Goal: Task Accomplishment & Management: Manage account settings

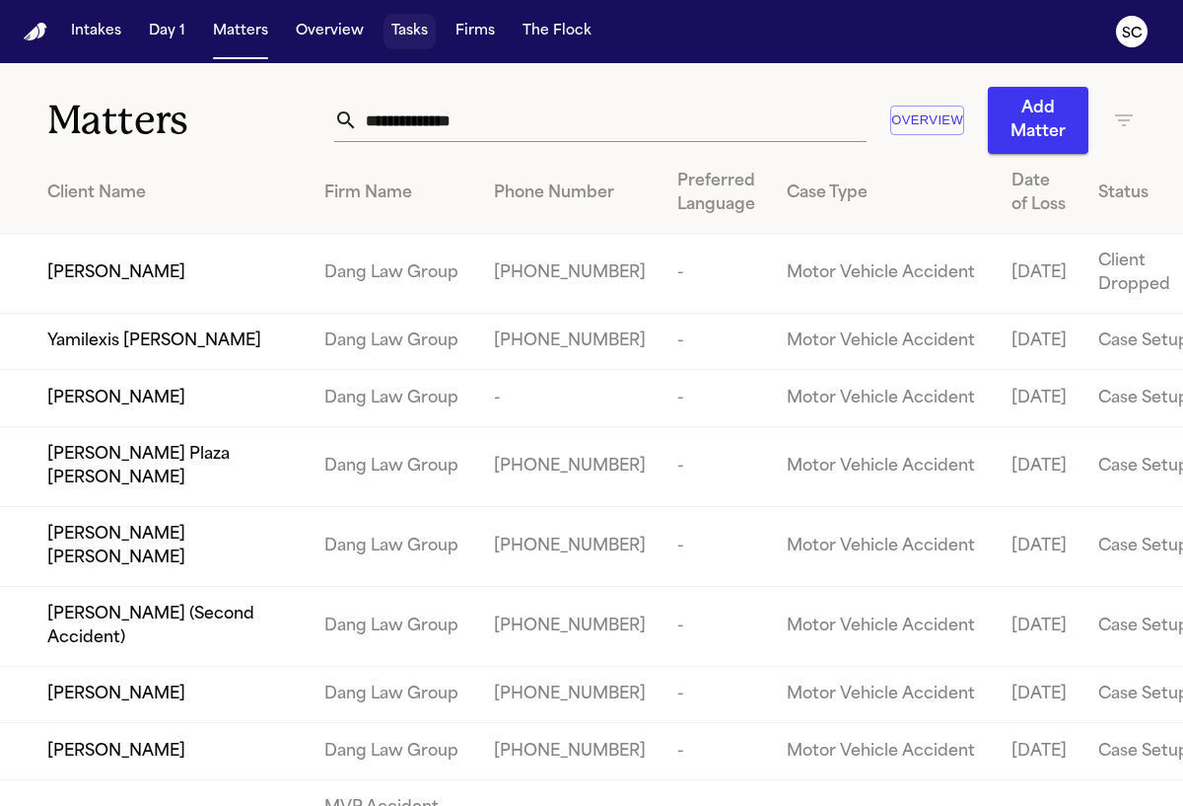
drag, startPoint x: 407, startPoint y: 47, endPoint x: 414, endPoint y: 32, distance: 17.2
click at [404, 33] on button "Tasks" at bounding box center [410, 31] width 52 height 35
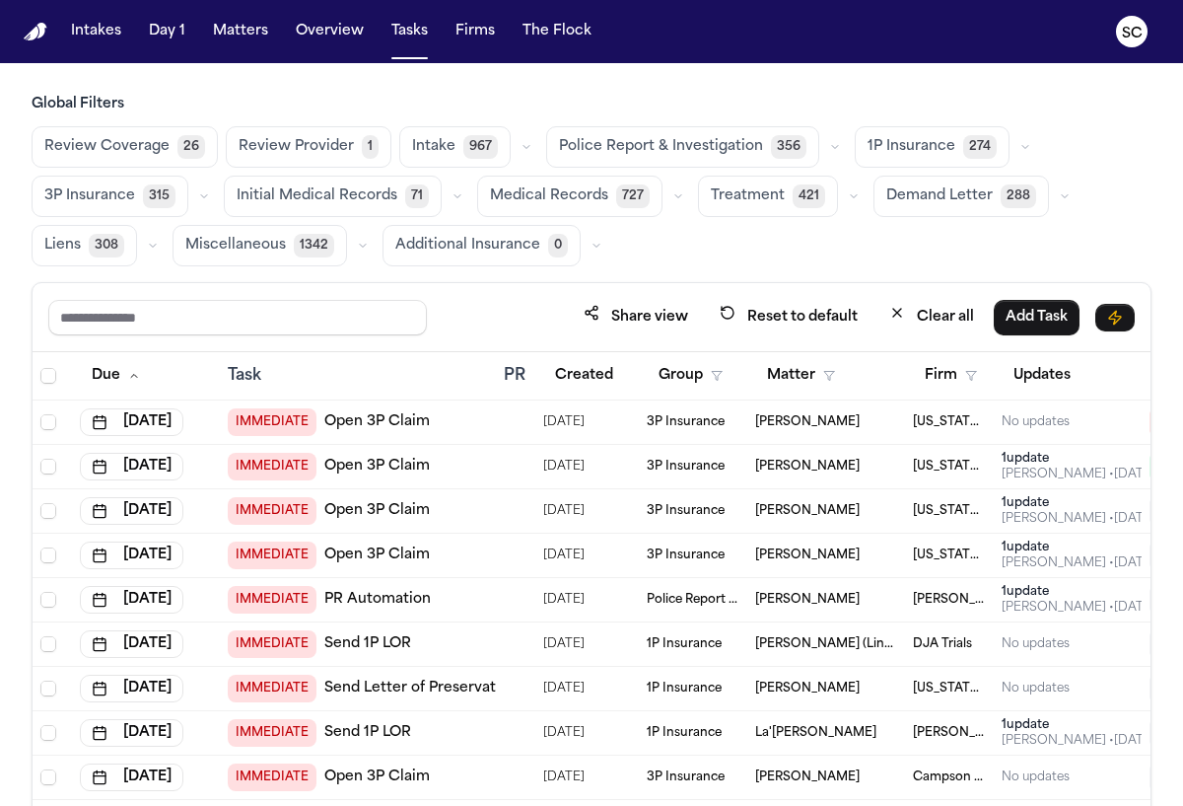
click at [627, 139] on span "Police Report & Investigation" at bounding box center [661, 147] width 204 height 20
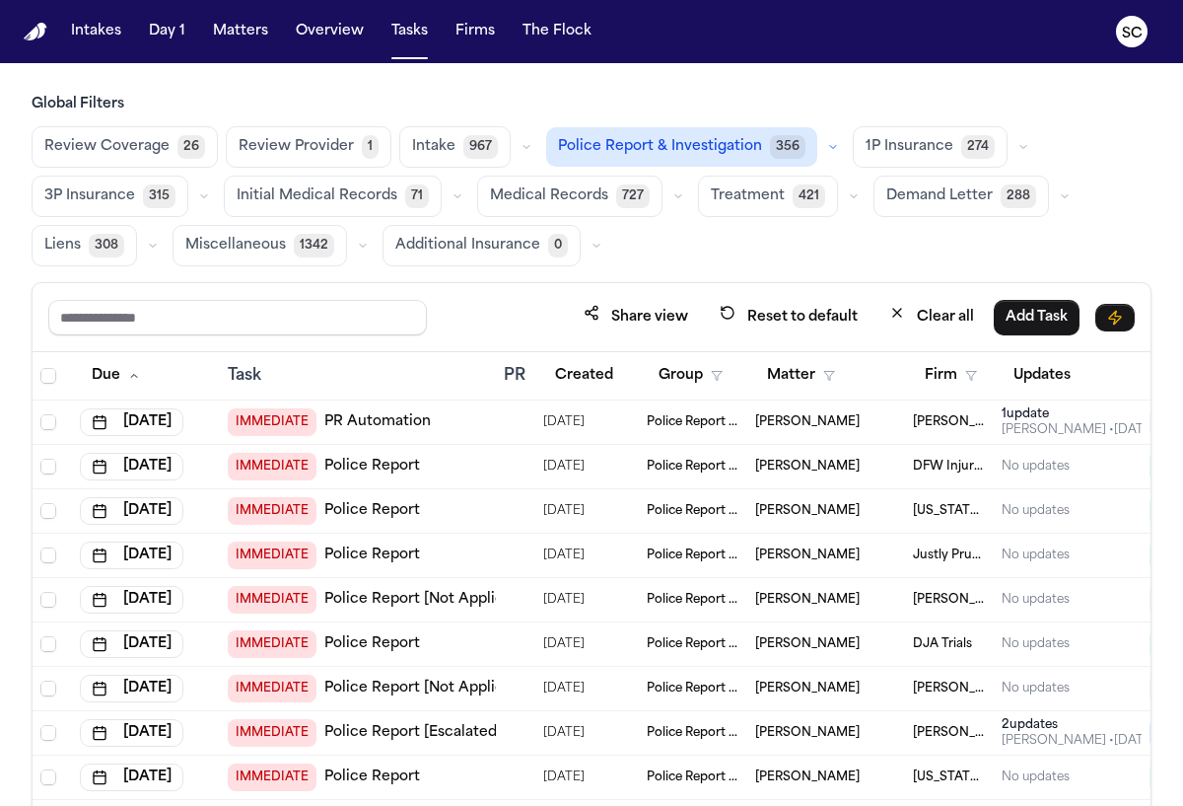
click at [715, 155] on span "Police Report & Investigation" at bounding box center [660, 147] width 204 height 20
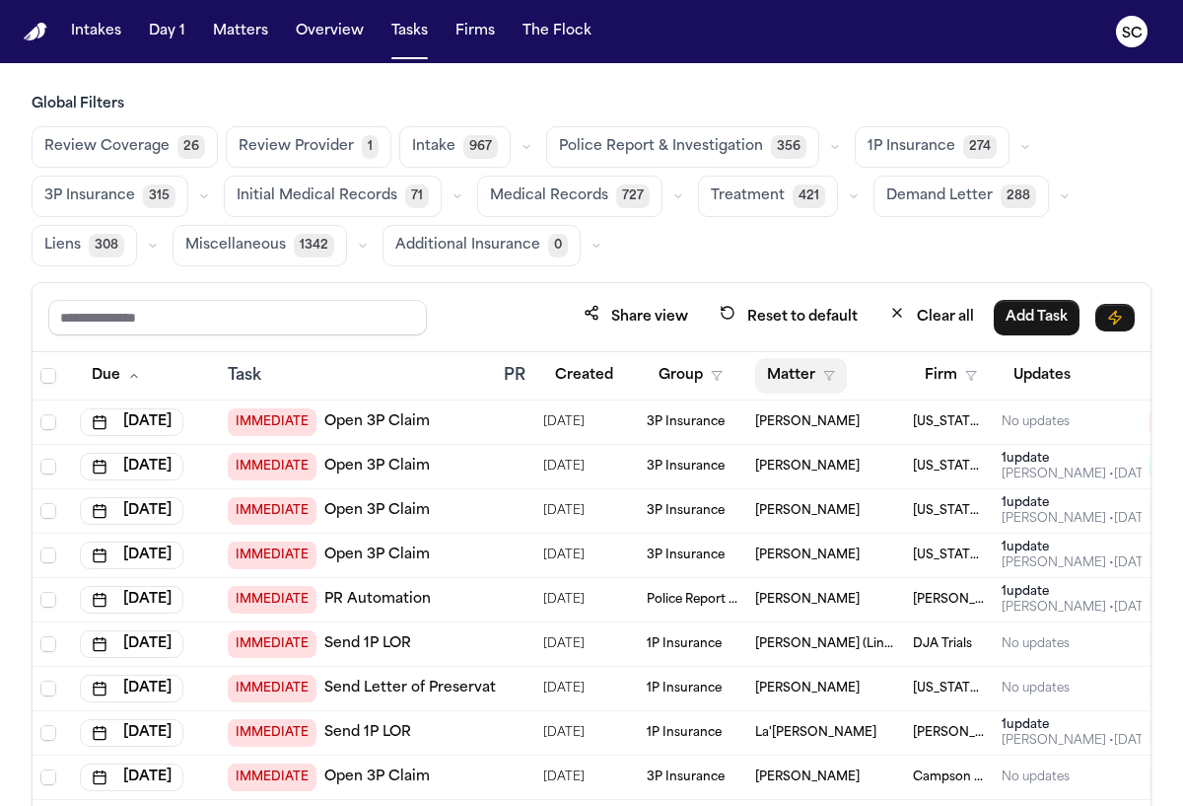
click at [810, 380] on button "Matter" at bounding box center [801, 375] width 92 height 35
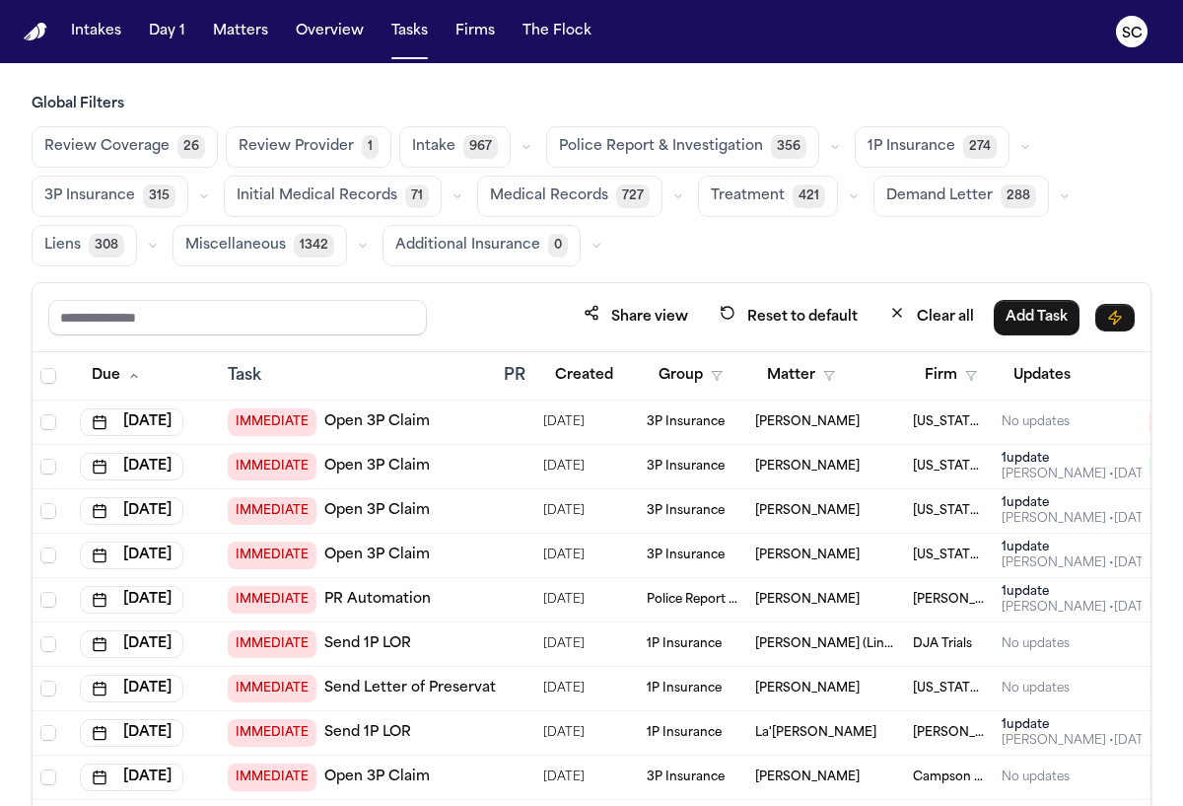
click at [619, 143] on span "Police Report & Investigation" at bounding box center [661, 147] width 204 height 20
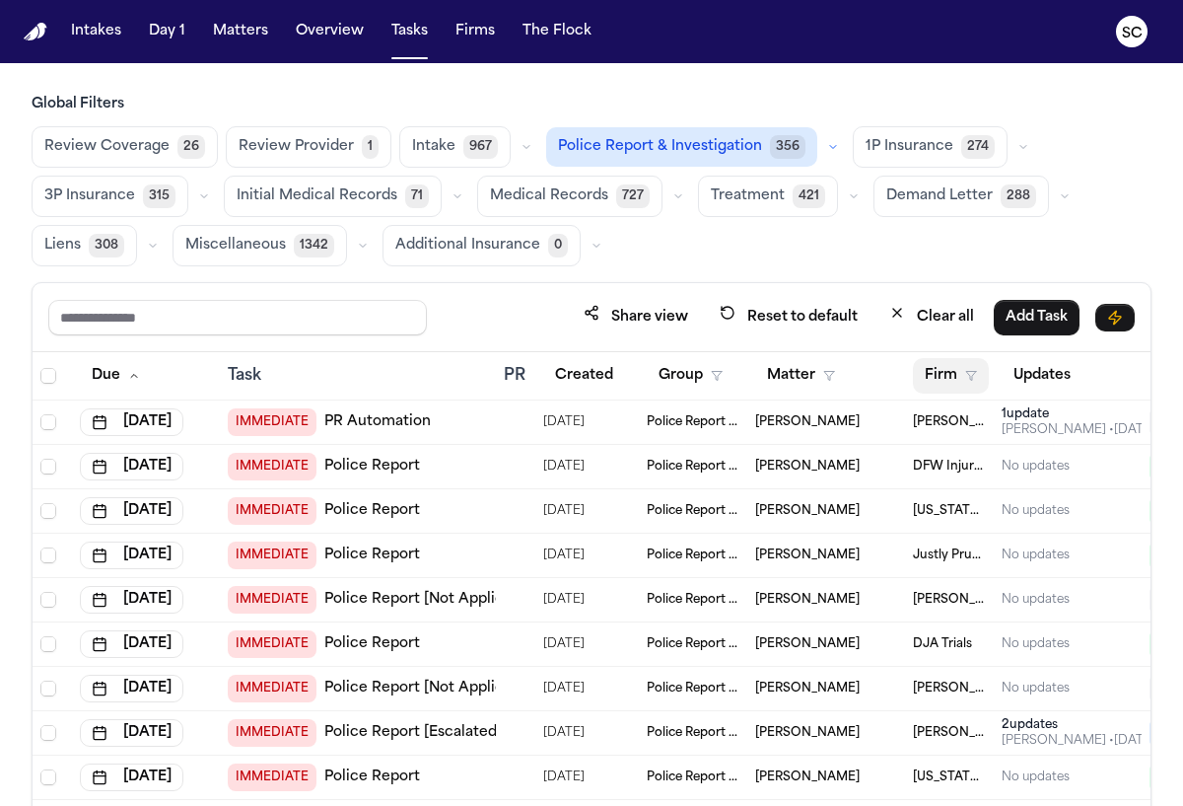
click at [959, 385] on button "Firm" at bounding box center [951, 375] width 76 height 35
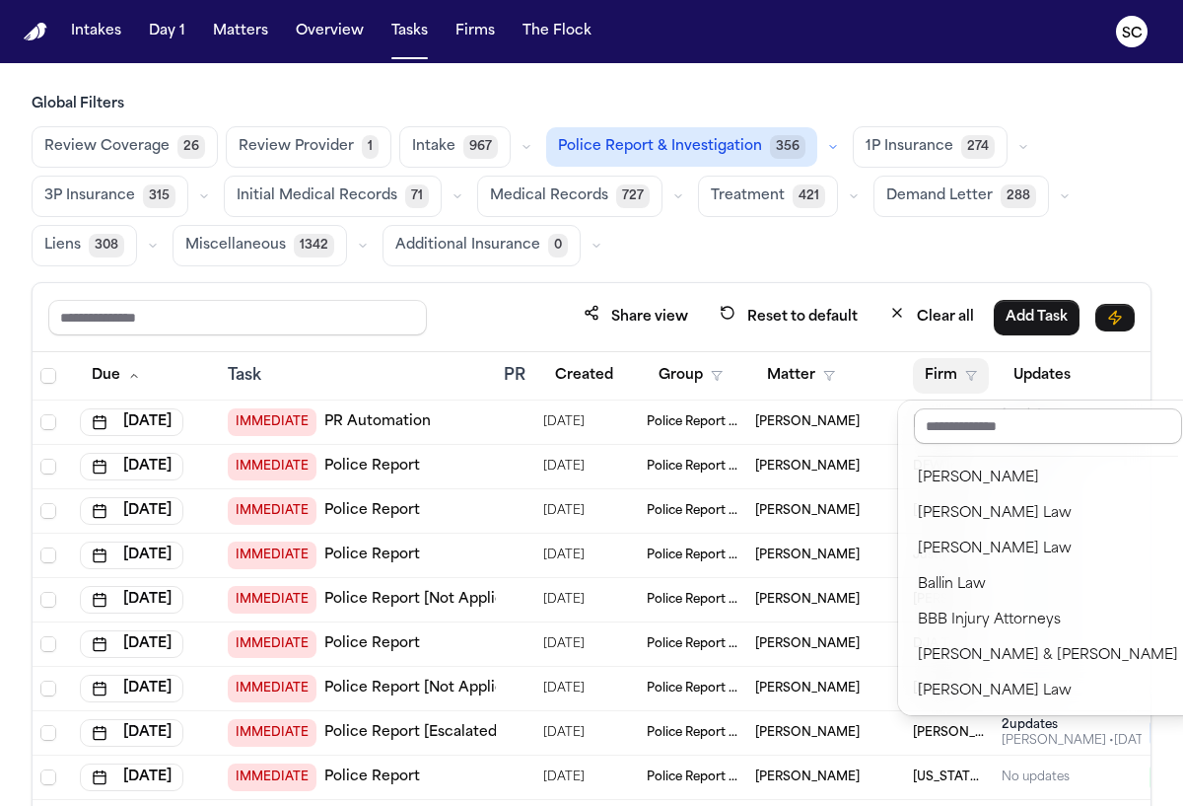
click at [975, 425] on input "text" at bounding box center [1048, 425] width 268 height 35
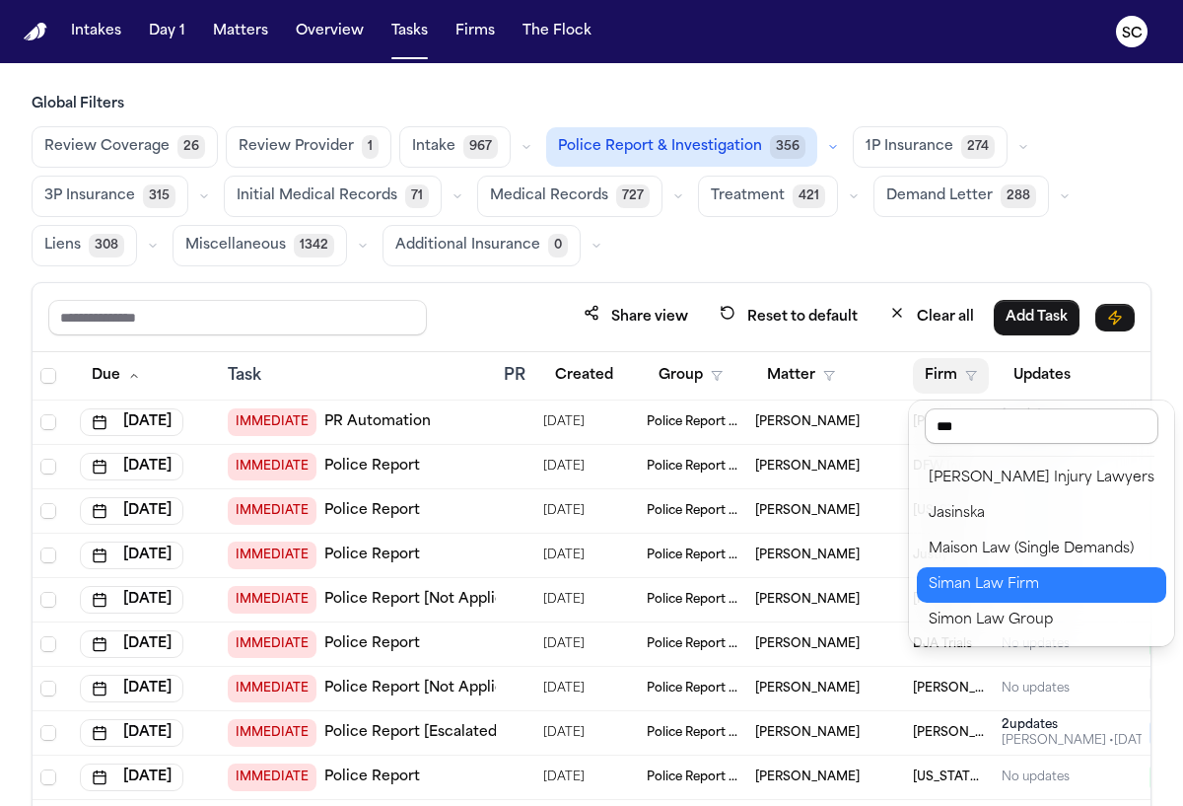
type input "****"
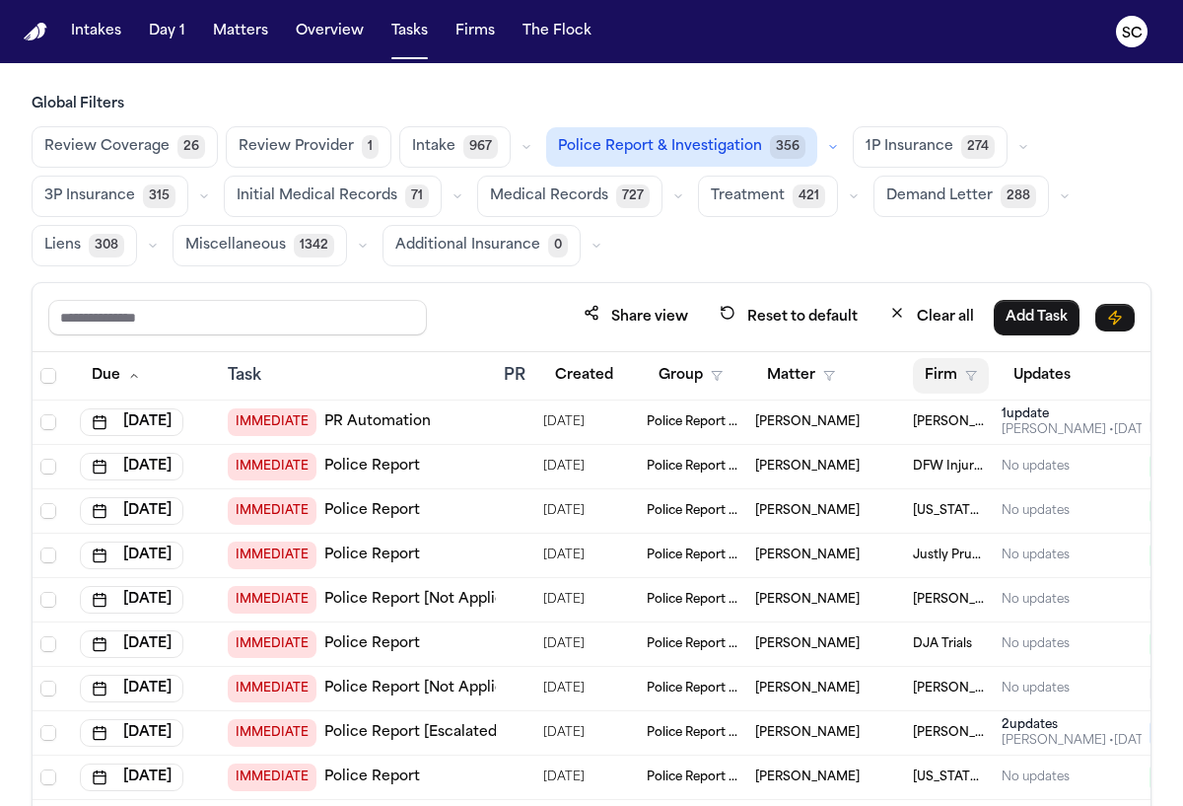
click at [956, 371] on button "Firm" at bounding box center [951, 375] width 76 height 35
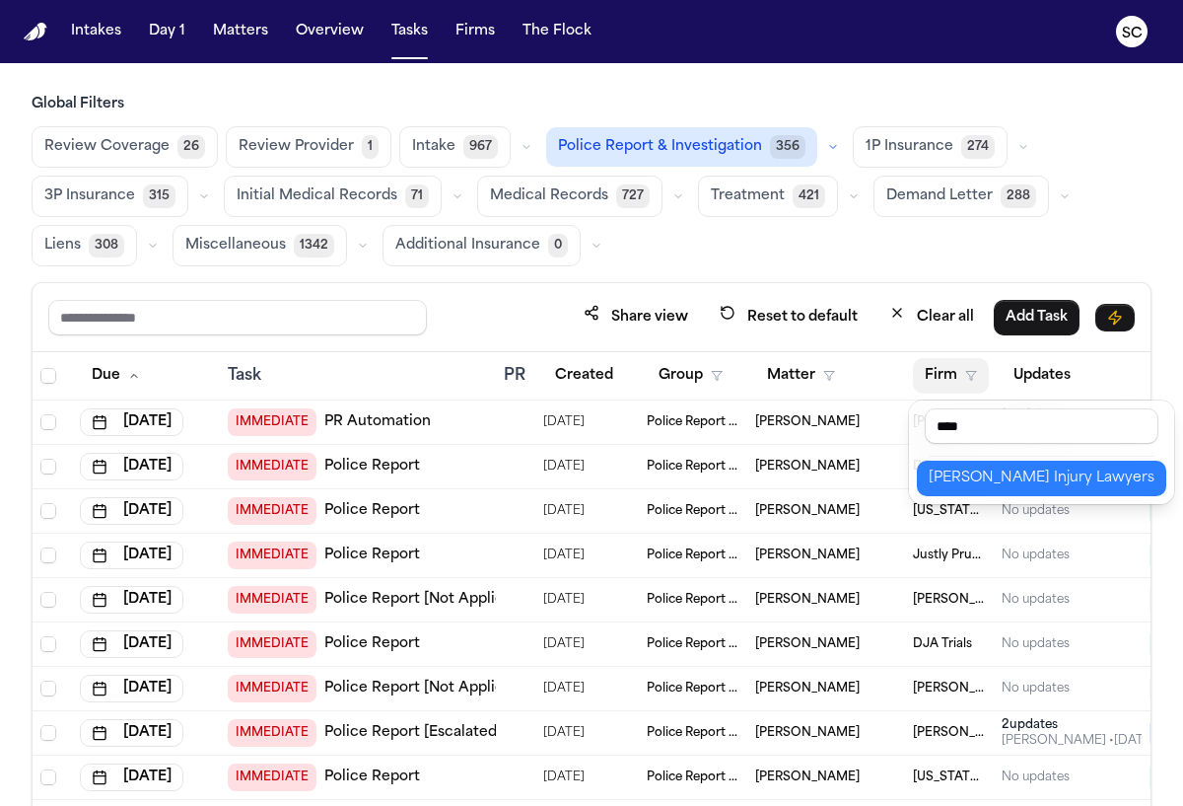
click at [1018, 471] on div "George Sink Injury Lawyers" at bounding box center [1042, 478] width 226 height 24
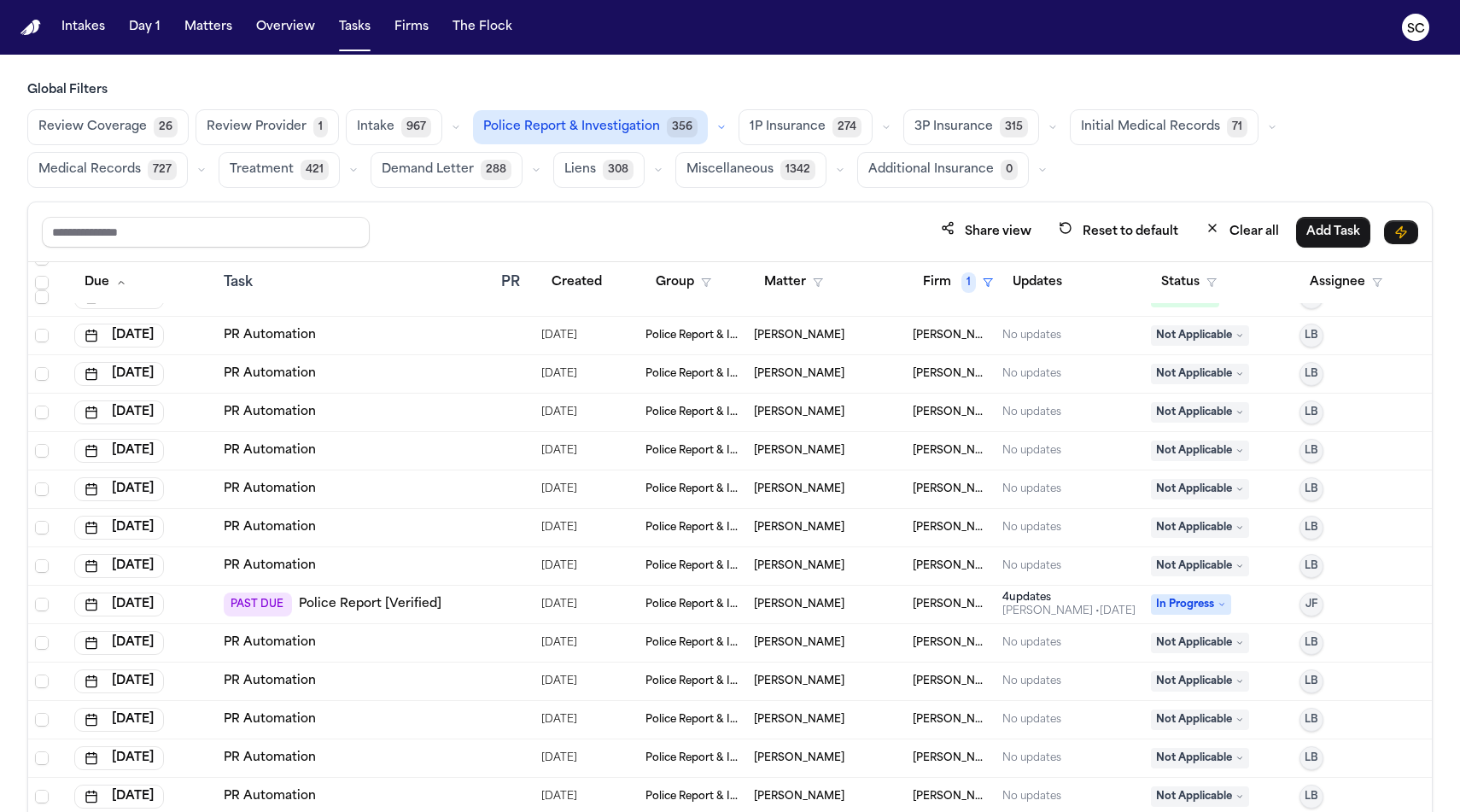
scroll to position [157, 0]
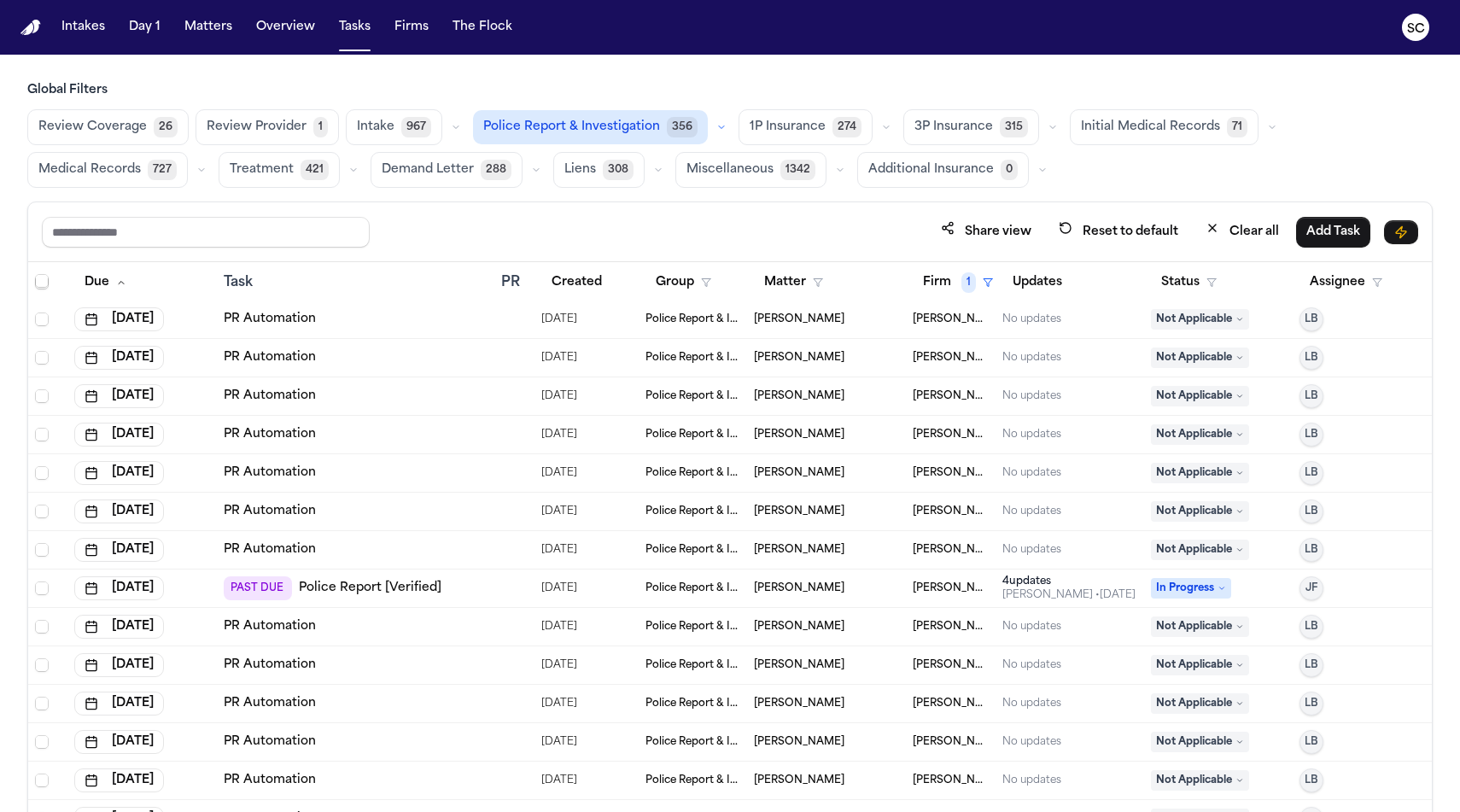
click at [306, 590] on link "Police Report [Verified]" at bounding box center [370, 588] width 143 height 17
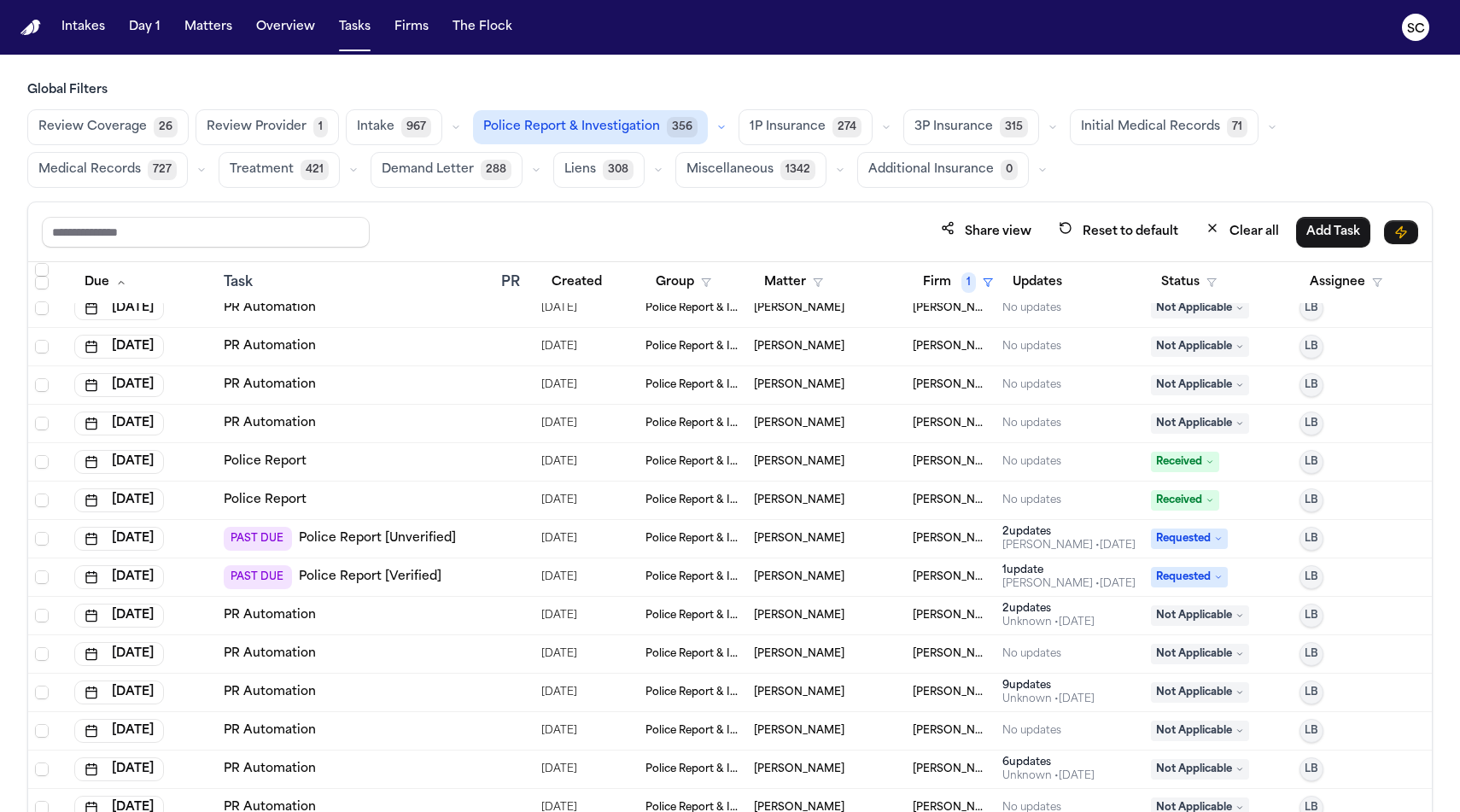
scroll to position [836, 0]
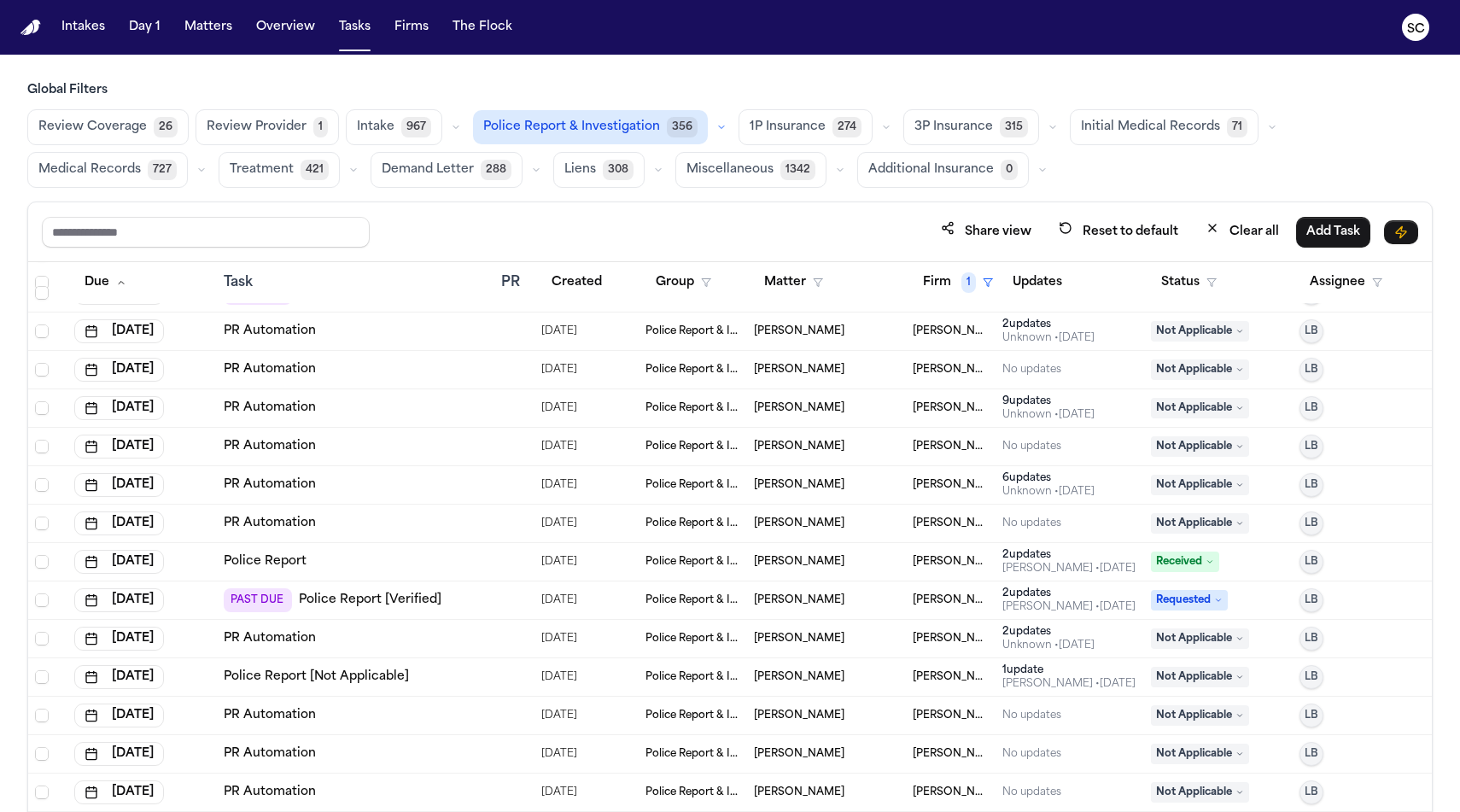
click at [933, 559] on span "George Sink Injury Lawyers" at bounding box center [951, 562] width 76 height 14
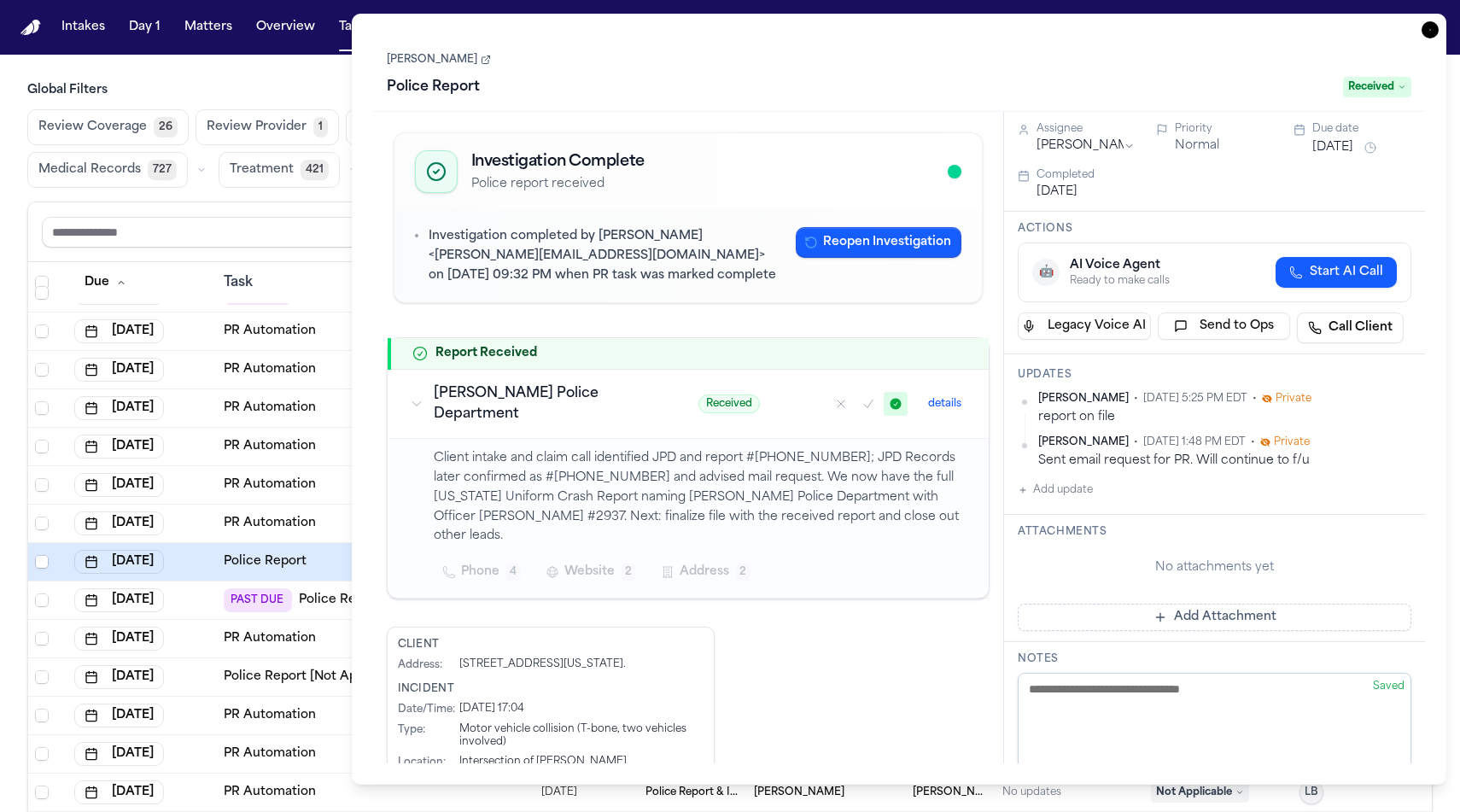
click at [481, 61] on icon at bounding box center [486, 60] width 10 height 10
click at [1024, 30] on icon "button" at bounding box center [1431, 30] width 17 height 17
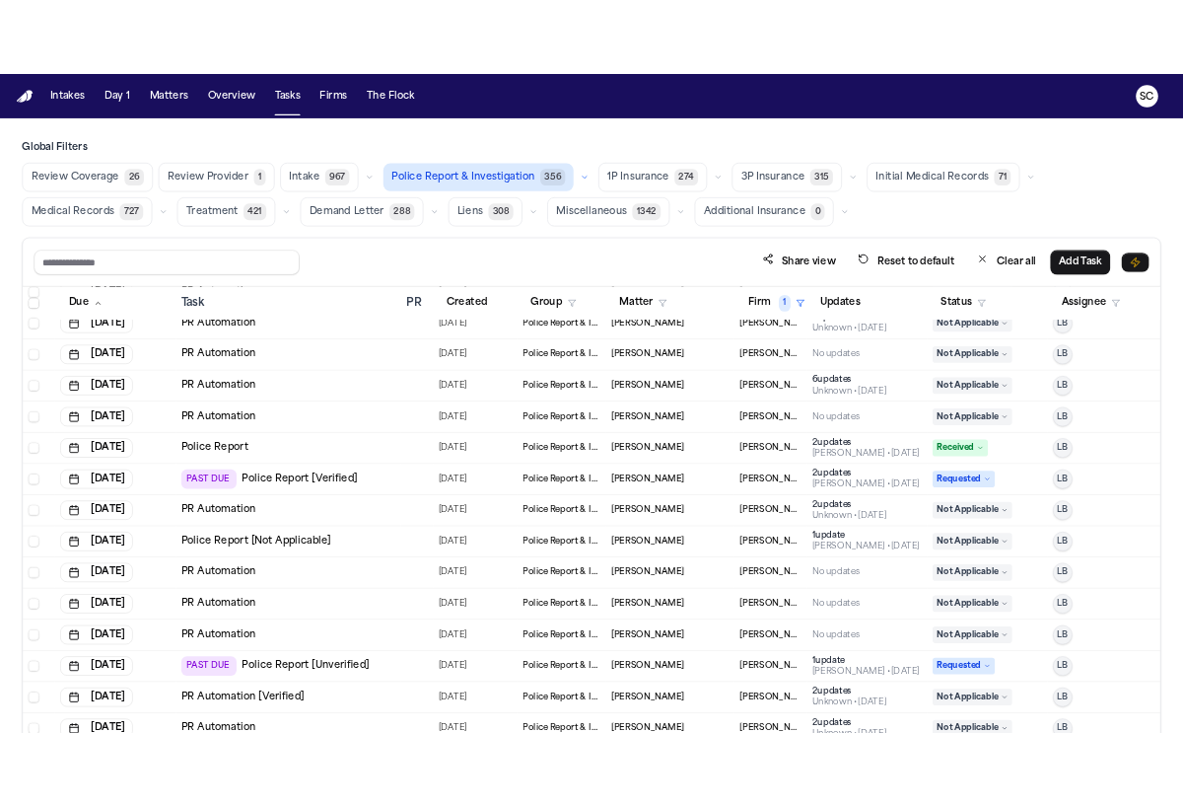
scroll to position [1215, 0]
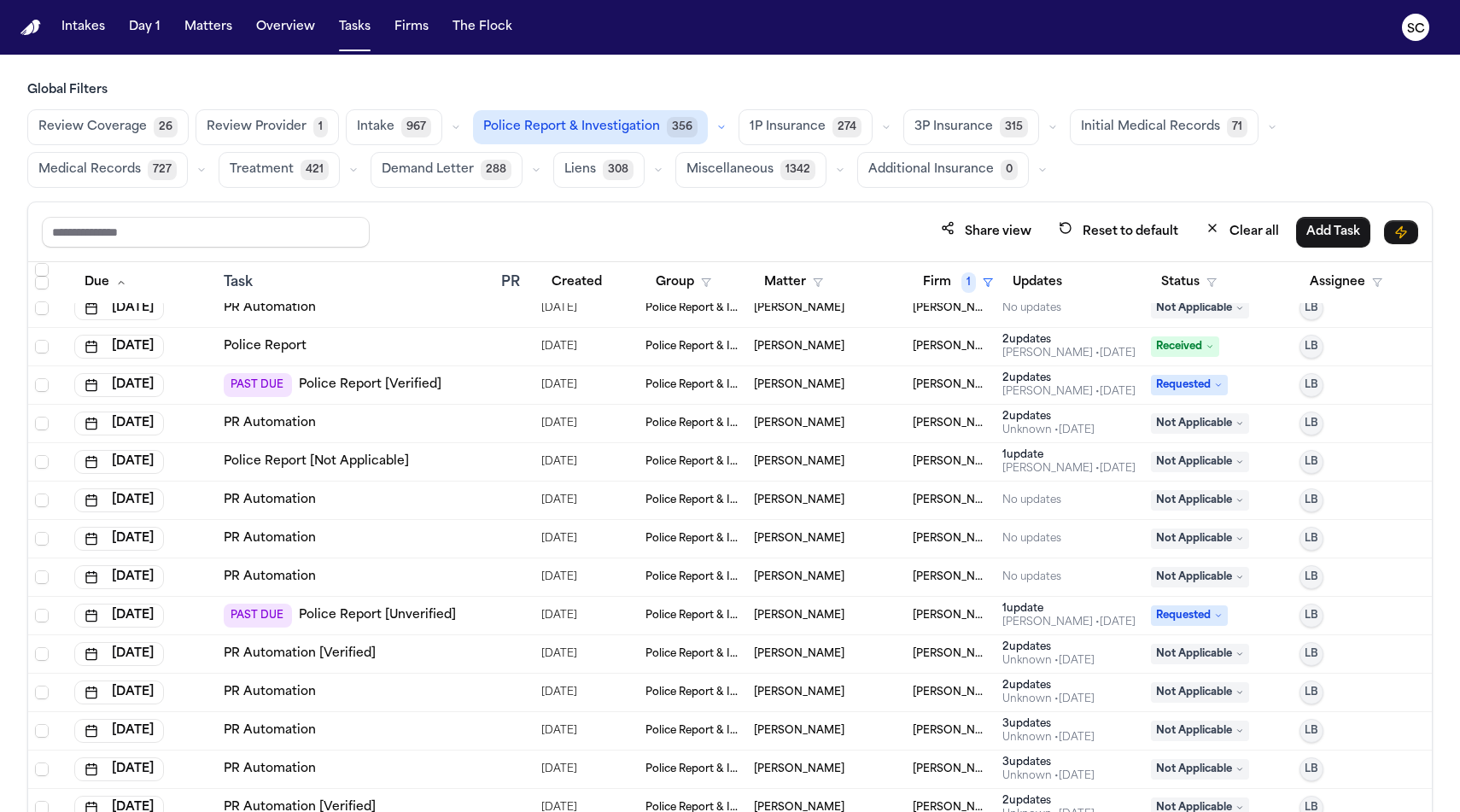
click at [1024, 621] on div "Shirley Casanova • 5d ago" at bounding box center [1069, 622] width 133 height 14
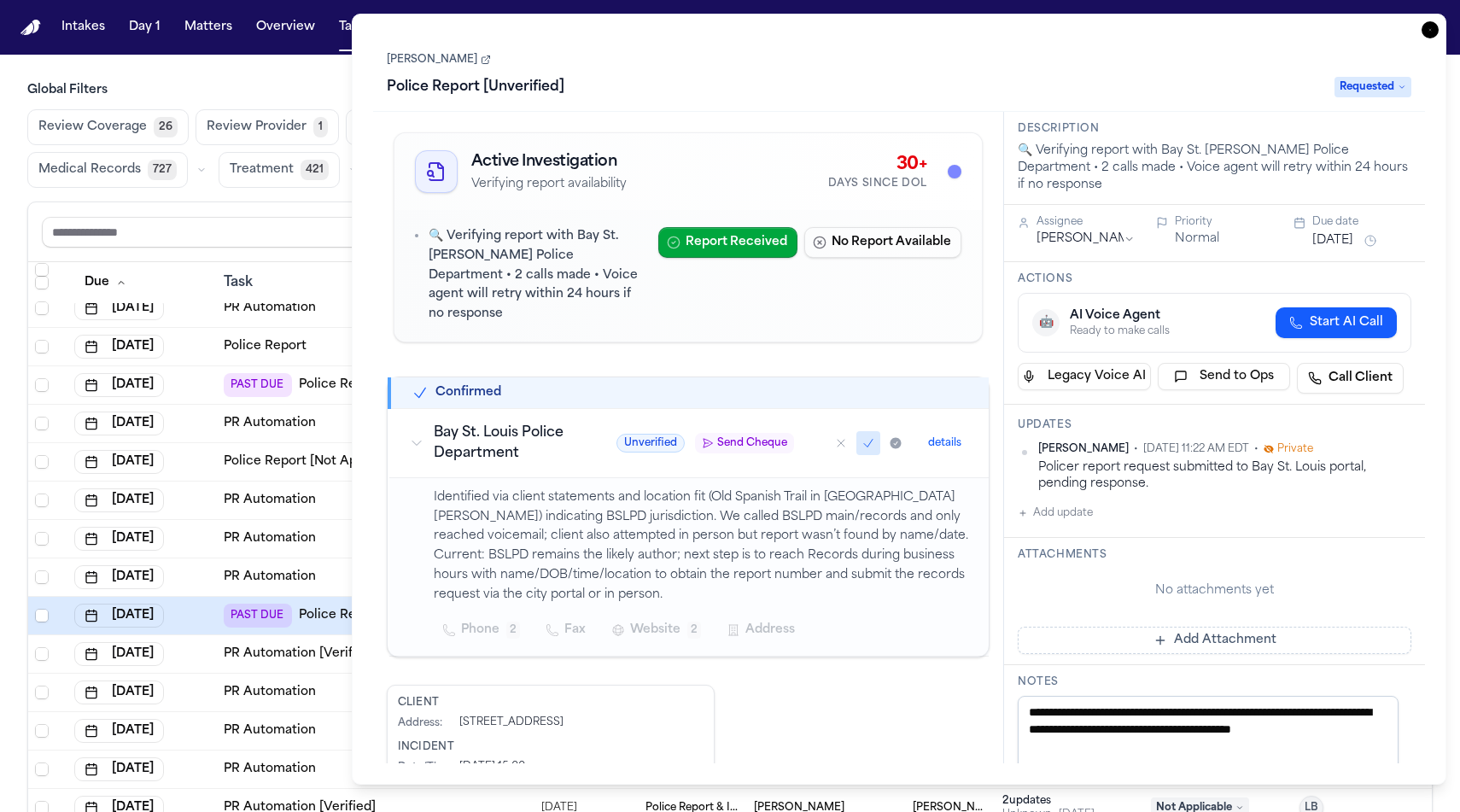
click at [484, 61] on icon at bounding box center [486, 60] width 10 height 10
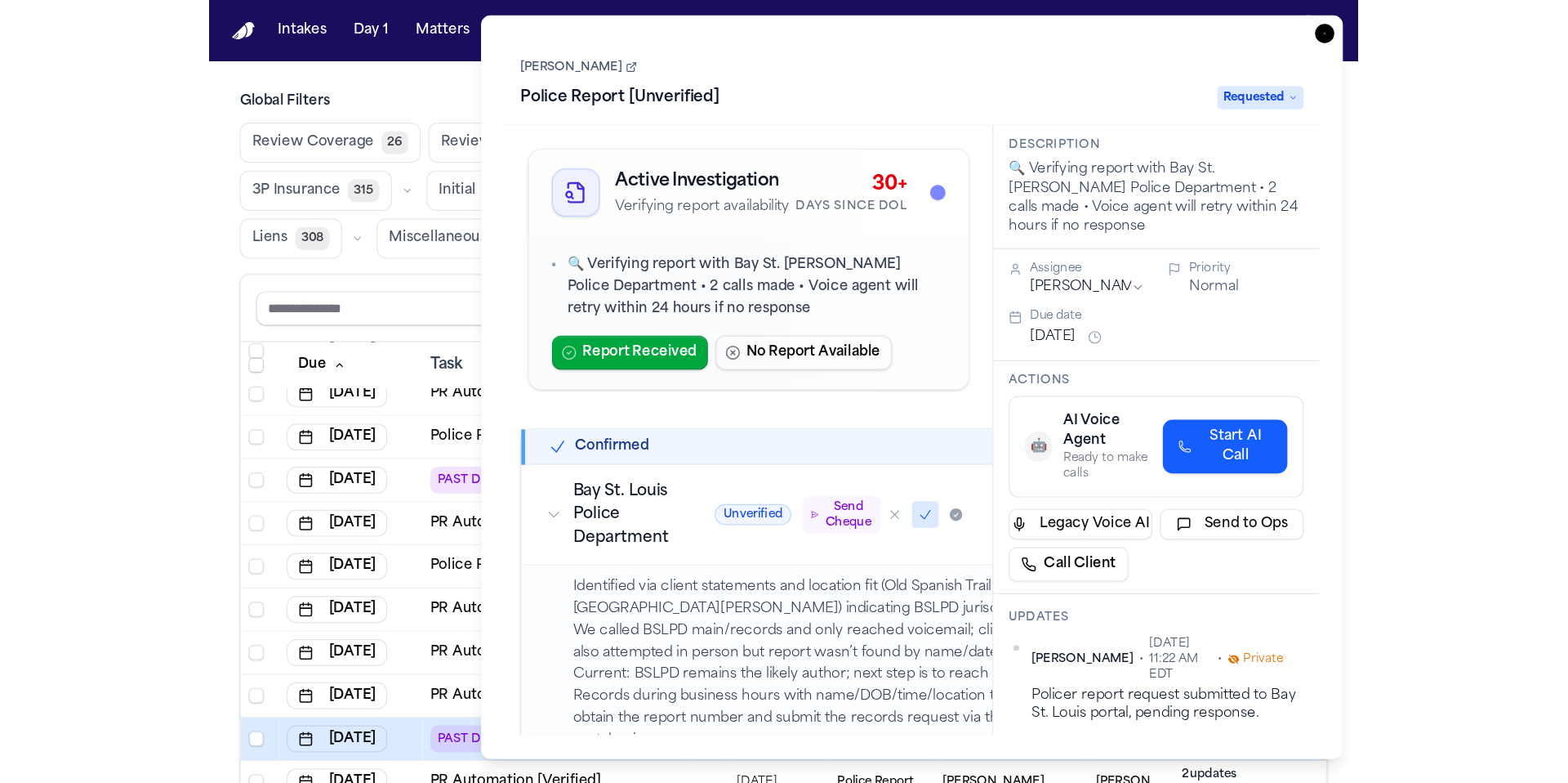
scroll to position [1008, 0]
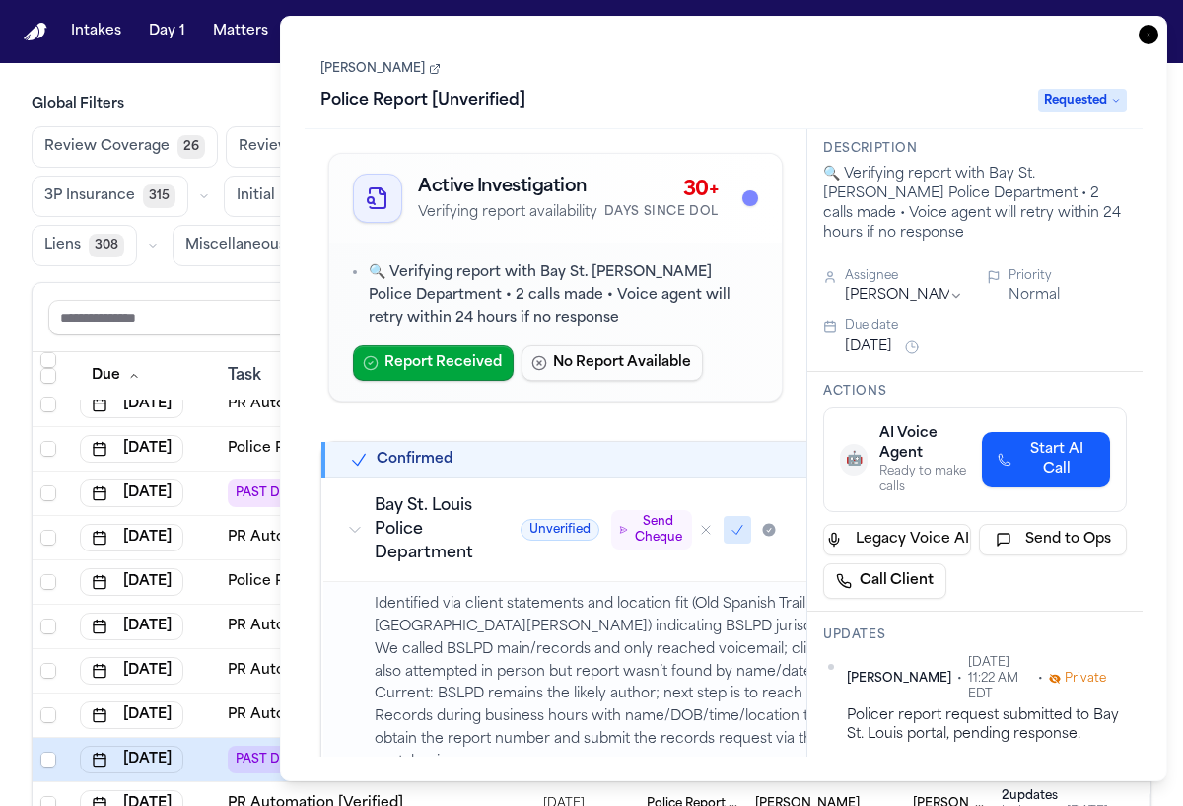
click at [1154, 35] on icon "button" at bounding box center [1149, 35] width 20 height 20
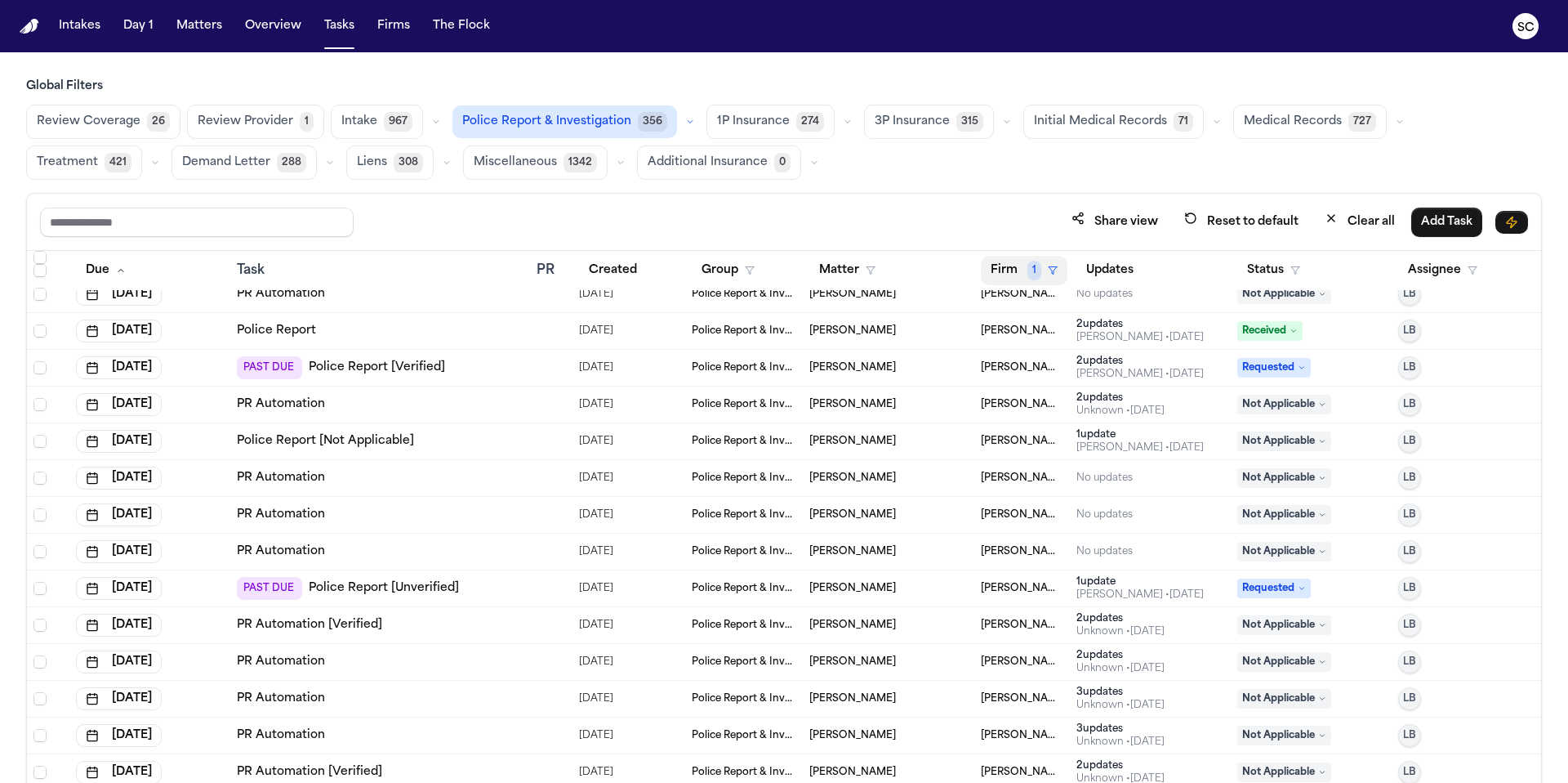
click at [979, 275] on button "Firm 1" at bounding box center [1024, 270] width 87 height 29
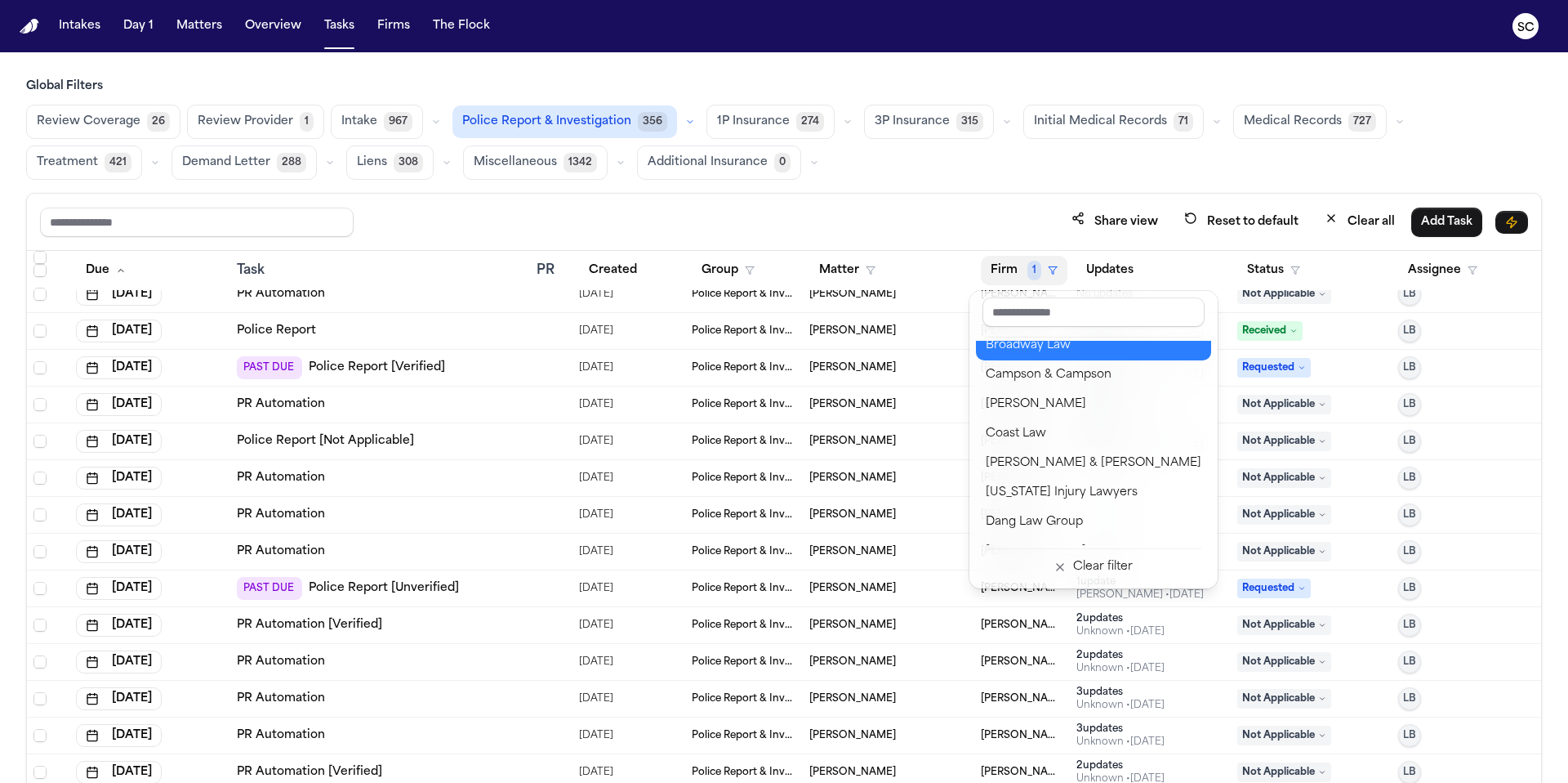
scroll to position [498, 0]
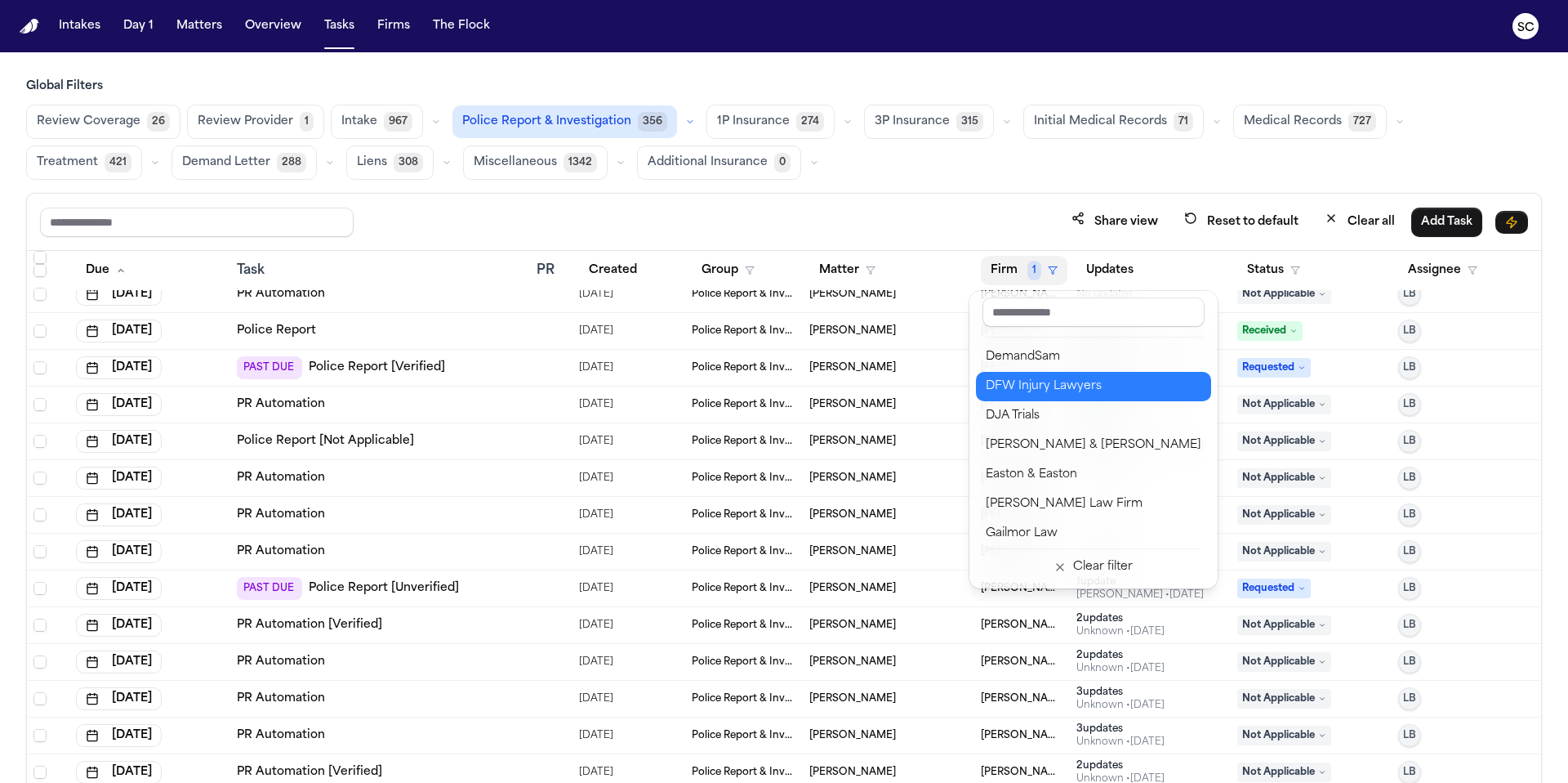
click at [979, 390] on div "DFW Injury Lawyers" at bounding box center [1093, 387] width 215 height 20
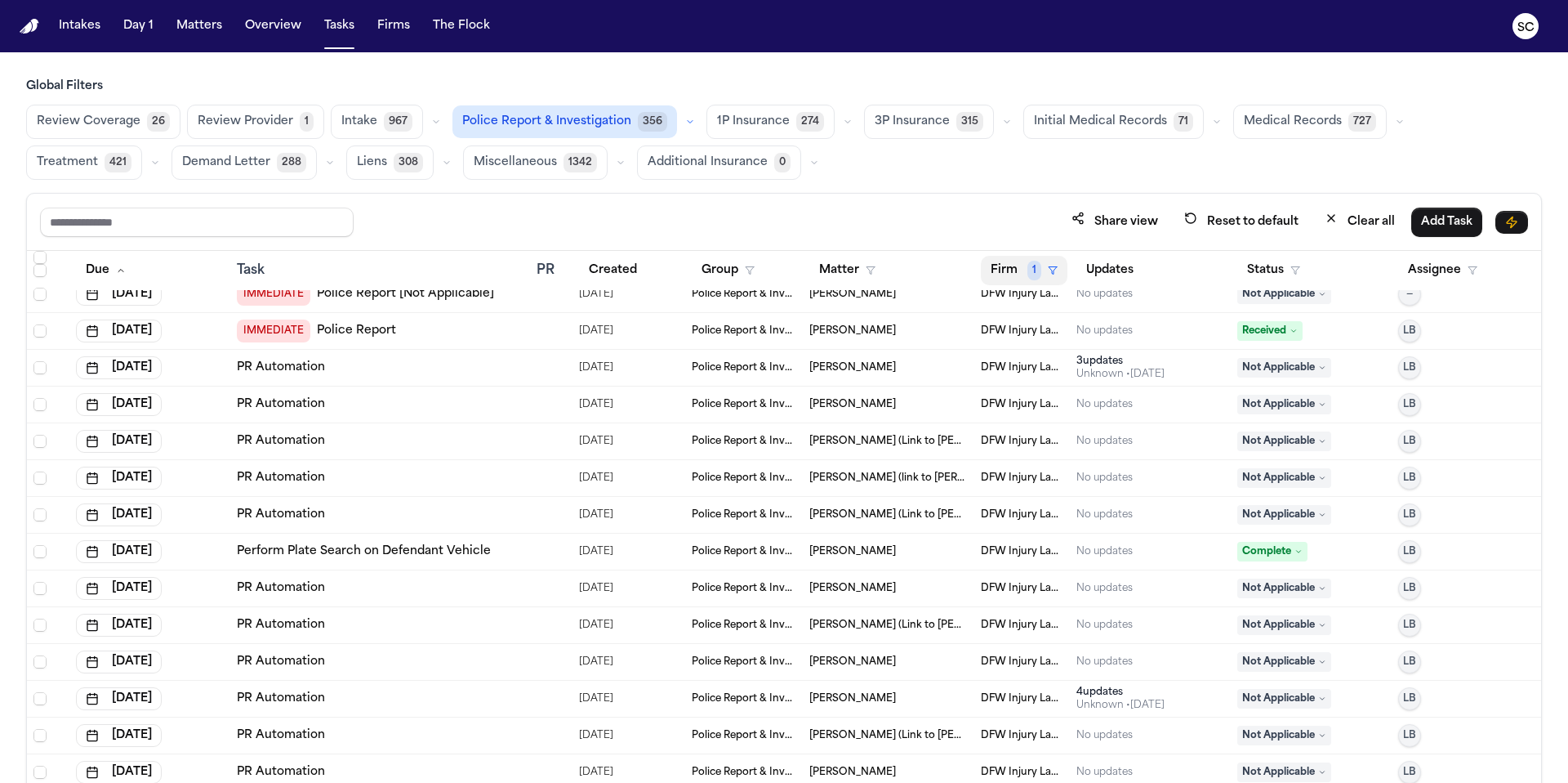
click at [979, 271] on icon "button" at bounding box center [1053, 270] width 10 height 10
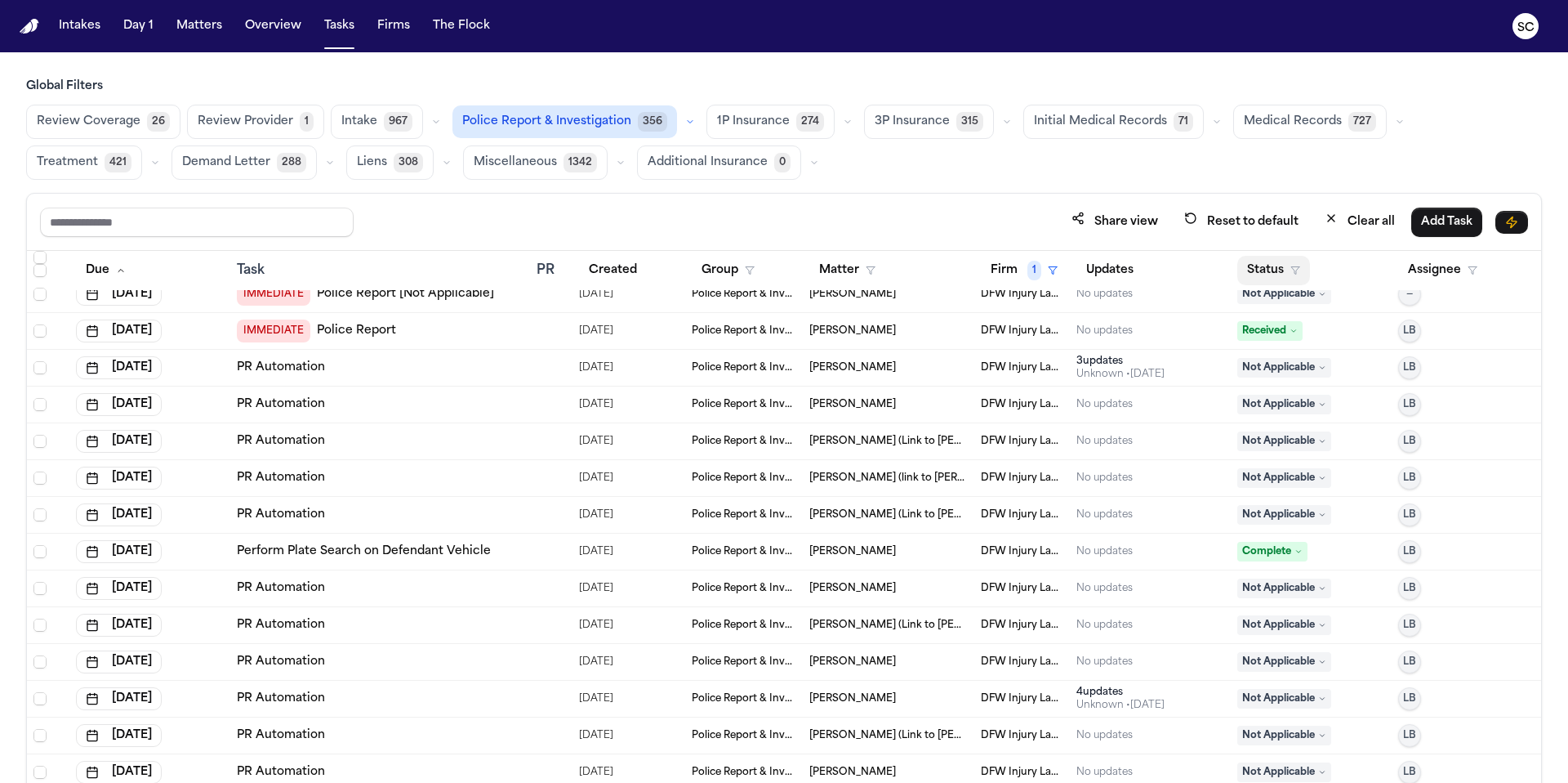
click at [979, 274] on button "Status" at bounding box center [1274, 270] width 73 height 29
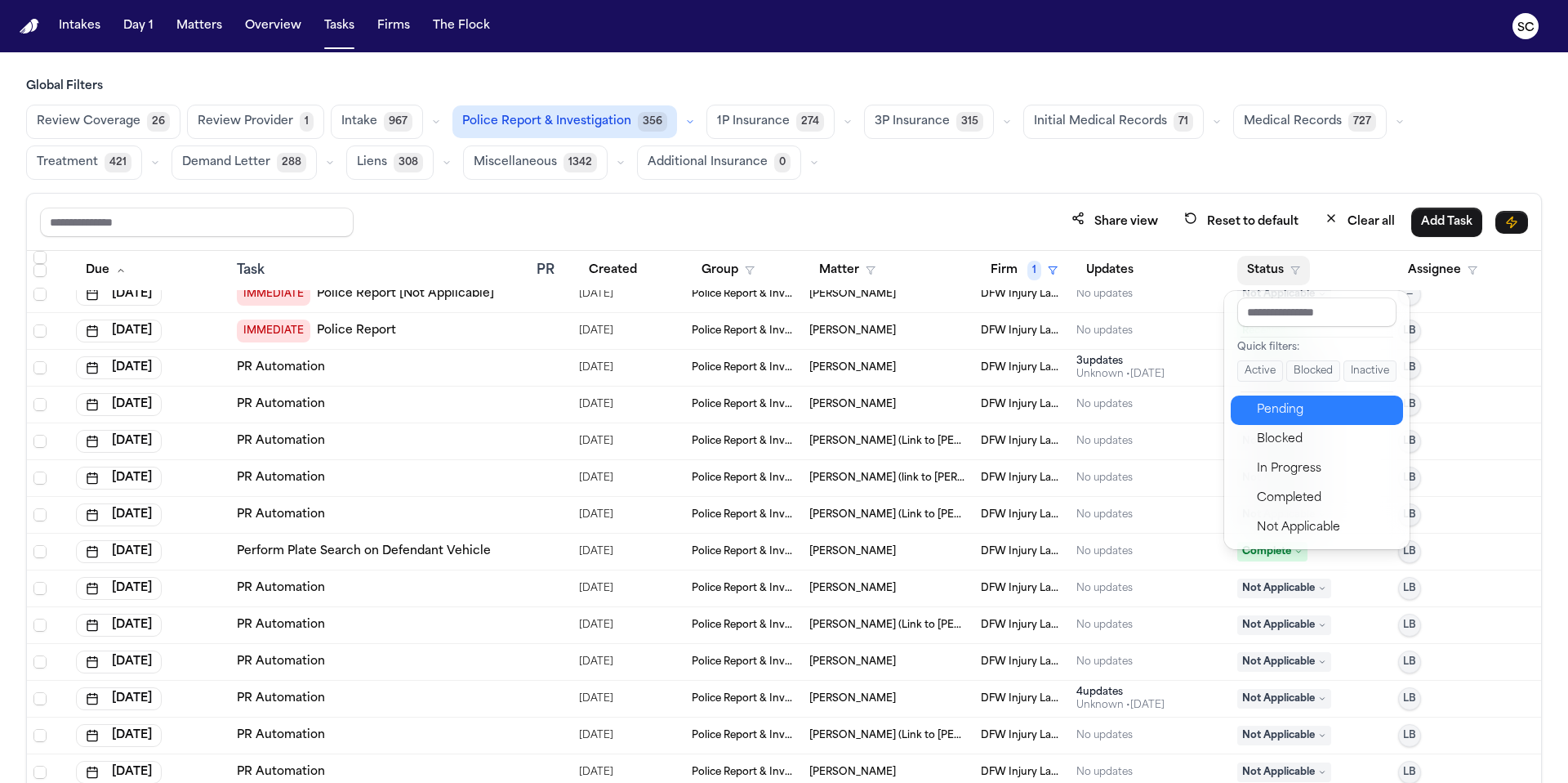
click at [979, 413] on div "Pending" at bounding box center [1324, 410] width 137 height 20
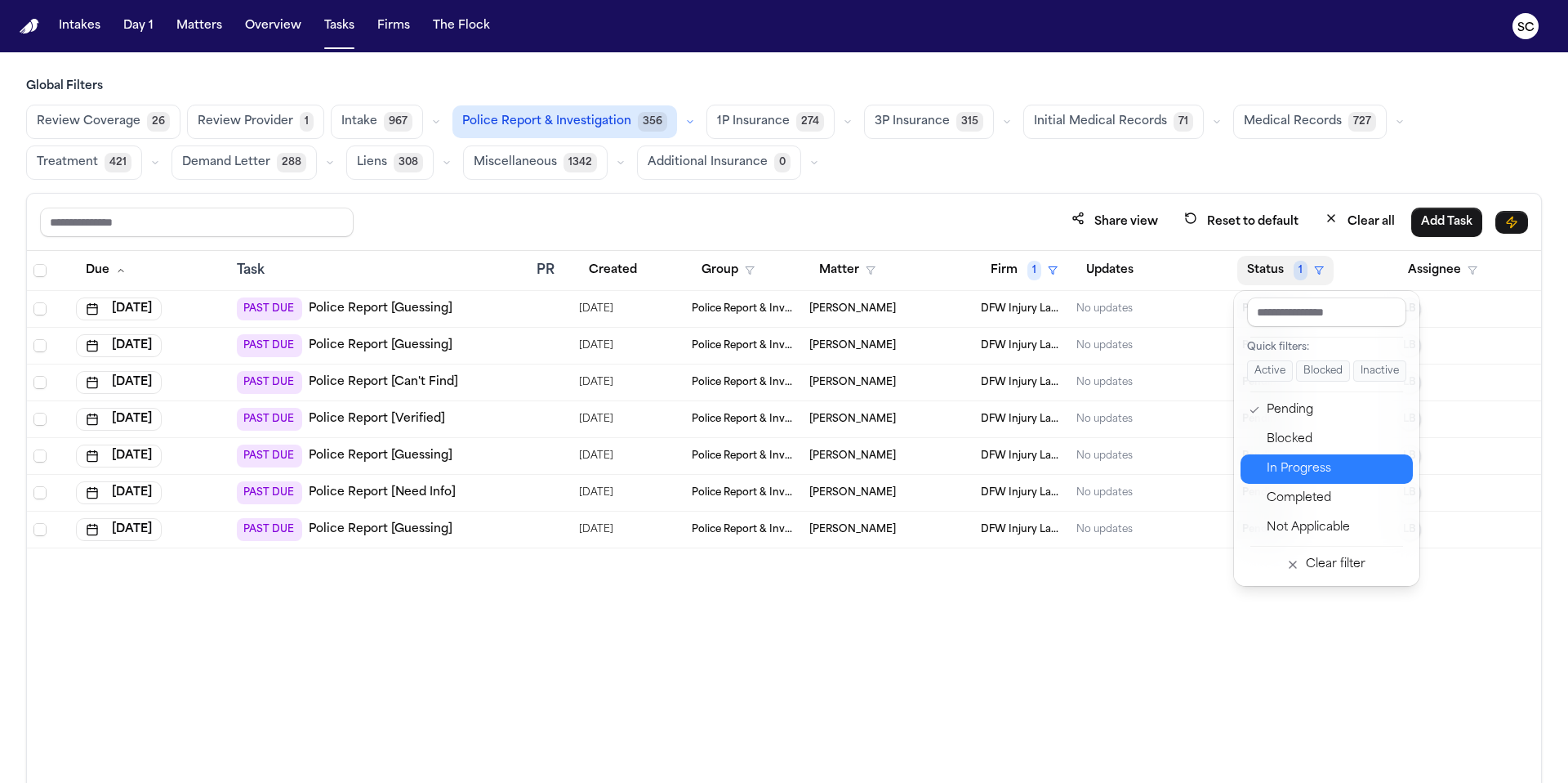
click at [979, 475] on div "In Progress" at bounding box center [1334, 469] width 137 height 20
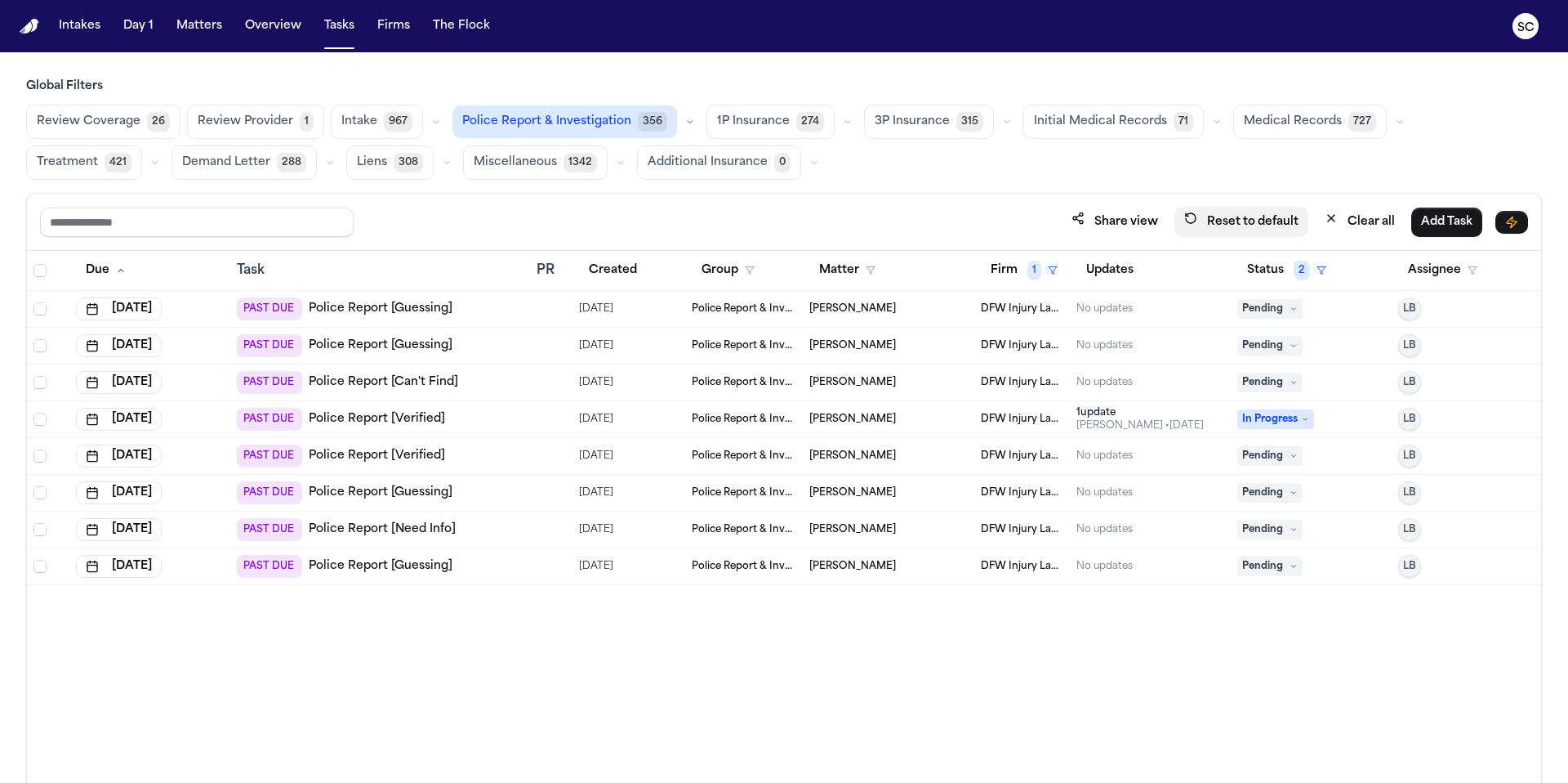
click at [979, 220] on button "Reset to default" at bounding box center [1242, 221] width 134 height 30
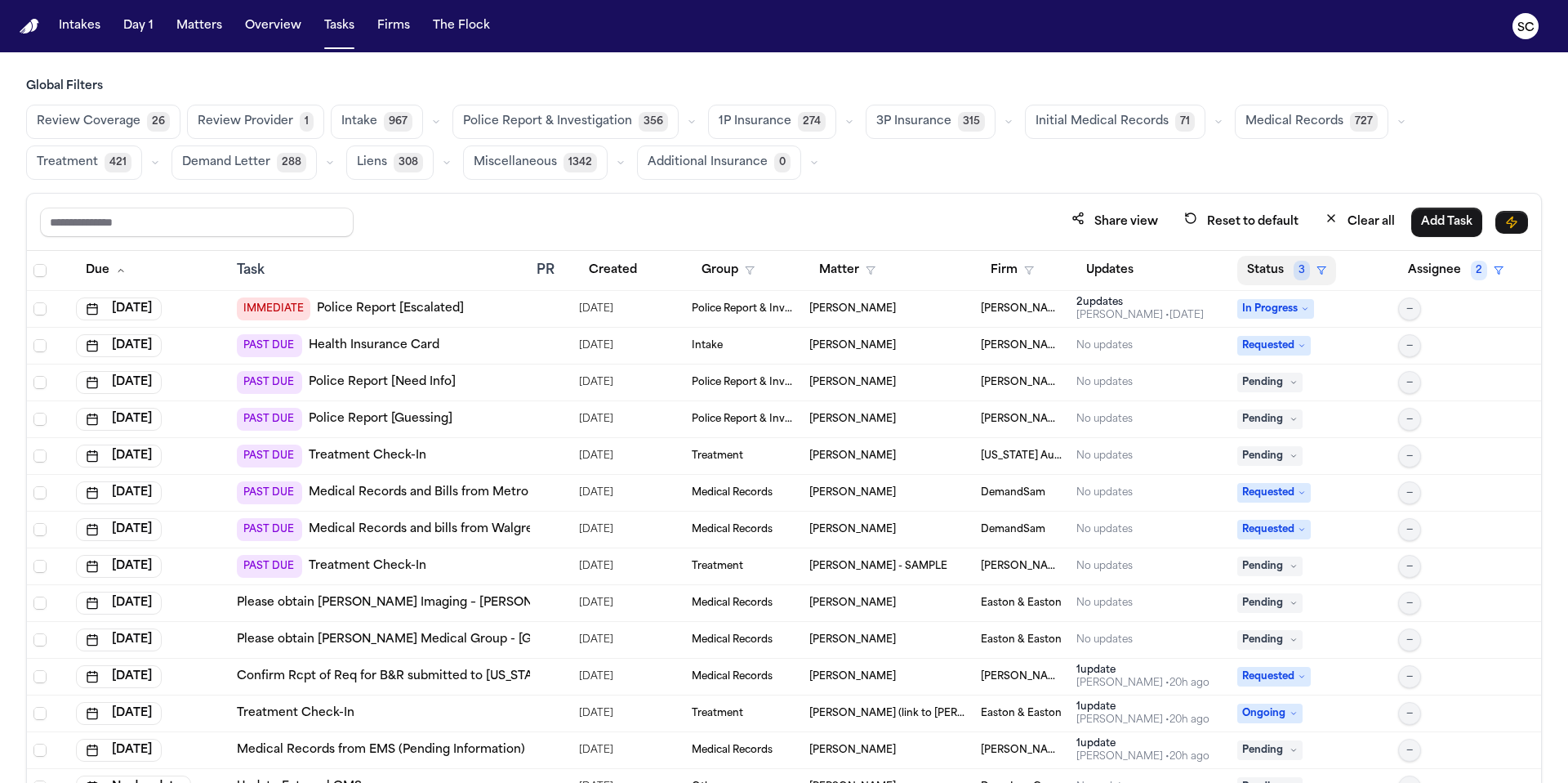
click at [979, 269] on button "Status 3" at bounding box center [1286, 270] width 99 height 29
click at [979, 318] on input "text" at bounding box center [1317, 312] width 159 height 29
type input "**"
click at [908, 195] on div "Share view Reset to default Clear all Add Task Due Task PR Created Group Matter…" at bounding box center [784, 524] width 1516 height 662
click at [979, 321] on div "Shirley Casanova • 4d ago" at bounding box center [1141, 316] width 128 height 13
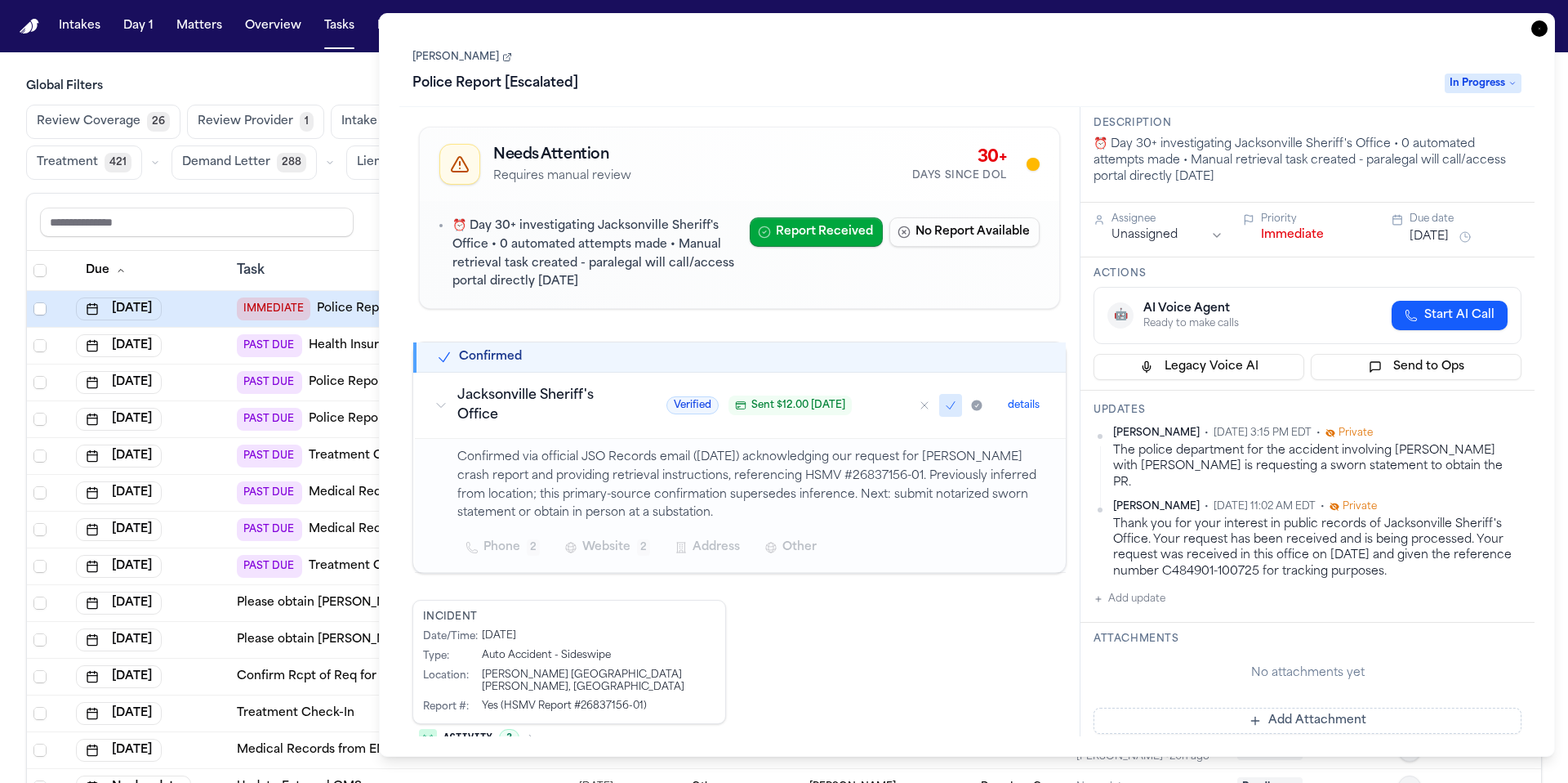
click at [979, 26] on div "Task Details Antonia C. Anderson Police Report [Escalated] In Progress Needs At…" at bounding box center [967, 384] width 1176 height 743
click at [979, 25] on icon "button" at bounding box center [1540, 29] width 17 height 17
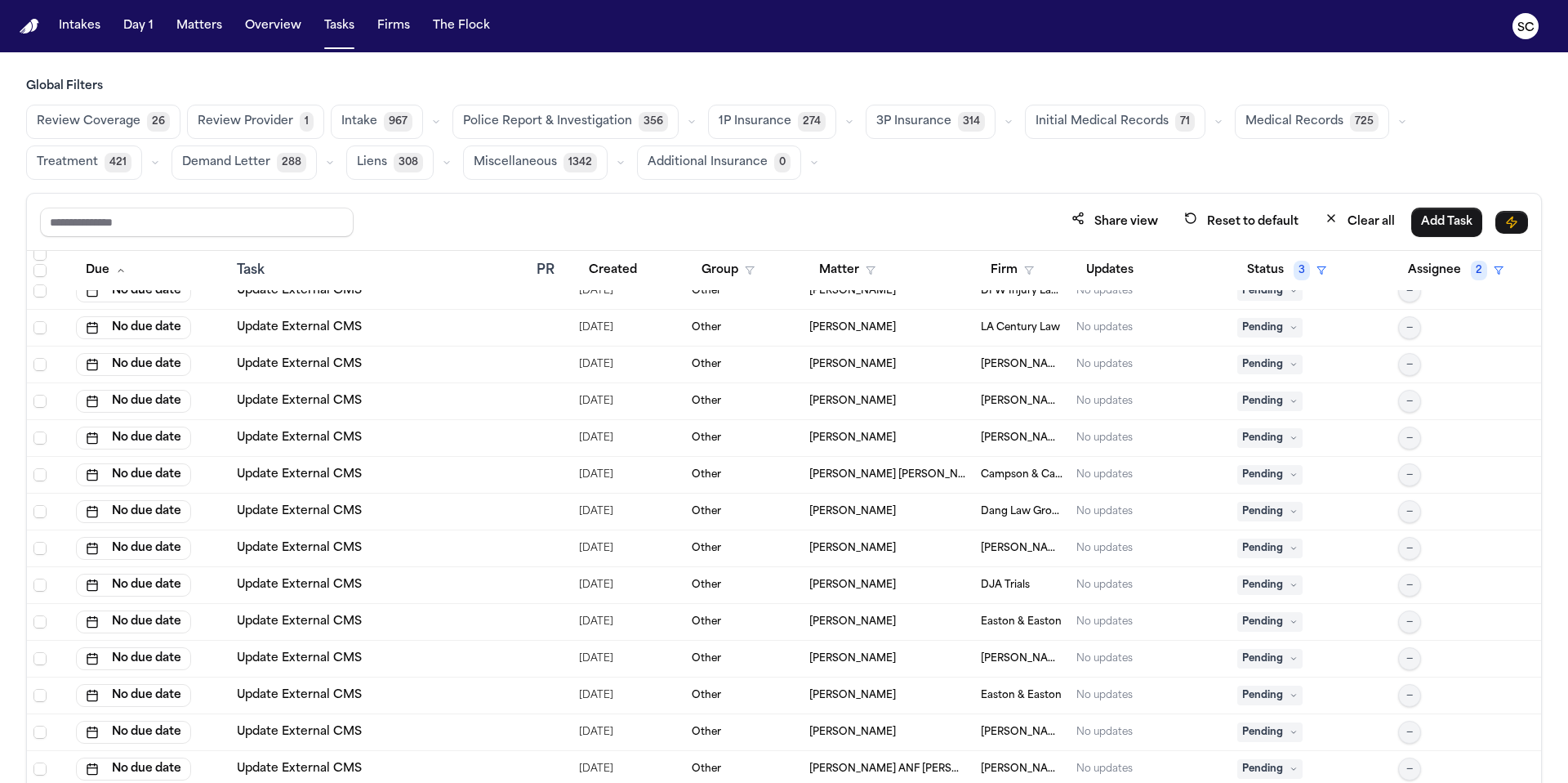
scroll to position [3090, 0]
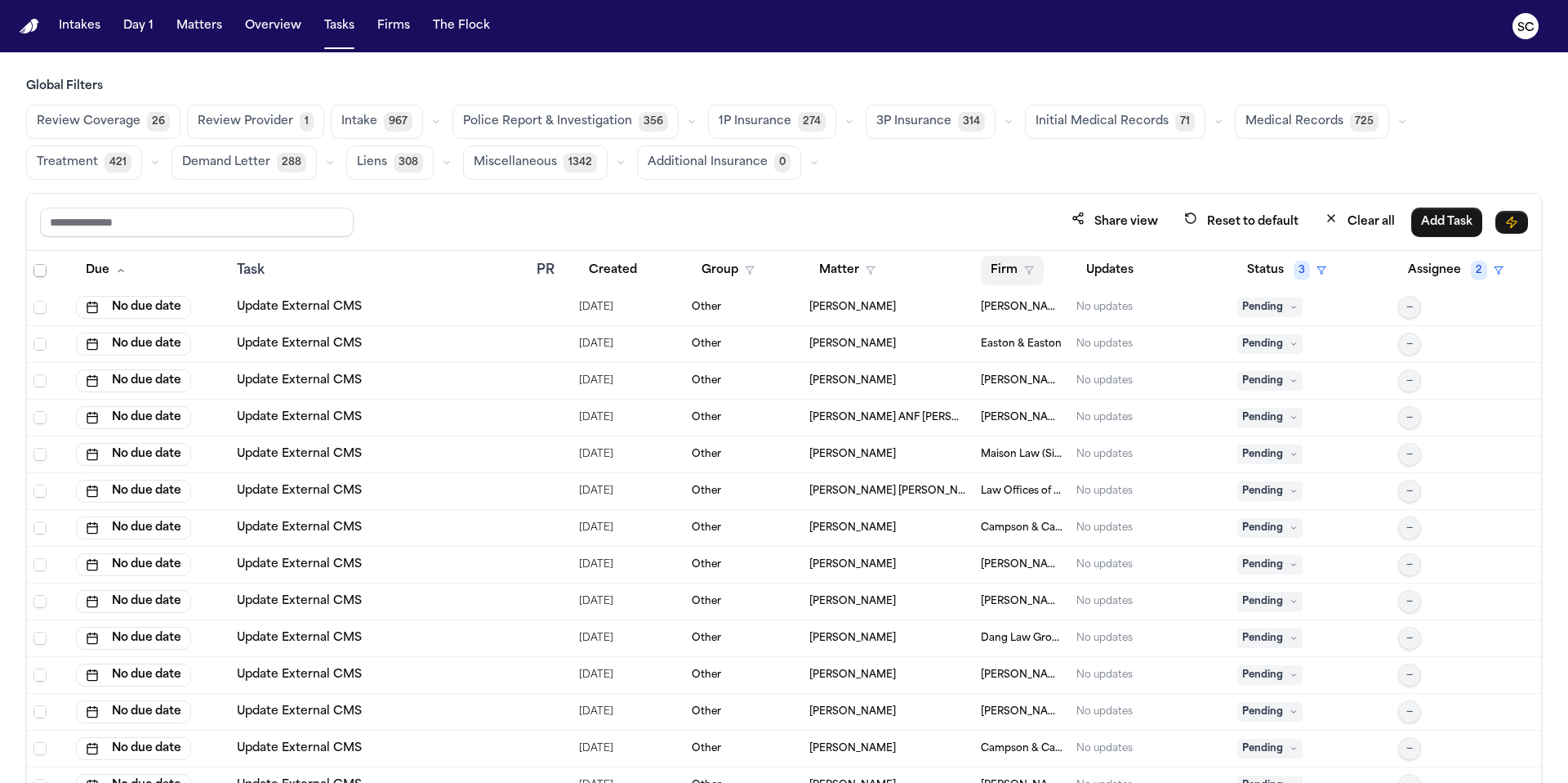
click at [979, 275] on button "Firm" at bounding box center [1012, 270] width 63 height 29
click at [979, 318] on input "text" at bounding box center [1093, 312] width 222 height 29
type input "****"
click at [979, 361] on div "Dang Law Group" at bounding box center [1051, 355] width 131 height 20
click at [979, 271] on button "Status 3" at bounding box center [1286, 270] width 99 height 29
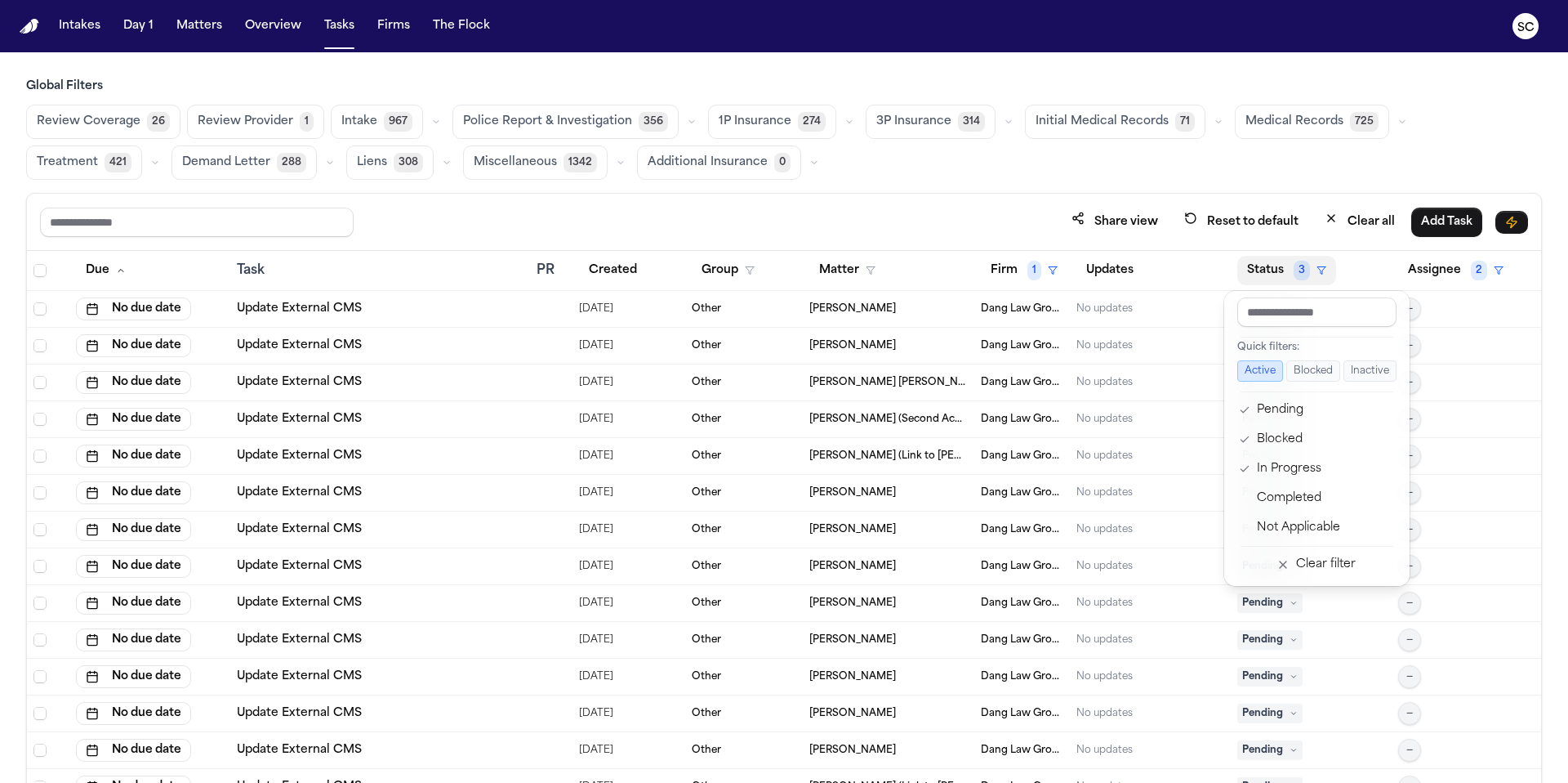
click at [585, 123] on span "Police Report & Investigation" at bounding box center [548, 122] width 169 height 17
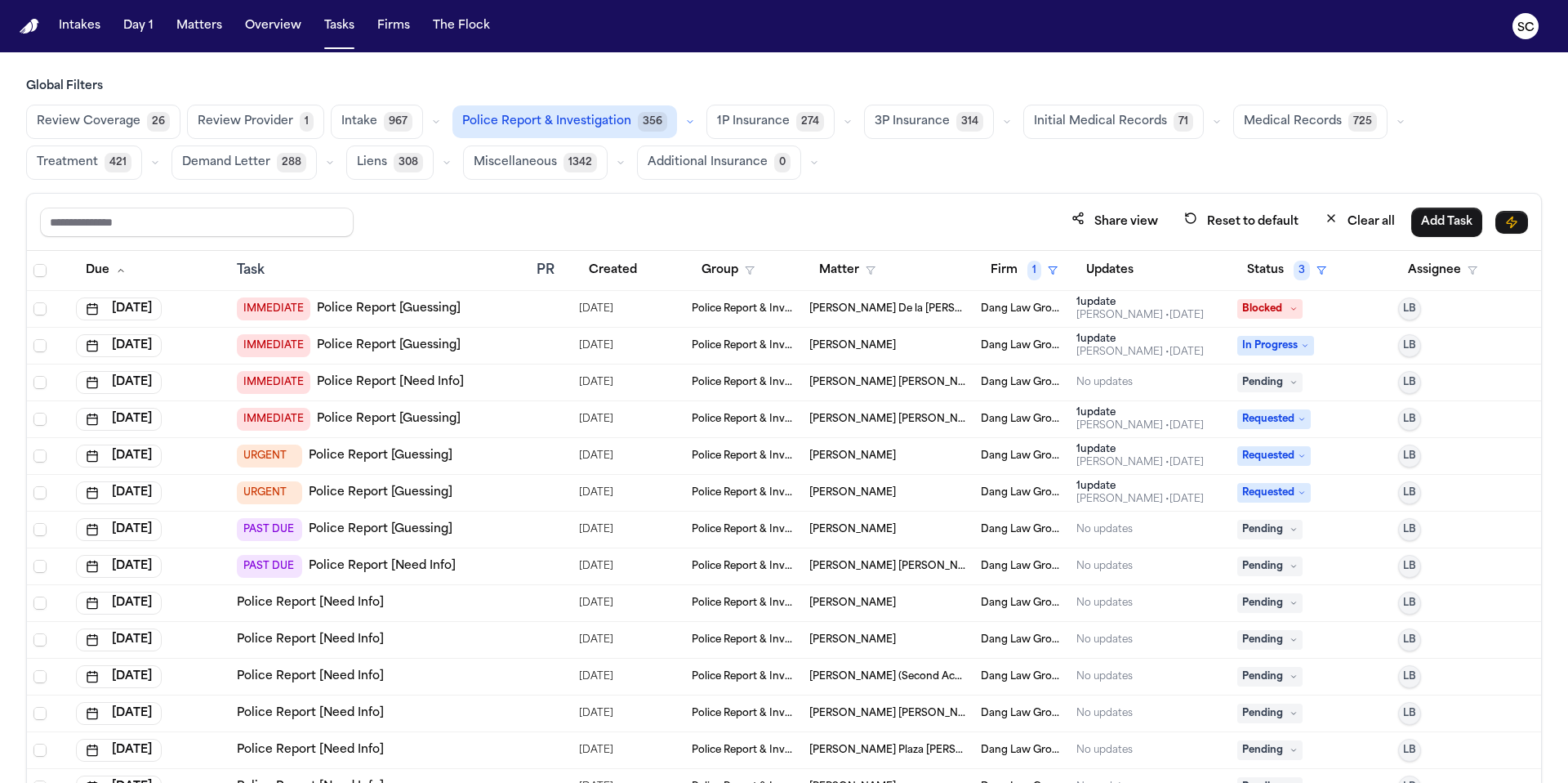
click at [979, 351] on div "Shirley Casanova • 3d ago" at bounding box center [1141, 352] width 128 height 13
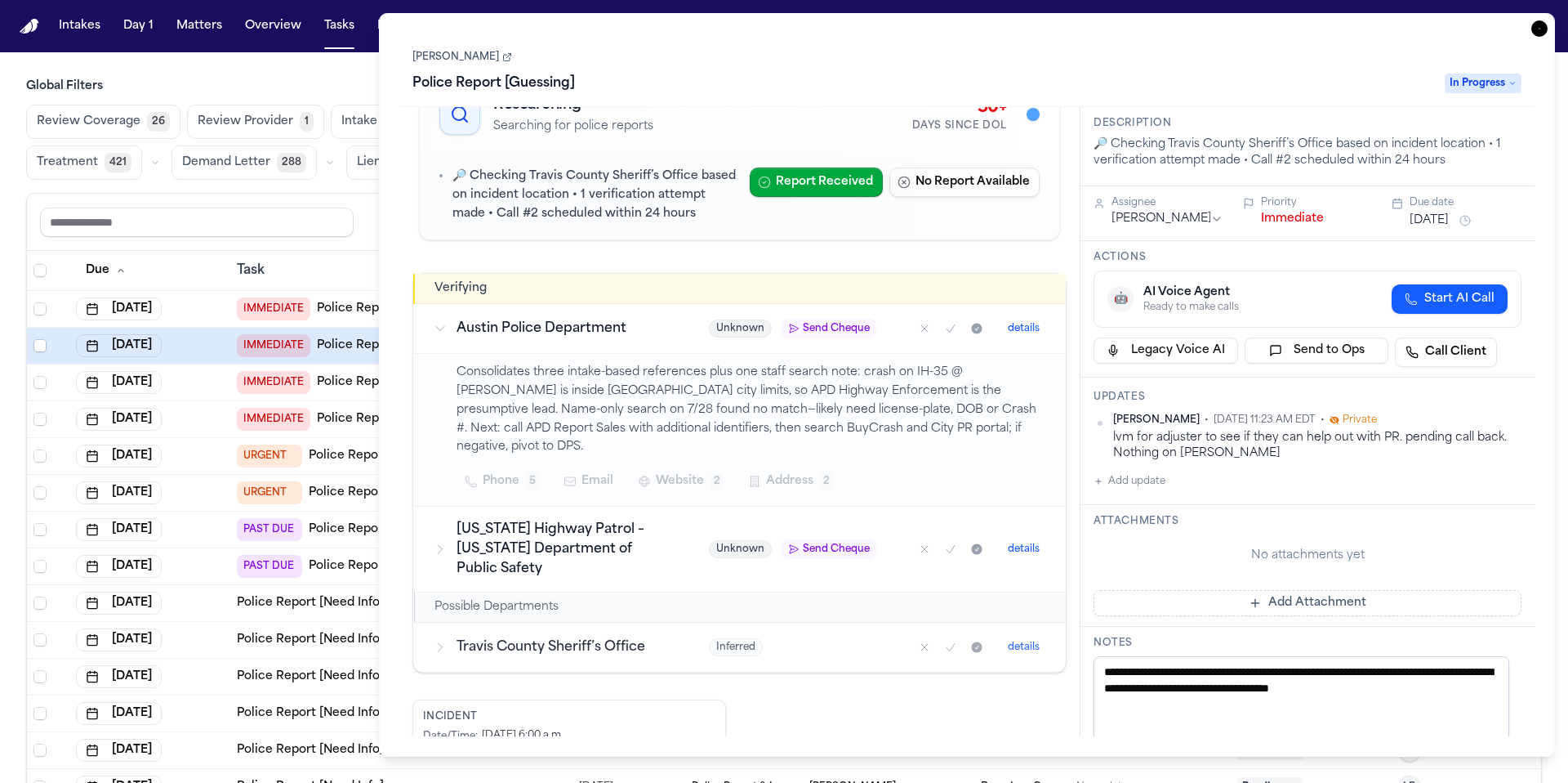
scroll to position [177, 0]
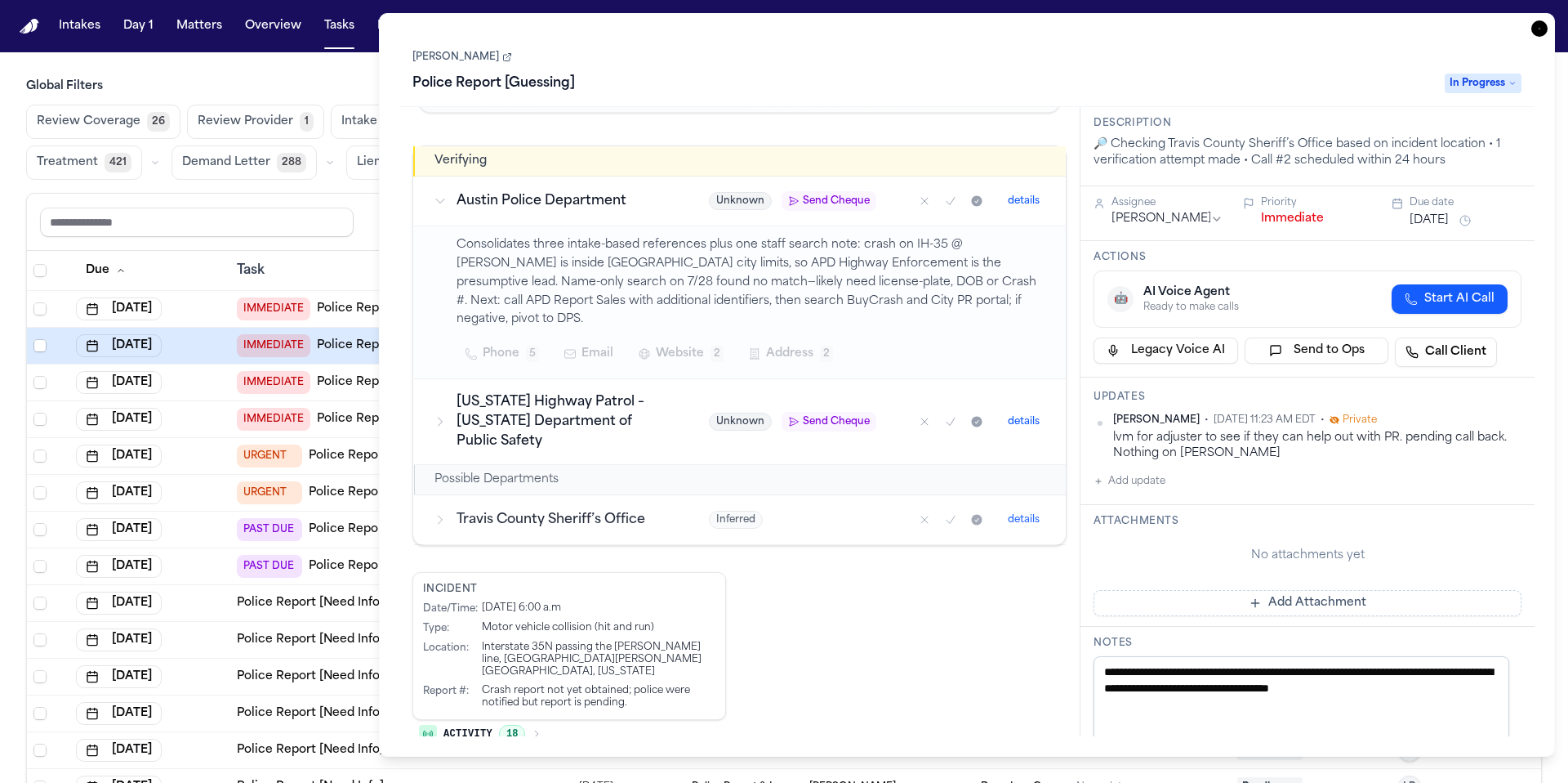
click at [979, 27] on icon "button" at bounding box center [1540, 29] width 17 height 17
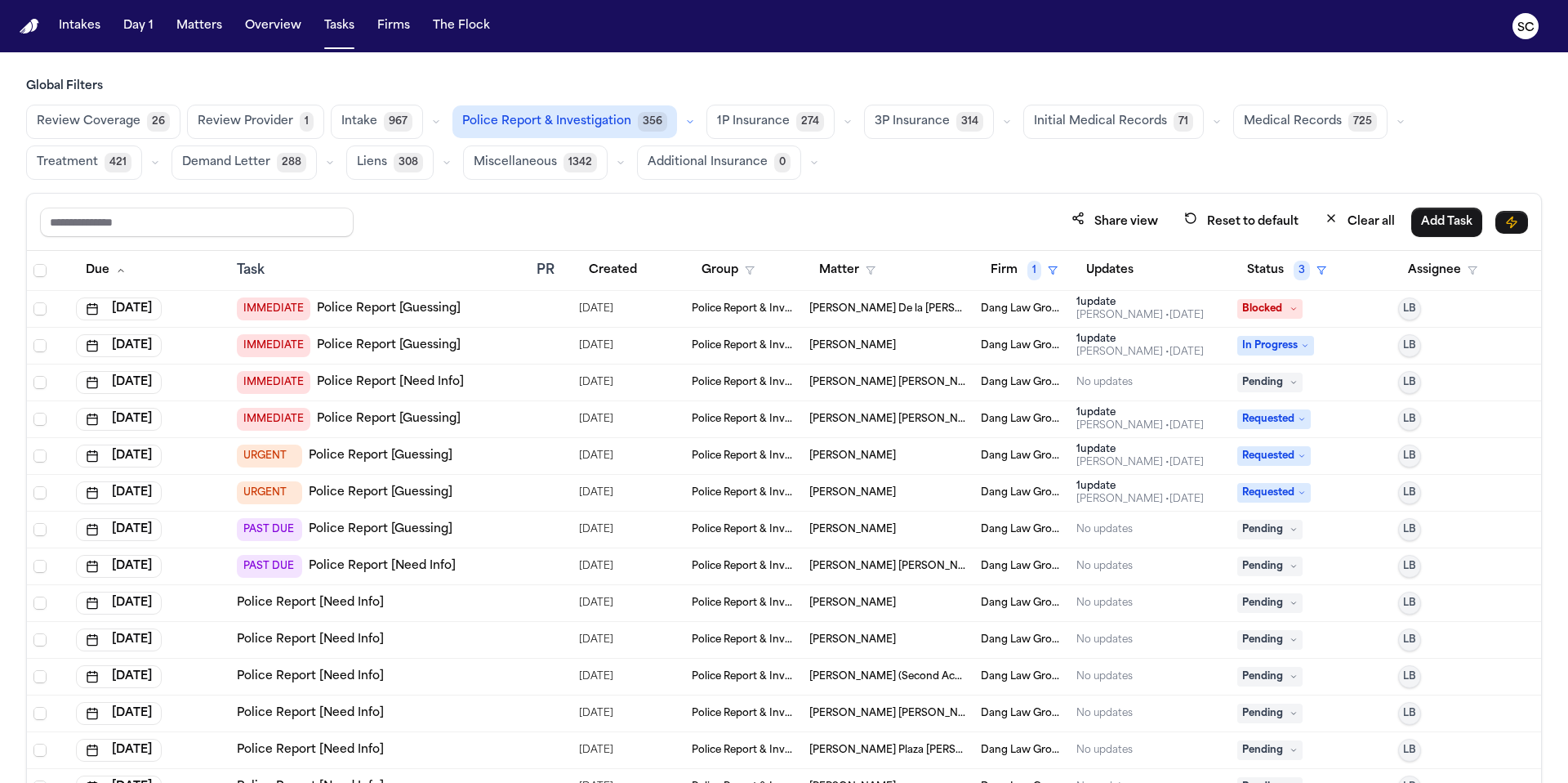
click at [979, 350] on div "Shirley Casanova • 3d ago" at bounding box center [1141, 352] width 128 height 13
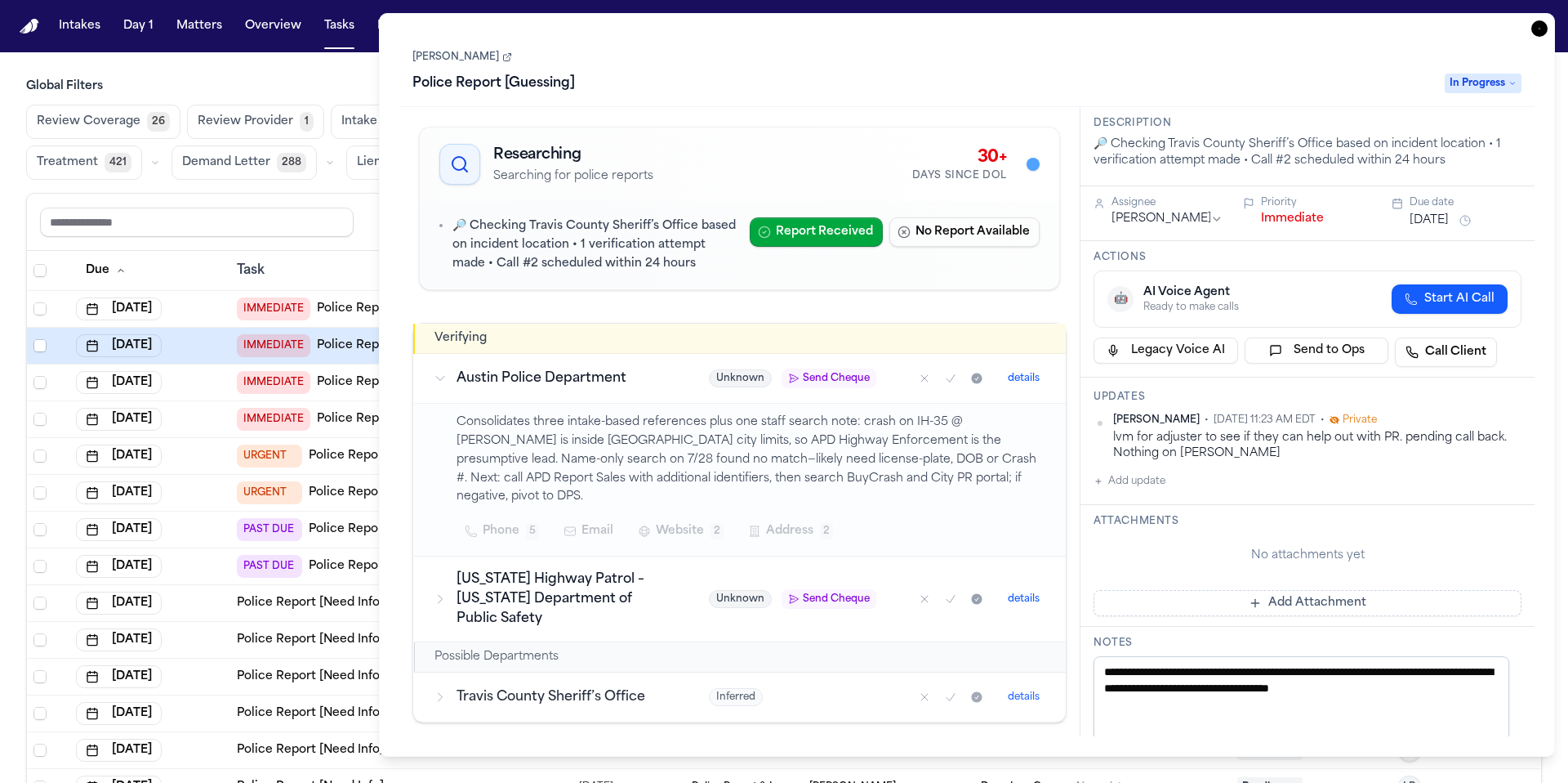
click at [979, 27] on icon "button" at bounding box center [1540, 29] width 17 height 17
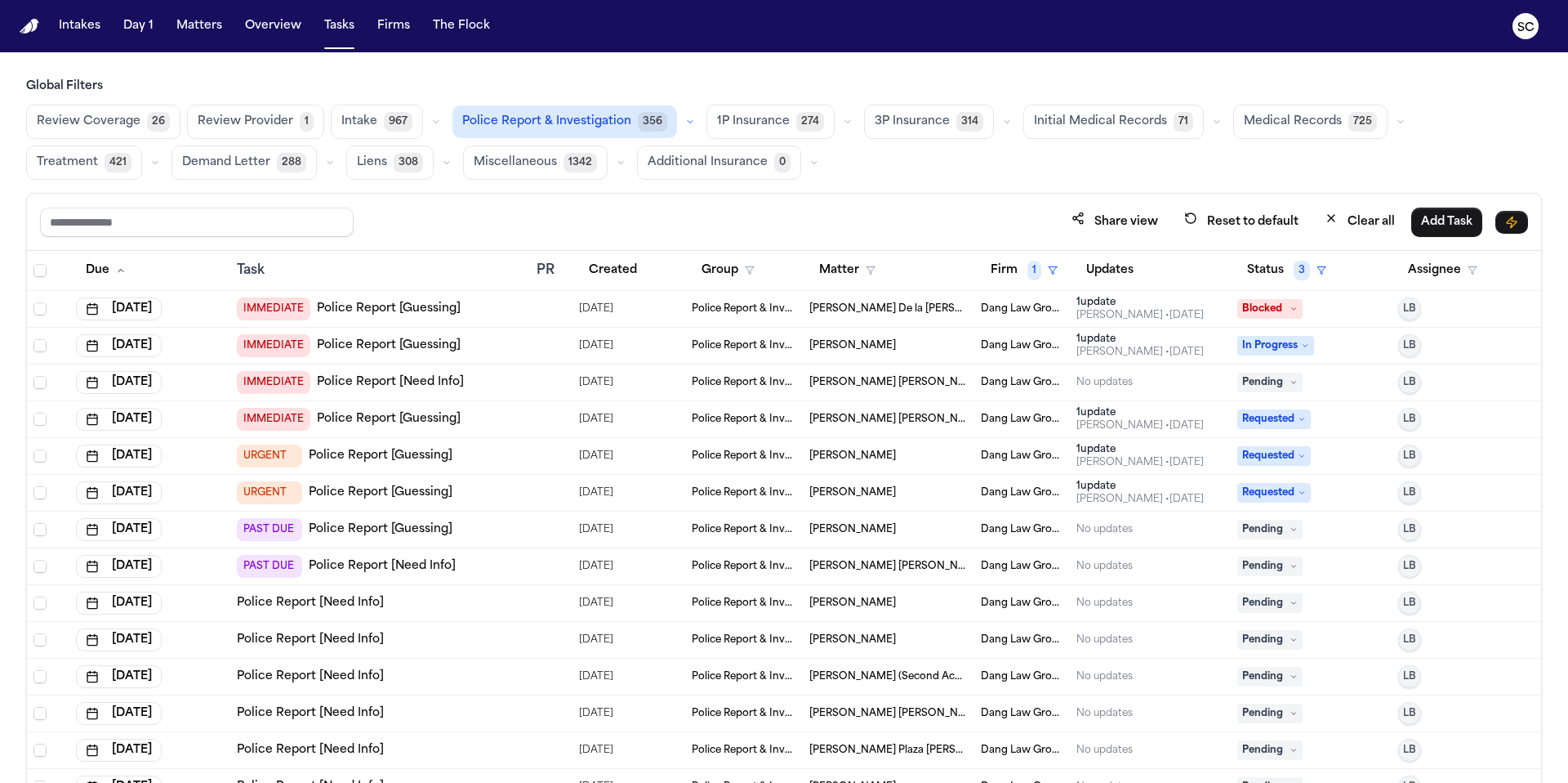
click at [979, 422] on div "Shirley Casanova • 3d ago" at bounding box center [1141, 426] width 128 height 13
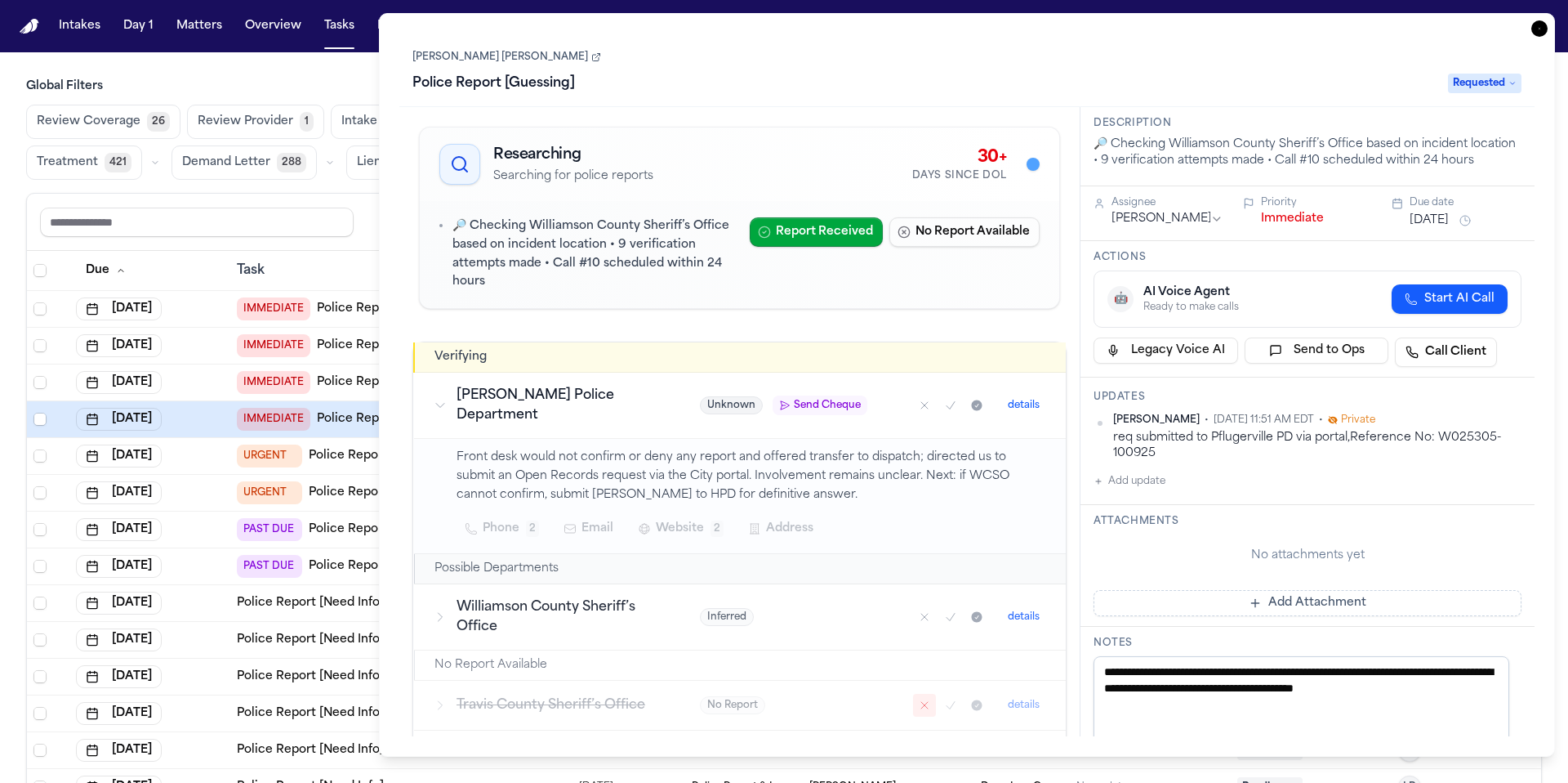
click at [979, 29] on icon "button" at bounding box center [1540, 29] width 17 height 17
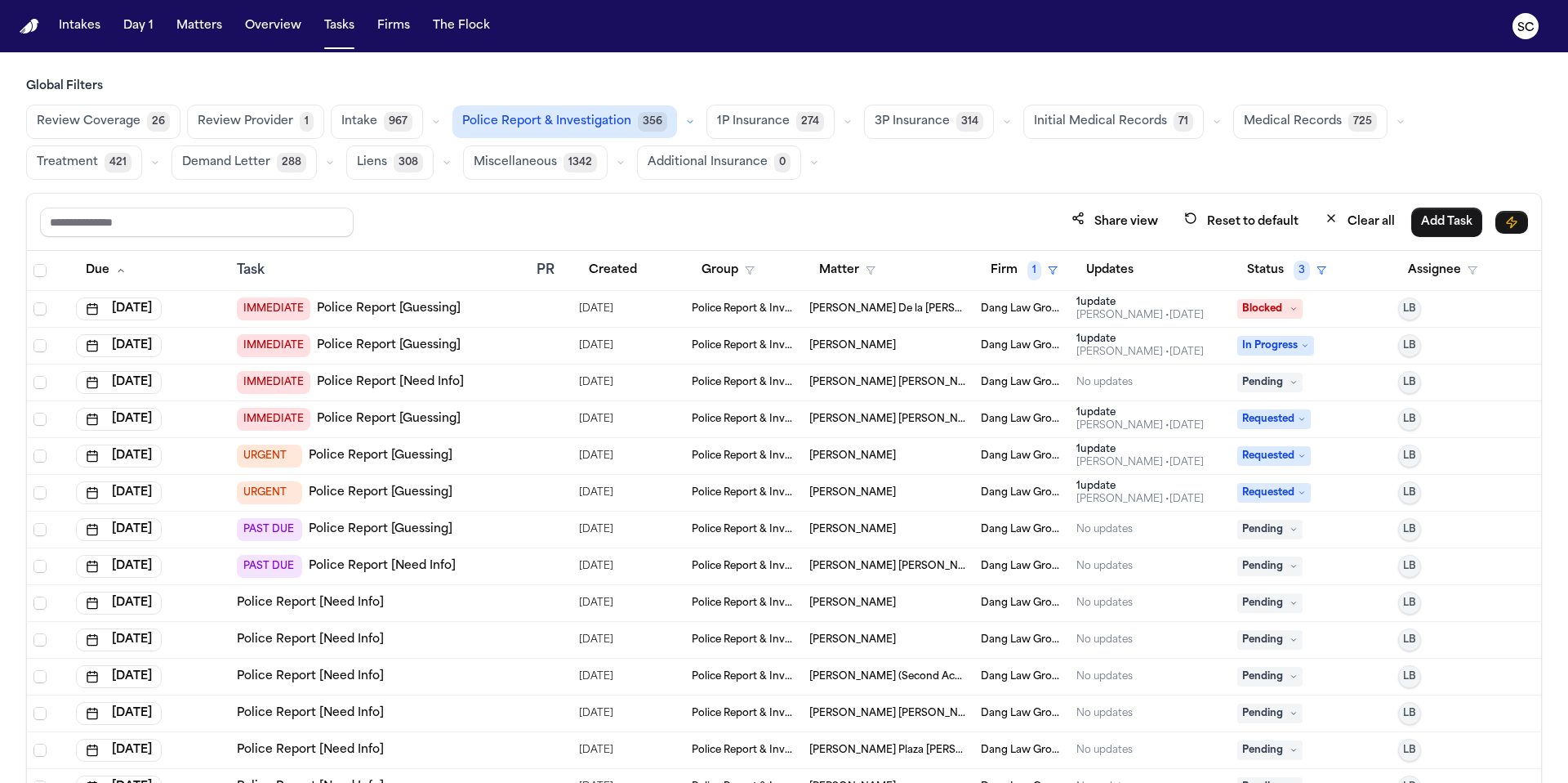
click at [979, 460] on div "Shirley Casanova • 3d ago" at bounding box center [1141, 462] width 128 height 13
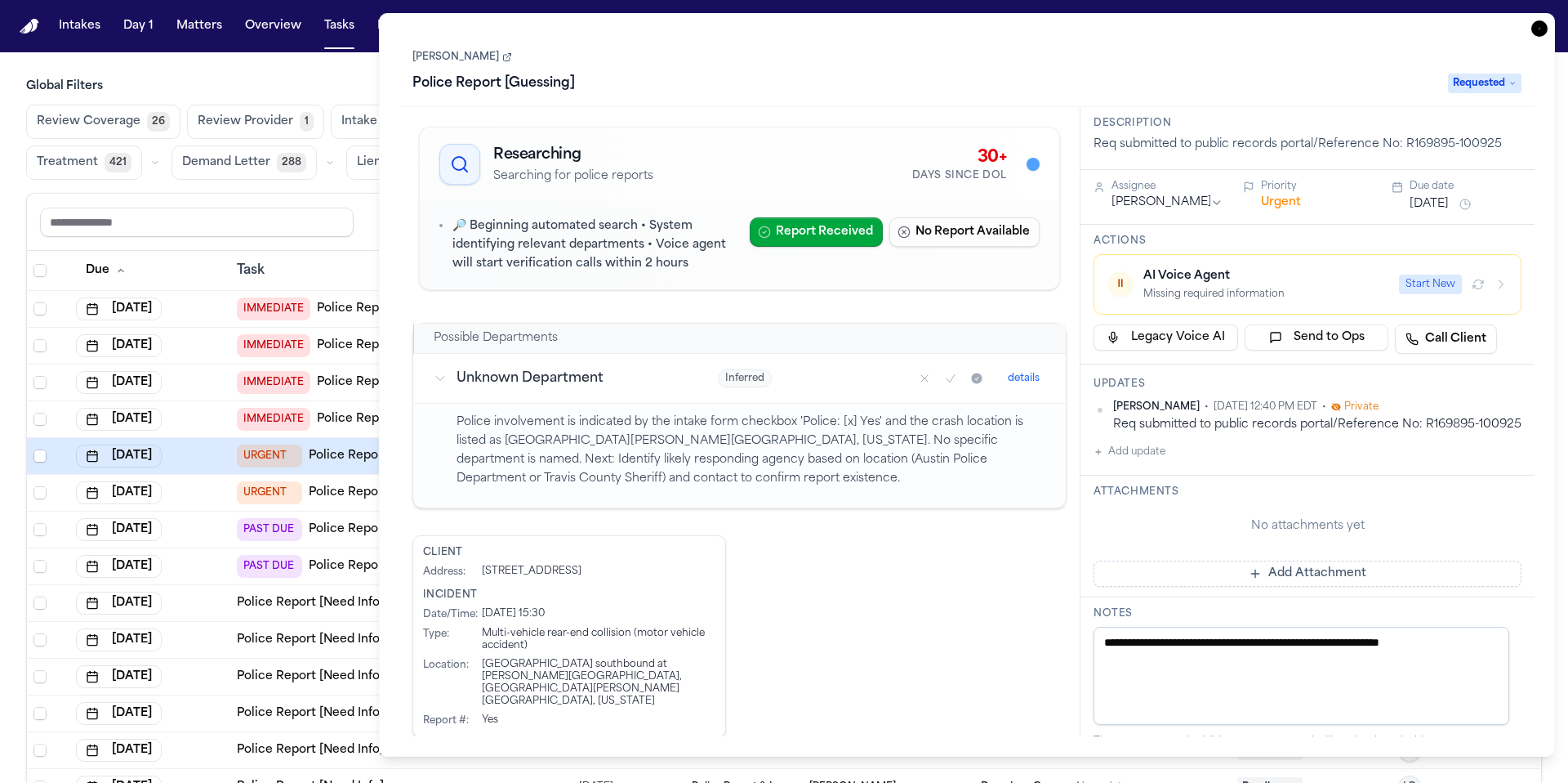
click at [979, 80] on span "Requested" at bounding box center [1484, 84] width 74 height 20
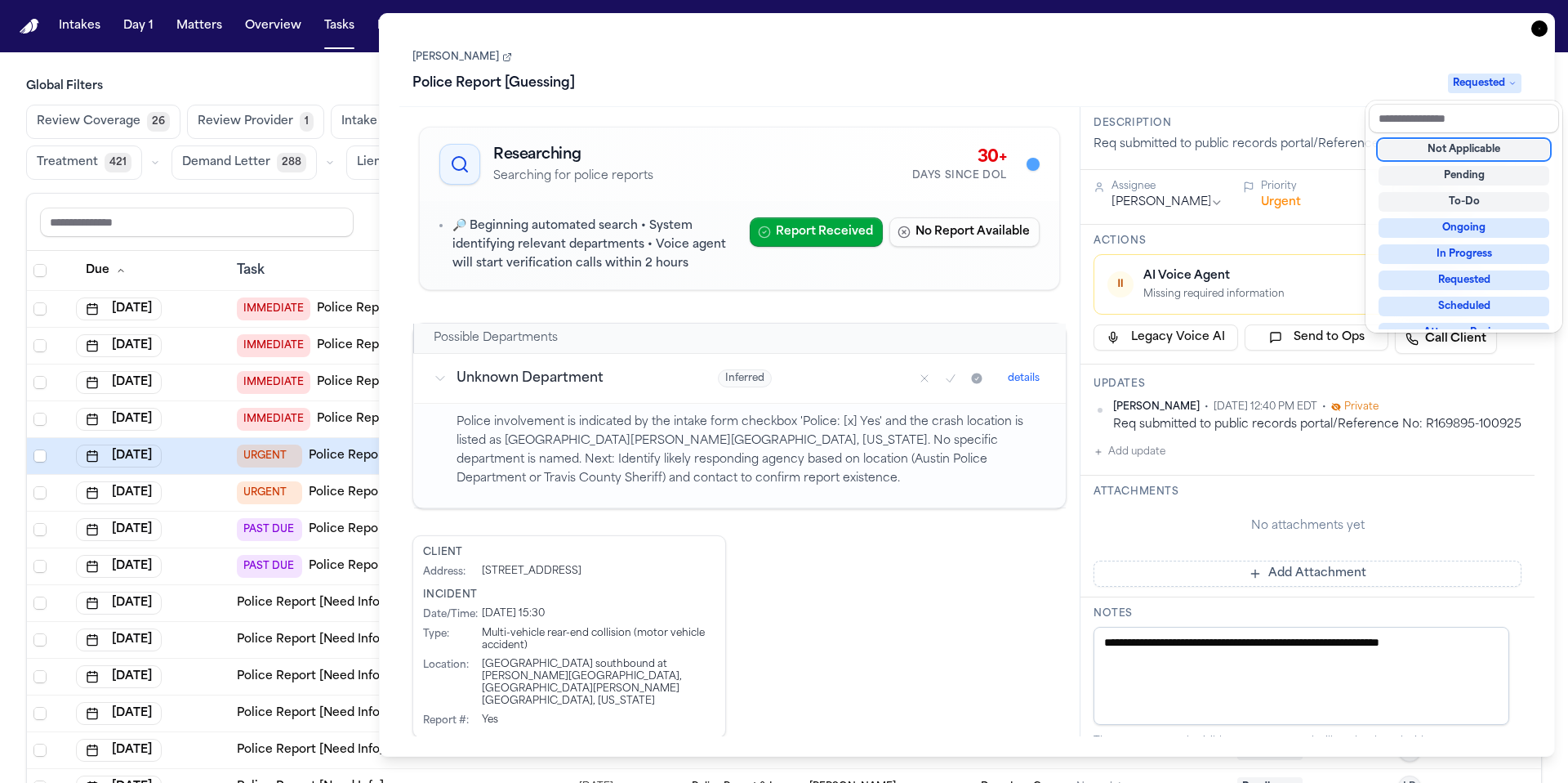
click at [979, 147] on div "Not Applicable" at bounding box center [1464, 150] width 171 height 20
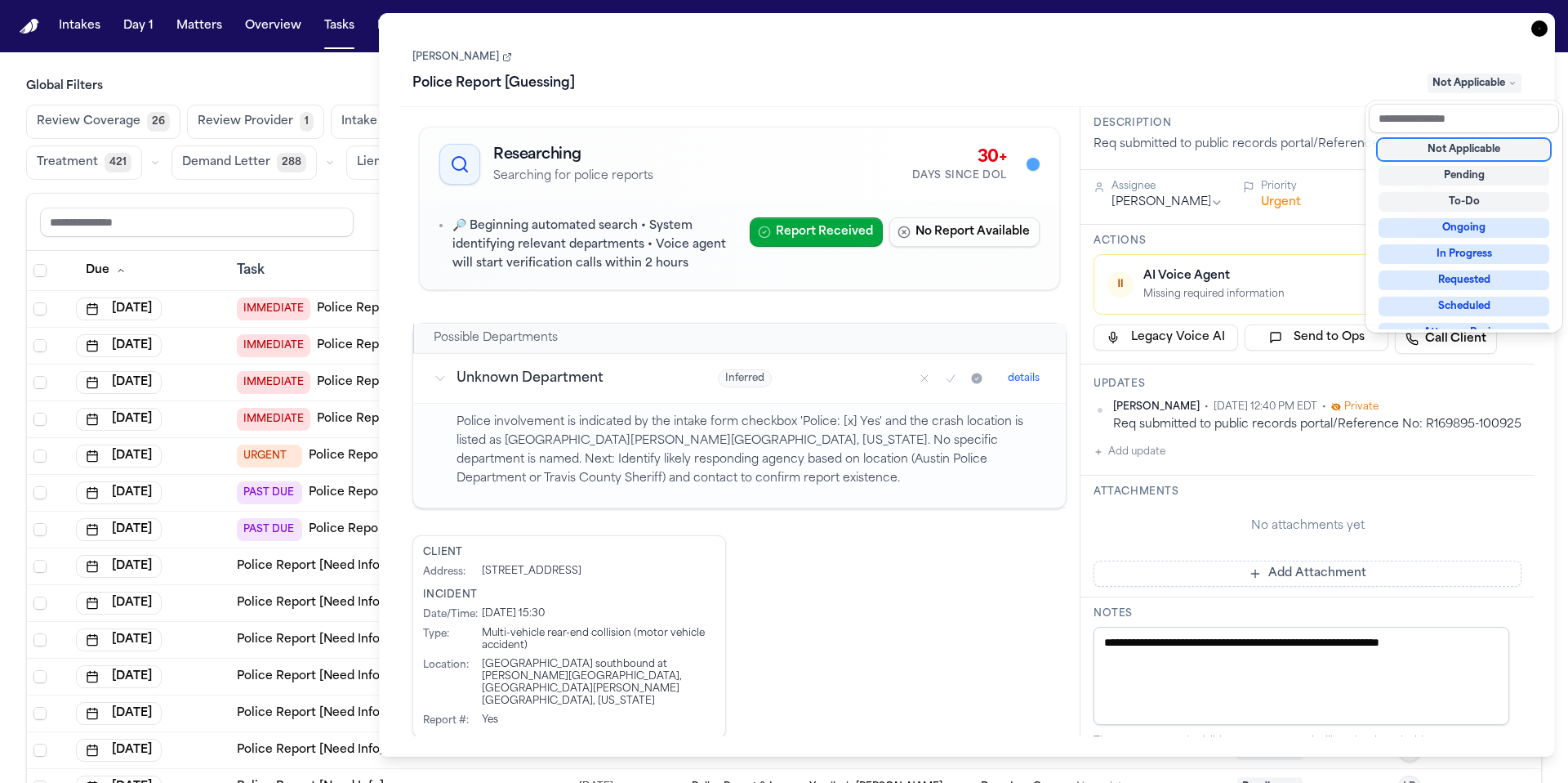
click at [979, 470] on div "Cindy Ann Fisher Police Report [Guessing] Not Applicable Researching Searching …" at bounding box center [967, 384] width 1136 height 703
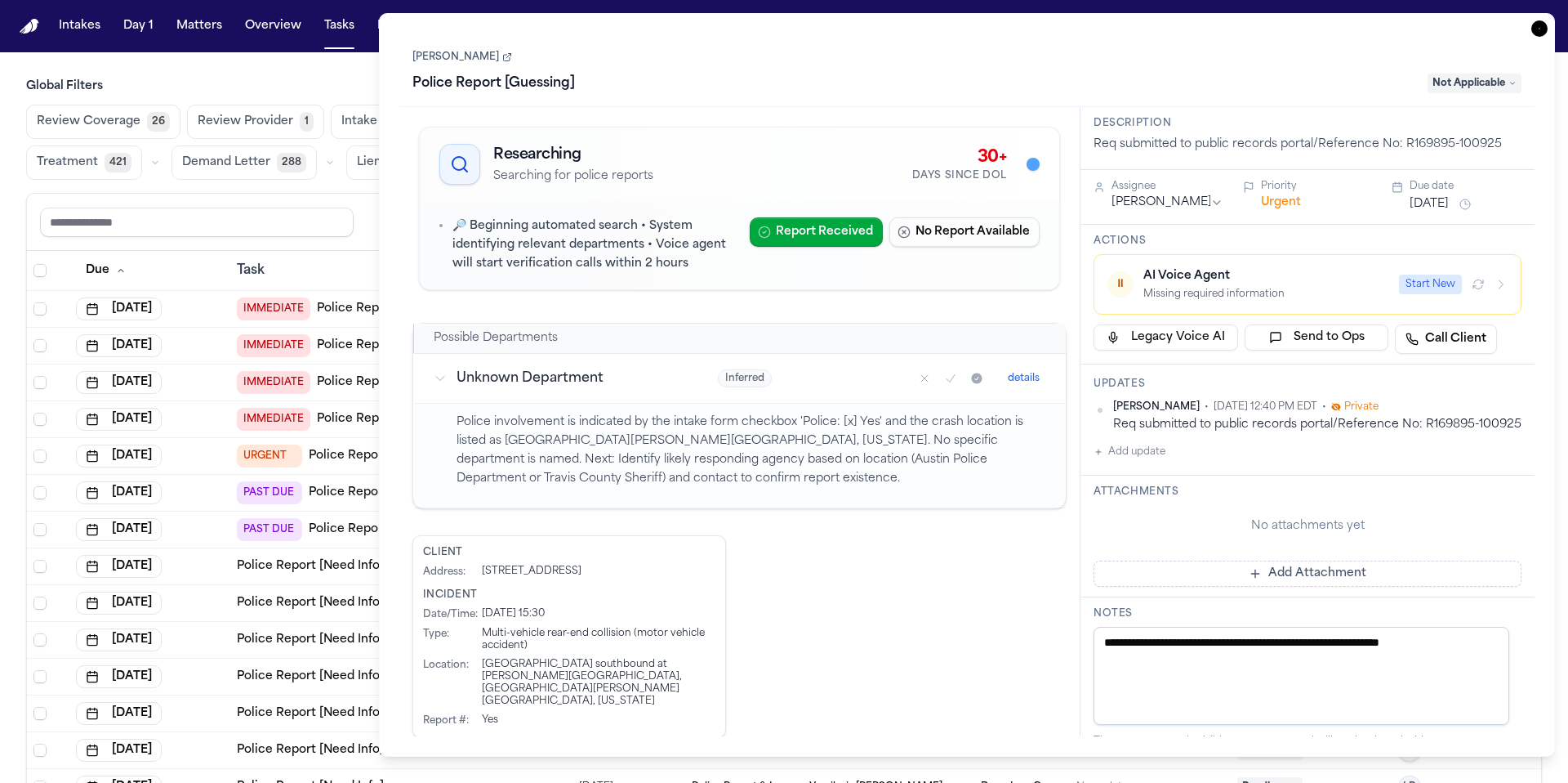
click at [979, 462] on button "Add update" at bounding box center [1129, 452] width 72 height 20
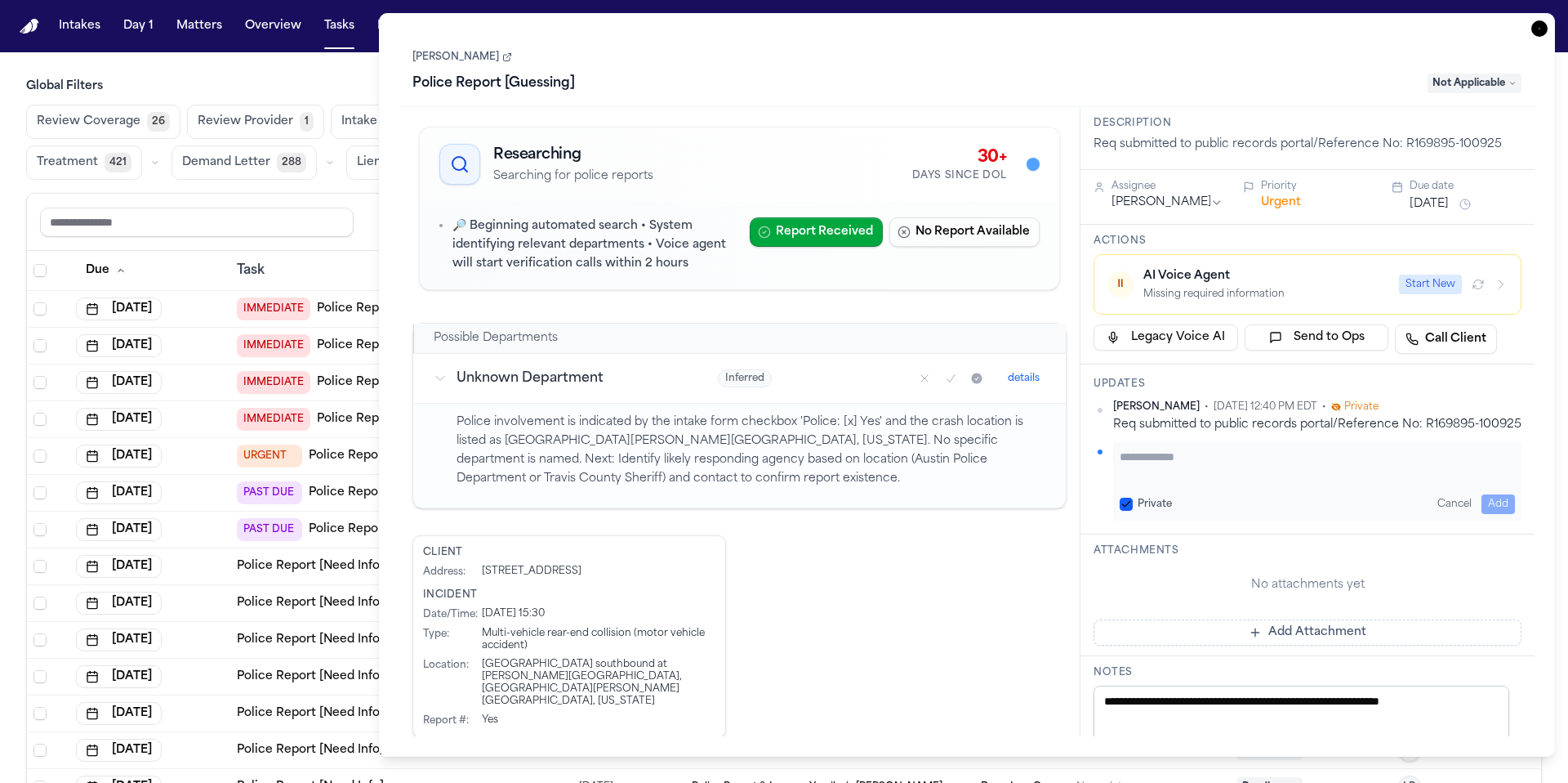
click at [979, 481] on textarea "Add your update" at bounding box center [1317, 464] width 395 height 32
type textarea "**********"
click at [979, 645] on button "Add Attachment" at bounding box center [1307, 632] width 428 height 27
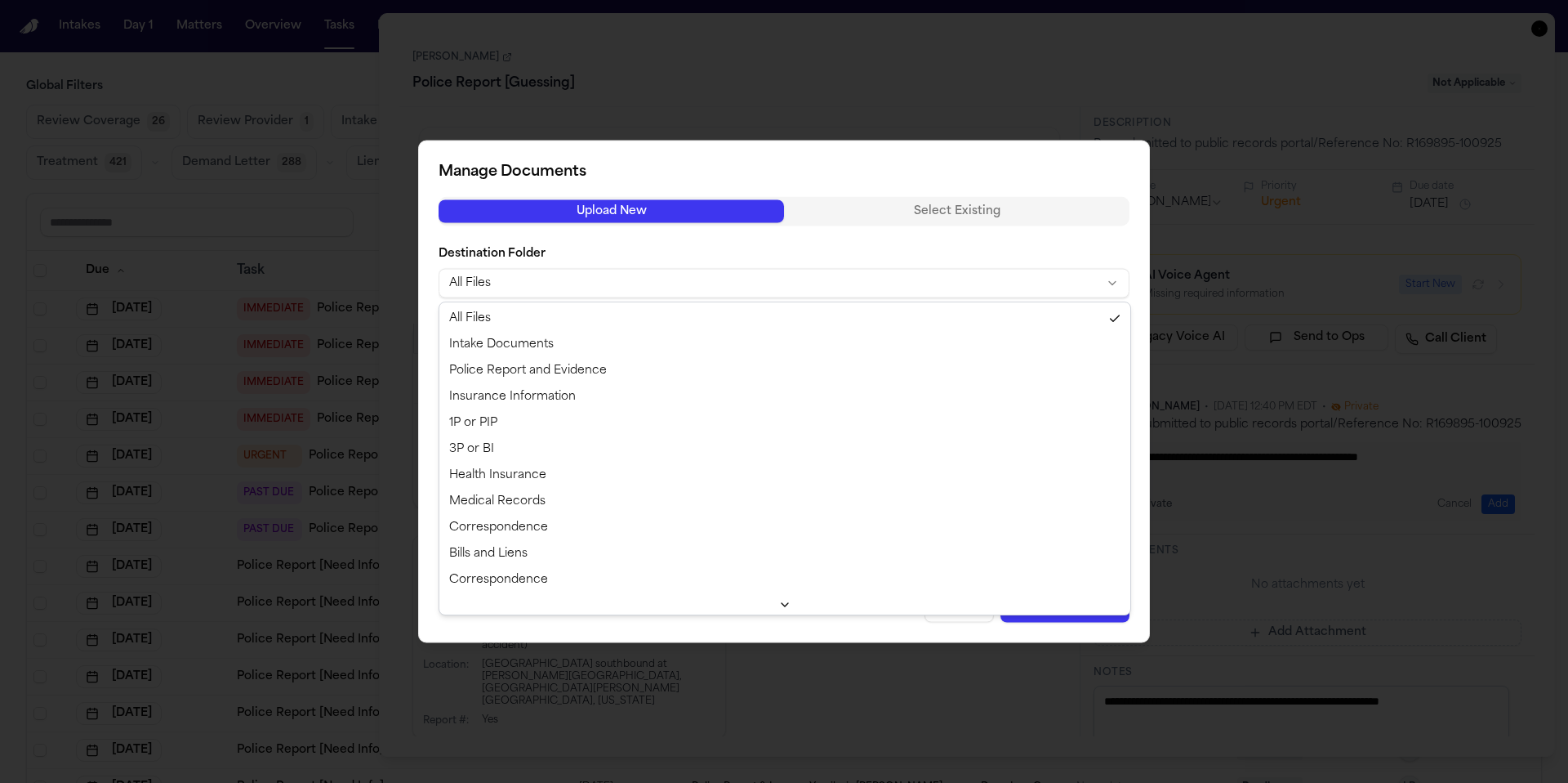
click at [550, 285] on body "Intakes Day 1 Matters Overview Tasks Firms The Flock SC Global Filters Review C…" at bounding box center [784, 391] width 1568 height 783
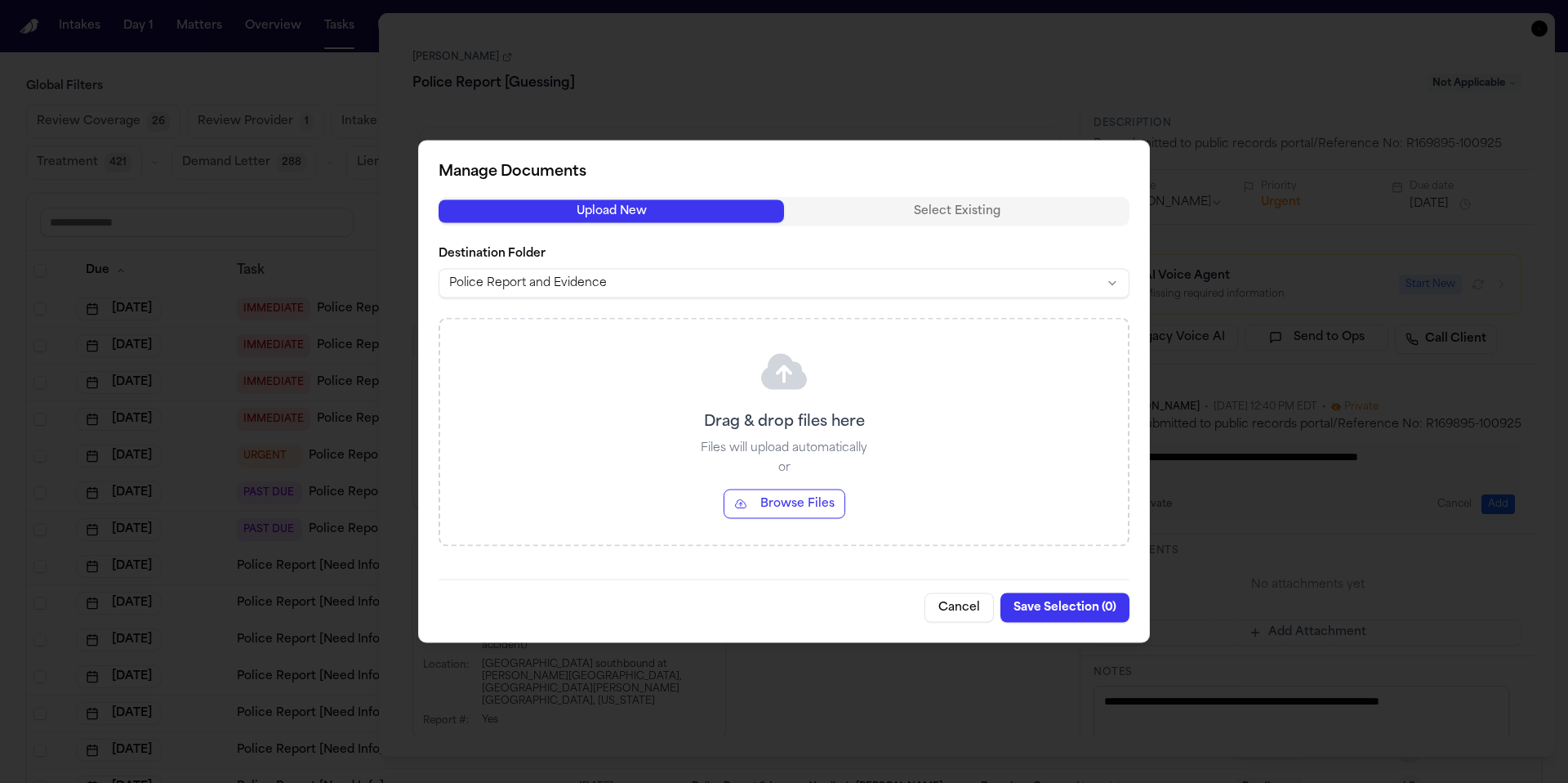
click at [784, 510] on button "Browse Files" at bounding box center [784, 504] width 122 height 29
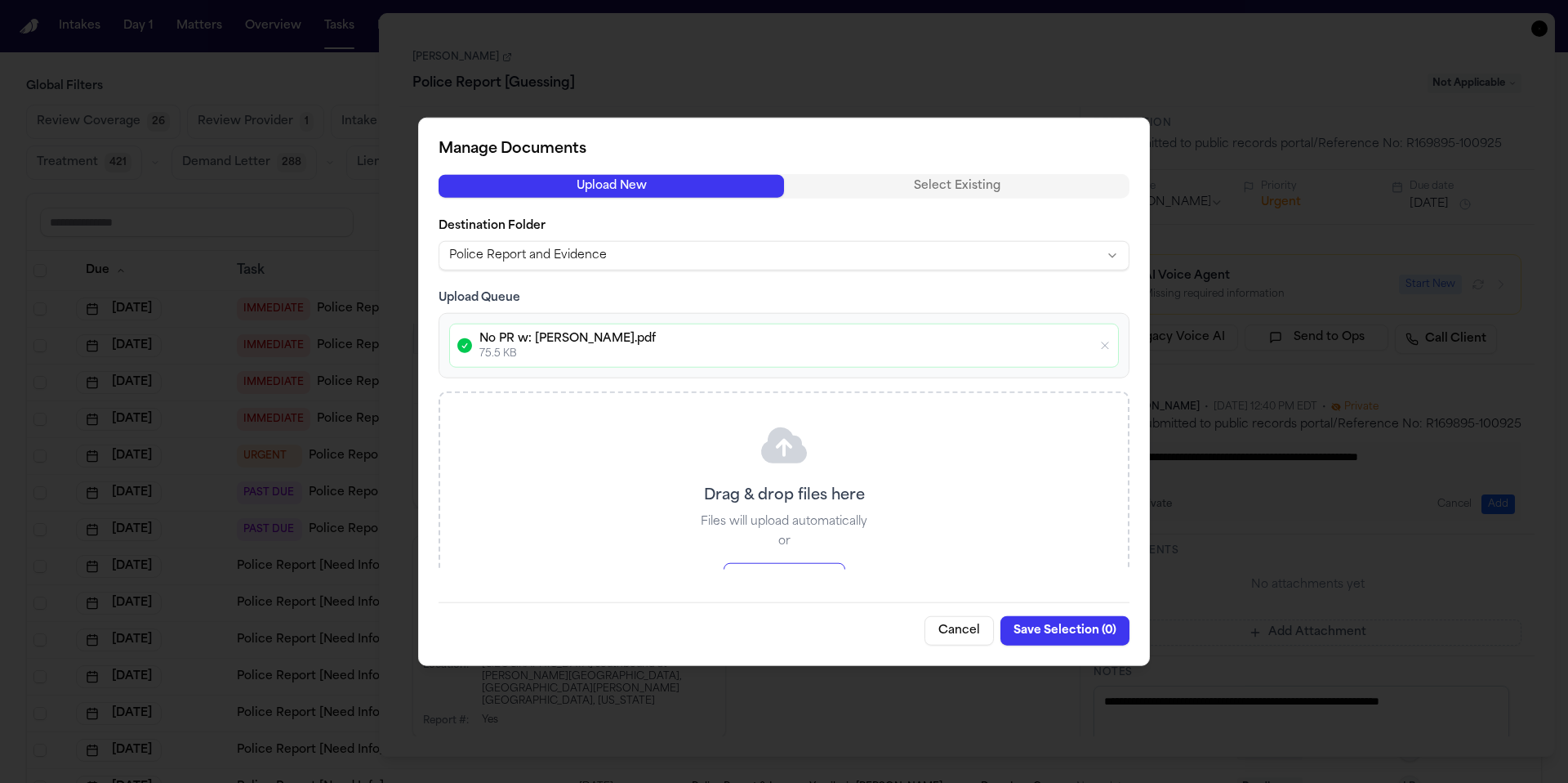
click at [979, 632] on button "Save Selection ( 0 )" at bounding box center [1065, 629] width 129 height 29
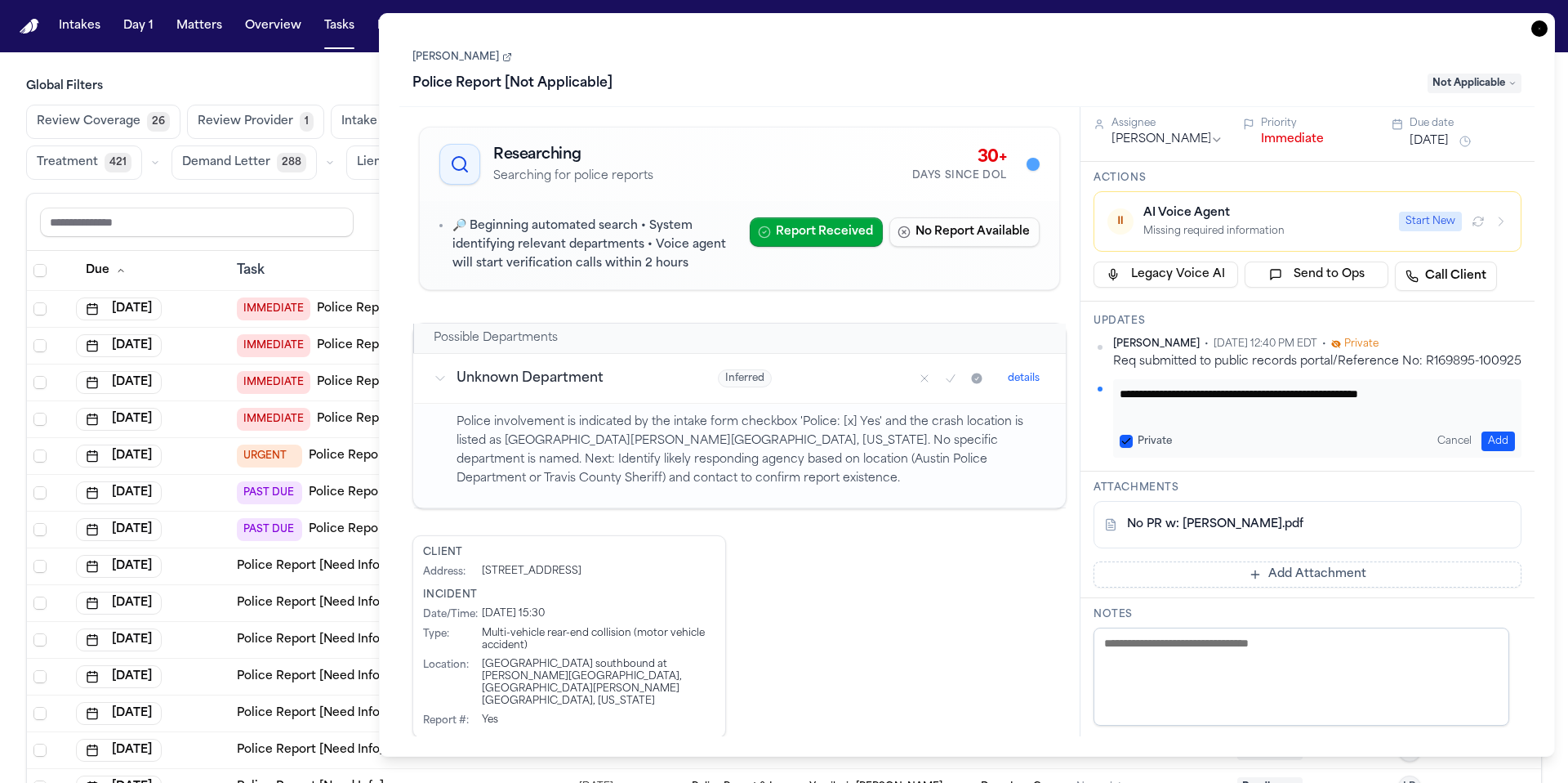
click at [918, 377] on icon "Mark as no report" at bounding box center [924, 379] width 13 height 13
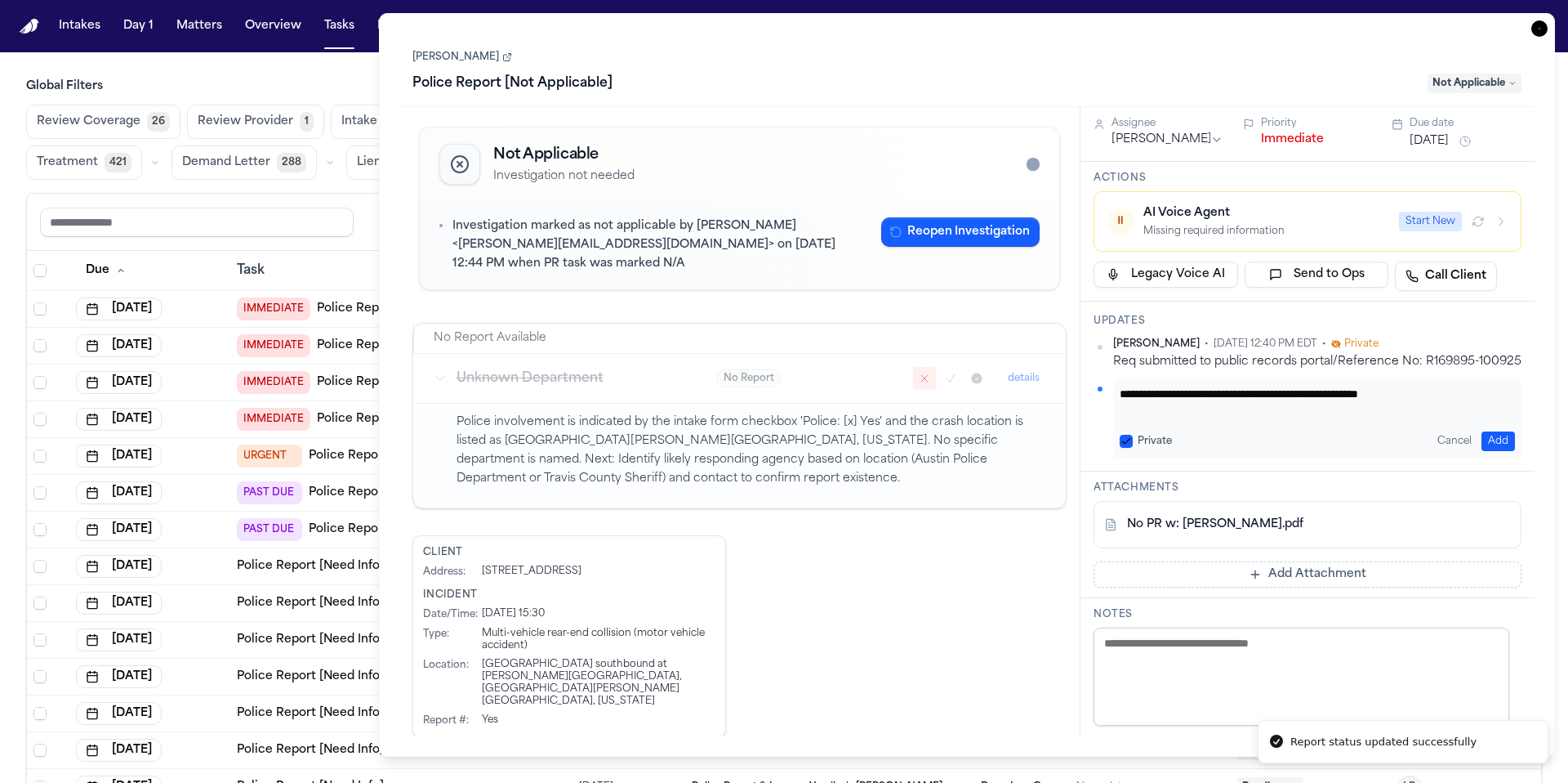
click at [944, 378] on icon "Mark as confirmed" at bounding box center [951, 379] width 13 height 13
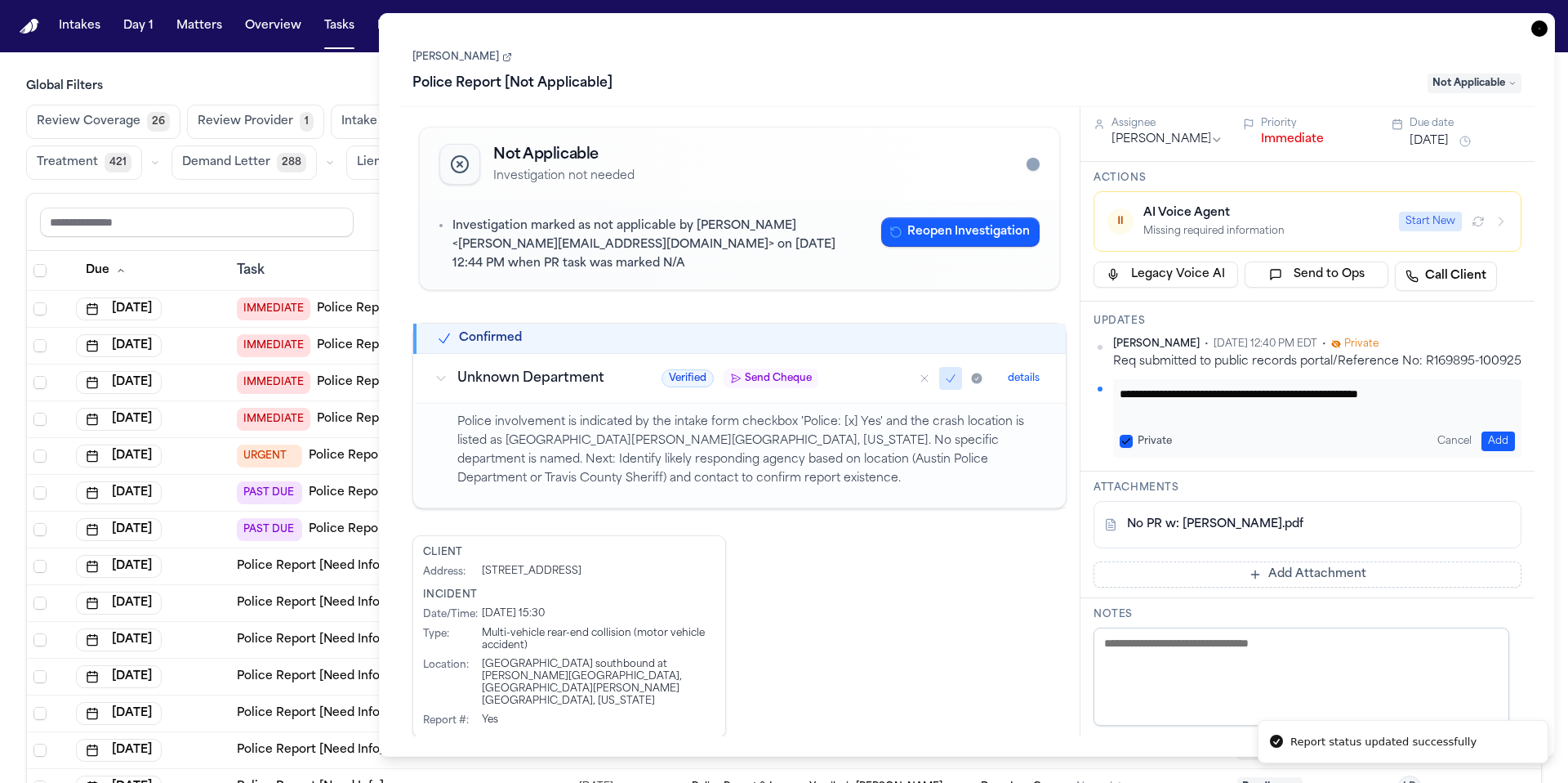
click at [918, 379] on icon "Mark as no report" at bounding box center [924, 379] width 13 height 13
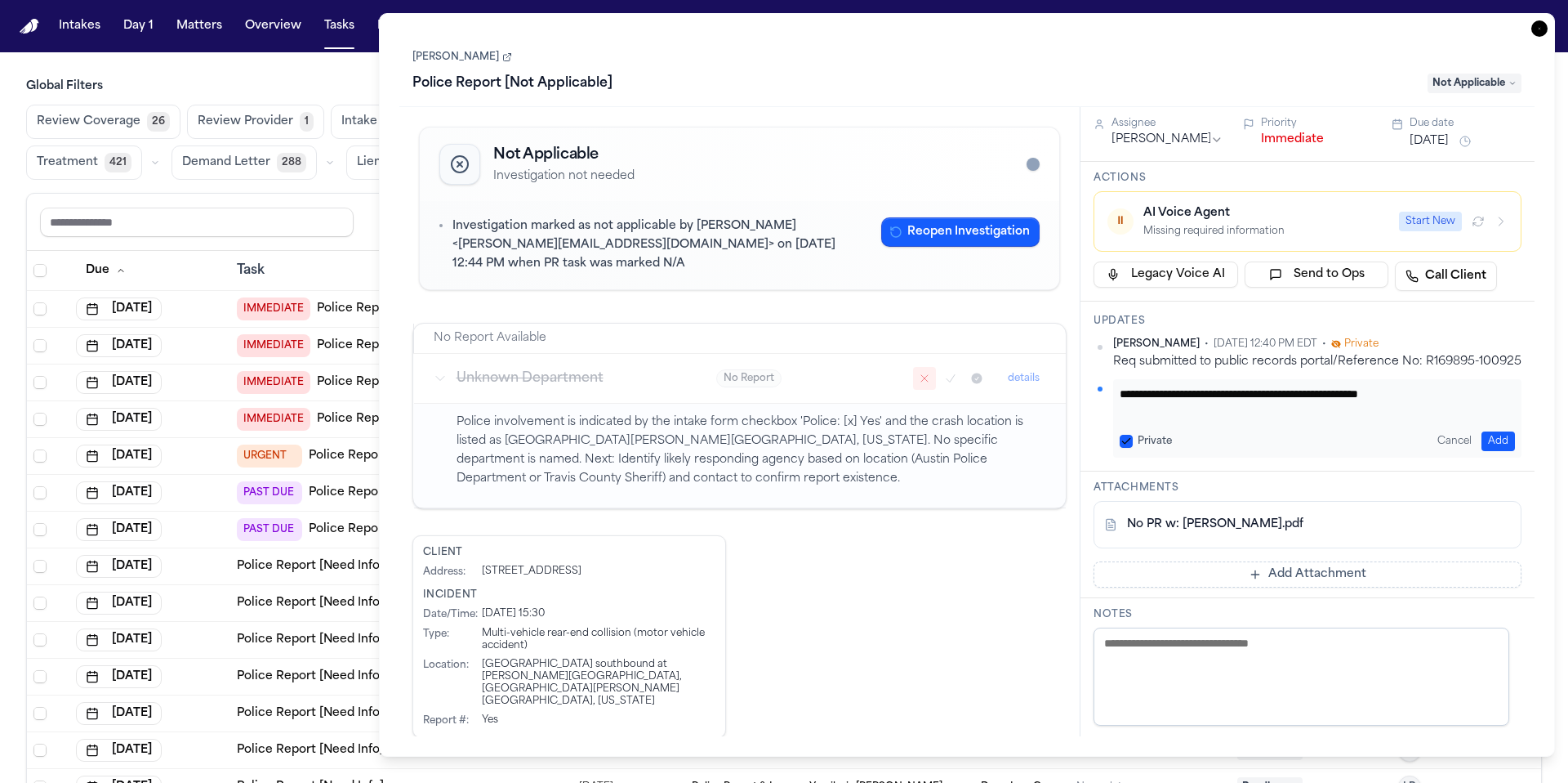
click at [979, 27] on icon "button" at bounding box center [1540, 29] width 17 height 17
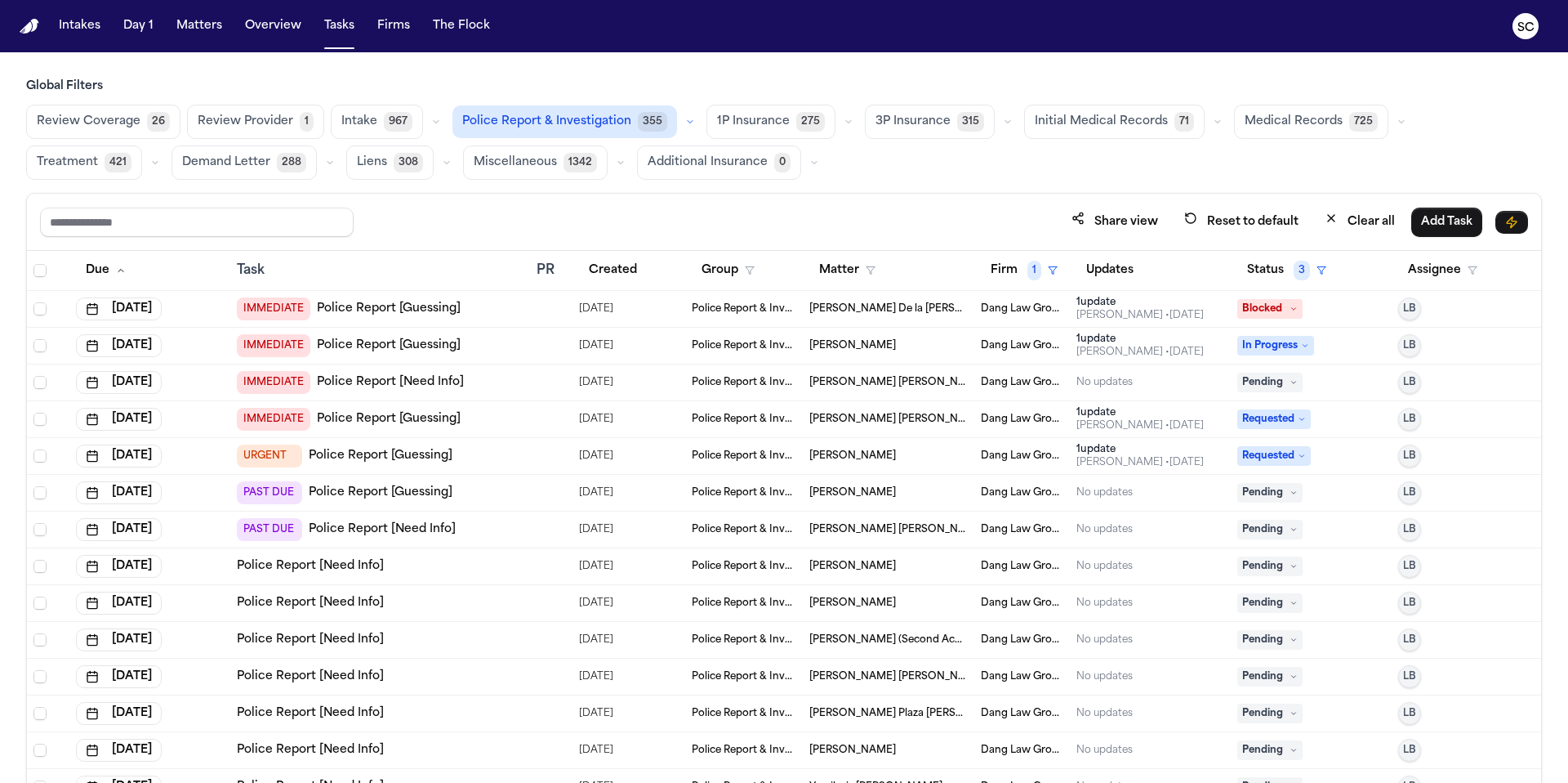
click at [407, 423] on link "Police Report [Guessing]" at bounding box center [389, 419] width 144 height 17
click at [364, 455] on link "Police Report [Guessing]" at bounding box center [381, 456] width 144 height 17
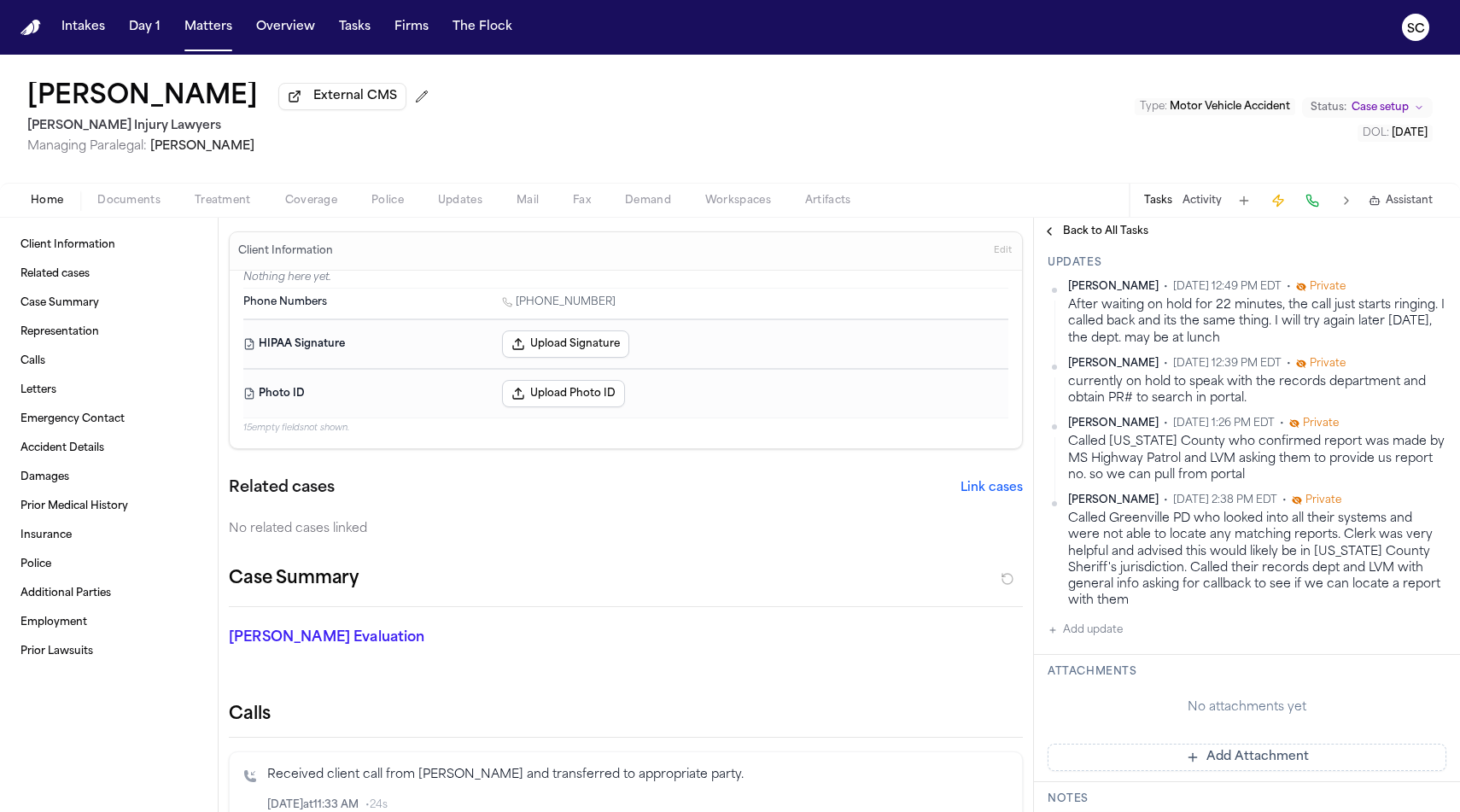
scroll to position [352, 0]
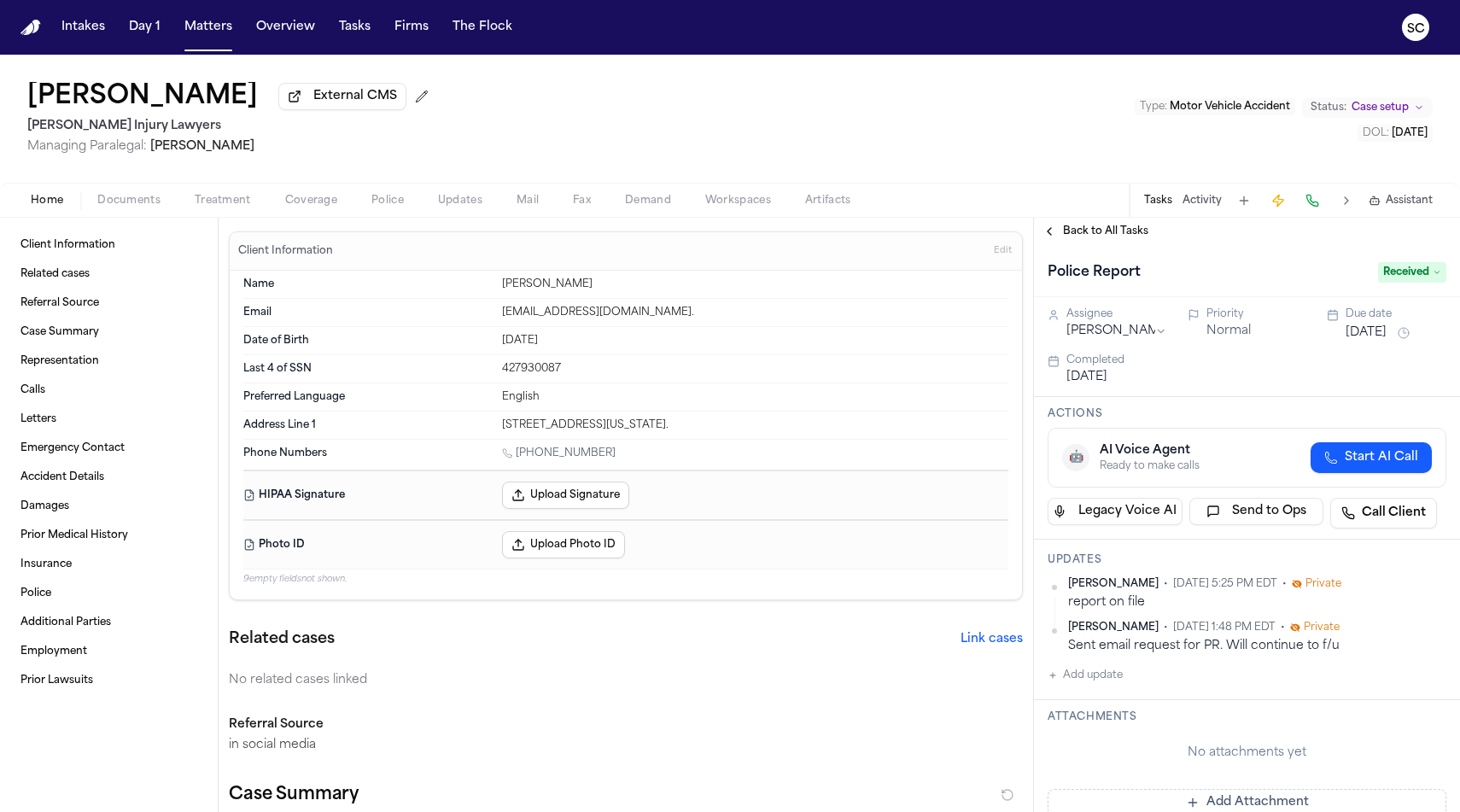
click at [126, 211] on span "button" at bounding box center [129, 210] width 84 height 2
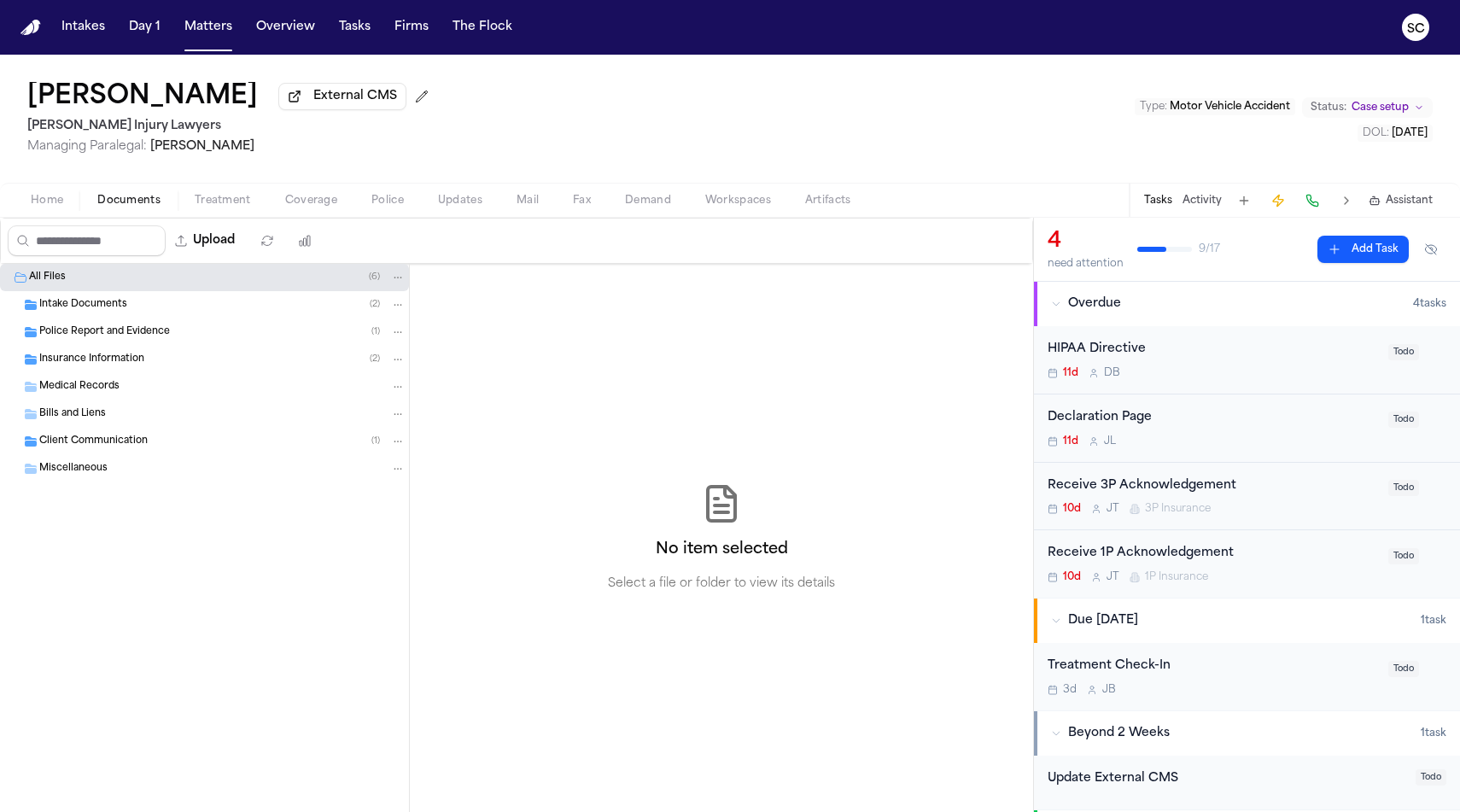
click at [136, 338] on span "Police Report and Evidence" at bounding box center [104, 332] width 131 height 15
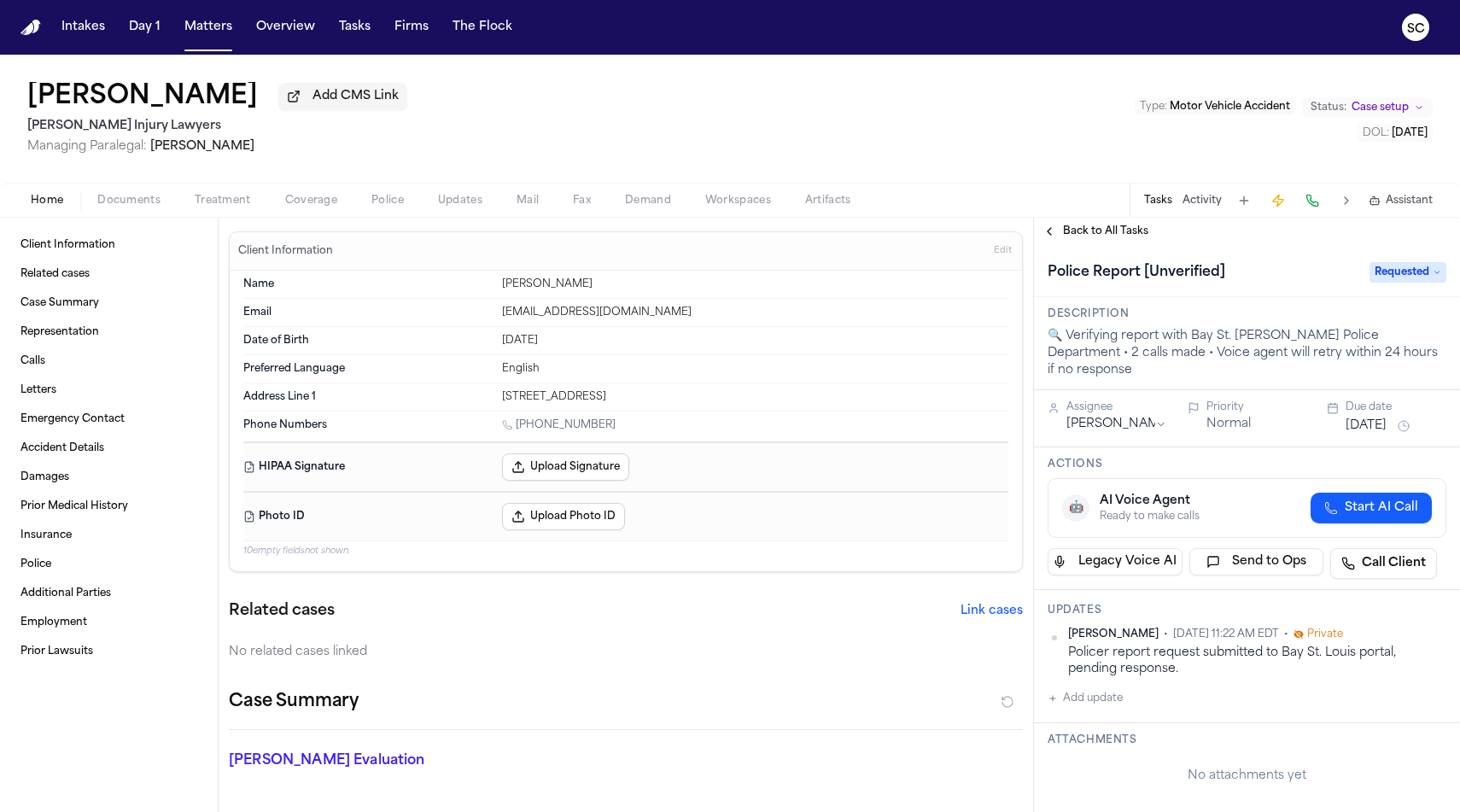
click at [523, 205] on span "Mail" at bounding box center [528, 201] width 23 height 14
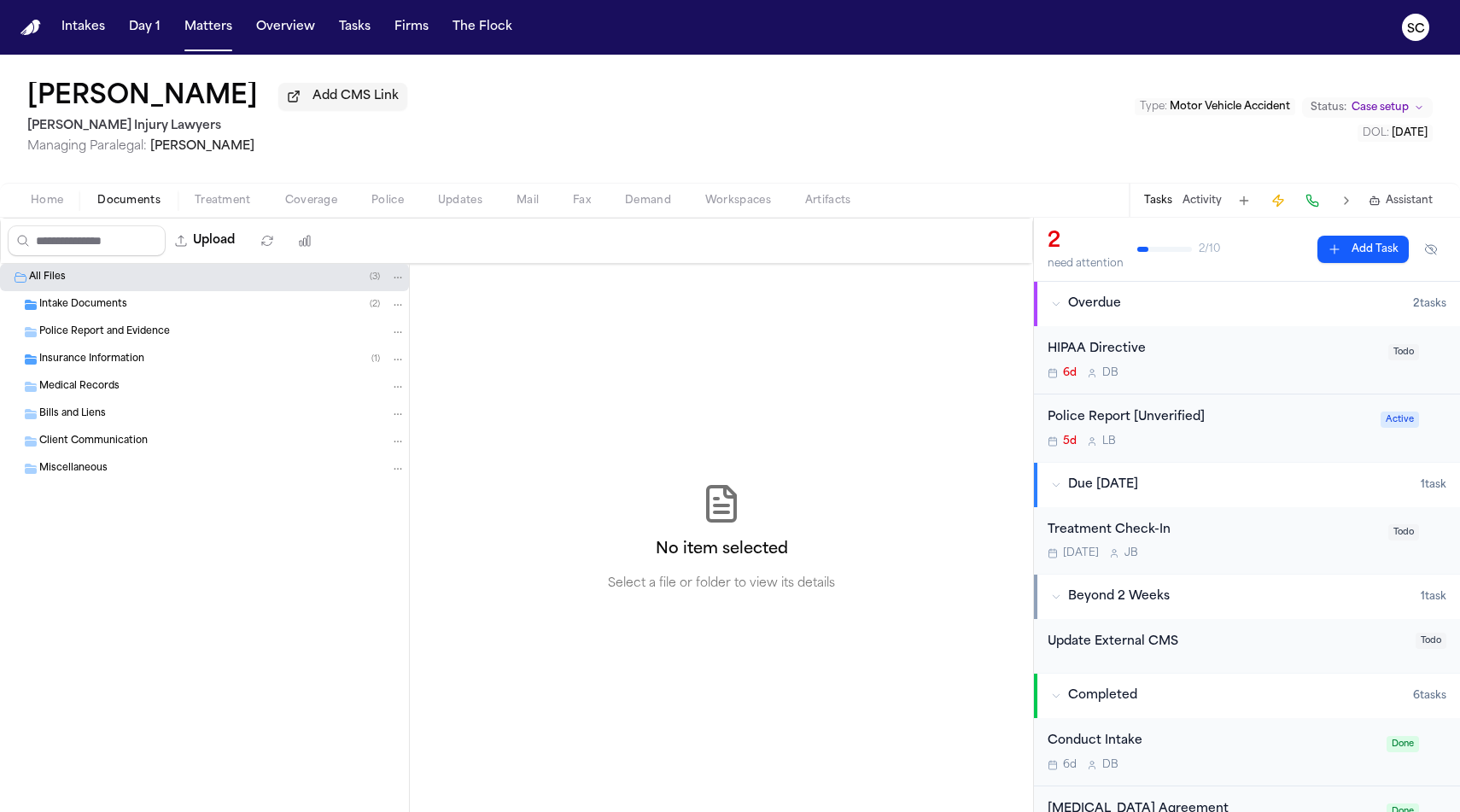
click at [108, 208] on span "Documents" at bounding box center [128, 201] width 63 height 14
click at [133, 336] on span "Police Report and Evidence" at bounding box center [104, 332] width 131 height 15
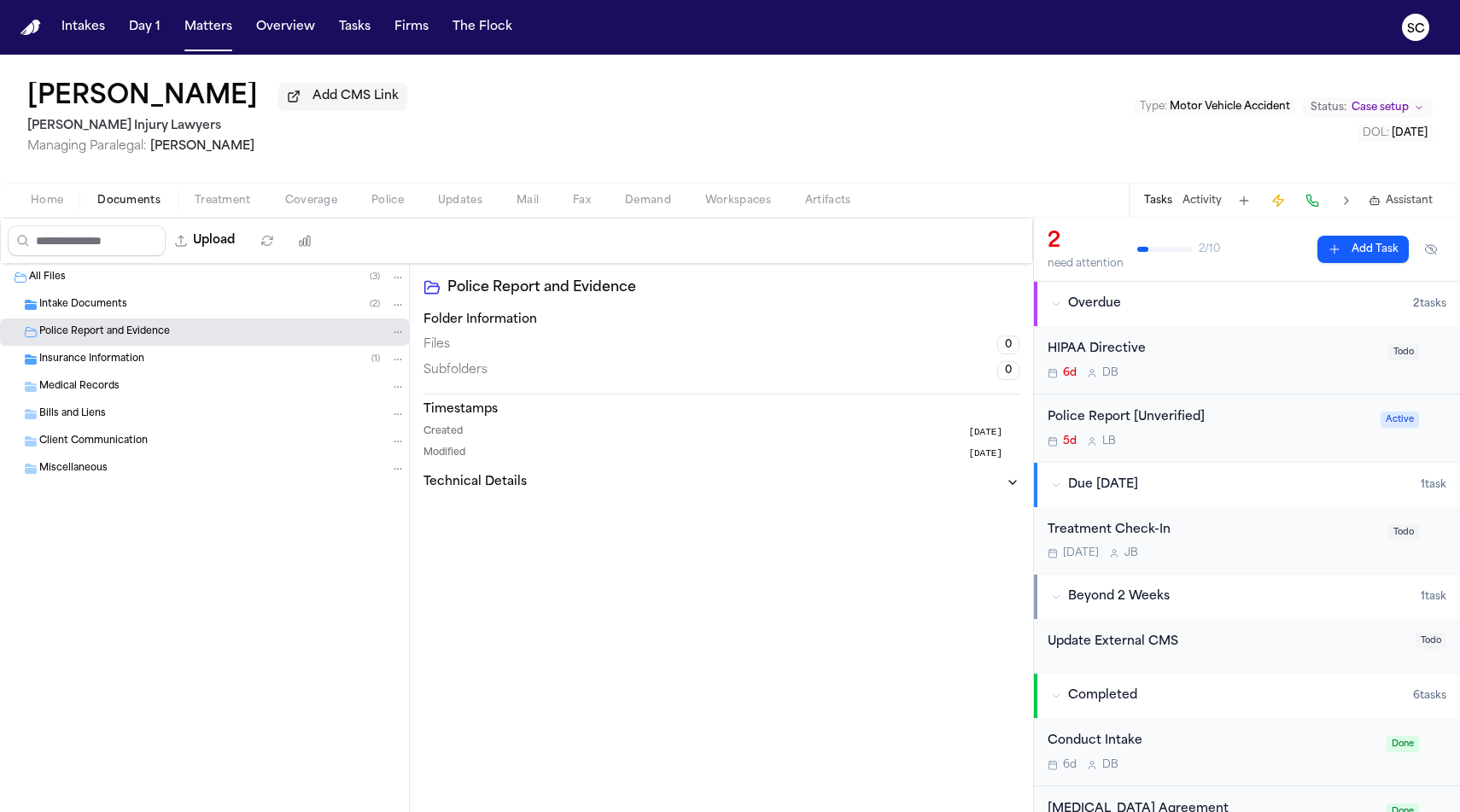
click at [125, 319] on div "Intake Documents ( 2 )" at bounding box center [204, 305] width 409 height 28
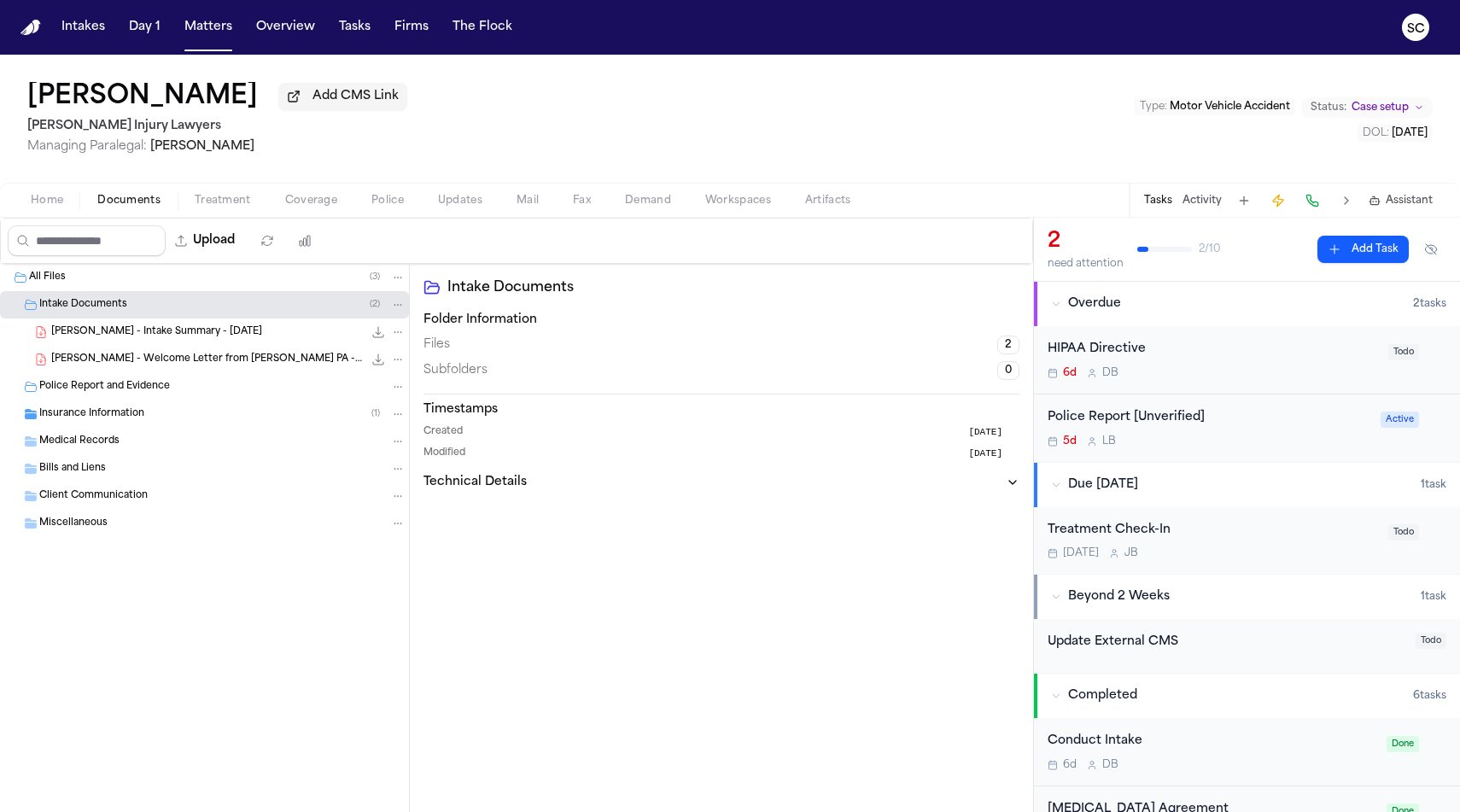
click at [159, 395] on span "Police Report and Evidence" at bounding box center [104, 387] width 131 height 15
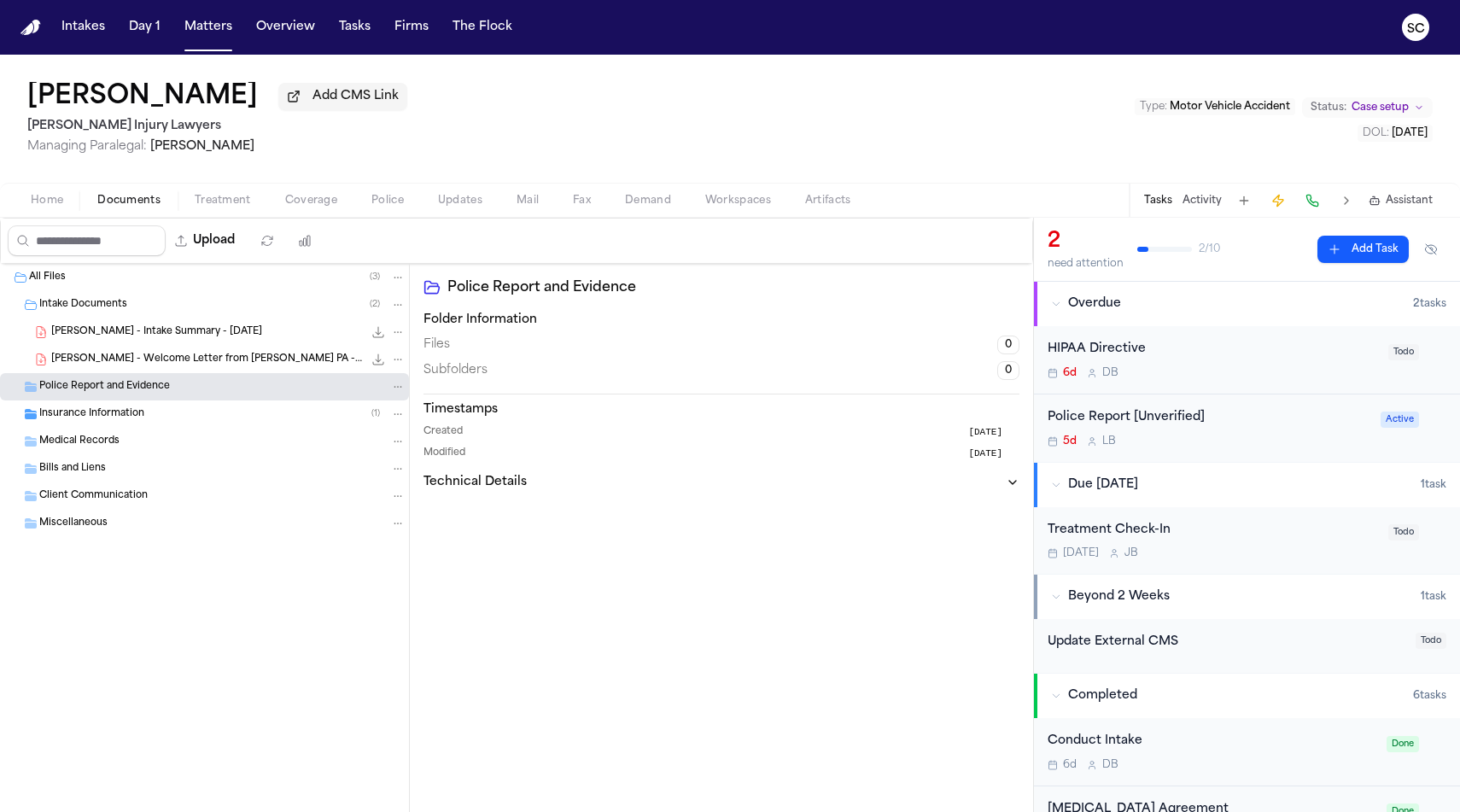
click at [167, 414] on div "Insurance Information ( 1 )" at bounding box center [222, 414] width 366 height 16
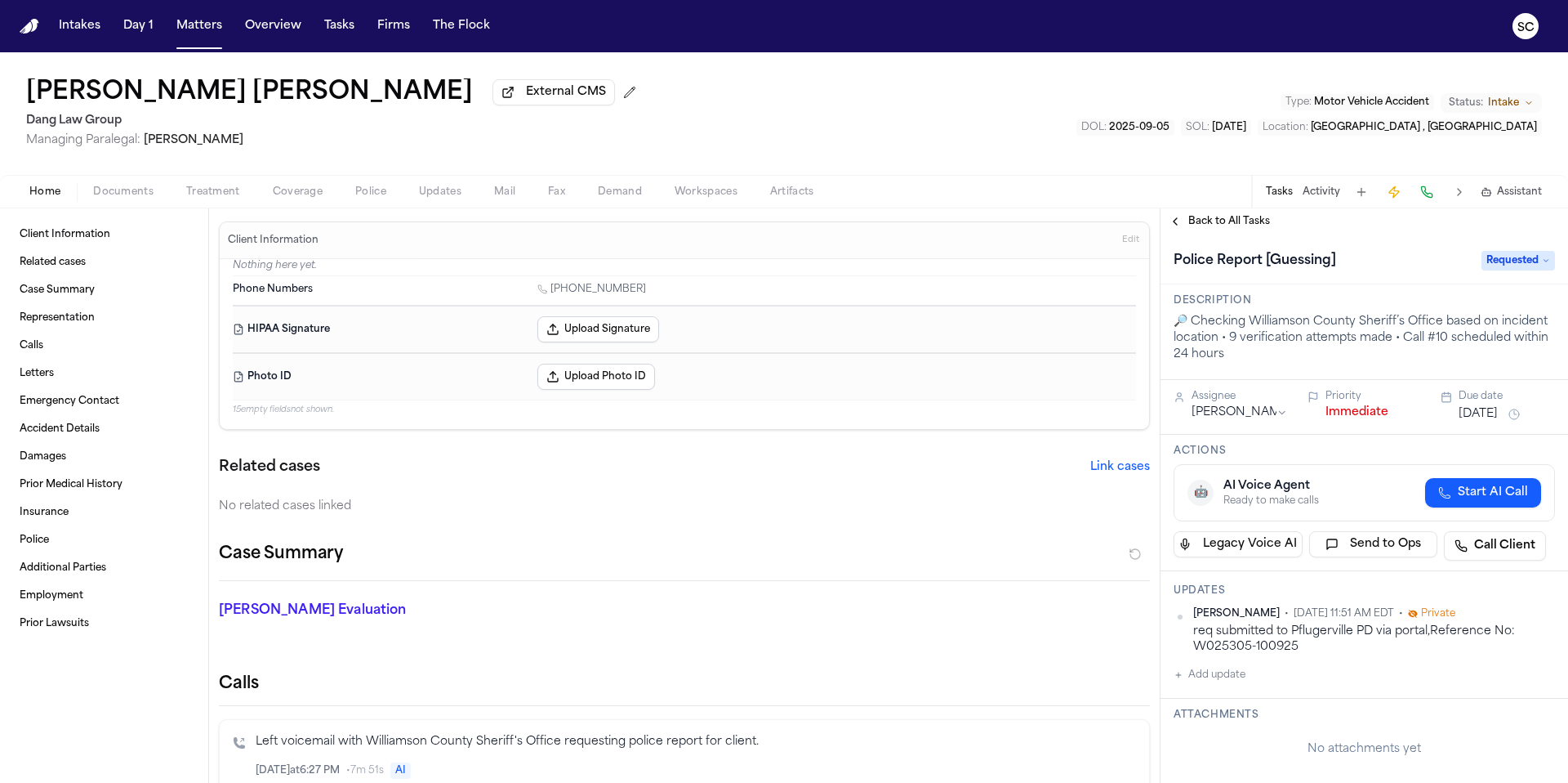
click at [1355, 631] on div "req submitted to Pflugerville PD via portal,Reference No: W025305-100925" at bounding box center [1374, 639] width 362 height 31
drag, startPoint x: 1355, startPoint y: 631, endPoint x: 1344, endPoint y: 635, distance: 11.7
click at [1344, 635] on div "req submitted to Pflugerville PD via portal,Reference No: W025305-100925" at bounding box center [1374, 639] width 362 height 31
copy div "Pflugerville PD"
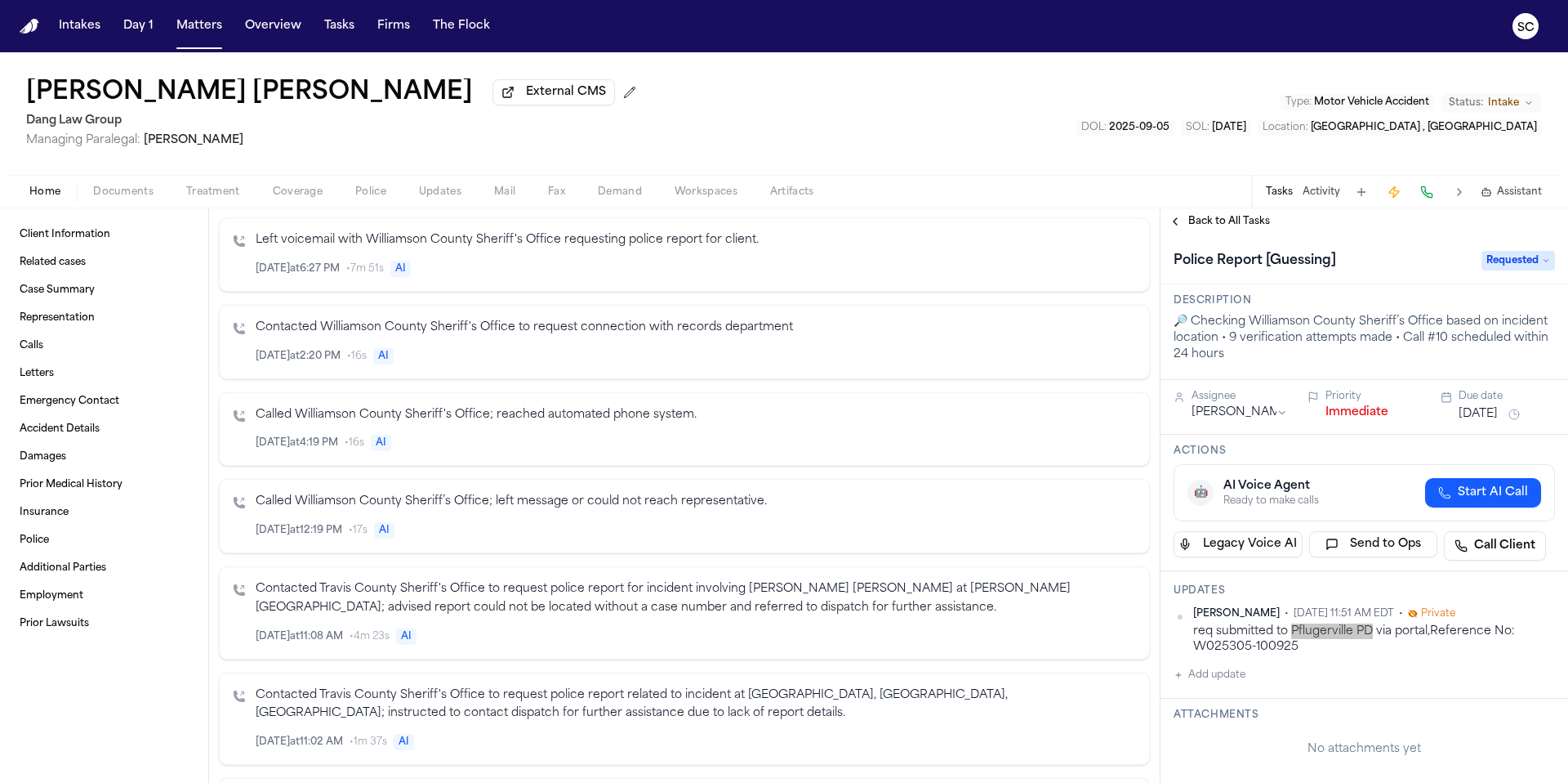
scroll to position [659, 0]
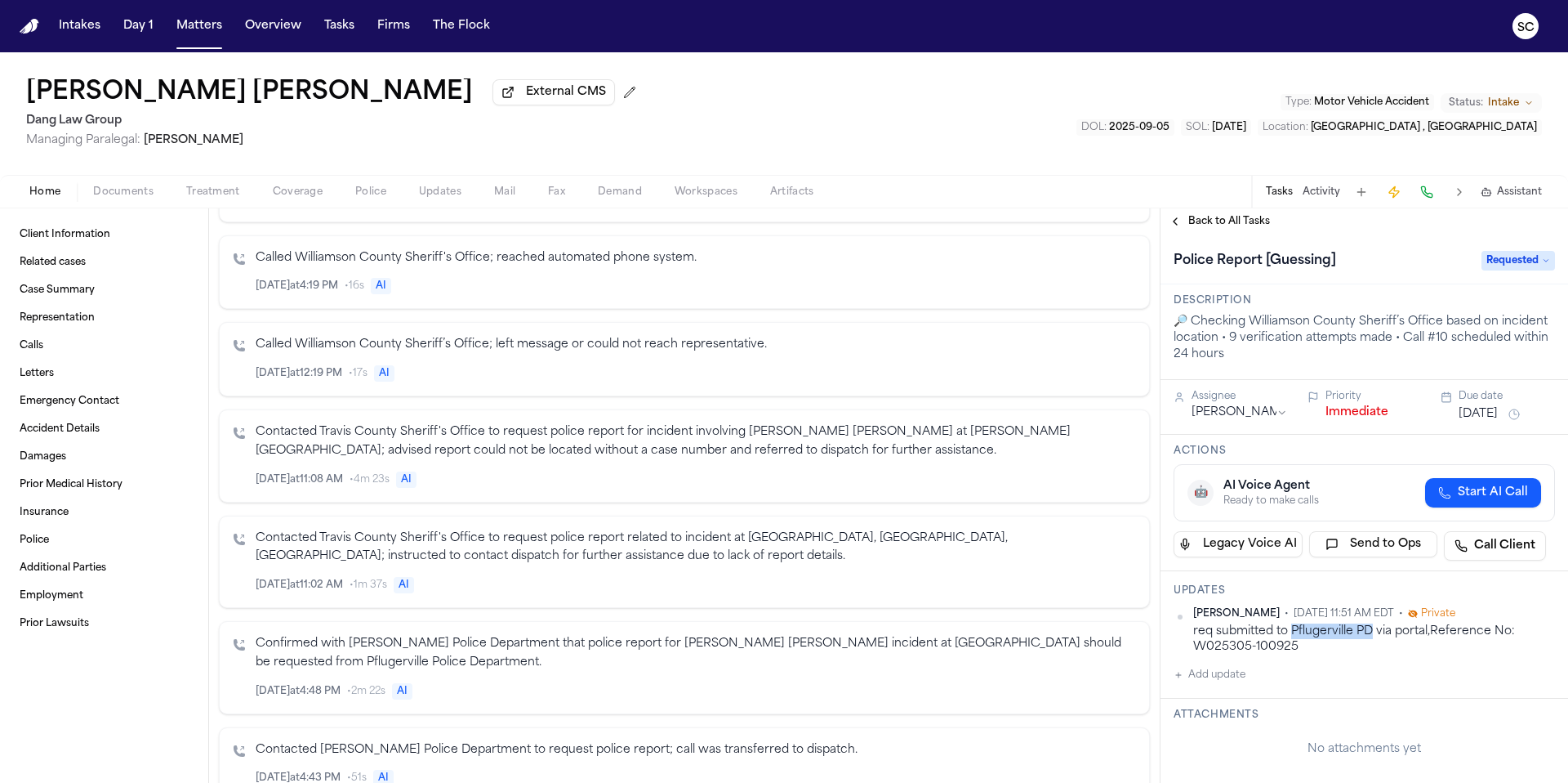
click at [353, 199] on button "Police" at bounding box center [370, 192] width 64 height 20
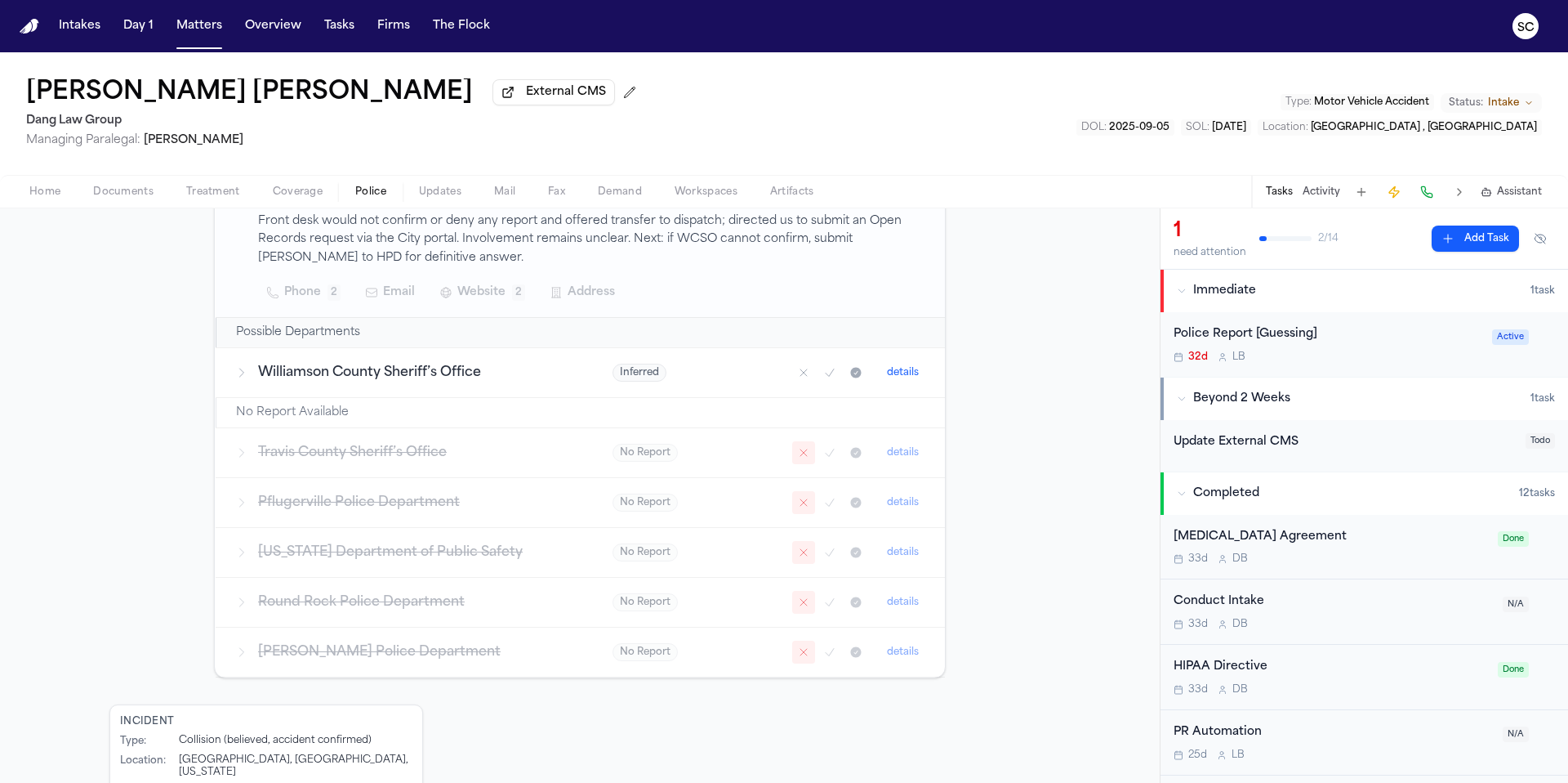
scroll to position [463, 0]
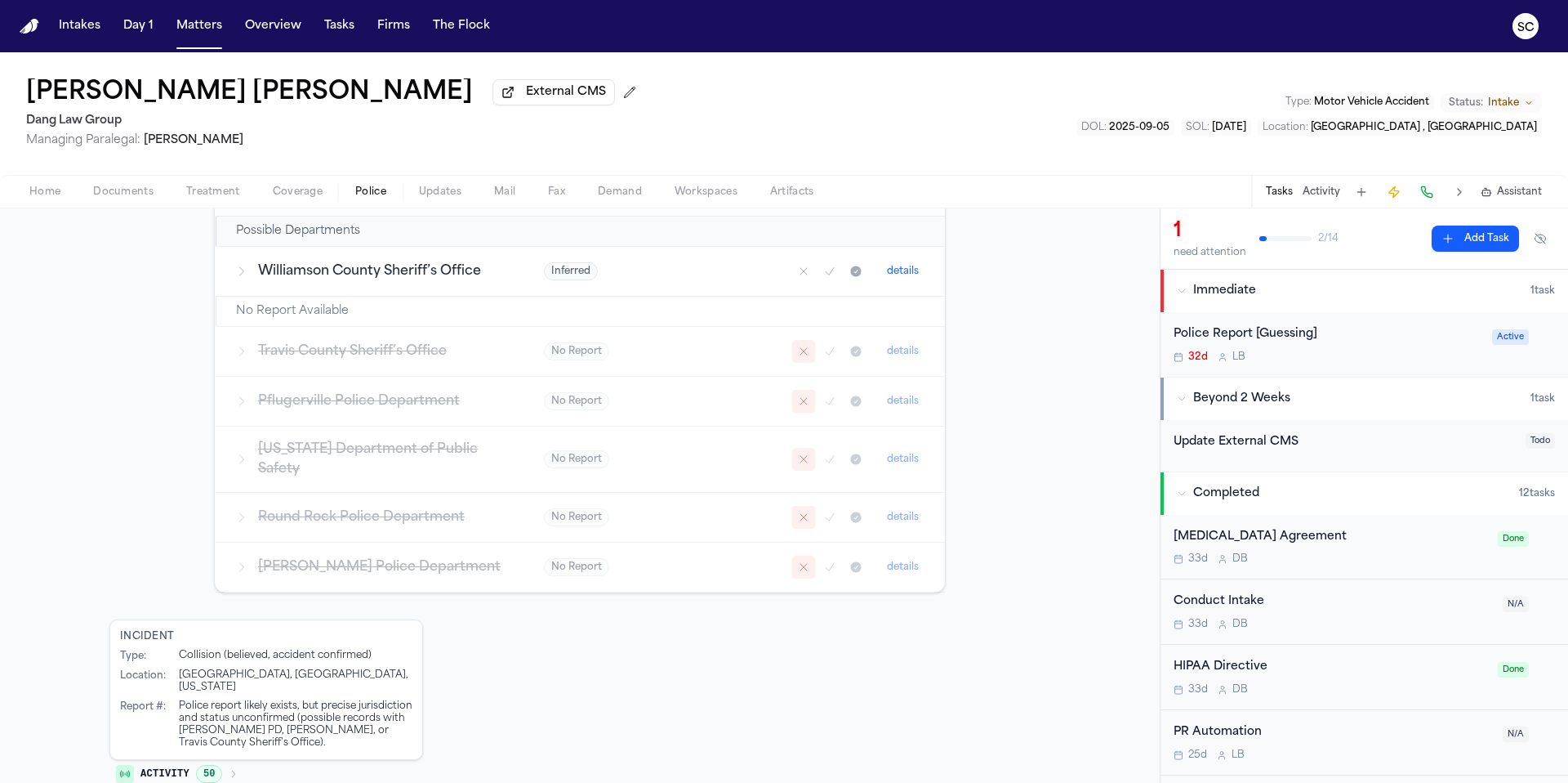
click at [1312, 338] on div "Police Report [Guessing]" at bounding box center [1328, 334] width 309 height 19
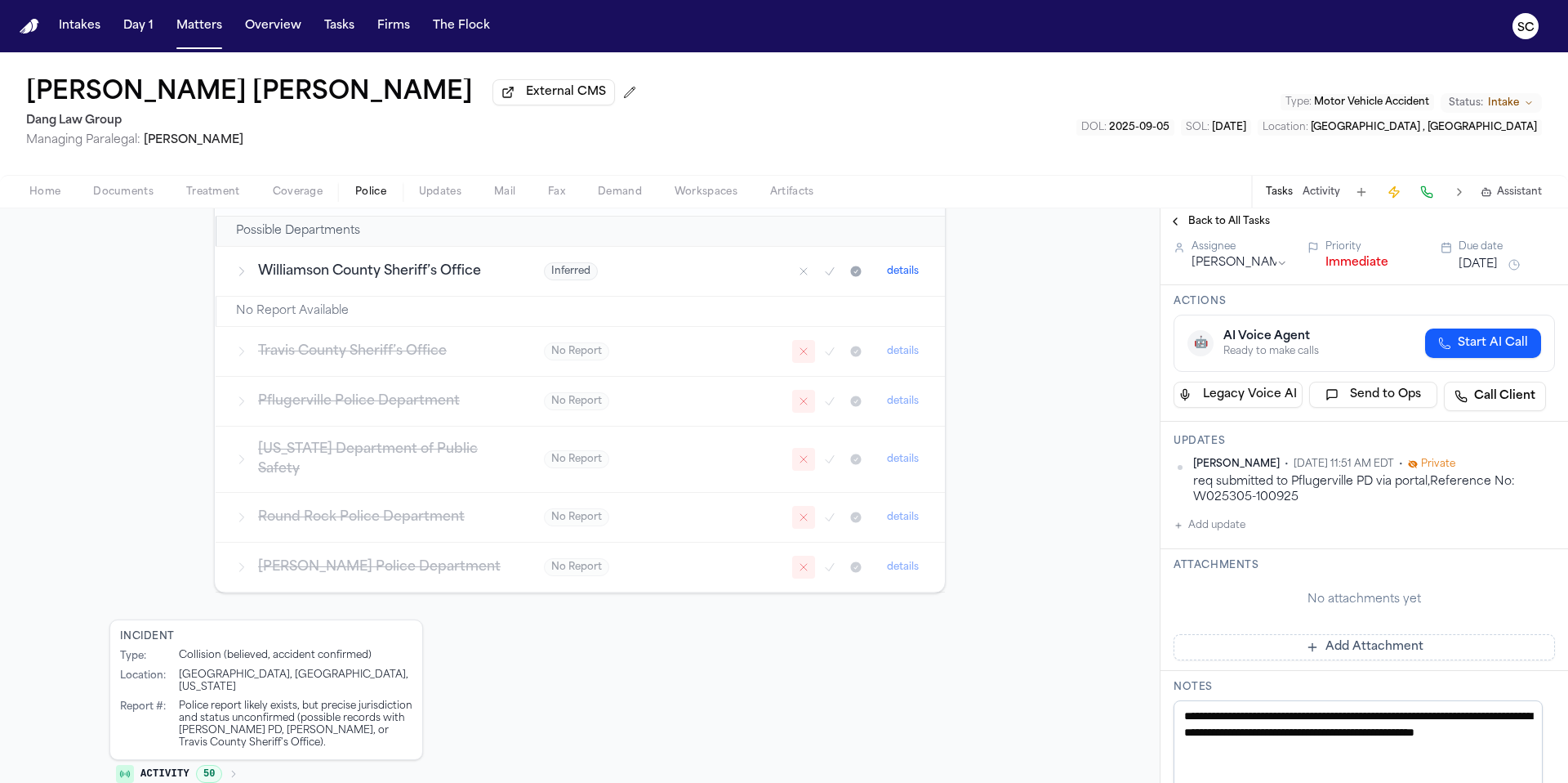
scroll to position [150, 0]
click at [1210, 529] on button "Add update" at bounding box center [1209, 524] width 72 height 20
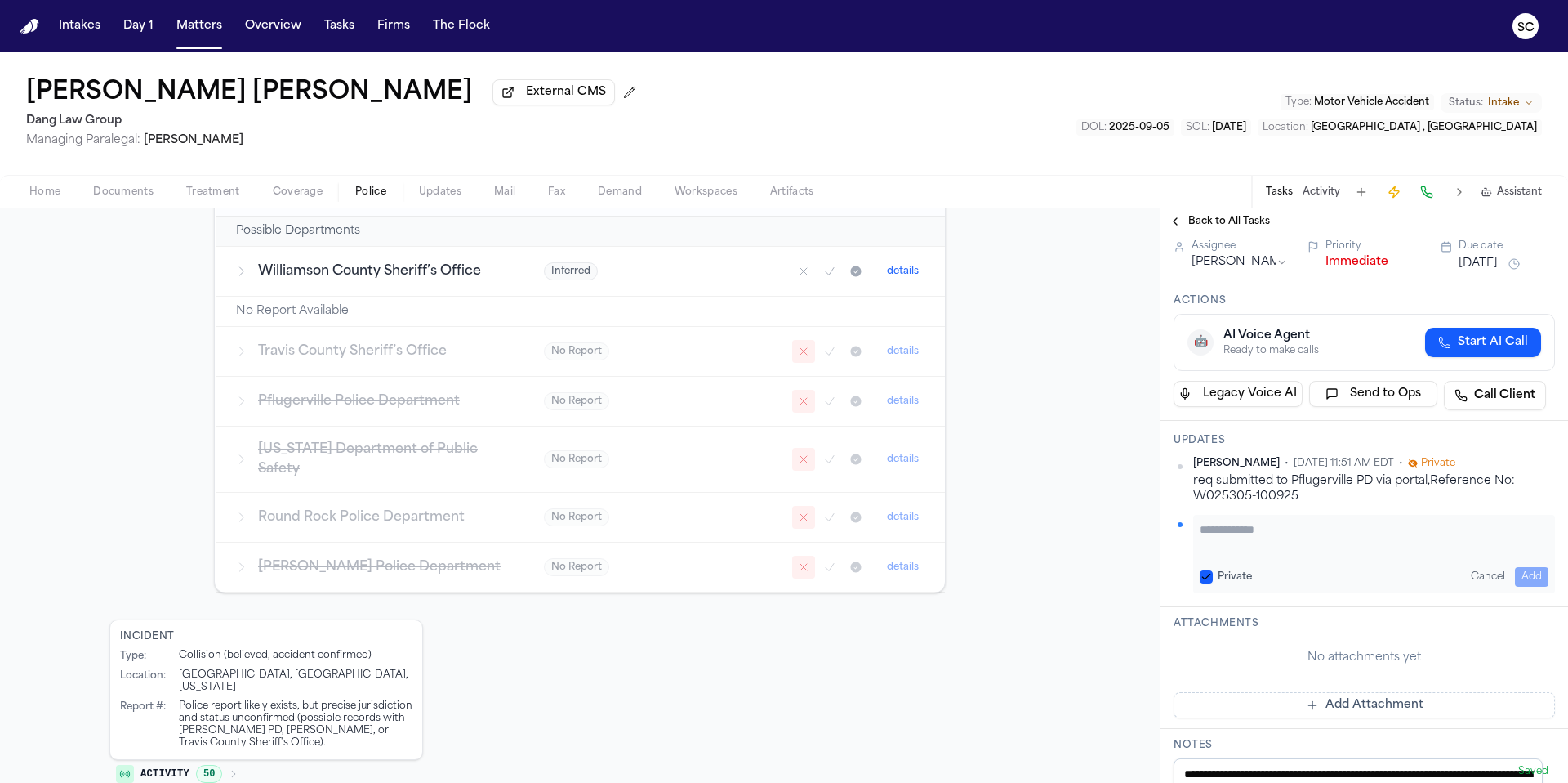
paste textarea "**********"
type textarea "**********"
click at [1531, 582] on button "Add" at bounding box center [1532, 577] width 33 height 20
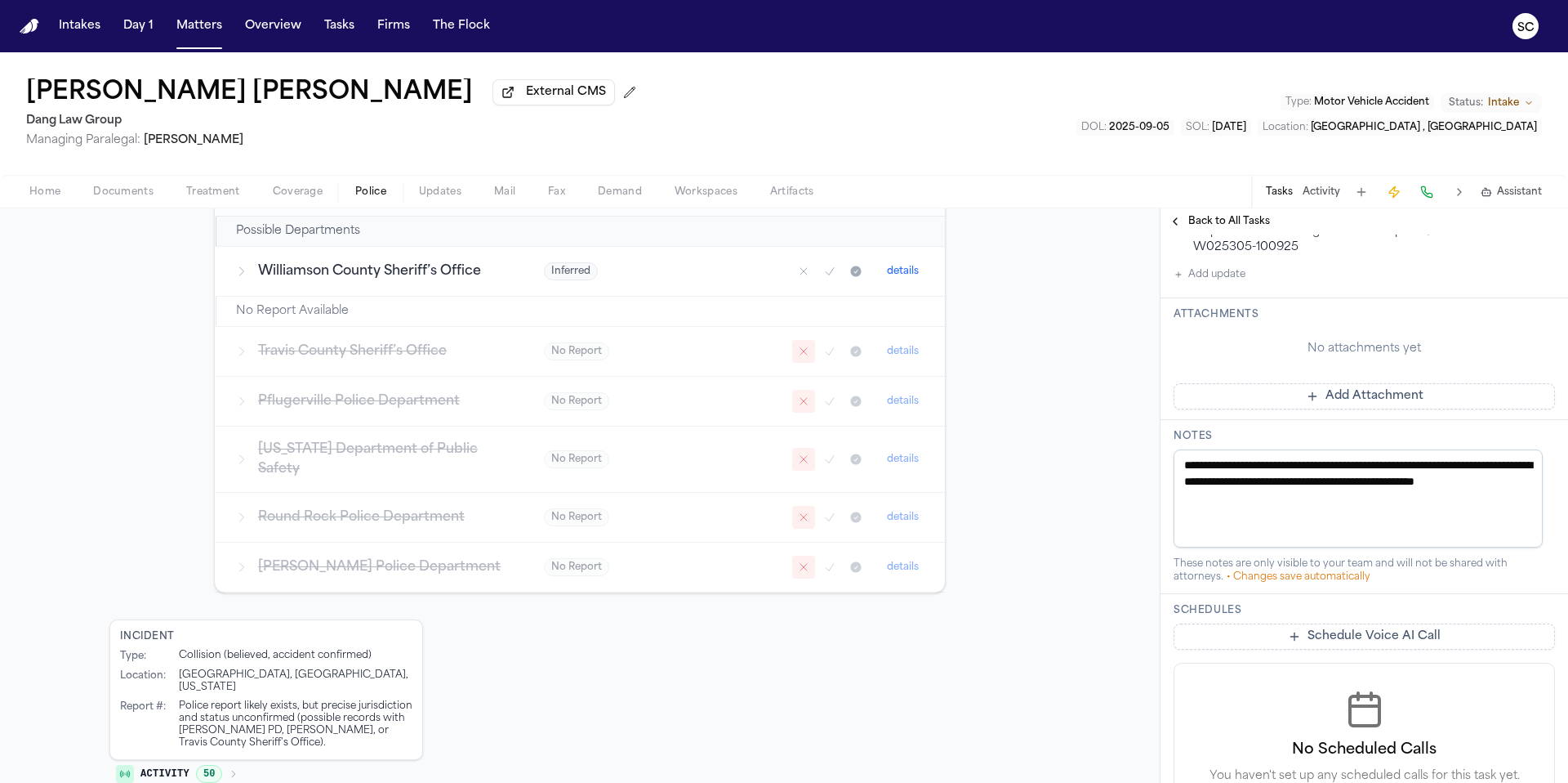
scroll to position [452, 0]
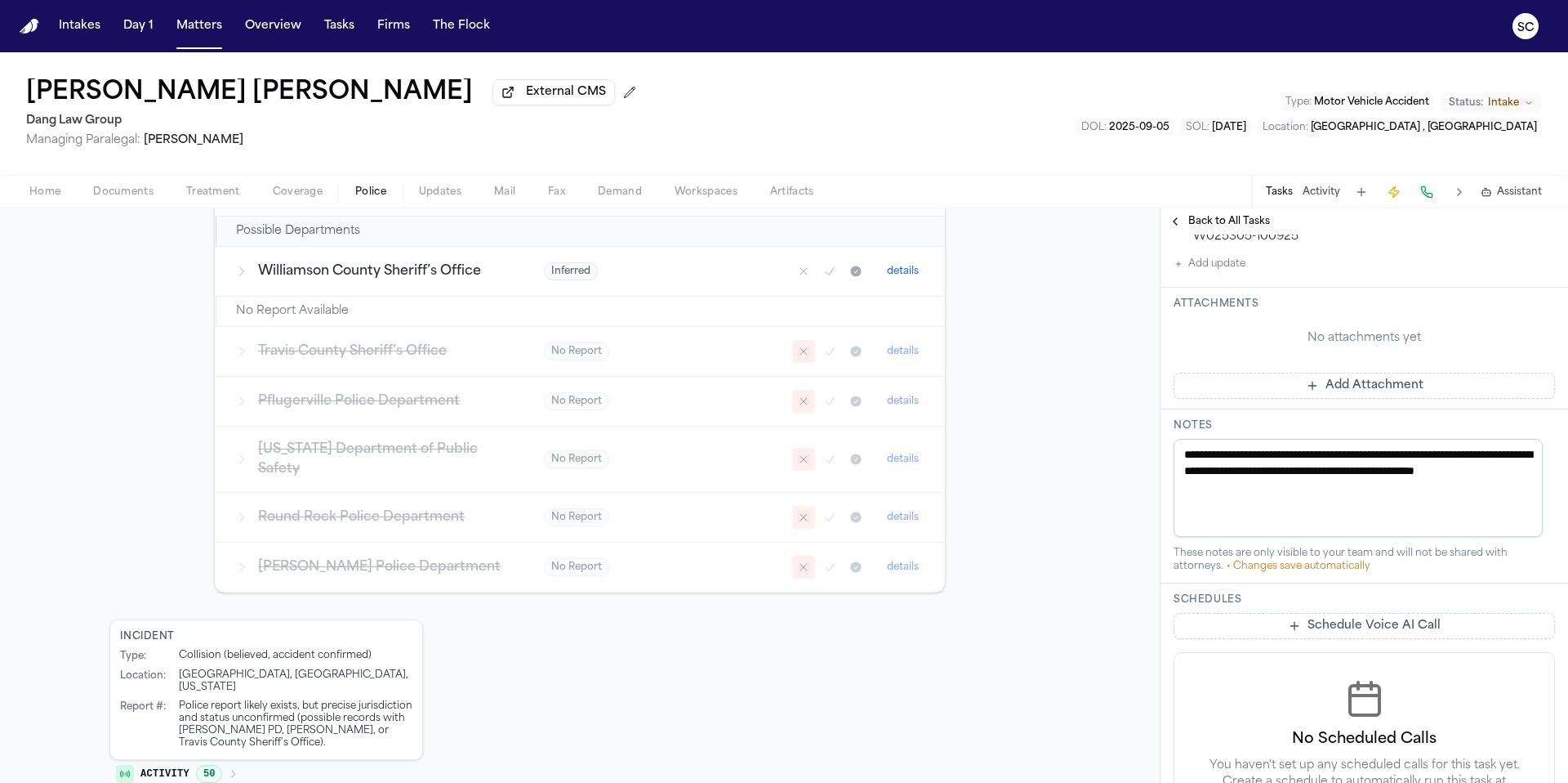
drag, startPoint x: 1344, startPoint y: 492, endPoint x: 1213, endPoint y: 457, distance: 135.6
click at [1213, 457] on textarea "**********" at bounding box center [1358, 487] width 369 height 98
paste textarea "**********"
paste textarea
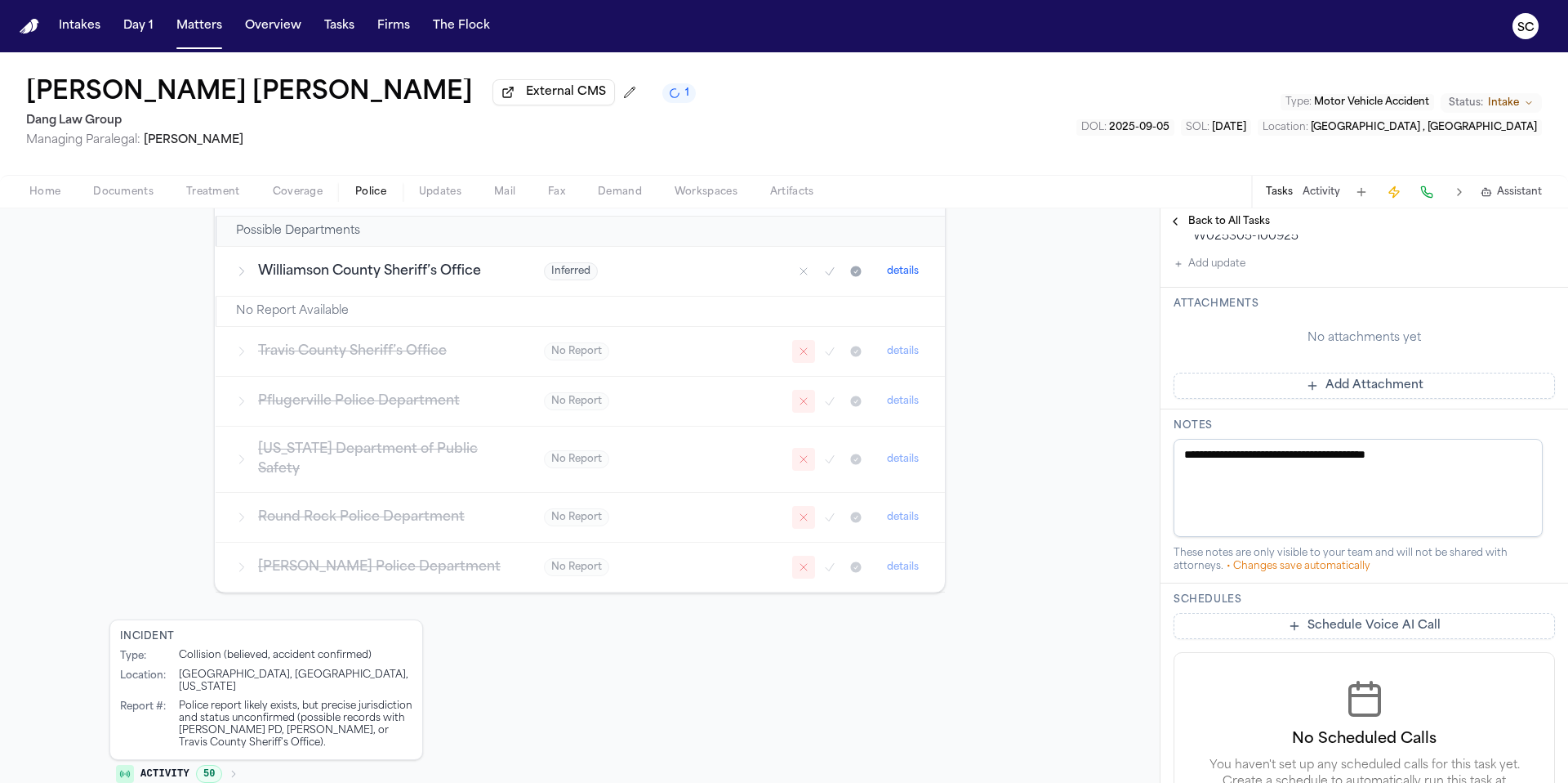
type textarea "**********"
click at [1116, 454] on div "Researching Searching for police reports 30+ Days Since DOL 🔎 Checking Williams…" at bounding box center [580, 315] width 1160 height 984
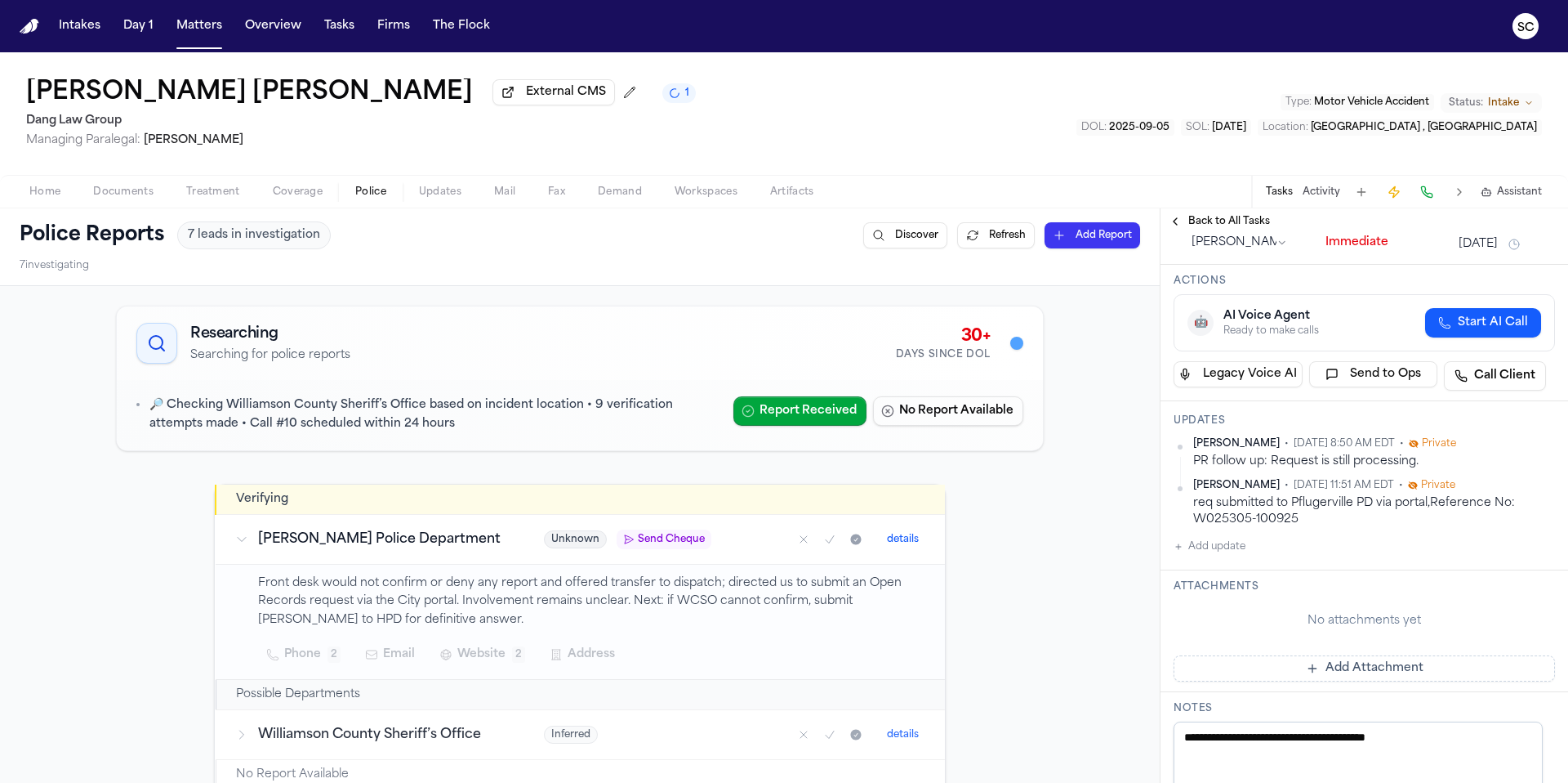
scroll to position [0, 0]
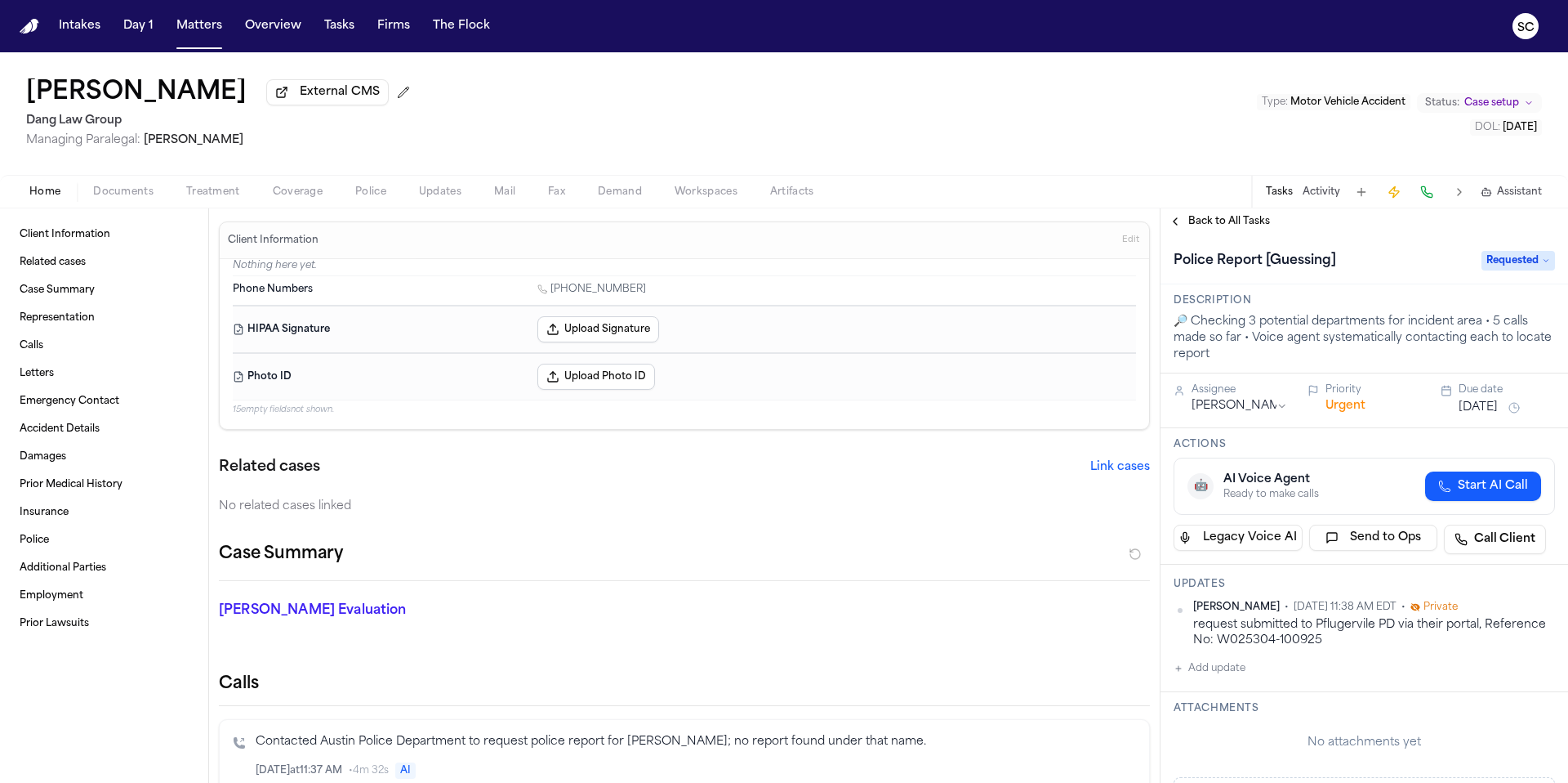
click at [1224, 674] on button "Add update" at bounding box center [1209, 669] width 72 height 20
click at [1282, 693] on textarea "Add your update" at bounding box center [1373, 681] width 349 height 32
type textarea "**********"
click at [1527, 720] on button "Add" at bounding box center [1532, 721] width 33 height 20
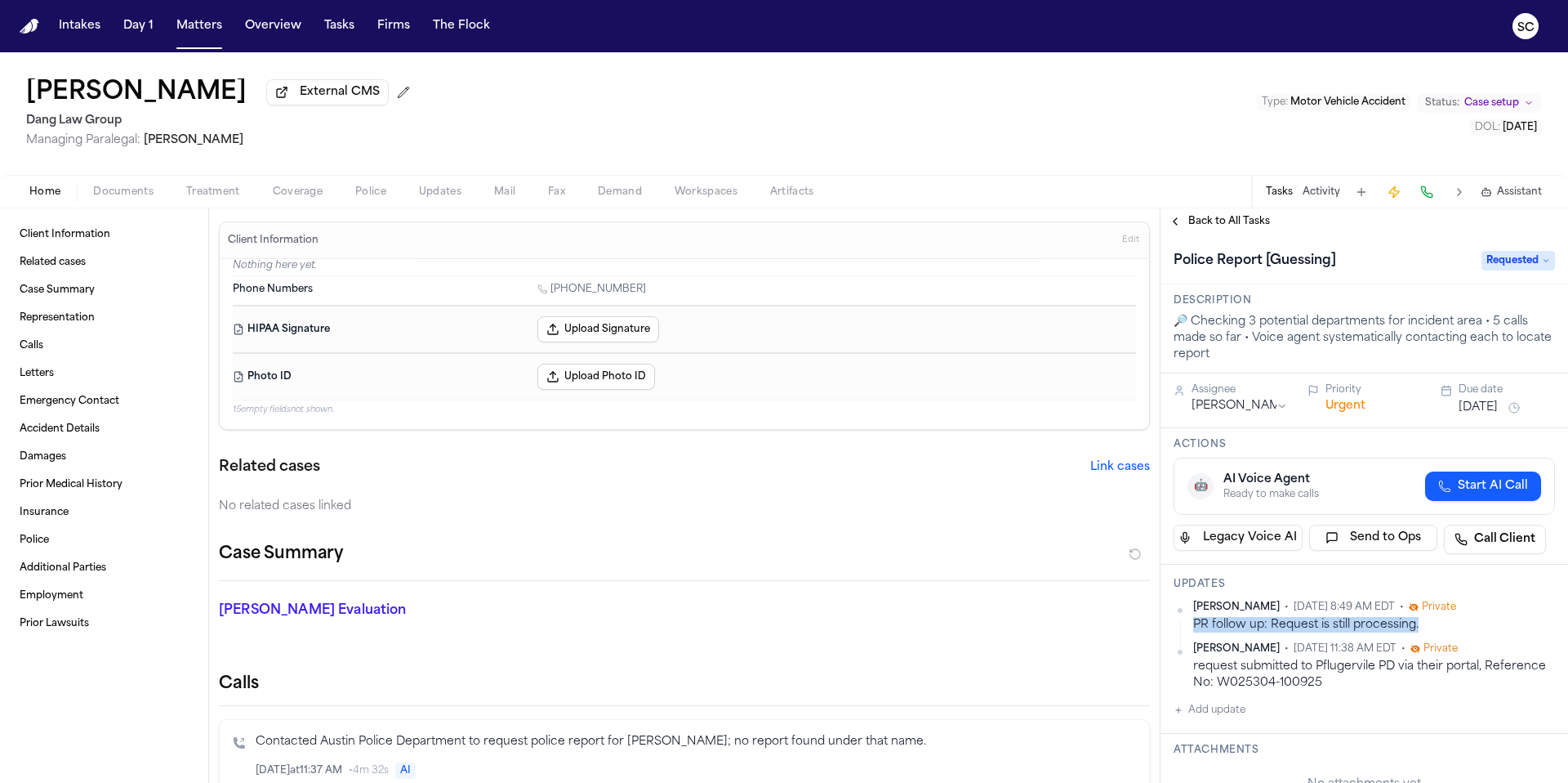
drag, startPoint x: 1415, startPoint y: 629, endPoint x: 1189, endPoint y: 623, distance: 226.1
click at [1189, 623] on div "Shirley Casanova • Oct 13, 2025 8:49 AM EDT • Private PR follow up: Request is …" at bounding box center [1364, 616] width 381 height 31
copy div "PR follow up: Request is still processing."
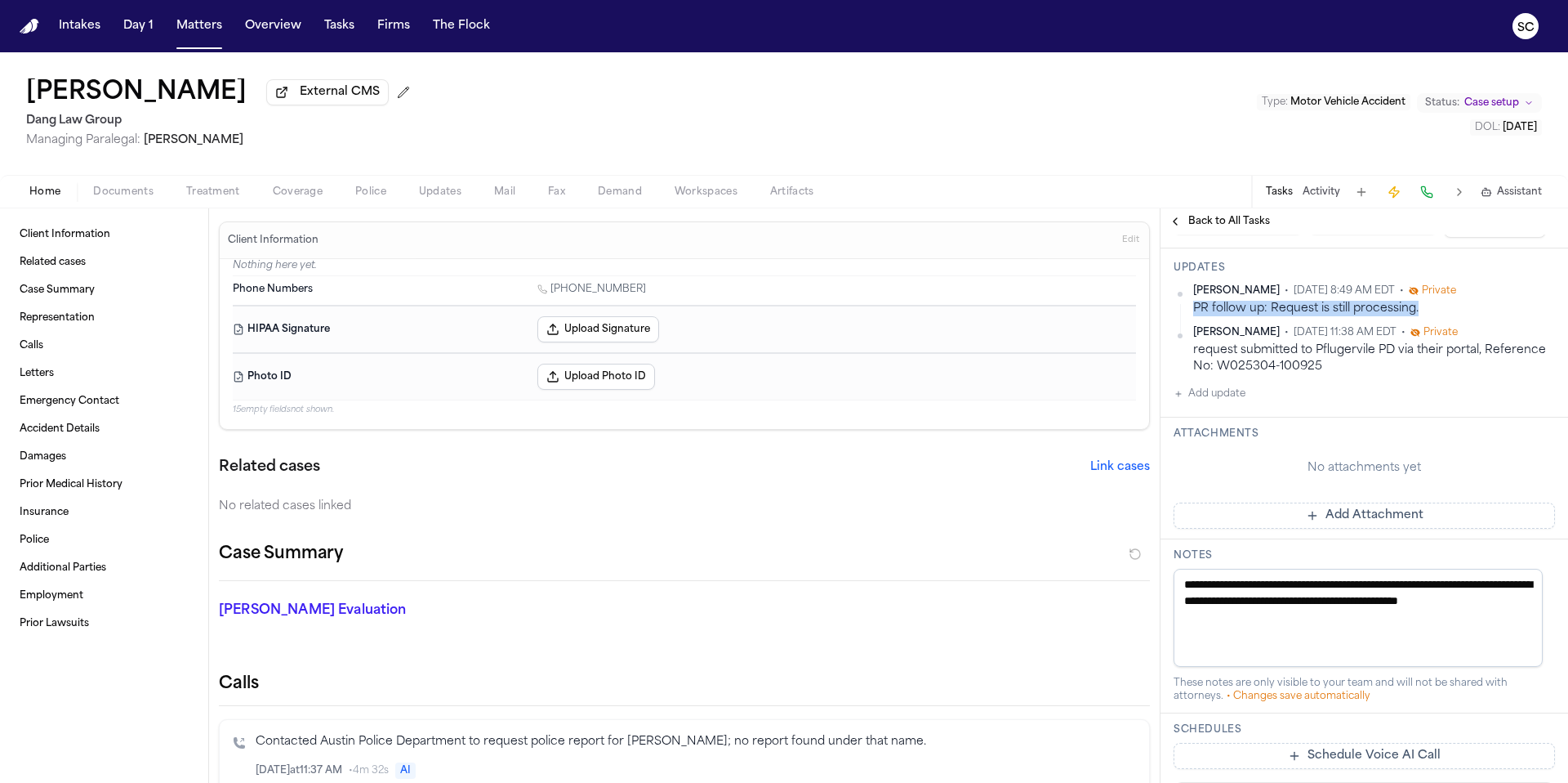
scroll to position [335, 0]
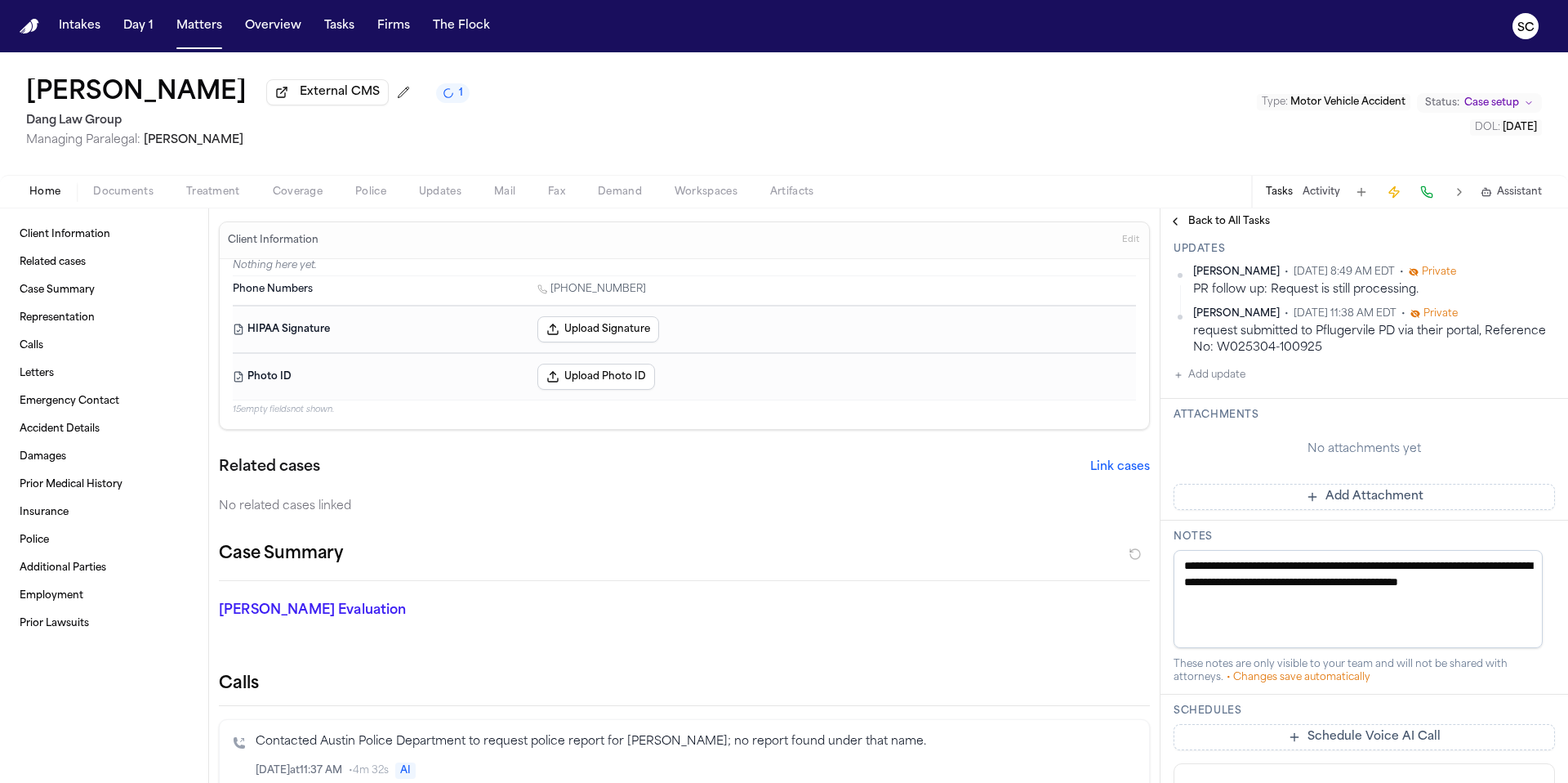
drag, startPoint x: 1301, startPoint y: 601, endPoint x: 1204, endPoint y: 571, distance: 101.5
click at [1204, 571] on textarea "**********" at bounding box center [1358, 599] width 369 height 98
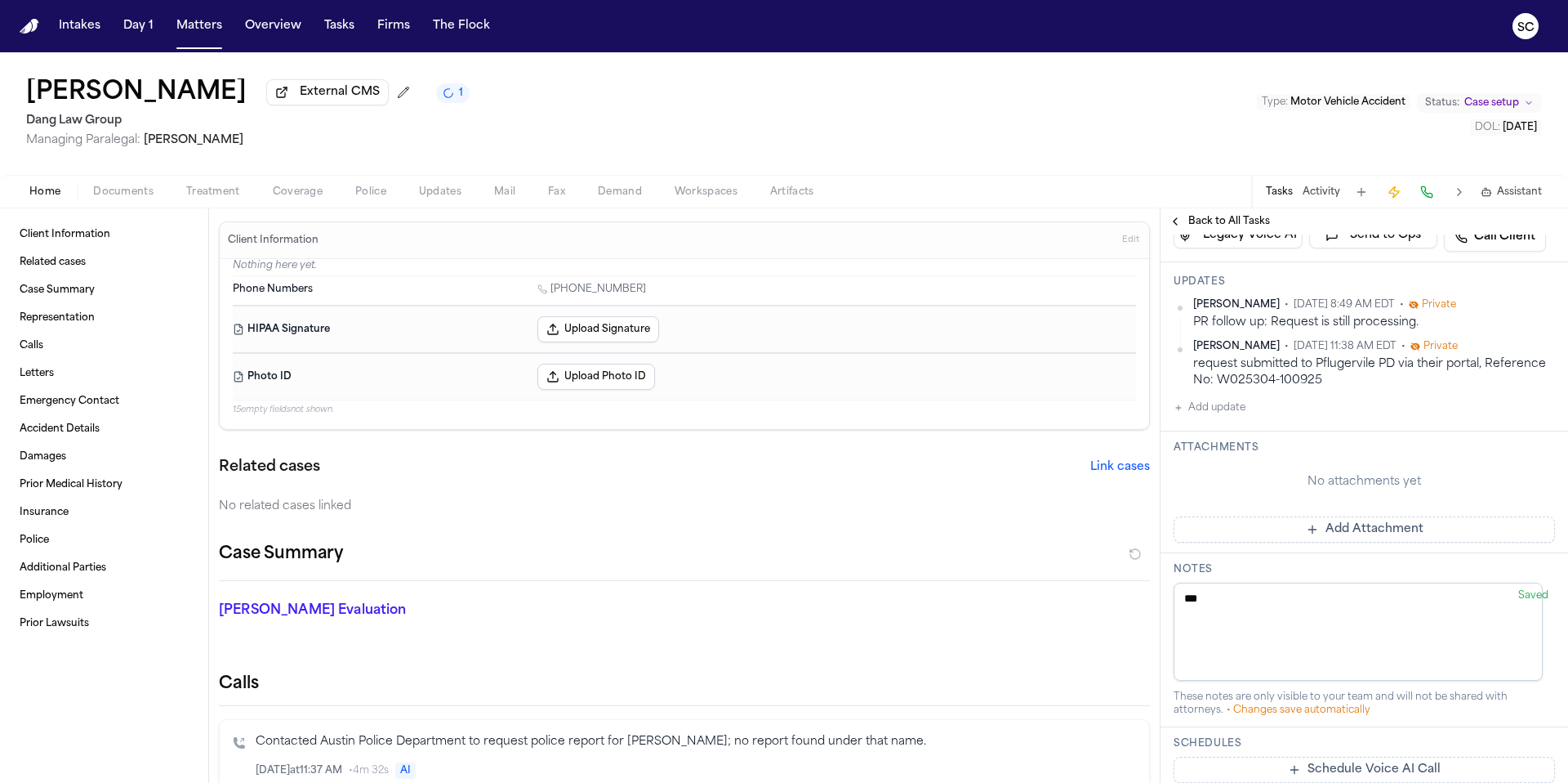
paste textarea "**********"
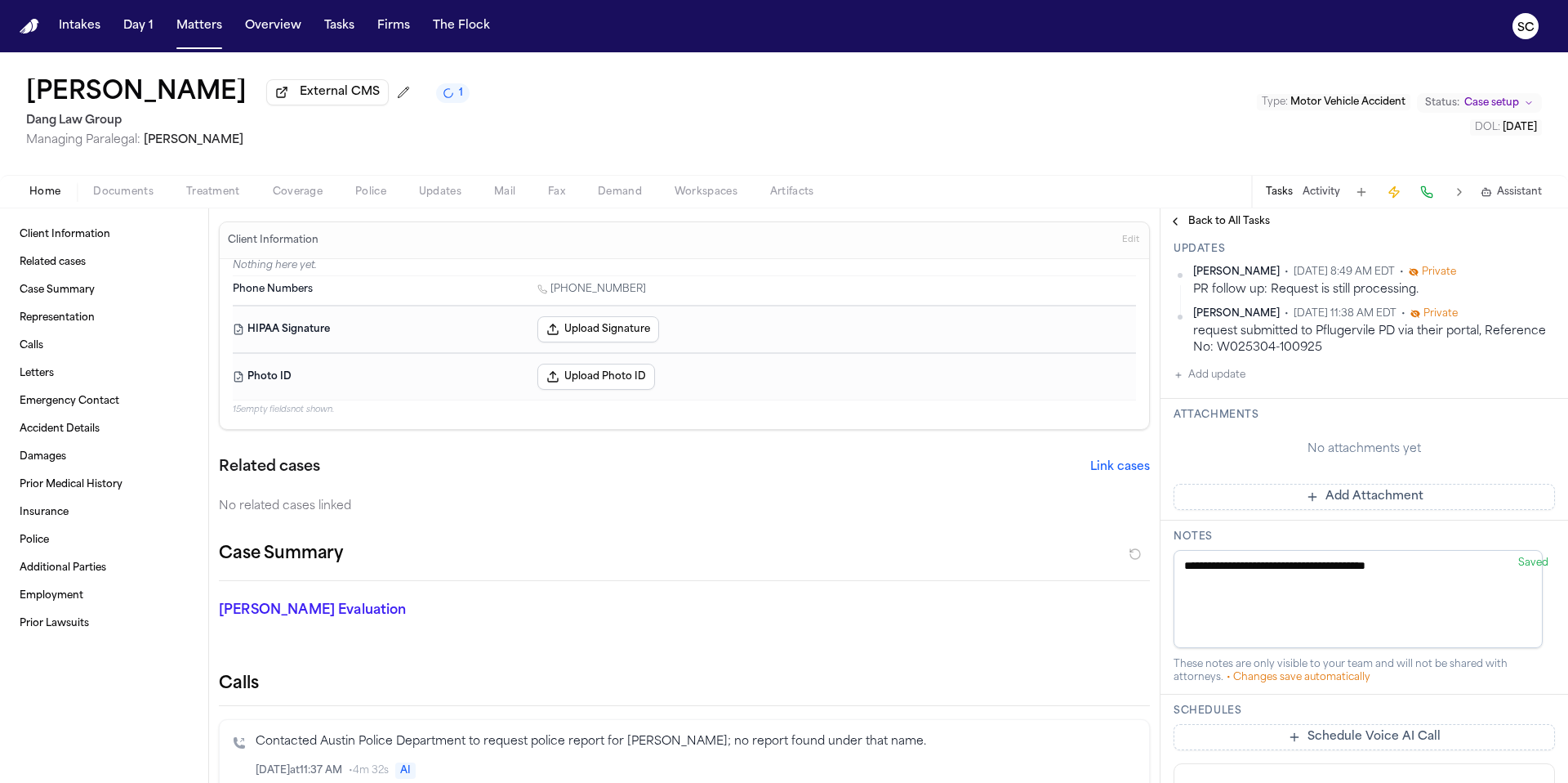
click at [1024, 541] on div "Case Summary" at bounding box center [684, 561] width 931 height 40
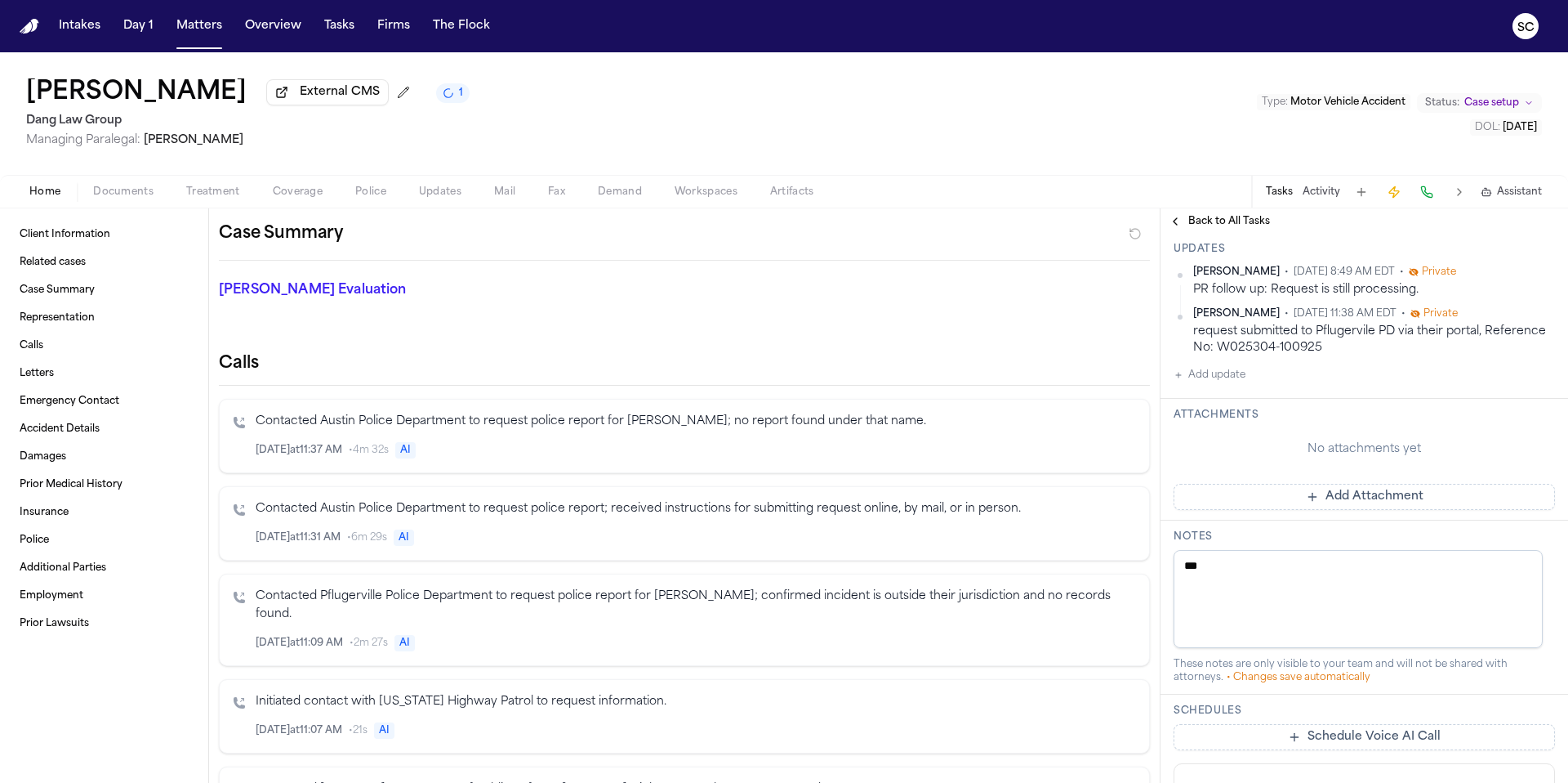
paste textarea "**********"
type textarea "**********"
click at [1056, 323] on div "Finch Evaluation * ​" at bounding box center [675, 293] width 951 height 65
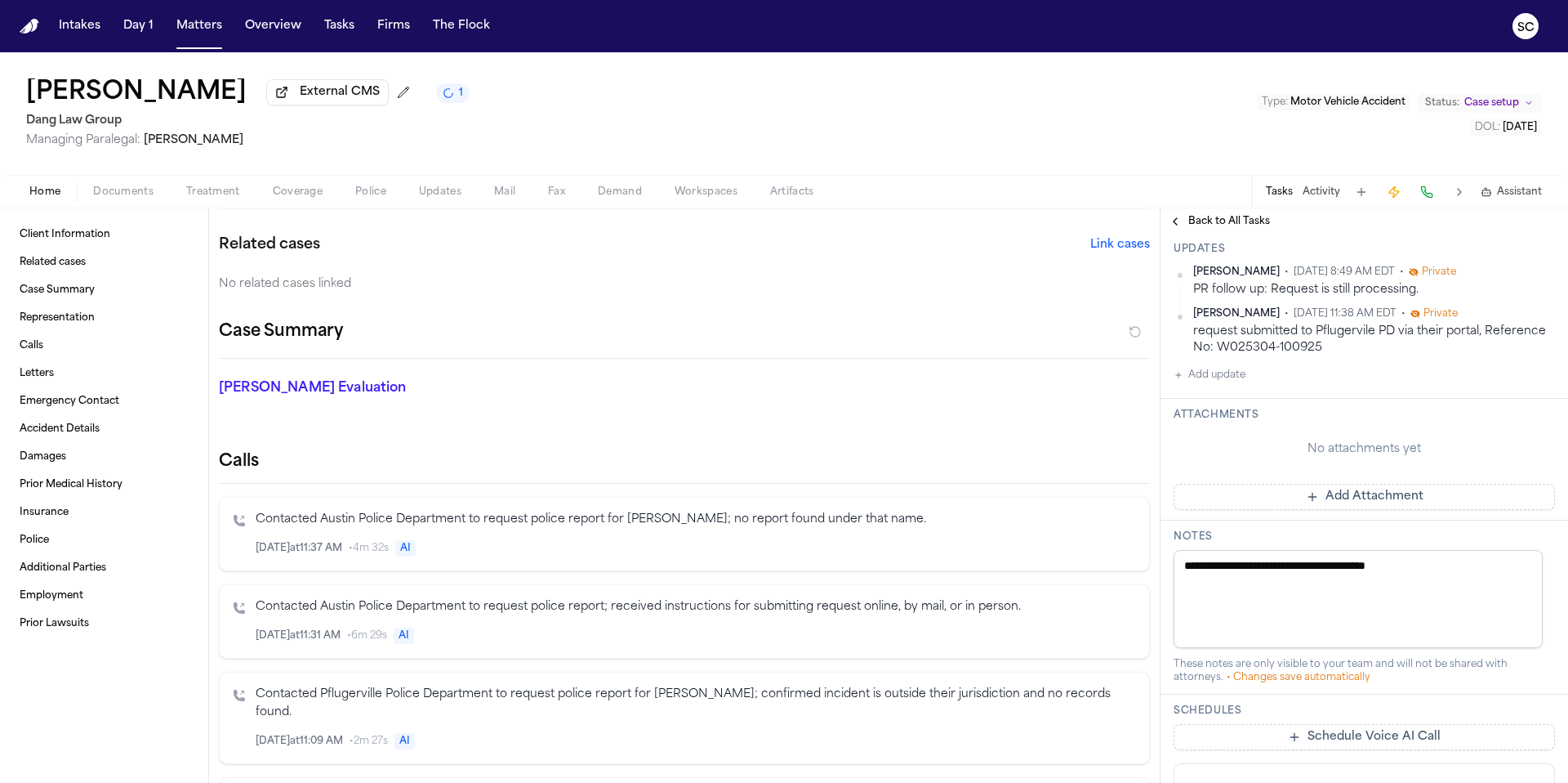
scroll to position [539, 0]
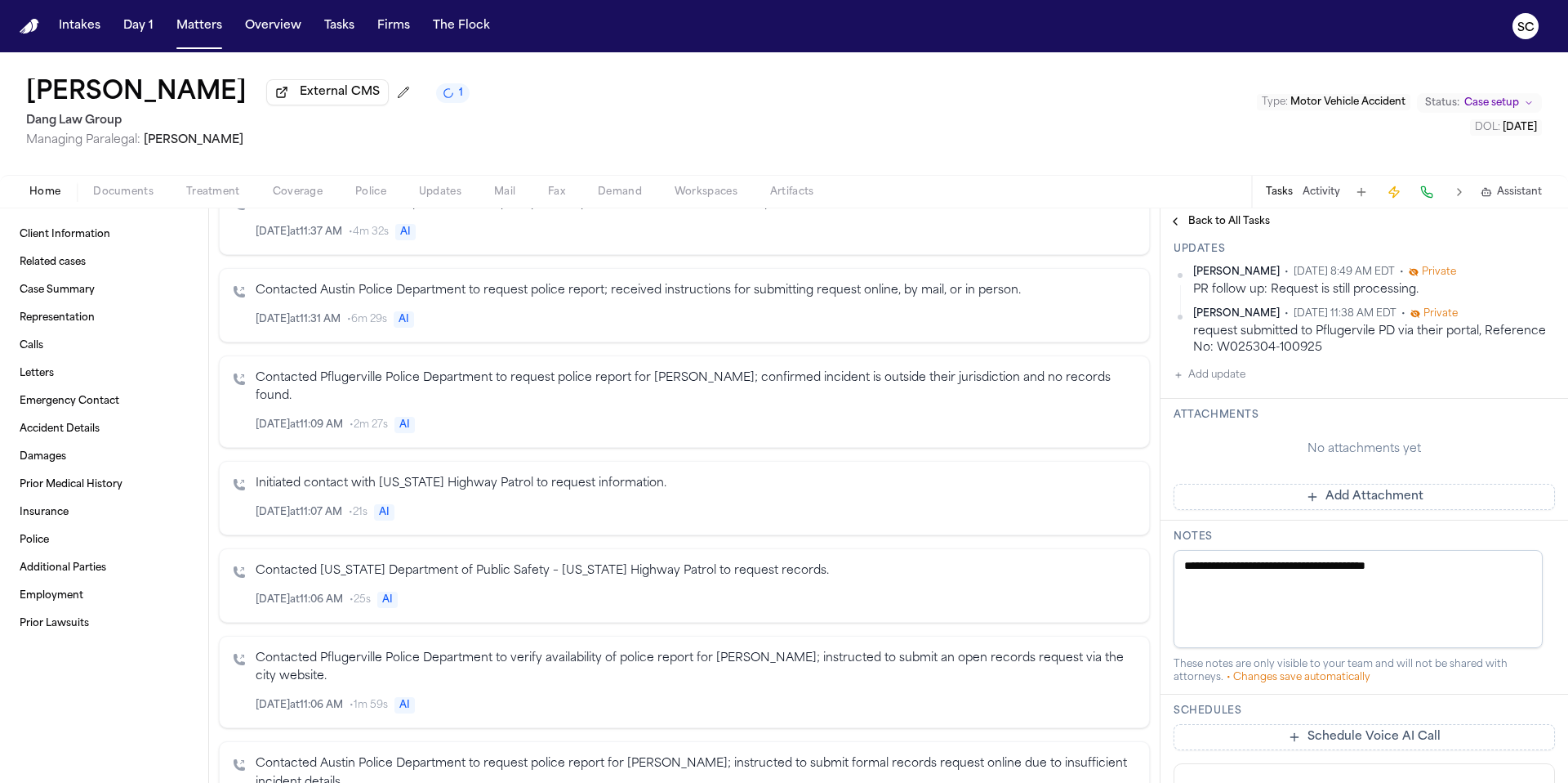
drag, startPoint x: 359, startPoint y: 196, endPoint x: 369, endPoint y: 203, distance: 12.2
click at [359, 196] on span "Police" at bounding box center [370, 192] width 31 height 13
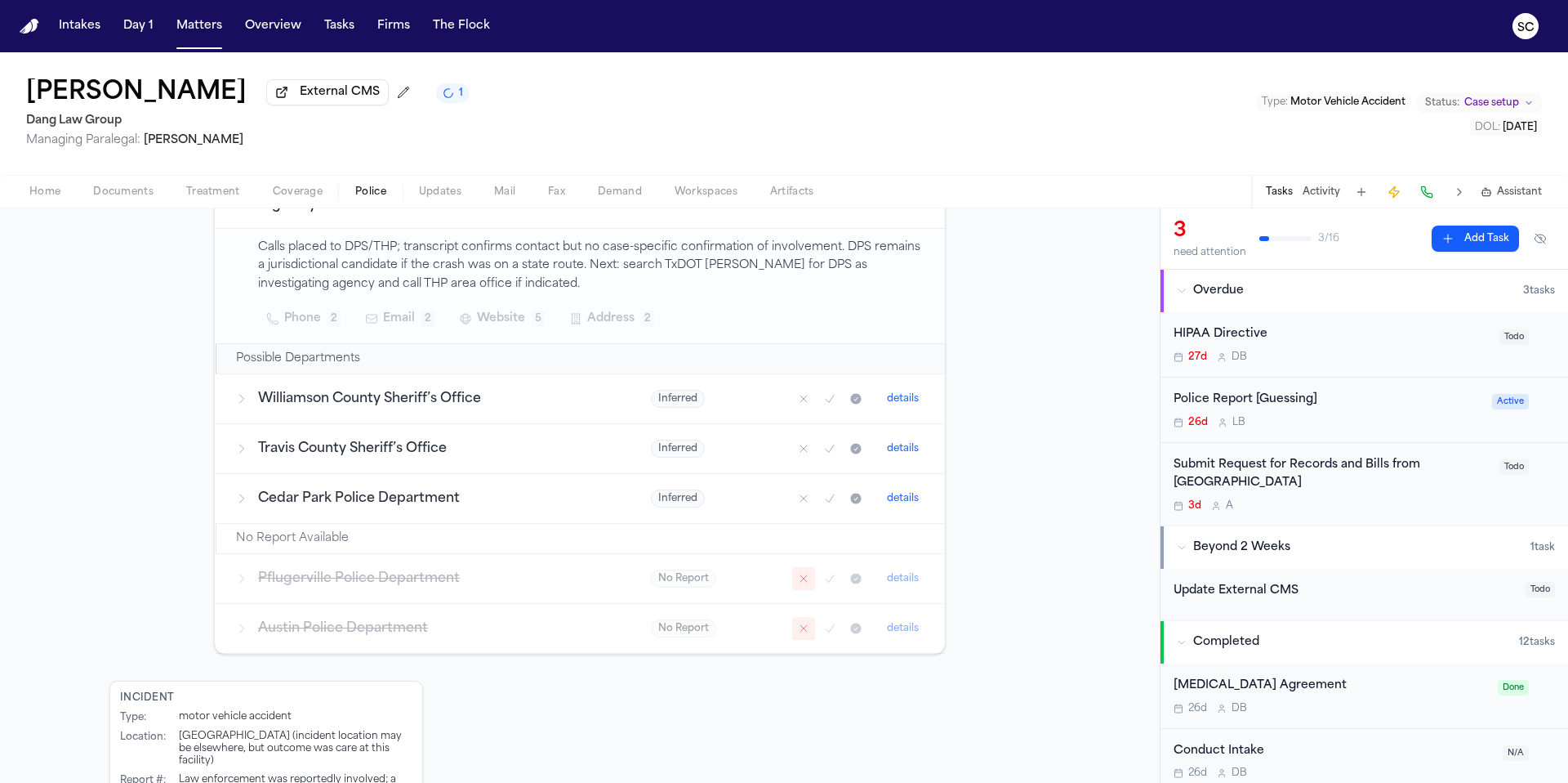
scroll to position [453, 0]
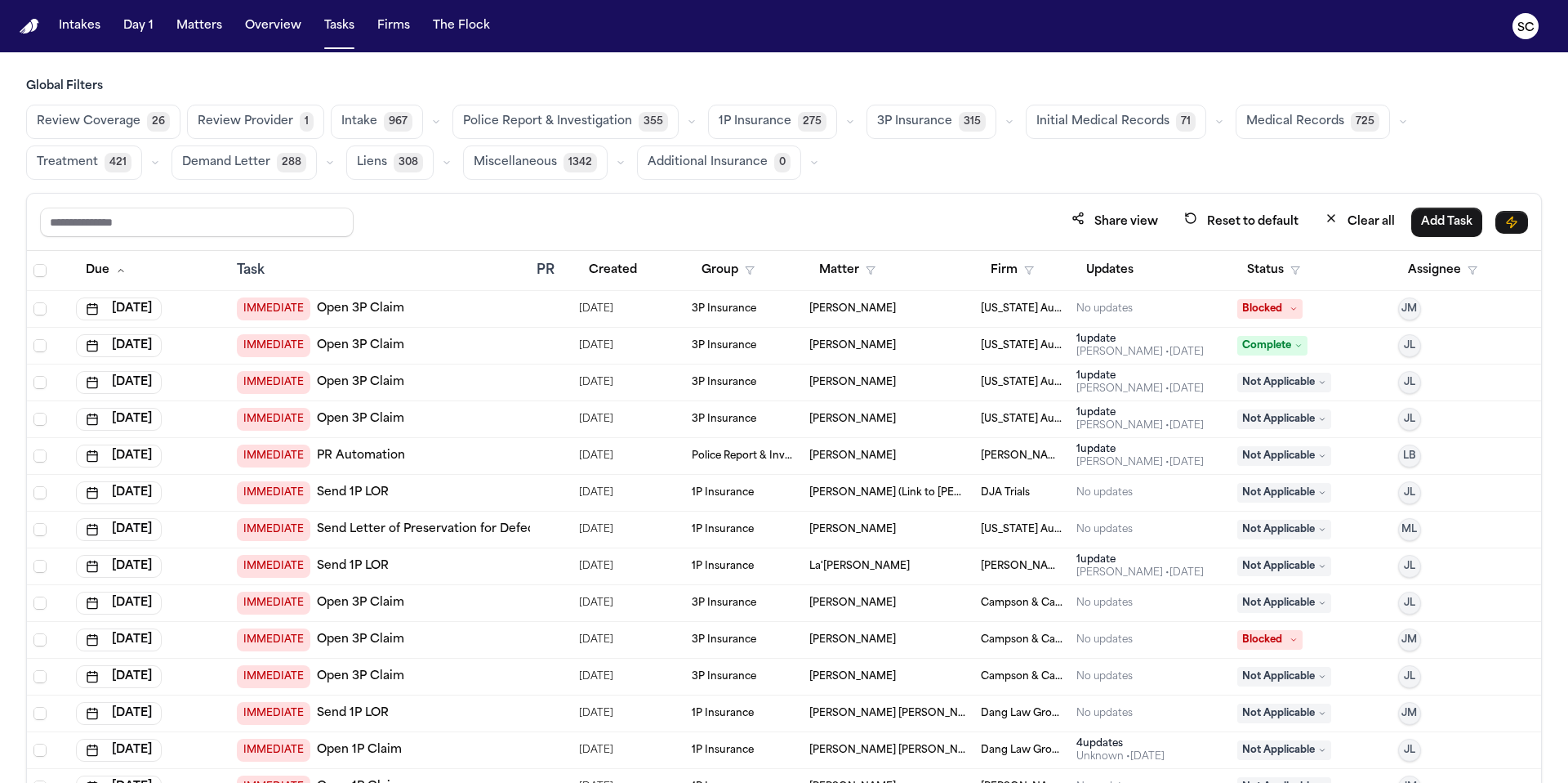
click at [578, 127] on span "Police Report & Investigation" at bounding box center [548, 122] width 169 height 17
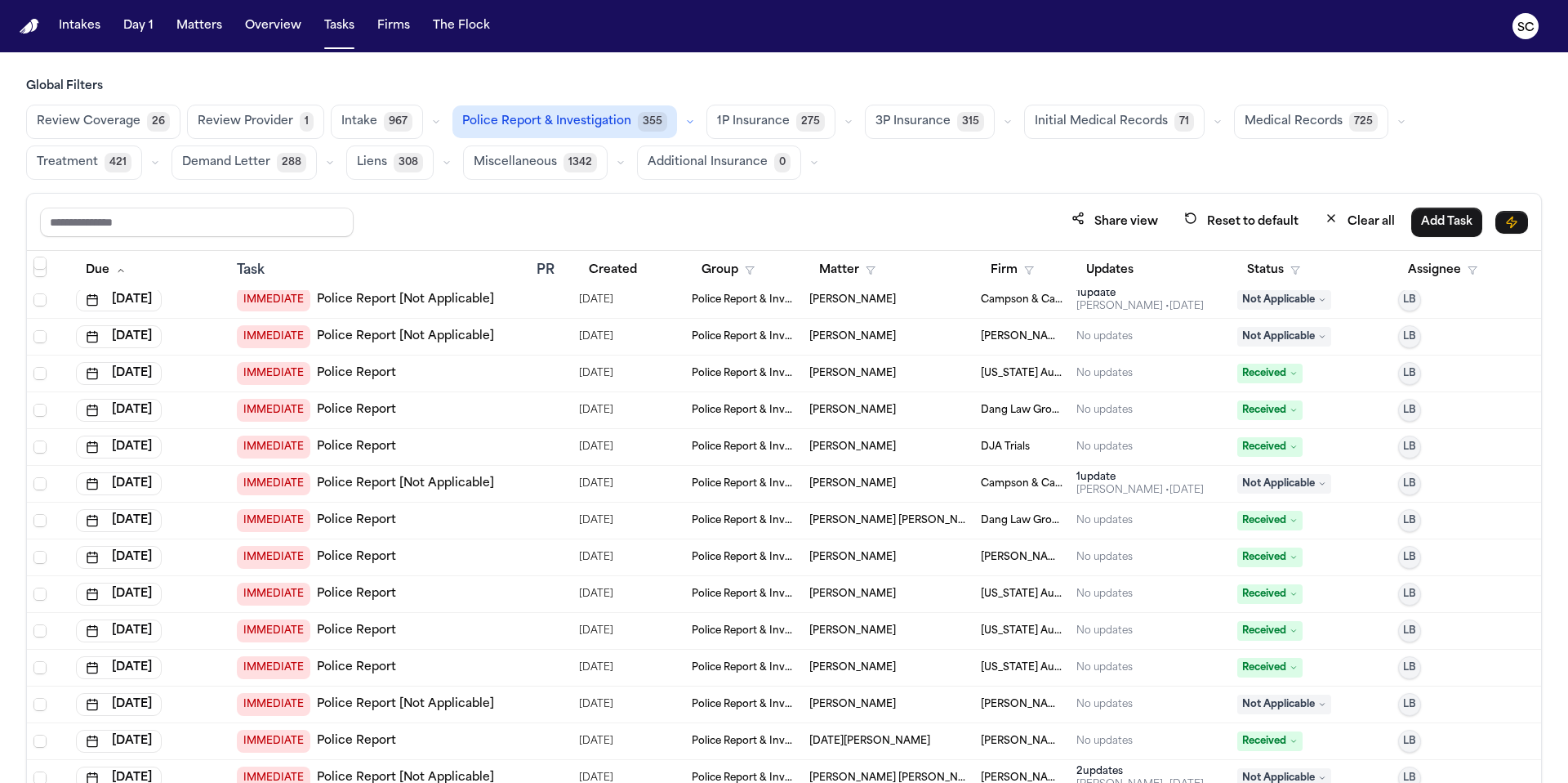
scroll to position [674, 0]
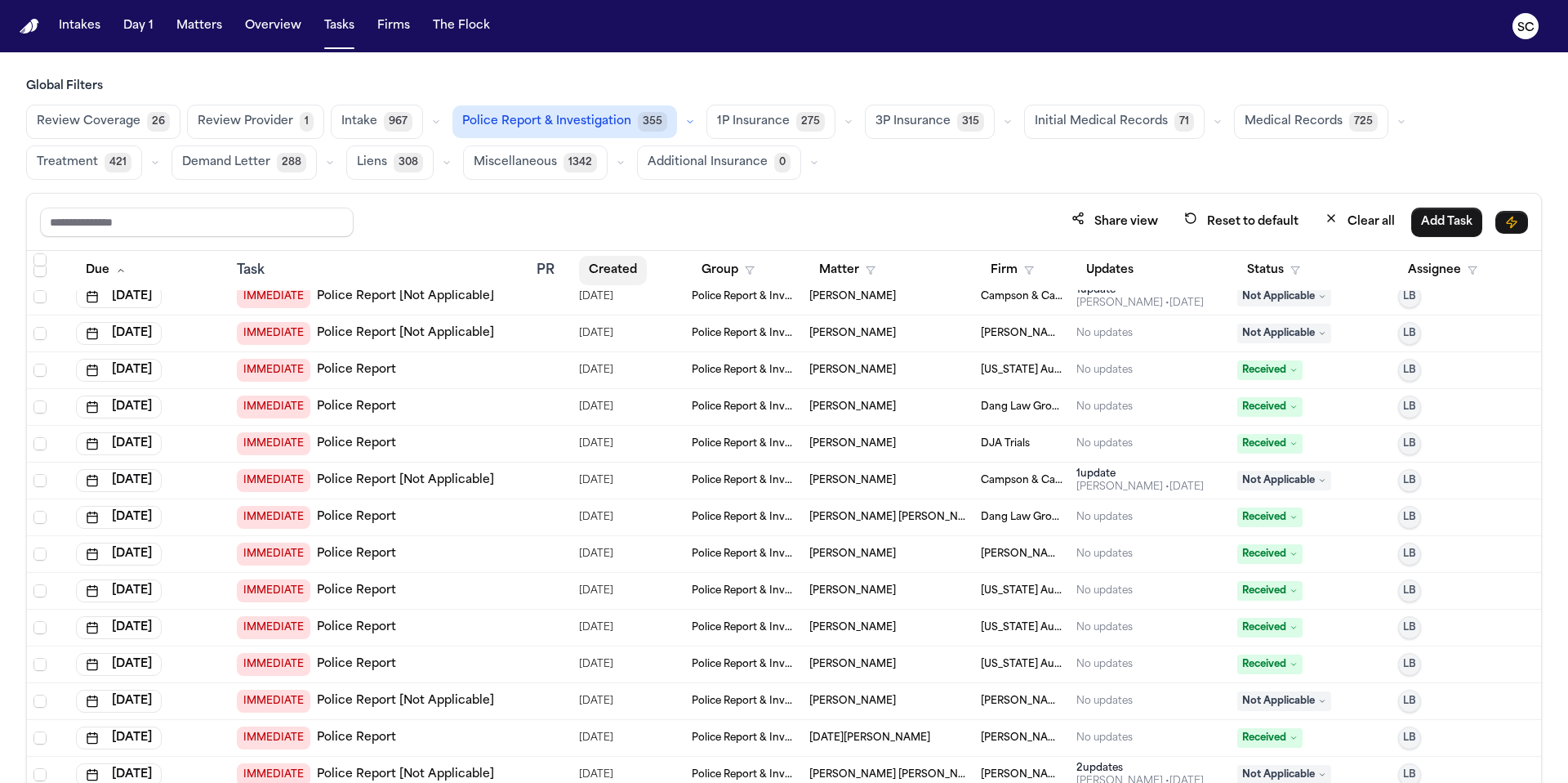
click at [598, 266] on button "Created" at bounding box center [613, 270] width 68 height 29
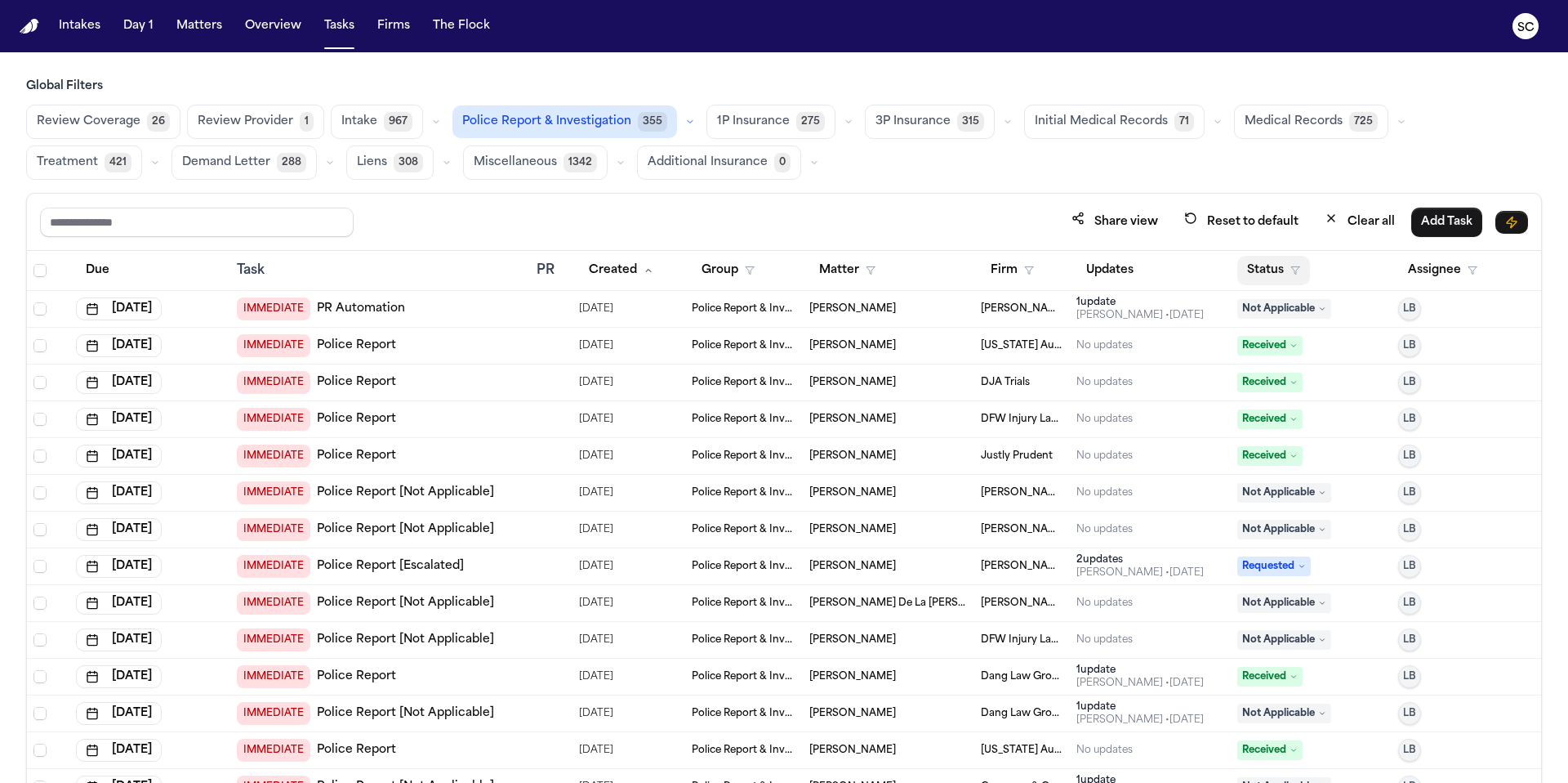
click at [1274, 279] on button "Status" at bounding box center [1274, 270] width 73 height 29
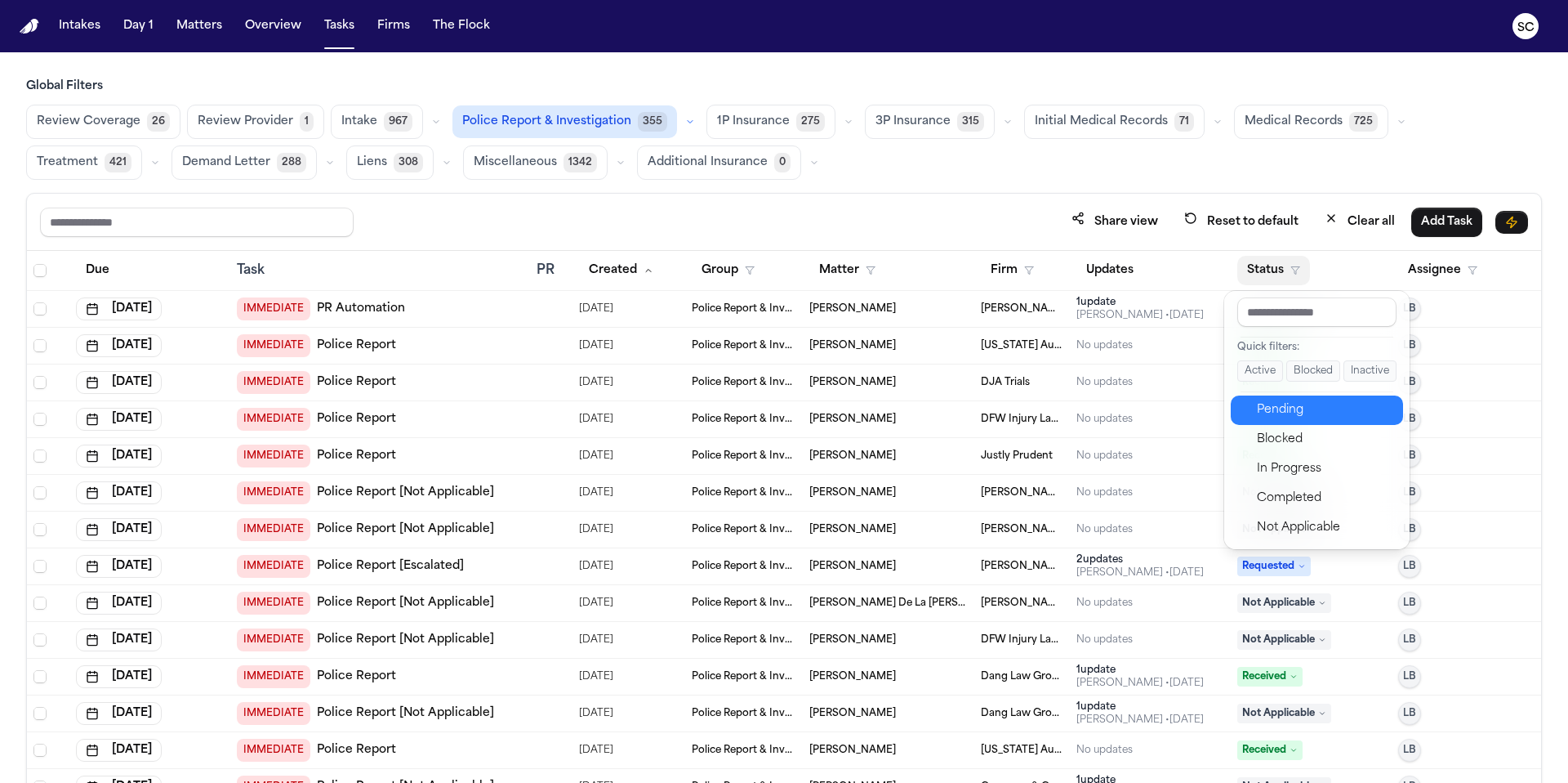
click at [1303, 408] on div "Pending" at bounding box center [1324, 410] width 137 height 20
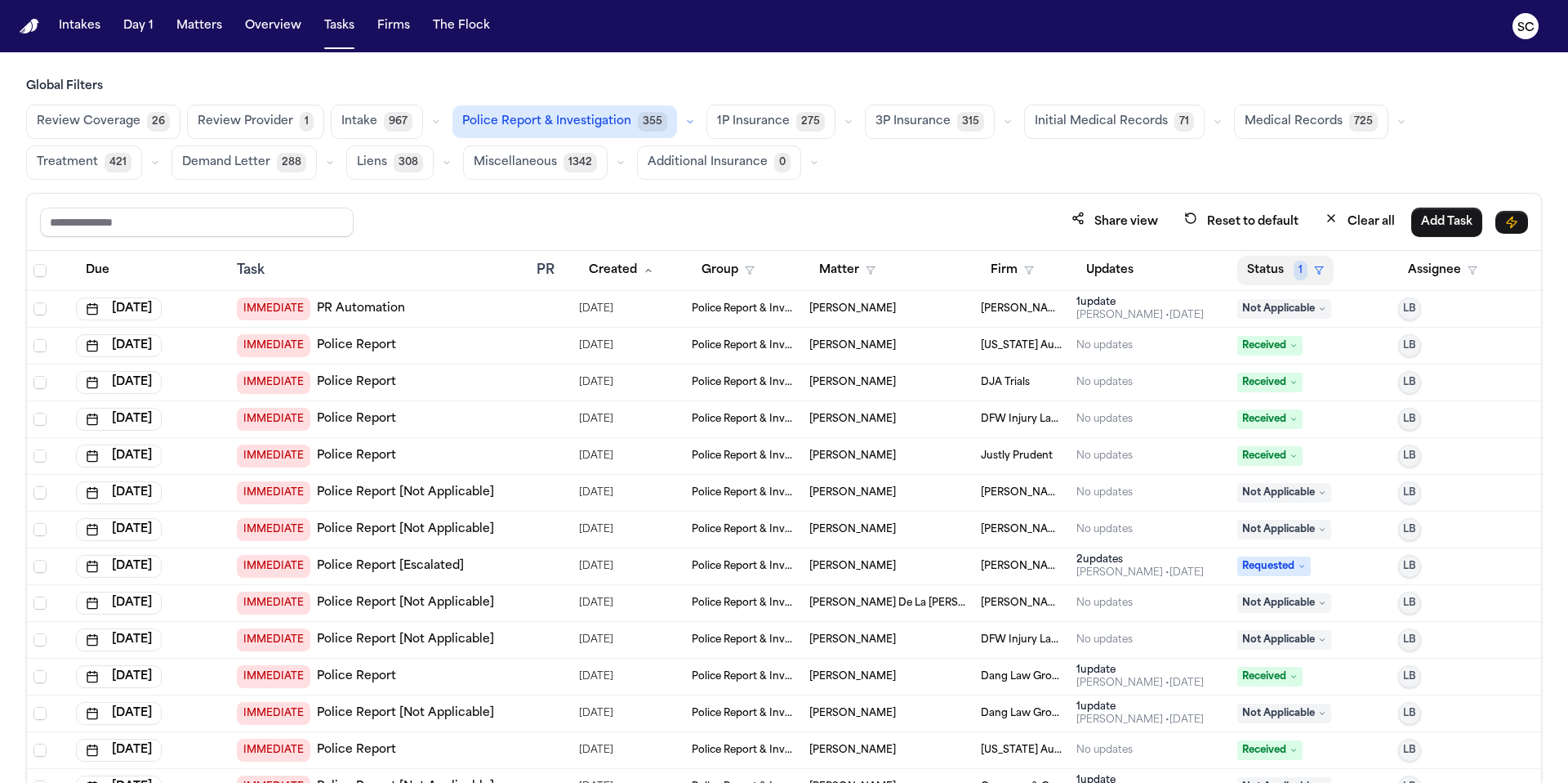
click at [1262, 271] on button "Status 1" at bounding box center [1286, 270] width 96 height 29
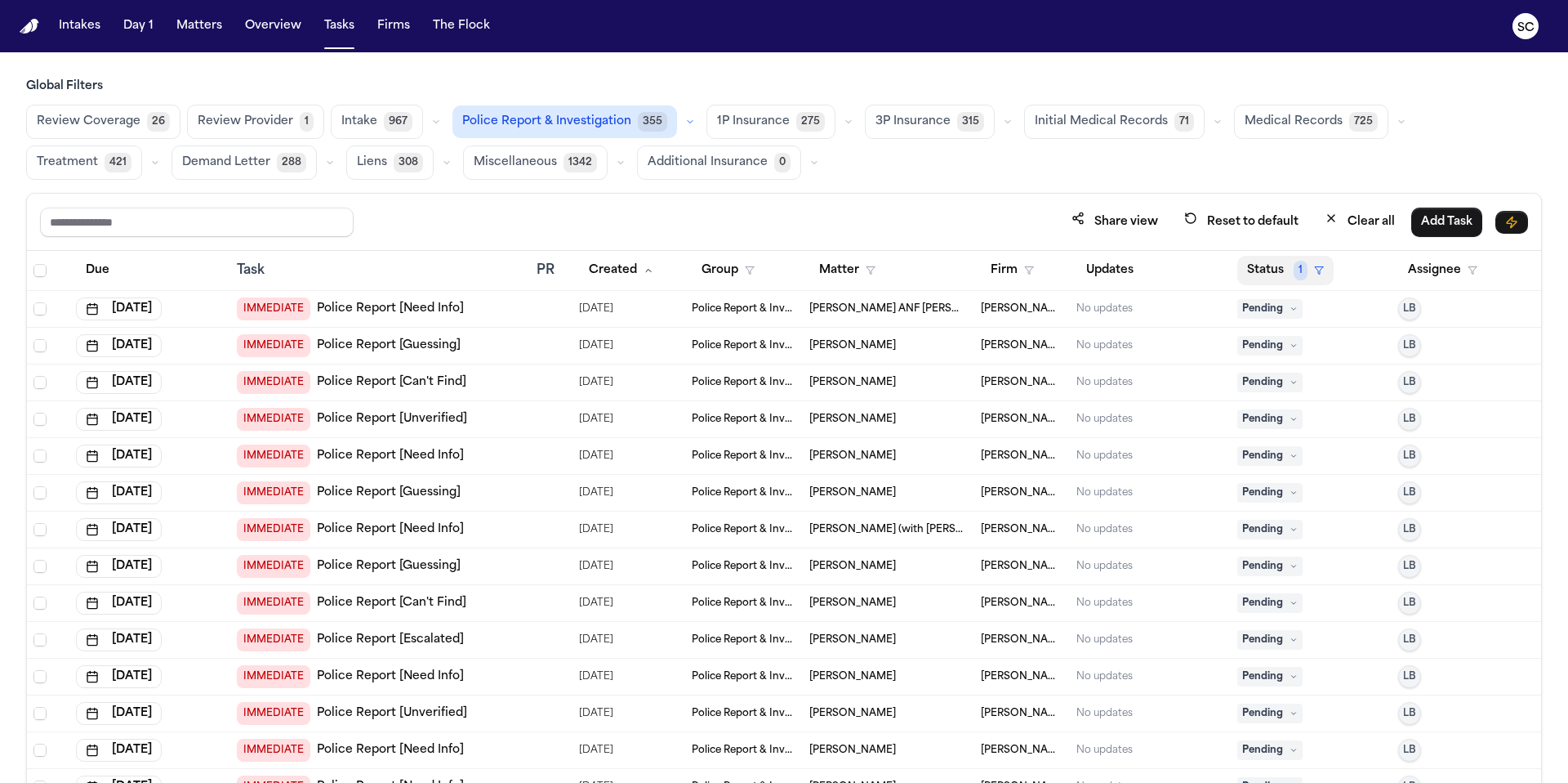
click at [1249, 272] on button "Status 1" at bounding box center [1286, 270] width 96 height 29
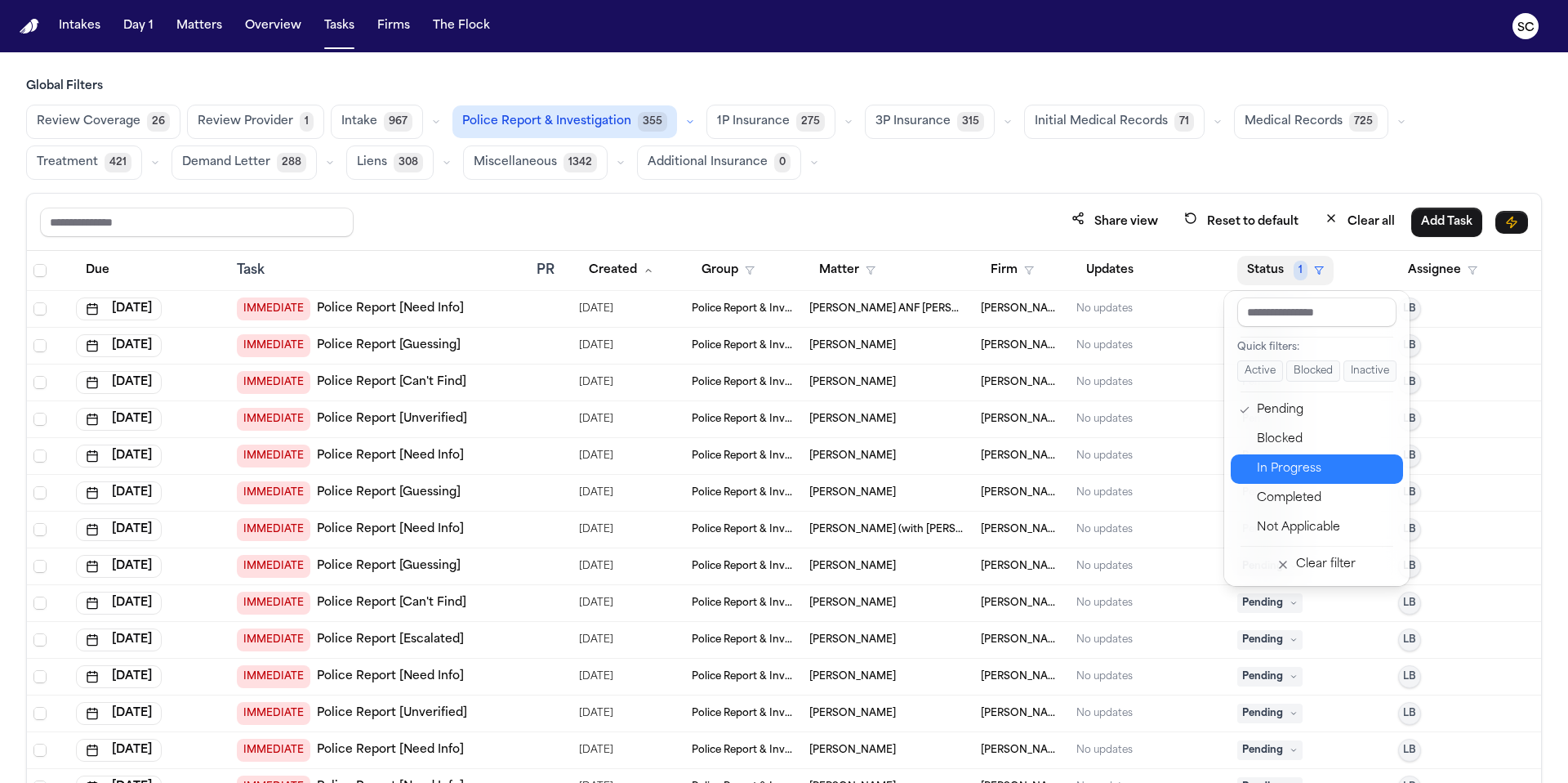
click at [1297, 470] on div "In Progress" at bounding box center [1324, 469] width 137 height 20
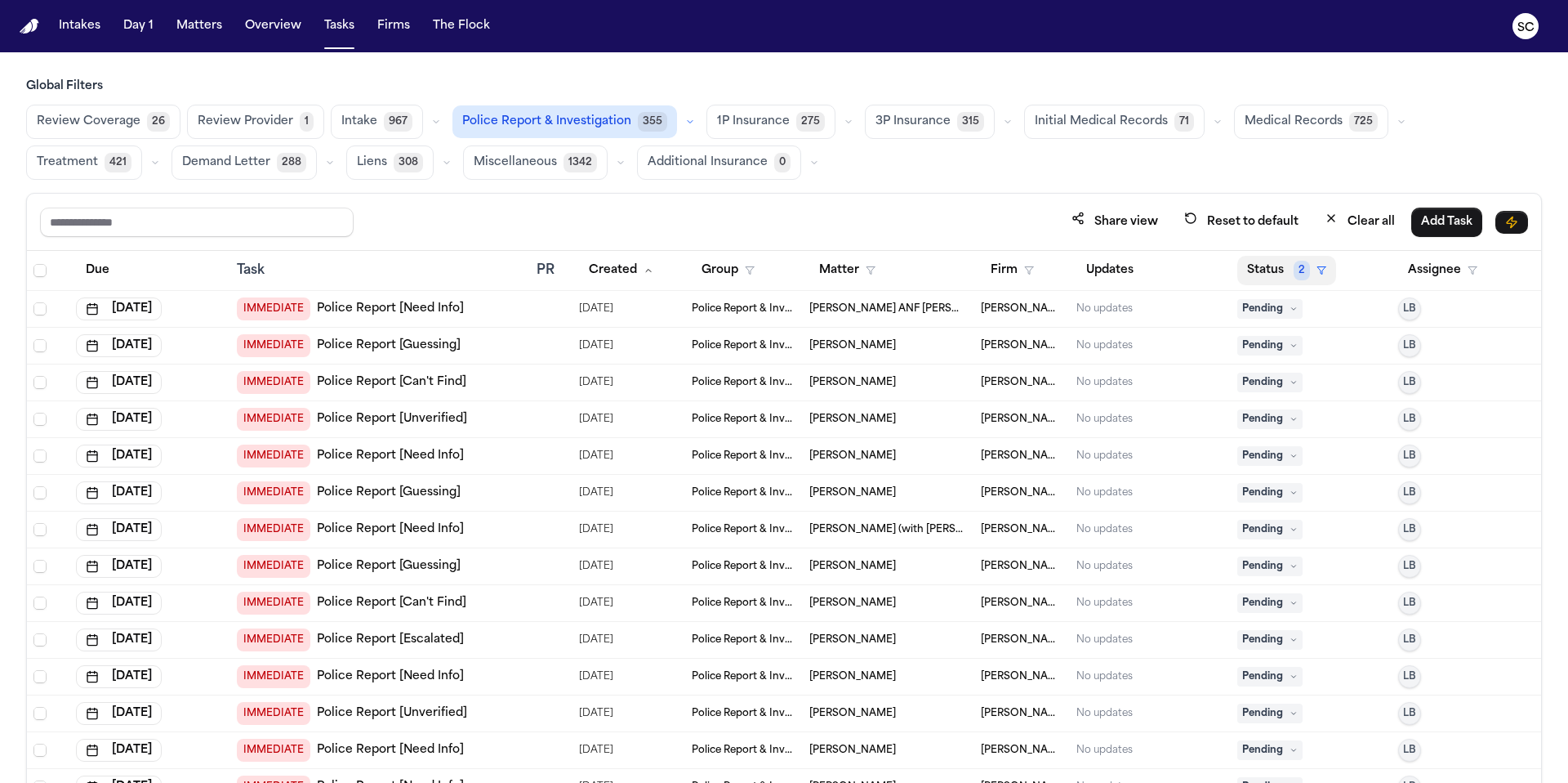
click at [1248, 269] on button "Status 2" at bounding box center [1286, 270] width 99 height 29
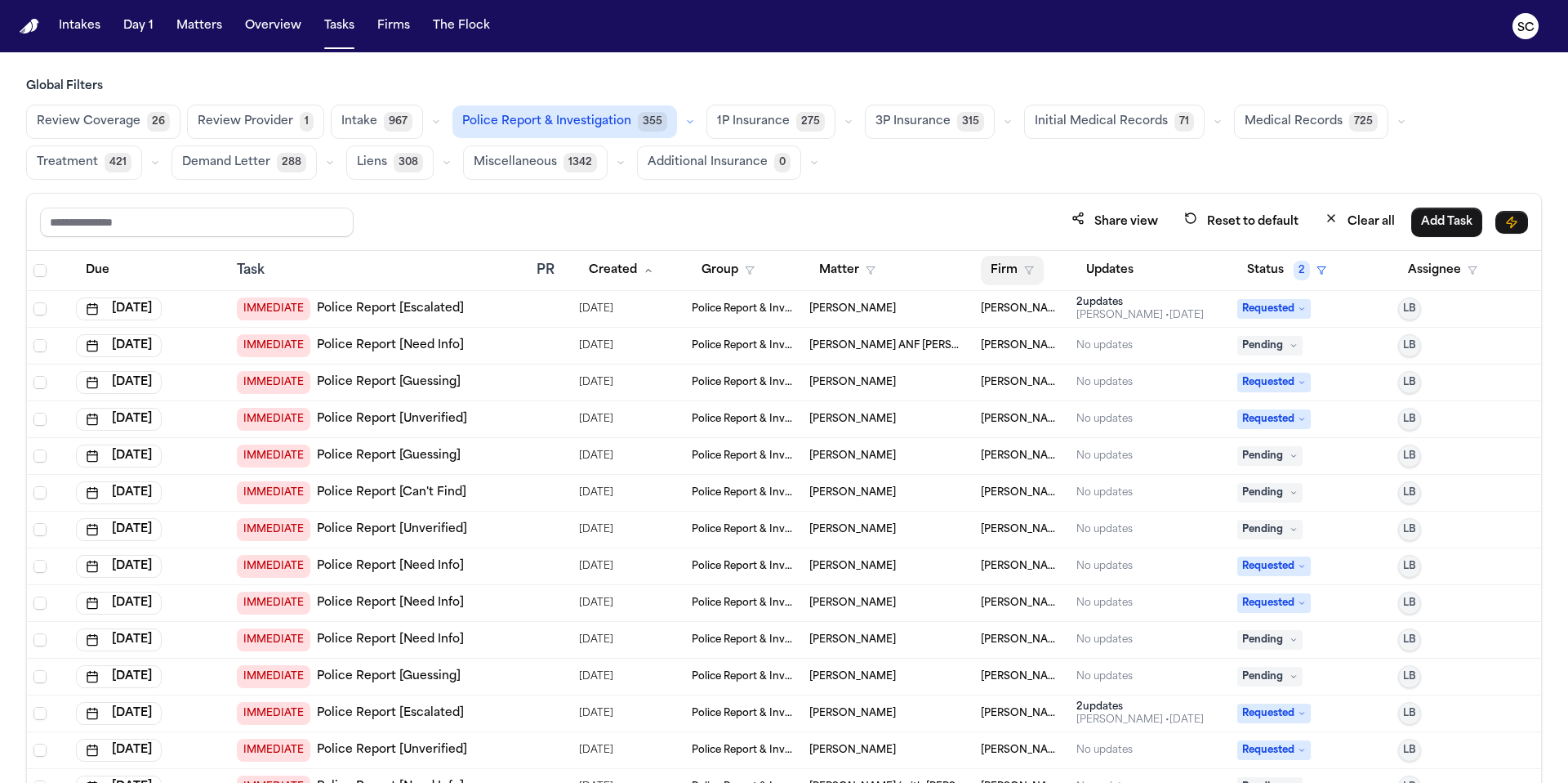
click at [1013, 269] on button "Firm" at bounding box center [1012, 270] width 63 height 29
click at [1040, 316] on input "text" at bounding box center [1093, 312] width 222 height 29
type input "****"
click at [1061, 355] on div "Dang Law Group" at bounding box center [1051, 355] width 131 height 20
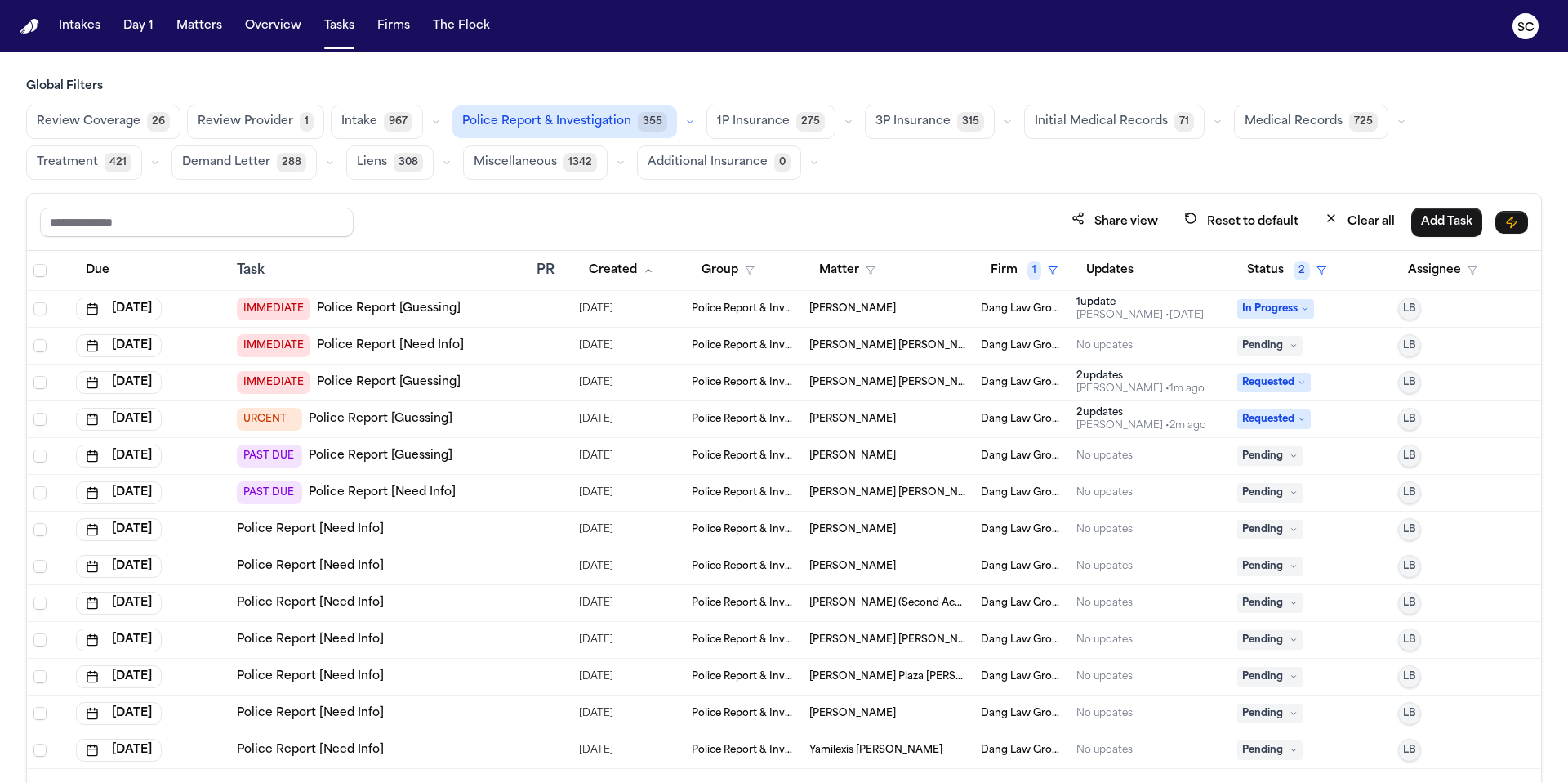
click at [437, 350] on link "Police Report [Need Info]" at bounding box center [390, 346] width 147 height 17
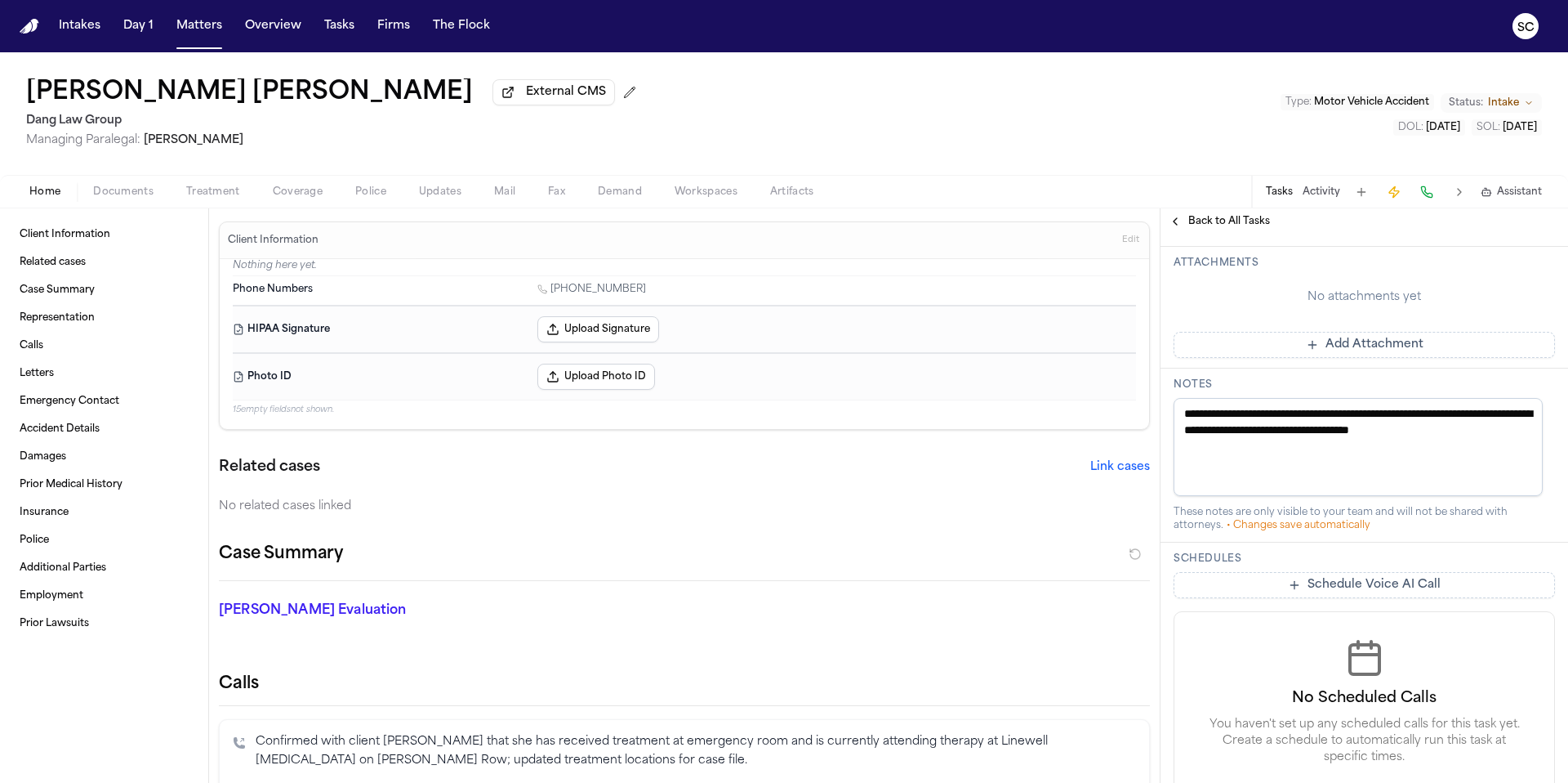
click at [273, 199] on span "Coverage" at bounding box center [297, 192] width 50 height 13
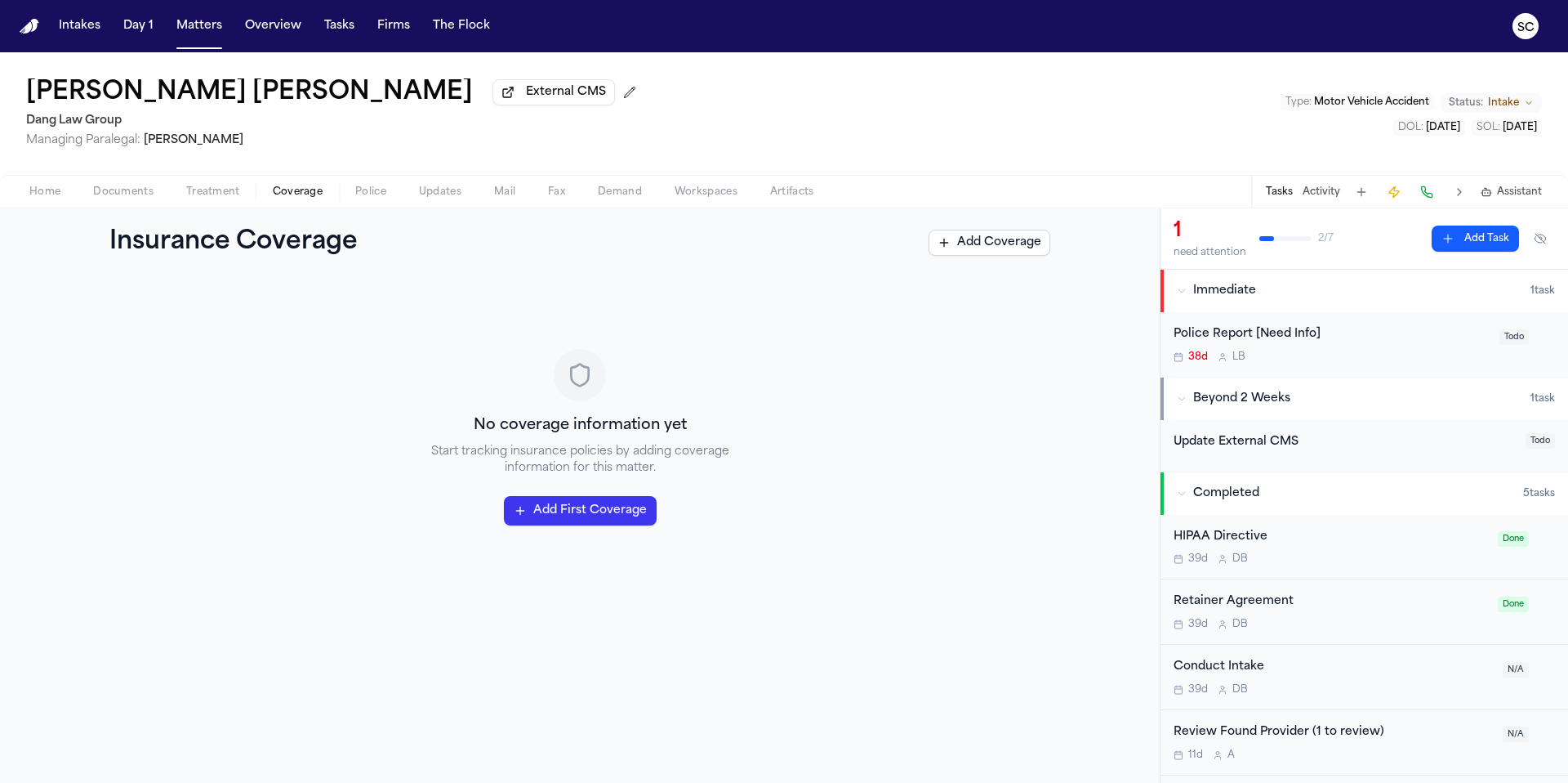
click at [222, 199] on span "Treatment" at bounding box center [213, 192] width 54 height 13
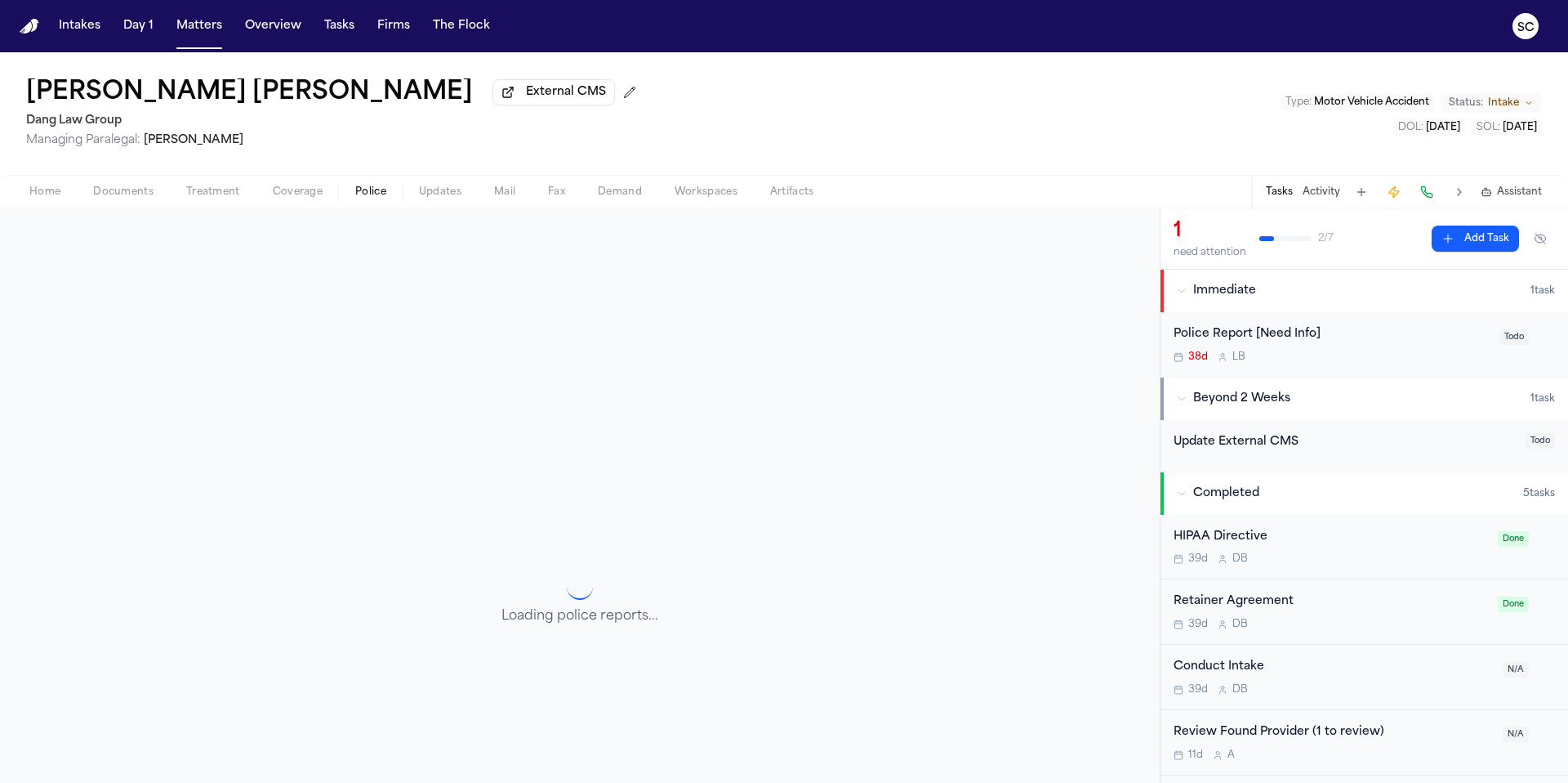
click at [359, 192] on span "Police" at bounding box center [370, 192] width 31 height 13
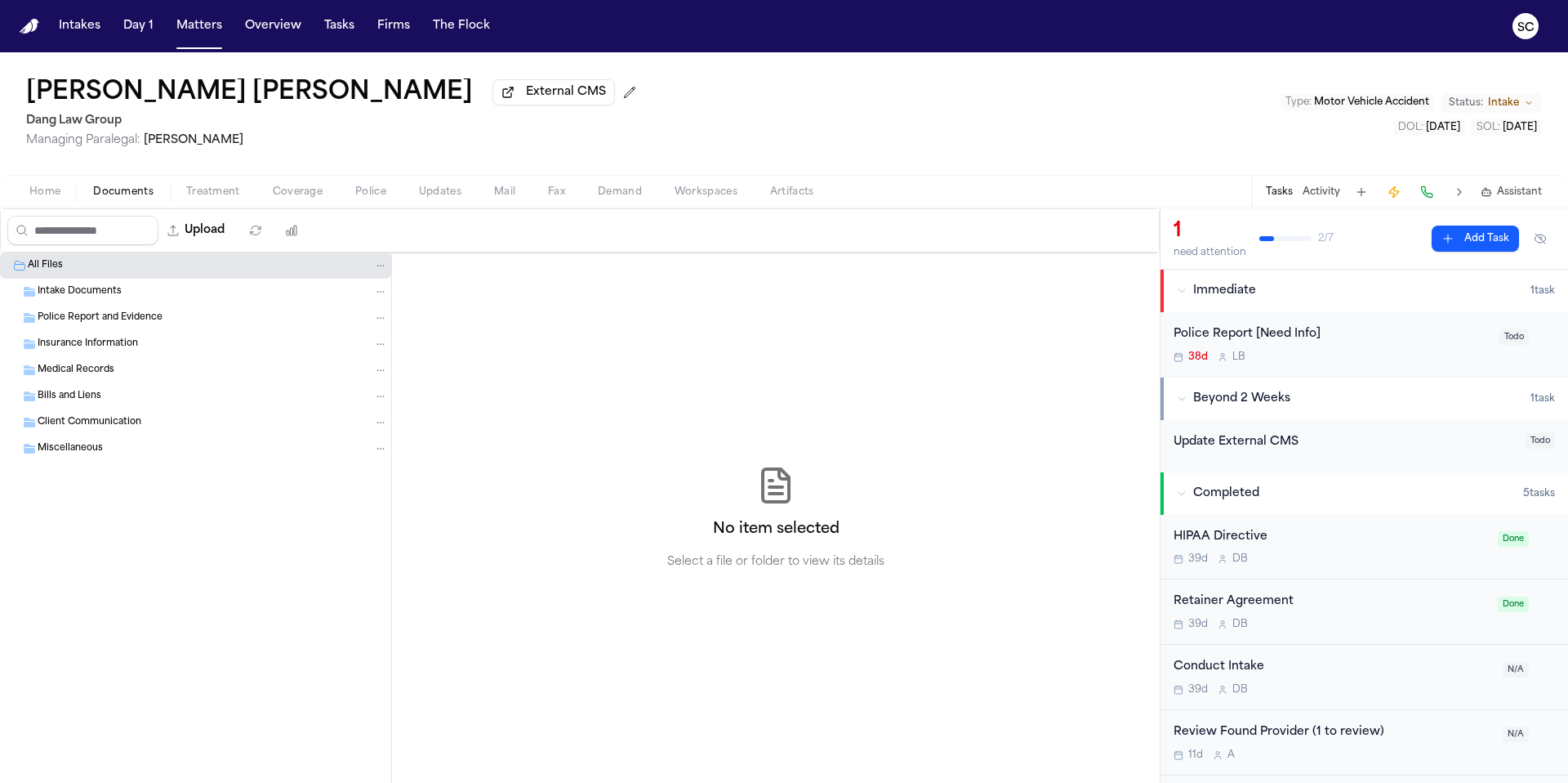
click at [135, 196] on span "Documents" at bounding box center [123, 192] width 60 height 13
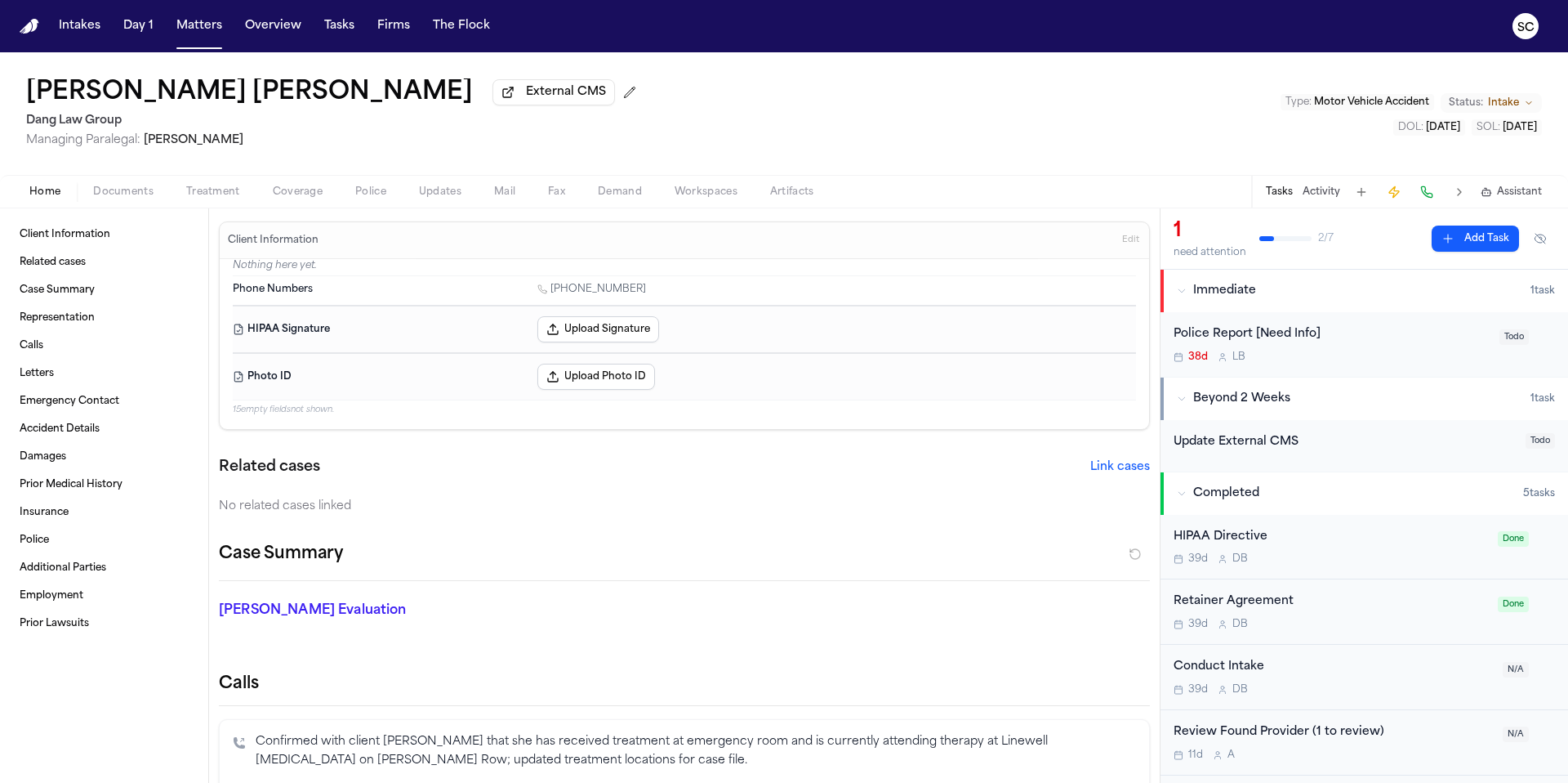
click at [65, 199] on button "Home" at bounding box center [45, 192] width 64 height 20
click at [1376, 364] on div "38d L B" at bounding box center [1332, 357] width 316 height 13
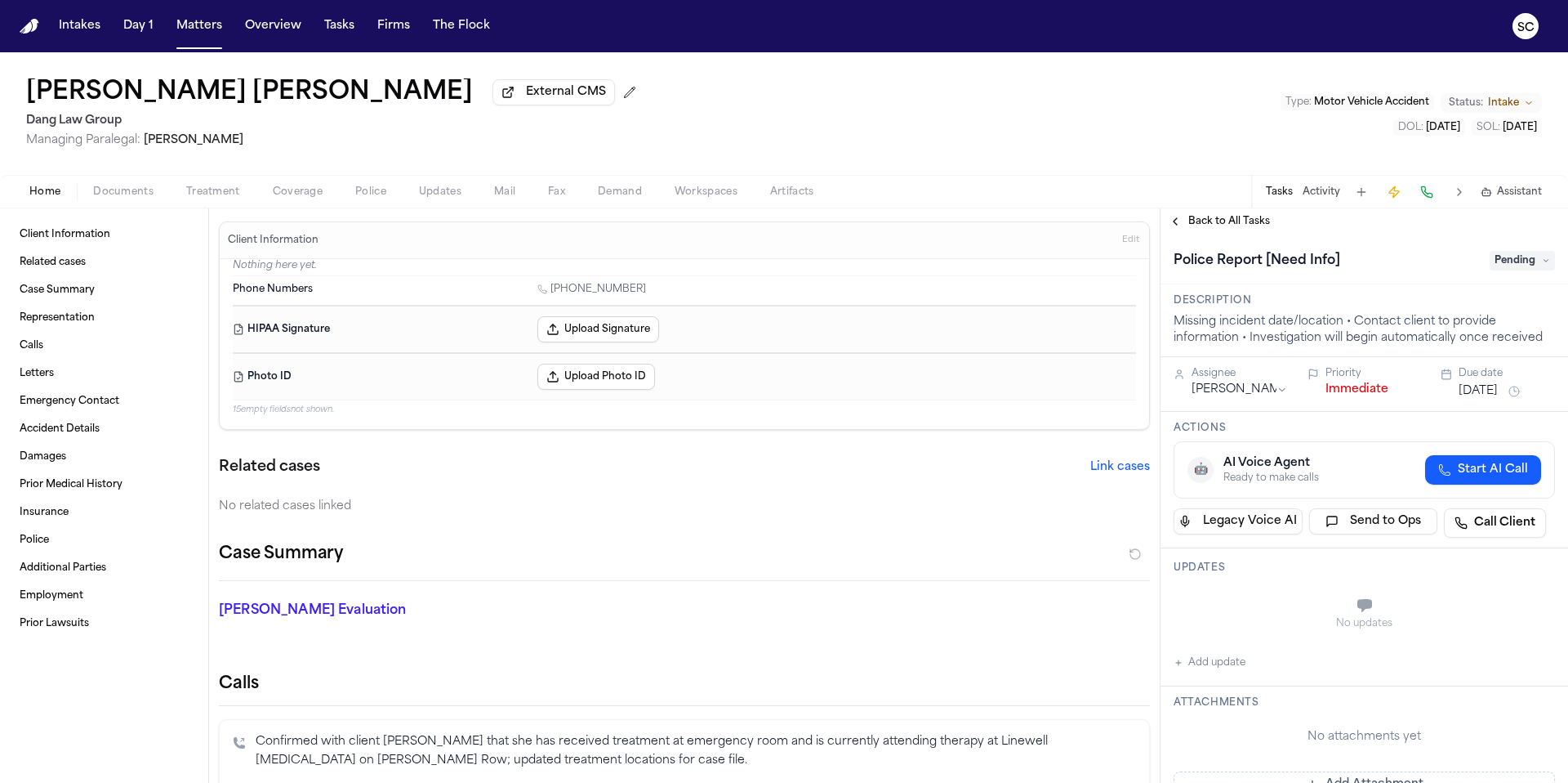
click at [1231, 582] on div "Updates No updates Add update" at bounding box center [1364, 617] width 408 height 138
click at [1227, 574] on h3 "Updates" at bounding box center [1364, 568] width 381 height 13
click at [1224, 669] on button "Add update" at bounding box center [1209, 663] width 72 height 20
click at [1243, 598] on textarea "Add your update" at bounding box center [1373, 607] width 349 height 32
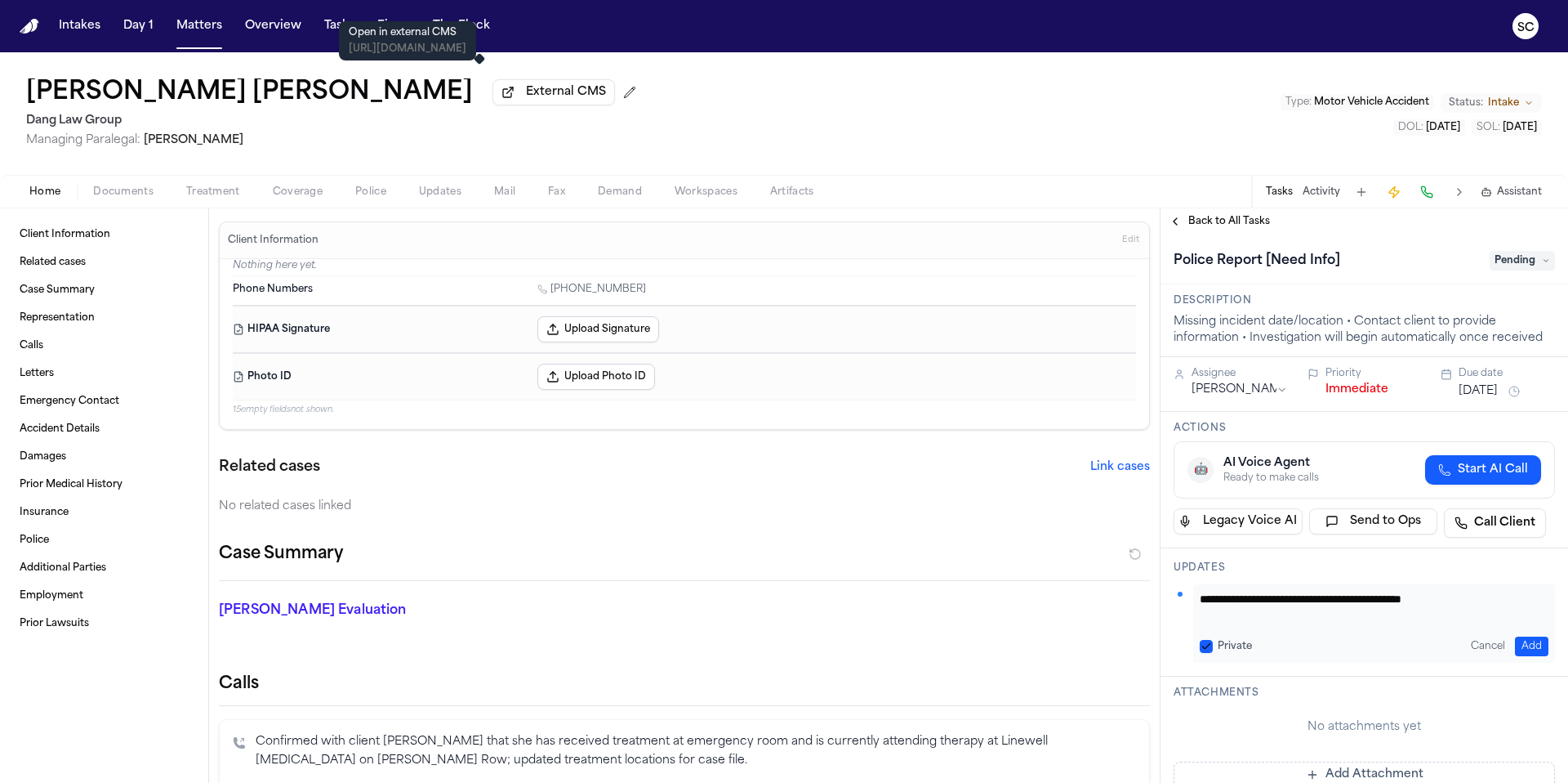
type textarea "**********"
click at [530, 100] on span "External CMS" at bounding box center [566, 93] width 80 height 17
click at [74, 436] on span "Accident Details" at bounding box center [60, 429] width 80 height 13
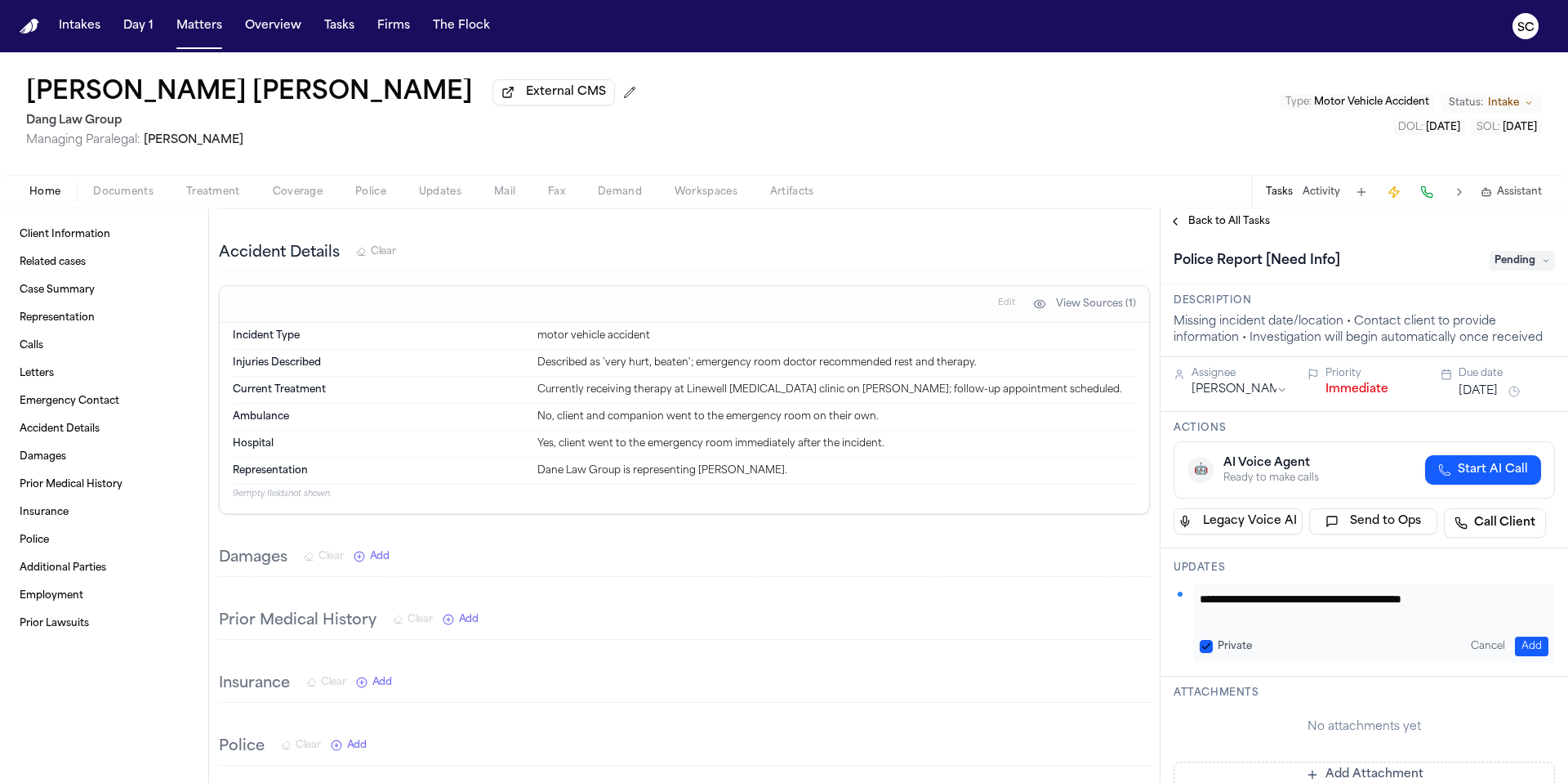
scroll to position [846, 0]
click at [998, 300] on span "Edit" at bounding box center [1006, 298] width 17 height 12
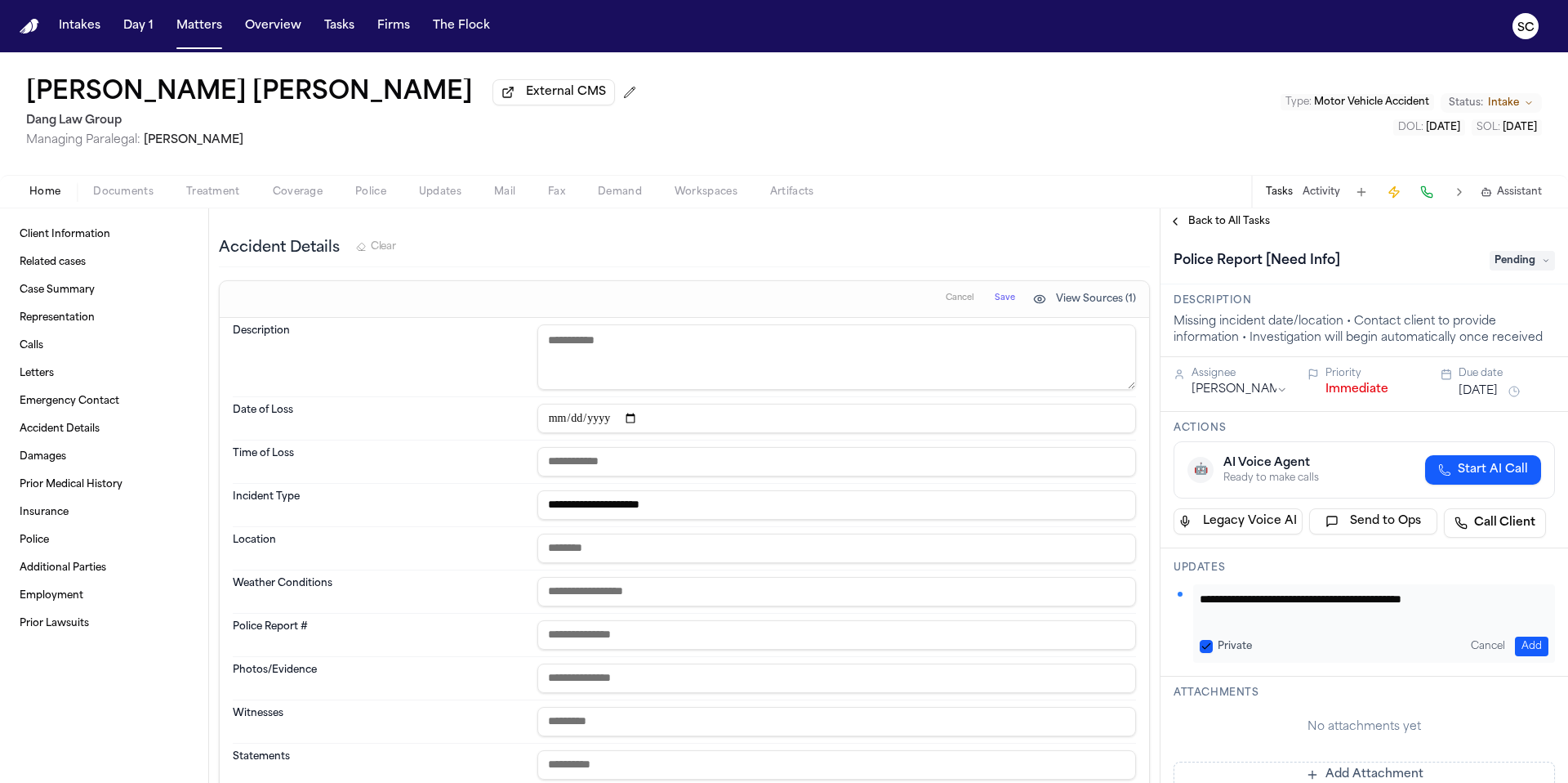
paste textarea "**********"
type textarea "**********"
click at [548, 426] on input "date" at bounding box center [837, 418] width 599 height 29
type input "**********"
click at [559, 464] on input "text" at bounding box center [837, 461] width 599 height 29
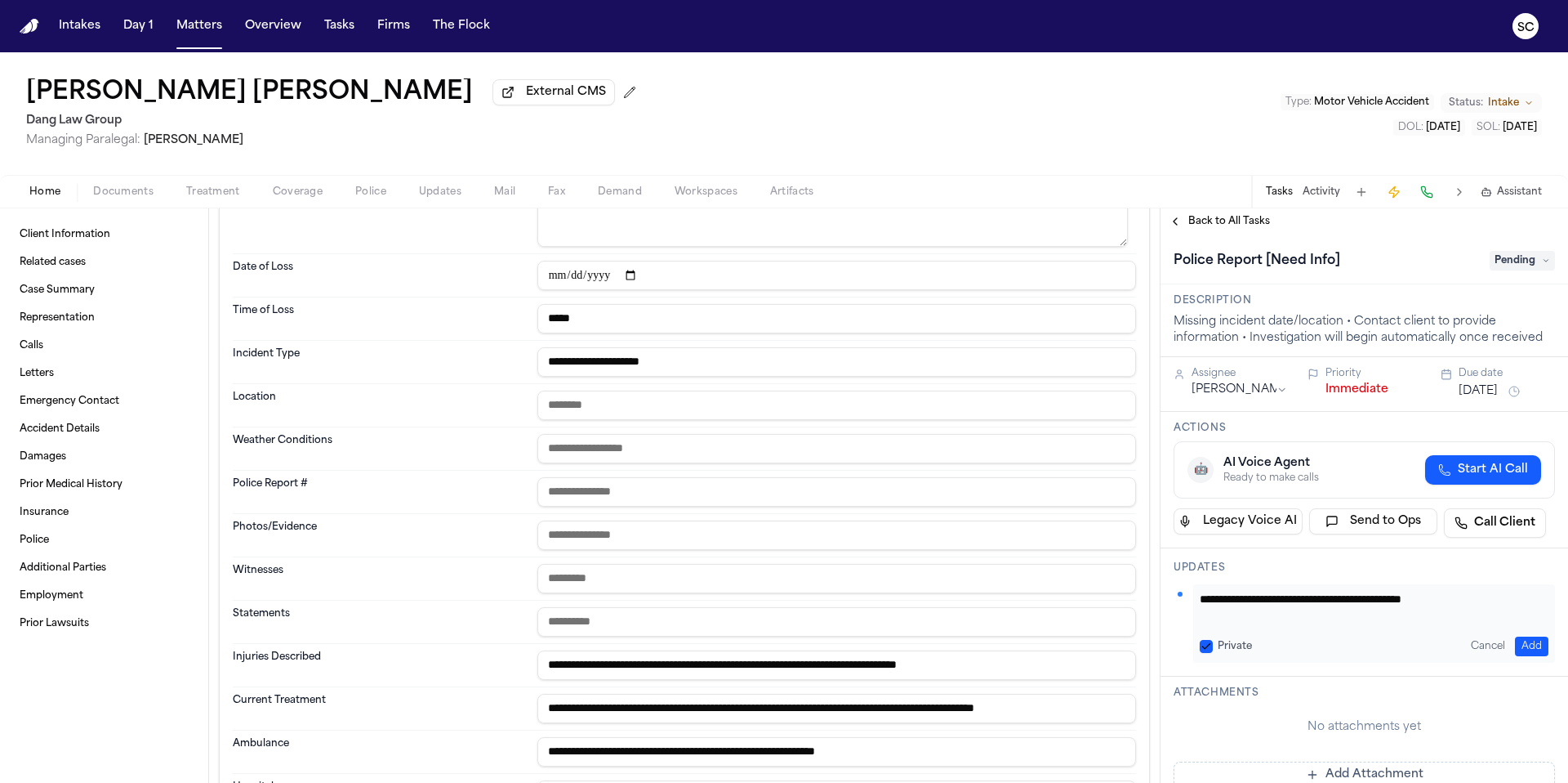
scroll to position [993, 0]
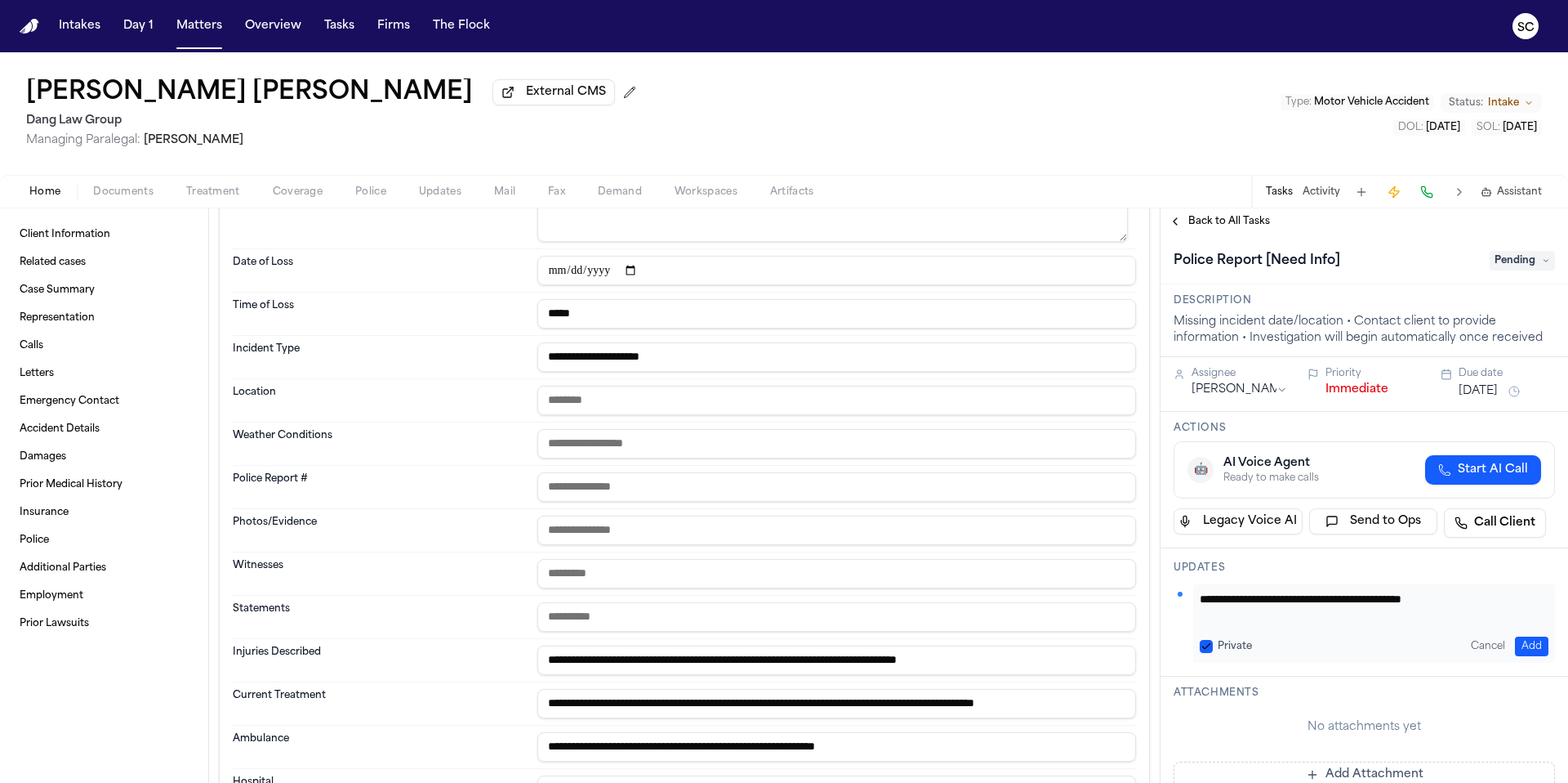
type input "*****"
click at [895, 782] on input "**********" at bounding box center [837, 790] width 599 height 29
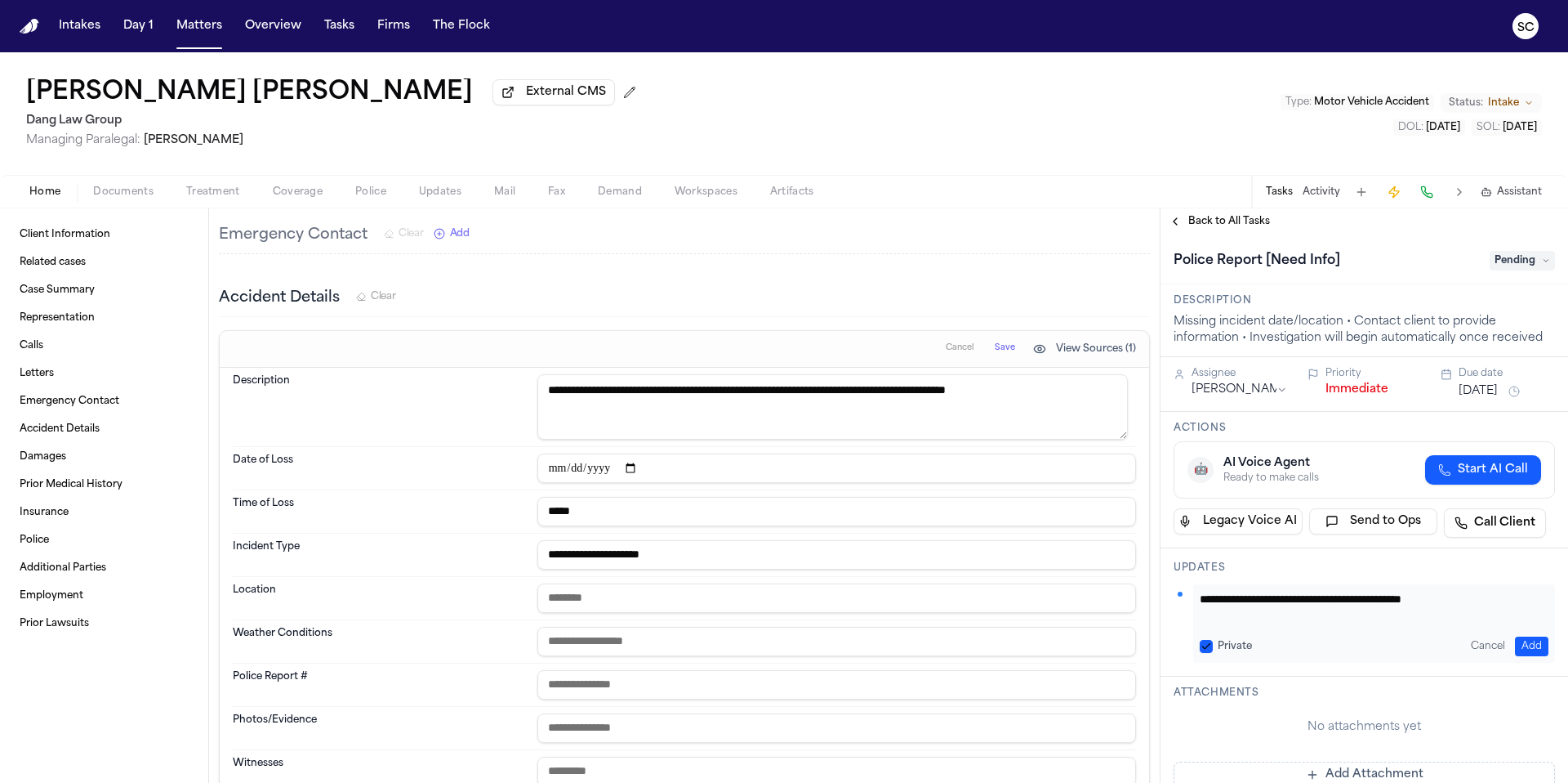
scroll to position [612, 0]
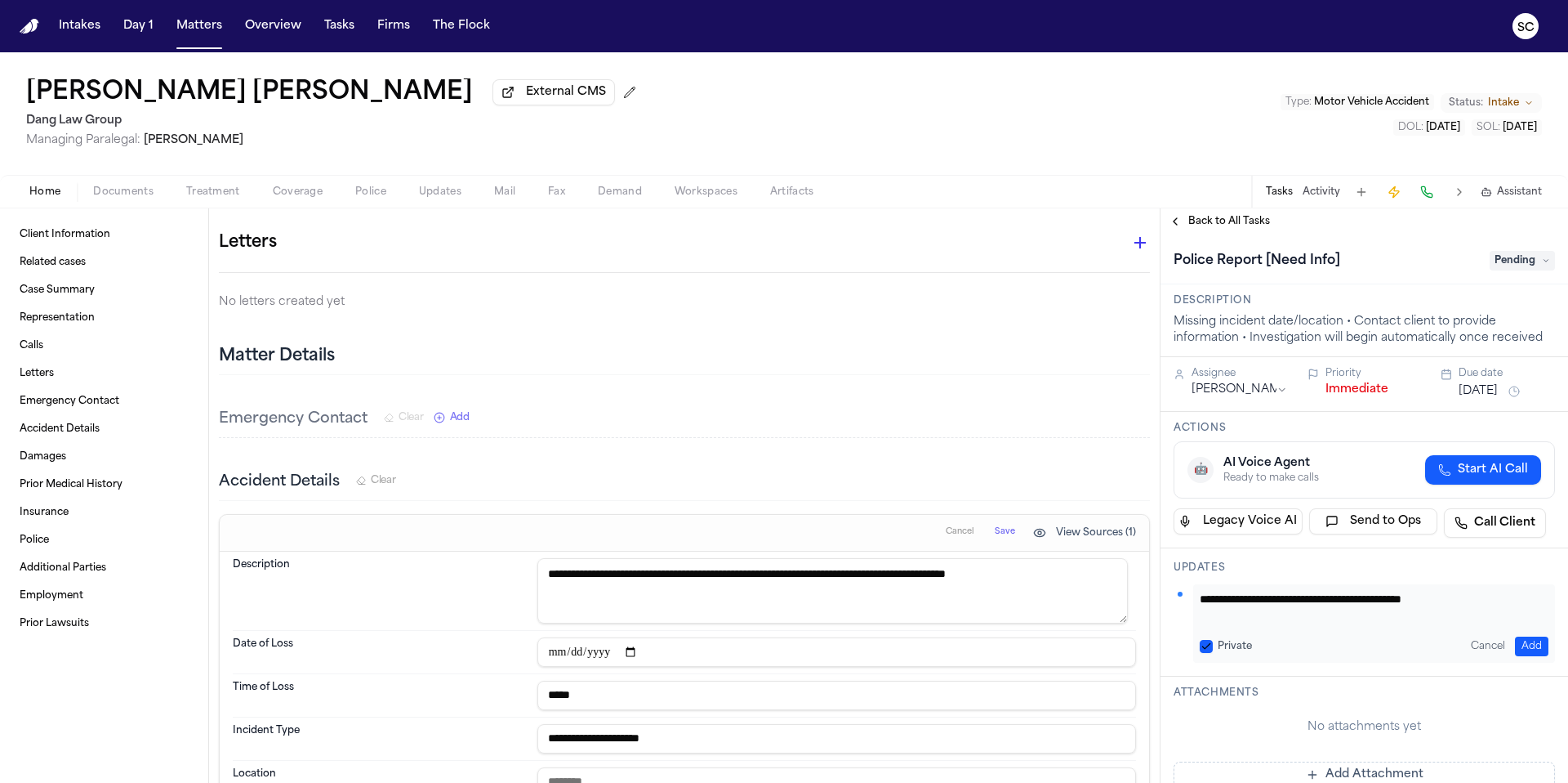
click at [997, 538] on span "Save" at bounding box center [1005, 532] width 21 height 12
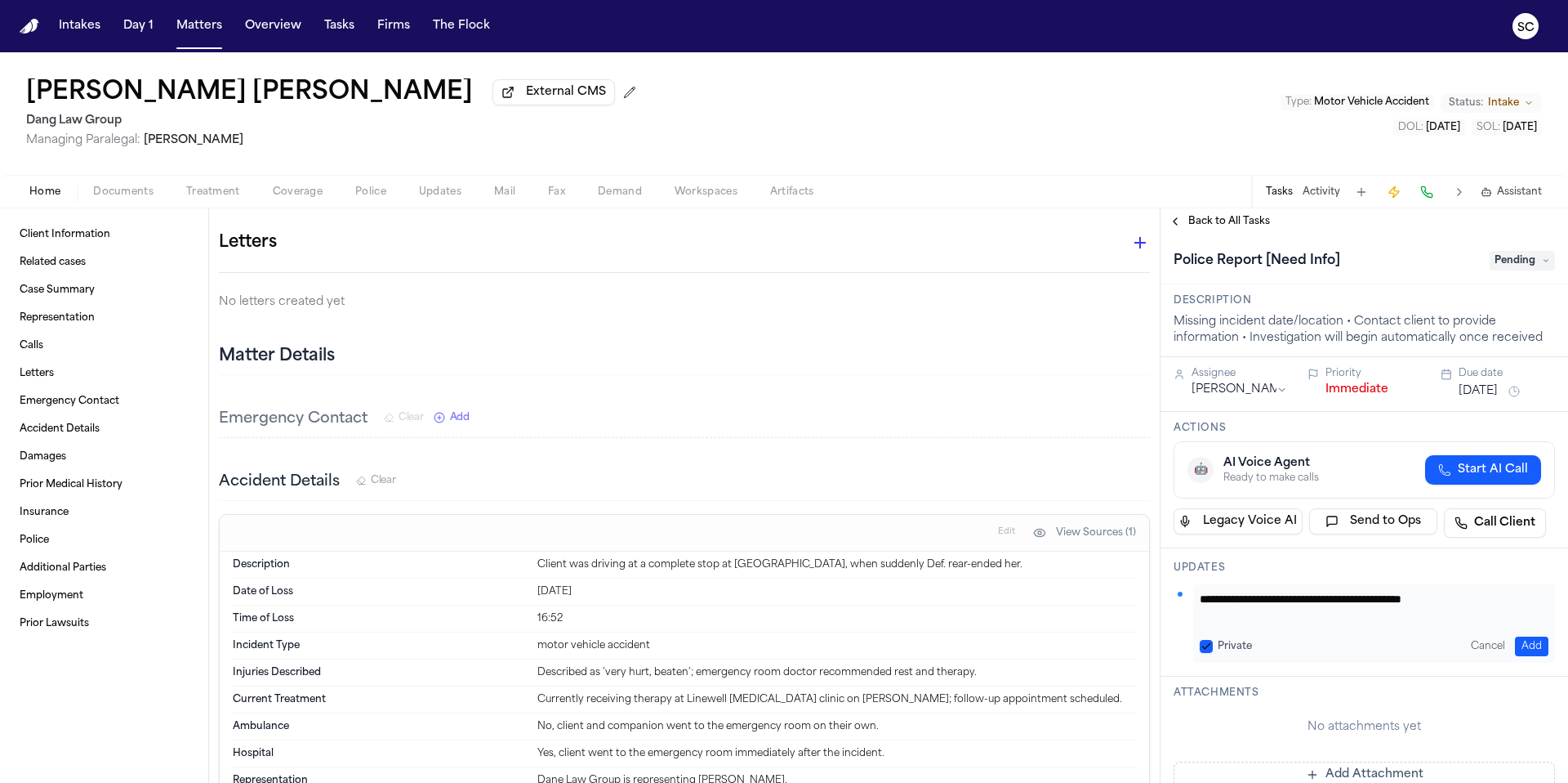
click at [371, 199] on span "Police" at bounding box center [370, 192] width 31 height 13
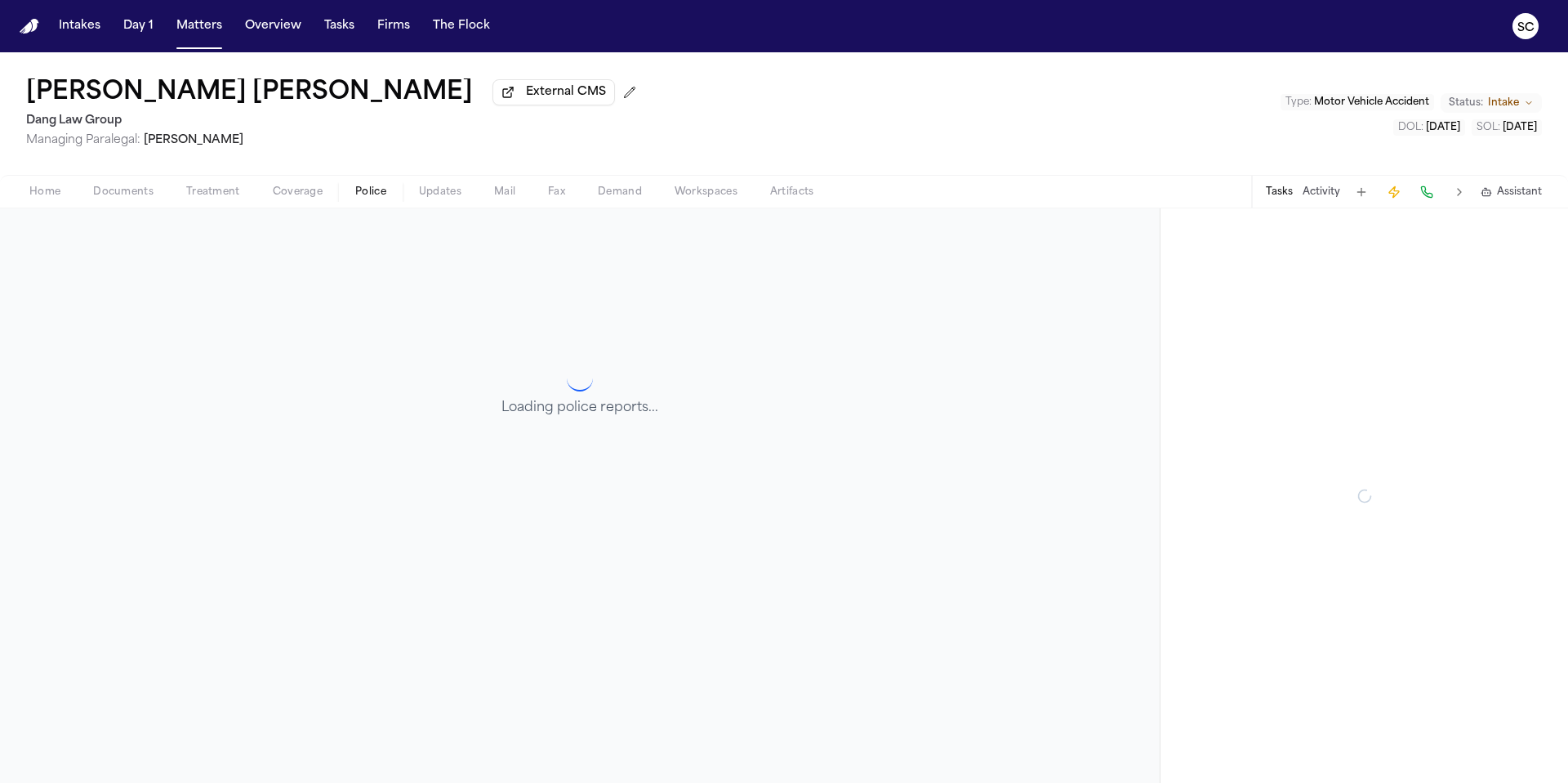
scroll to position [211, 0]
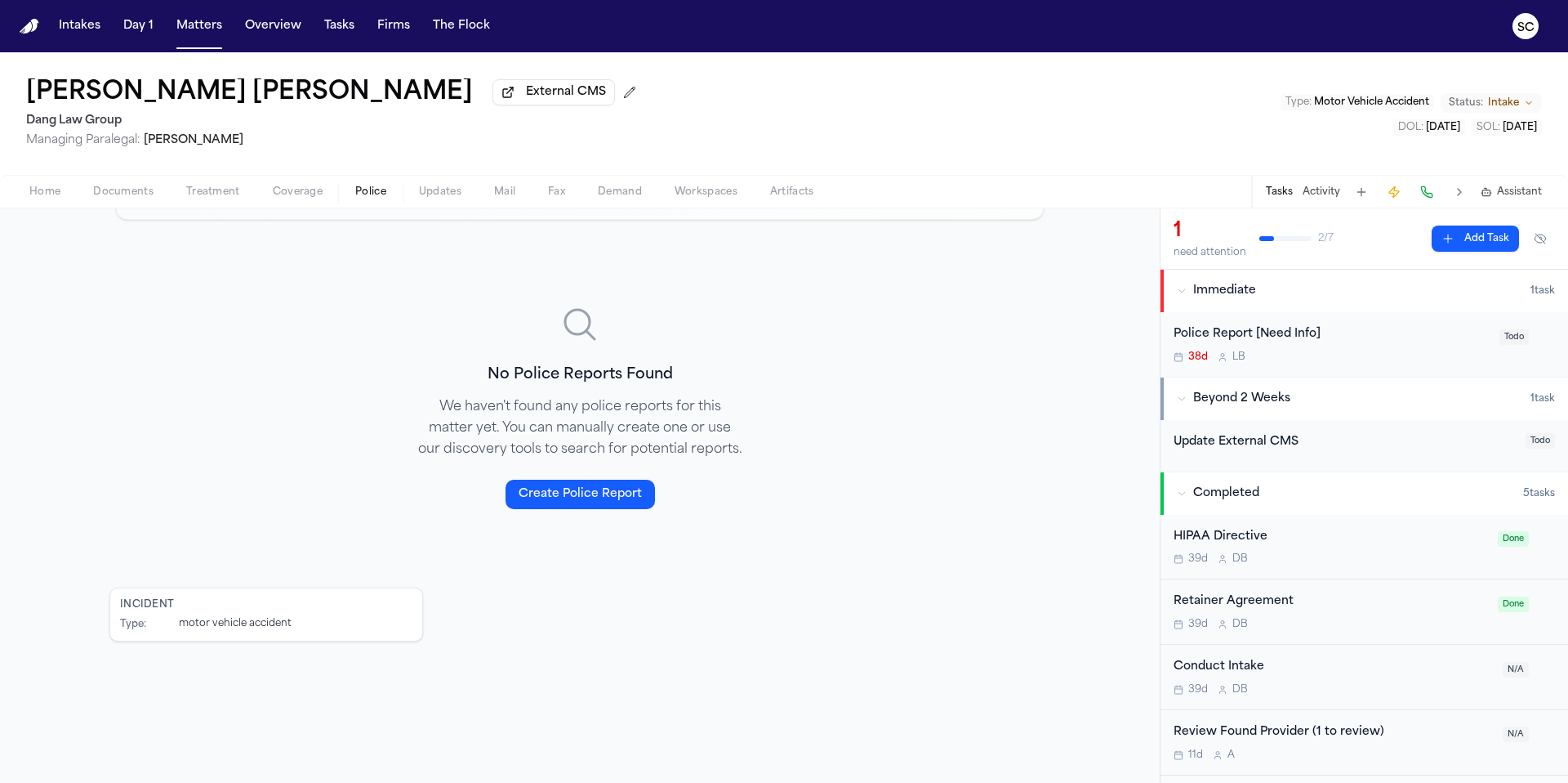
click at [612, 493] on button "Create Police Report" at bounding box center [580, 494] width 149 height 29
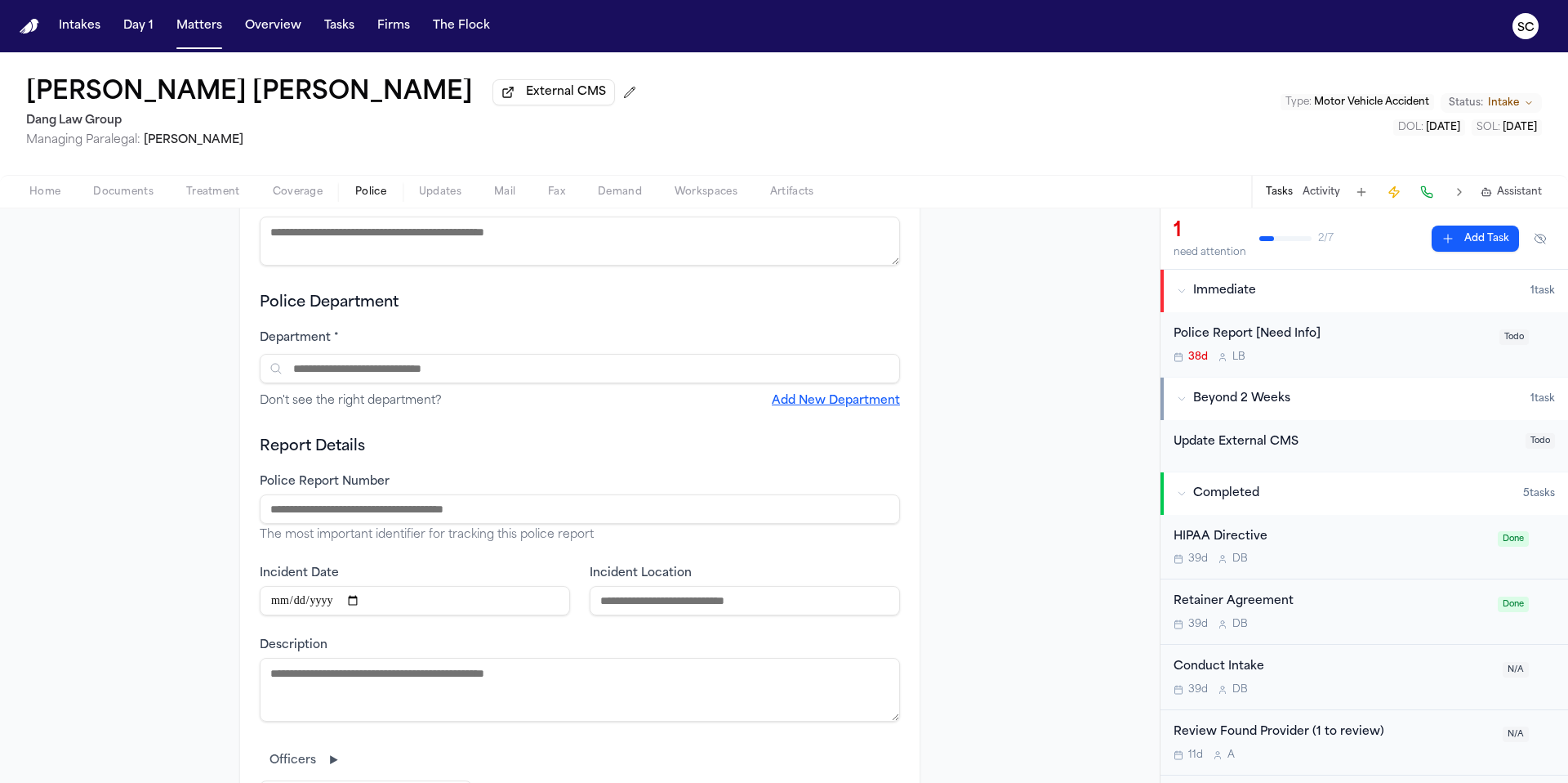
click at [346, 376] on input "text" at bounding box center [580, 368] width 640 height 29
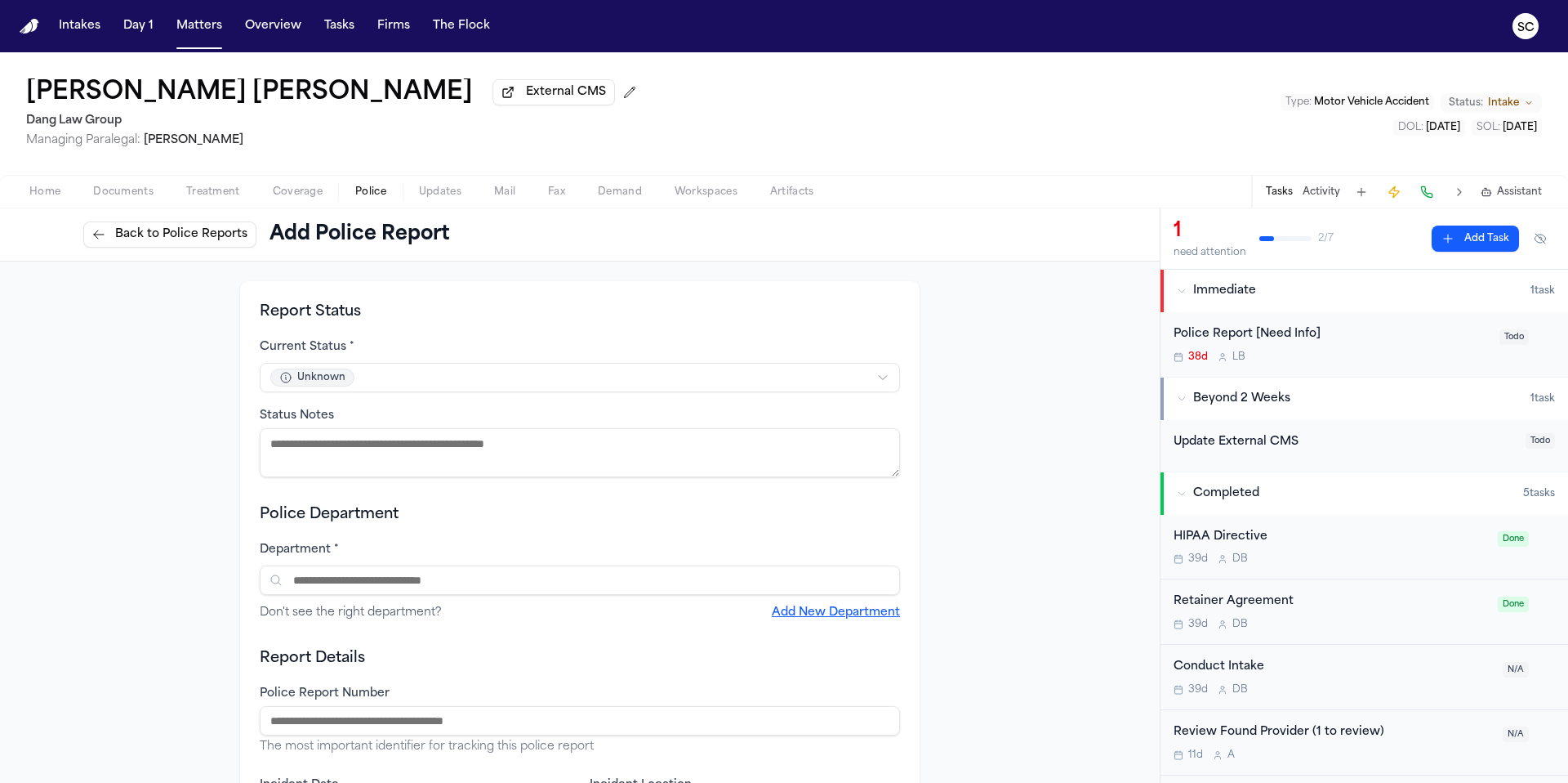
click at [180, 237] on span "Back to Police Reports" at bounding box center [181, 234] width 133 height 17
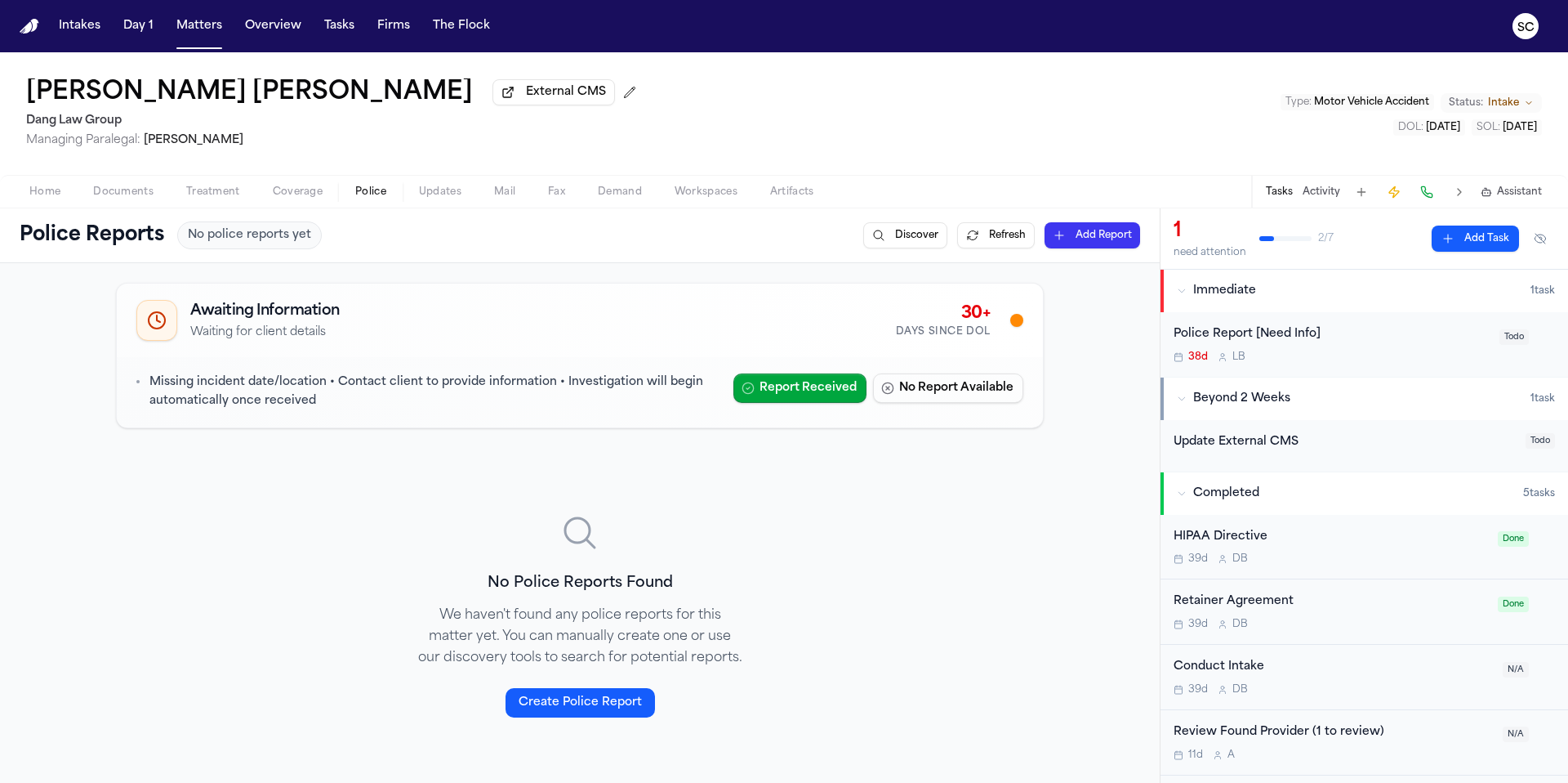
click at [1011, 323] on div at bounding box center [1017, 321] width 13 height 13
click at [980, 242] on button "Refresh" at bounding box center [996, 235] width 78 height 27
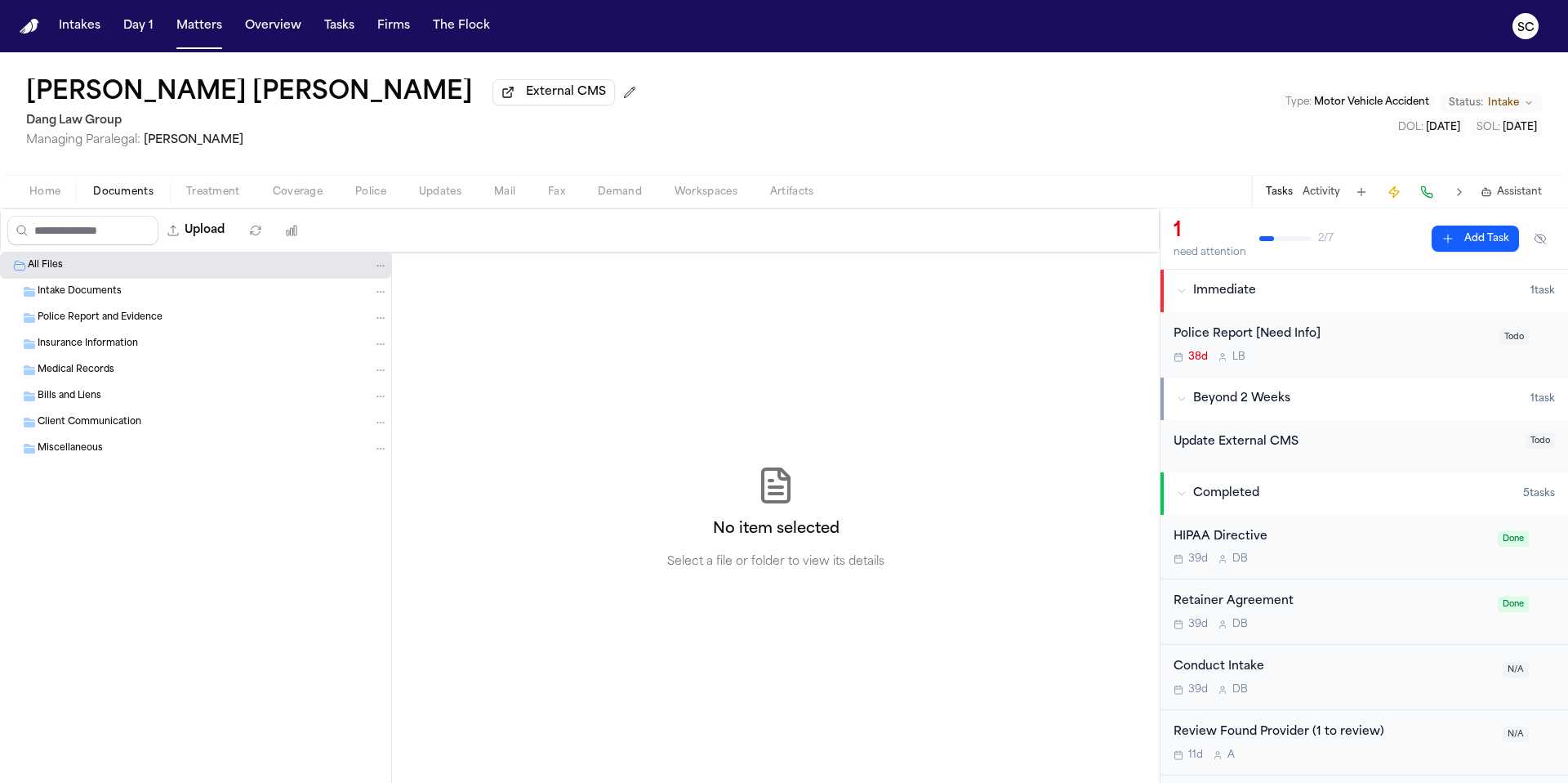
click at [109, 198] on span "Documents" at bounding box center [123, 192] width 60 height 13
click at [366, 197] on span "Police" at bounding box center [370, 192] width 31 height 13
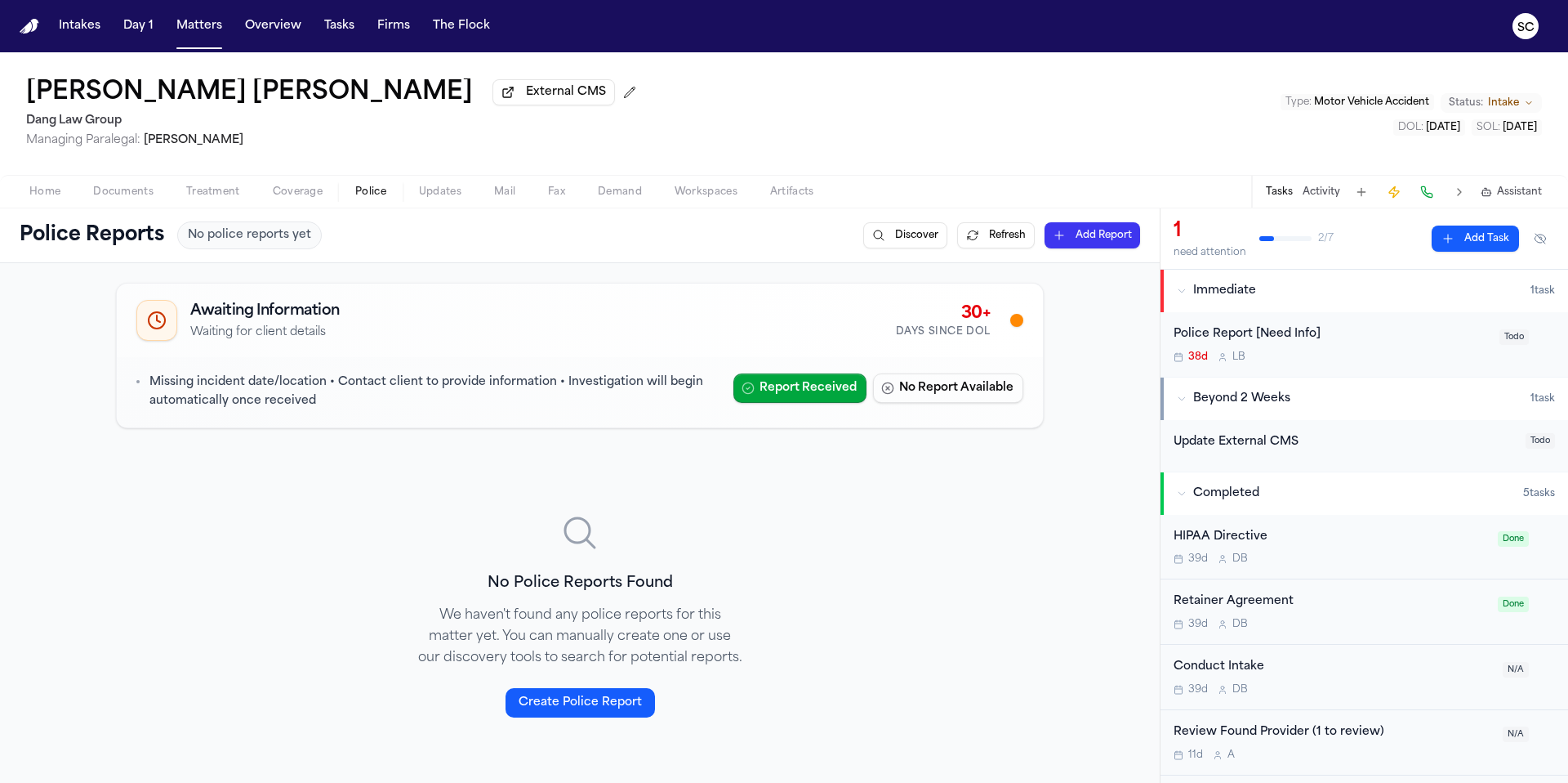
click at [31, 199] on span "Home" at bounding box center [44, 192] width 31 height 13
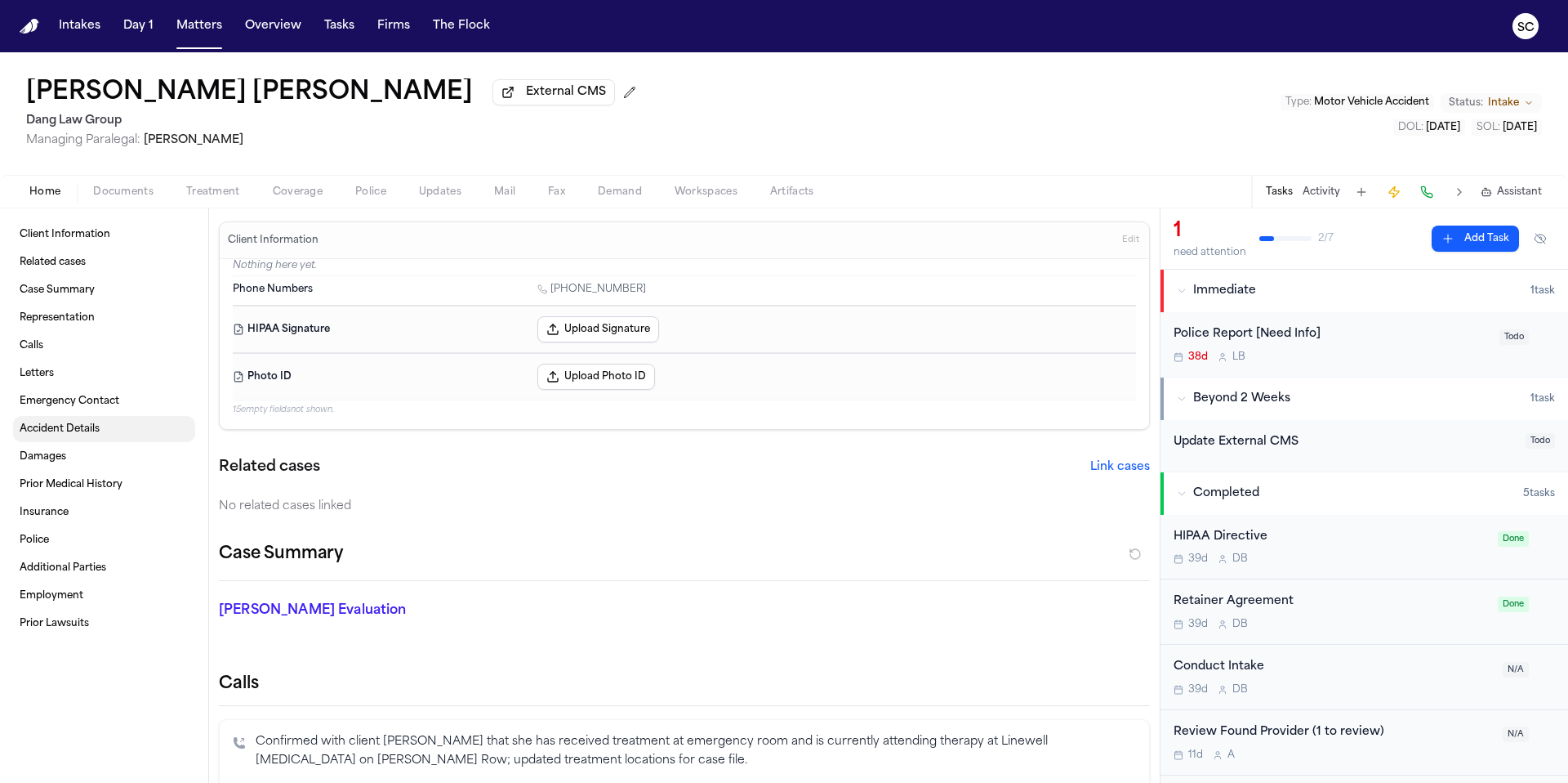
click at [79, 440] on link "Accident Details" at bounding box center [104, 429] width 182 height 27
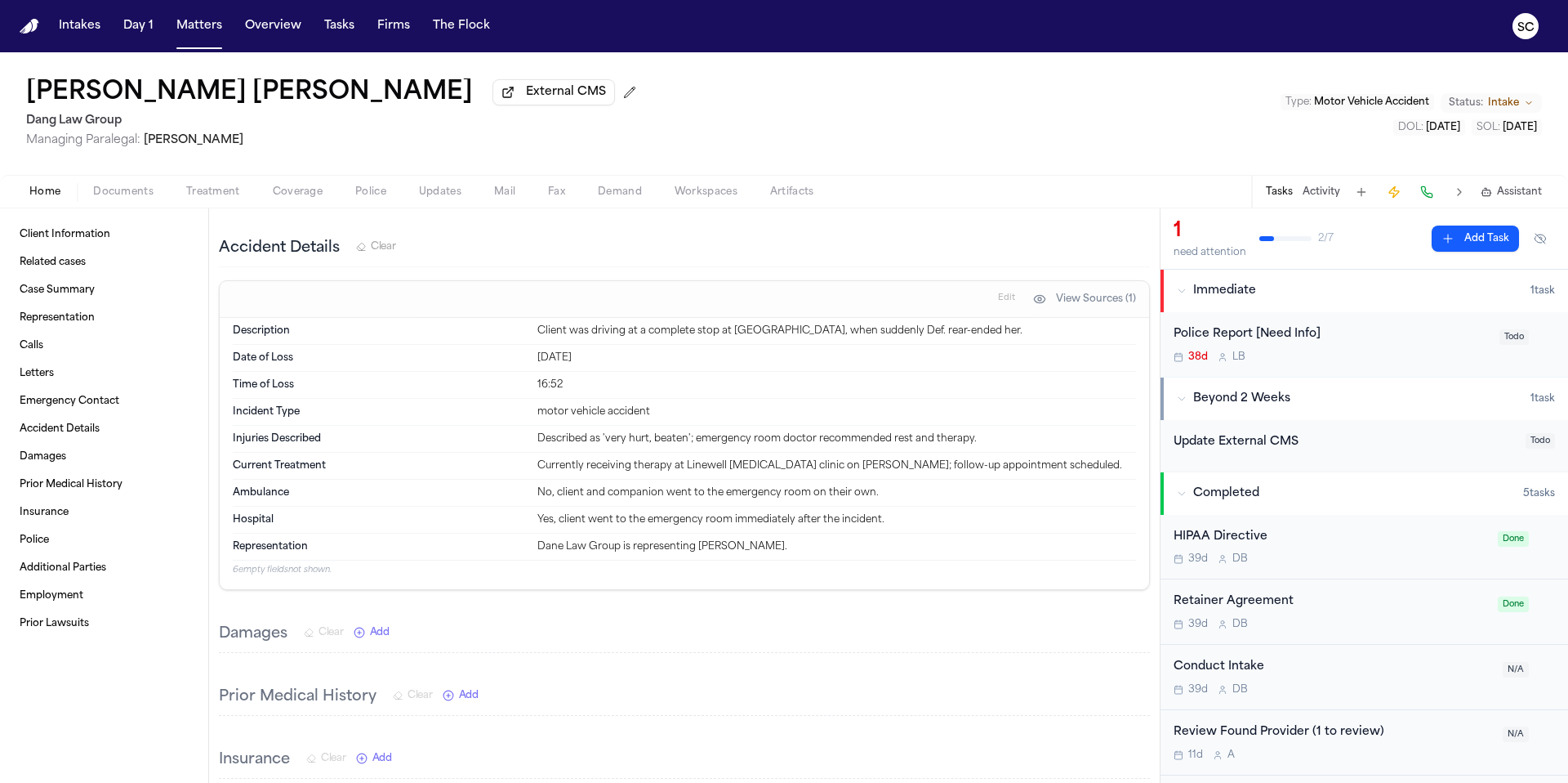
scroll to position [846, 0]
click at [118, 197] on span "Documents" at bounding box center [123, 192] width 60 height 13
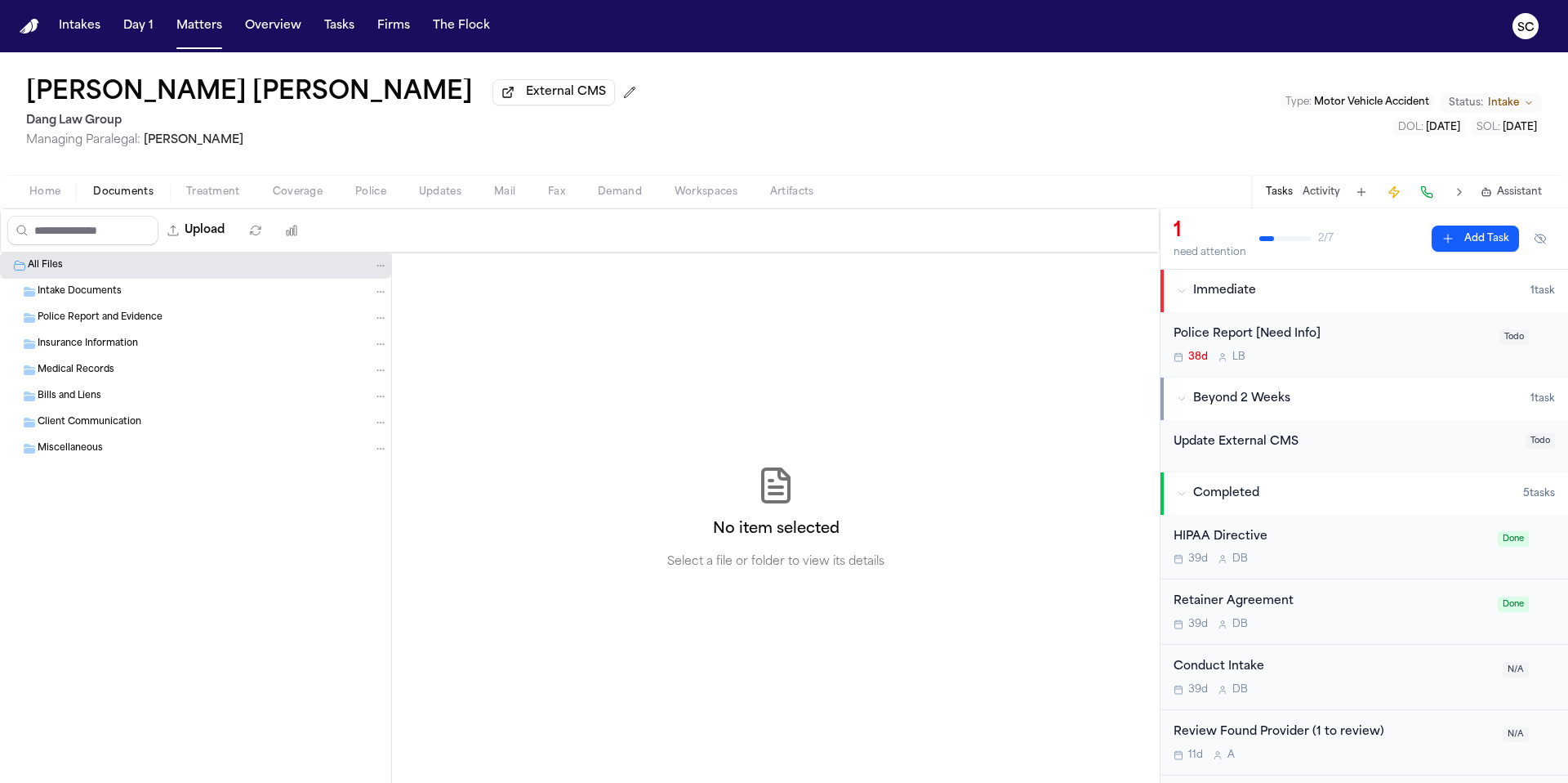
click at [86, 299] on span "Intake Documents" at bounding box center [80, 292] width 84 height 14
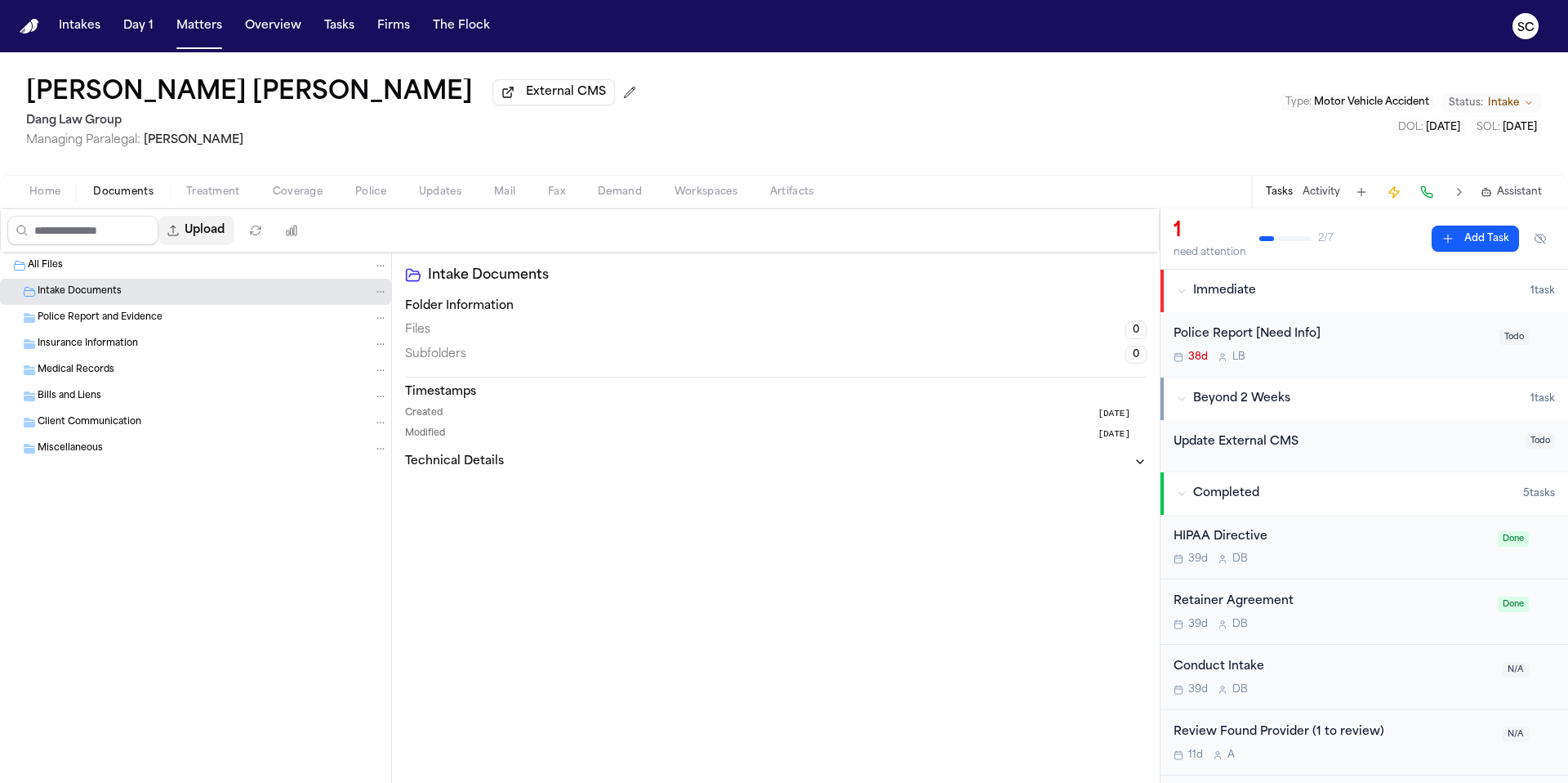
click at [221, 234] on button "Upload" at bounding box center [196, 230] width 76 height 29
select select "**********"
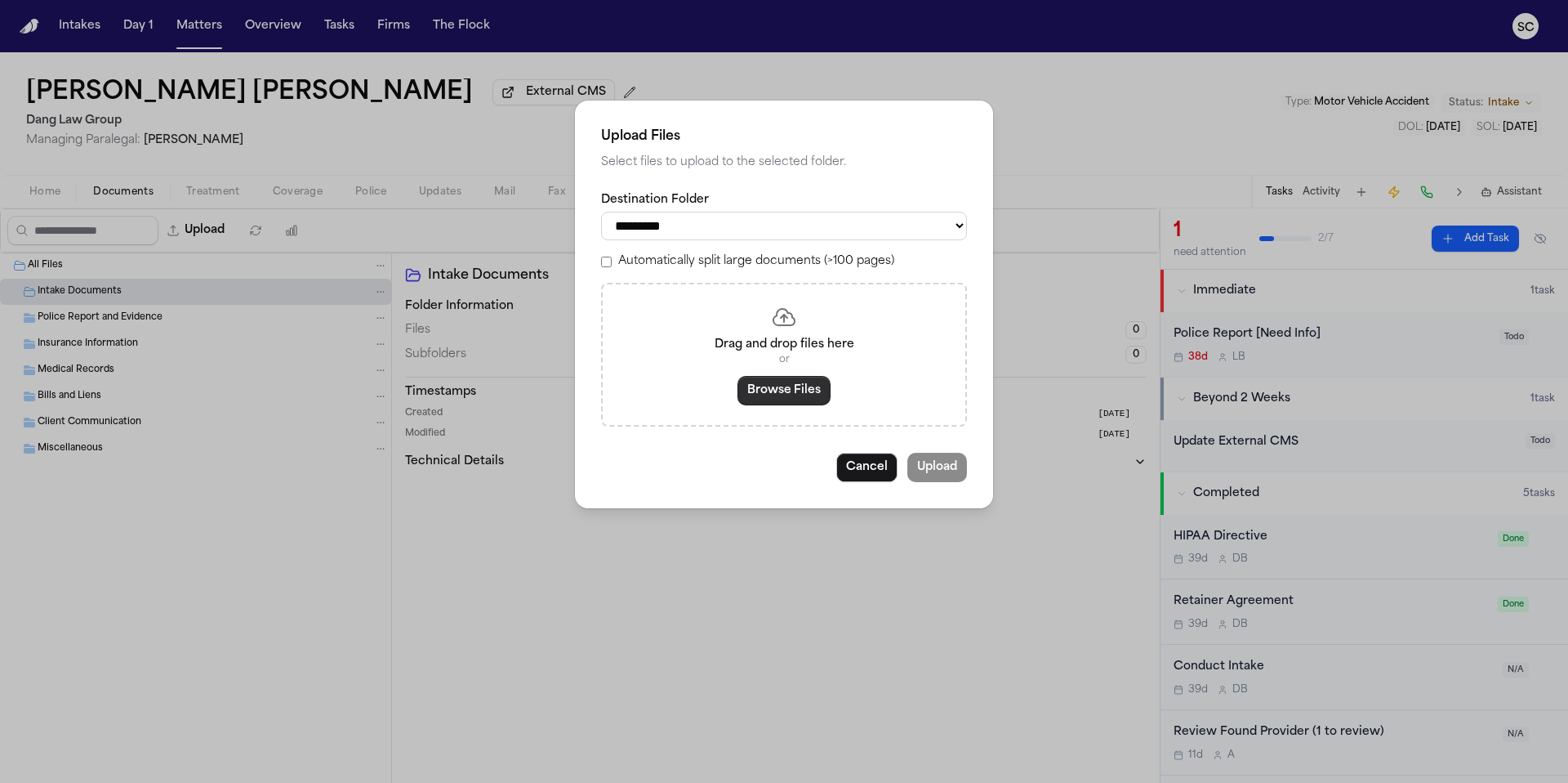
click at [779, 394] on button "Browse Files" at bounding box center [784, 390] width 93 height 29
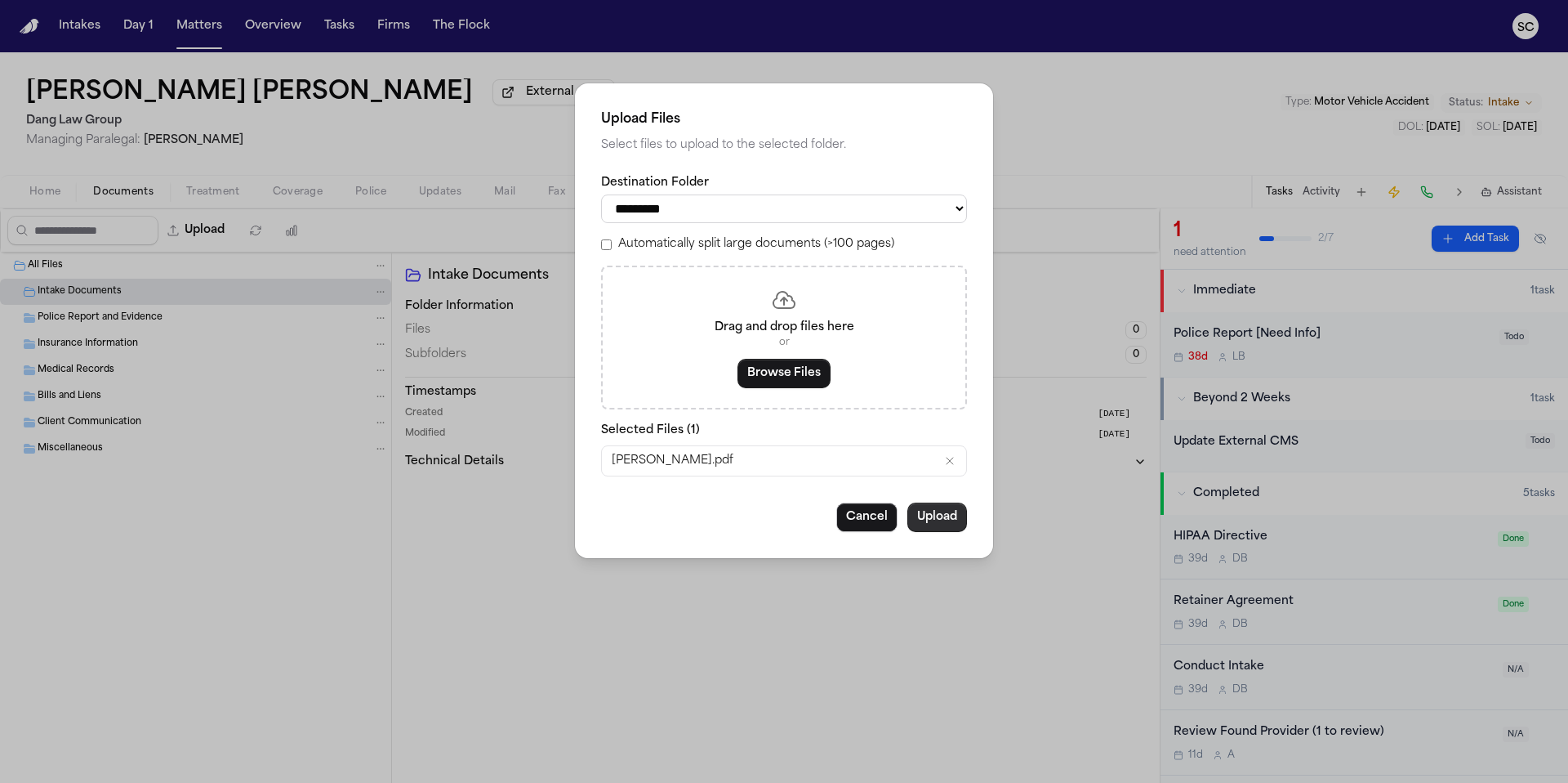
click at [956, 530] on button "Upload" at bounding box center [937, 516] width 60 height 29
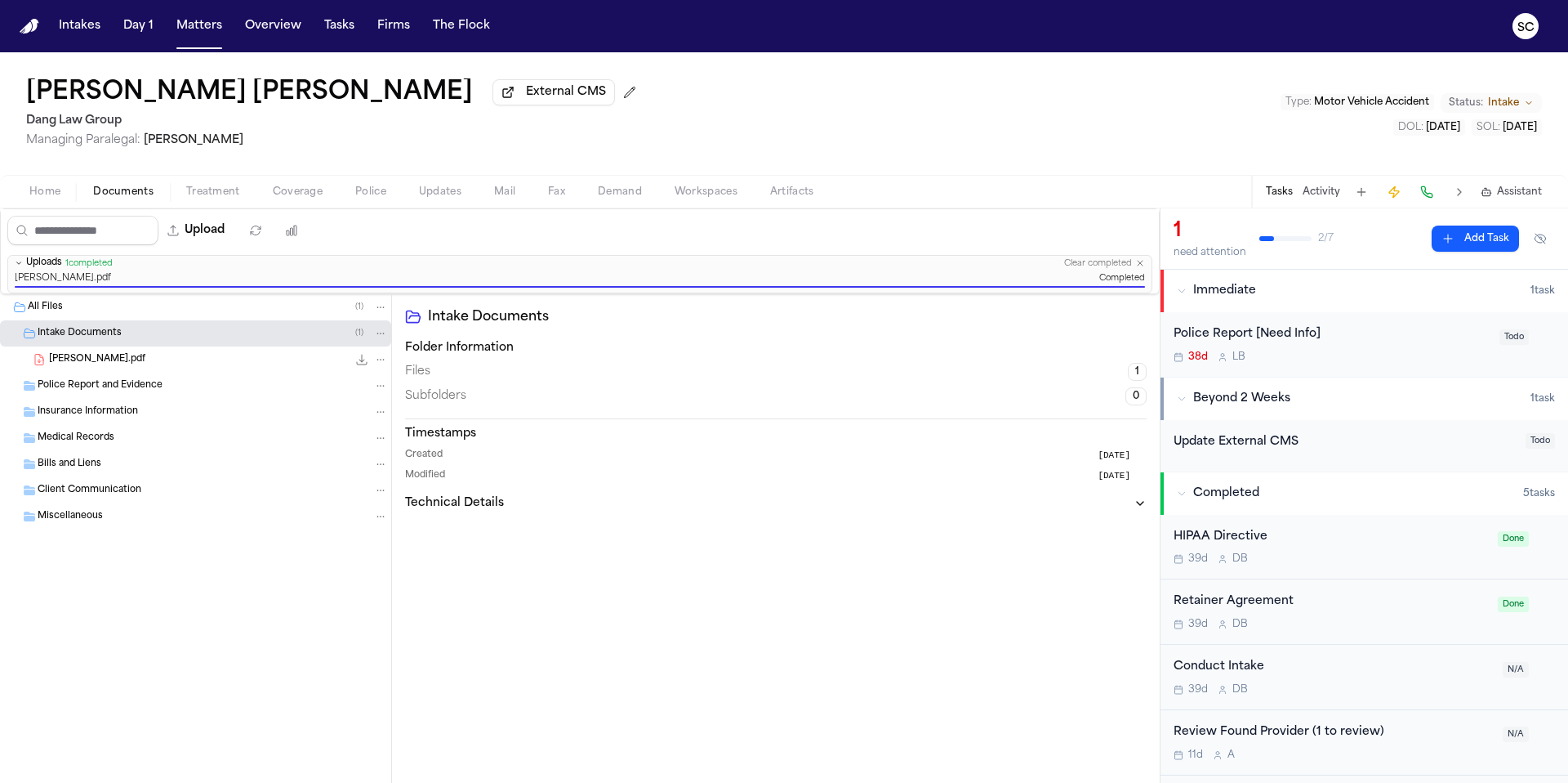
click at [118, 195] on span "Documents" at bounding box center [123, 192] width 60 height 13
click at [55, 197] on span "Home" at bounding box center [44, 192] width 31 height 13
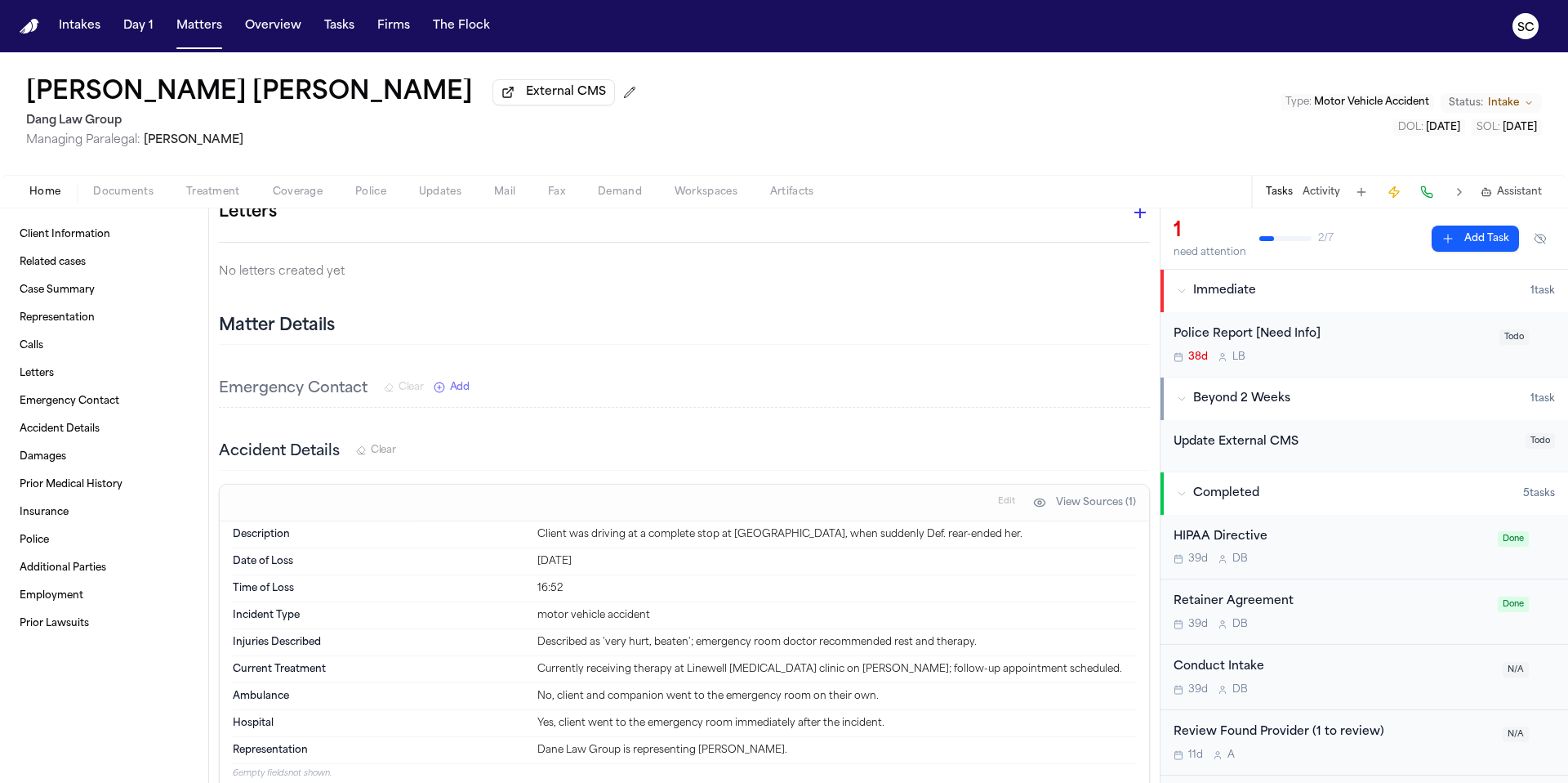
scroll to position [642, 0]
click at [112, 195] on span "Documents" at bounding box center [123, 192] width 60 height 13
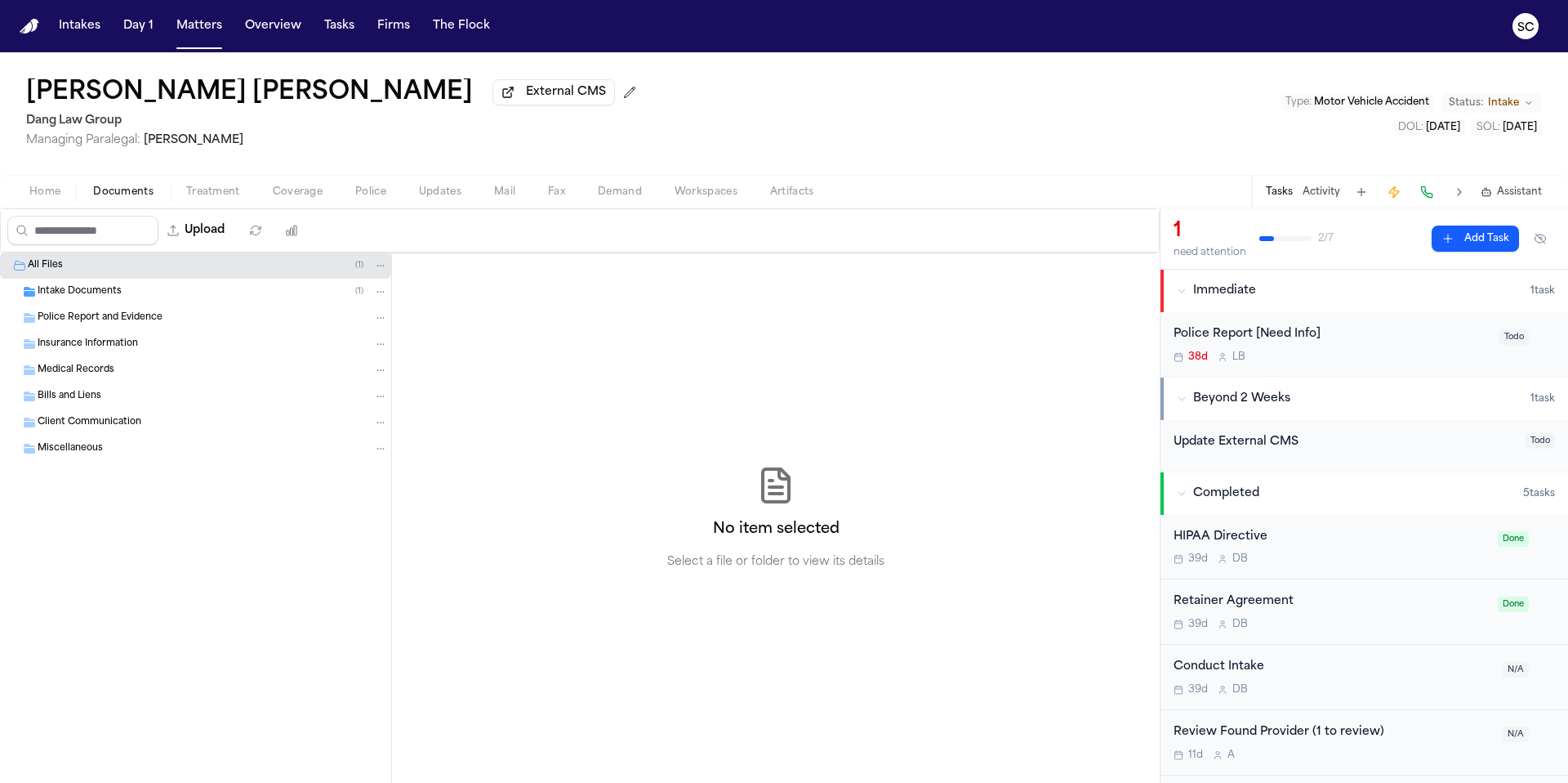
click at [88, 298] on span "Intake Documents" at bounding box center [80, 292] width 84 height 14
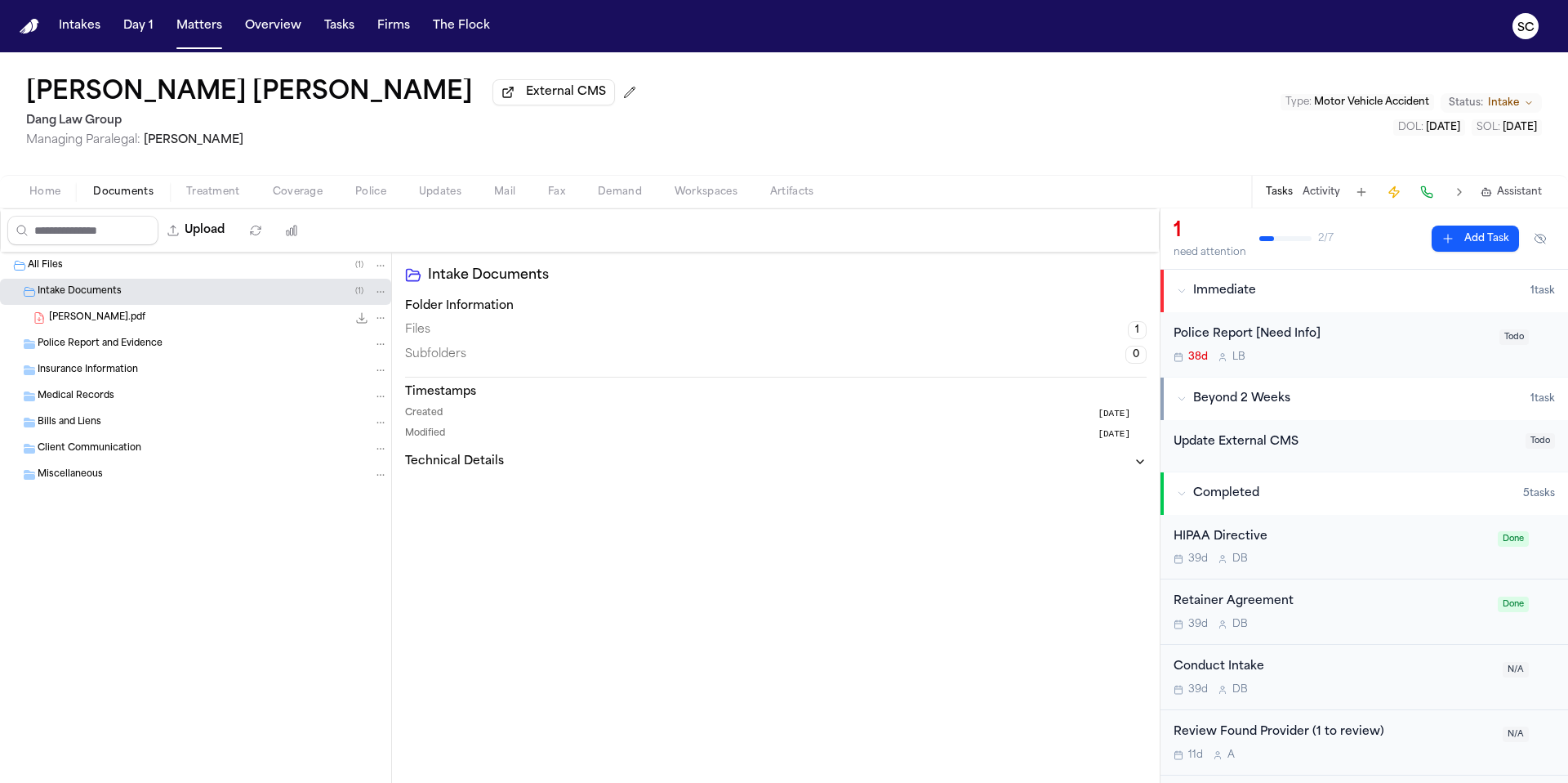
click at [130, 319] on div "Cardenas DL.pdf 342.7 KB • PDF" at bounding box center [218, 318] width 339 height 17
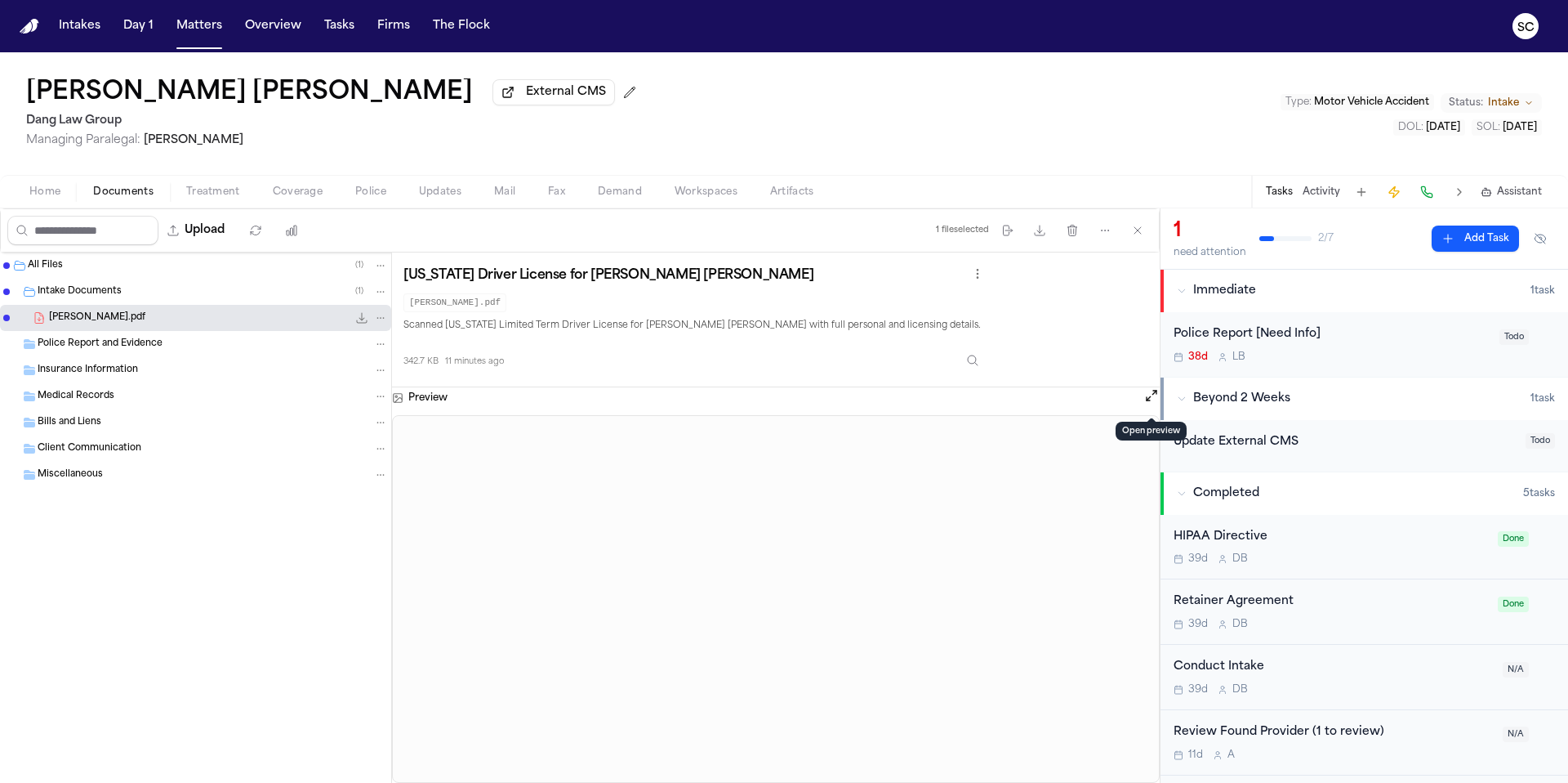
click at [1144, 401] on button "Open preview" at bounding box center [1151, 395] width 17 height 17
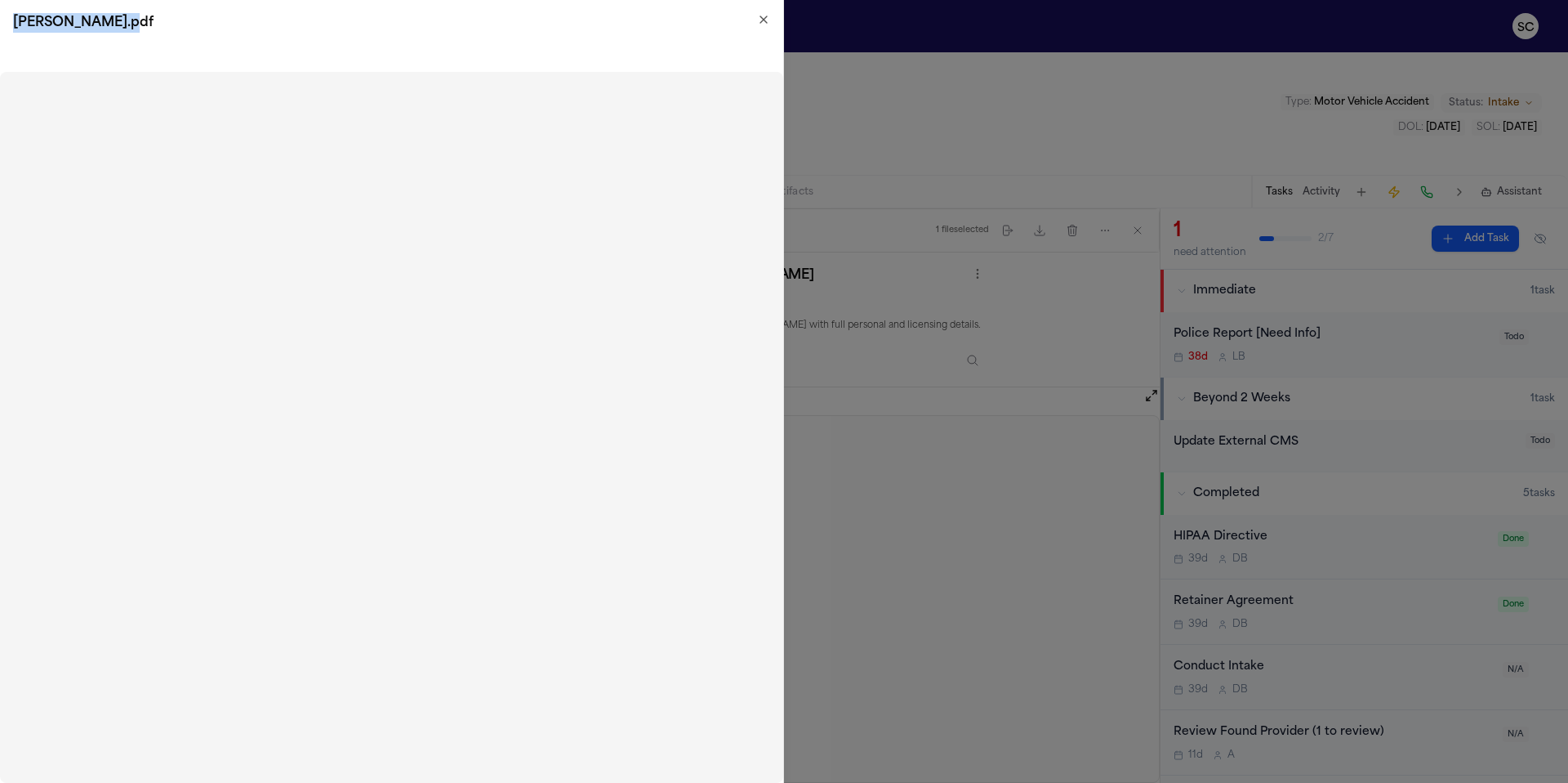
drag, startPoint x: 492, startPoint y: 12, endPoint x: 543, endPoint y: 8, distance: 51.2
click at [720, 28] on h2 "[PERSON_NAME].pdf" at bounding box center [392, 23] width 757 height 20
click at [759, 19] on icon "button" at bounding box center [764, 20] width 13 height 13
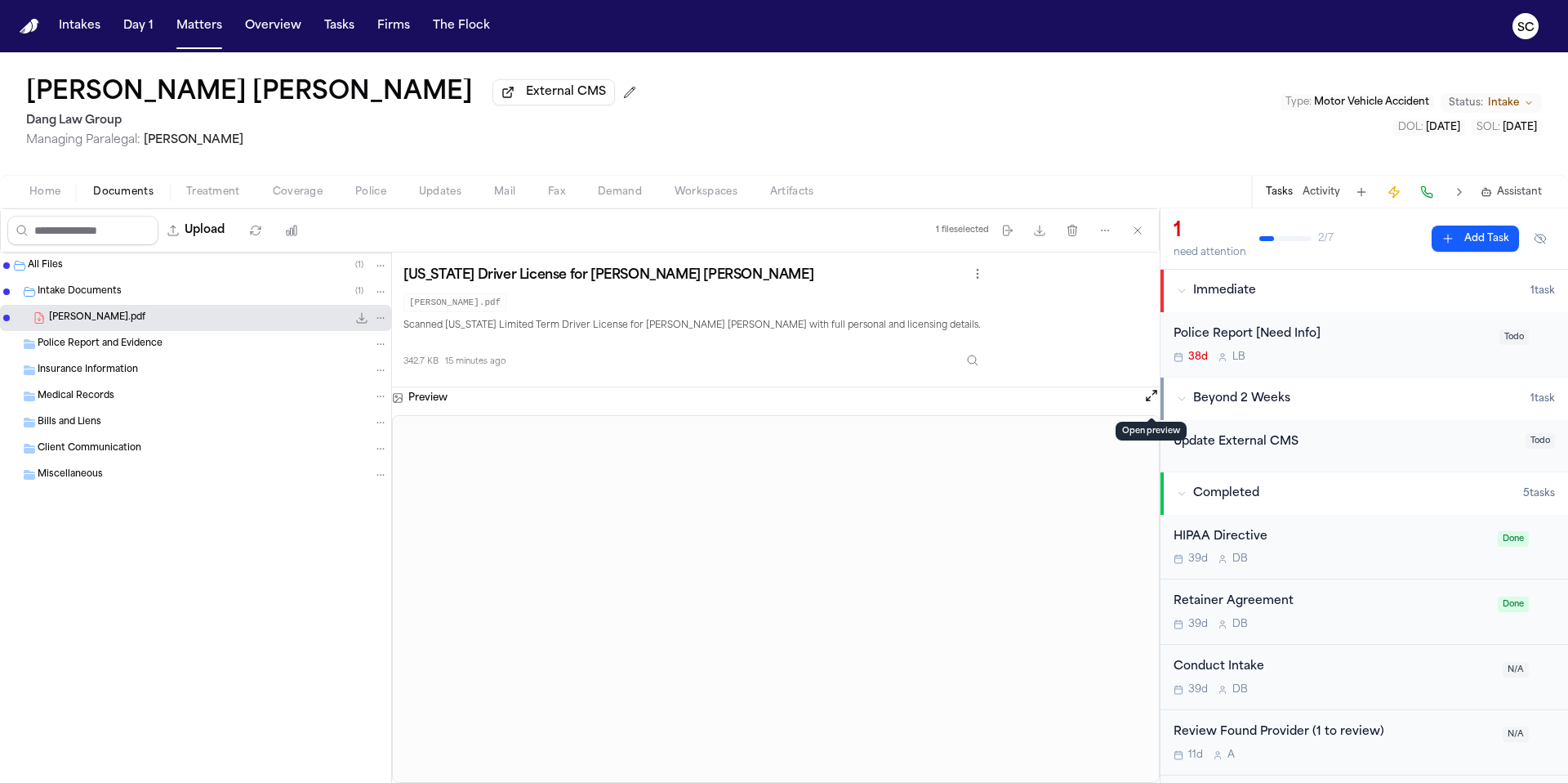
click at [1357, 352] on div "Police Report [Need Info] 38d L B" at bounding box center [1332, 344] width 316 height 38
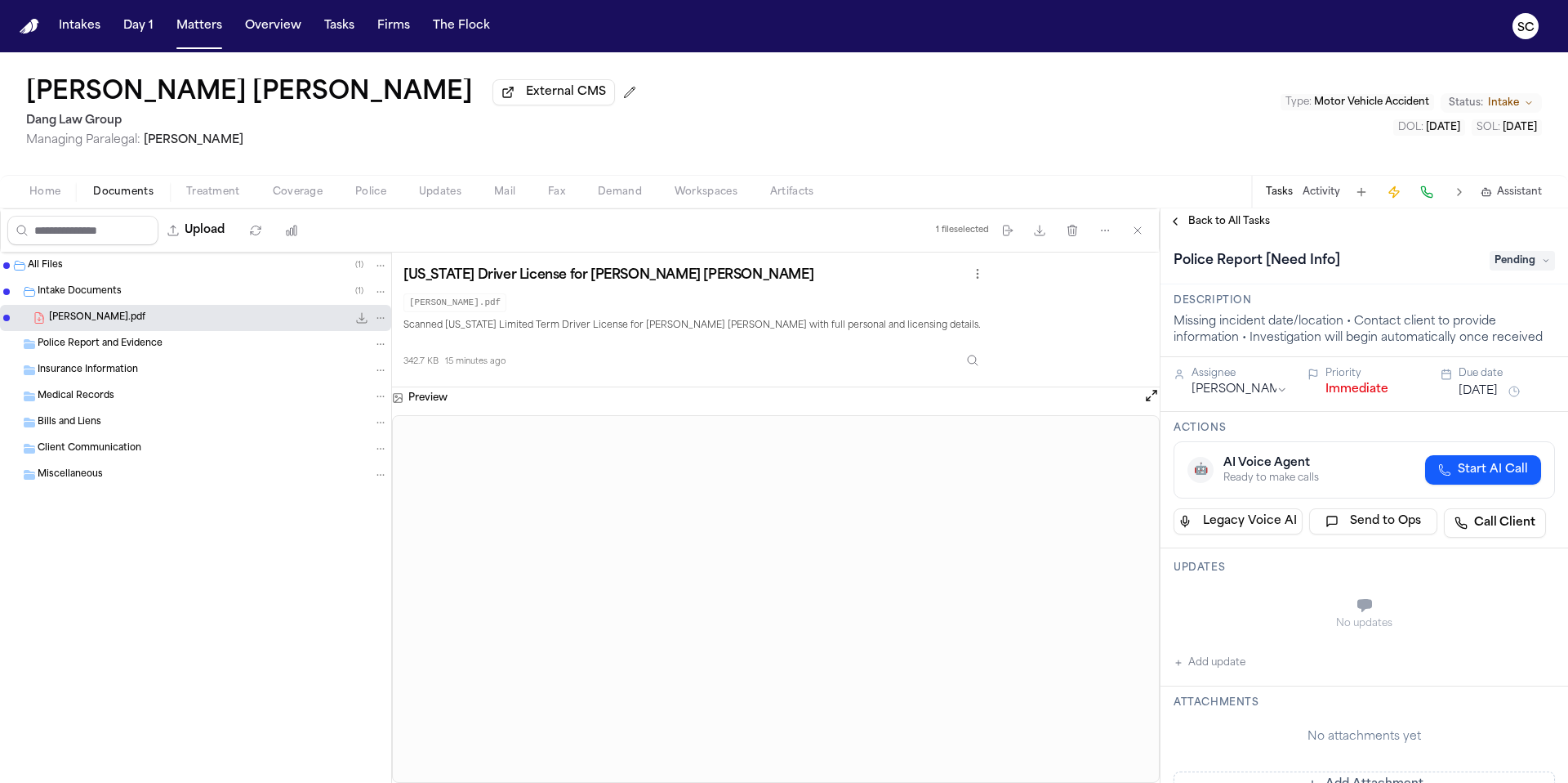
click at [1224, 671] on button "Add update" at bounding box center [1209, 663] width 72 height 20
click at [1254, 607] on textarea "Add your update" at bounding box center [1373, 607] width 349 height 32
paste textarea "**********"
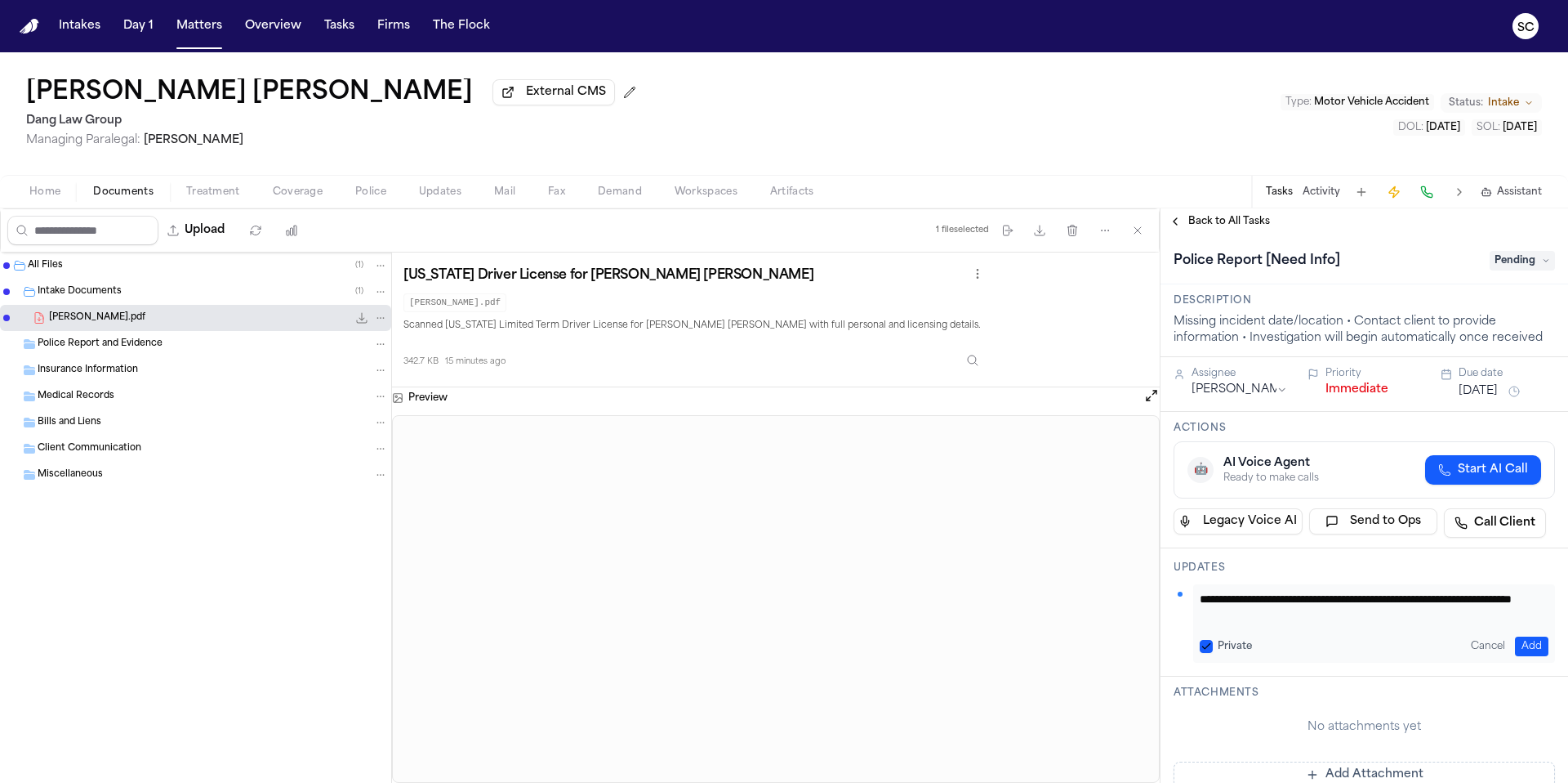
click at [1241, 615] on textarea "**********" at bounding box center [1368, 607] width 336 height 32
type textarea "**********"
click at [1527, 647] on button "Add" at bounding box center [1532, 646] width 33 height 20
click at [103, 348] on span "Police Report and Evidence" at bounding box center [99, 344] width 125 height 14
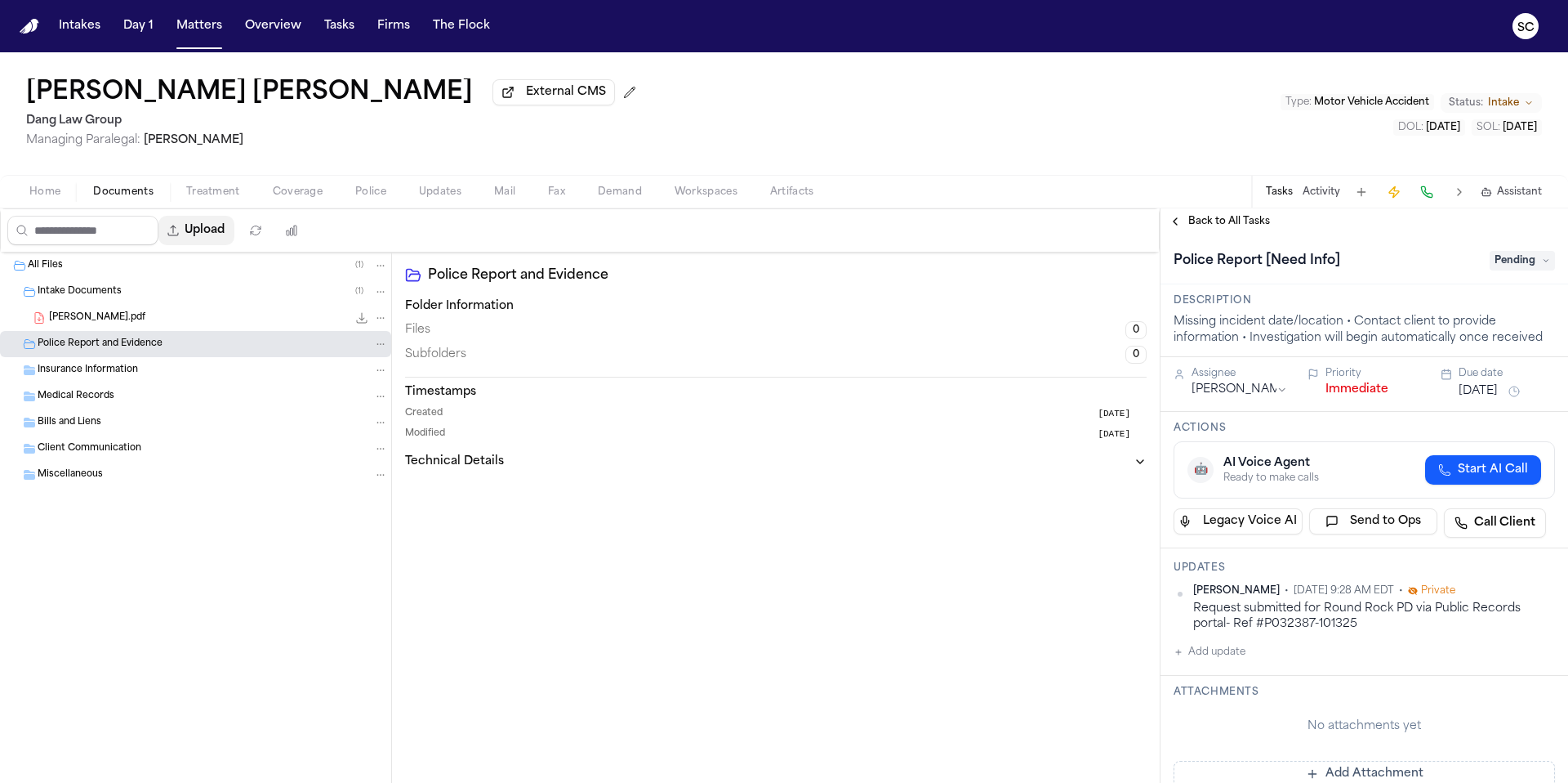
click at [201, 239] on button "Upload" at bounding box center [196, 230] width 76 height 29
select select "**********"
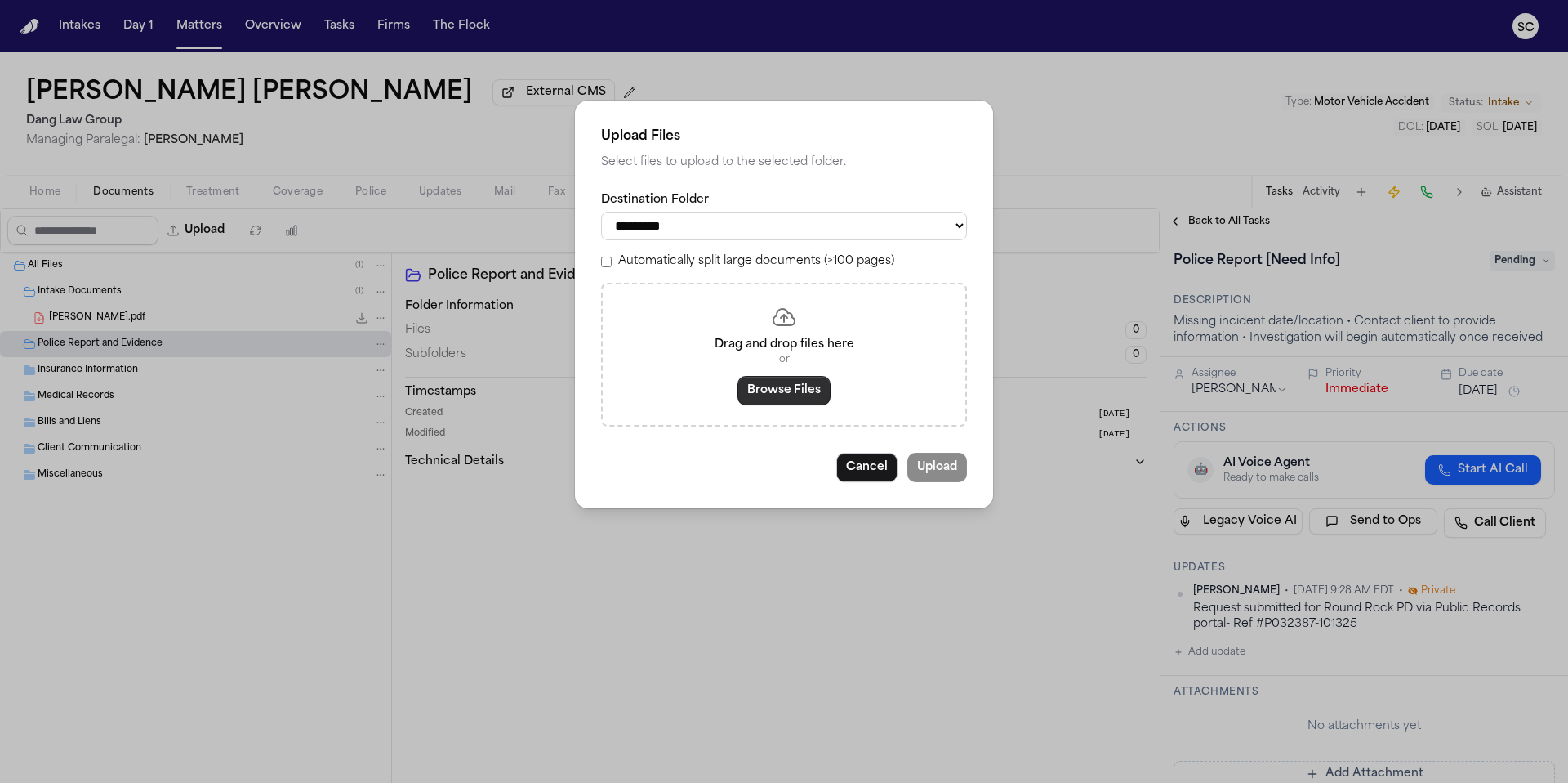
click at [787, 397] on button "Browse Files" at bounding box center [784, 390] width 93 height 29
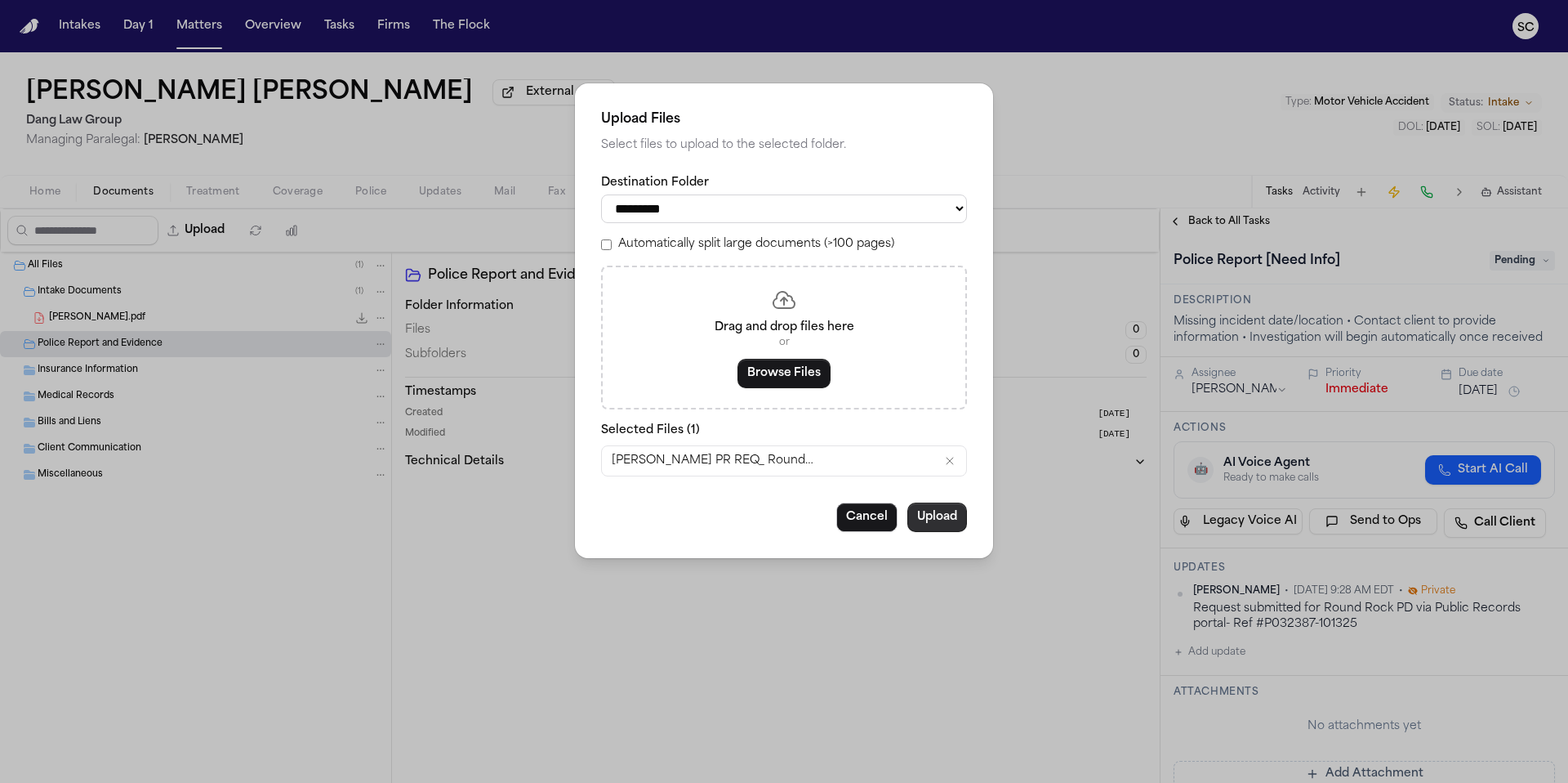
click at [943, 524] on button "Upload" at bounding box center [937, 516] width 60 height 29
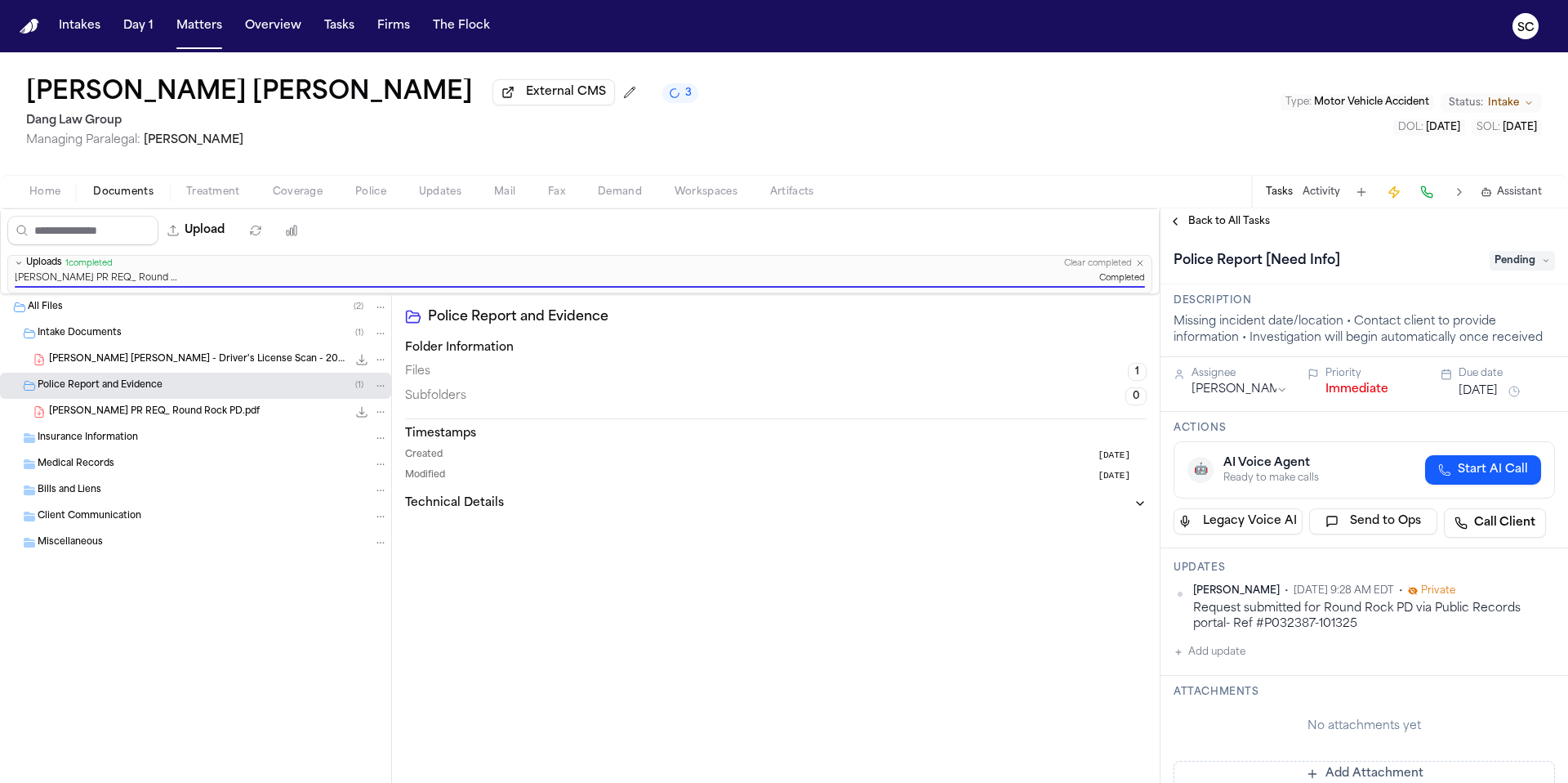
click at [138, 388] on span "Police Report and Evidence" at bounding box center [99, 386] width 125 height 14
click at [218, 233] on button "Upload" at bounding box center [196, 230] width 76 height 29
select select "**********"
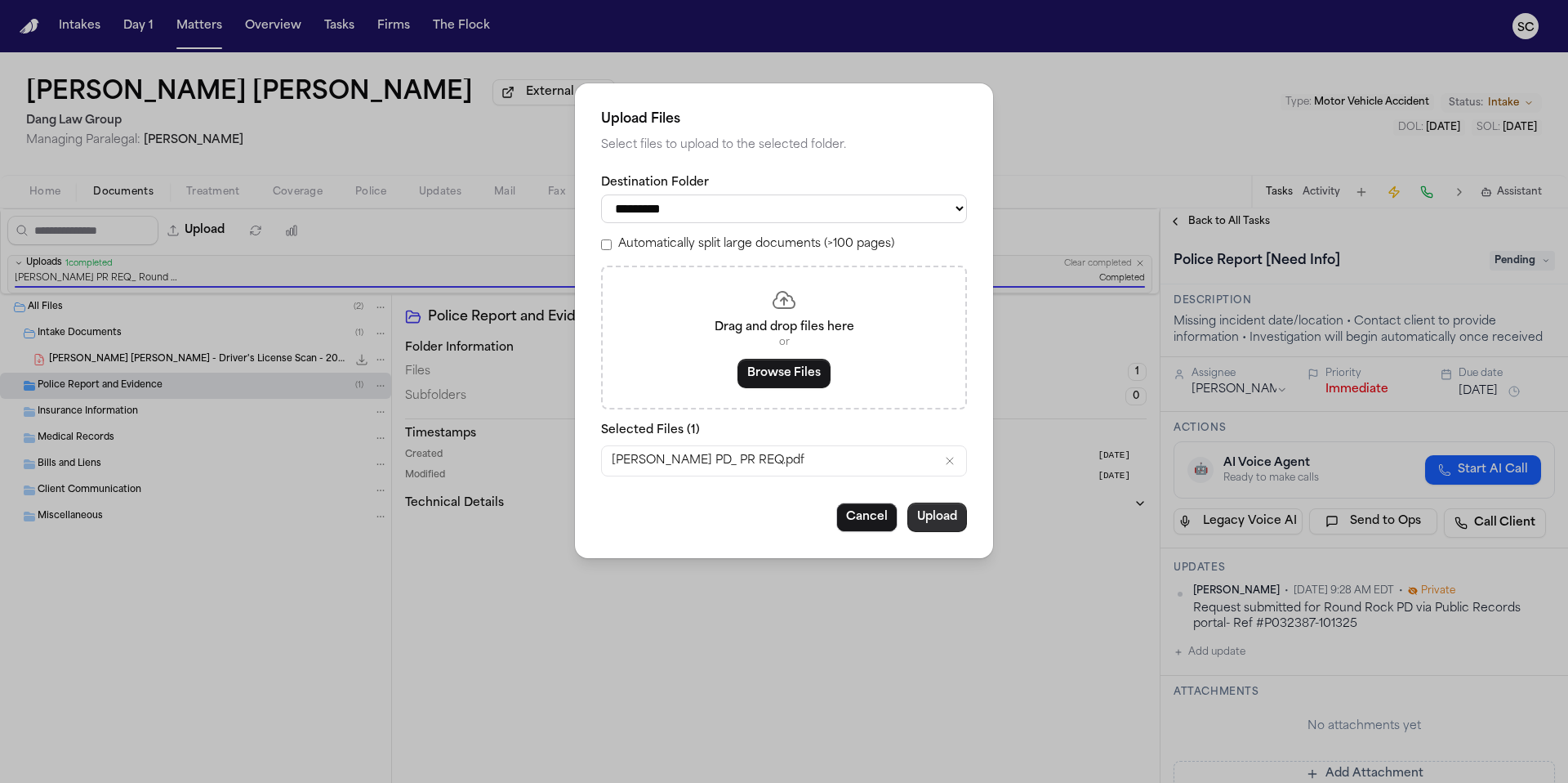
click at [952, 528] on button "Upload" at bounding box center [937, 516] width 60 height 29
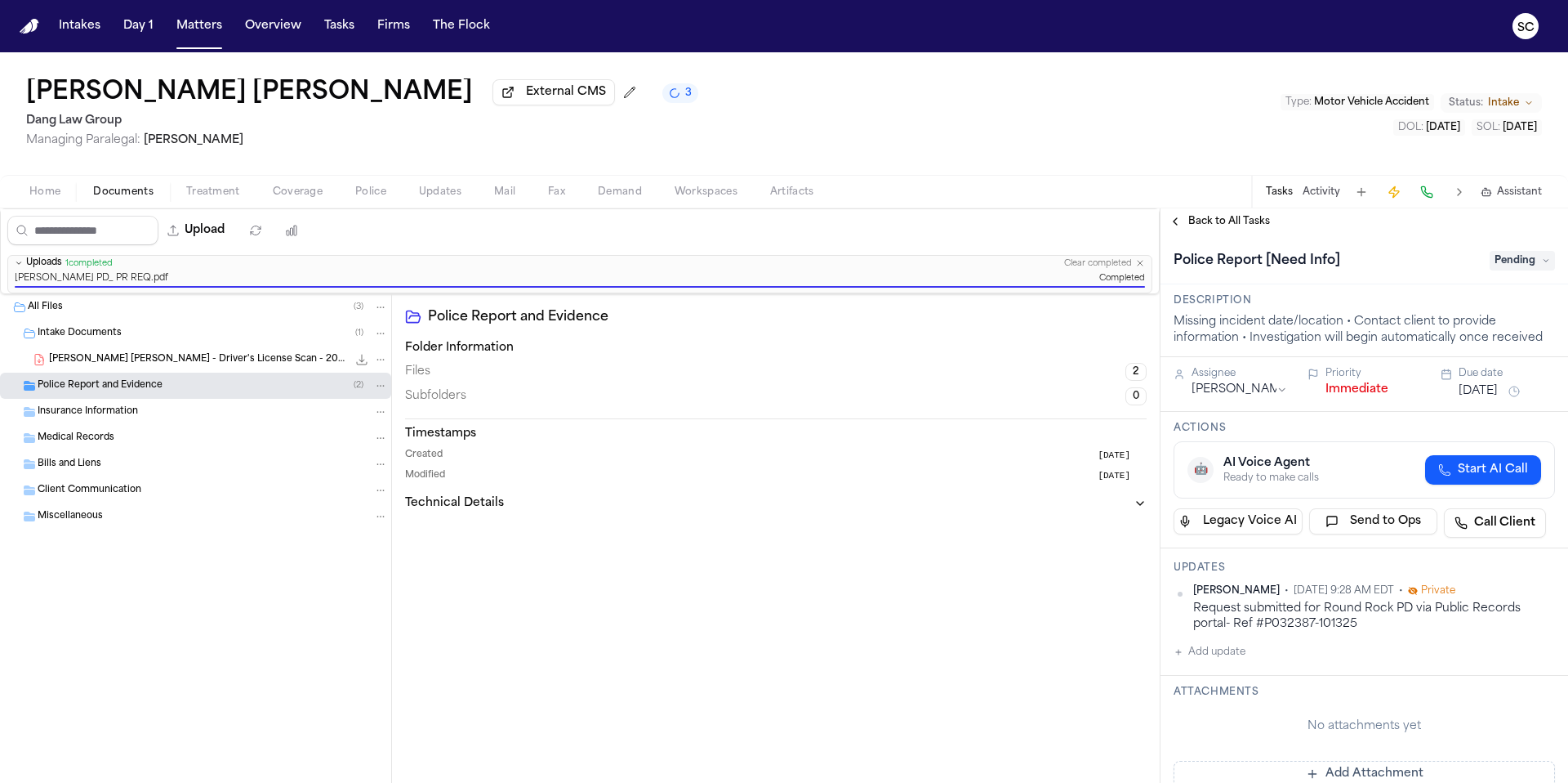
click at [182, 393] on div "Police Report and Evidence ( 2 )" at bounding box center [212, 386] width 350 height 15
click at [380, 199] on span "Police" at bounding box center [370, 192] width 31 height 13
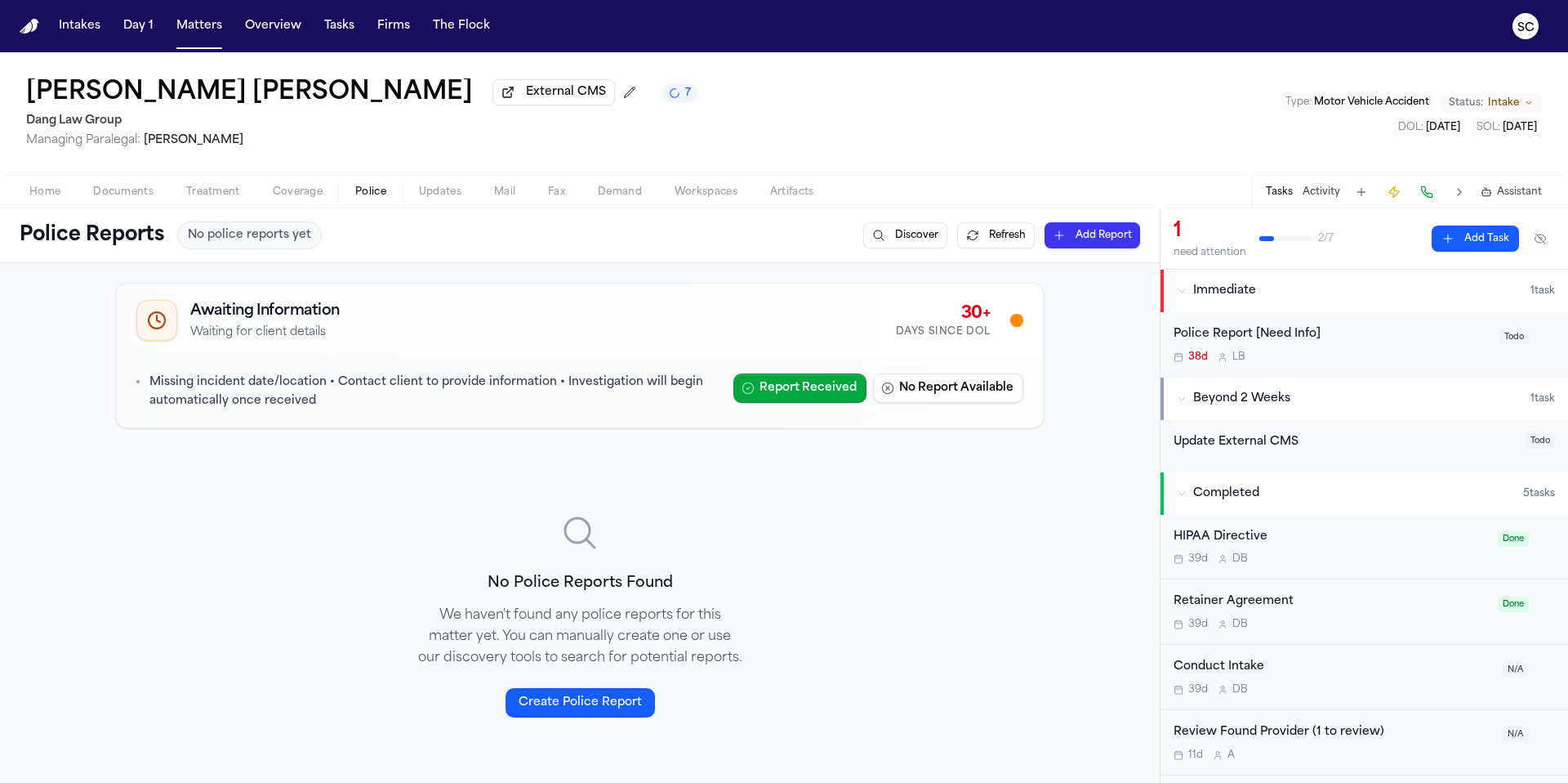
click at [910, 243] on button "Discover" at bounding box center [905, 235] width 84 height 27
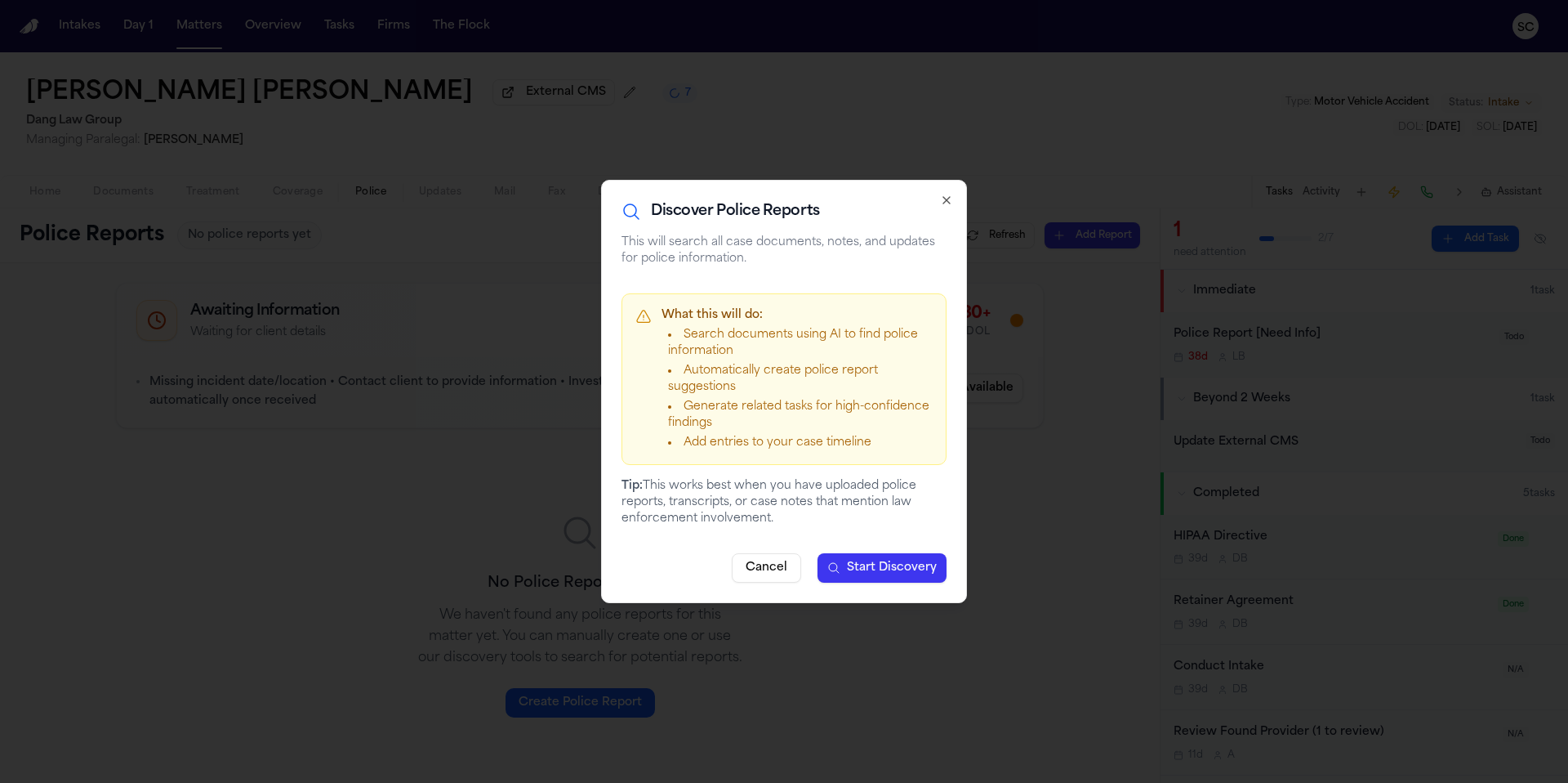
click at [886, 568] on span "Start Discovery" at bounding box center [891, 568] width 89 height 17
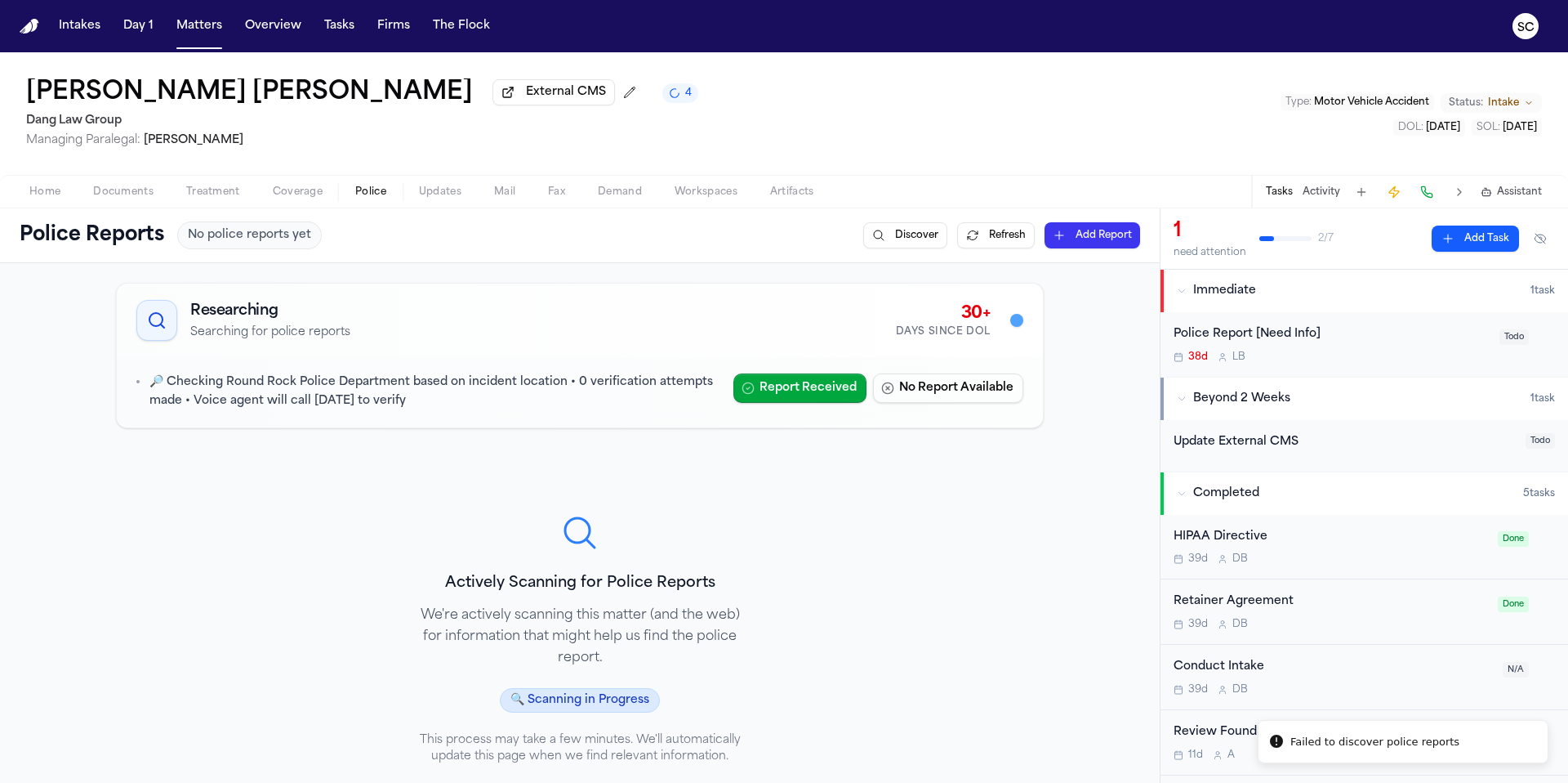
click at [804, 521] on div "Researching Searching for police reports 30+ Days Since DOL 🔎 Checking Round Ro…" at bounding box center [580, 596] width 941 height 640
click at [1411, 342] on div "Police Report [Need Info]" at bounding box center [1332, 334] width 316 height 19
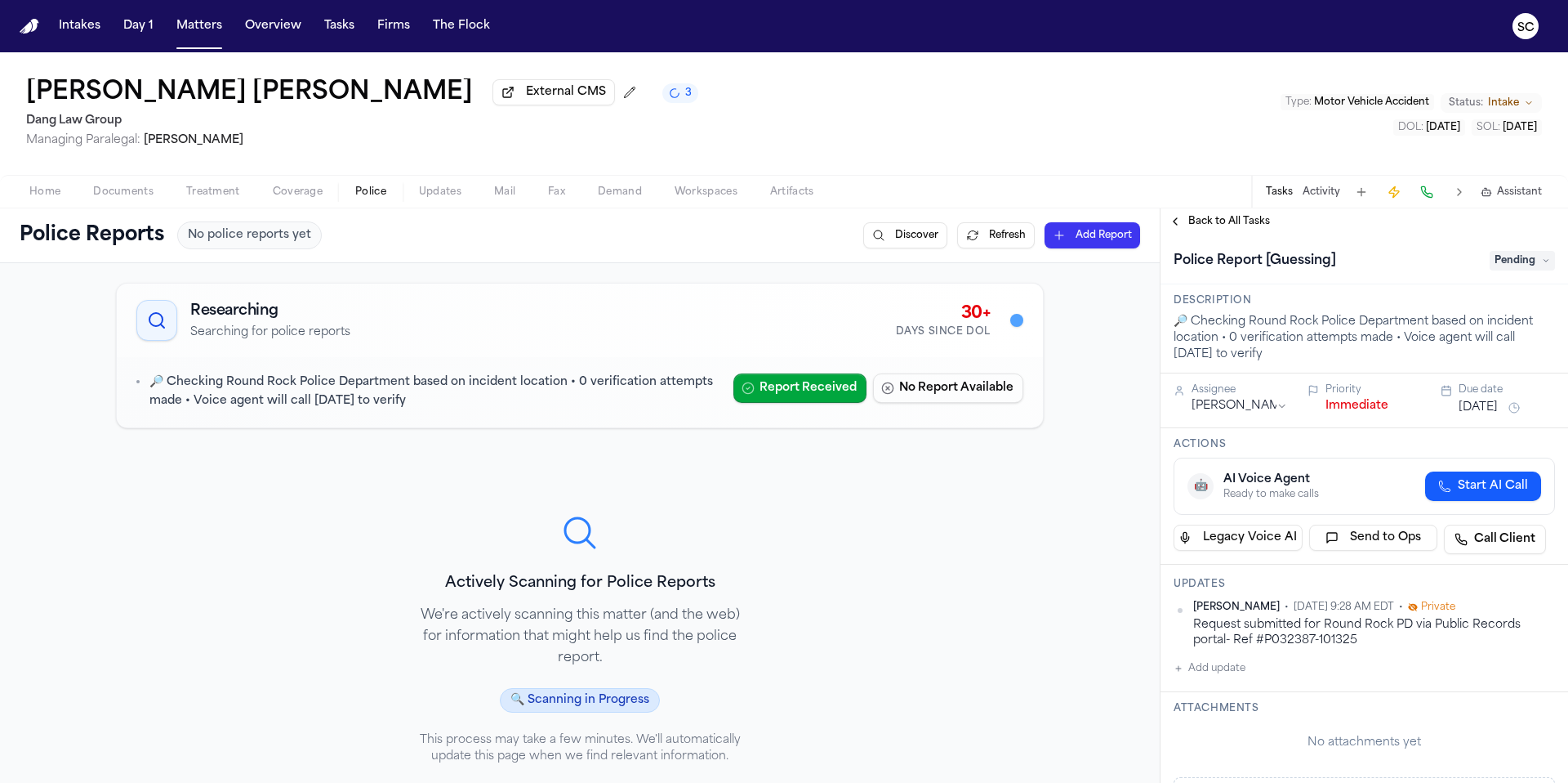
click at [1493, 268] on span "Pending" at bounding box center [1522, 261] width 65 height 20
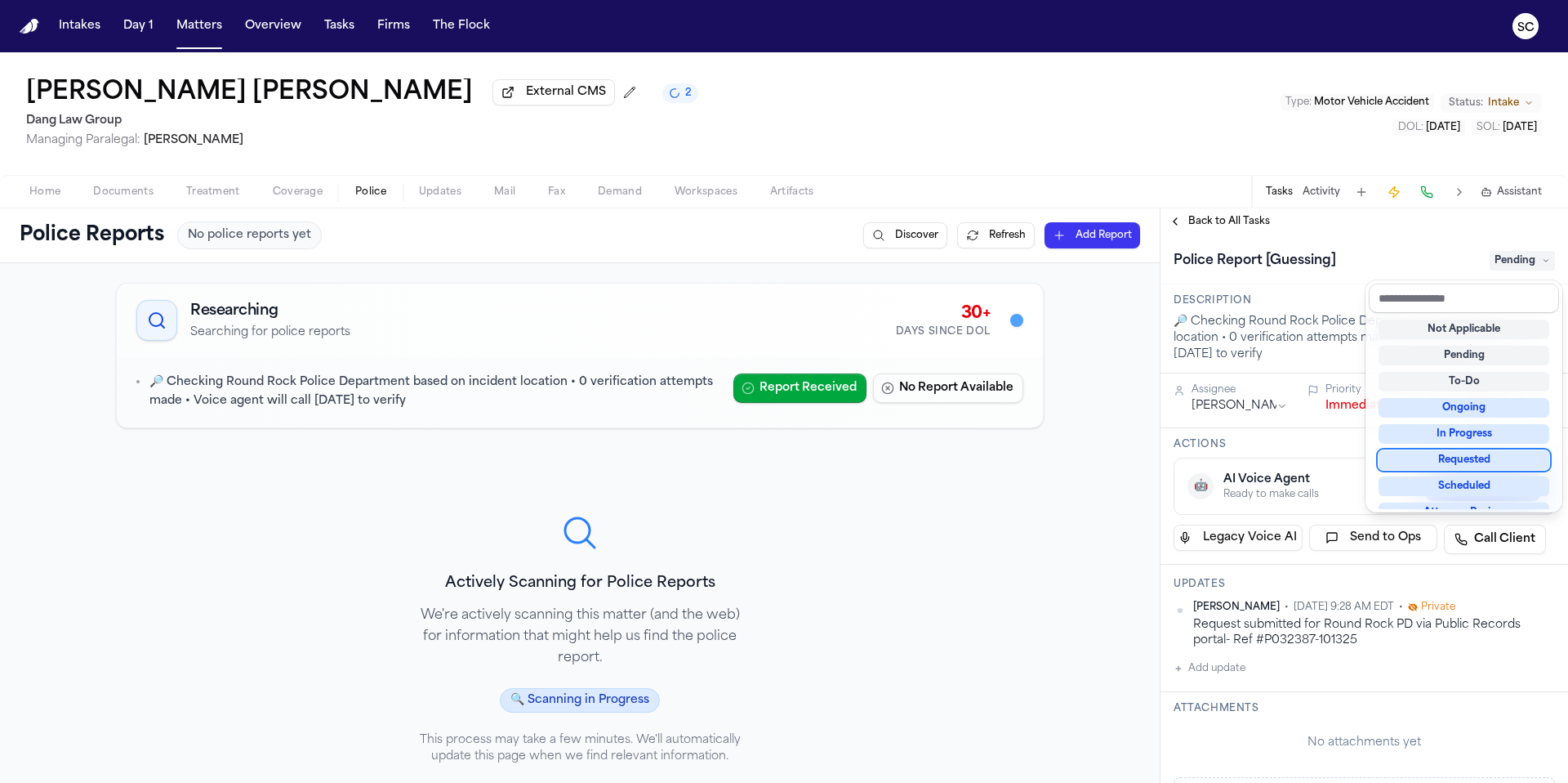
click at [1474, 460] on div "Requested" at bounding box center [1464, 460] width 171 height 20
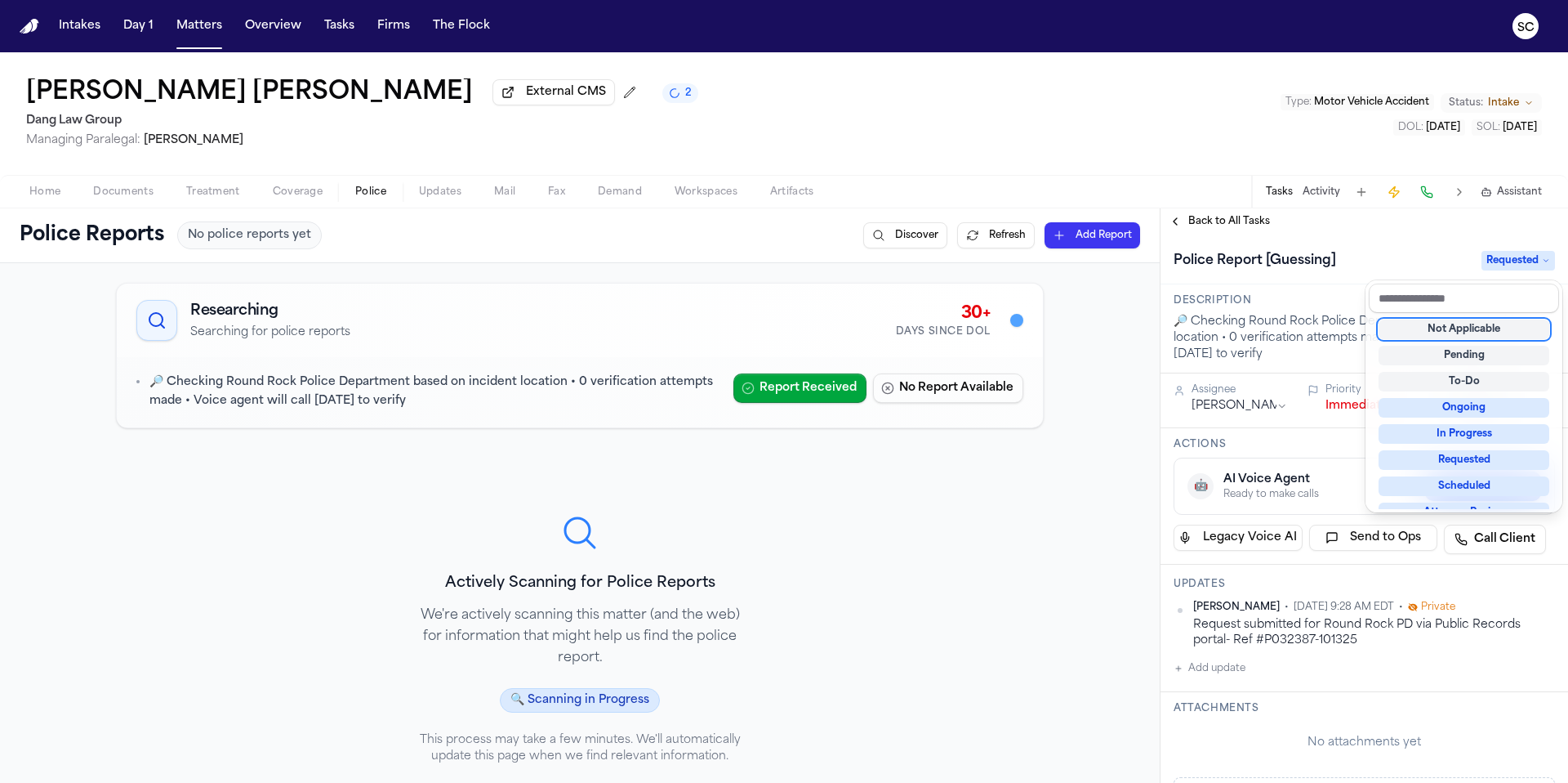
click at [128, 196] on div "Jesica Mirley Cardenas Garcia External CMS 2 Dang Law Group Managing Paralegal:…" at bounding box center [784, 417] width 1568 height 730
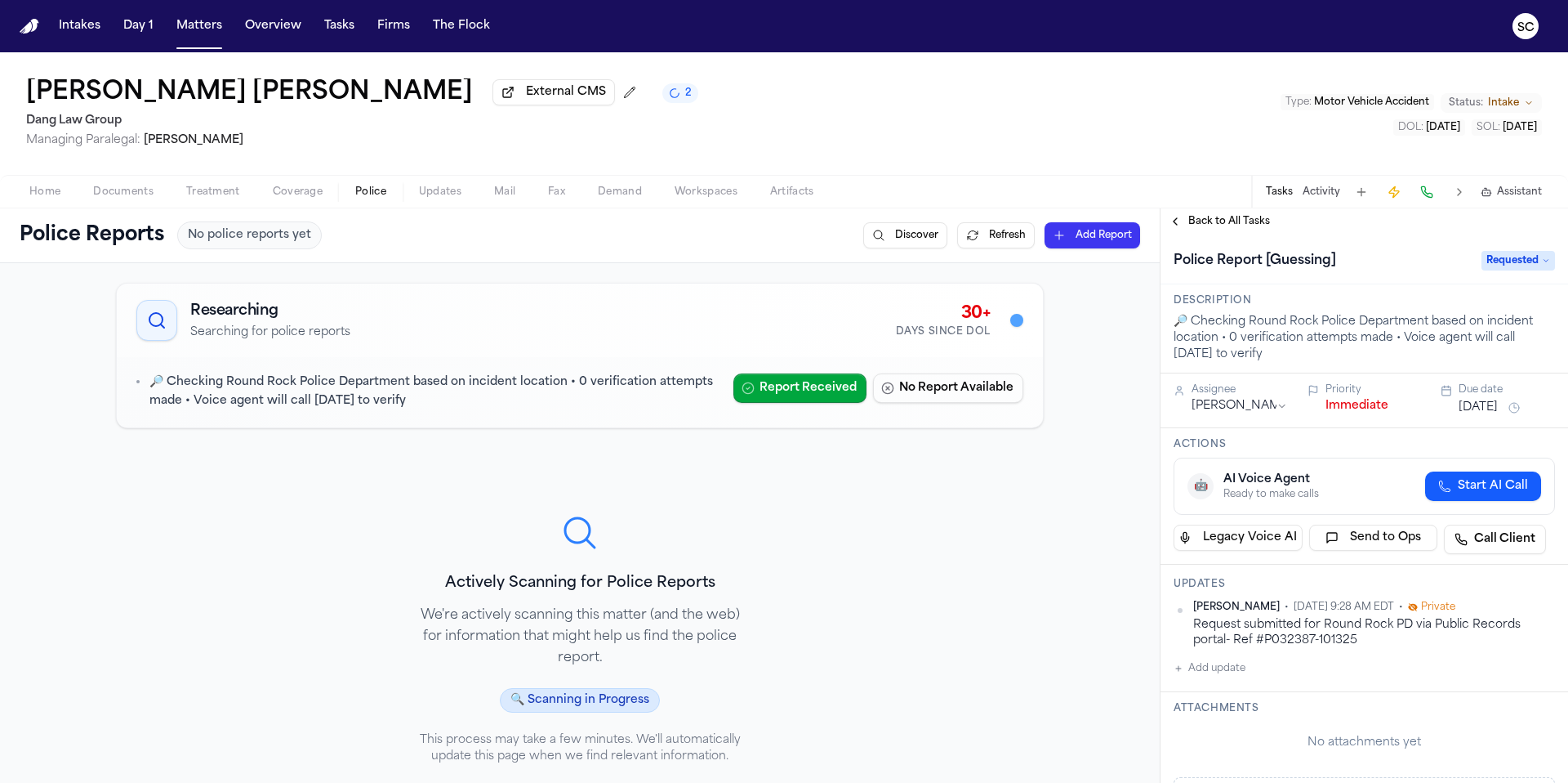
click at [128, 196] on span "Documents" at bounding box center [123, 192] width 60 height 13
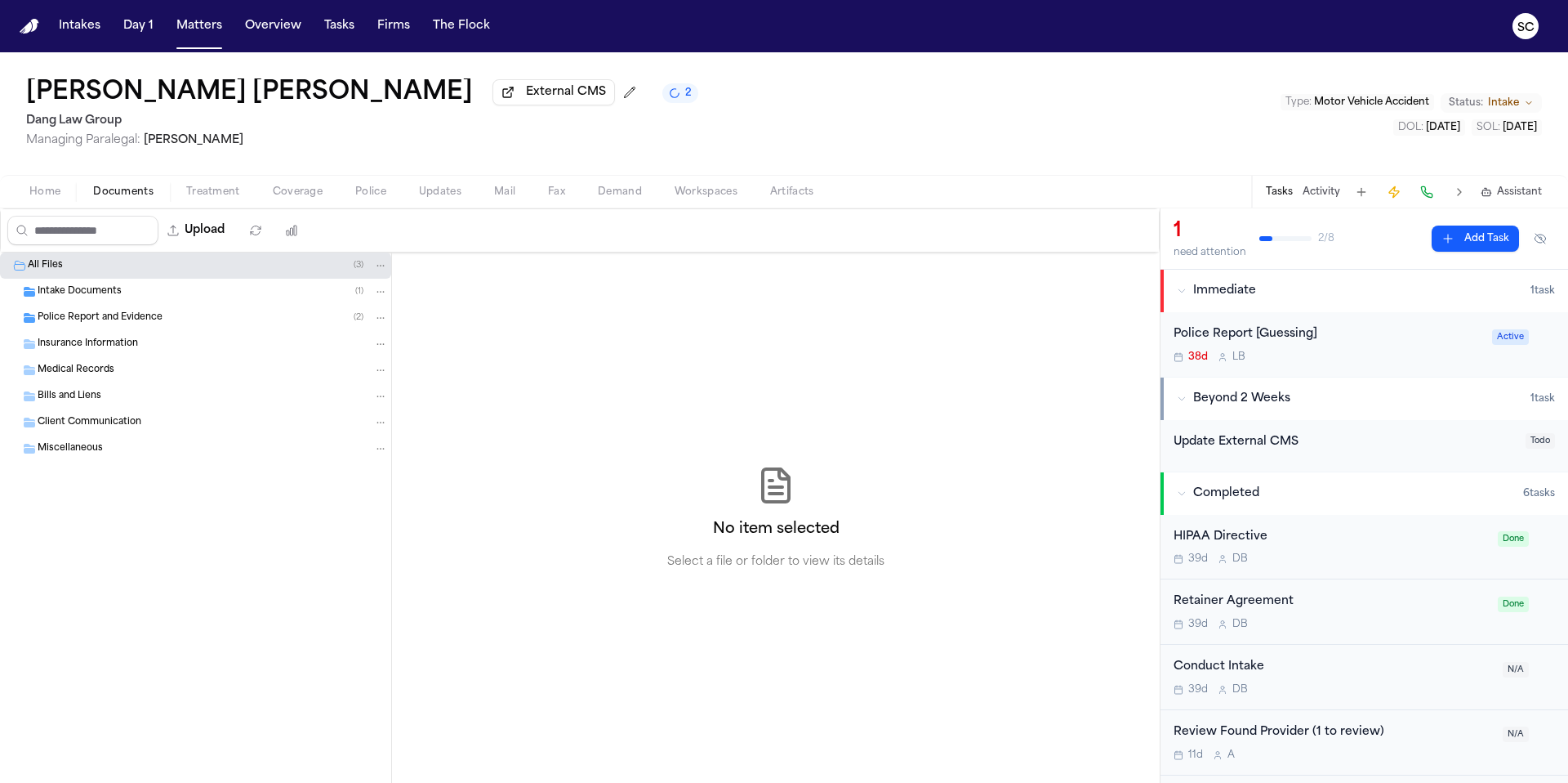
click at [503, 197] on span "Mail" at bounding box center [505, 192] width 22 height 13
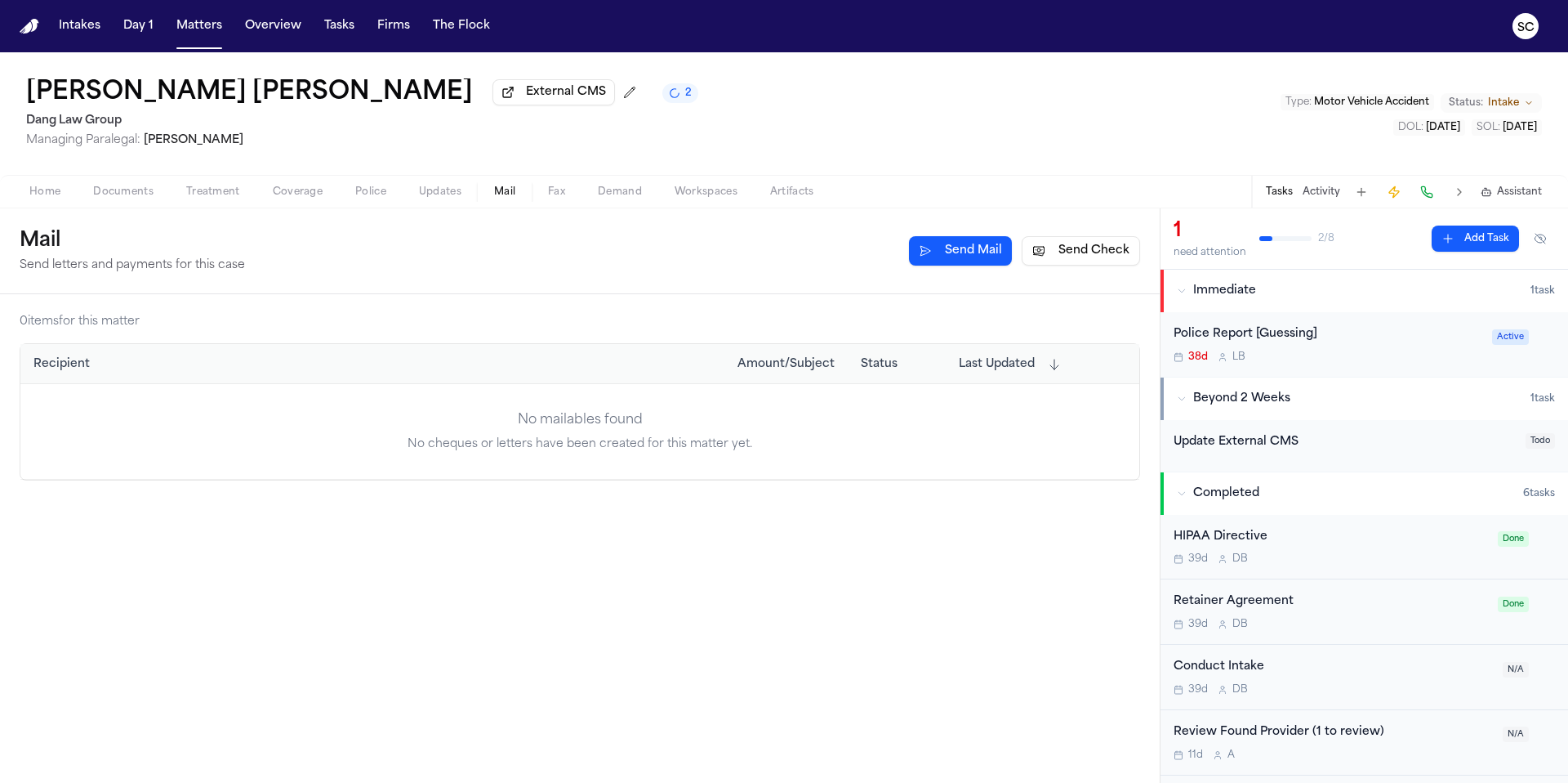
click at [963, 250] on button "Send Mail" at bounding box center [960, 250] width 103 height 29
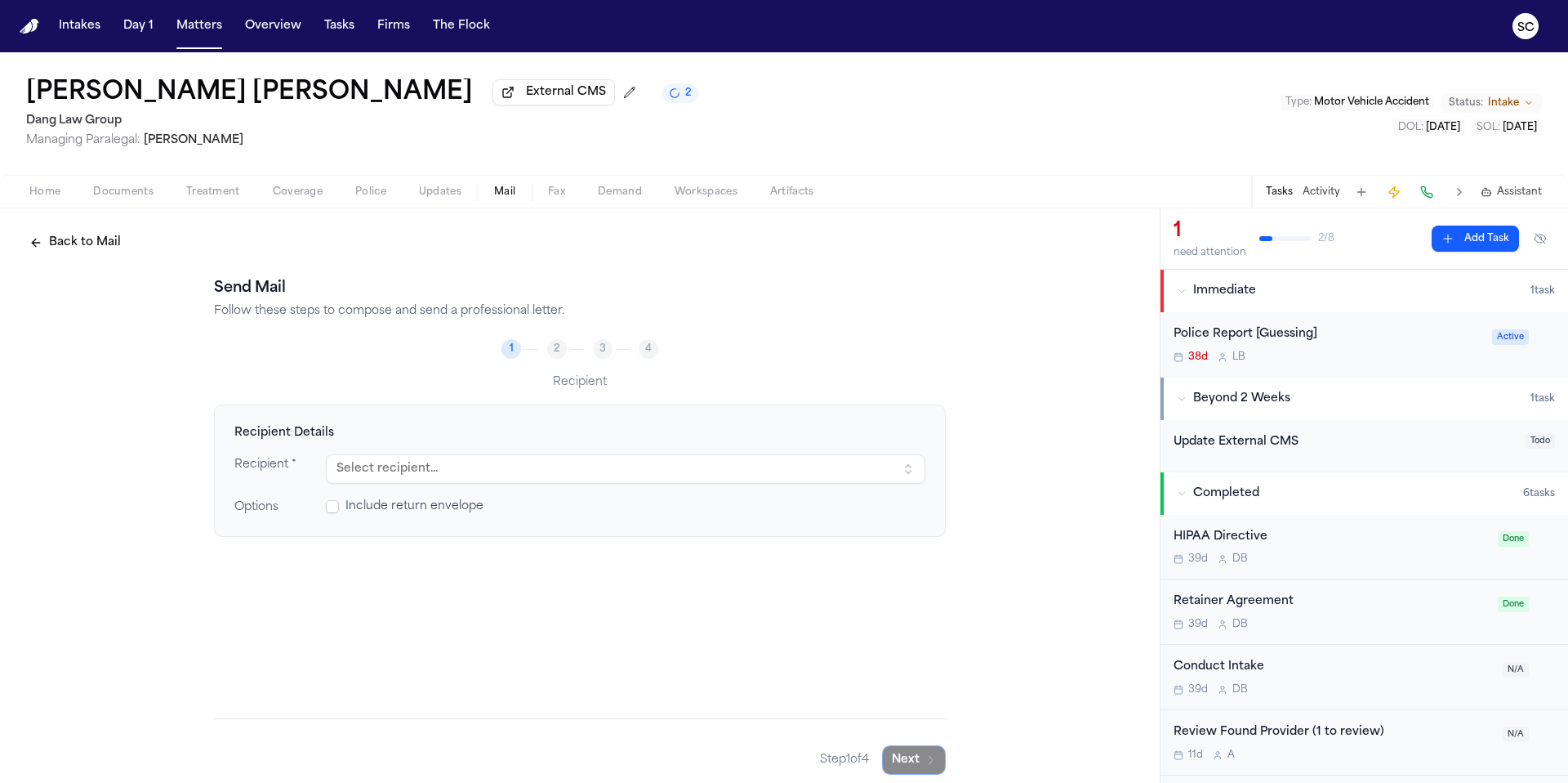
click at [466, 468] on button "Select recipient..." at bounding box center [625, 468] width 600 height 29
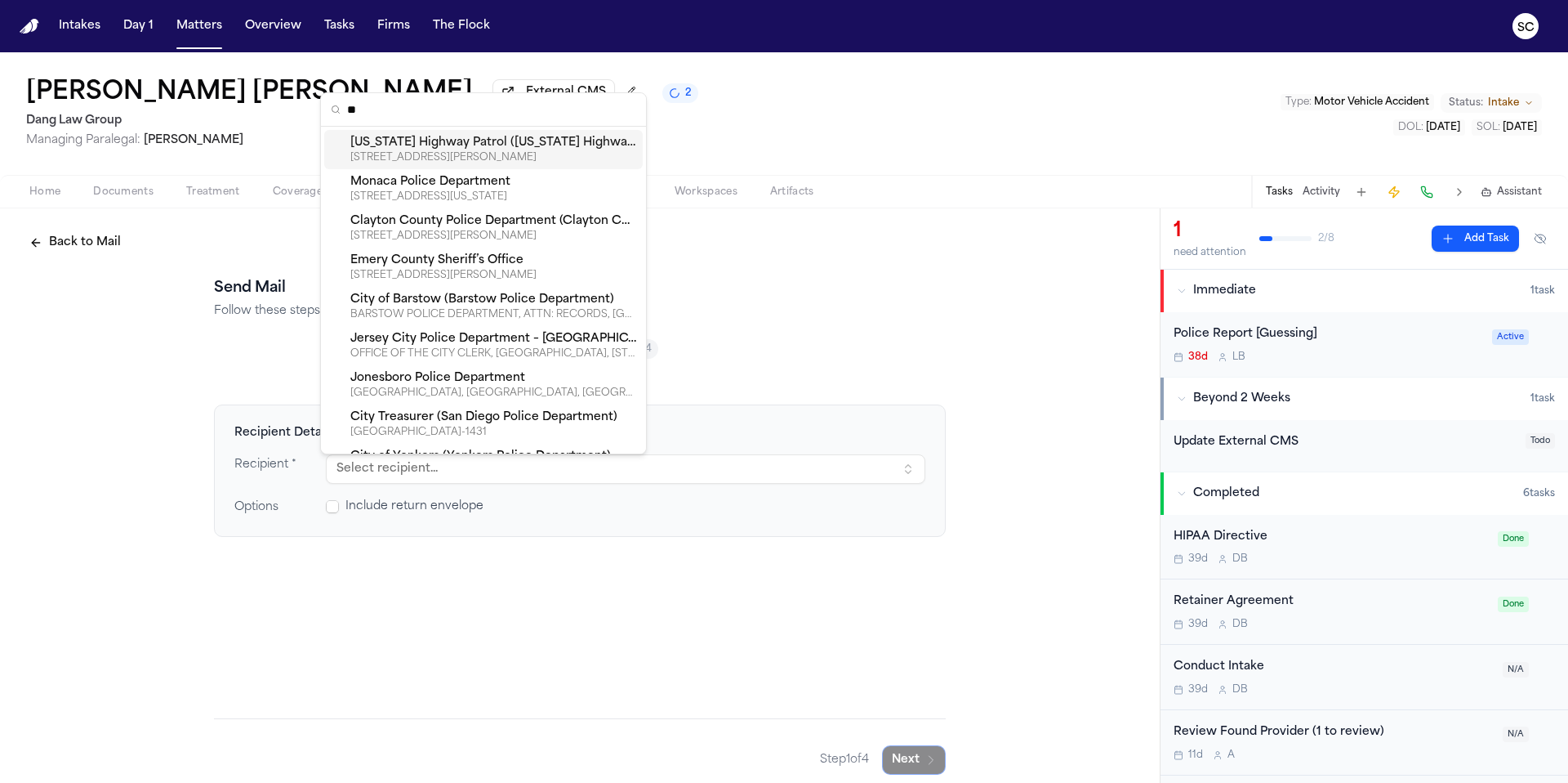
click at [385, 506] on span "Include return envelope" at bounding box center [414, 506] width 138 height 17
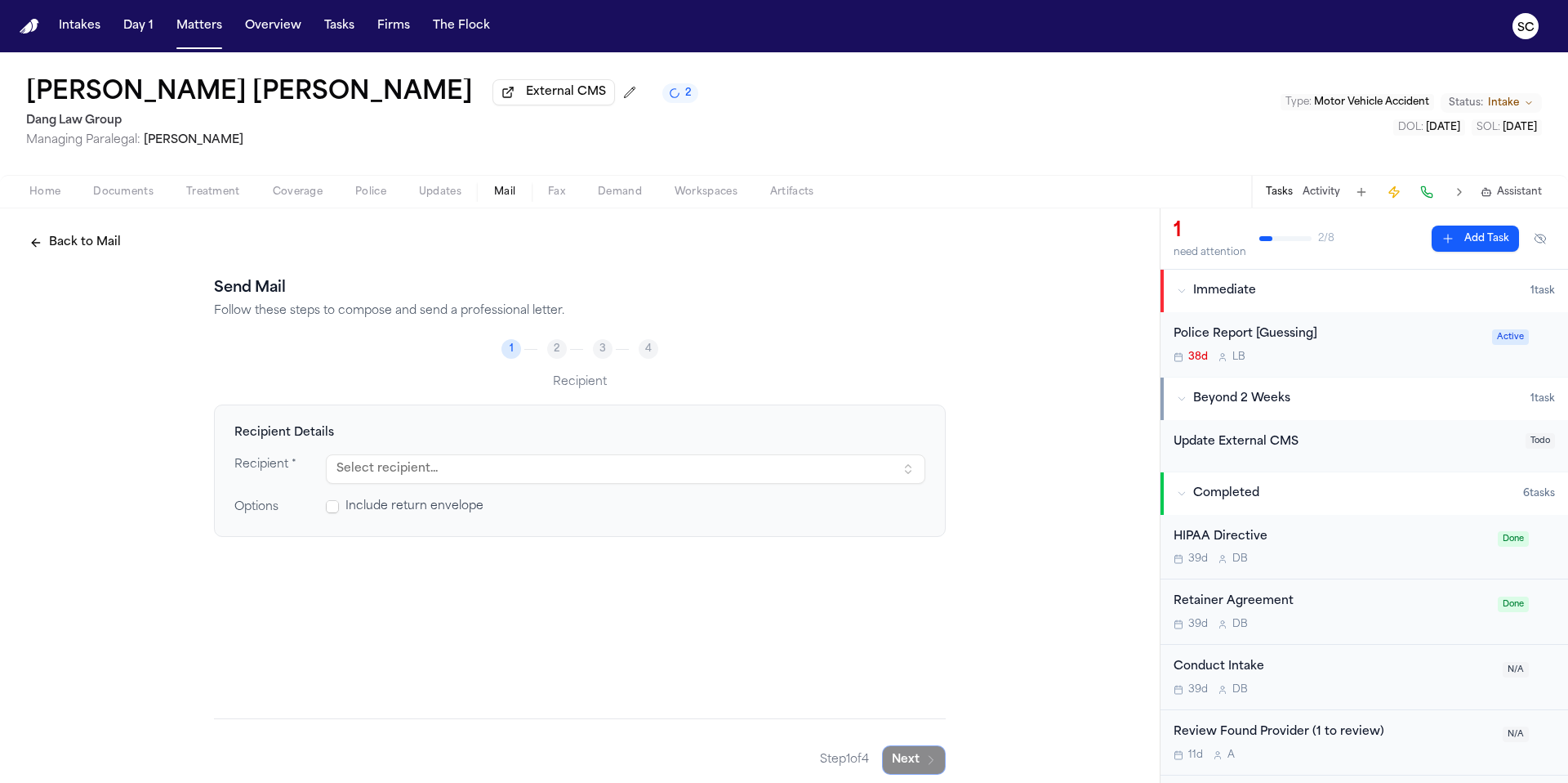
drag, startPoint x: 385, startPoint y: 486, endPoint x: 548, endPoint y: 461, distance: 164.9
click at [384, 484] on button "Select recipient..." at bounding box center [625, 468] width 600 height 29
click at [388, 477] on button "Select recipient..." at bounding box center [625, 468] width 600 height 29
click at [548, 461] on button "Select recipient..." at bounding box center [625, 468] width 600 height 29
type input "******"
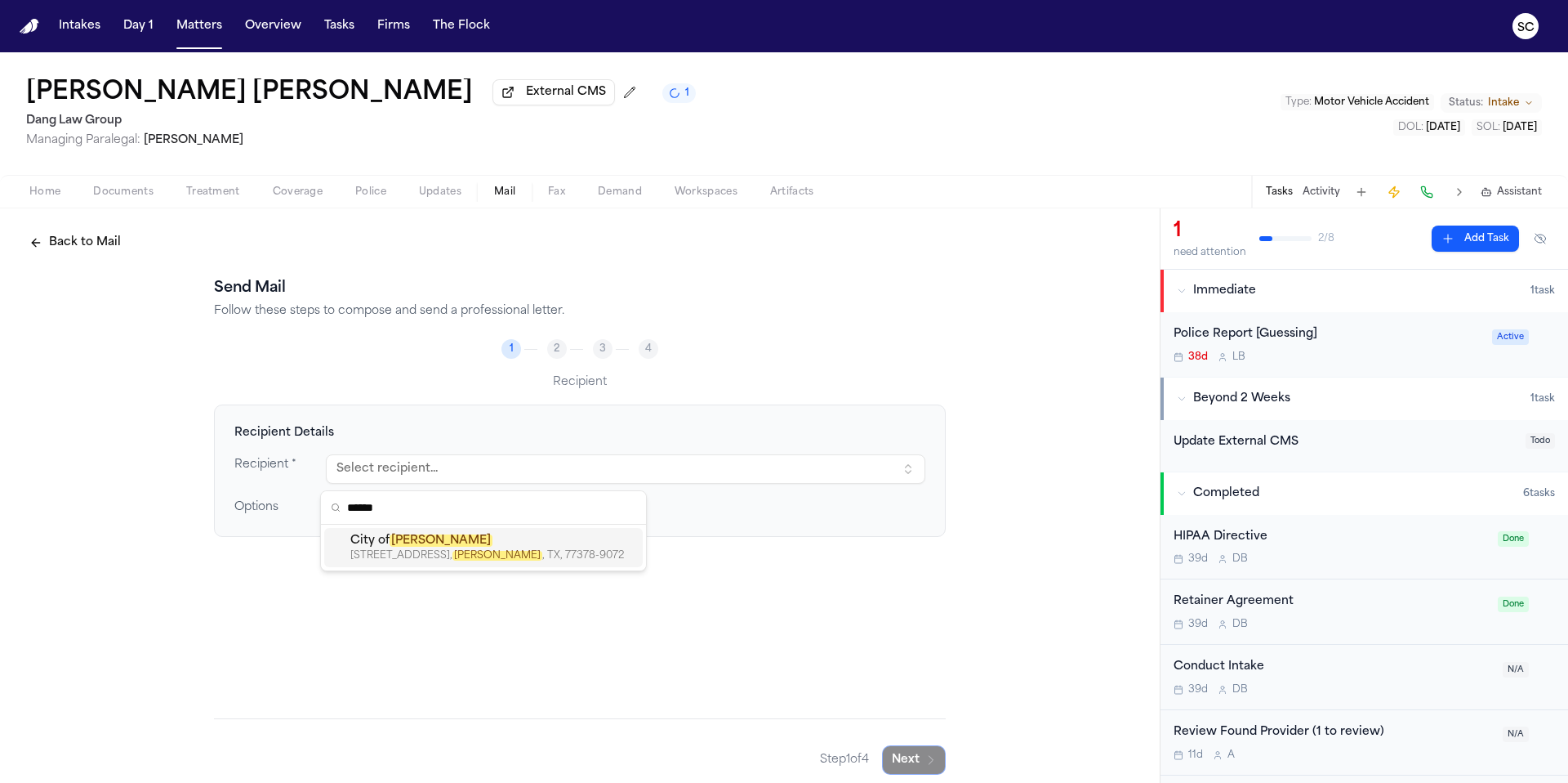
click at [461, 546] on div "City of Willis" at bounding box center [493, 541] width 286 height 17
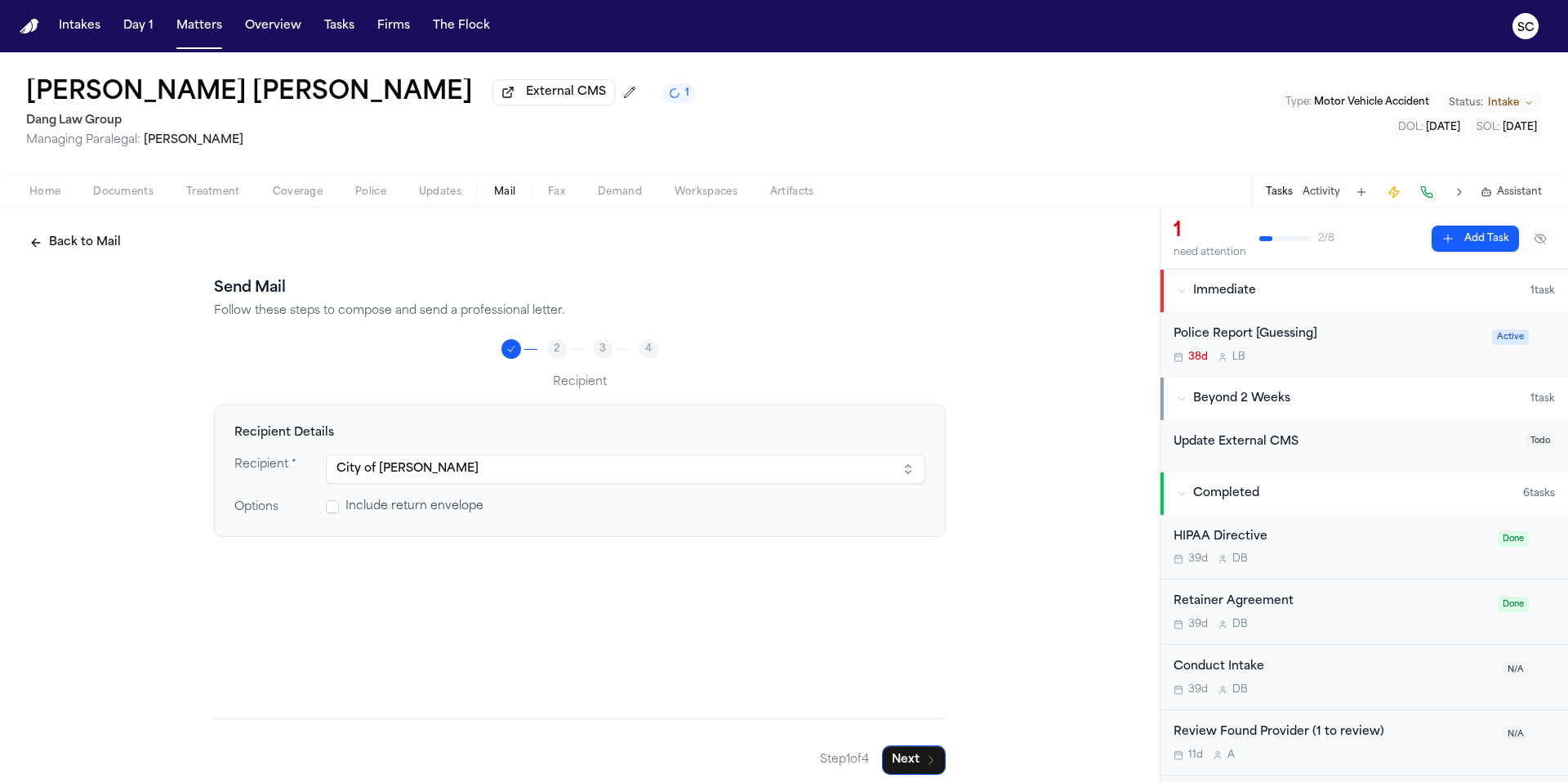
click at [361, 515] on span "Include return envelope" at bounding box center [414, 506] width 138 height 17
click at [326, 507] on span at bounding box center [332, 506] width 13 height 13
click at [913, 764] on button "Next" at bounding box center [914, 759] width 64 height 29
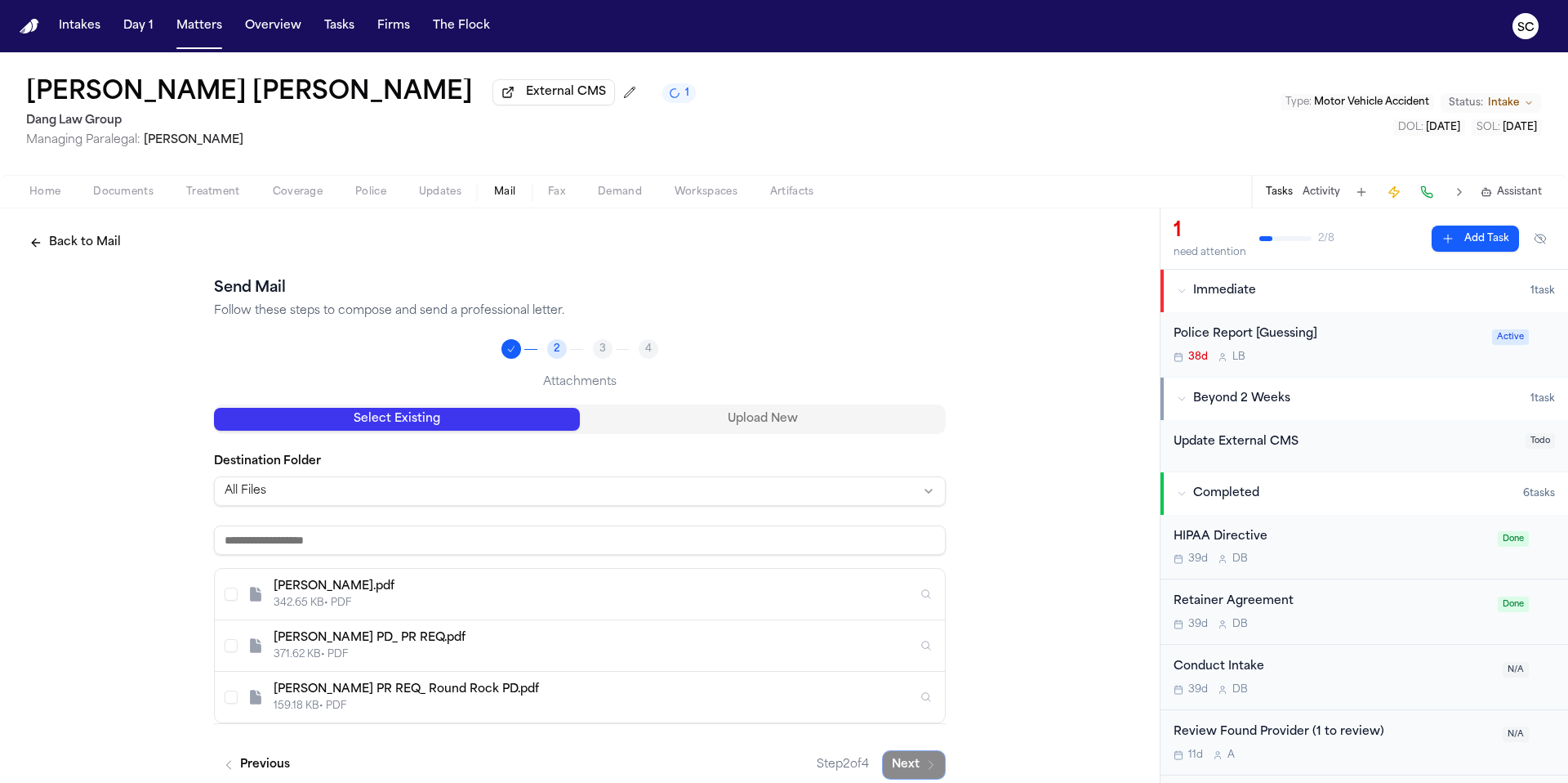
click at [438, 657] on div "371.62 KB • PDF" at bounding box center [595, 655] width 644 height 13
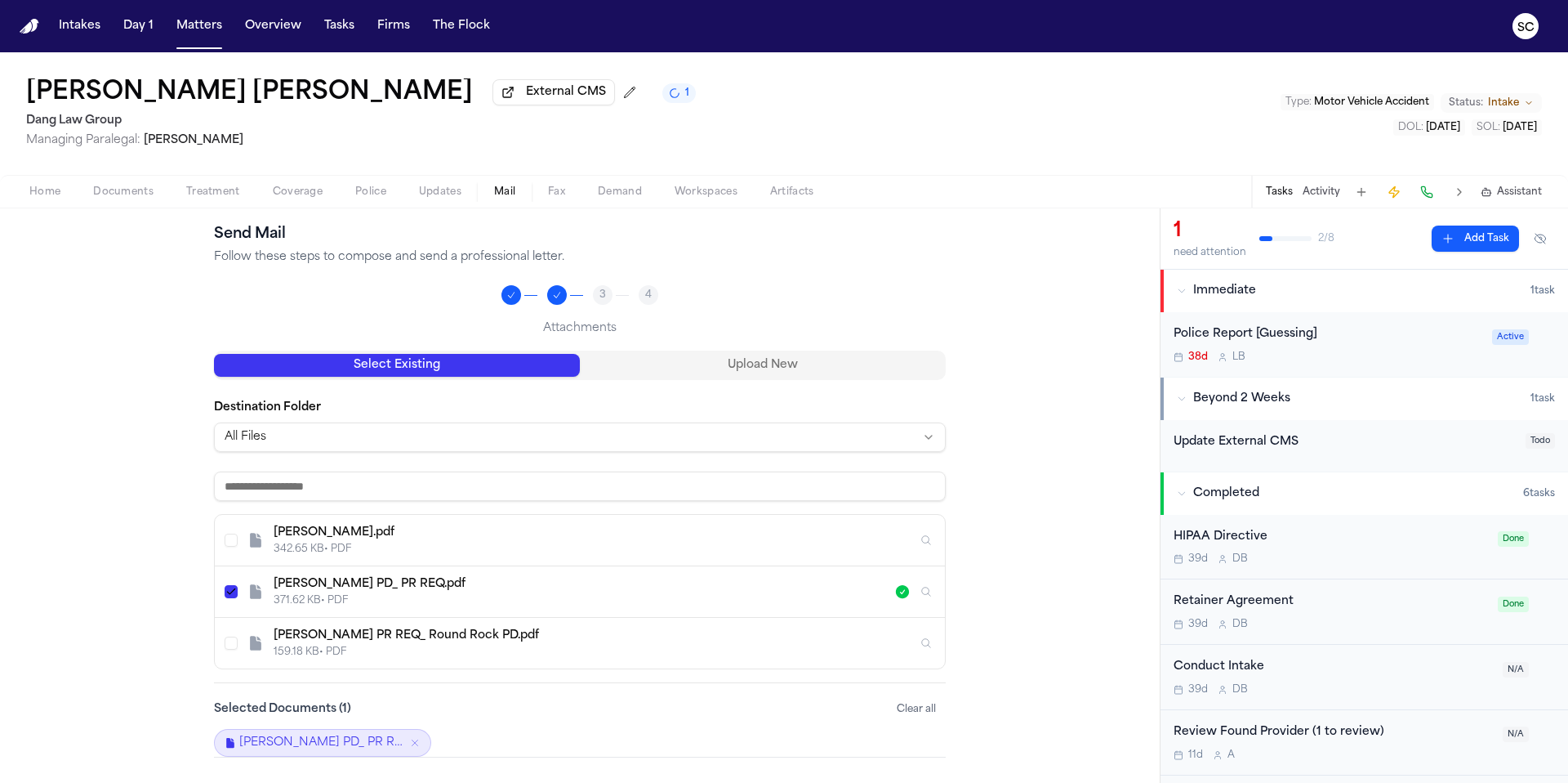
scroll to position [107, 0]
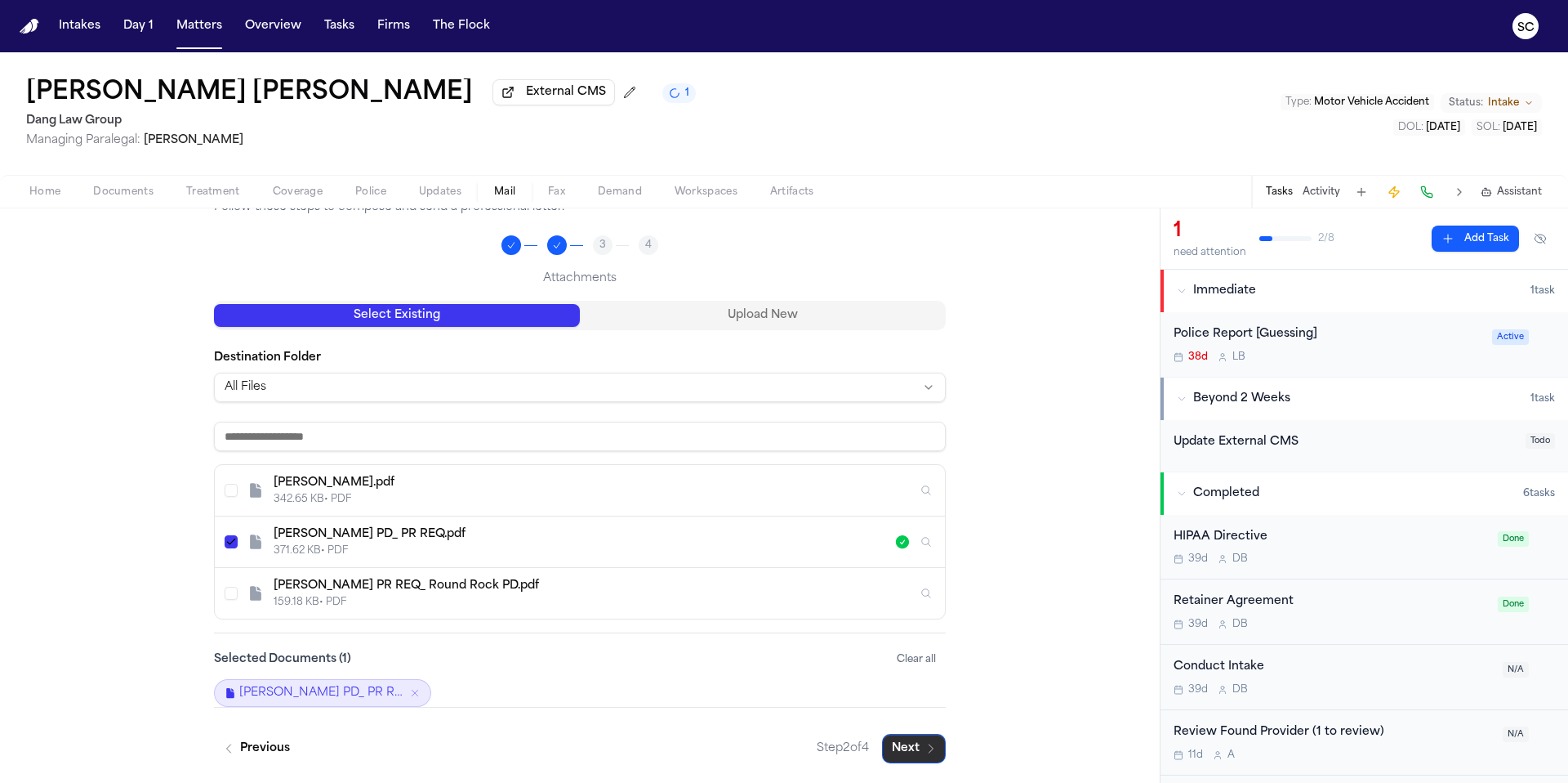
click at [911, 746] on button "Next" at bounding box center [914, 747] width 64 height 29
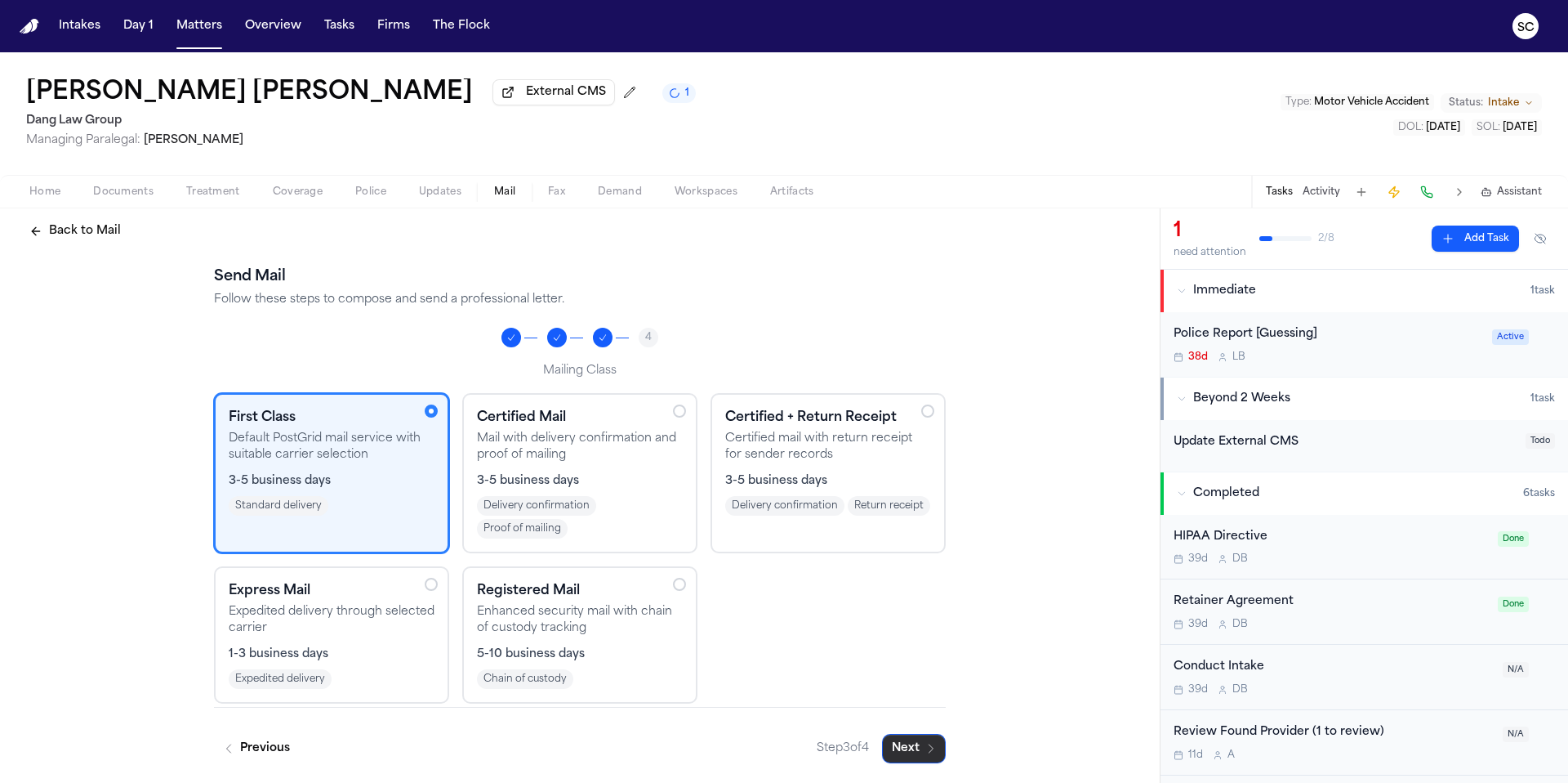
click at [901, 752] on button "Next" at bounding box center [914, 747] width 64 height 29
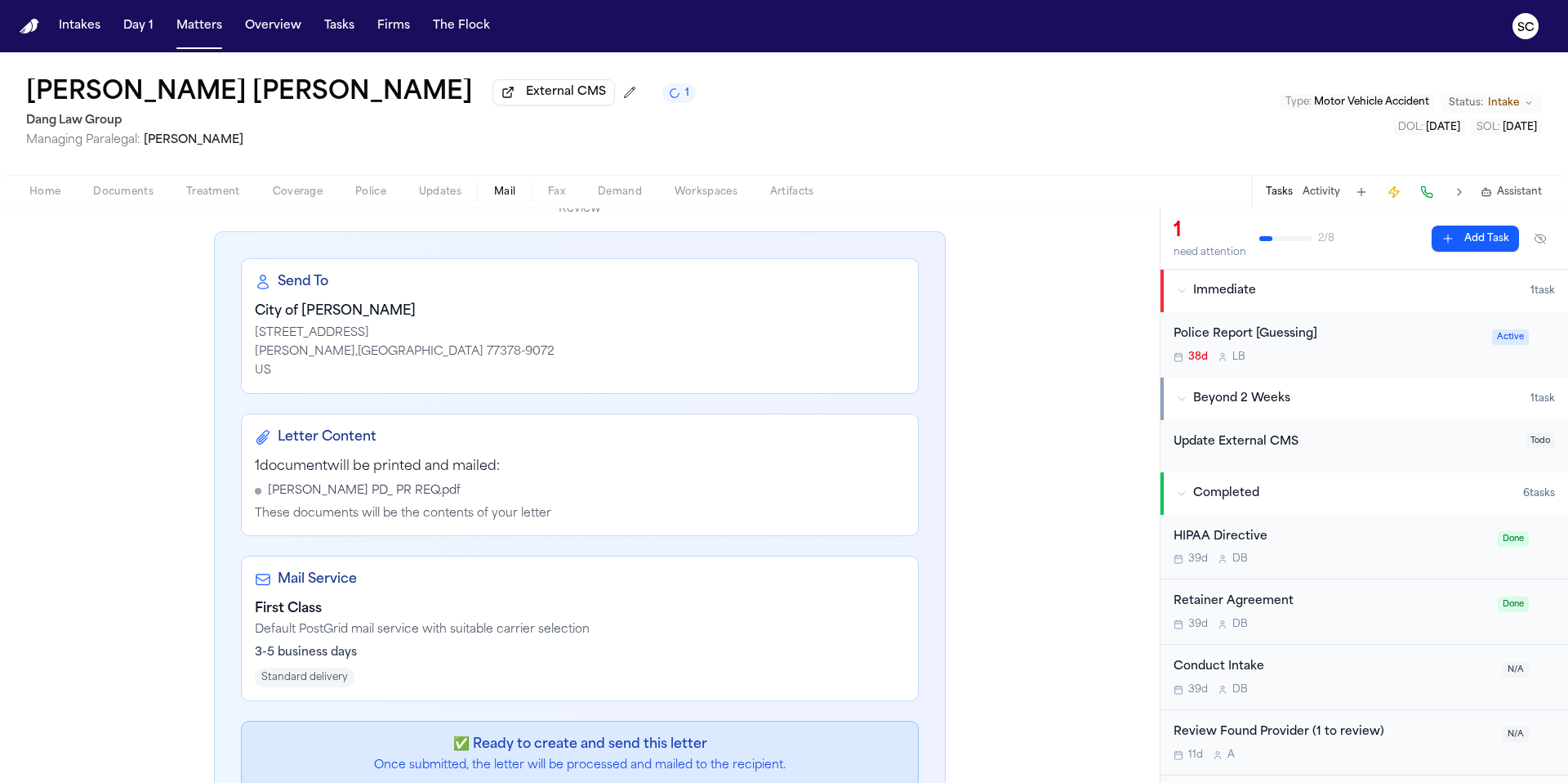
scroll to position [271, 0]
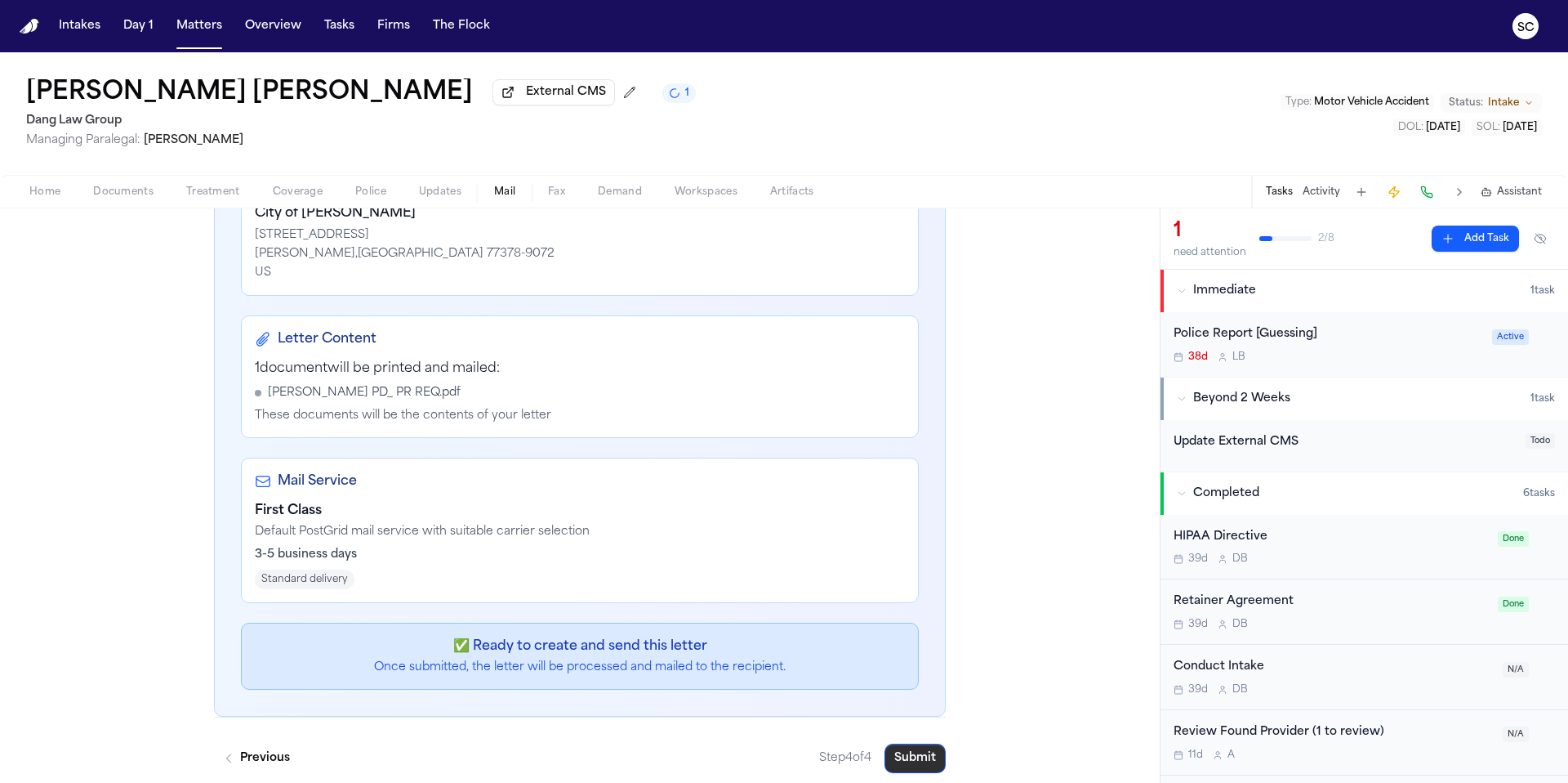
click at [919, 766] on button "Submit" at bounding box center [915, 757] width 61 height 29
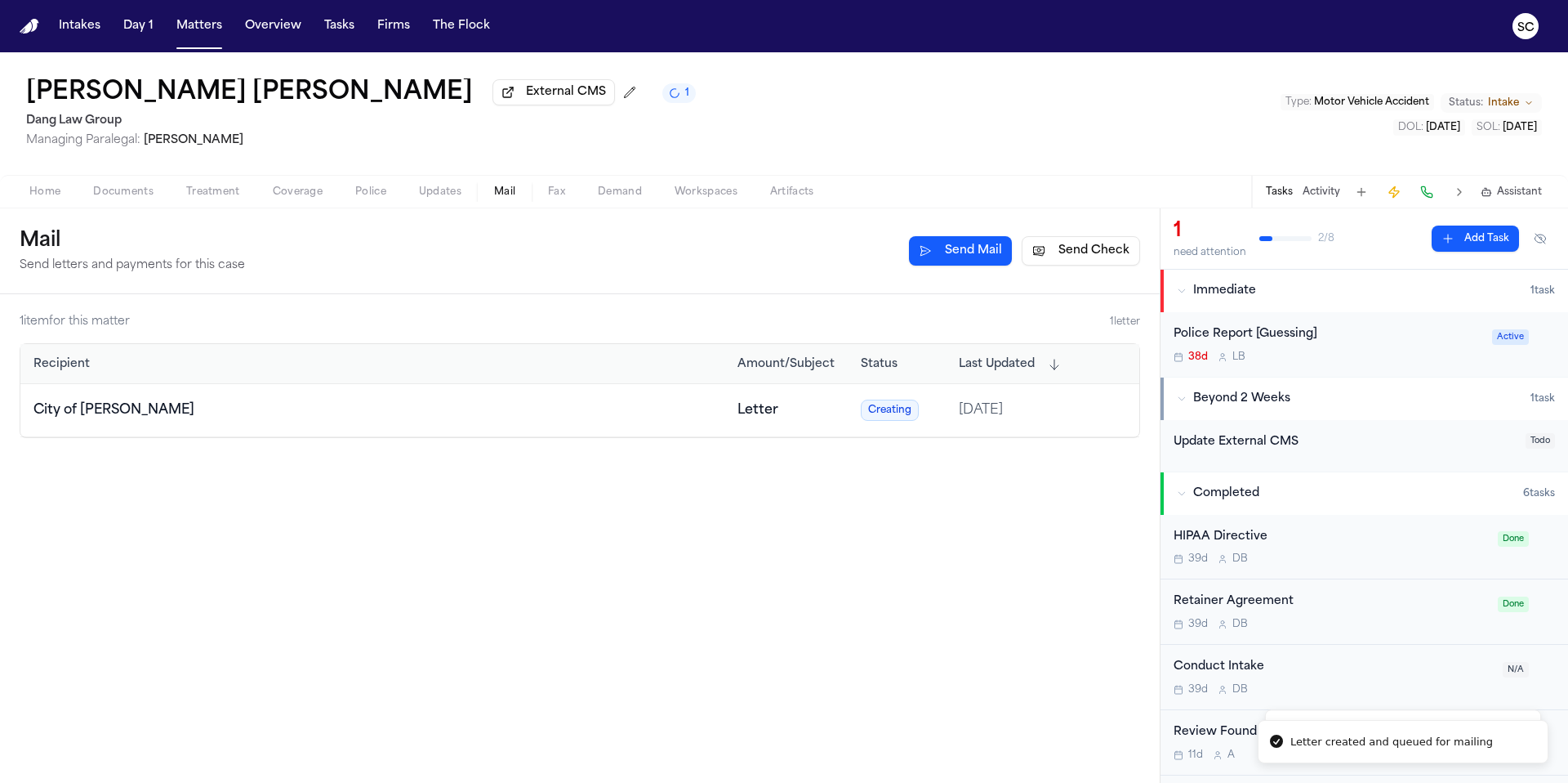
click at [1367, 353] on div "38d L B" at bounding box center [1328, 357] width 309 height 13
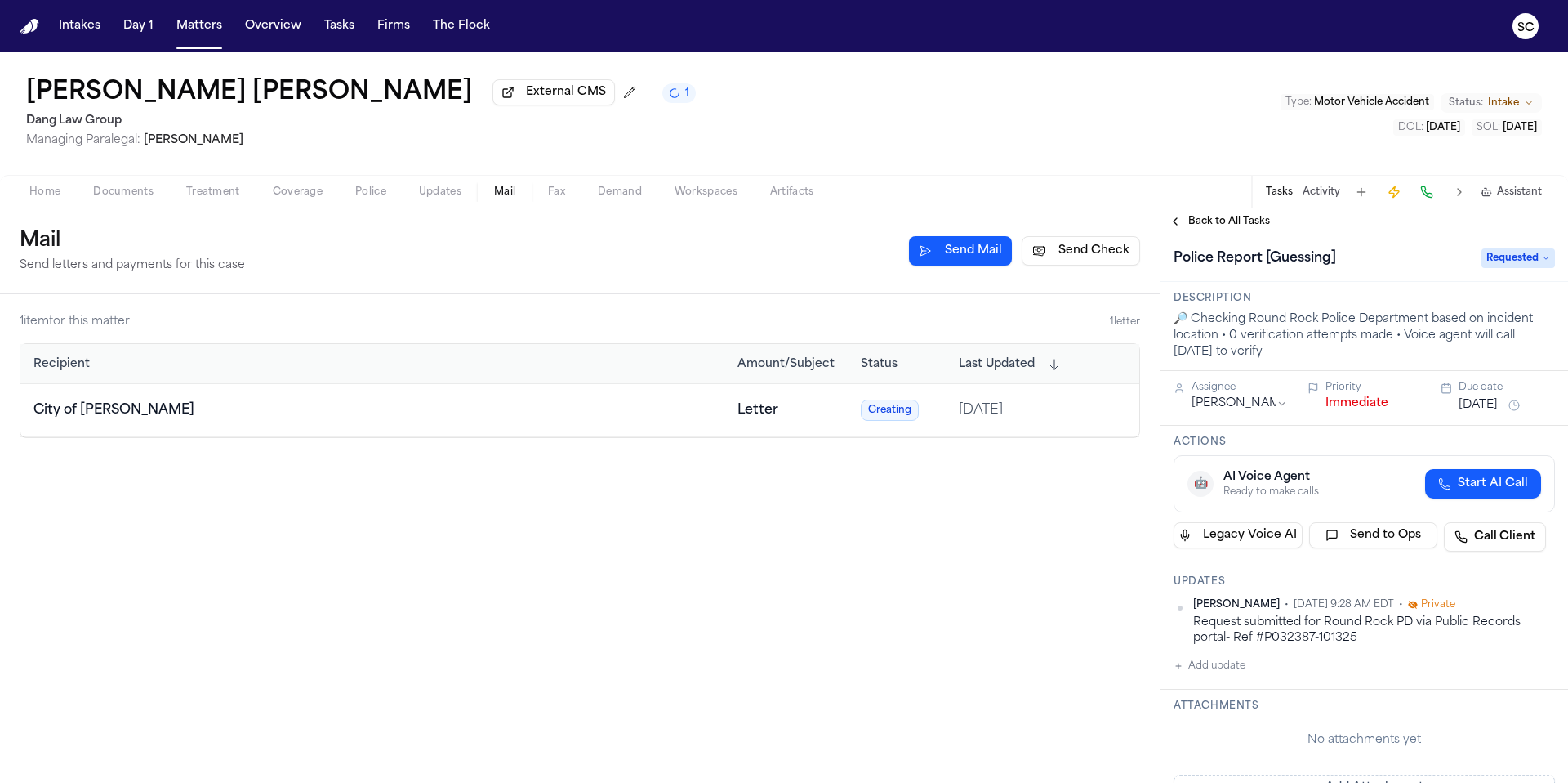
scroll to position [3, 0]
click at [1223, 669] on button "Add update" at bounding box center [1209, 665] width 72 height 20
click at [1264, 679] on textarea "Add your update" at bounding box center [1373, 678] width 349 height 32
type textarea "*"
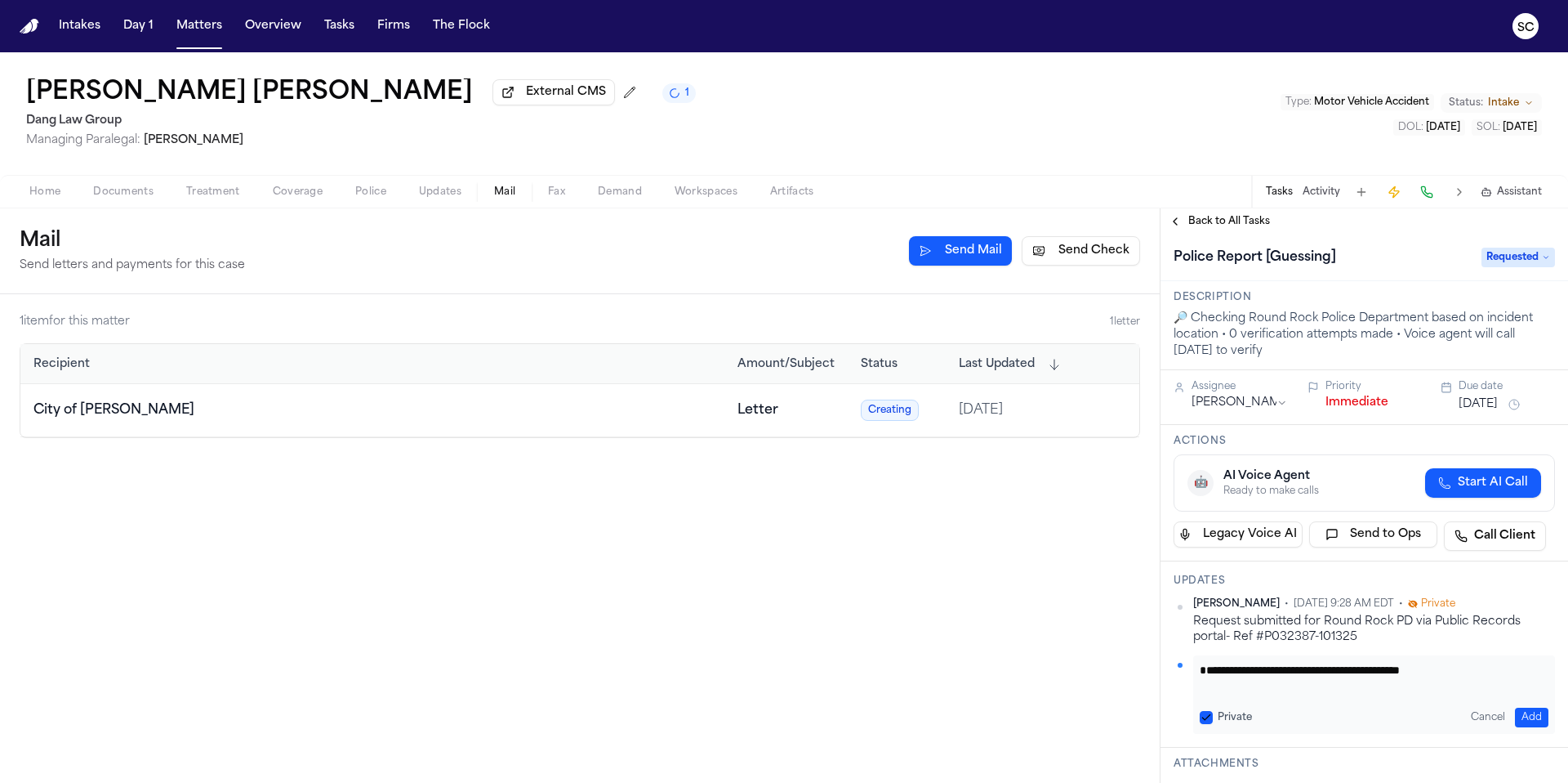
type textarea "**********"
click at [1515, 723] on button "Add" at bounding box center [1532, 718] width 33 height 20
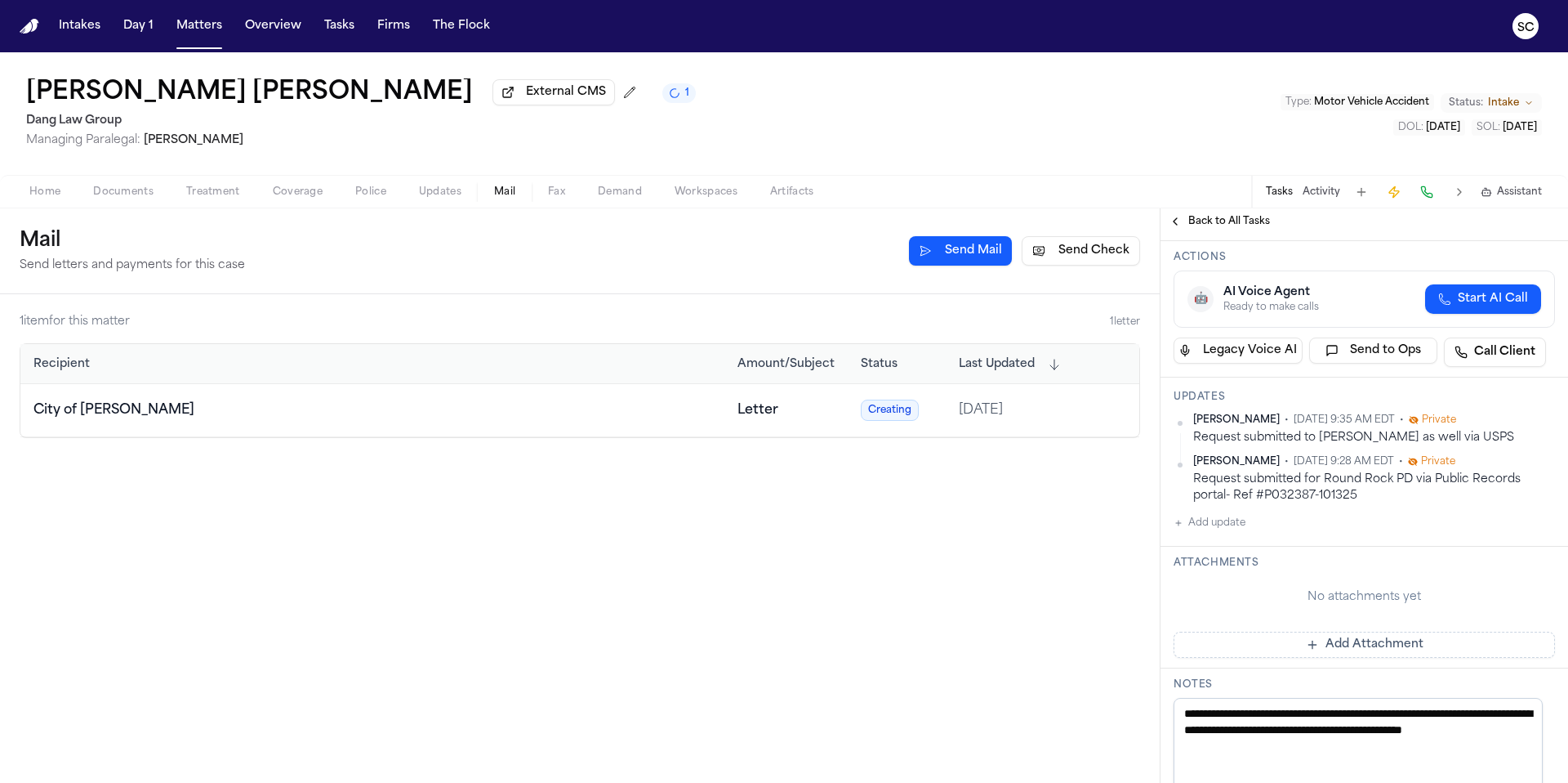
scroll to position [341, 0]
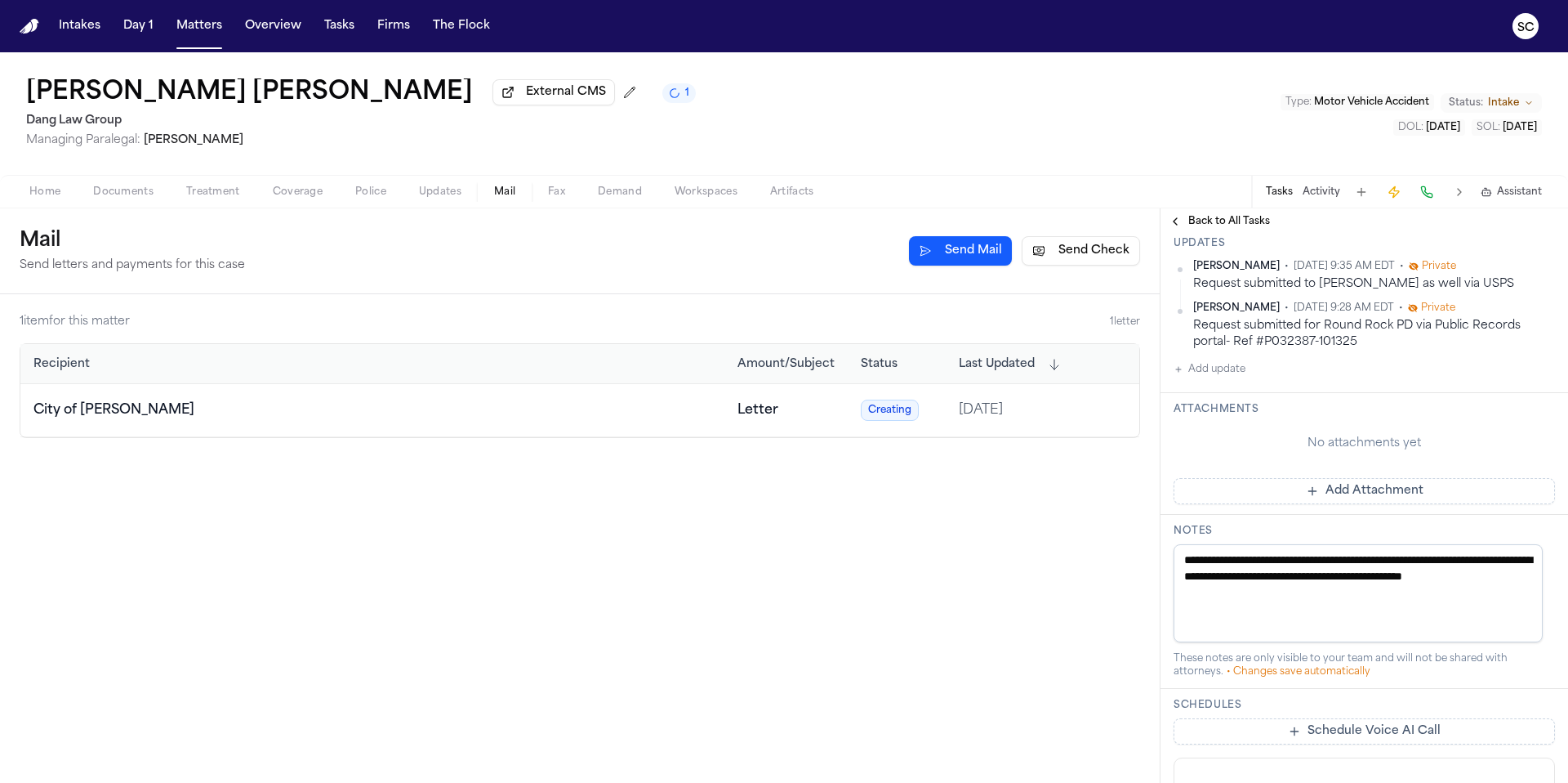
click at [380, 196] on span "Police" at bounding box center [370, 192] width 31 height 13
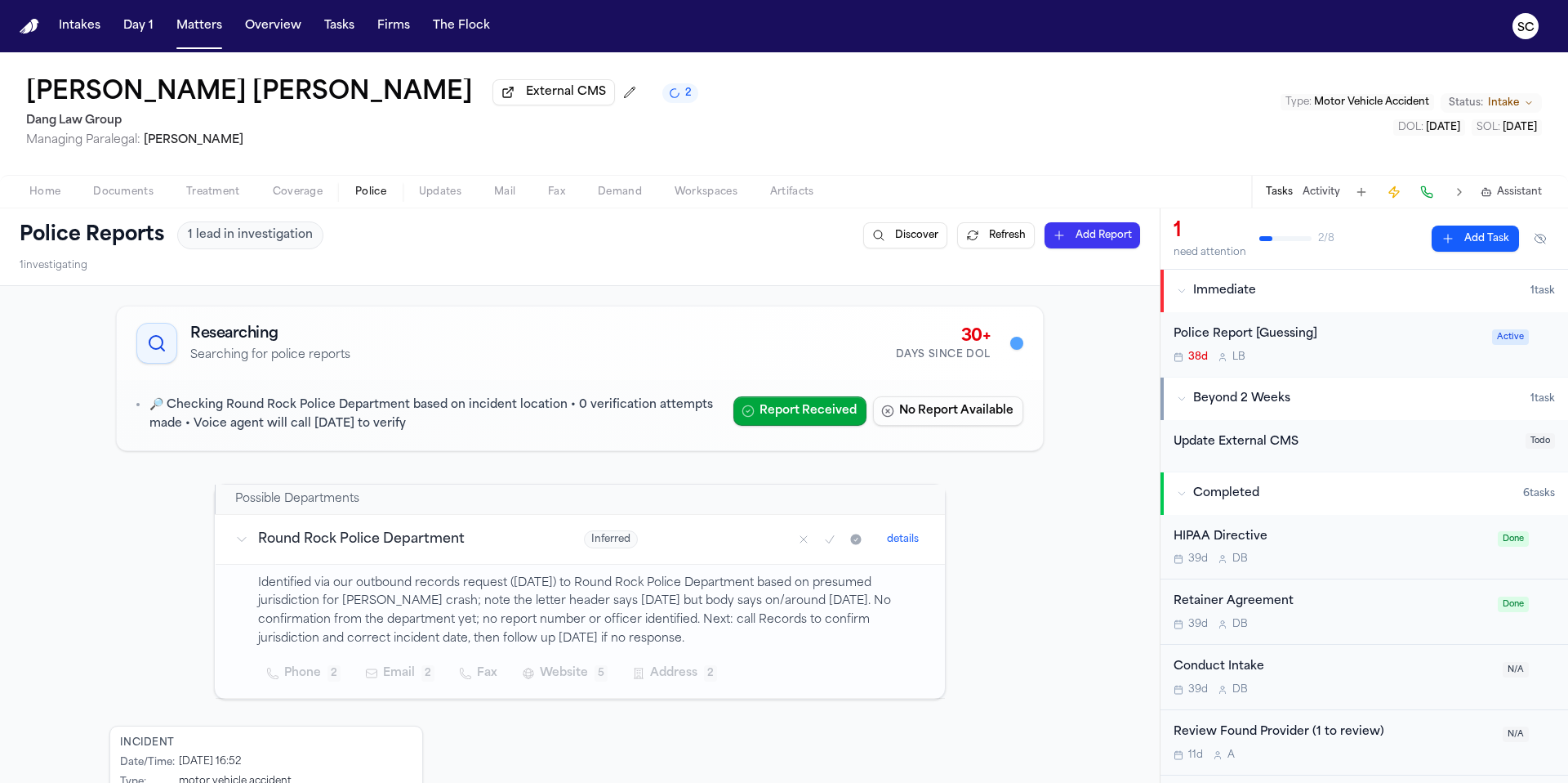
click at [663, 102] on button "2" at bounding box center [680, 94] width 36 height 20
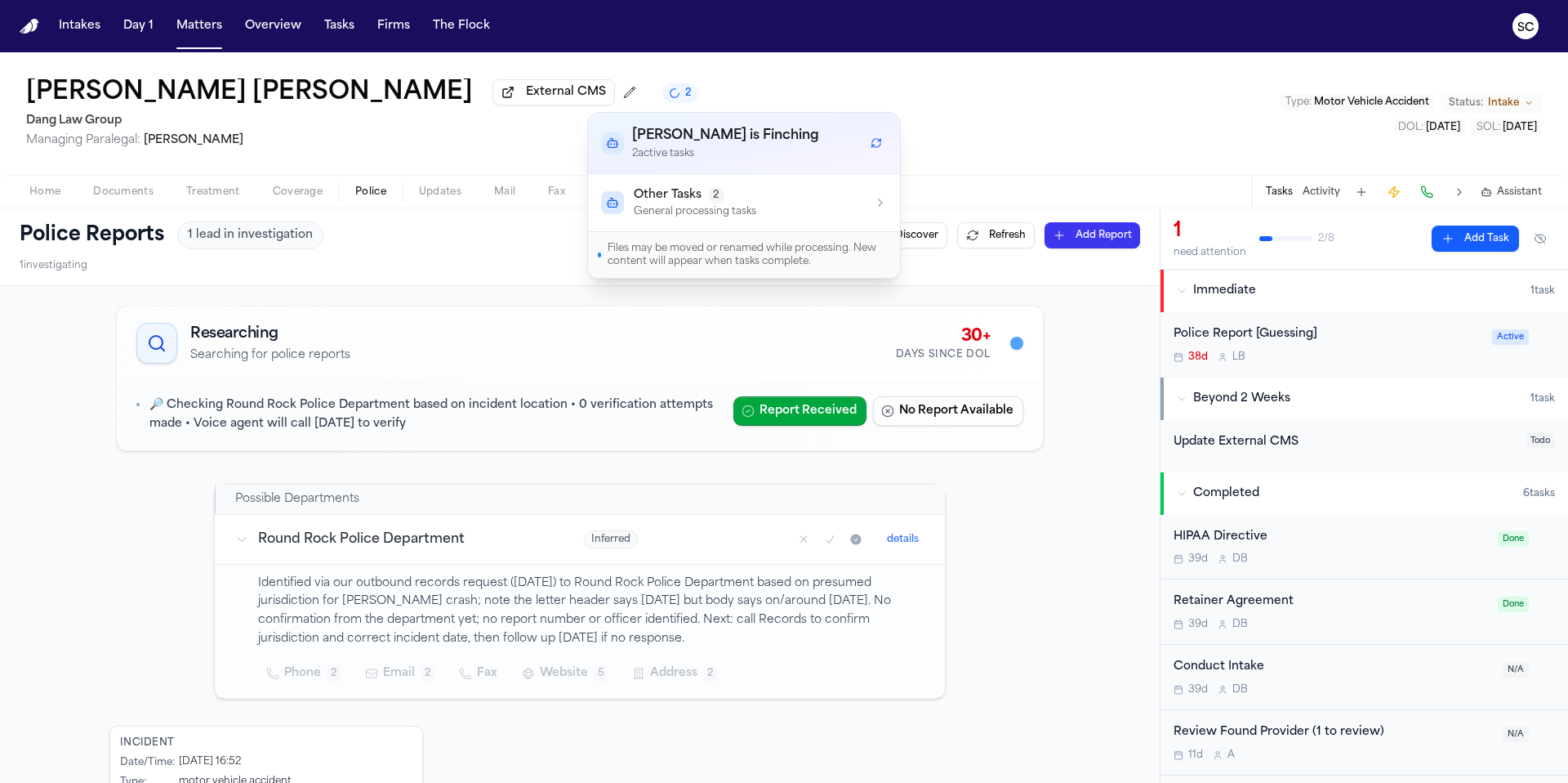
click at [300, 192] on span "Coverage" at bounding box center [297, 192] width 50 height 13
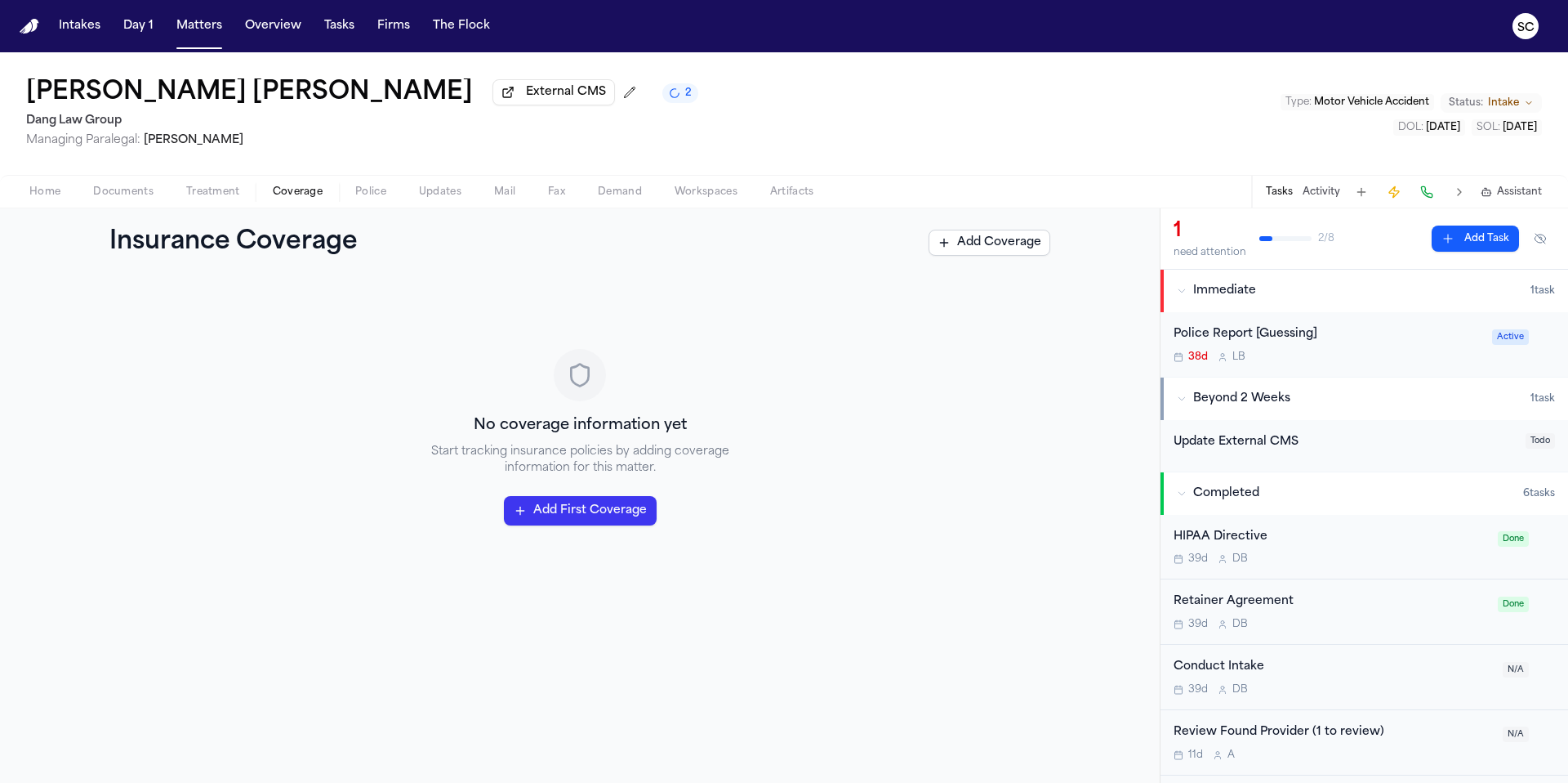
click at [110, 199] on span "Documents" at bounding box center [123, 192] width 60 height 13
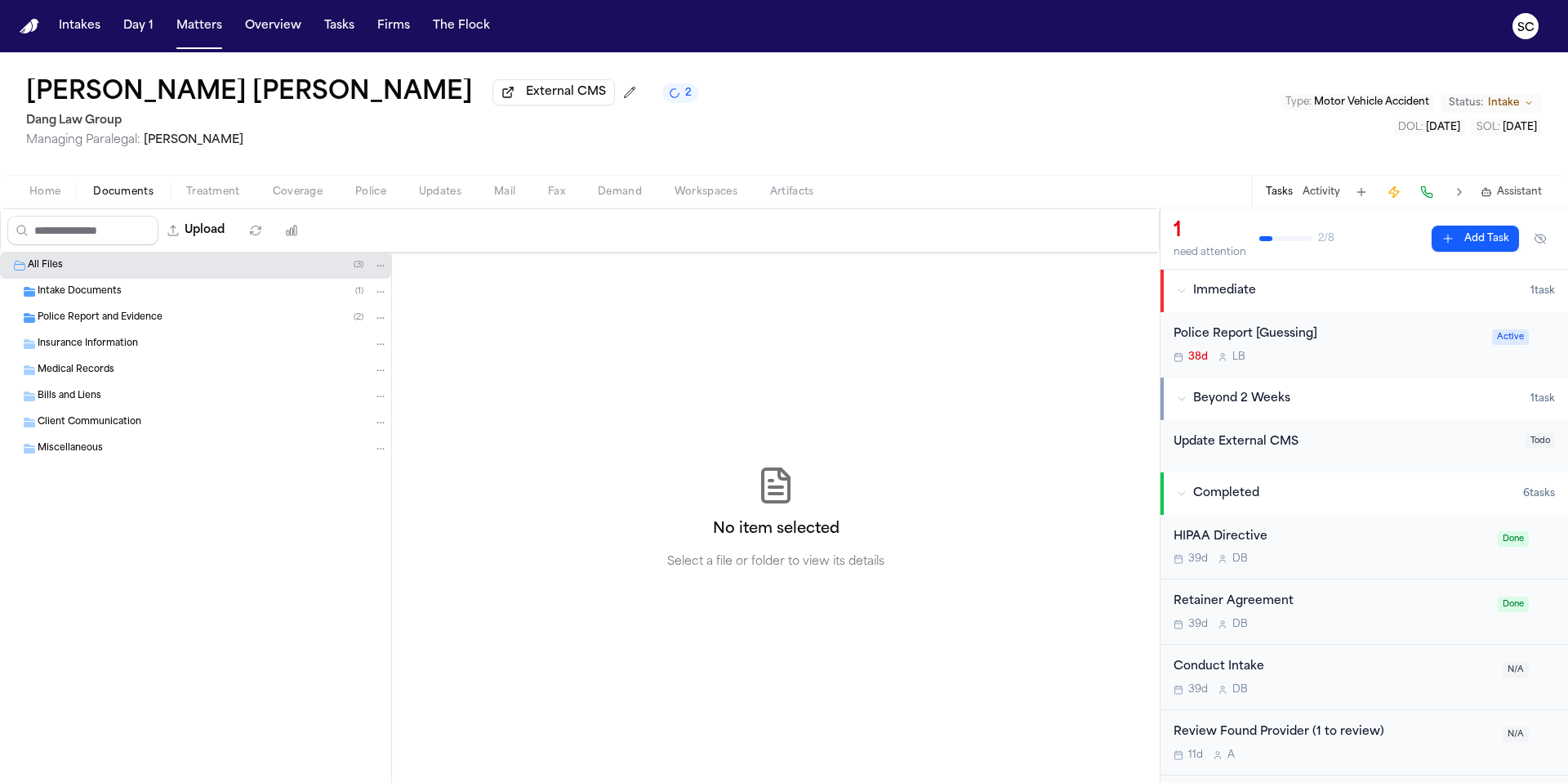
click at [29, 191] on span "Home" at bounding box center [44, 192] width 31 height 13
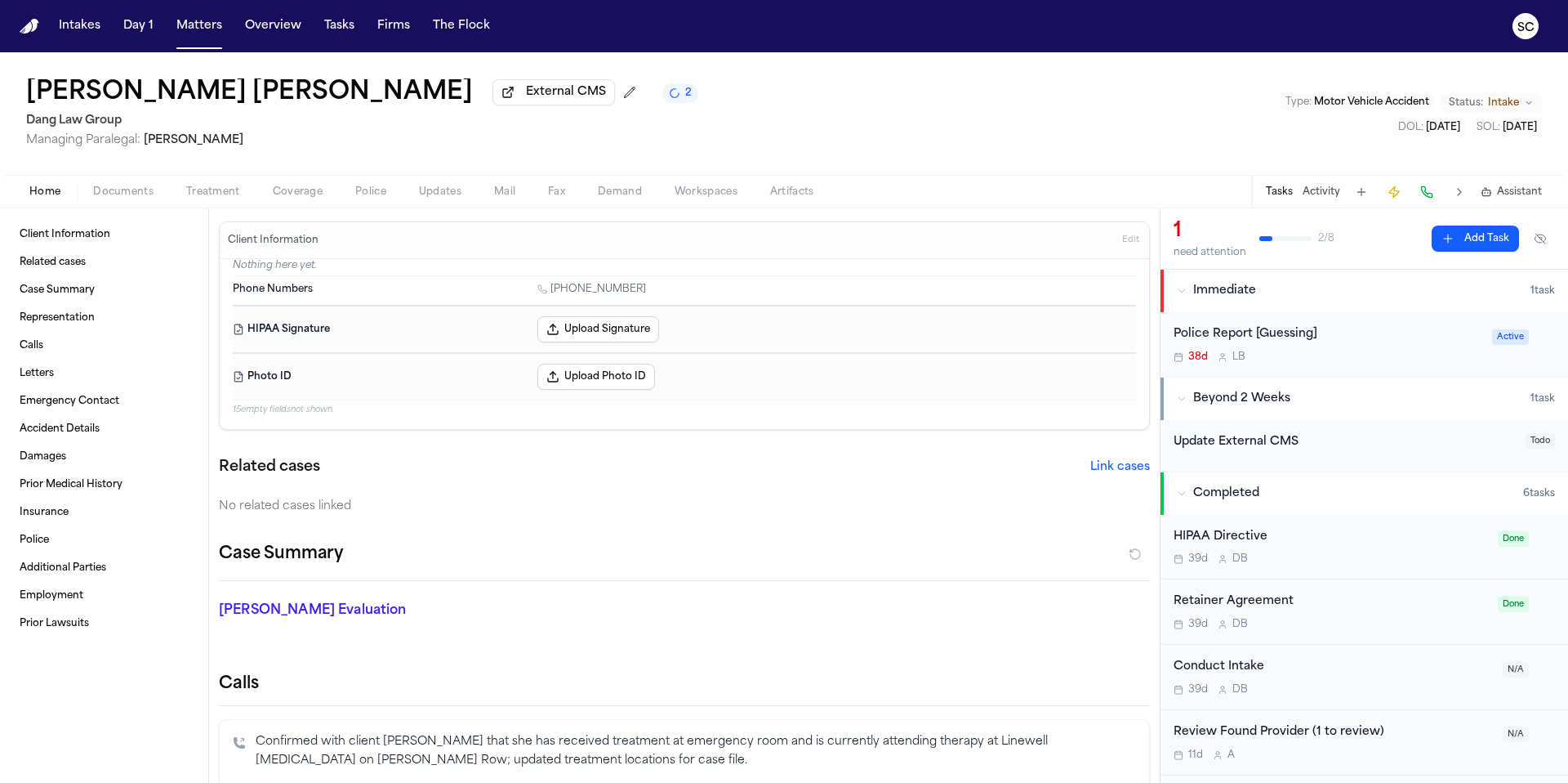
click at [432, 199] on span "Updates" at bounding box center [440, 192] width 42 height 13
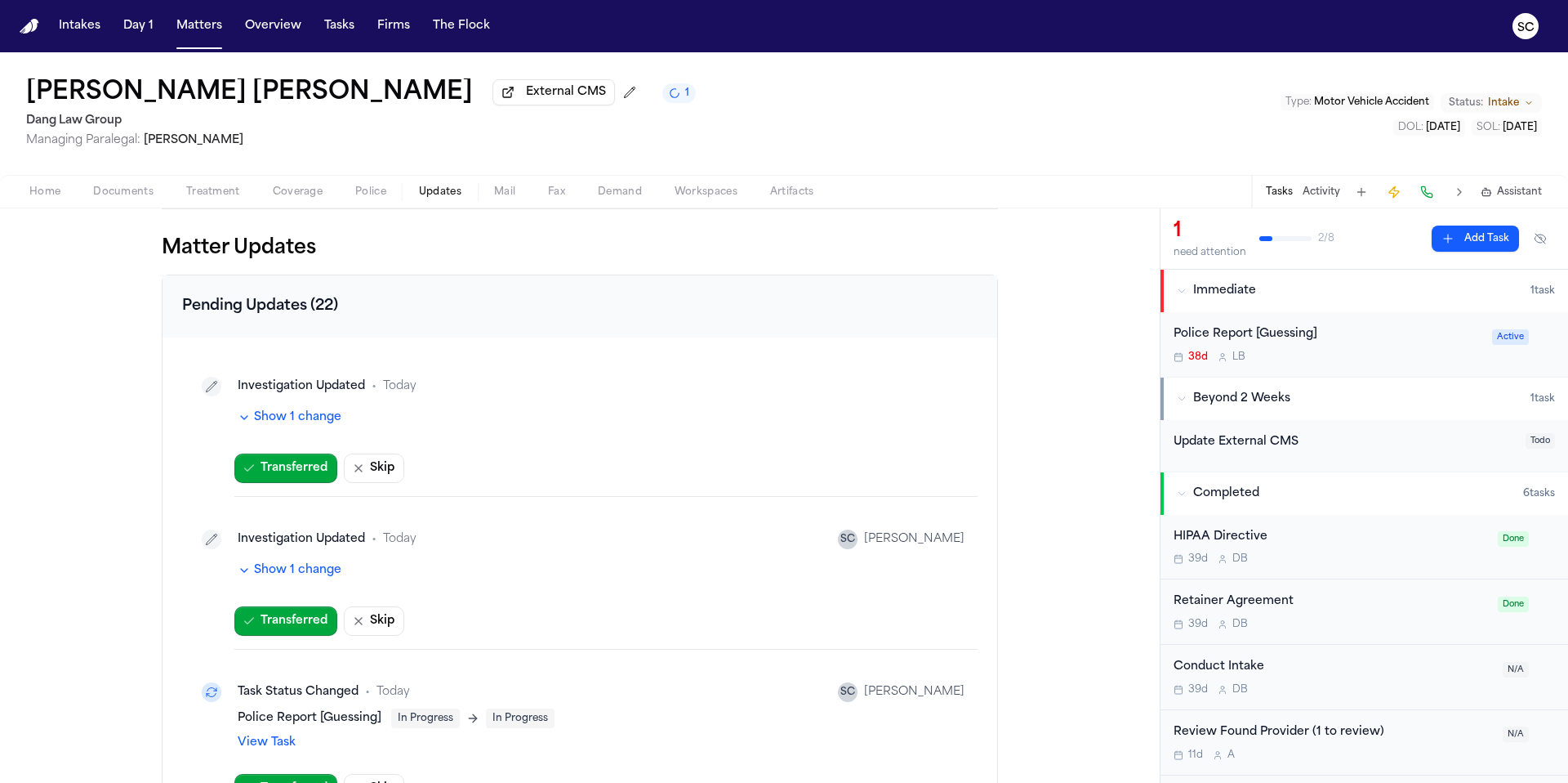
click at [372, 199] on span "Police" at bounding box center [370, 192] width 31 height 13
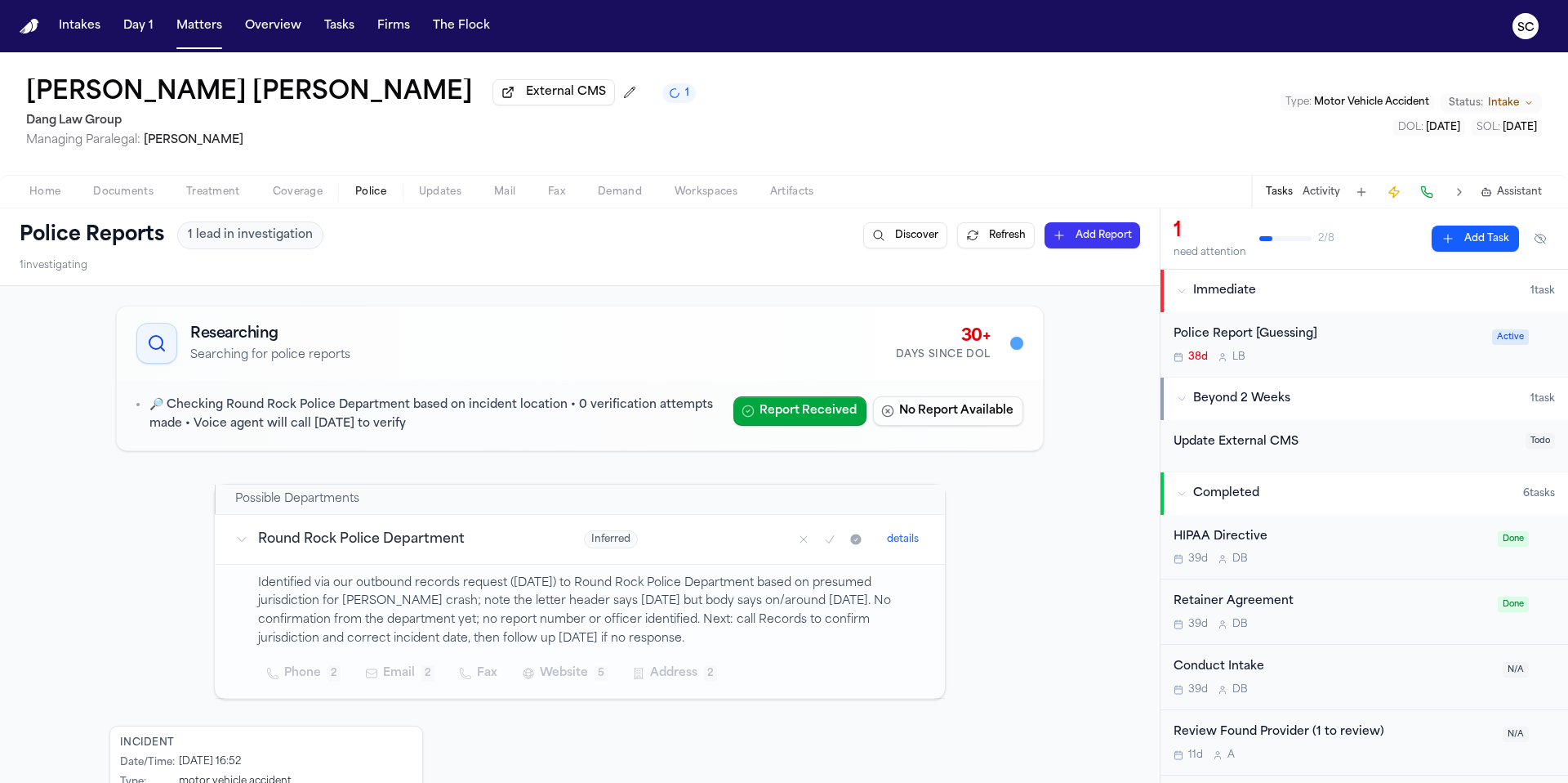
click at [138, 197] on span "Documents" at bounding box center [123, 192] width 60 height 13
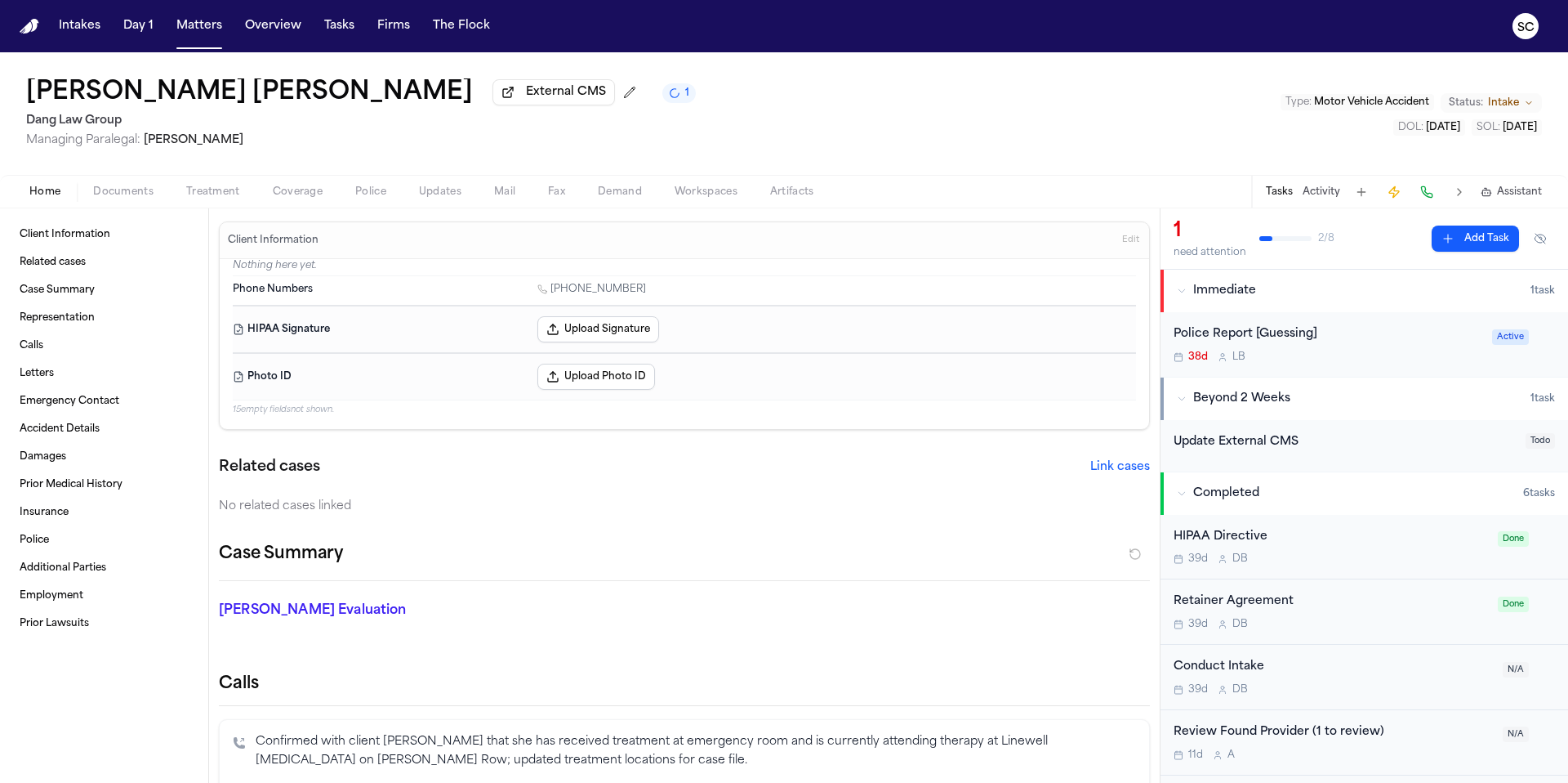
click at [51, 188] on span "Home" at bounding box center [44, 192] width 31 height 13
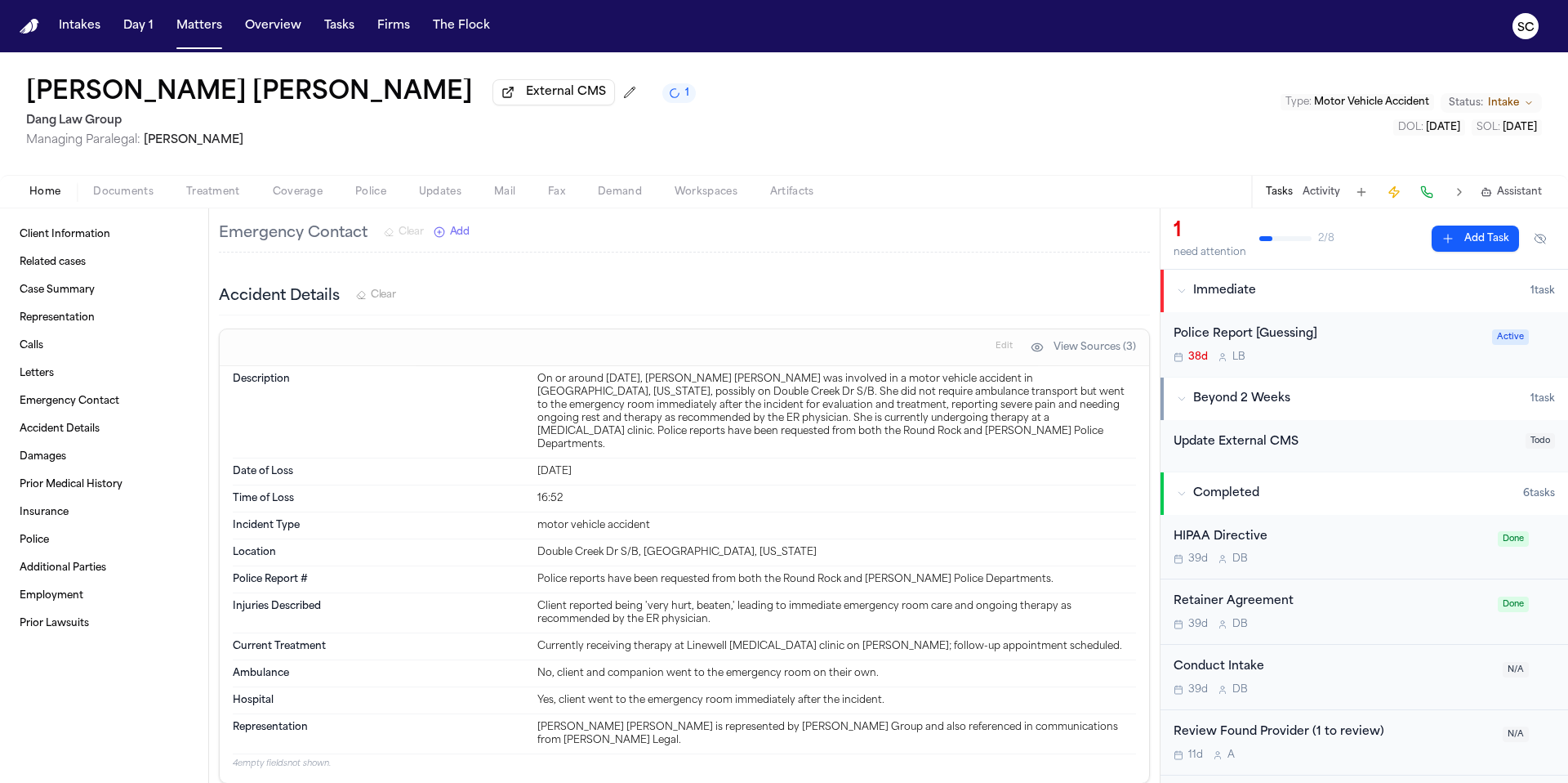
scroll to position [785, 0]
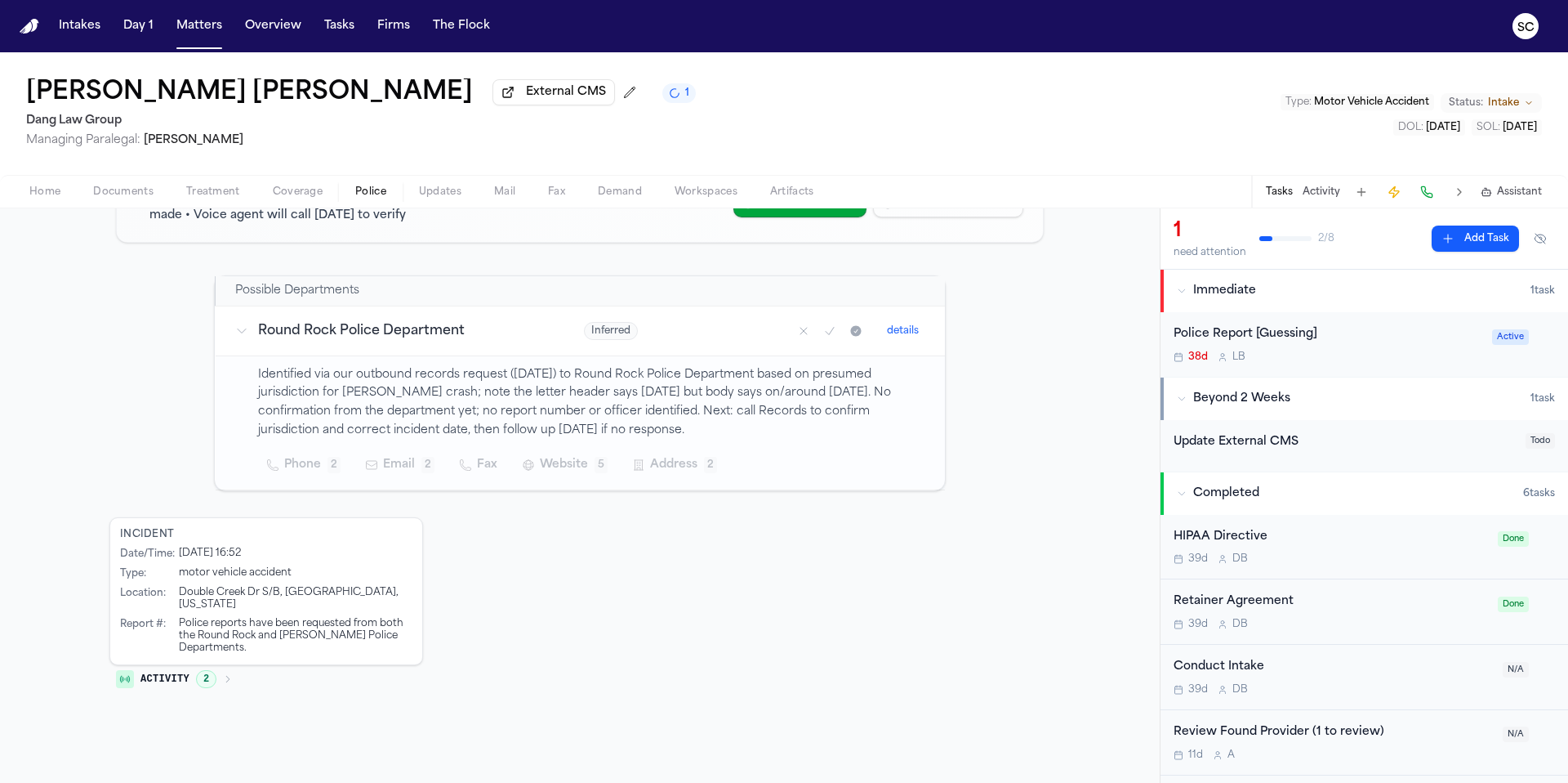
click at [382, 199] on span "Police" at bounding box center [370, 192] width 31 height 13
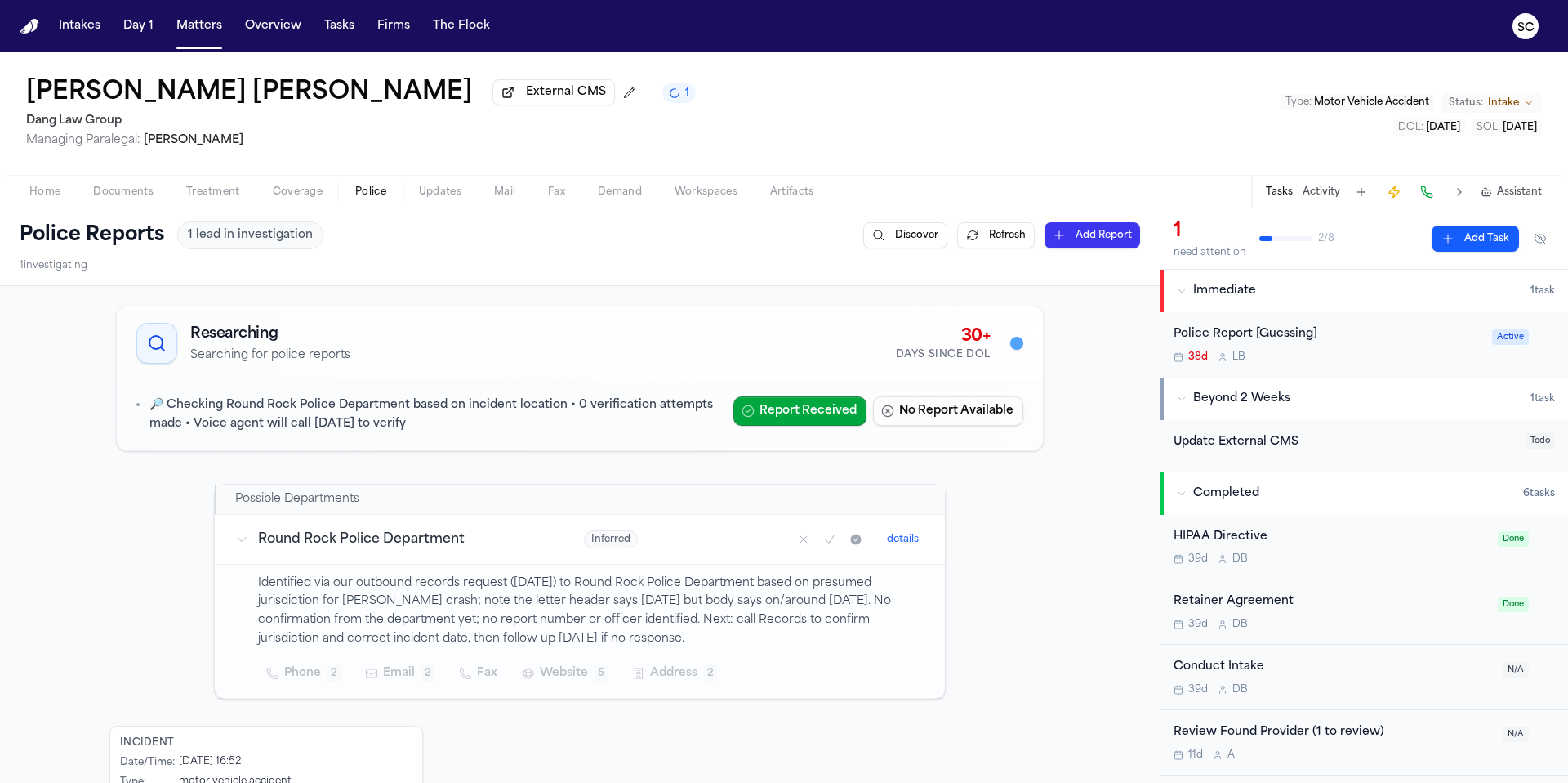
drag, startPoint x: 118, startPoint y: 194, endPoint x: 130, endPoint y: 197, distance: 12.4
click at [118, 194] on span "Documents" at bounding box center [123, 192] width 60 height 13
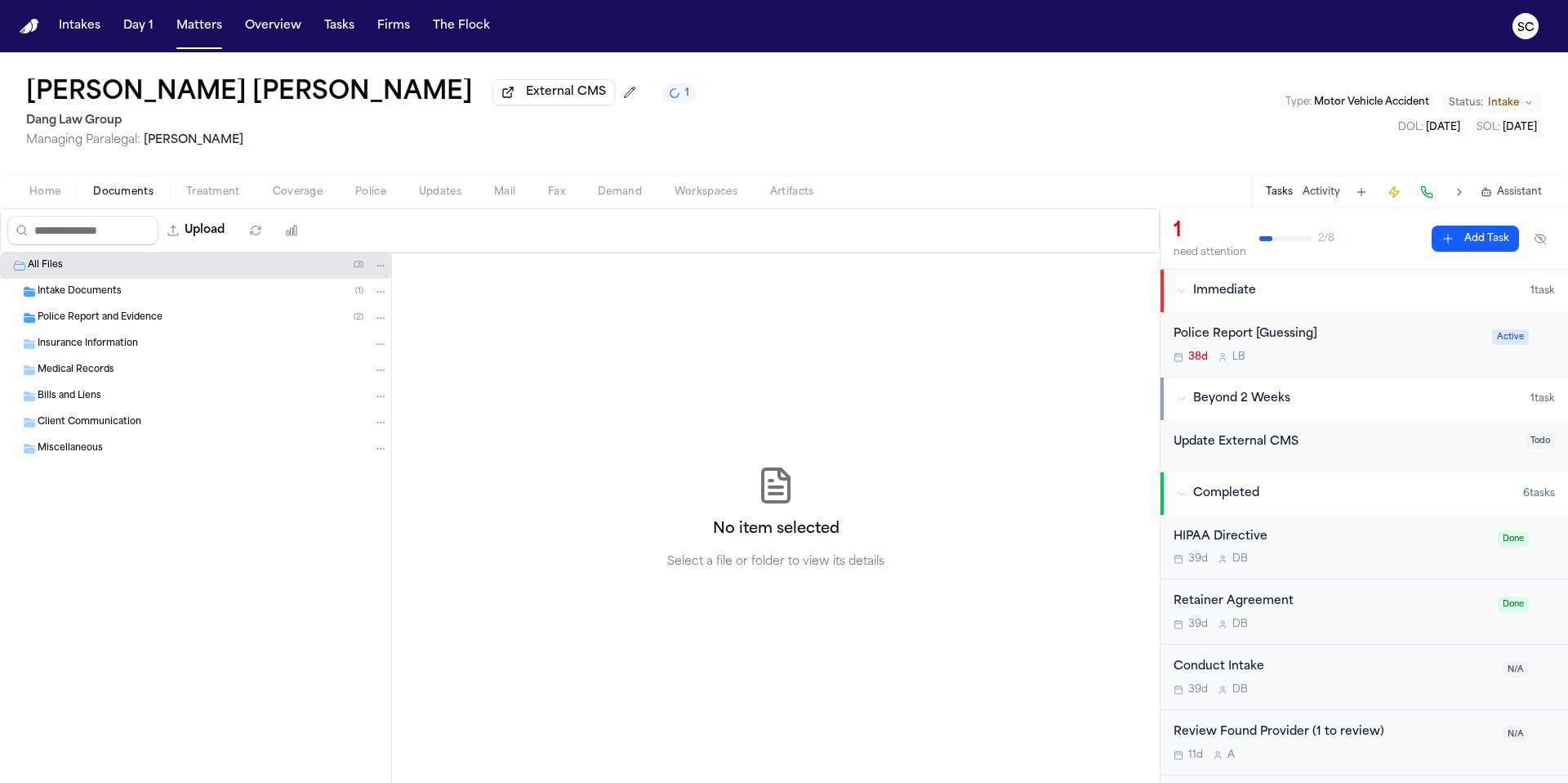
click at [59, 202] on span "button" at bounding box center [45, 201] width 51 height 2
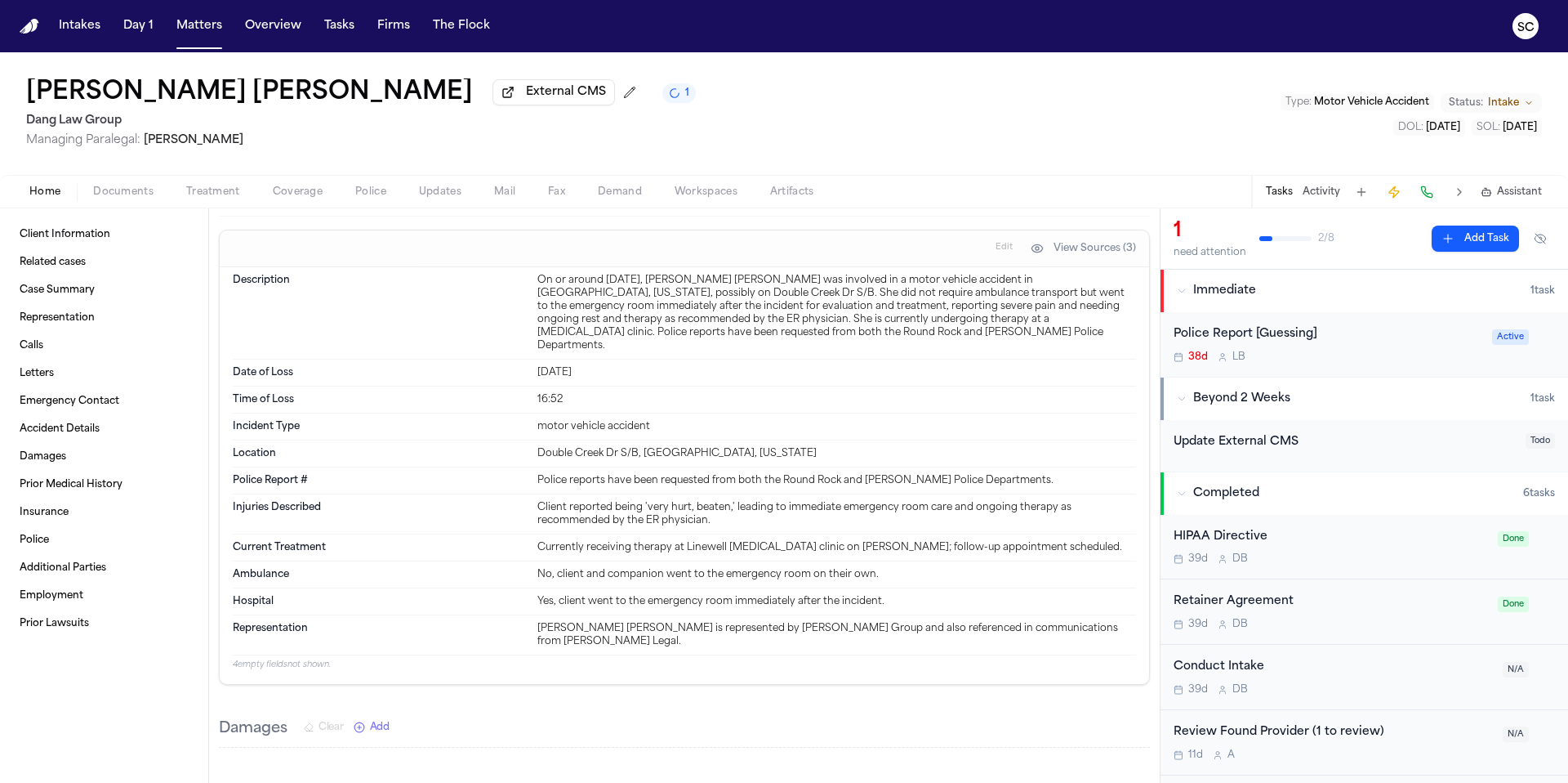
scroll to position [914, 0]
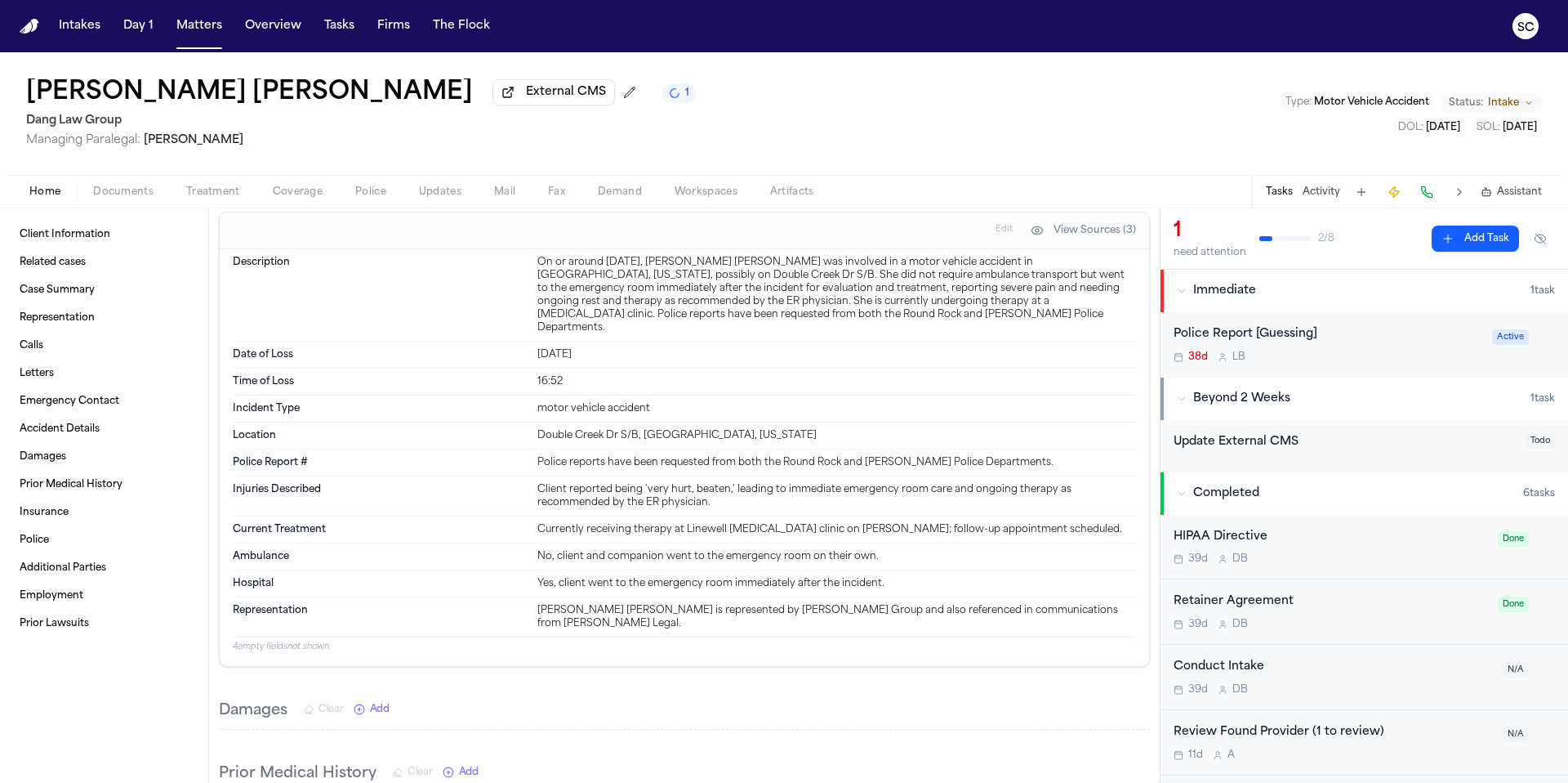
click at [996, 237] on button "Edit" at bounding box center [1004, 230] width 27 height 27
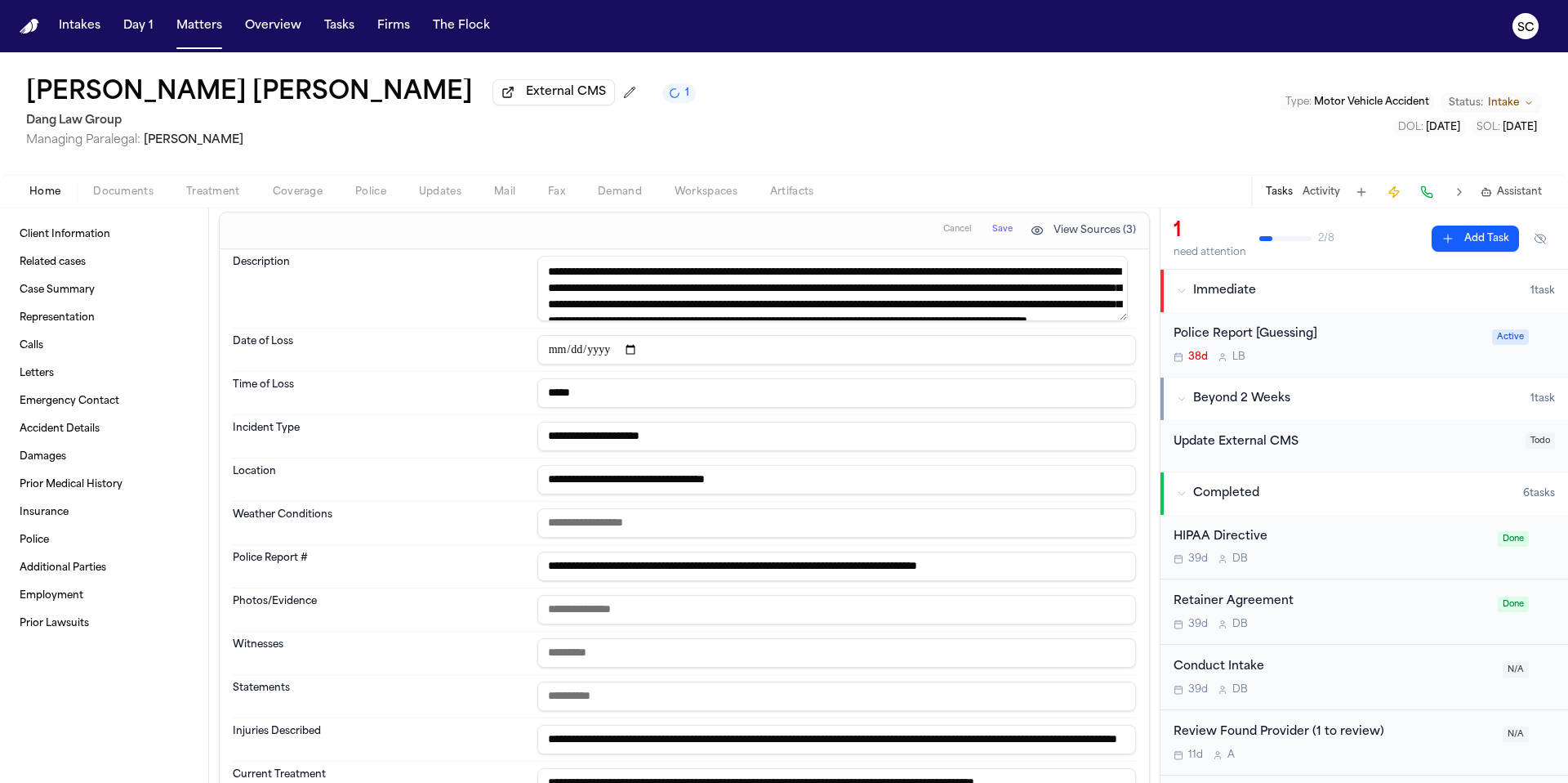
click at [620, 348] on input "**********" at bounding box center [837, 349] width 599 height 29
click at [620, 352] on input "**********" at bounding box center [837, 349] width 599 height 29
click at [617, 350] on input "**********" at bounding box center [837, 349] width 599 height 29
type input "**********"
click at [471, 394] on dt "Time of Loss" at bounding box center [380, 393] width 295 height 29
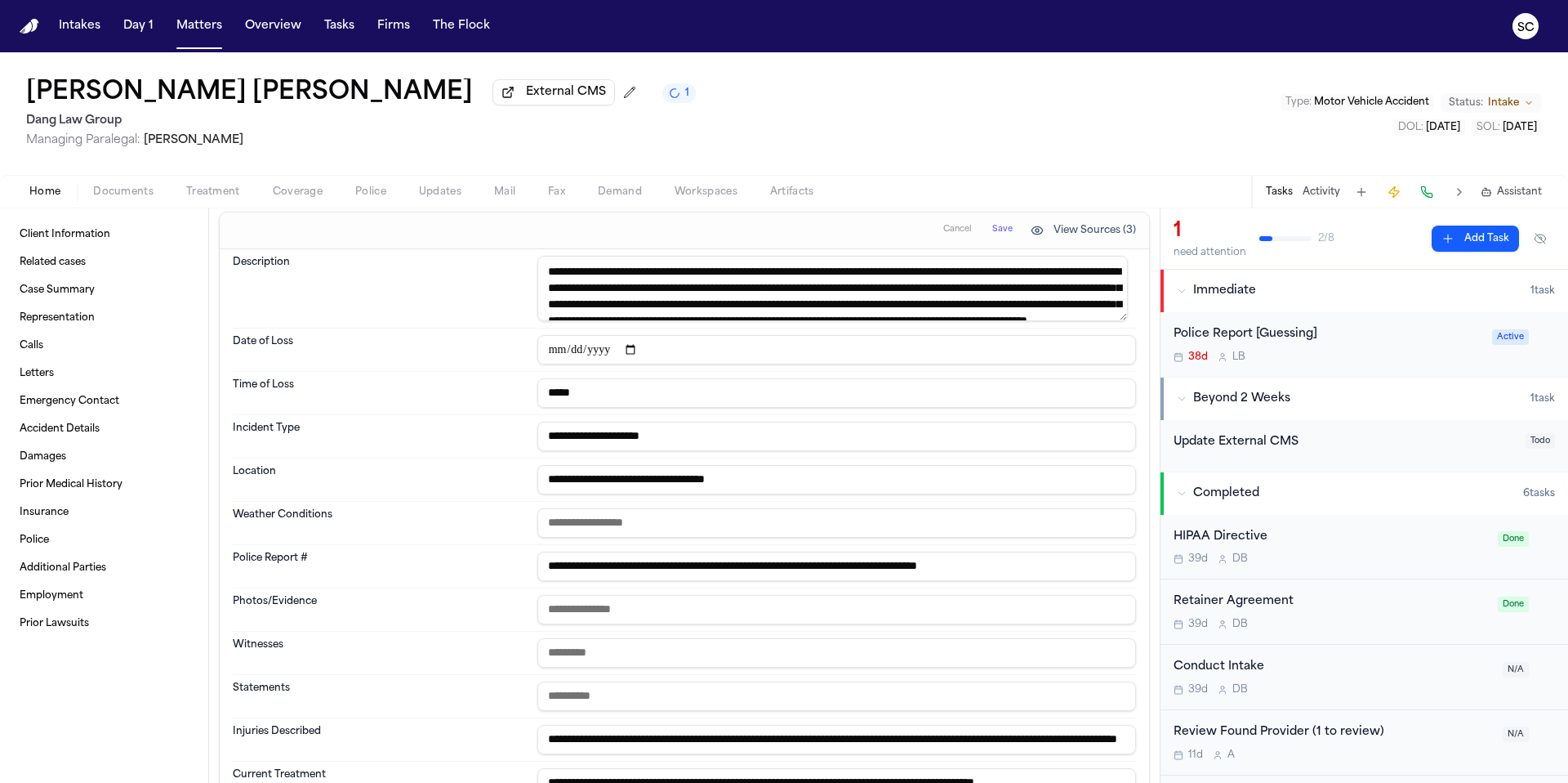
click at [993, 232] on span "Save" at bounding box center [1002, 230] width 21 height 12
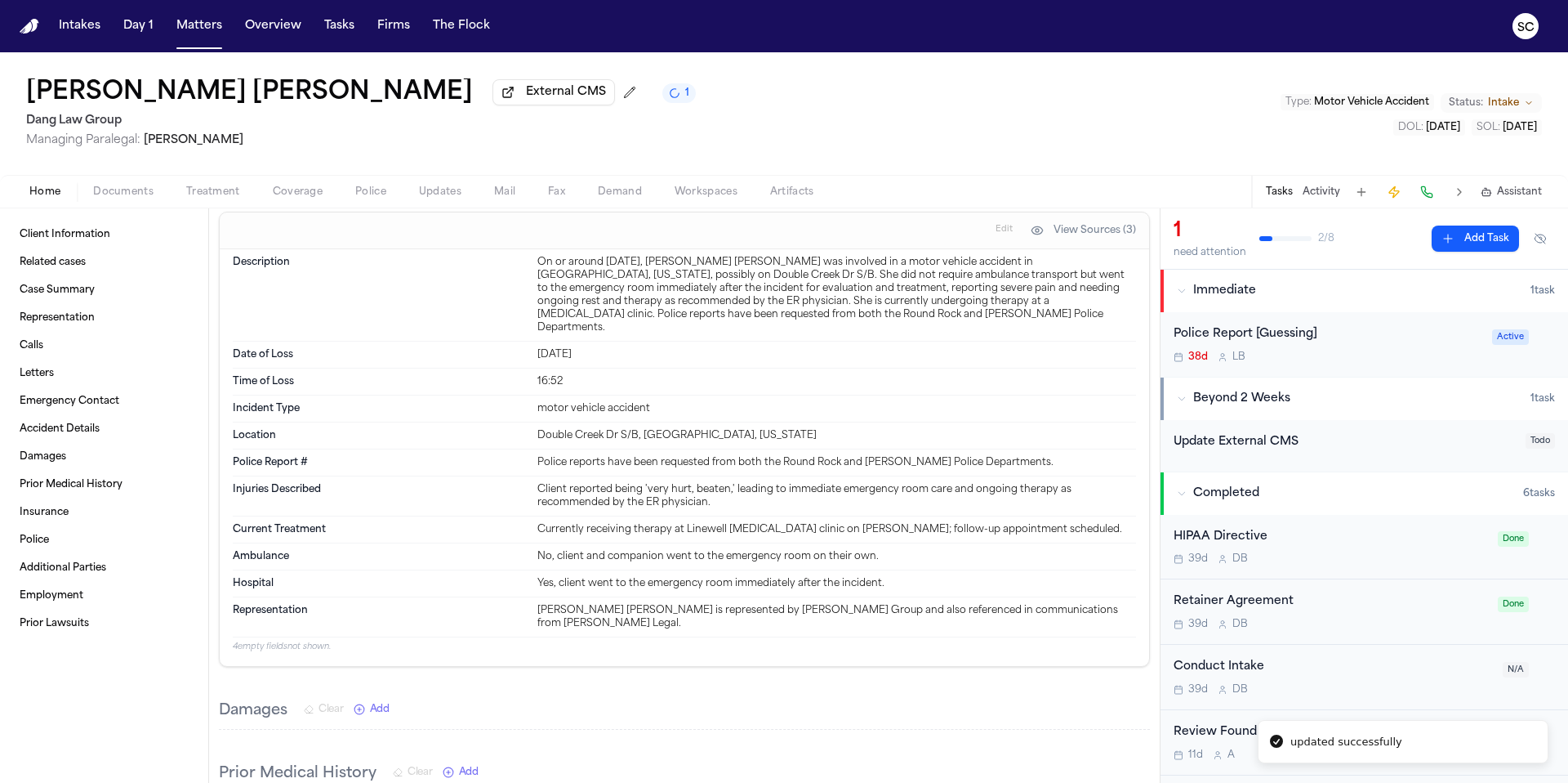
click at [385, 198] on button "Police" at bounding box center [370, 192] width 64 height 20
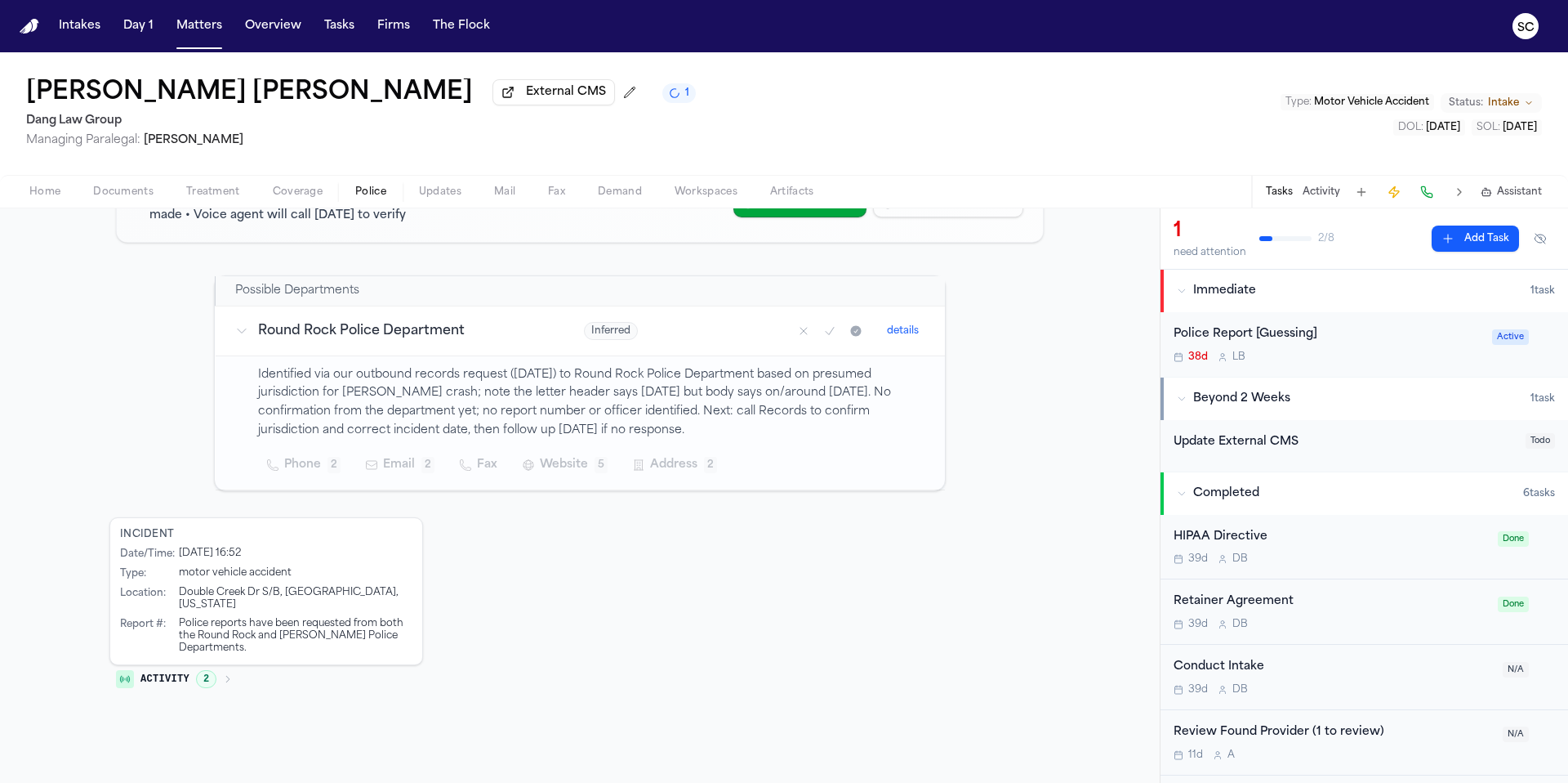
click at [900, 330] on button "details" at bounding box center [903, 331] width 45 height 20
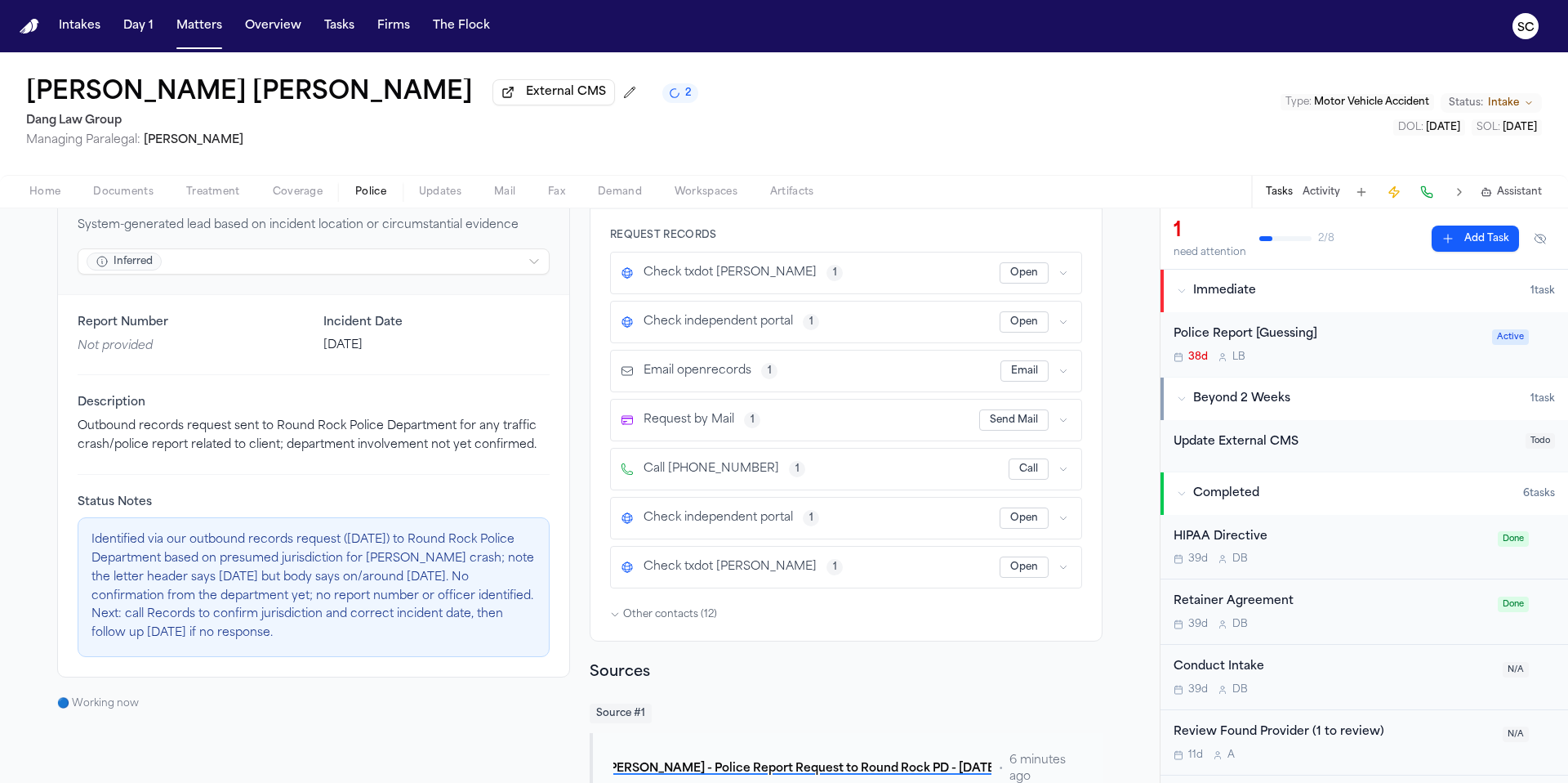
scroll to position [329, 0]
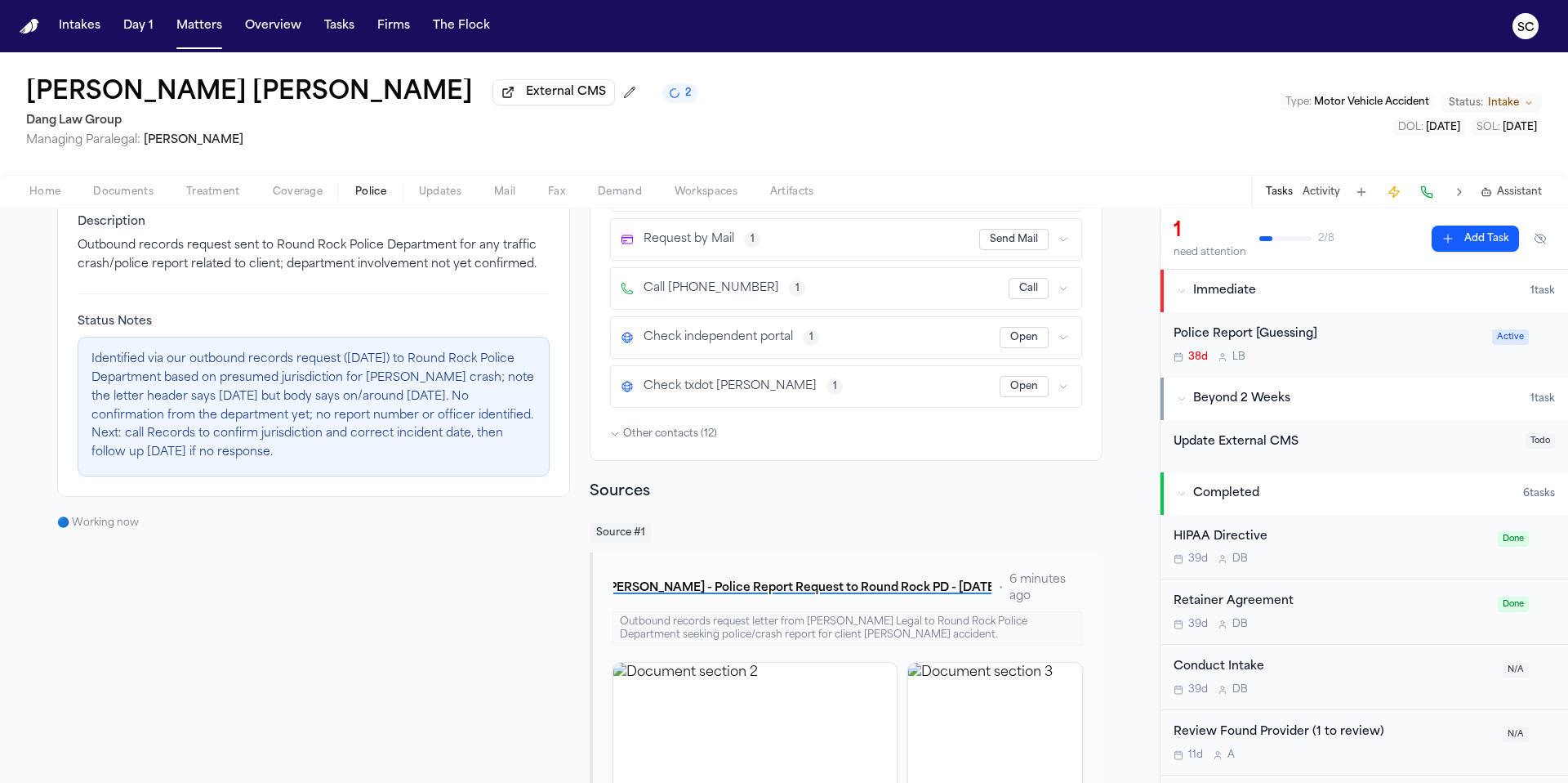
click at [216, 418] on p "Identified via our outbound records request (10/08/2025) to Round Rock Police D…" at bounding box center [313, 406] width 444 height 112
click at [220, 415] on p "Identified via our outbound records request (10/08/2025) to Round Rock Police D…" at bounding box center [313, 406] width 444 height 112
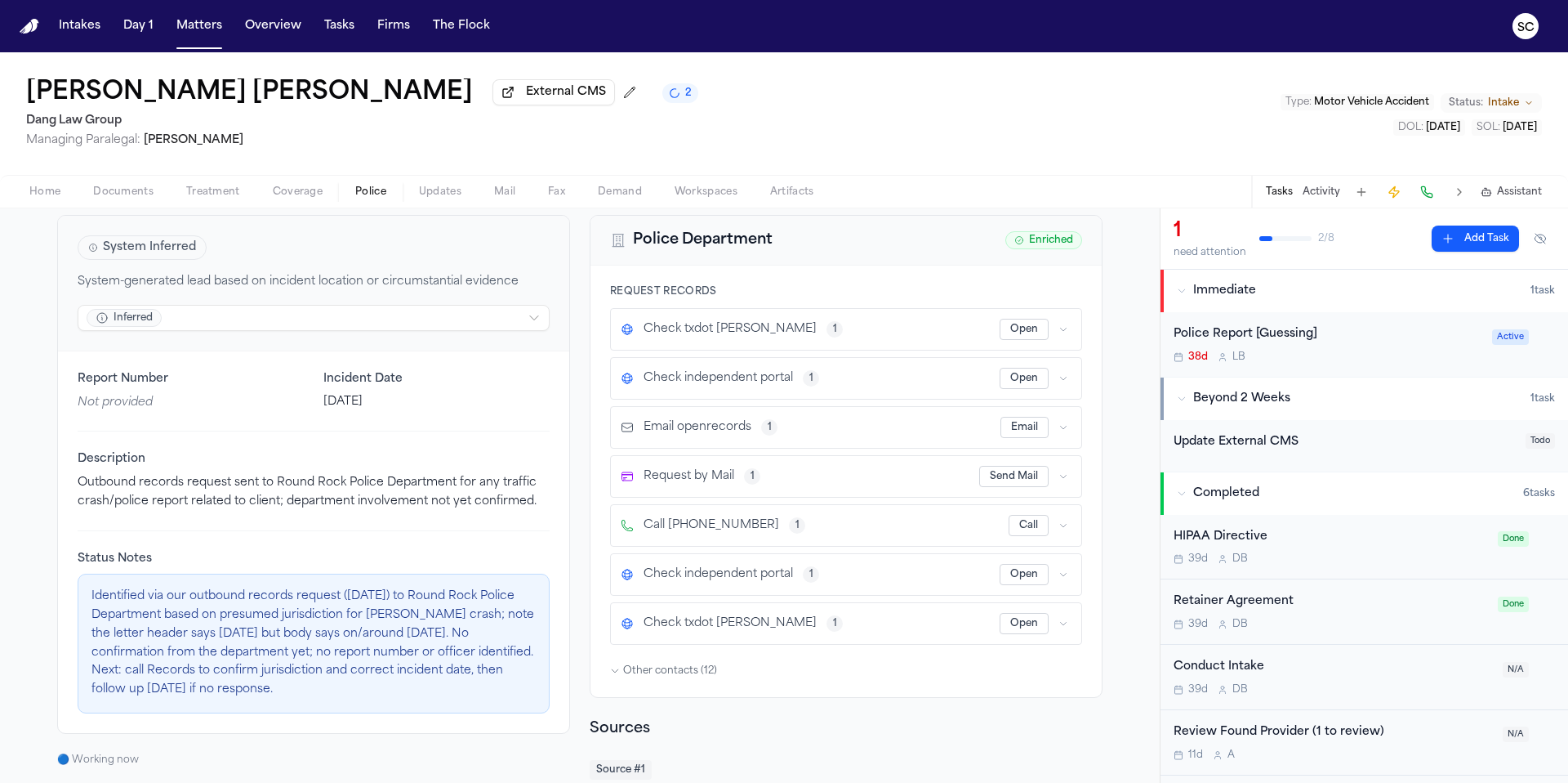
scroll to position [0, 0]
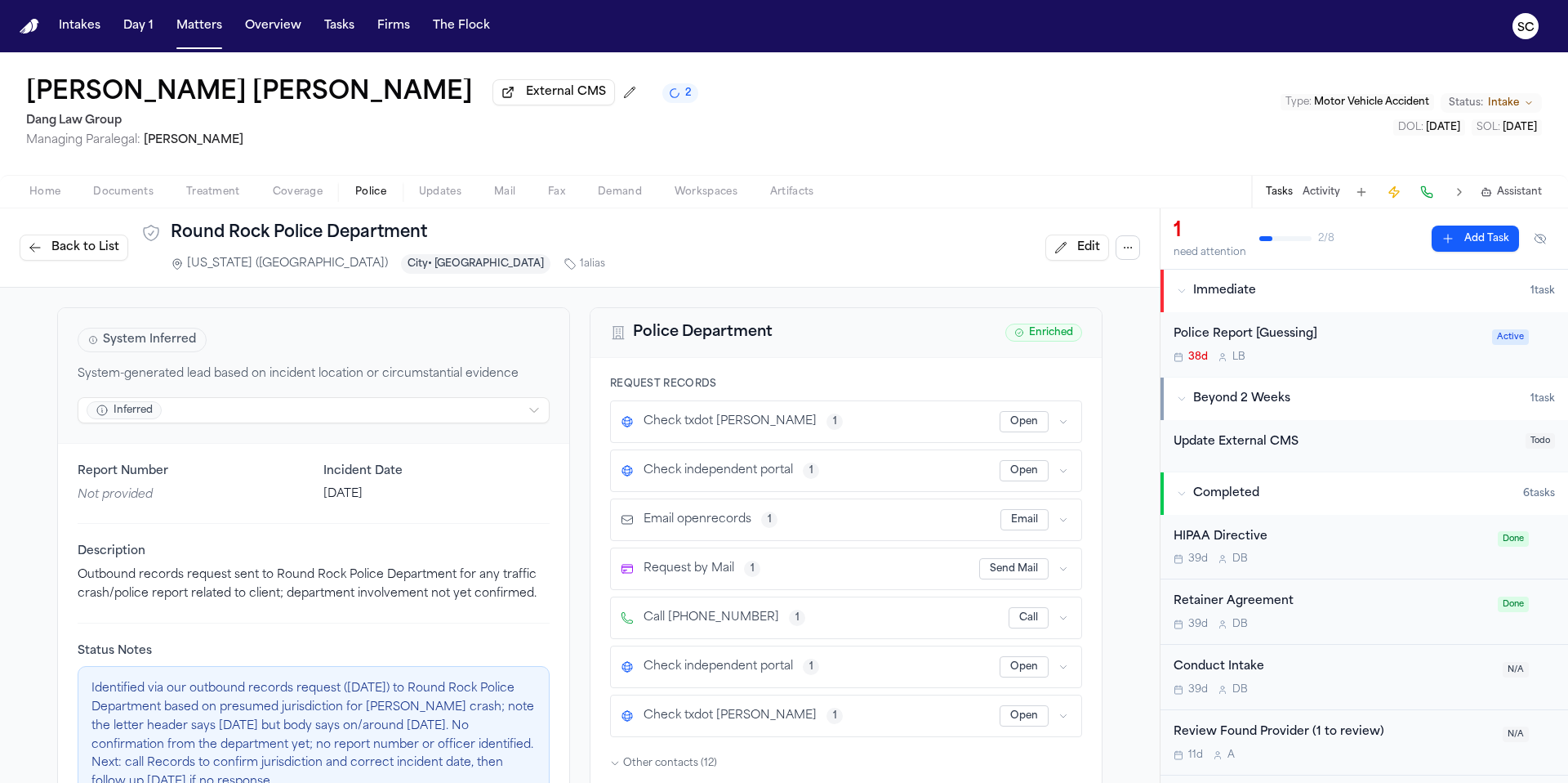
click at [1056, 254] on button "Edit" at bounding box center [1077, 248] width 64 height 27
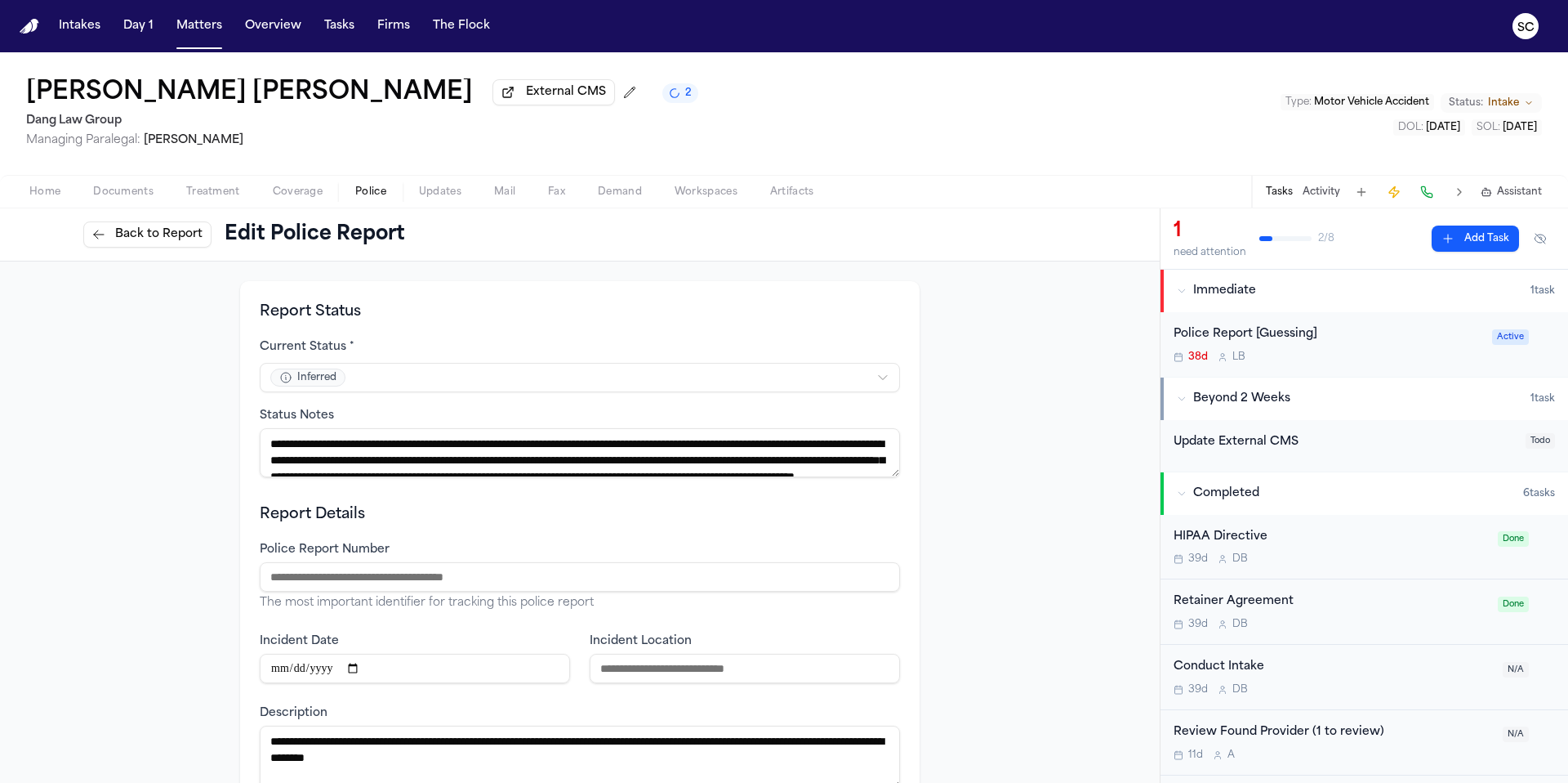
click at [437, 463] on textarea "**********" at bounding box center [580, 452] width 640 height 49
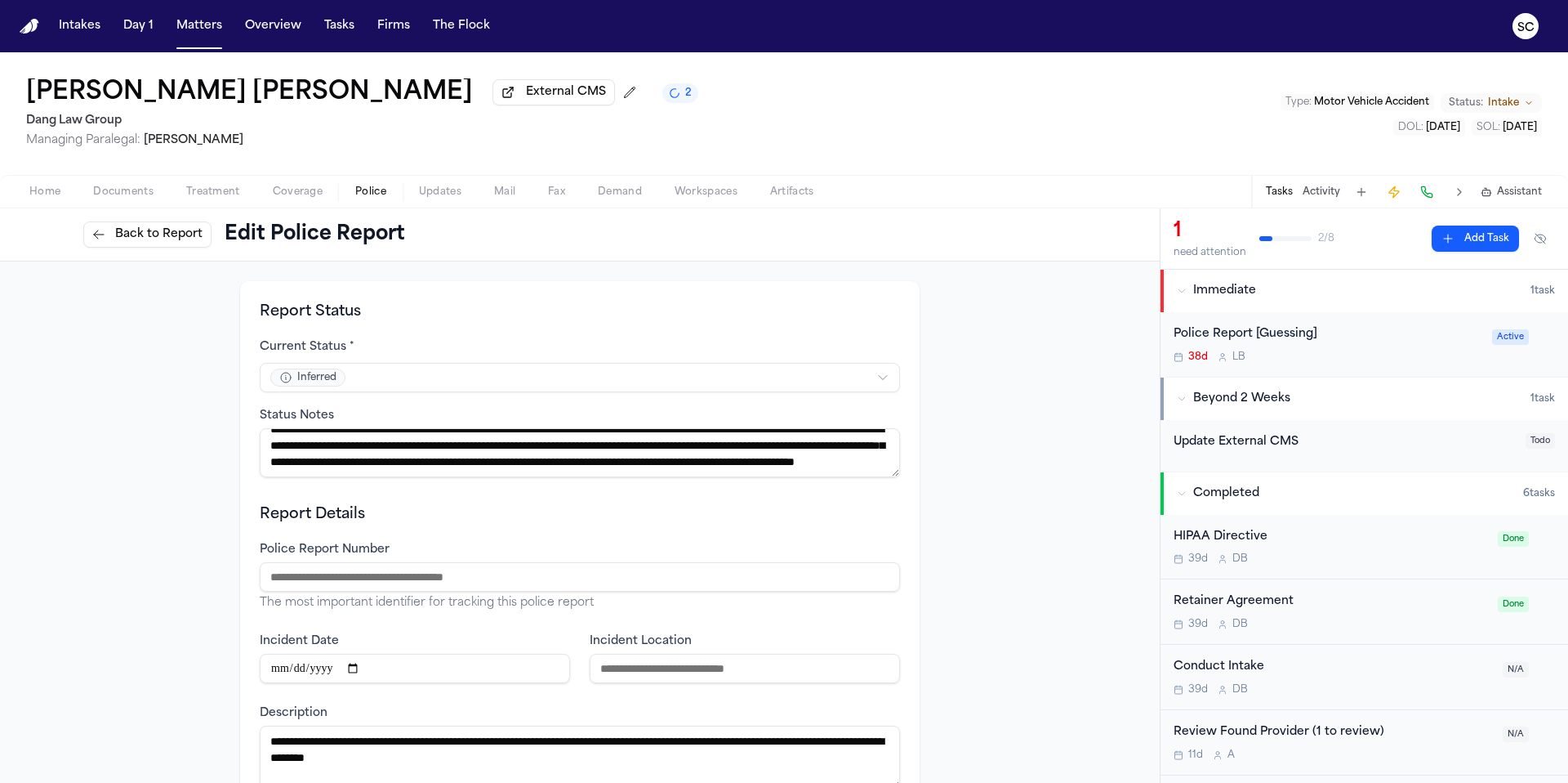
drag, startPoint x: 463, startPoint y: 473, endPoint x: 495, endPoint y: 458, distance: 35.3
click at [495, 458] on textarea "**********" at bounding box center [580, 452] width 640 height 49
click at [436, 459] on textarea "**********" at bounding box center [580, 452] width 640 height 49
click at [452, 435] on textarea "**********" at bounding box center [580, 452] width 640 height 49
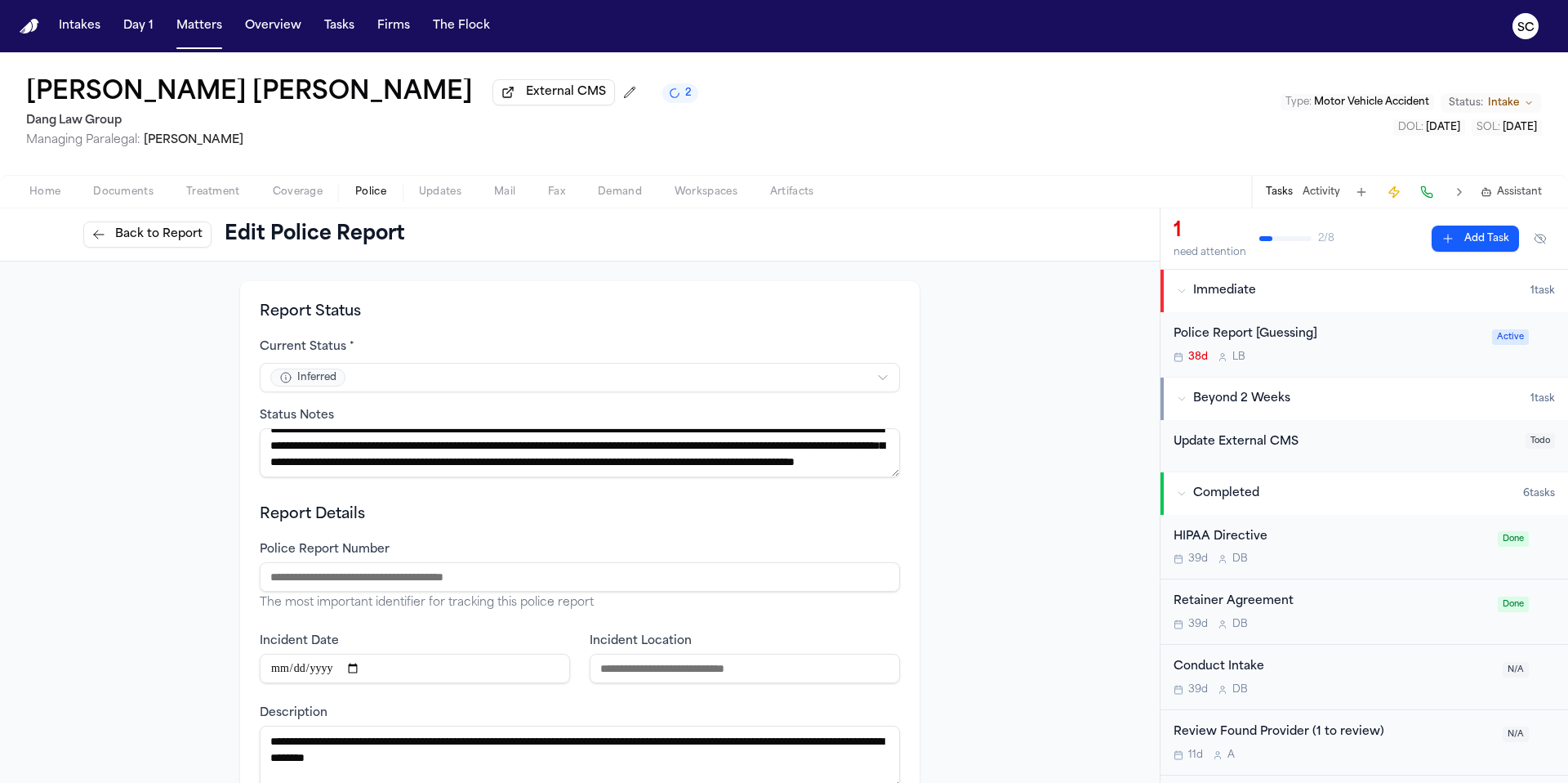
type textarea "**********"
click at [519, 539] on div "**********" at bounding box center [580, 645] width 640 height 286
click at [335, 670] on input "**********" at bounding box center [415, 668] width 311 height 29
type input "**********"
click at [51, 658] on div "**********" at bounding box center [580, 599] width 1160 height 783
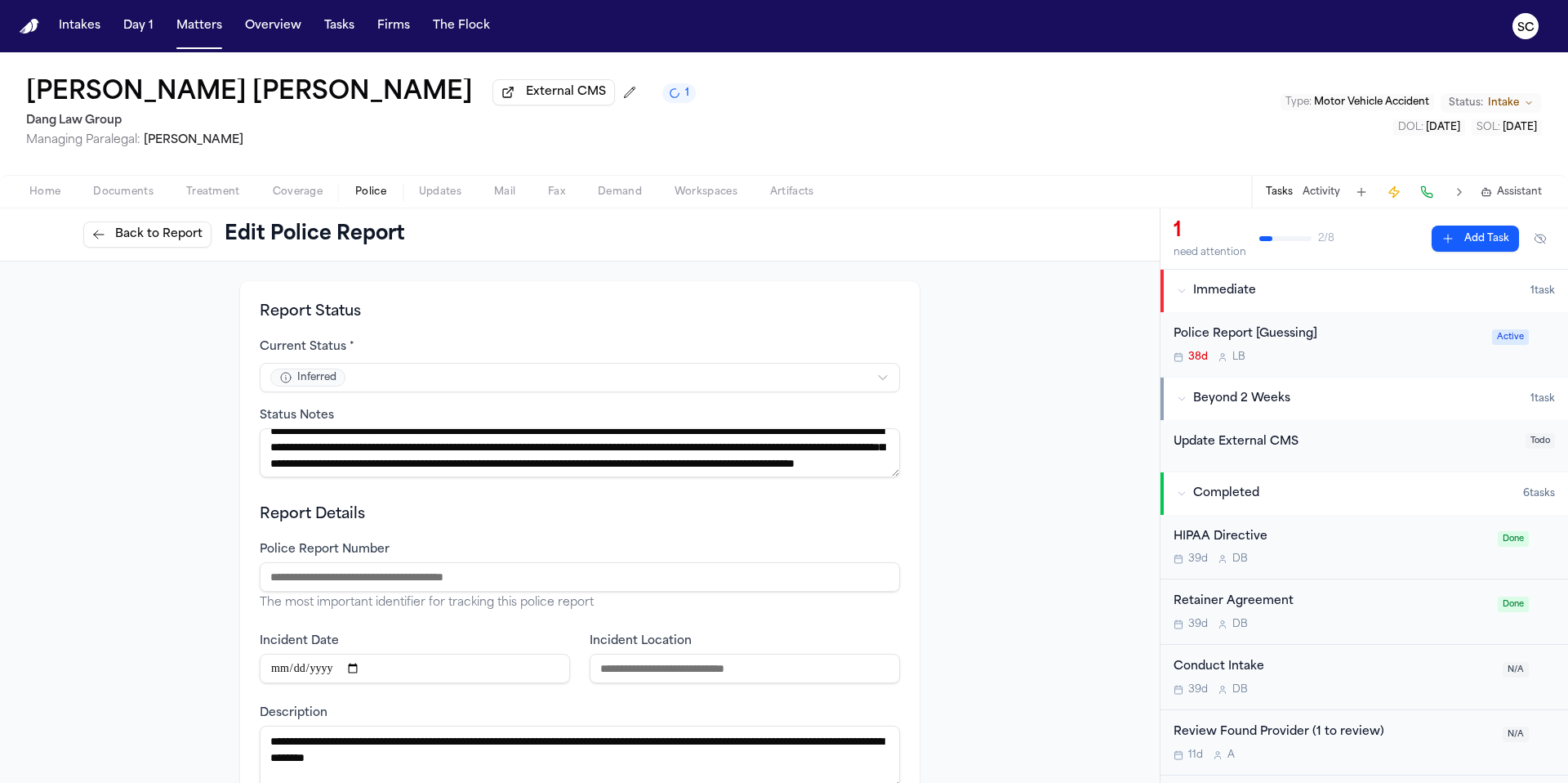
scroll to position [12, 0]
click at [684, 675] on input "Incident Location" at bounding box center [745, 668] width 311 height 29
type input "**********"
click at [953, 612] on div "**********" at bounding box center [580, 599] width 1160 height 783
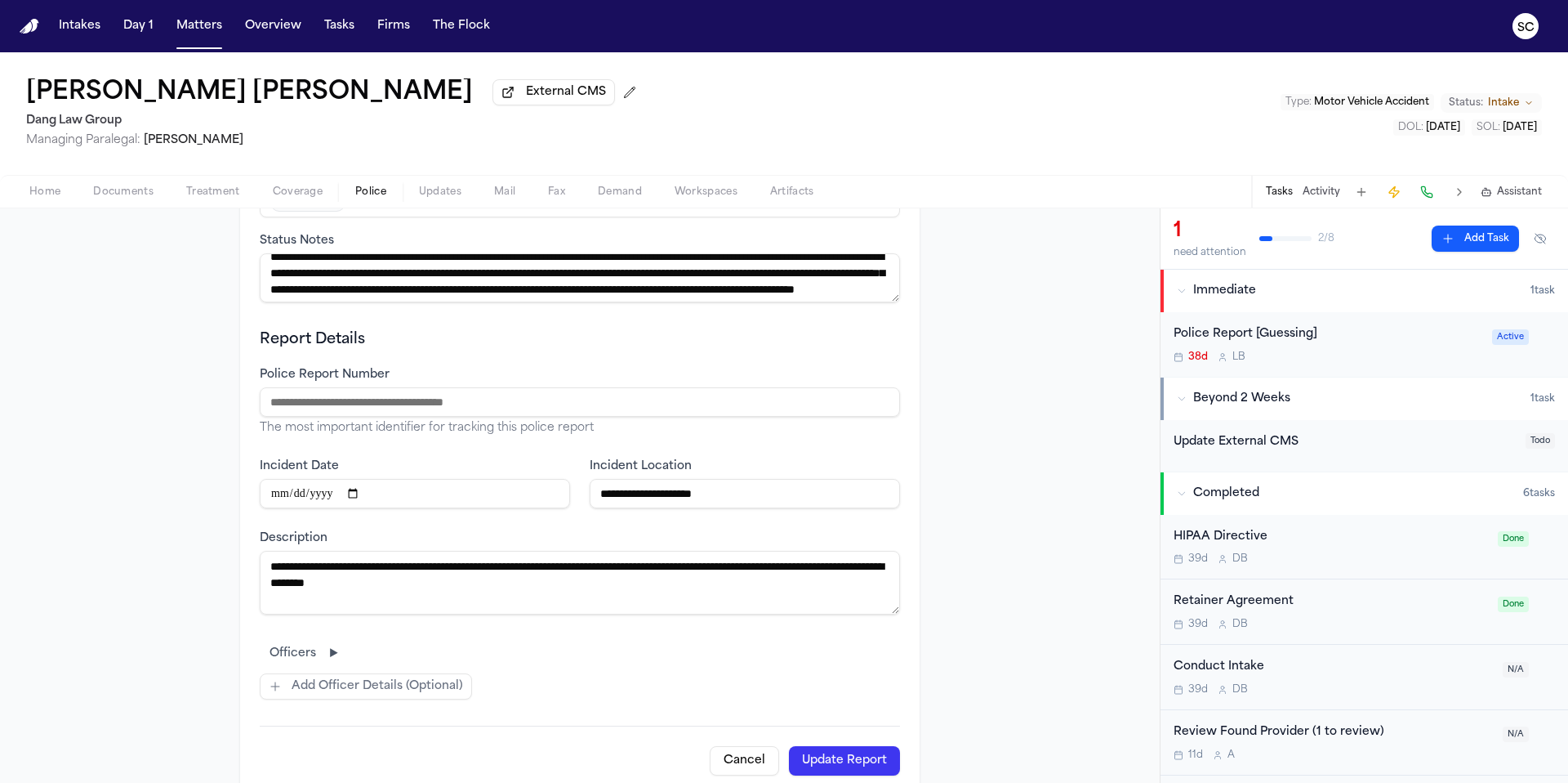
scroll to position [211, 0]
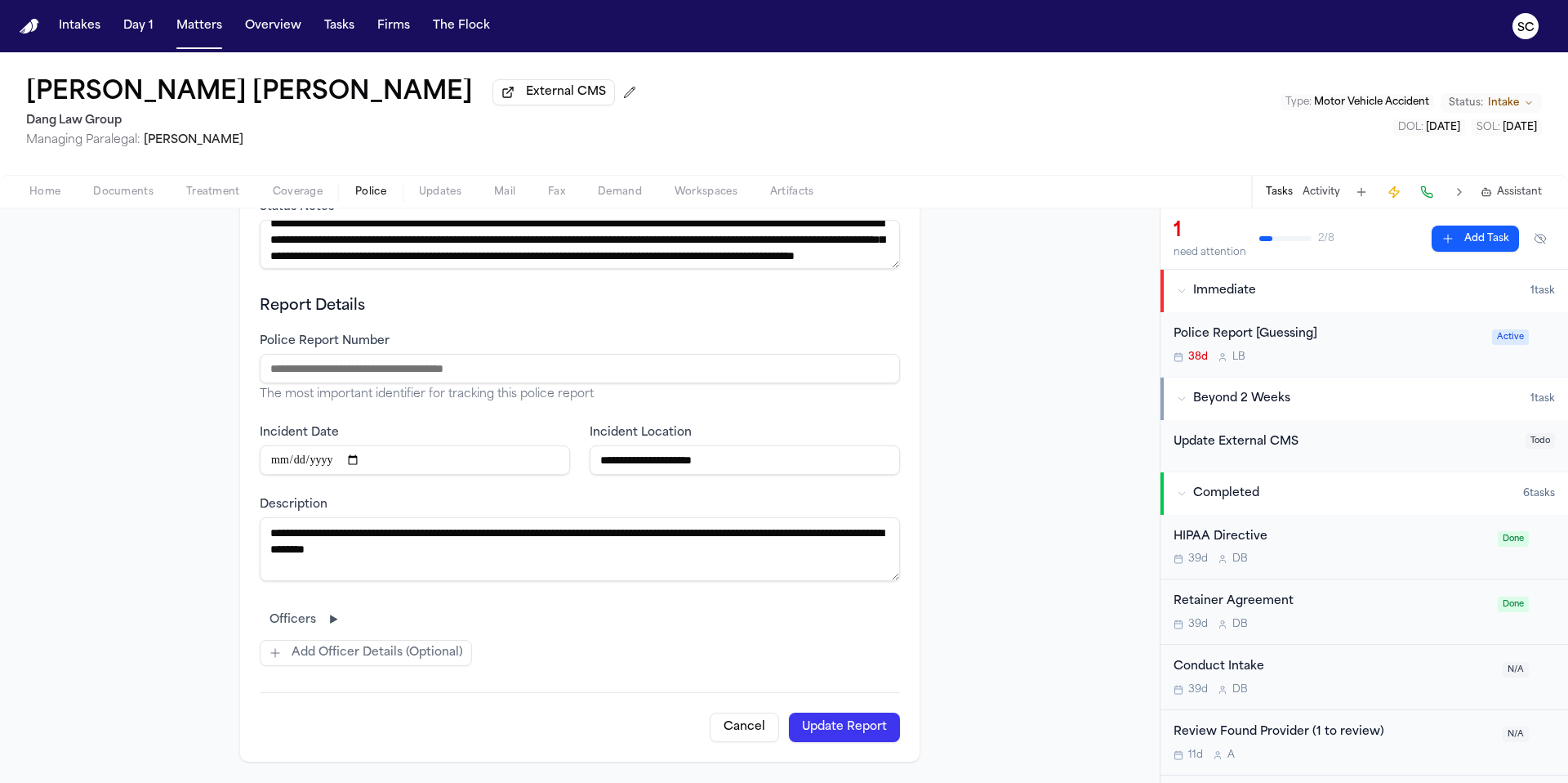
click at [839, 722] on button "Update Report" at bounding box center [844, 727] width 111 height 29
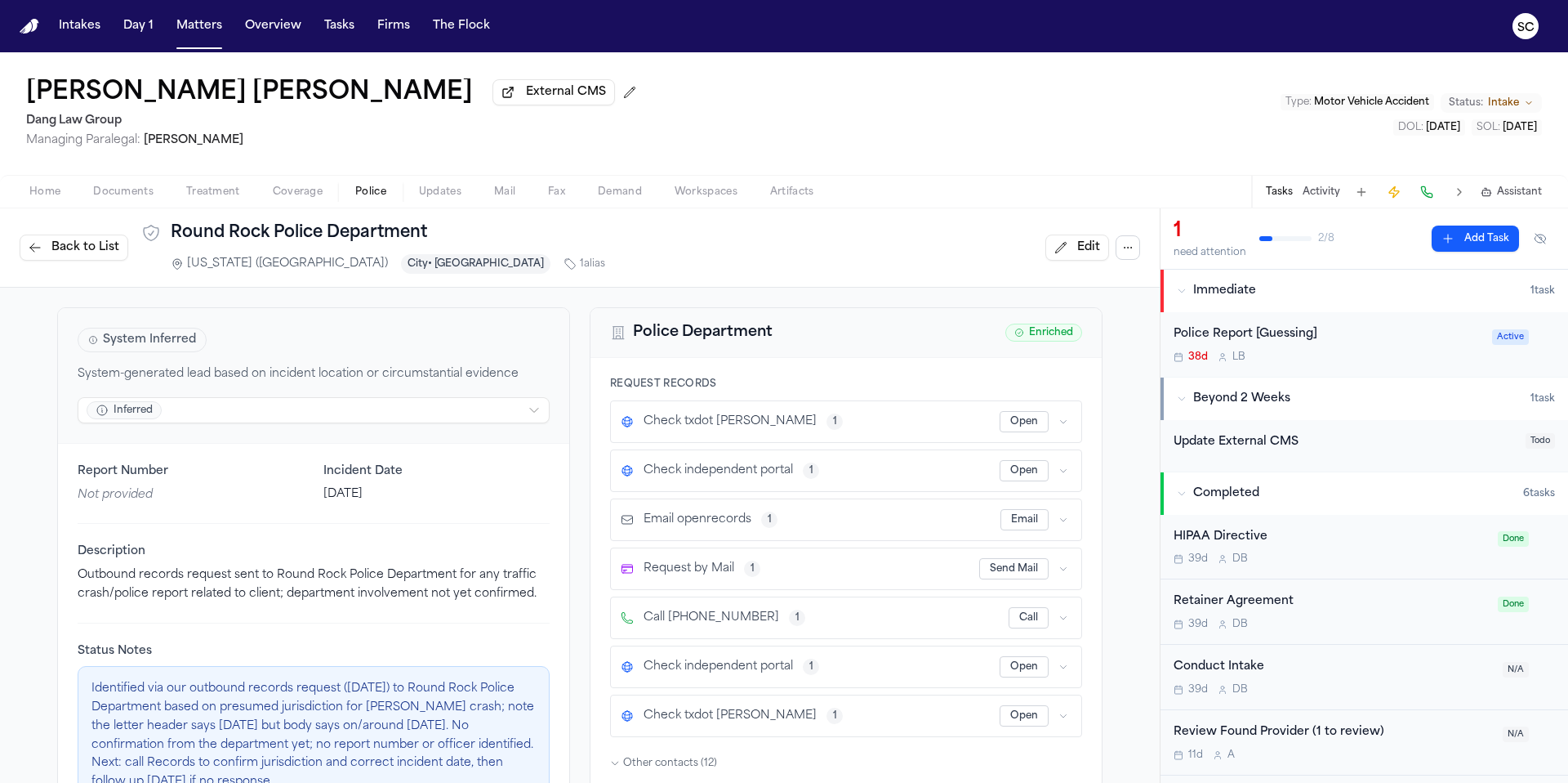
click at [1017, 618] on button "Call" at bounding box center [1029, 618] width 40 height 22
click at [1061, 620] on icon "button" at bounding box center [1064, 618] width 6 height 3
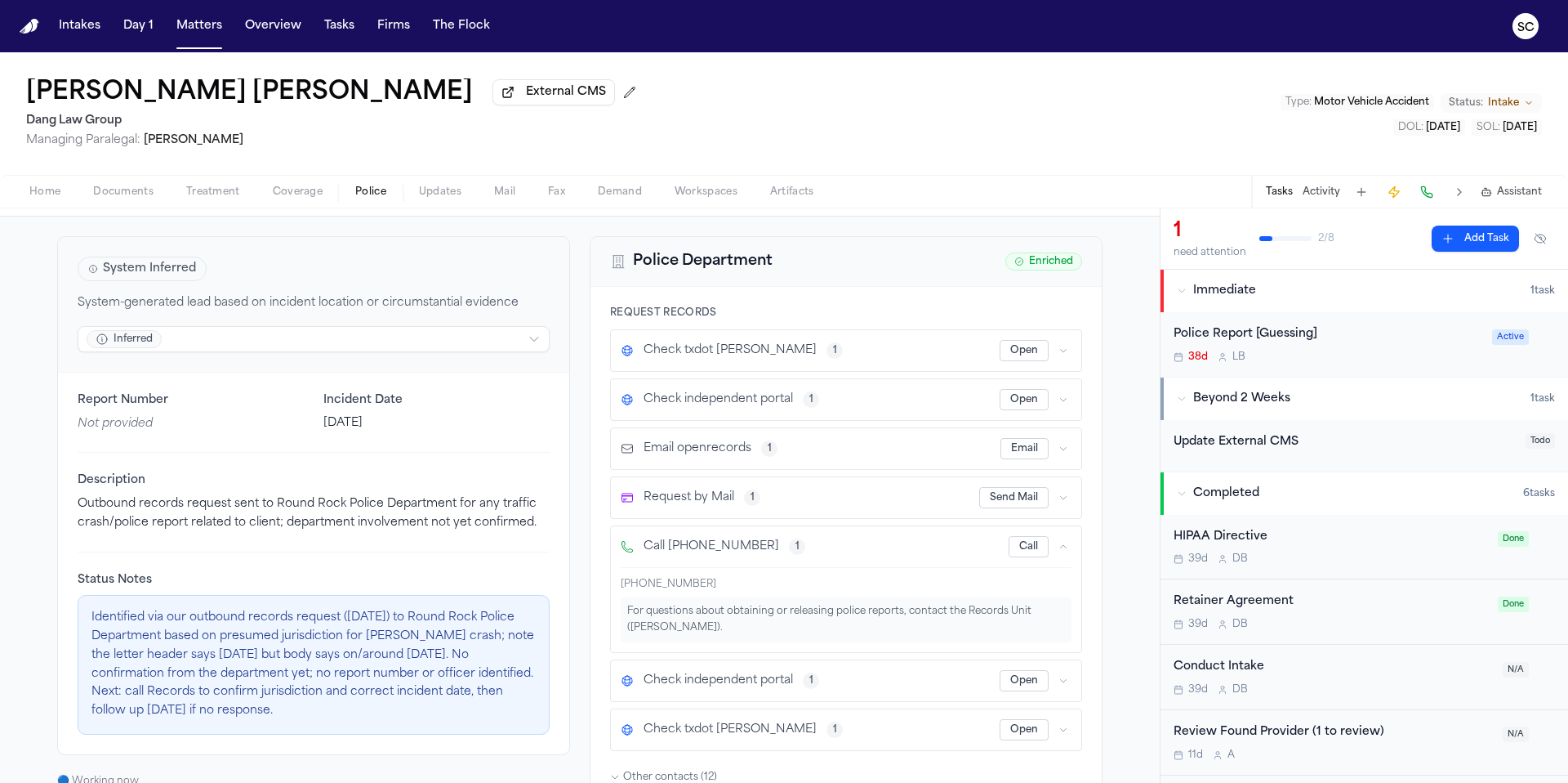
scroll to position [157, 0]
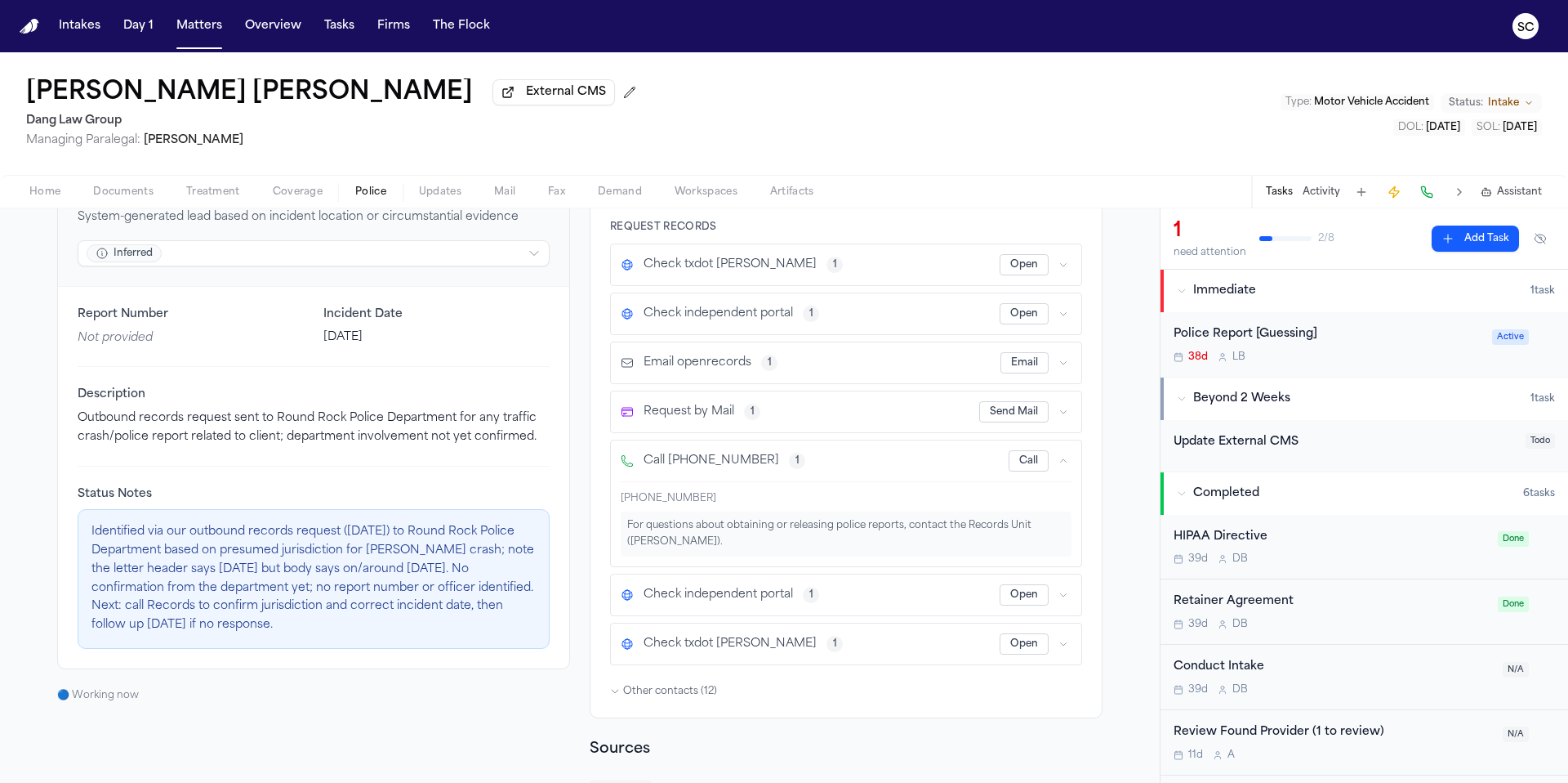
click at [130, 198] on span "Documents" at bounding box center [123, 192] width 60 height 13
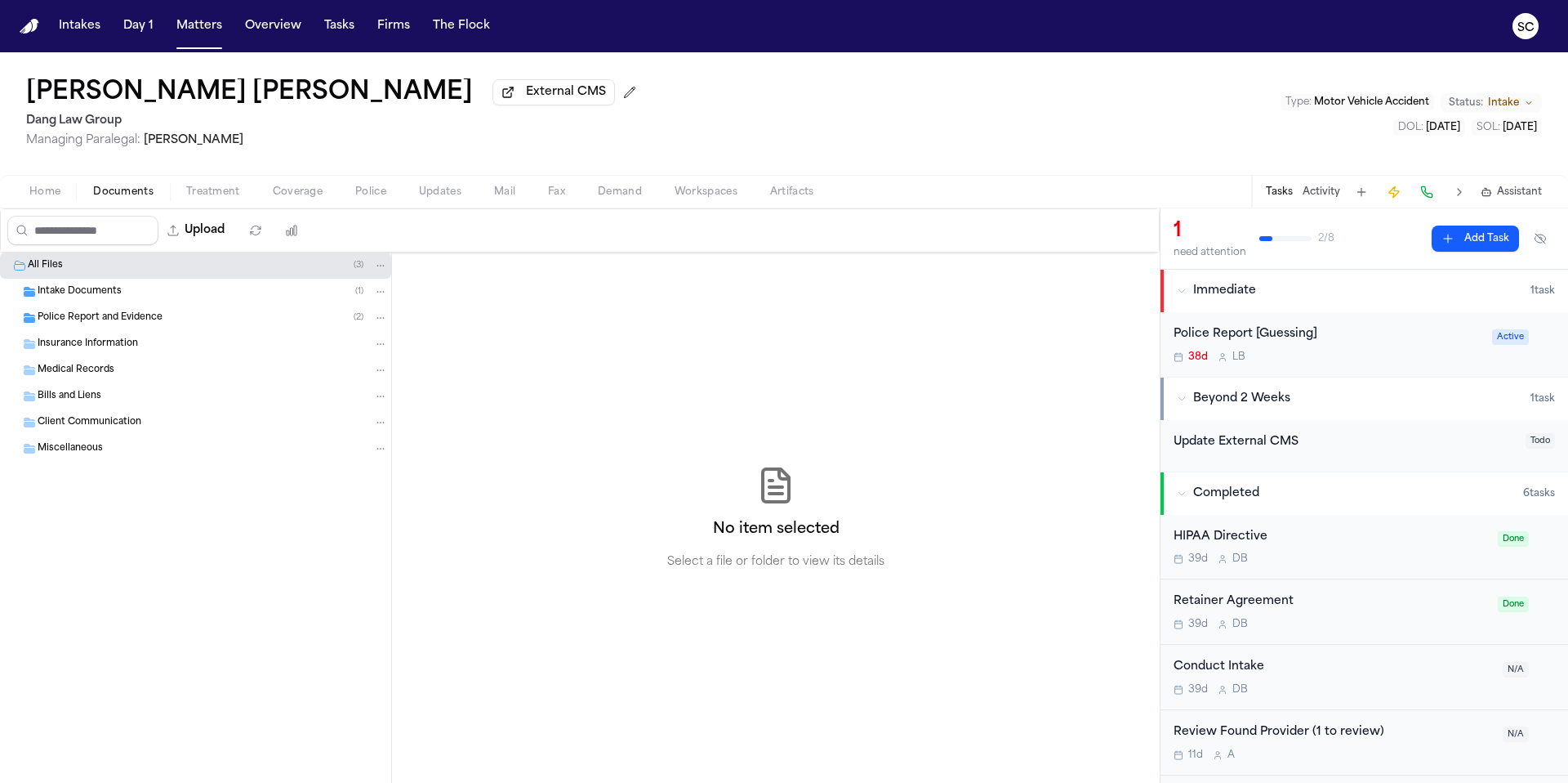
click at [51, 191] on span "Home" at bounding box center [44, 192] width 31 height 13
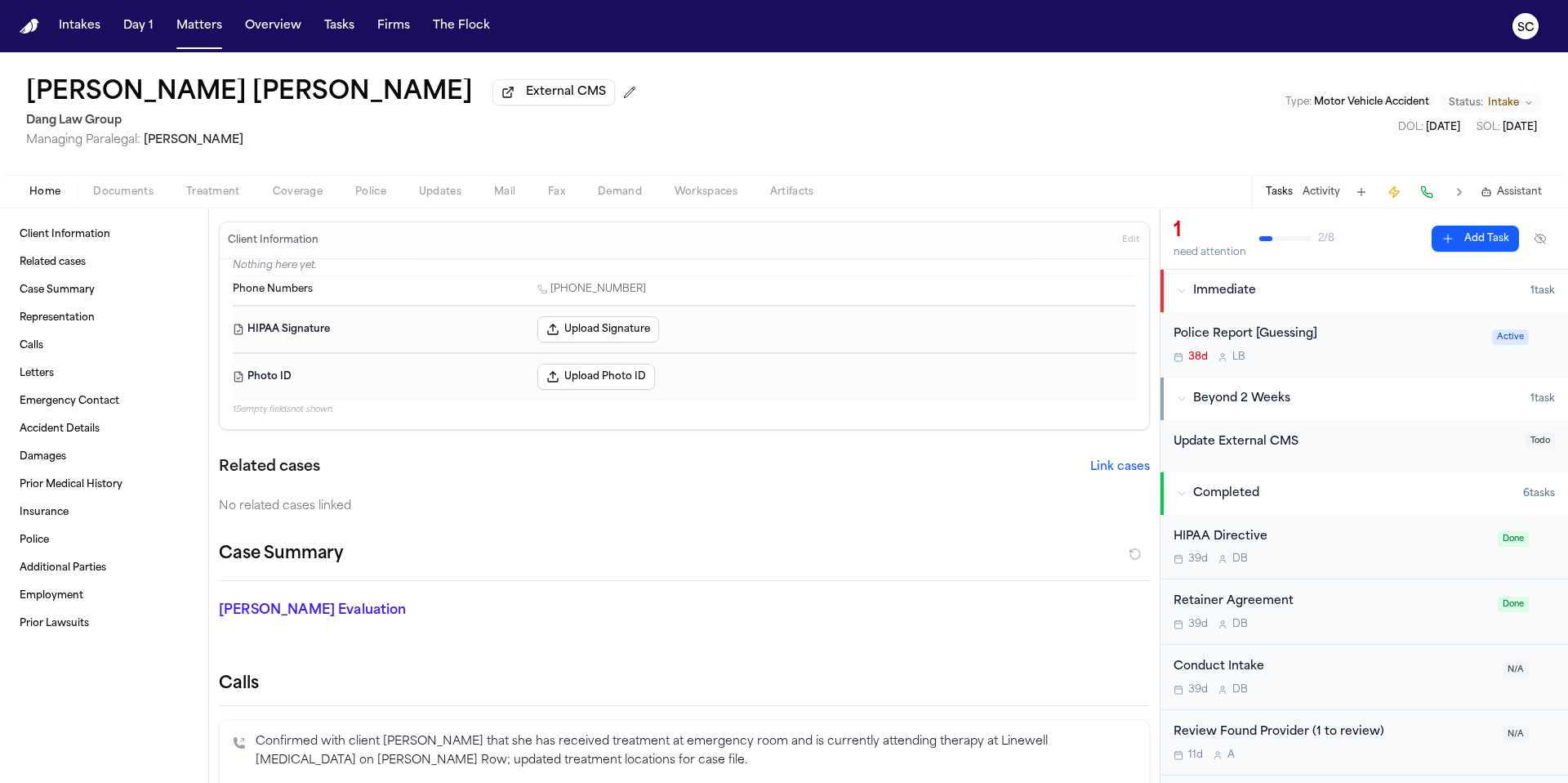
click at [1401, 352] on div "Police Report [Guessing] 38d L B" at bounding box center [1328, 344] width 309 height 38
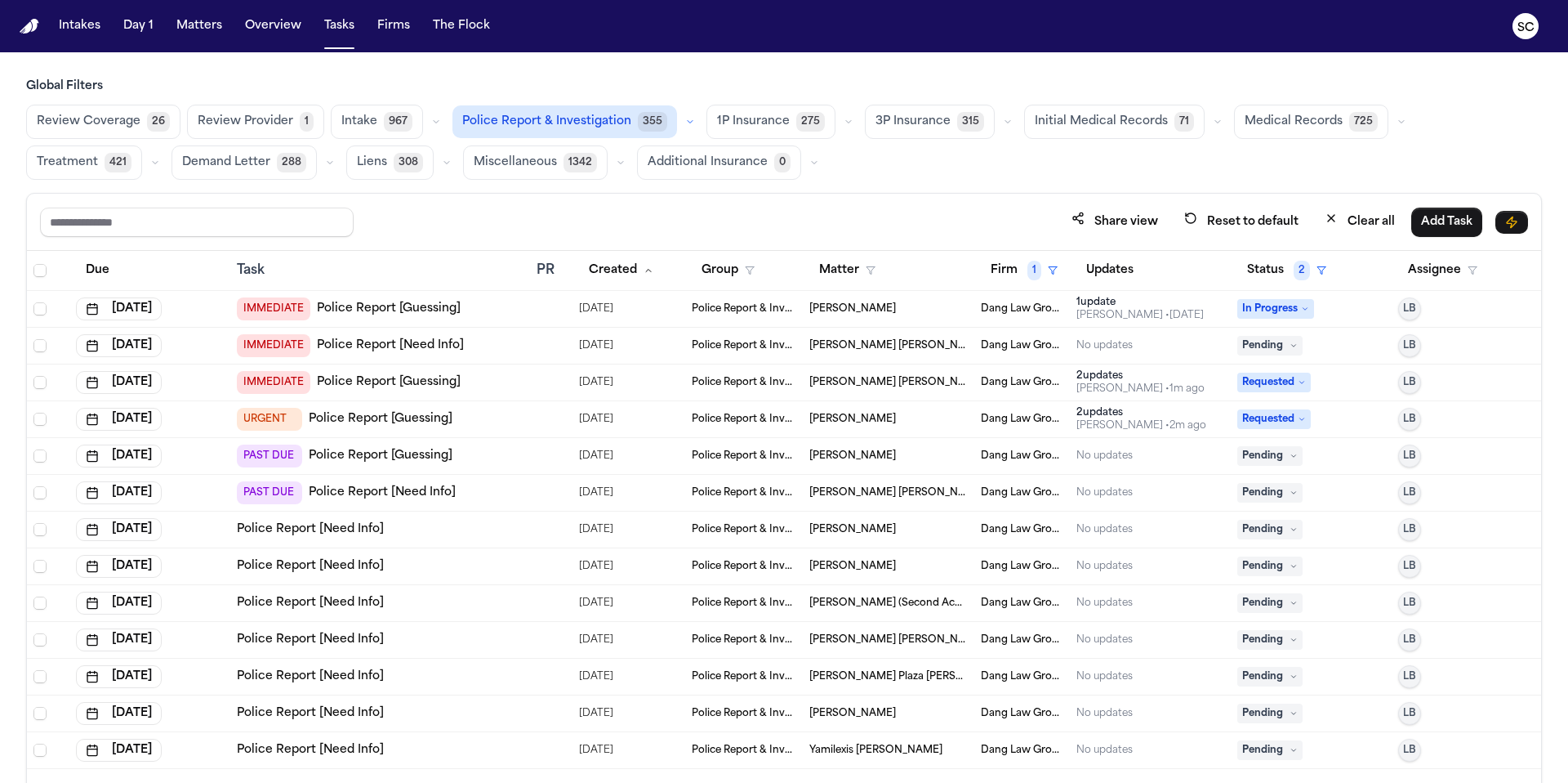
click at [1276, 349] on span "Pending" at bounding box center [1270, 346] width 65 height 20
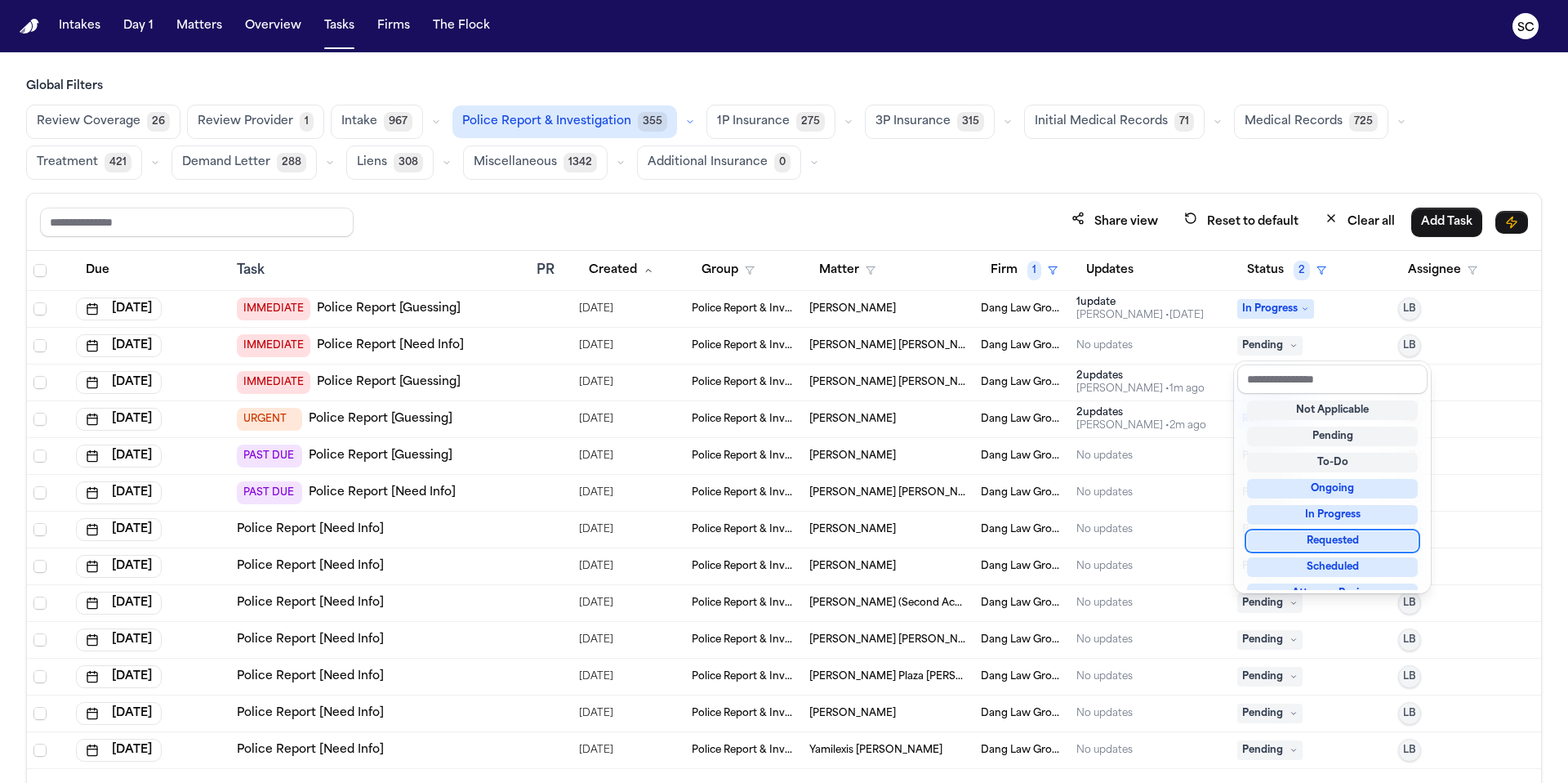
click at [1353, 546] on div "Requested" at bounding box center [1333, 541] width 171 height 20
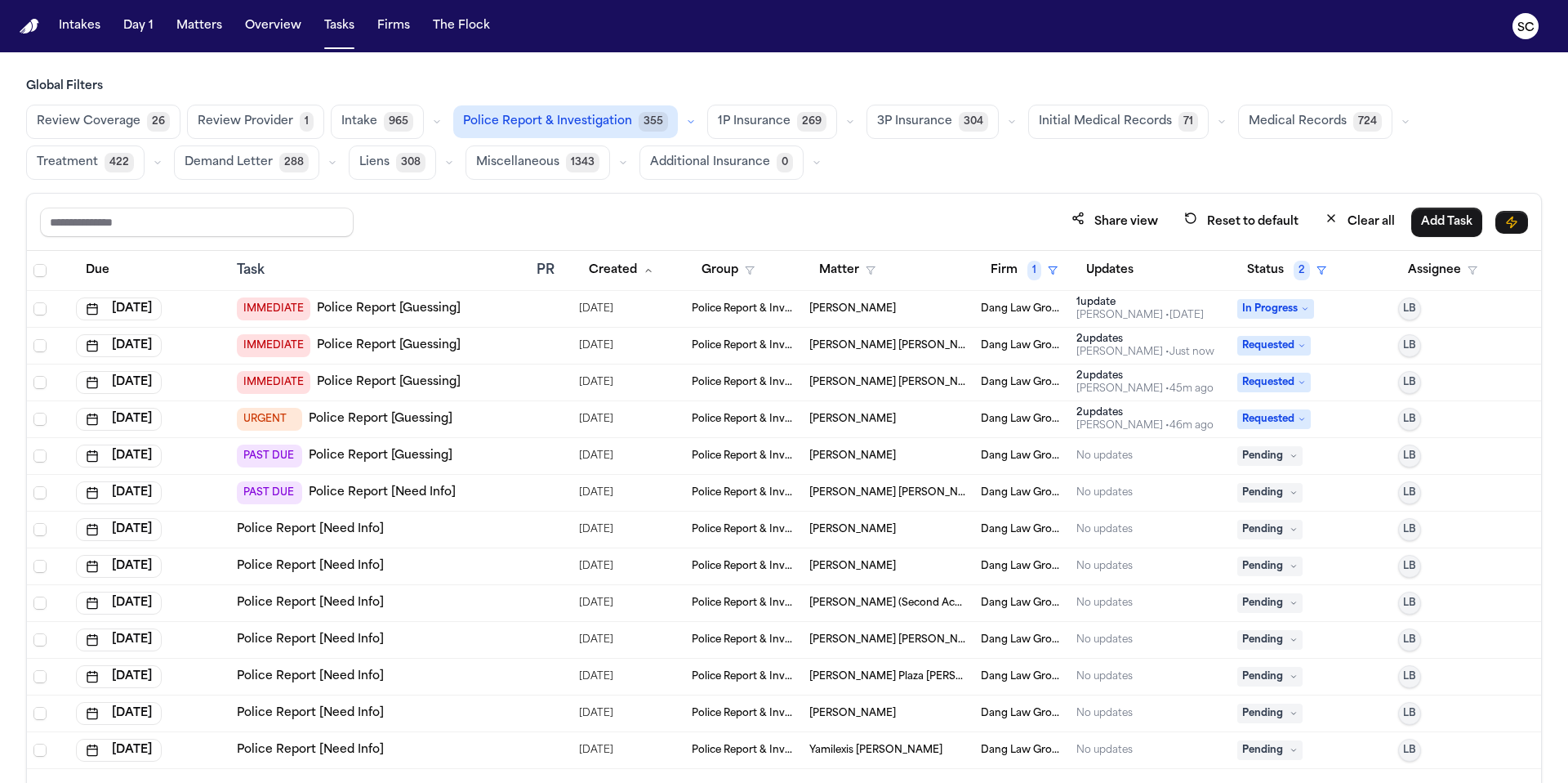
click at [446, 457] on link "Police Report [Guessing]" at bounding box center [381, 456] width 144 height 17
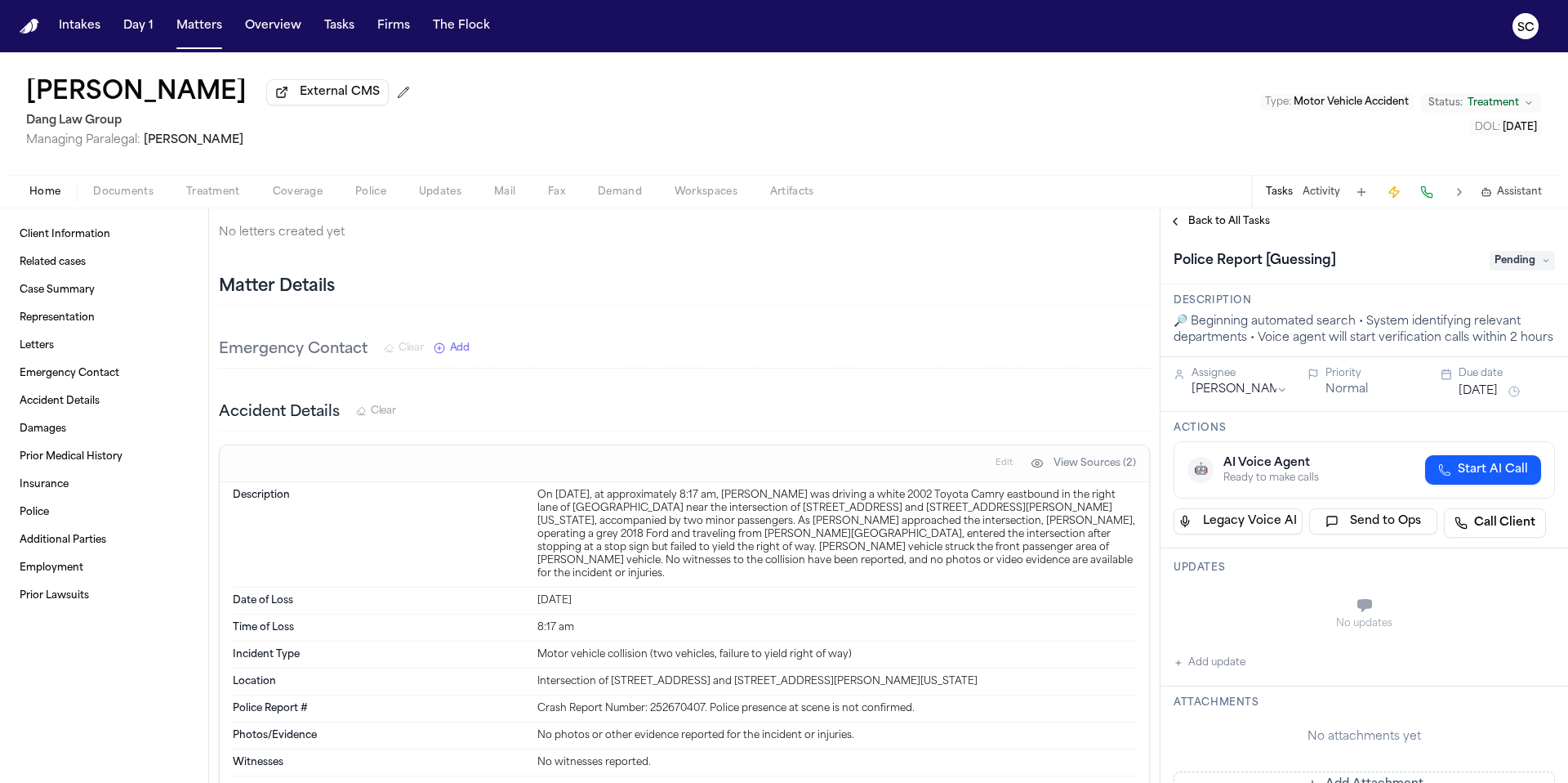
scroll to position [522, 0]
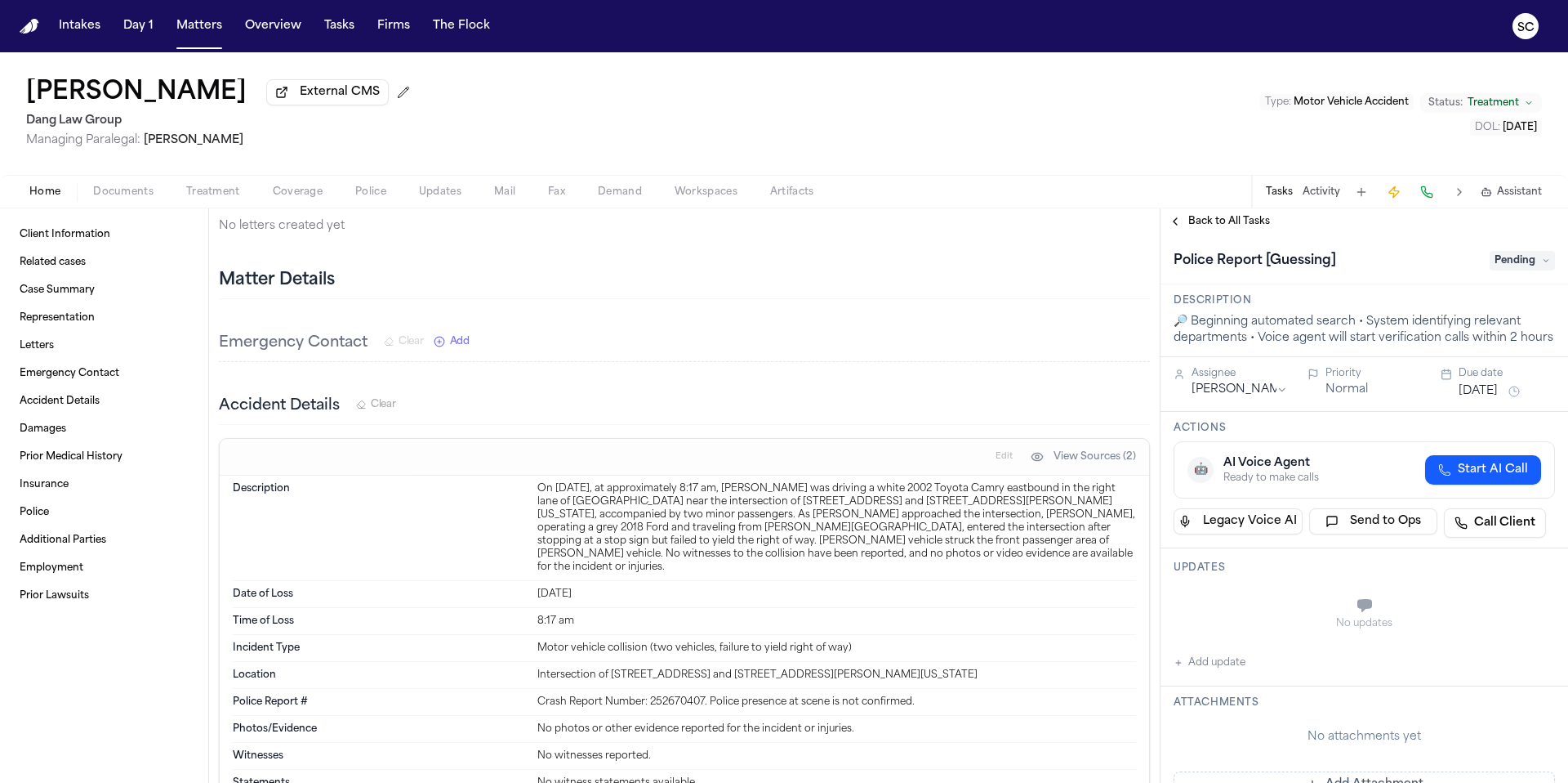
click at [670, 695] on div "Crash Report Number: 252670407. Police presence at scene is not confirmed." at bounding box center [837, 702] width 599 height 13
copy div "252670407"
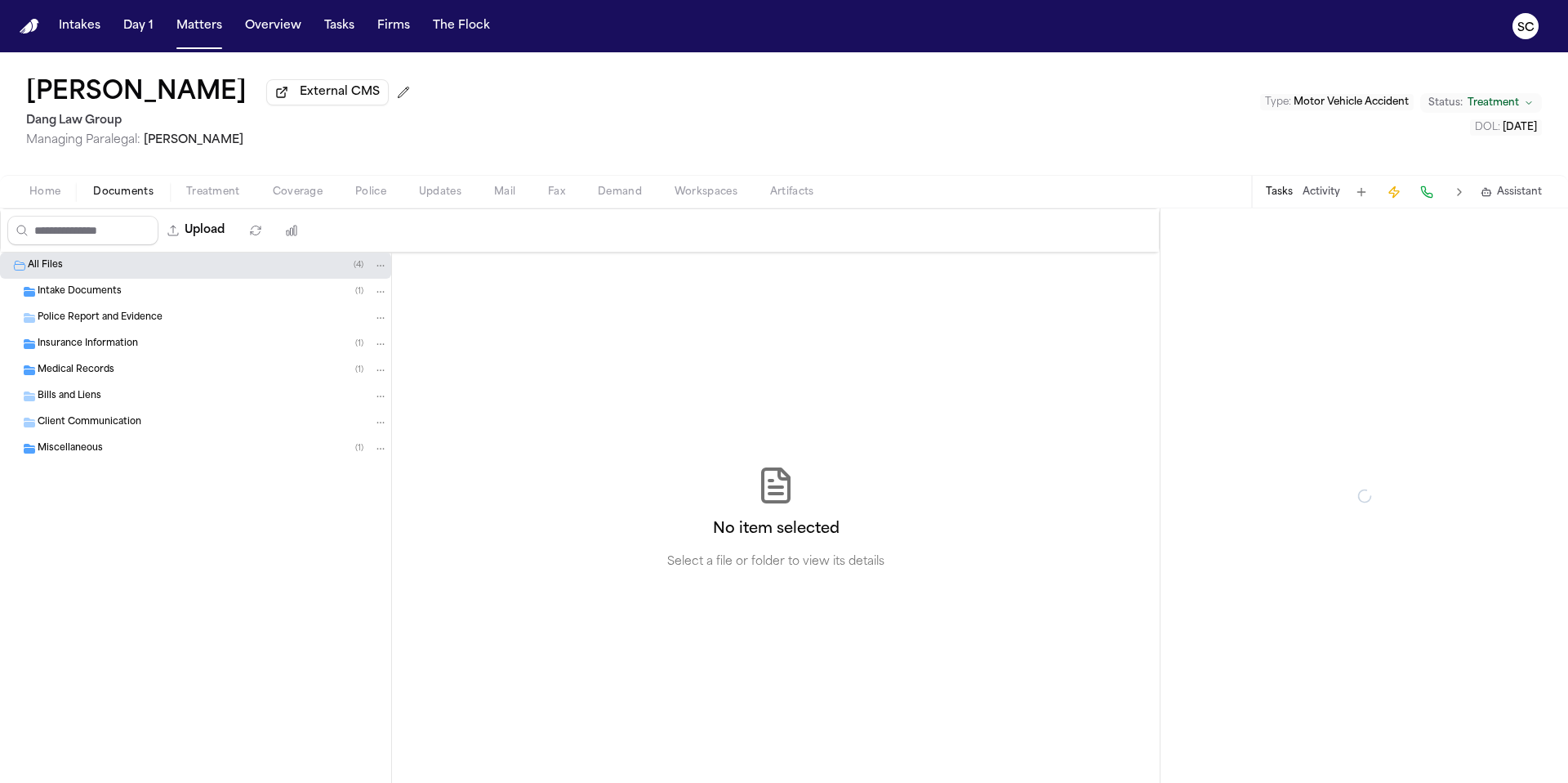
click at [124, 199] on span "Documents" at bounding box center [123, 192] width 60 height 13
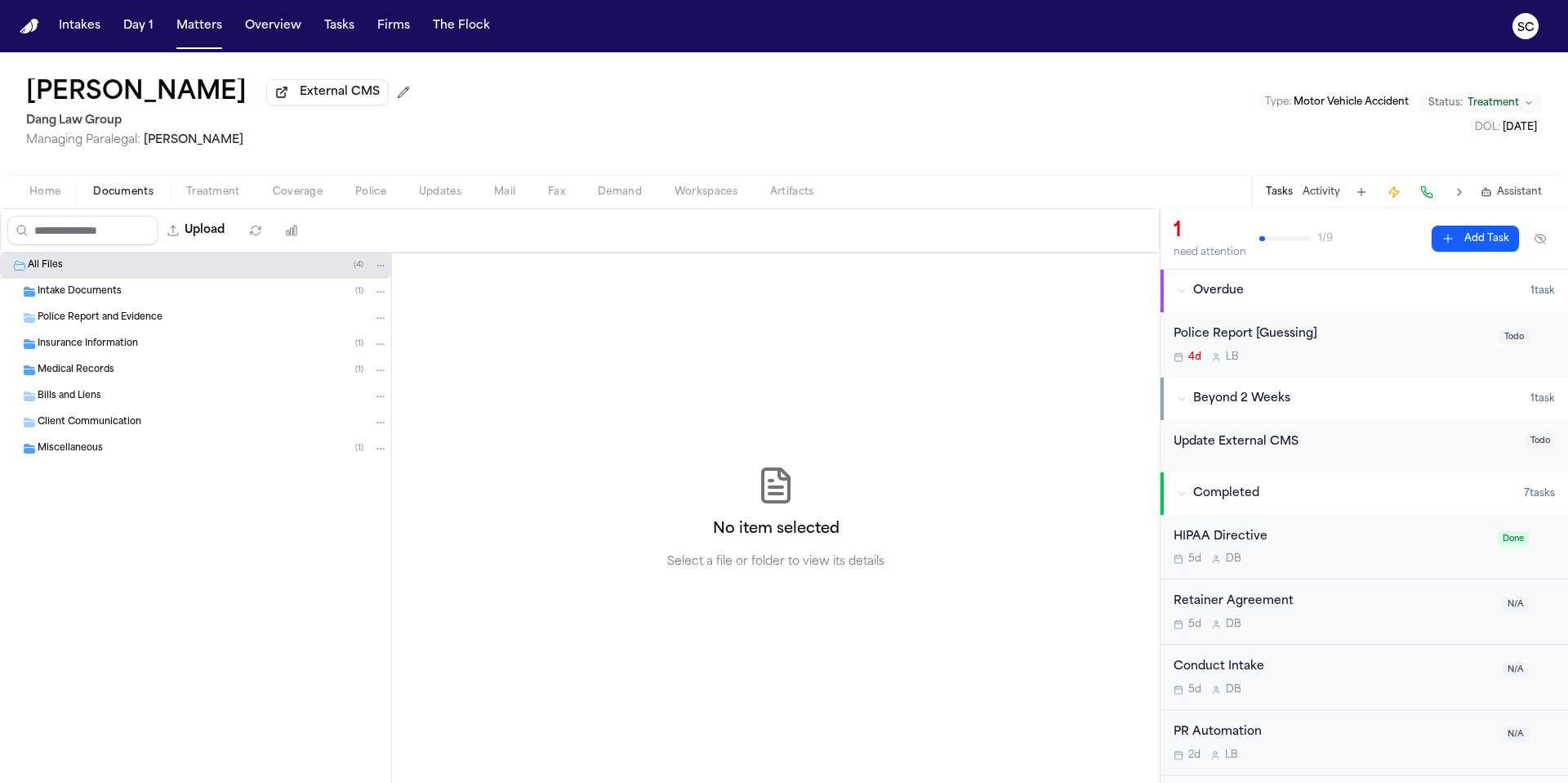
click at [157, 351] on div "Insurance Information ( 1 )" at bounding box center [212, 344] width 350 height 15
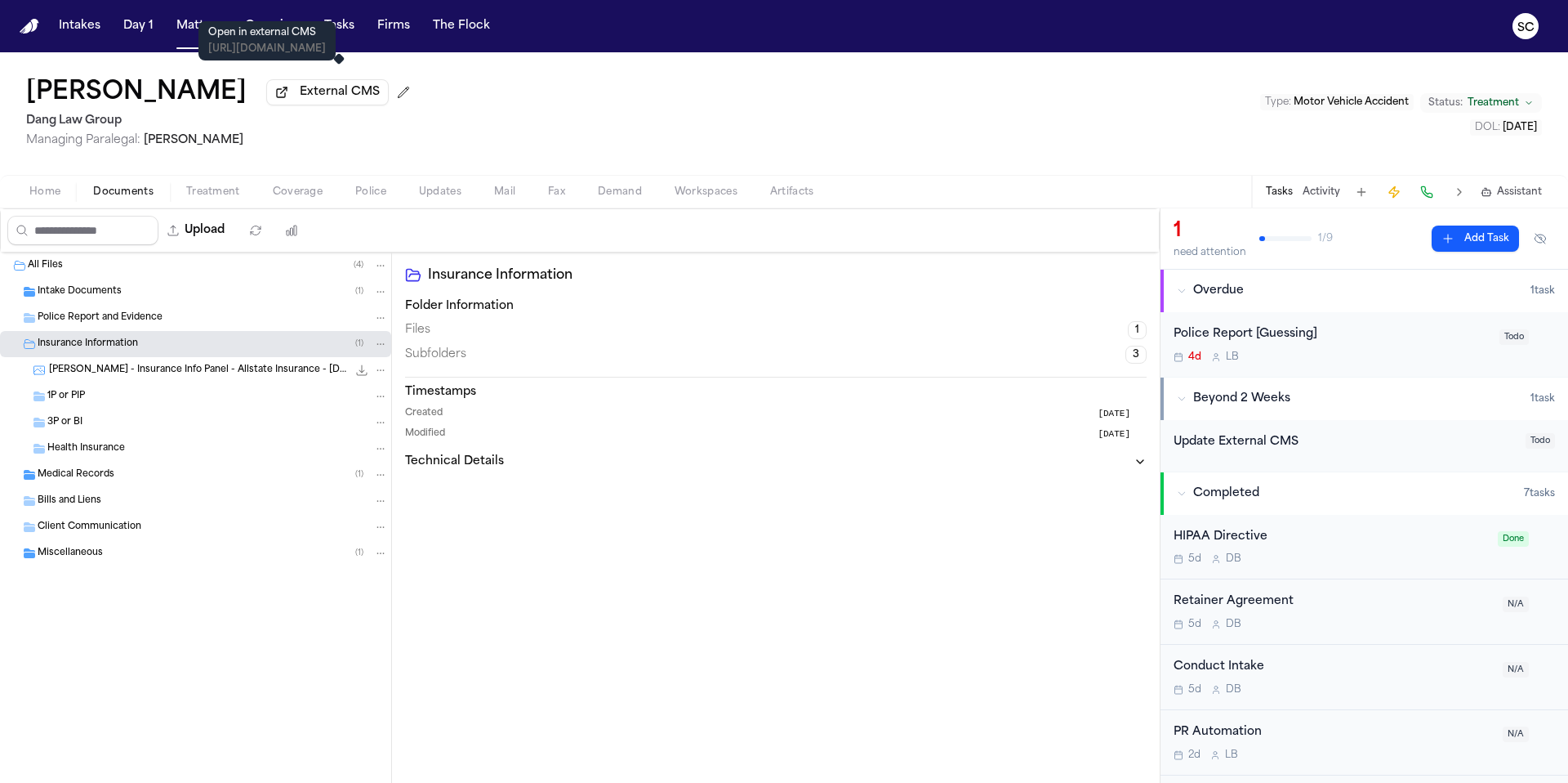
click at [320, 99] on span "External CMS" at bounding box center [340, 93] width 80 height 17
click at [116, 560] on div "Miscellaneous ( 1 )" at bounding box center [212, 553] width 350 height 15
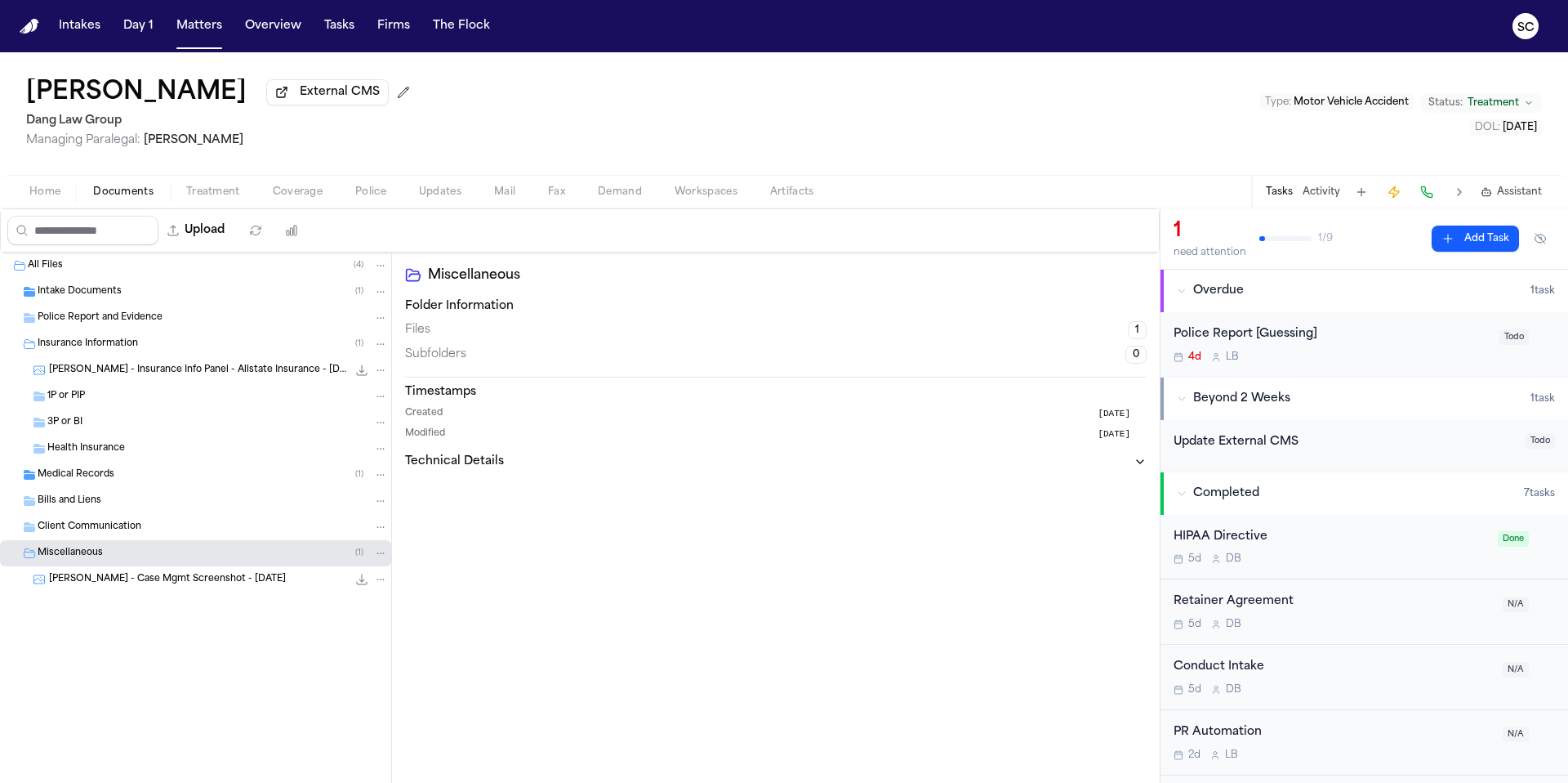
click at [138, 584] on span "[PERSON_NAME] - Case Mgmt Screenshot - [DATE]" at bounding box center [167, 579] width 237 height 14
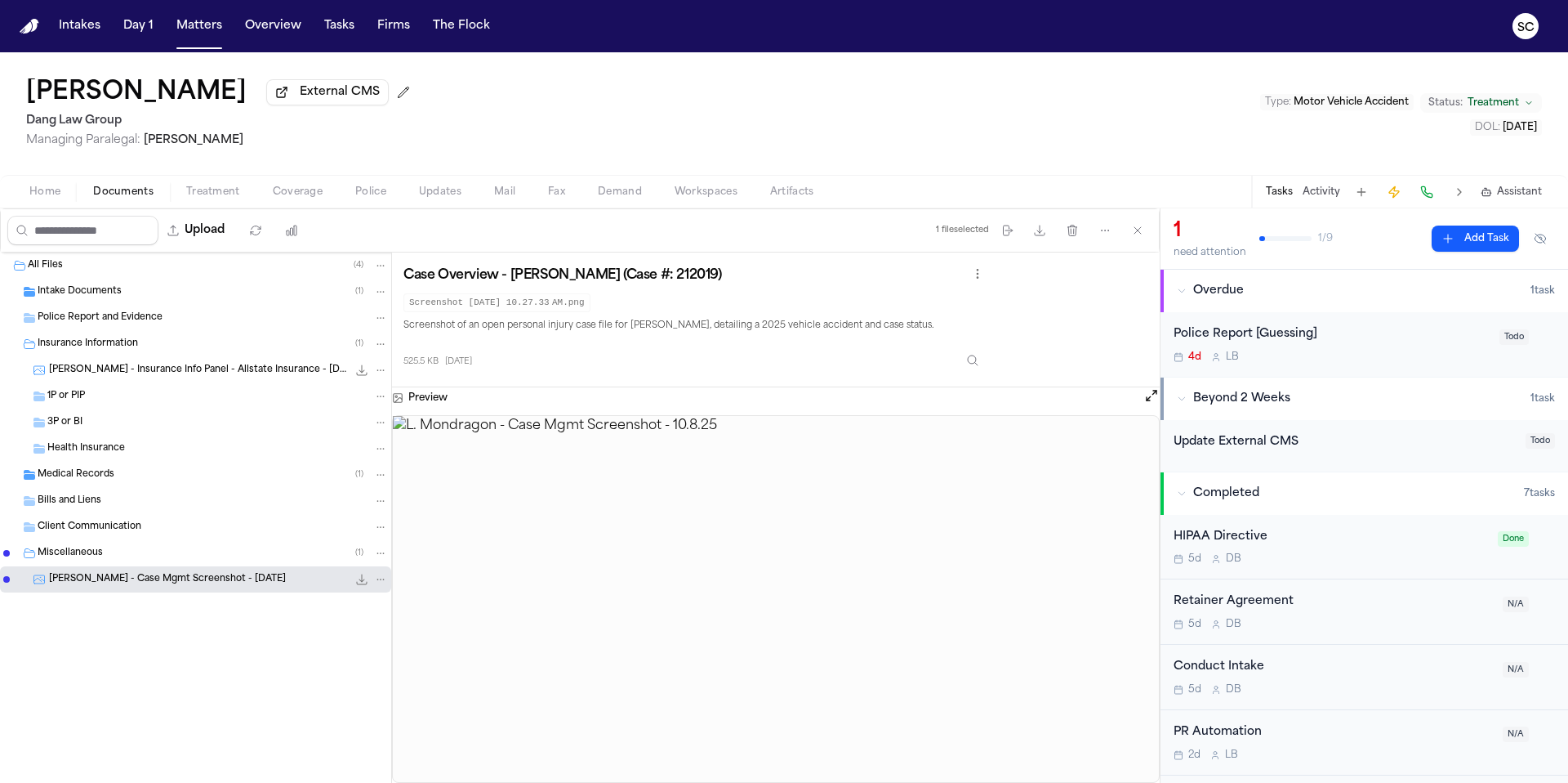
click at [118, 293] on span "Intake Documents" at bounding box center [80, 292] width 84 height 14
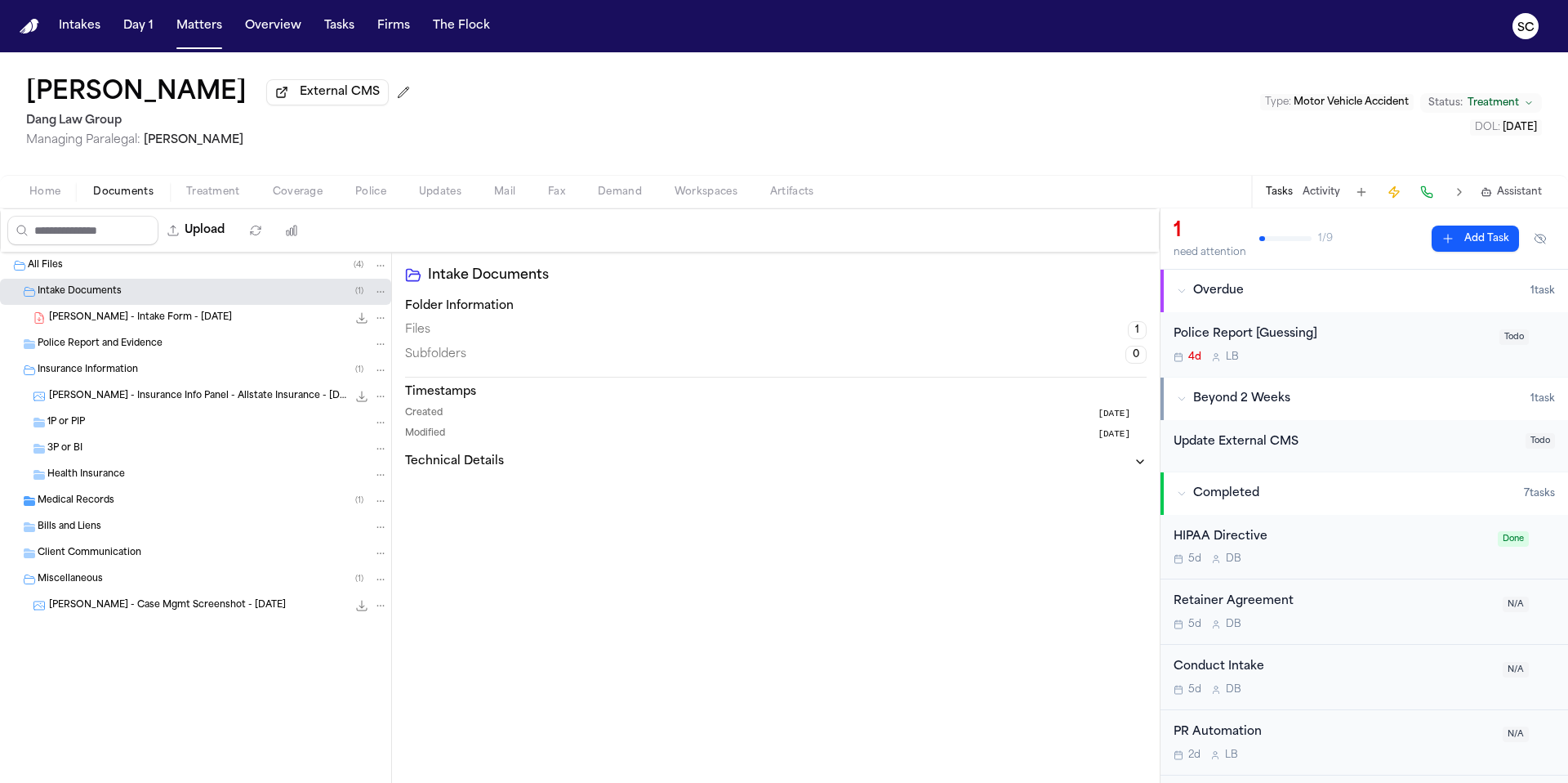
click at [223, 321] on div "[PERSON_NAME] - Intake Form - [DATE] 482.5 KB • PDF" at bounding box center [218, 318] width 339 height 17
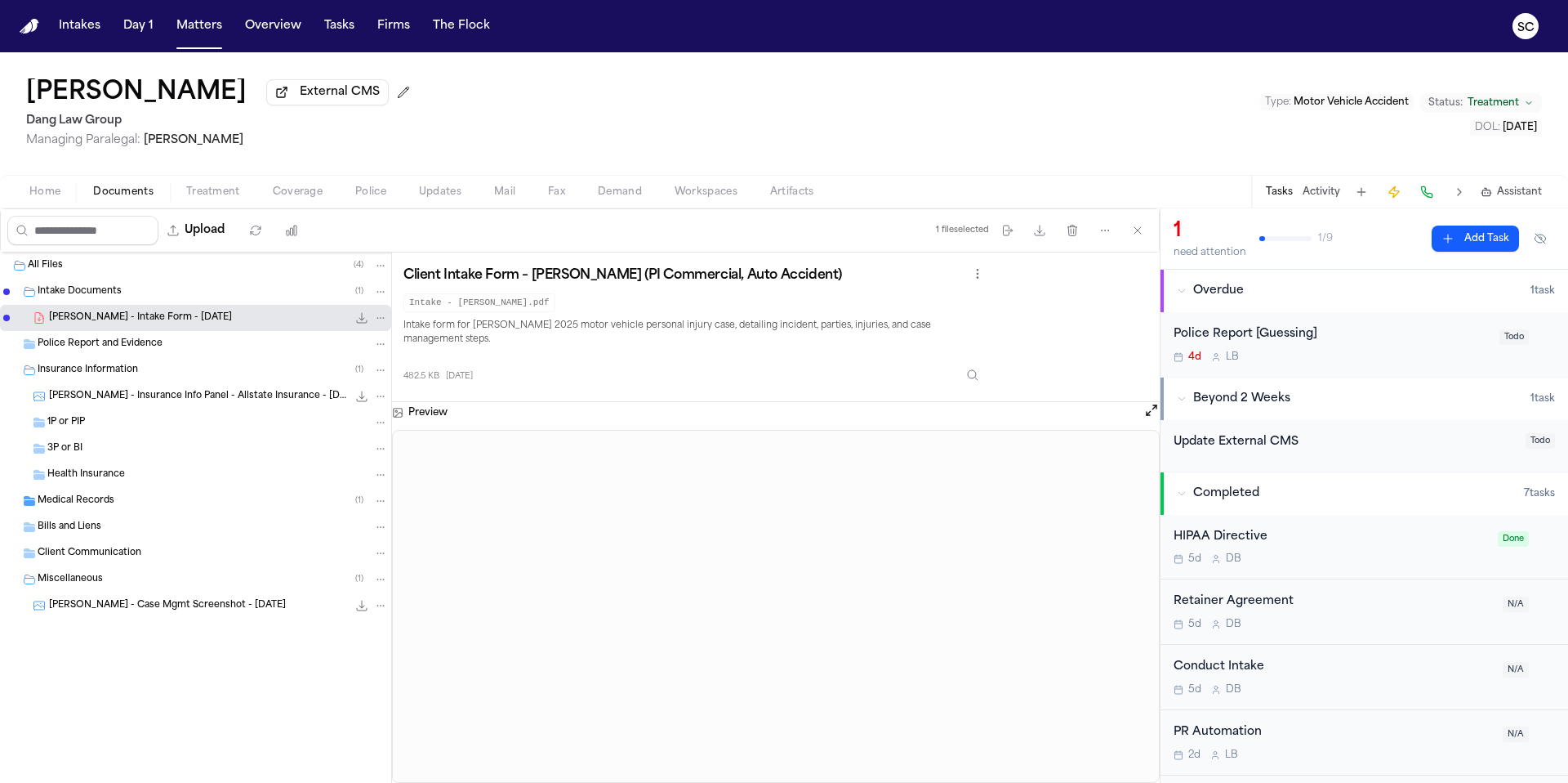
click at [41, 199] on span "Home" at bounding box center [44, 192] width 31 height 13
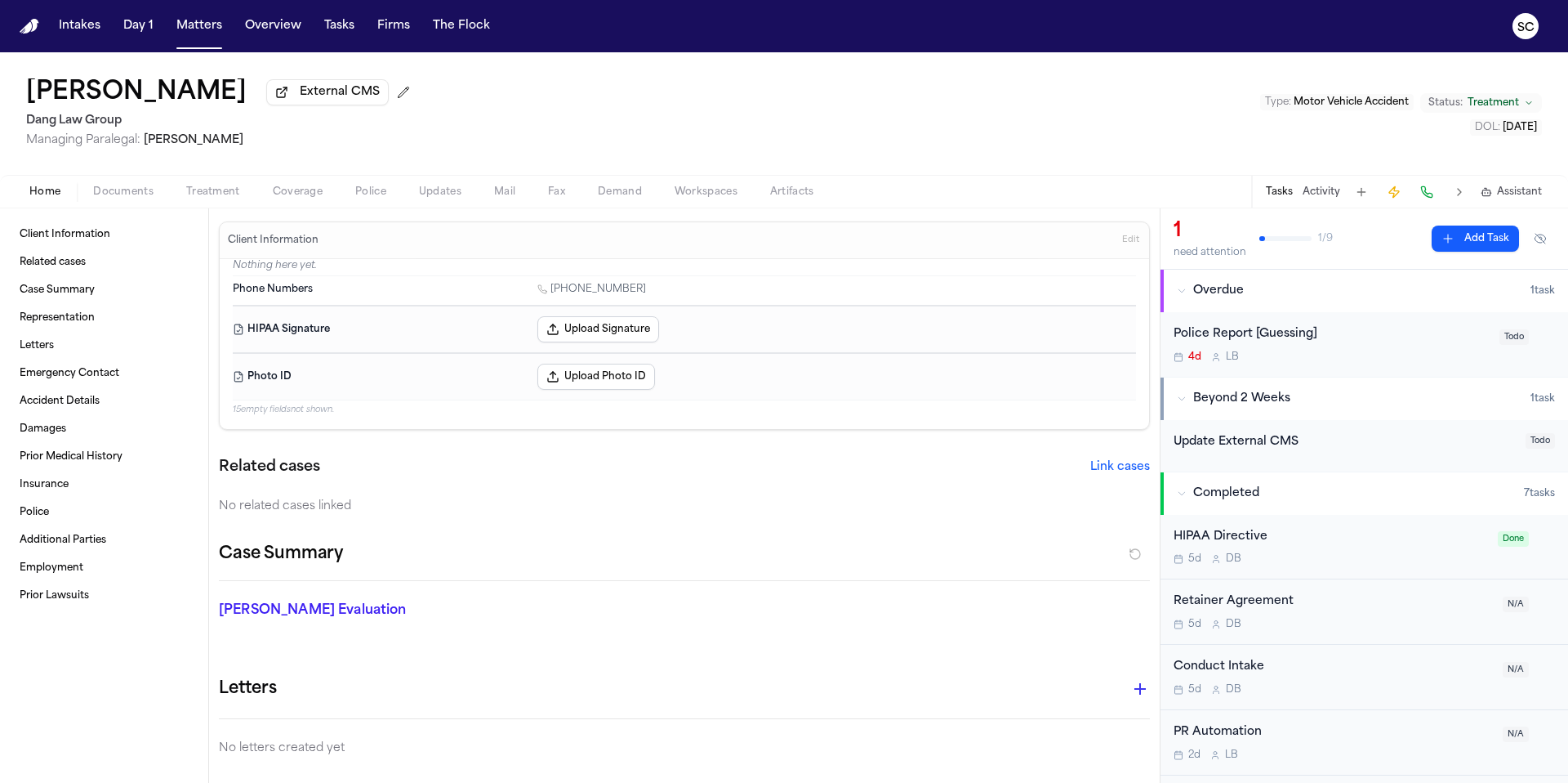
click at [1336, 343] on div "Police Report [Guessing]" at bounding box center [1332, 334] width 316 height 19
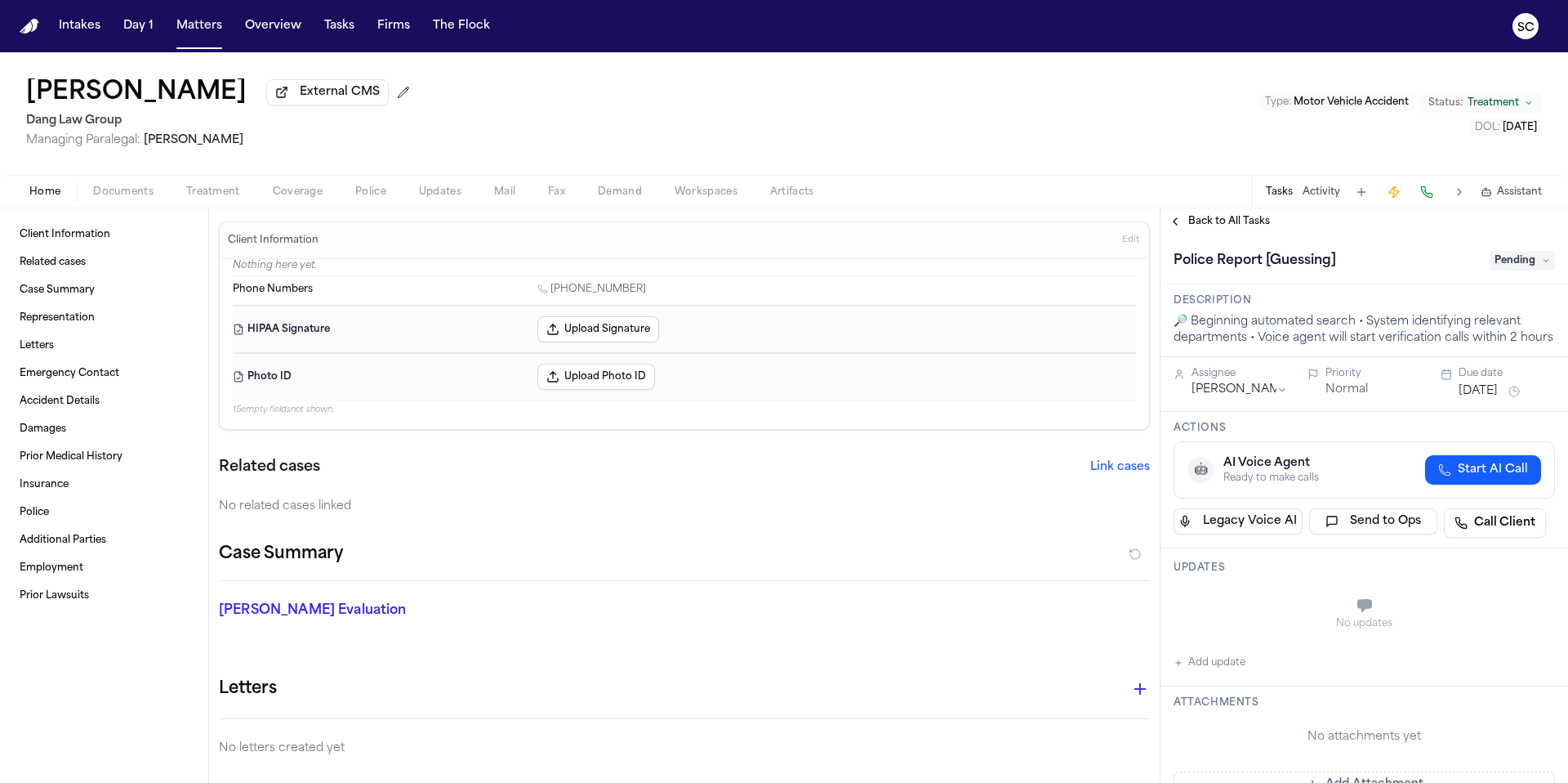
click at [364, 202] on span "button" at bounding box center [370, 201] width 51 height 2
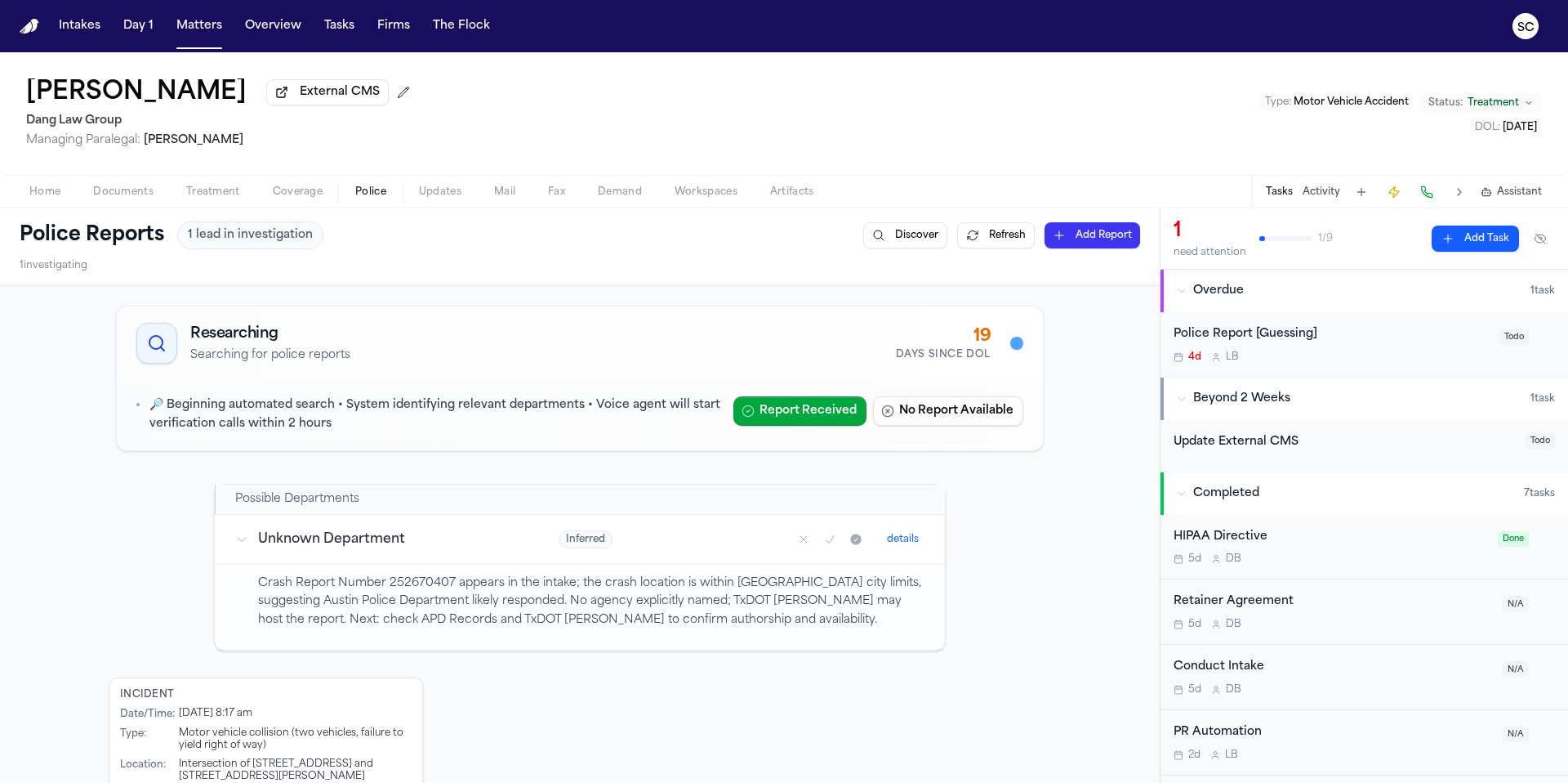
click at [905, 543] on button "details" at bounding box center [903, 539] width 45 height 20
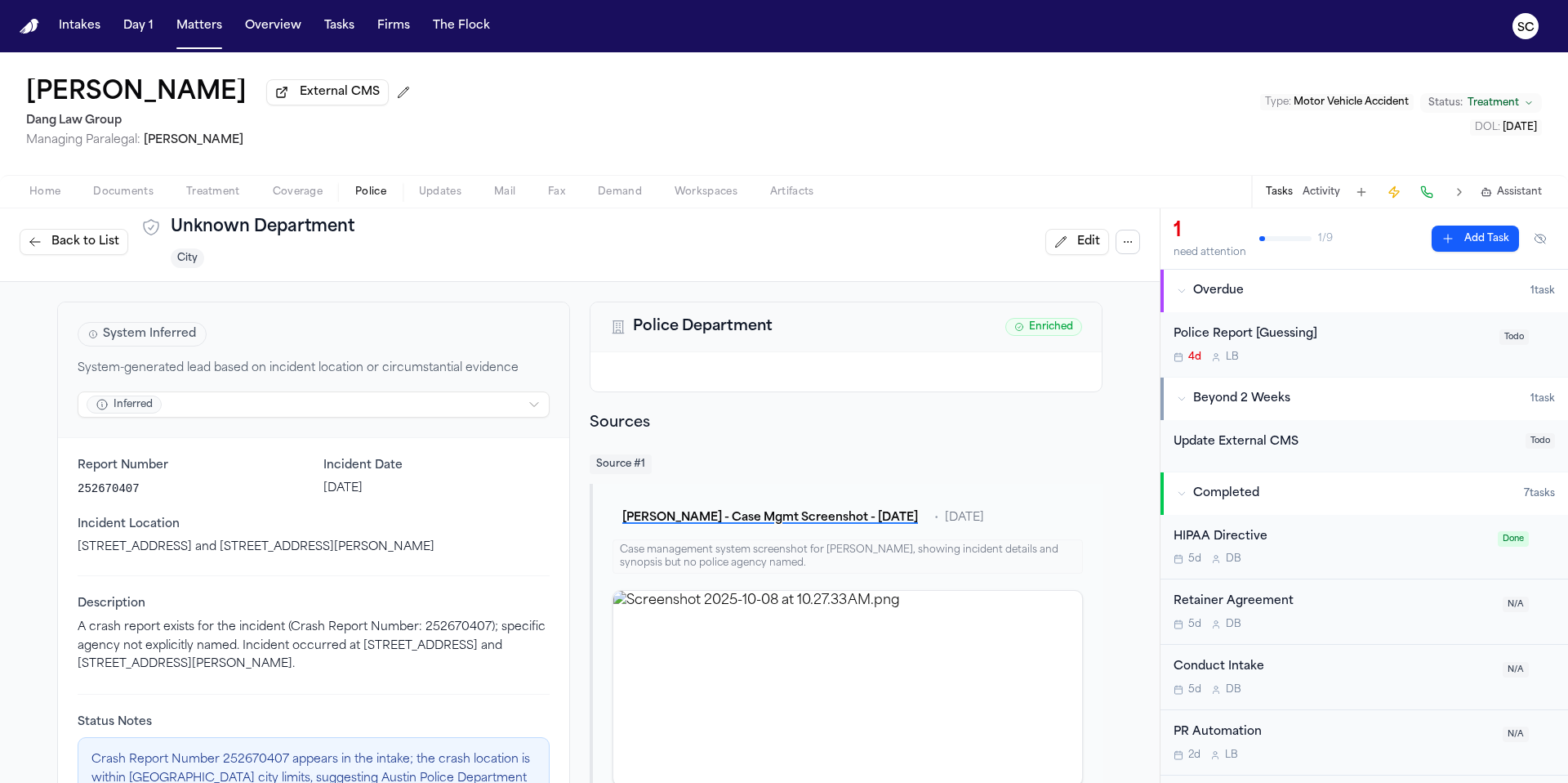
scroll to position [7, 0]
click at [803, 377] on div at bounding box center [846, 370] width 511 height 39
click at [1059, 247] on button "Edit" at bounding box center [1077, 241] width 64 height 27
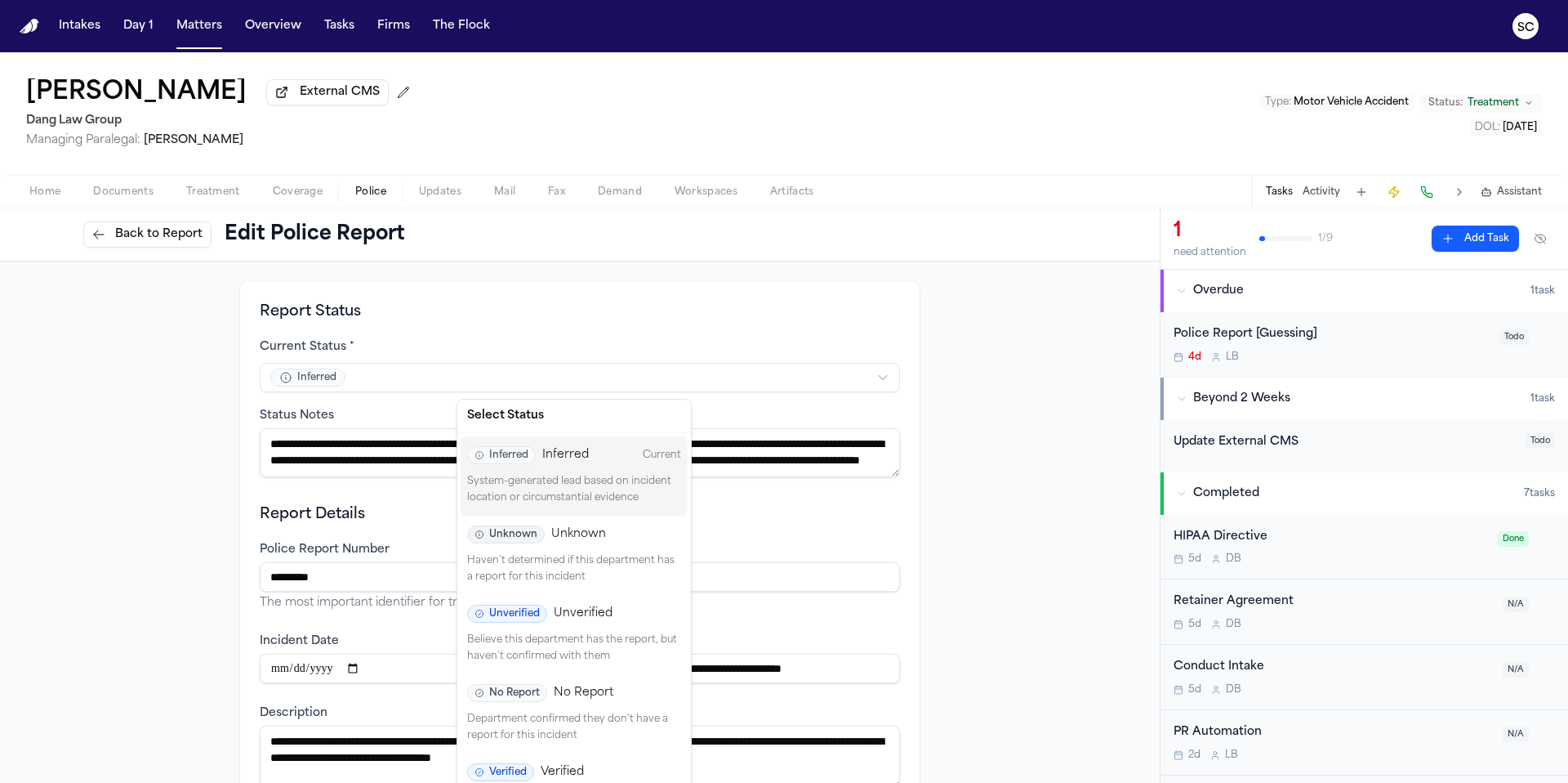
click at [365, 380] on html "**********" at bounding box center [784, 391] width 1568 height 783
click at [610, 637] on p "Believe this department has the report, but haven't confirmed with them" at bounding box center [574, 648] width 214 height 31
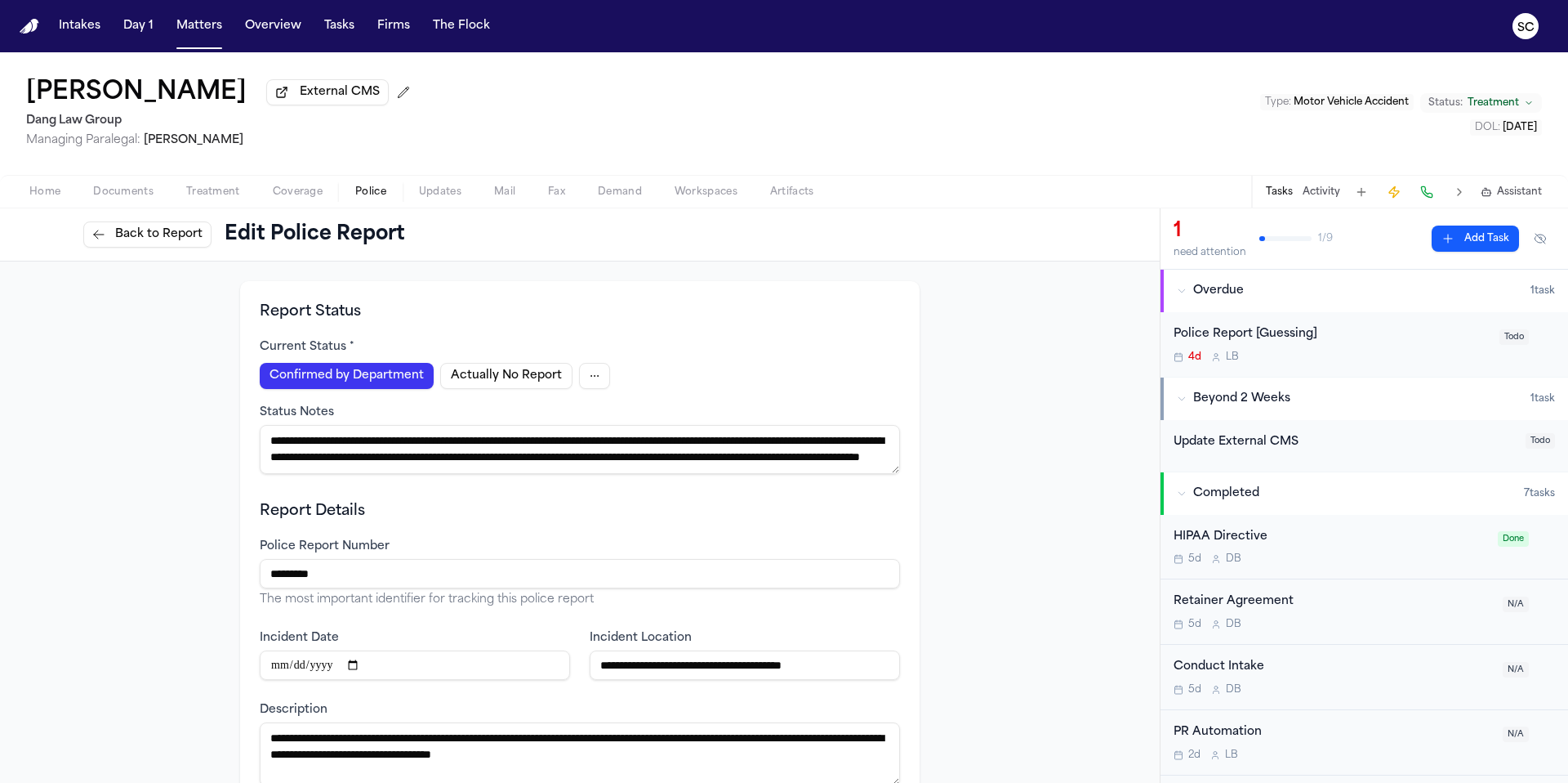
click at [582, 385] on html "**********" at bounding box center [784, 391] width 1568 height 783
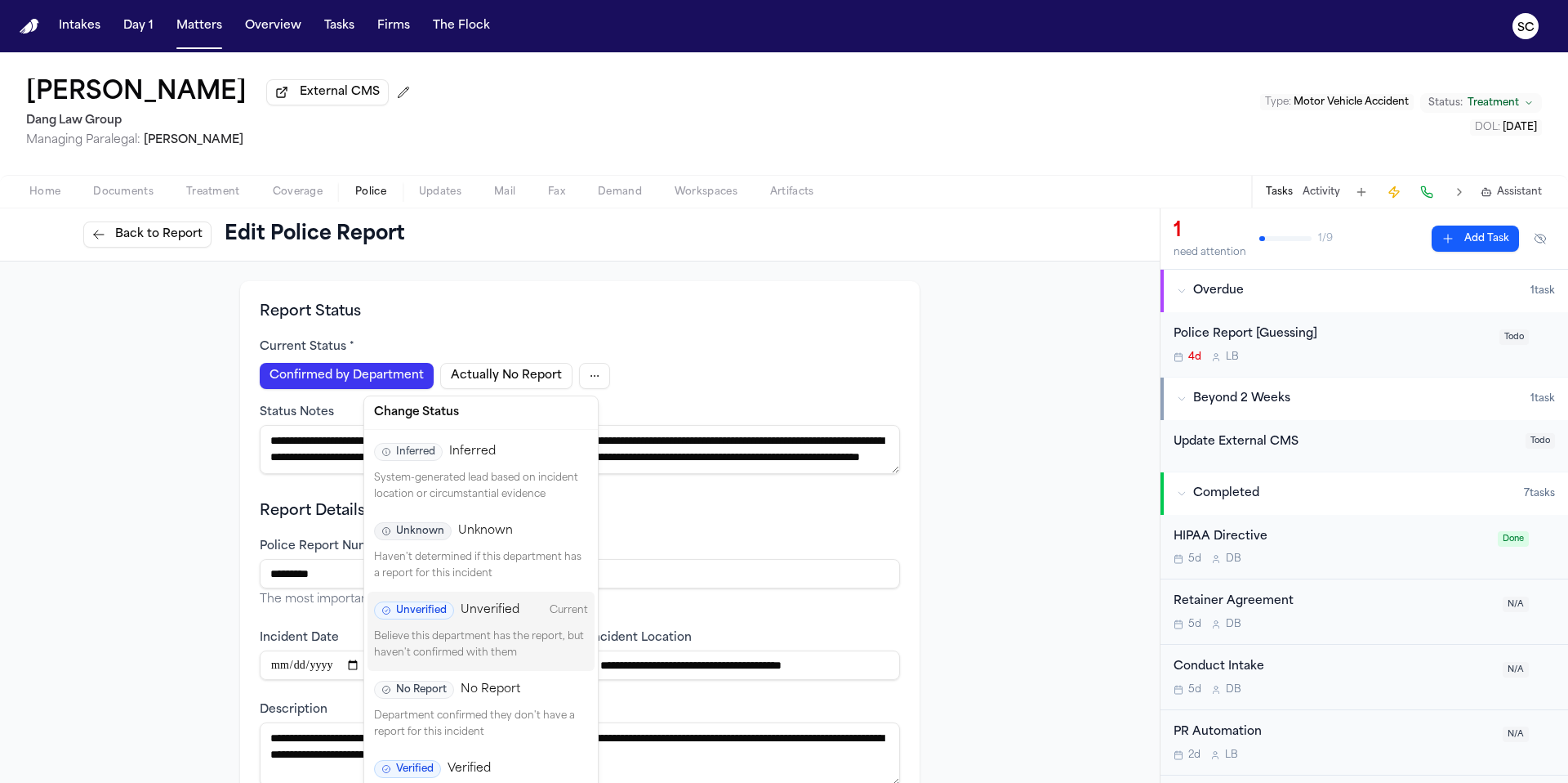
click at [631, 374] on html "**********" at bounding box center [784, 391] width 1568 height 783
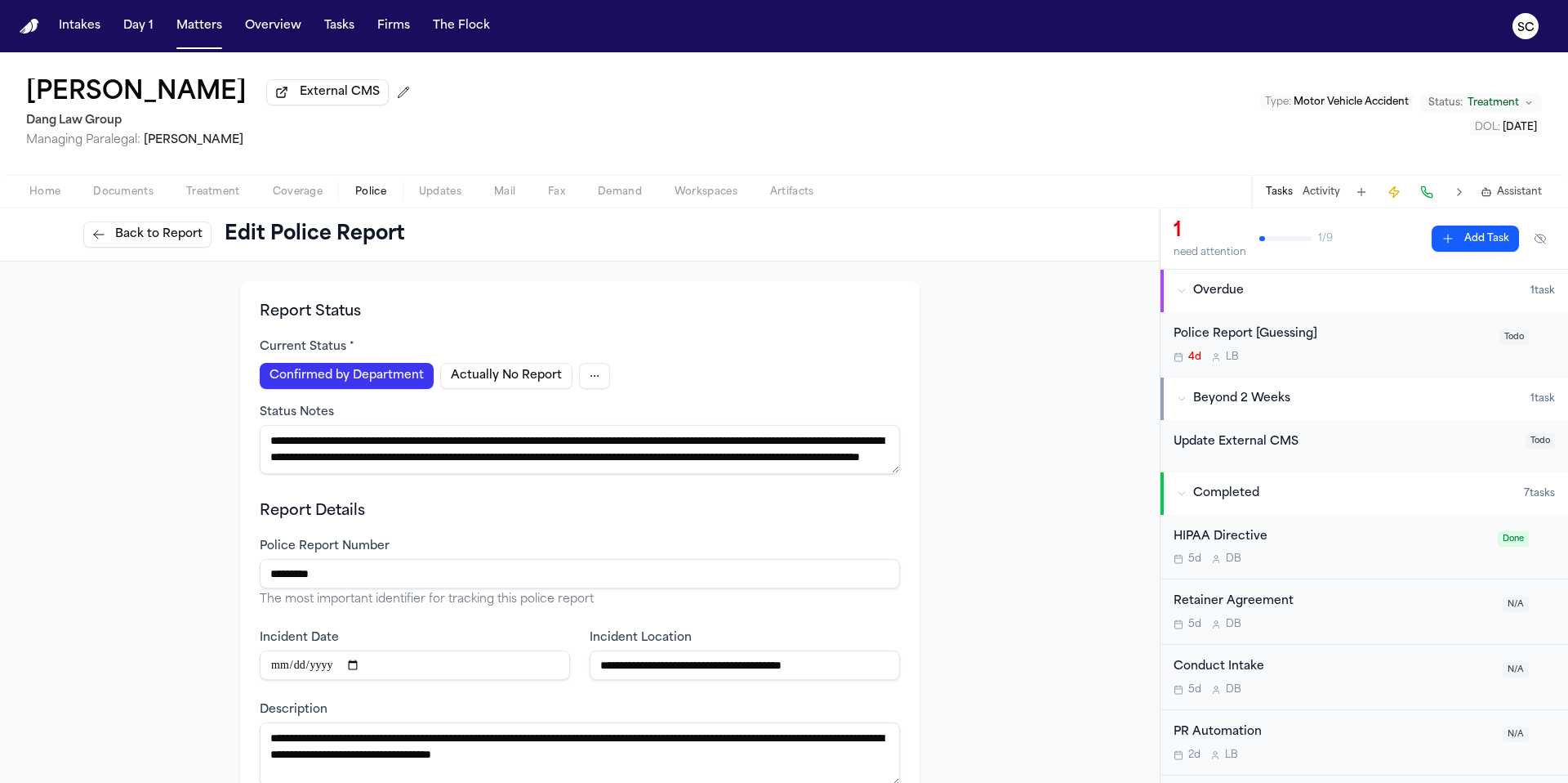
click at [586, 379] on html "**********" at bounding box center [784, 391] width 1568 height 783
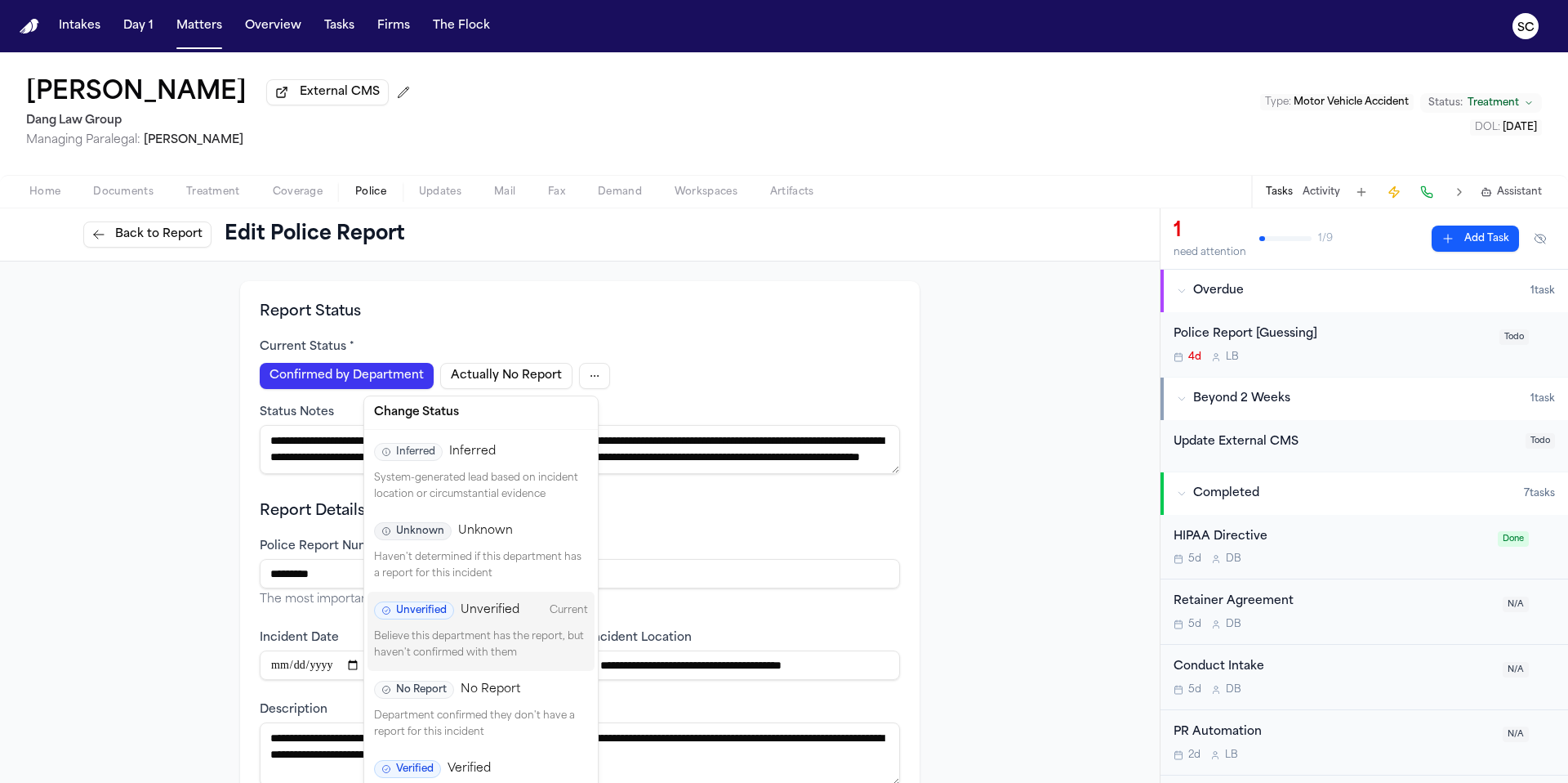
click at [542, 649] on p "Believe this department has the report, but haven't confirmed with them" at bounding box center [481, 645] width 214 height 31
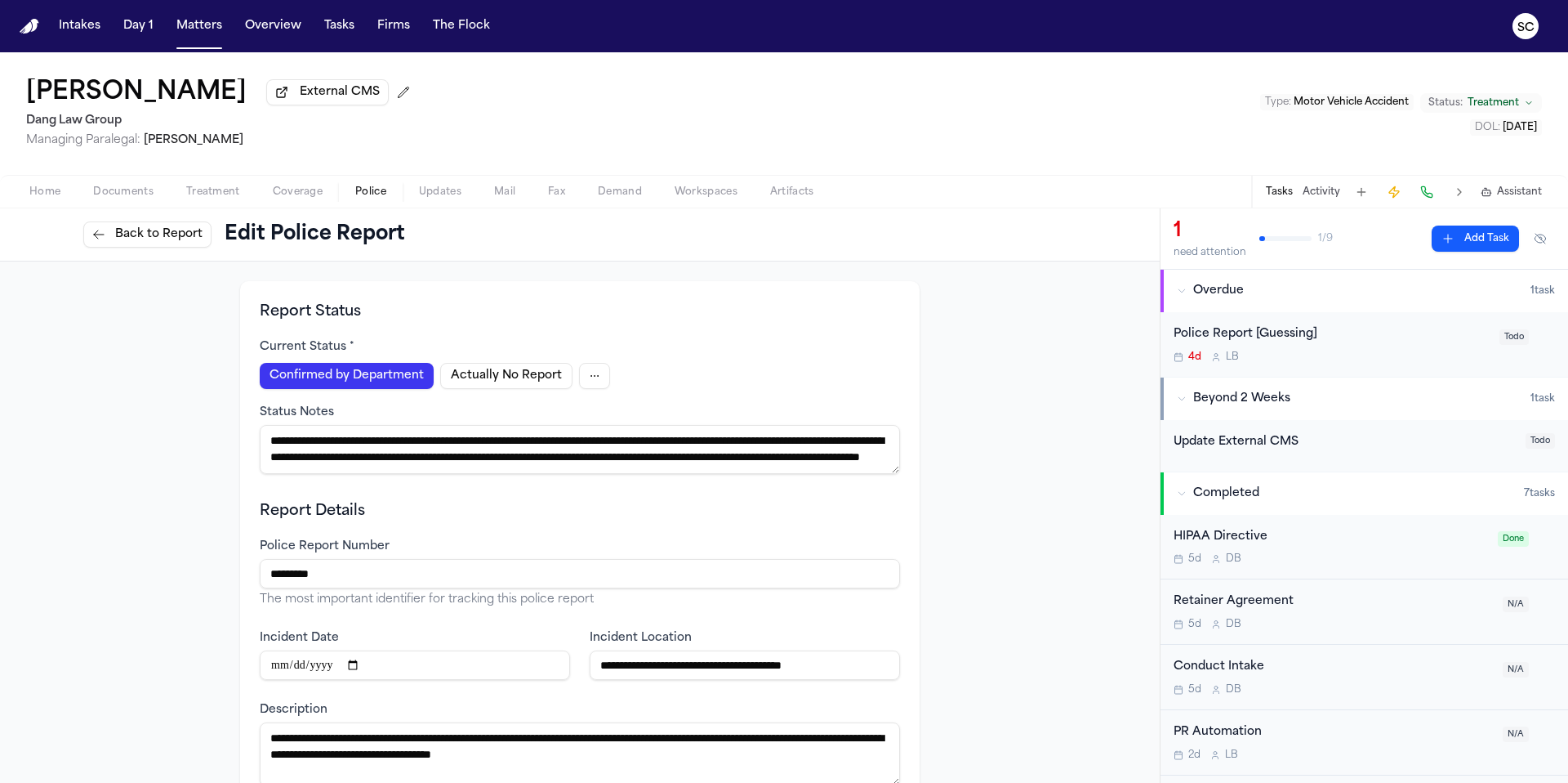
click at [586, 374] on html "**********" at bounding box center [784, 391] width 1568 height 783
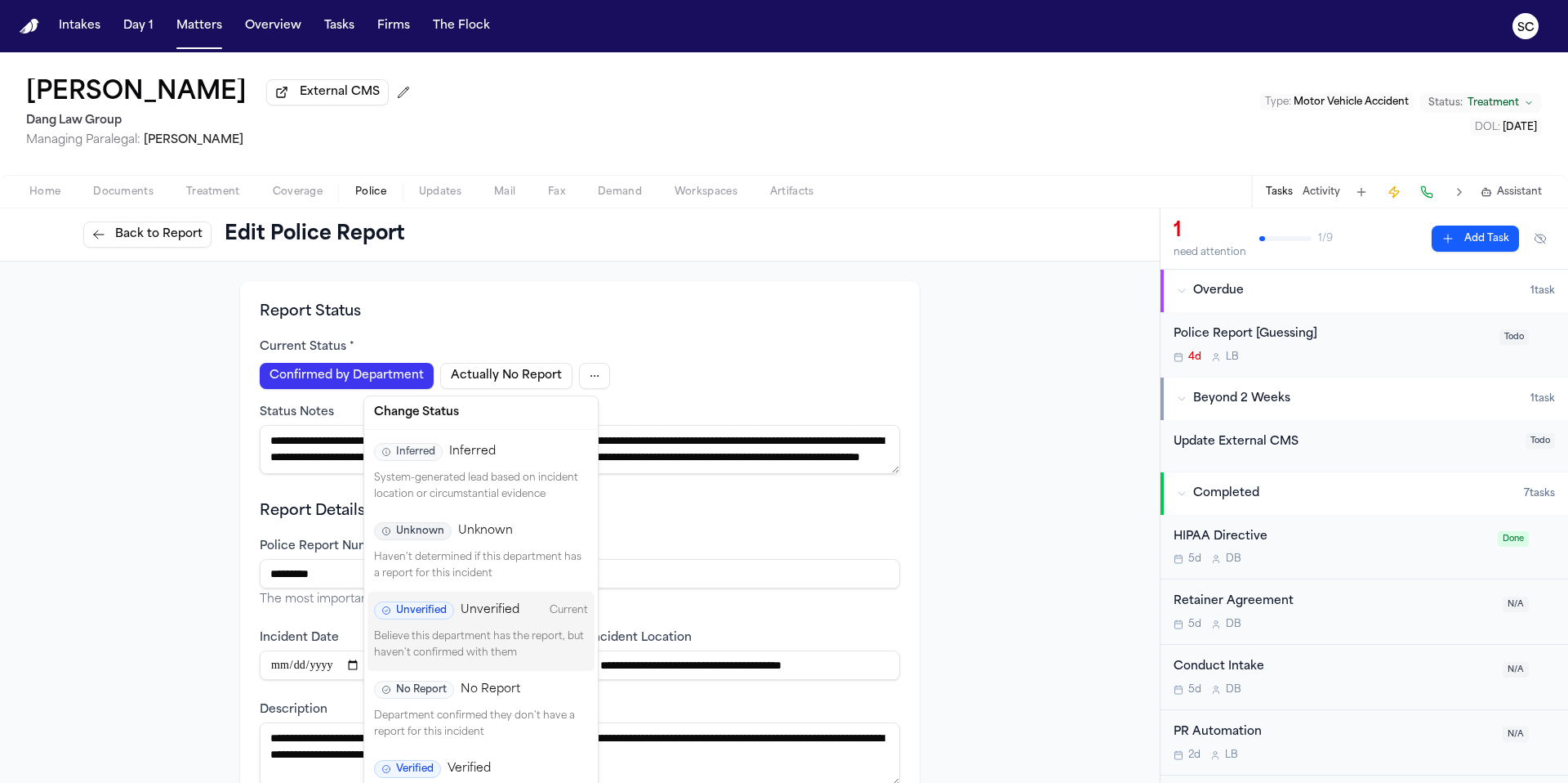
click at [504, 540] on div "Unknown Unknown Haven't determined if this department has a report for this inc…" at bounding box center [481, 552] width 227 height 80
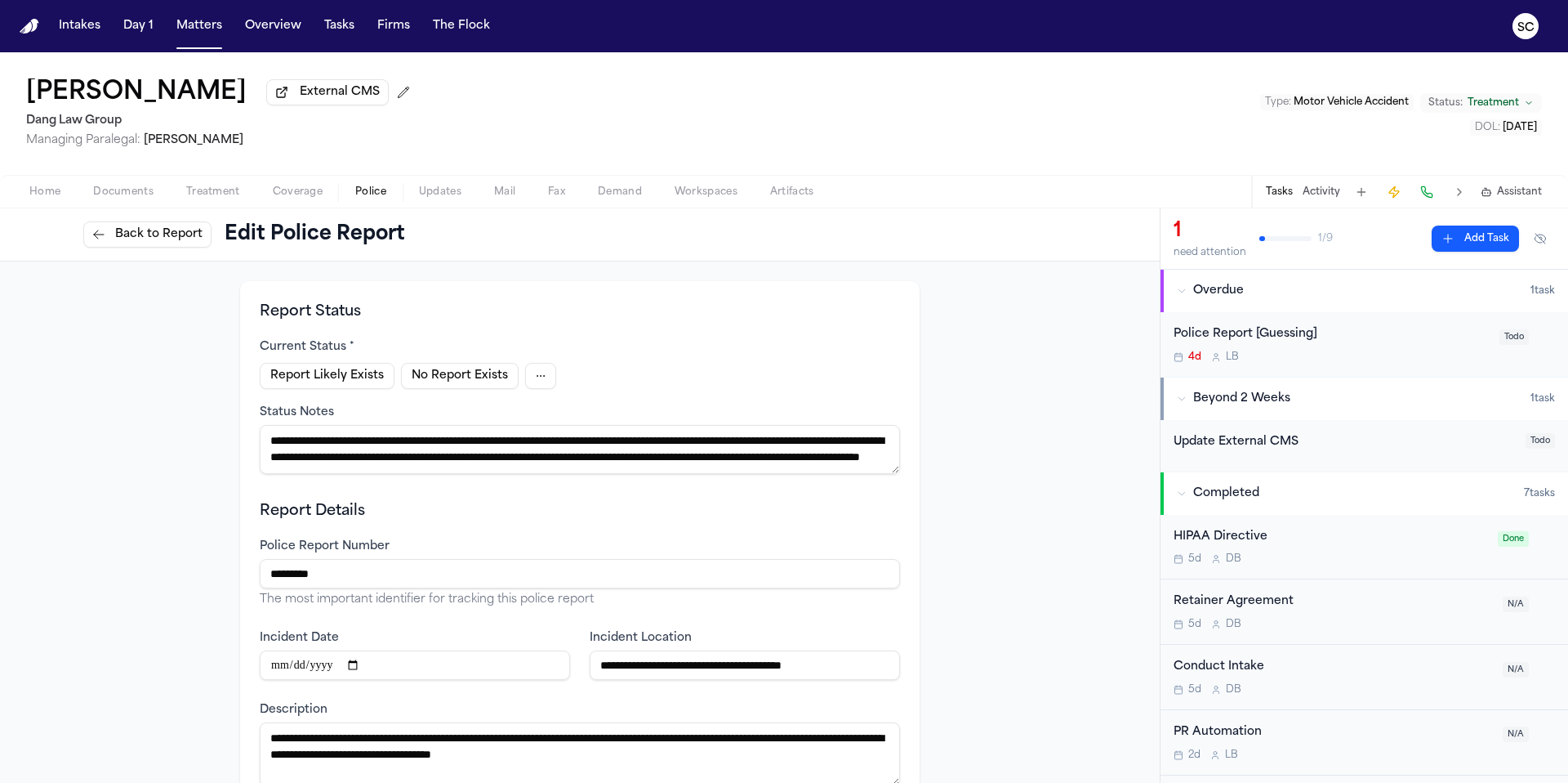
click at [533, 382] on html "**********" at bounding box center [784, 391] width 1568 height 783
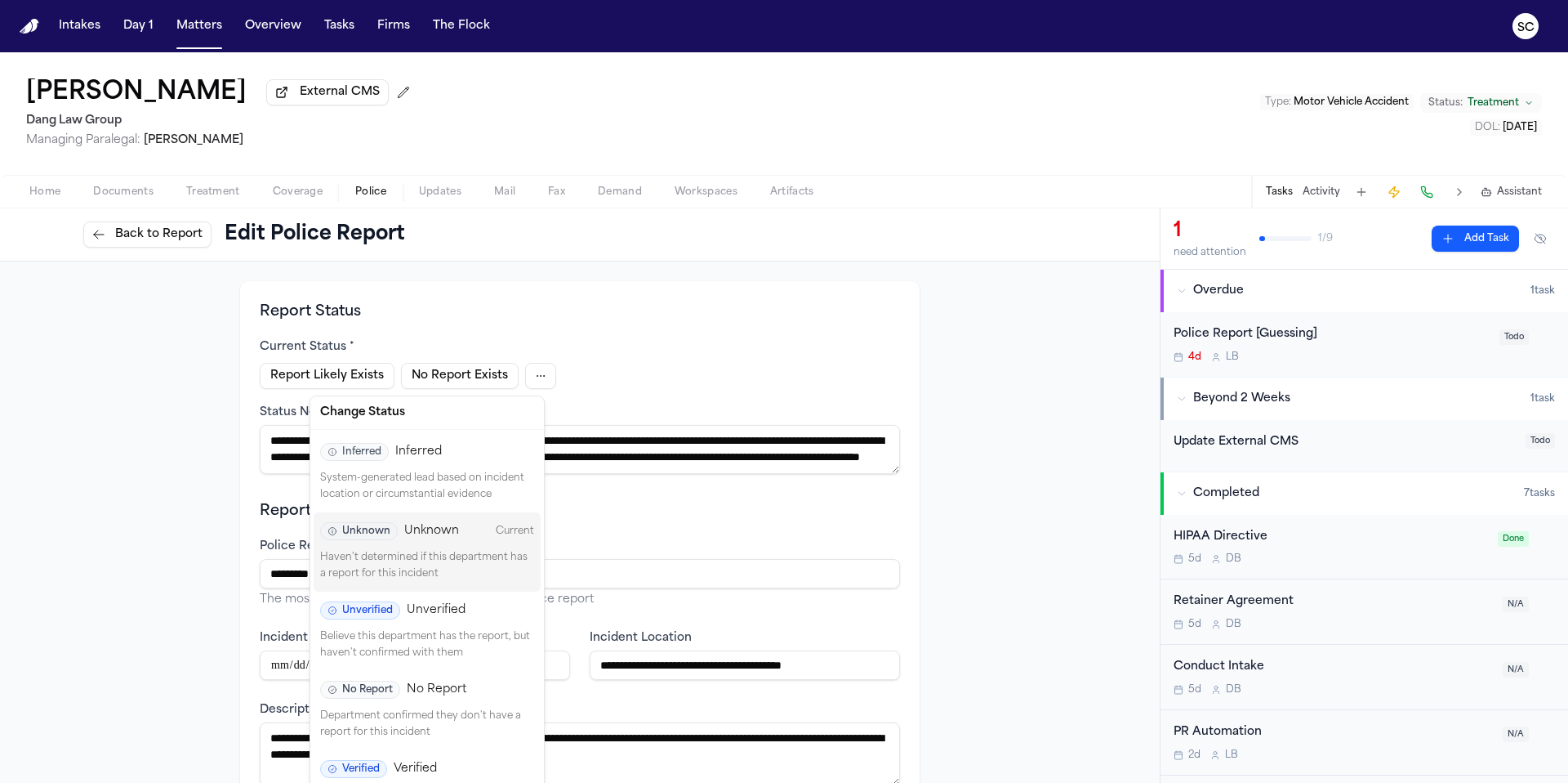
click at [478, 460] on div "Inferred Inferred" at bounding box center [427, 452] width 214 height 18
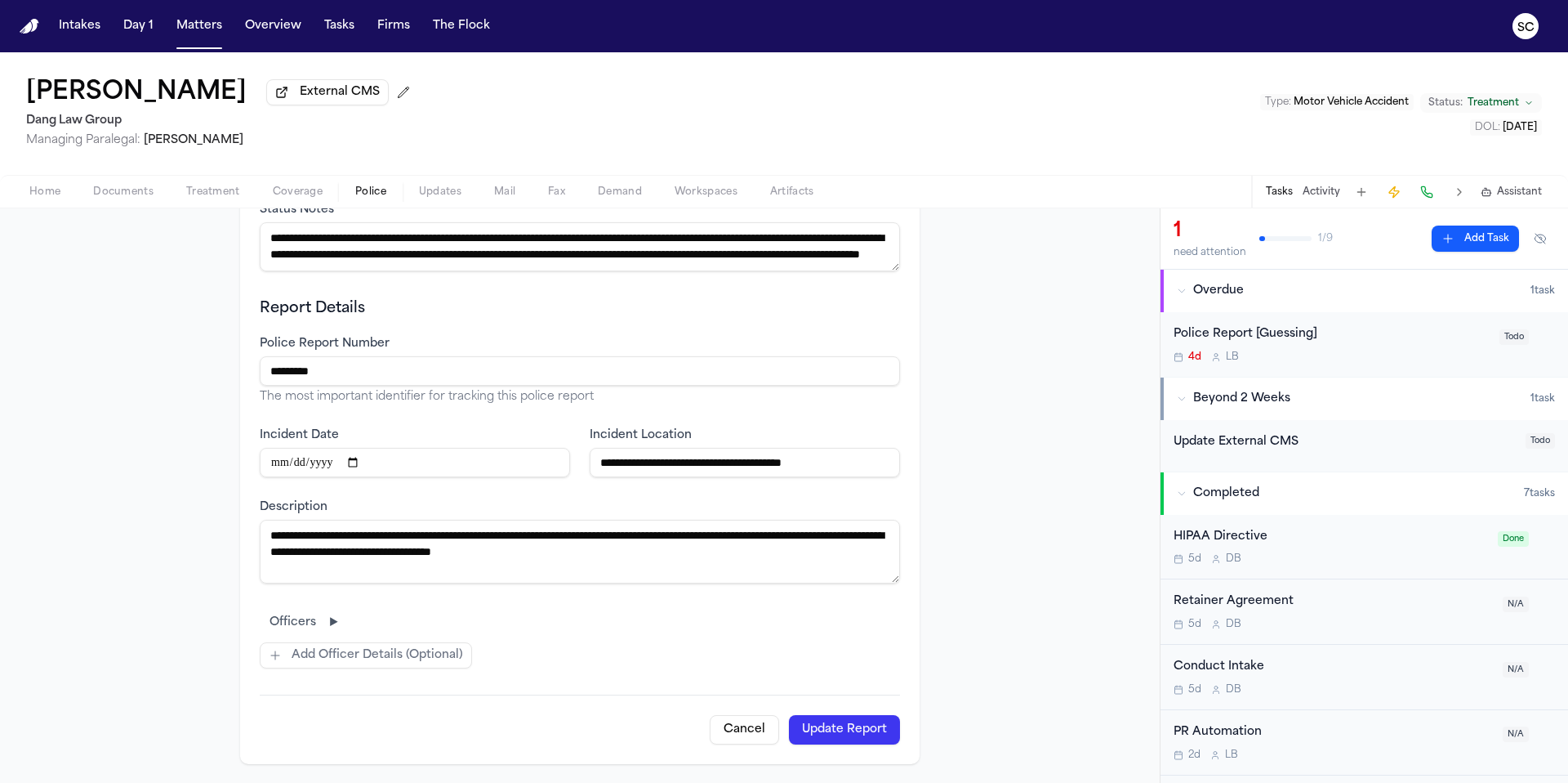
scroll to position [211, 0]
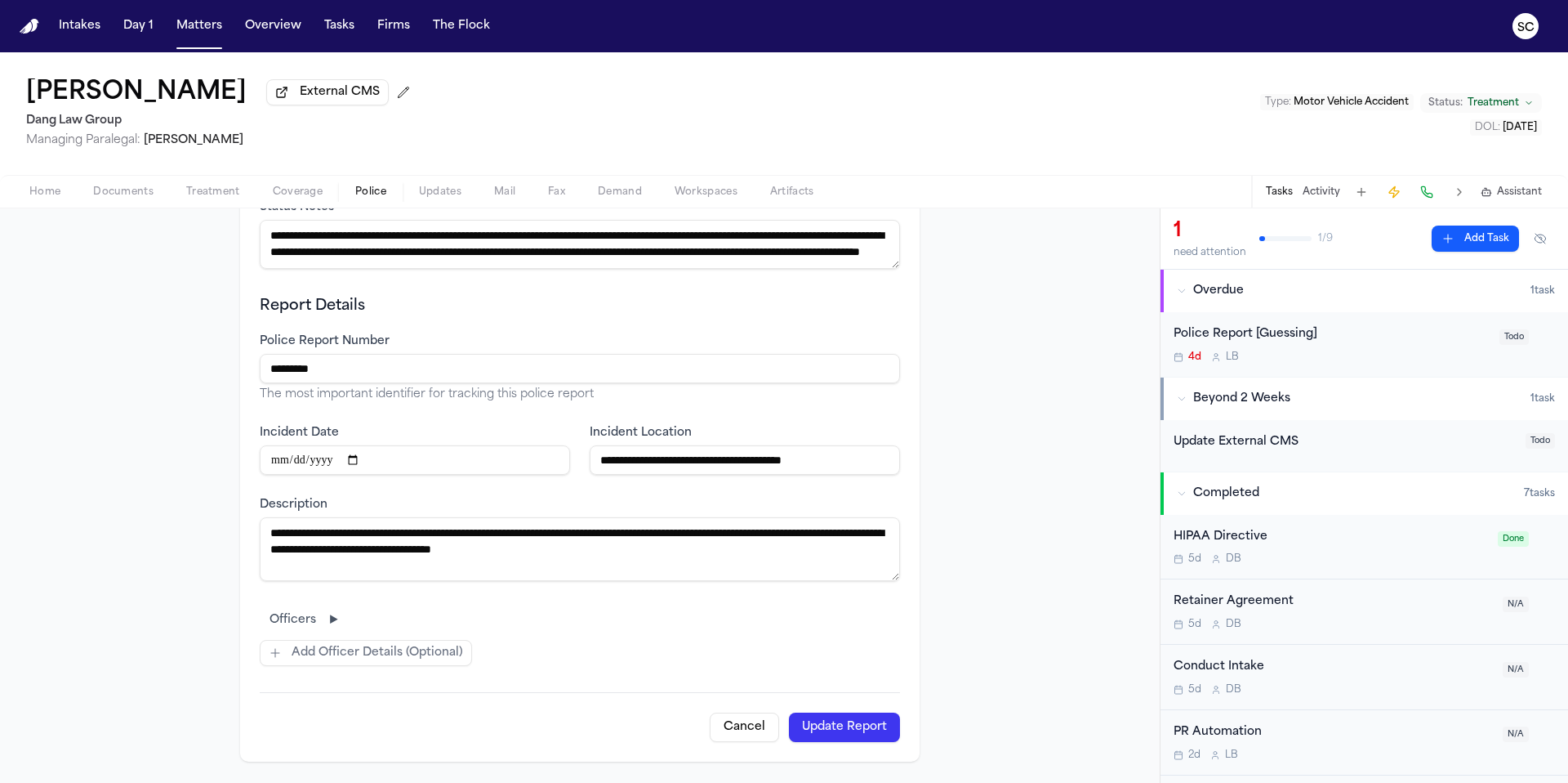
click at [742, 734] on button "Cancel" at bounding box center [745, 727] width 70 height 29
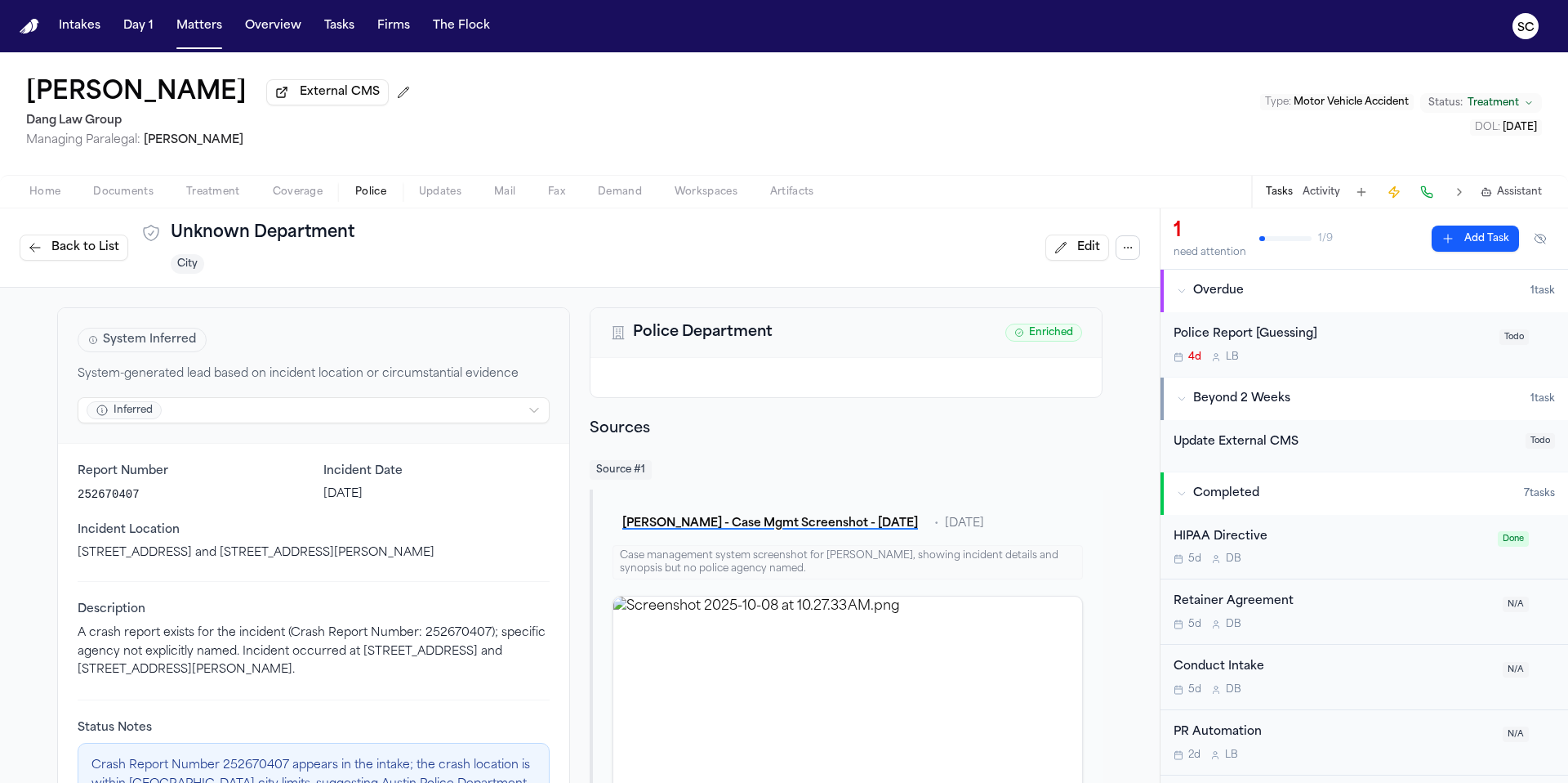
click at [83, 254] on span "Back to List" at bounding box center [85, 248] width 68 height 17
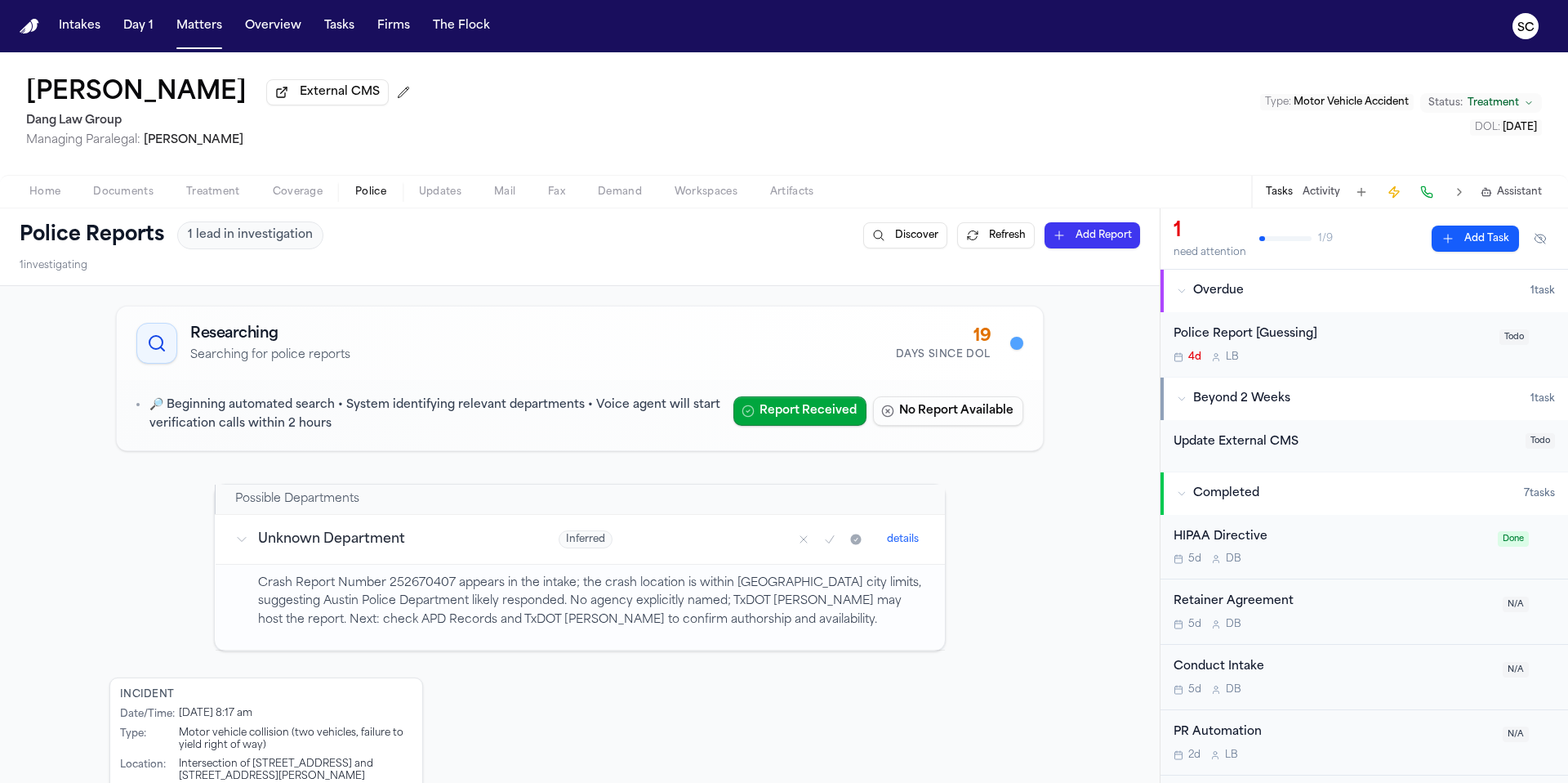
click at [349, 544] on h3 "Unknown Department" at bounding box center [389, 539] width 263 height 20
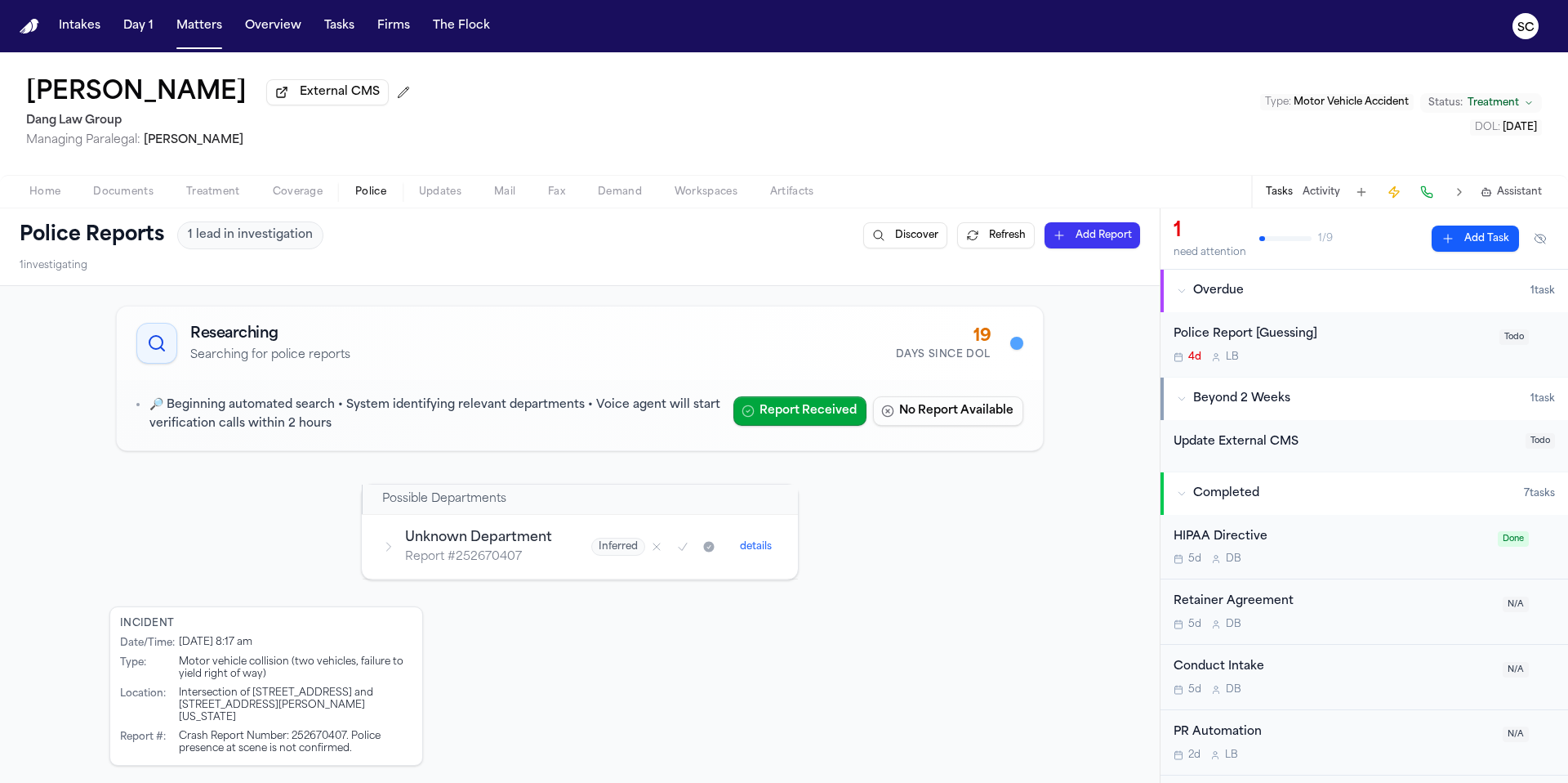
click at [465, 540] on h3 "Unknown Department" at bounding box center [478, 538] width 147 height 20
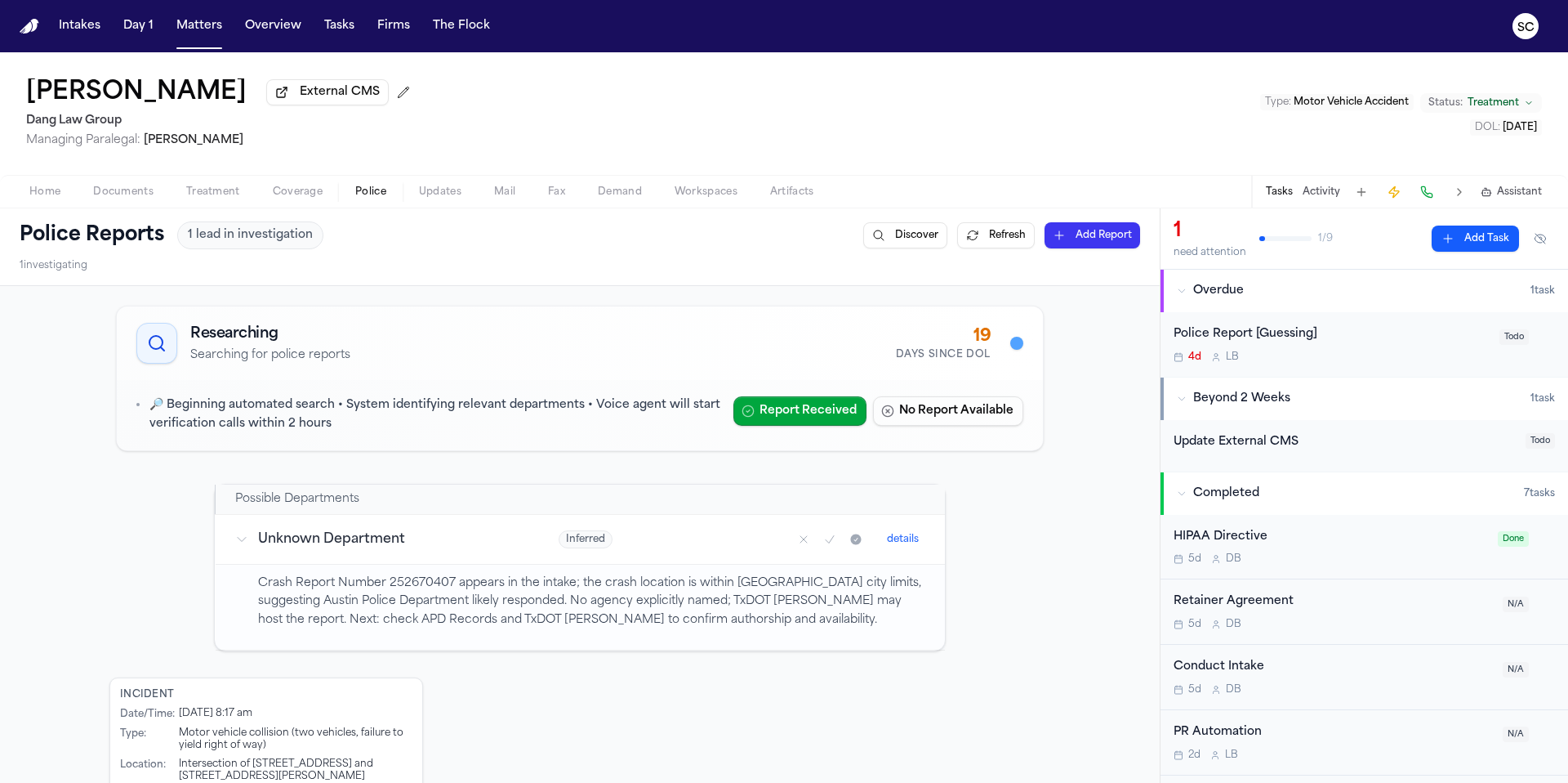
click at [896, 545] on button "details" at bounding box center [903, 539] width 45 height 20
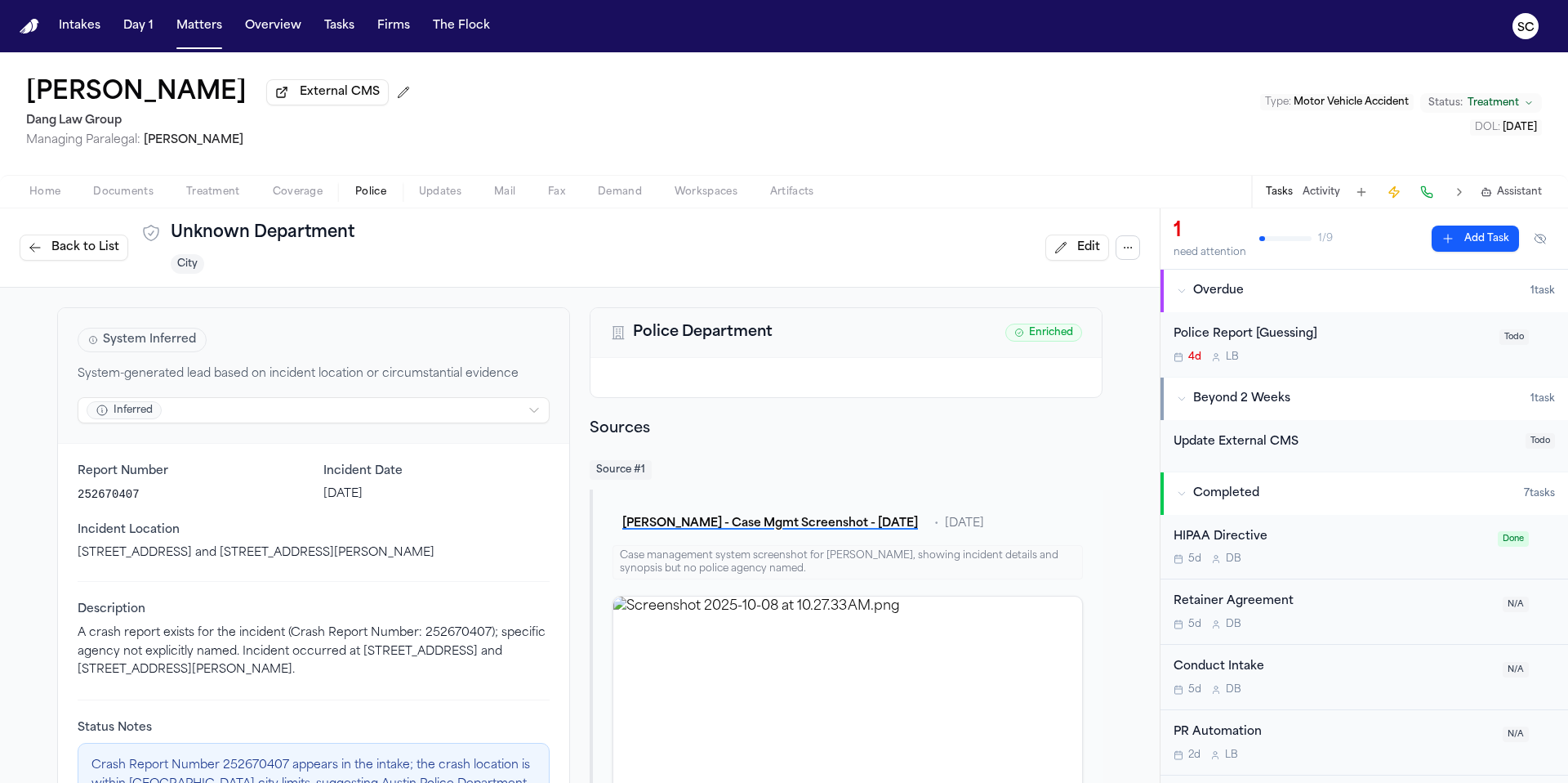
click at [203, 414] on html "Intakes Day 1 Matters Overview Tasks Firms The Flock SC [PERSON_NAME] External …" at bounding box center [784, 391] width 1568 height 783
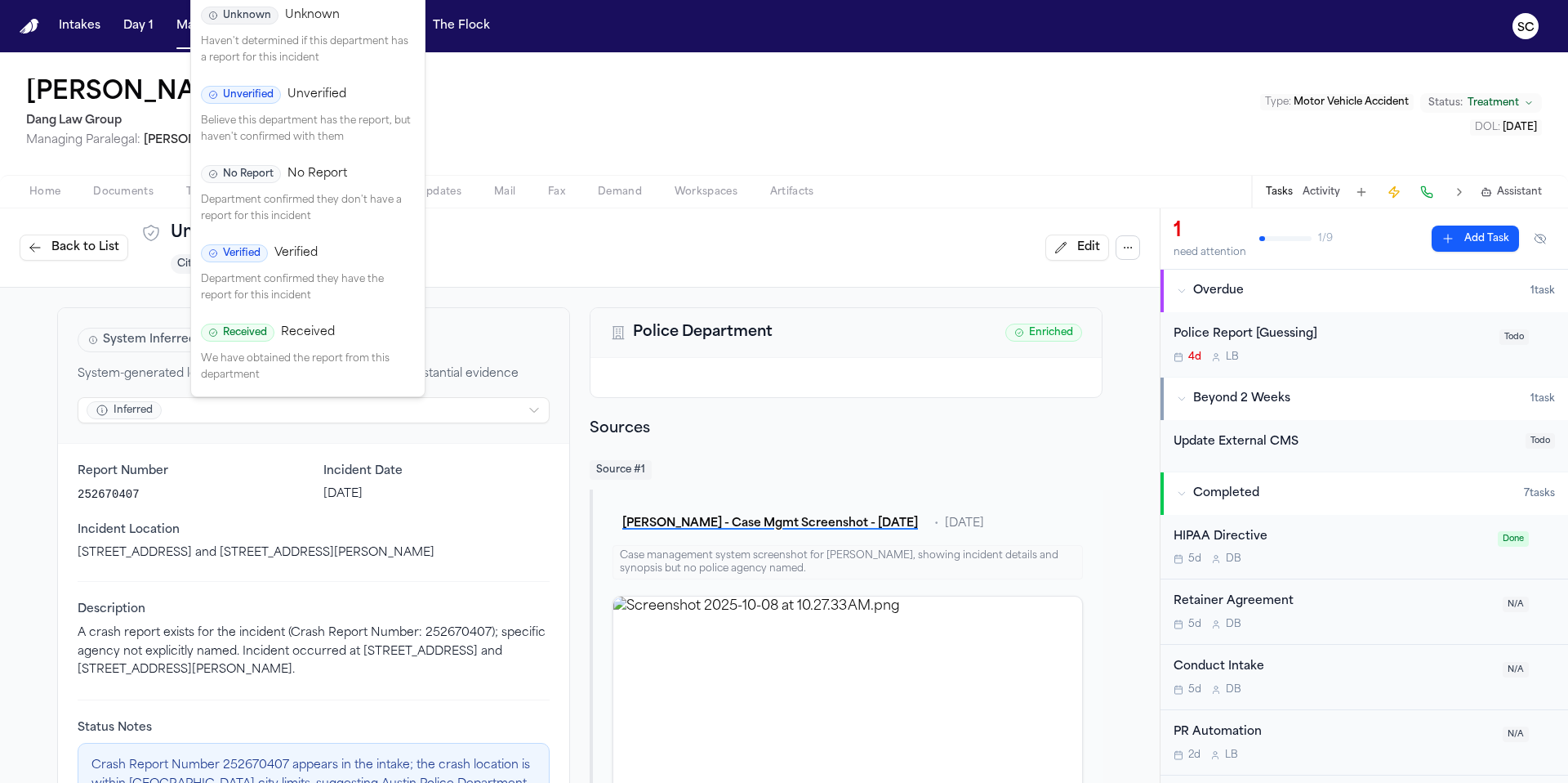
click at [270, 118] on p "Believe this department has the report, but haven't confirmed with them" at bounding box center [308, 129] width 214 height 31
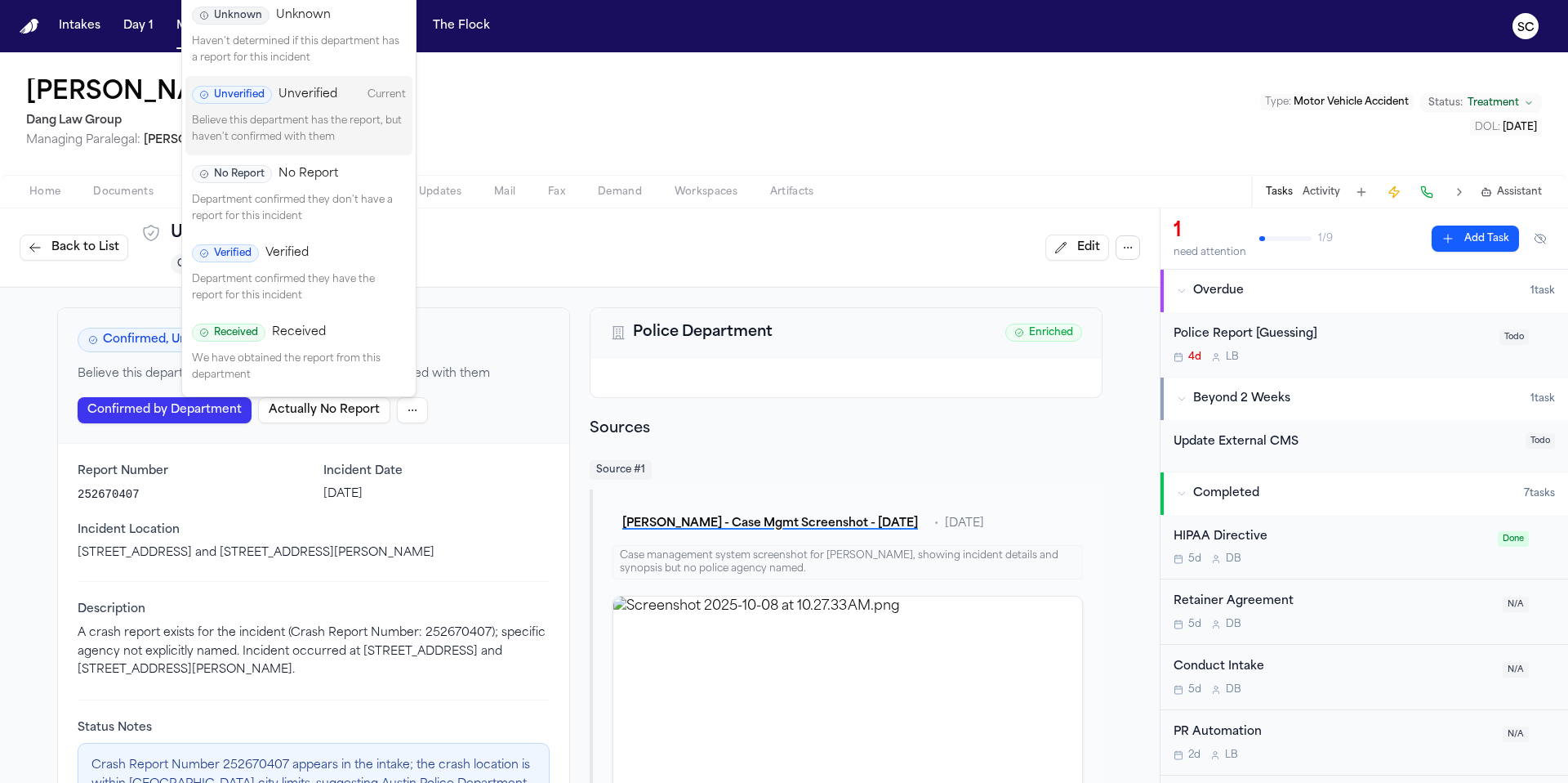
click at [408, 411] on html "Intakes Day 1 Matters Overview Tasks Firms The Flock SC [PERSON_NAME] External …" at bounding box center [784, 391] width 1568 height 783
click at [298, 45] on p "Haven't determined if this department has a report for this incident" at bounding box center [299, 50] width 214 height 31
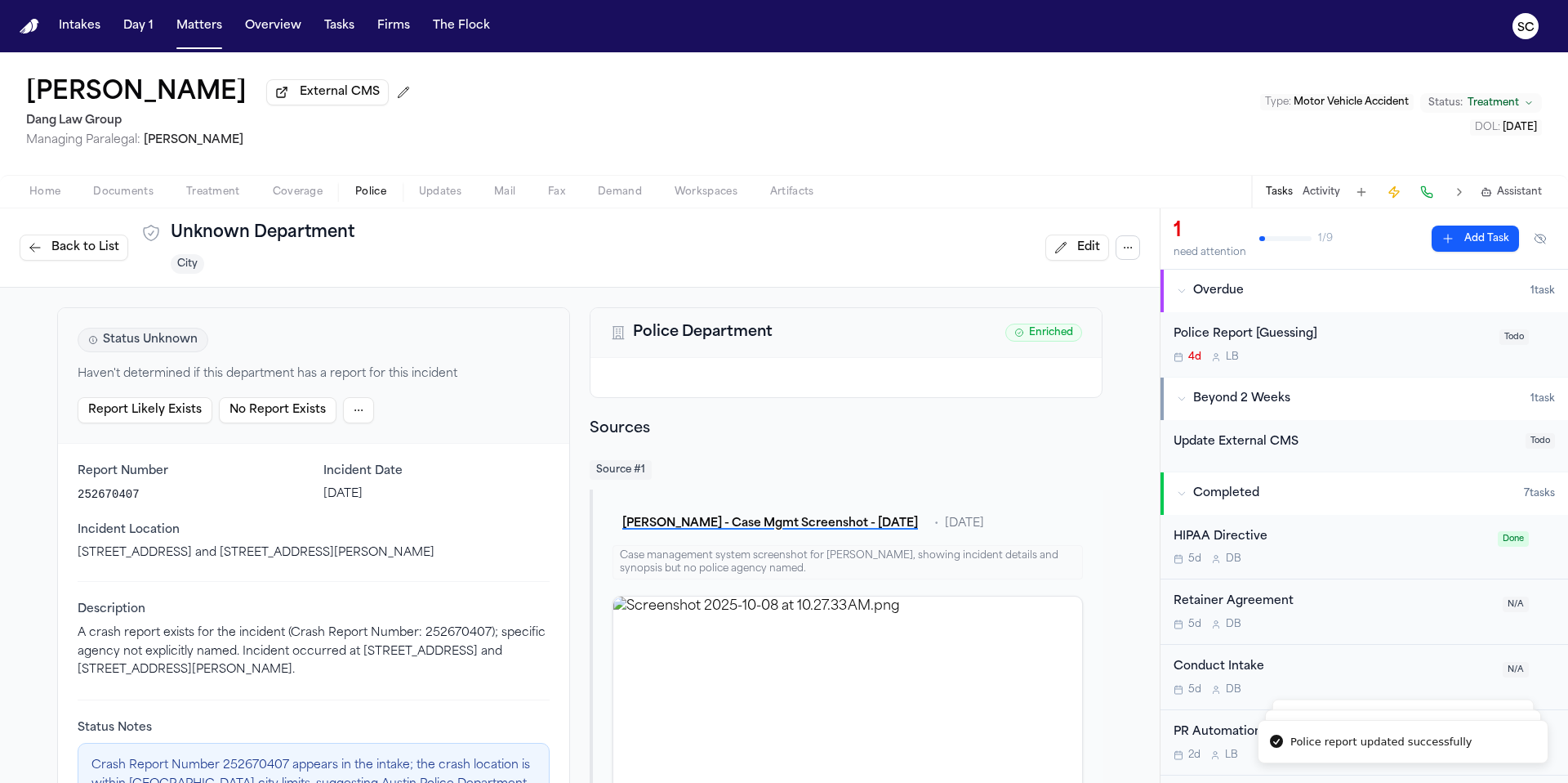
click at [731, 384] on div at bounding box center [846, 377] width 511 height 39
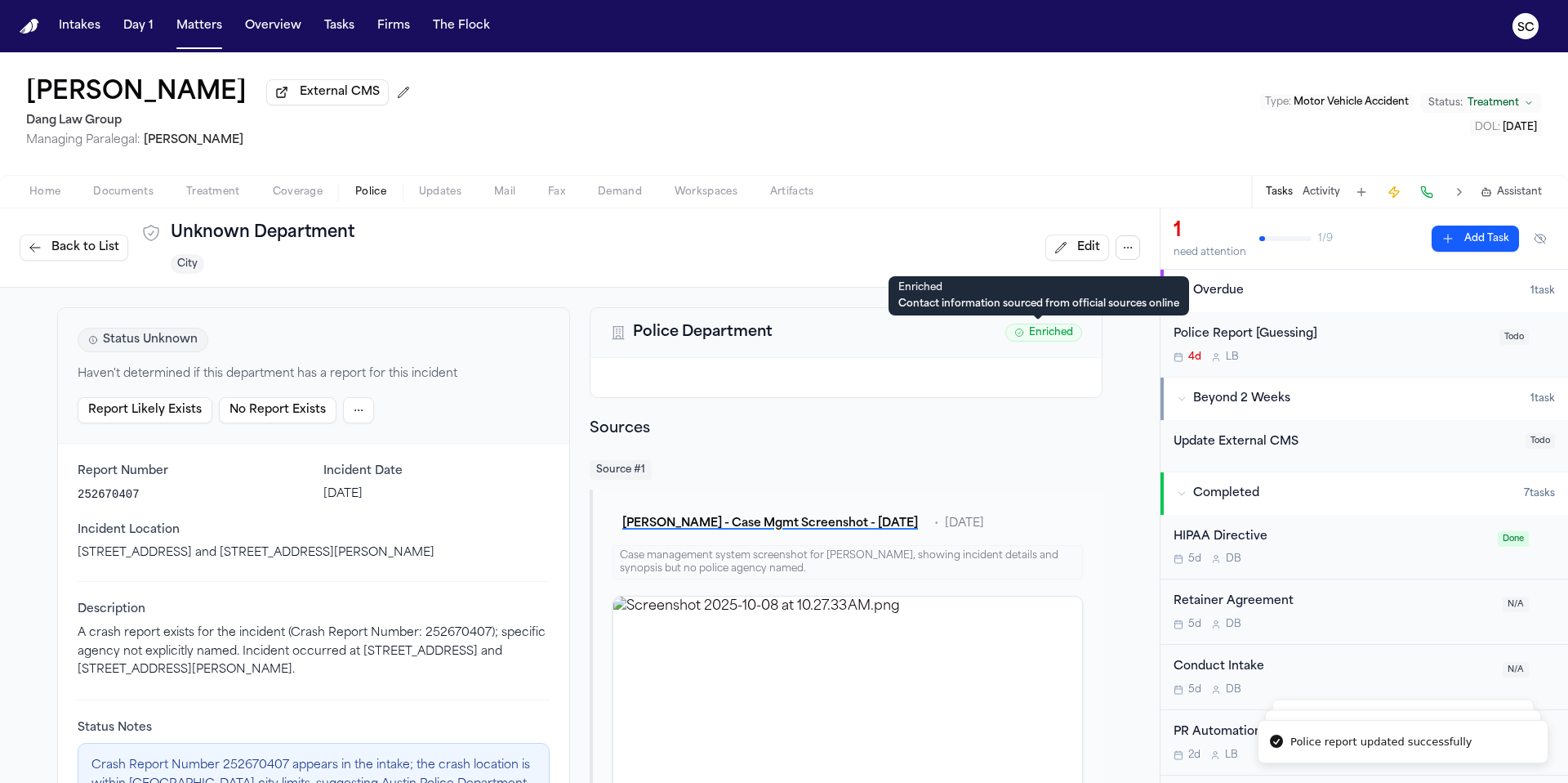
click at [1036, 332] on span "Enriched" at bounding box center [1044, 332] width 77 height 18
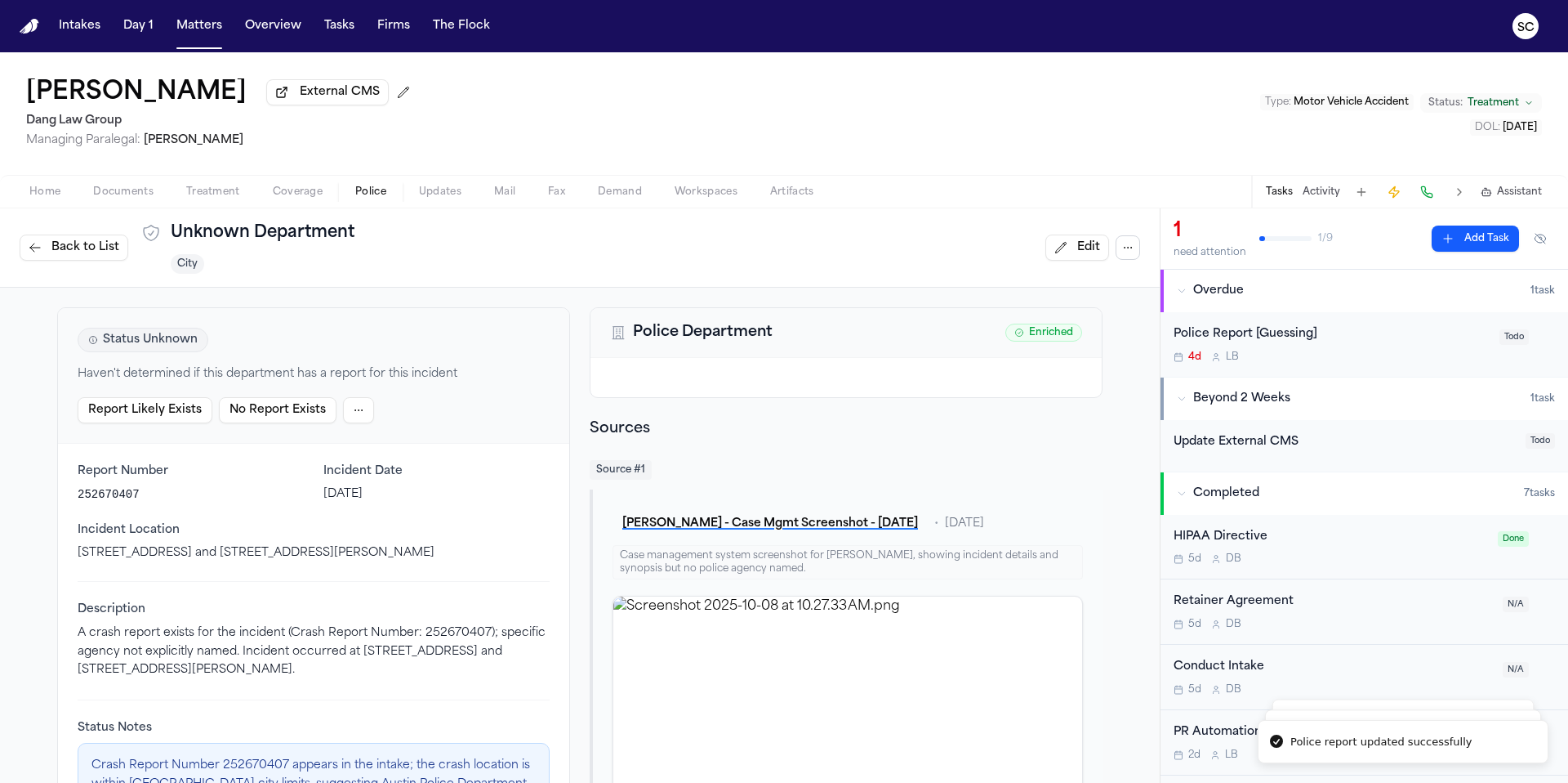
click at [768, 313] on div "Police Department Enriched" at bounding box center [846, 333] width 511 height 50
drag, startPoint x: 750, startPoint y: 341, endPoint x: 746, endPoint y: 350, distance: 9.8
click at [749, 342] on h2 "Police Department" at bounding box center [702, 332] width 140 height 23
drag, startPoint x: 385, startPoint y: 191, endPoint x: 355, endPoint y: 193, distance: 30.1
click at [385, 191] on button "Police" at bounding box center [370, 192] width 64 height 20
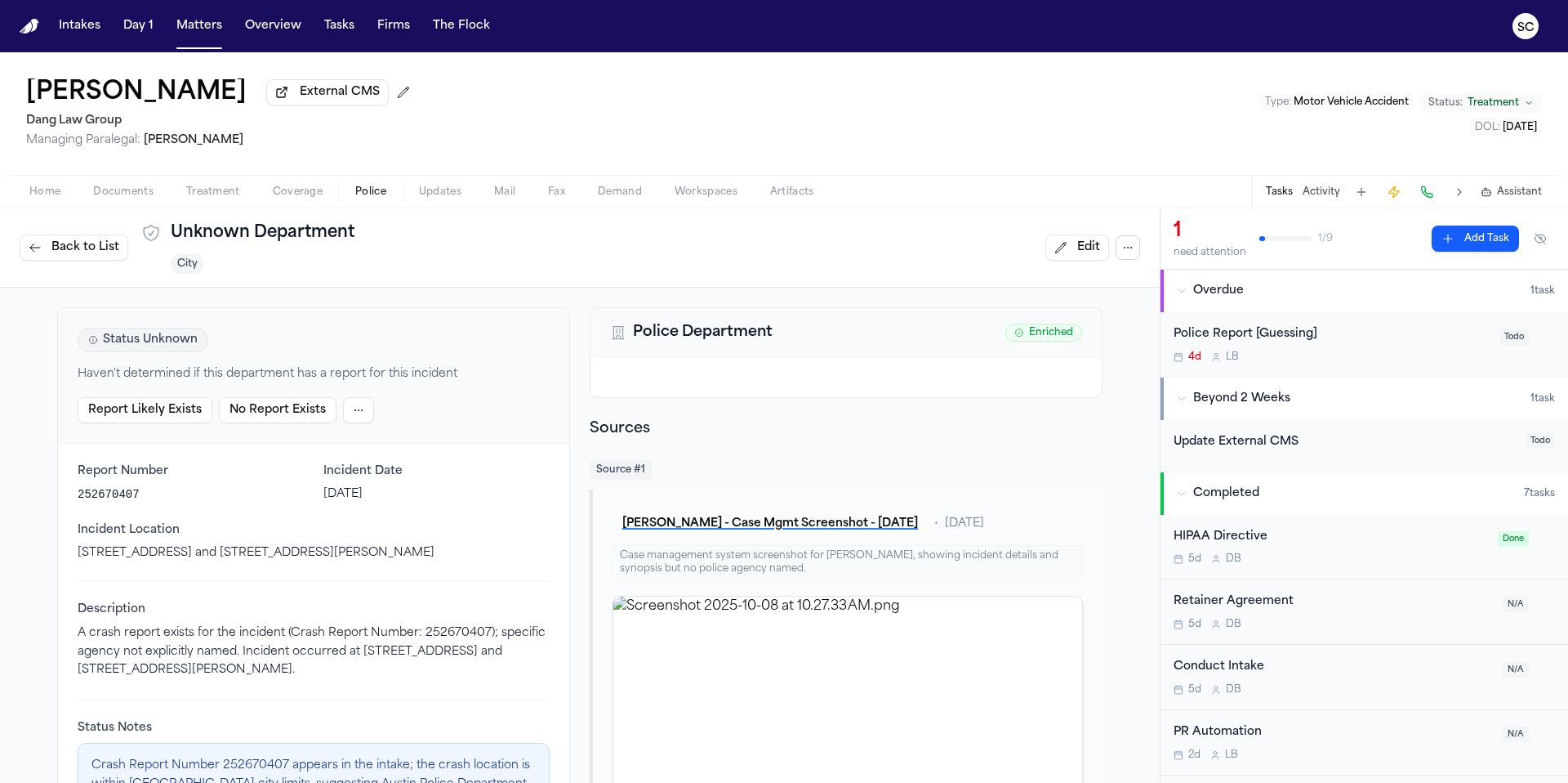
click at [128, 195] on span "Documents" at bounding box center [123, 192] width 60 height 13
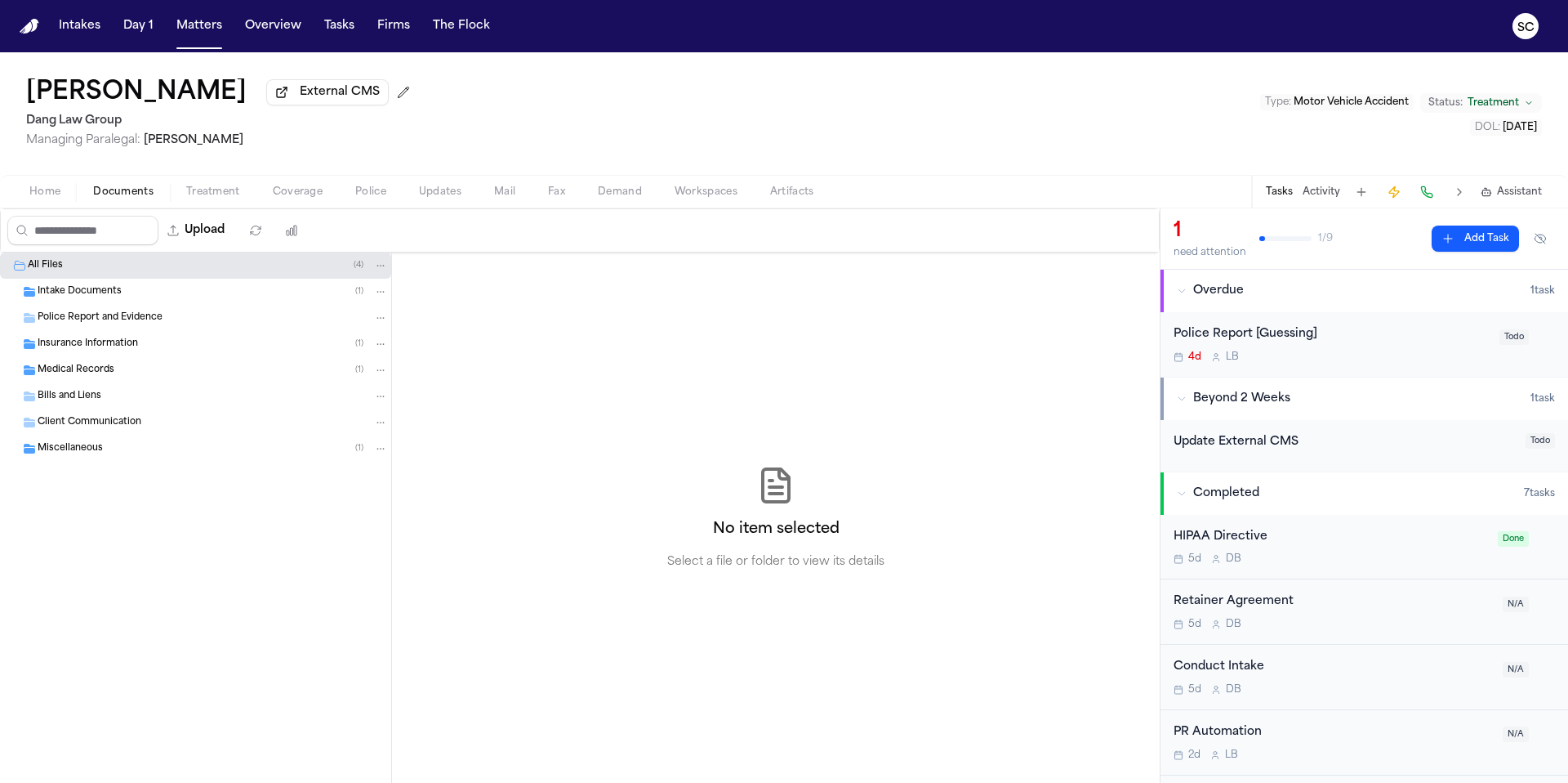
click at [31, 197] on span "Home" at bounding box center [44, 192] width 31 height 13
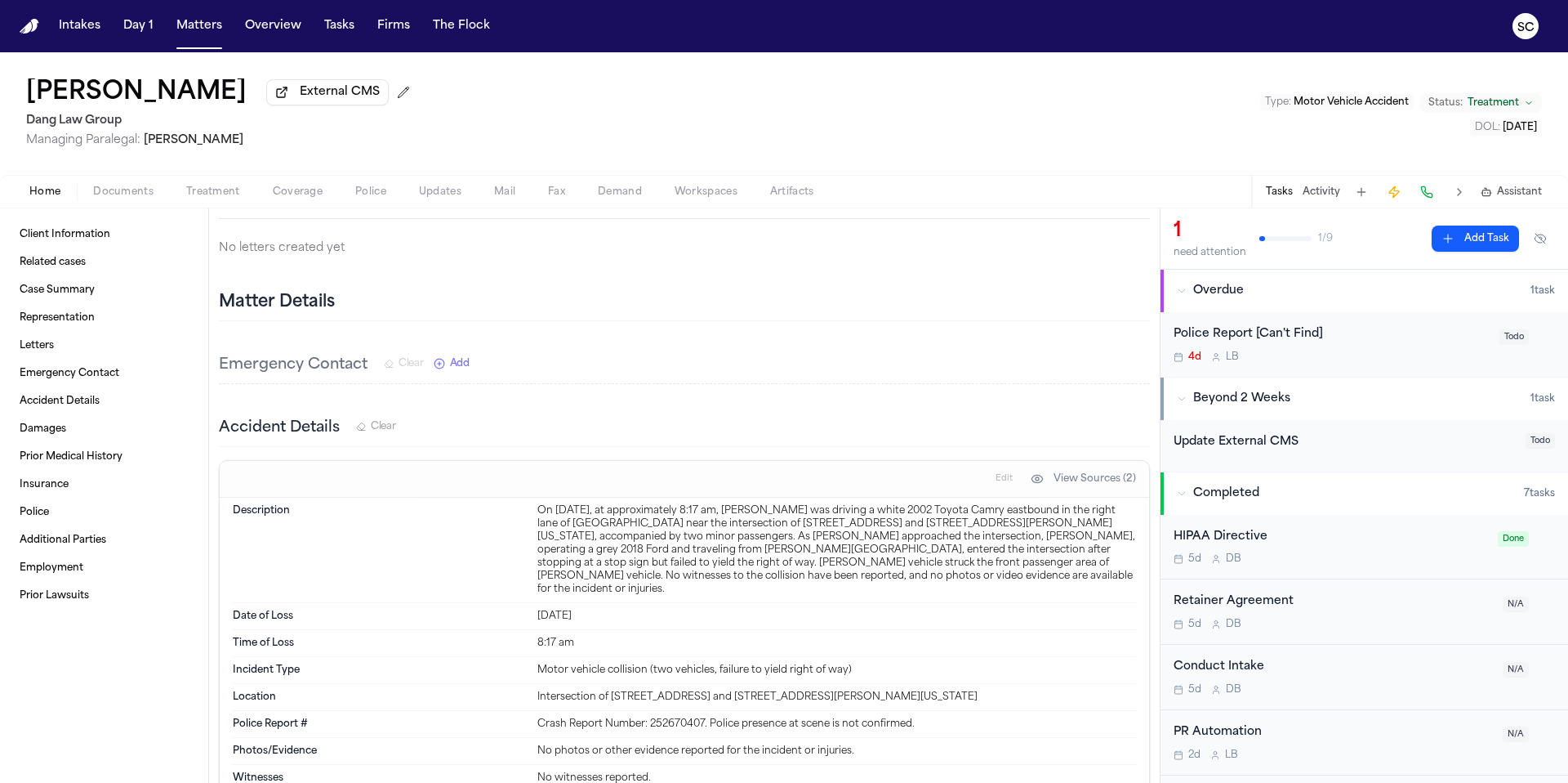
scroll to position [500, 0]
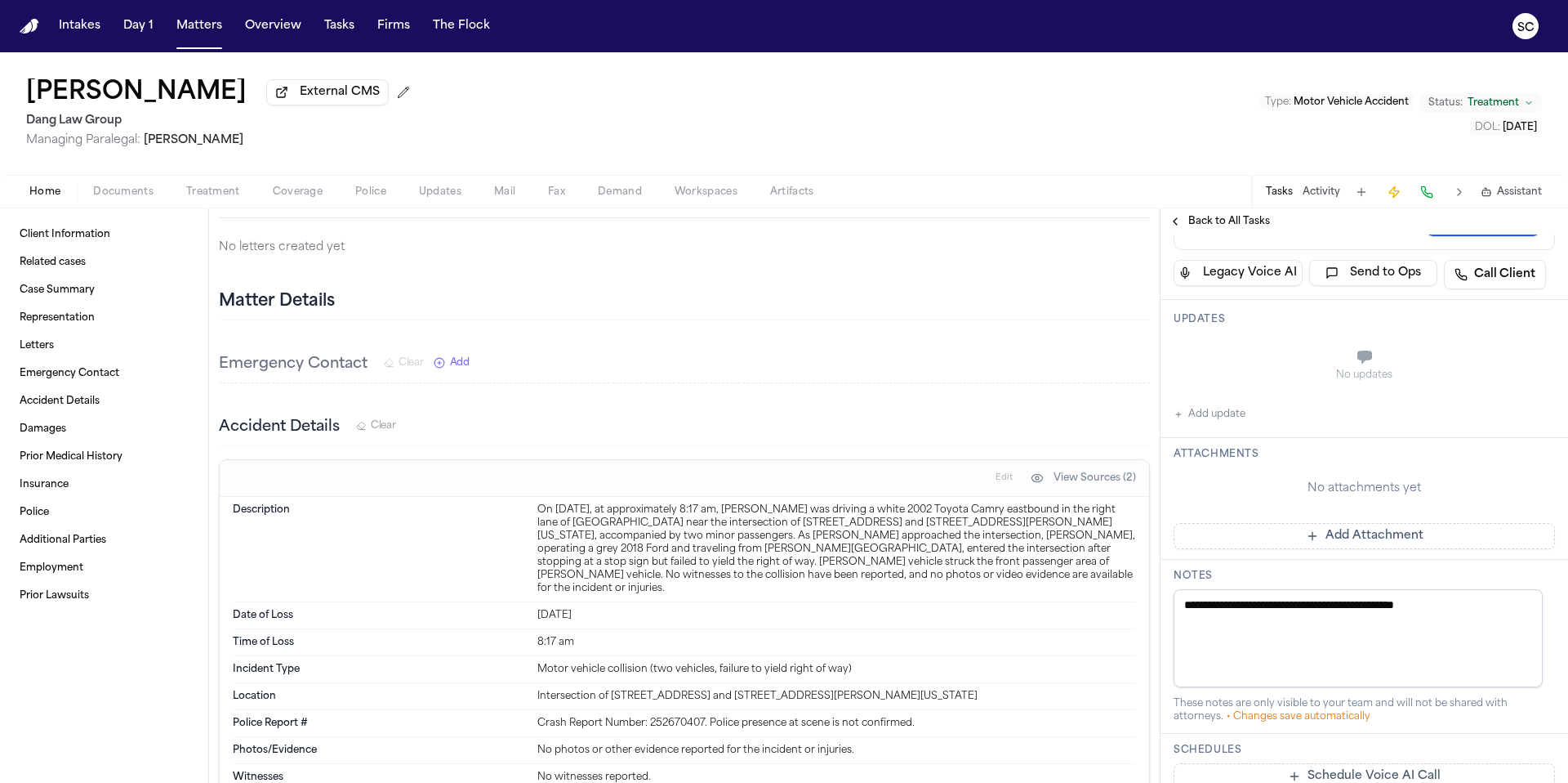
scroll to position [350, 0]
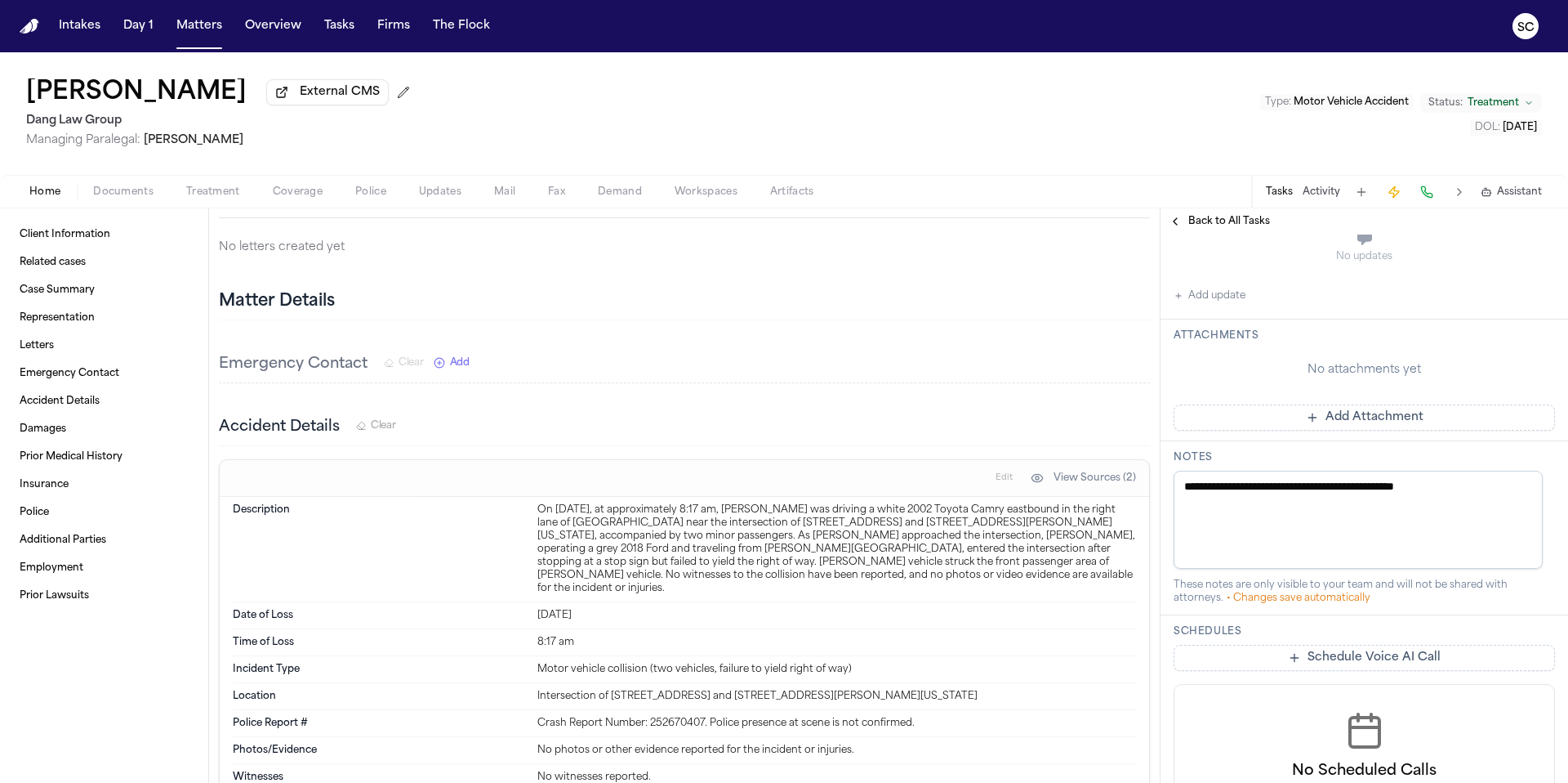
click at [1195, 294] on button "Add update" at bounding box center [1209, 296] width 72 height 20
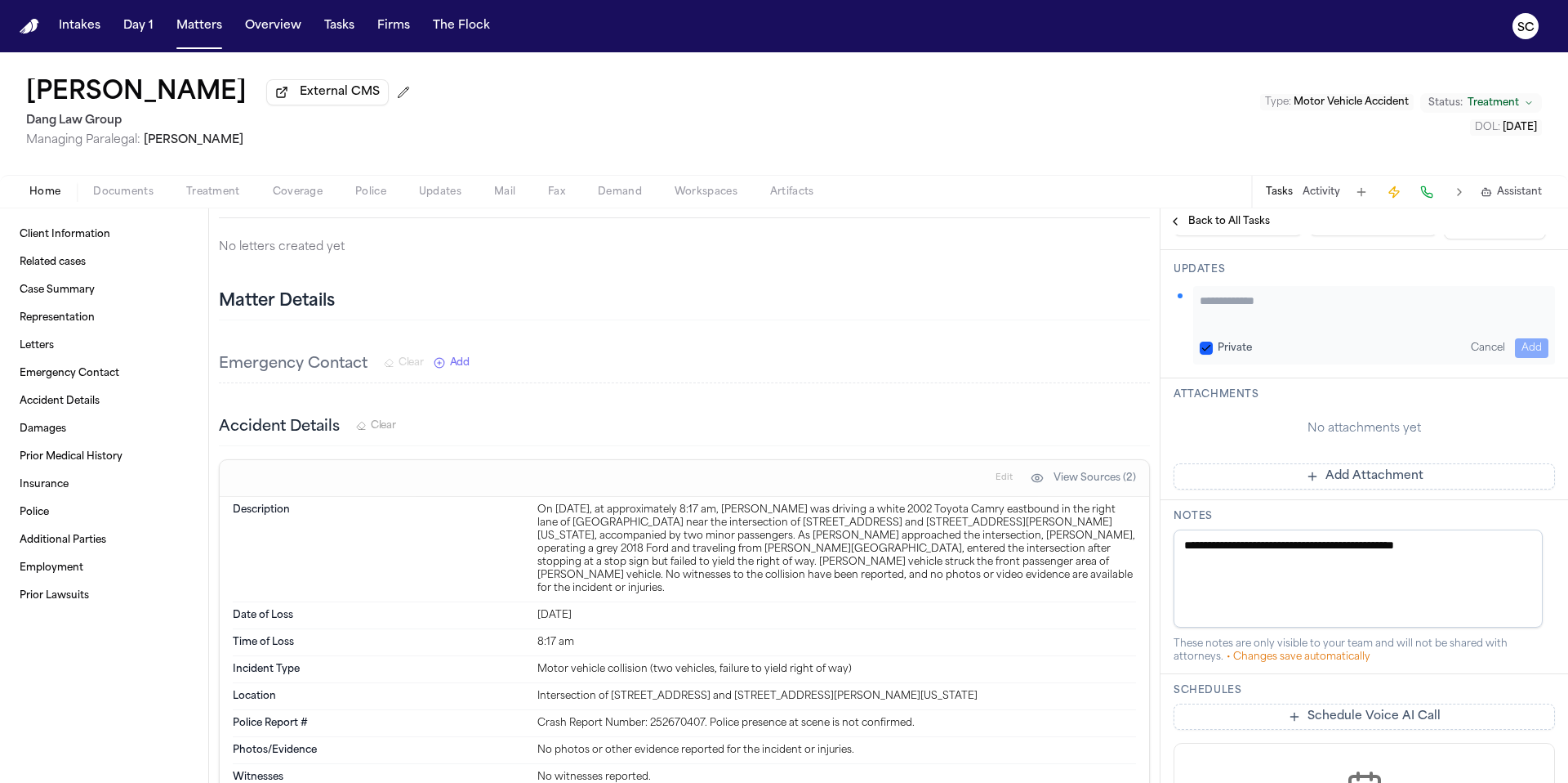
click at [1232, 310] on textarea "Add your update" at bounding box center [1373, 308] width 349 height 32
type textarea "*"
paste textarea "**********"
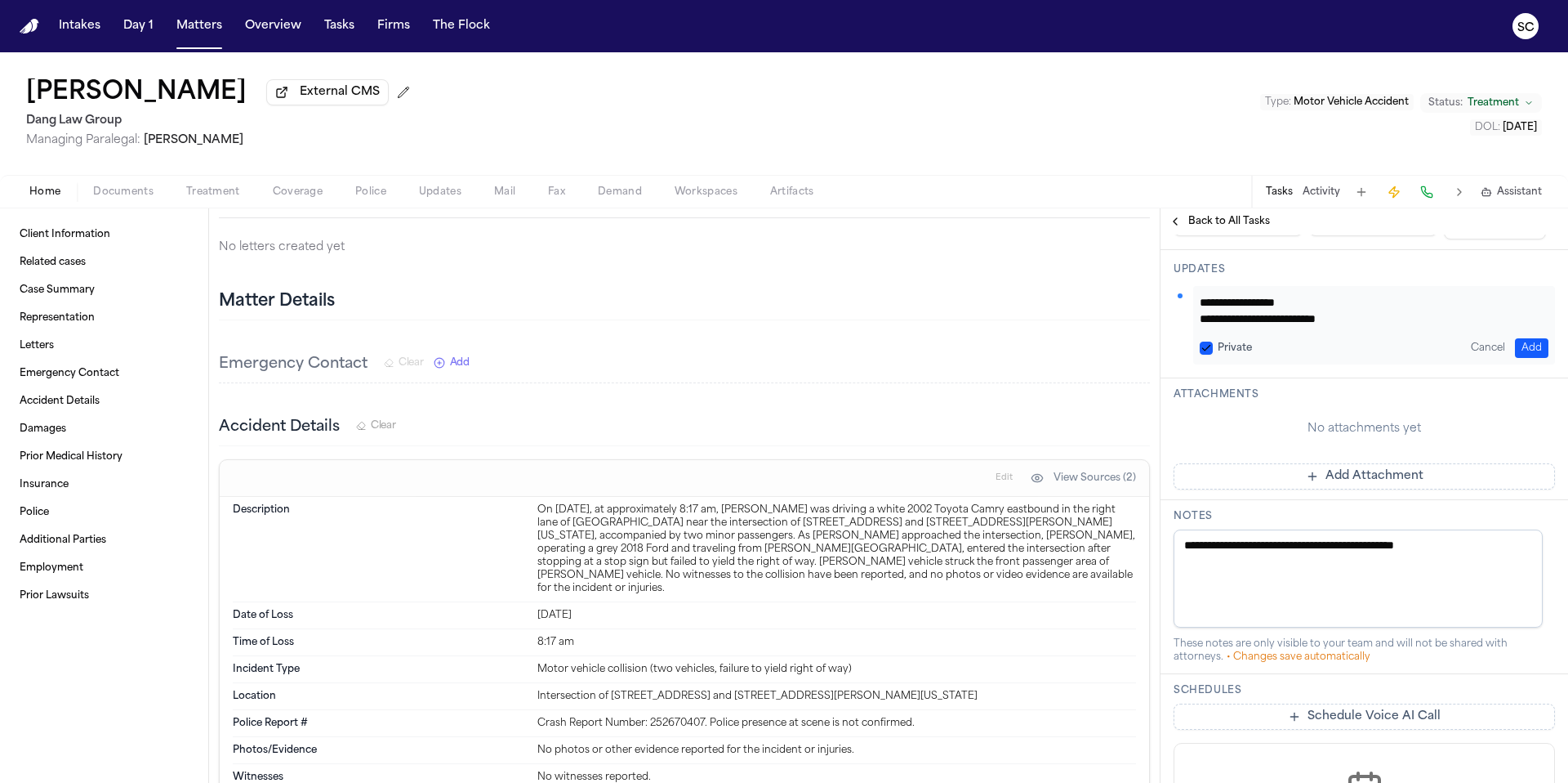
drag, startPoint x: 1345, startPoint y: 307, endPoint x: 1360, endPoint y: 336, distance: 32.6
click at [1345, 308] on textarea "**********" at bounding box center [1368, 308] width 336 height 32
click at [1399, 321] on textarea "**********" at bounding box center [1368, 308] width 336 height 32
click at [1346, 321] on textarea "**********" at bounding box center [1368, 308] width 336 height 32
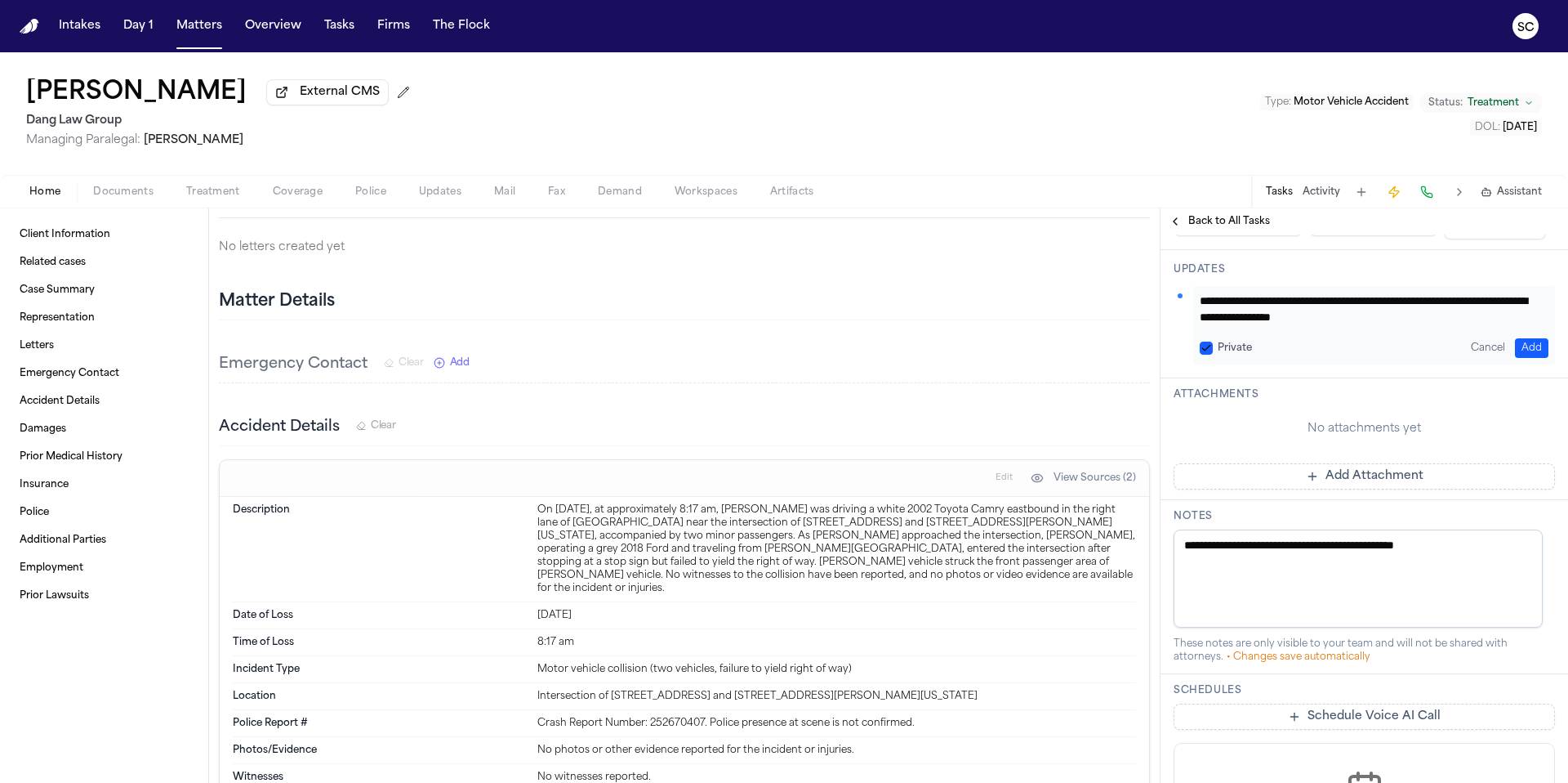
scroll to position [1, 0]
click at [1371, 319] on textarea "**********" at bounding box center [1368, 308] width 336 height 32
click at [1384, 321] on textarea "**********" at bounding box center [1368, 308] width 336 height 32
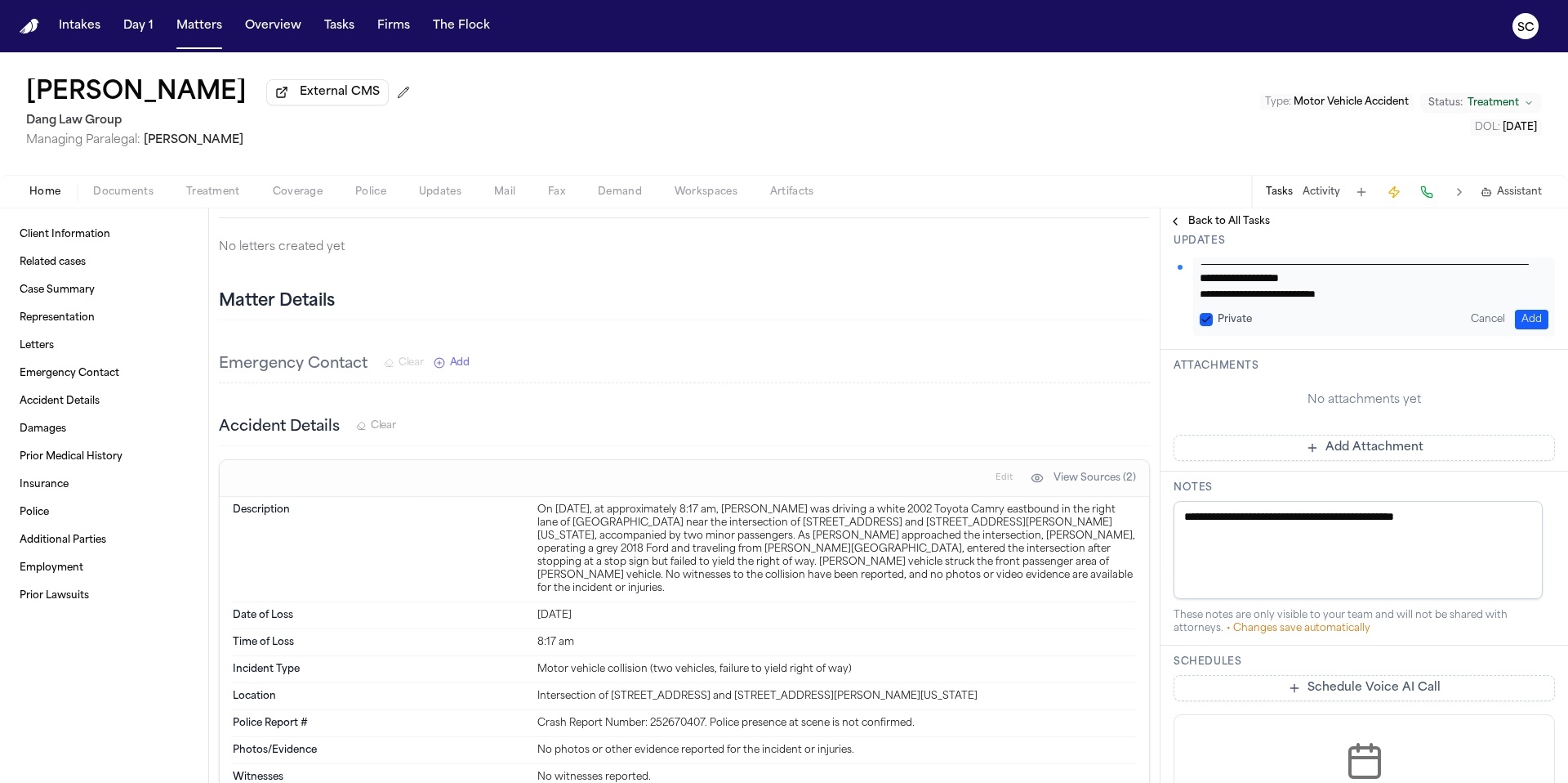
scroll to position [0, 0]
drag, startPoint x: 1387, startPoint y: 294, endPoint x: 1190, endPoint y: 275, distance: 197.9
click at [1175, 275] on div "**********" at bounding box center [1364, 297] width 381 height 79
type textarea "**********"
click at [1521, 317] on button "Add" at bounding box center [1532, 320] width 33 height 20
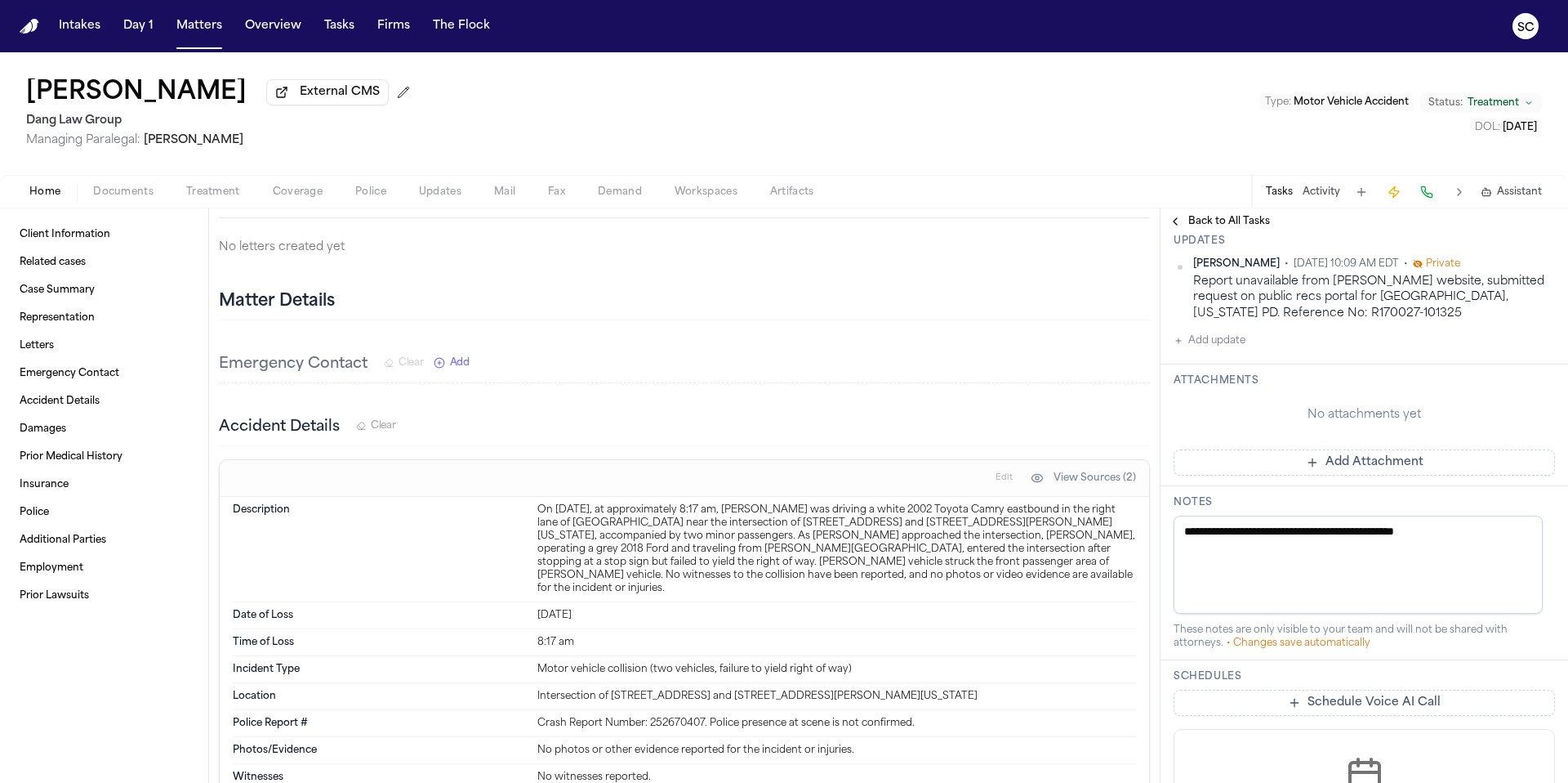
click at [1367, 468] on button "Add Attachment" at bounding box center [1364, 462] width 381 height 27
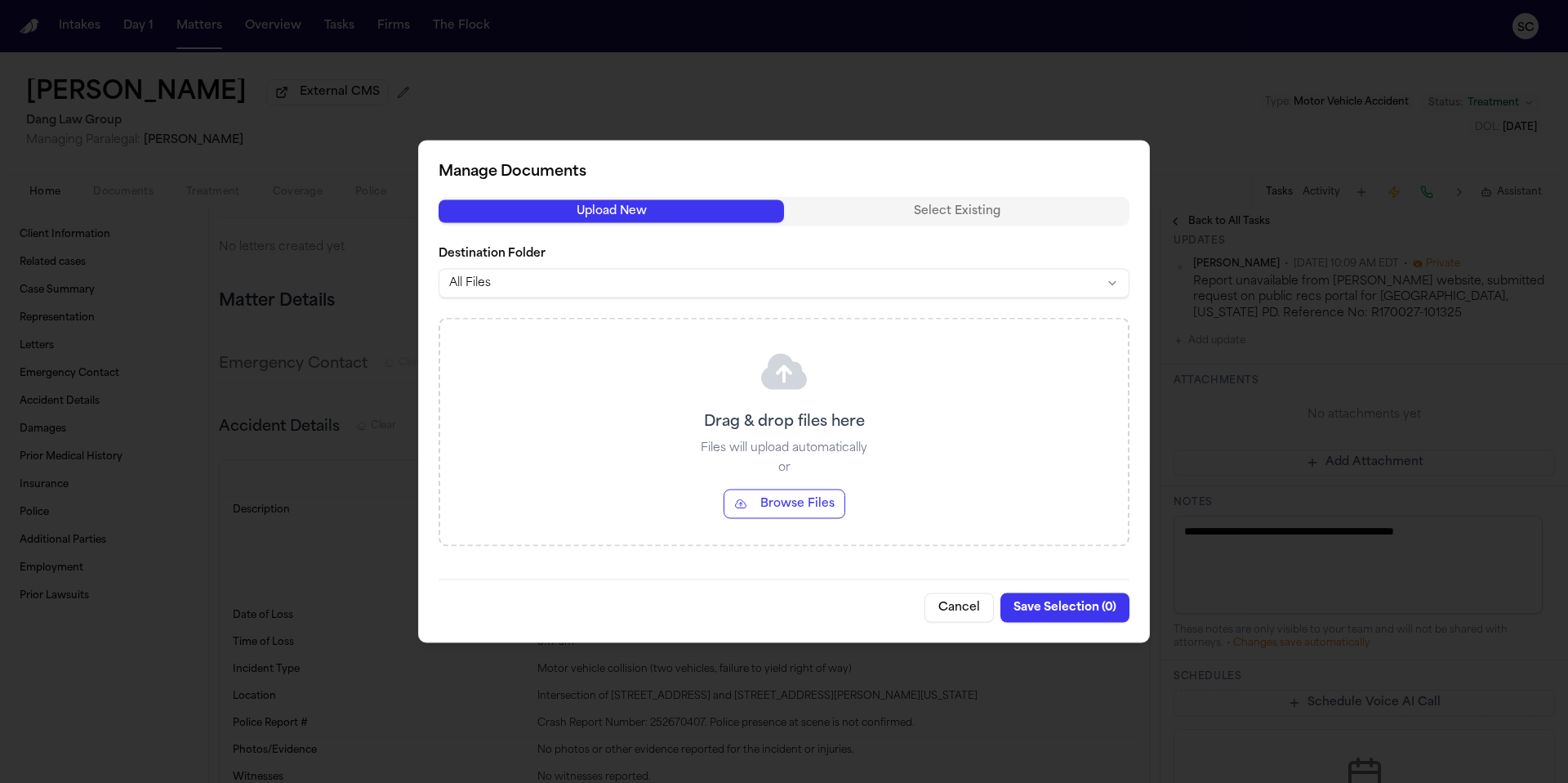
click at [536, 282] on body "Intakes Day 1 Matters Overview Tasks Firms The Flock SC [PERSON_NAME] External …" at bounding box center [784, 391] width 1568 height 783
click at [783, 500] on button "Browse Files" at bounding box center [784, 504] width 122 height 29
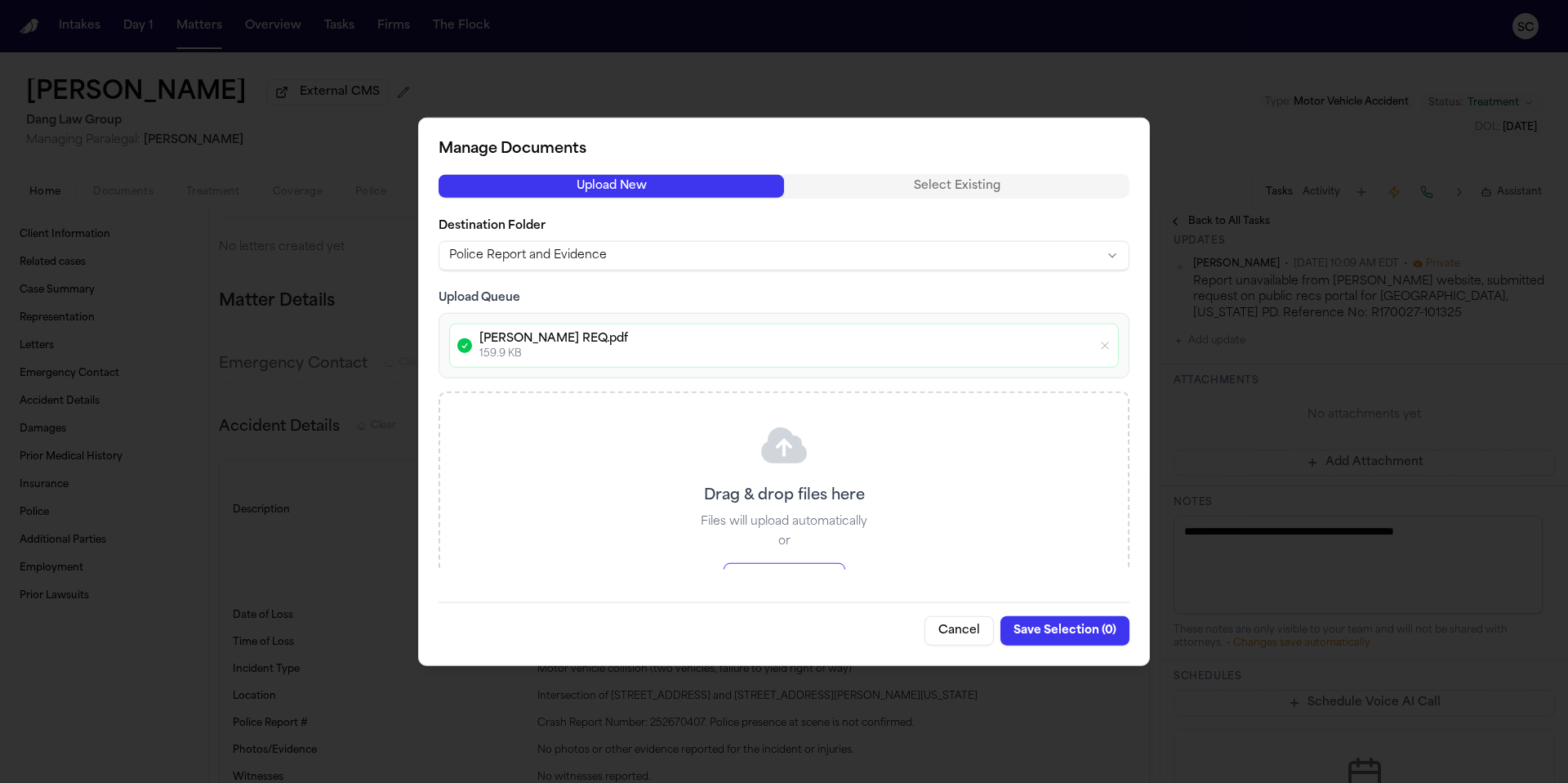
click at [1075, 631] on button "Save Selection ( 0 )" at bounding box center [1065, 629] width 129 height 29
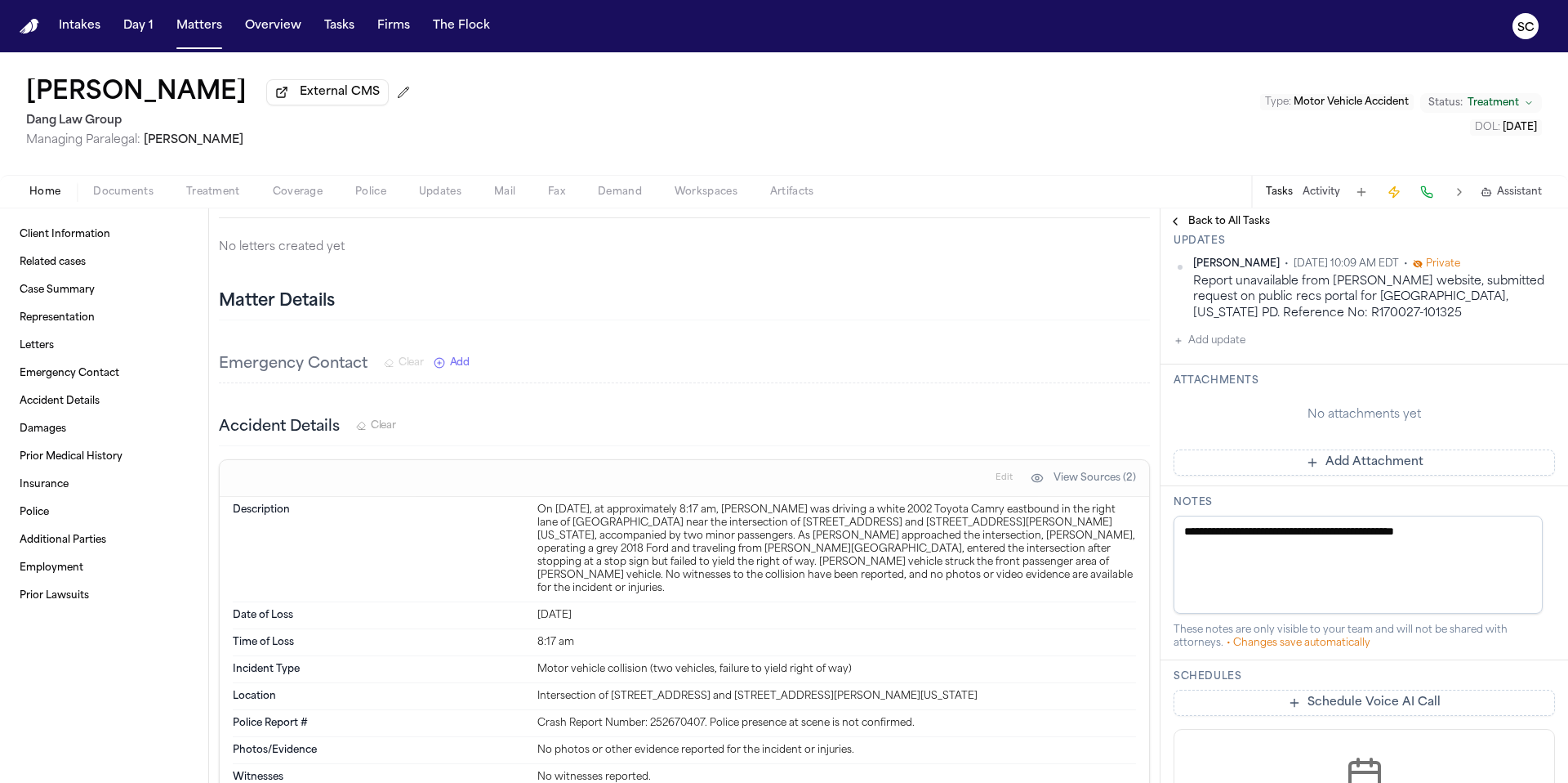
drag, startPoint x: 1489, startPoint y: 534, endPoint x: 1155, endPoint y: 543, distance: 334.1
click at [1155, 543] on div "Client Information Related cases Case Summary Representation Letters Emergency …" at bounding box center [784, 495] width 1568 height 574
type textarea "*"
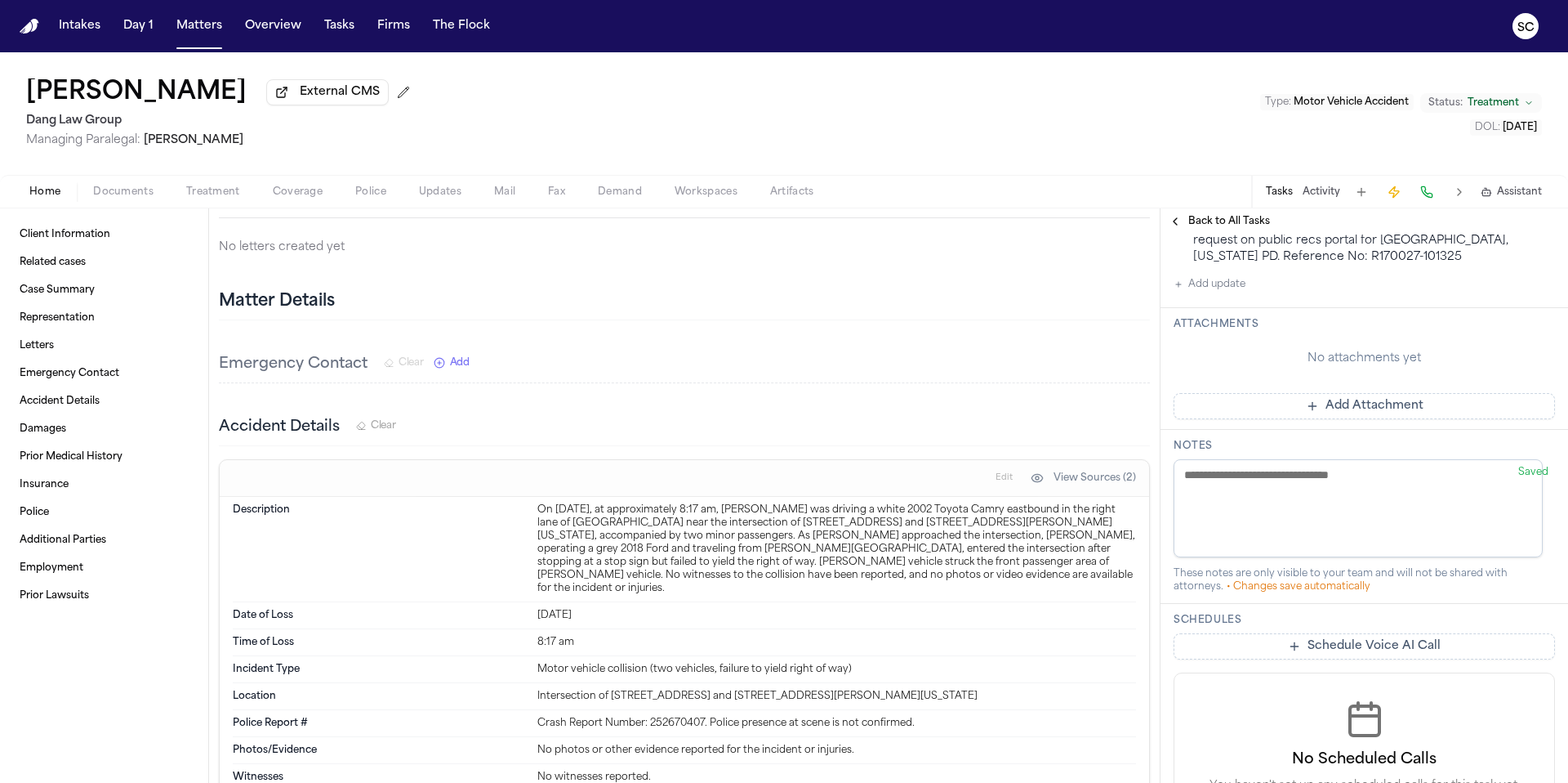
scroll to position [254, 0]
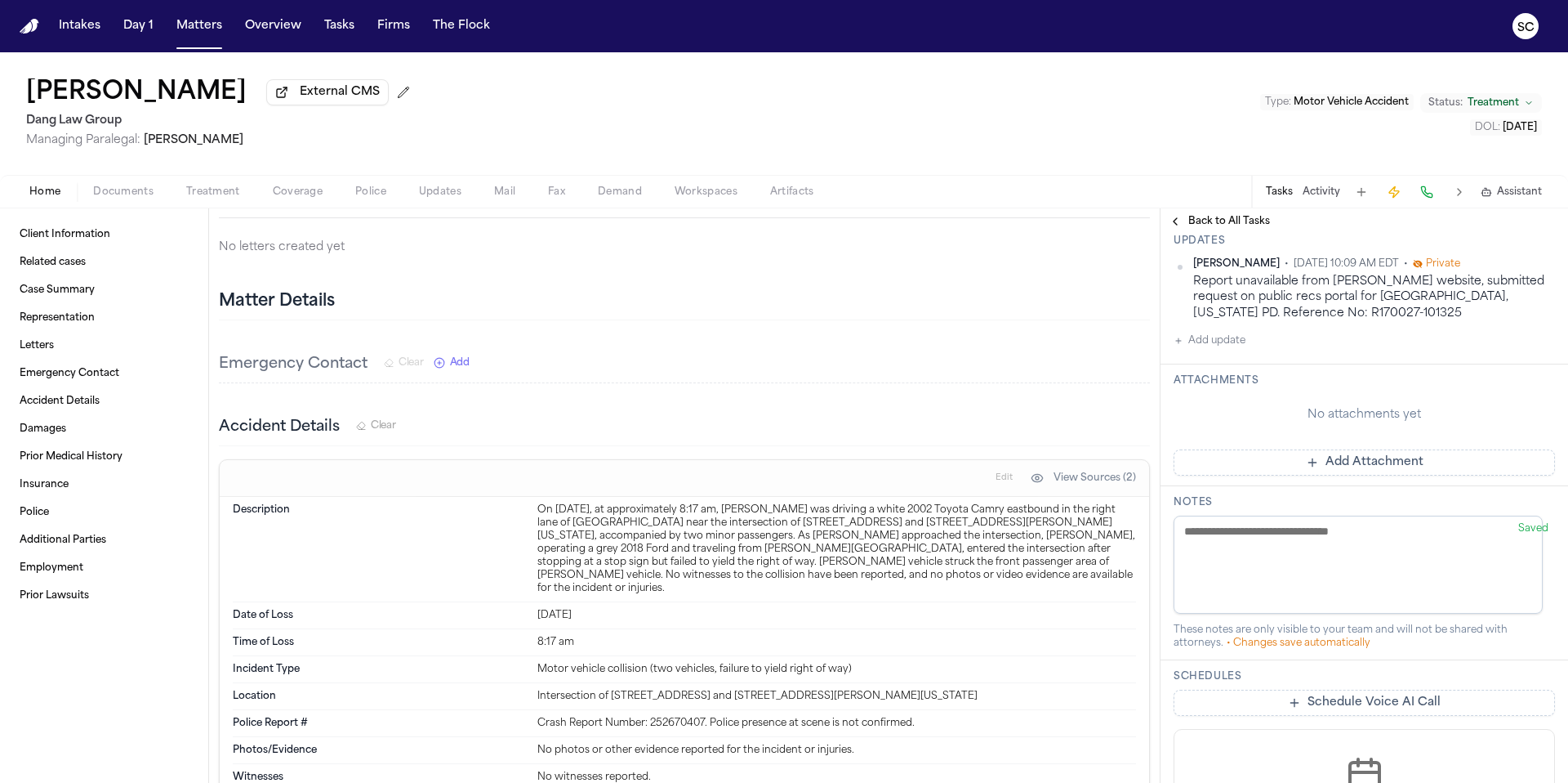
paste textarea "**********"
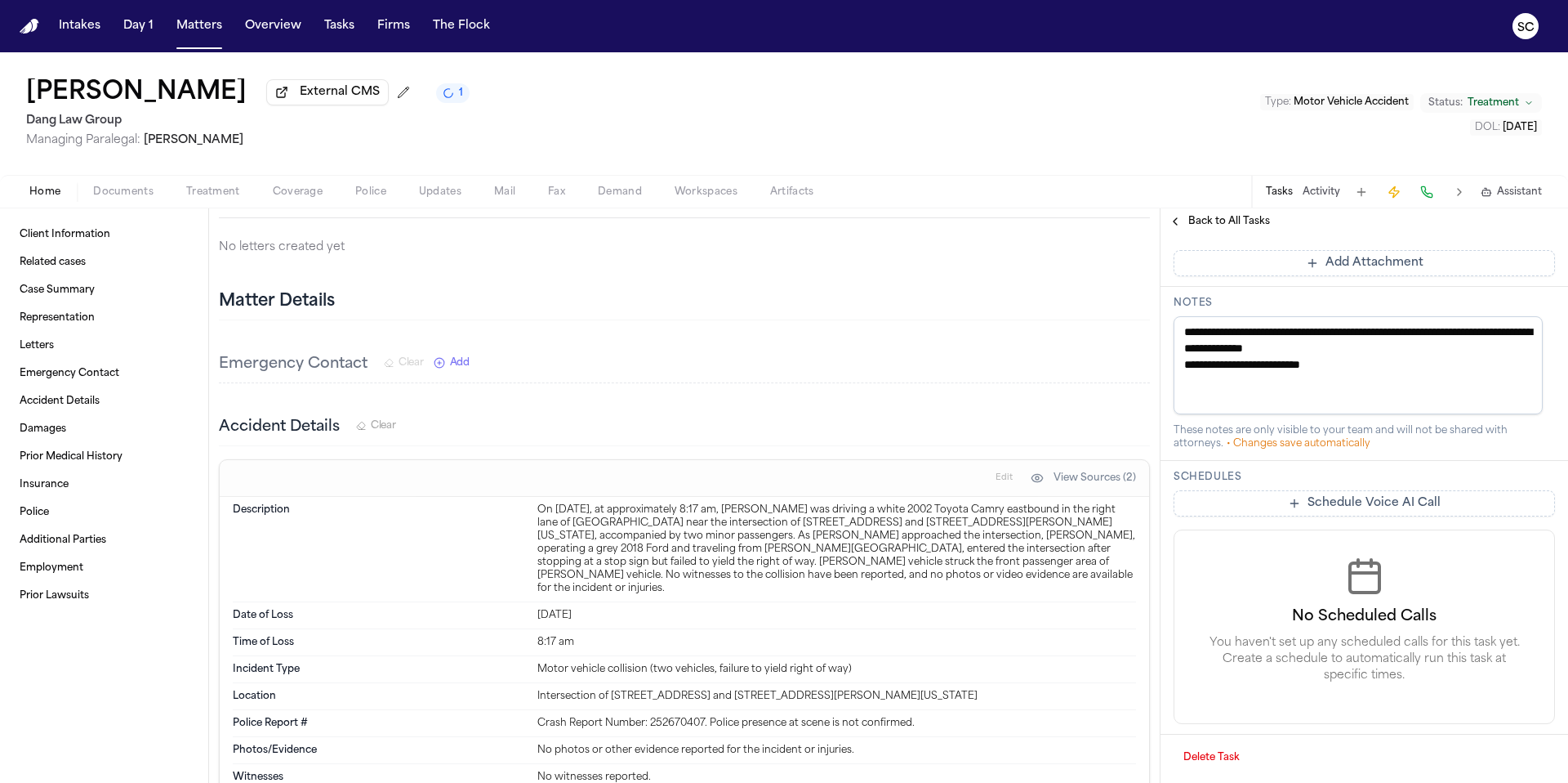
scroll to position [553, 0]
type textarea "**********"
click at [1039, 359] on div "Emergency Contact Clear Add" at bounding box center [684, 365] width 931 height 36
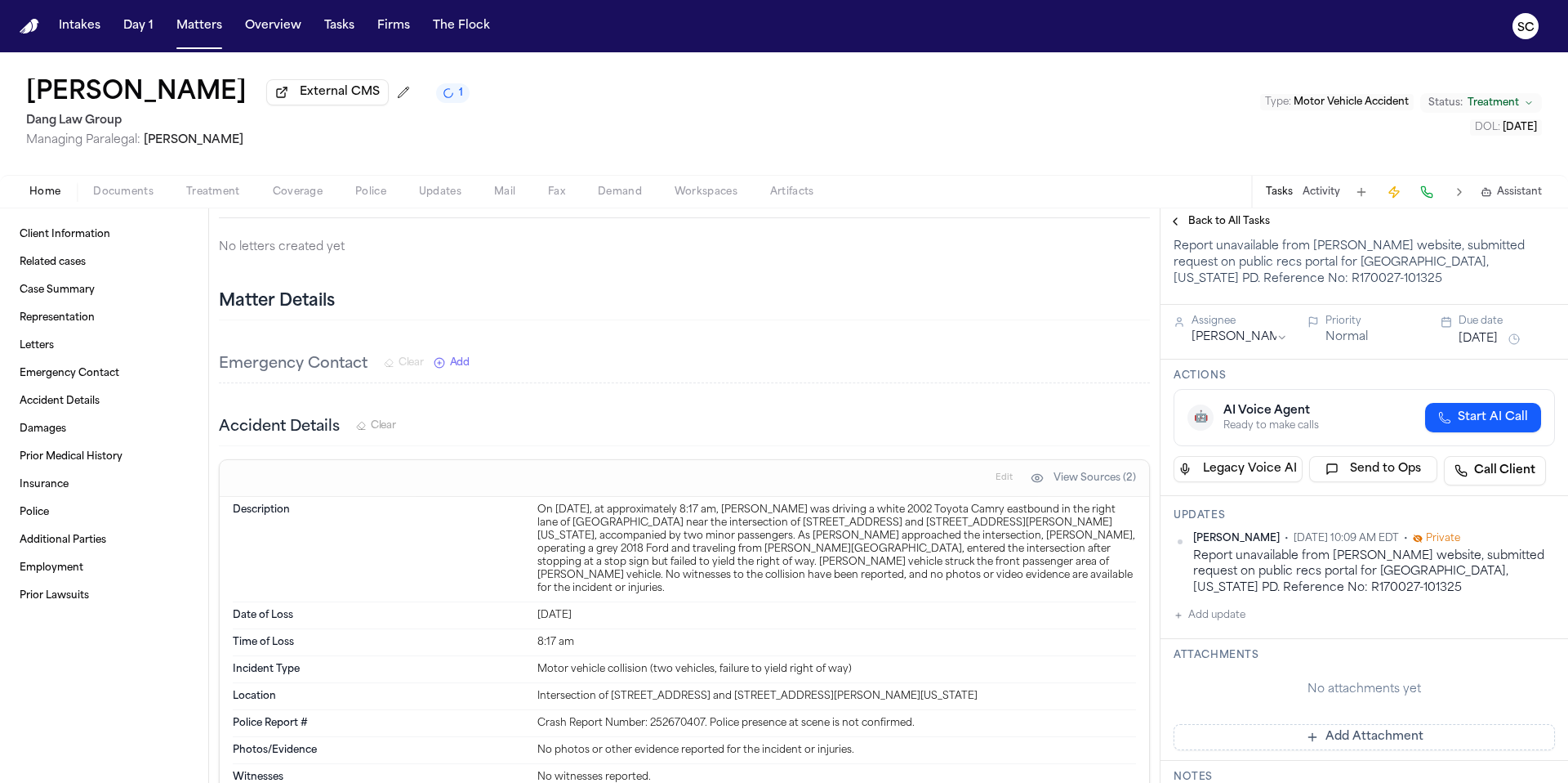
scroll to position [0, 0]
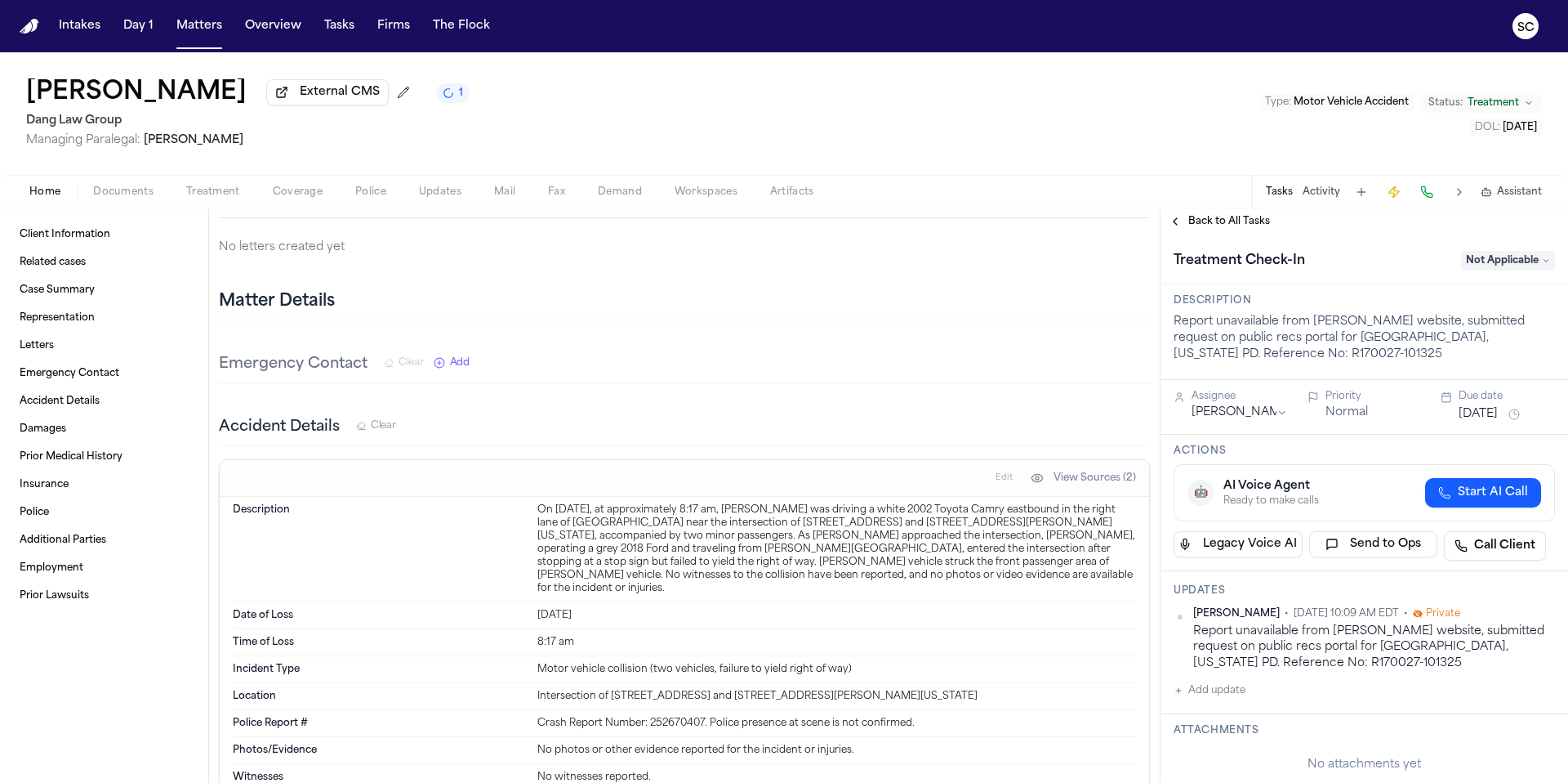
click at [1495, 261] on span "Not Applicable" at bounding box center [1508, 261] width 94 height 20
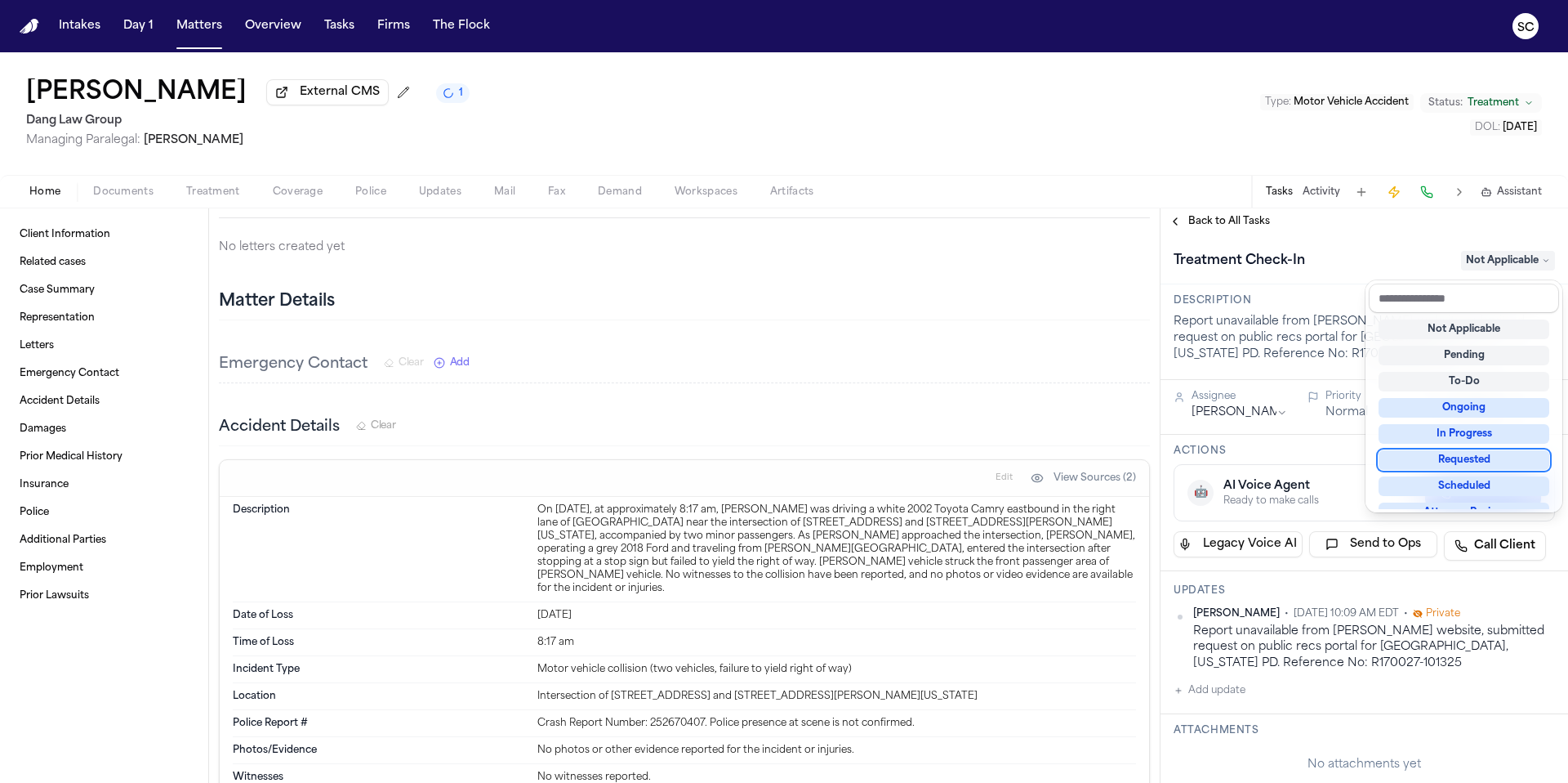
click at [1477, 458] on div "Requested" at bounding box center [1464, 460] width 171 height 20
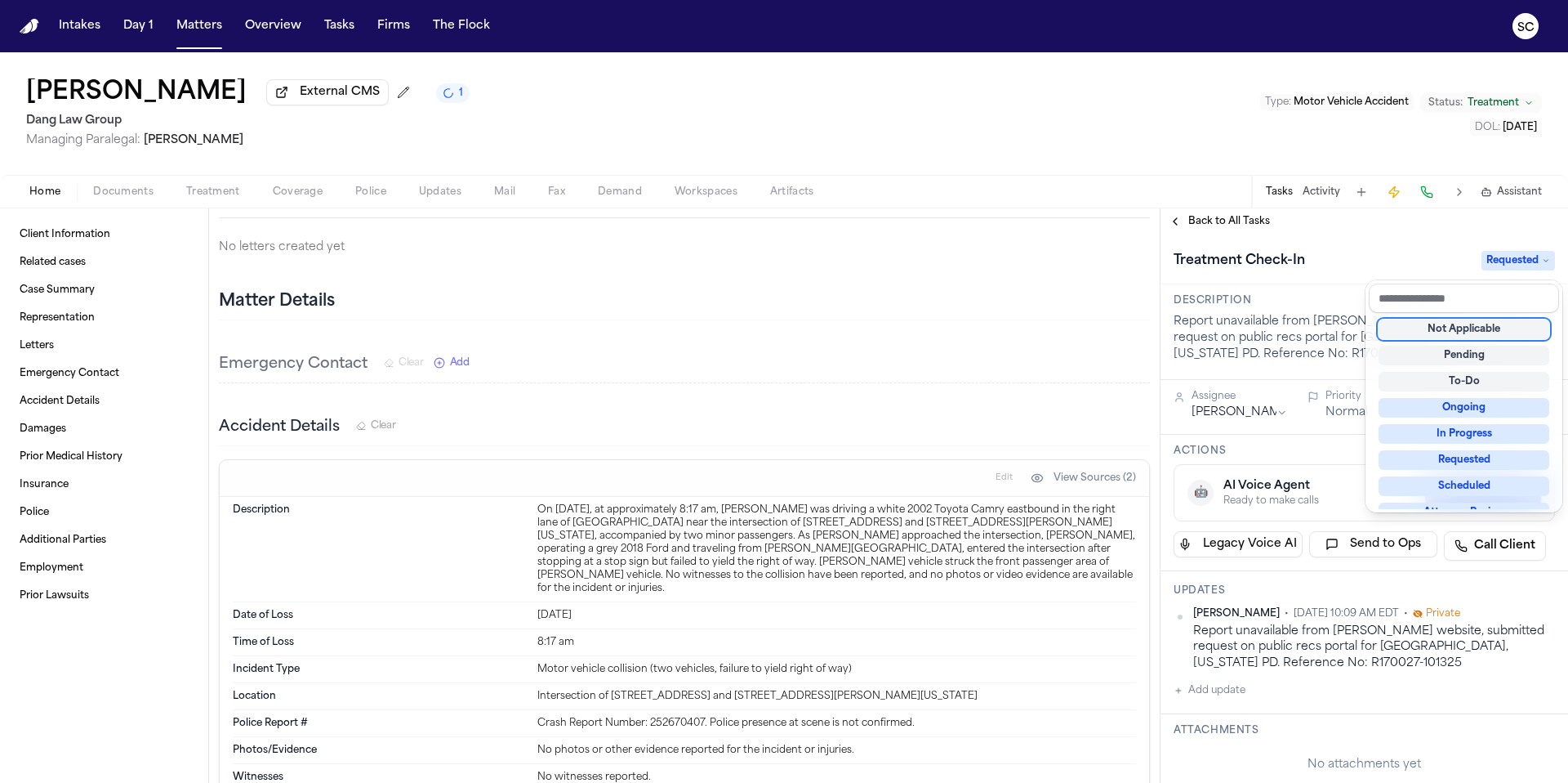
click at [1459, 326] on div "Not Applicable" at bounding box center [1464, 330] width 171 height 20
click at [1365, 215] on div "**********" at bounding box center [1364, 495] width 408 height 574
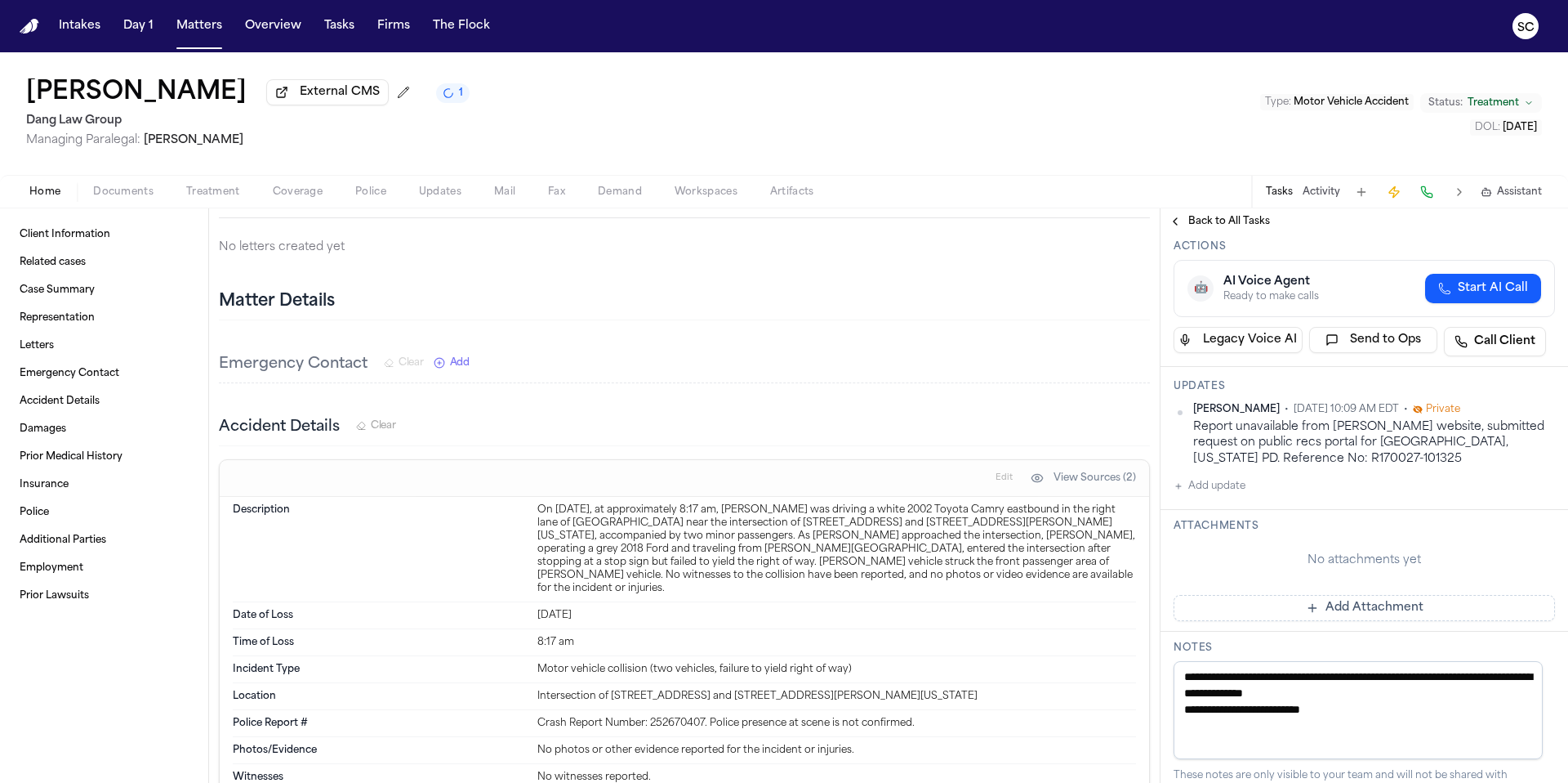
scroll to position [335, 0]
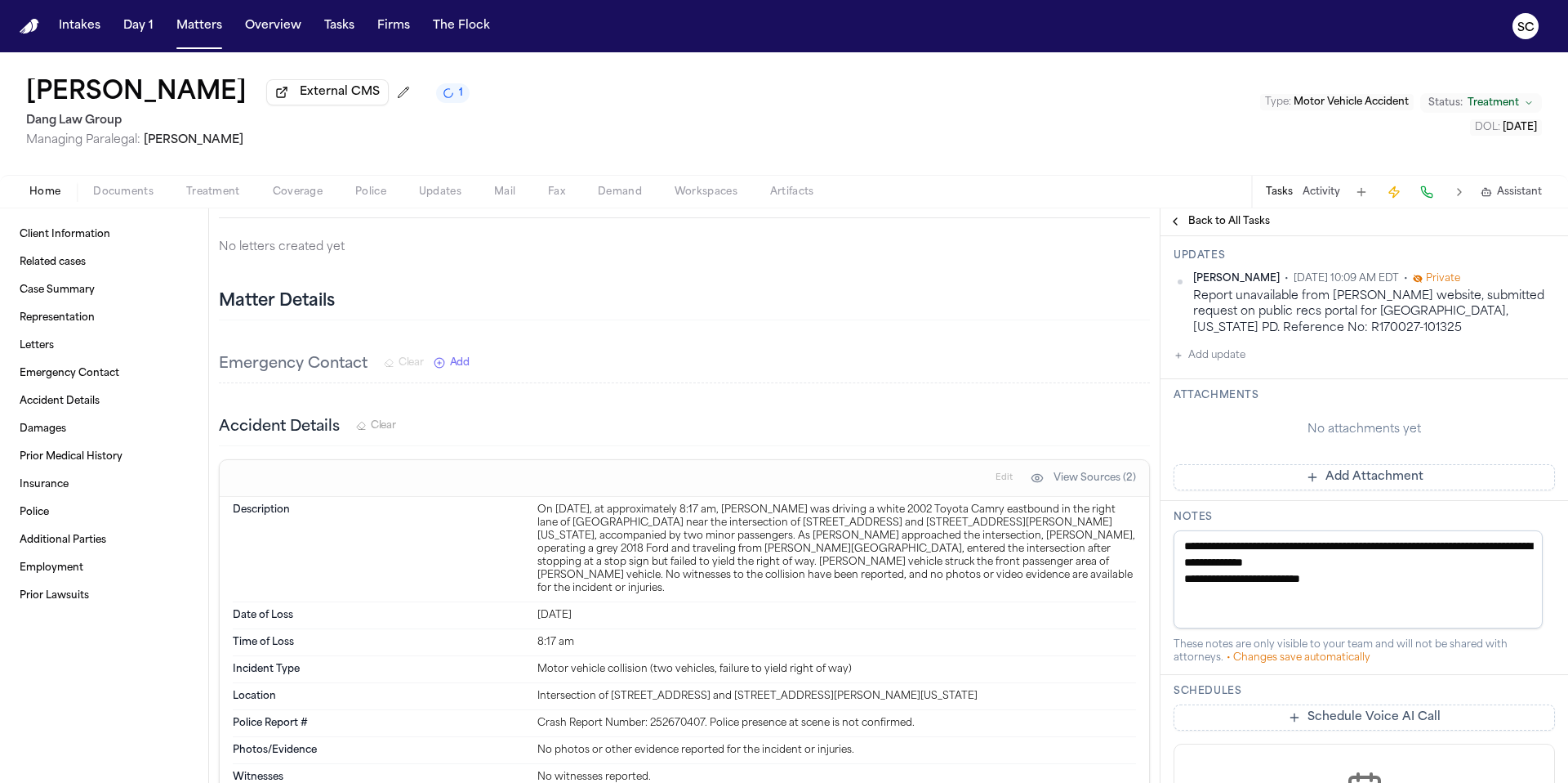
drag, startPoint x: 1334, startPoint y: 584, endPoint x: 1166, endPoint y: 539, distance: 173.9
click at [1166, 539] on div "**********" at bounding box center [1364, 587] width 408 height 174
click at [1075, 413] on div "Accident Details Clear" at bounding box center [684, 428] width 931 height 36
click at [1241, 357] on button "Add update" at bounding box center [1209, 355] width 72 height 20
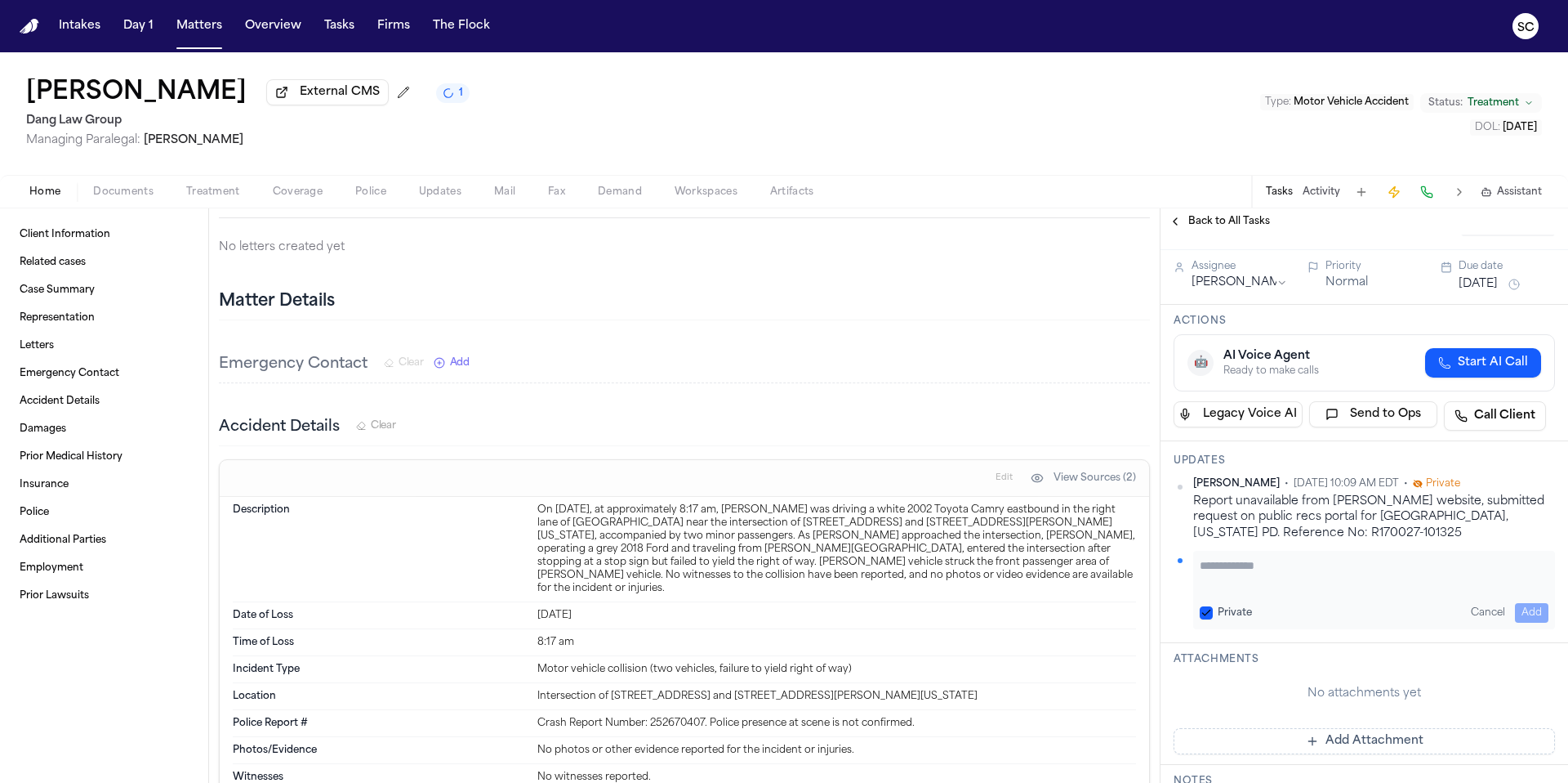
scroll to position [128, 0]
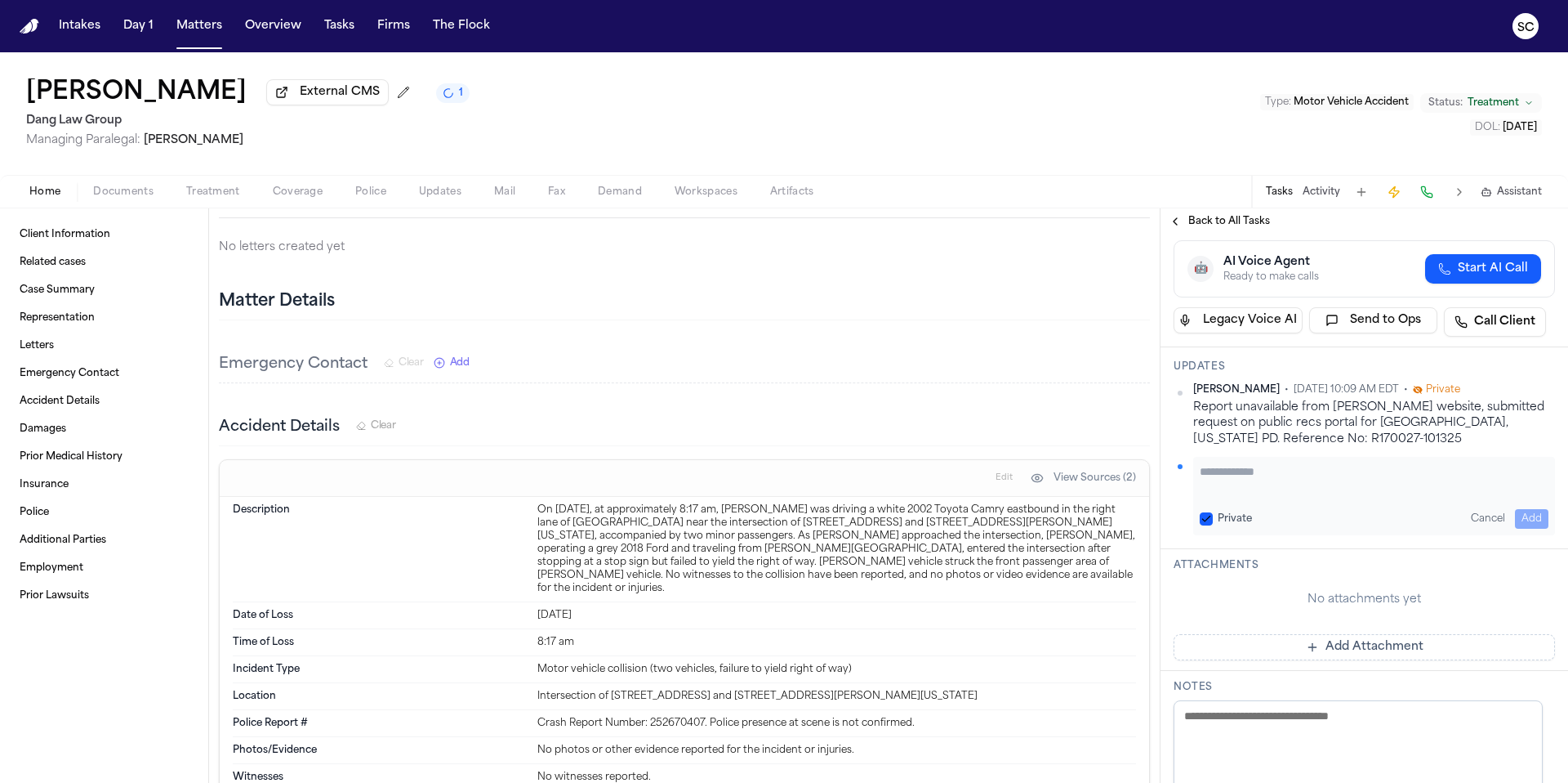
click at [1296, 489] on textarea "Add your update" at bounding box center [1373, 479] width 349 height 32
type textarea "**********"
click at [1529, 514] on button "Add" at bounding box center [1532, 519] width 33 height 20
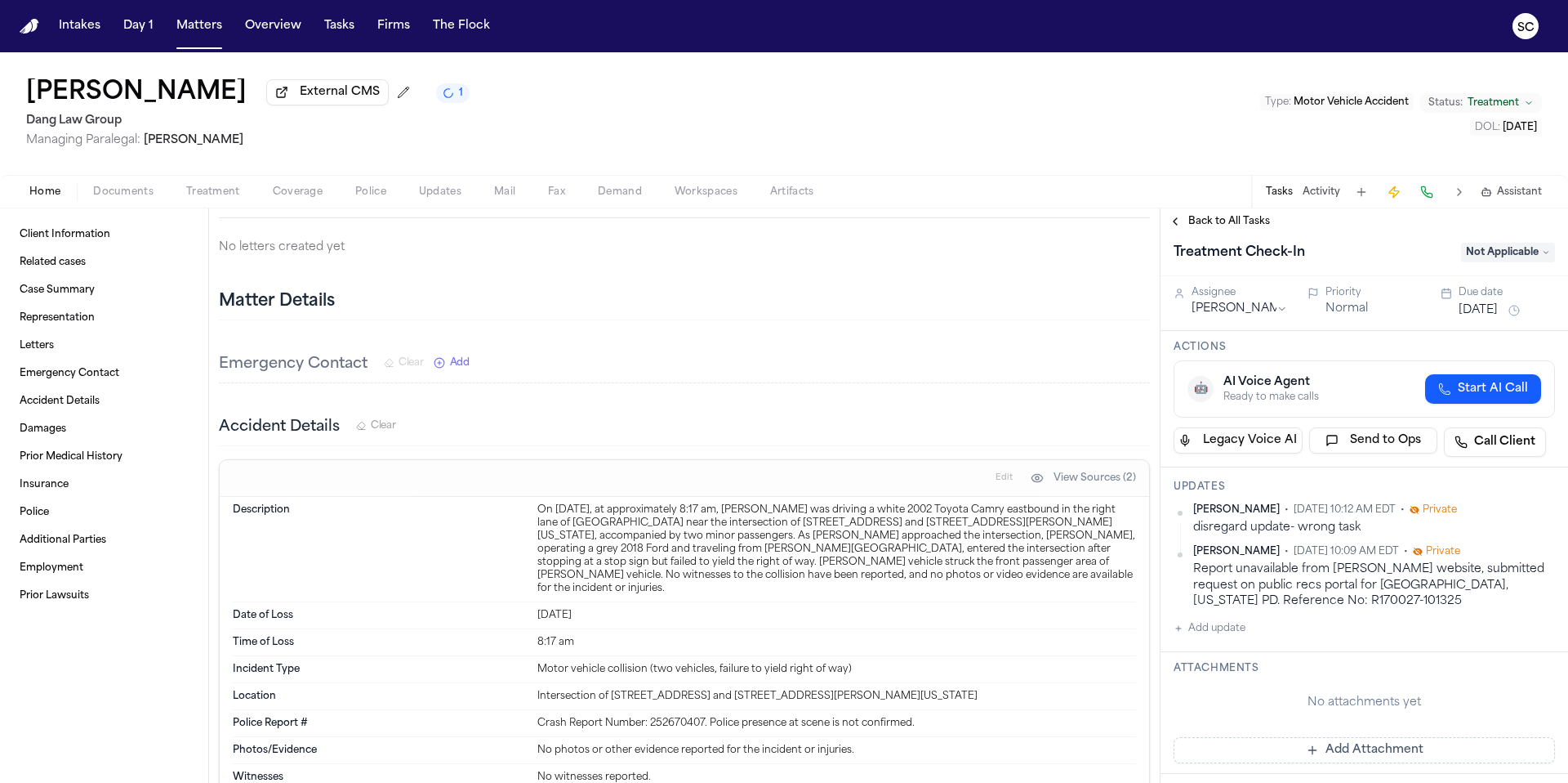
scroll to position [0, 0]
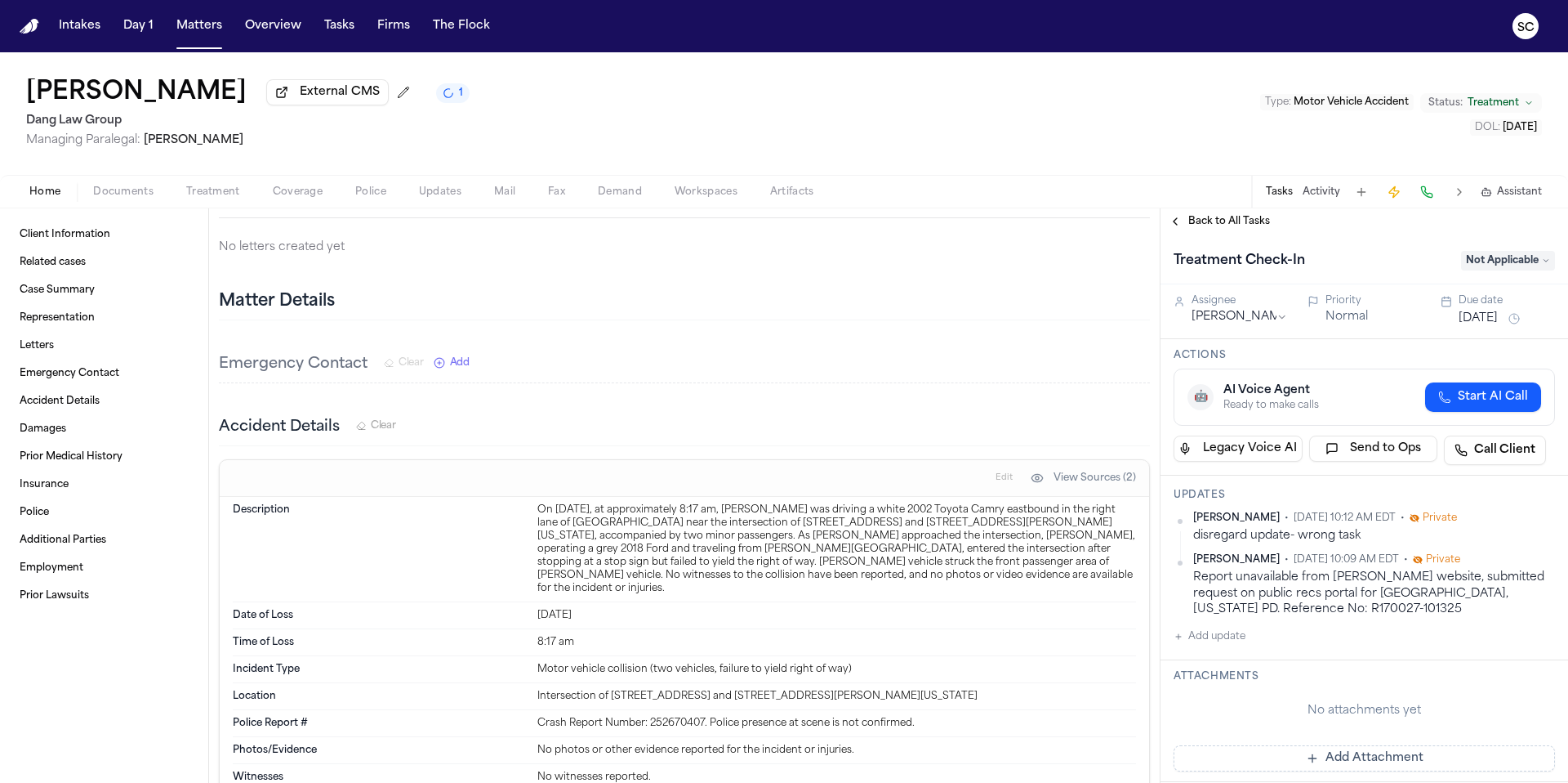
click at [1182, 225] on button "Back to All Tasks" at bounding box center [1219, 221] width 118 height 13
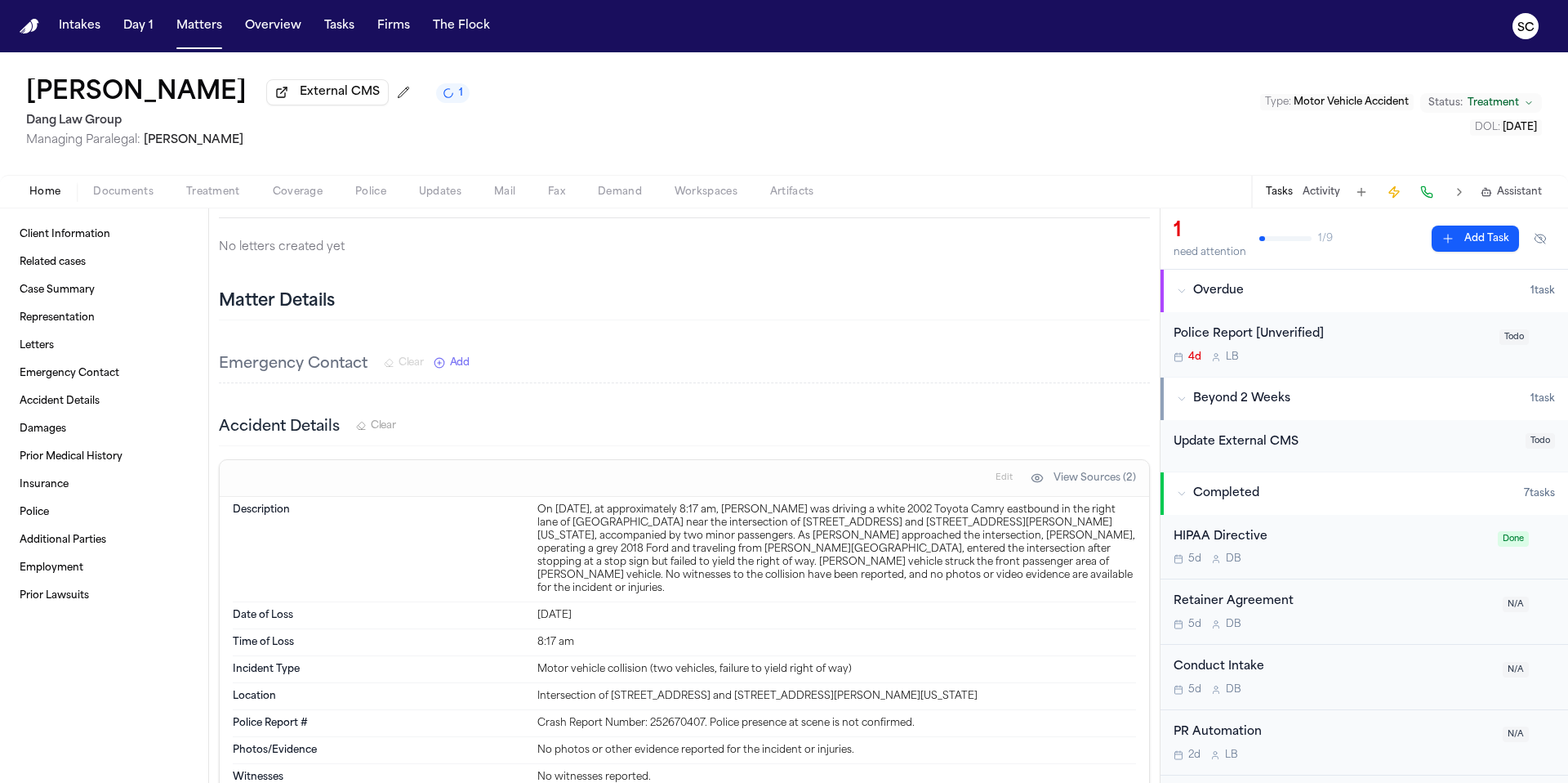
click at [1380, 355] on div "4d L B" at bounding box center [1332, 357] width 316 height 13
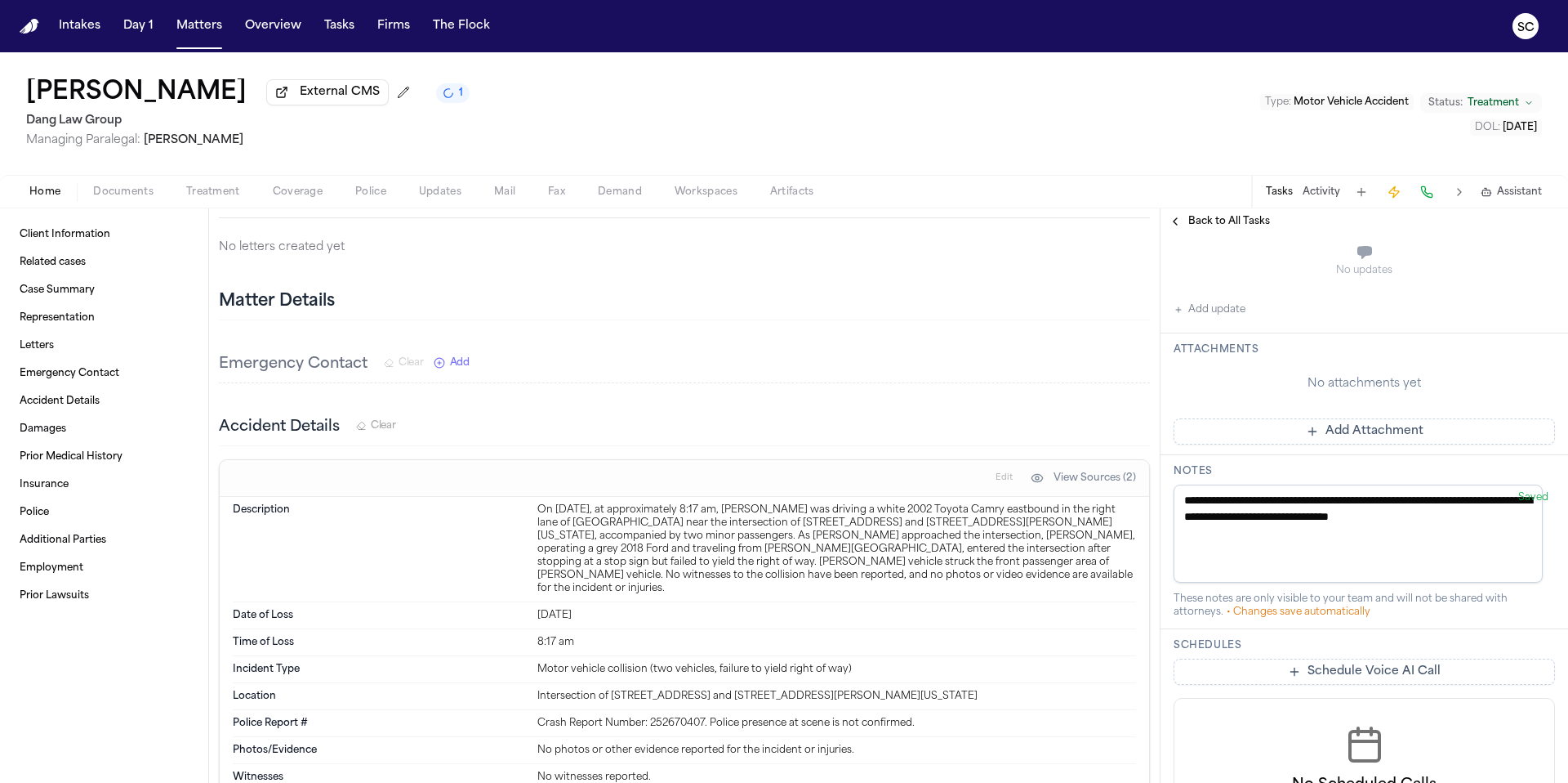
click at [1225, 317] on button "Add update" at bounding box center [1209, 310] width 72 height 20
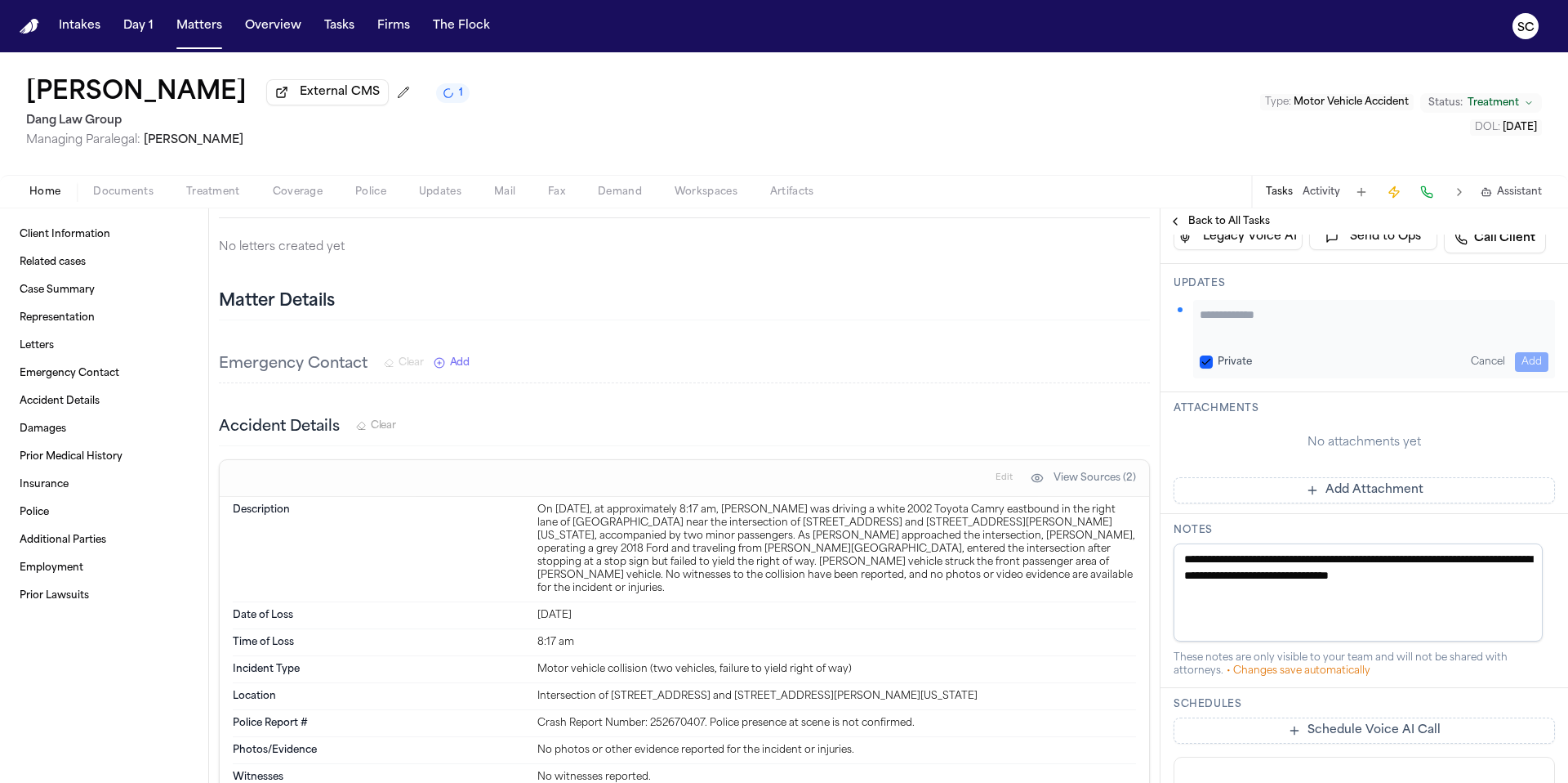
paste textarea "**********"
type textarea "**********"
click at [1519, 364] on button "Add" at bounding box center [1532, 362] width 33 height 20
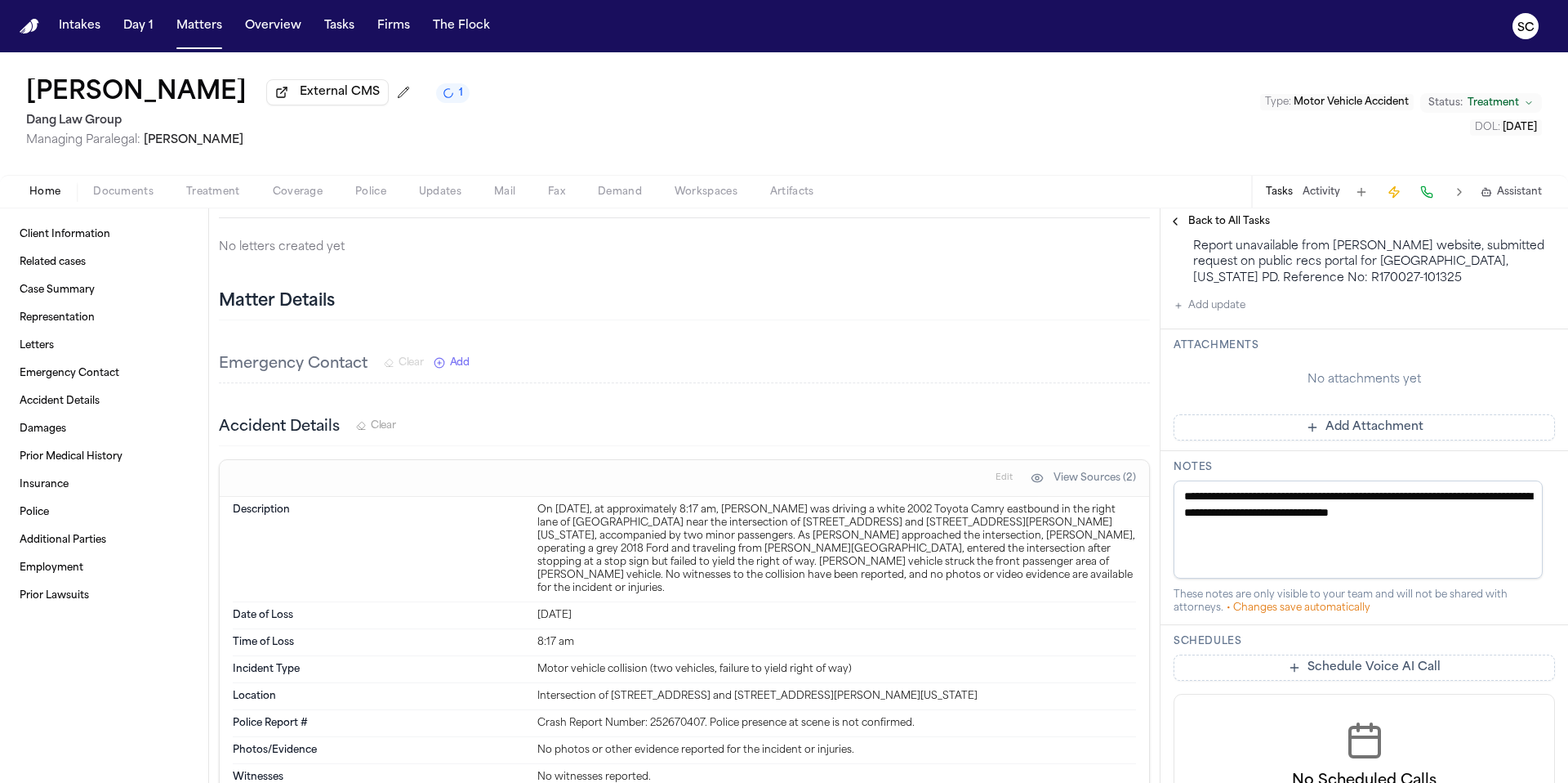
scroll to position [441, 0]
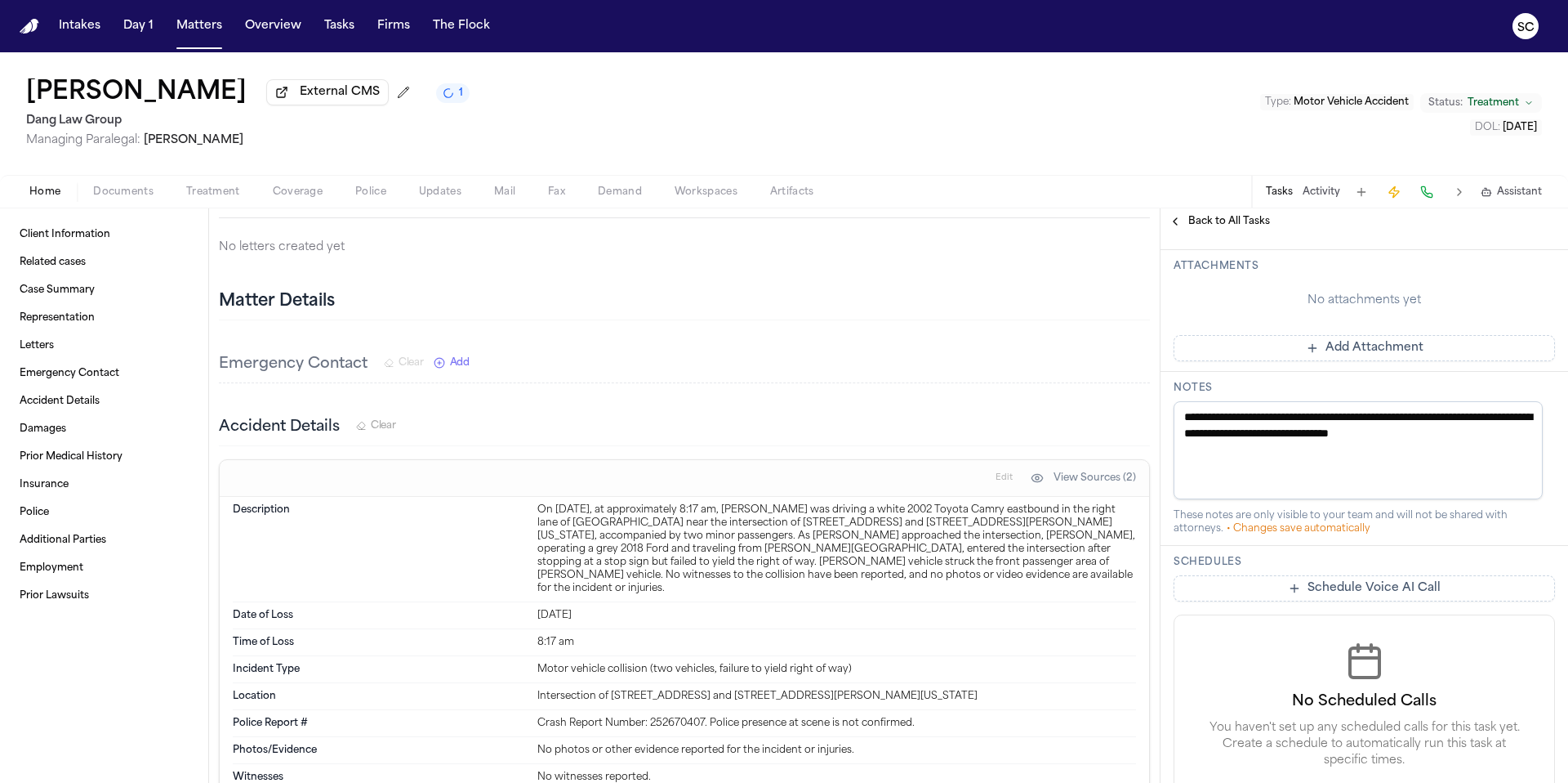
drag, startPoint x: 1522, startPoint y: 437, endPoint x: 1205, endPoint y: 420, distance: 317.5
click at [1205, 420] on textarea "**********" at bounding box center [1358, 450] width 369 height 98
type textarea "**"
paste textarea "**********"
type textarea "**********"
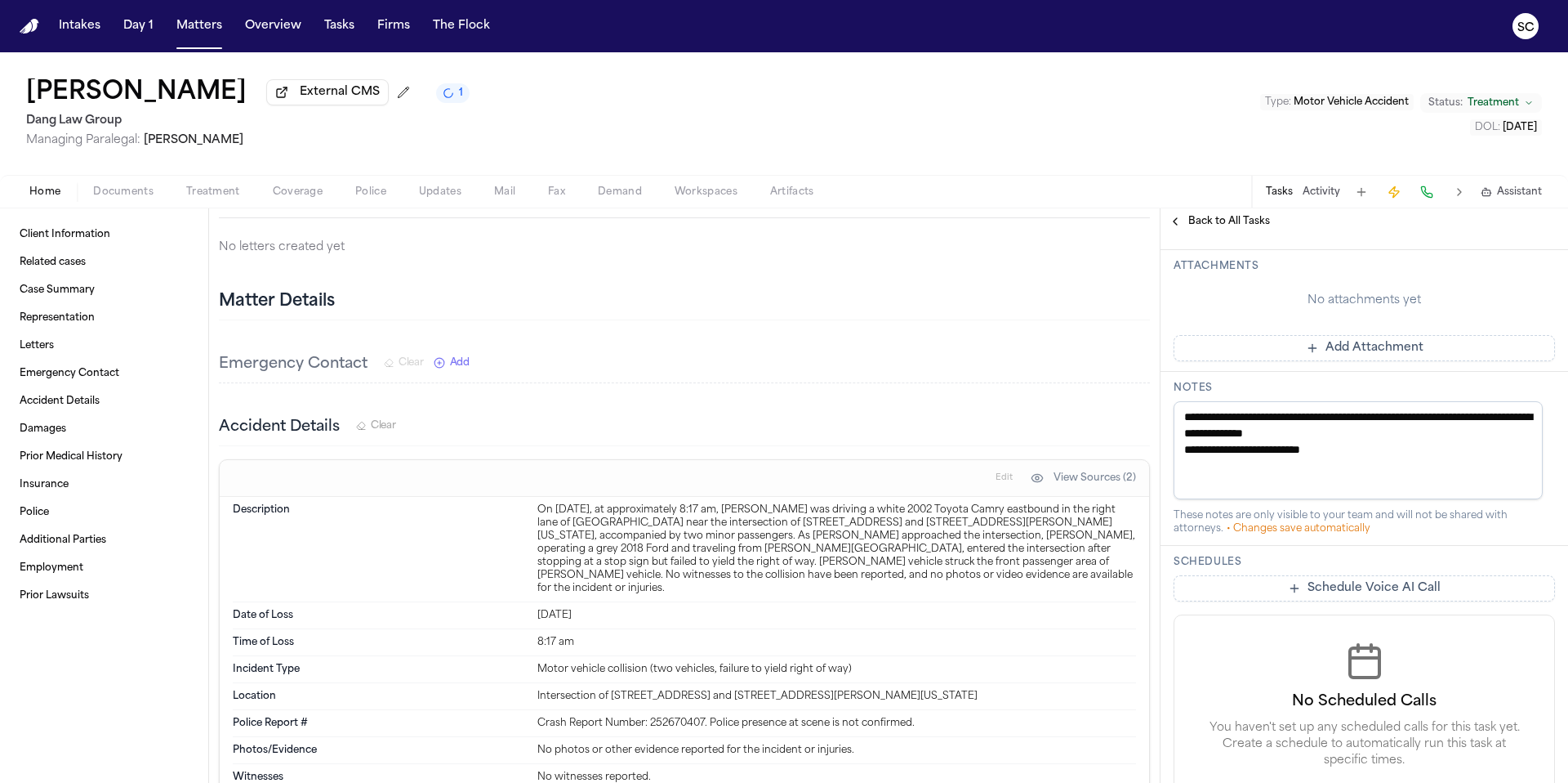
click at [1468, 539] on div "**********" at bounding box center [1364, 459] width 408 height 174
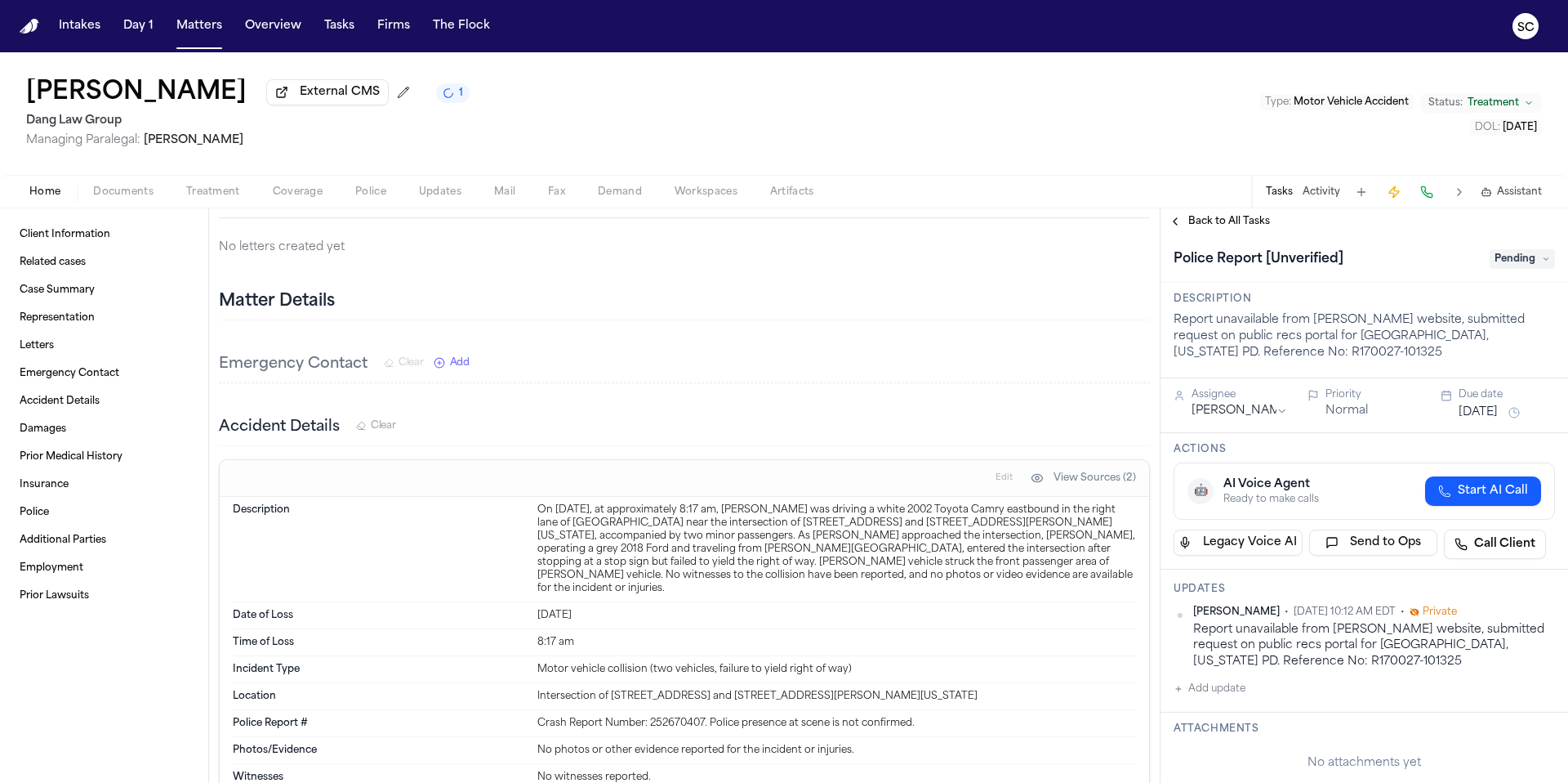
scroll to position [0, 0]
click at [1502, 267] on span "Pending" at bounding box center [1522, 261] width 65 height 20
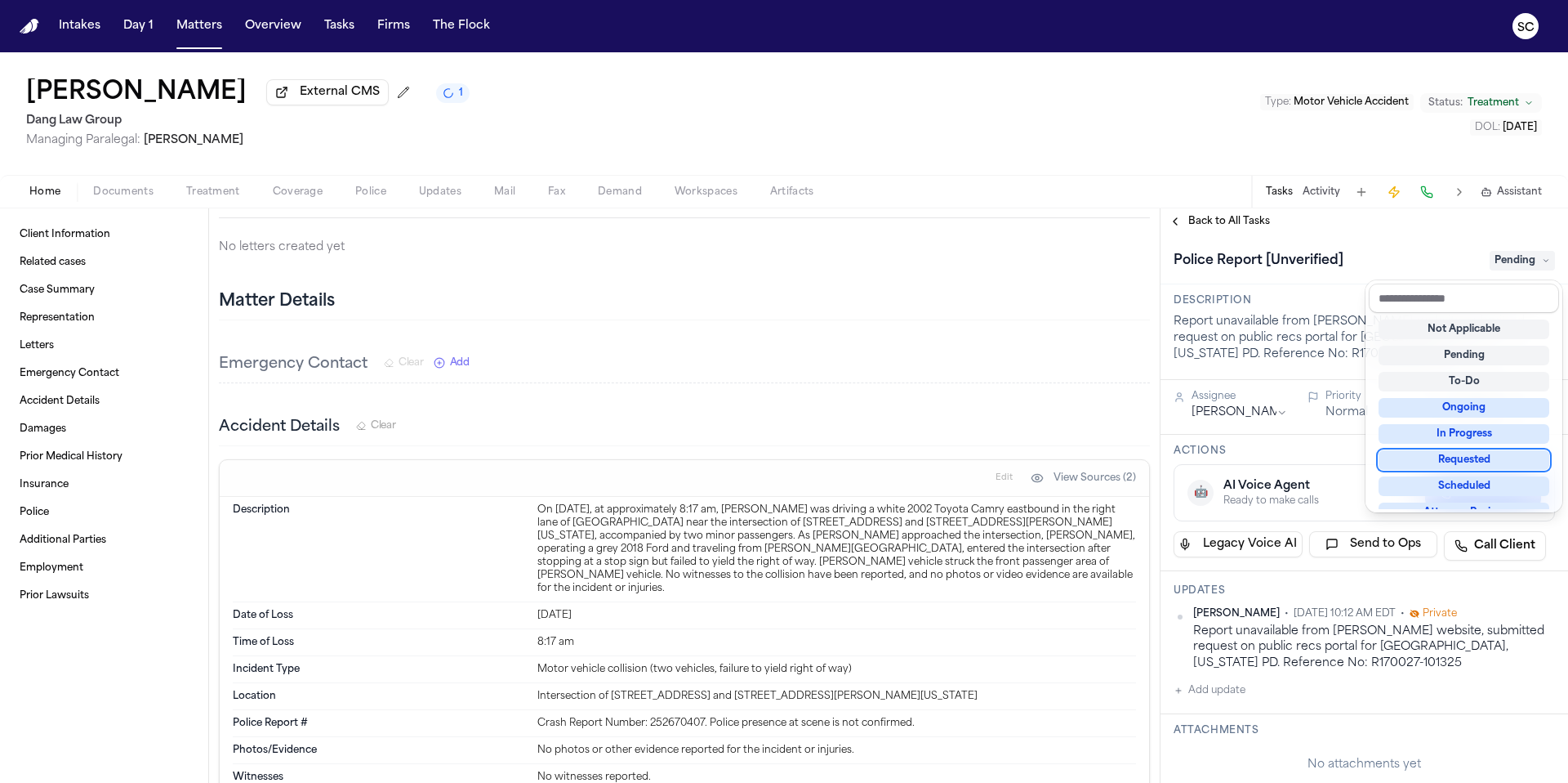
click at [1485, 456] on div "Requested" at bounding box center [1464, 460] width 171 height 20
click at [987, 344] on div "Client Information Related cases Case Summary Representation Letters Emergency …" at bounding box center [784, 495] width 1568 height 574
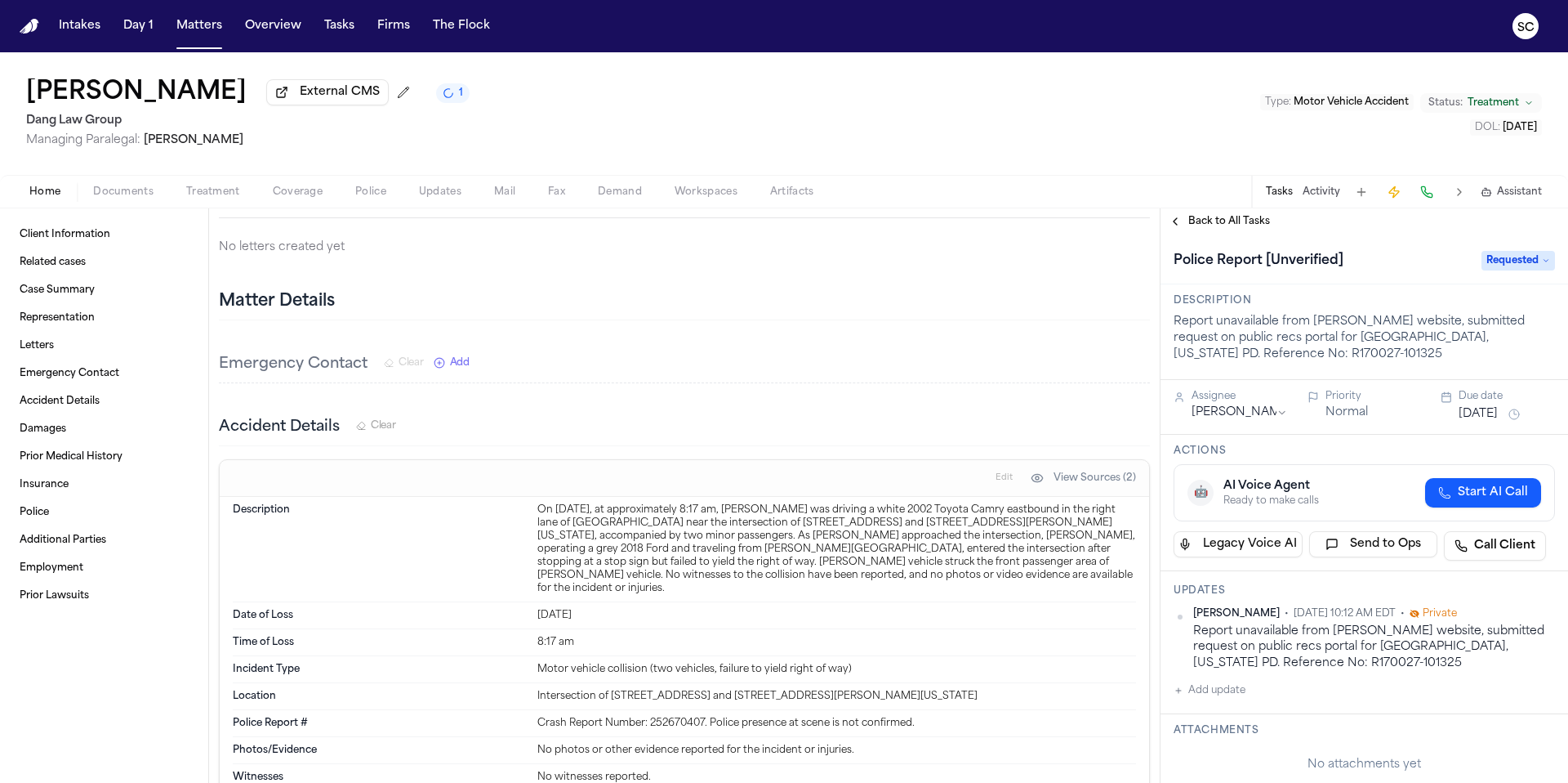
click at [454, 95] on icon "1 active task" at bounding box center [448, 94] width 12 height 12
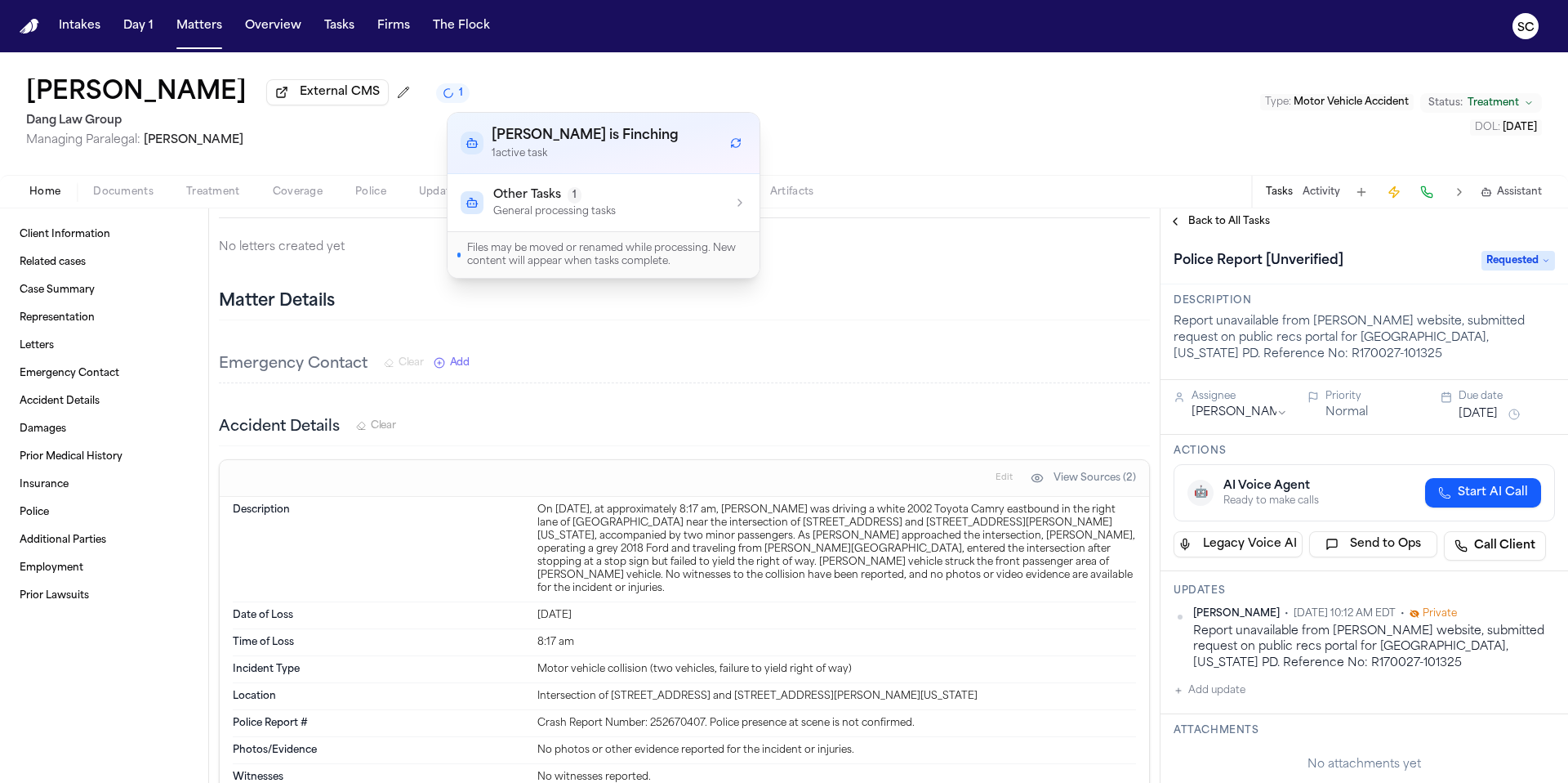
click at [691, 204] on div "Other Tasks 1 General processing tasks" at bounding box center [603, 202] width 286 height 31
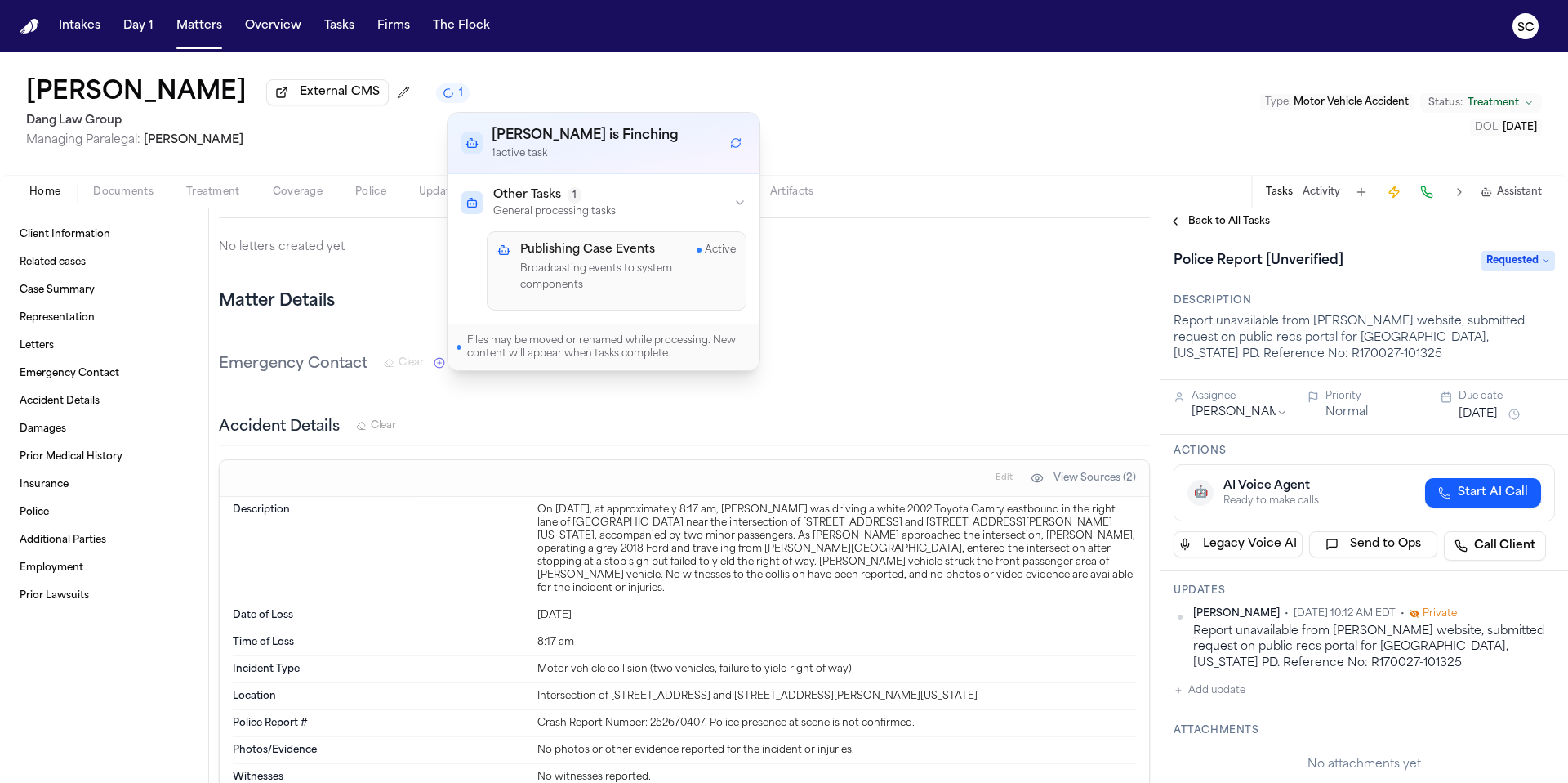
click at [853, 317] on div "Matter Details" at bounding box center [684, 302] width 931 height 36
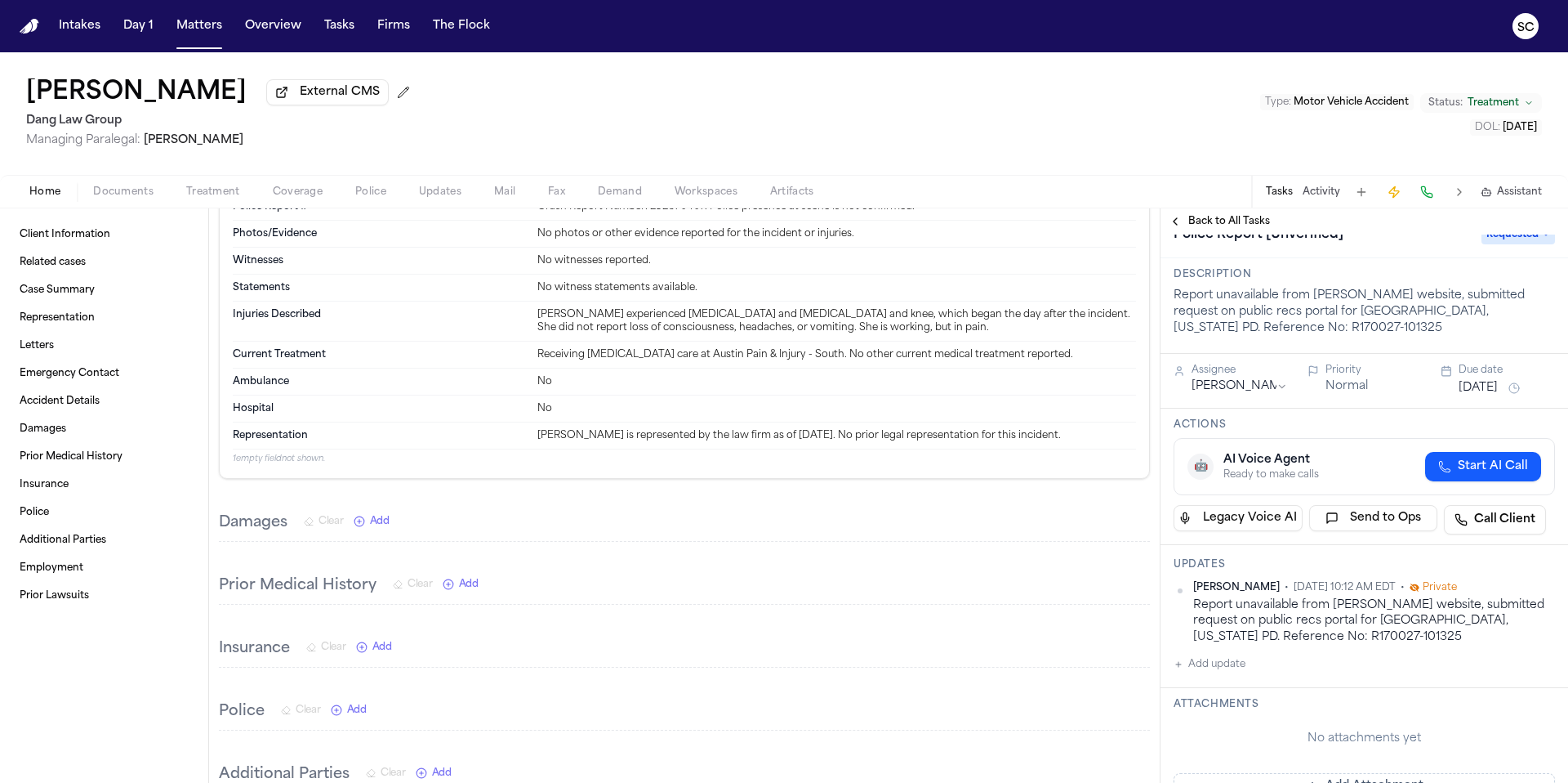
scroll to position [262, 0]
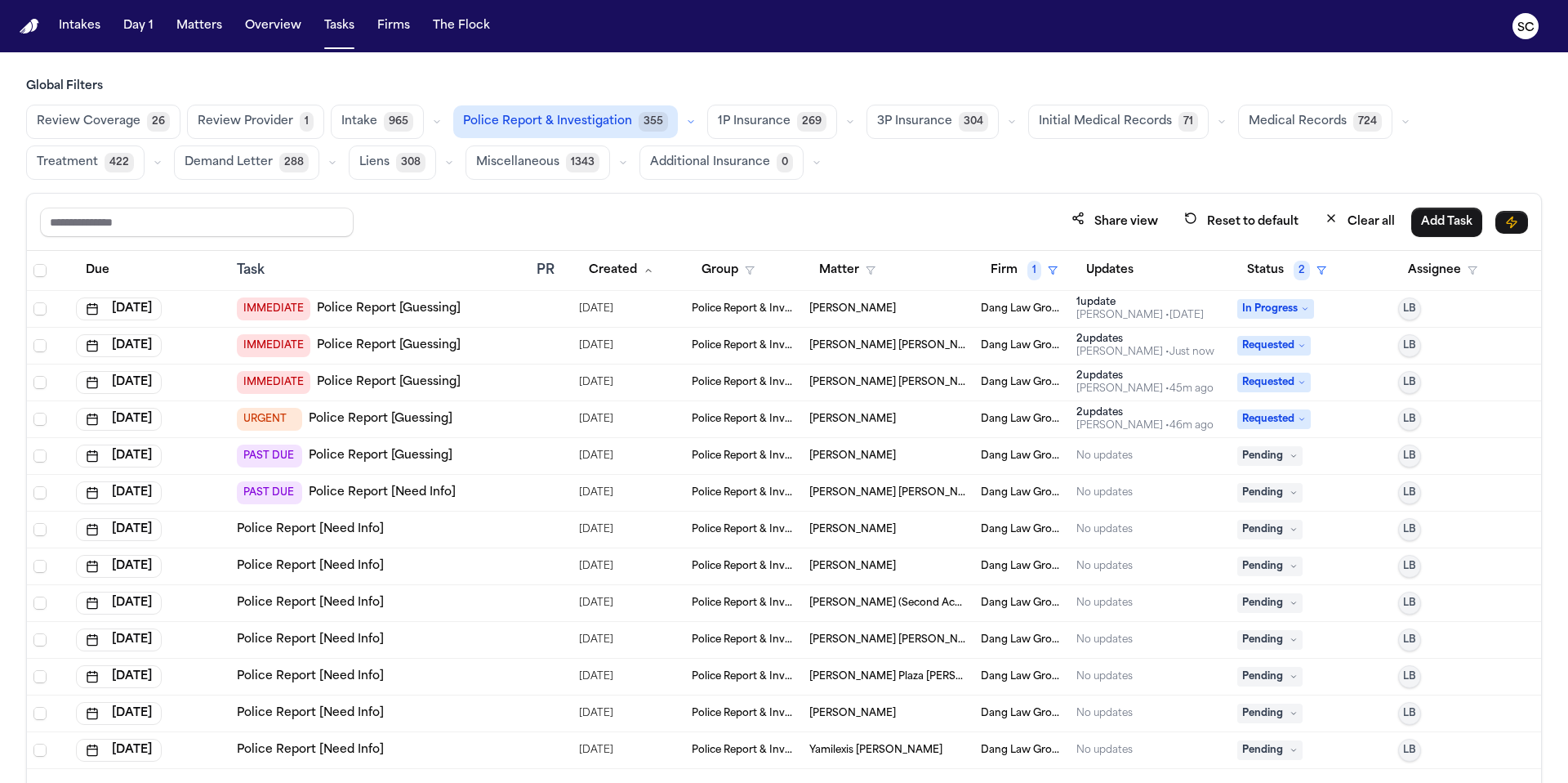
click at [369, 493] on link "Police Report [Need Info]" at bounding box center [382, 493] width 147 height 17
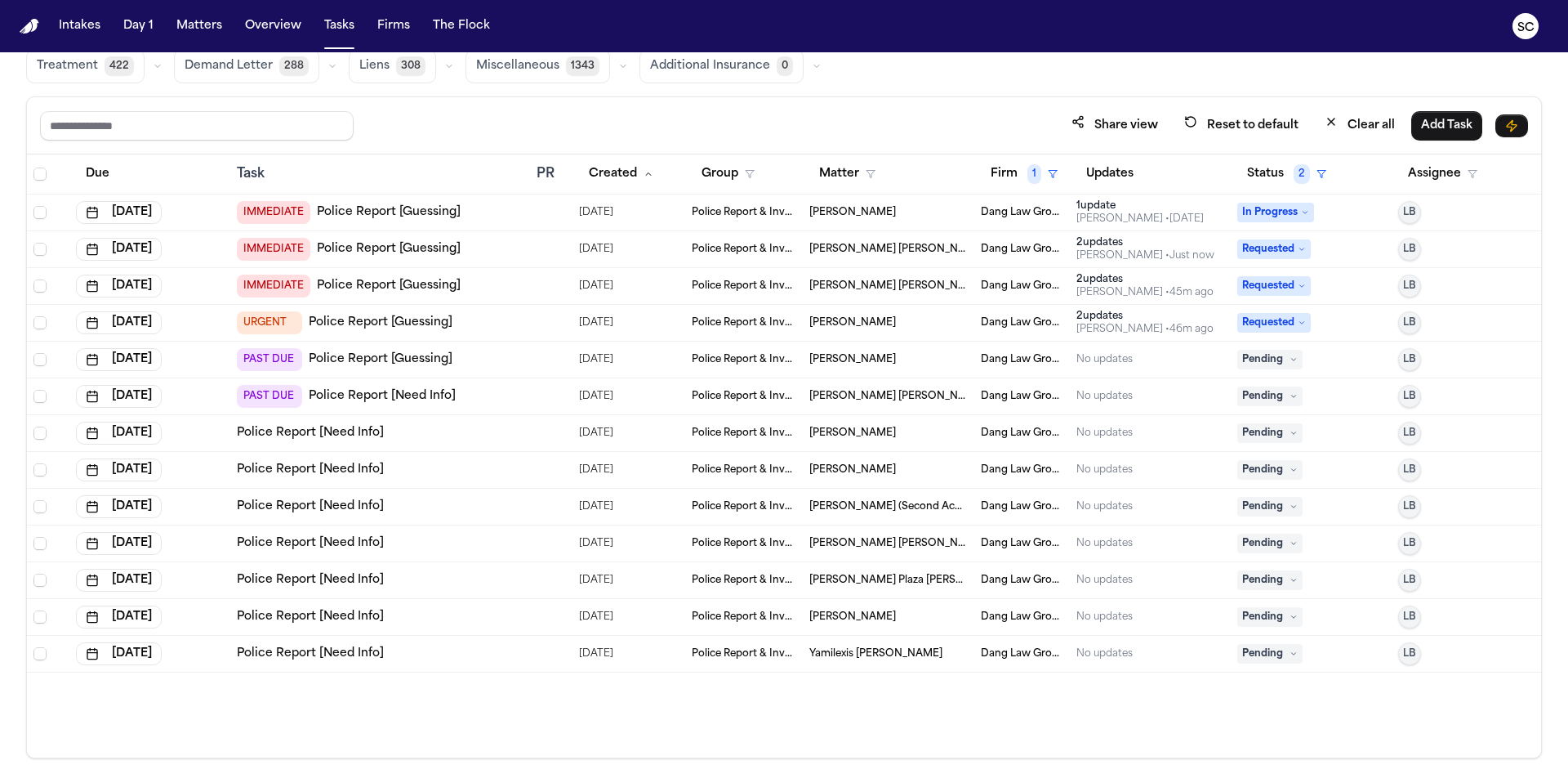
scroll to position [97, 0]
click at [339, 430] on link "Police Report [Need Info]" at bounding box center [310, 433] width 147 height 17
click at [893, 435] on span "Ana Cardenas Garcia" at bounding box center [852, 433] width 87 height 13
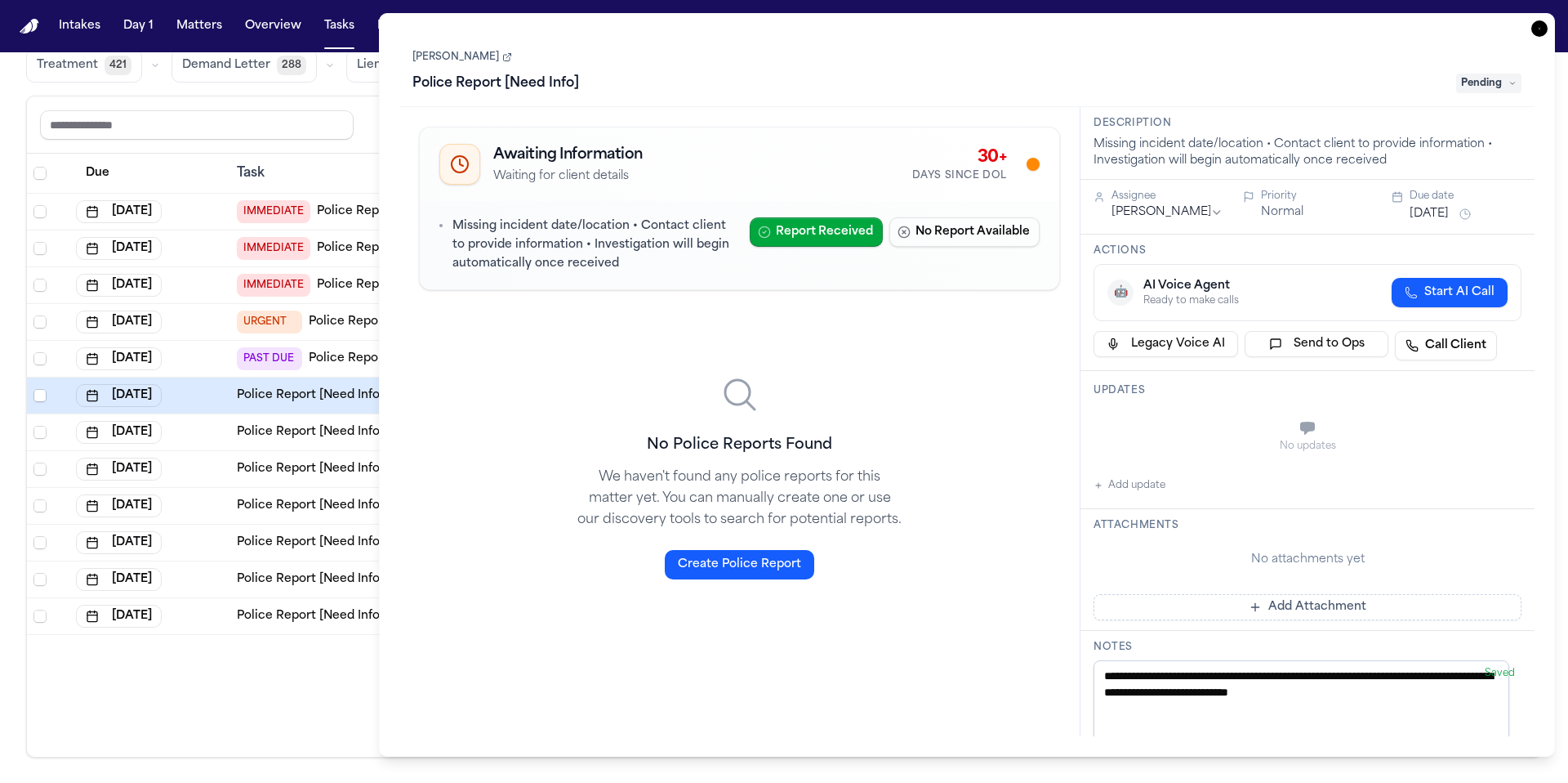
click at [1541, 29] on icon "button" at bounding box center [1540, 29] width 17 height 17
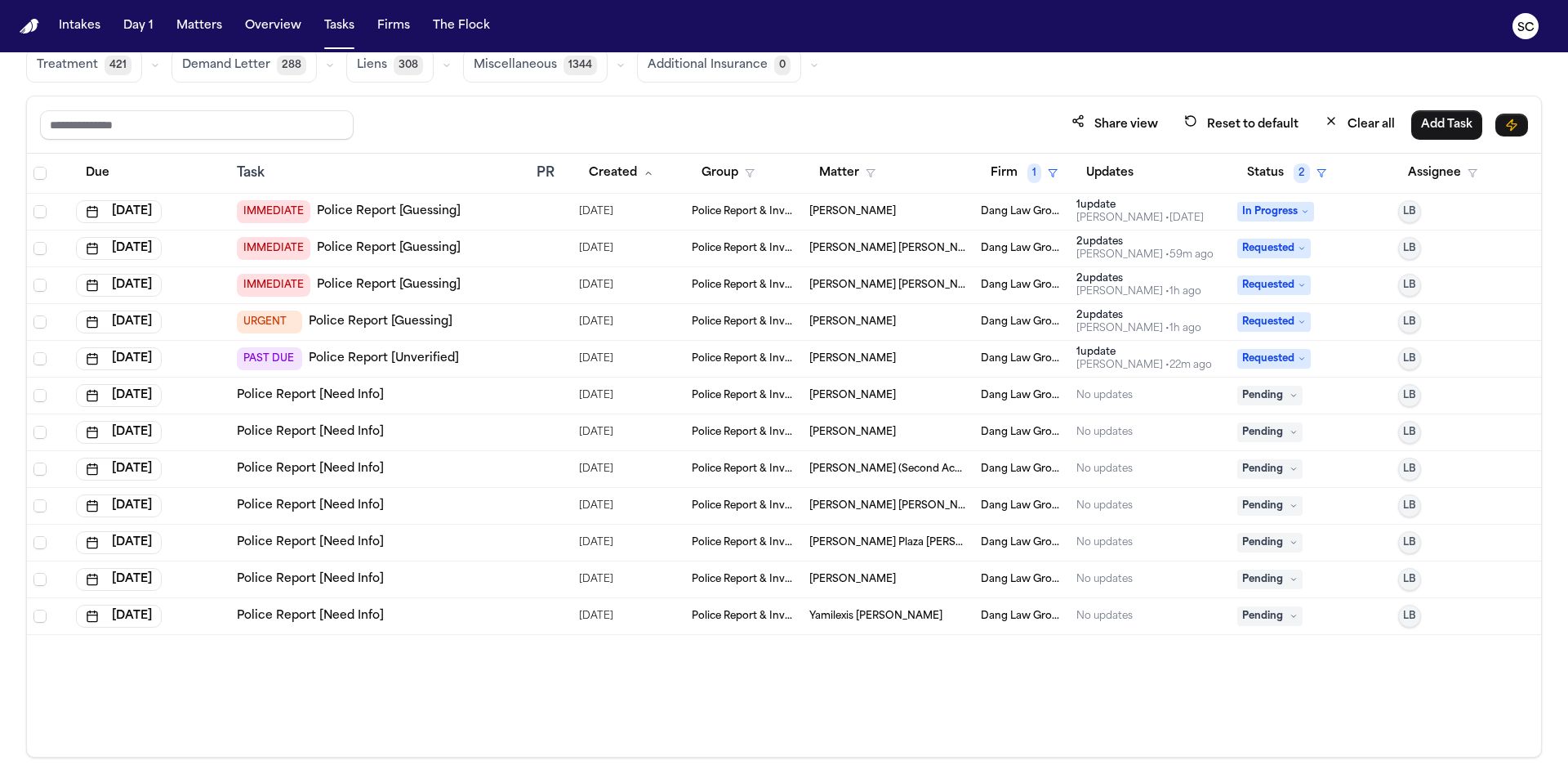
click at [932, 252] on span "Jesica Mirley Cardenas Garcia" at bounding box center [888, 249] width 158 height 13
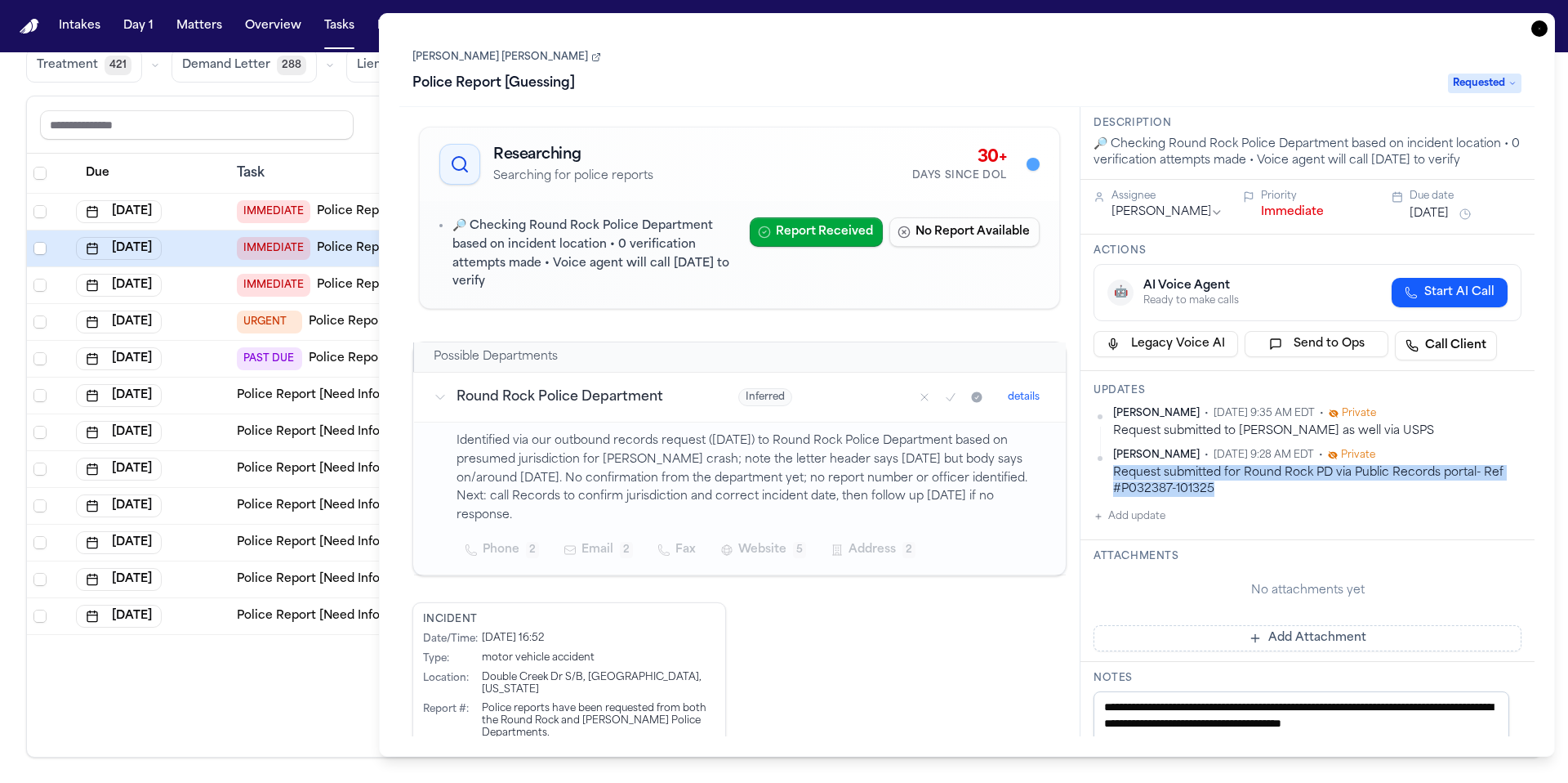
drag, startPoint x: 1217, startPoint y: 491, endPoint x: 1104, endPoint y: 477, distance: 113.9
click at [1104, 477] on div "Shirley Casanova • Oct 13, 2025 9:28 AM EDT • Private Request submitted for Rou…" at bounding box center [1307, 472] width 428 height 48
copy div "Request submitted for Round Rock PD via Public Records portal- Ref #P032387-101…"
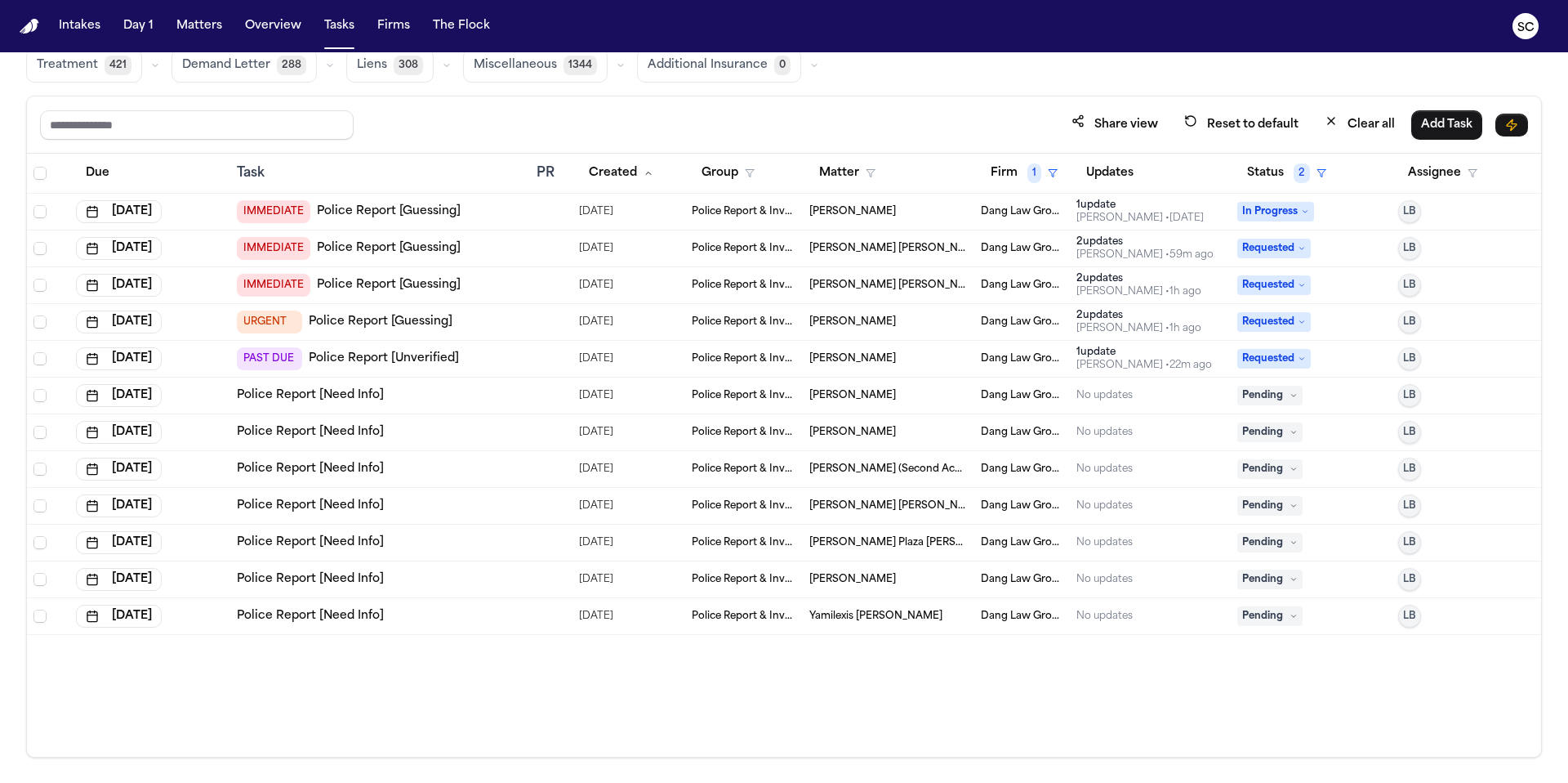
click at [339, 177] on div "Task" at bounding box center [380, 173] width 287 height 20
click at [350, 394] on link "Police Report [Need Info]" at bounding box center [310, 395] width 147 height 17
click at [381, 245] on link "Police Report [Guessing]" at bounding box center [389, 249] width 144 height 17
click at [1274, 402] on span "Pending" at bounding box center [1270, 395] width 65 height 20
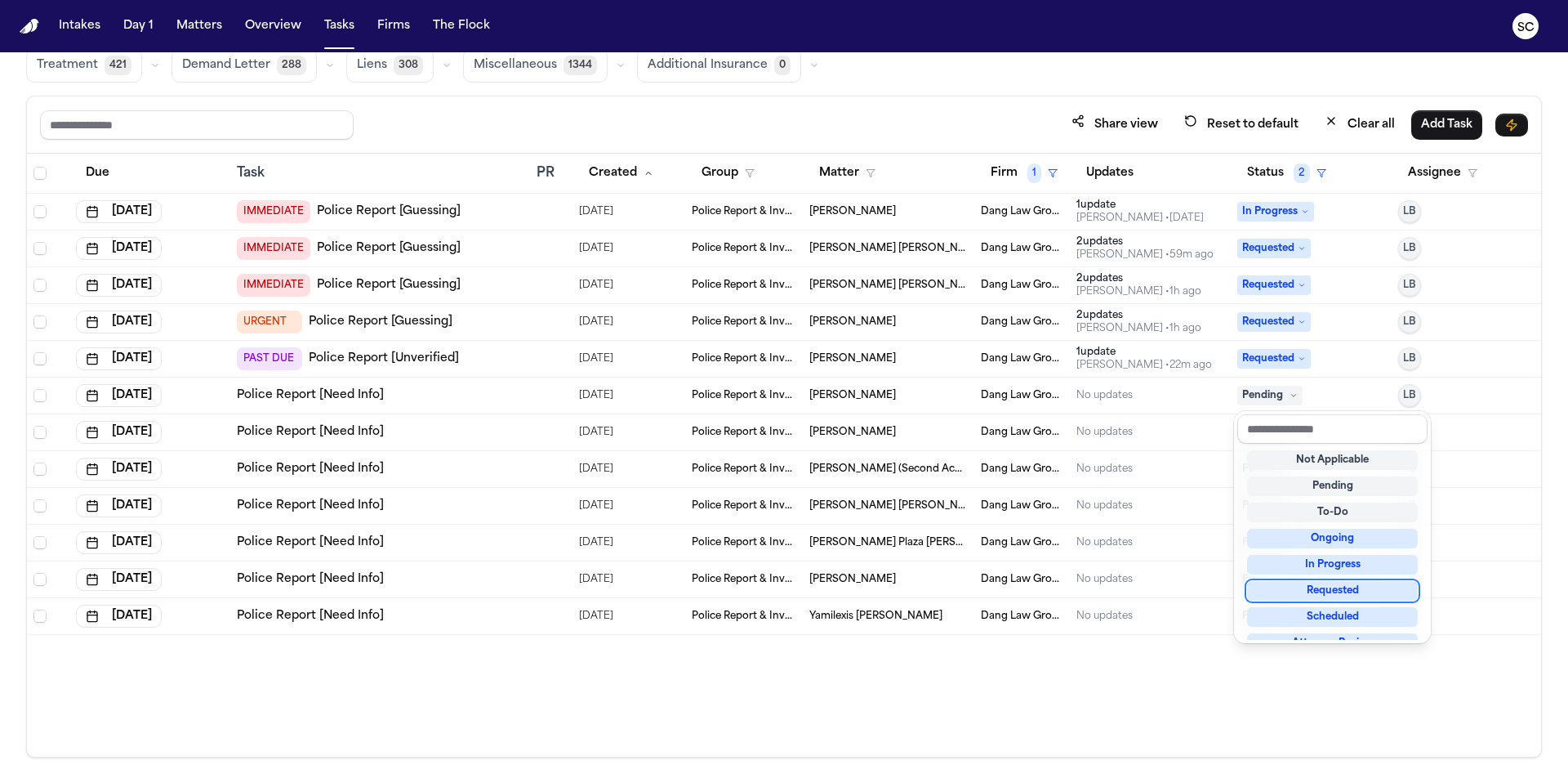
click at [1347, 593] on div "Requested" at bounding box center [1333, 591] width 171 height 20
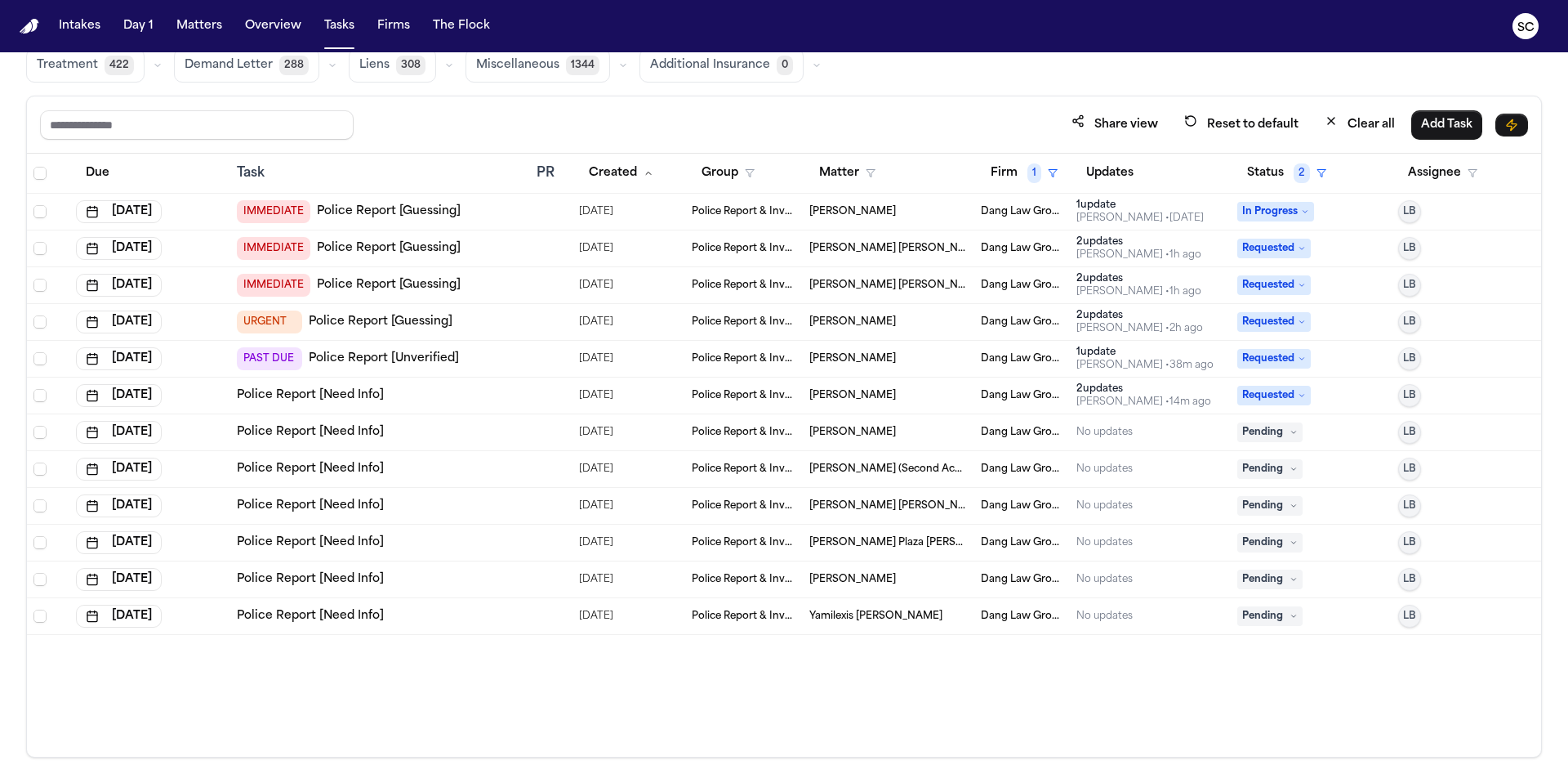
click at [349, 394] on link "Police Report [Need Info]" at bounding box center [310, 395] width 147 height 17
click at [394, 248] on link "Police Report [Guessing]" at bounding box center [389, 249] width 144 height 17
click at [356, 434] on link "Police Report [Need Info]" at bounding box center [310, 433] width 147 height 17
click at [862, 214] on span "Vidal Benitez Lopez" at bounding box center [852, 211] width 87 height 13
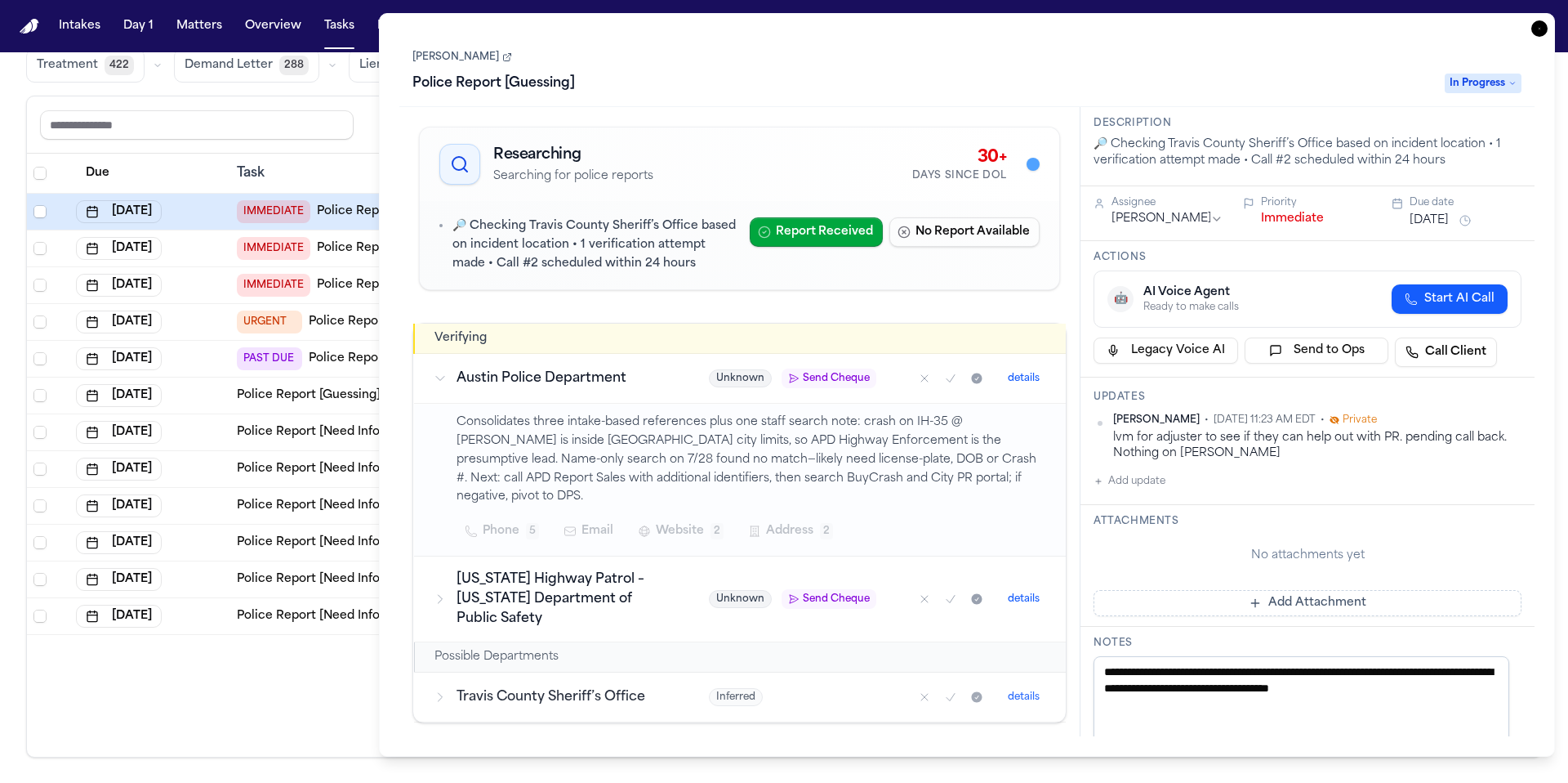
click at [469, 59] on link "Vidal Benitez Lopez" at bounding box center [462, 57] width 99 height 13
click at [512, 56] on icon at bounding box center [507, 57] width 10 height 10
click at [147, 782] on main "Global Filters Review Coverage 25 Review Provider 1 Intake 967 Police Report & …" at bounding box center [784, 417] width 1568 height 730
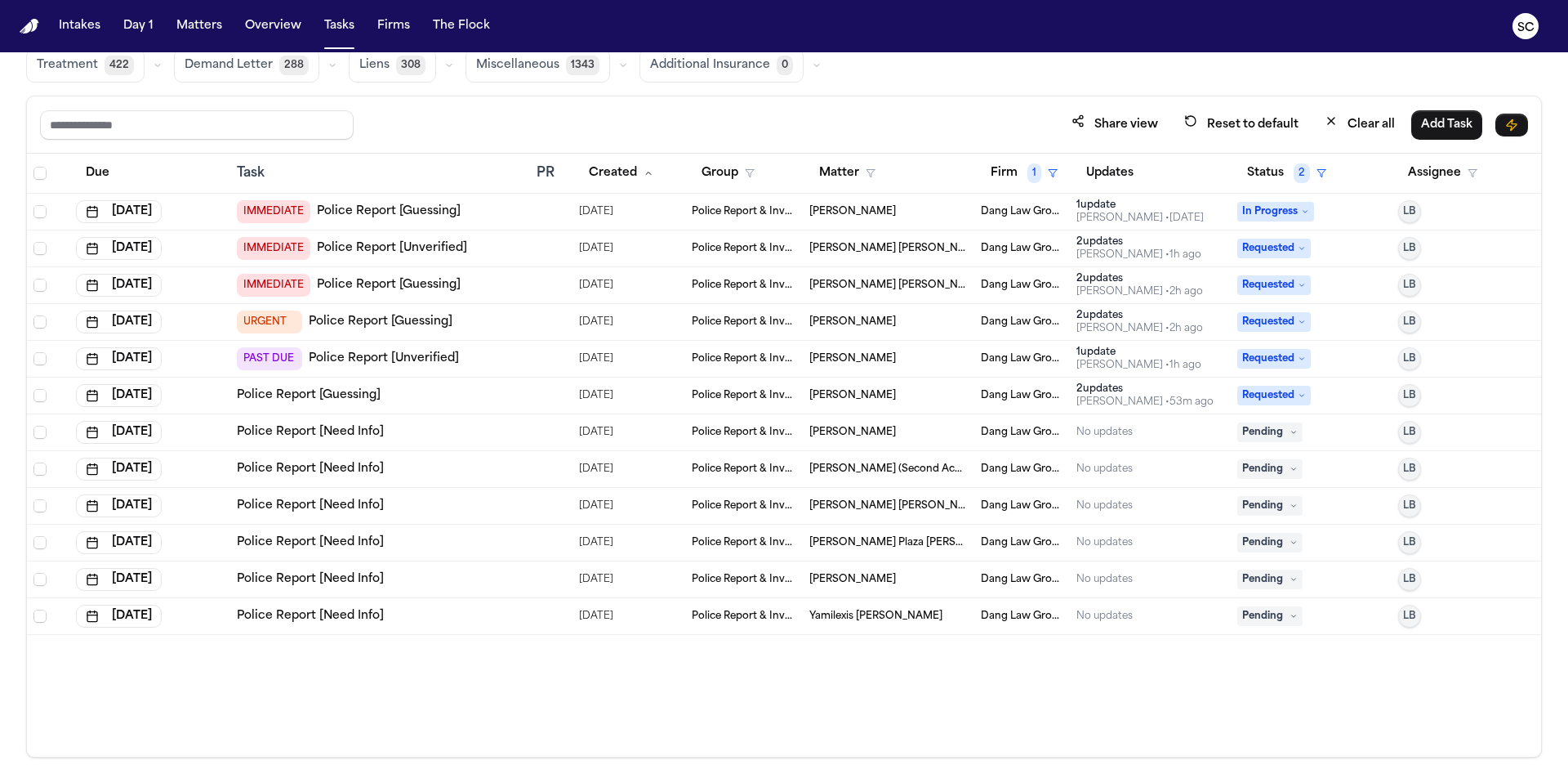
click at [205, 782] on main "Global Filters Review Coverage 25 Review Provider 1 Intake 967 Police Report & …" at bounding box center [784, 417] width 1568 height 730
click at [222, 782] on main "Global Filters Review Coverage 25 Review Provider 1 Intake 967 Police Report & …" at bounding box center [784, 417] width 1568 height 730
click at [331, 782] on main "Global Filters Review Coverage 25 Review Provider 1 Intake 967 Police Report & …" at bounding box center [784, 417] width 1568 height 730
click at [1266, 175] on button "Status 2" at bounding box center [1286, 172] width 99 height 29
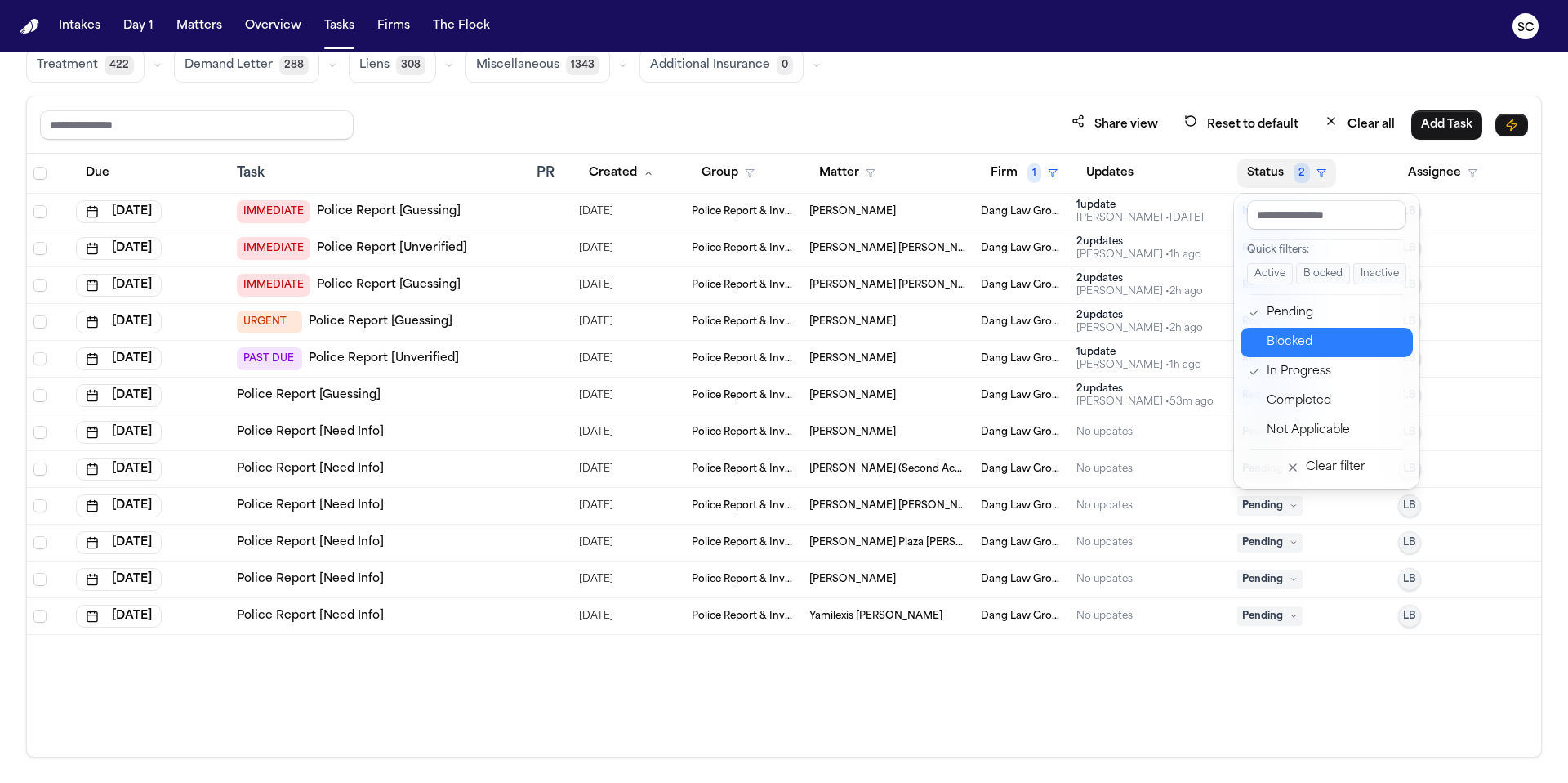
click at [1305, 339] on div "Blocked" at bounding box center [1334, 342] width 137 height 20
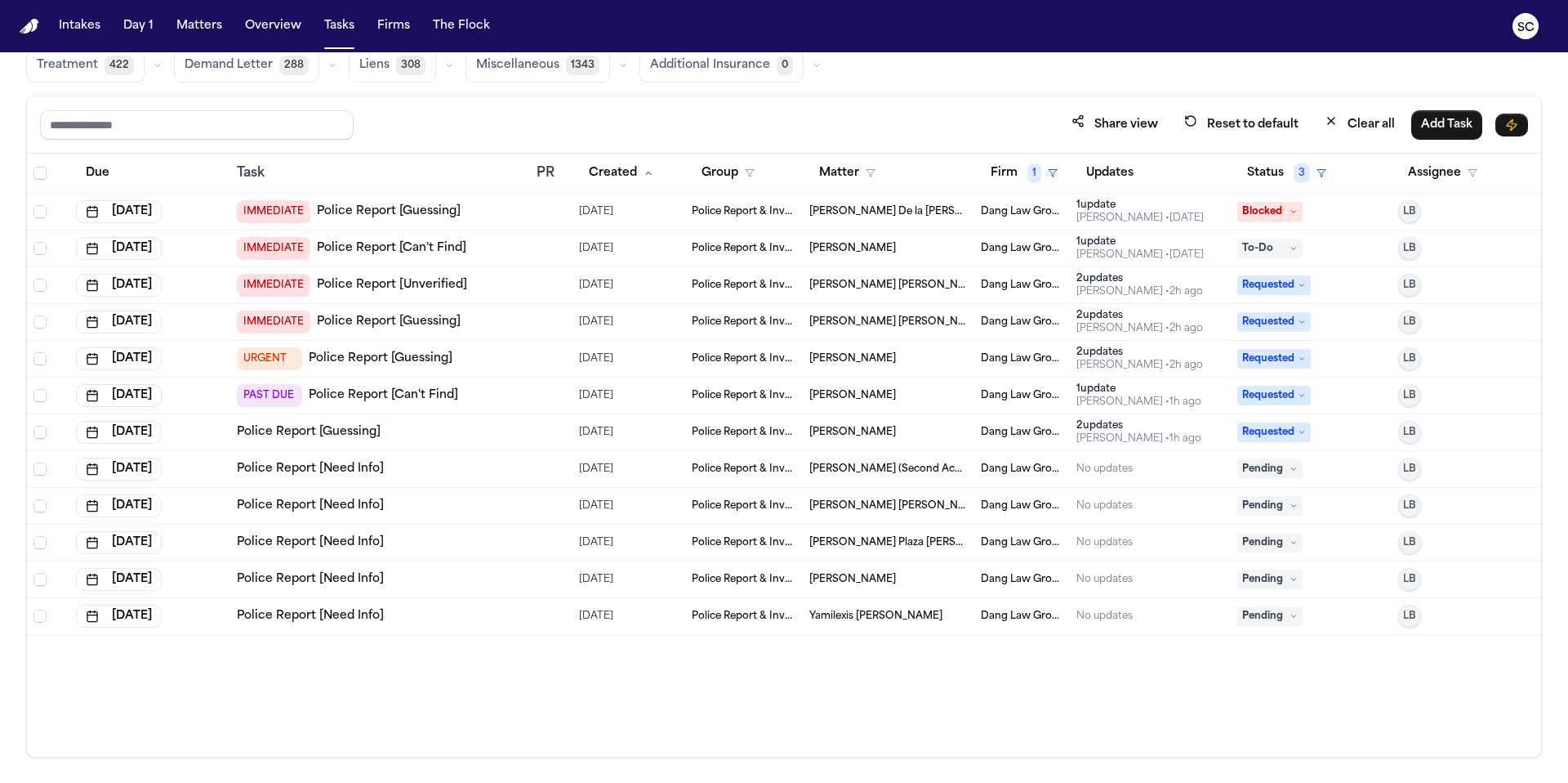
click at [406, 210] on link "Police Report [Guessing]" at bounding box center [389, 212] width 144 height 17
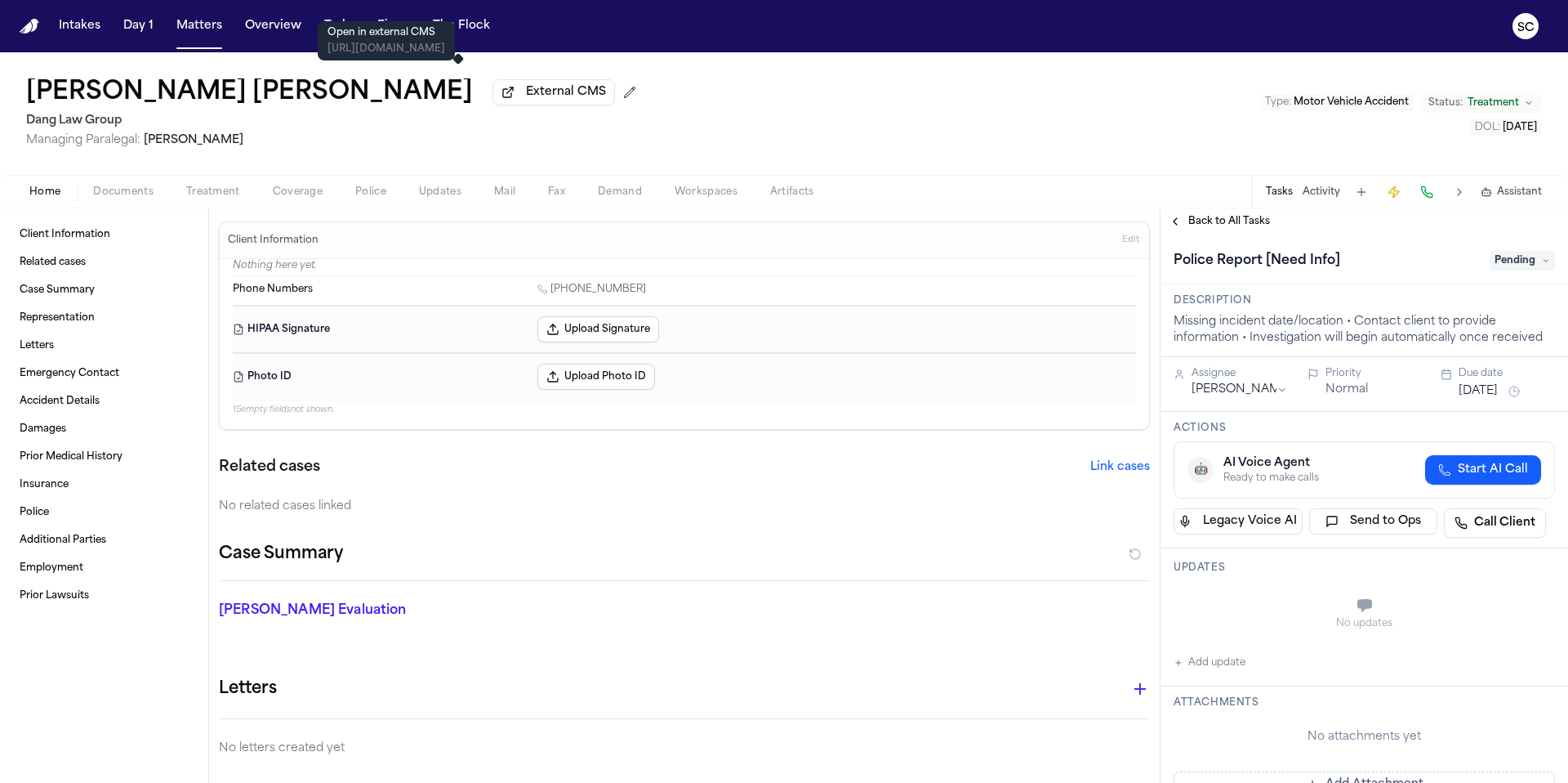
click at [526, 98] on span "External CMS" at bounding box center [566, 93] width 80 height 17
click at [526, 99] on span "External CMS" at bounding box center [566, 93] width 80 height 17
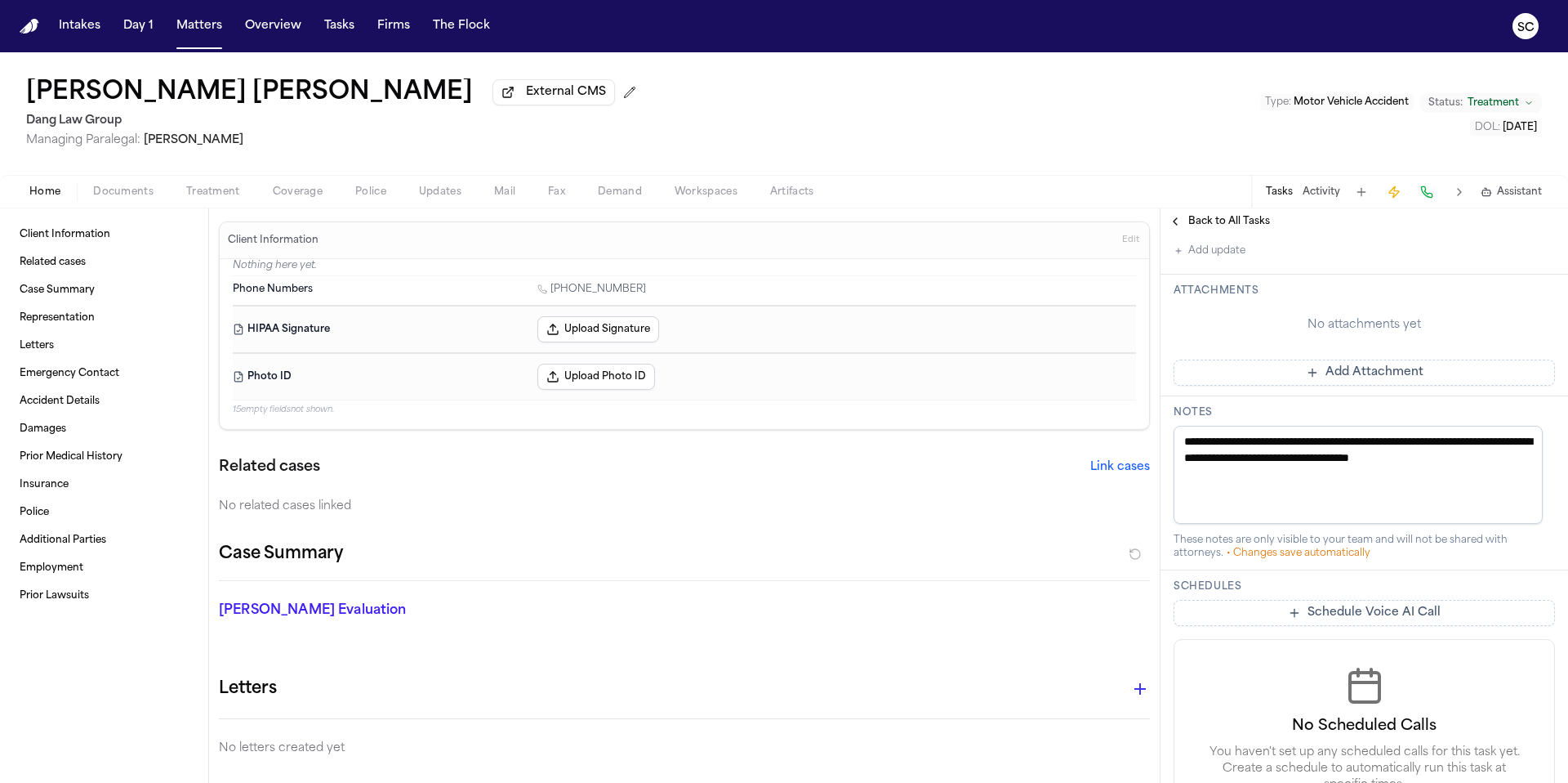
scroll to position [325, 0]
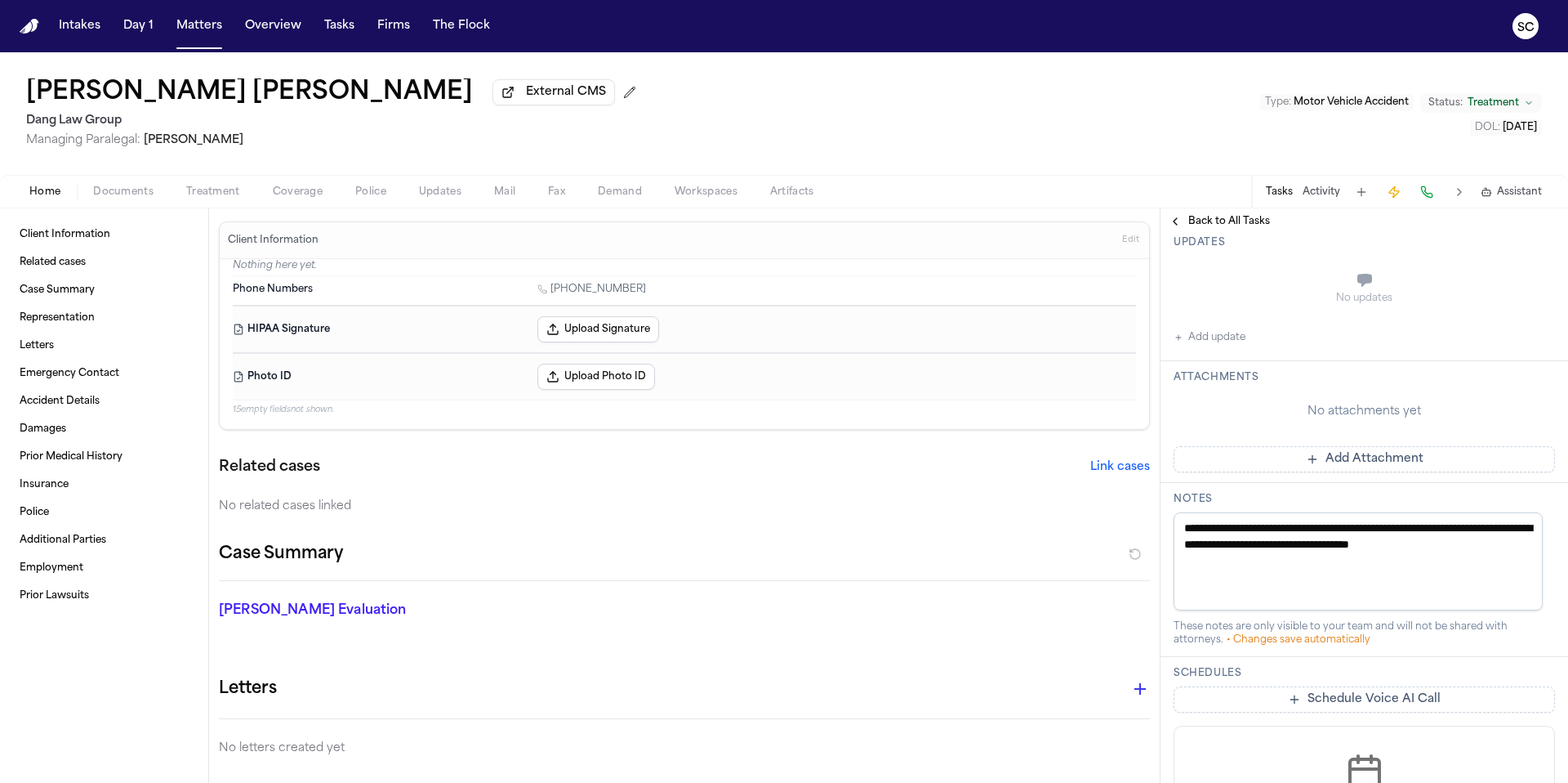
click at [1233, 338] on button "Add update" at bounding box center [1209, 337] width 72 height 20
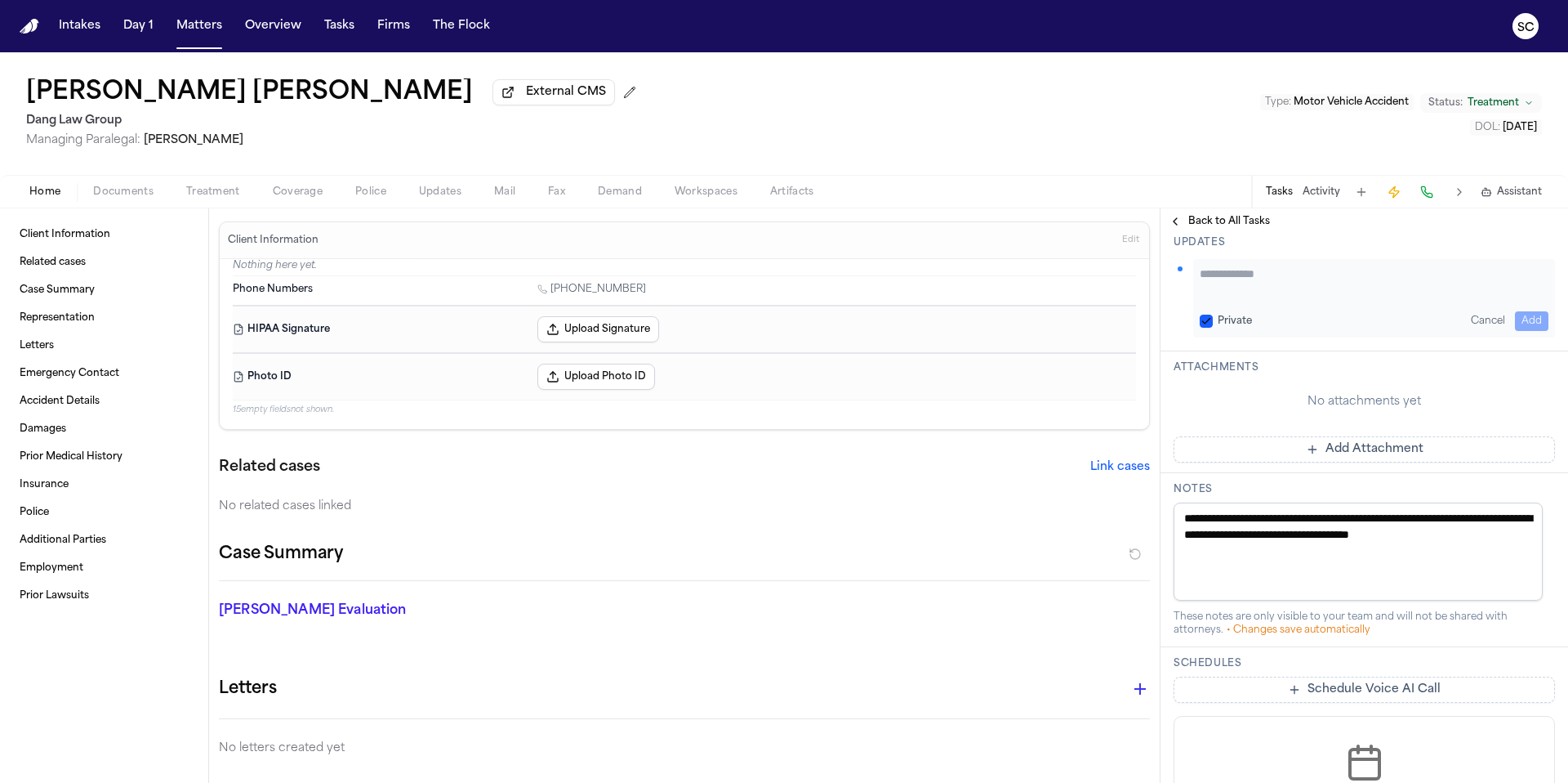
click at [1238, 284] on textarea "Add your update" at bounding box center [1373, 281] width 349 height 32
type textarea "**********"
click at [1515, 318] on button "Add" at bounding box center [1532, 321] width 33 height 20
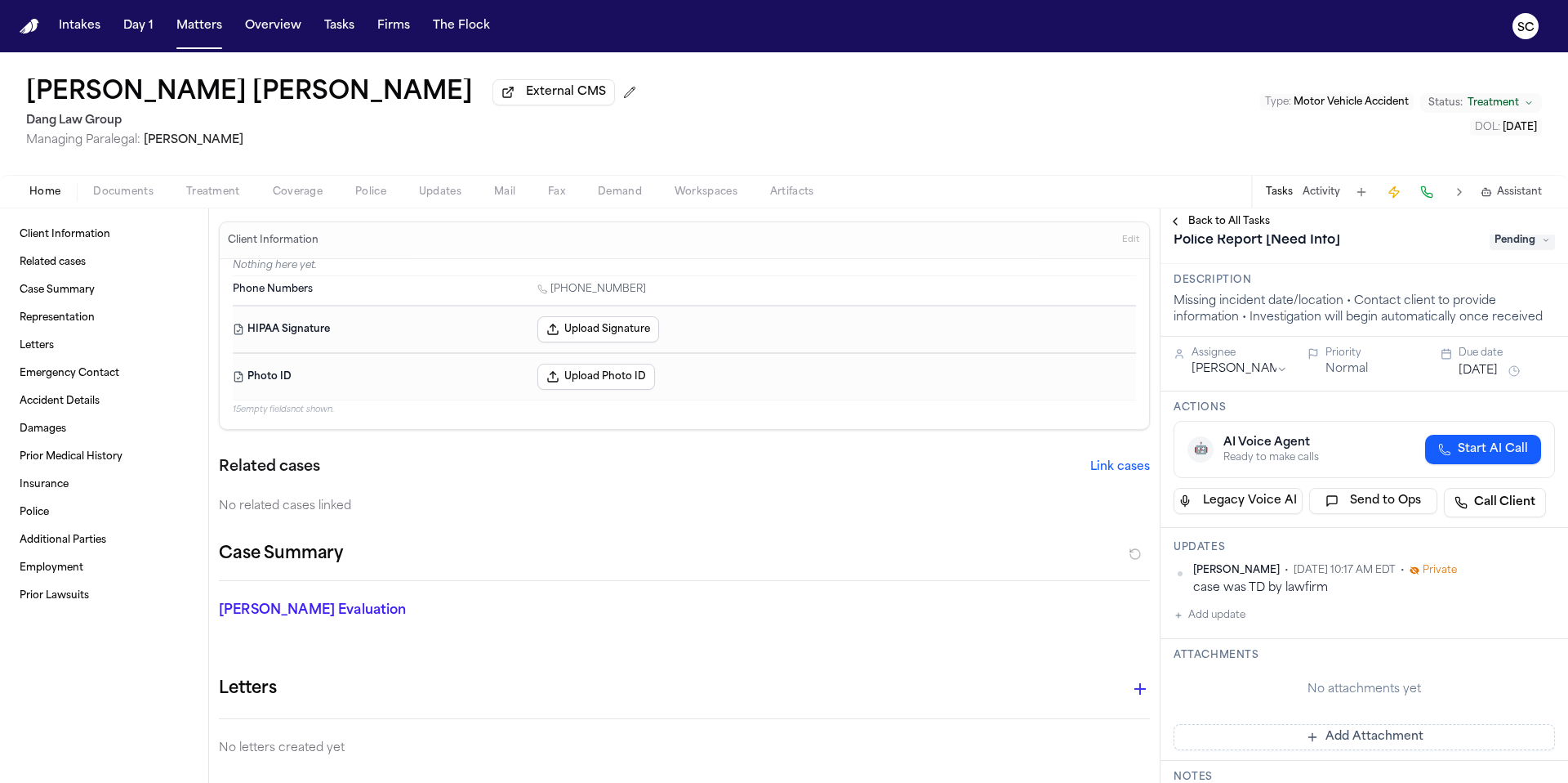
scroll to position [0, 0]
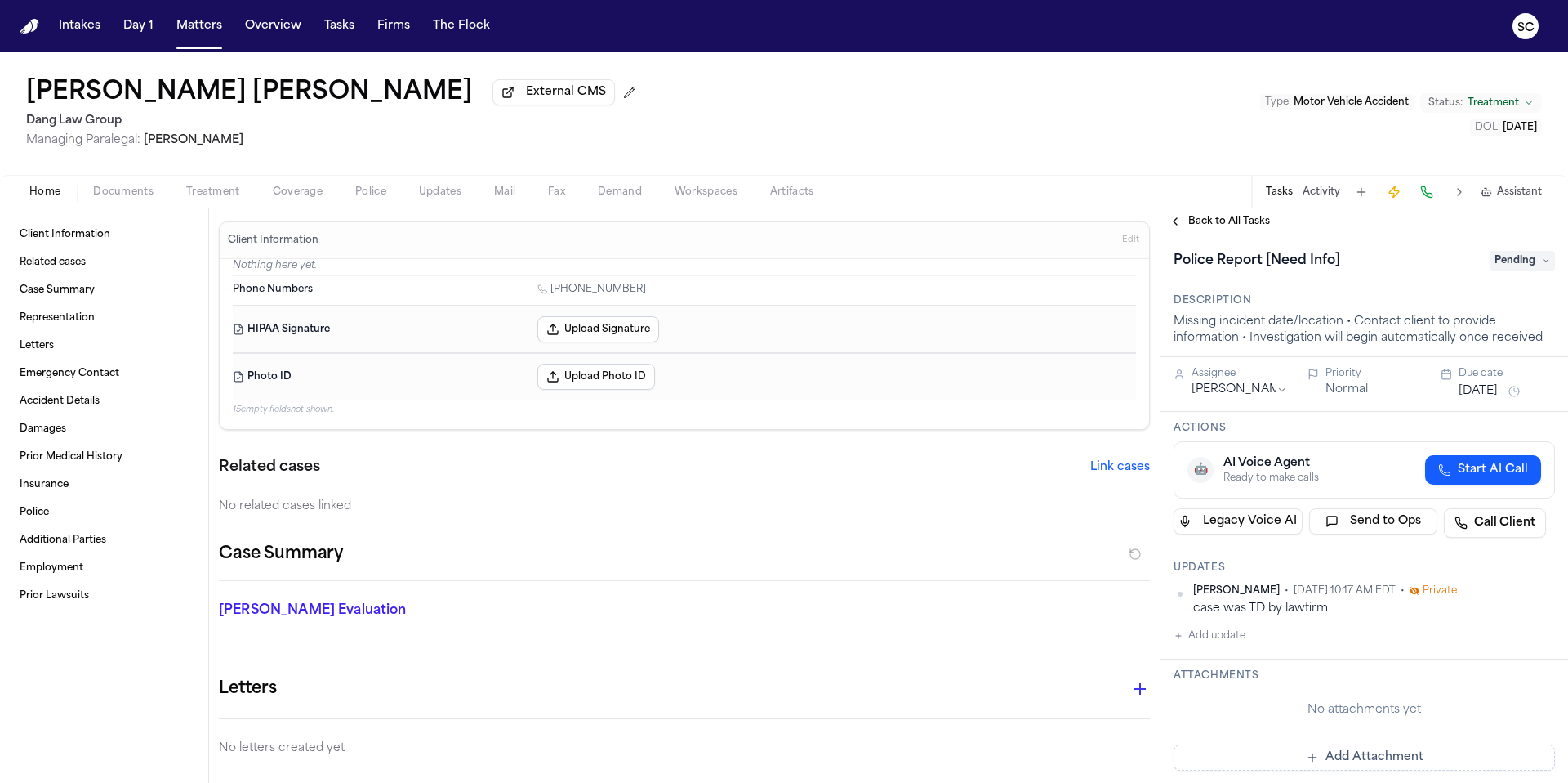
click at [1508, 270] on span "Pending" at bounding box center [1522, 261] width 65 height 20
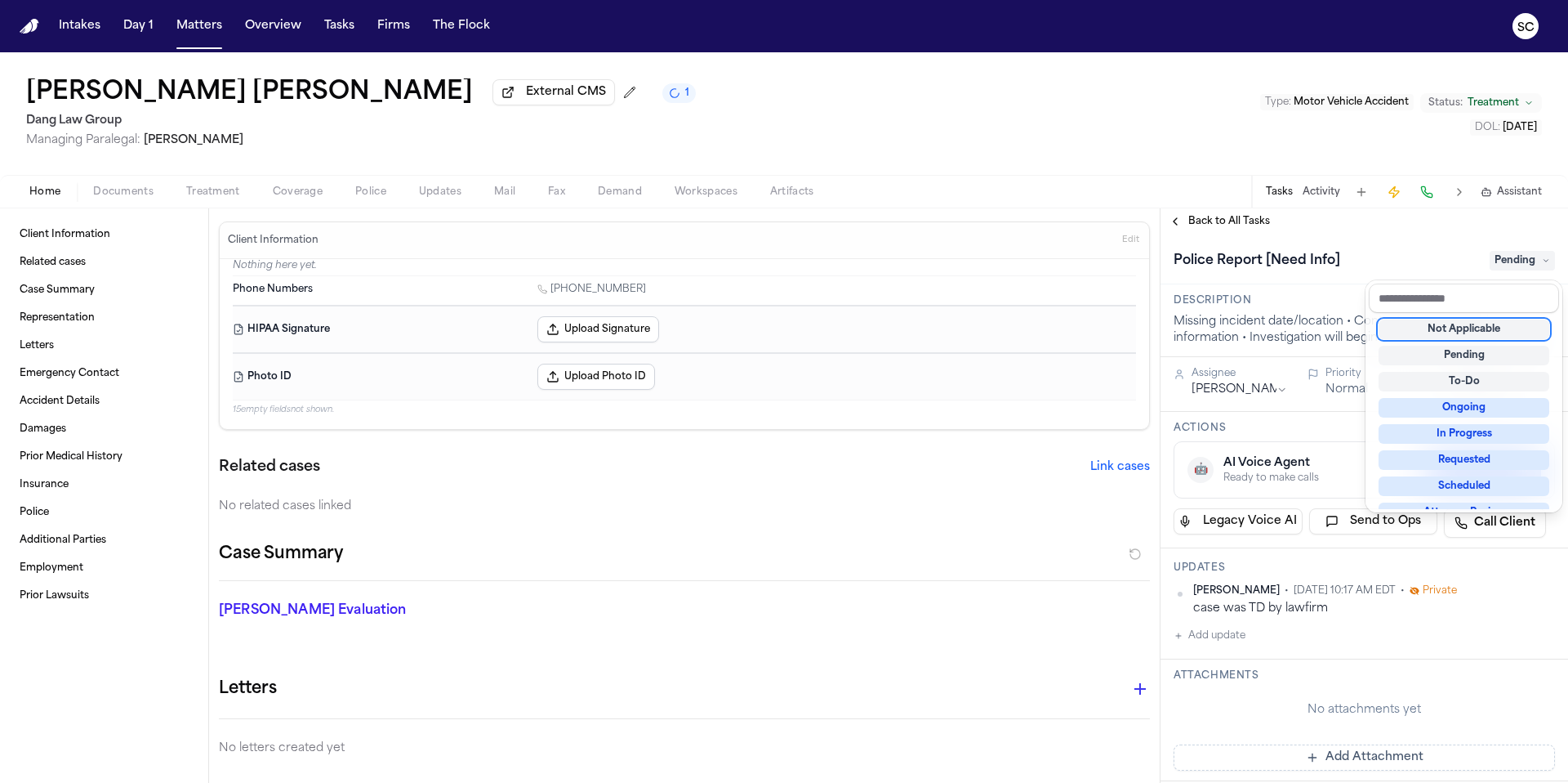
click at [1469, 332] on div "Not Applicable" at bounding box center [1464, 330] width 171 height 20
click at [1052, 326] on div "Client Information Related cases Case Summary Representation Letters Emergency …" at bounding box center [784, 495] width 1568 height 574
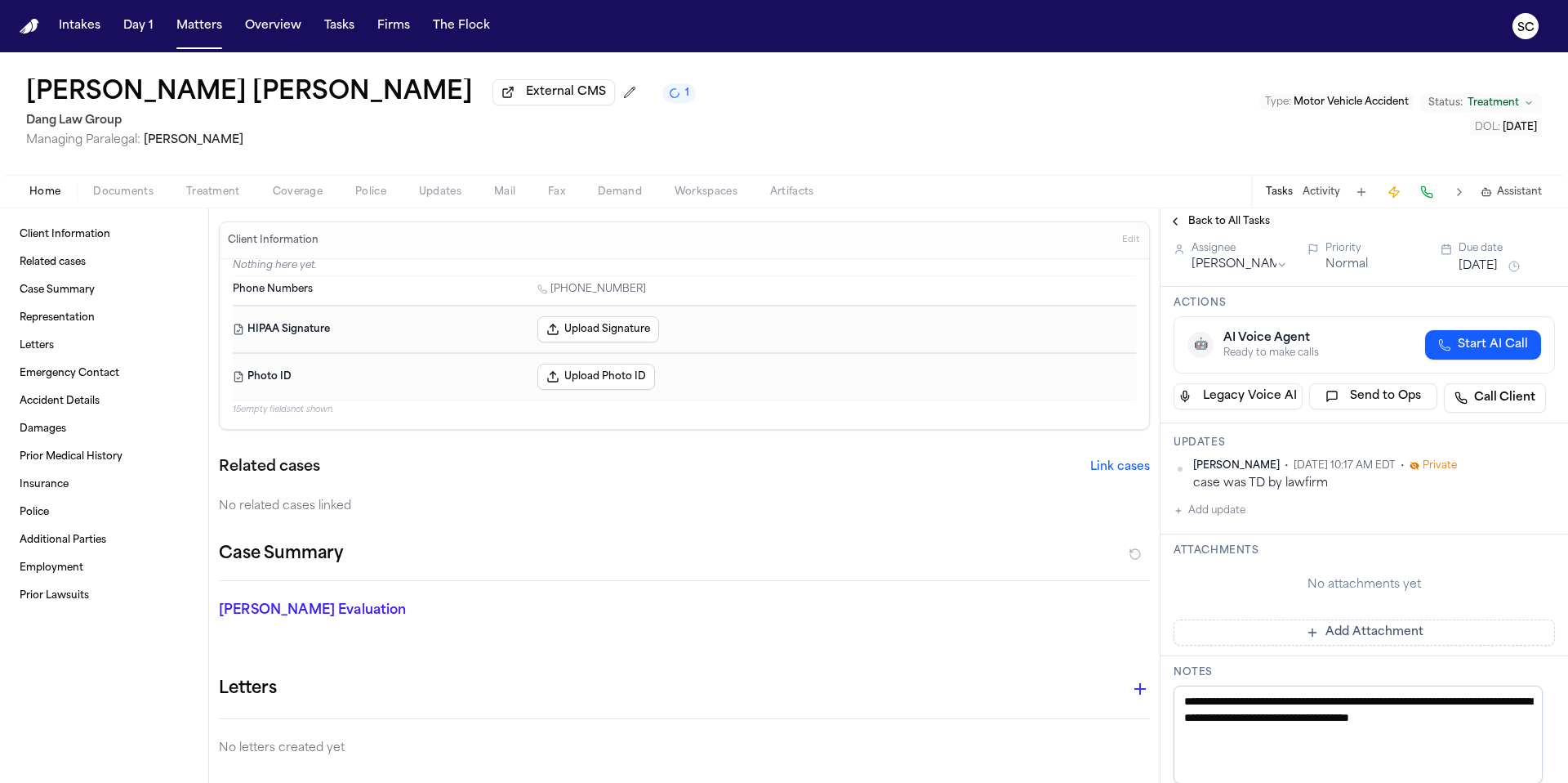
scroll to position [344, 0]
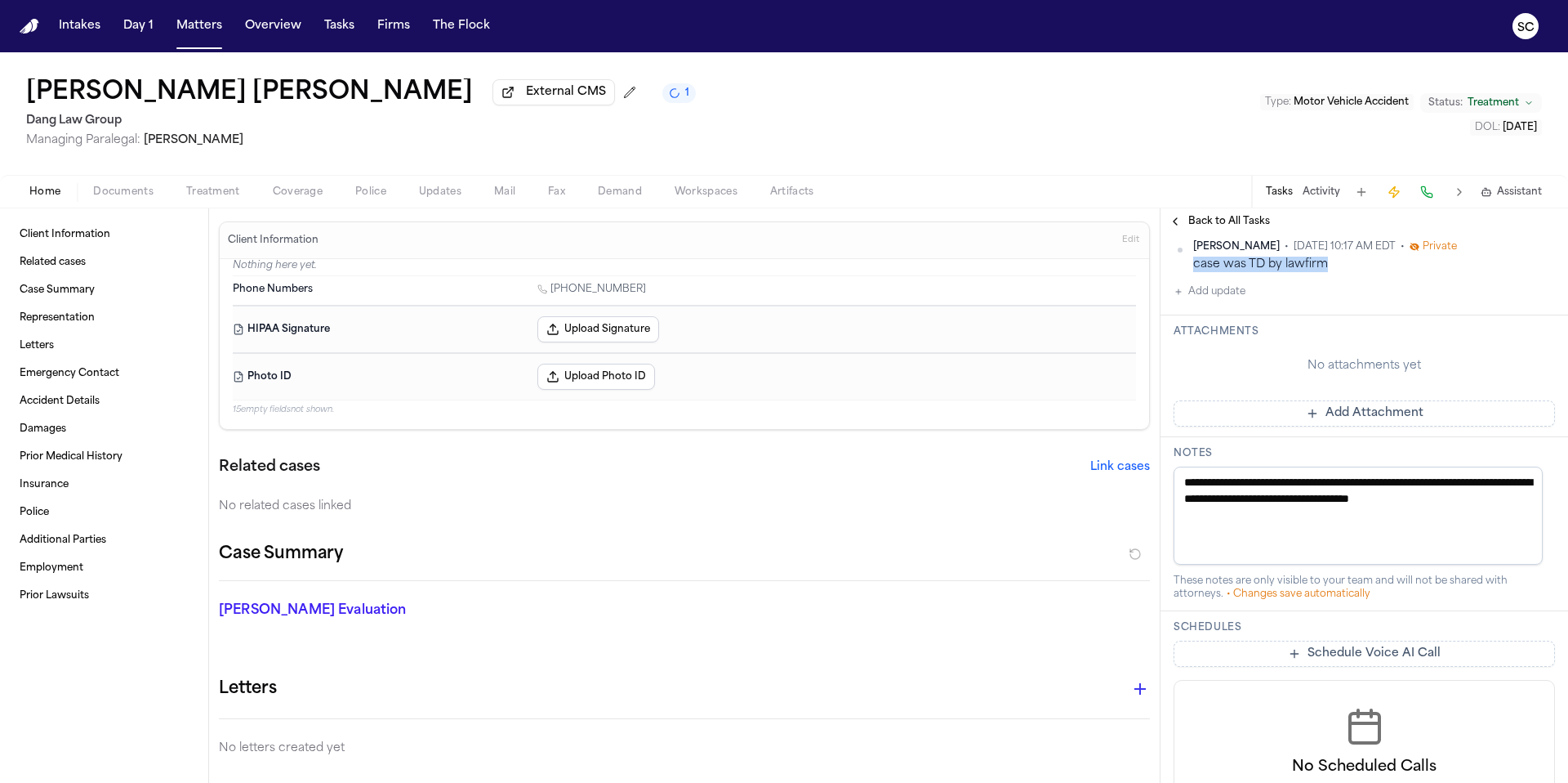
drag, startPoint x: 1298, startPoint y: 268, endPoint x: 1194, endPoint y: 272, distance: 104.1
click at [1194, 272] on div "case was TD by lawfirm" at bounding box center [1374, 264] width 362 height 16
copy div "case was TD by lawfirm"
drag, startPoint x: 1180, startPoint y: 498, endPoint x: 1172, endPoint y: 477, distance: 22.5
click at [1172, 477] on div "**********" at bounding box center [1364, 524] width 408 height 174
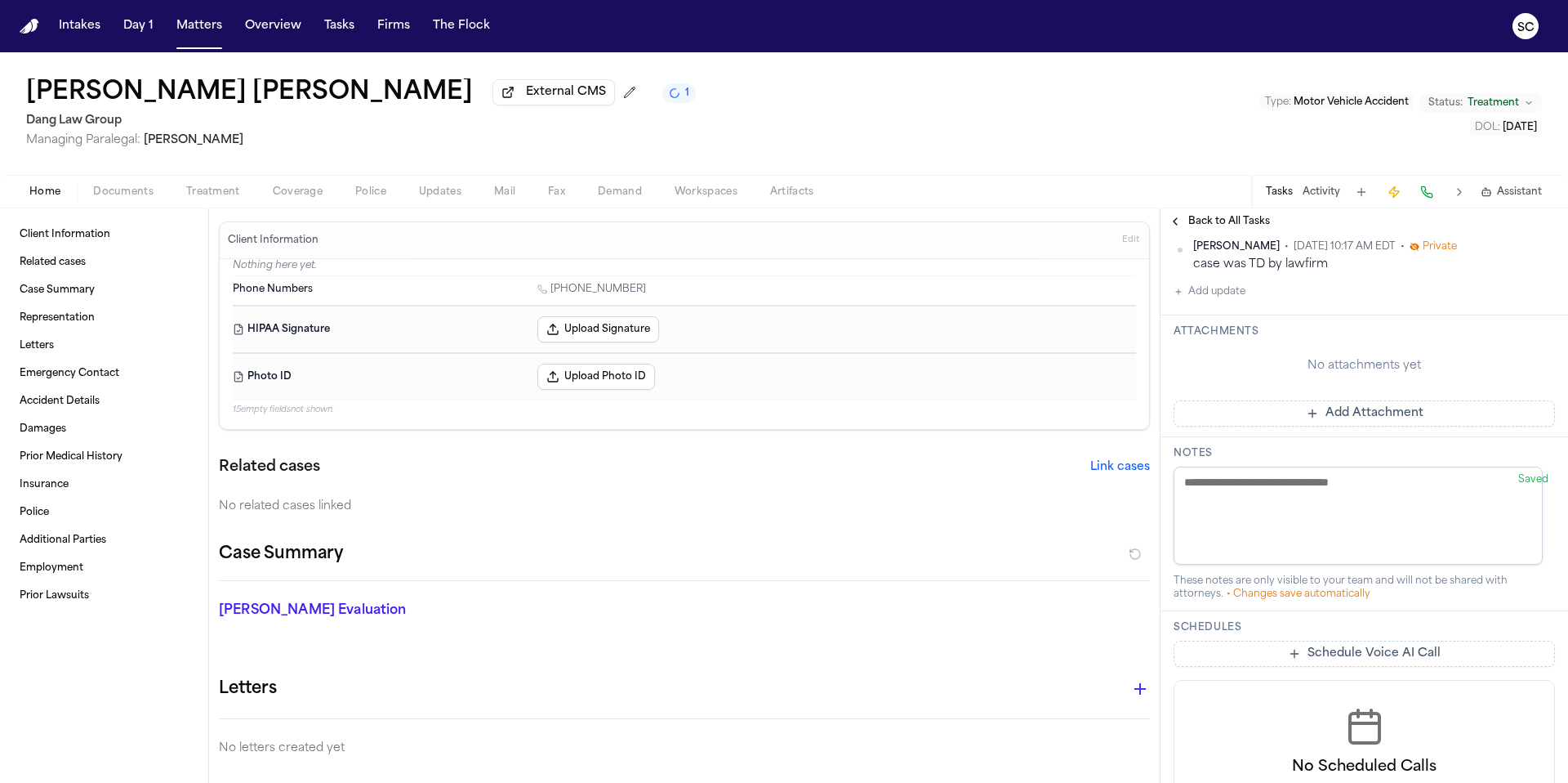
scroll to position [271, 0]
paste textarea "**********"
type textarea "**********"
paste textarea "**********"
type textarea "**********"
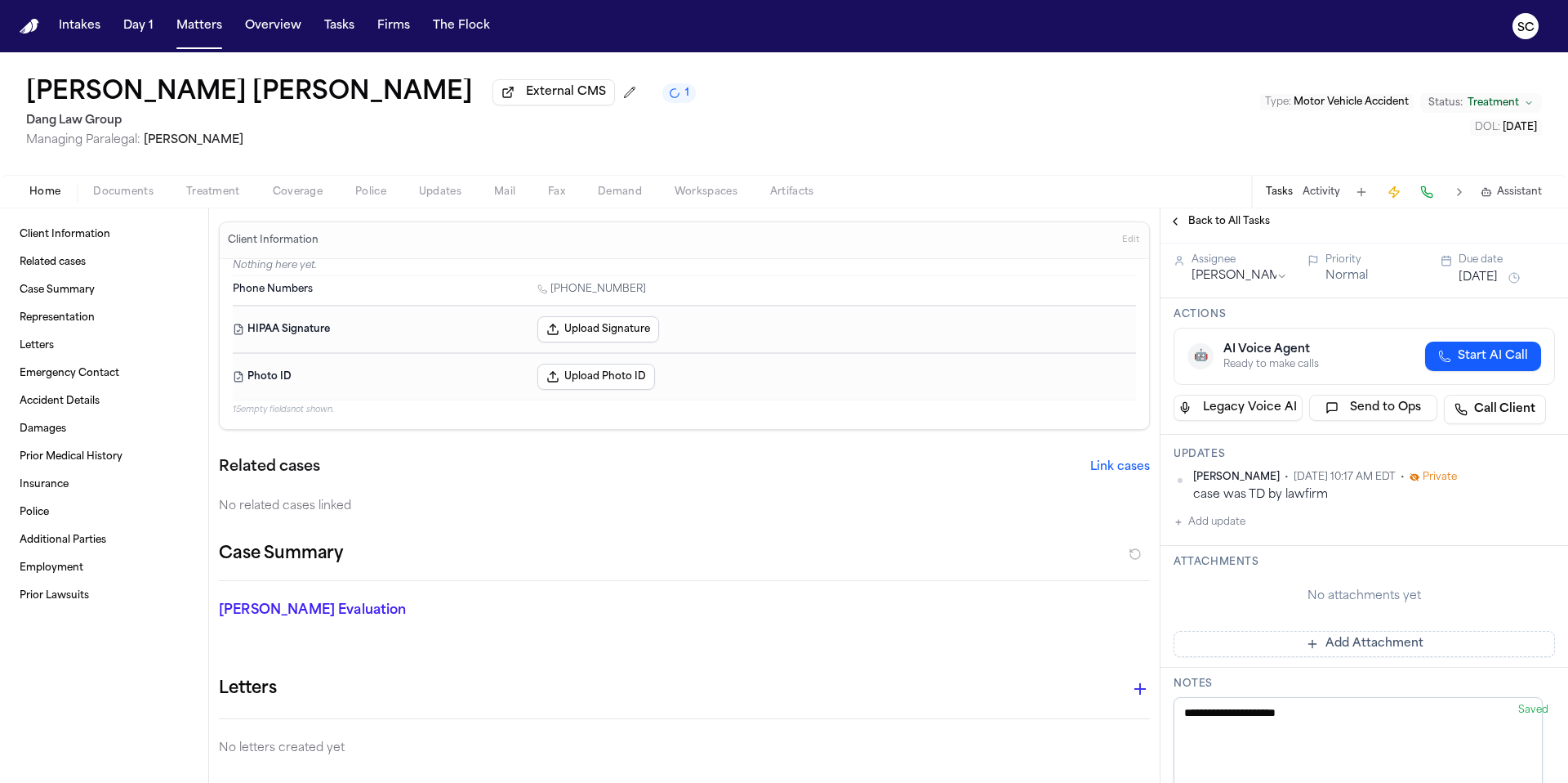
scroll to position [0, 0]
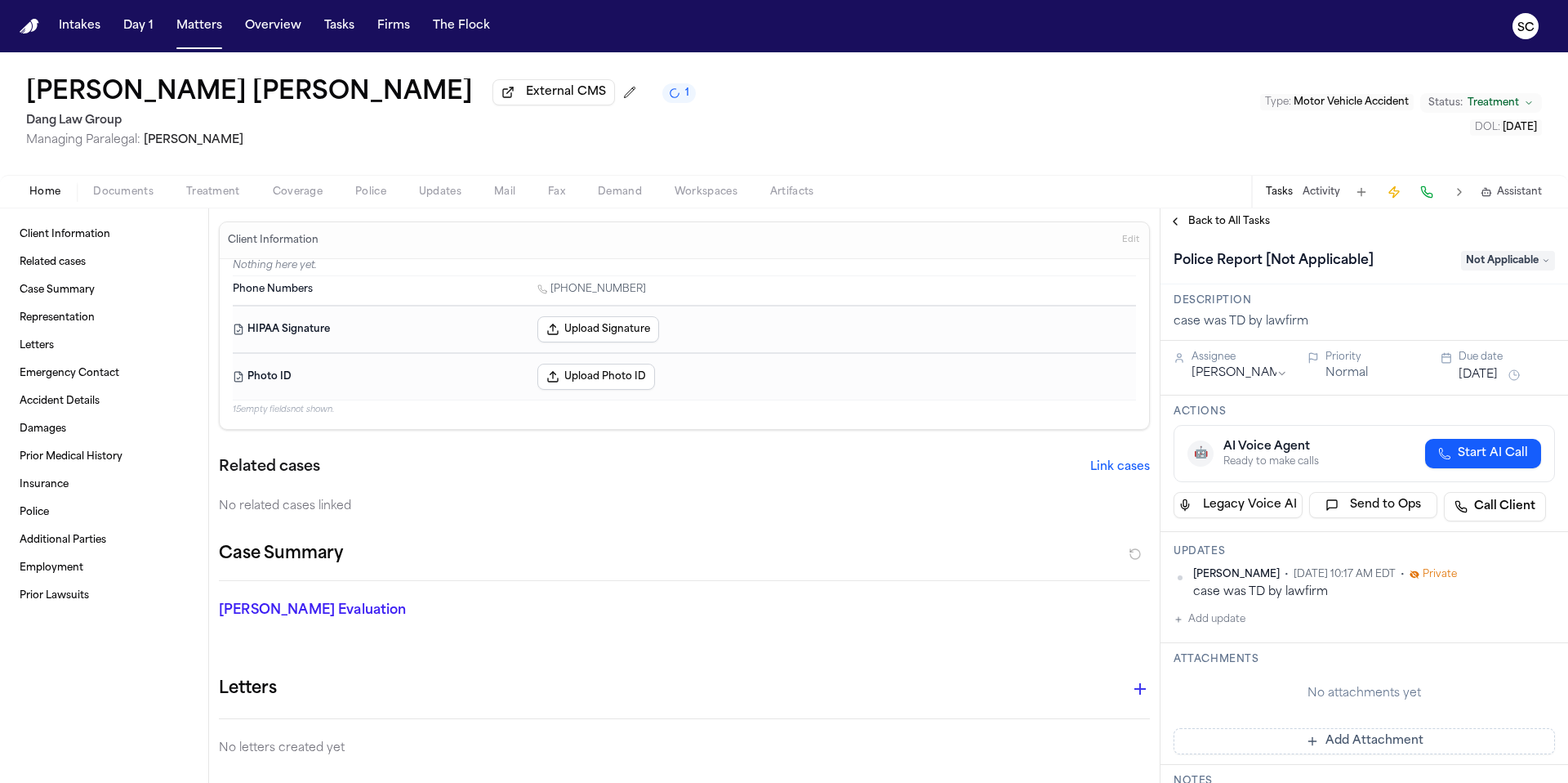
click at [107, 199] on span "Documents" at bounding box center [123, 192] width 60 height 13
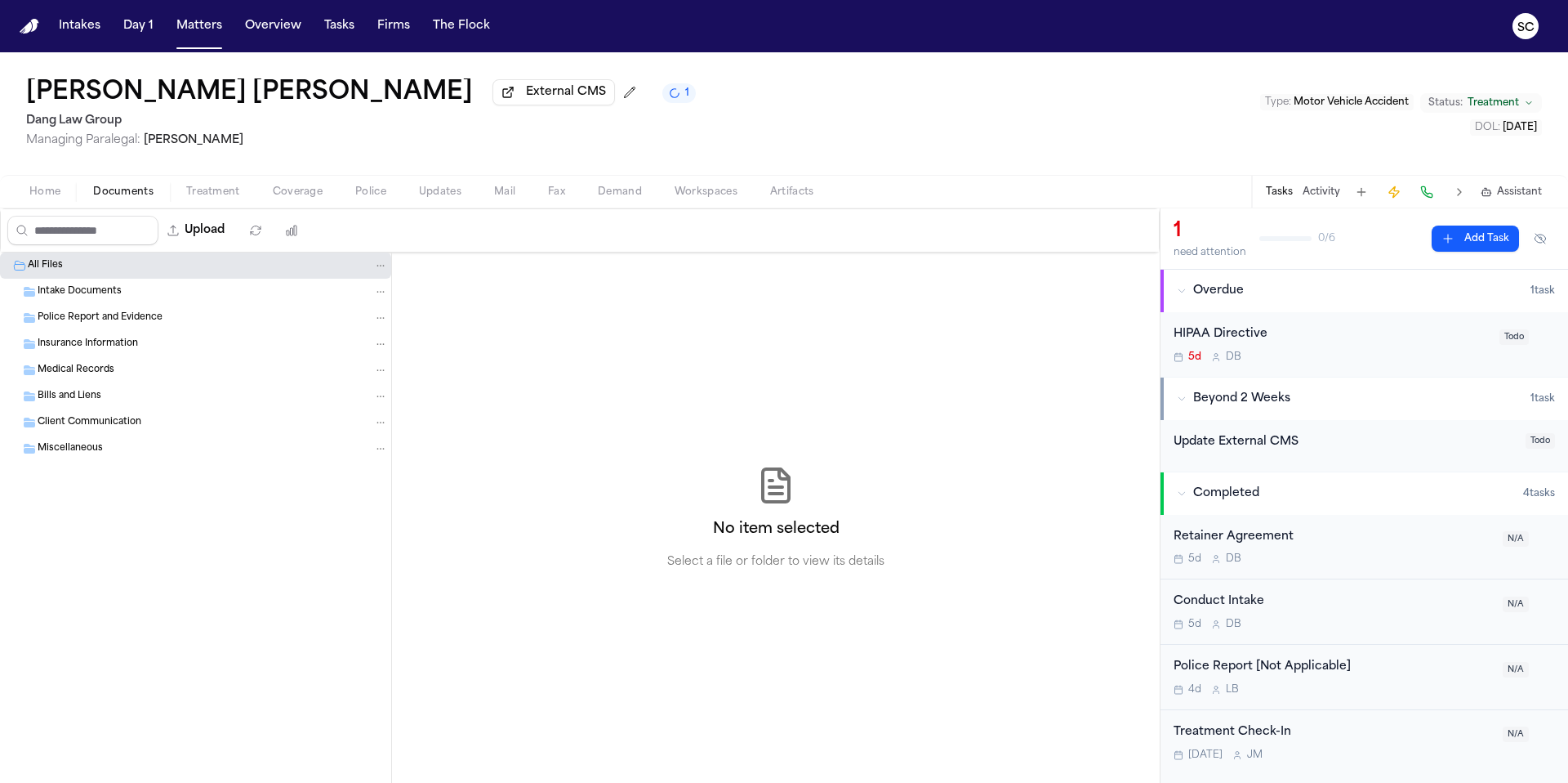
click at [49, 199] on span "Home" at bounding box center [44, 192] width 31 height 13
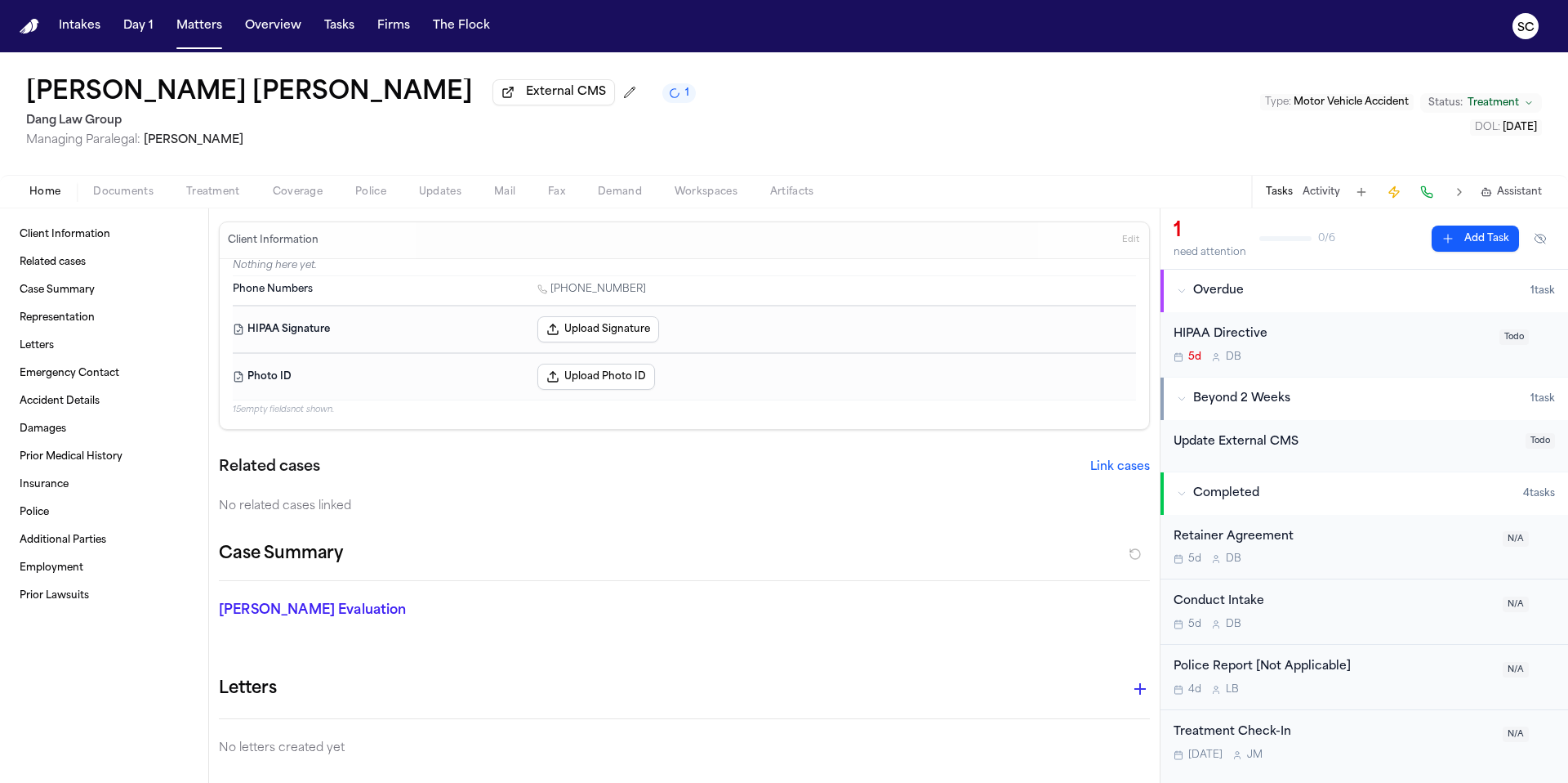
click at [669, 95] on icon "1 active task" at bounding box center [675, 94] width 12 height 12
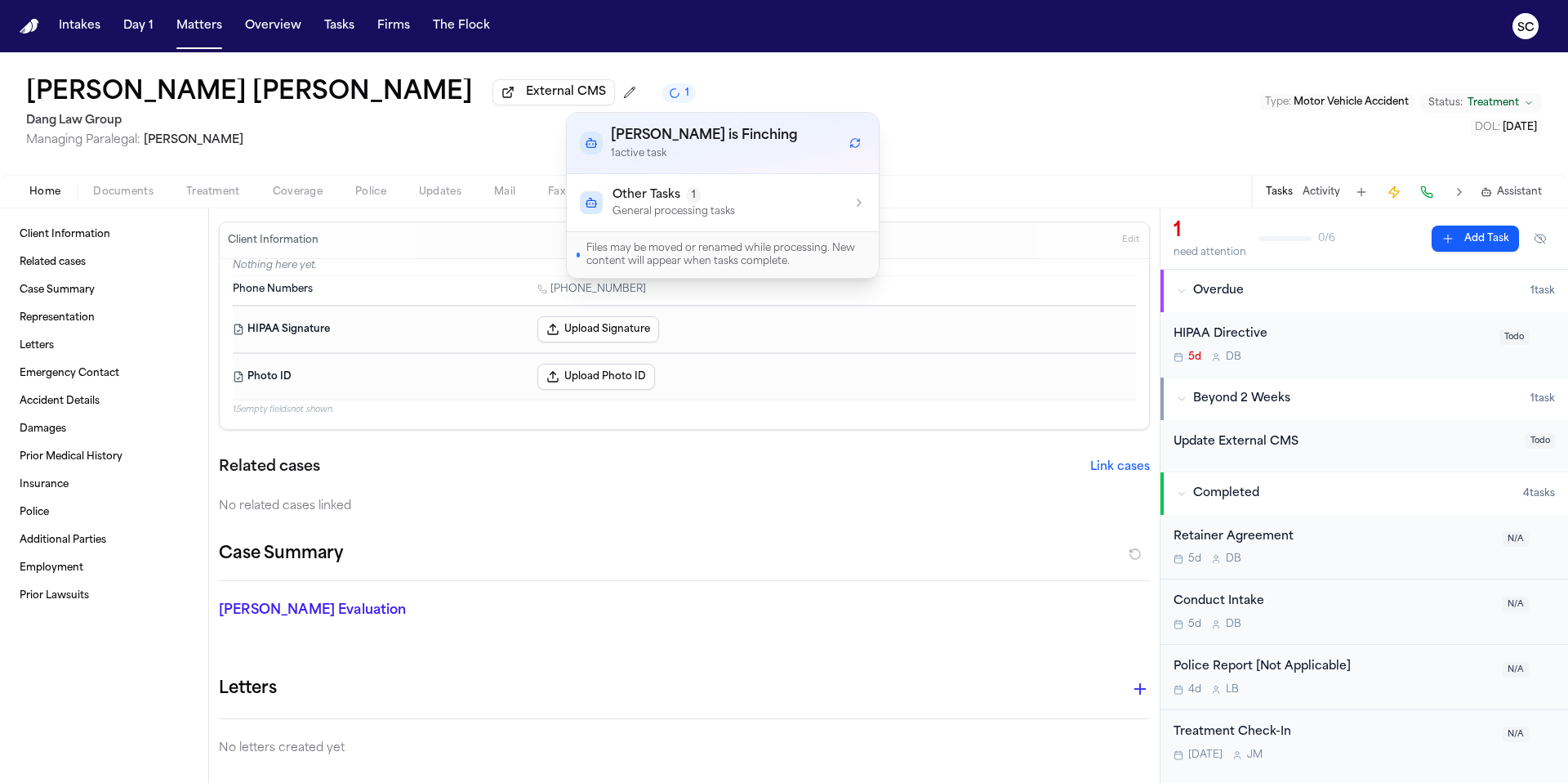
click at [776, 217] on div "Other Tasks 1 General processing tasks" at bounding box center [722, 202] width 286 height 31
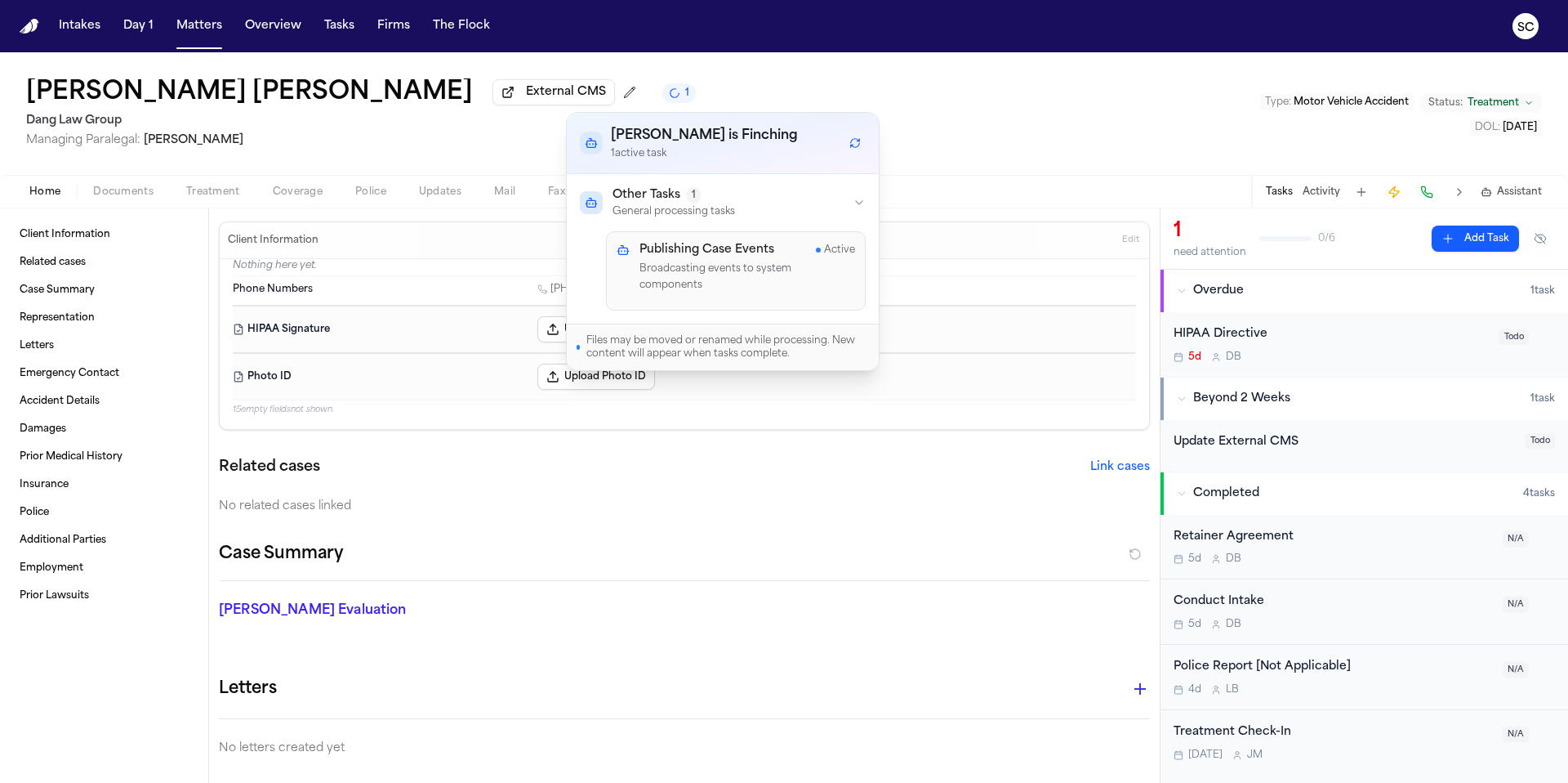
click at [1004, 640] on div "Finch Evaluation * ​" at bounding box center [675, 613] width 951 height 65
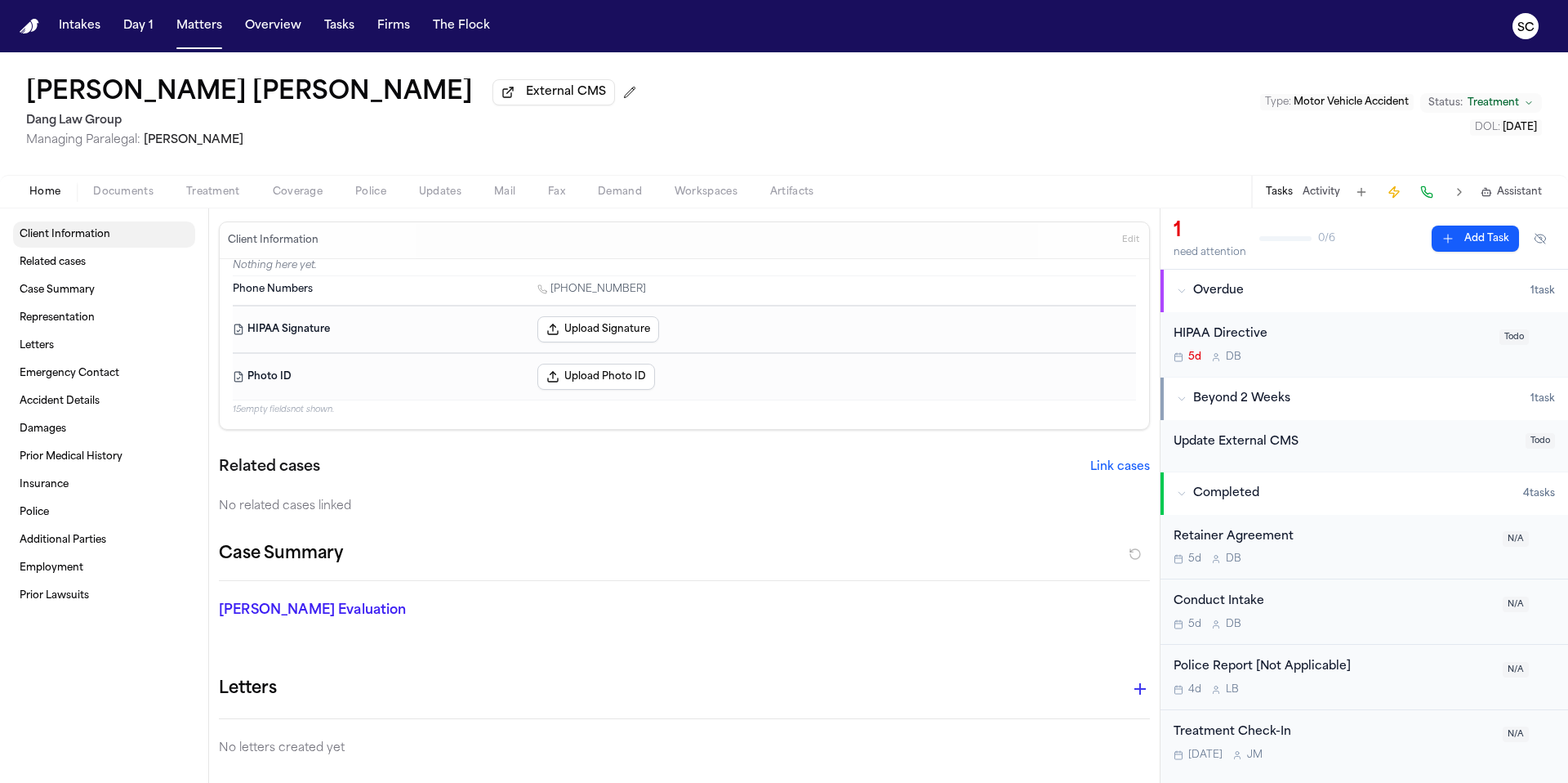
click at [79, 245] on link "Client Information" at bounding box center [104, 234] width 182 height 27
click at [122, 195] on span "Documents" at bounding box center [123, 192] width 60 height 13
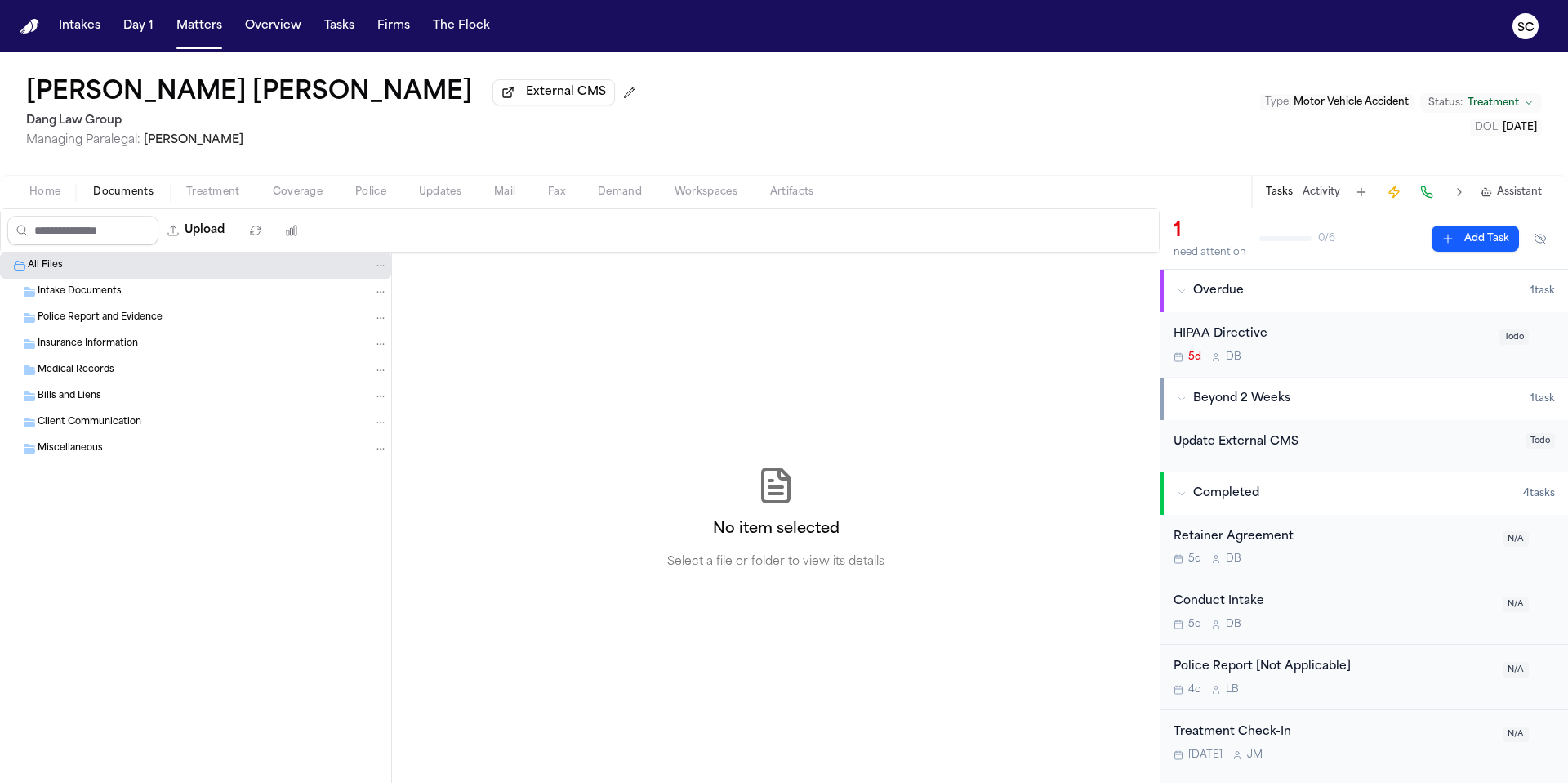
click at [52, 197] on span "Home" at bounding box center [44, 192] width 31 height 13
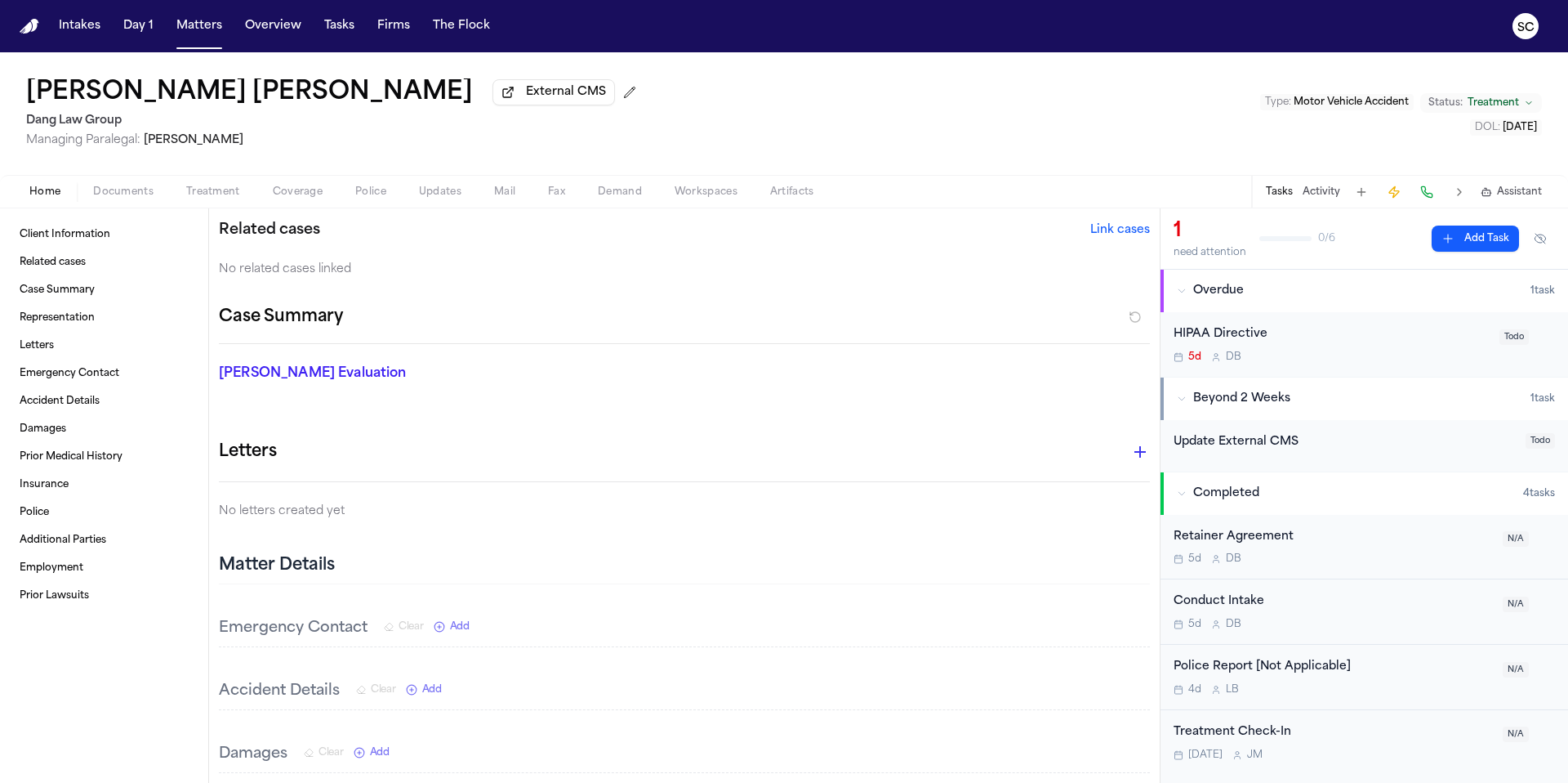
scroll to position [233, 0]
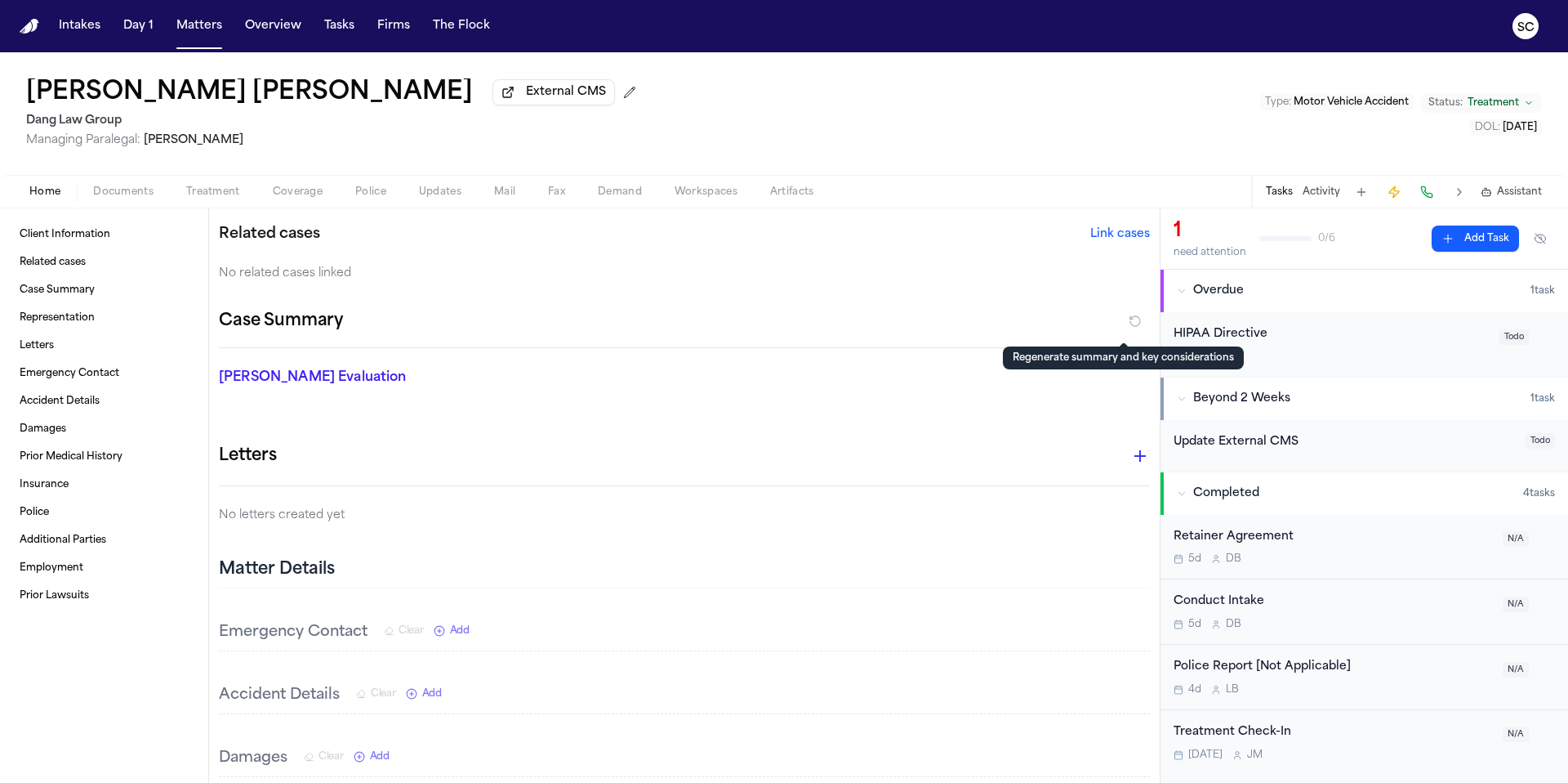
click at [1121, 321] on button "button" at bounding box center [1135, 321] width 29 height 27
click at [740, 464] on div "Letters" at bounding box center [684, 455] width 931 height 32
click at [1130, 321] on button "button" at bounding box center [1135, 321] width 29 height 27
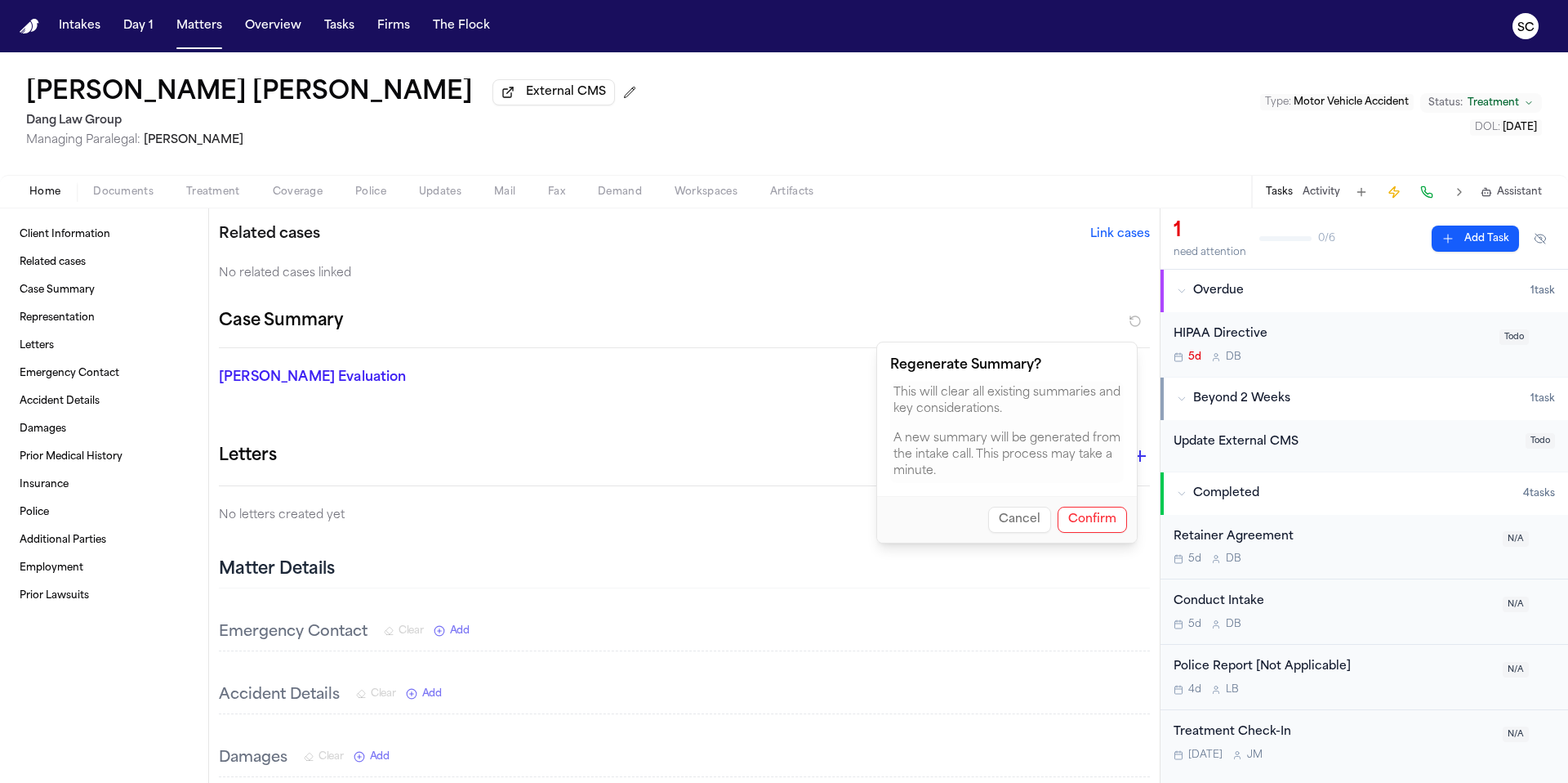
click at [1094, 520] on button "Confirm" at bounding box center [1093, 520] width 70 height 27
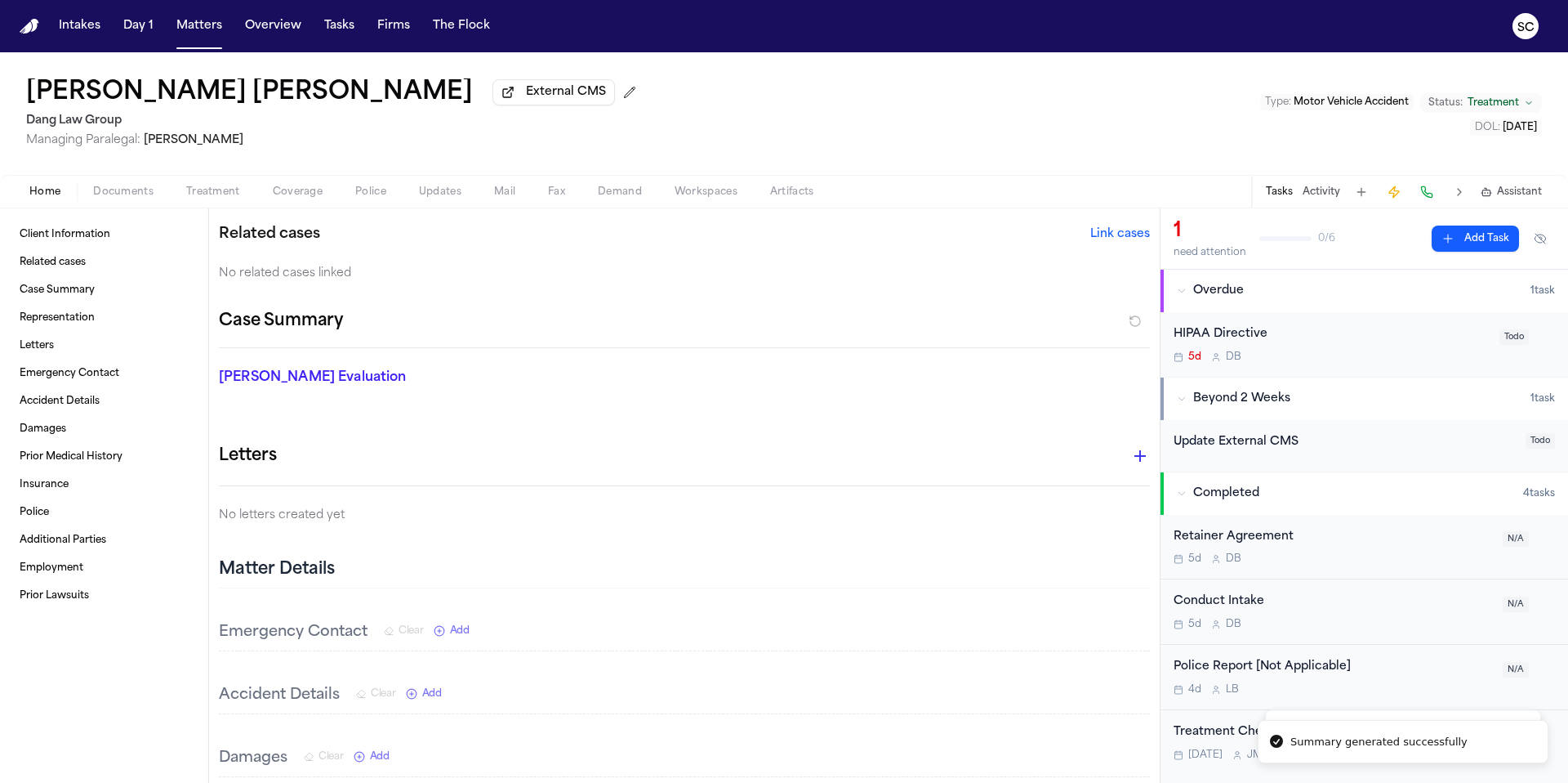
click at [272, 381] on p "[PERSON_NAME] Evaluation" at bounding box center [367, 378] width 297 height 20
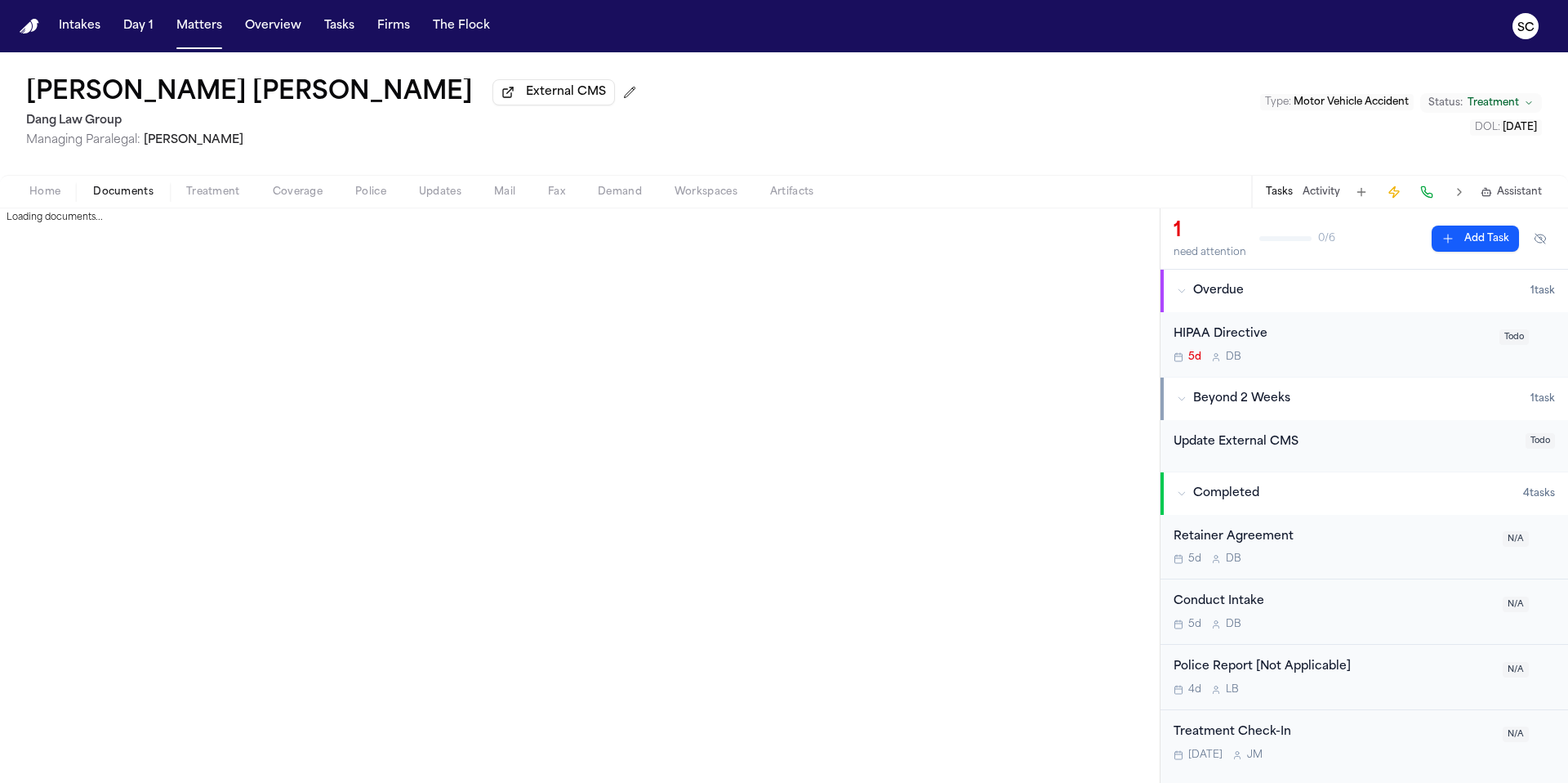
click at [126, 198] on span "Documents" at bounding box center [123, 192] width 60 height 13
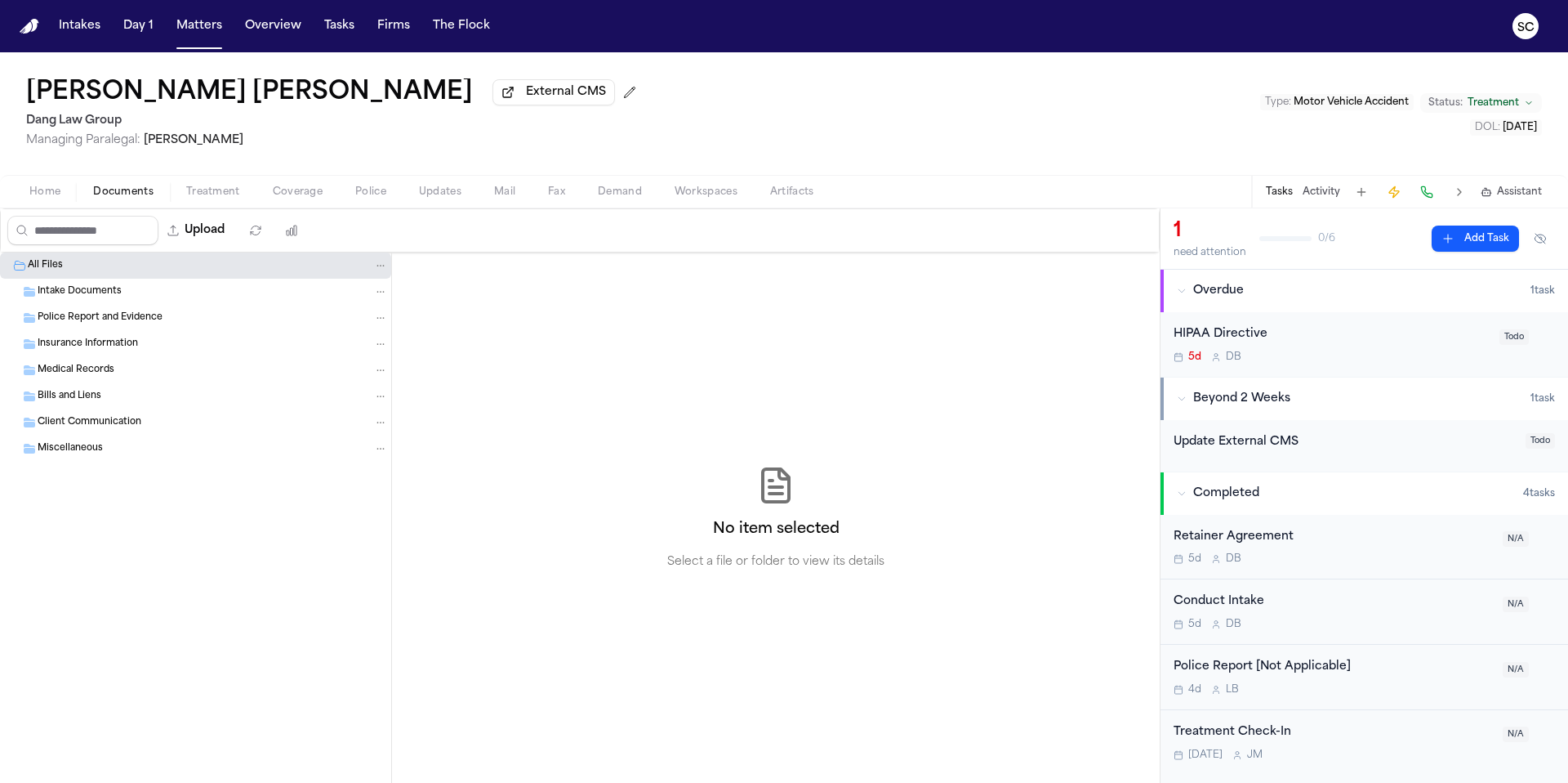
click at [88, 452] on span "Miscellaneous" at bounding box center [70, 448] width 65 height 14
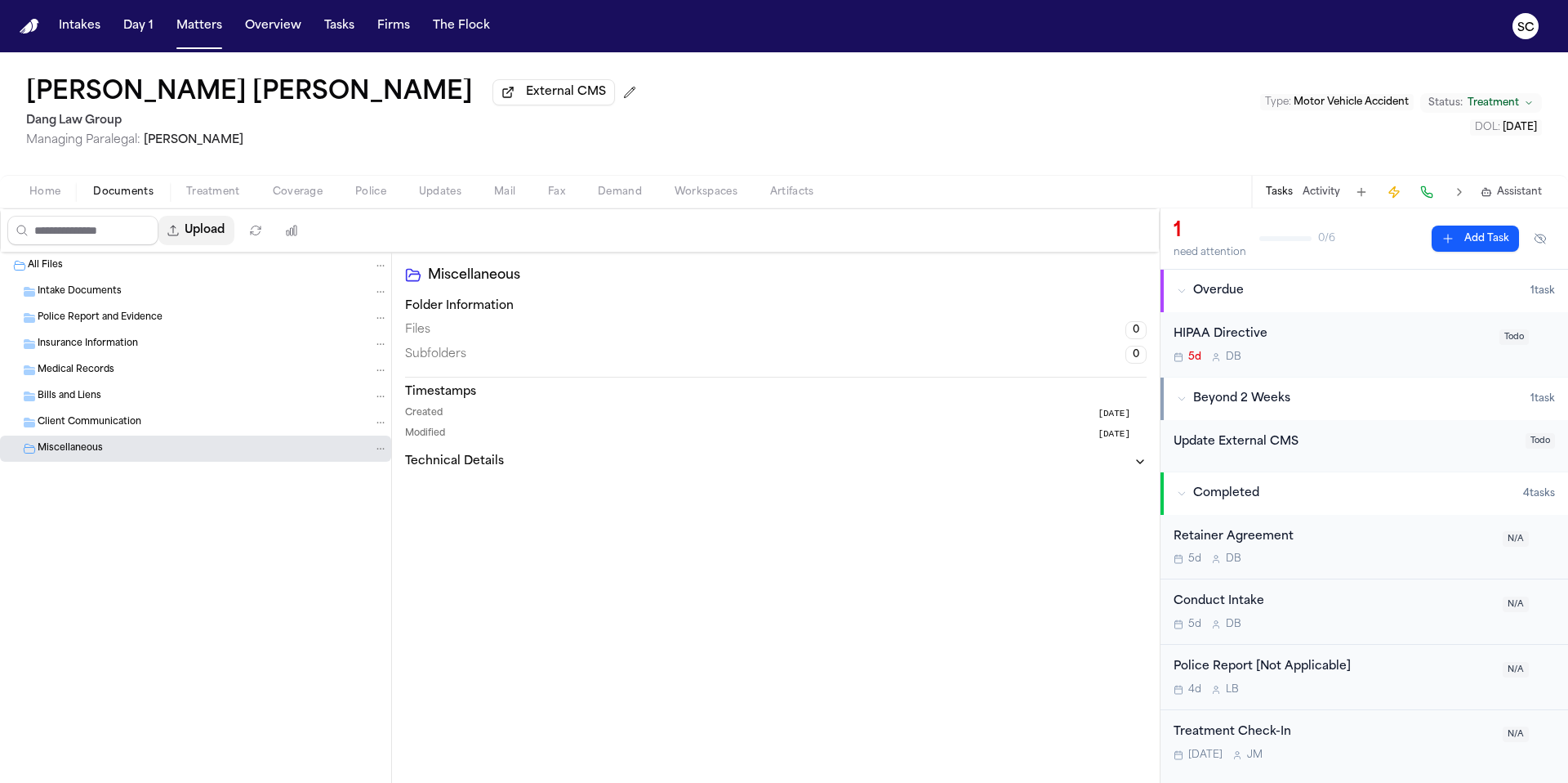
click at [213, 230] on button "Upload" at bounding box center [196, 230] width 76 height 29
select select "**********"
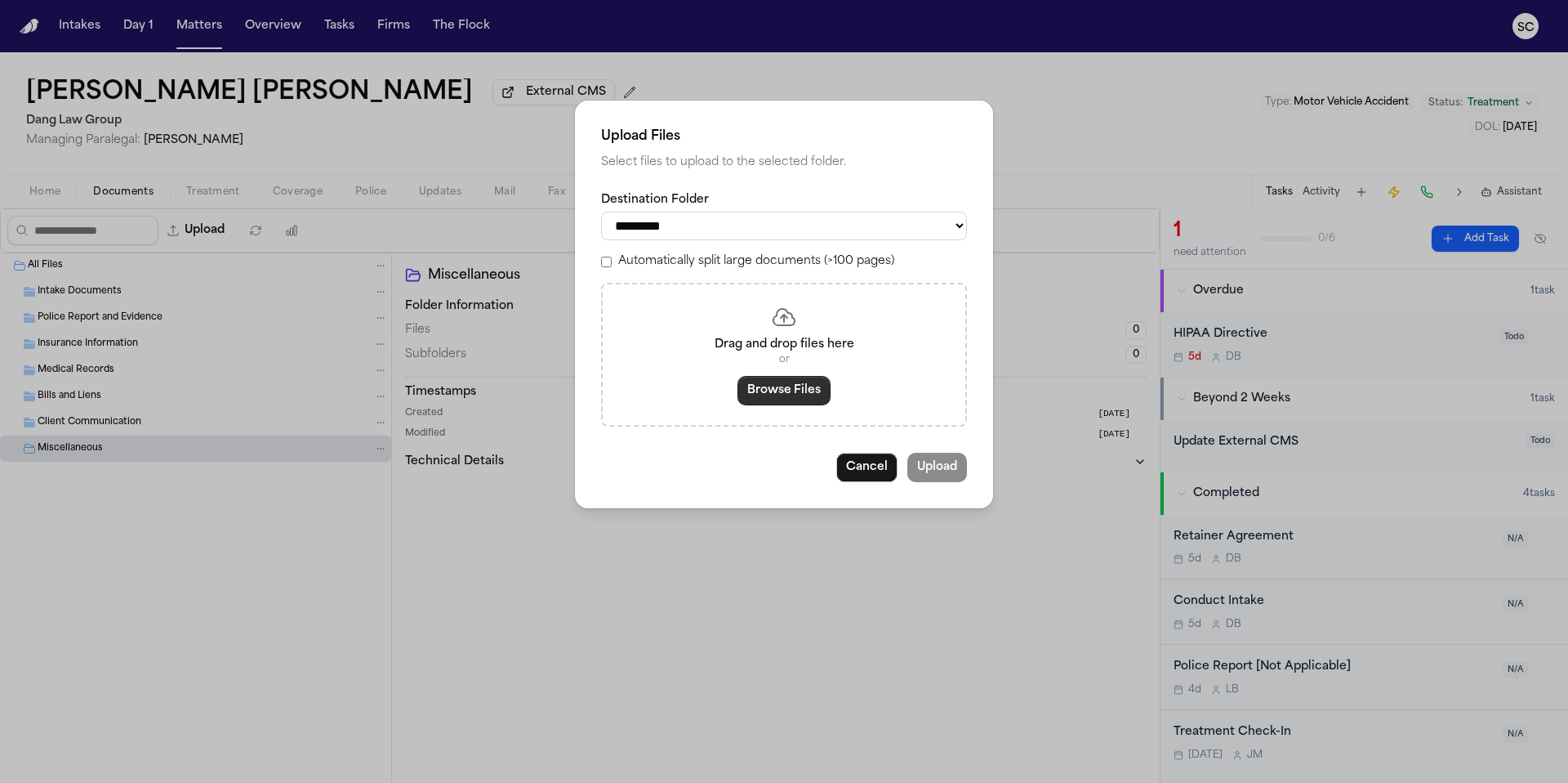
click at [777, 394] on button "Browse Files" at bounding box center [784, 390] width 93 height 29
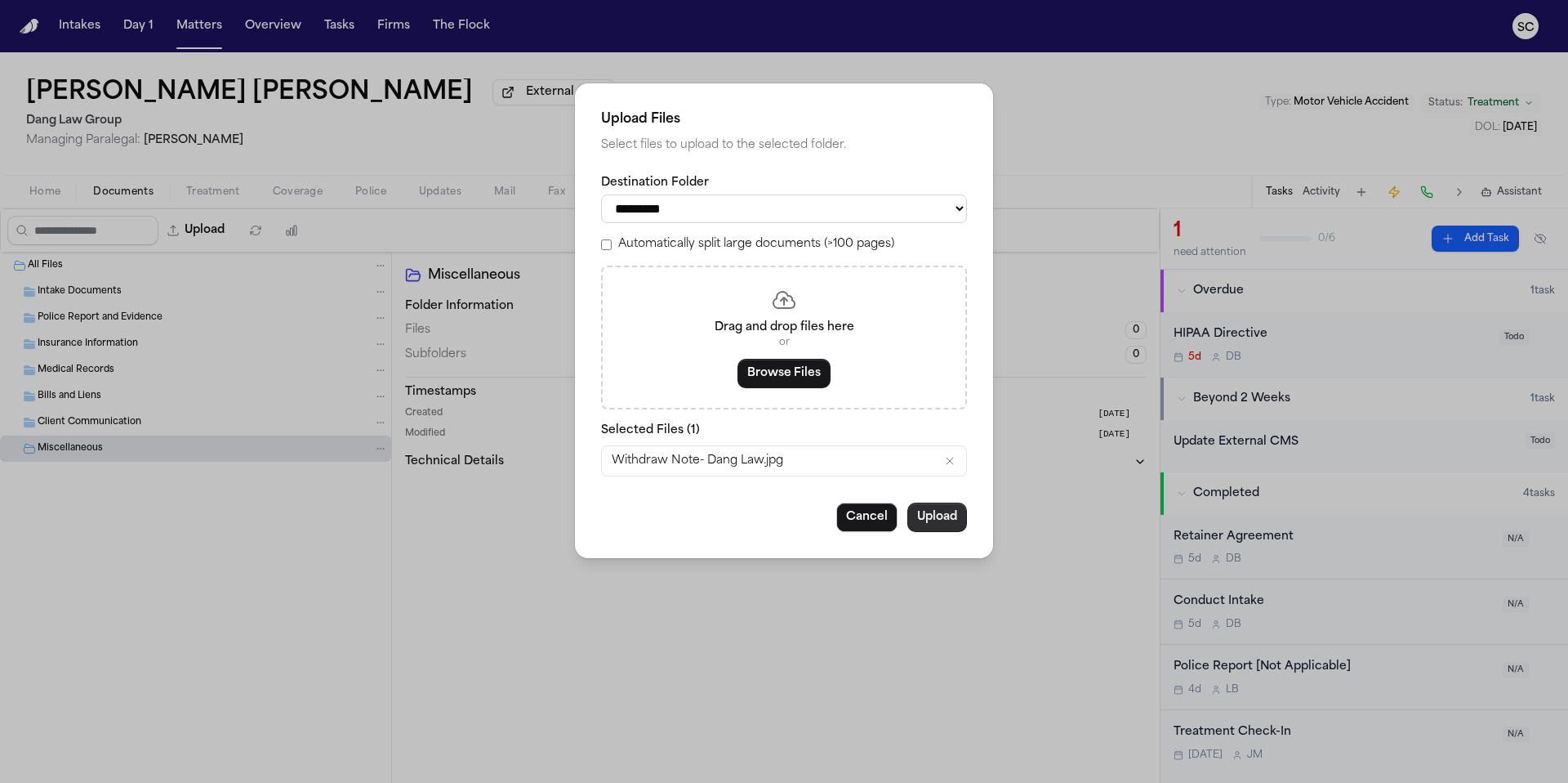
click at [927, 524] on button "Upload" at bounding box center [937, 516] width 60 height 29
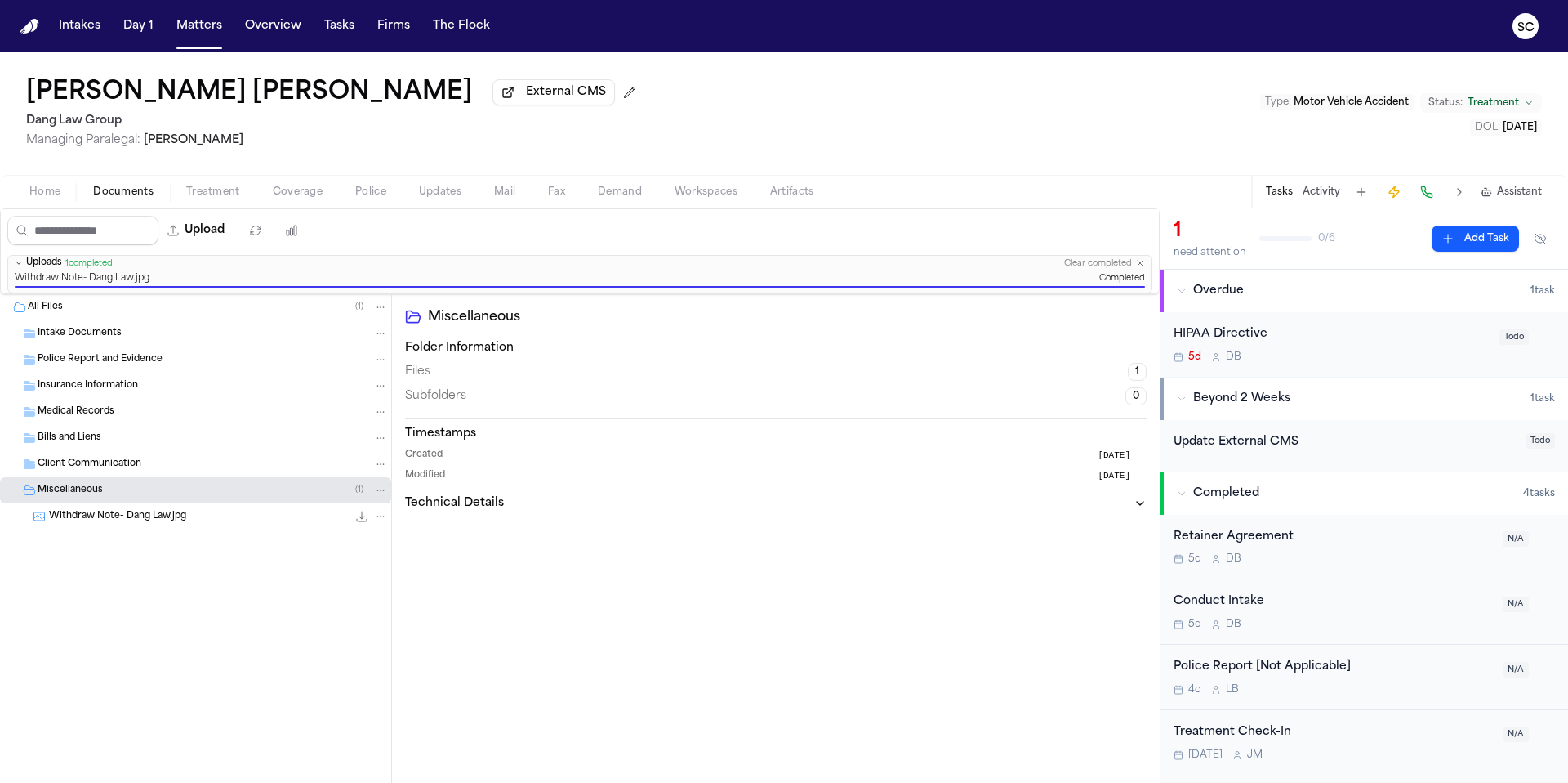
click at [138, 194] on span "Documents" at bounding box center [123, 192] width 60 height 13
click at [56, 196] on span "Home" at bounding box center [44, 192] width 31 height 13
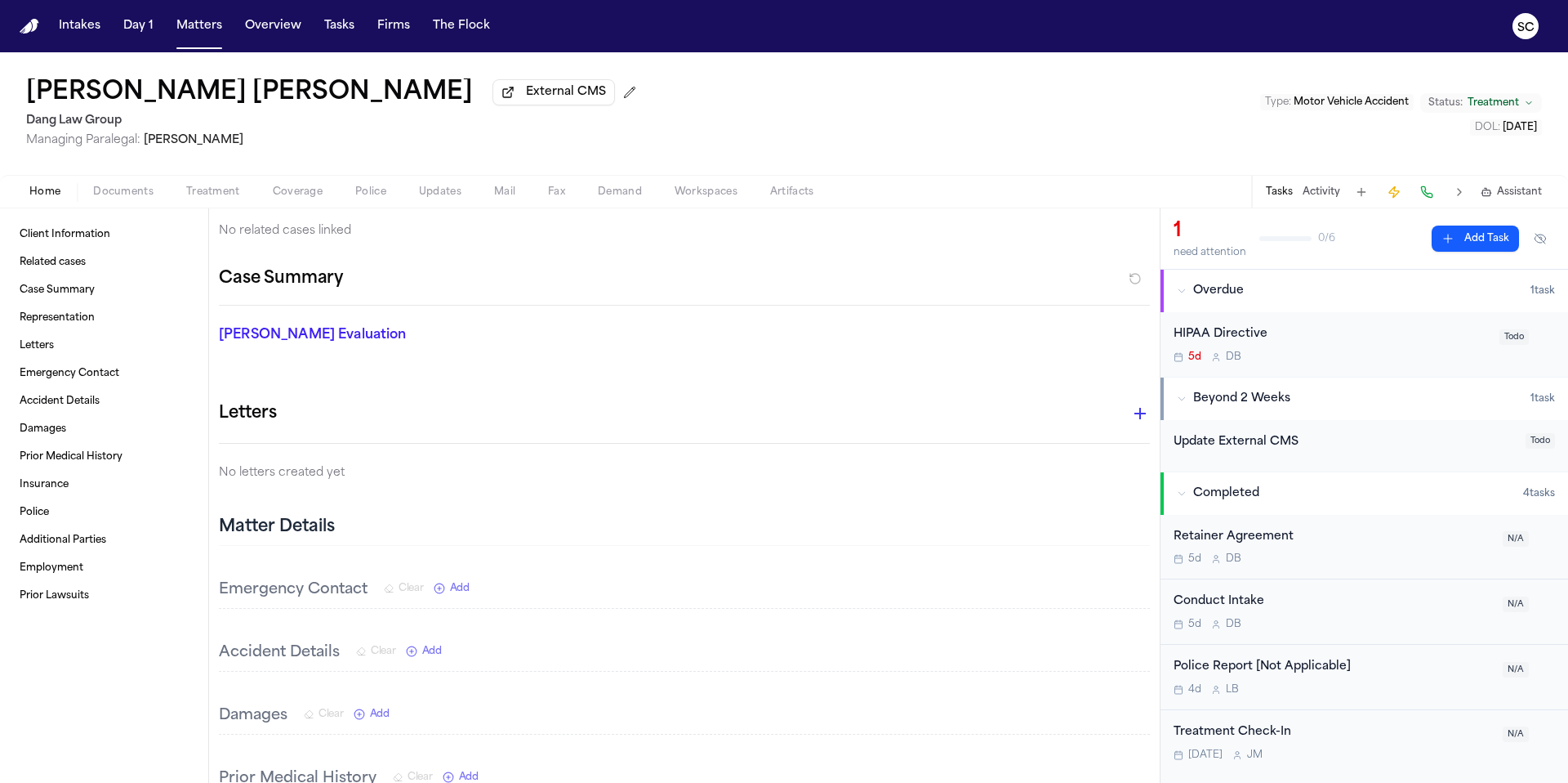
scroll to position [274, 0]
click at [1125, 278] on button "button" at bounding box center [1135, 279] width 29 height 27
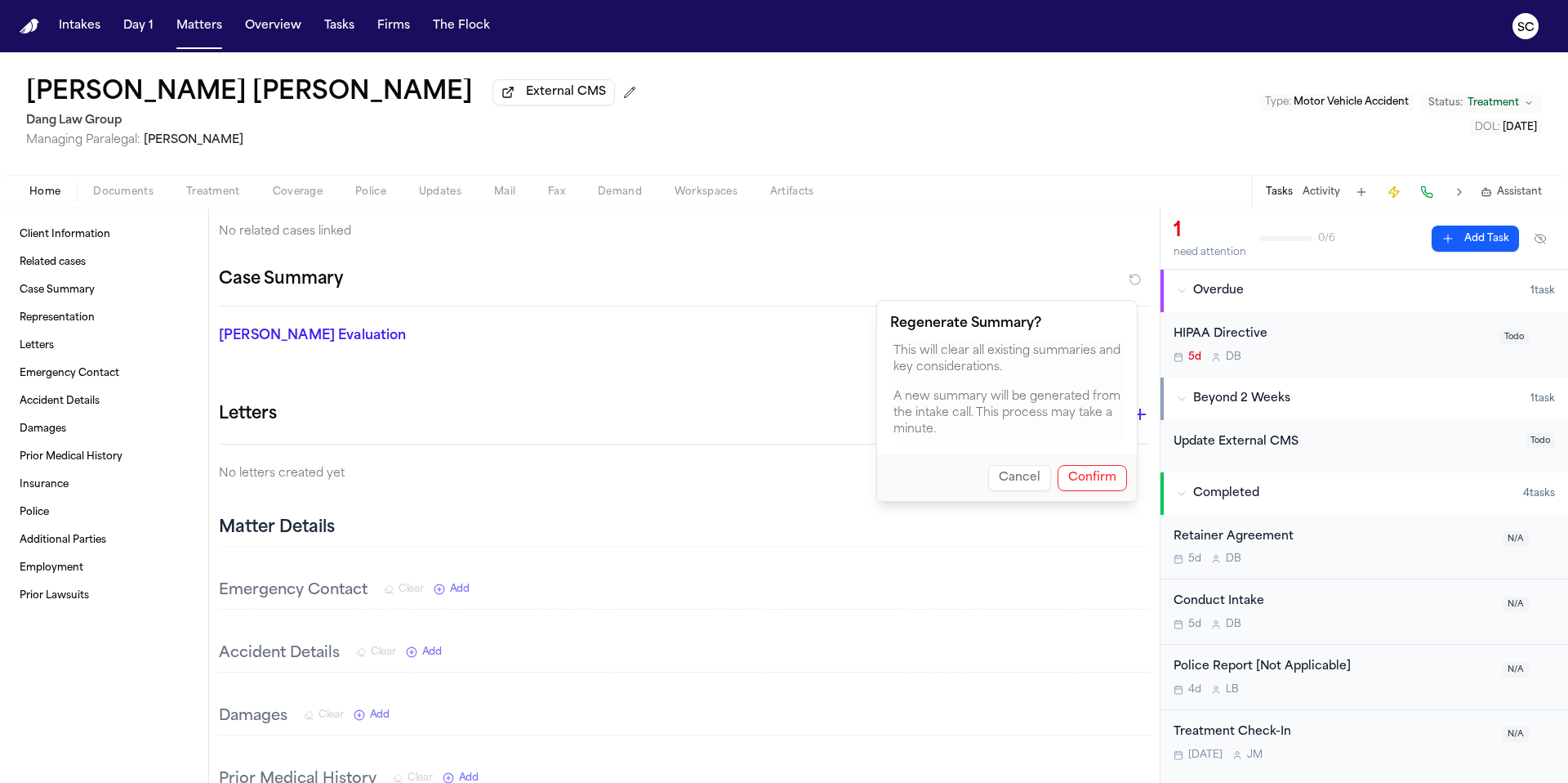
click at [1084, 481] on button "Confirm" at bounding box center [1093, 478] width 70 height 27
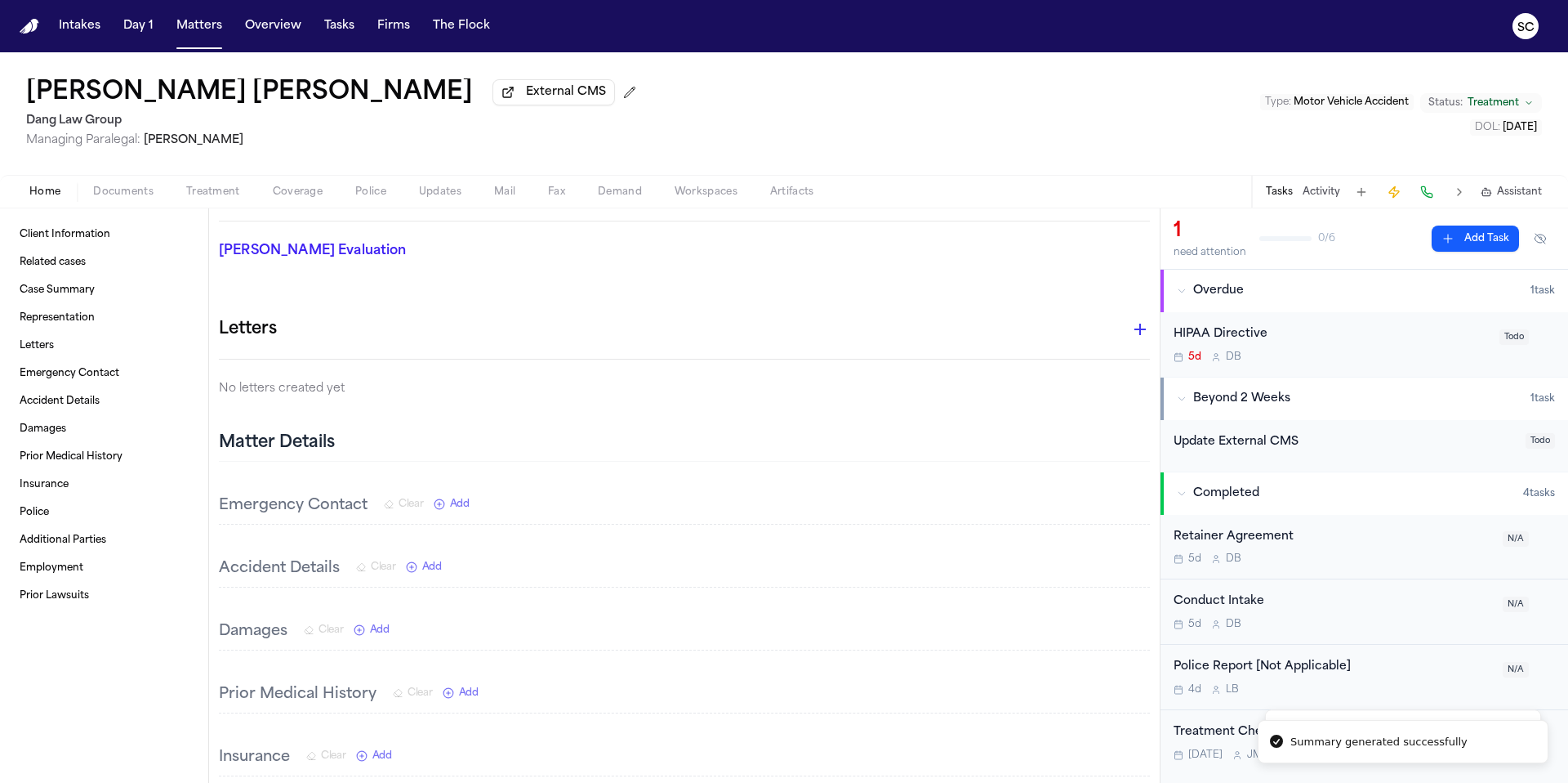
scroll to position [378, 0]
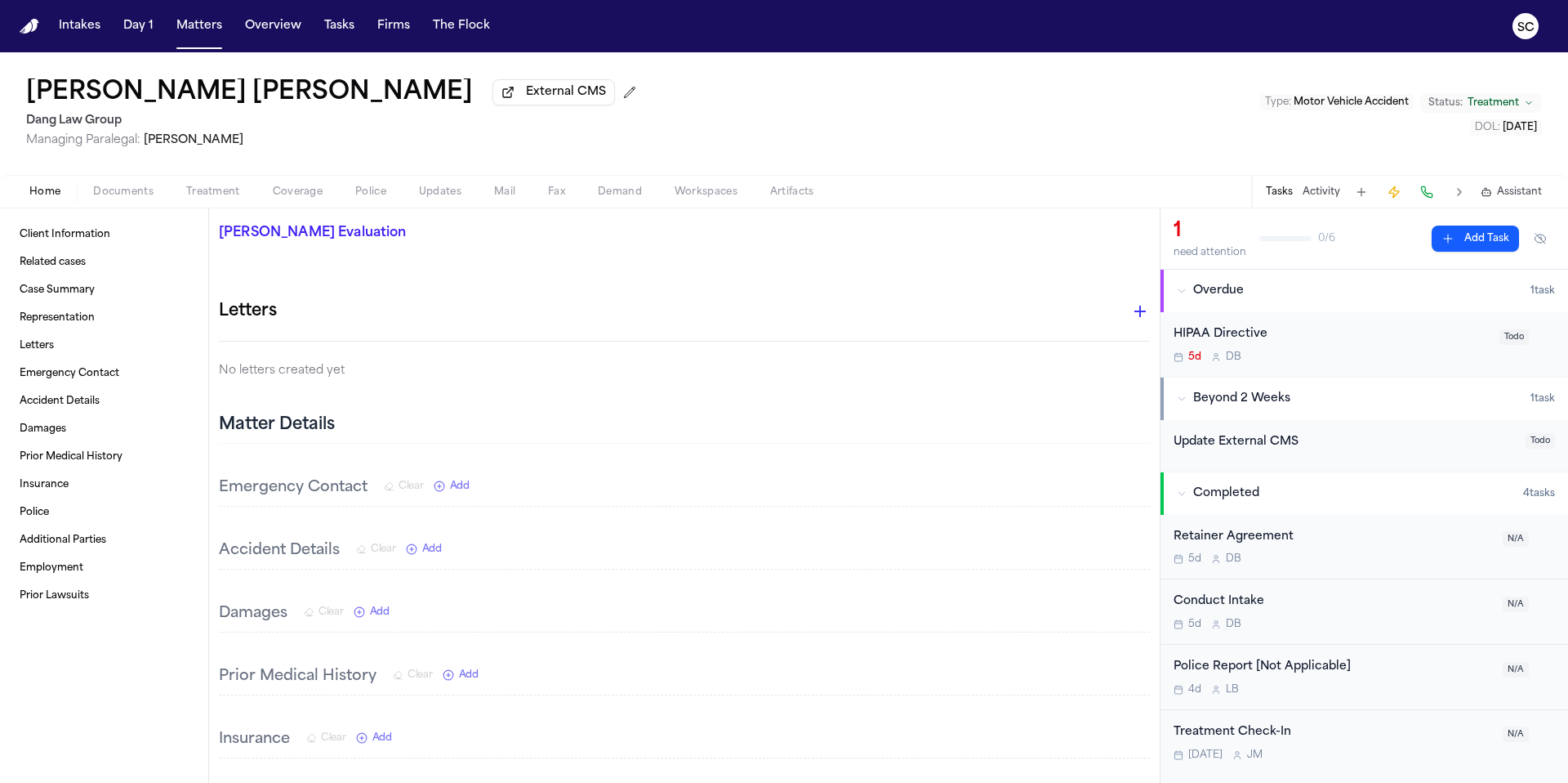
click at [1339, 457] on div "Update External CMS" at bounding box center [1344, 446] width 342 height 26
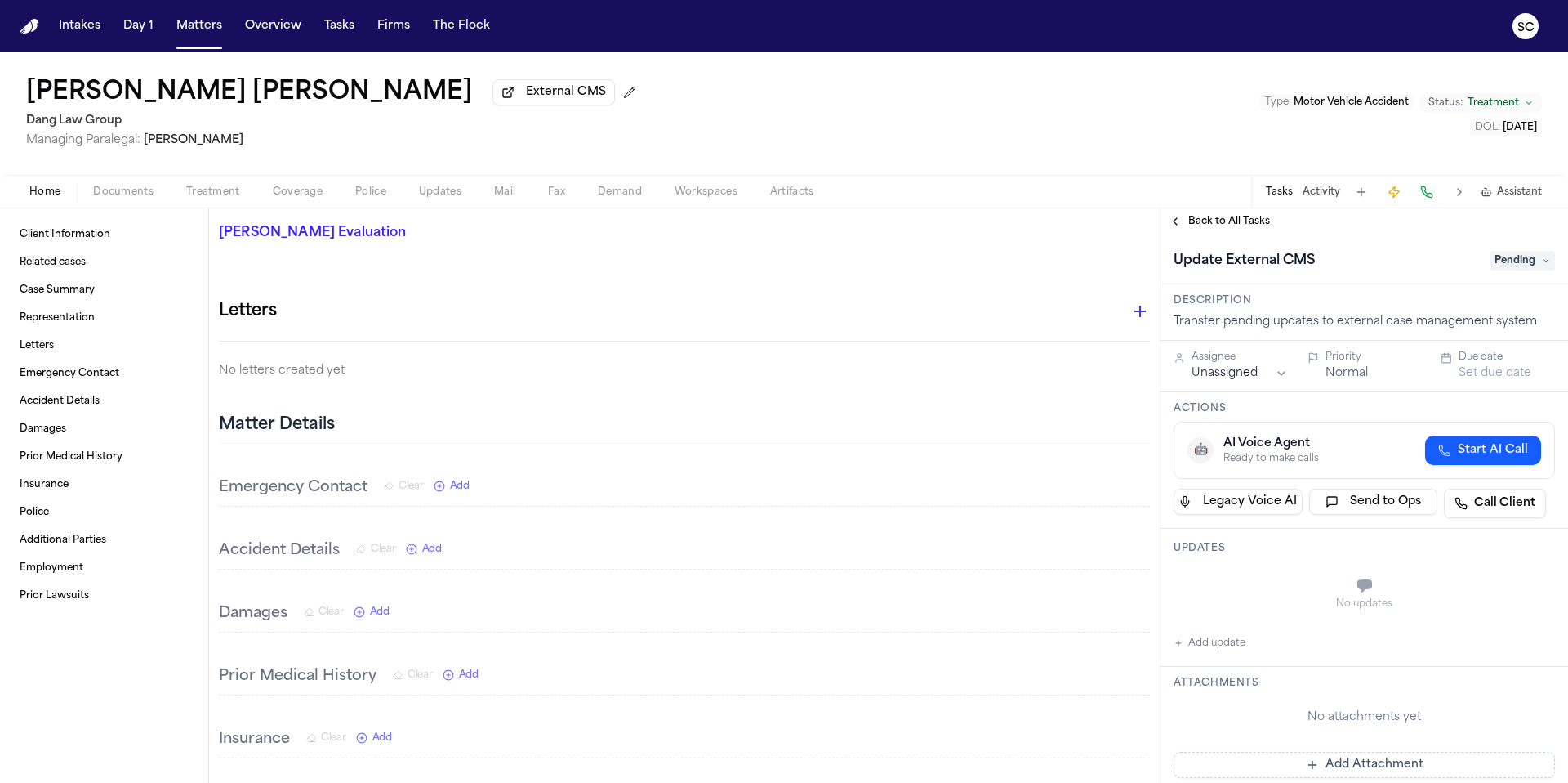
click at [1220, 223] on span "Back to All Tasks" at bounding box center [1229, 221] width 82 height 13
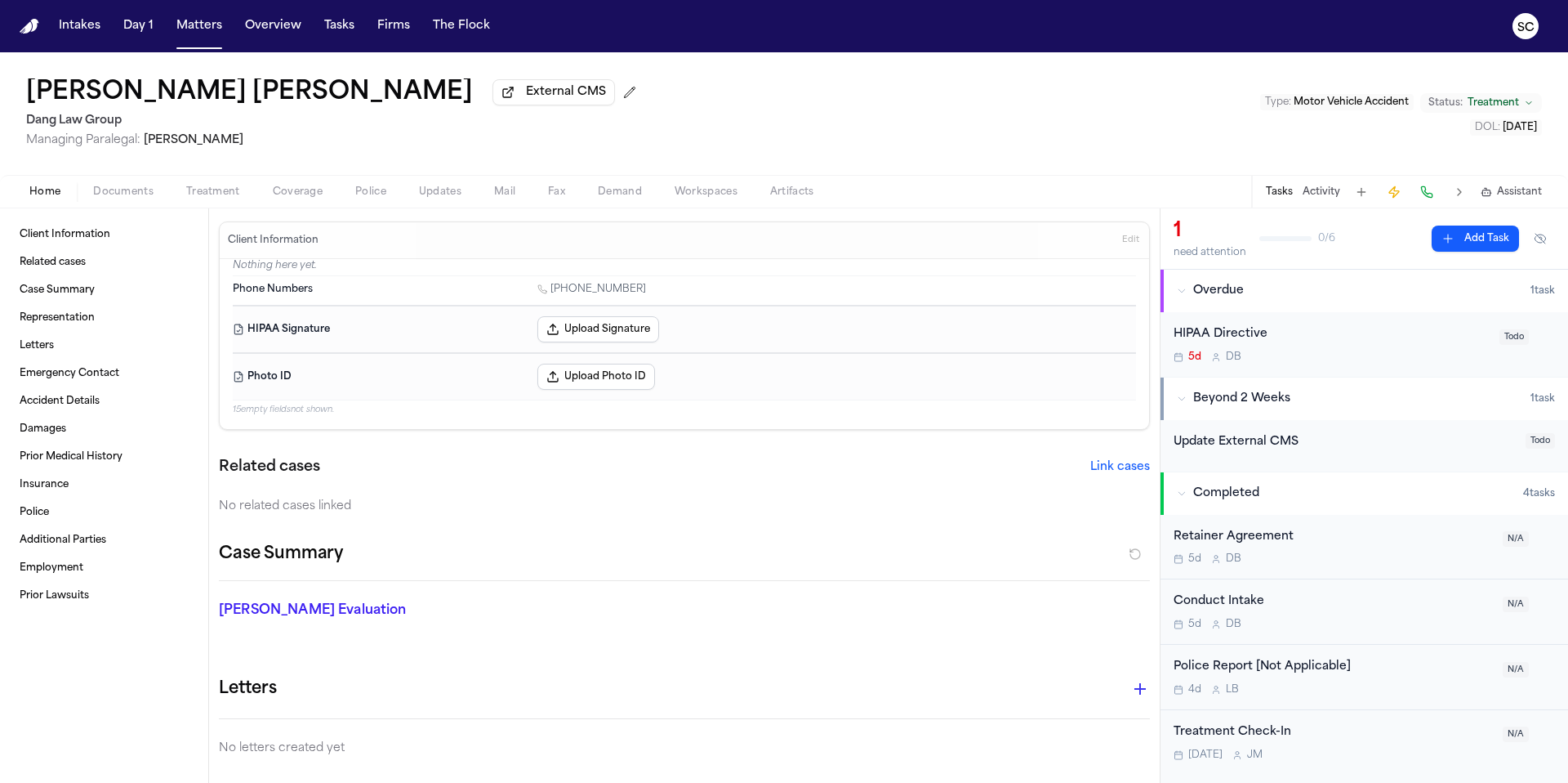
click at [1380, 679] on div "Police Report [Not Applicable] 4d L B" at bounding box center [1334, 677] width 320 height 38
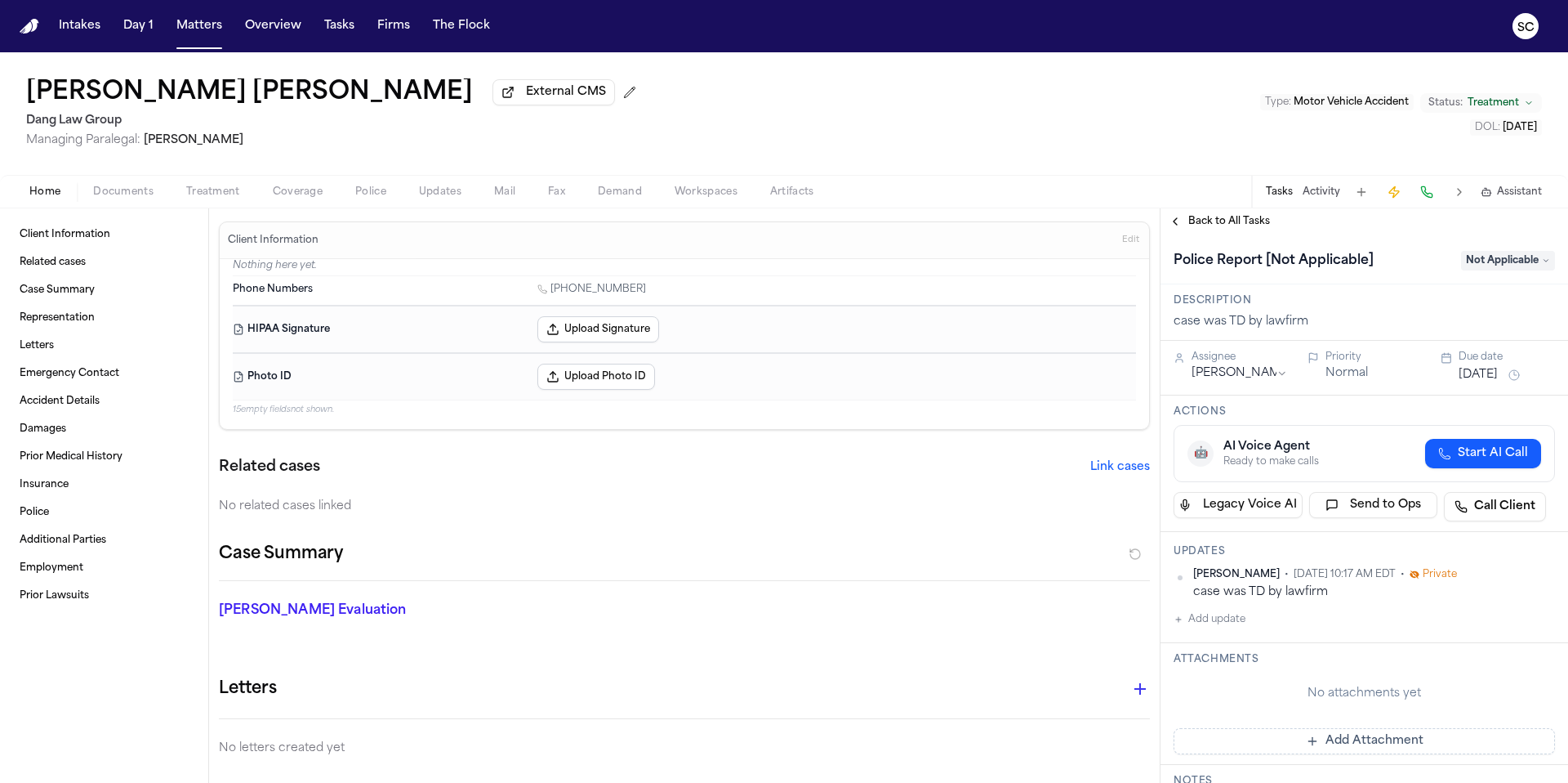
click at [1498, 105] on span "Treatment" at bounding box center [1493, 103] width 51 height 13
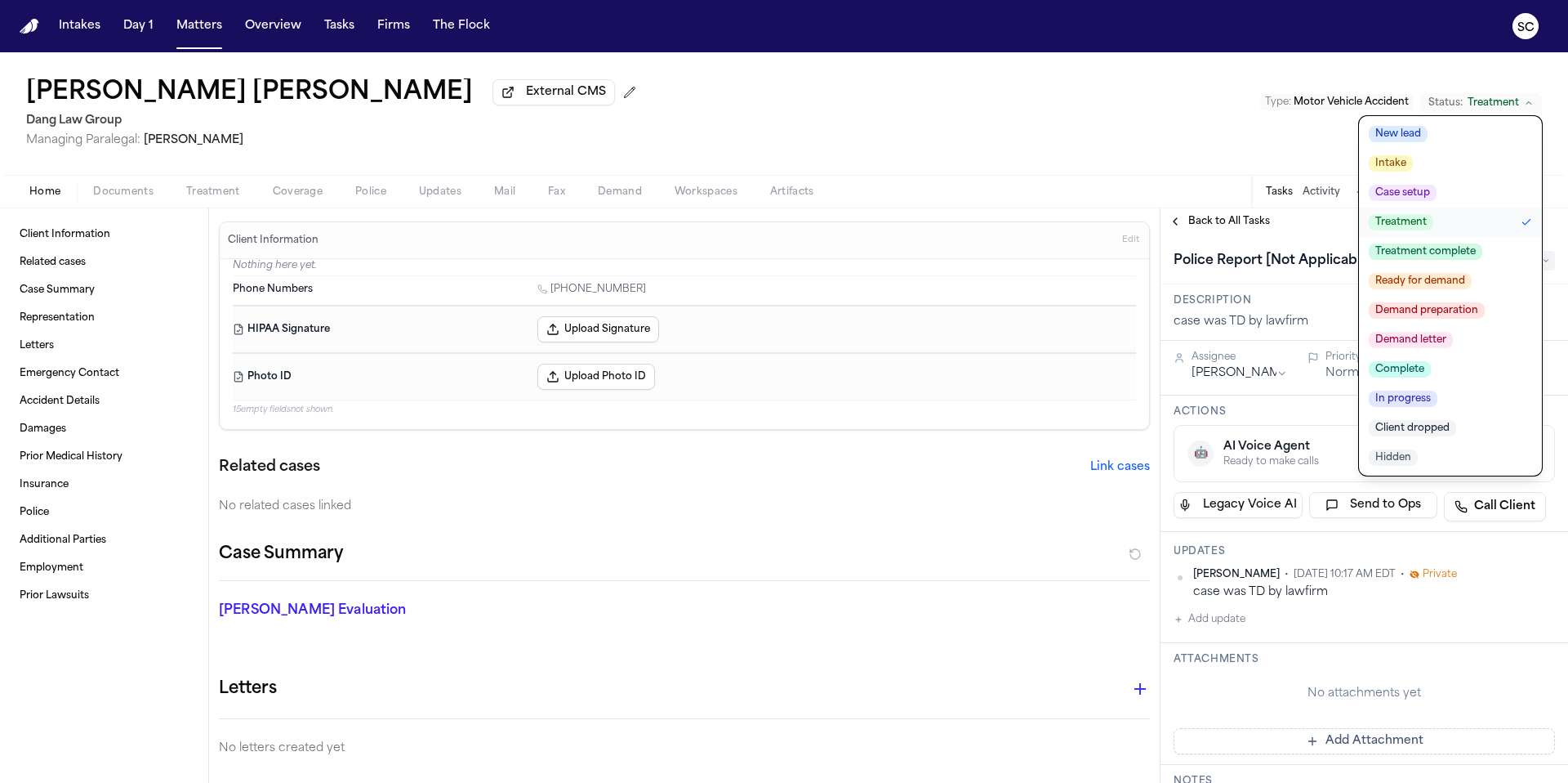
click at [1073, 117] on div "Kelly Johanna Reyes Salceda External CMS Dang Law Group Managing Paralegal: Jac…" at bounding box center [784, 114] width 1568 height 123
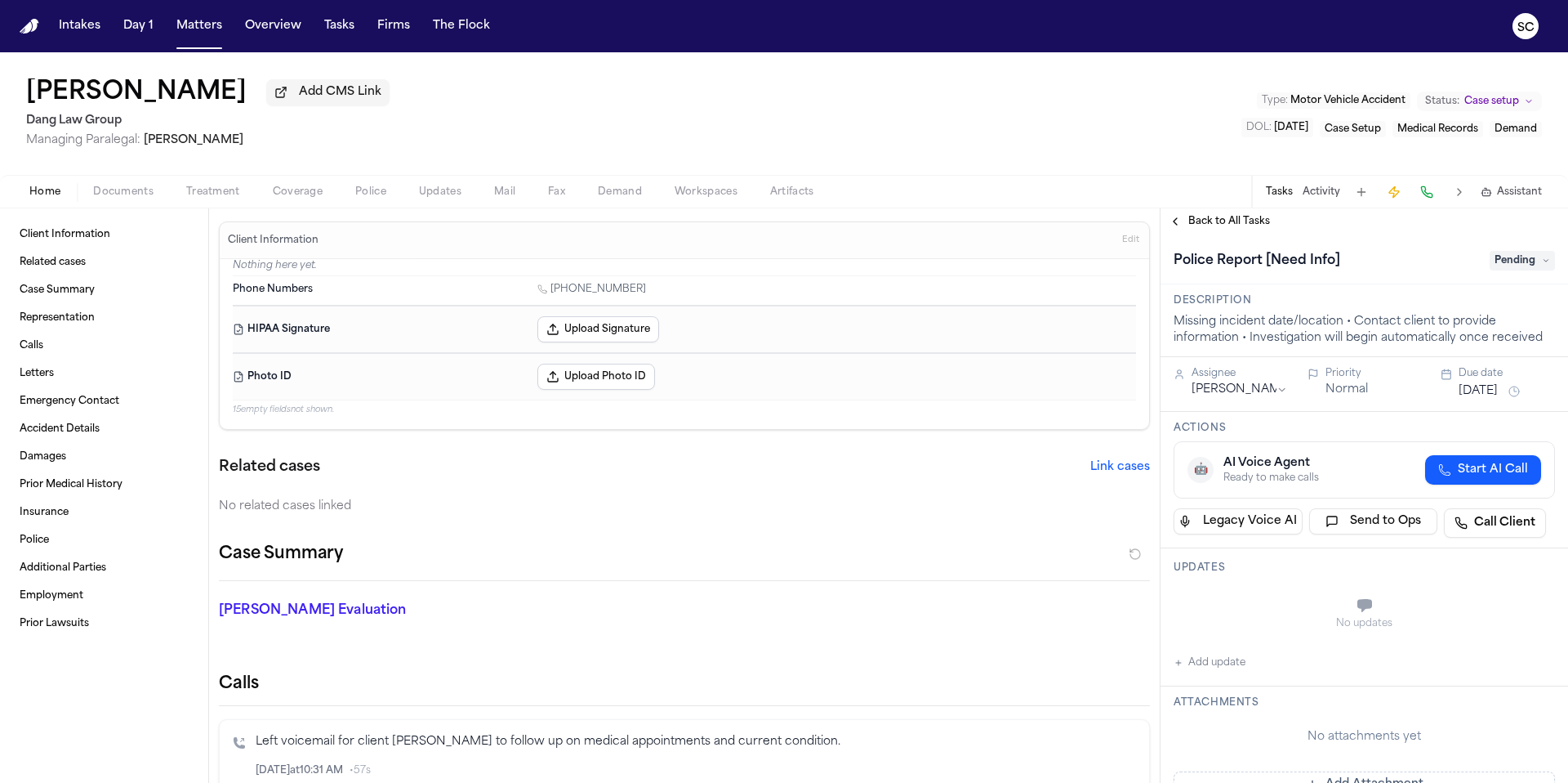
click at [113, 196] on span "Documents" at bounding box center [123, 192] width 60 height 13
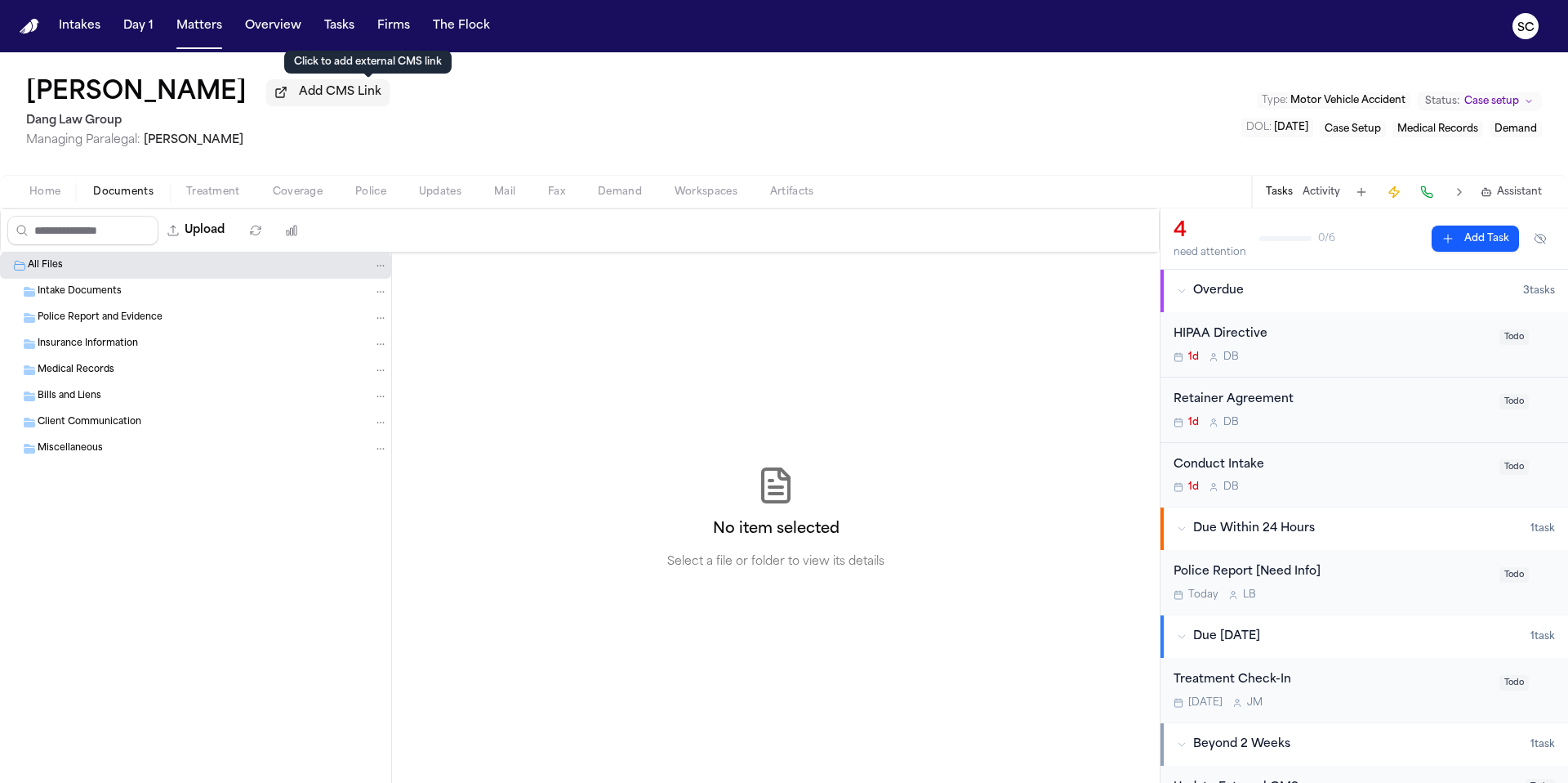
click at [381, 97] on span "Add CMS Link" at bounding box center [340, 93] width 83 height 17
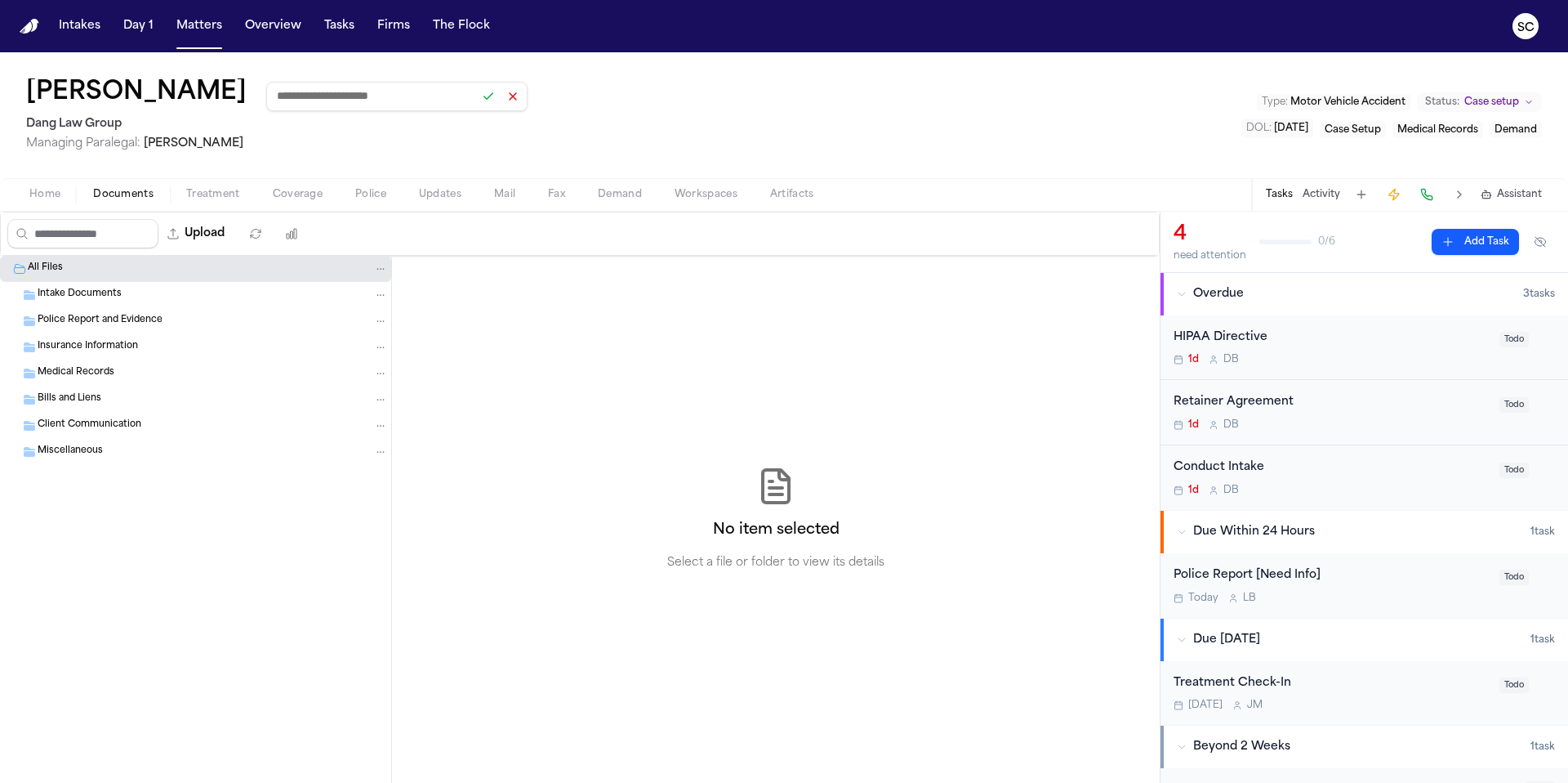
click at [351, 99] on input at bounding box center [397, 96] width 262 height 29
paste input "**********"
type input "**********"
click at [499, 99] on button at bounding box center [489, 97] width 23 height 23
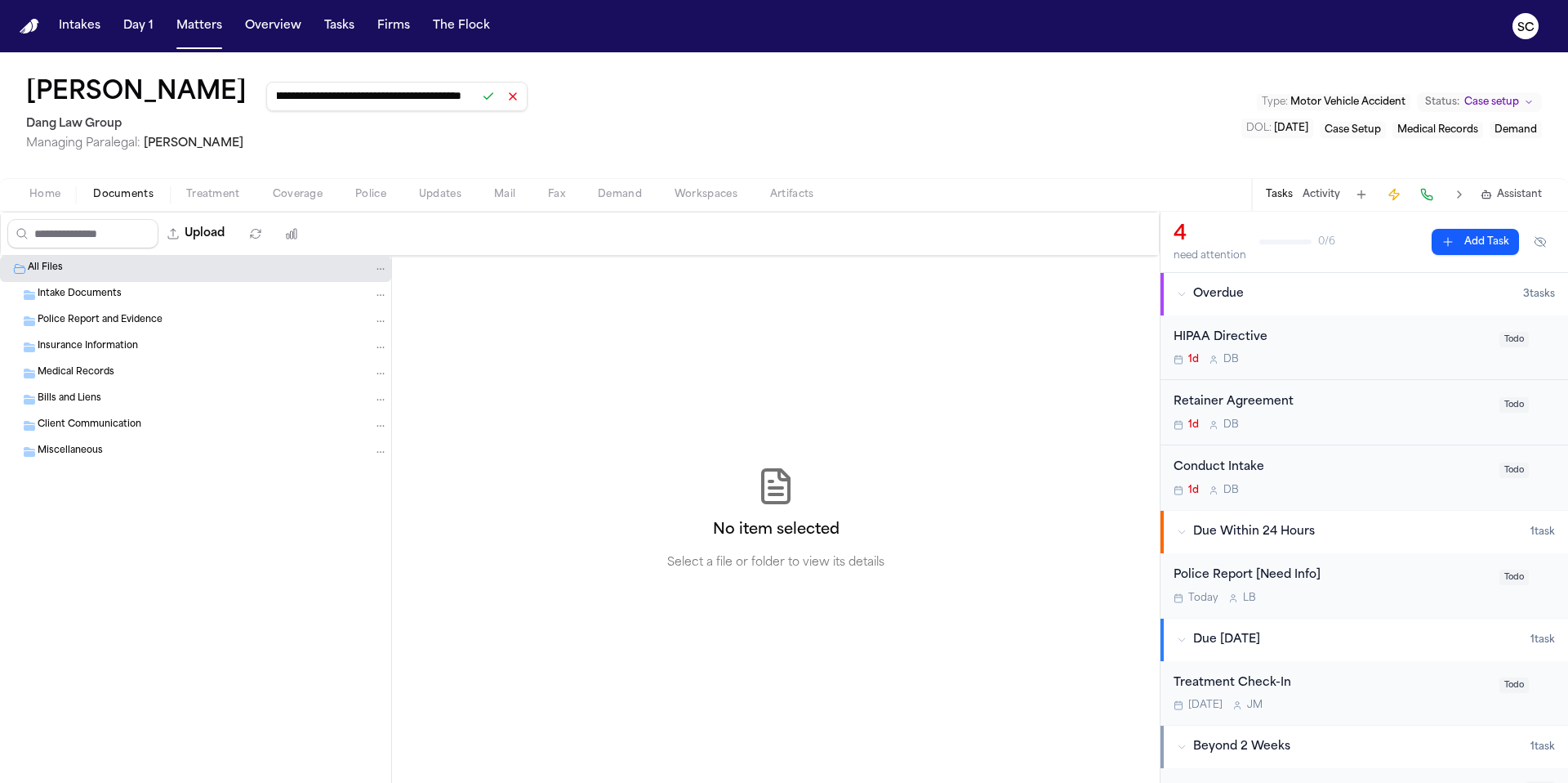
scroll to position [0, 0]
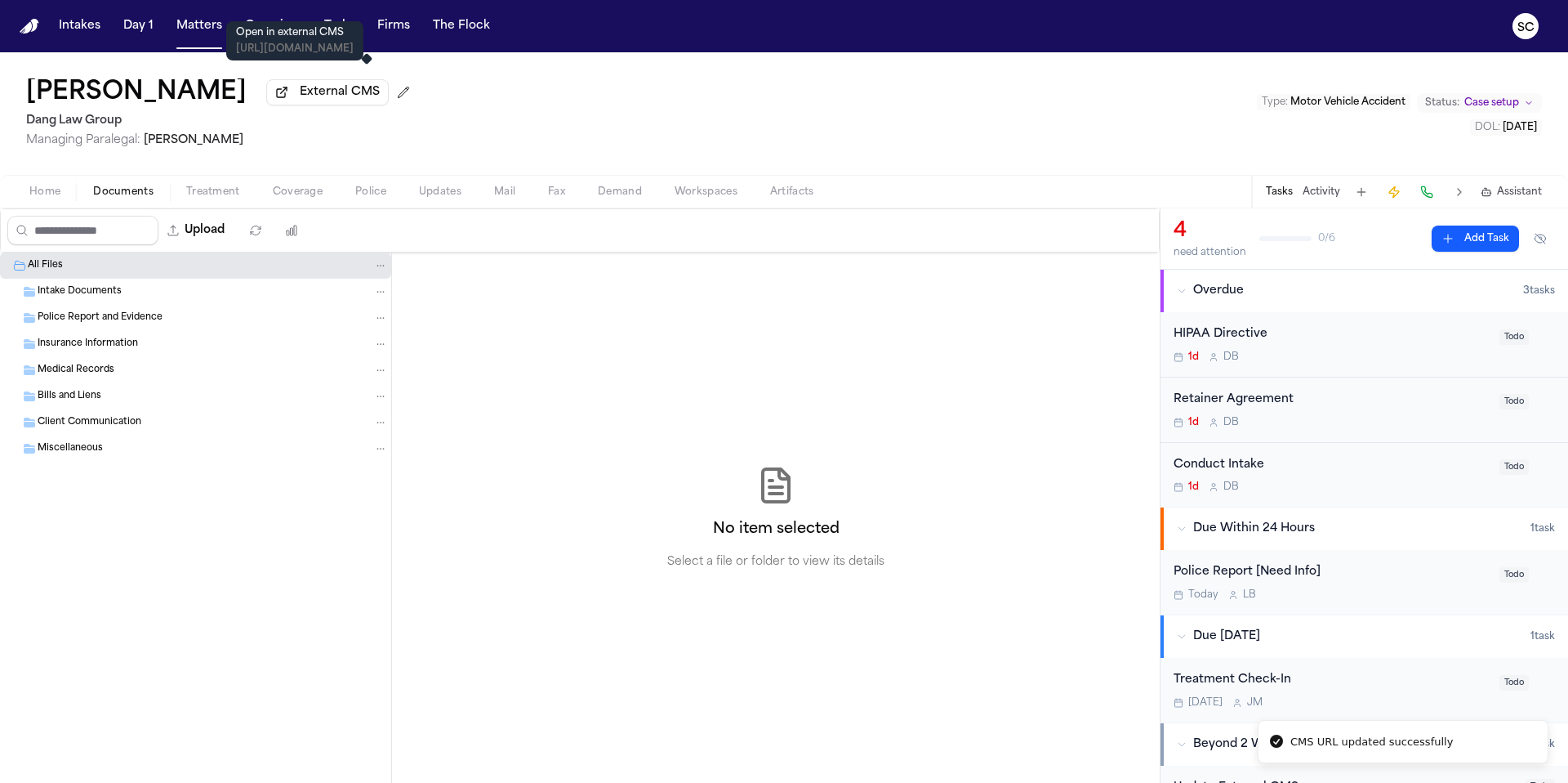
click at [379, 99] on span "External CMS" at bounding box center [340, 93] width 80 height 17
click at [417, 99] on button at bounding box center [403, 93] width 27 height 27
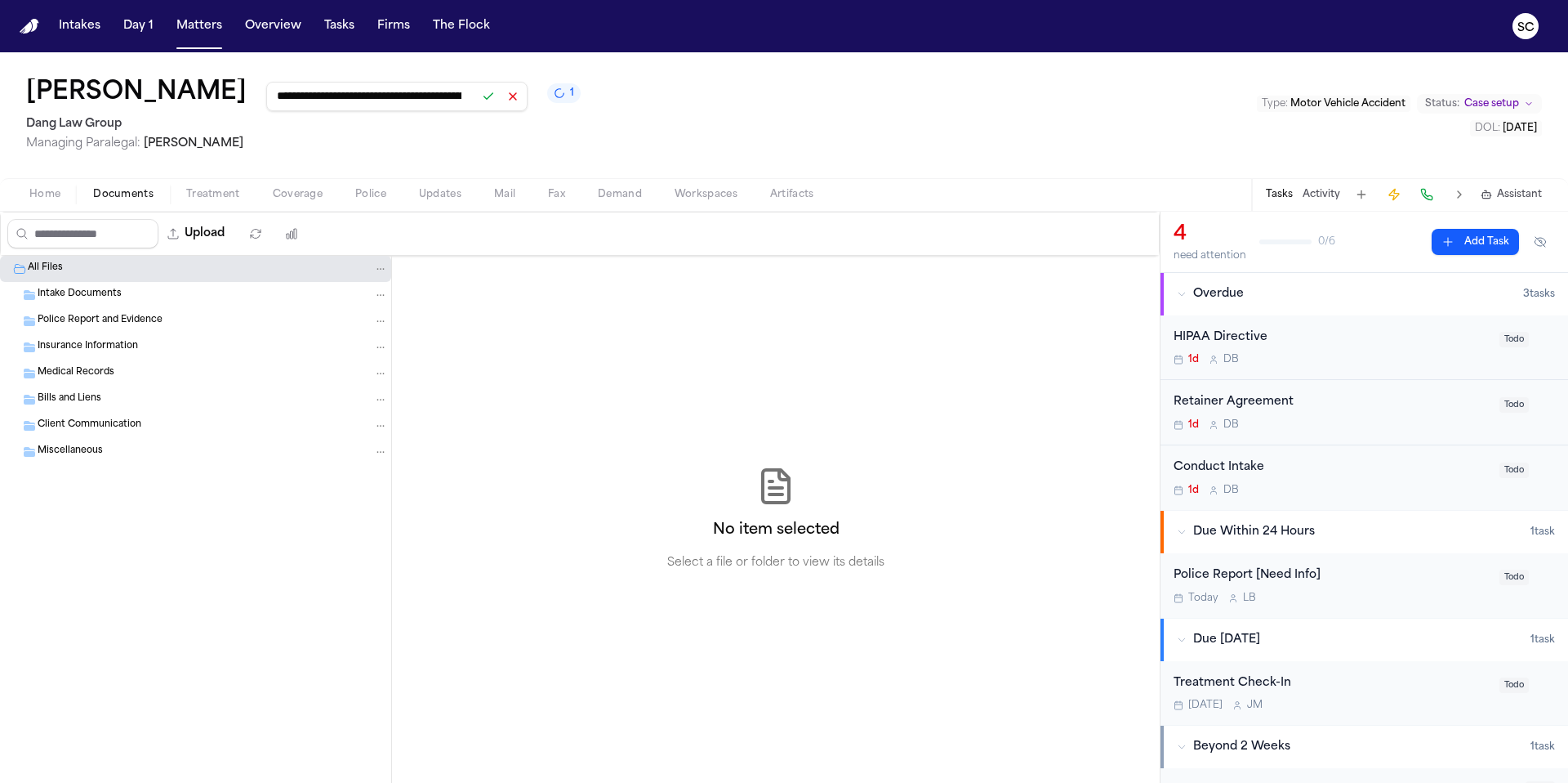
drag, startPoint x: 503, startPoint y: 101, endPoint x: 173, endPoint y: 101, distance: 330.0
click at [173, 101] on div "**********" at bounding box center [303, 94] width 554 height 32
type input "**********"
click at [499, 99] on button at bounding box center [489, 97] width 23 height 23
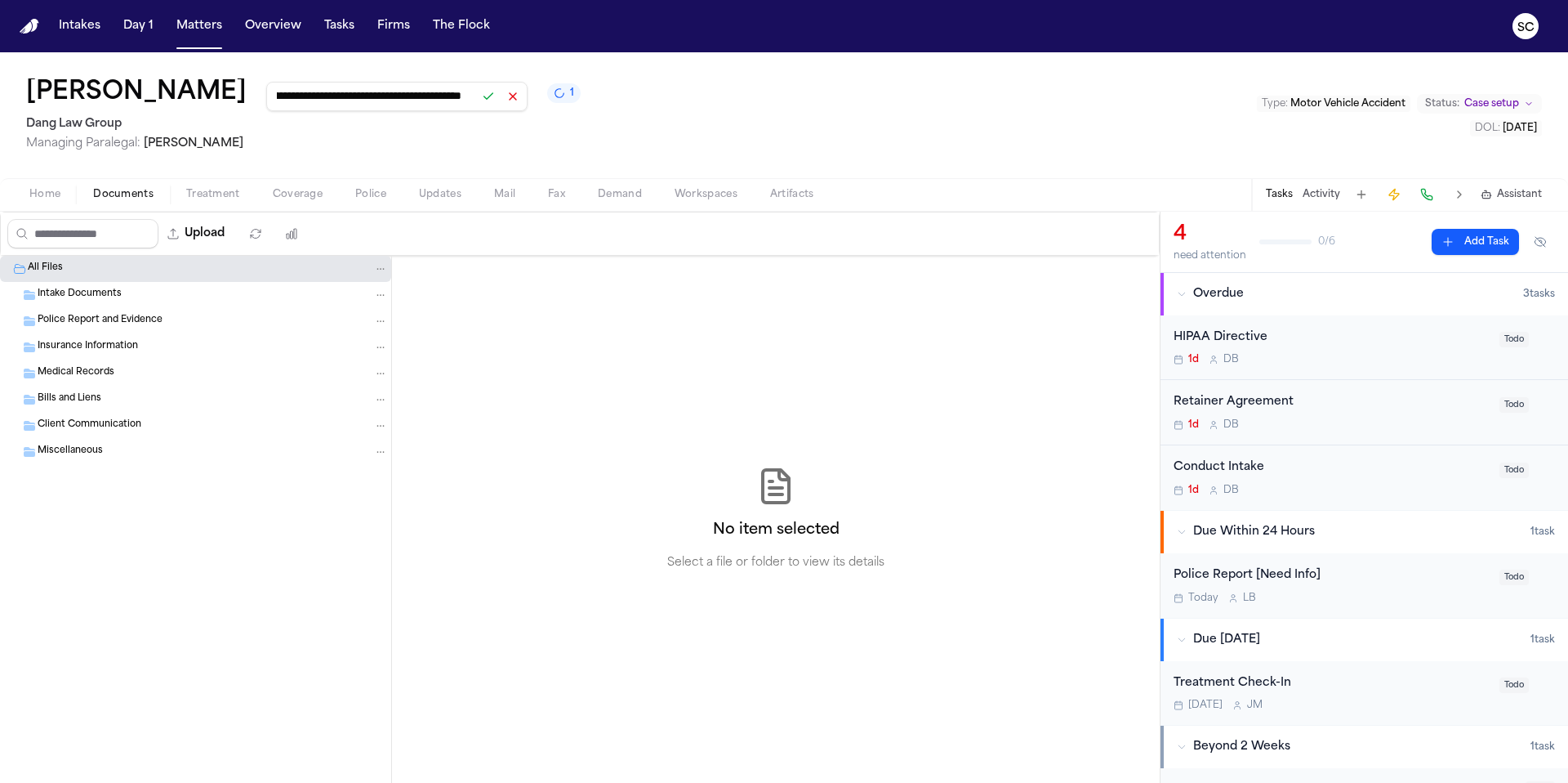
scroll to position [0, 0]
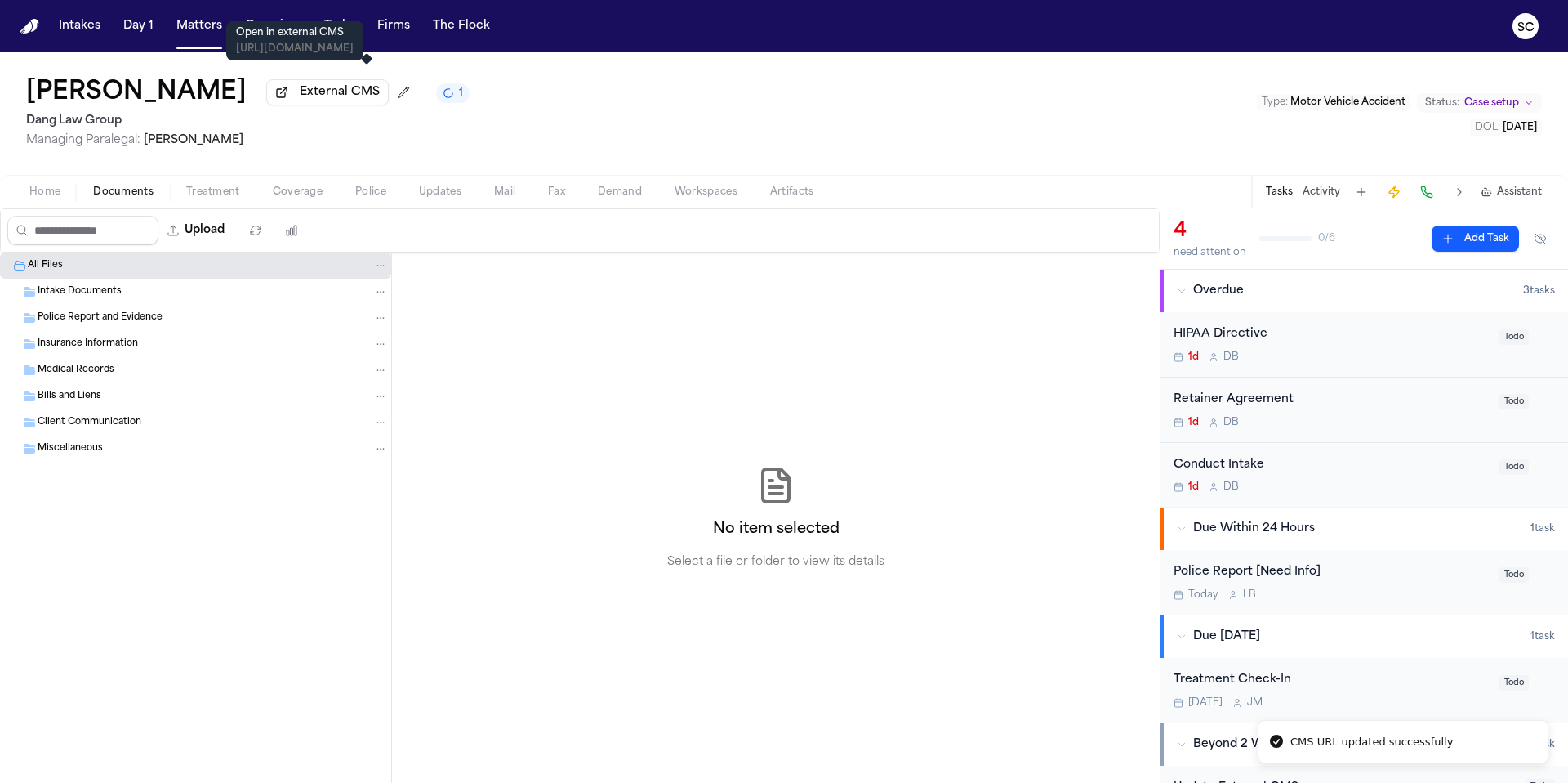
click at [376, 99] on span "External CMS" at bounding box center [340, 93] width 80 height 17
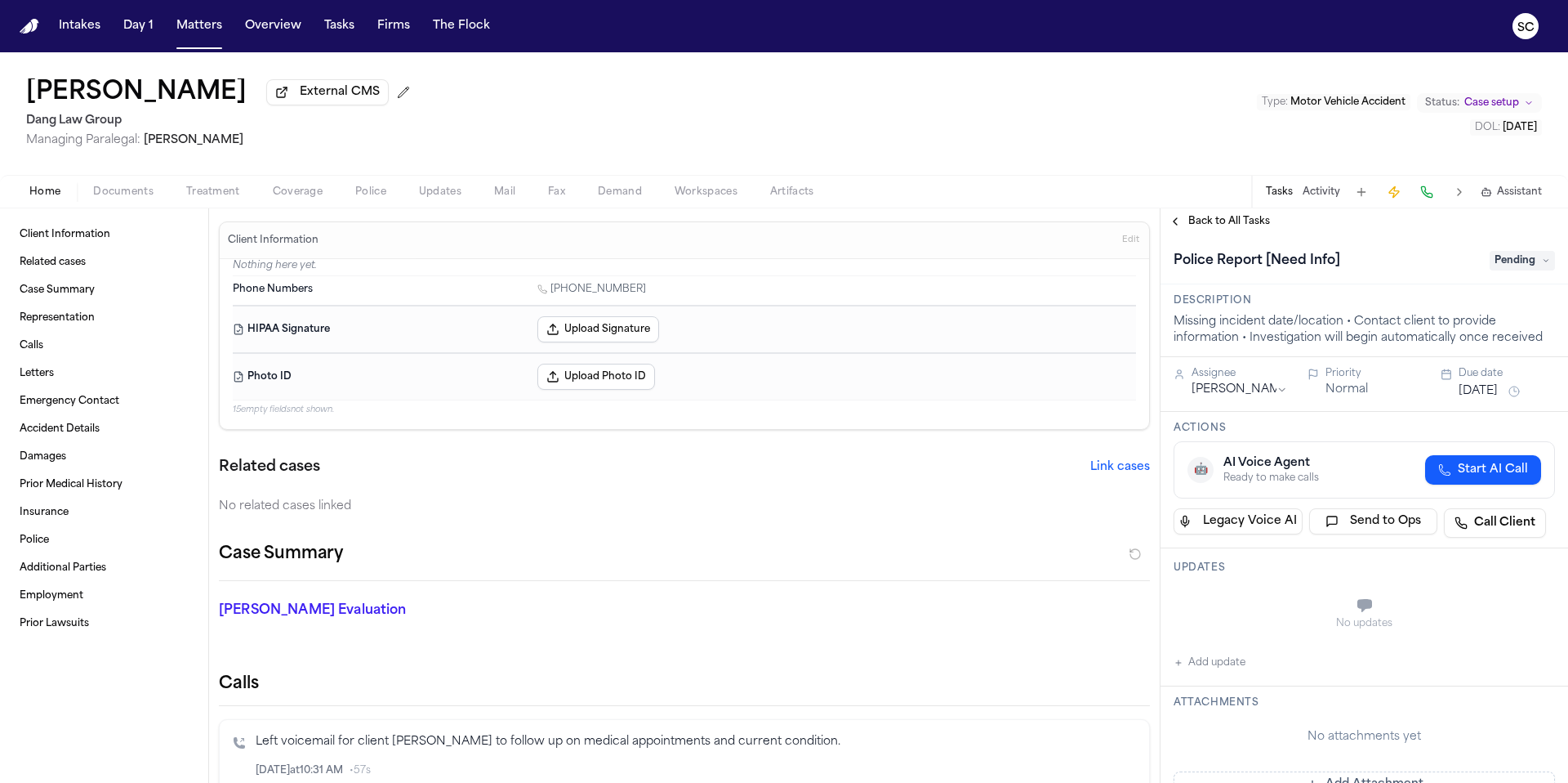
click at [1226, 668] on button "Add update" at bounding box center [1209, 663] width 72 height 20
paste textarea "**********"
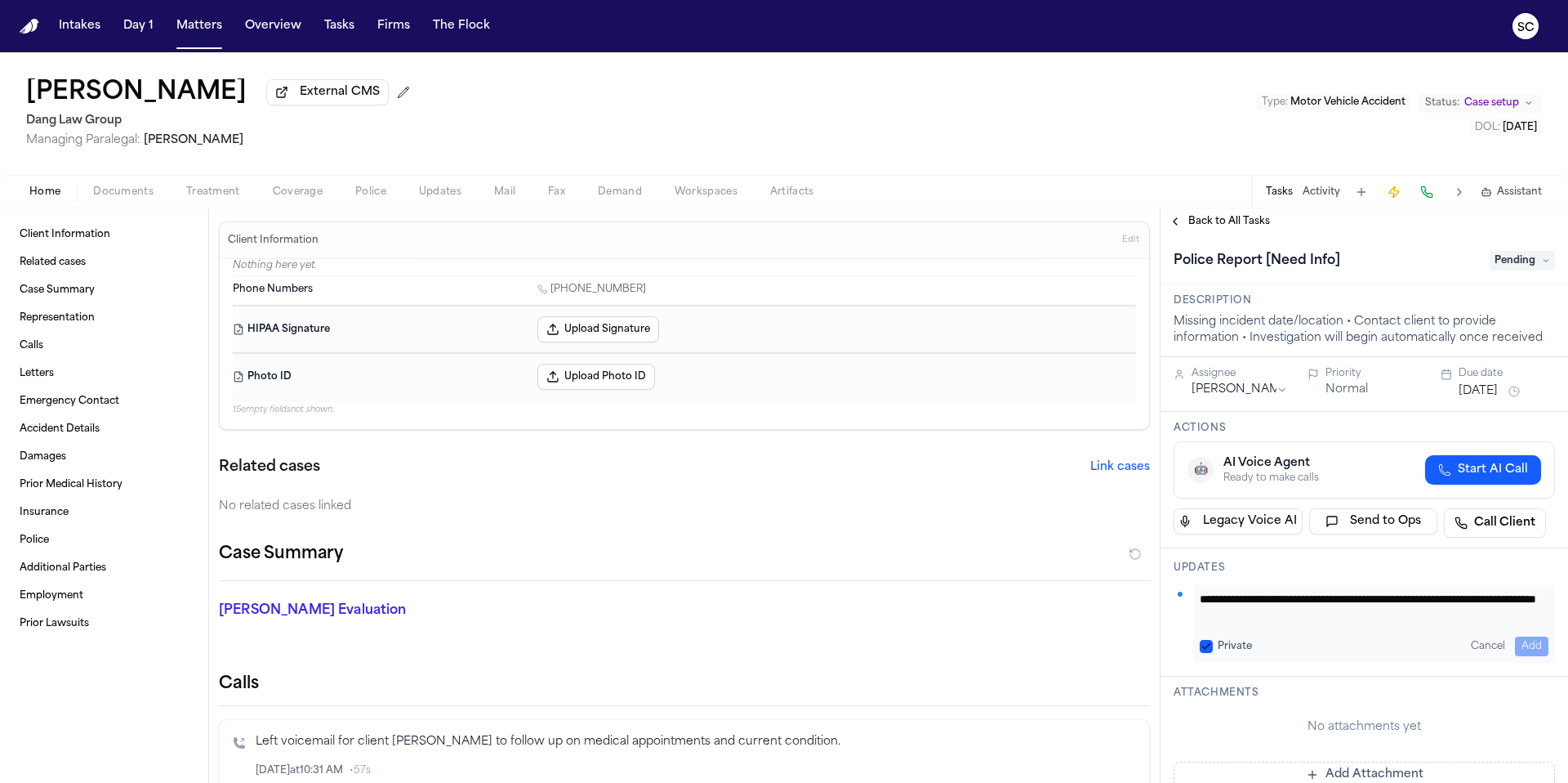
scroll to position [1, 0]
type textarea "**********"
click at [1520, 646] on button "Add" at bounding box center [1532, 646] width 33 height 20
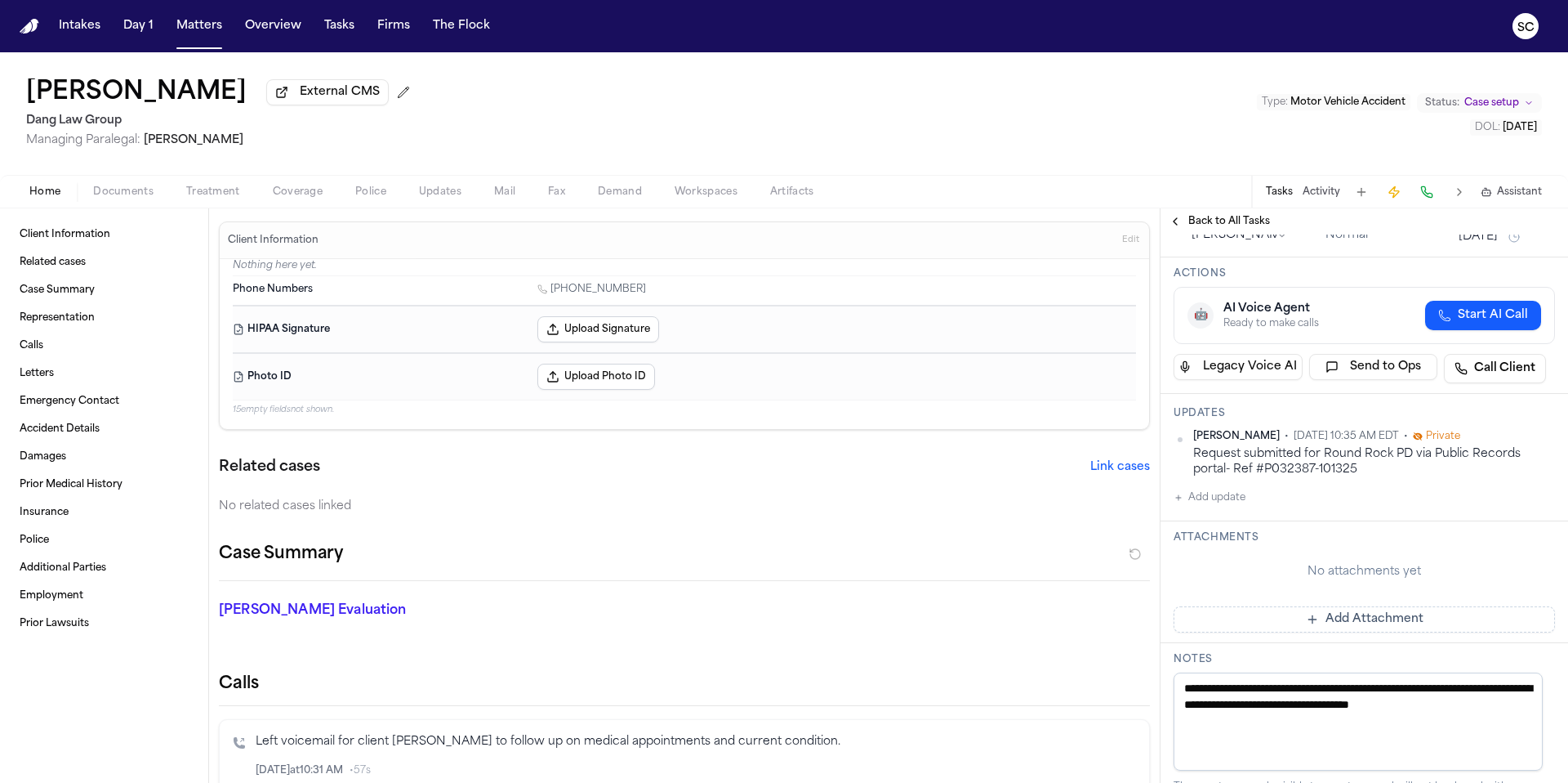
scroll to position [239, 0]
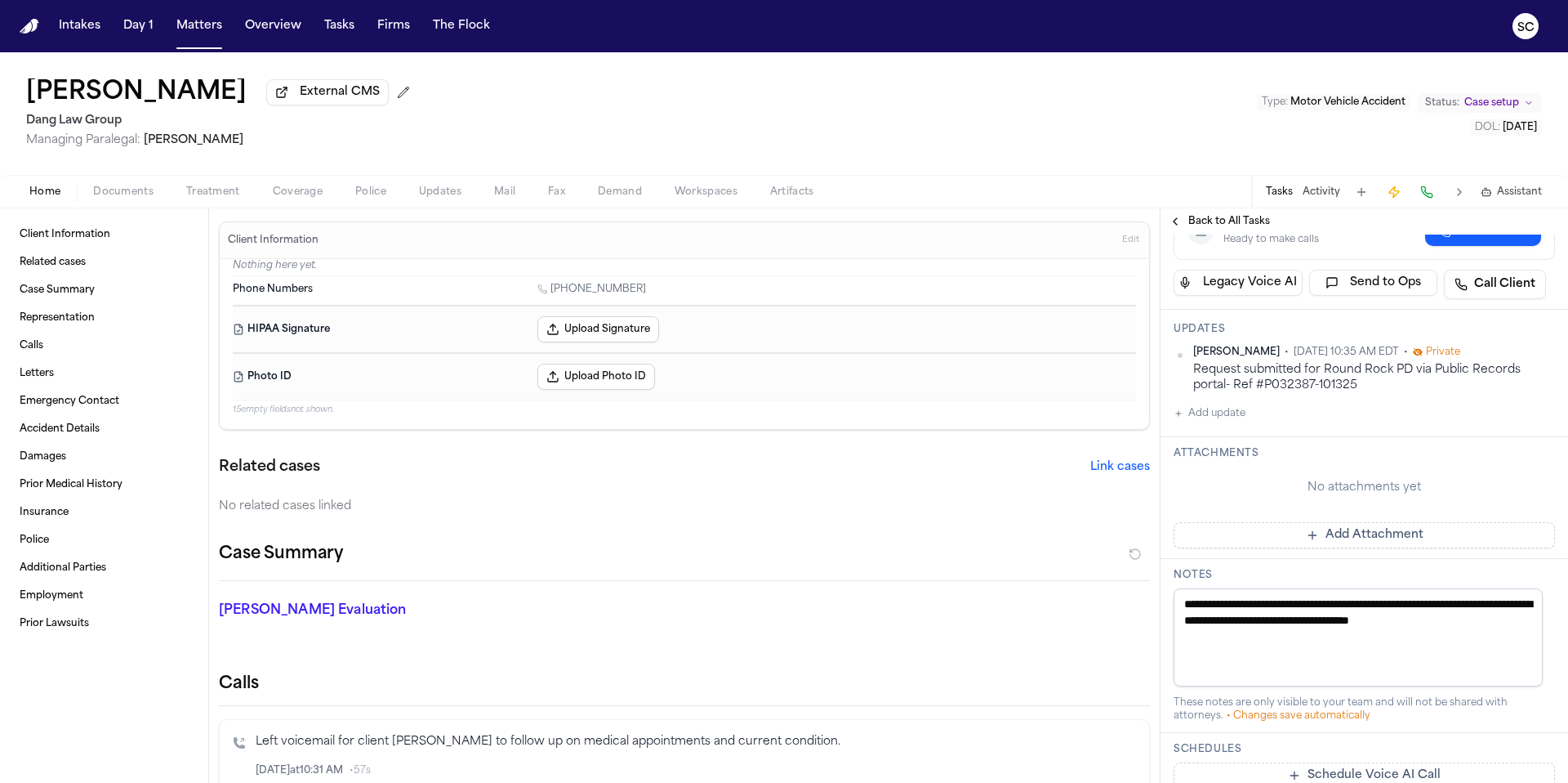
click at [1320, 538] on button "Add Attachment" at bounding box center [1364, 535] width 381 height 27
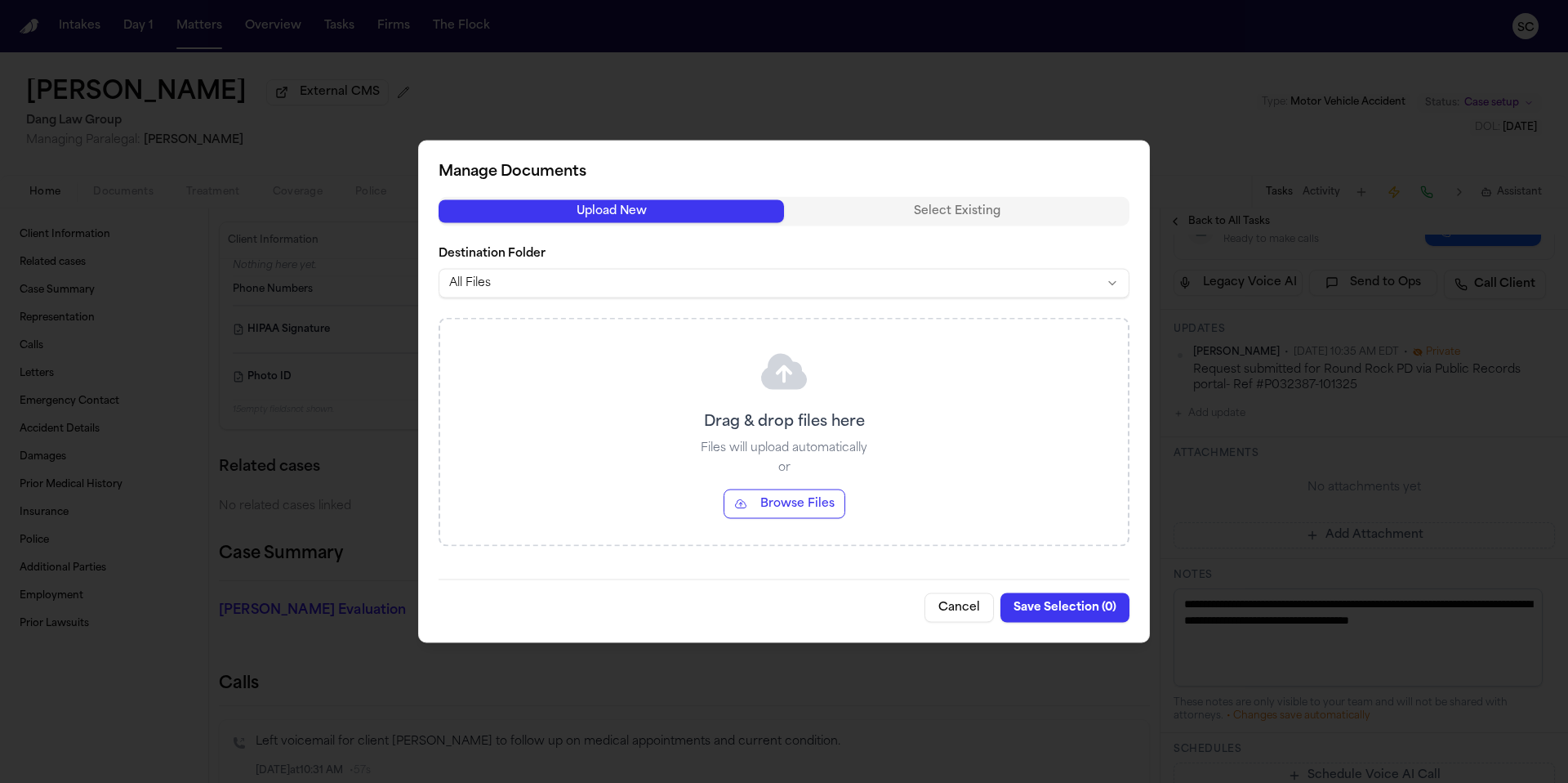
click at [940, 604] on button "Cancel" at bounding box center [959, 607] width 70 height 29
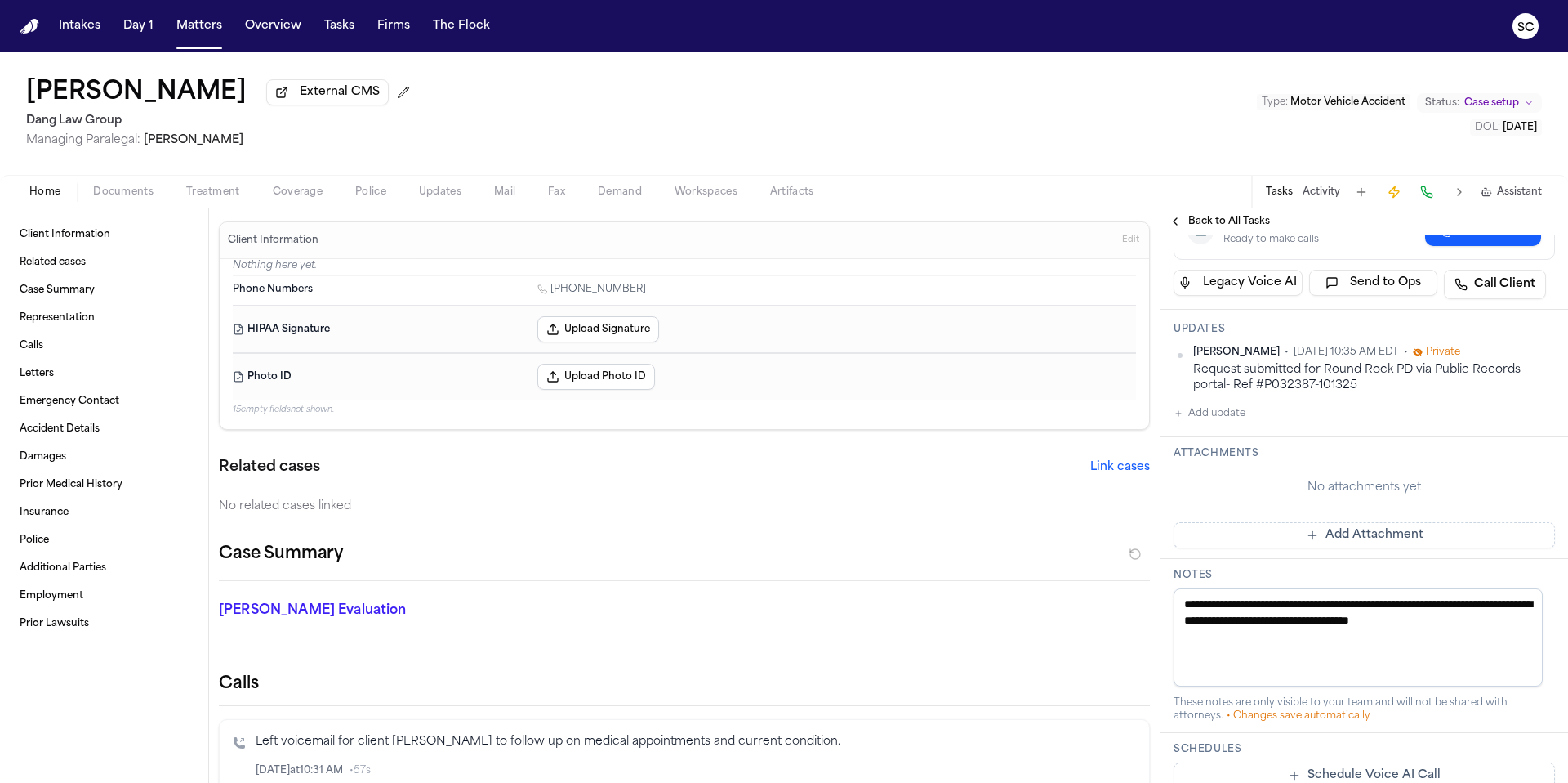
drag, startPoint x: 1240, startPoint y: 645, endPoint x: 1186, endPoint y: 607, distance: 66.0
click at [1186, 607] on textarea "**********" at bounding box center [1358, 637] width 369 height 98
paste textarea "**********"
type textarea "**********"
click at [1246, 573] on h3 "Notes" at bounding box center [1364, 575] width 381 height 13
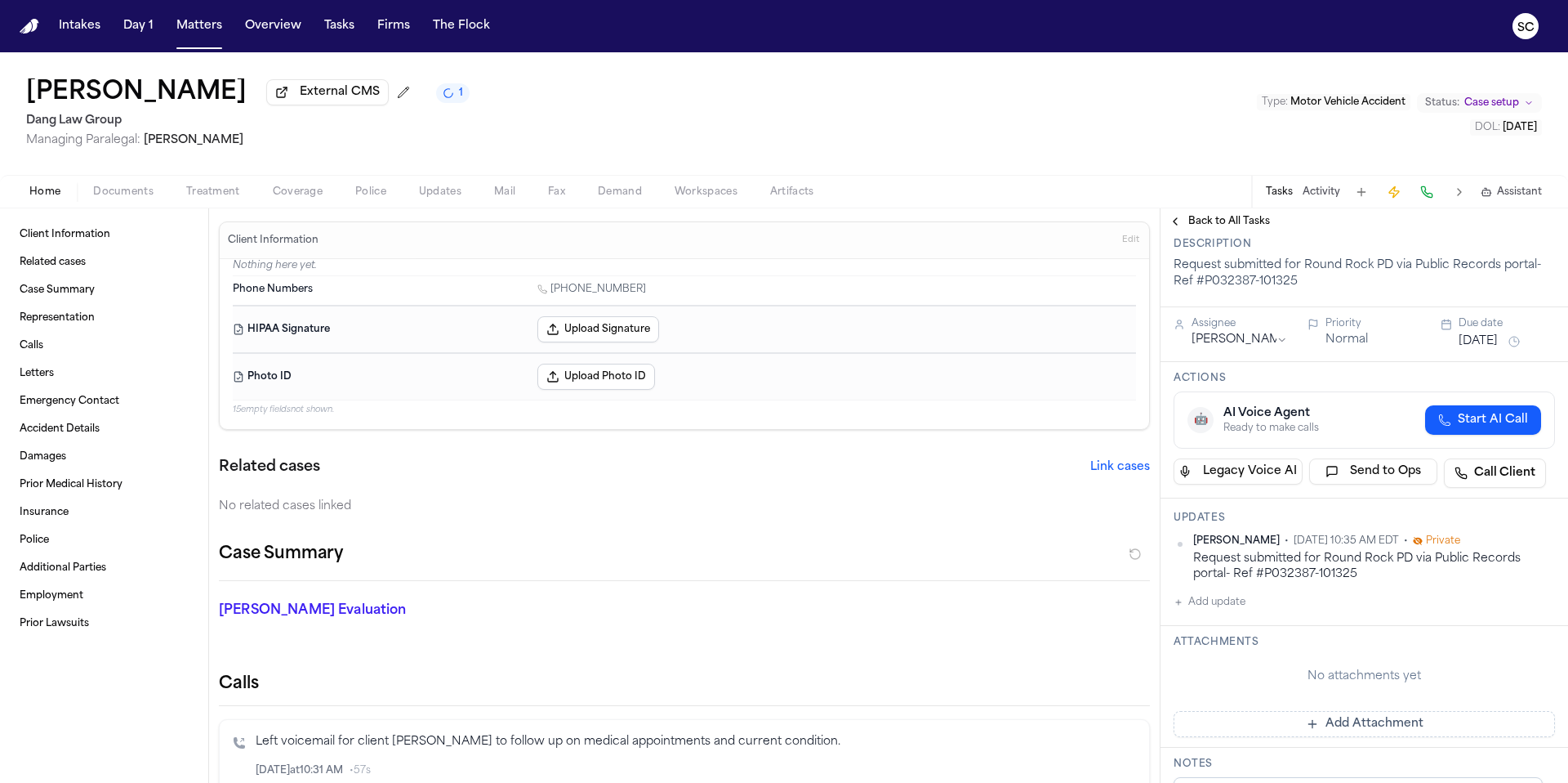
scroll to position [0, 0]
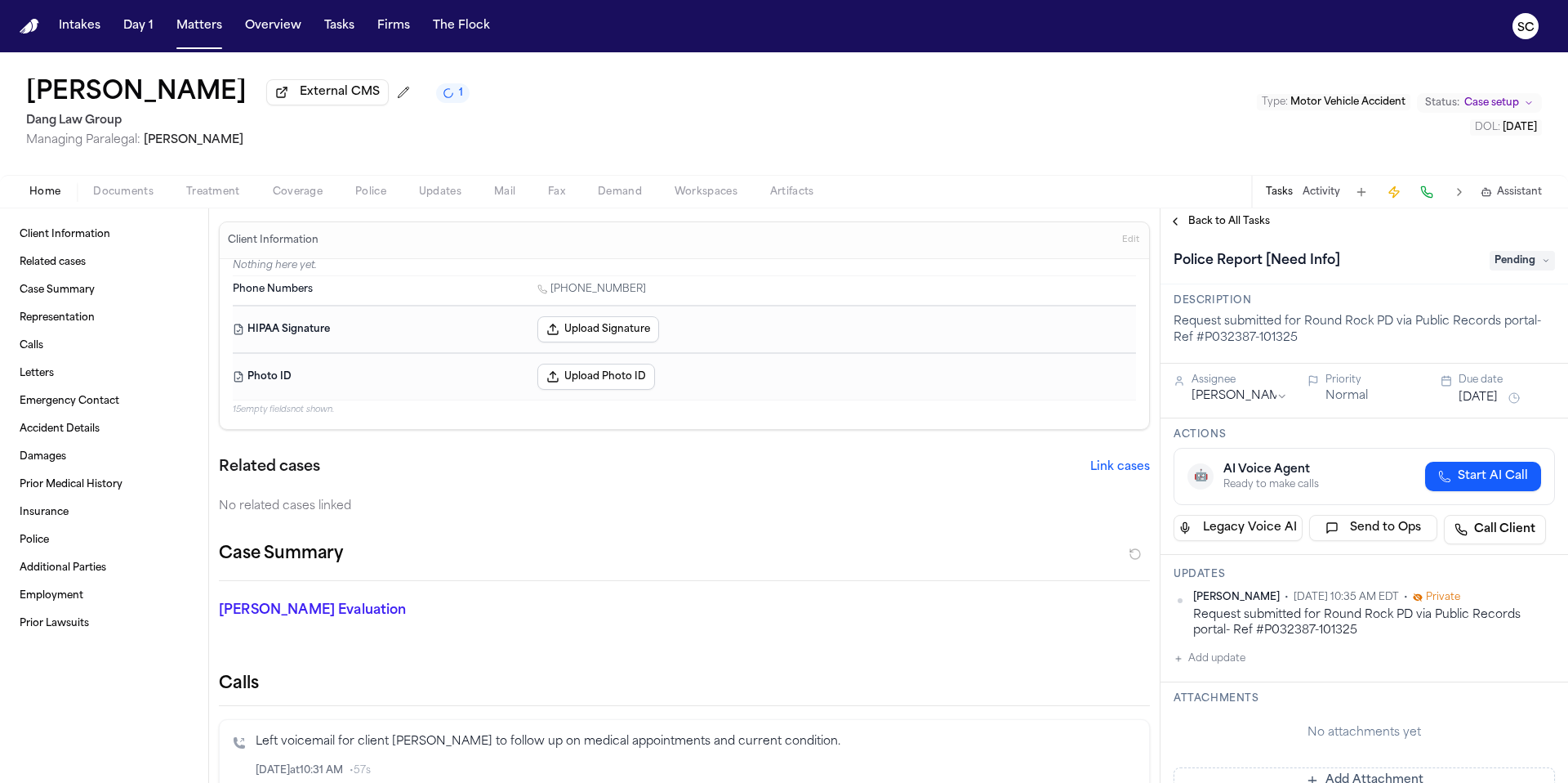
click at [1509, 268] on span "Pending" at bounding box center [1522, 261] width 65 height 20
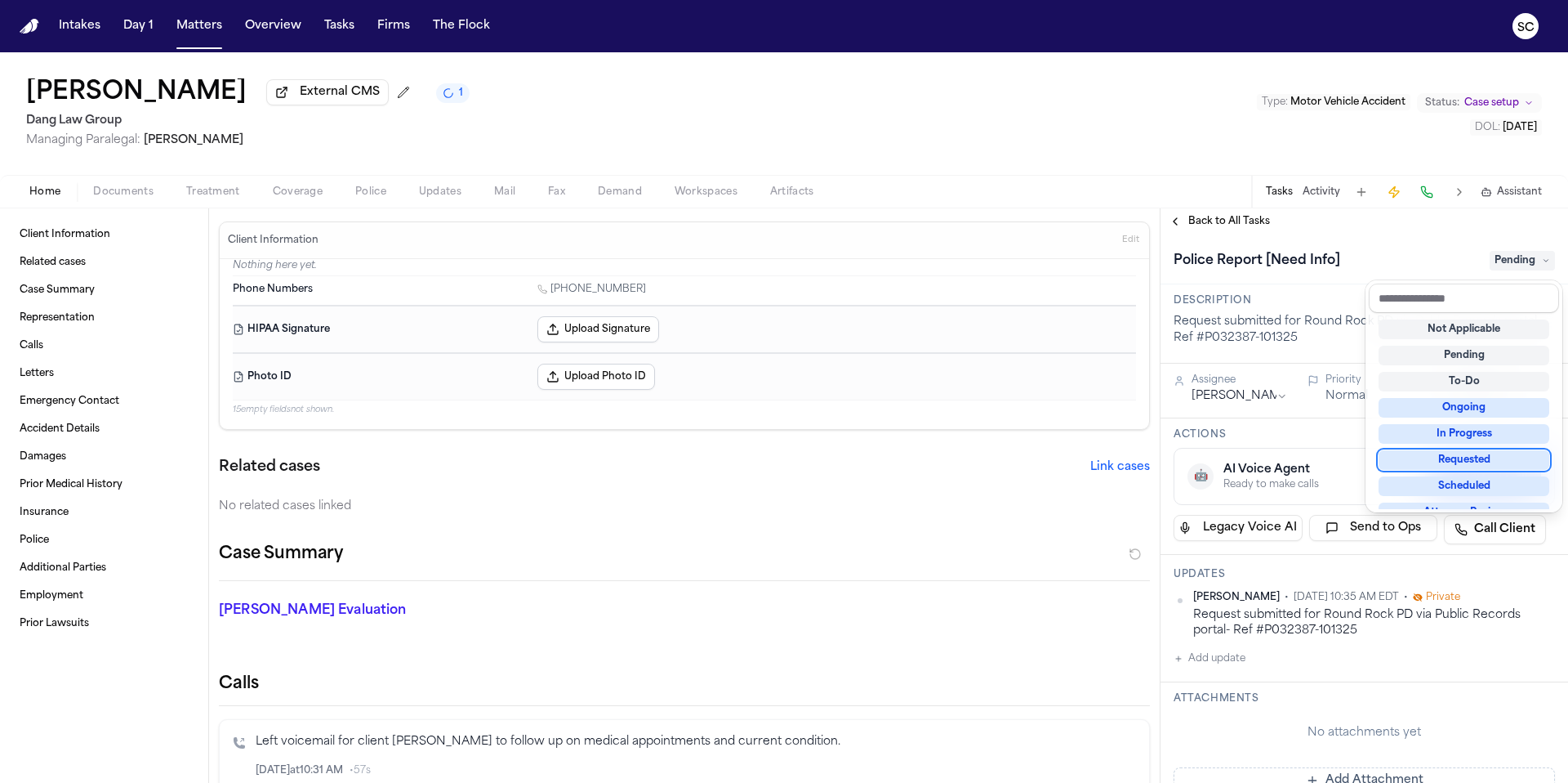
click at [1486, 460] on div "Requested" at bounding box center [1464, 460] width 171 height 20
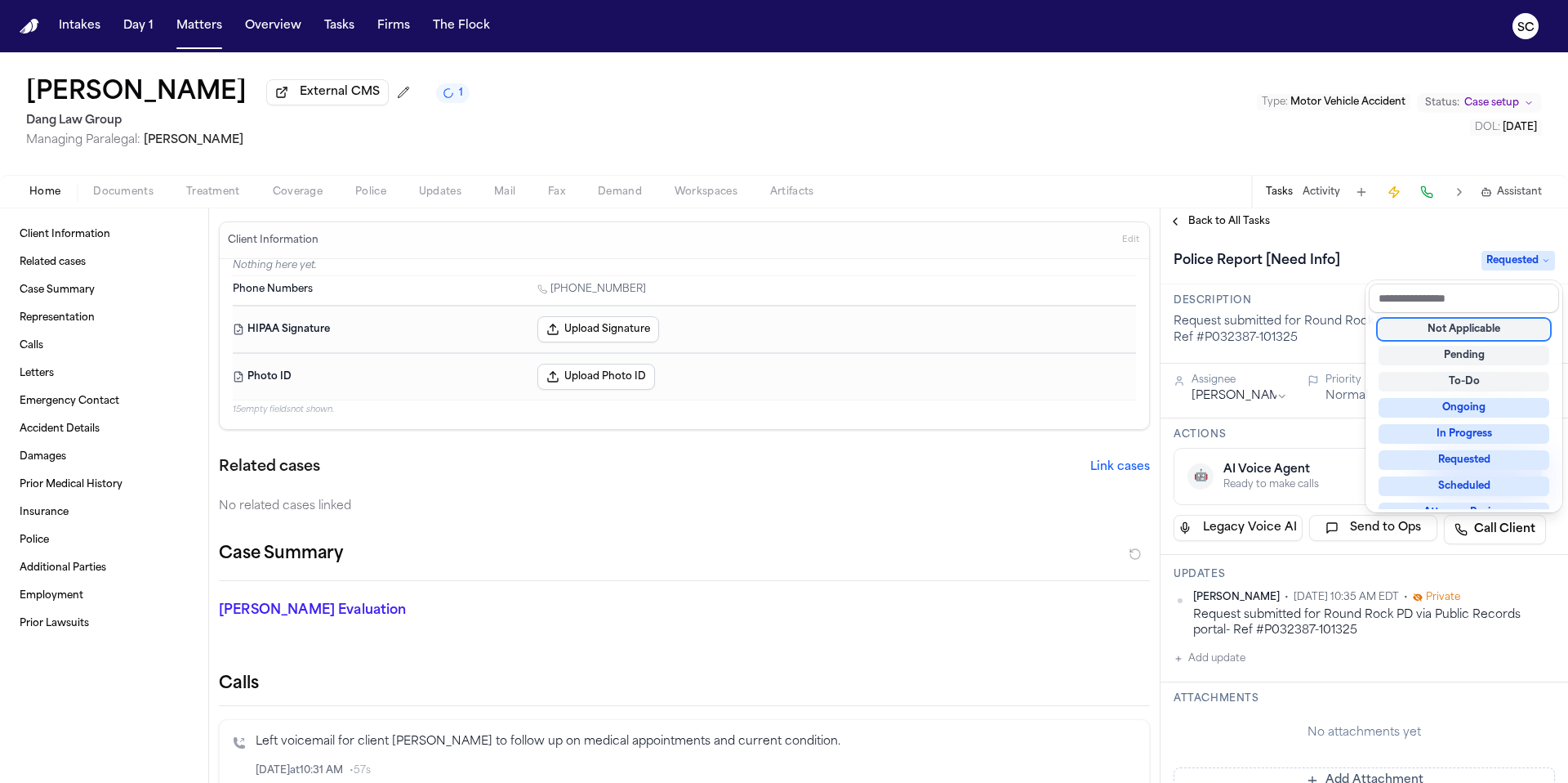
scroll to position [13, 0]
click at [1383, 647] on div "**********" at bounding box center [1364, 767] width 408 height 1066
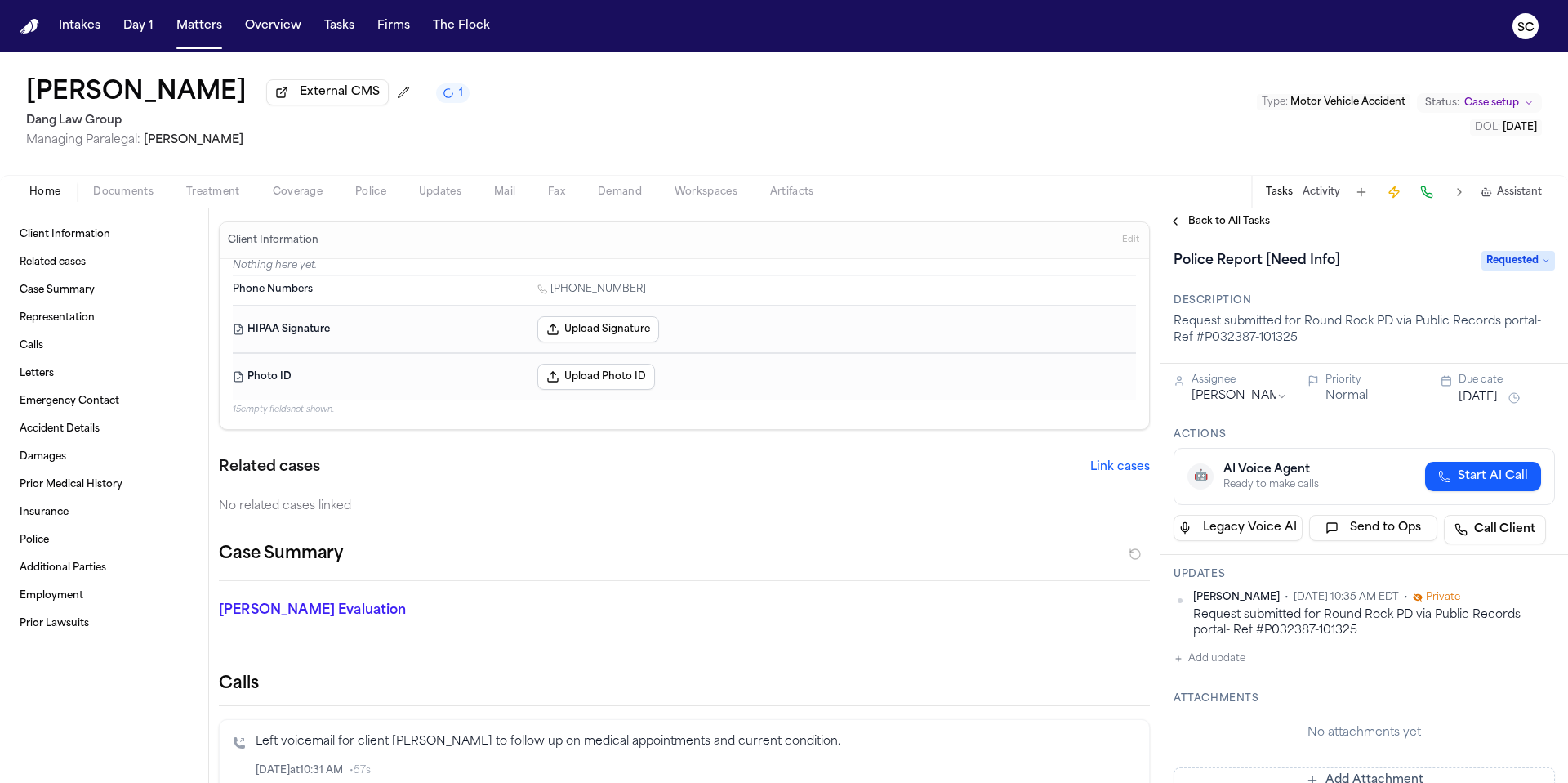
click at [1227, 669] on button "Add update" at bounding box center [1209, 659] width 72 height 20
click at [1258, 671] on textarea "Add your update" at bounding box center [1373, 671] width 349 height 32
paste textarea "**********"
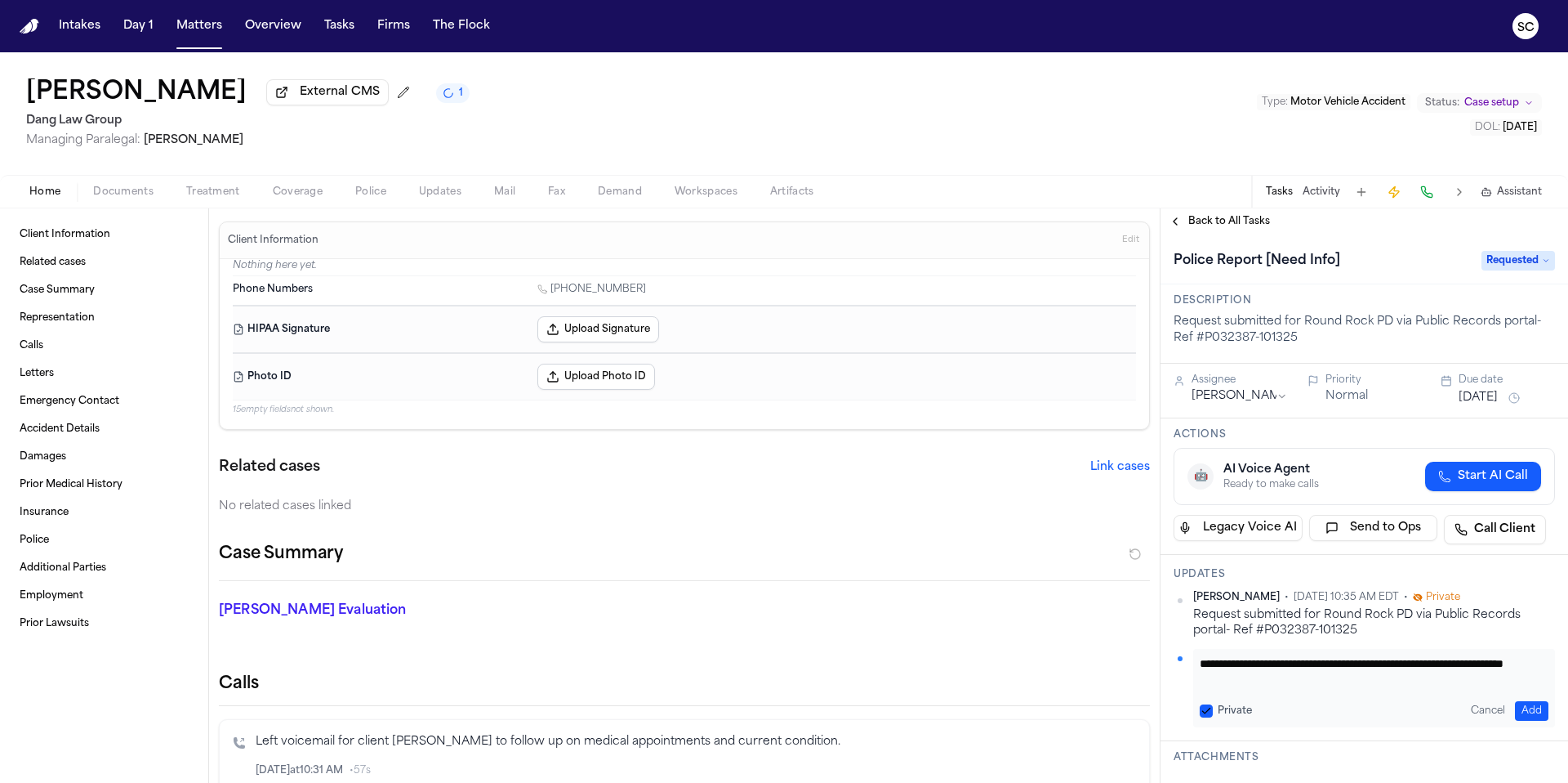
type textarea "**********"
click at [1523, 715] on button "Add" at bounding box center [1532, 711] width 33 height 20
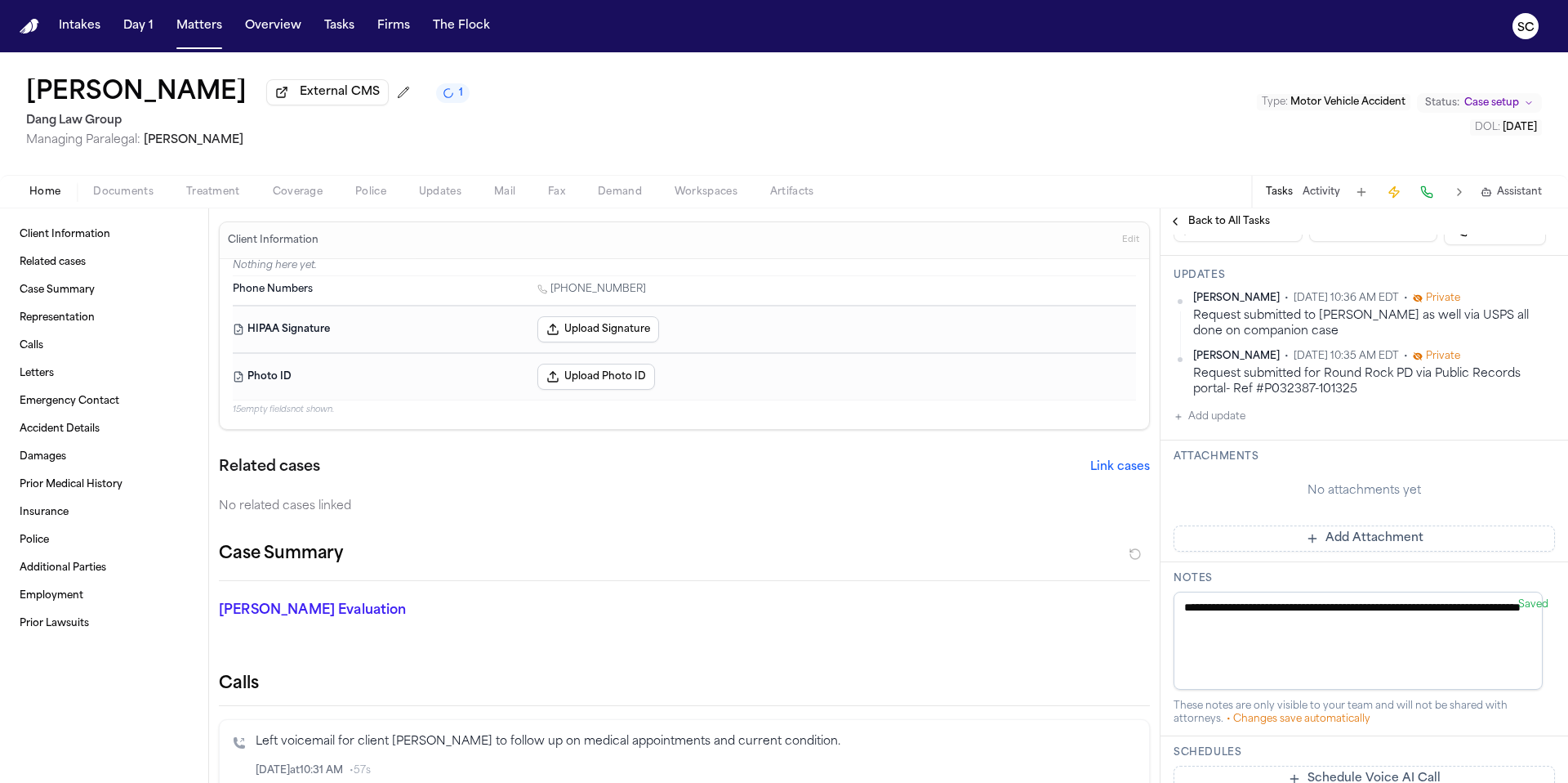
scroll to position [301, 0]
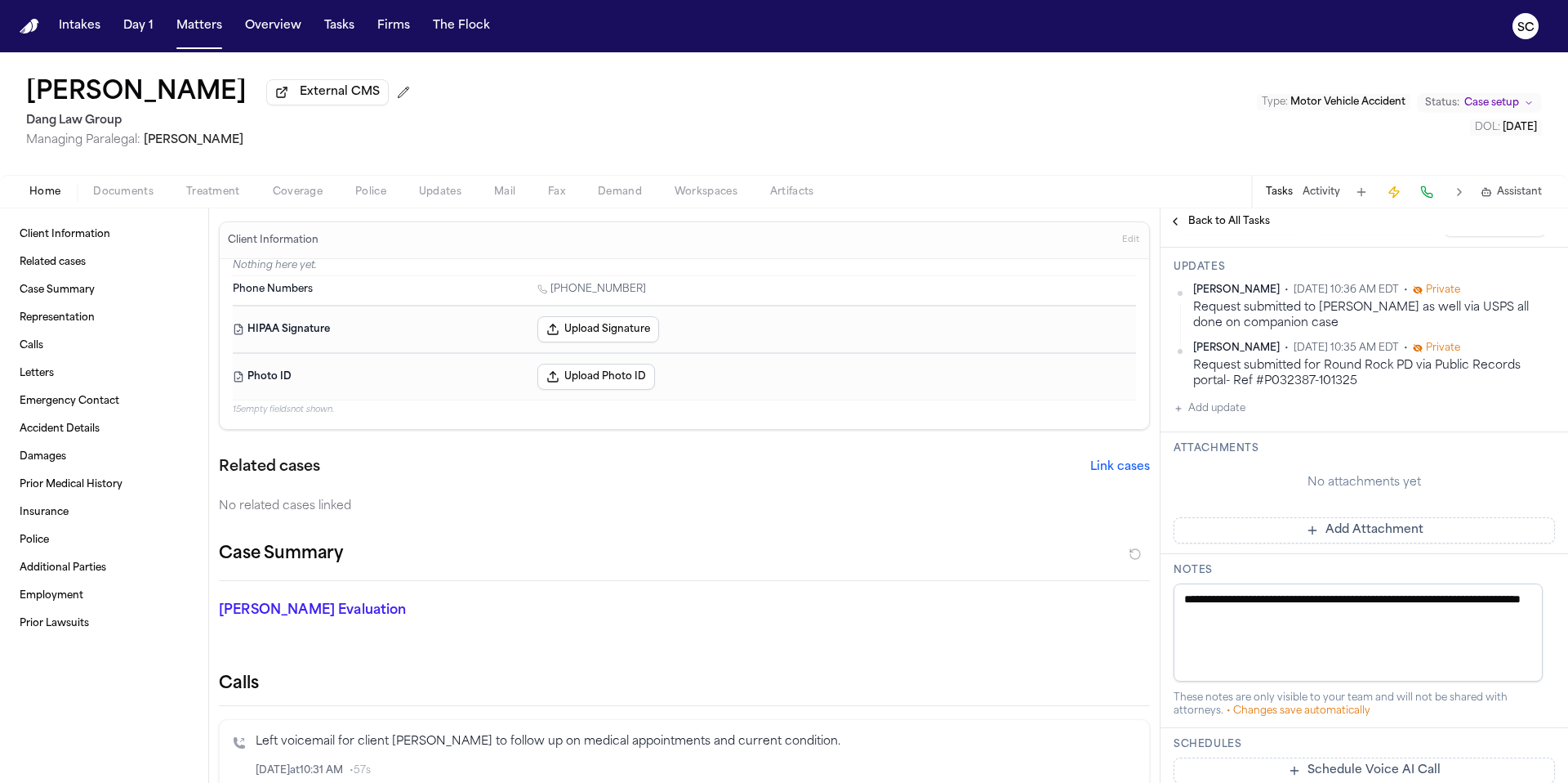
drag, startPoint x: 1216, startPoint y: 633, endPoint x: 1178, endPoint y: 600, distance: 50.3
click at [1178, 600] on textarea "**********" at bounding box center [1358, 632] width 369 height 98
type textarea "*"
click at [1263, 612] on textarea "*" at bounding box center [1358, 632] width 369 height 98
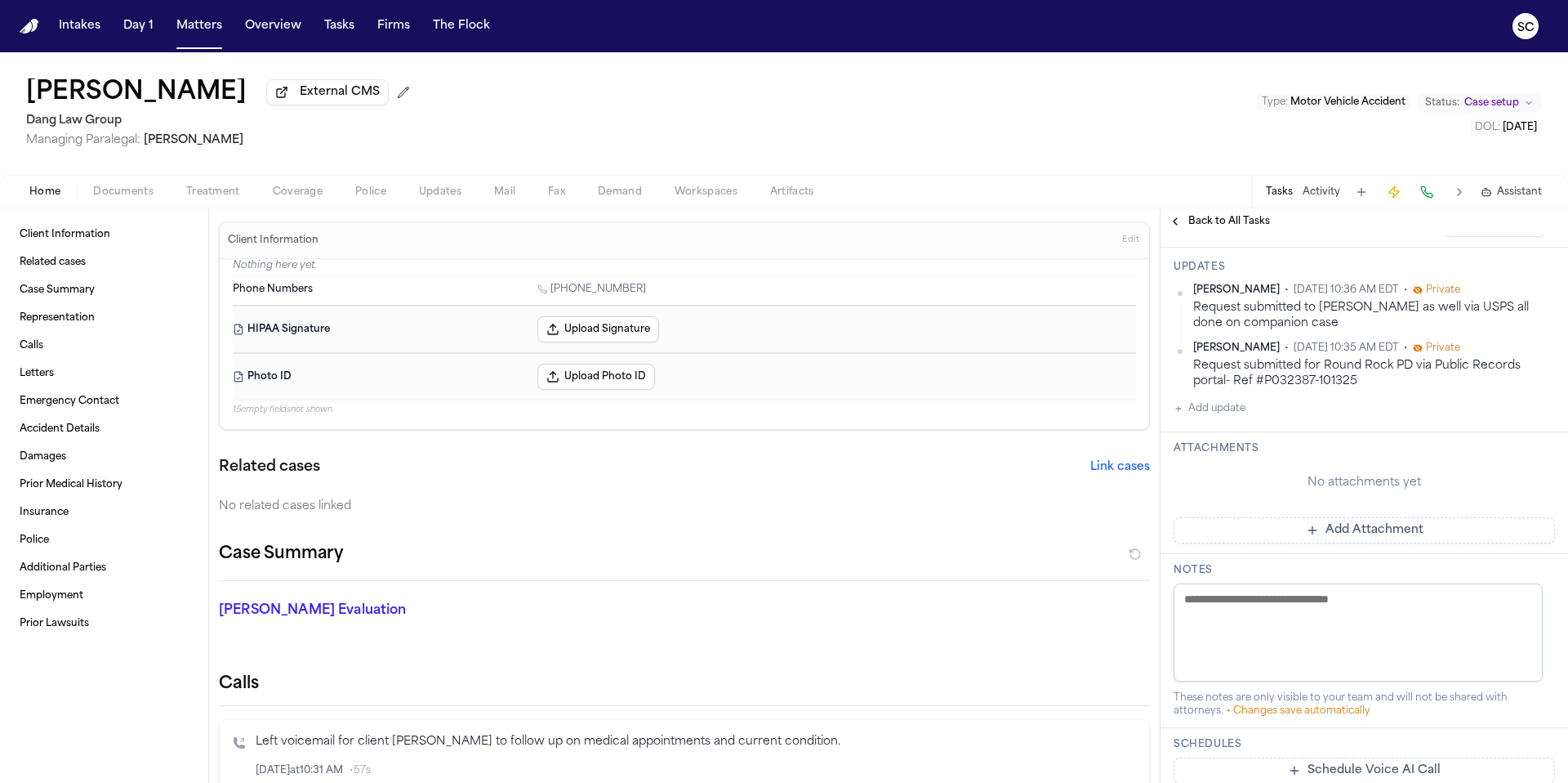
click at [364, 198] on span "Police" at bounding box center [370, 192] width 31 height 13
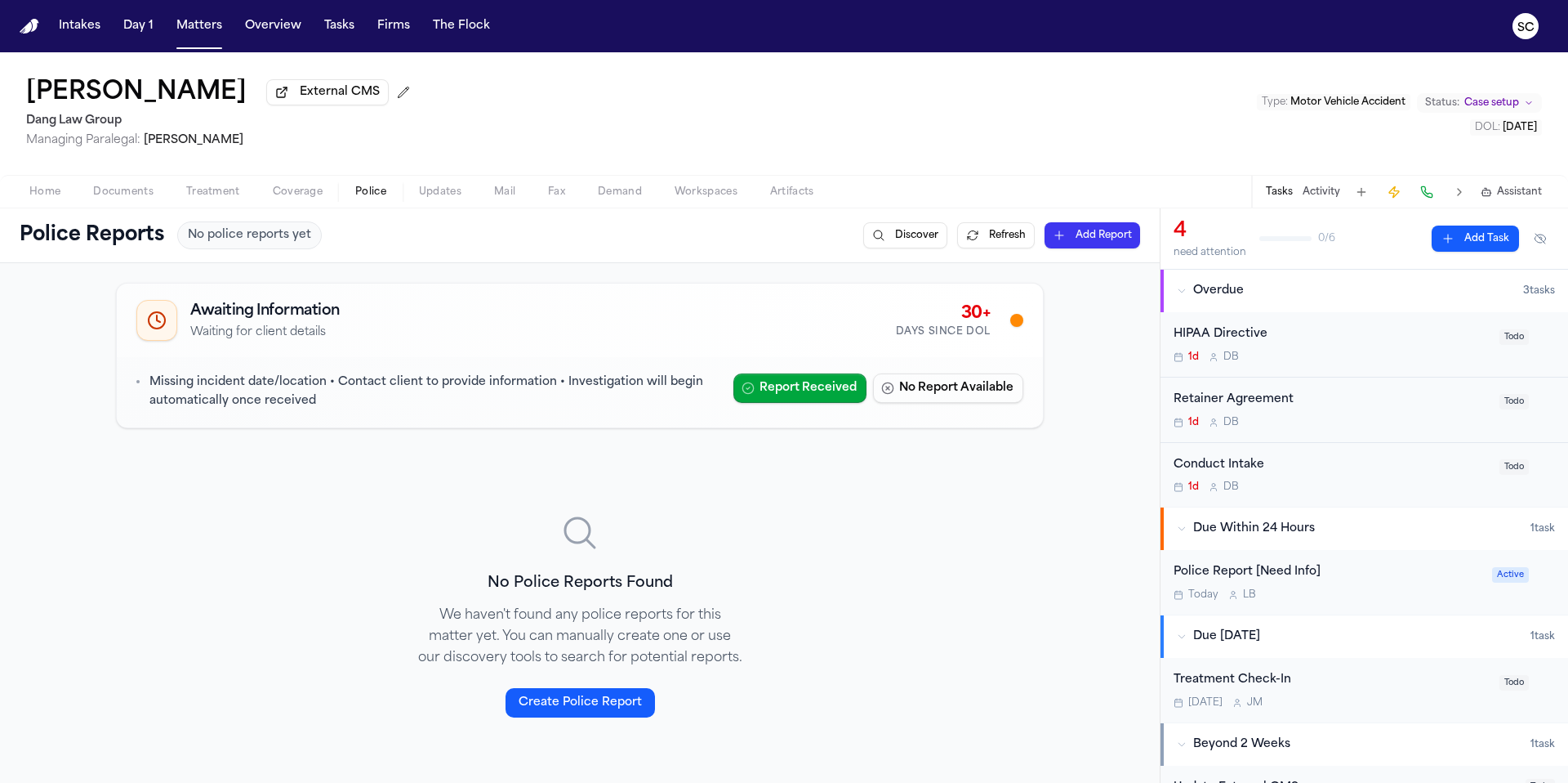
click at [861, 331] on div "Awaiting Information Waiting for client details 30+ Days Since DOL" at bounding box center [580, 320] width 887 height 41
click at [981, 241] on button "Refresh" at bounding box center [996, 235] width 78 height 27
click at [454, 97] on icon "1 active task" at bounding box center [448, 94] width 12 height 12
drag, startPoint x: 808, startPoint y: 782, endPoint x: 874, endPoint y: 782, distance: 66.0
click at [850, 782] on div "Awaiting Information Waiting for client details 30+ Days Since DOL Missing inci…" at bounding box center [580, 535] width 941 height 520
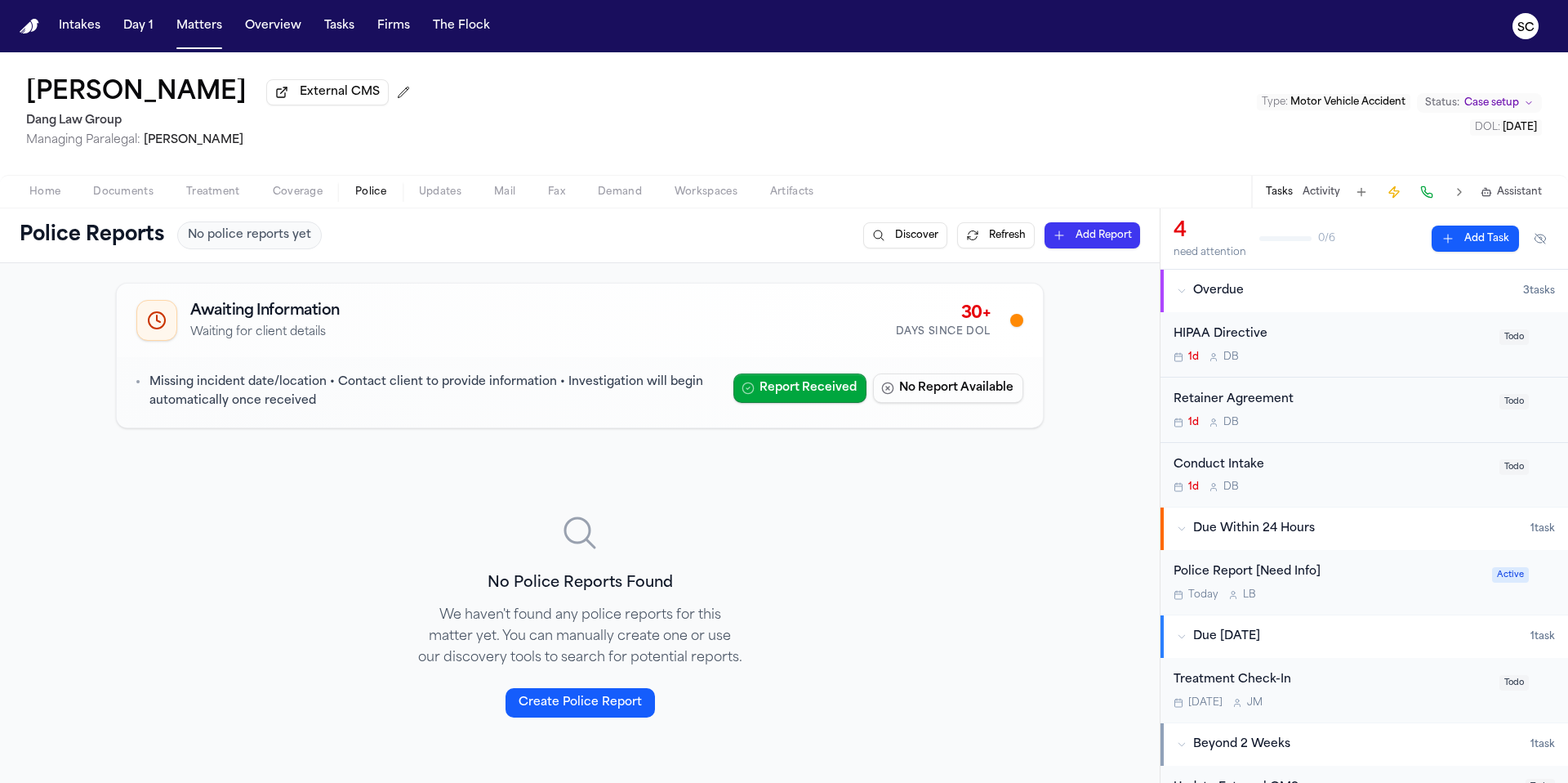
drag, startPoint x: 1059, startPoint y: 662, endPoint x: 1020, endPoint y: 605, distance: 69.1
click at [1052, 649] on div "Awaiting Information Waiting for client details 30+ Days Since DOL Missing inci…" at bounding box center [580, 626] width 1160 height 728
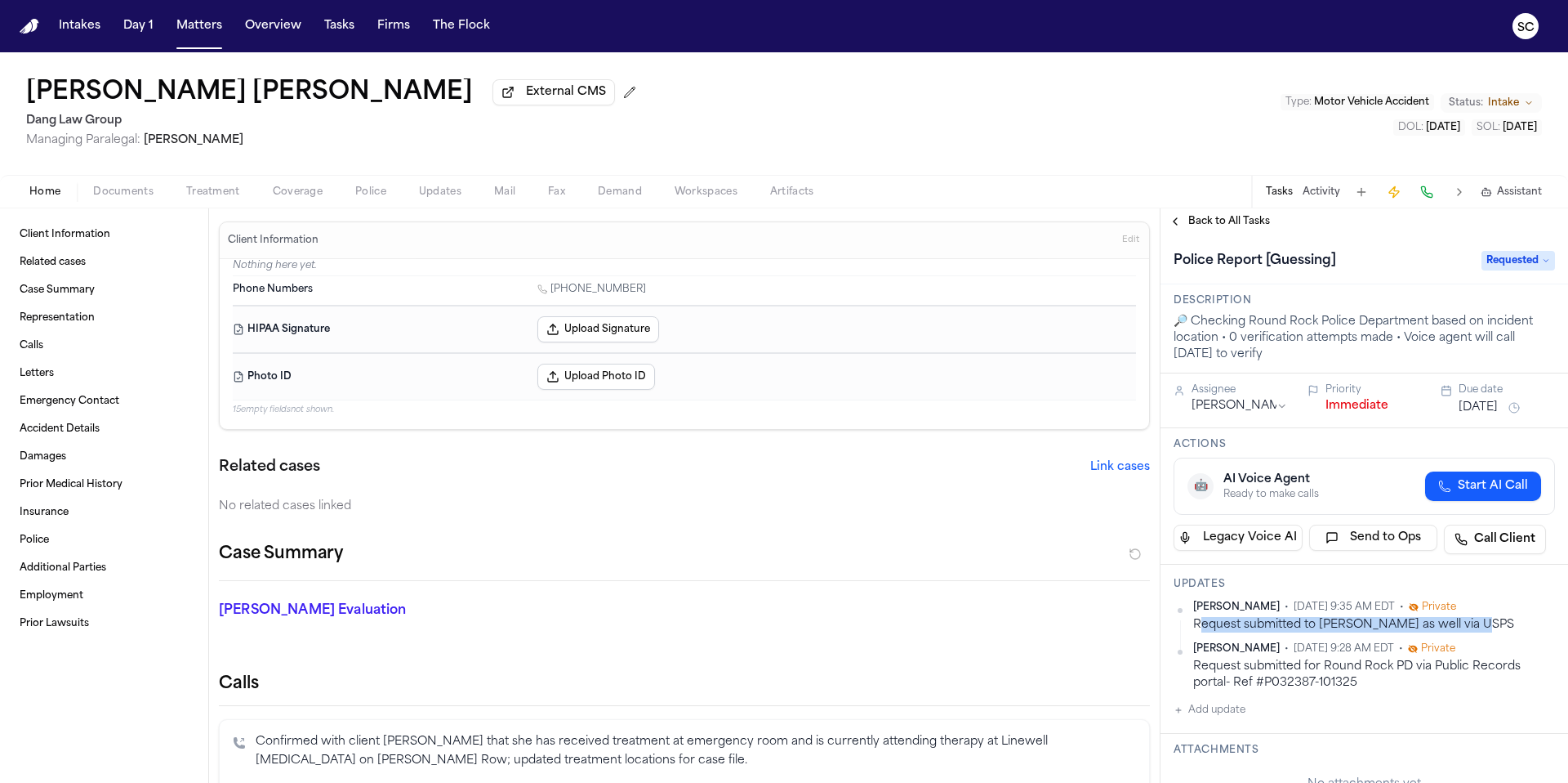
drag, startPoint x: 1466, startPoint y: 625, endPoint x: 1195, endPoint y: 635, distance: 271.2
click at [1195, 632] on div "Request submitted to Willis PD as well via USPS" at bounding box center [1374, 624] width 362 height 16
copy div "Request submitted to Willis PD as well via USPS"
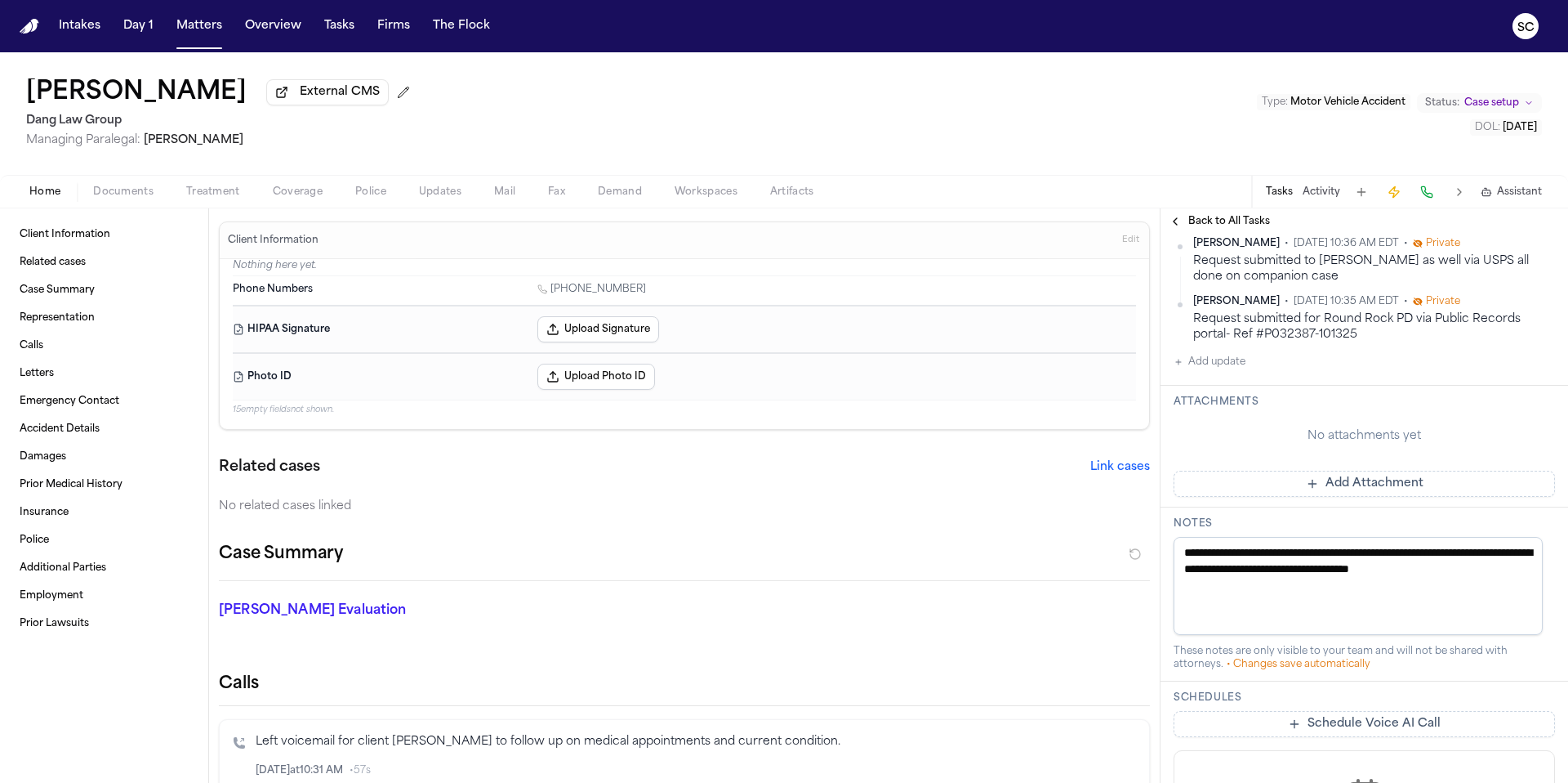
scroll to position [347, 0]
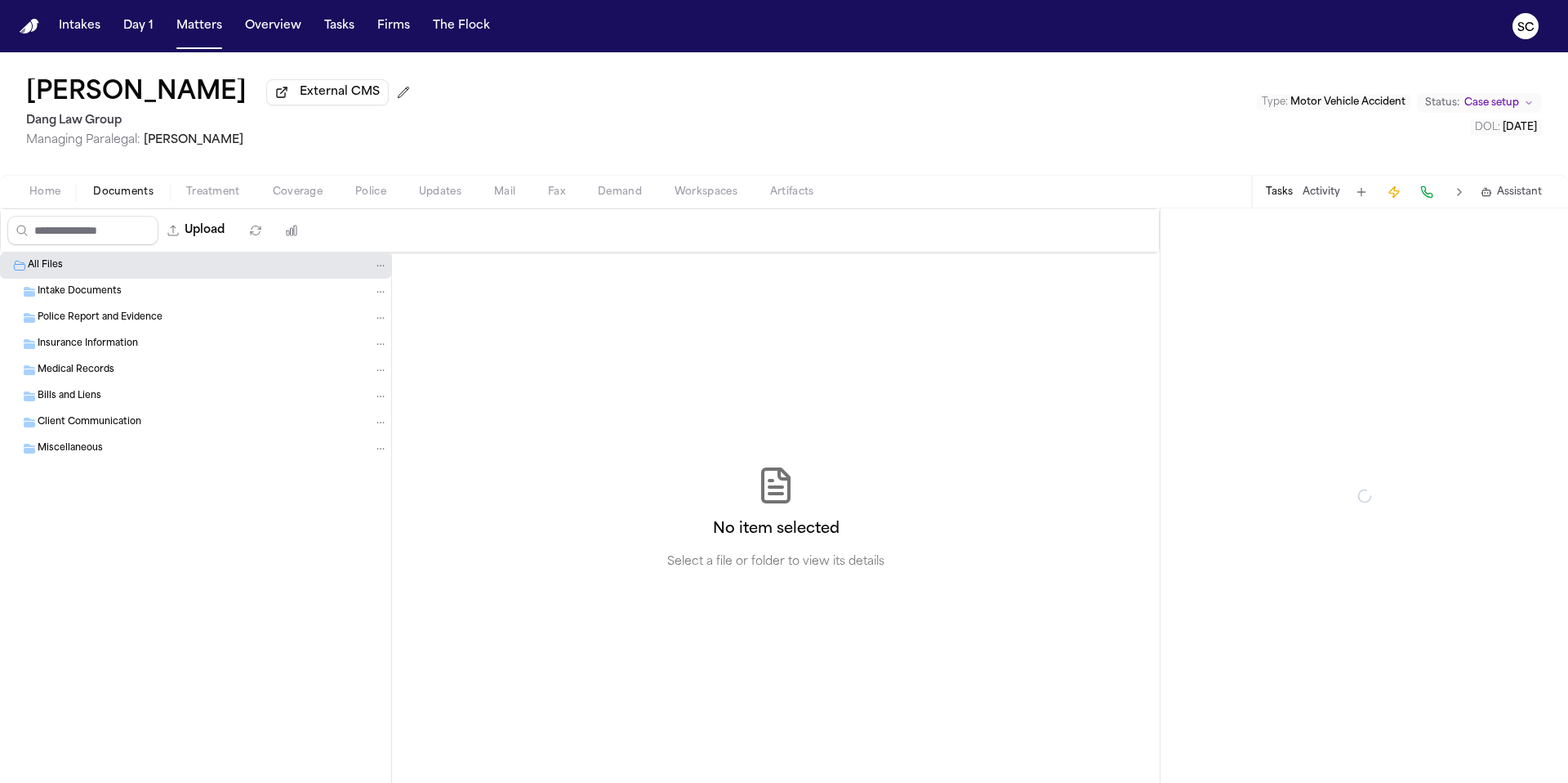
click at [123, 187] on span "Documents" at bounding box center [123, 192] width 60 height 13
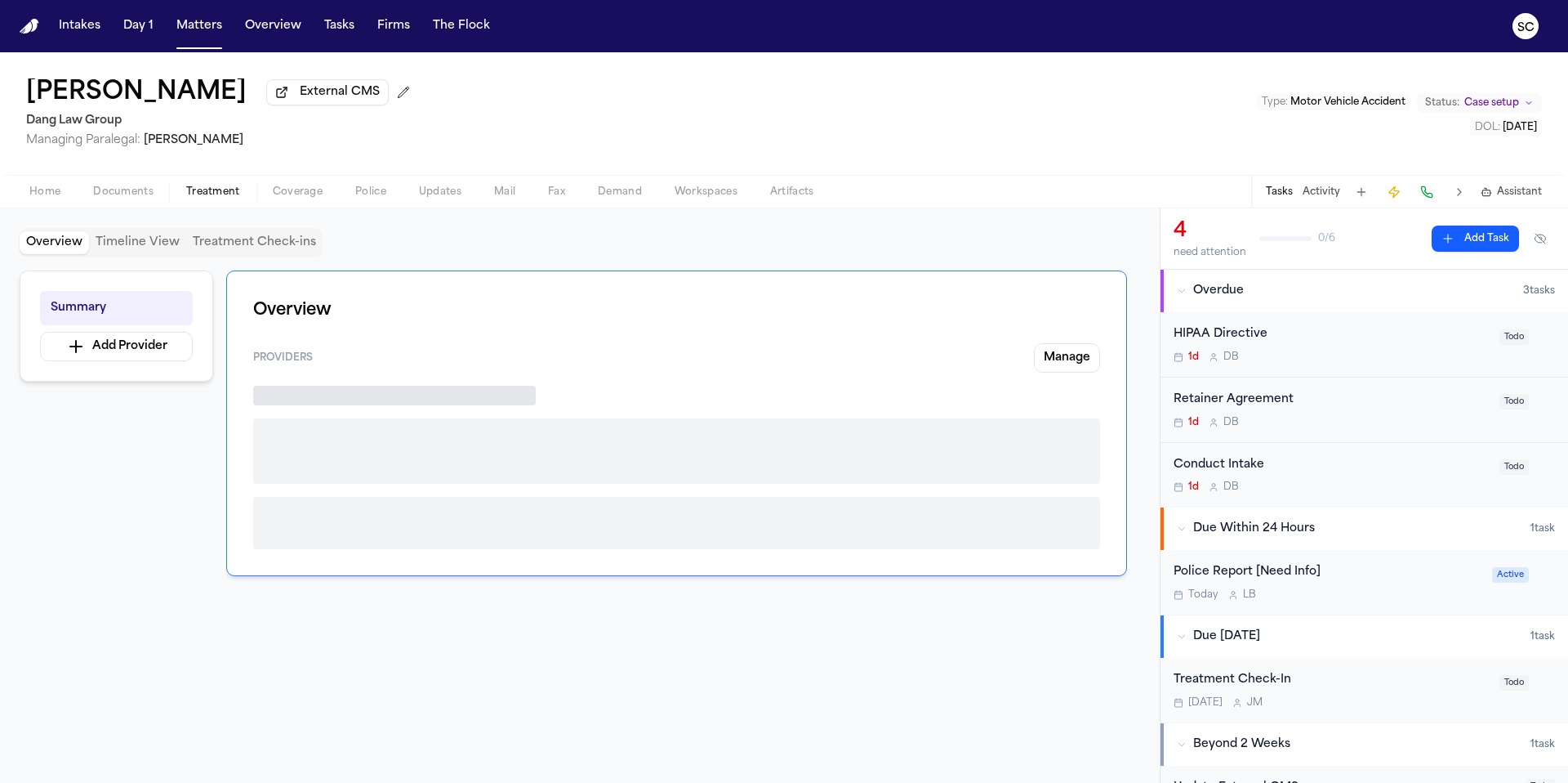
click at [230, 197] on span "Treatment" at bounding box center [213, 192] width 54 height 13
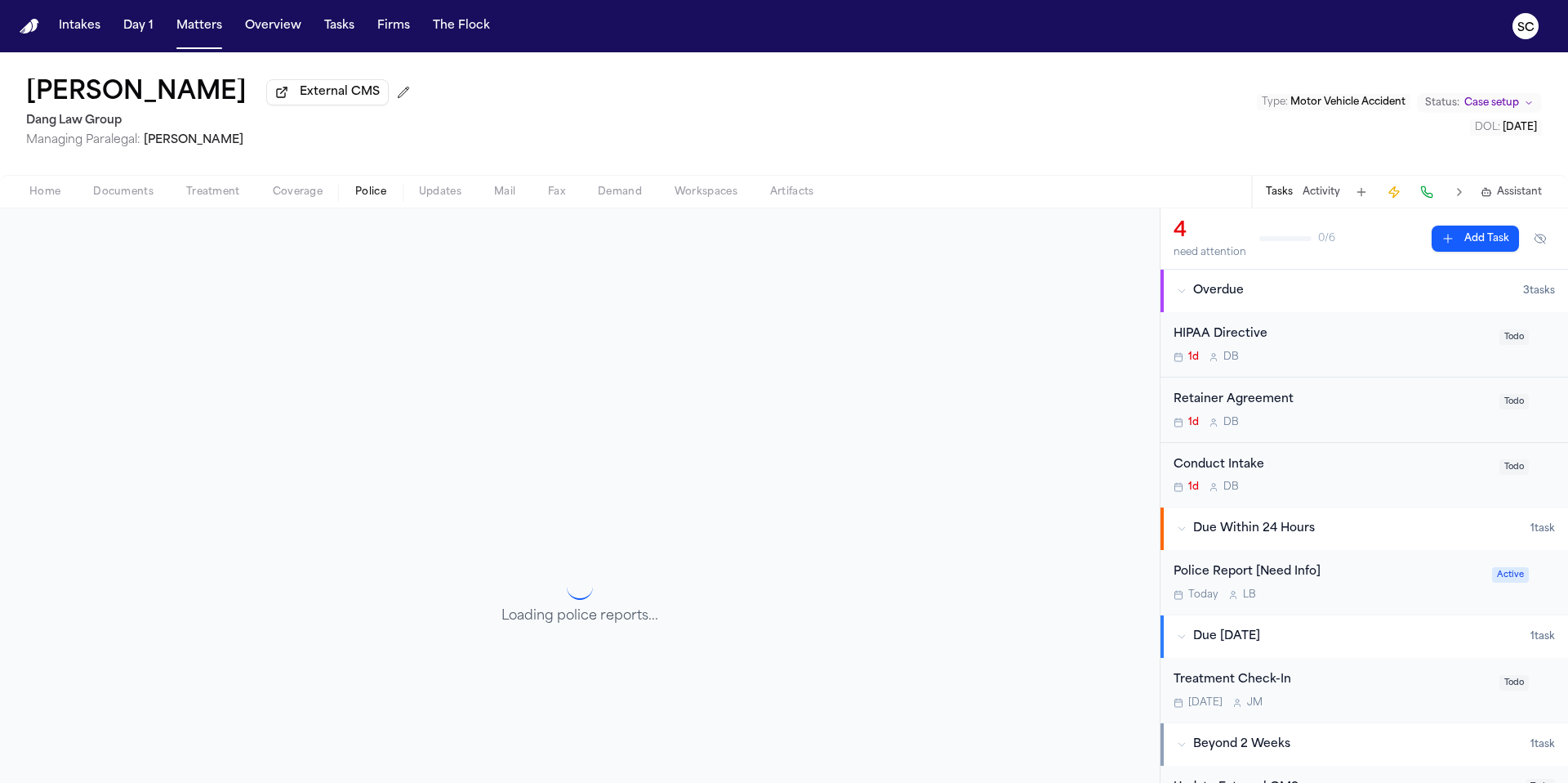
click at [374, 198] on span "Police" at bounding box center [370, 192] width 31 height 13
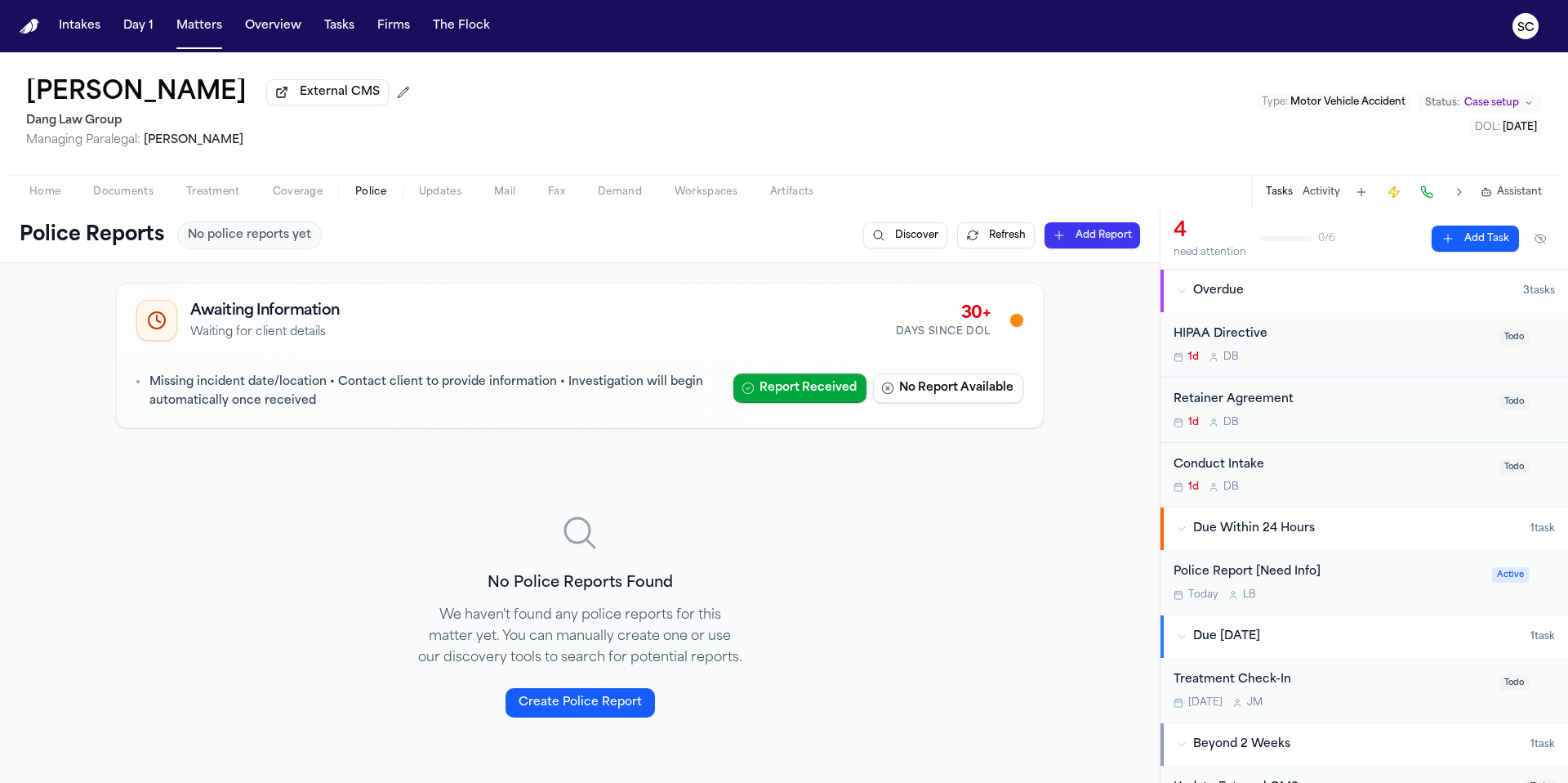
click at [54, 199] on span "Home" at bounding box center [44, 192] width 31 height 13
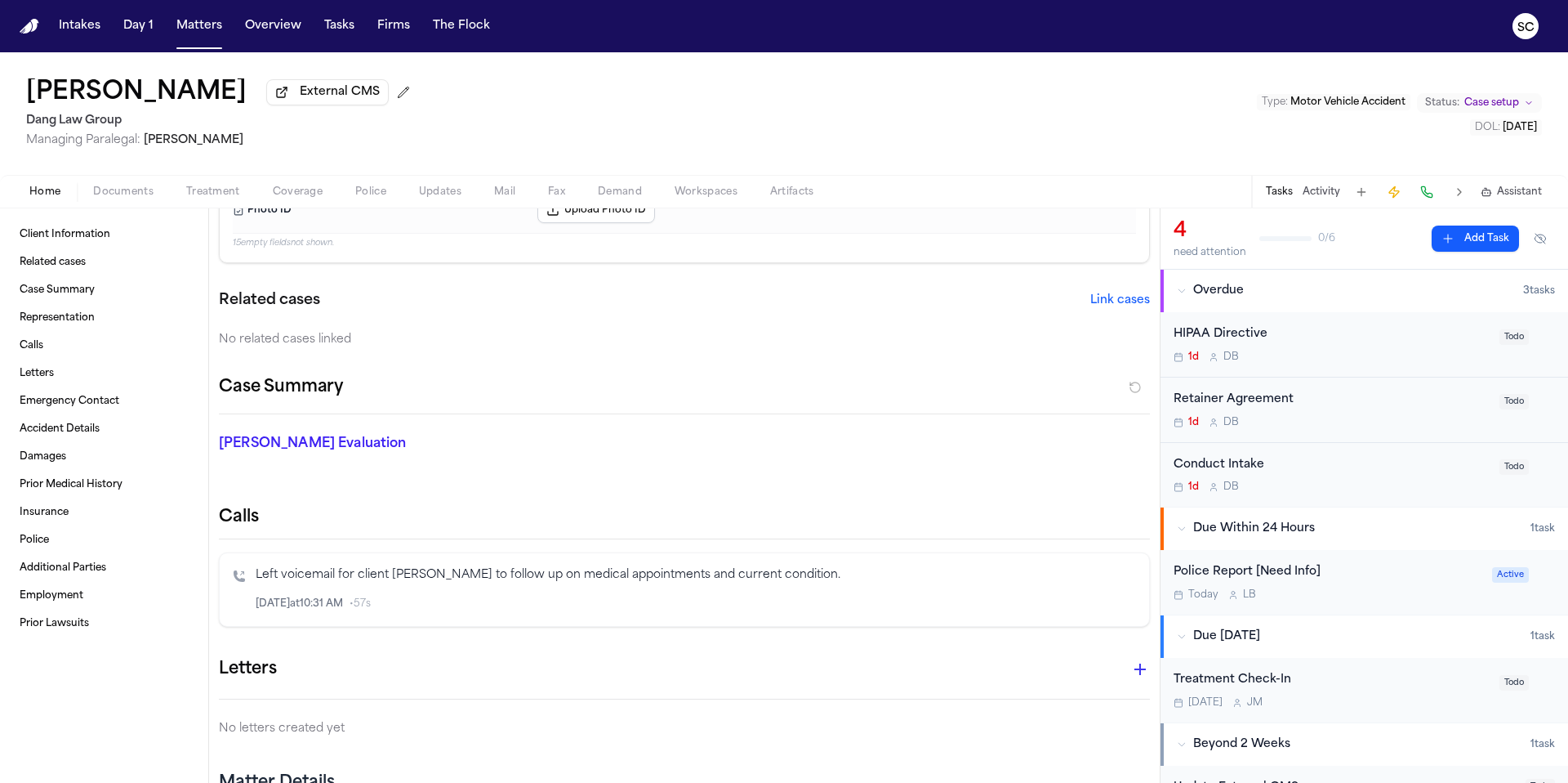
scroll to position [528, 0]
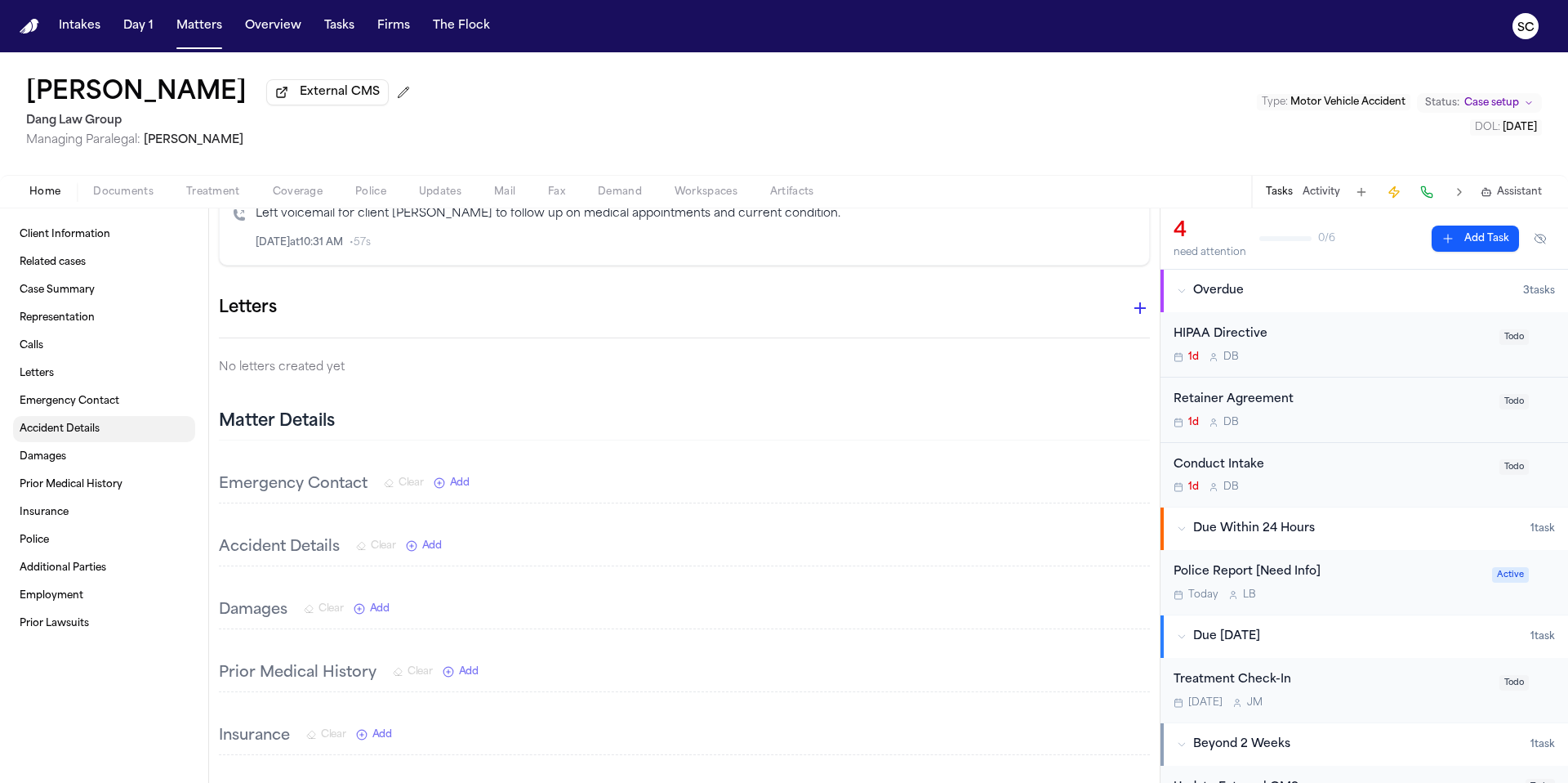
click at [101, 437] on link "Accident Details" at bounding box center [104, 429] width 182 height 27
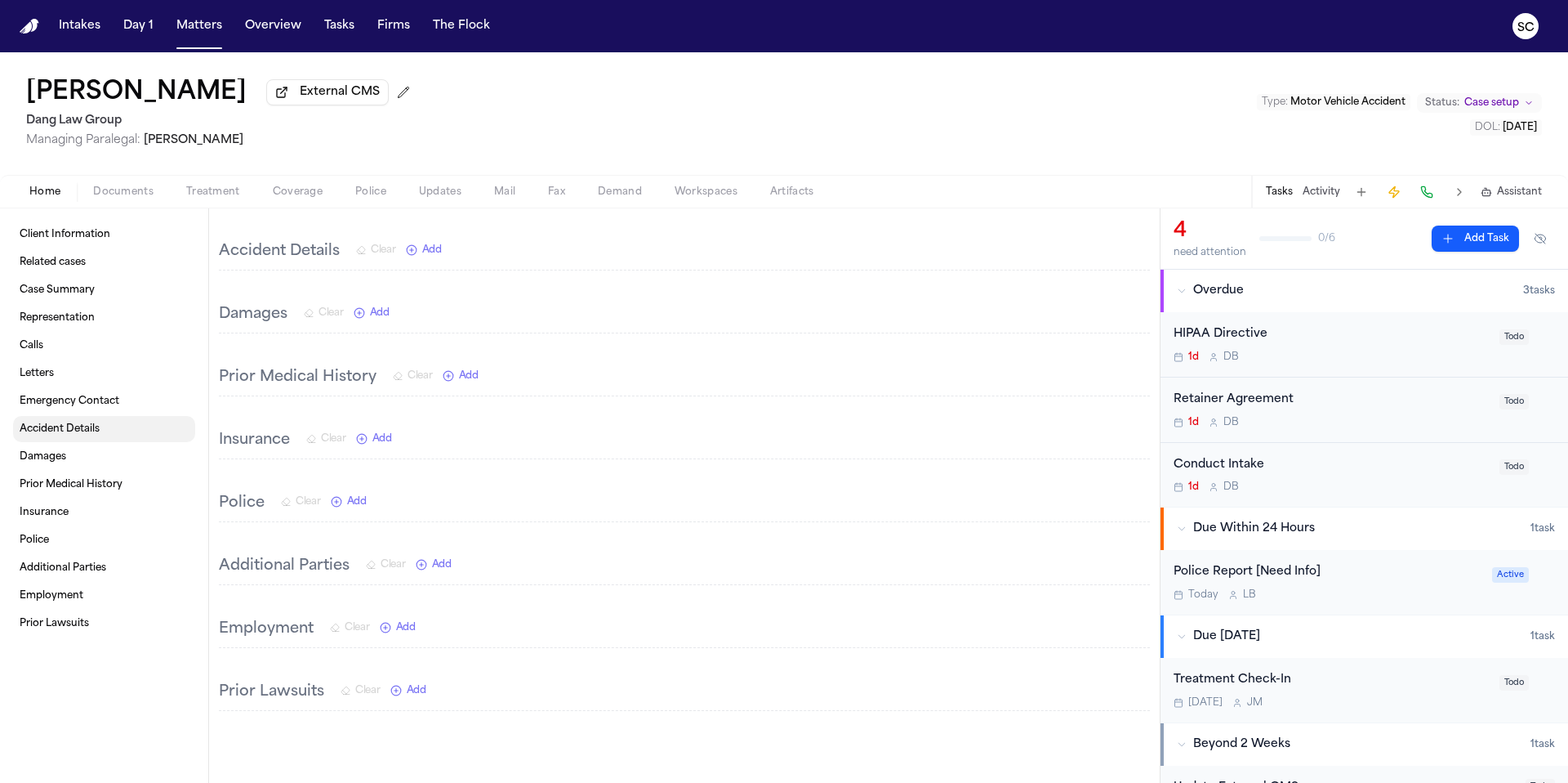
scroll to position [827, 0]
click at [432, 254] on span "Add" at bounding box center [432, 247] width 20 height 13
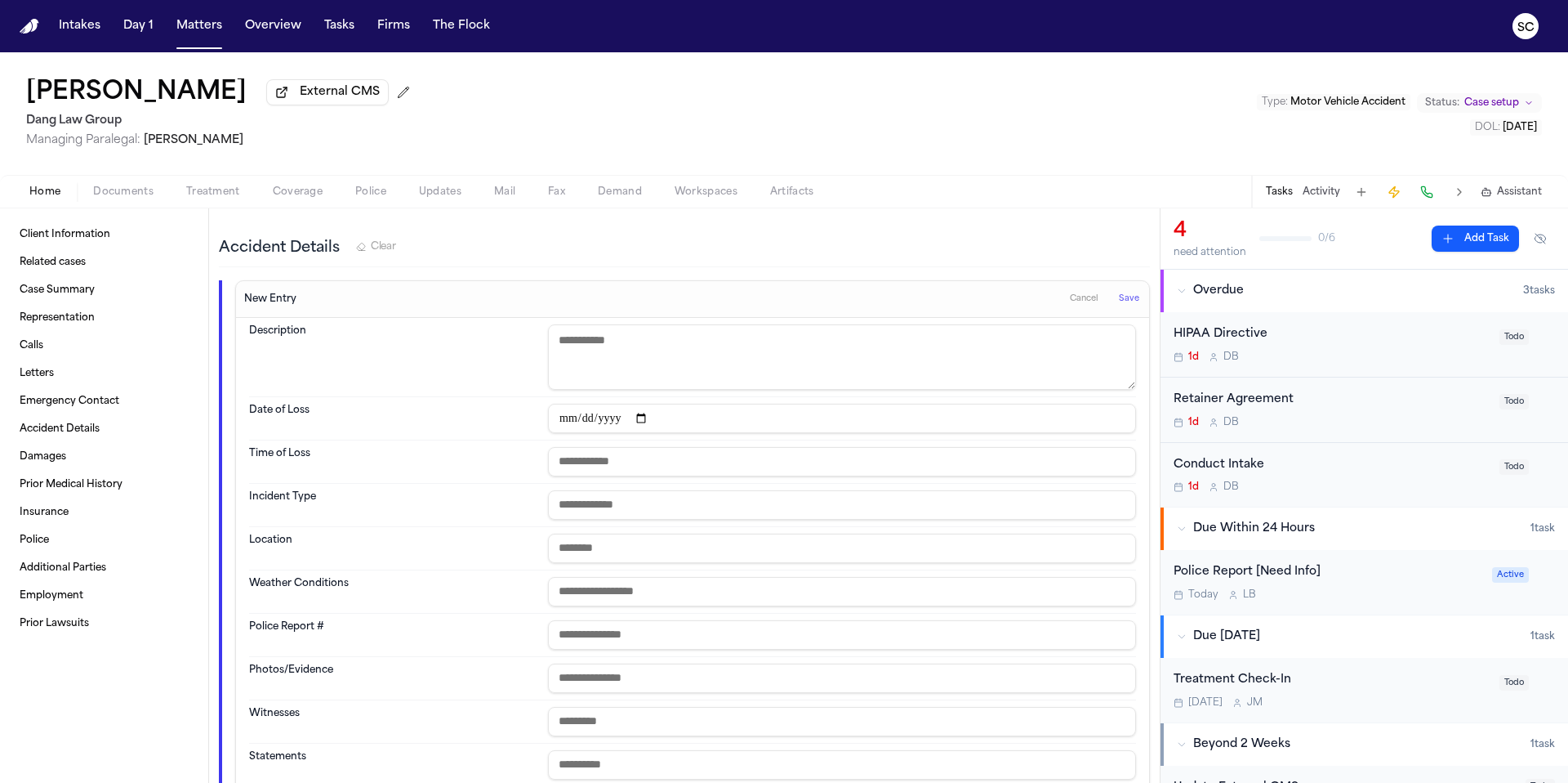
click at [570, 421] on input "date" at bounding box center [842, 418] width 588 height 29
type input "**********"
click at [586, 468] on input "text" at bounding box center [842, 461] width 588 height 29
type input "*****"
click at [572, 508] on input "text" at bounding box center [842, 505] width 588 height 29
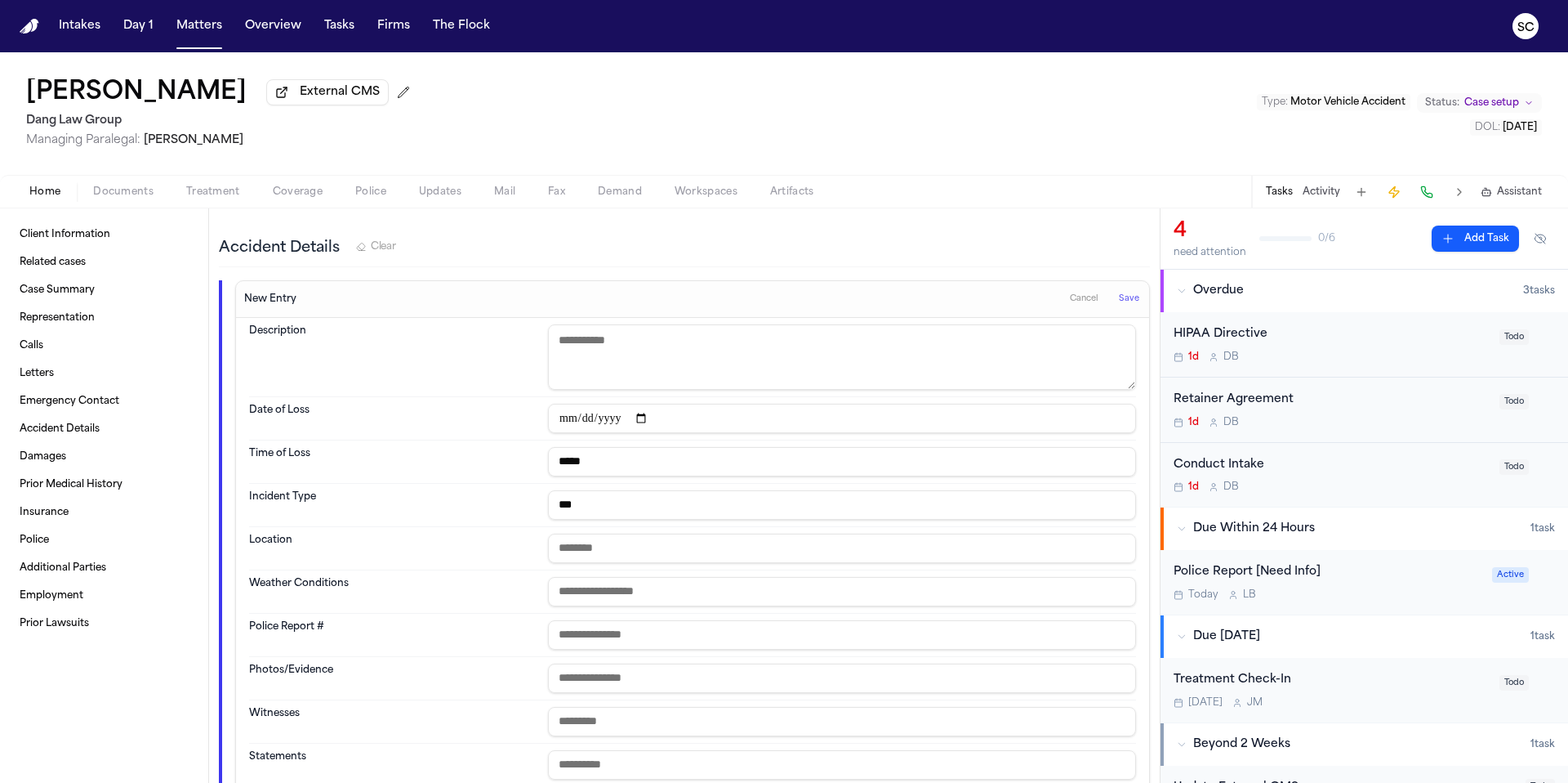
type input "***"
click at [577, 545] on input "text" at bounding box center [842, 548] width 588 height 29
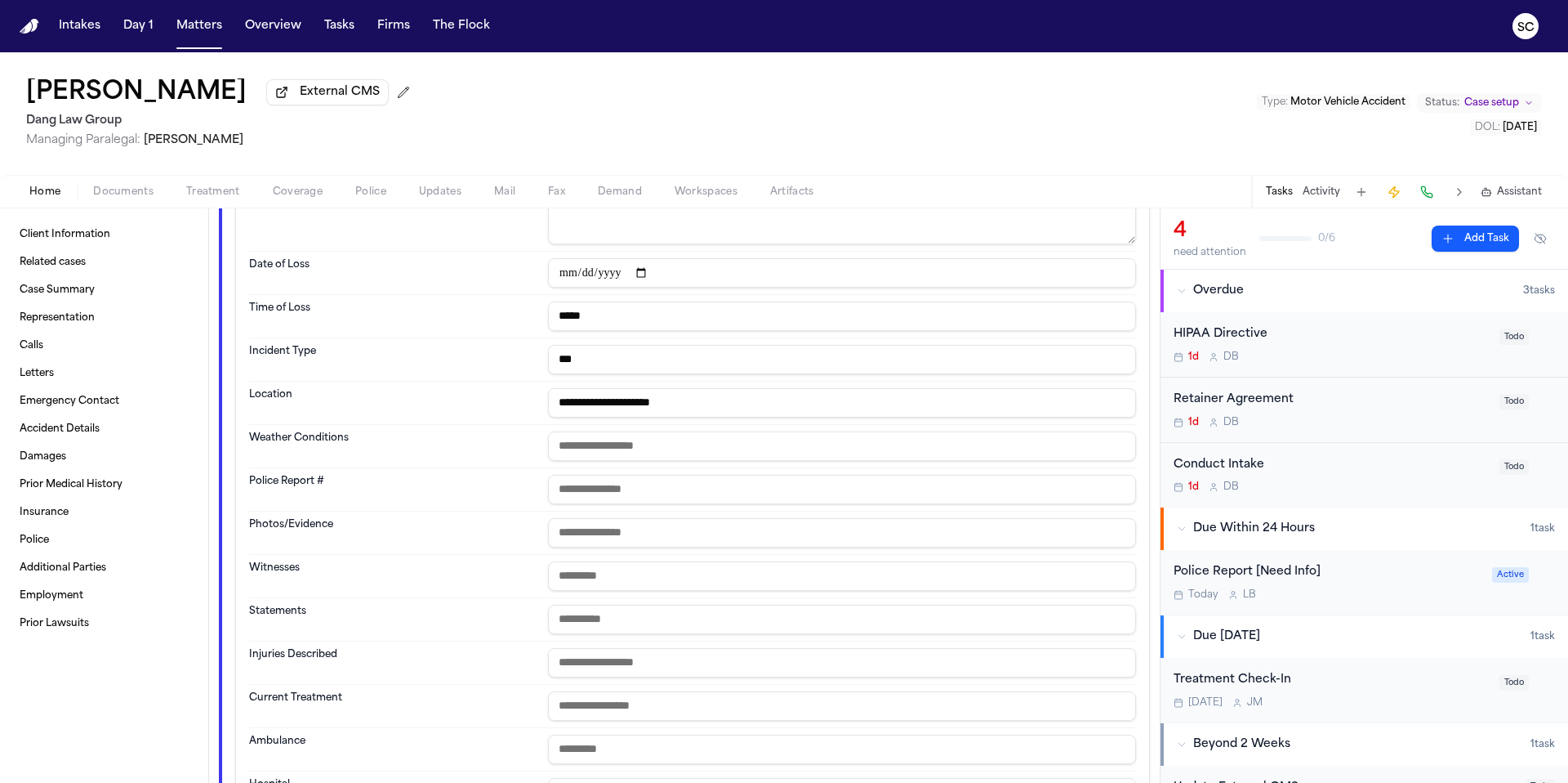
scroll to position [631, 0]
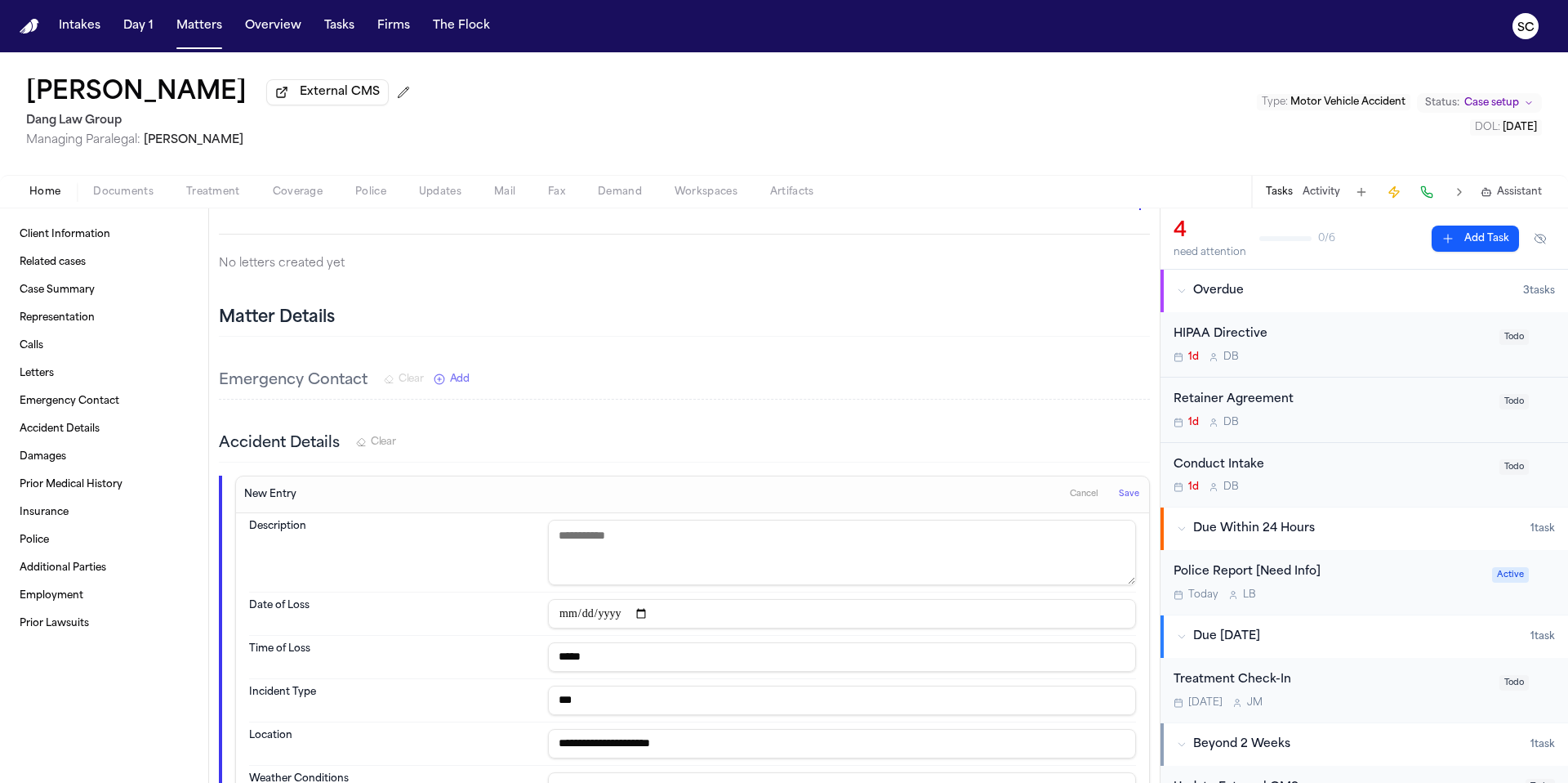
type input "**********"
click at [1119, 497] on span "Save" at bounding box center [1129, 495] width 21 height 12
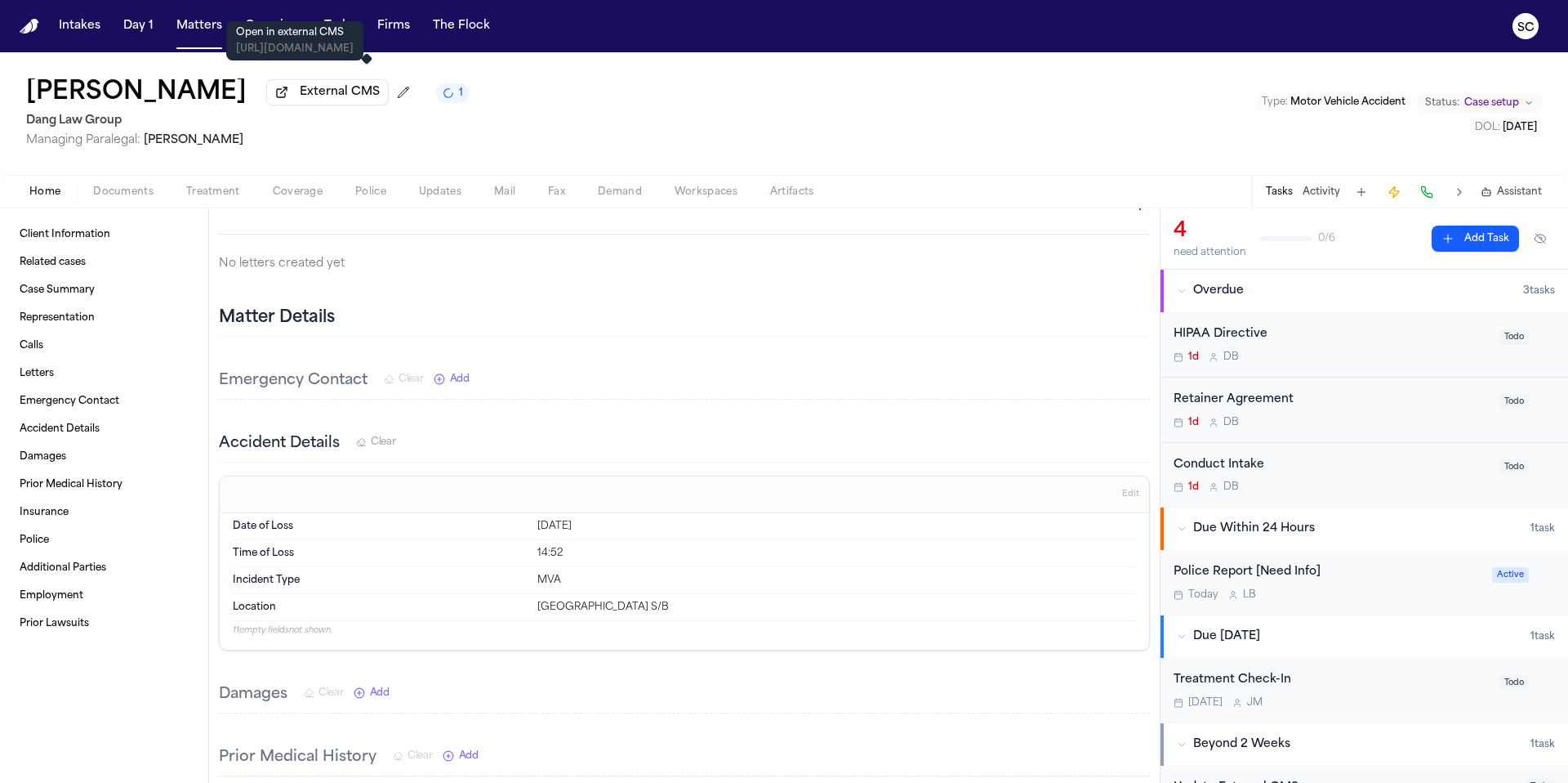
click at [379, 97] on span "External CMS" at bounding box center [340, 93] width 80 height 17
click at [112, 202] on span "button" at bounding box center [123, 201] width 80 height 2
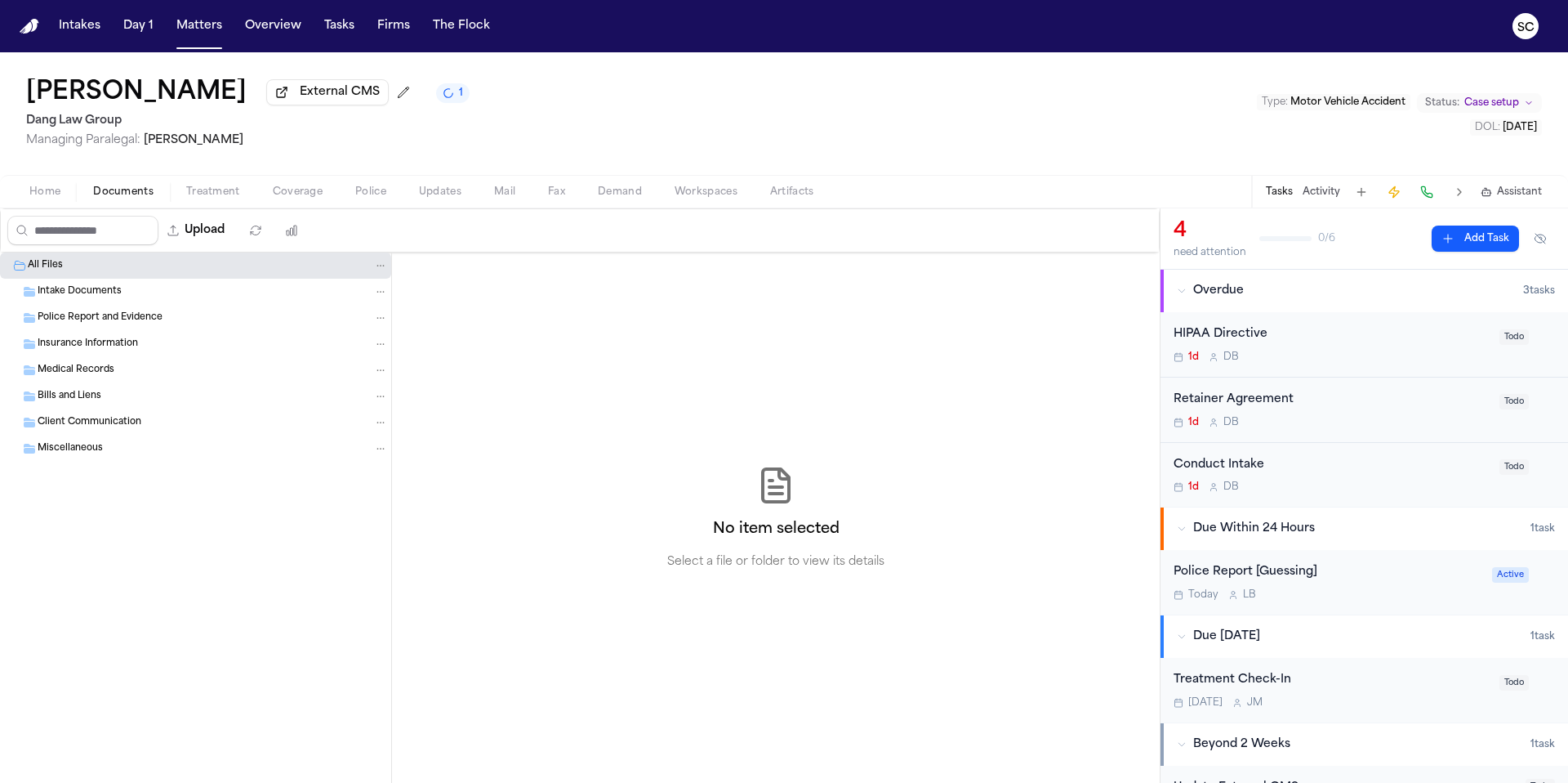
click at [82, 292] on span "Intake Documents" at bounding box center [80, 292] width 84 height 14
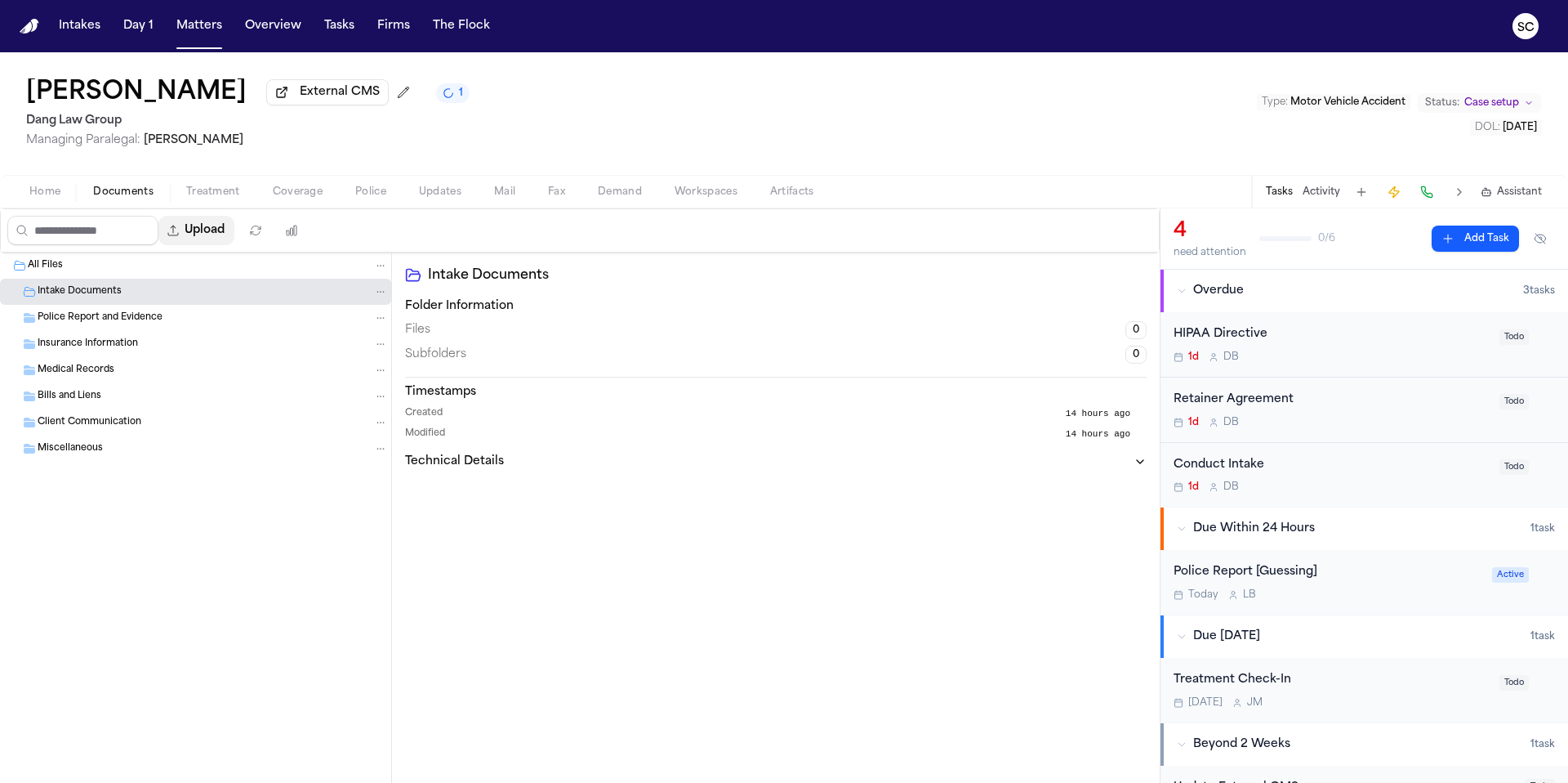
click at [212, 237] on button "Upload" at bounding box center [196, 230] width 76 height 29
select select "**********"
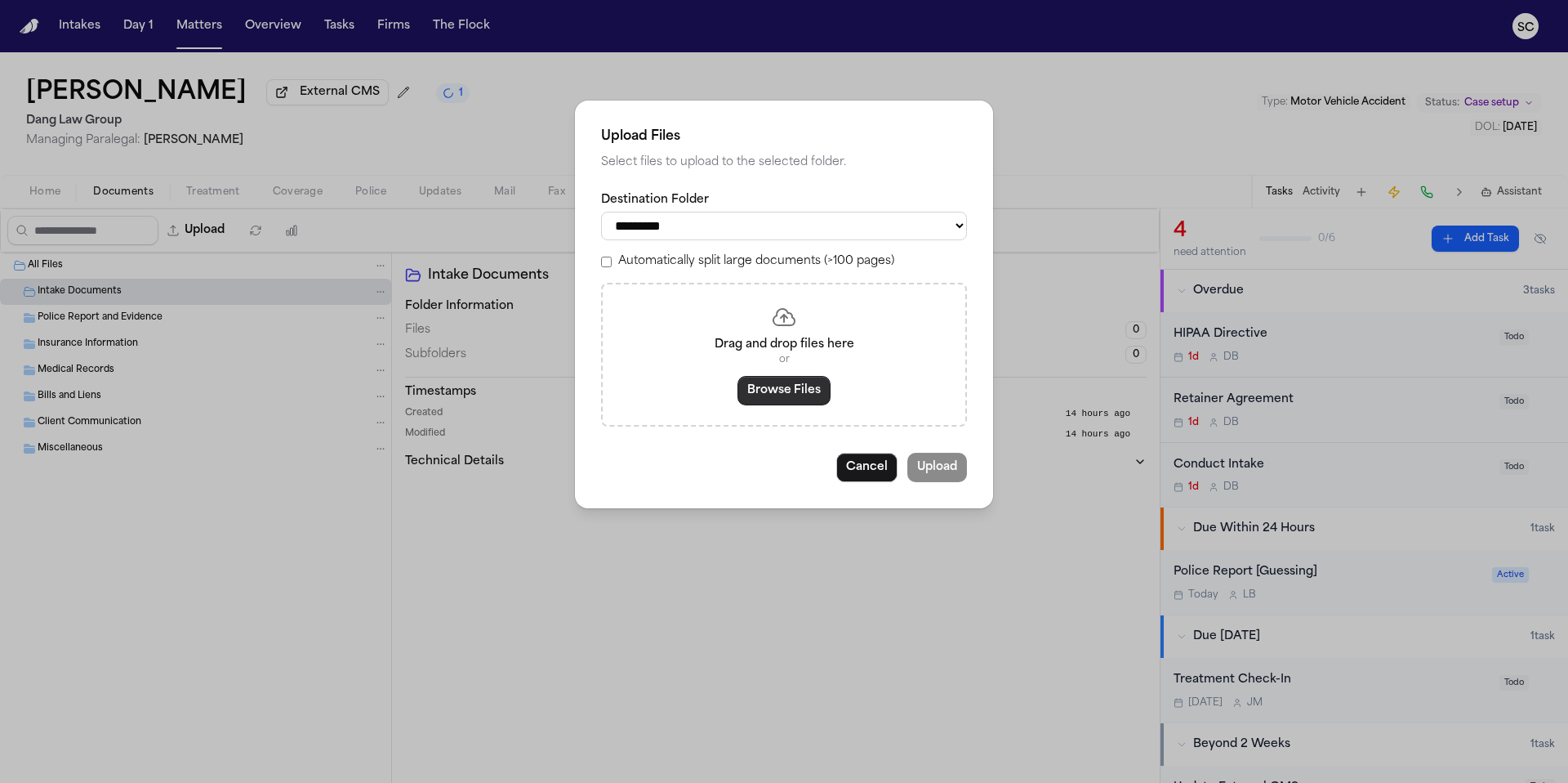
click at [773, 391] on button "Browse Files" at bounding box center [784, 390] width 93 height 29
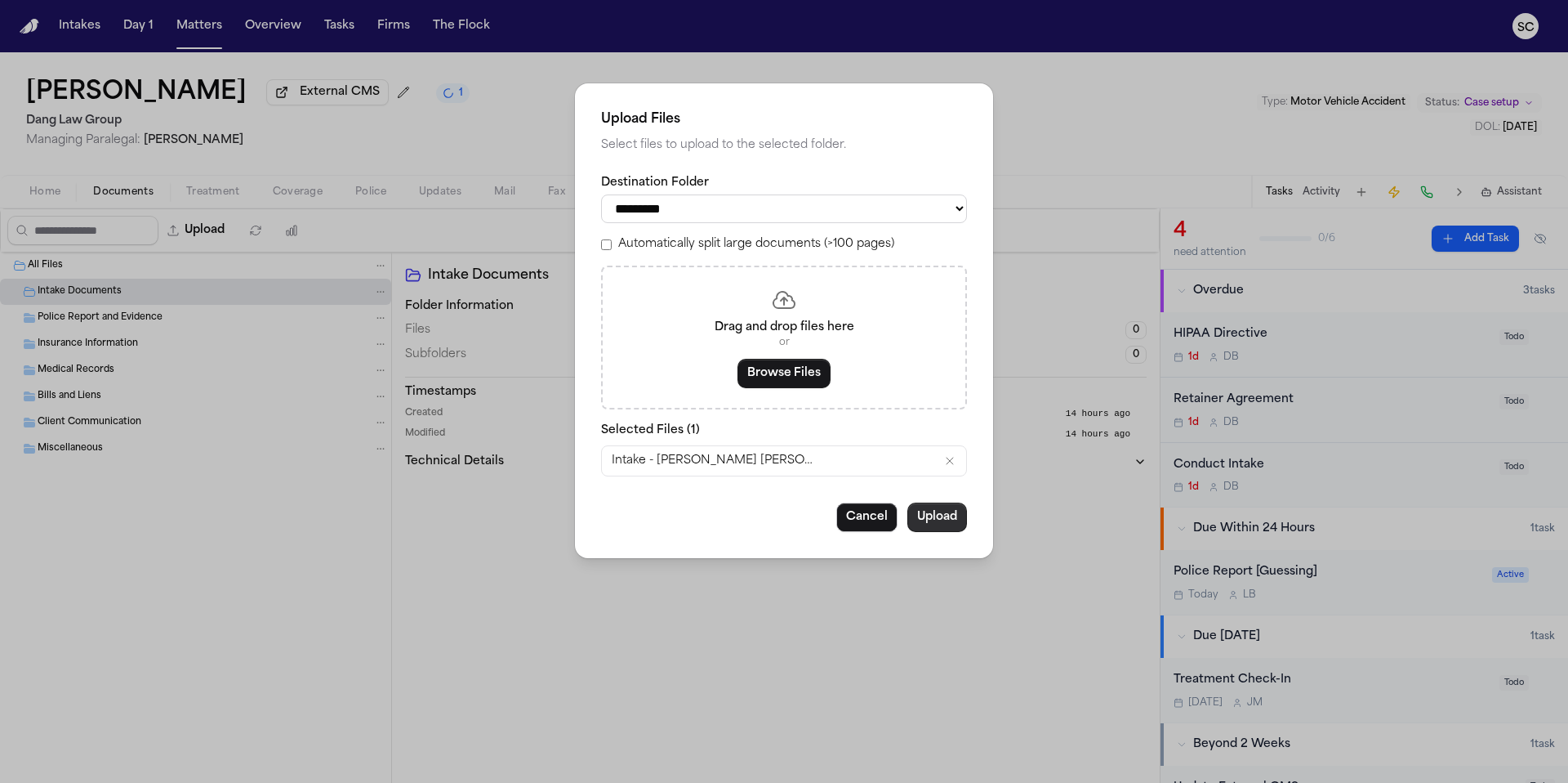
click at [949, 522] on button "Upload" at bounding box center [937, 516] width 60 height 29
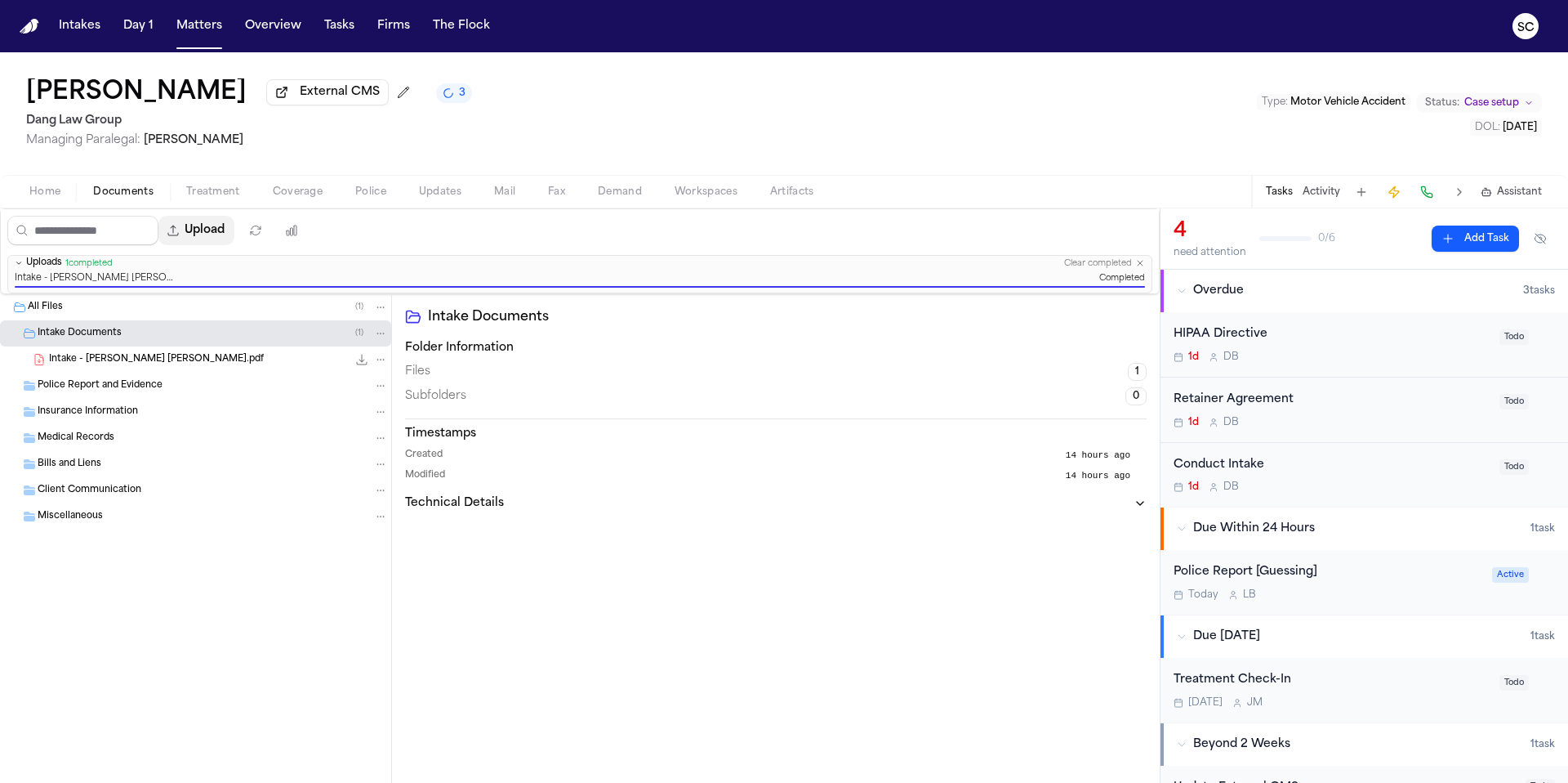
click at [206, 232] on button "Upload" at bounding box center [196, 230] width 76 height 29
select select "**********"
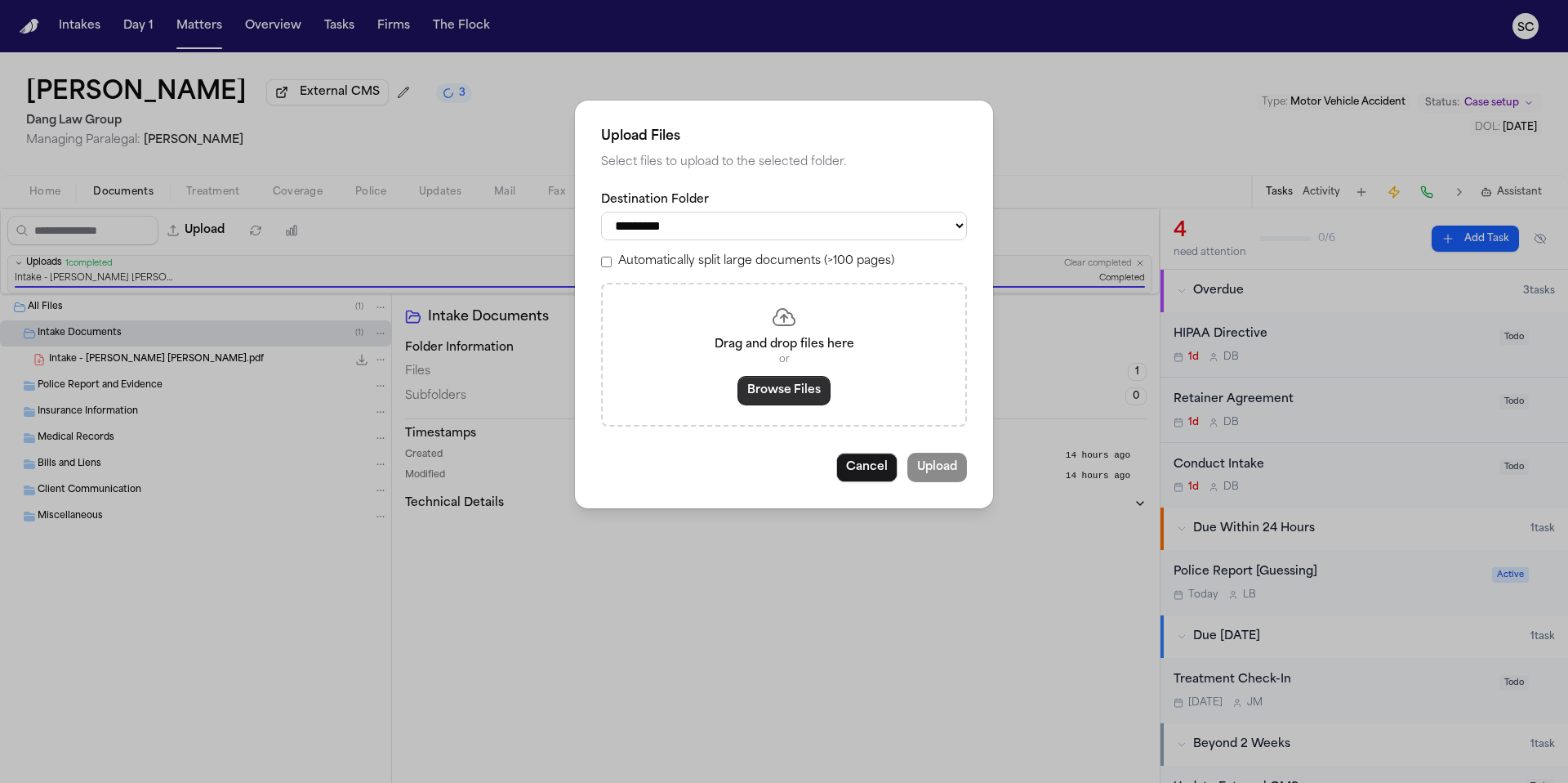
click at [773, 395] on button "Browse Files" at bounding box center [784, 390] width 93 height 29
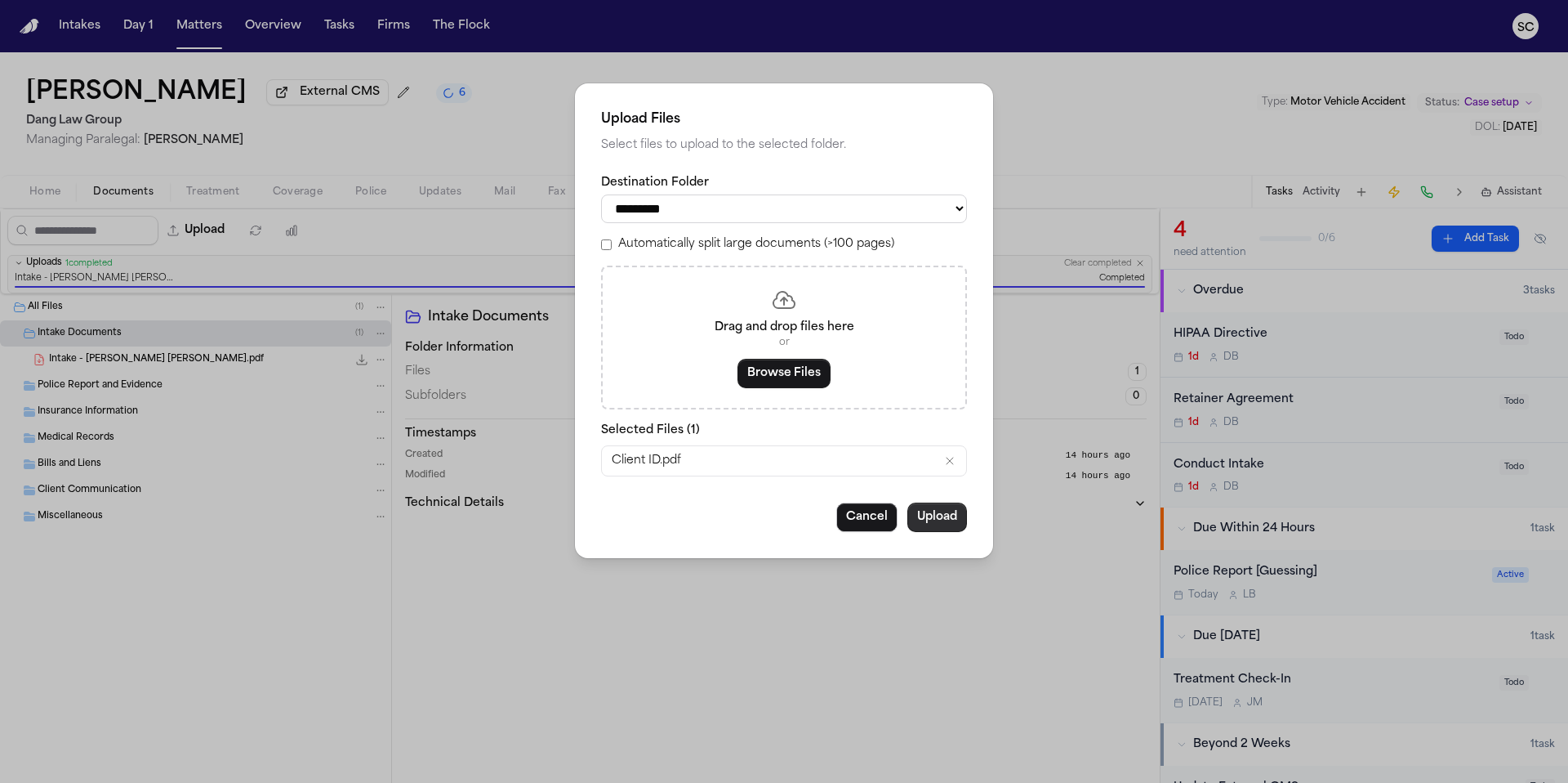
click at [945, 532] on button "Upload" at bounding box center [937, 516] width 60 height 29
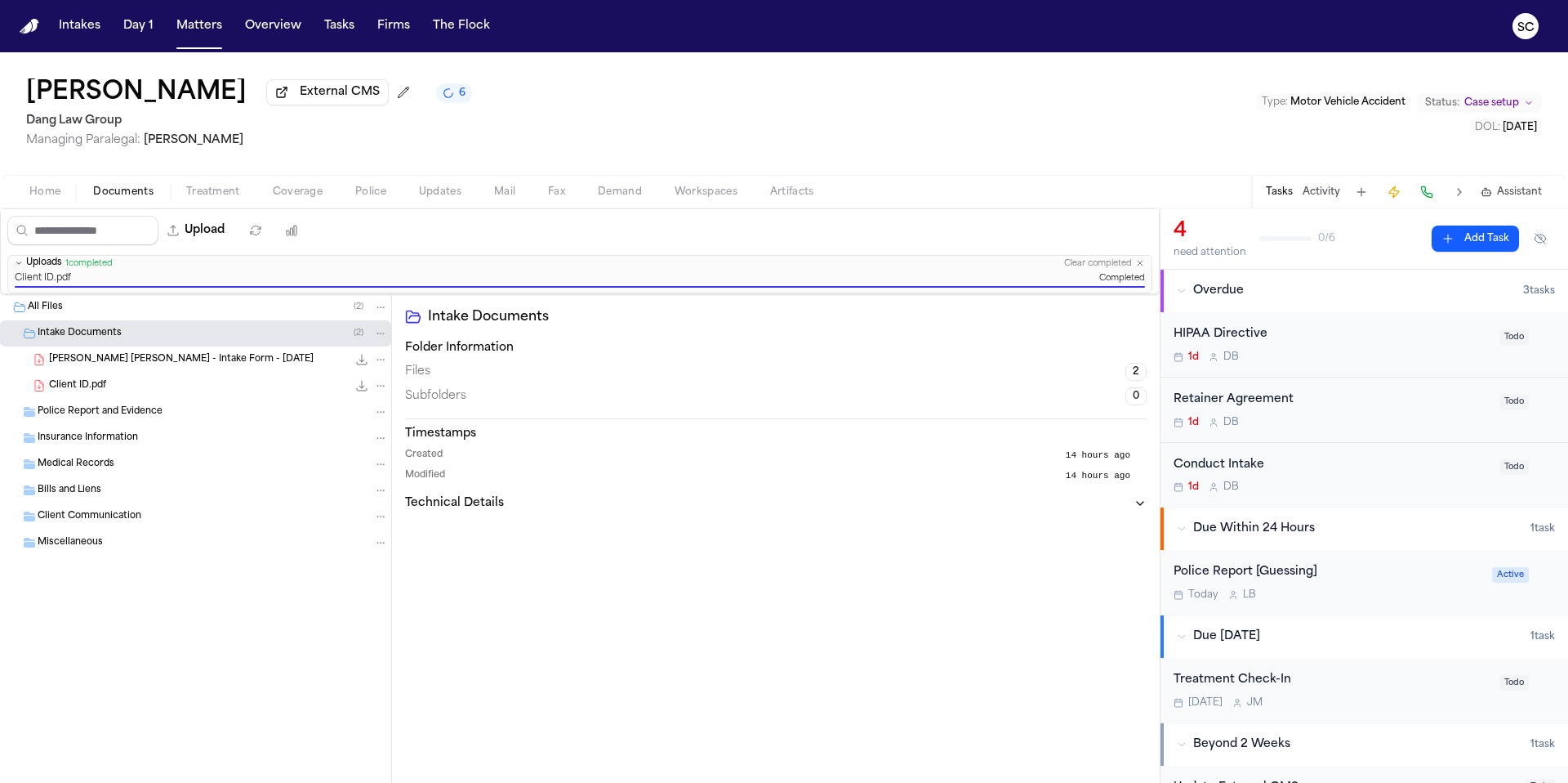
click at [50, 199] on span "Home" at bounding box center [44, 192] width 31 height 13
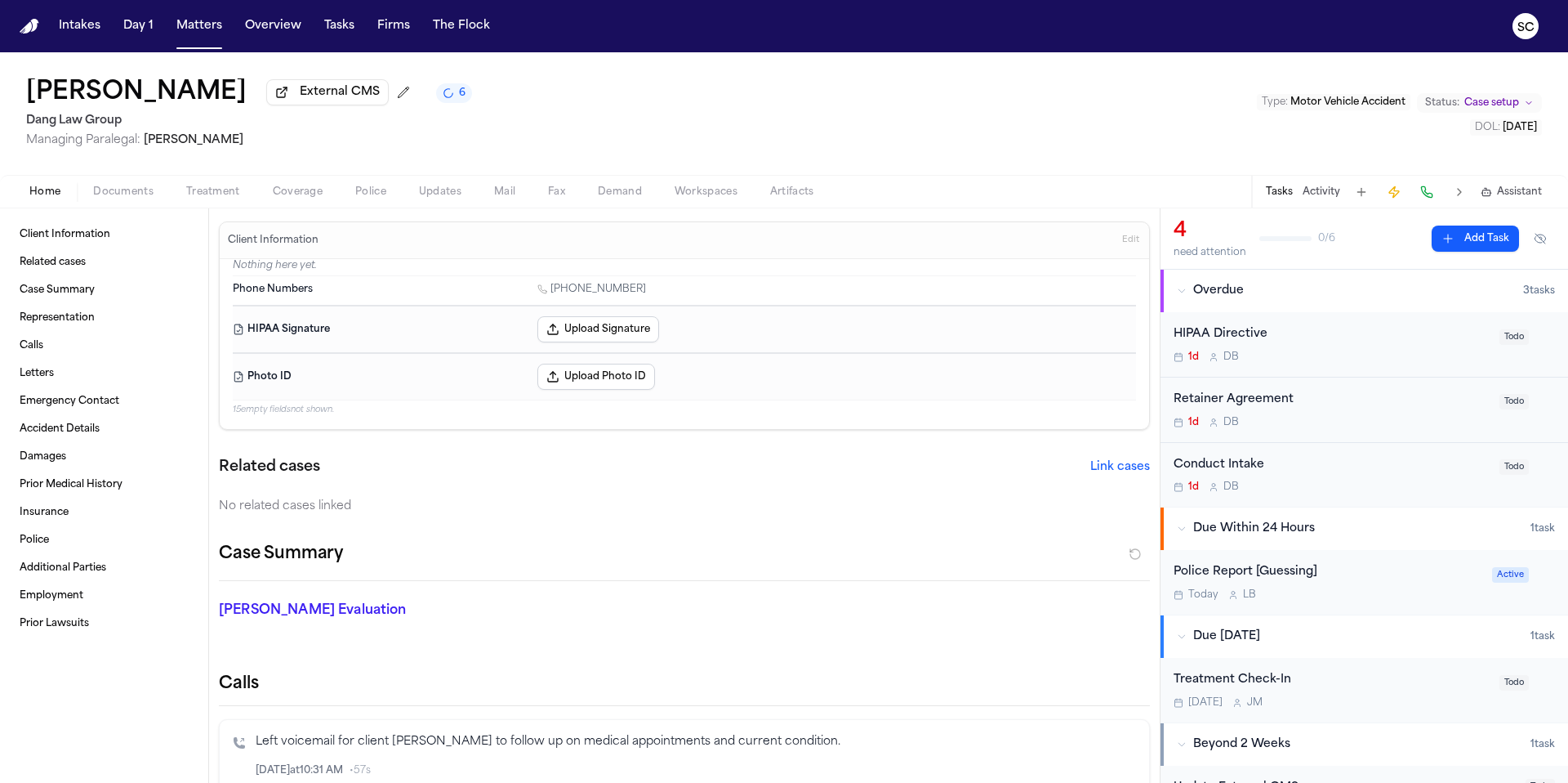
click at [1122, 467] on button "Link cases" at bounding box center [1120, 467] width 60 height 17
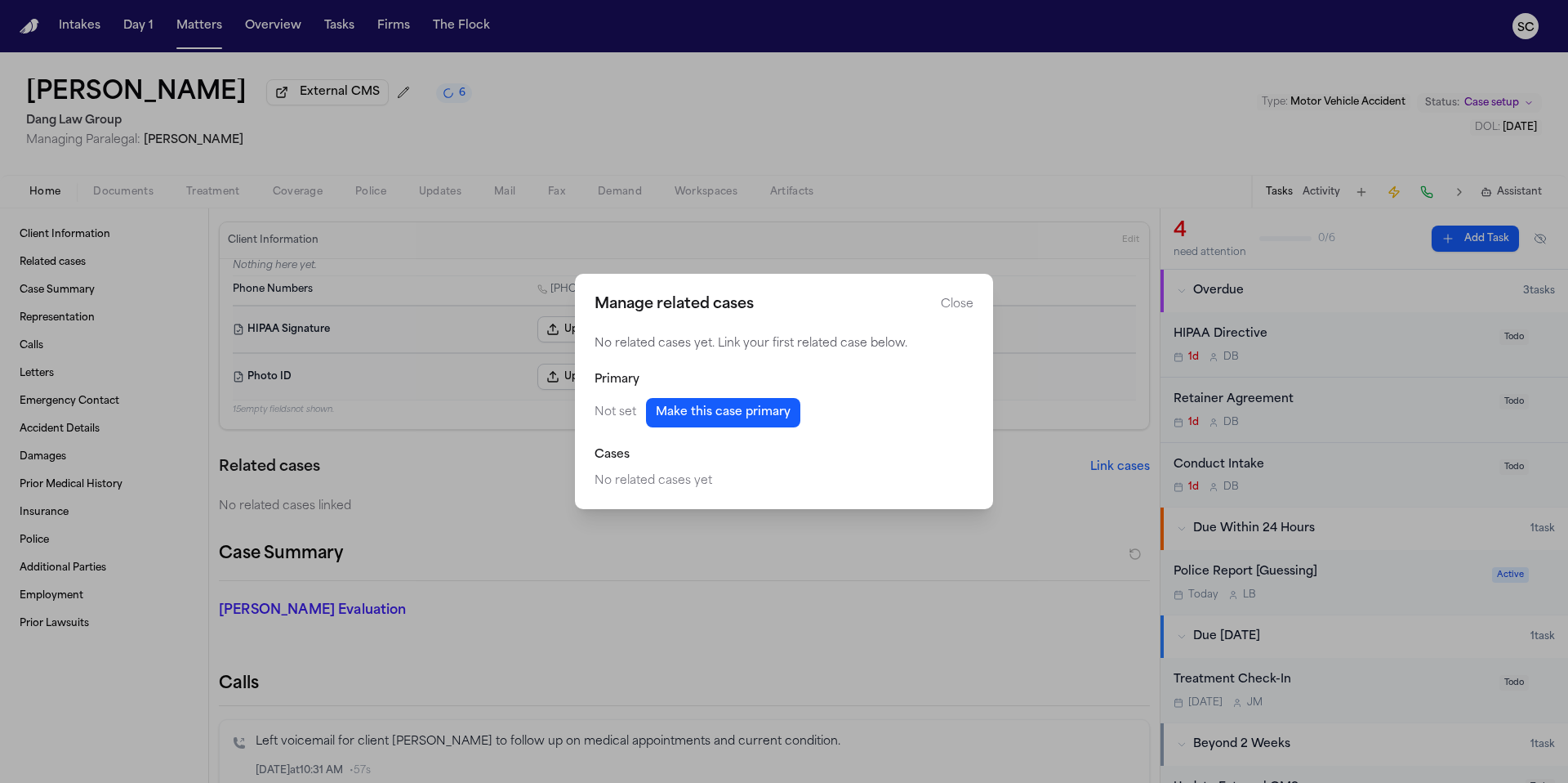
click at [717, 418] on button "Make this case primary" at bounding box center [723, 412] width 154 height 29
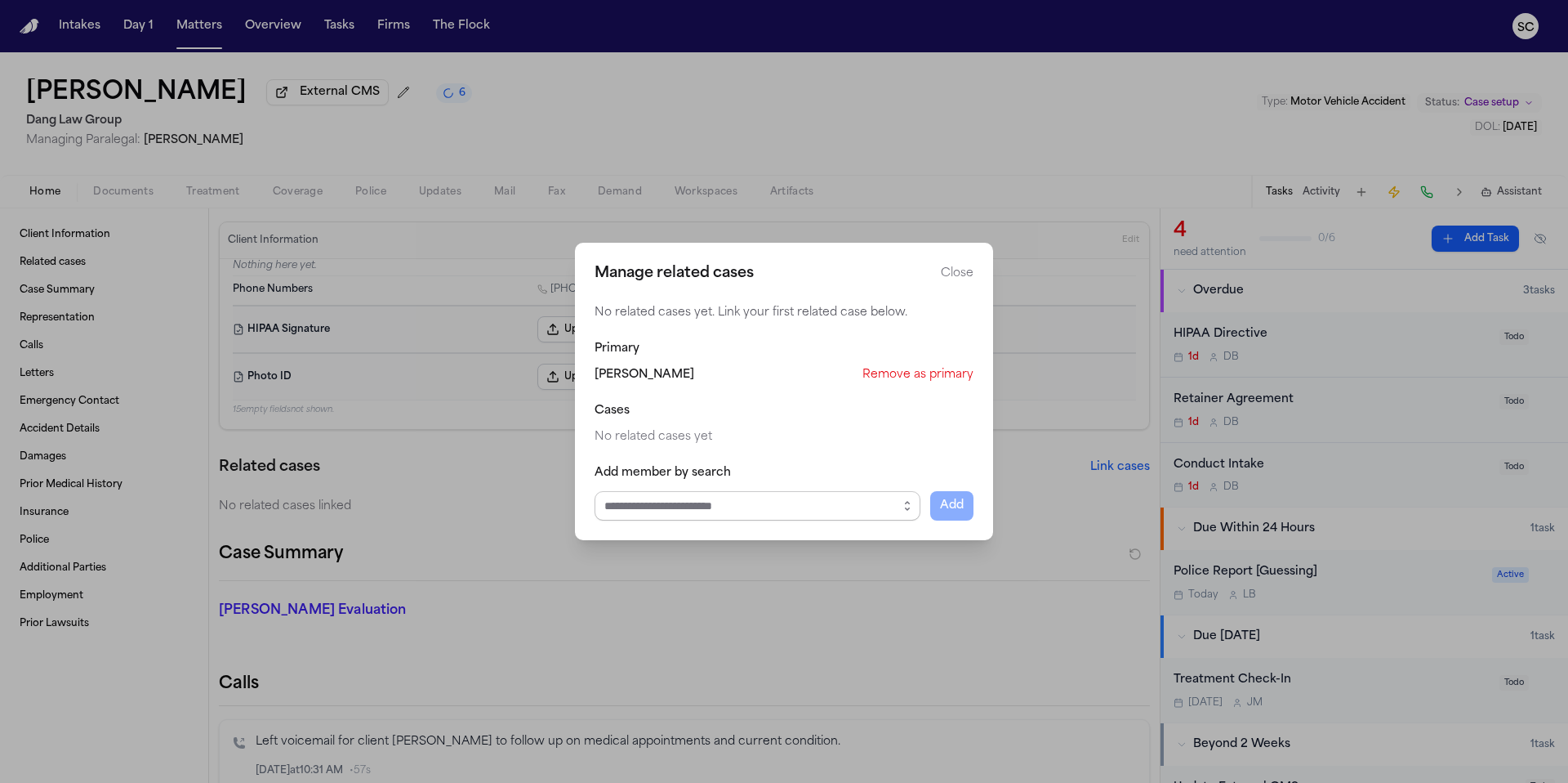
click at [759, 502] on input "Select case to add" at bounding box center [757, 505] width 326 height 29
type input "**********"
click at [953, 276] on div "Manage related cases Close No related cases yet. Link your first related case b…" at bounding box center [784, 391] width 418 height 297
click at [958, 279] on button "Close" at bounding box center [957, 273] width 32 height 17
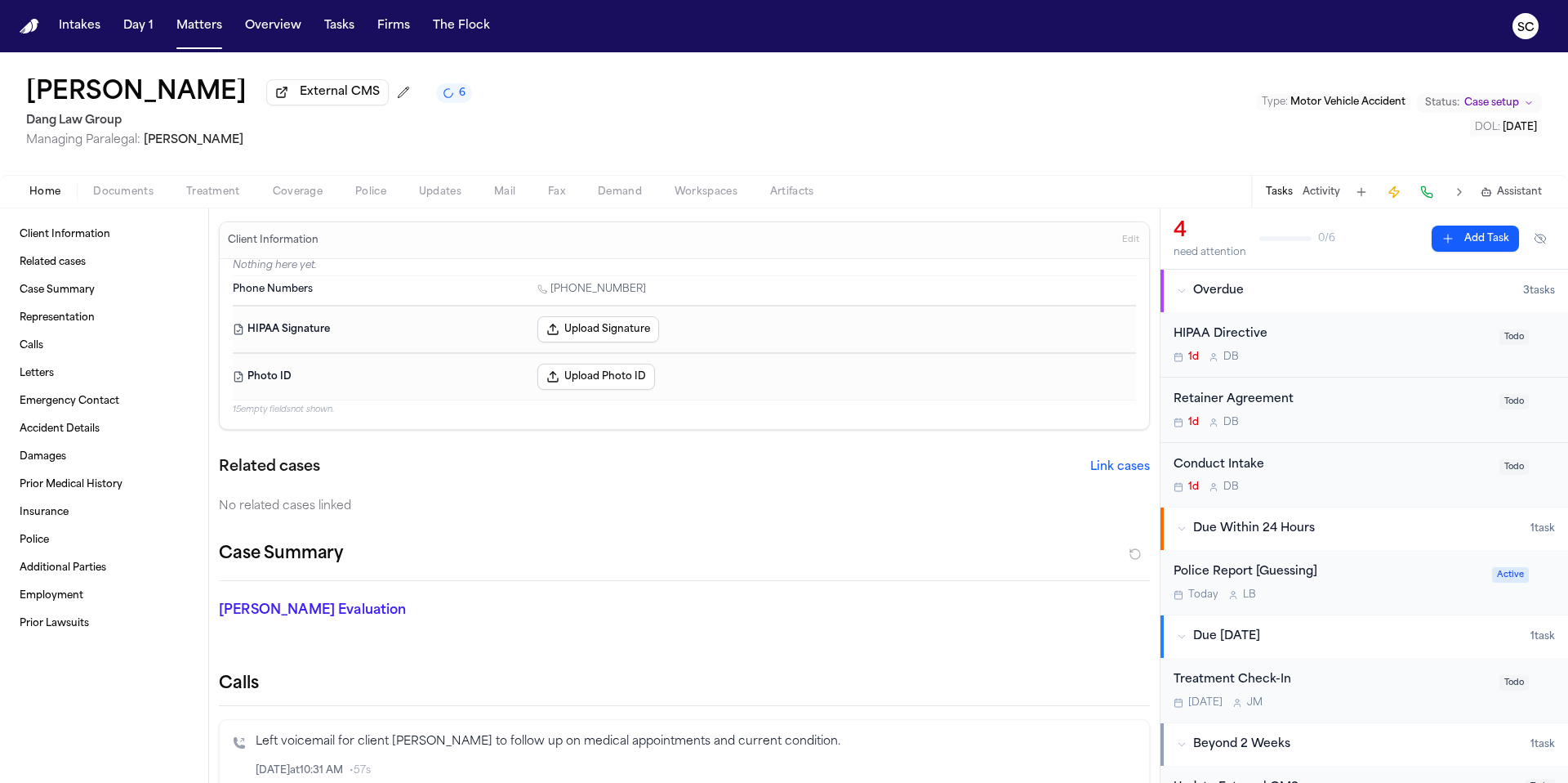
click at [578, 384] on button "Upload Photo ID" at bounding box center [596, 377] width 118 height 27
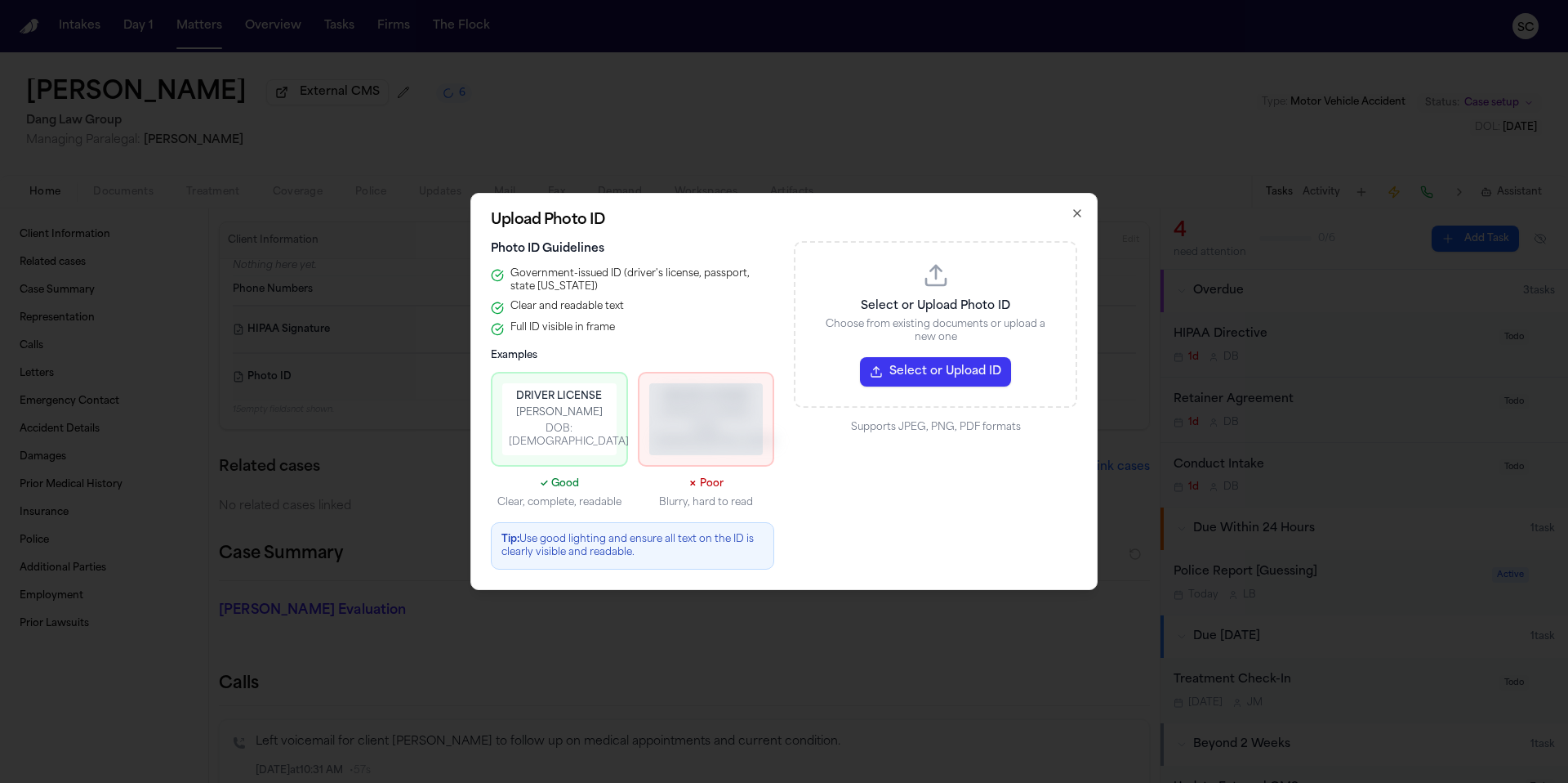
click at [947, 379] on button "Select or Upload ID" at bounding box center [935, 371] width 151 height 29
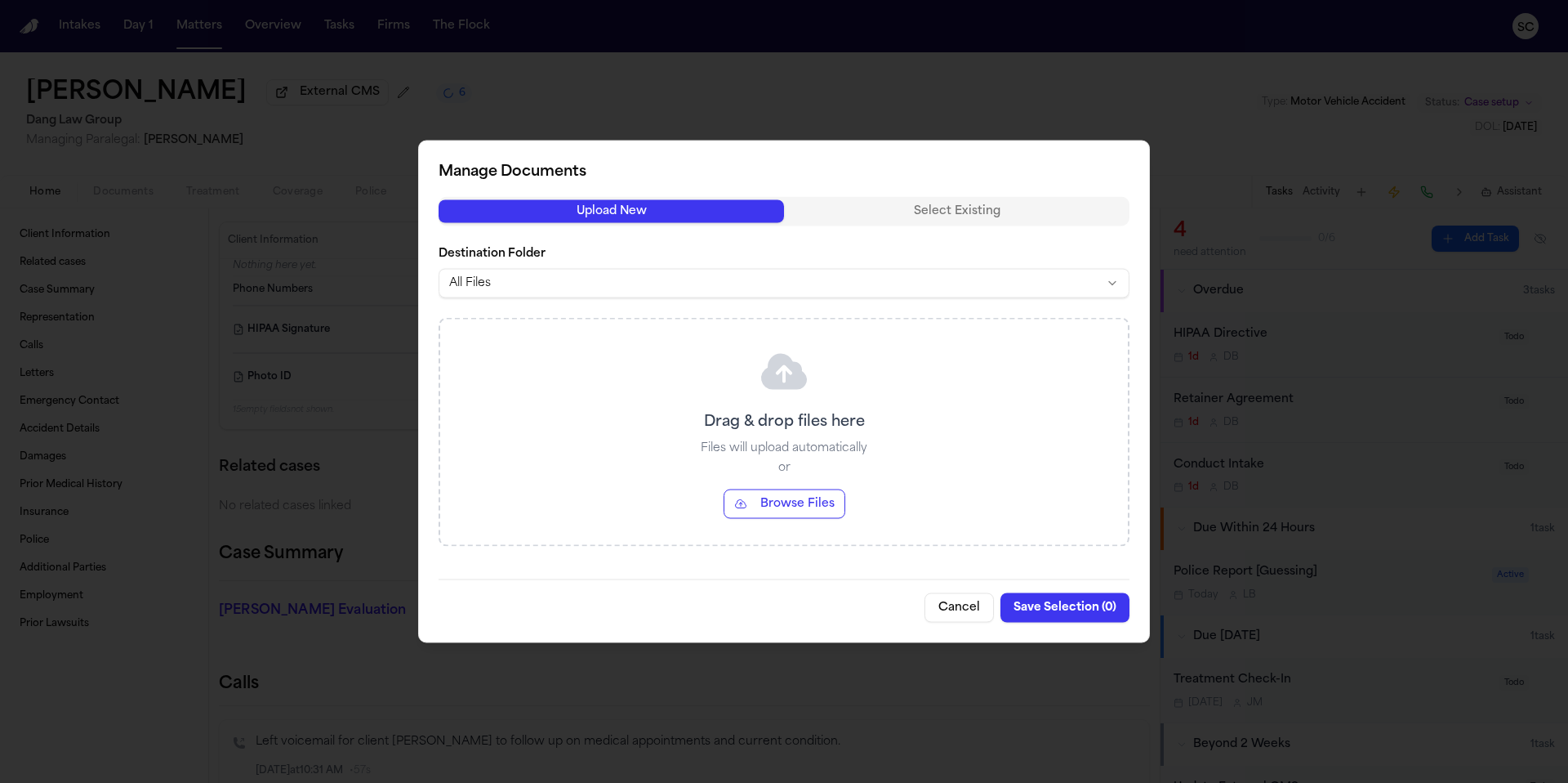
click at [964, 616] on button "Cancel" at bounding box center [959, 607] width 70 height 29
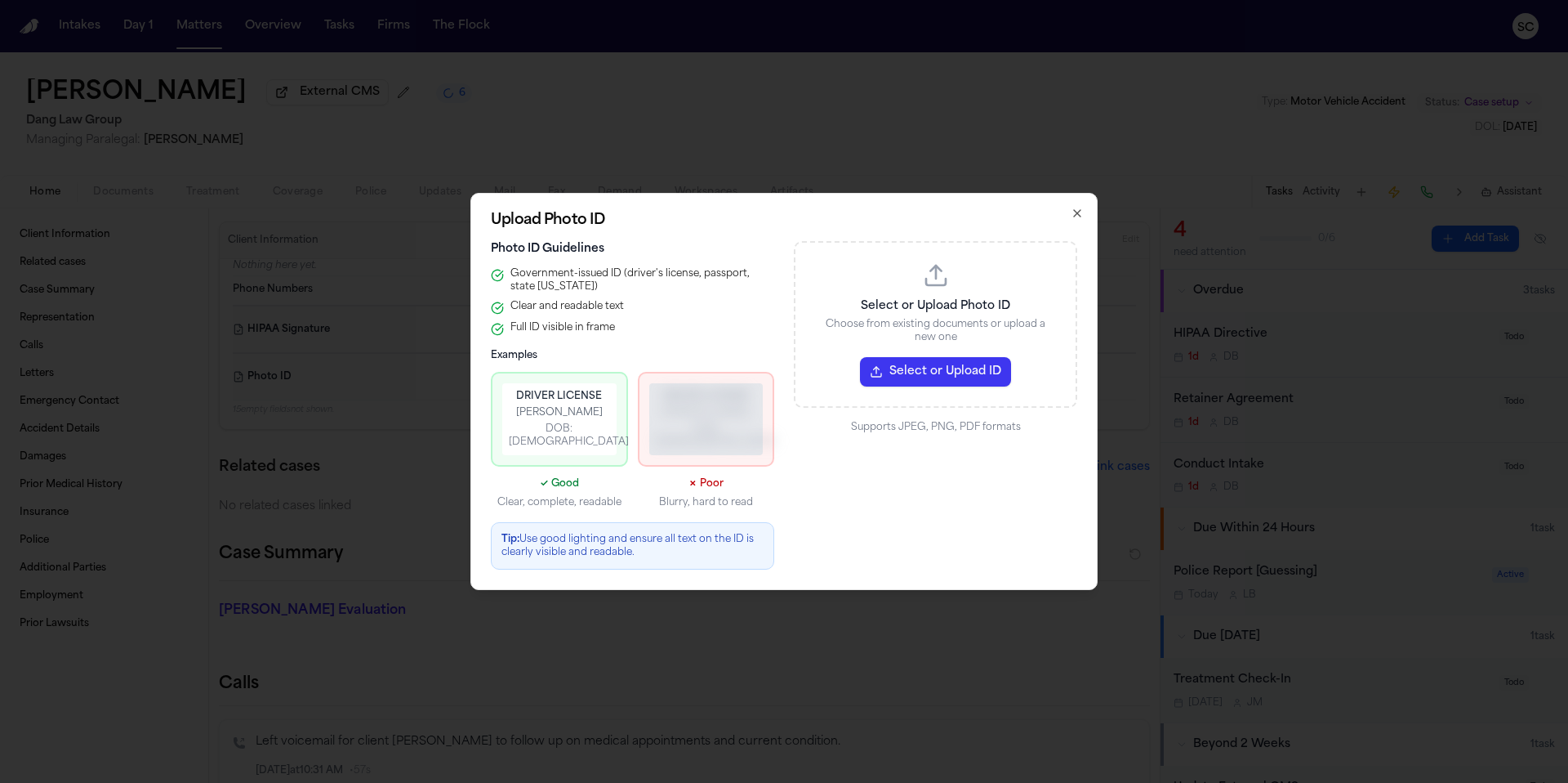
click at [927, 372] on button "Select or Upload ID" at bounding box center [935, 371] width 151 height 29
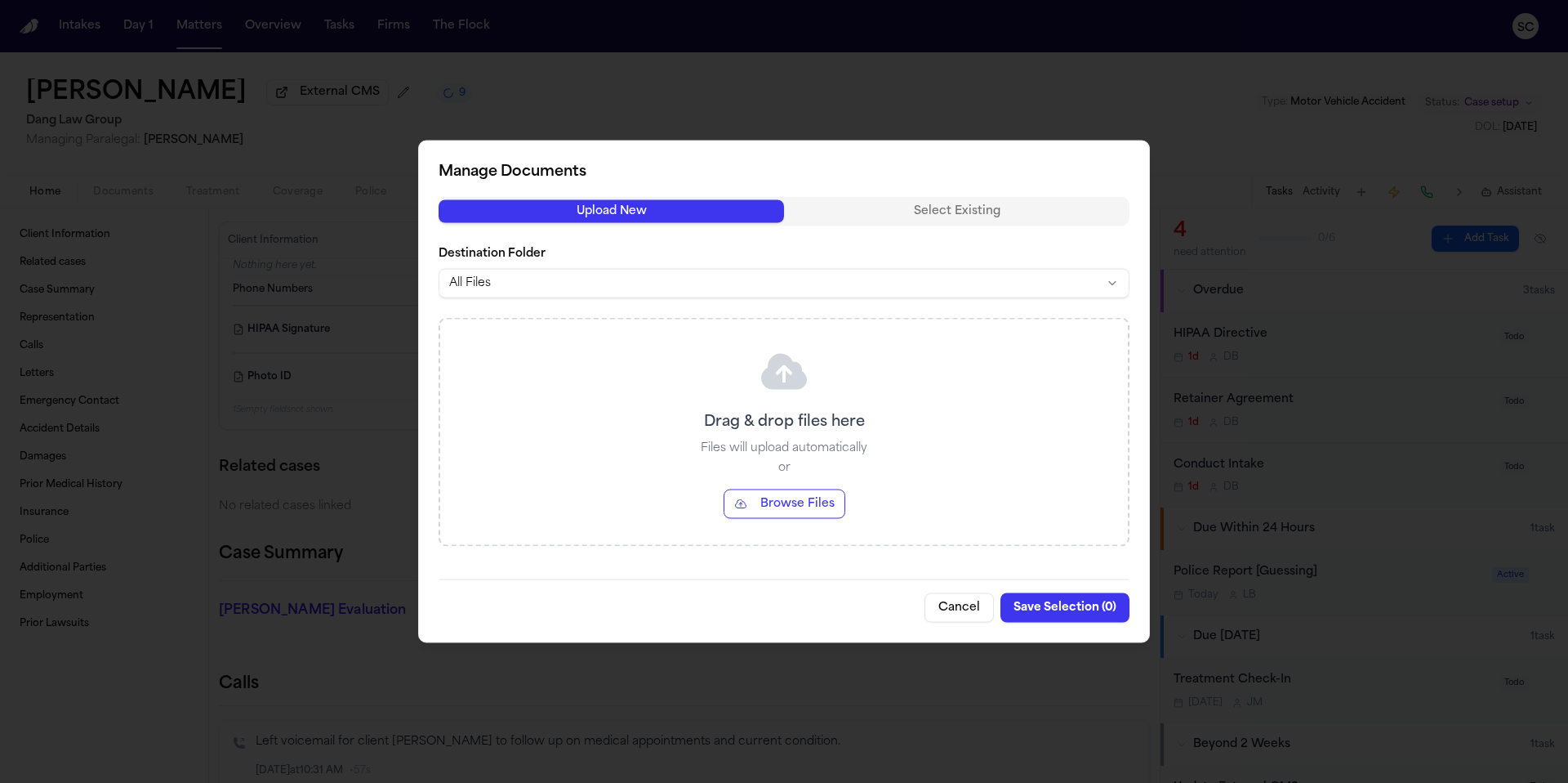
click at [964, 608] on button "Cancel" at bounding box center [959, 607] width 70 height 29
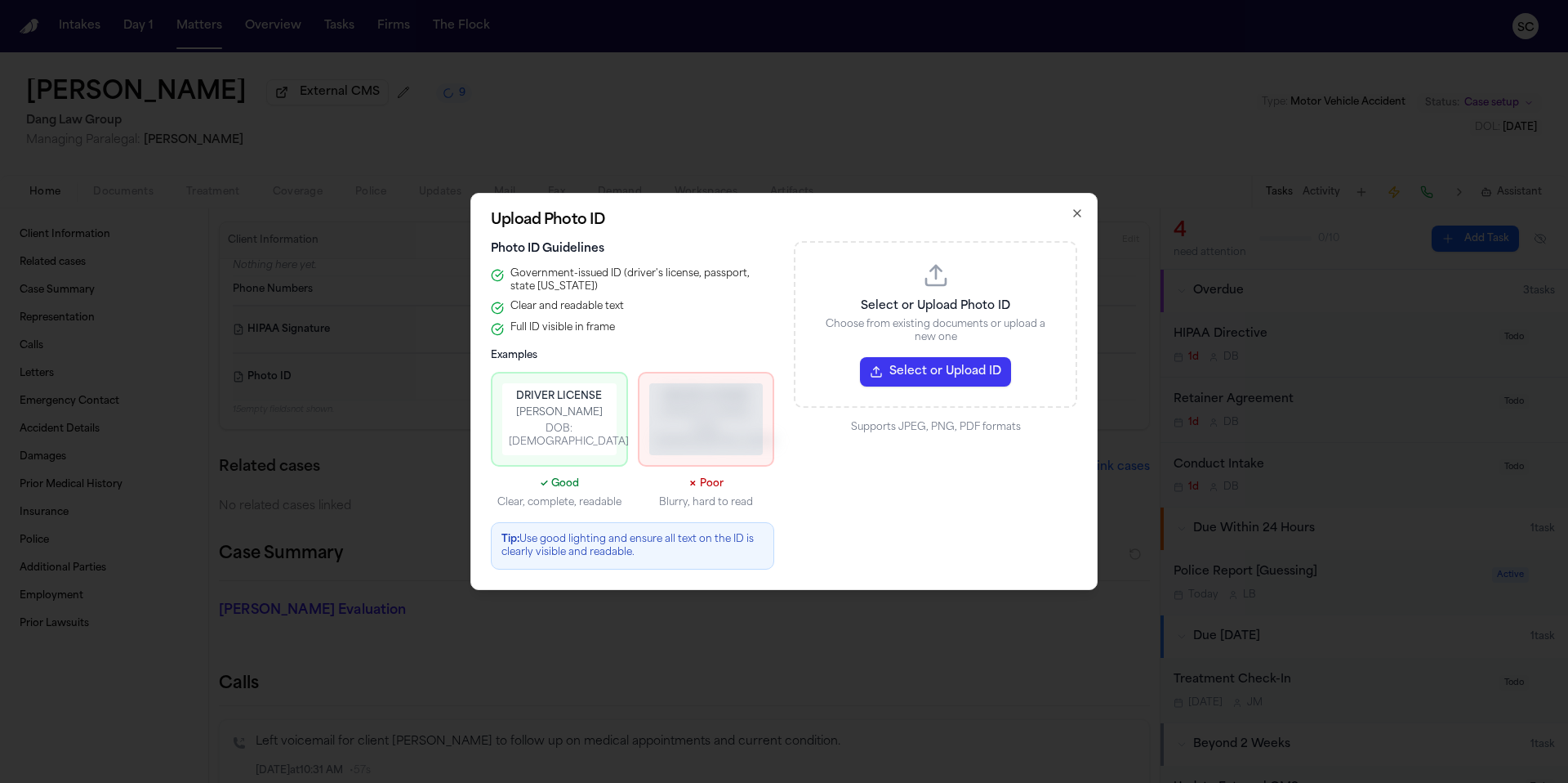
click at [1073, 220] on icon "button" at bounding box center [1078, 213] width 13 height 13
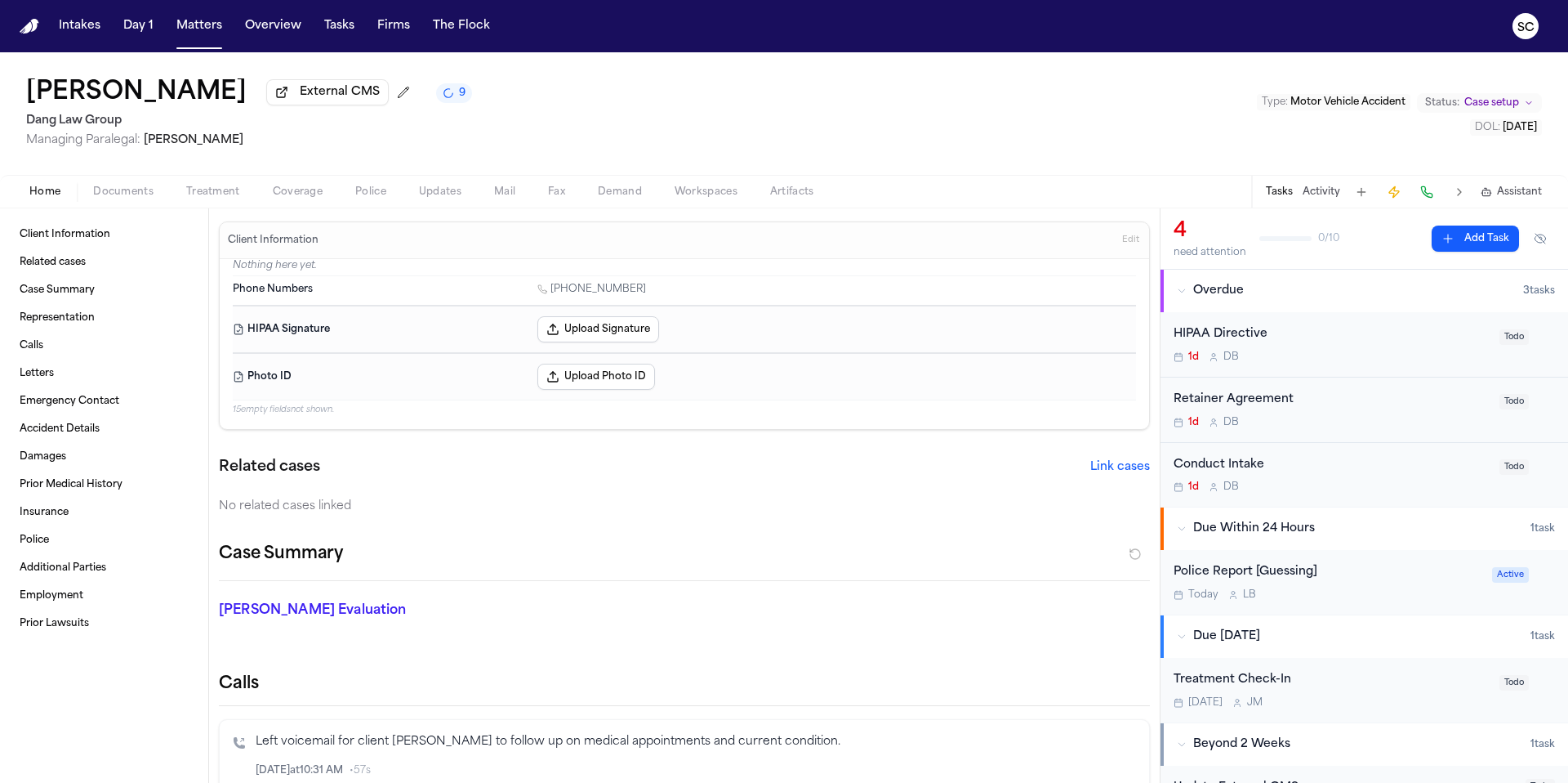
click at [1393, 578] on div "Police Report [Guessing]" at bounding box center [1328, 572] width 309 height 19
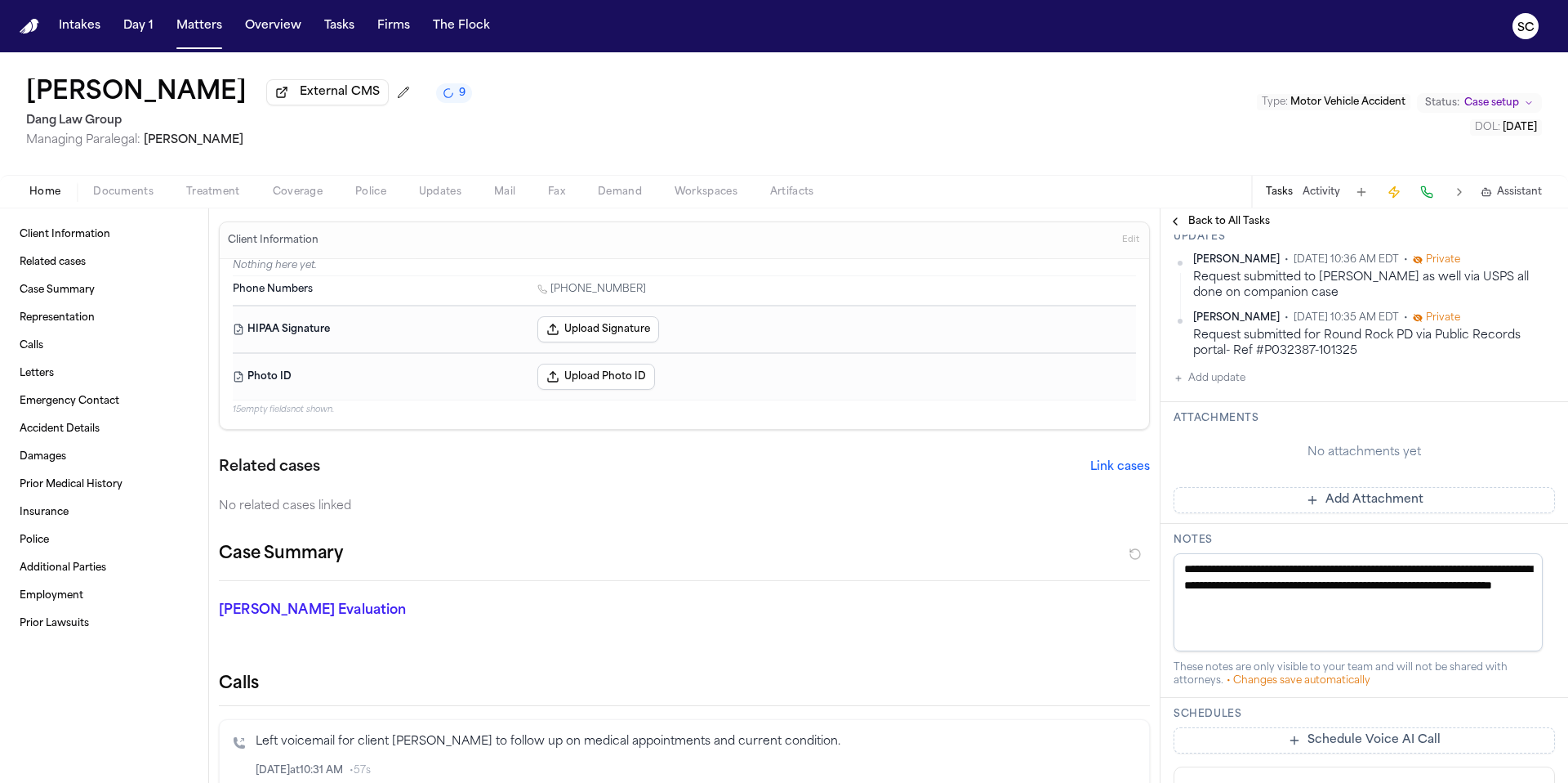
scroll to position [588, 0]
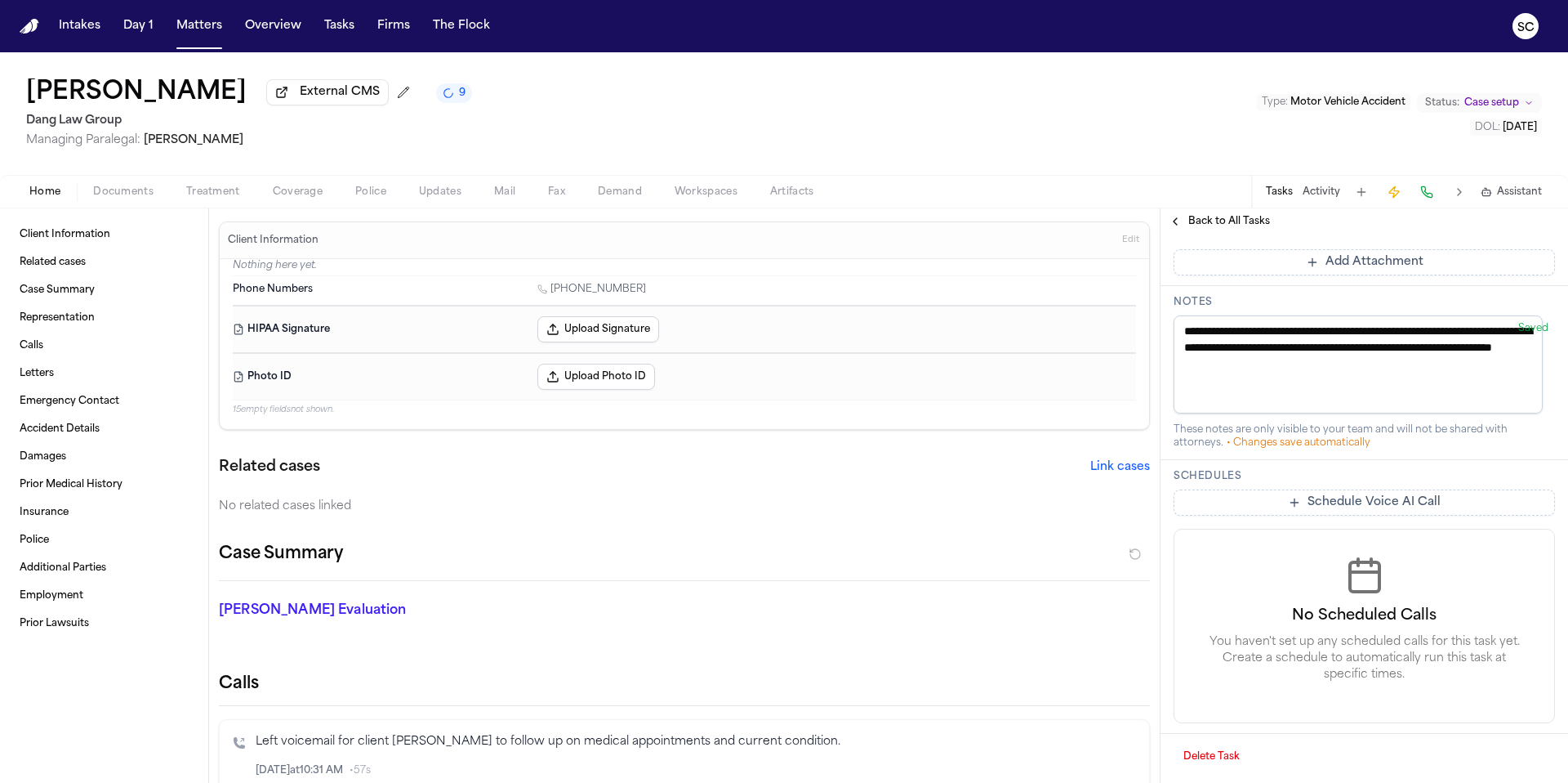
click at [456, 100] on icon "9 active tasks" at bounding box center [448, 94] width 15 height 15
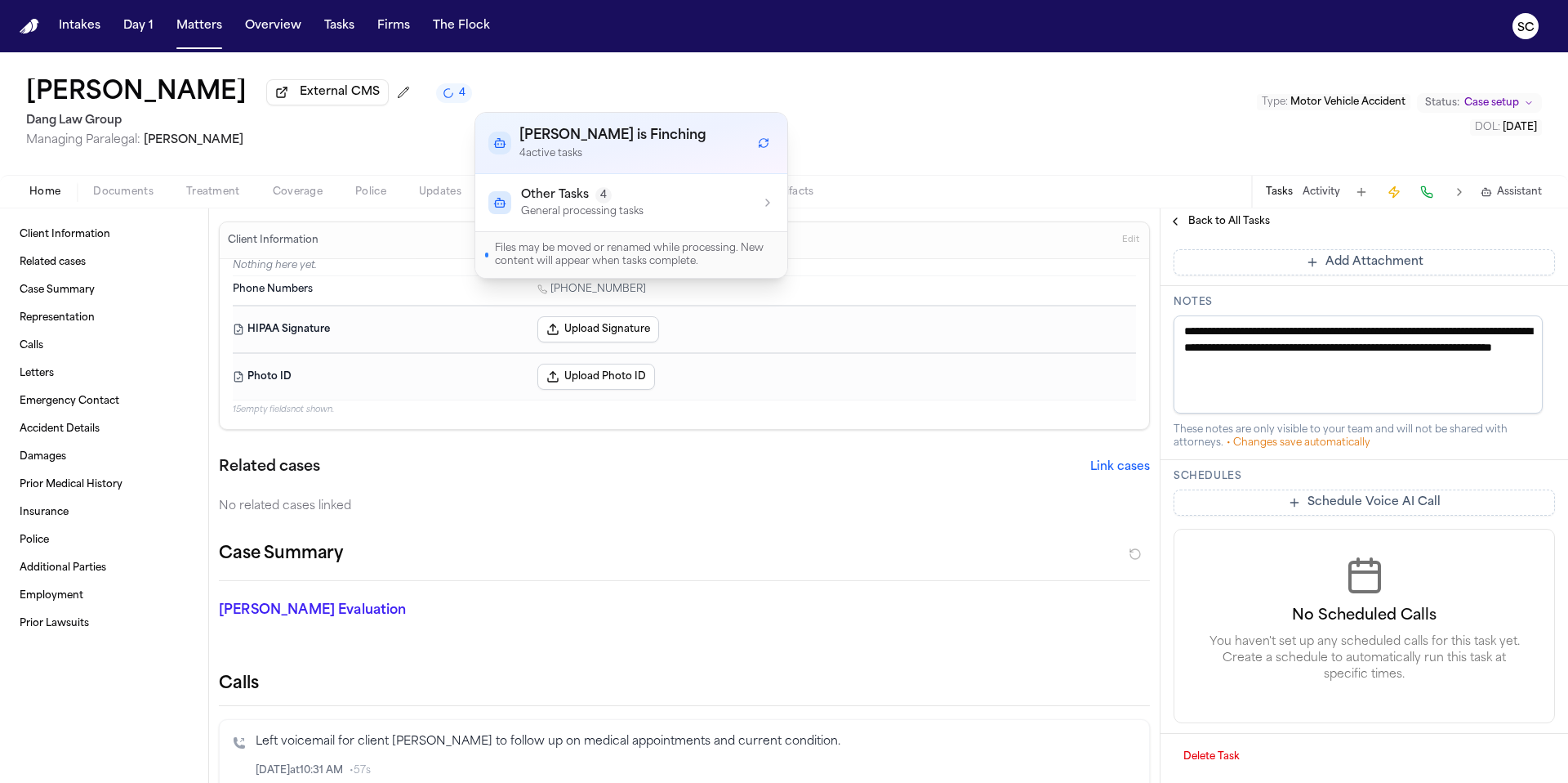
click at [696, 205] on div "Other Tasks 4 General processing tasks" at bounding box center [631, 202] width 286 height 31
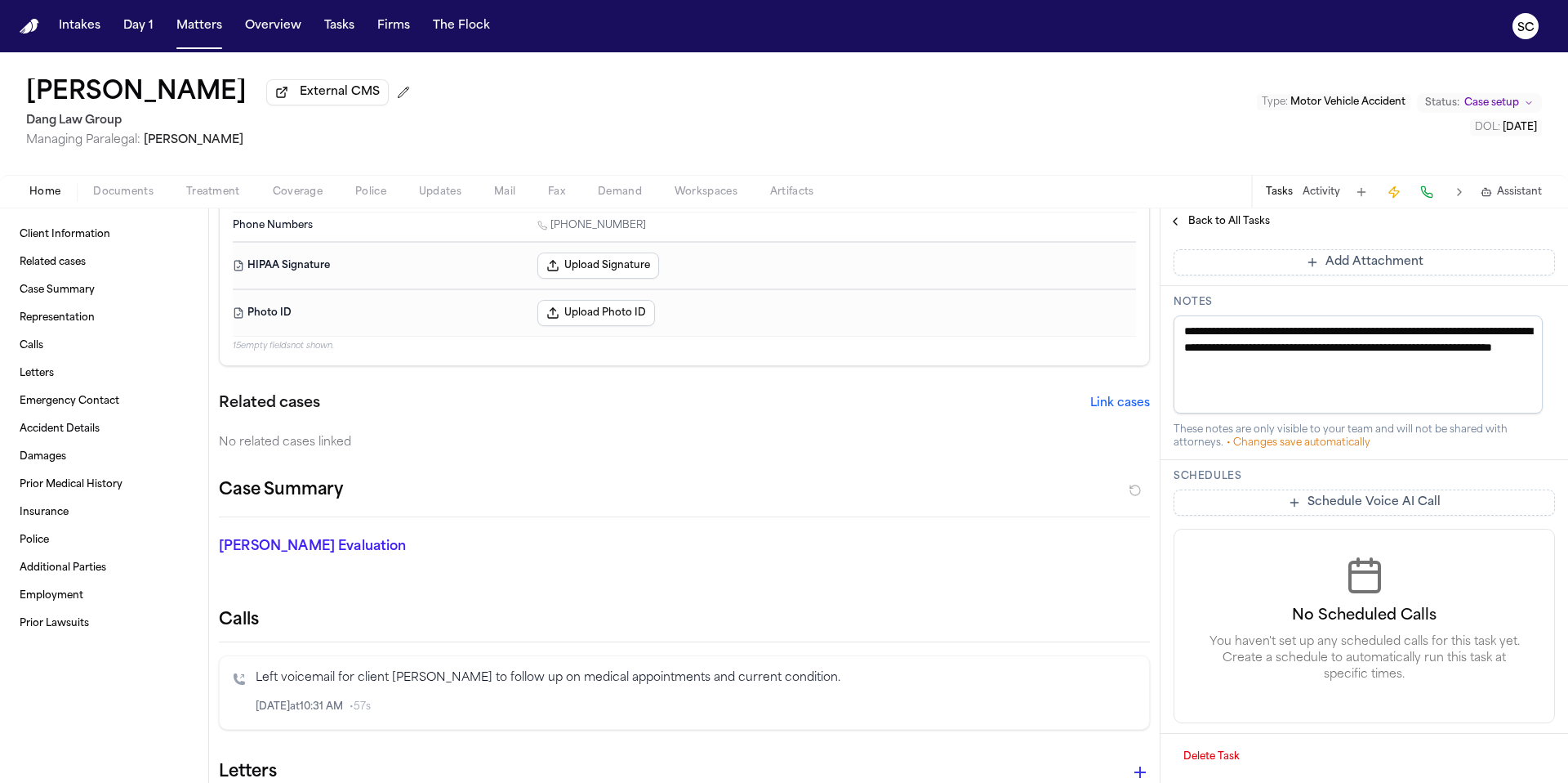
scroll to position [0, 0]
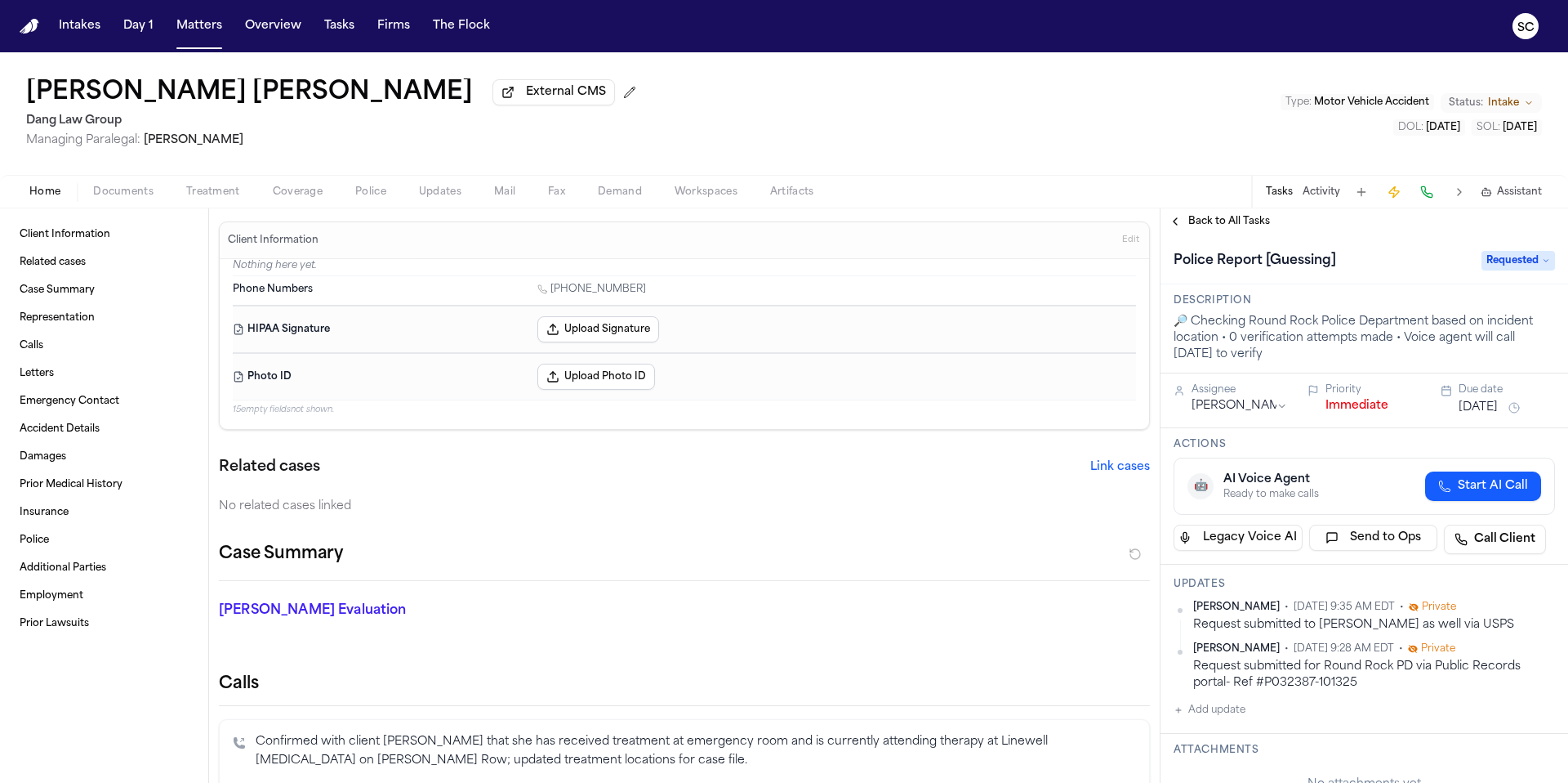
click at [135, 202] on div "Home Documents Treatment Coverage Police Updates Mail Fax Demand Workspaces Art…" at bounding box center [784, 191] width 1568 height 32
click at [132, 196] on span "Documents" at bounding box center [123, 192] width 60 height 13
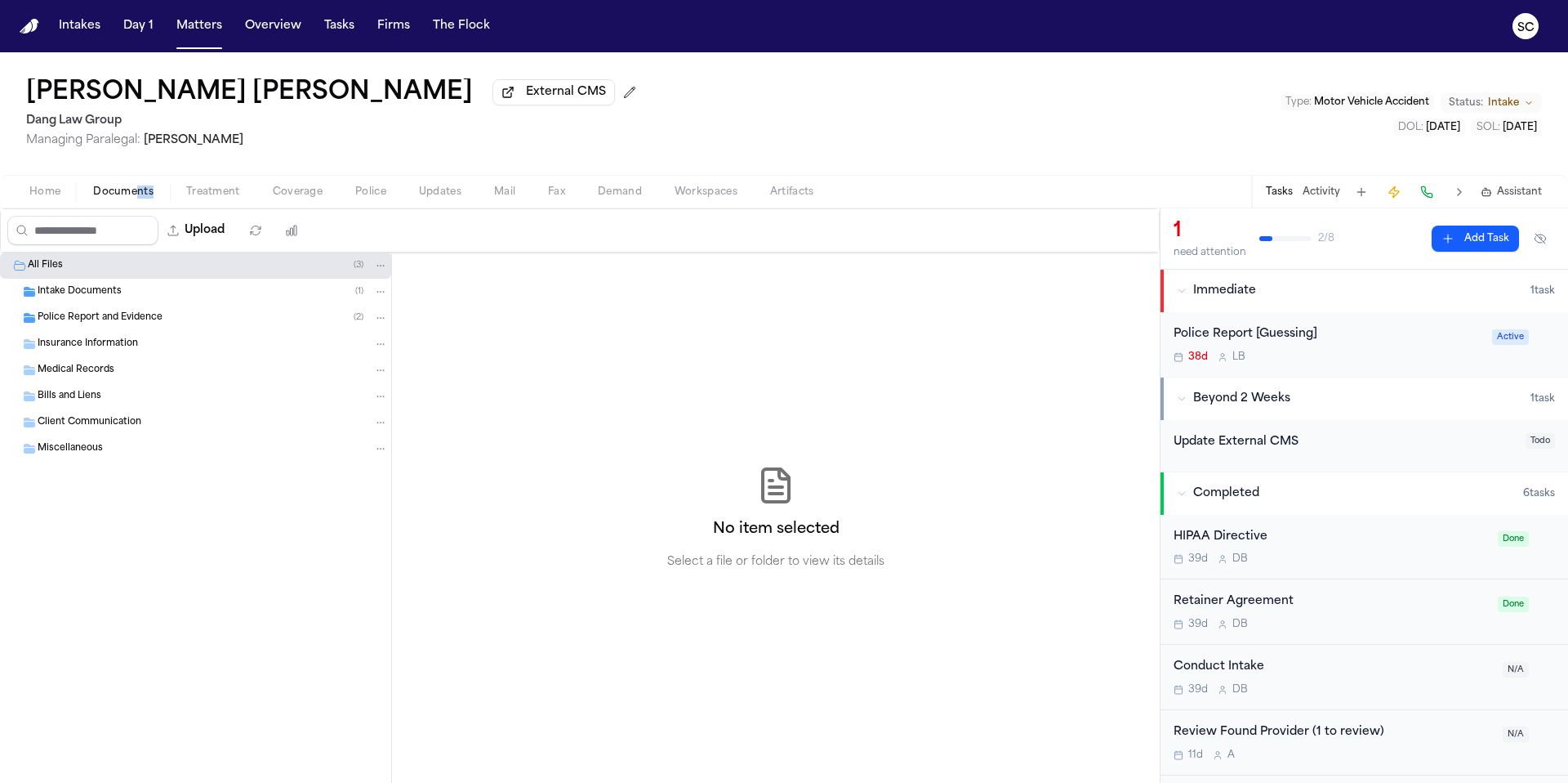
click at [129, 317] on span "Police Report and Evidence" at bounding box center [99, 318] width 125 height 14
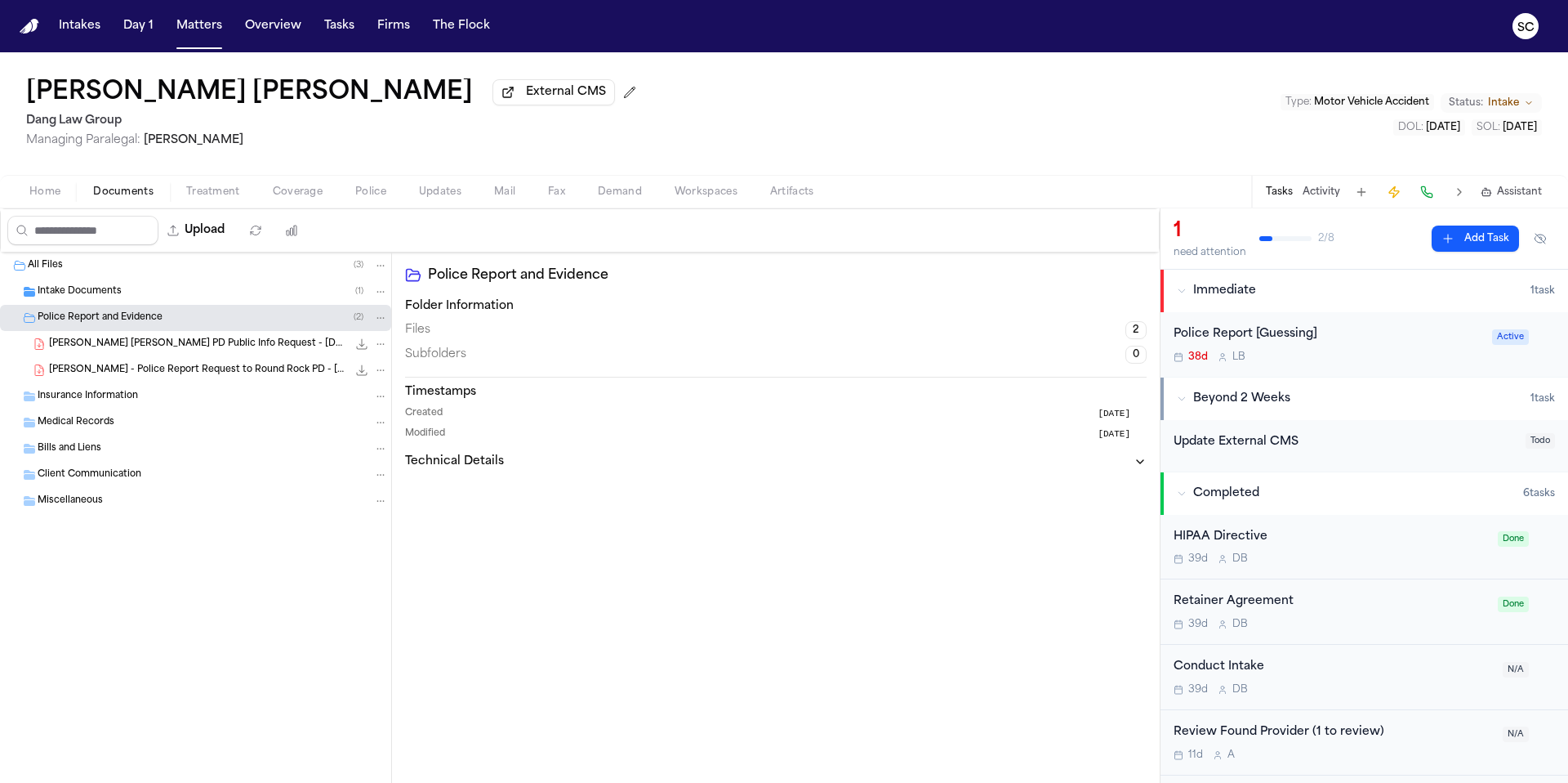
click at [173, 362] on div "J. Cardenas - Police Report Request to Round Rock PD - 10.8.25 159.2 KB • PDF" at bounding box center [195, 370] width 391 height 27
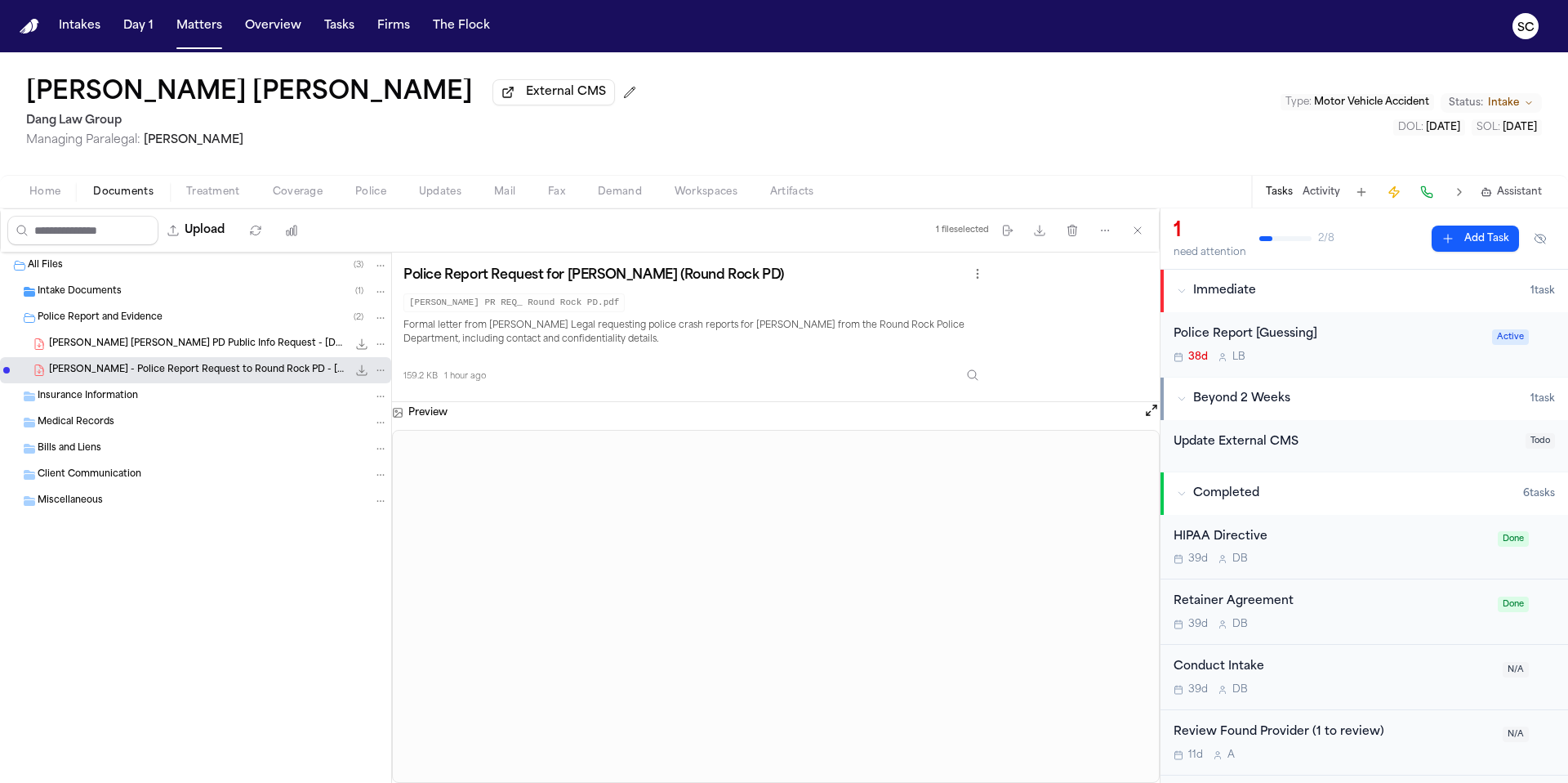
click at [104, 299] on div "Intake Documents ( 1 )" at bounding box center [212, 292] width 350 height 15
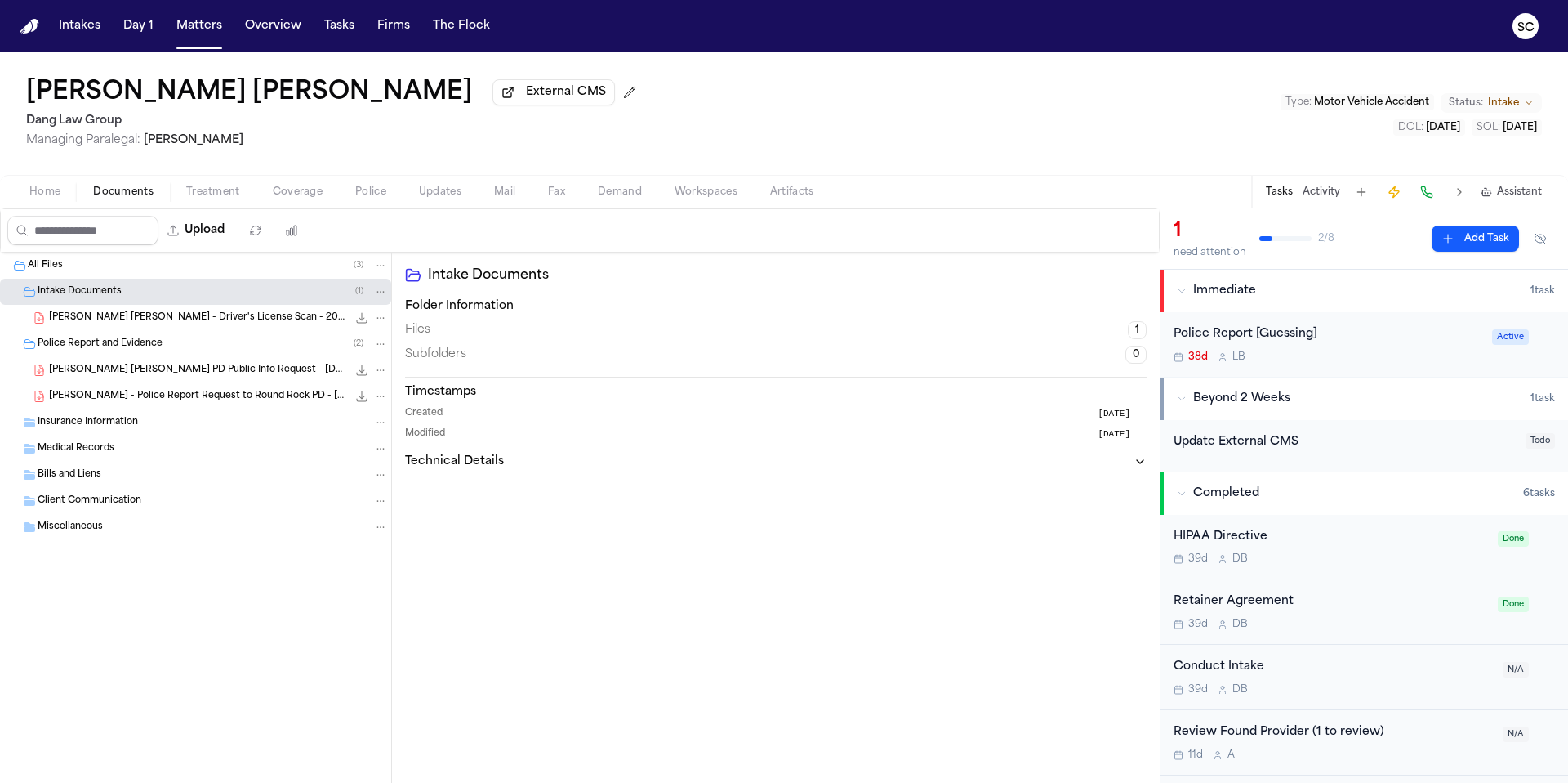
click at [147, 321] on span "J. Cardenas Garcia - Driver's License Scan - 2025" at bounding box center [198, 318] width 298 height 14
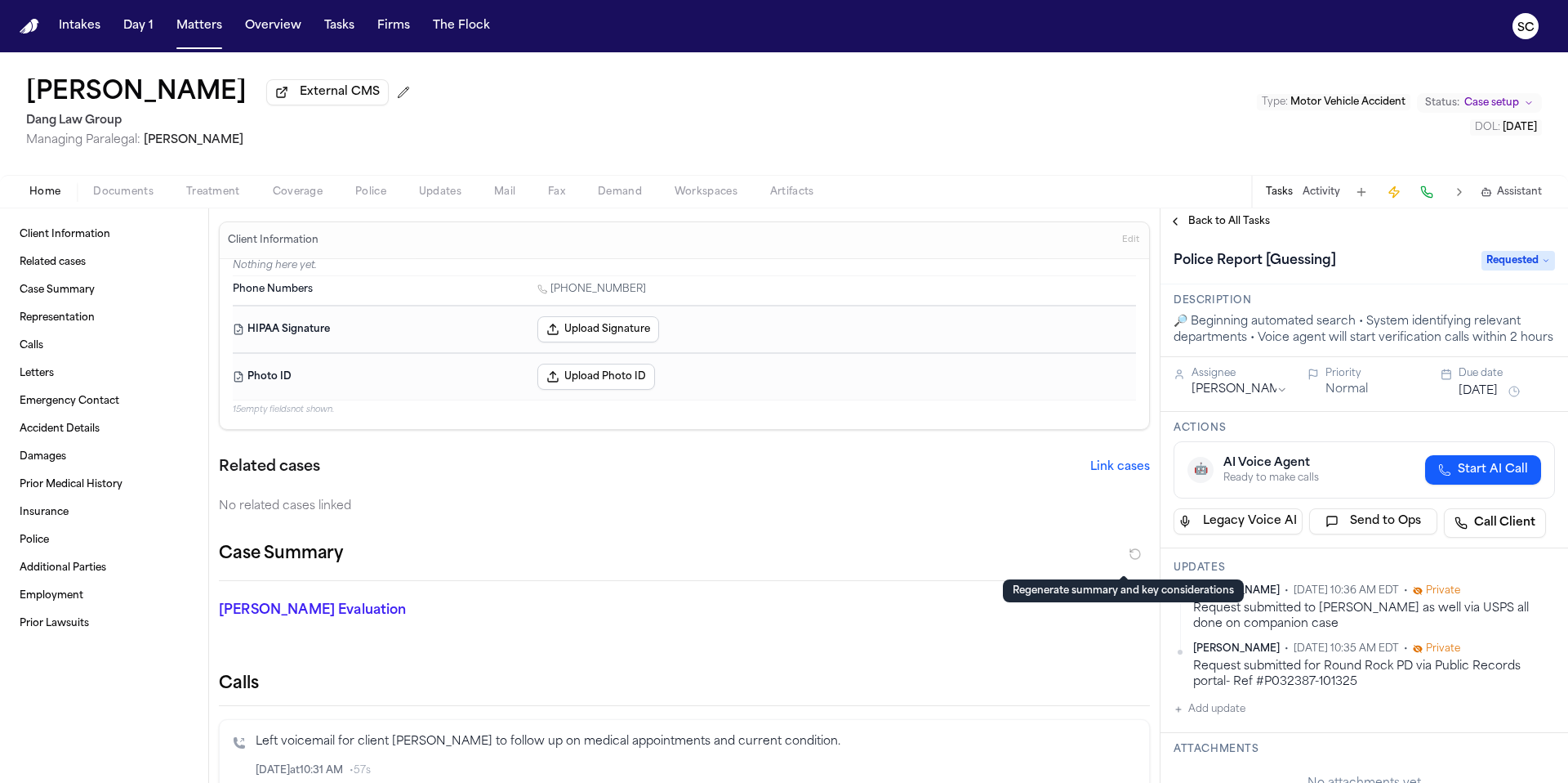
click at [1121, 558] on button "button" at bounding box center [1135, 554] width 29 height 27
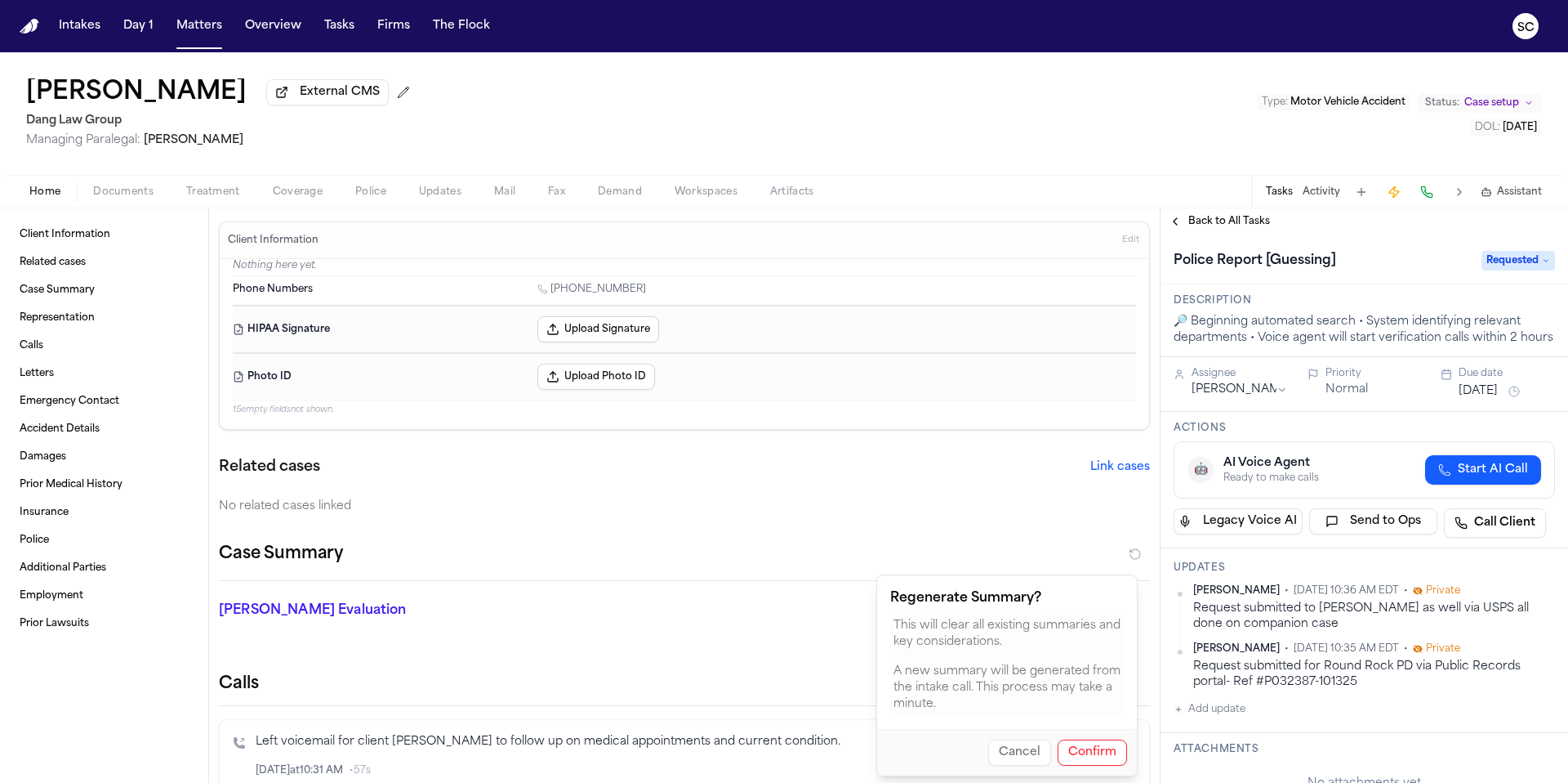
click at [1075, 752] on button "Confirm" at bounding box center [1093, 752] width 70 height 27
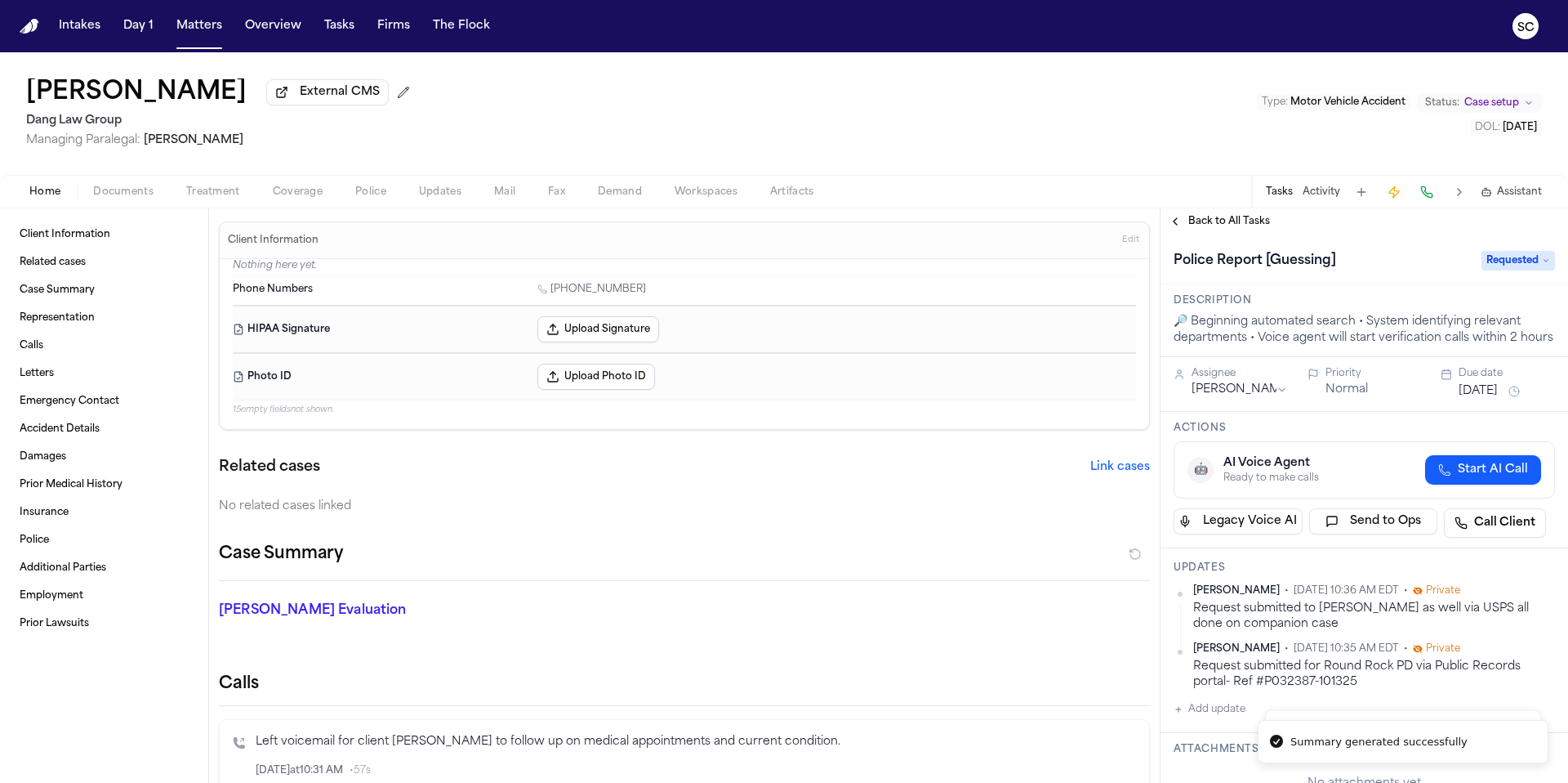
click at [374, 199] on span "Police" at bounding box center [370, 192] width 31 height 13
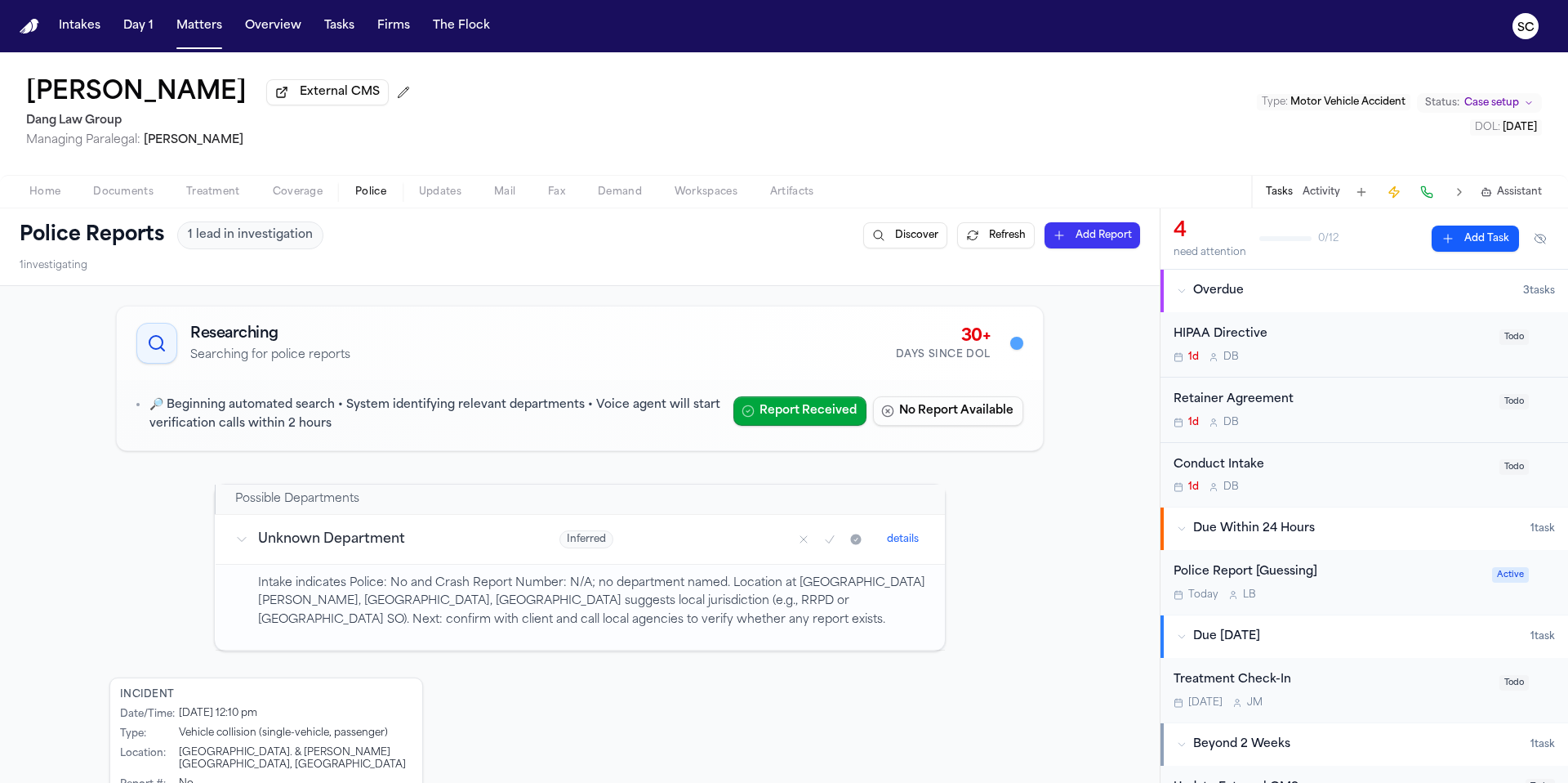
click at [1421, 582] on div "Police Report [Guessing]" at bounding box center [1328, 572] width 309 height 19
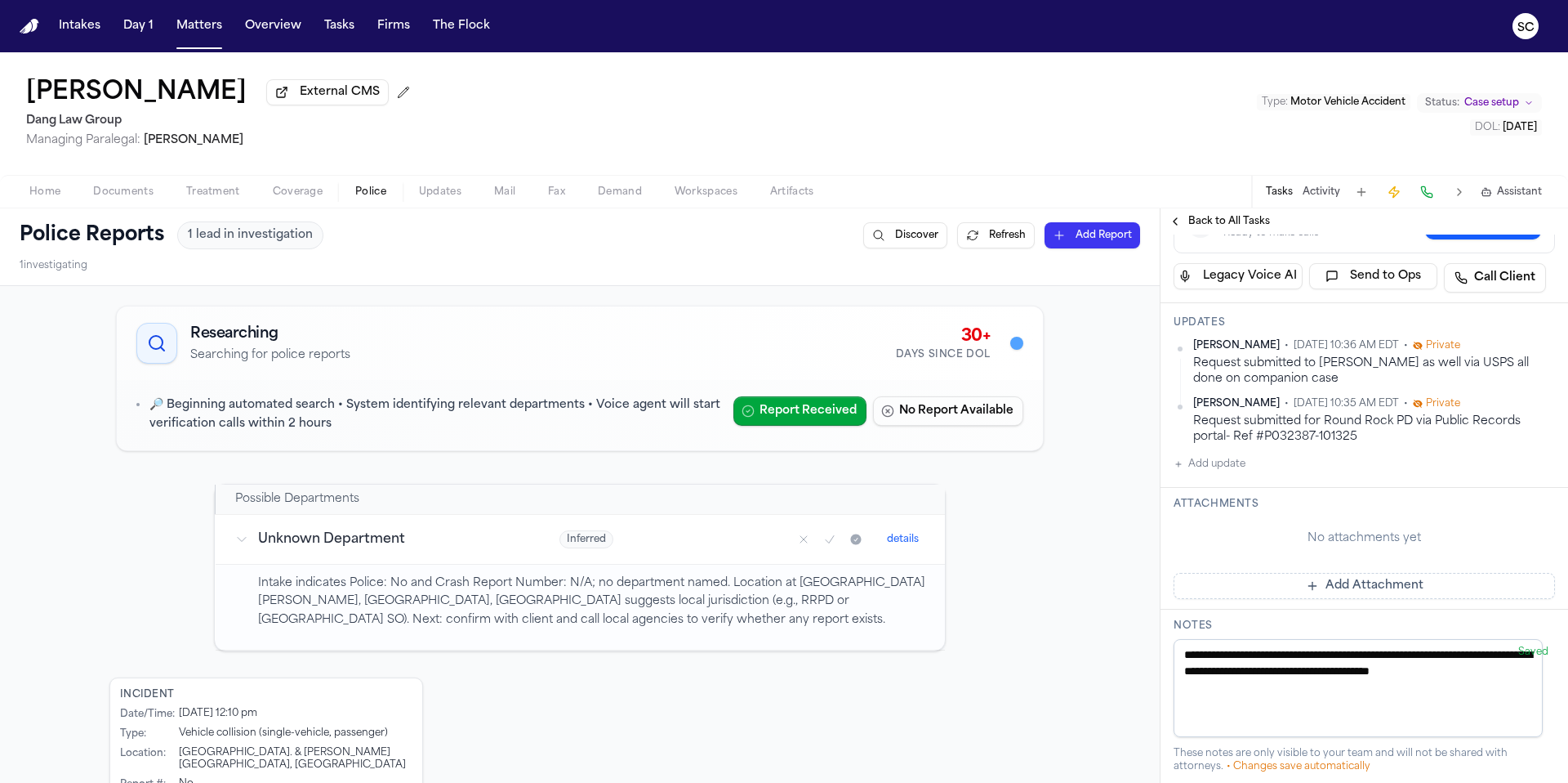
scroll to position [405, 0]
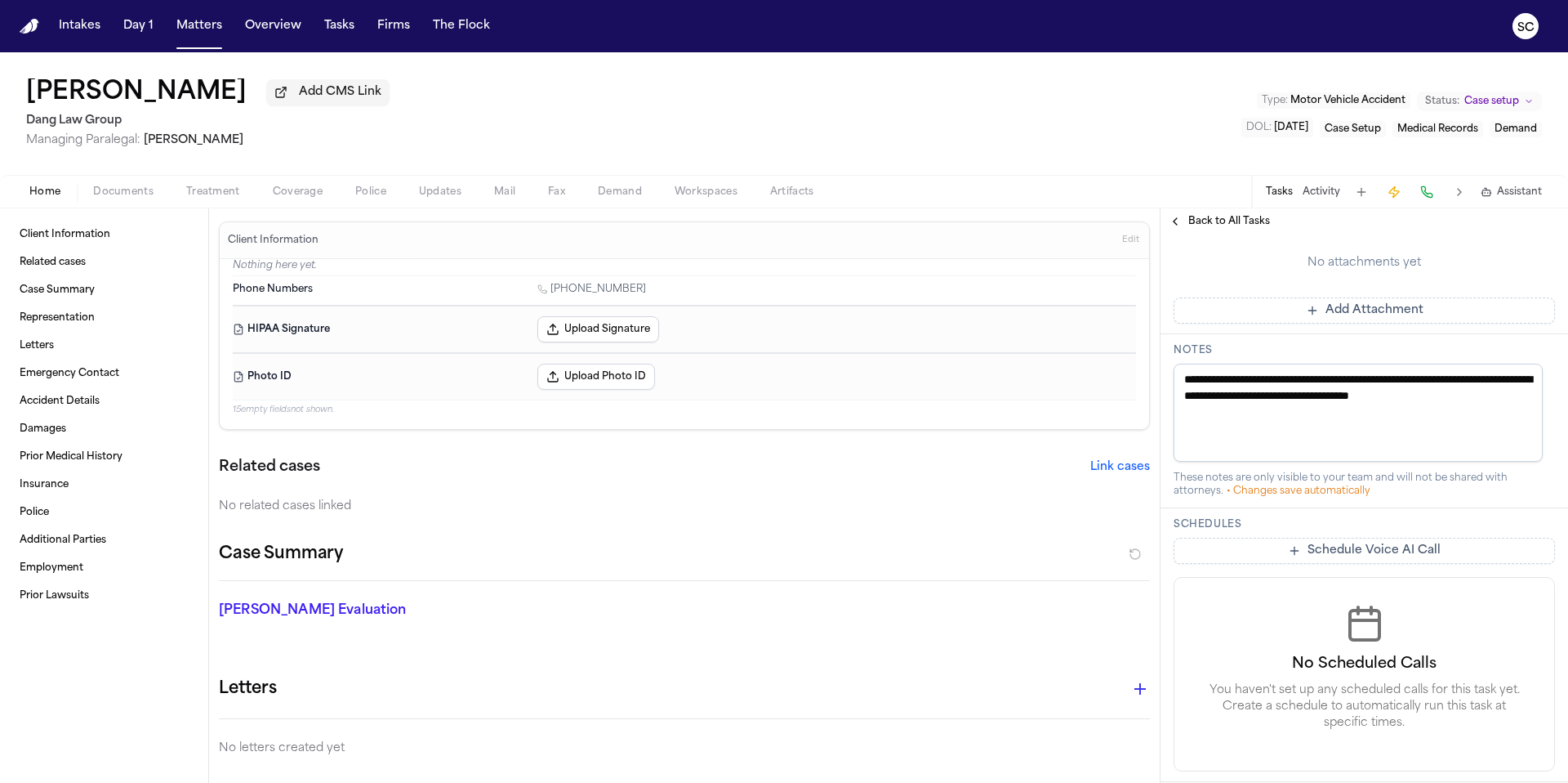
scroll to position [475, 0]
click at [60, 404] on span "Accident Details" at bounding box center [60, 401] width 80 height 13
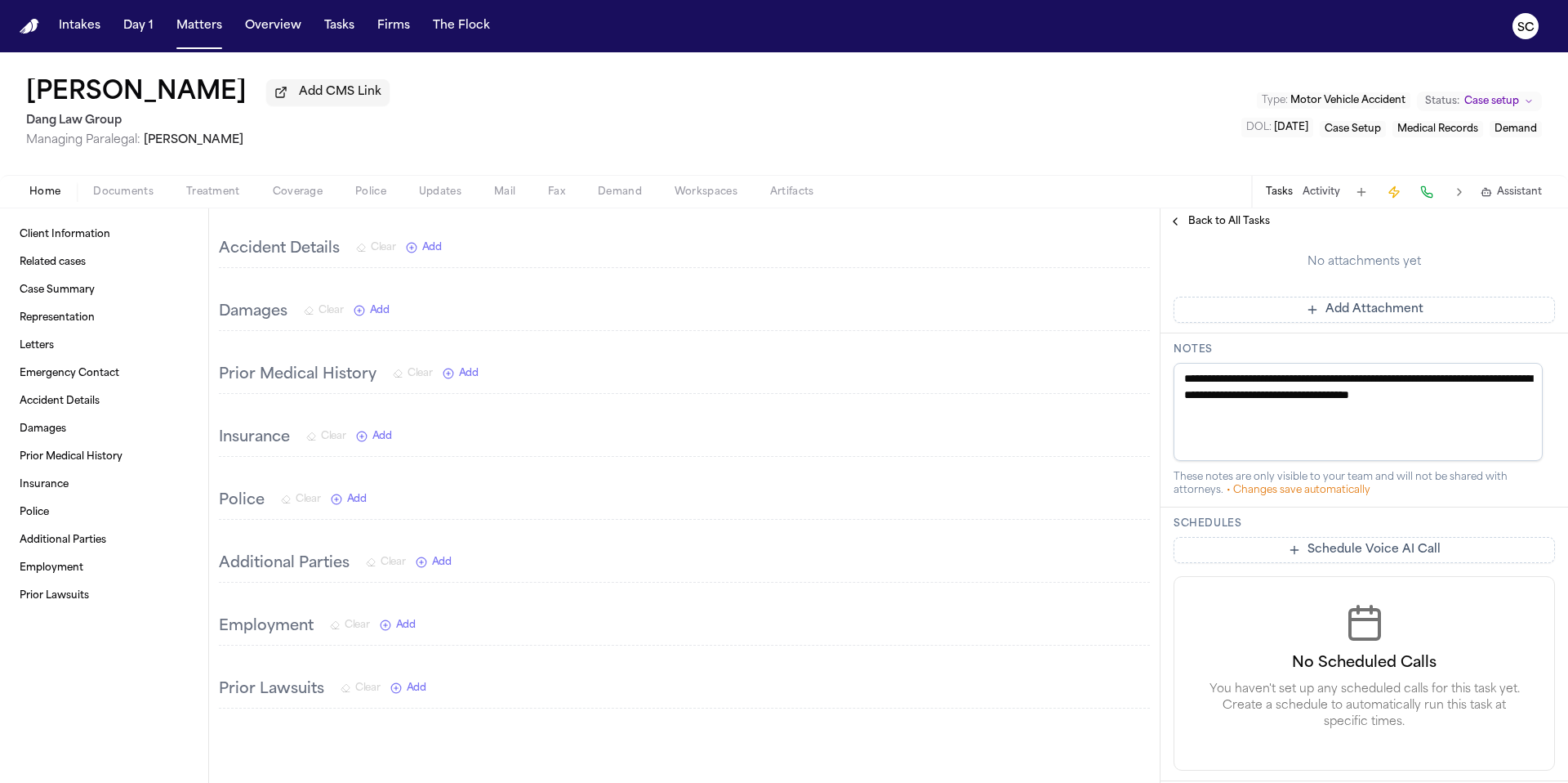
scroll to position [679, 0]
click at [440, 247] on span "Add" at bounding box center [432, 247] width 20 height 13
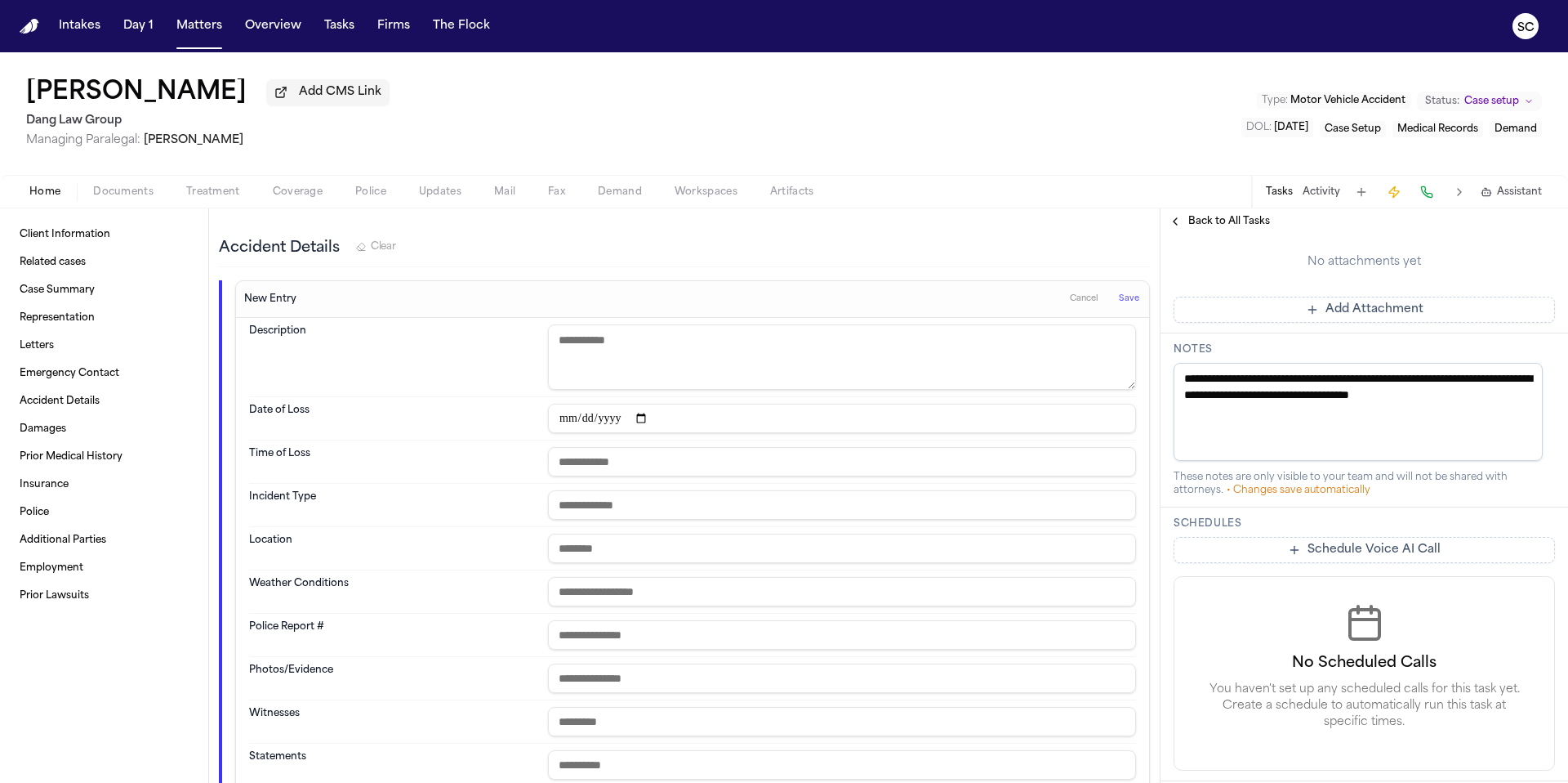
paste textarea "**********"
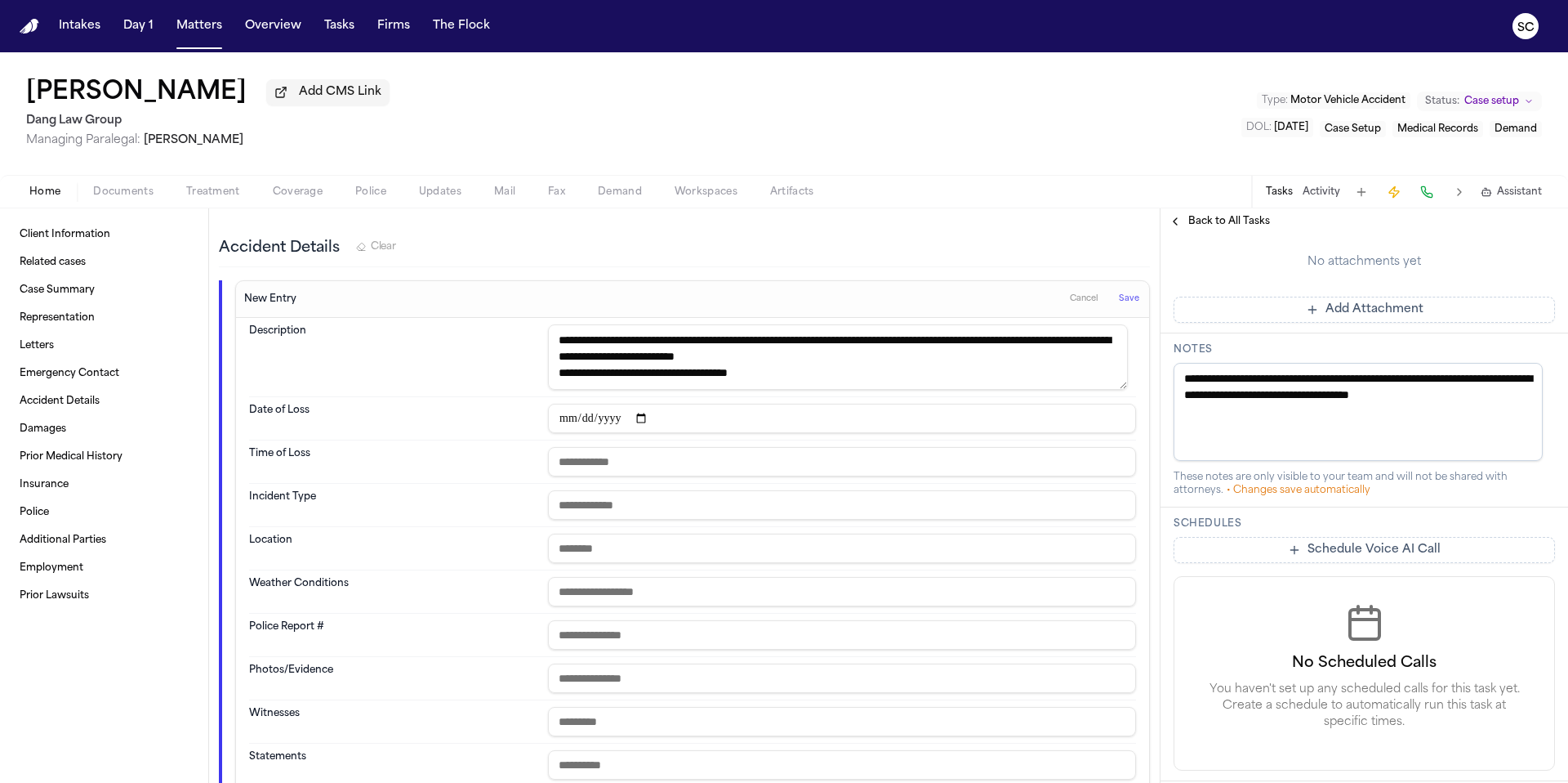
drag, startPoint x: 896, startPoint y: 361, endPoint x: 740, endPoint y: 361, distance: 156.0
click at [740, 361] on textarea "**********" at bounding box center [838, 356] width 580 height 65
drag, startPoint x: 781, startPoint y: 374, endPoint x: 625, endPoint y: 375, distance: 156.0
click at [625, 375] on textarea "**********" at bounding box center [838, 356] width 580 height 65
type textarea "**********"
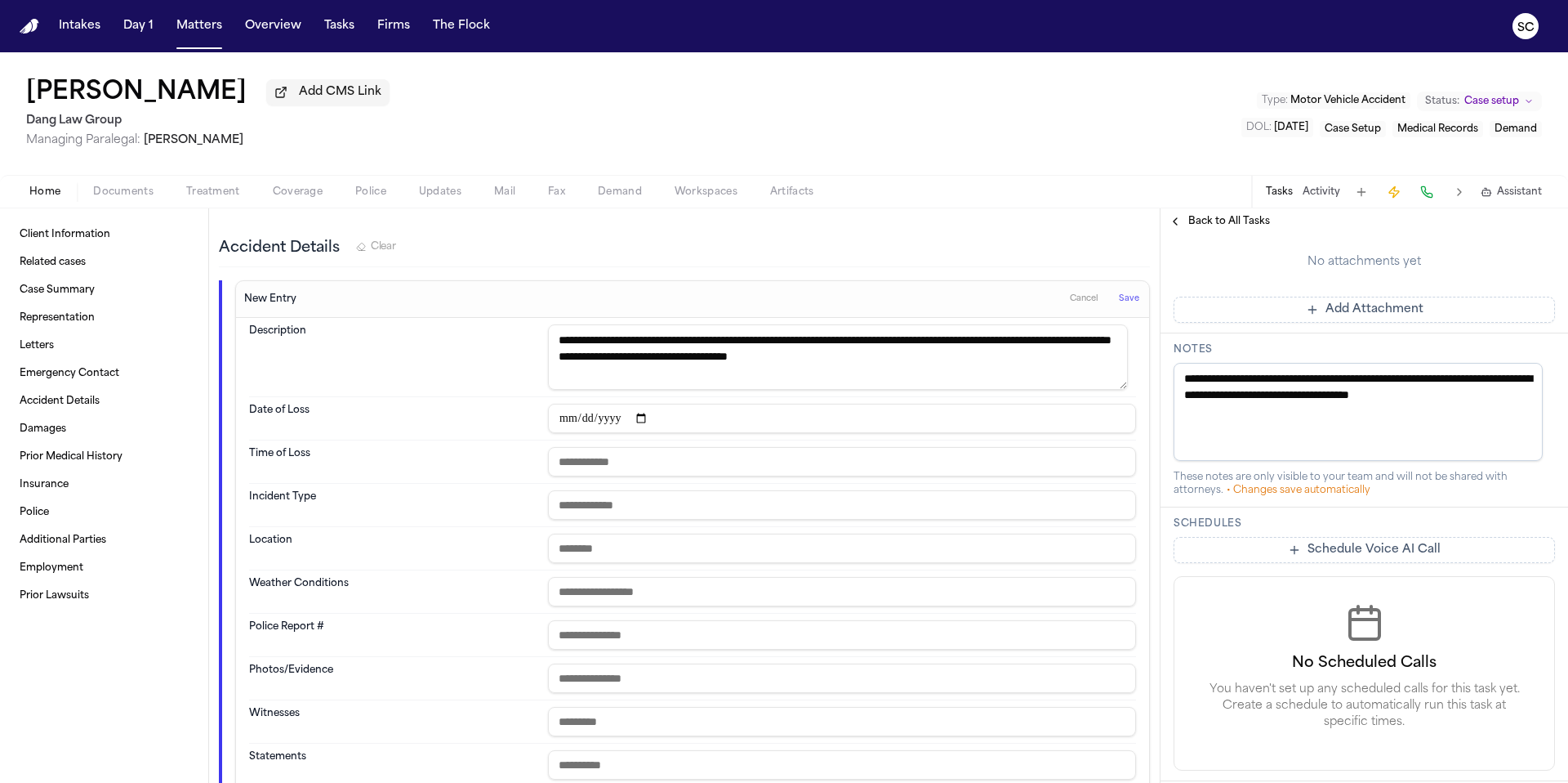
click at [600, 556] on input "text" at bounding box center [842, 548] width 588 height 29
paste input "**********"
type input "**********"
click at [602, 505] on input "text" at bounding box center [842, 505] width 588 height 29
type input "***"
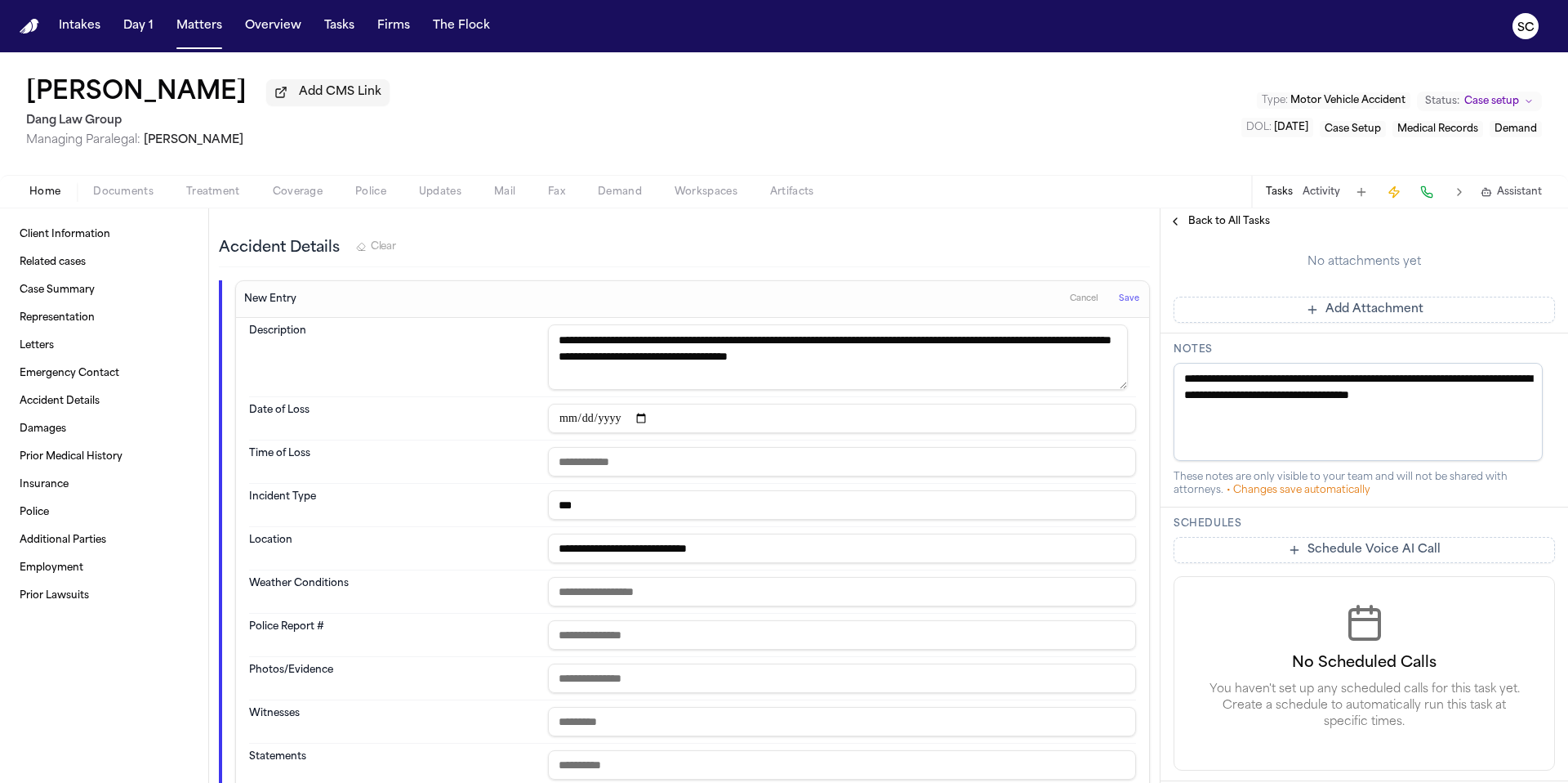
click at [563, 417] on input "date" at bounding box center [842, 418] width 588 height 29
type input "**********"
click at [410, 451] on dt "Time of Loss" at bounding box center [393, 461] width 289 height 29
click at [600, 640] on input "text" at bounding box center [842, 634] width 588 height 29
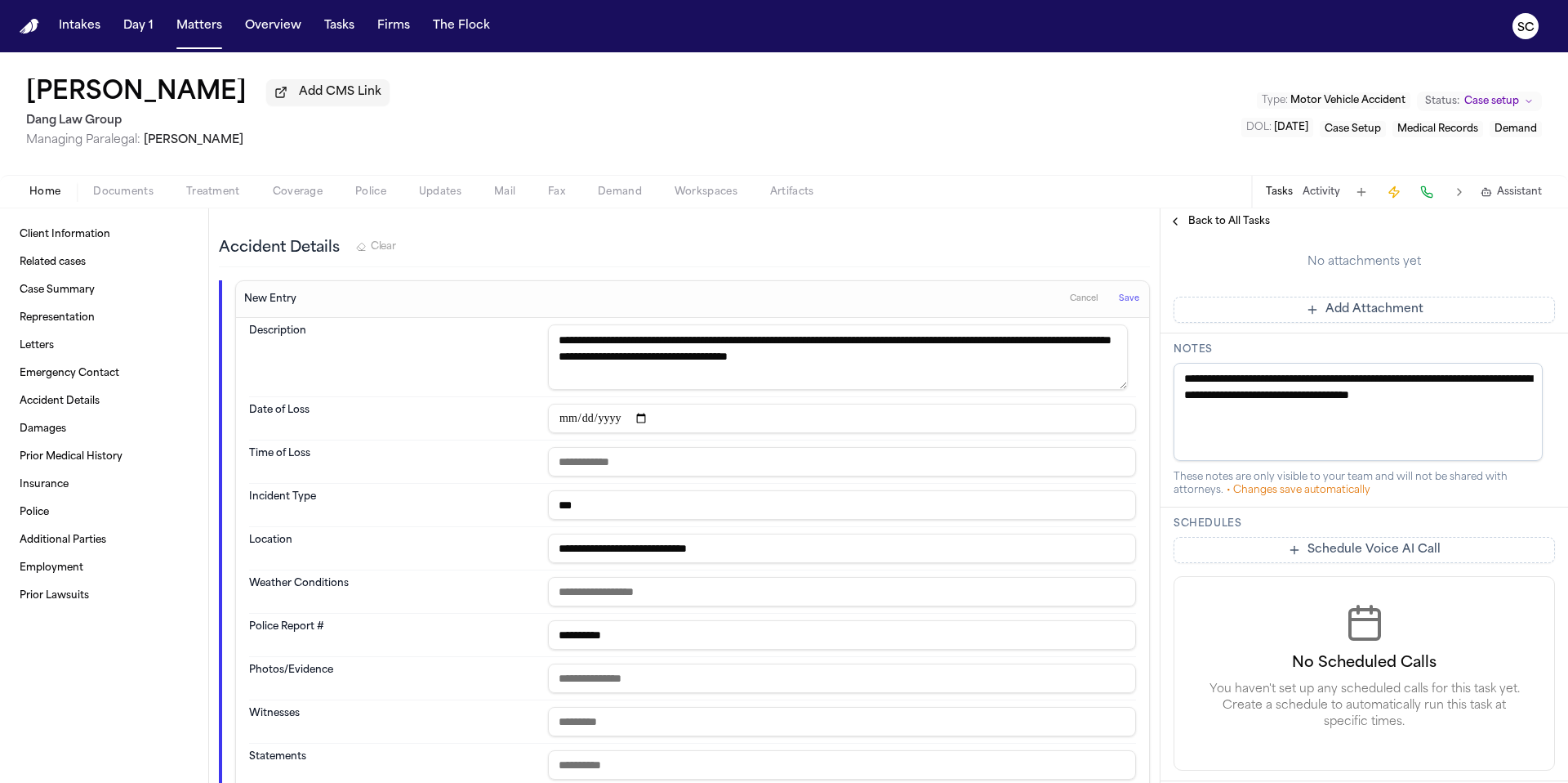
type input "**********"
click at [515, 256] on div "Accident Details Clear" at bounding box center [684, 249] width 931 height 36
click at [126, 199] on span "Documents" at bounding box center [123, 192] width 60 height 13
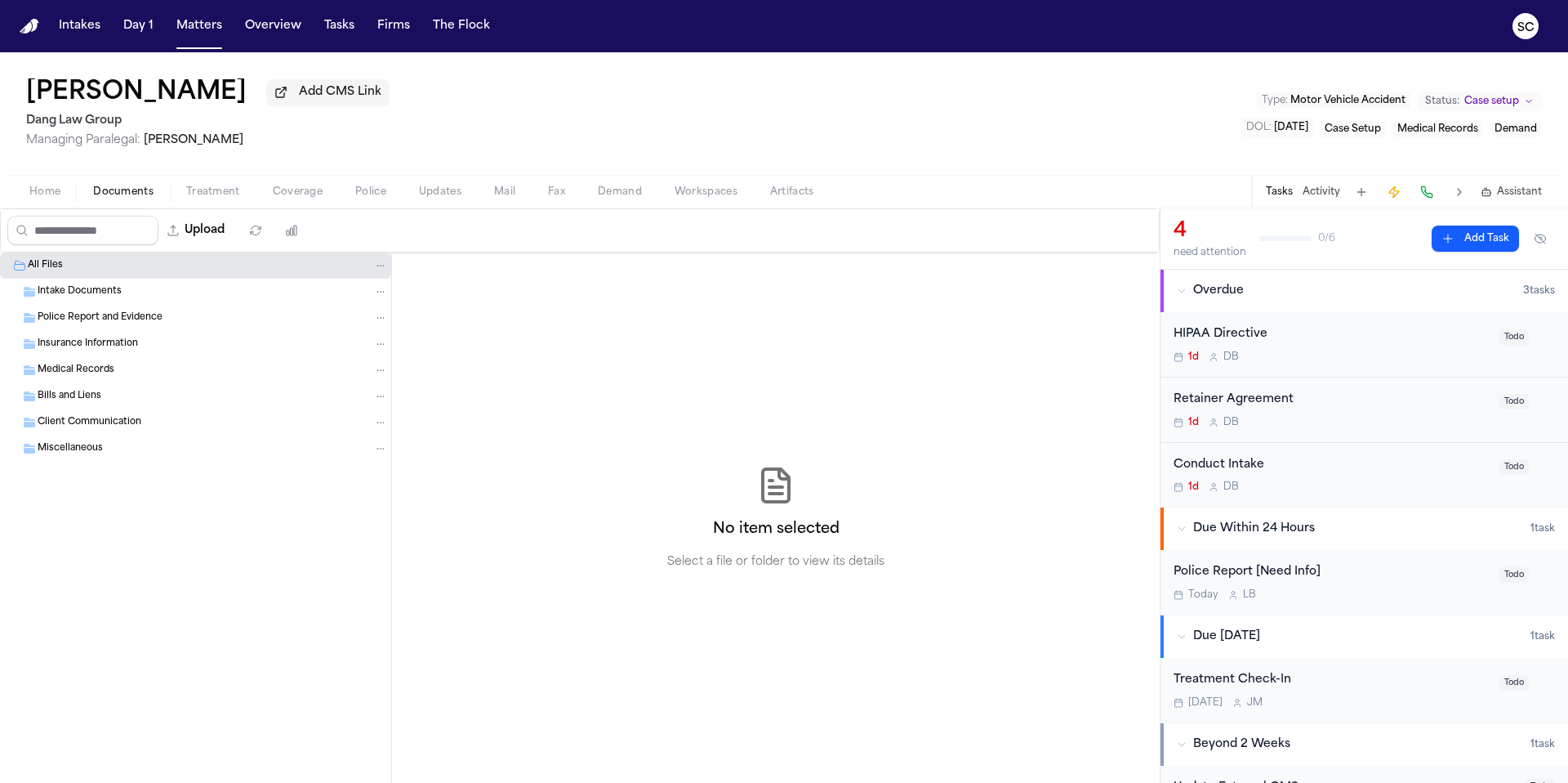
drag, startPoint x: 92, startPoint y: 321, endPoint x: 102, endPoint y: 333, distance: 15.6
click at [92, 321] on span "Police Report and Evidence" at bounding box center [99, 318] width 125 height 14
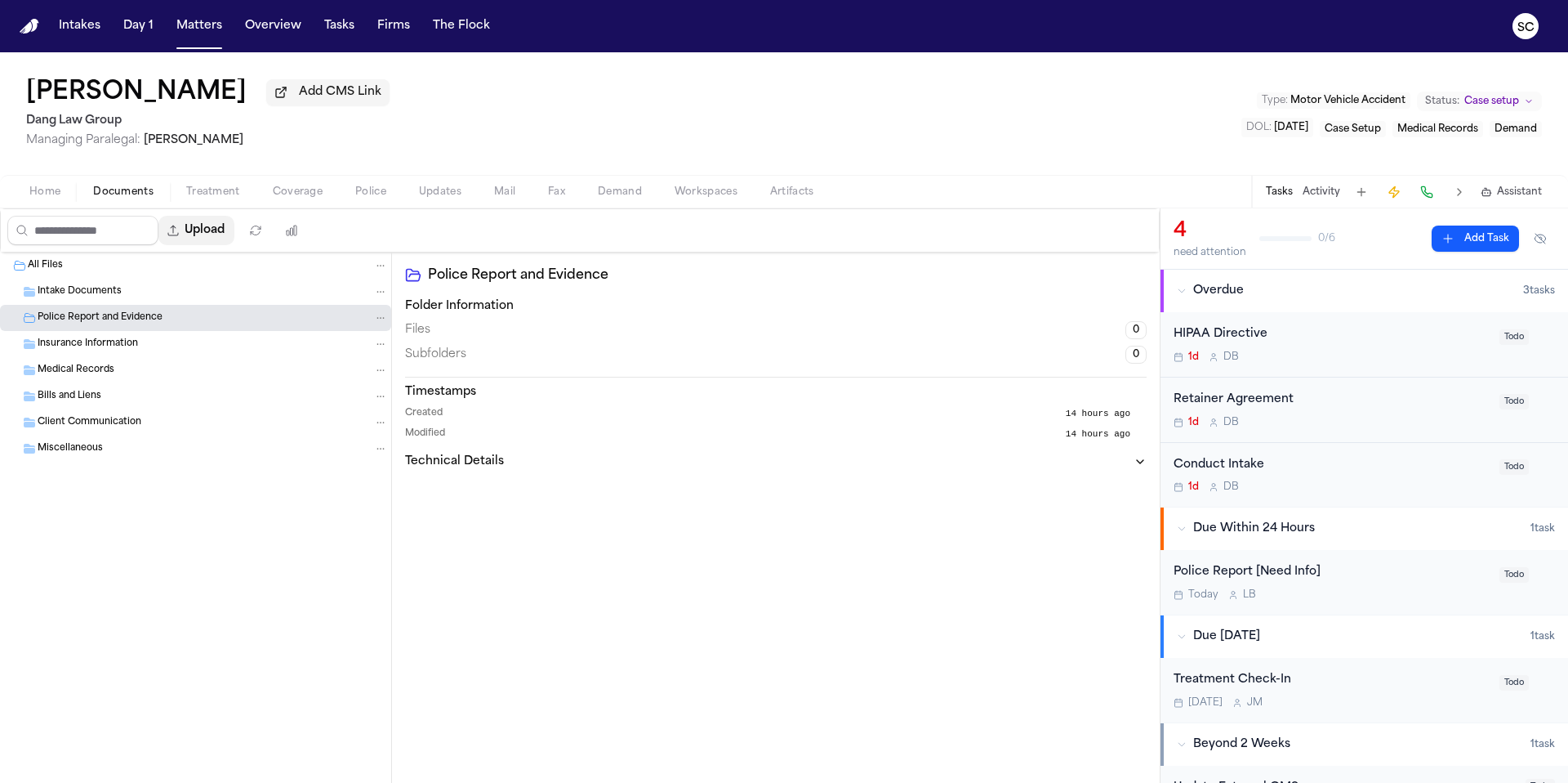
click at [216, 232] on button "Upload" at bounding box center [196, 230] width 76 height 29
select select "**********"
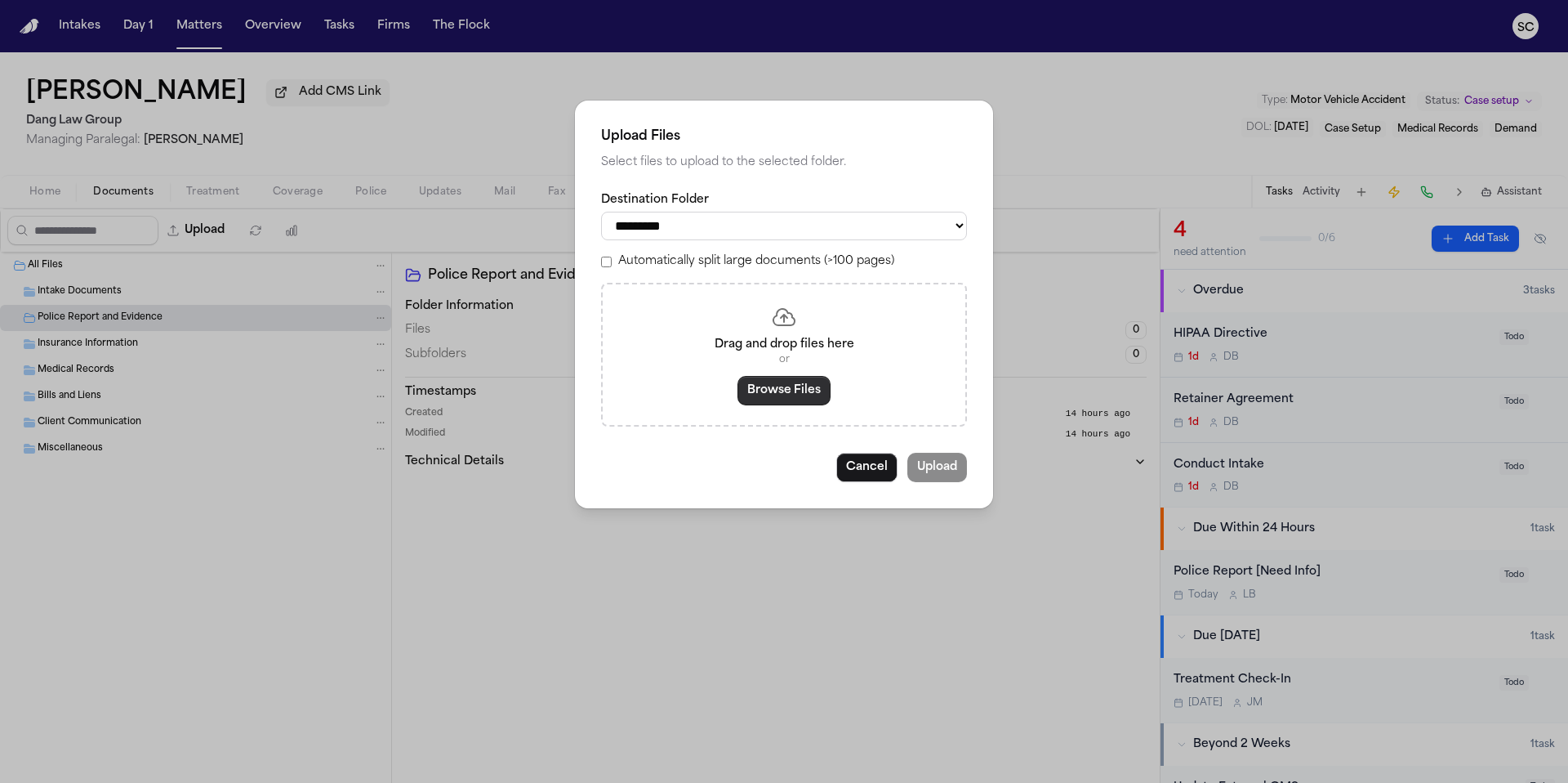
click at [787, 396] on button "Browse Files" at bounding box center [784, 390] width 93 height 29
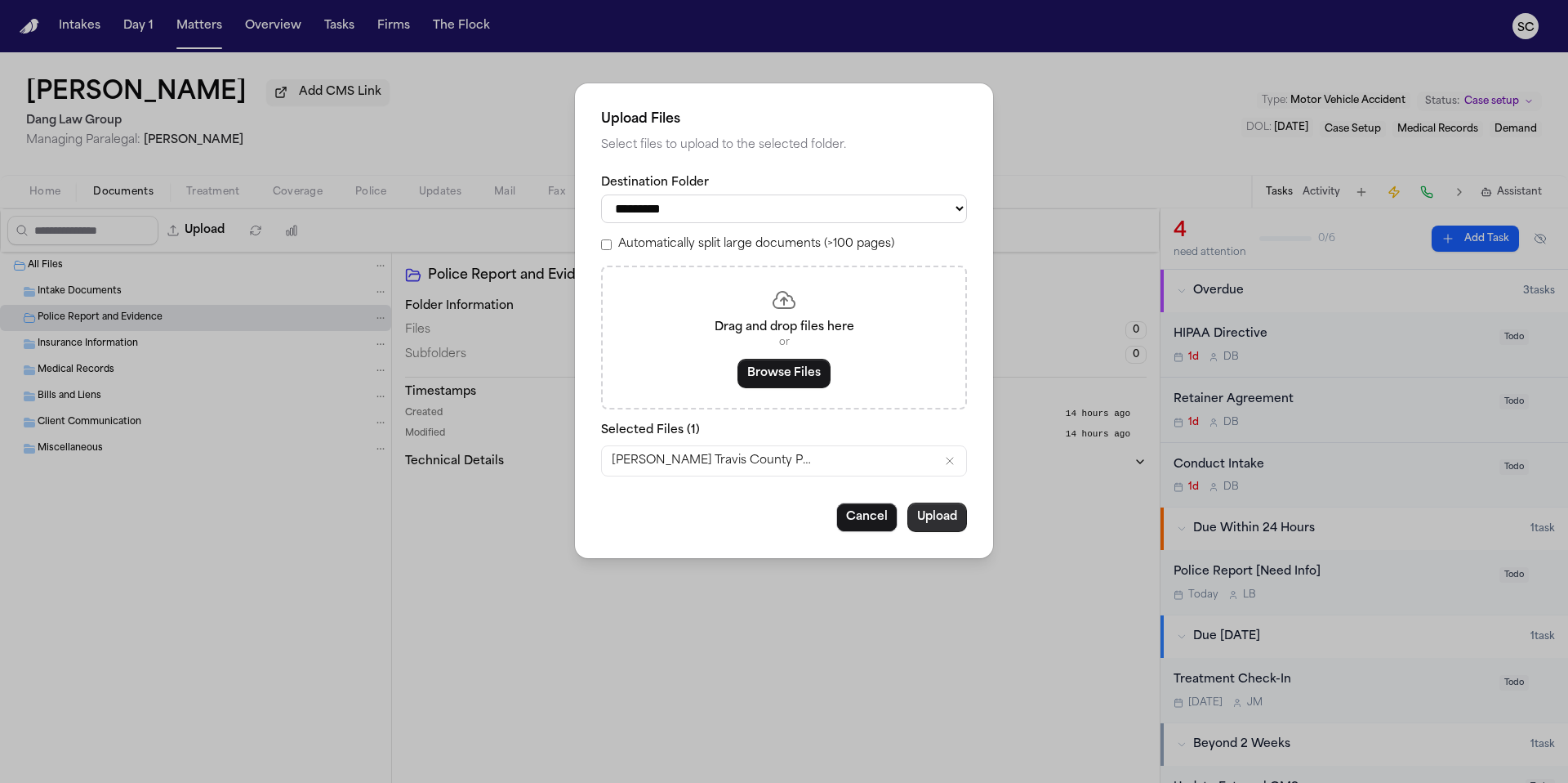
click at [929, 522] on button "Upload" at bounding box center [937, 516] width 60 height 29
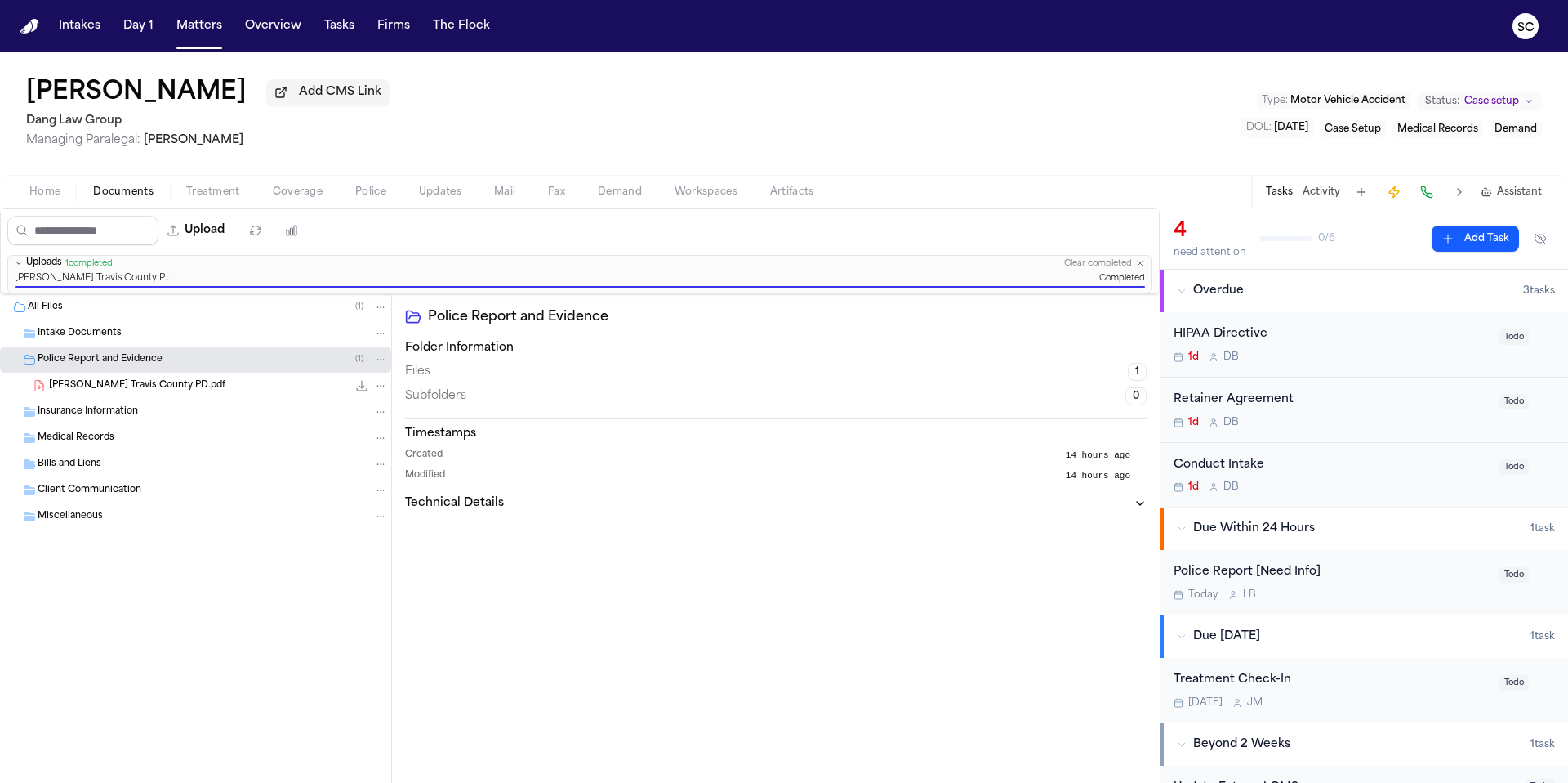
click at [1342, 575] on div "Police Report [Need Info]" at bounding box center [1332, 572] width 316 height 19
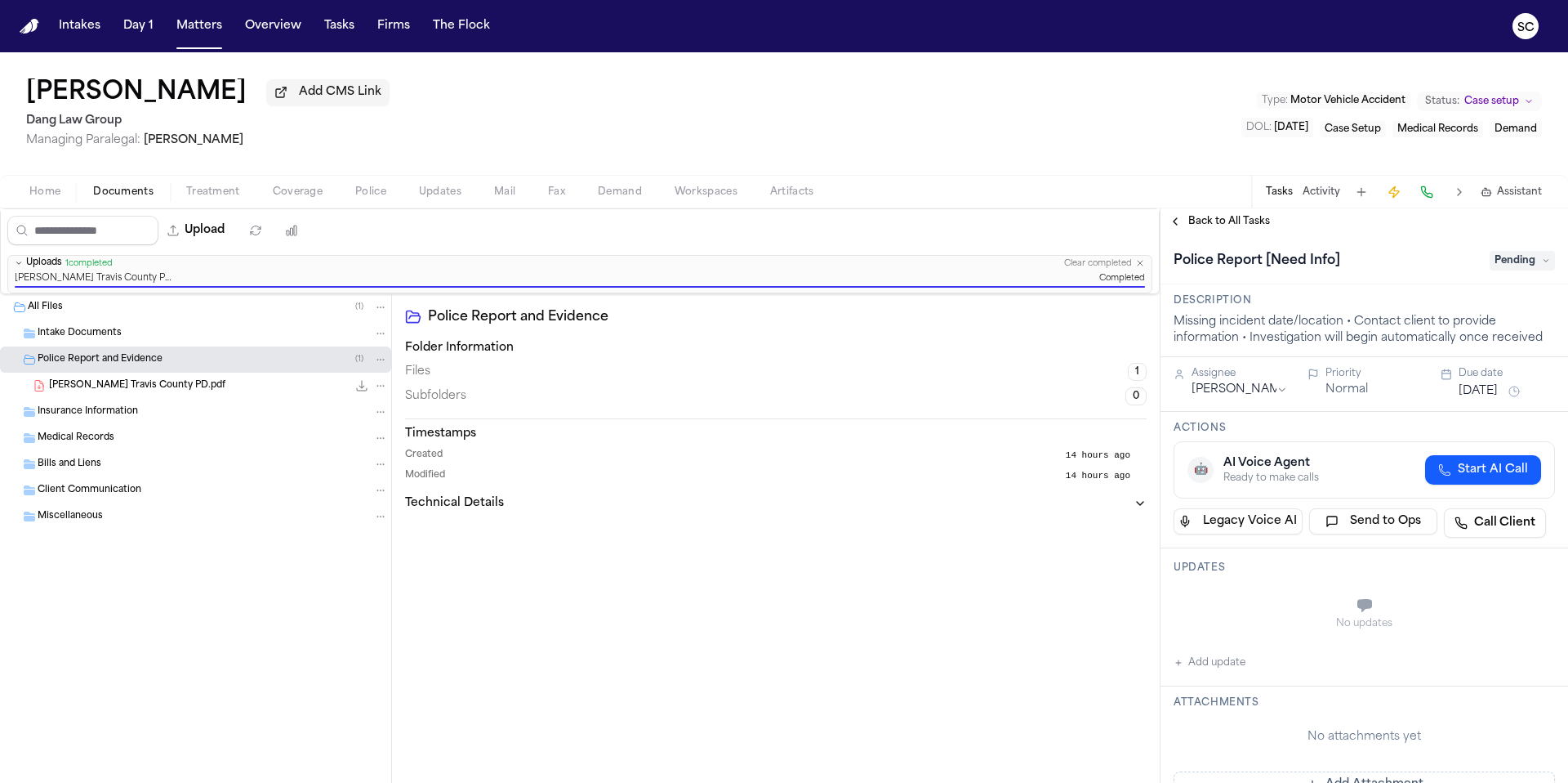
click at [1507, 258] on span "Pending" at bounding box center [1522, 261] width 65 height 20
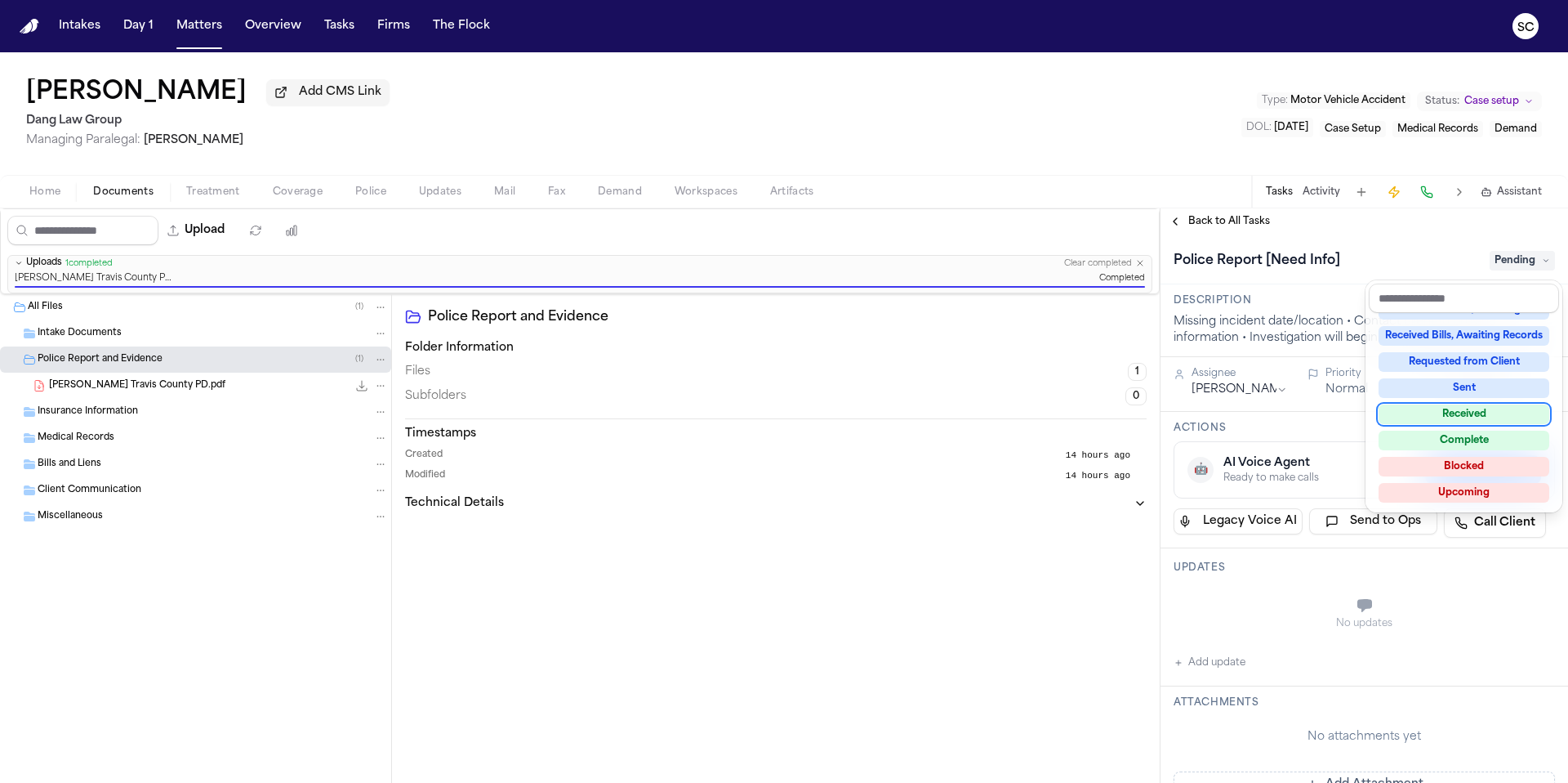
click at [1467, 418] on div "Received" at bounding box center [1464, 414] width 171 height 20
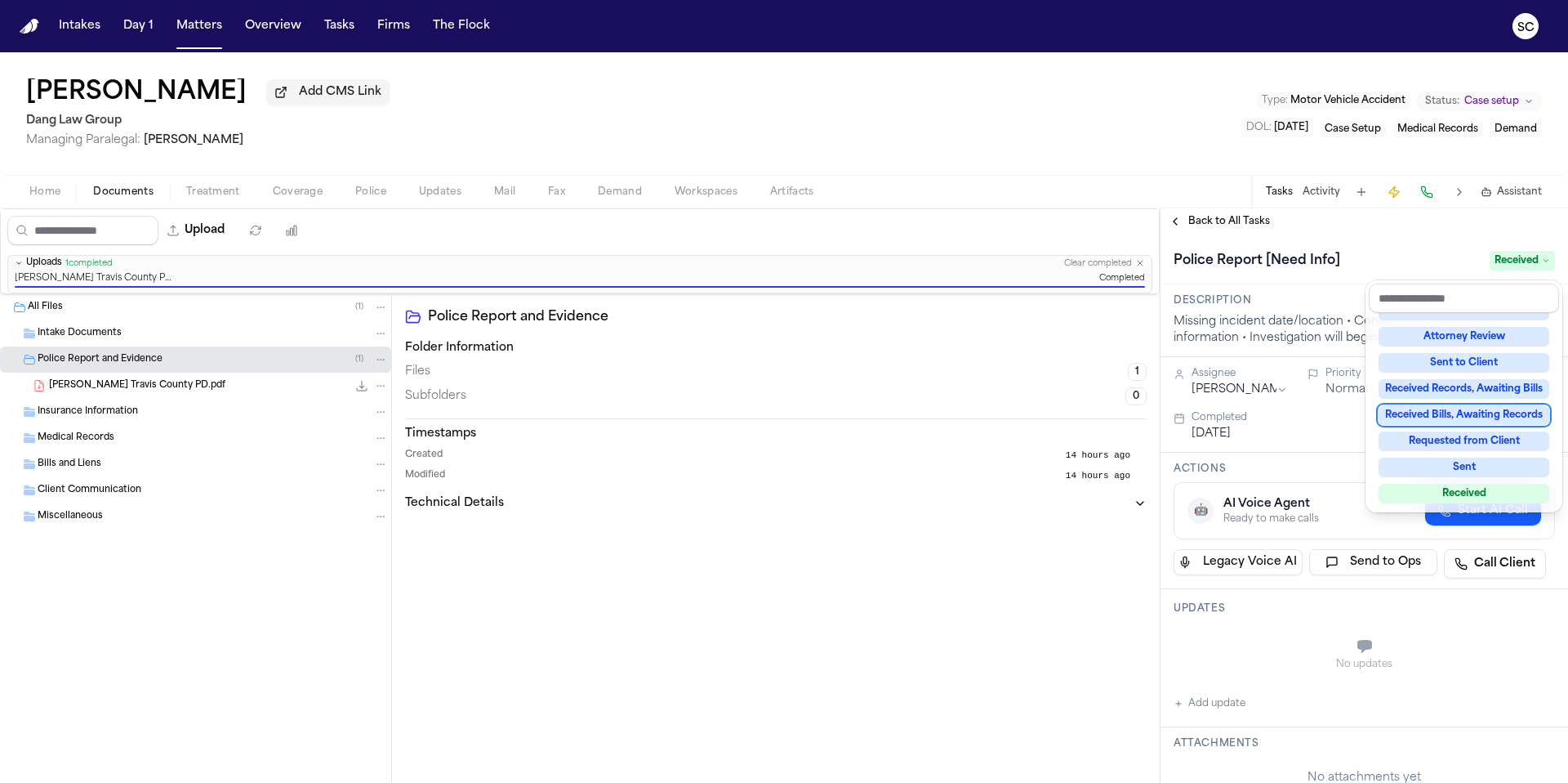
click at [1079, 604] on div "Upload 0 files selected Move files Download files Delete files More actions Cle…" at bounding box center [784, 495] width 1568 height 574
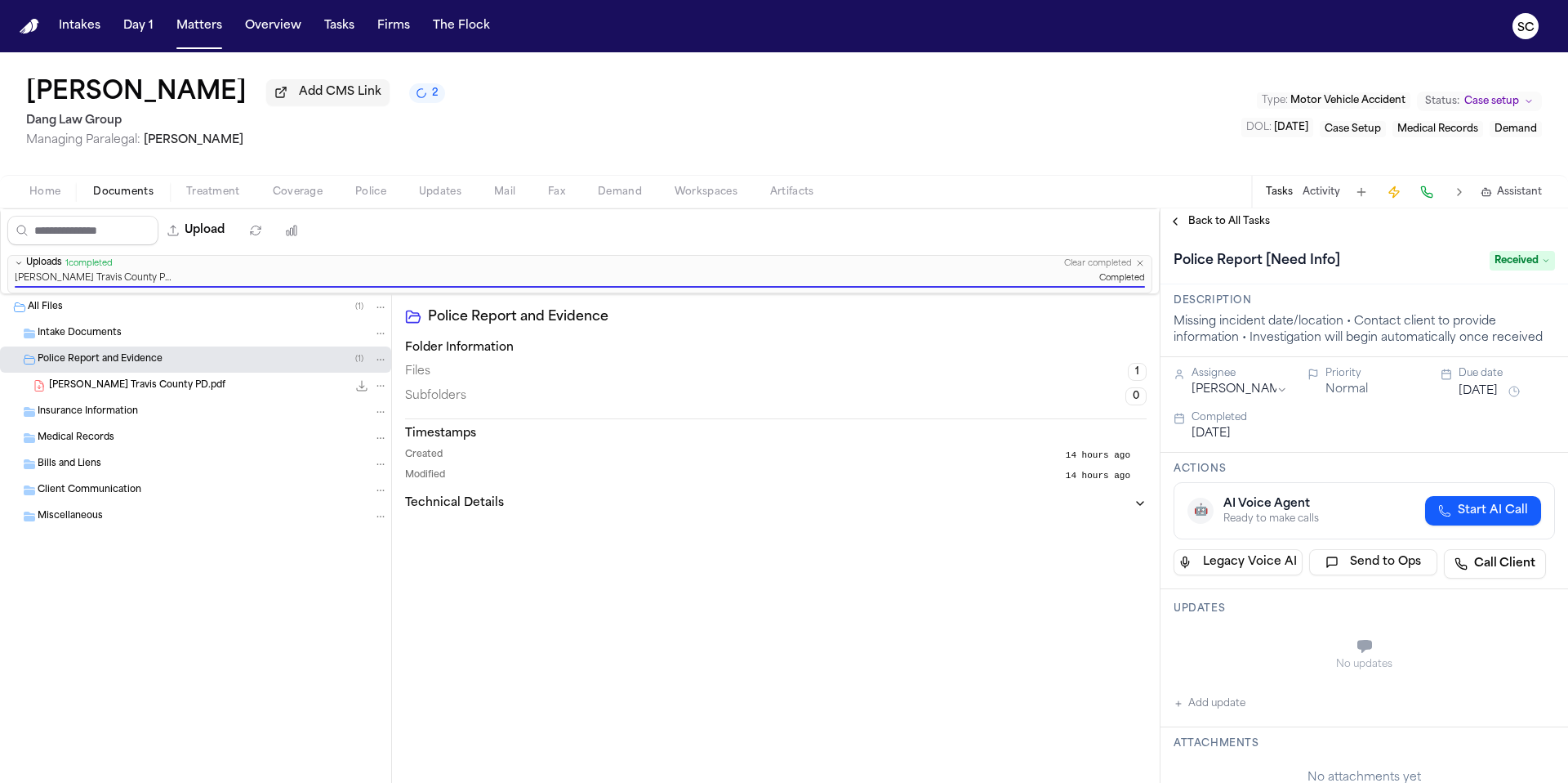
click at [427, 97] on icon "2 active tasks" at bounding box center [422, 94] width 12 height 12
click at [981, 432] on h3 "Timestamps" at bounding box center [775, 434] width 741 height 17
click at [18, 196] on button "Home" at bounding box center [45, 192] width 64 height 20
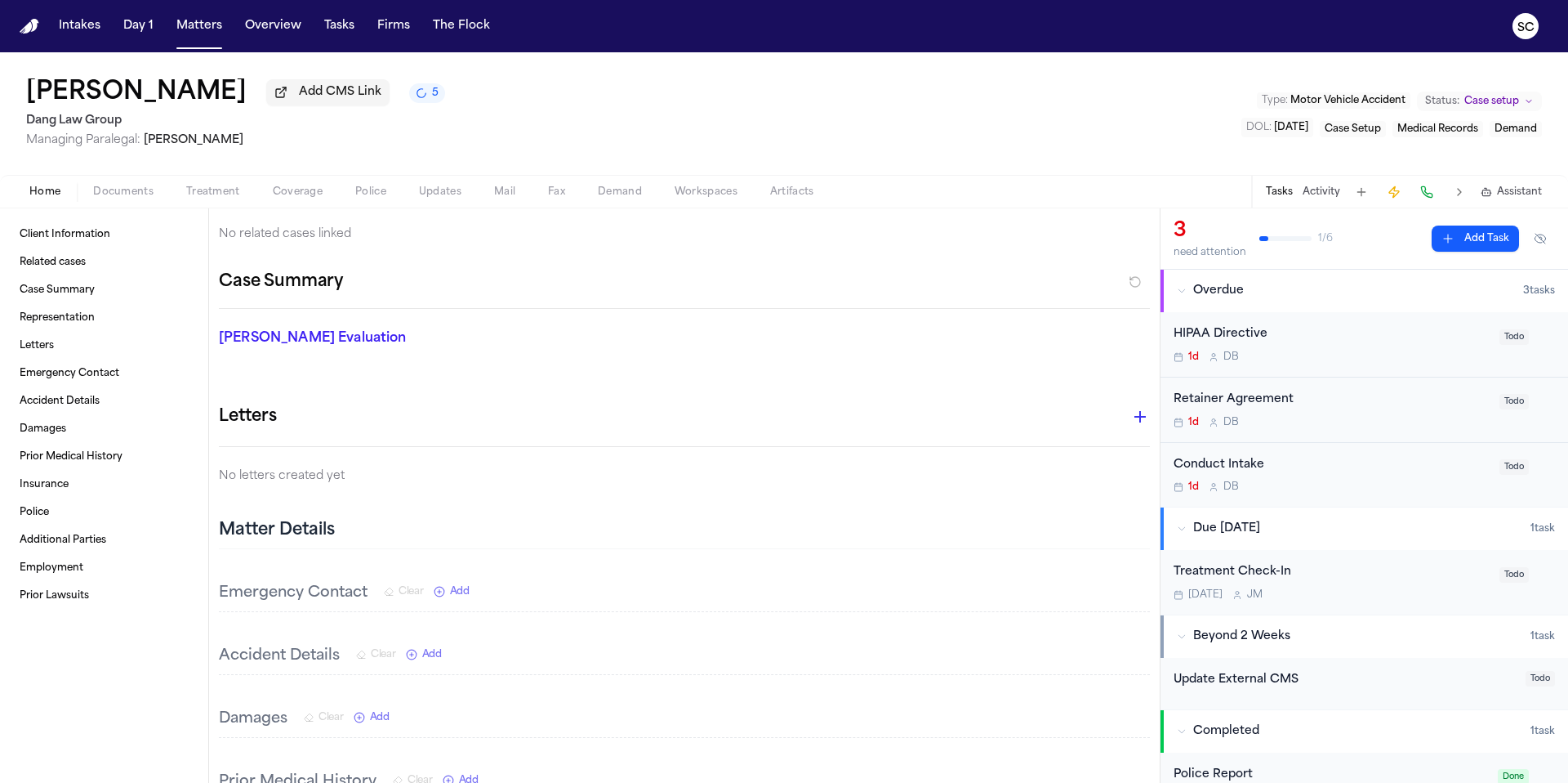
scroll to position [558, 0]
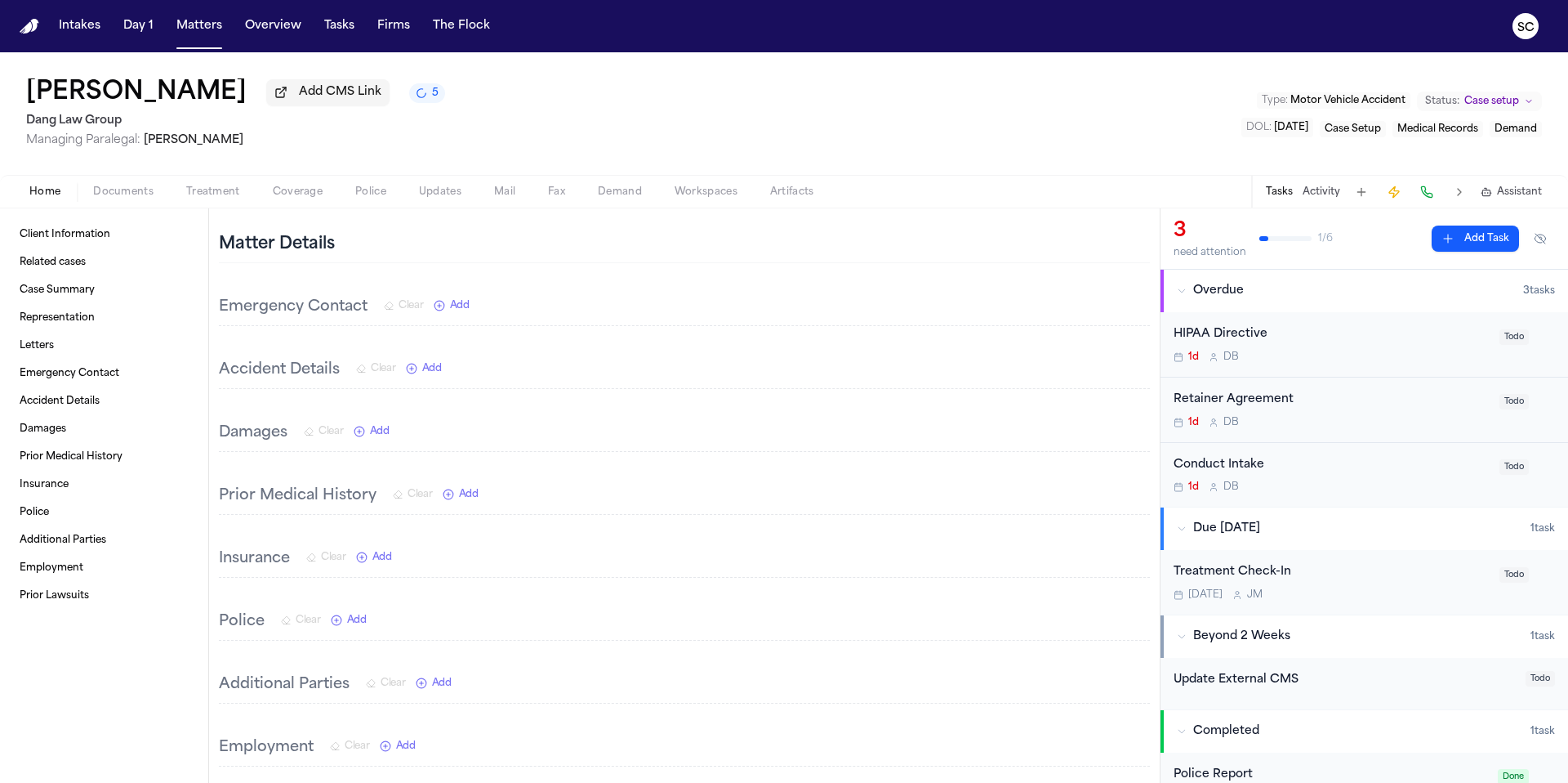
click at [432, 370] on span "Add" at bounding box center [432, 369] width 20 height 13
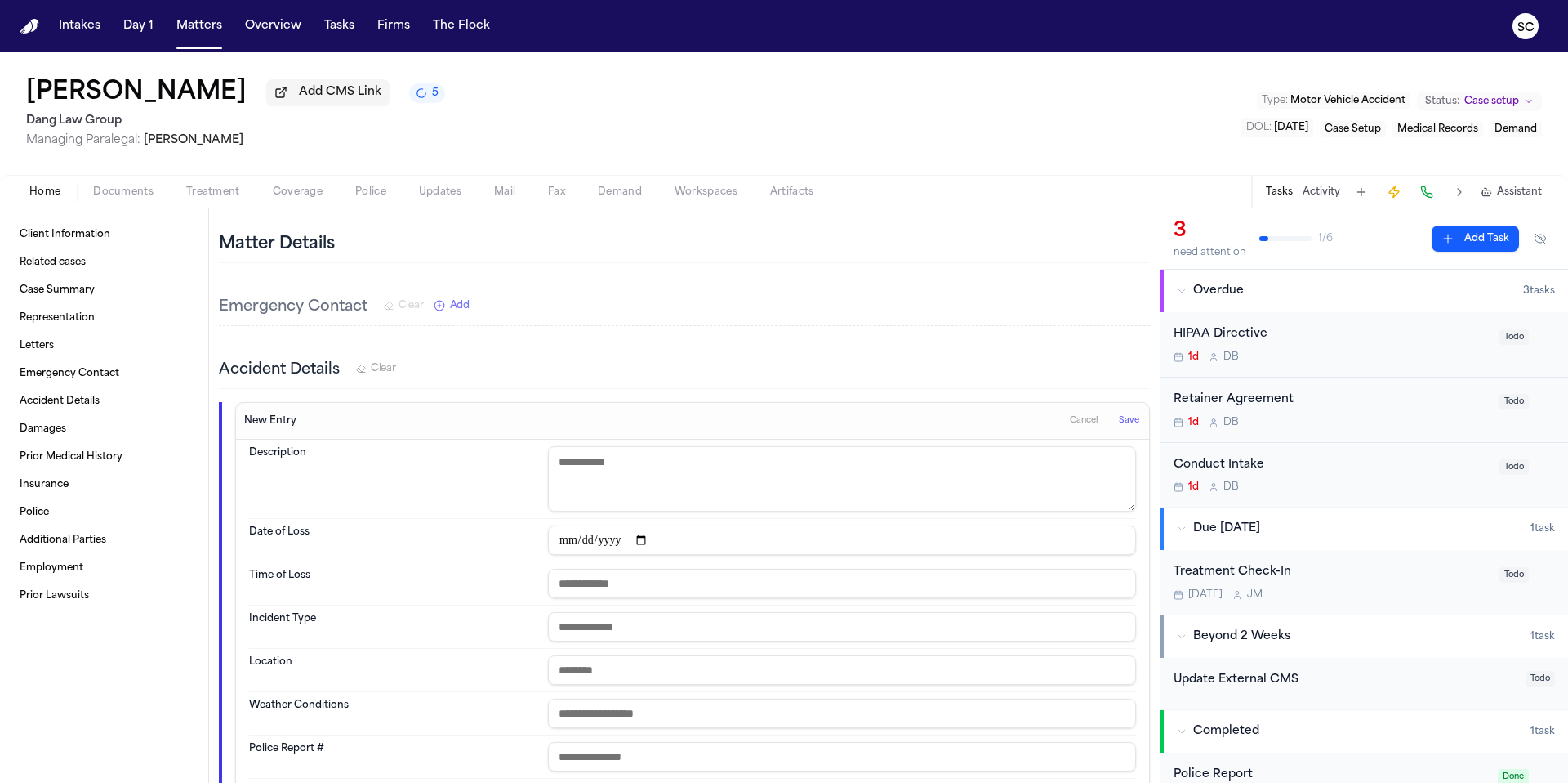
click at [630, 291] on div "Emergency Contact Clear Add" at bounding box center [684, 307] width 931 height 36
click at [369, 199] on span "Police" at bounding box center [370, 192] width 31 height 13
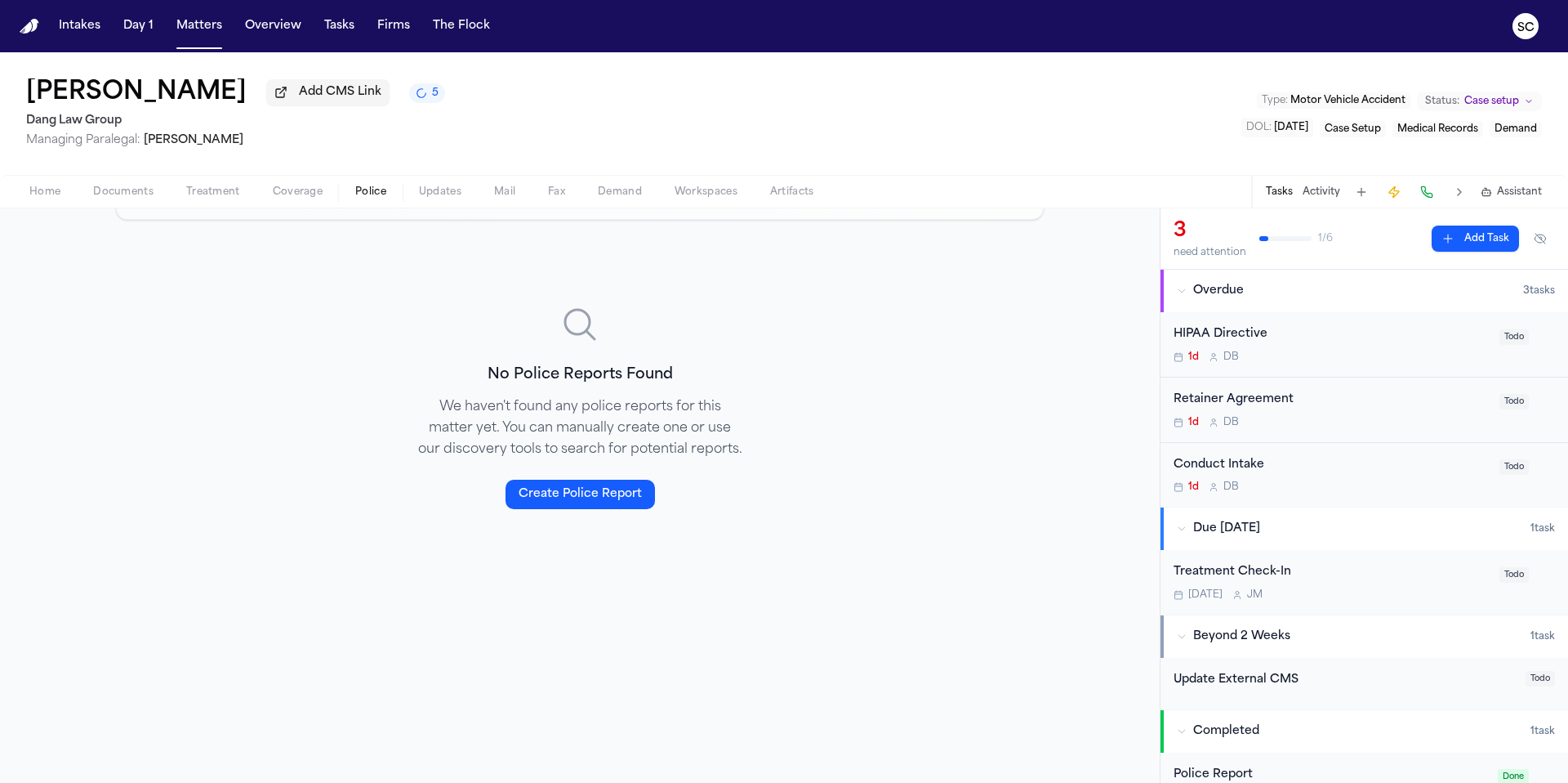
click at [611, 495] on button "Create Police Report" at bounding box center [580, 494] width 149 height 29
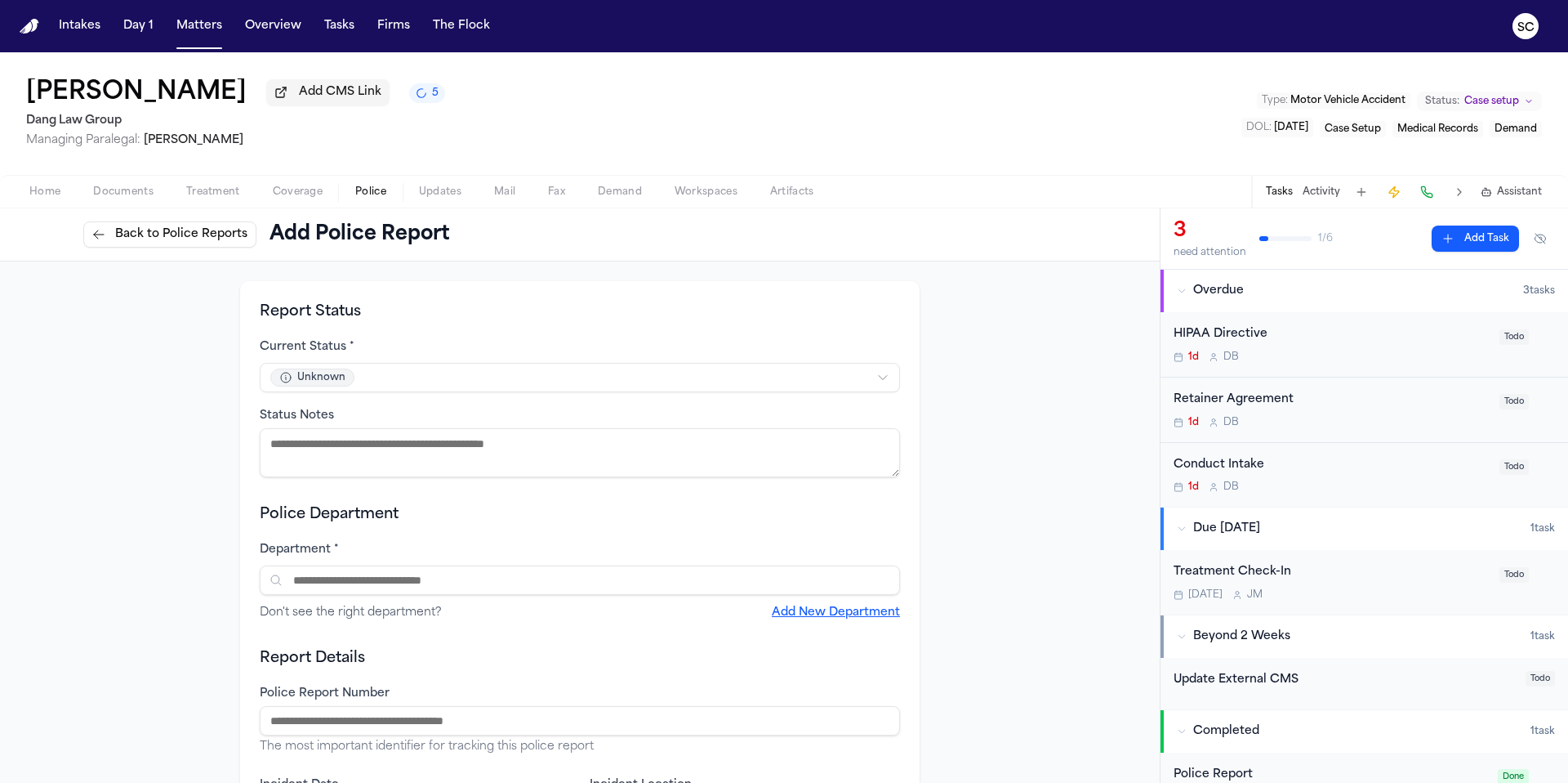
click at [176, 243] on span "Back to Police Reports" at bounding box center [181, 234] width 133 height 17
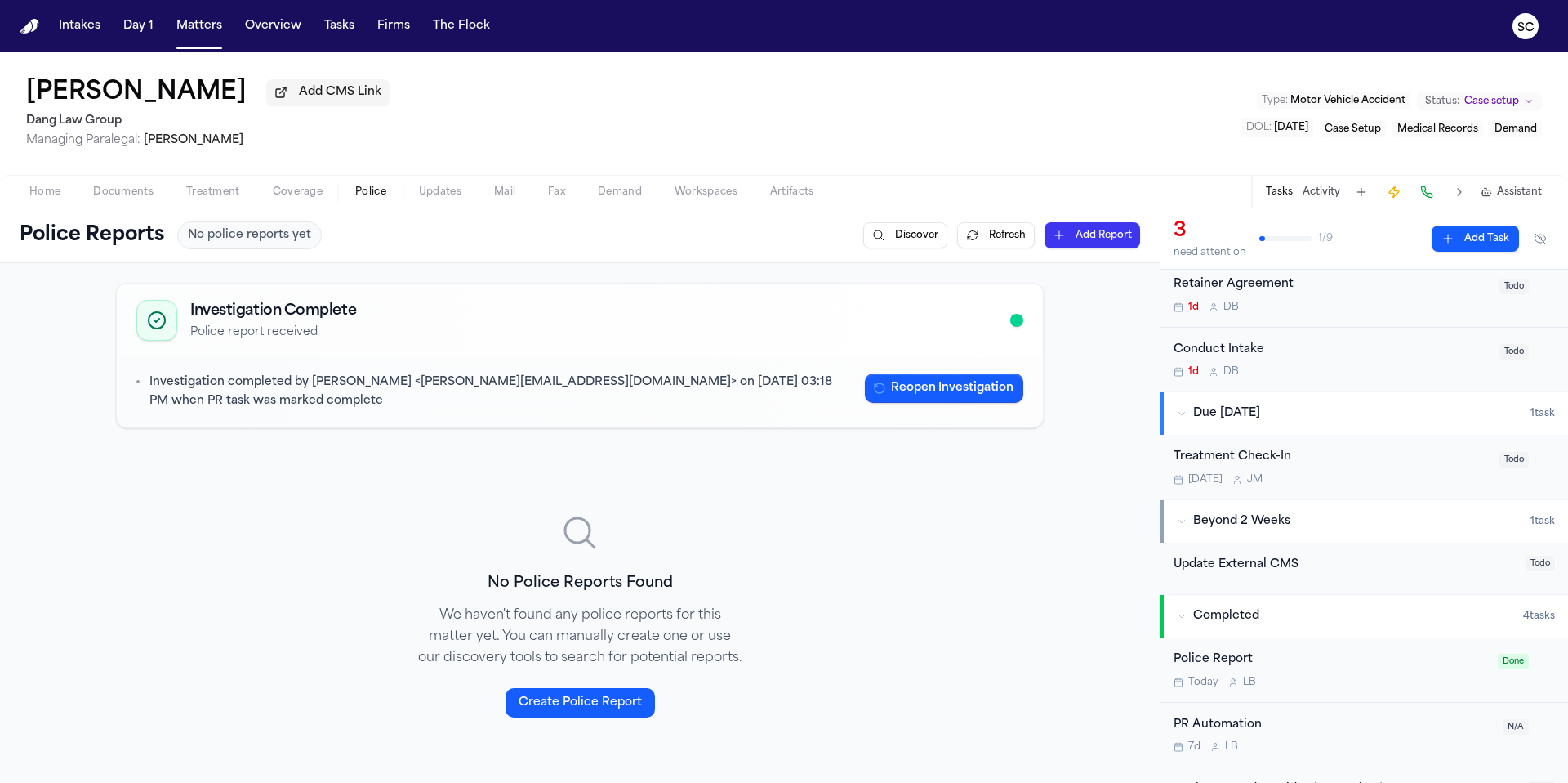
scroll to position [233, 0]
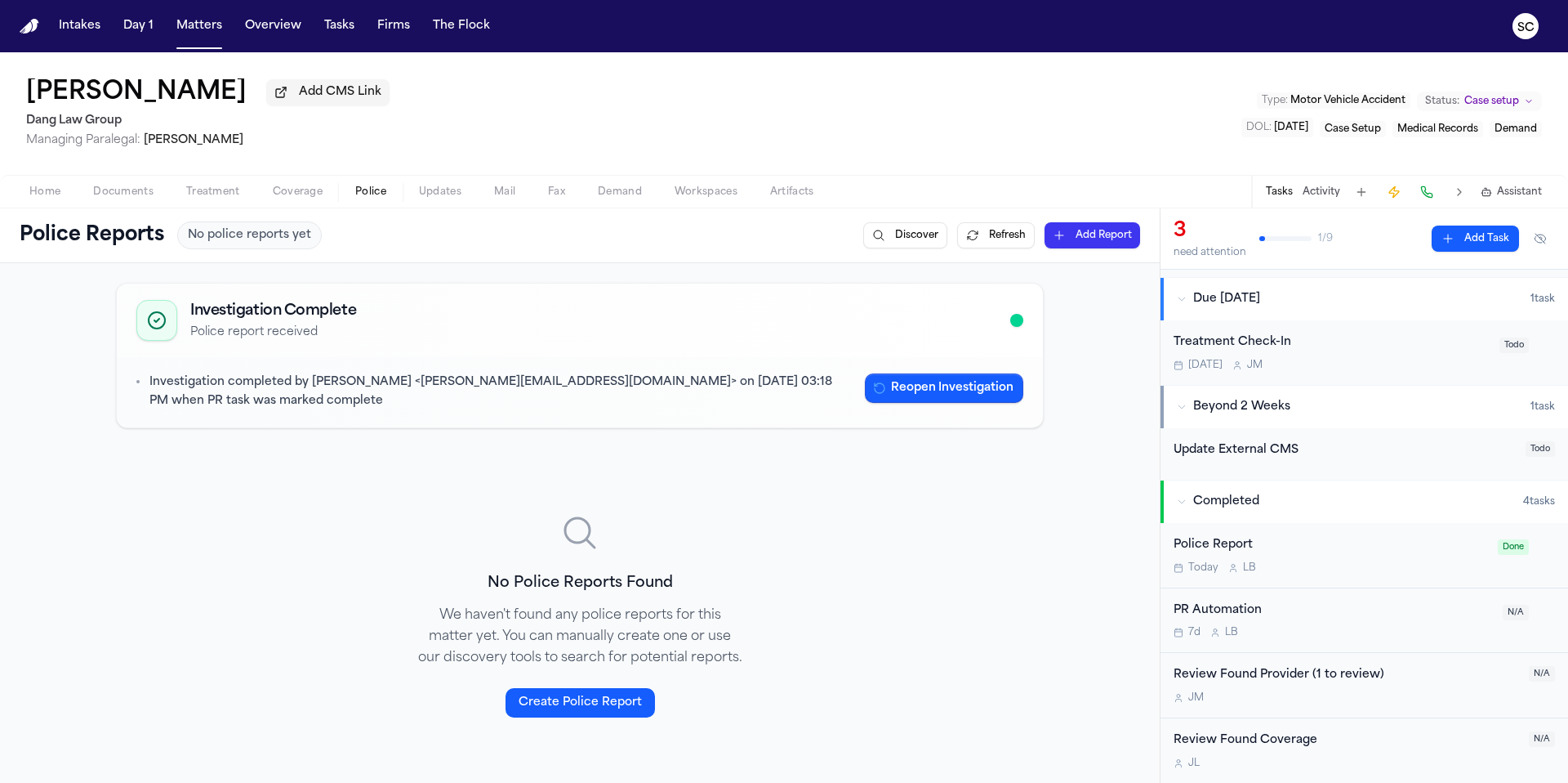
click at [46, 199] on span "Home" at bounding box center [44, 192] width 31 height 13
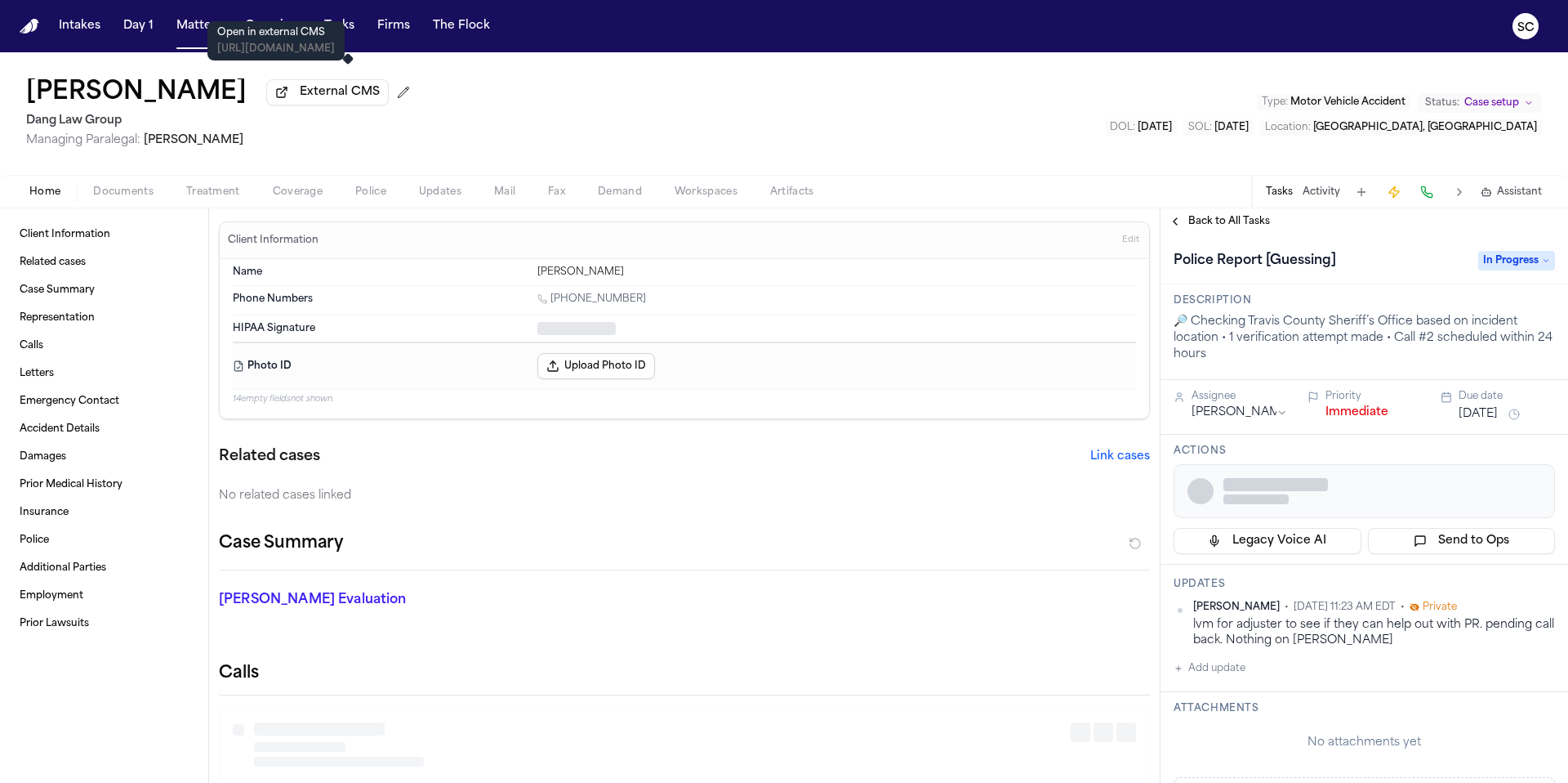
click at [328, 100] on span "External CMS" at bounding box center [340, 93] width 80 height 17
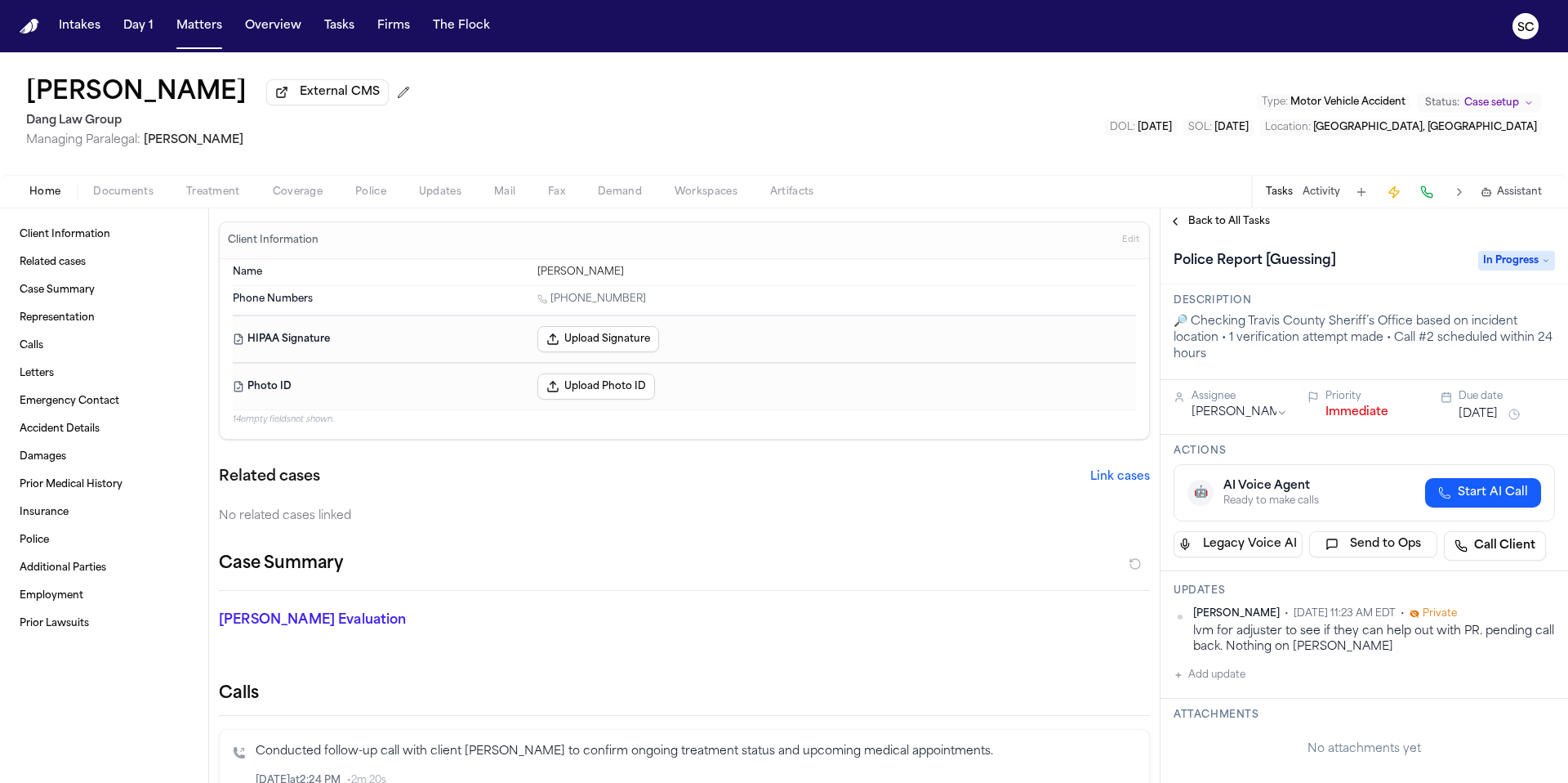
click at [147, 191] on span "Documents" at bounding box center [123, 192] width 60 height 13
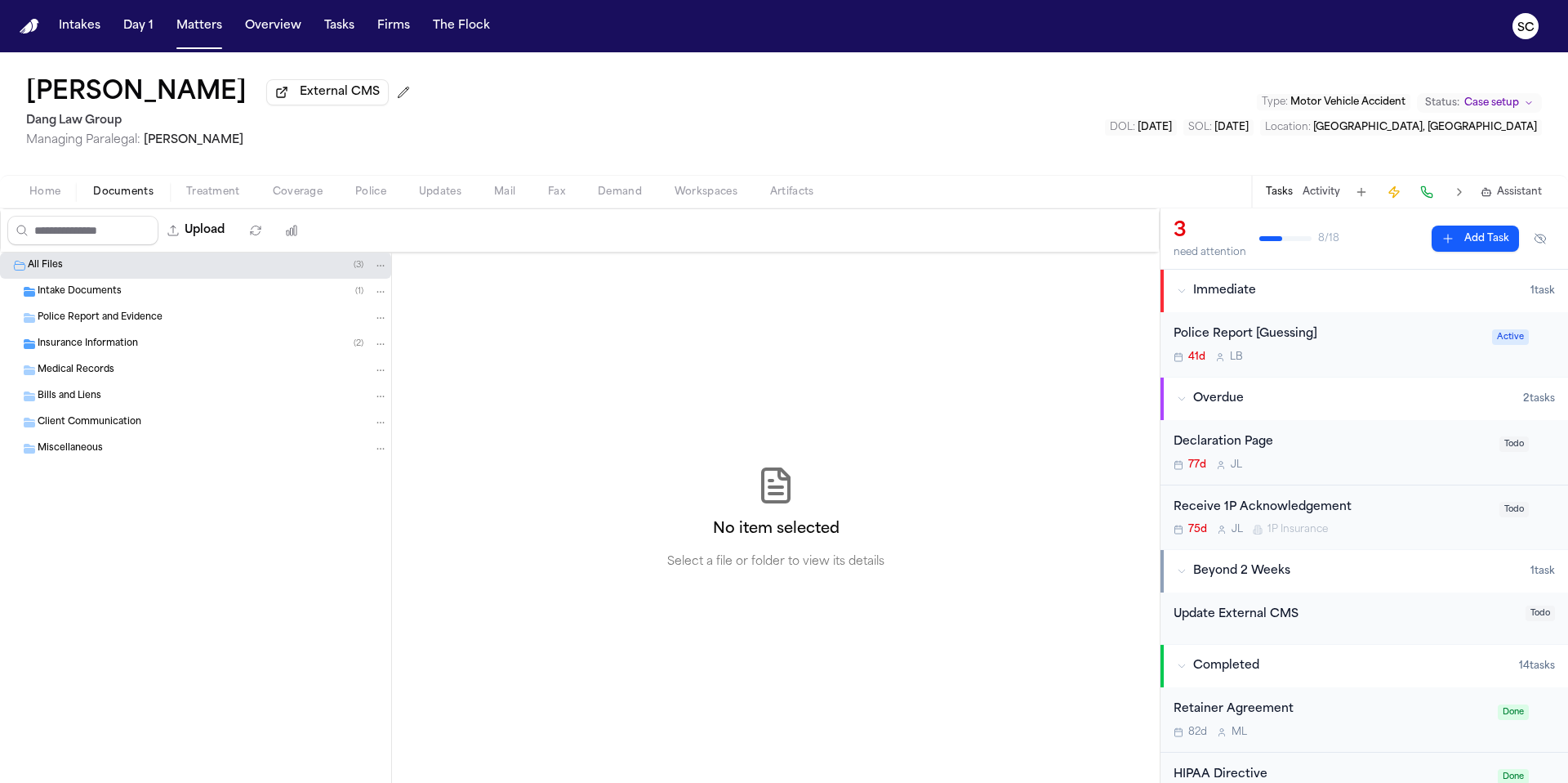
click at [161, 318] on div "Police Report and Evidence" at bounding box center [212, 318] width 350 height 15
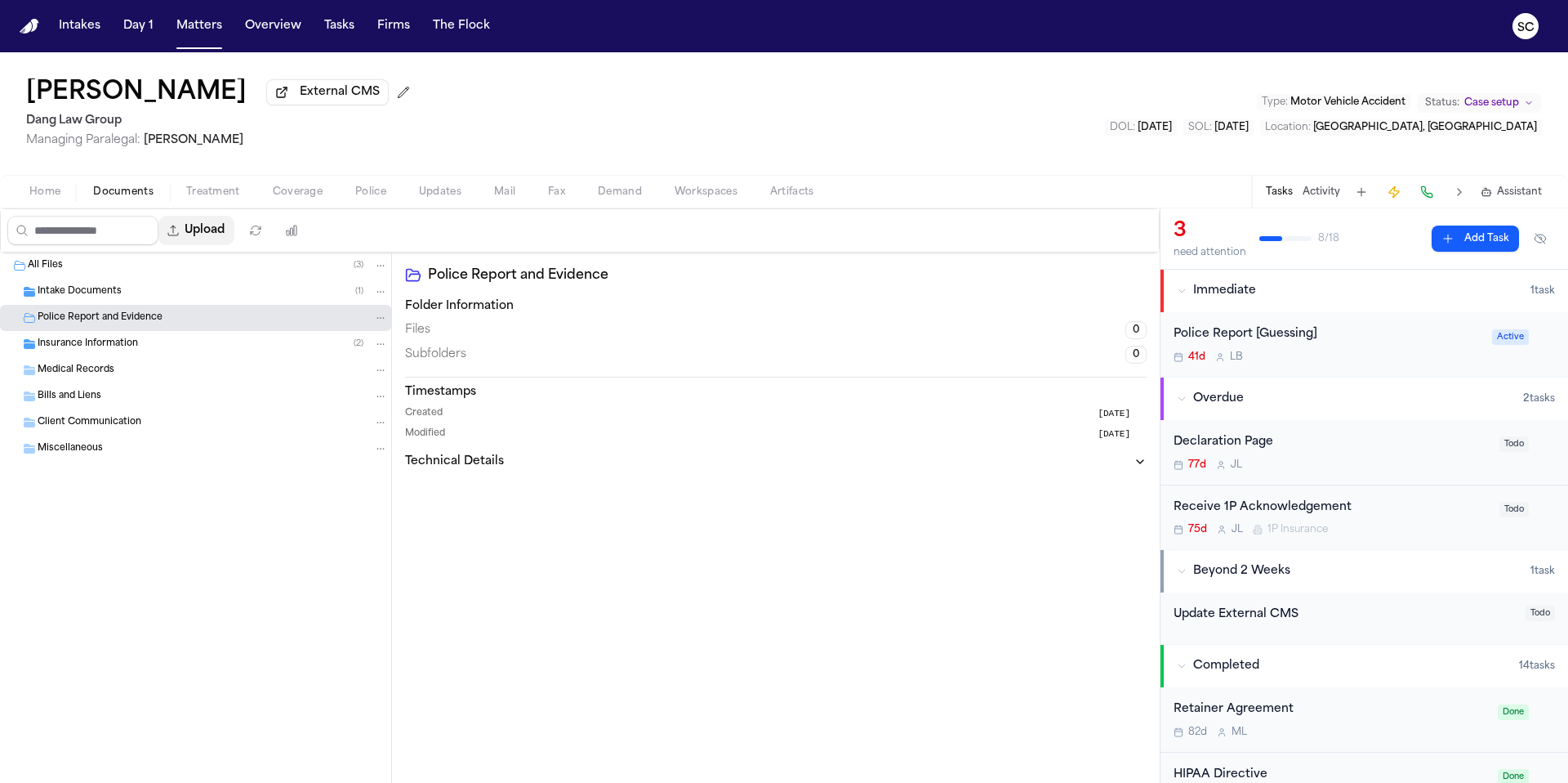
click at [209, 230] on button "Upload" at bounding box center [196, 230] width 76 height 29
select select "**********"
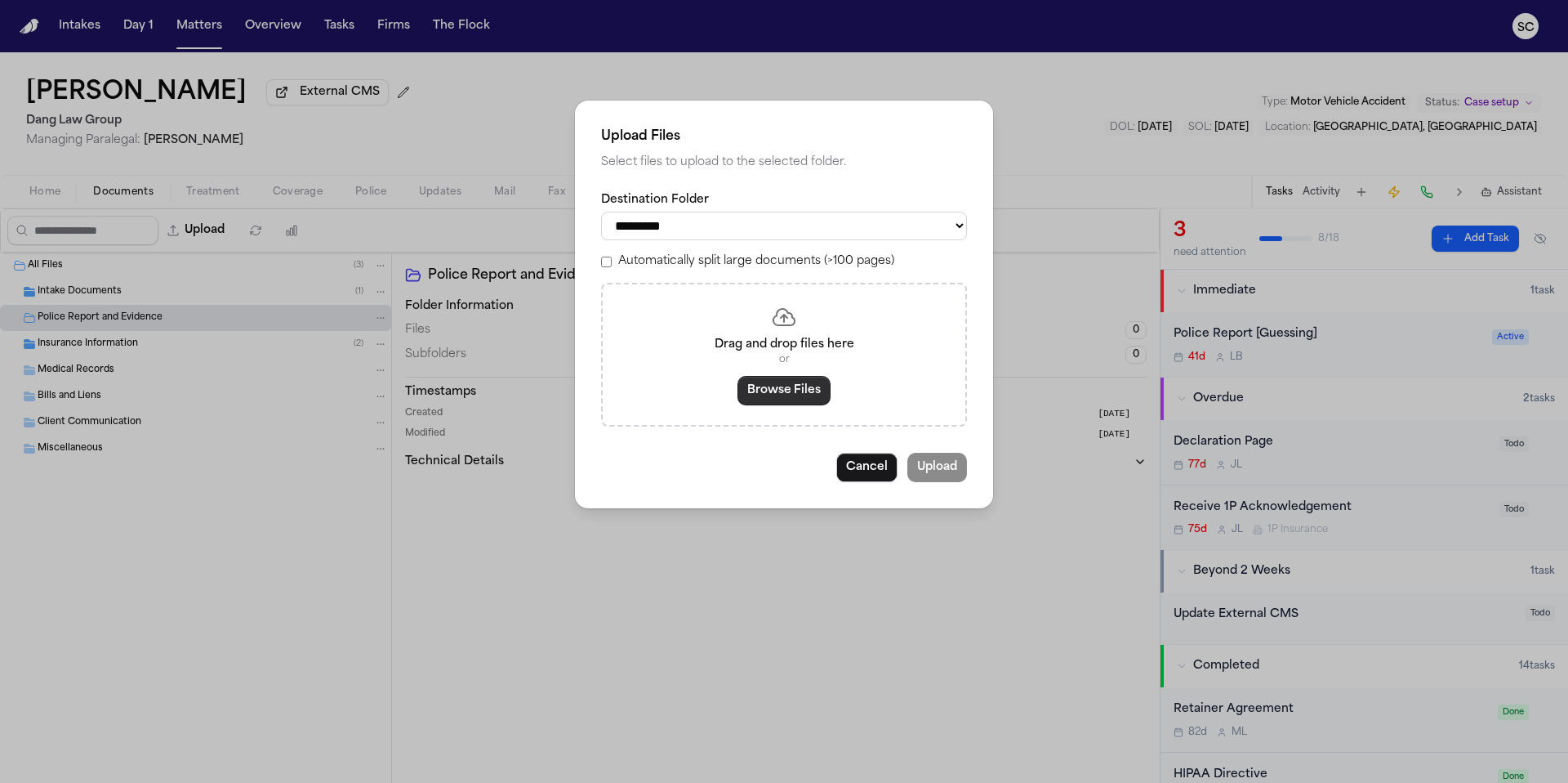
click at [789, 395] on button "Browse Files" at bounding box center [784, 390] width 93 height 29
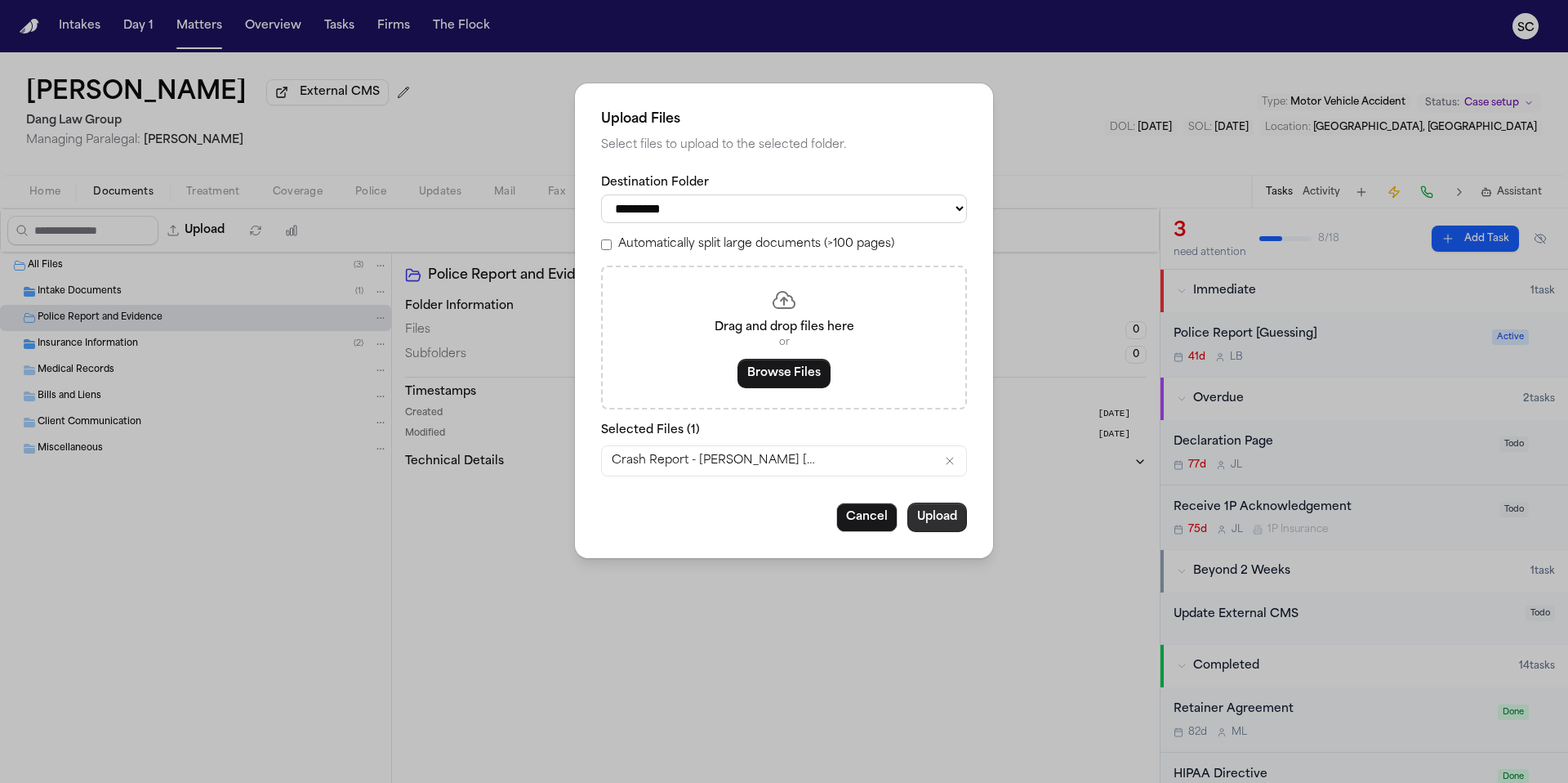
click at [943, 529] on button "Upload" at bounding box center [937, 516] width 60 height 29
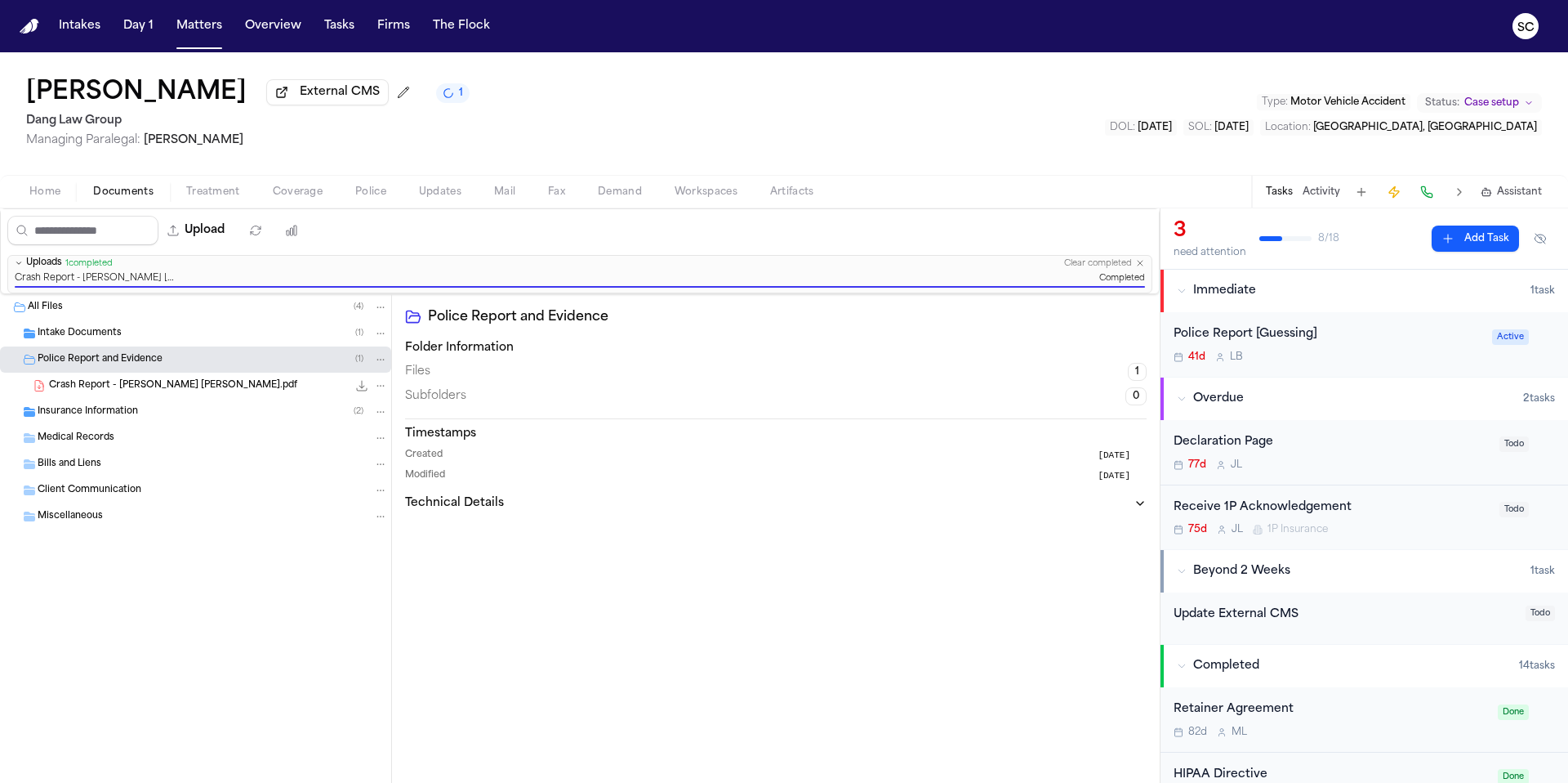
click at [1362, 358] on div "41d L B" at bounding box center [1328, 357] width 309 height 13
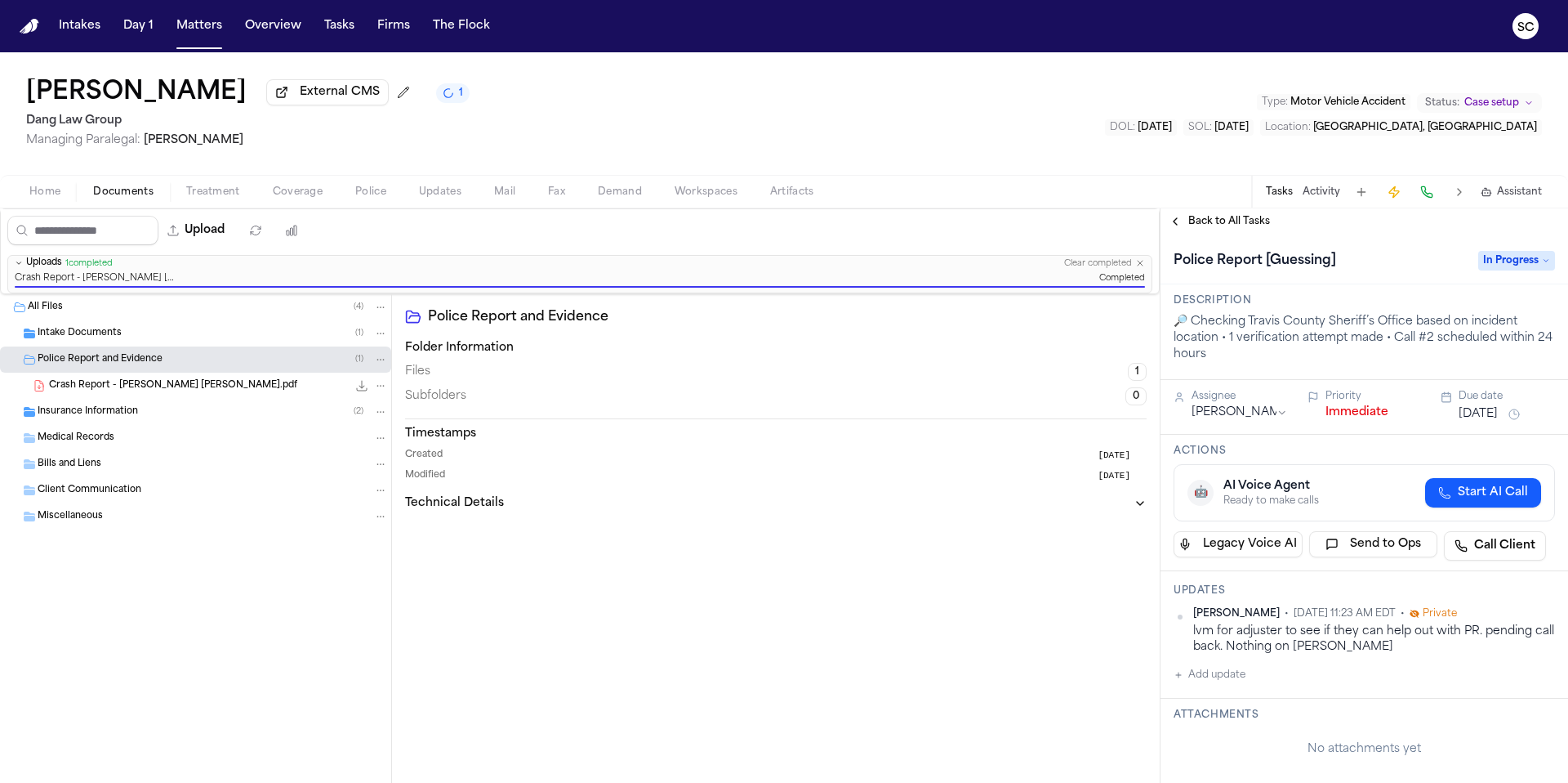
click at [1512, 264] on span "In Progress" at bounding box center [1517, 261] width 77 height 20
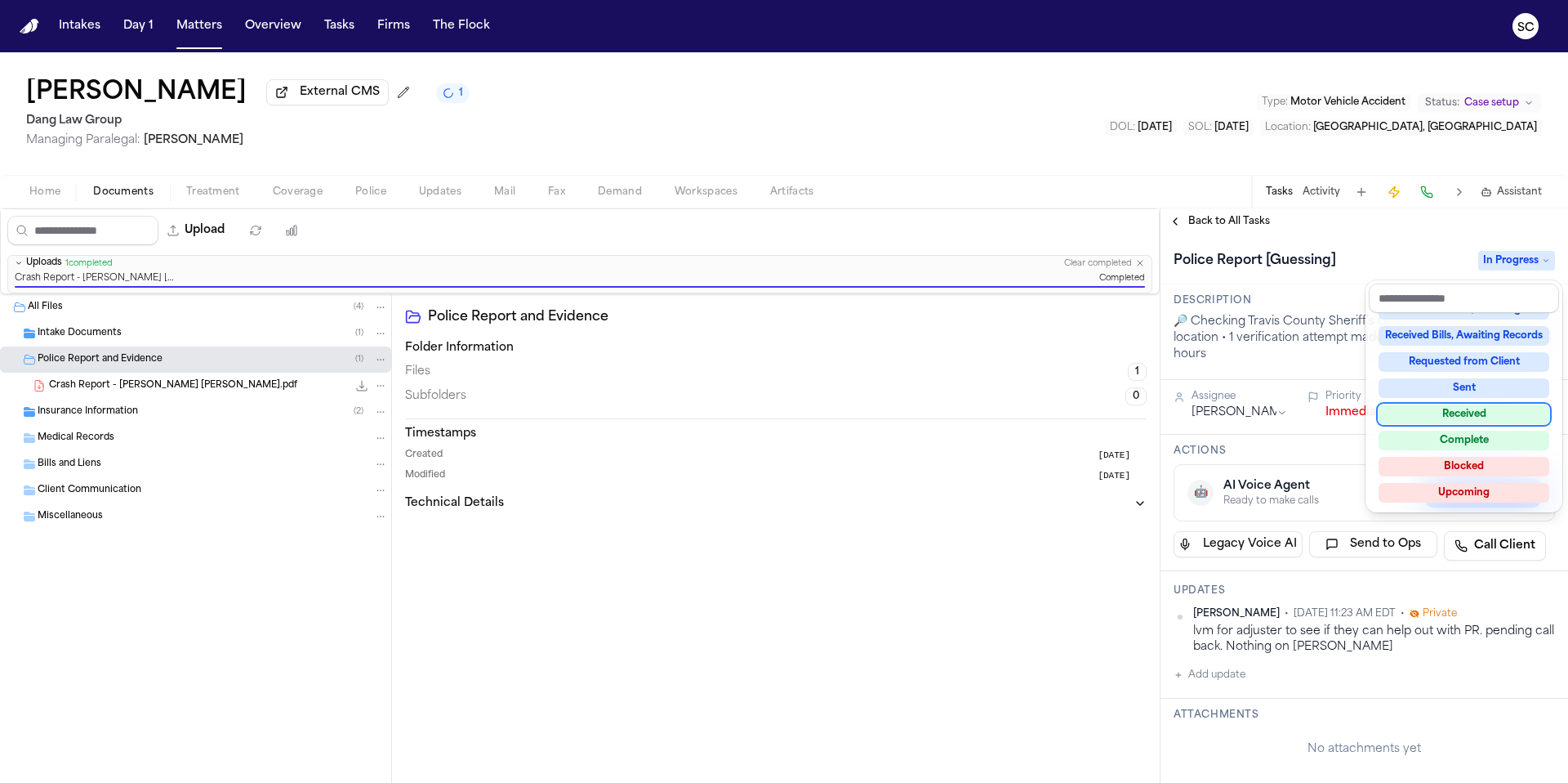
click at [1469, 420] on div "Received" at bounding box center [1464, 414] width 171 height 20
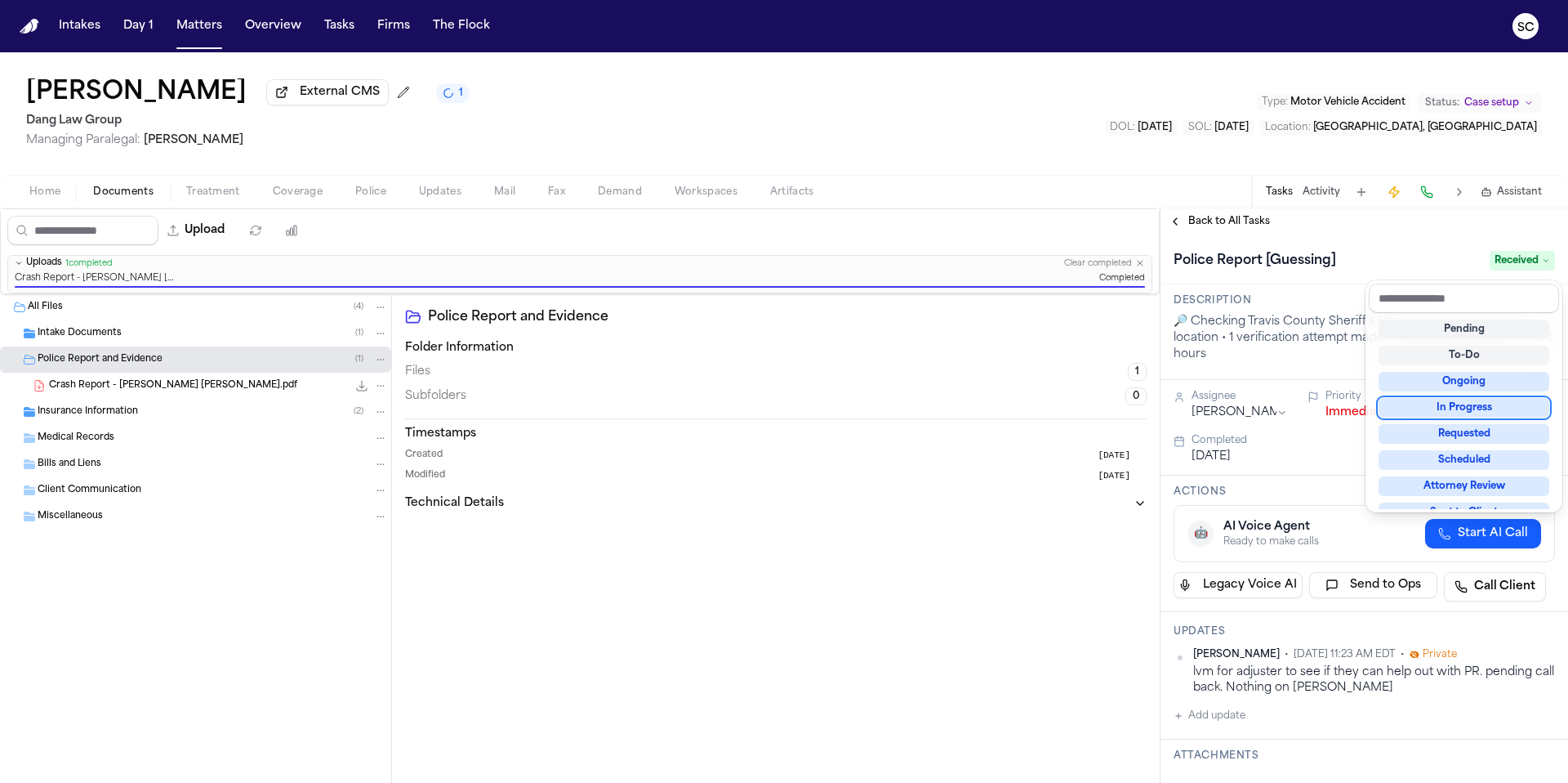
click at [917, 442] on div "Upload 0 files selected Move files Download files Delete files More actions Cle…" at bounding box center [784, 495] width 1568 height 574
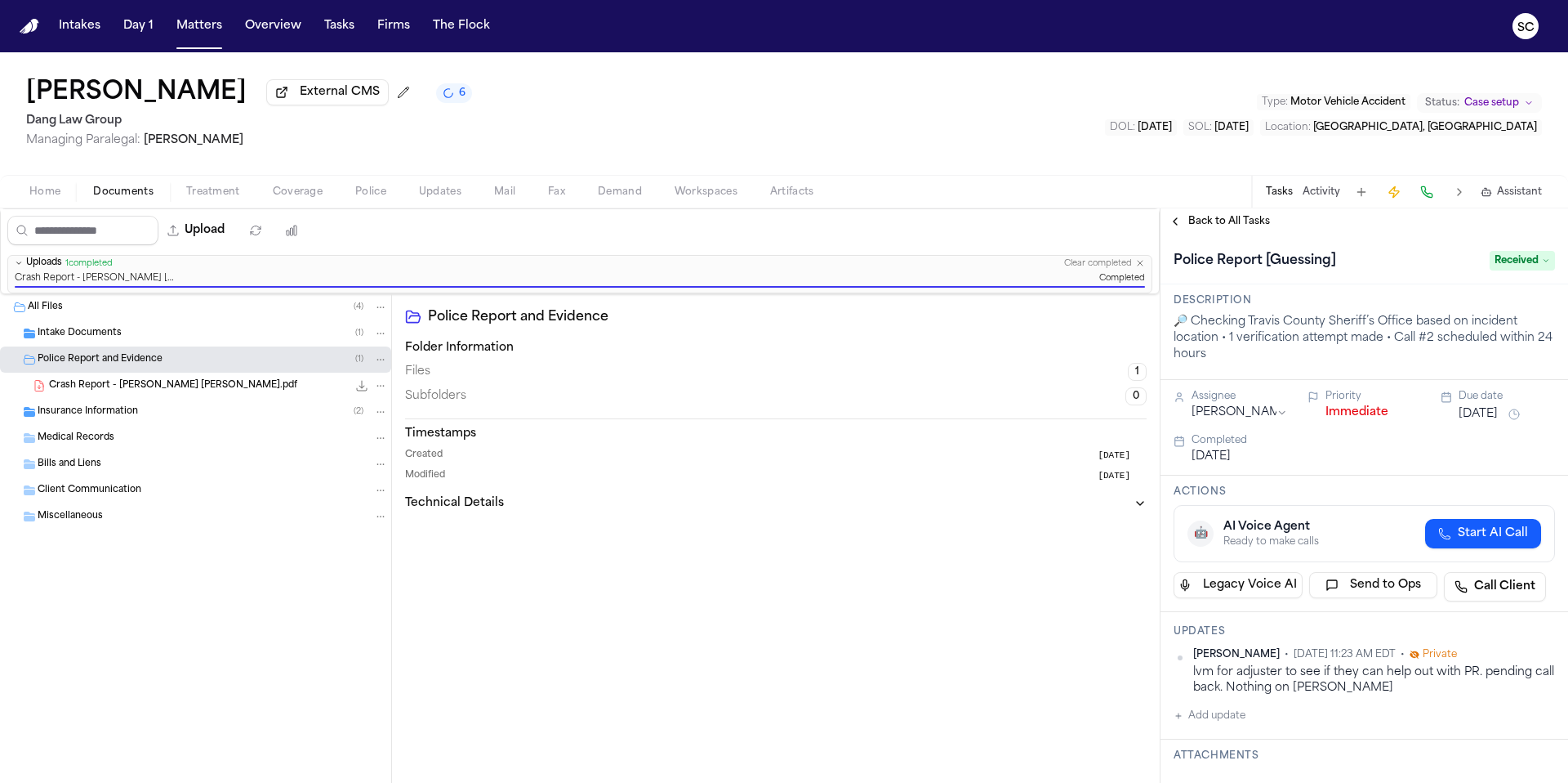
click at [55, 198] on span "Home" at bounding box center [44, 192] width 31 height 13
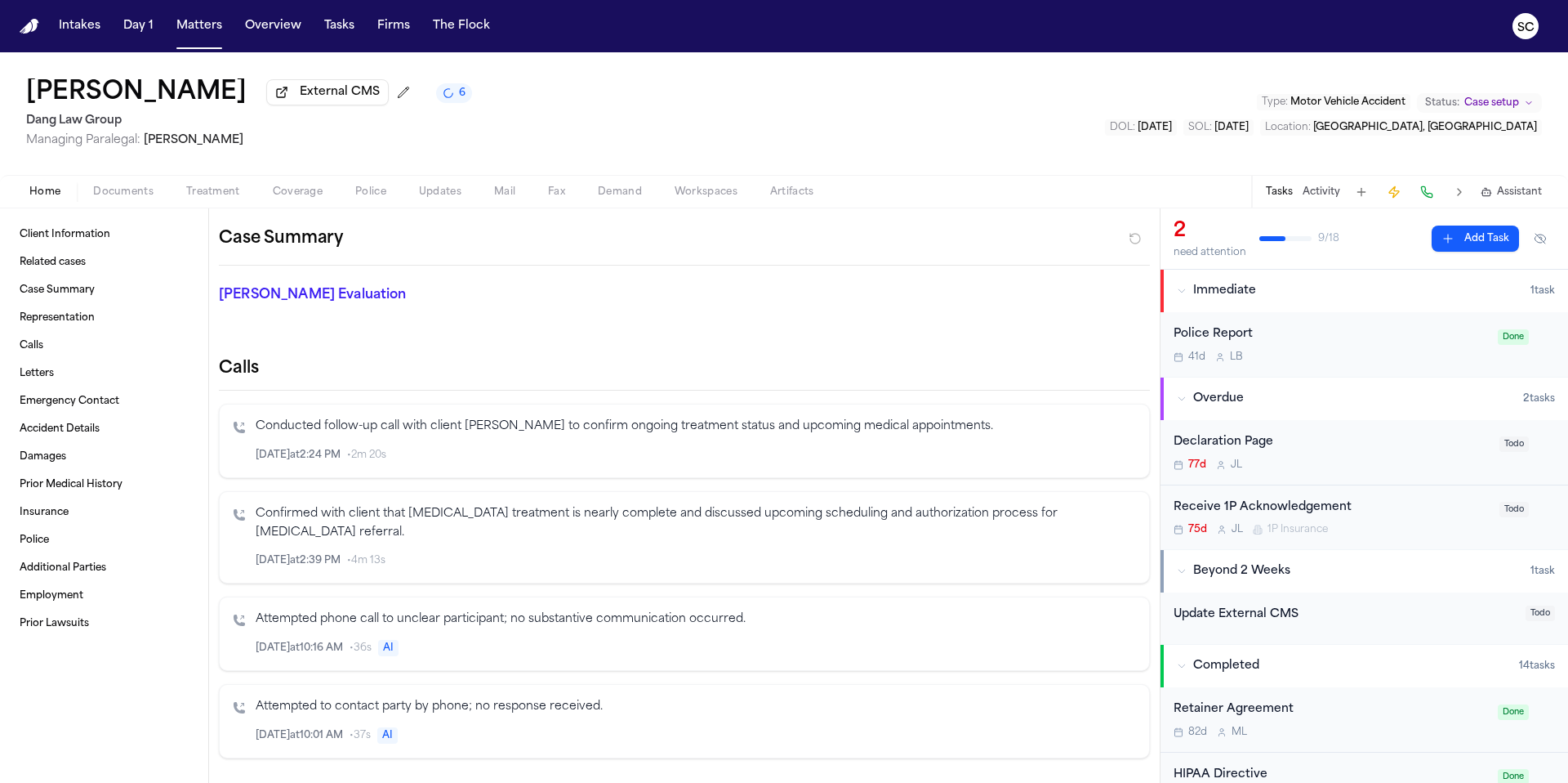
scroll to position [326, 0]
click at [46, 438] on link "Accident Details" at bounding box center [104, 429] width 182 height 27
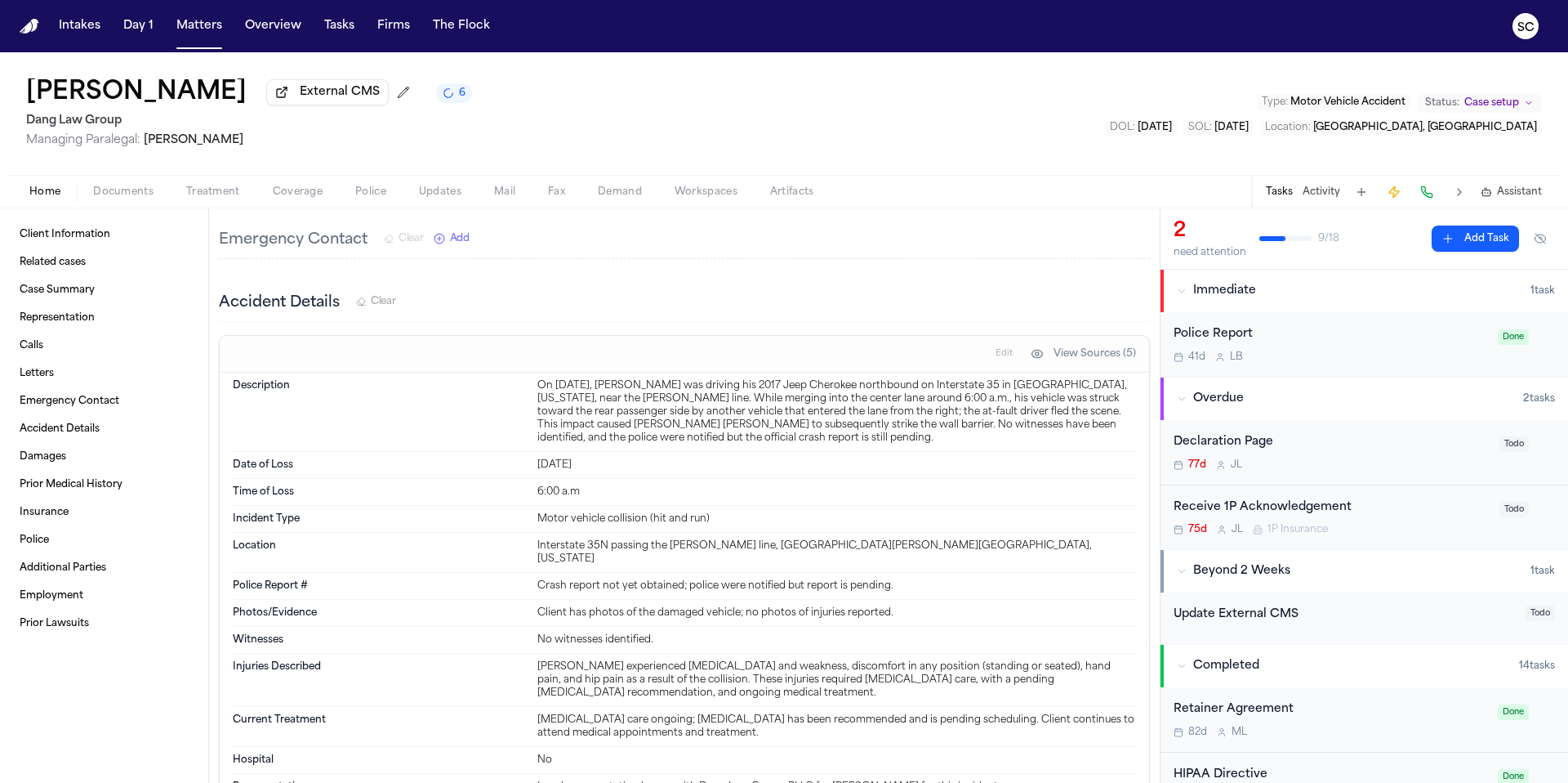
scroll to position [1098, 0]
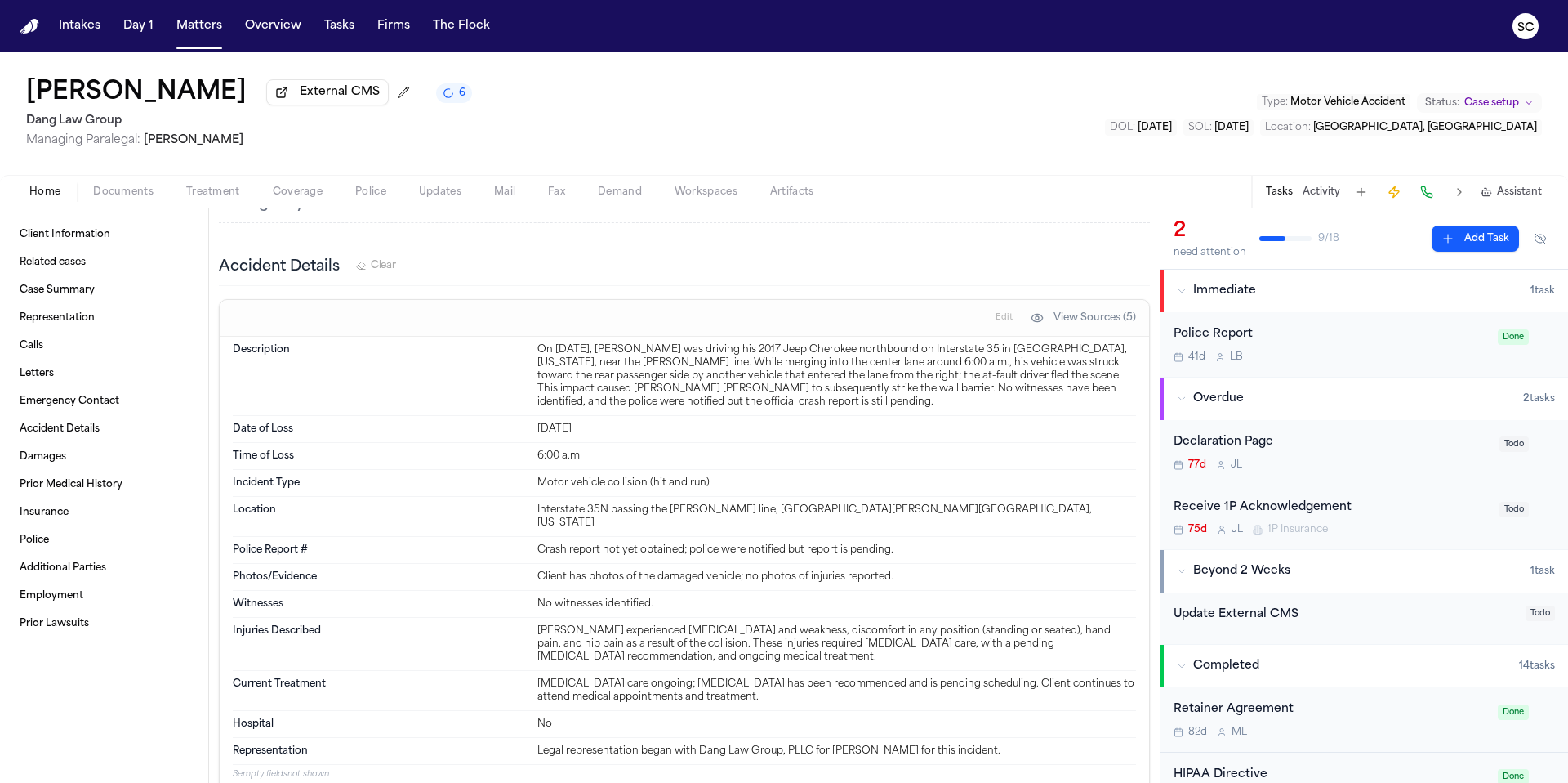
click at [998, 312] on span "Edit" at bounding box center [1004, 318] width 17 height 12
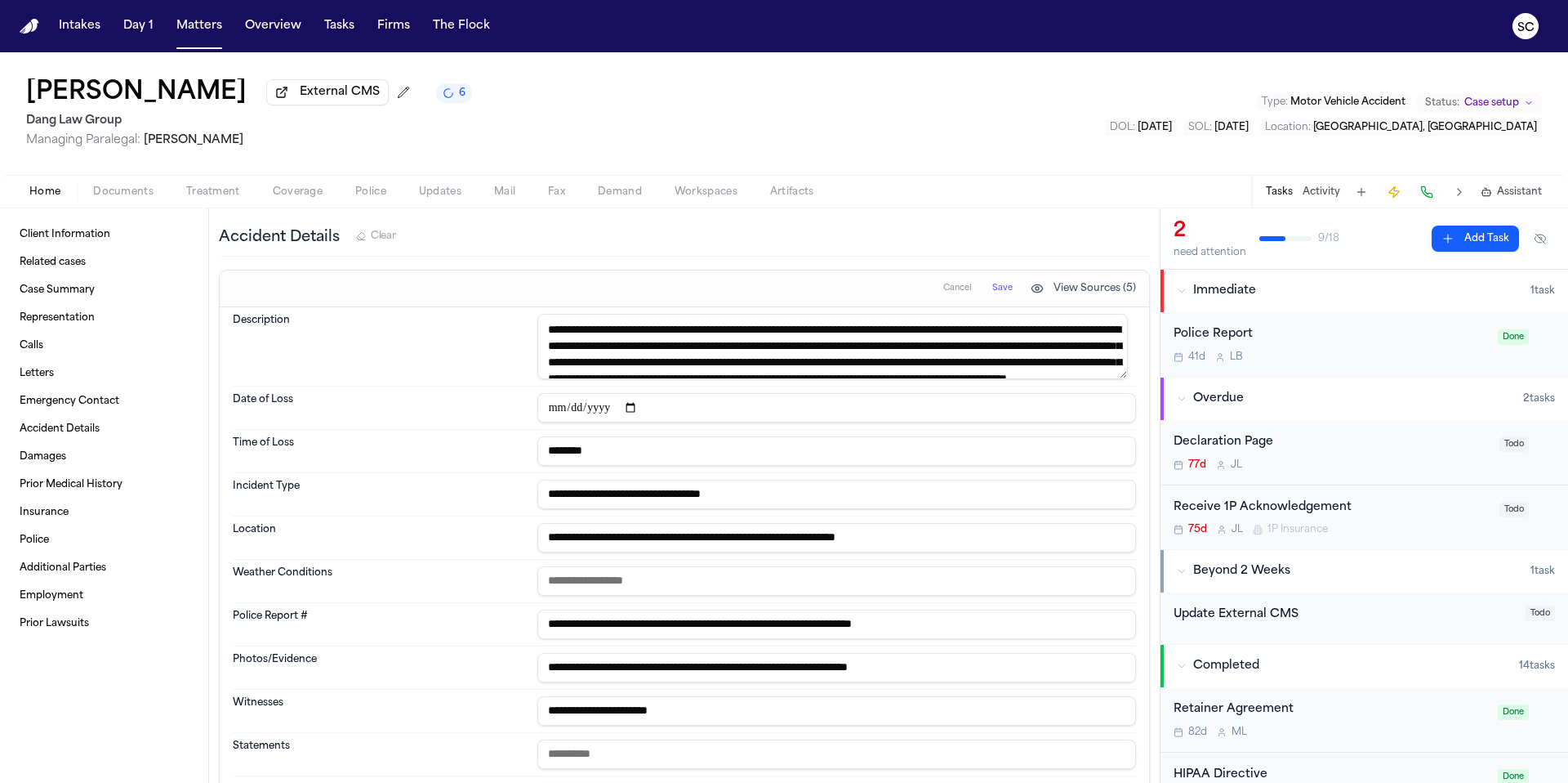
scroll to position [1230, 0]
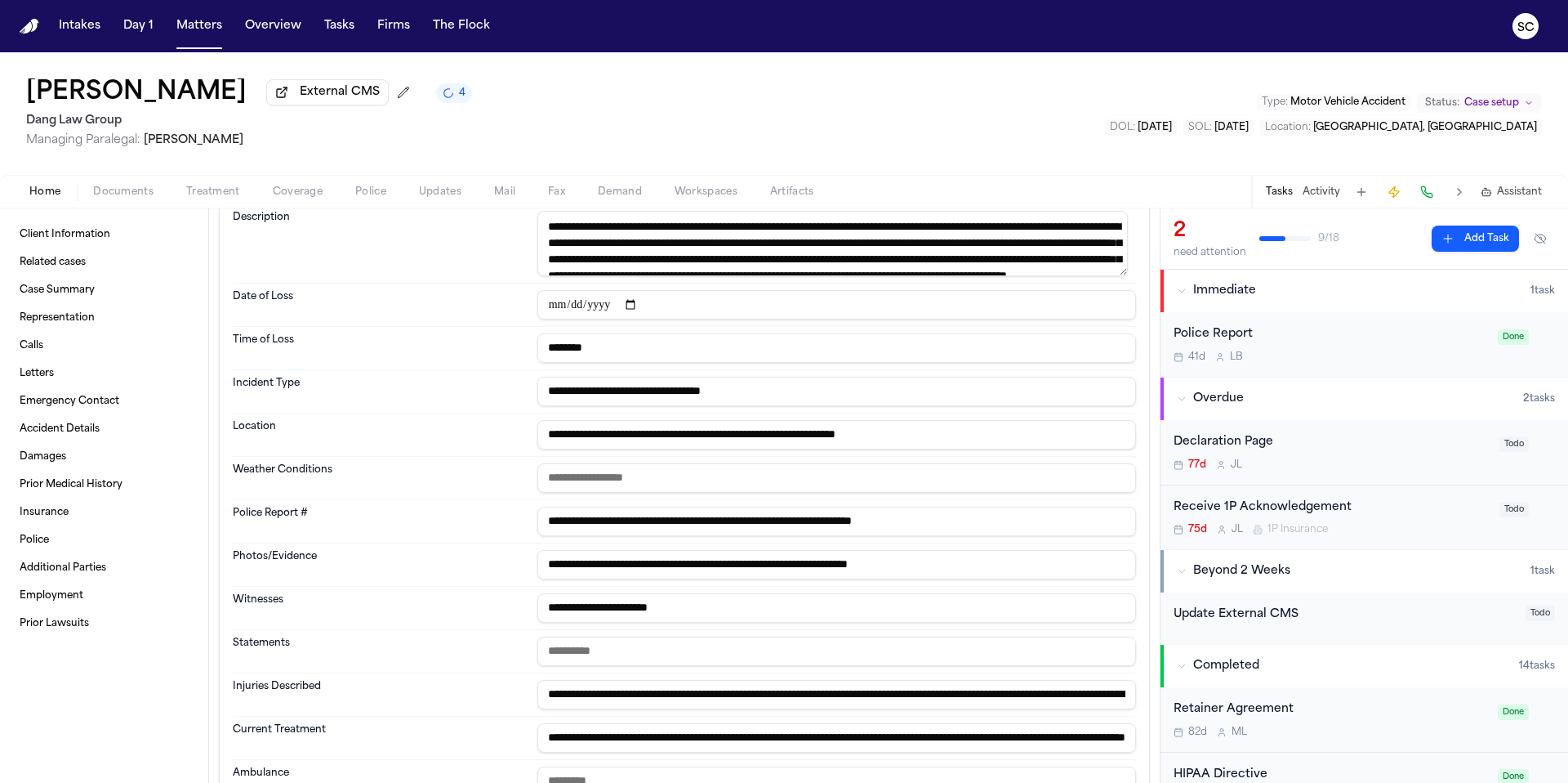
drag, startPoint x: 966, startPoint y: 498, endPoint x: 480, endPoint y: 505, distance: 486.1
click at [463, 502] on div "**********" at bounding box center [684, 521] width 904 height 43
click at [644, 129] on div "Vidal Benitez Lopez External CMS 2 Dang Law Group Managing Paralegal: Jacquelin…" at bounding box center [784, 114] width 1568 height 123
click at [133, 196] on span "Documents" at bounding box center [123, 192] width 60 height 13
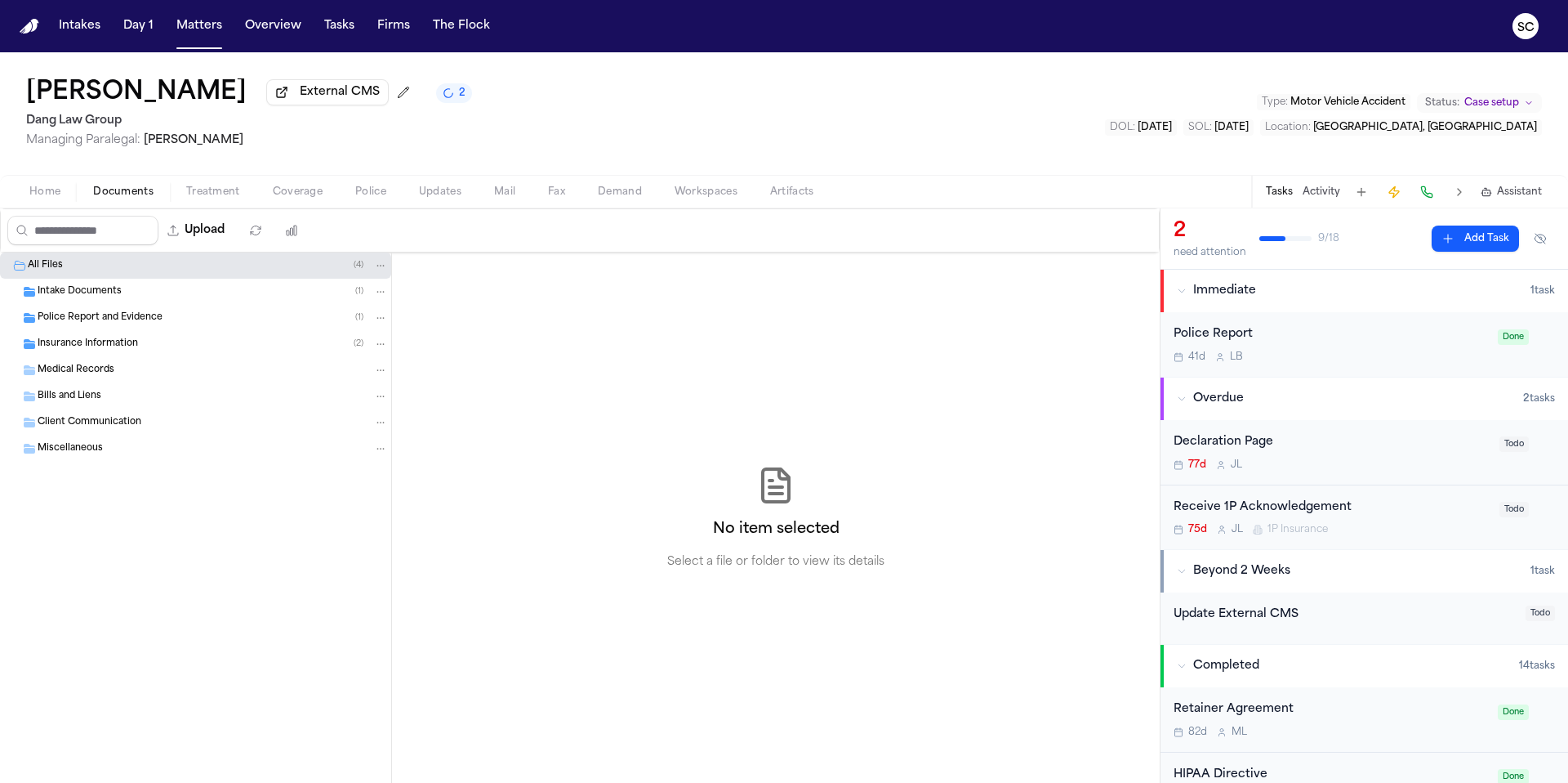
click at [128, 319] on span "Police Report and Evidence" at bounding box center [99, 318] width 125 height 14
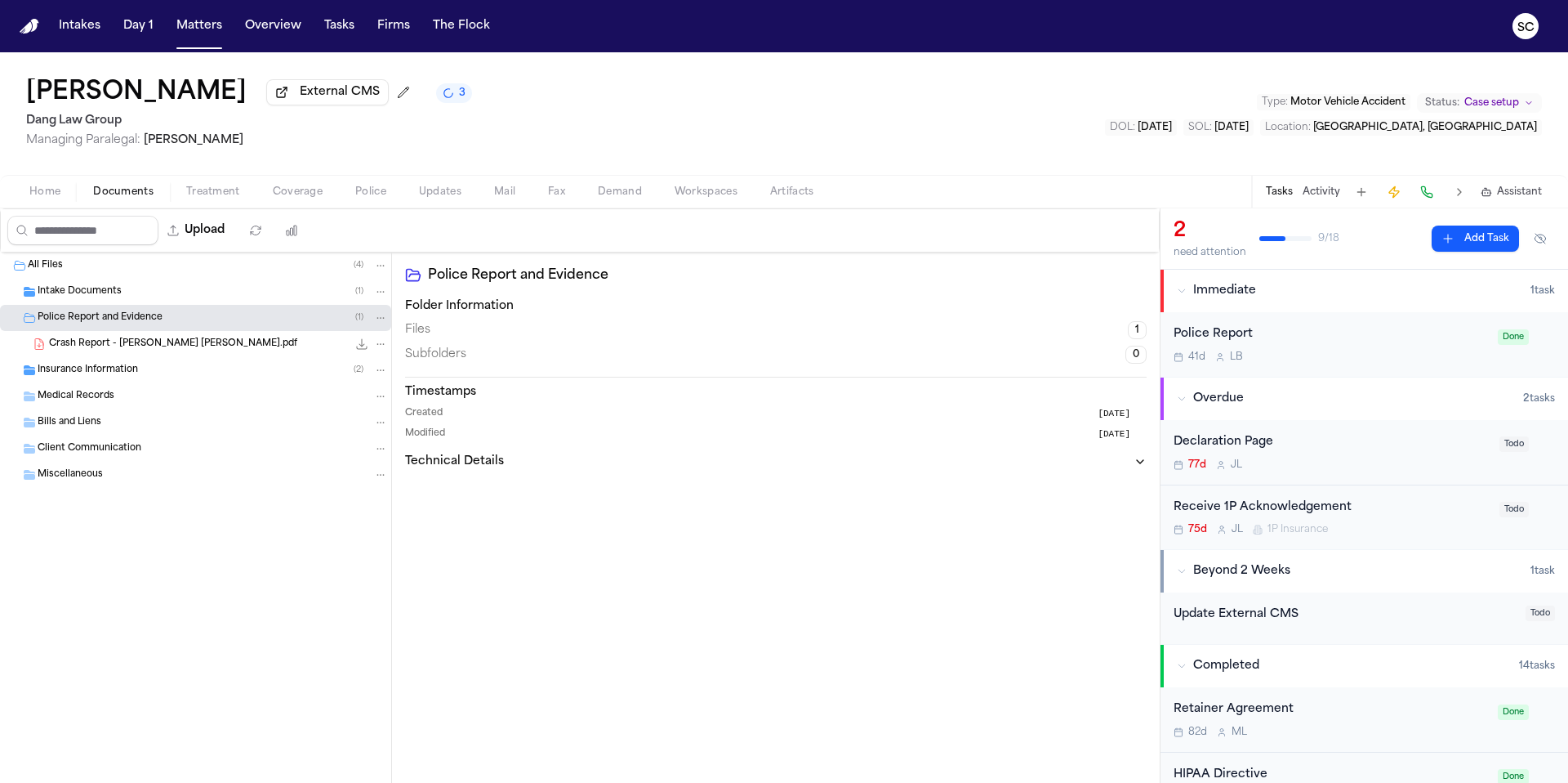
click at [382, 345] on icon "File: Crash Report - CUELLAR ROCHA, Victor.pdf" at bounding box center [381, 344] width 12 height 12
click at [405, 435] on button "Delete" at bounding box center [380, 437] width 112 height 29
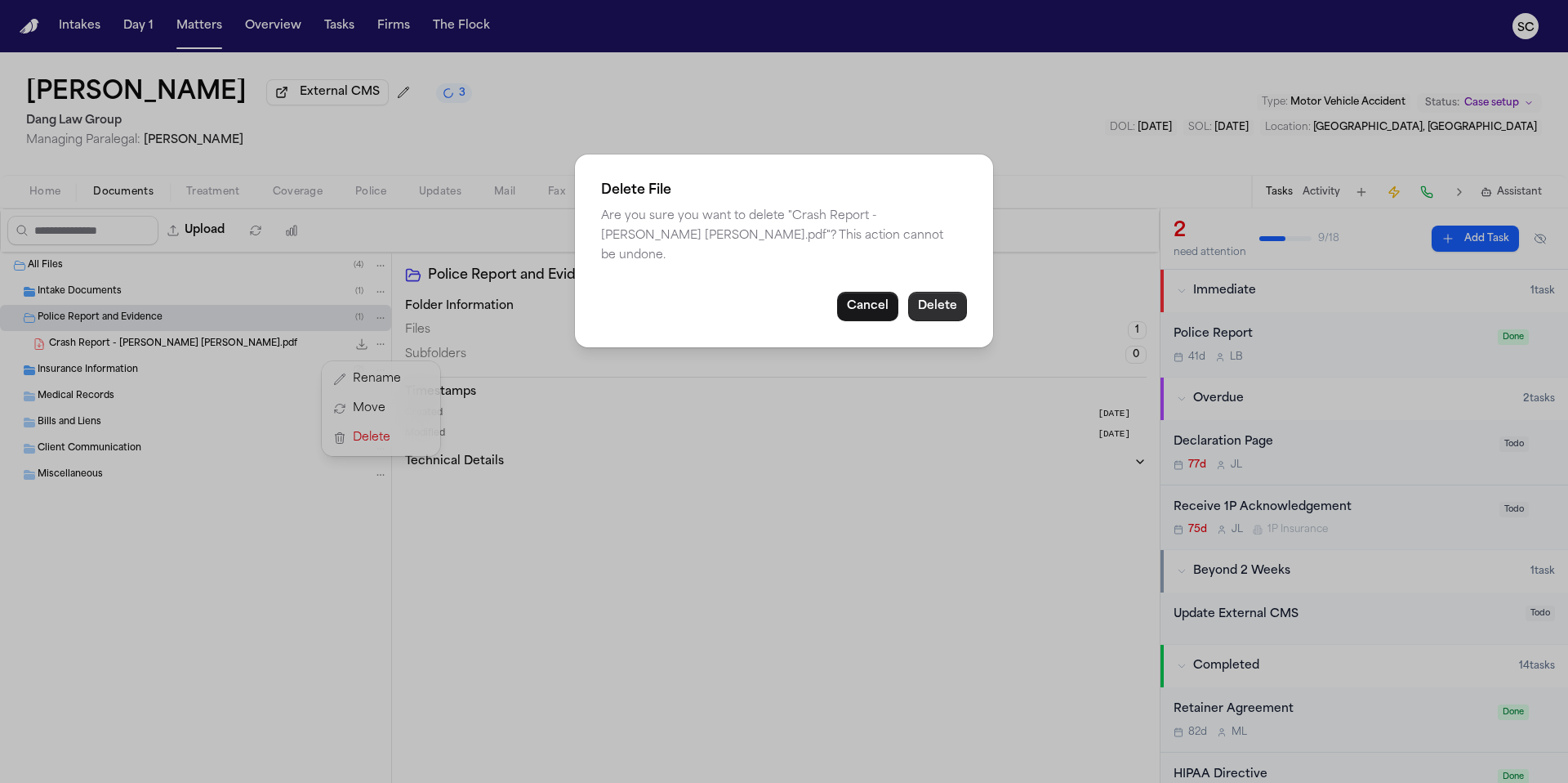
click at [946, 295] on button "Delete" at bounding box center [937, 306] width 59 height 29
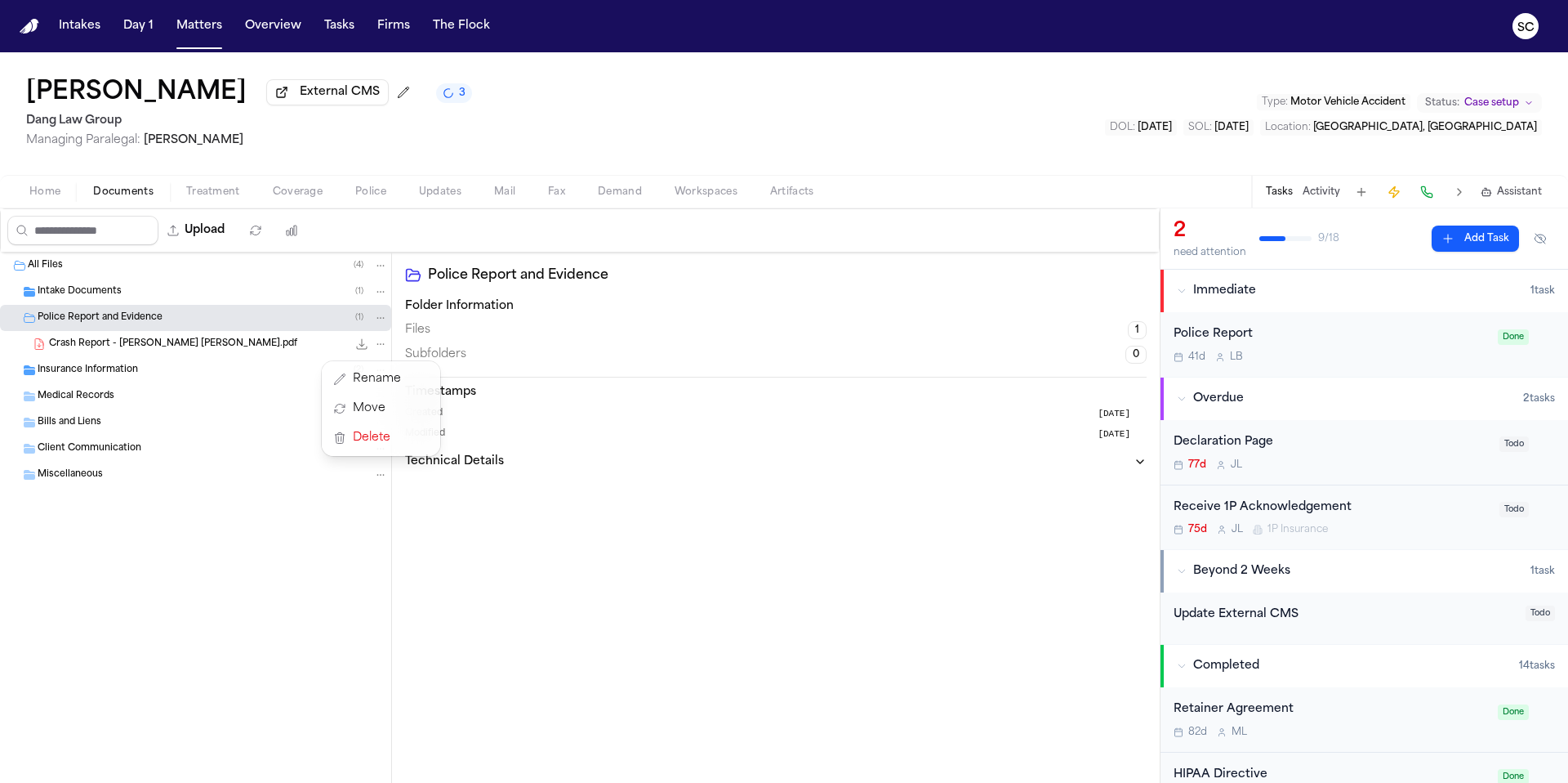
click at [945, 292] on div "Police Report and Evidence Folder Information Files 1 Subfolders 0 Timestamps C…" at bounding box center [775, 518] width 768 height 530
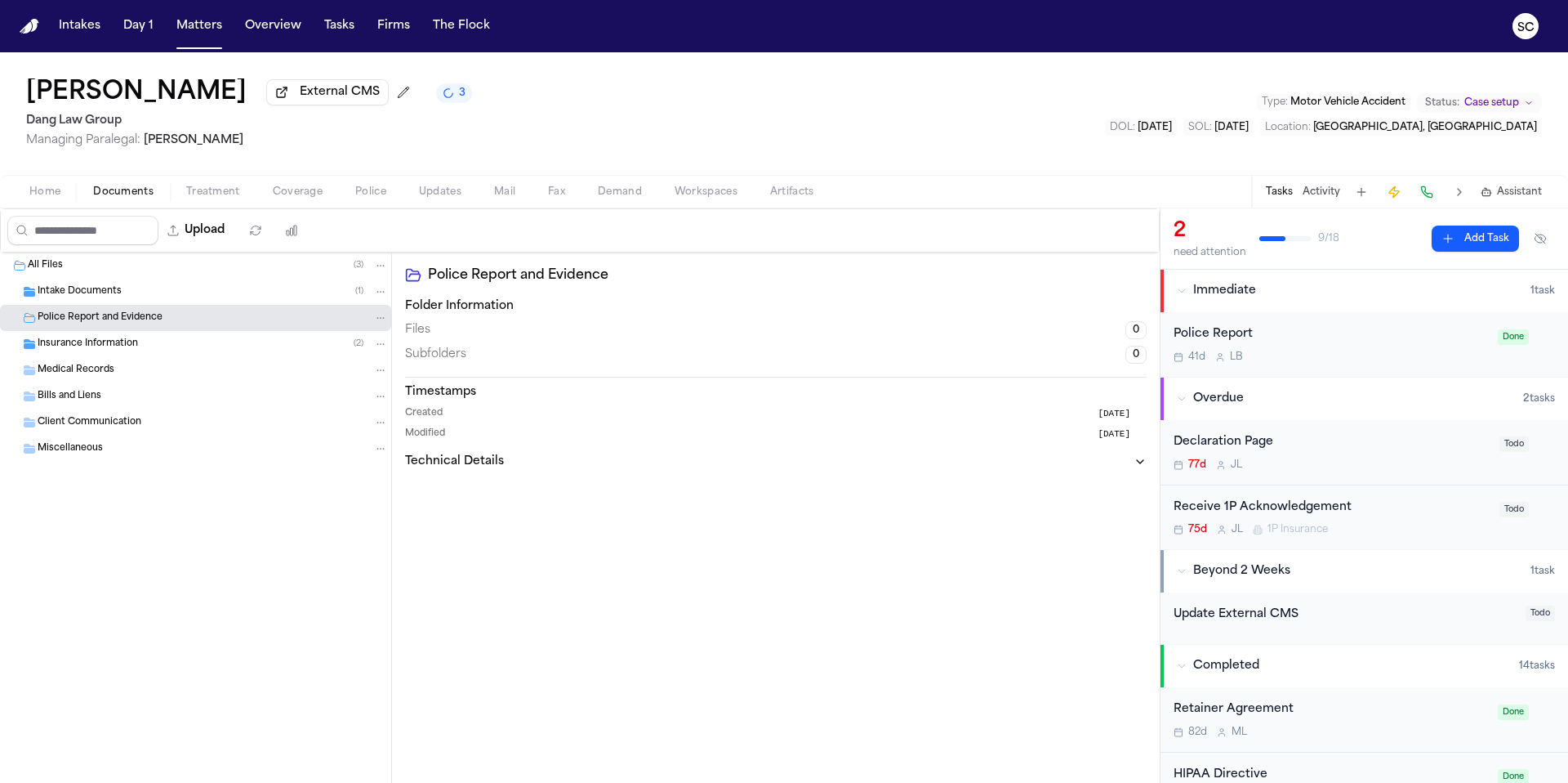
click at [1337, 334] on div "Police Report" at bounding box center [1331, 334] width 315 height 19
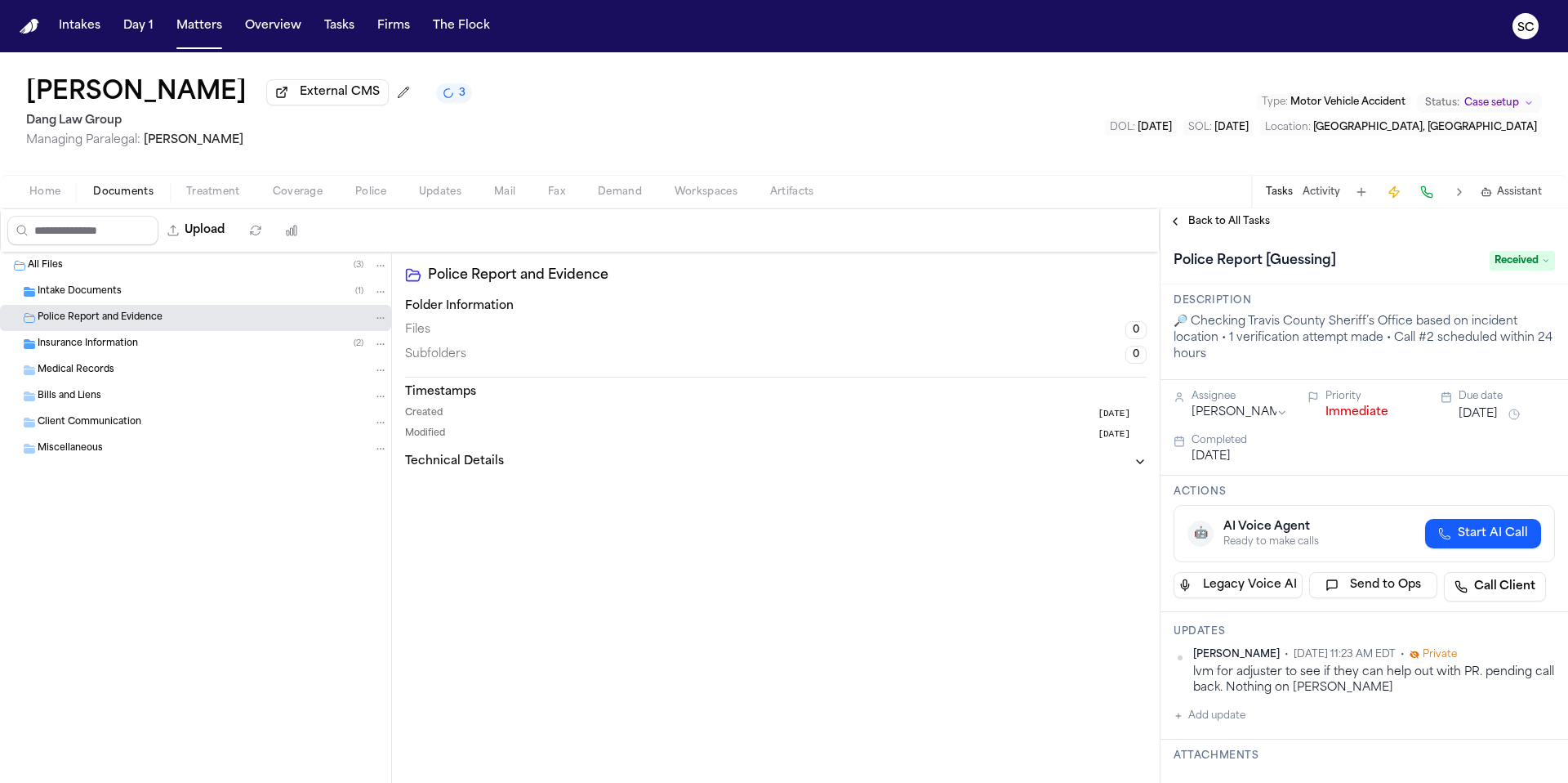
click at [1516, 269] on span "Received" at bounding box center [1522, 261] width 65 height 20
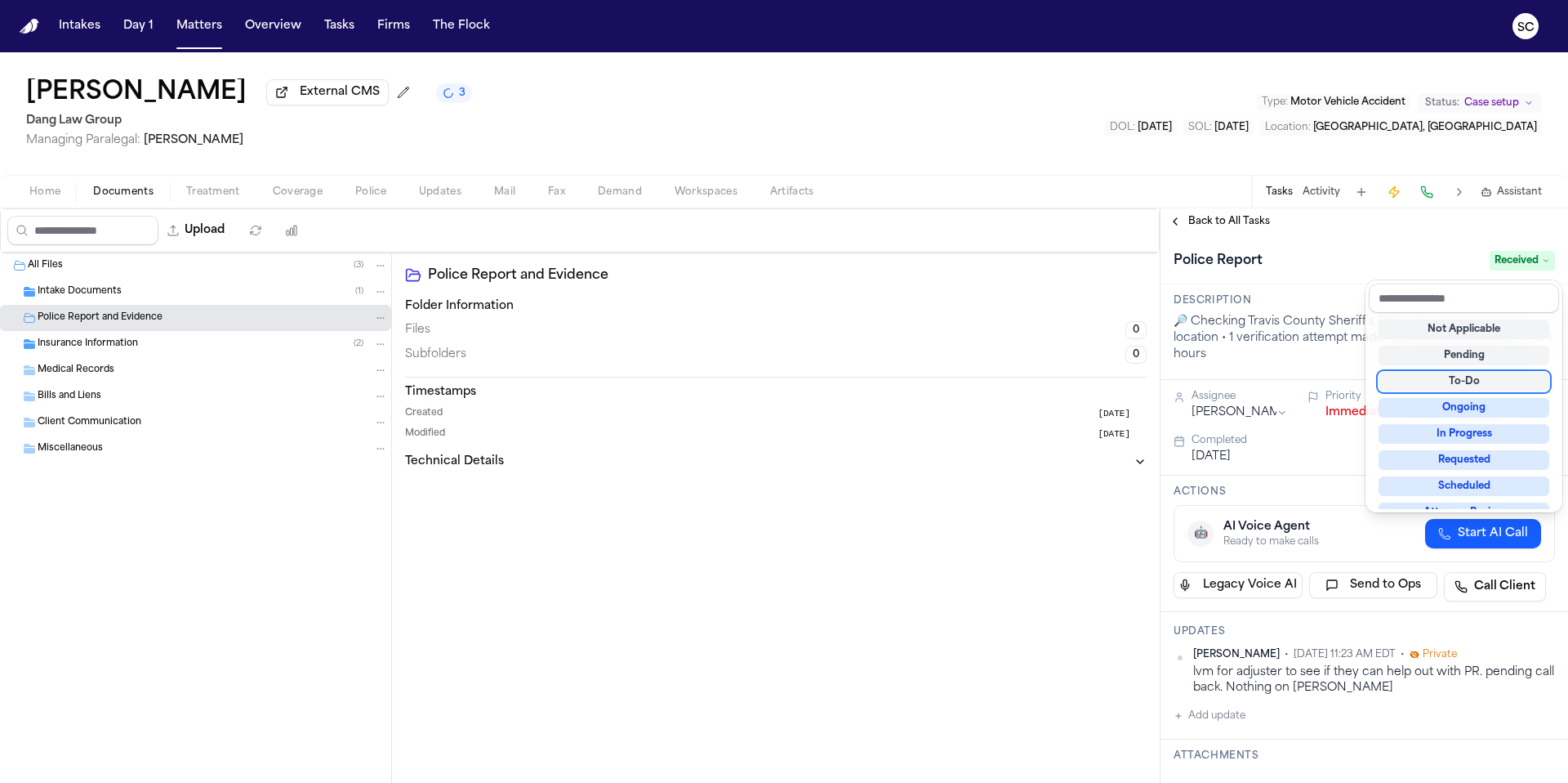
click at [1476, 382] on div "To-Do" at bounding box center [1464, 382] width 171 height 20
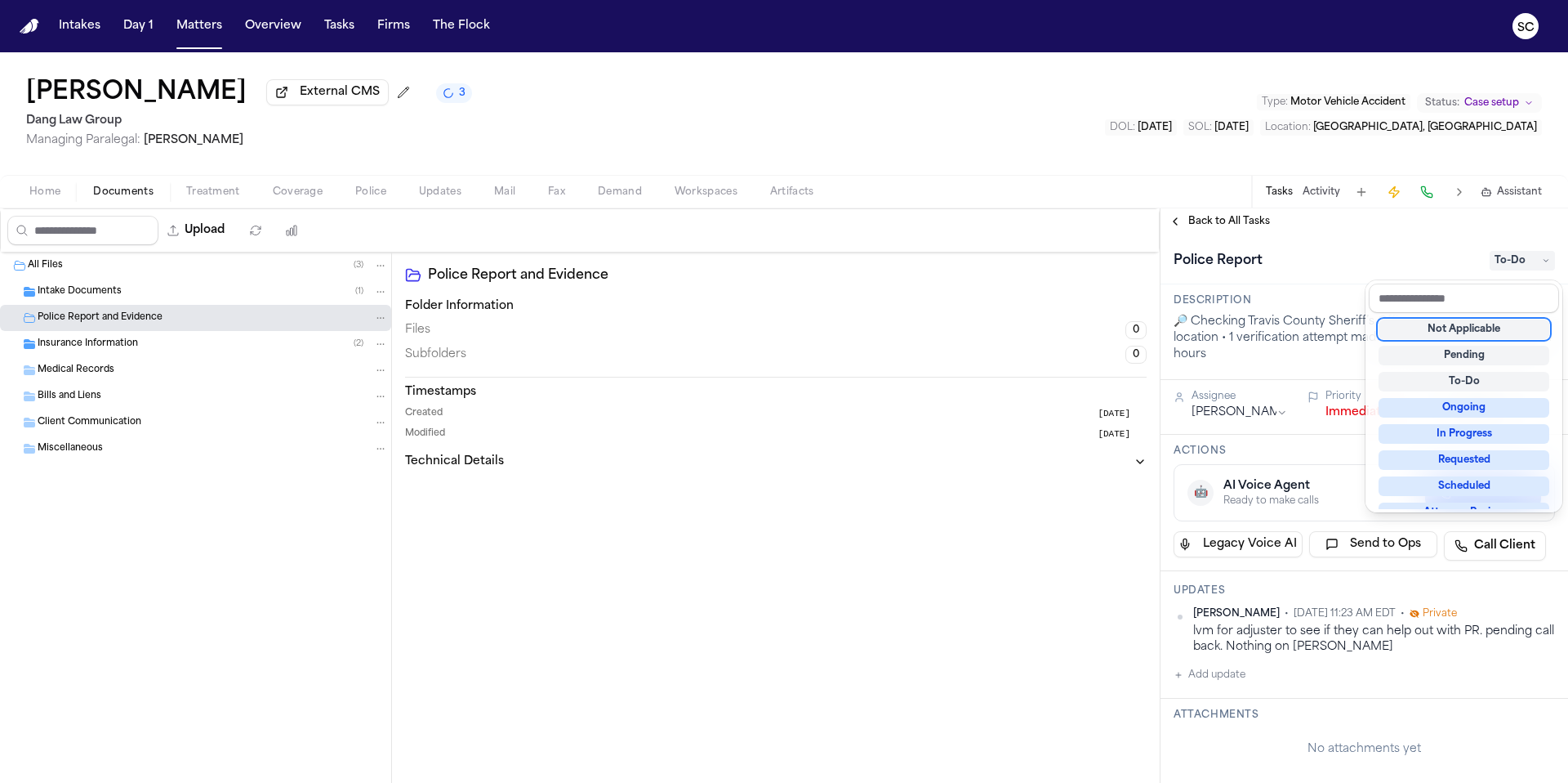
click at [979, 564] on div "Upload 0 files selected Move files Download files Delete files More actions Cle…" at bounding box center [784, 495] width 1568 height 574
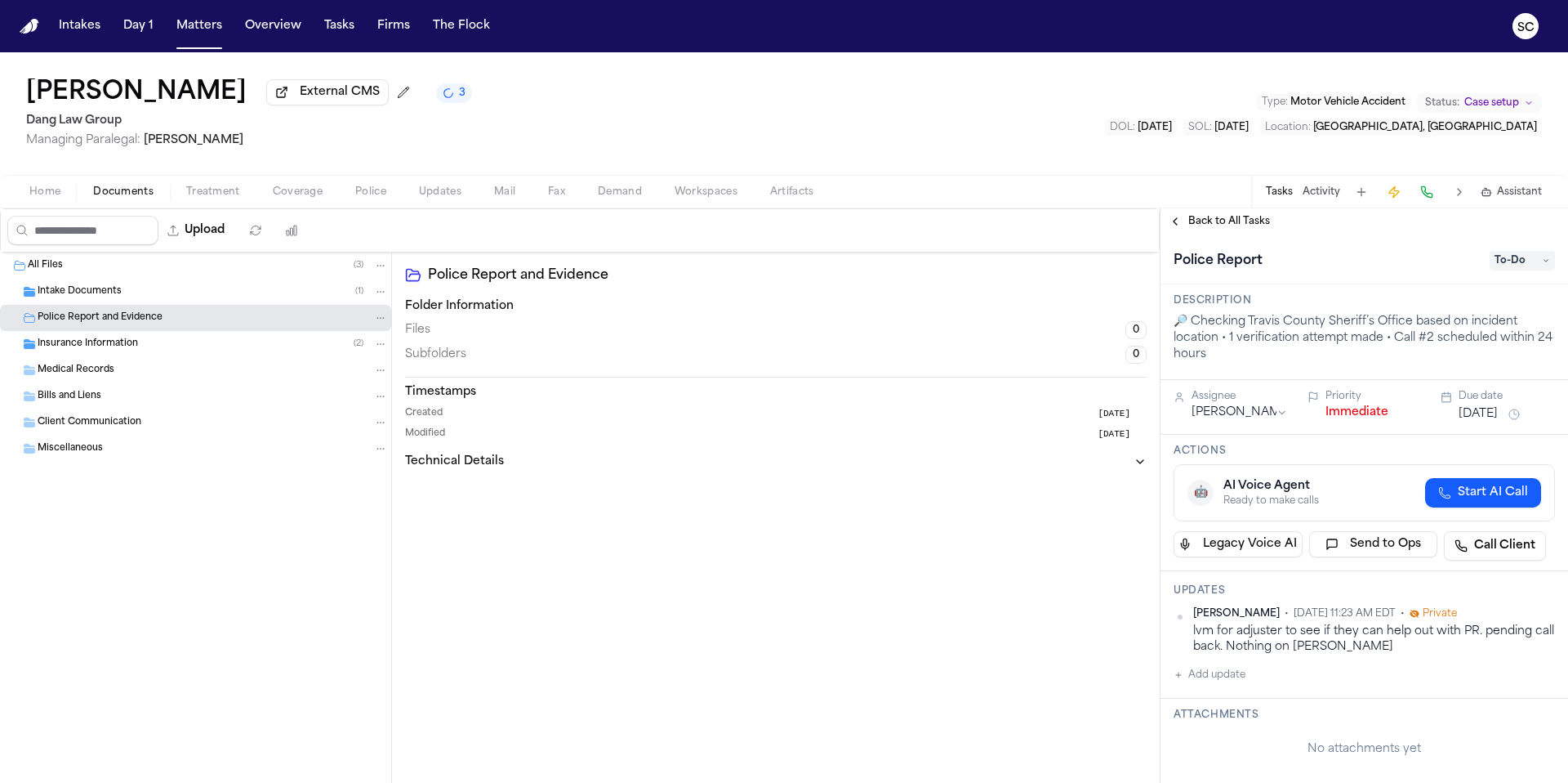
click at [60, 191] on button "Home" at bounding box center [45, 192] width 64 height 20
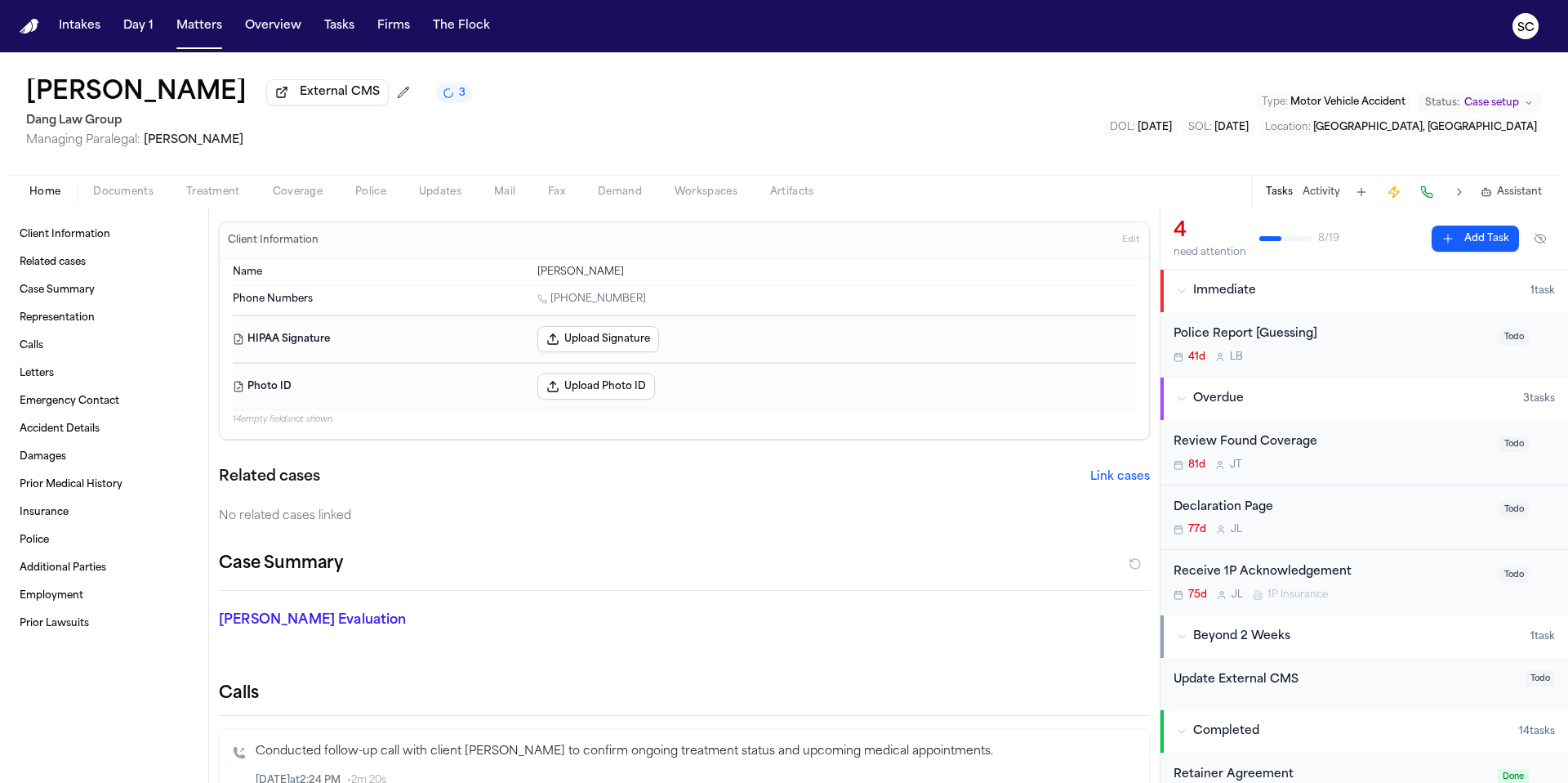
click at [466, 97] on span "3" at bounding box center [462, 94] width 7 height 13
click at [60, 439] on link "Accident Details" at bounding box center [104, 429] width 182 height 27
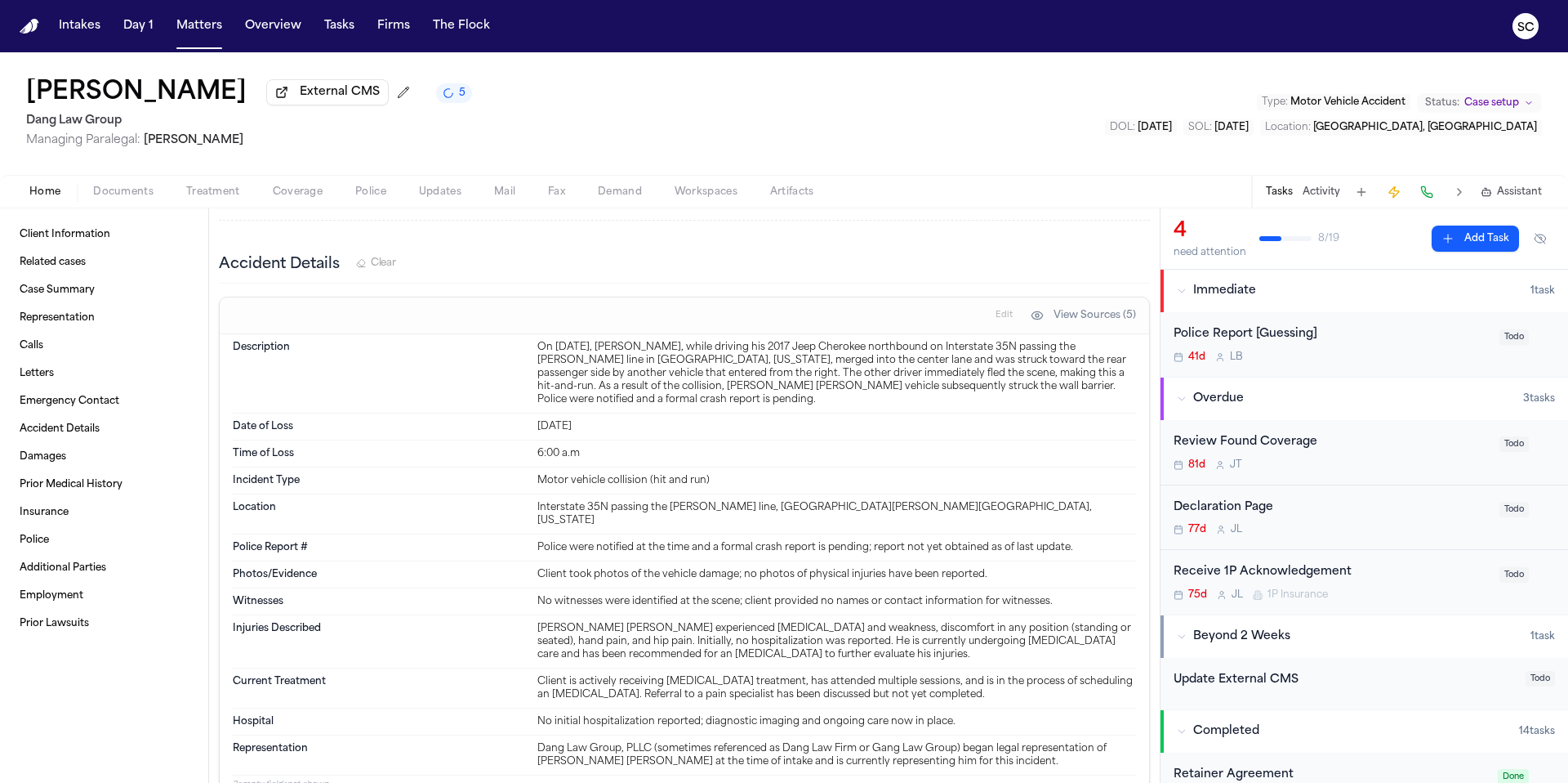
scroll to position [1101, 0]
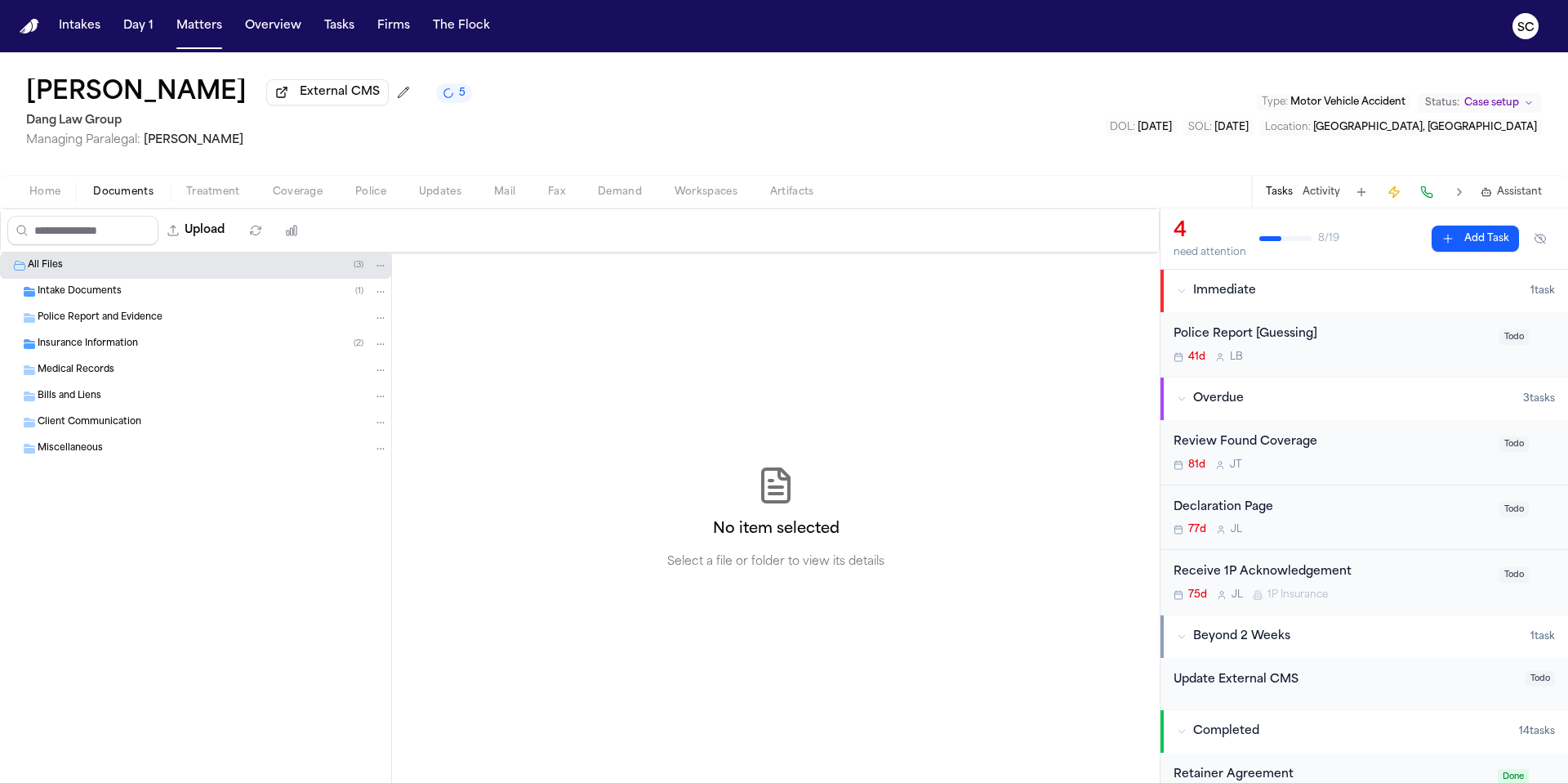
click at [114, 196] on span "Documents" at bounding box center [123, 192] width 60 height 13
click at [123, 347] on span "Insurance Information" at bounding box center [87, 344] width 100 height 14
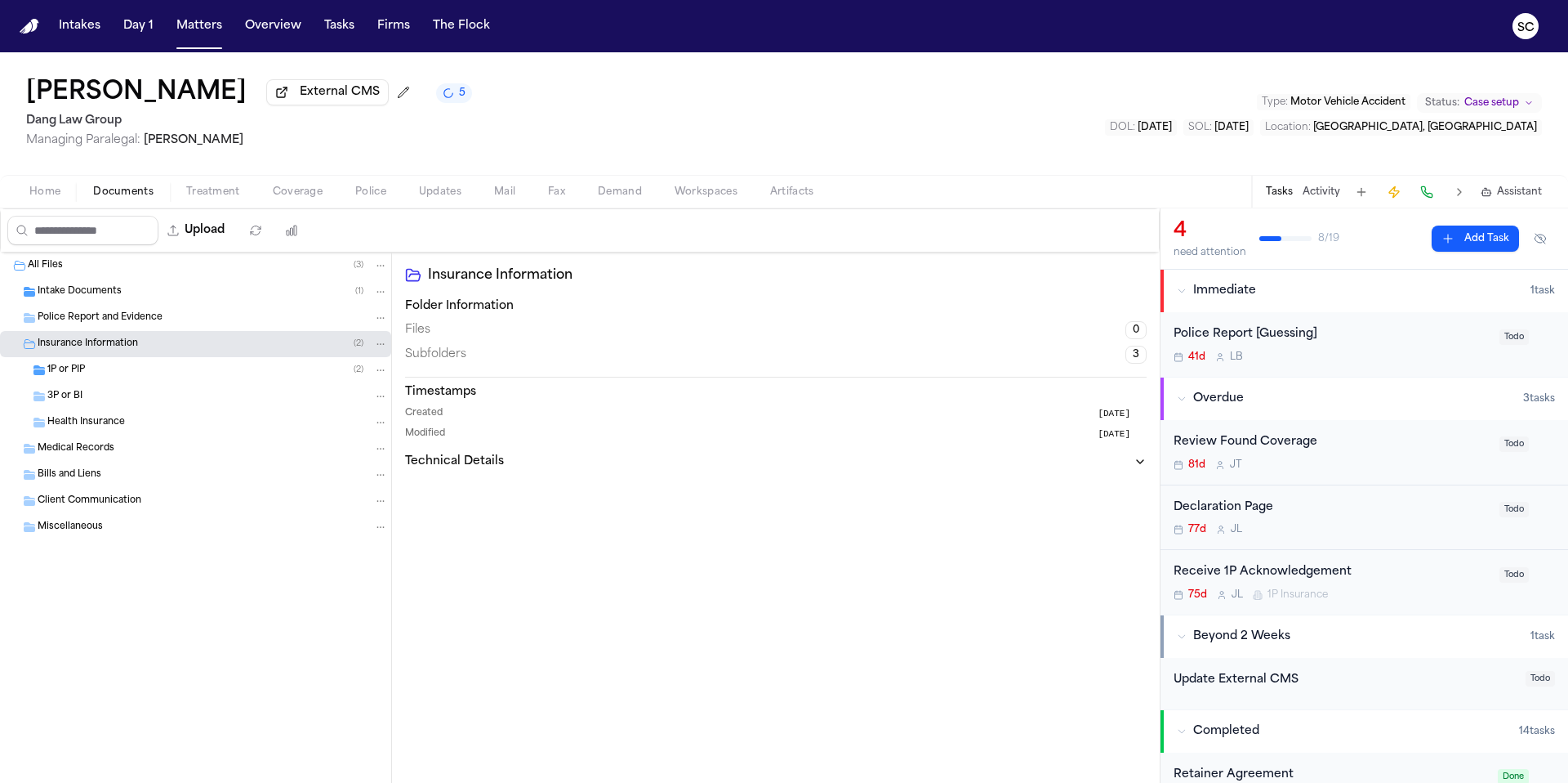
click at [114, 293] on span "Intake Documents" at bounding box center [80, 292] width 84 height 14
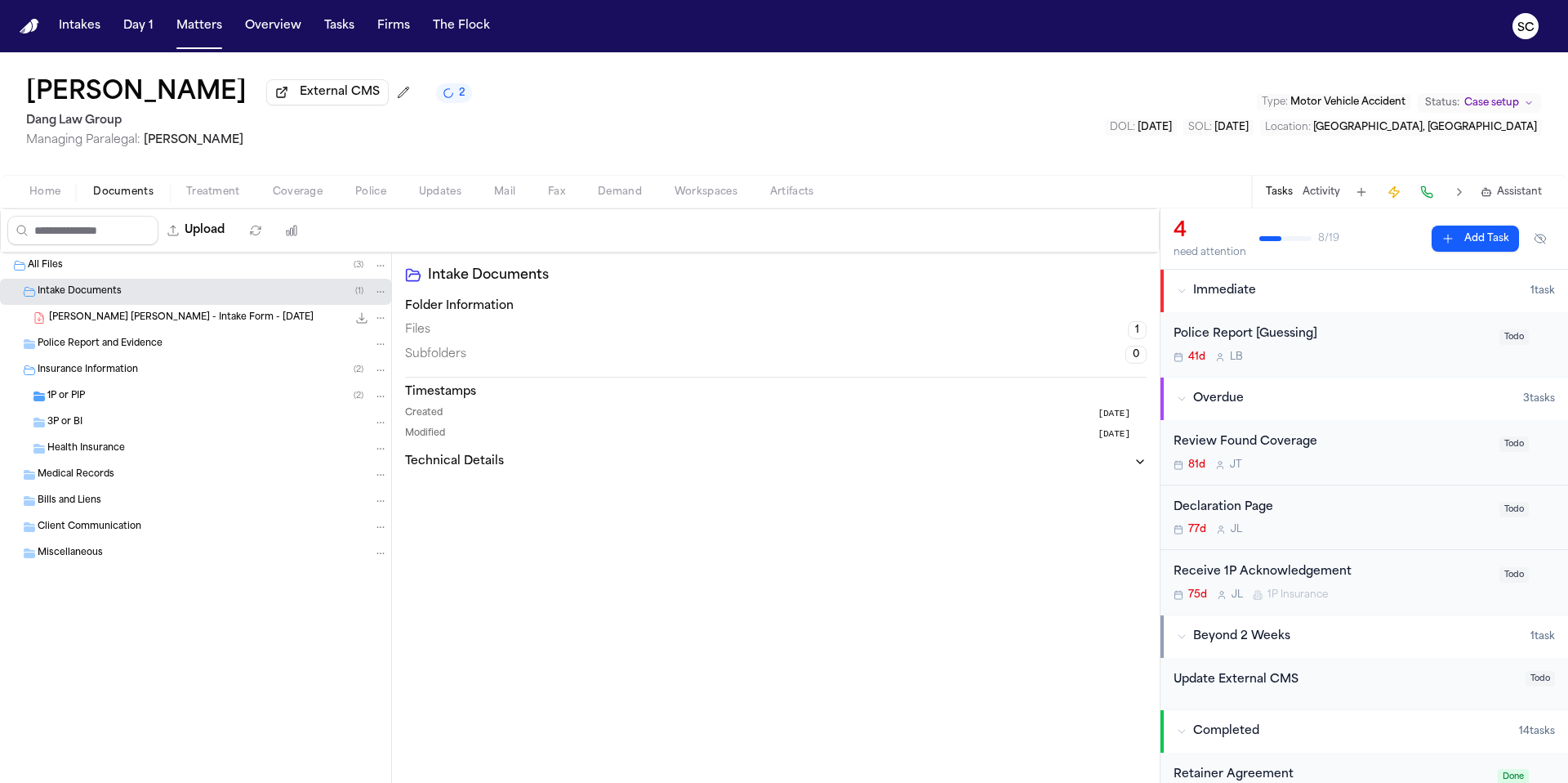
click at [145, 324] on span "V. Benitez Lopez - Intake Form - 7.22.25" at bounding box center [181, 318] width 264 height 14
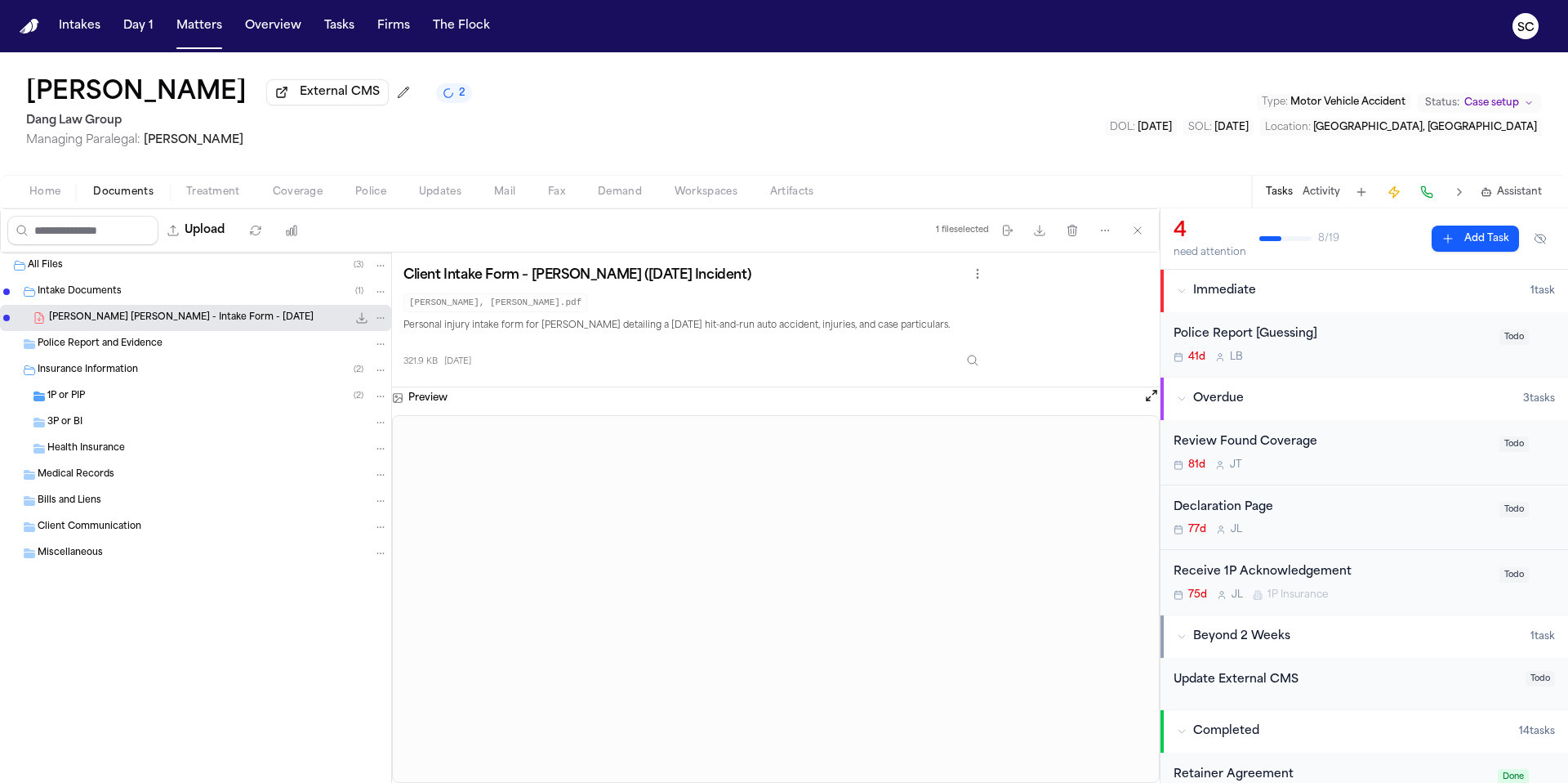
click at [103, 374] on span "Insurance Information" at bounding box center [87, 370] width 100 height 14
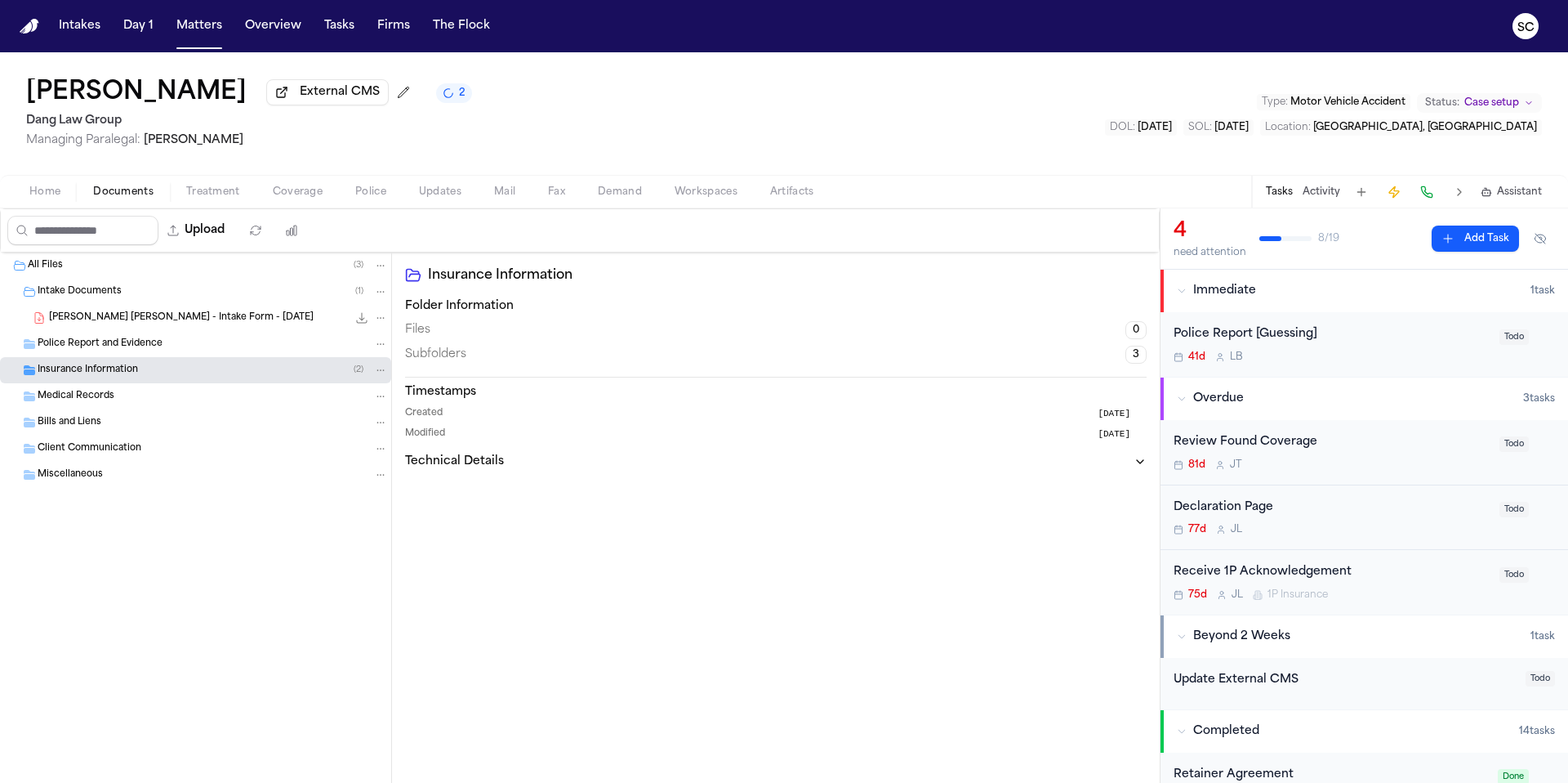
click at [95, 383] on div "Insurance Information ( 2 )" at bounding box center [195, 370] width 391 height 27
click at [472, 96] on button "2" at bounding box center [454, 94] width 36 height 20
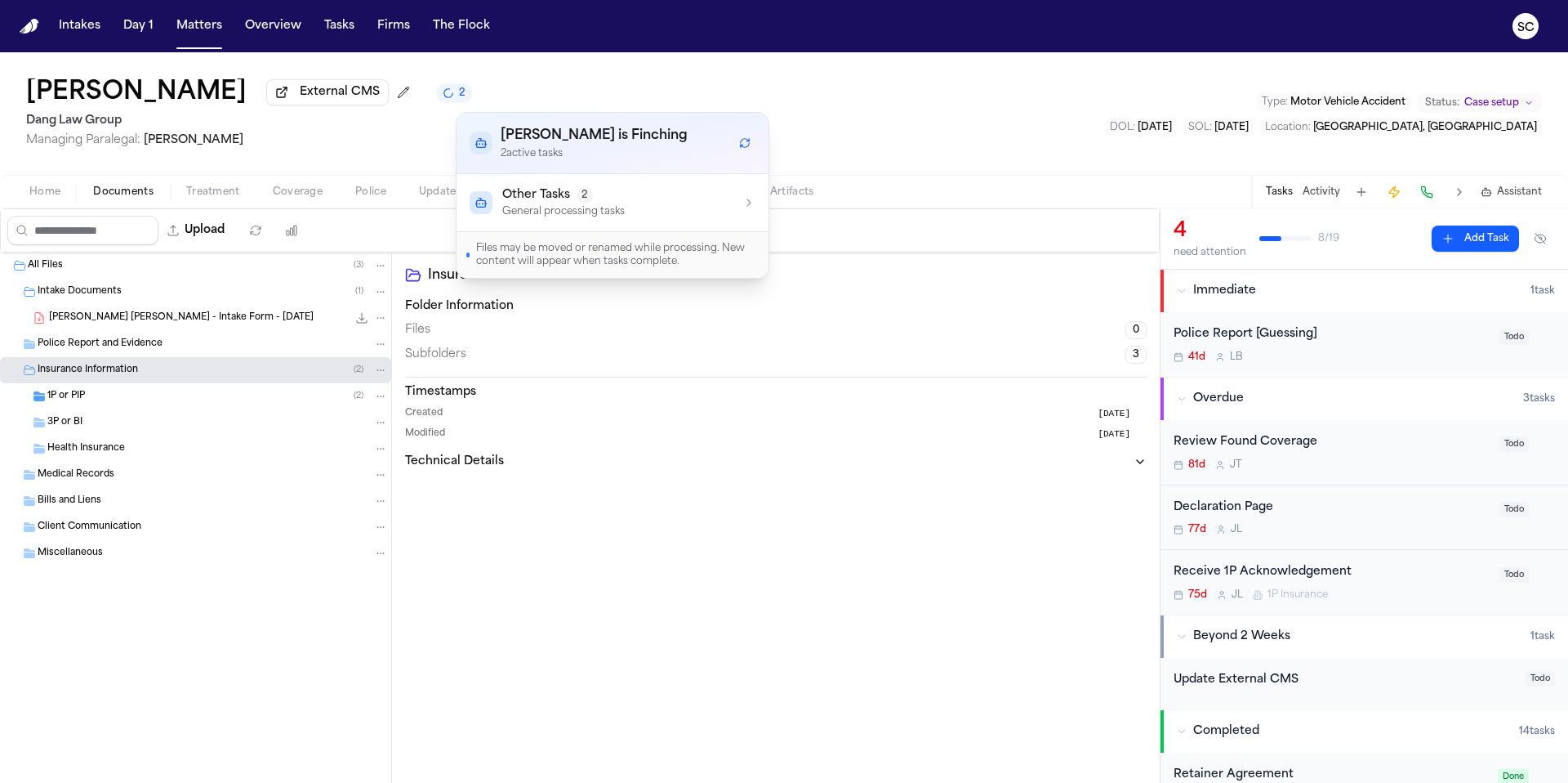
click at [663, 212] on div "Other Tasks 2 General processing tasks" at bounding box center [612, 202] width 286 height 31
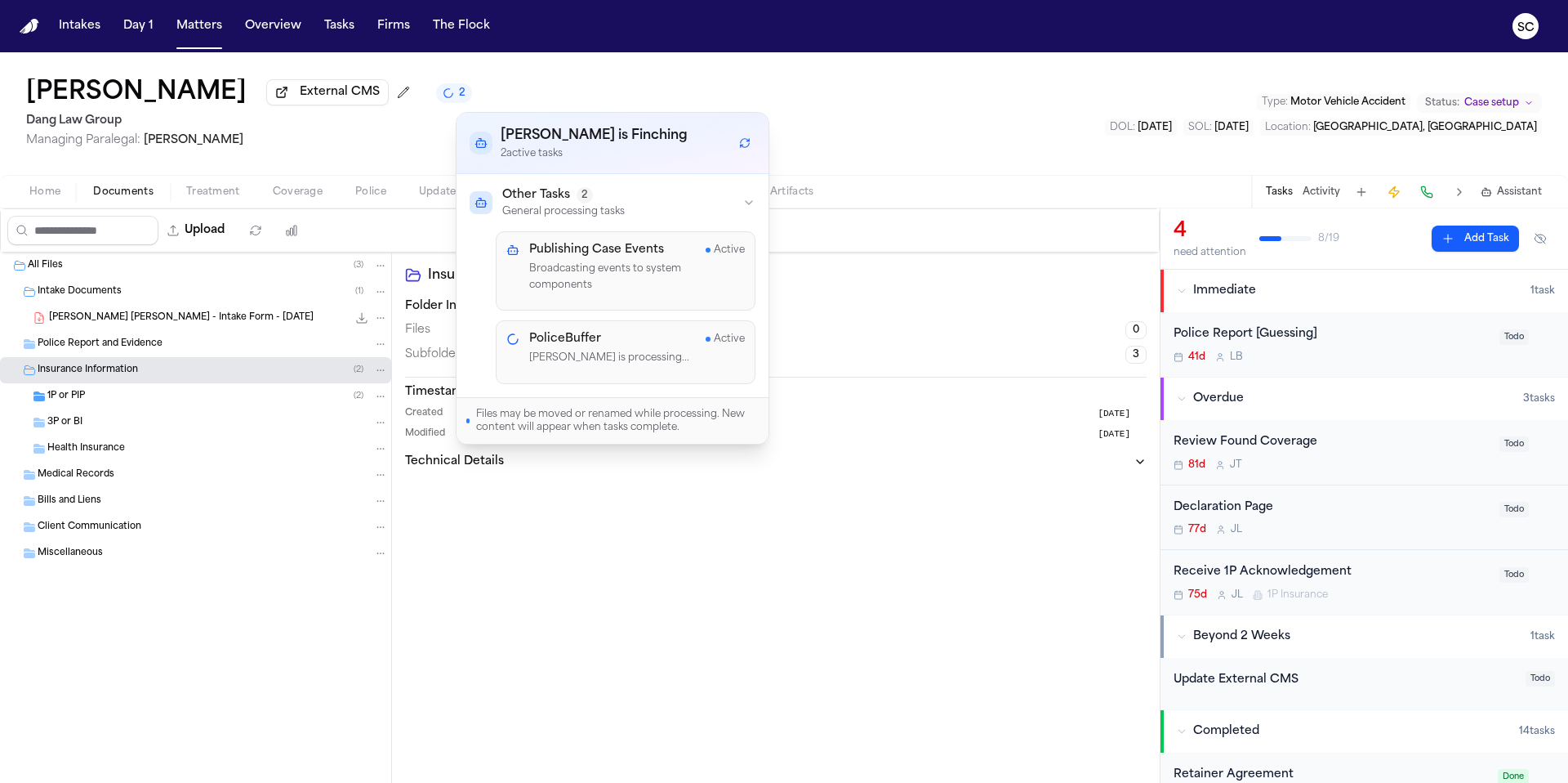
click at [660, 350] on p "Finch is processing..." at bounding box center [637, 359] width 215 height 17
click at [385, 196] on button "Police" at bounding box center [370, 192] width 64 height 20
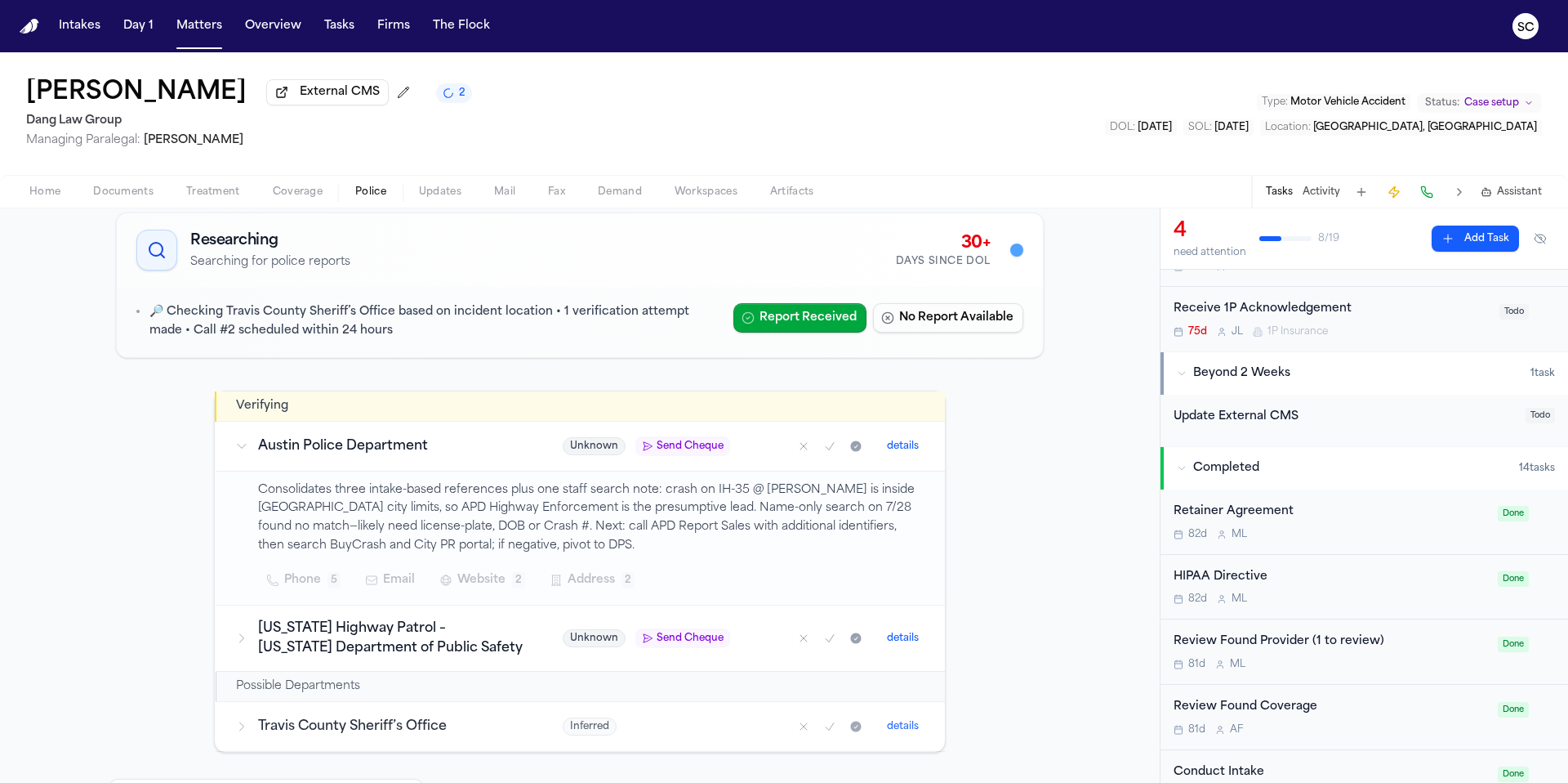
scroll to position [288, 0]
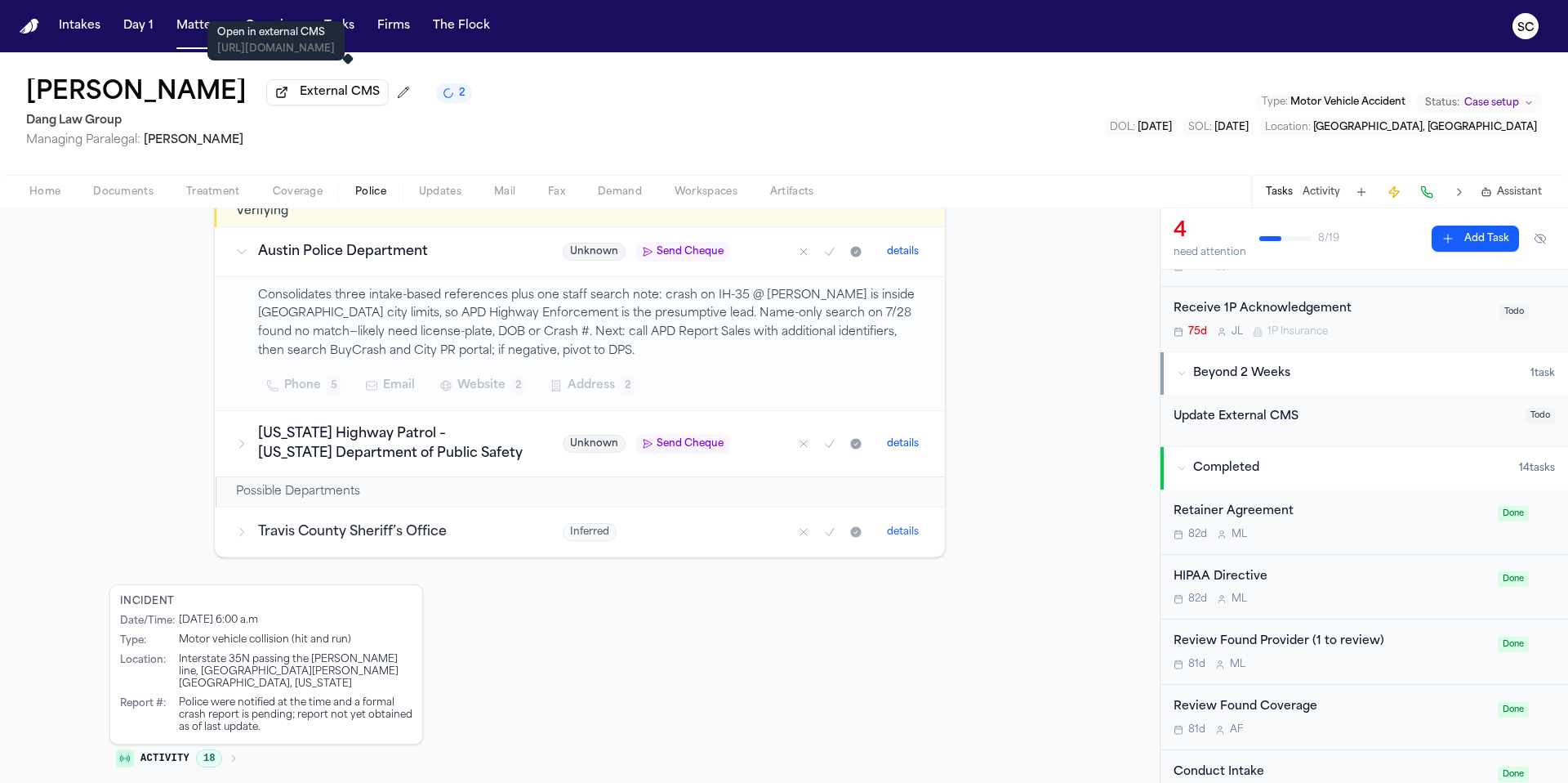
click at [370, 97] on span "External CMS" at bounding box center [340, 93] width 80 height 17
click at [132, 199] on span "Documents" at bounding box center [123, 192] width 60 height 13
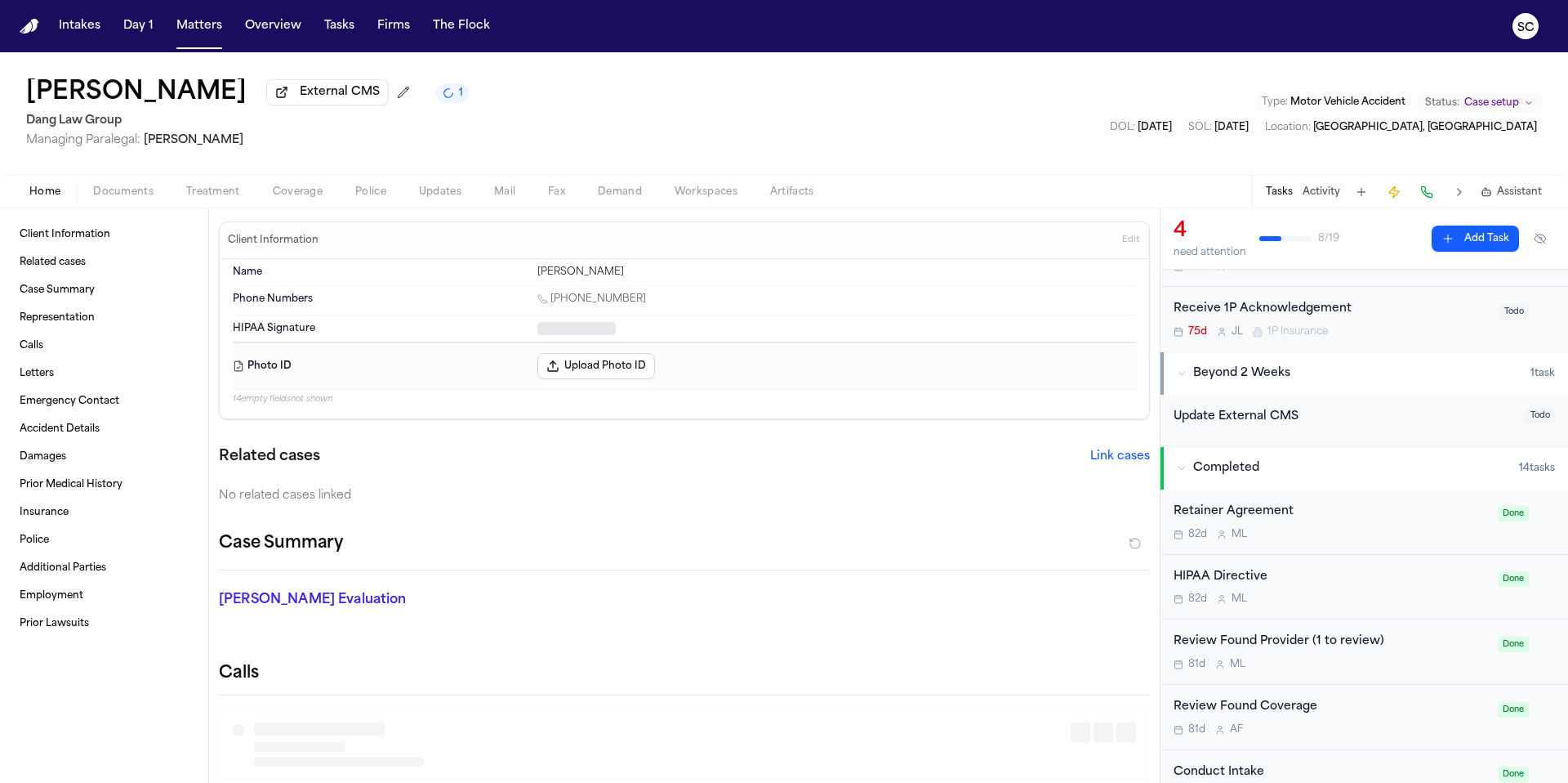
drag, startPoint x: 42, startPoint y: 199, endPoint x: 55, endPoint y: 205, distance: 14.3
click at [42, 199] on span "Home" at bounding box center [44, 192] width 31 height 13
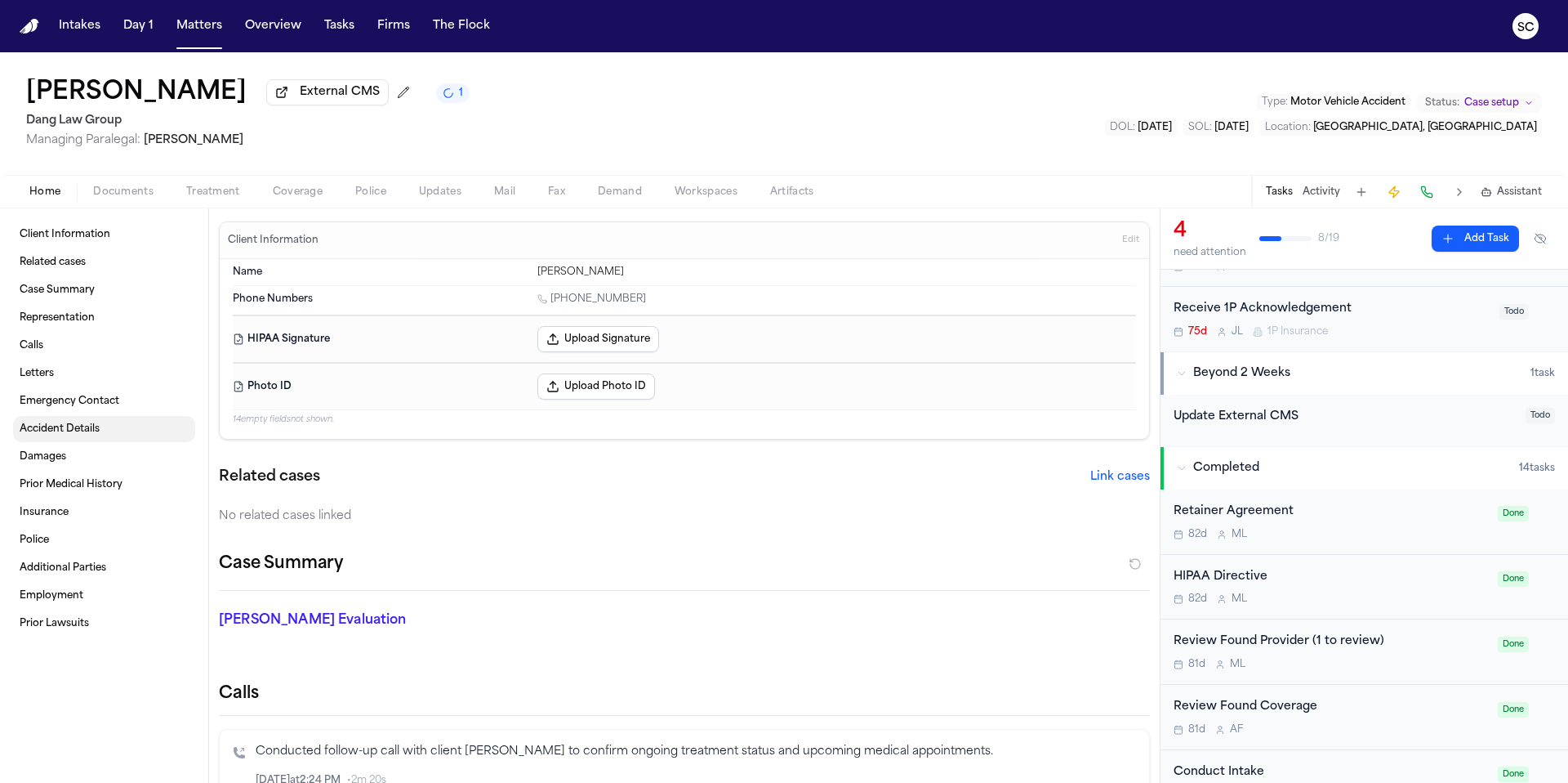
click at [75, 433] on span "Accident Details" at bounding box center [60, 429] width 80 height 13
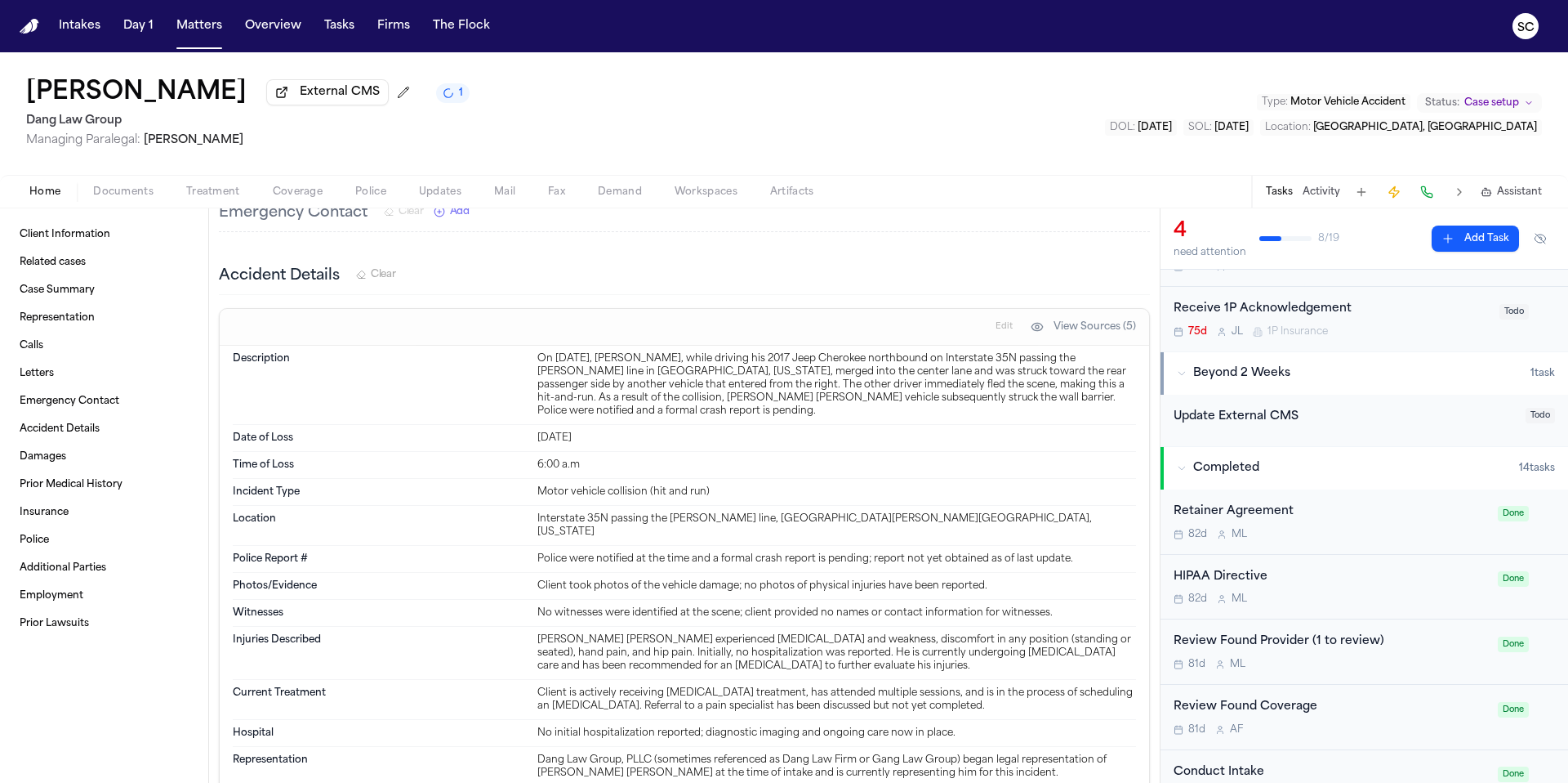
scroll to position [1098, 0]
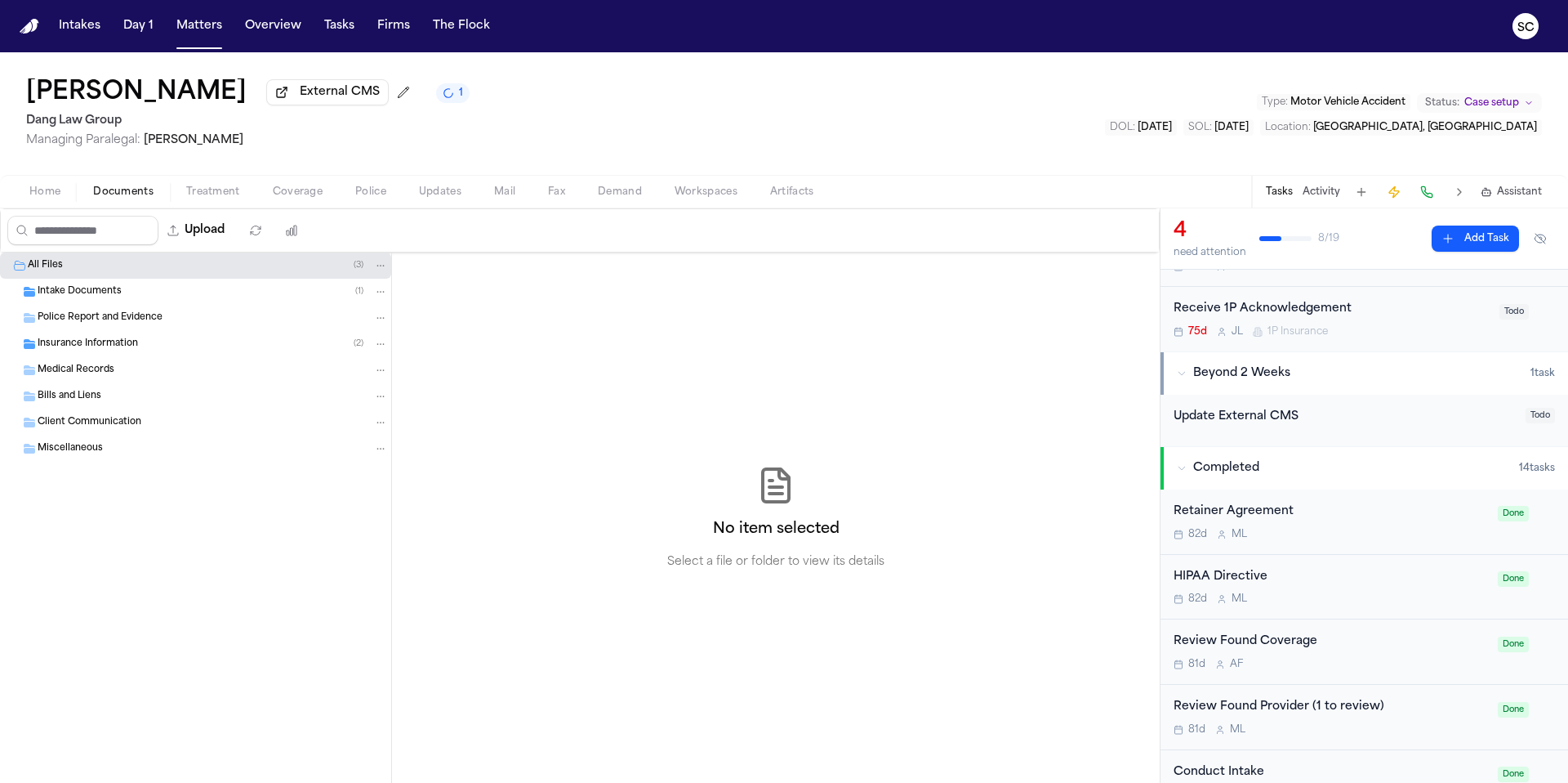
click at [126, 198] on span "Documents" at bounding box center [123, 192] width 60 height 13
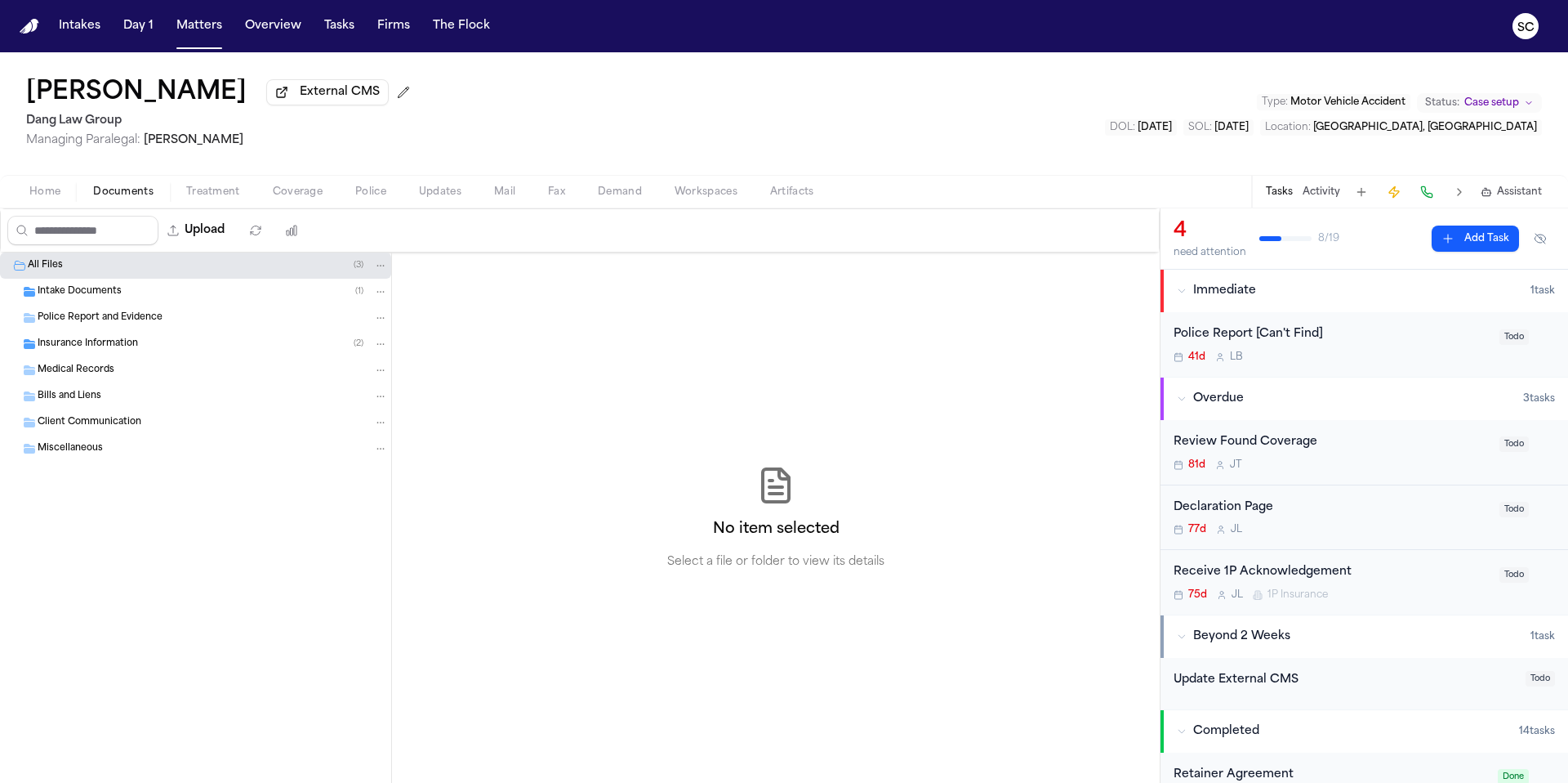
click at [1393, 360] on div "41d L B" at bounding box center [1332, 357] width 316 height 13
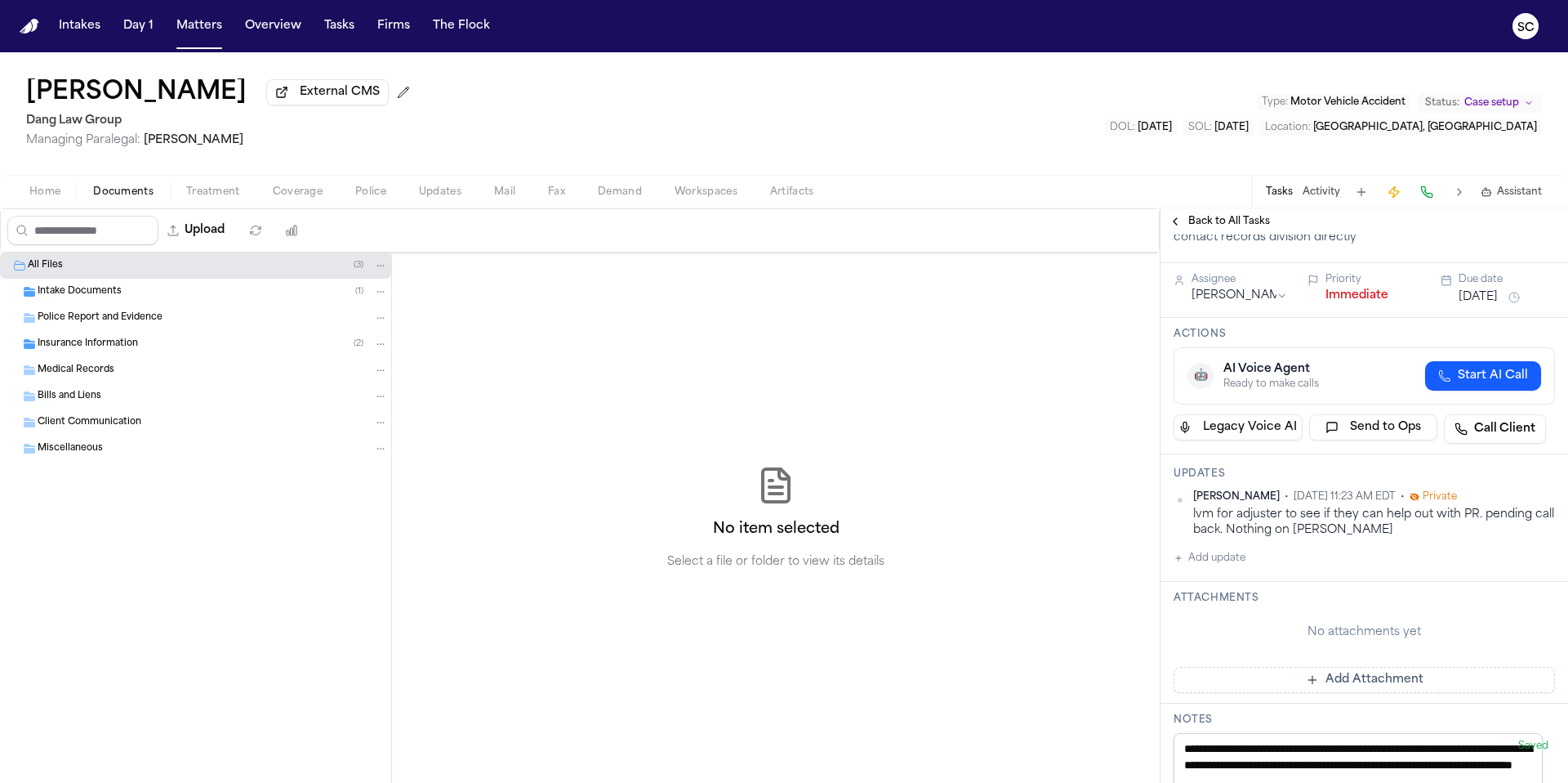
scroll to position [146, 0]
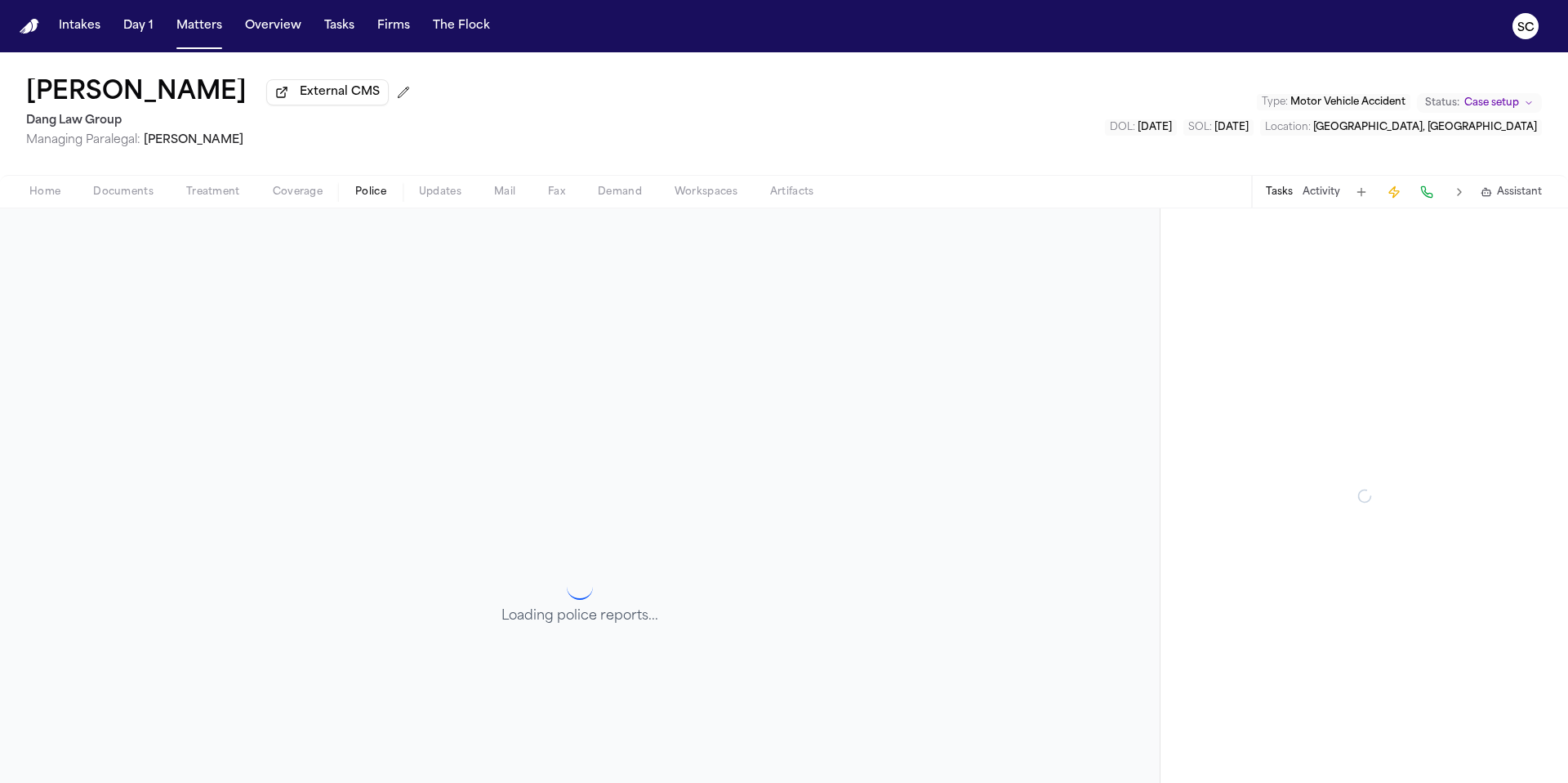
click at [367, 199] on span "Police" at bounding box center [370, 192] width 31 height 13
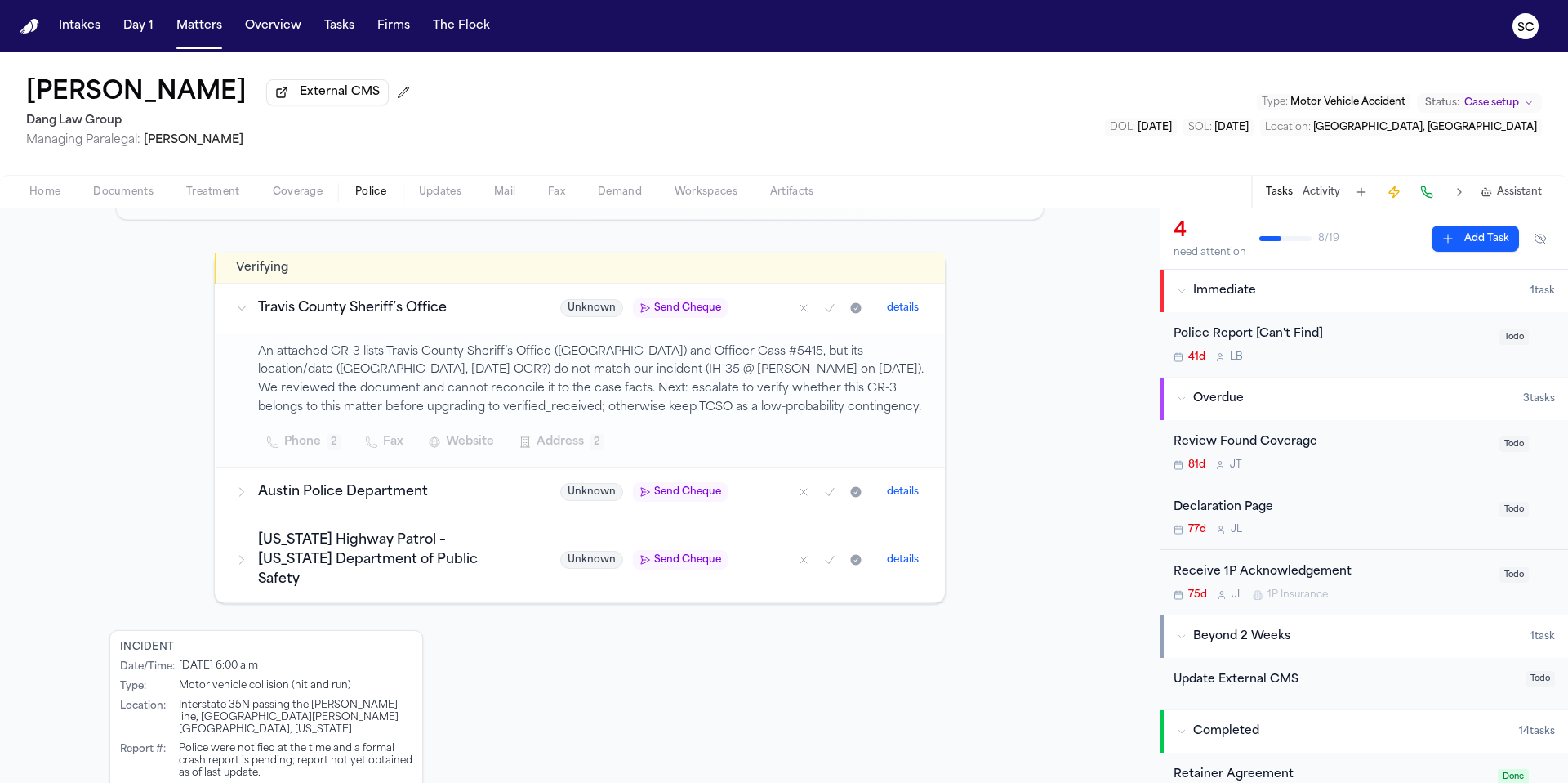
scroll to position [233, 0]
click at [243, 496] on div "Austin Police Department" at bounding box center [378, 491] width 286 height 20
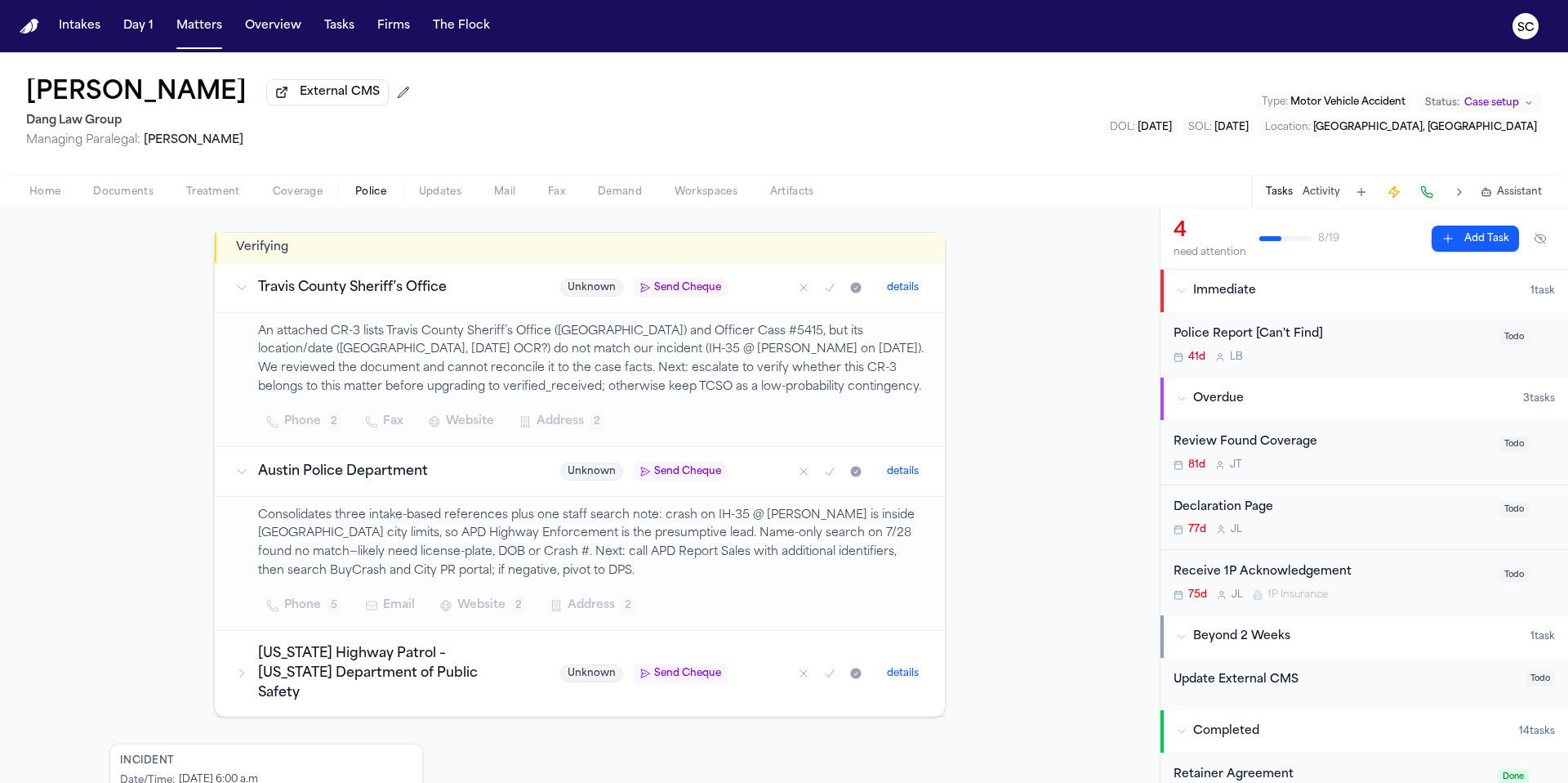
scroll to position [253, 0]
click at [345, 667] on h3 "Texas Highway Patrol – Texas Department of Public Safety" at bounding box center [389, 672] width 263 height 59
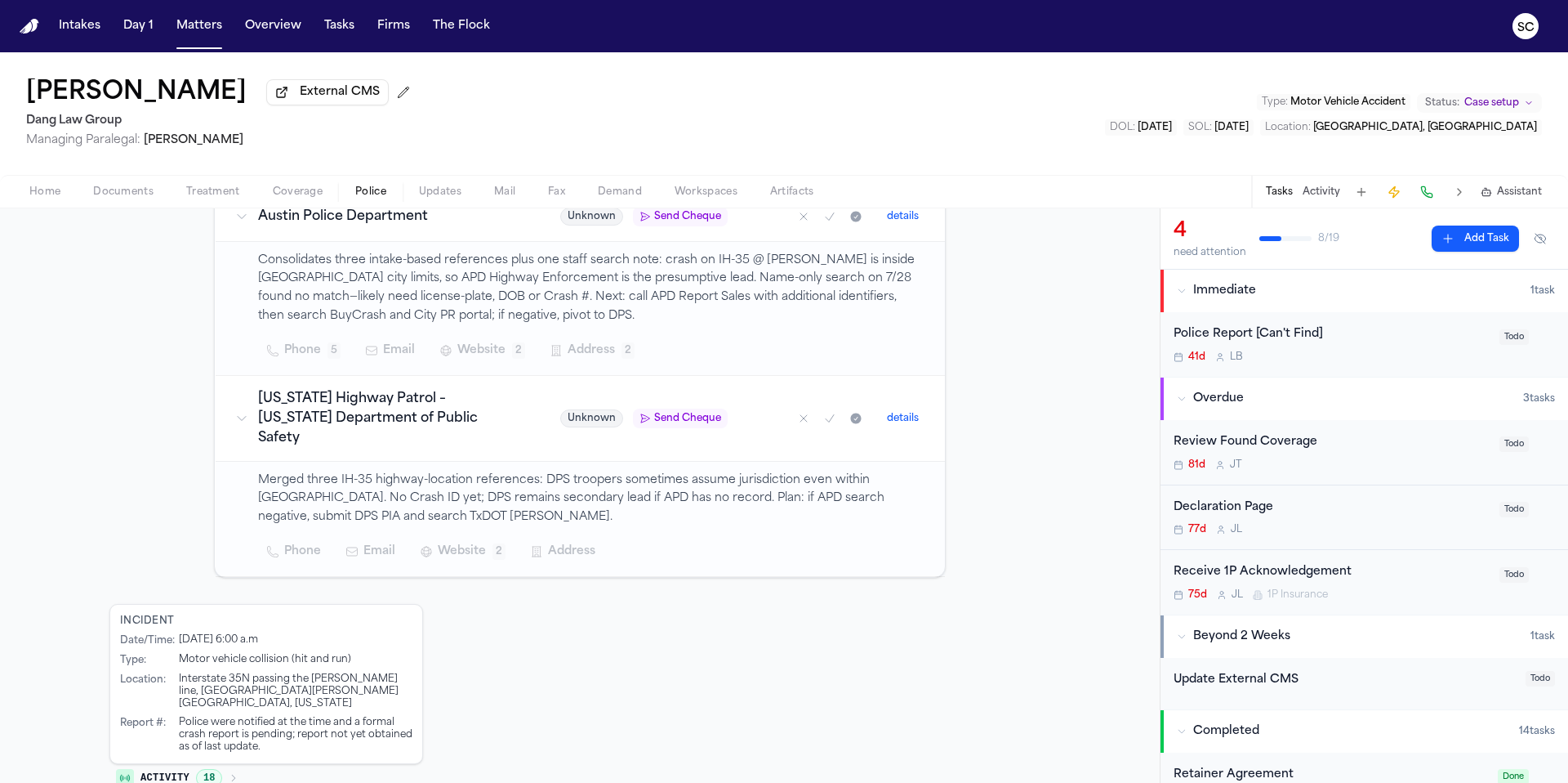
scroll to position [0, 0]
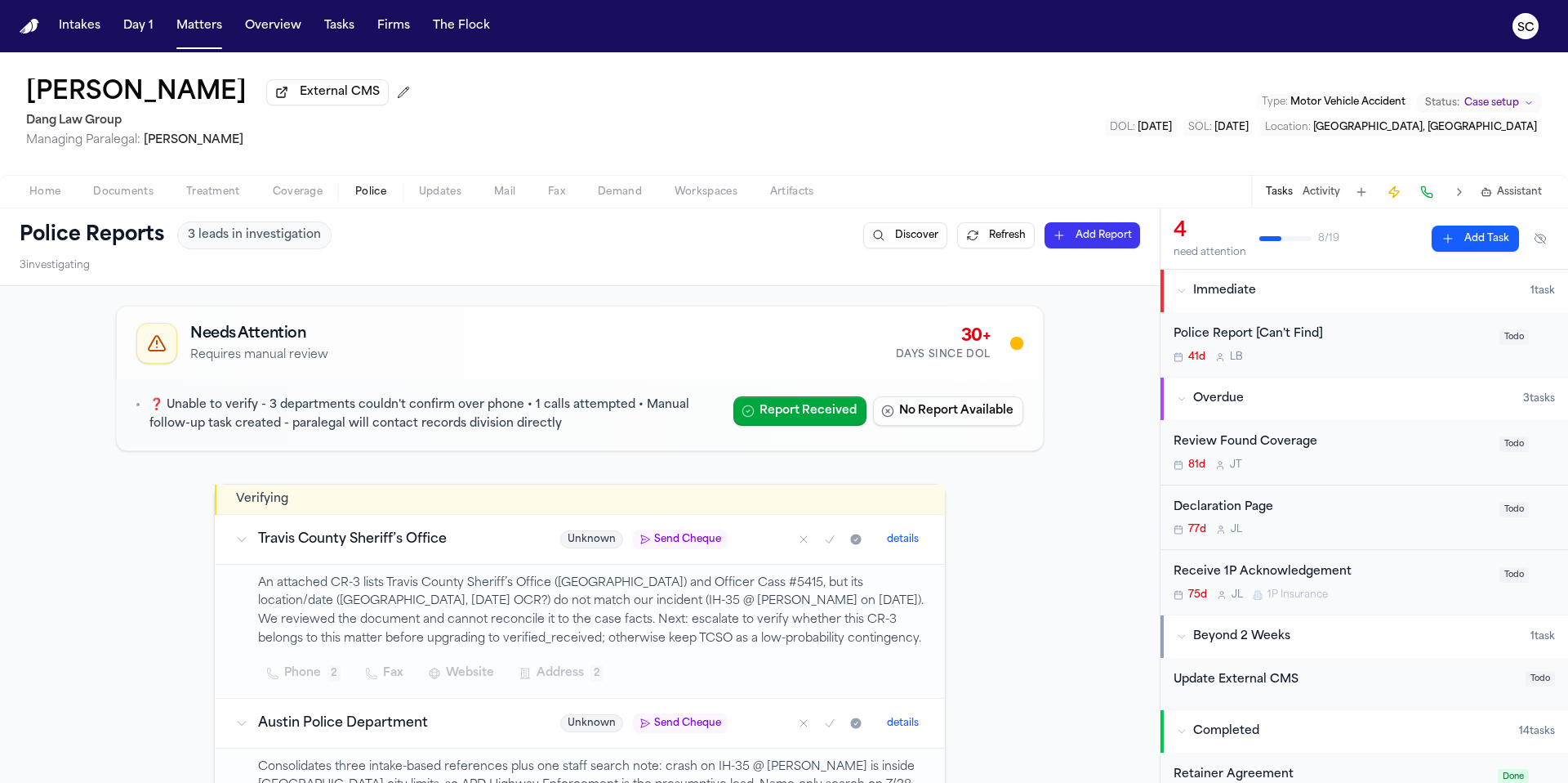
click at [1379, 356] on div "41d L B" at bounding box center [1332, 357] width 316 height 13
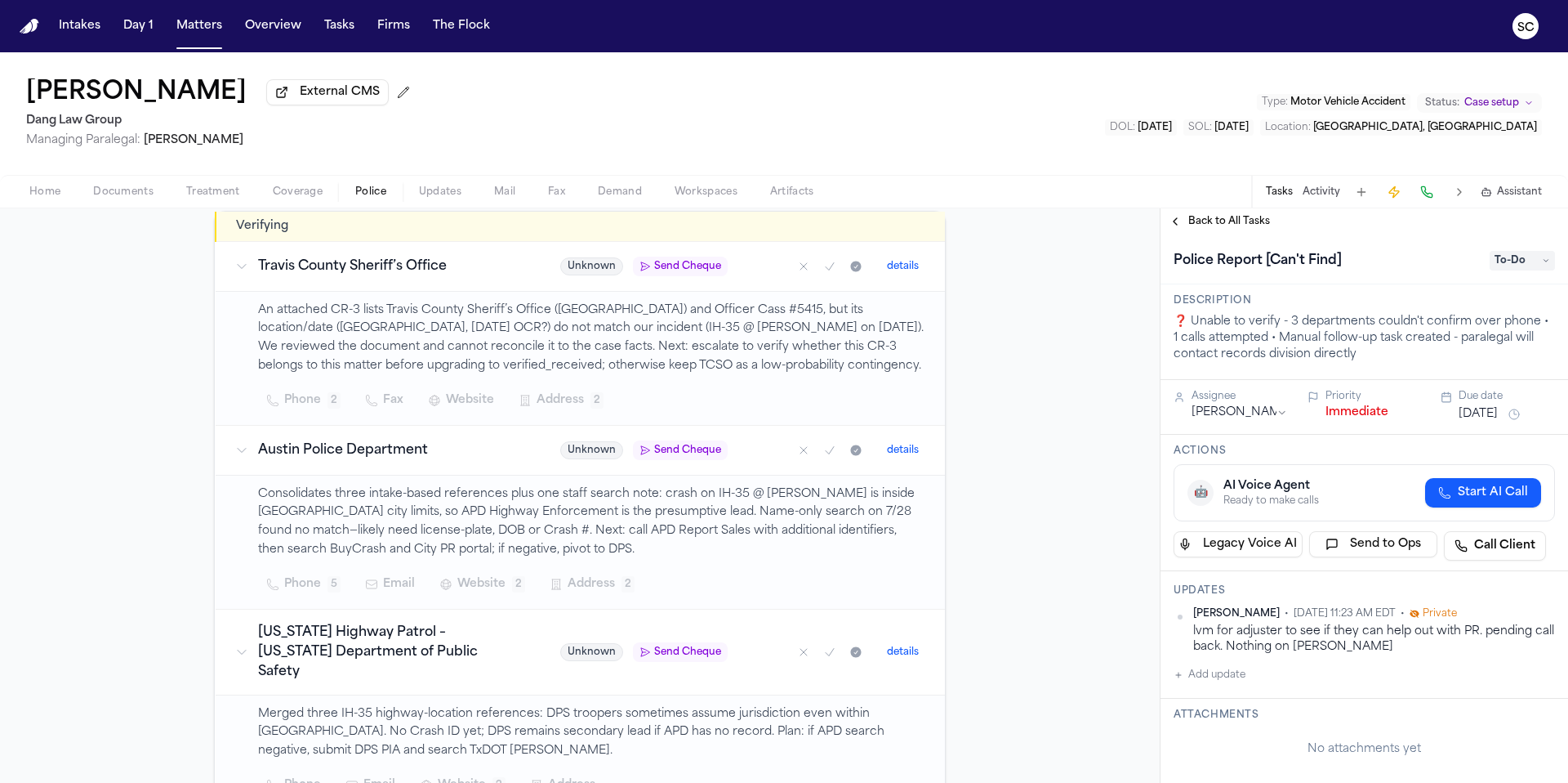
scroll to position [471, 0]
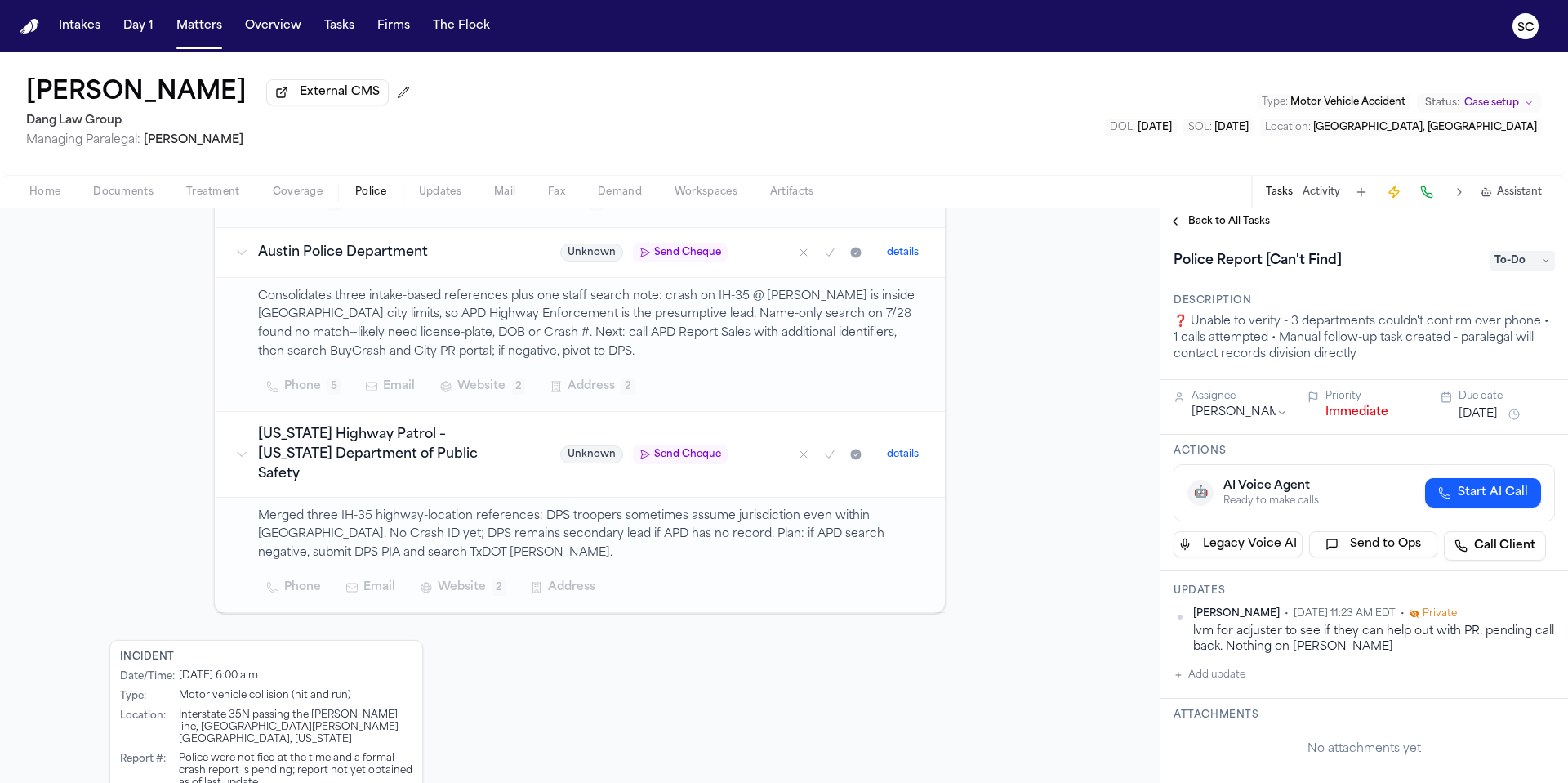
click at [677, 448] on span "Send Cheque" at bounding box center [688, 454] width 67 height 13
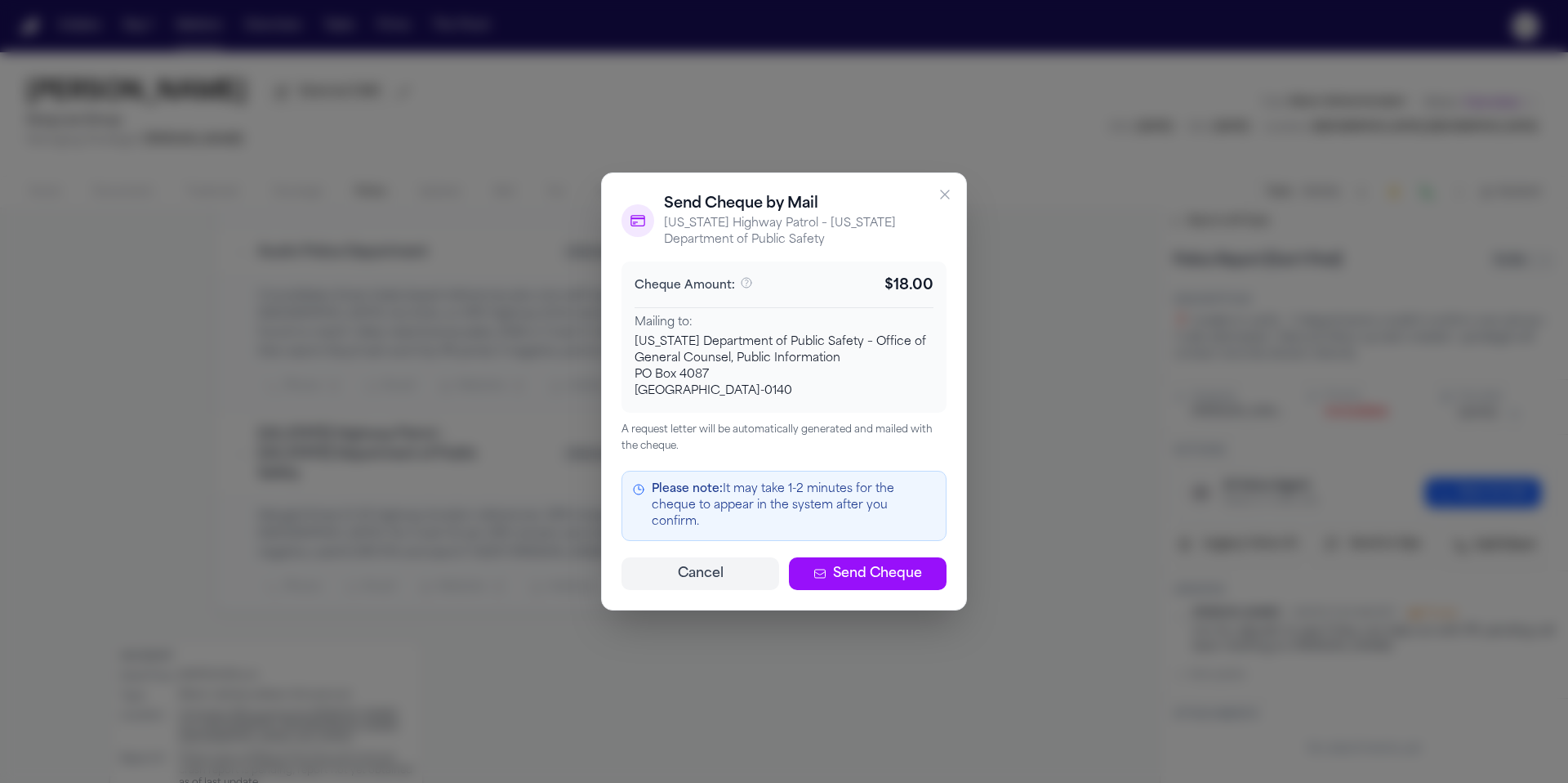
click at [849, 563] on span "Send Cheque" at bounding box center [877, 573] width 89 height 20
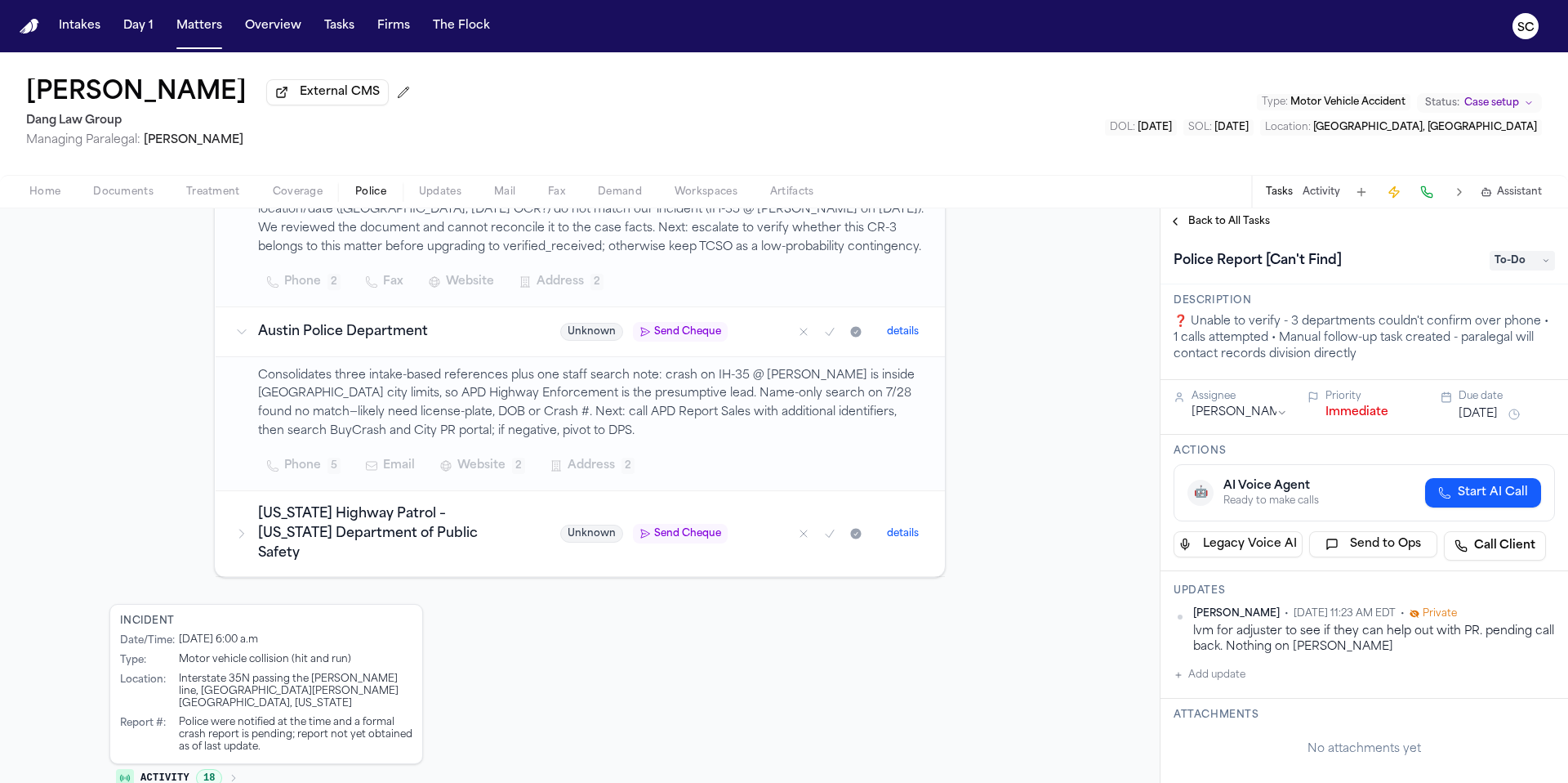
click at [659, 527] on span "Send Cheque" at bounding box center [688, 534] width 67 height 13
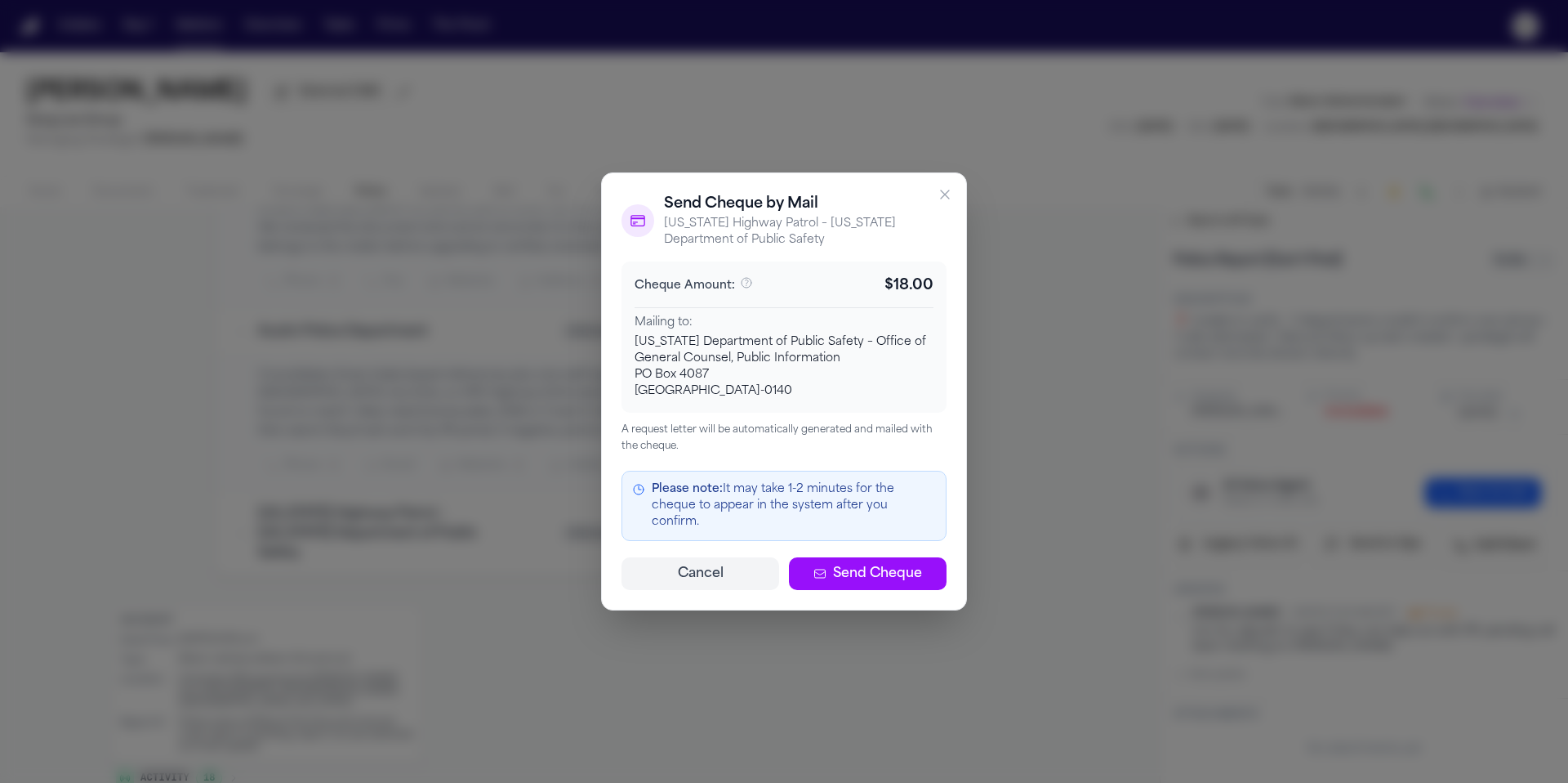
click at [855, 569] on span "Send Cheque" at bounding box center [877, 573] width 89 height 20
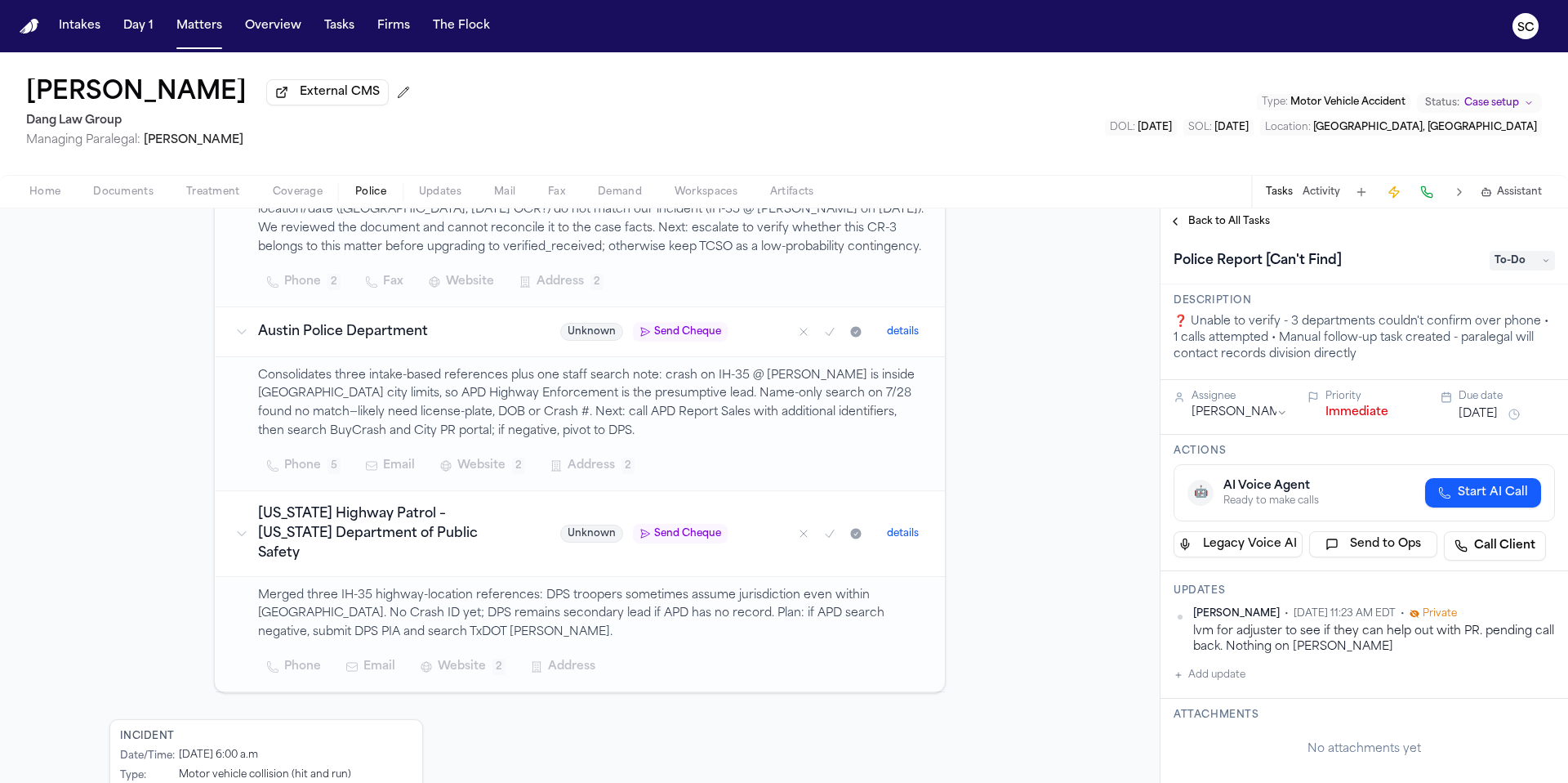
click at [664, 529] on span "Send Cheque" at bounding box center [688, 534] width 67 height 13
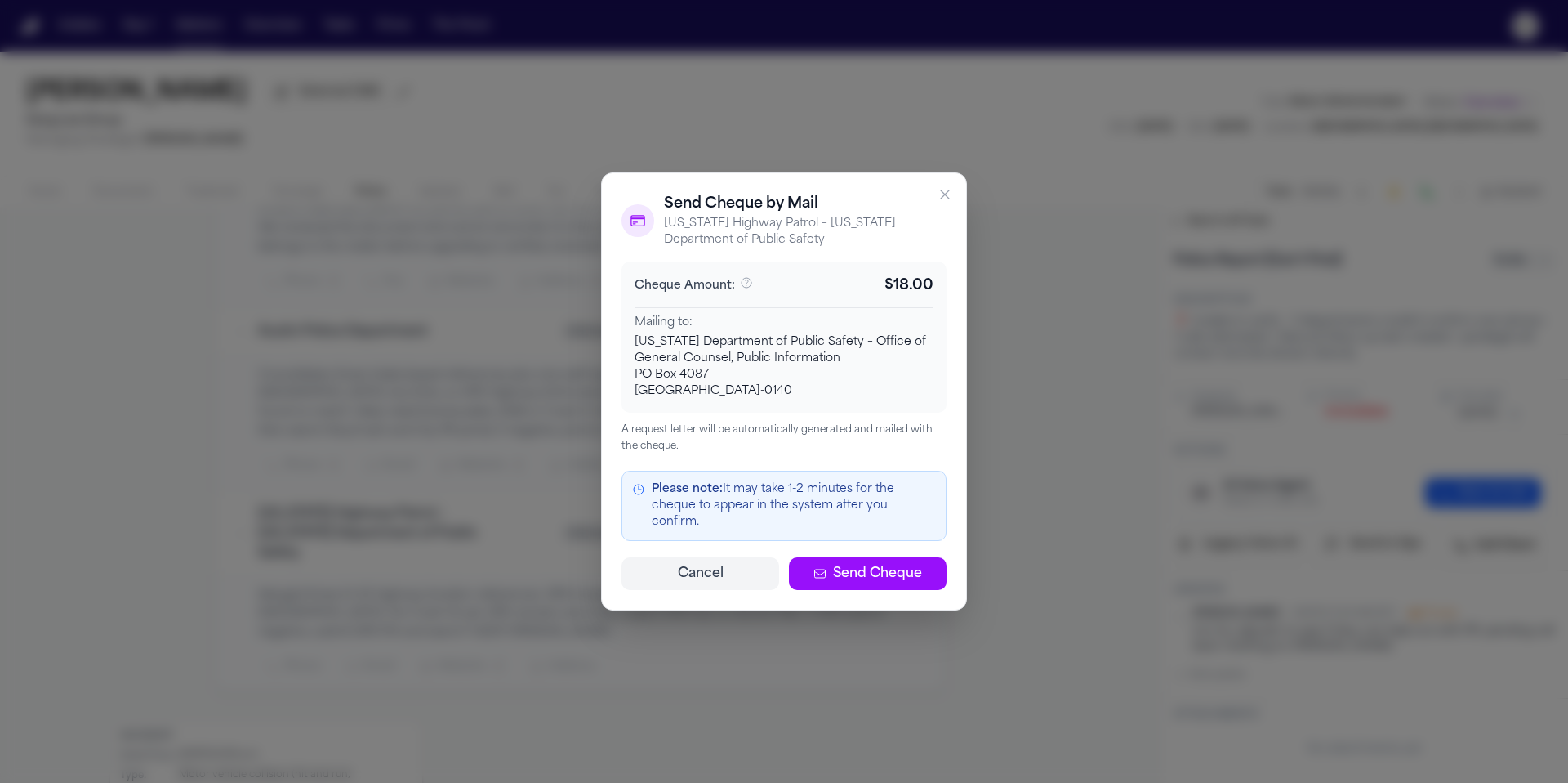
drag, startPoint x: 895, startPoint y: 569, endPoint x: 1077, endPoint y: 385, distance: 258.8
click at [894, 568] on span "Send Cheque" at bounding box center [877, 573] width 89 height 20
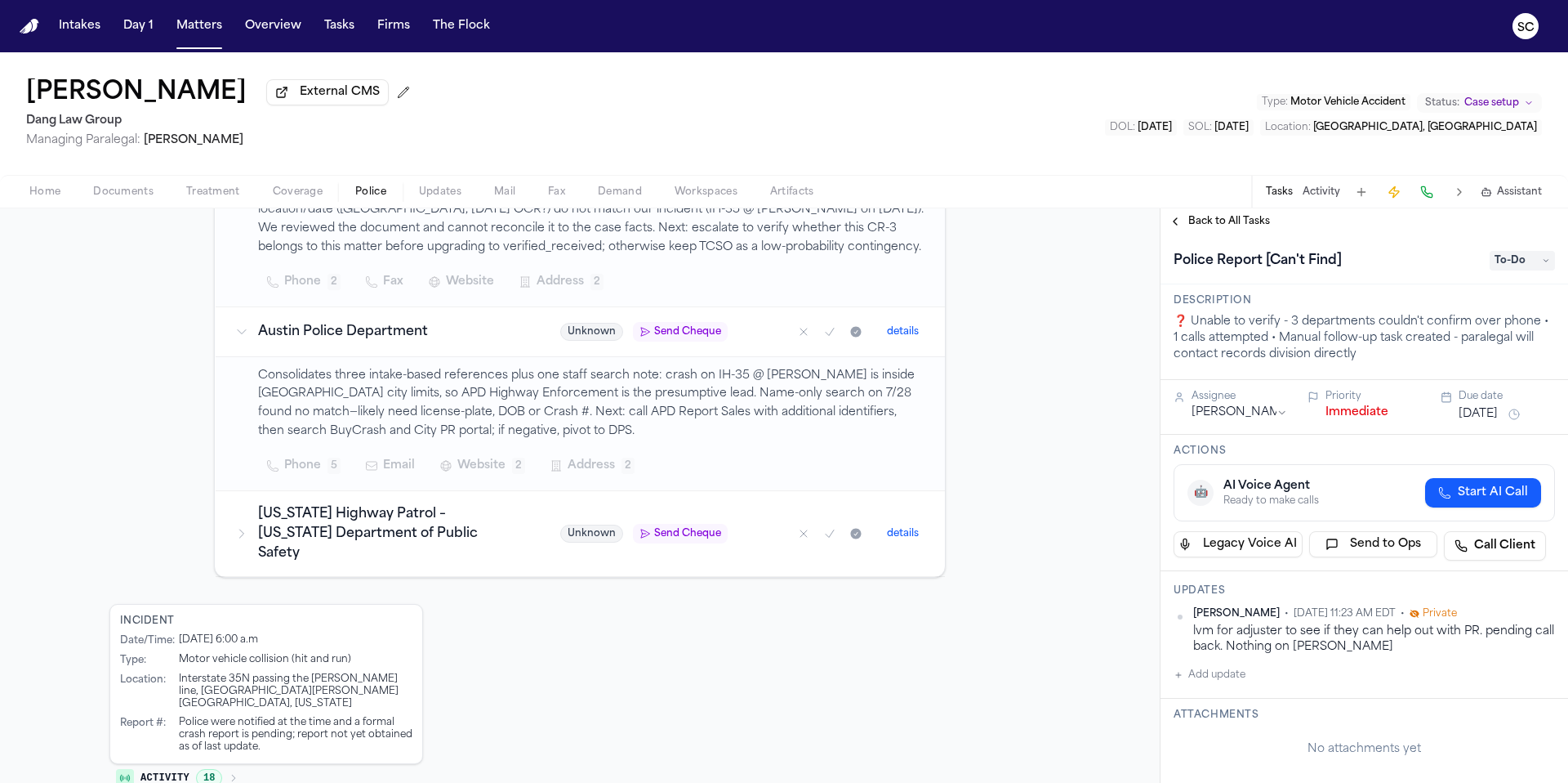
click at [677, 530] on span "Send Cheque" at bounding box center [688, 534] width 67 height 13
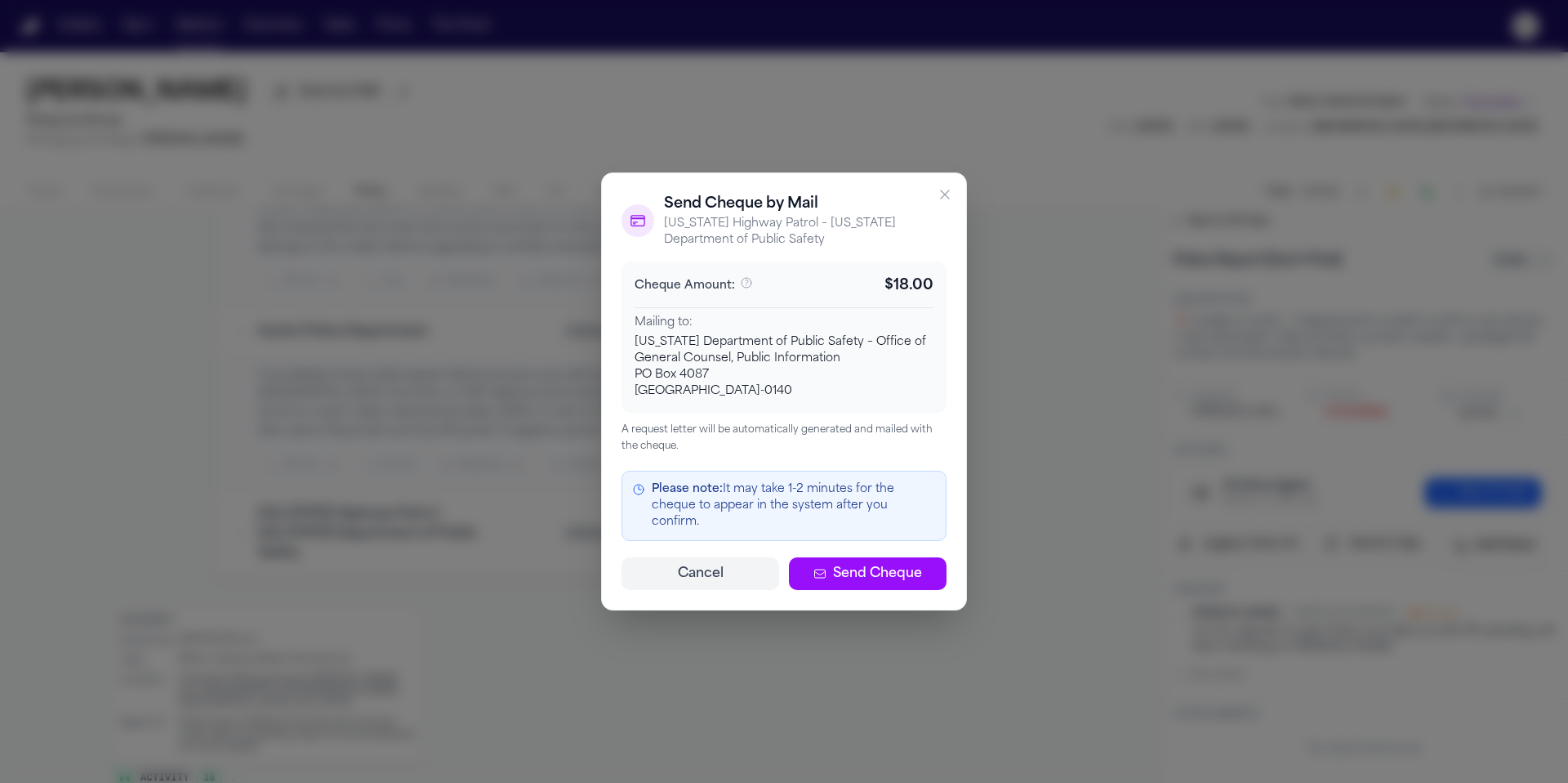
click at [900, 564] on span "Send Cheque" at bounding box center [877, 573] width 89 height 20
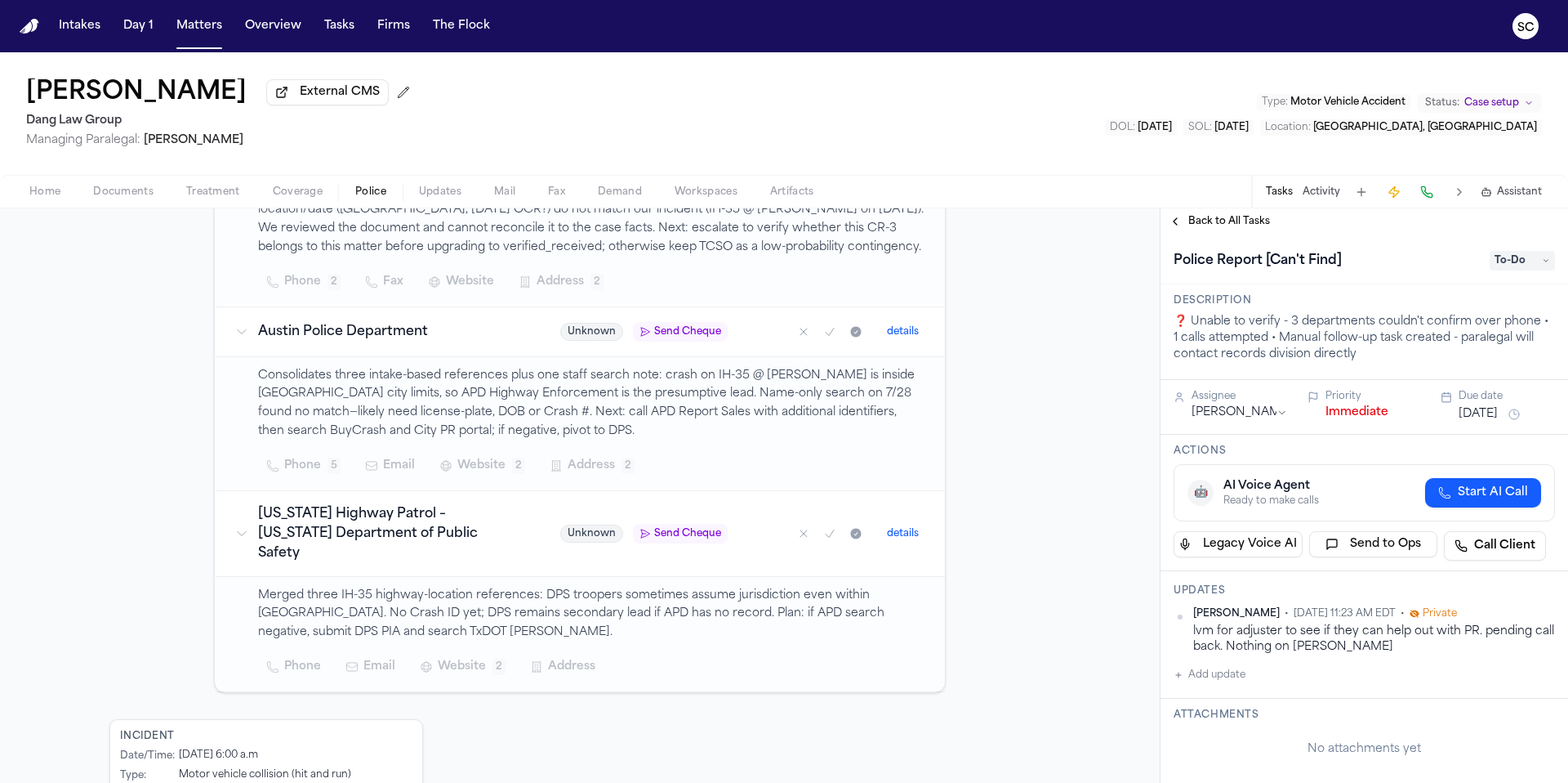
click at [654, 527] on span "Send Cheque" at bounding box center [688, 534] width 67 height 13
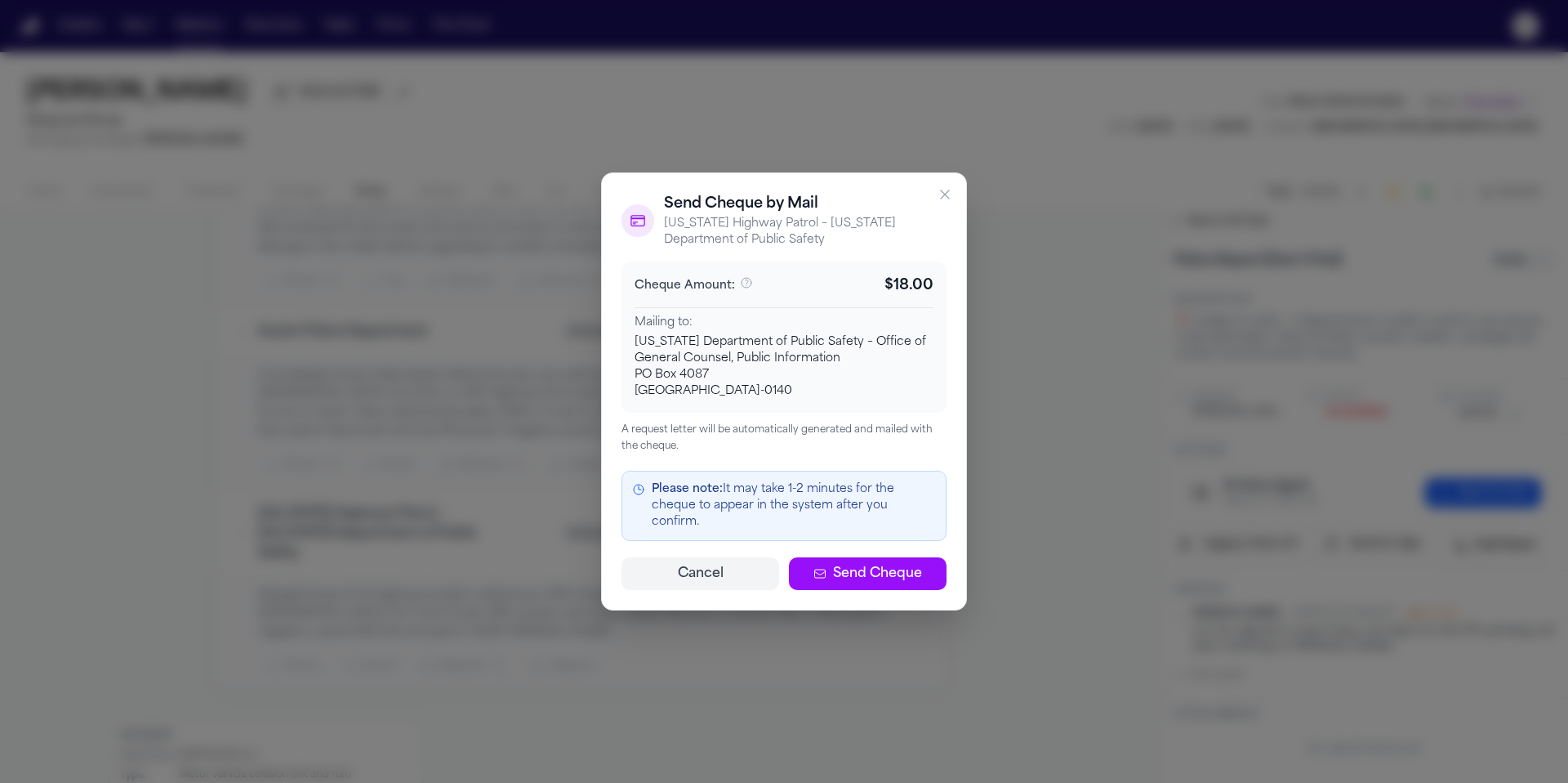
click at [847, 568] on span "Send Cheque" at bounding box center [877, 573] width 89 height 20
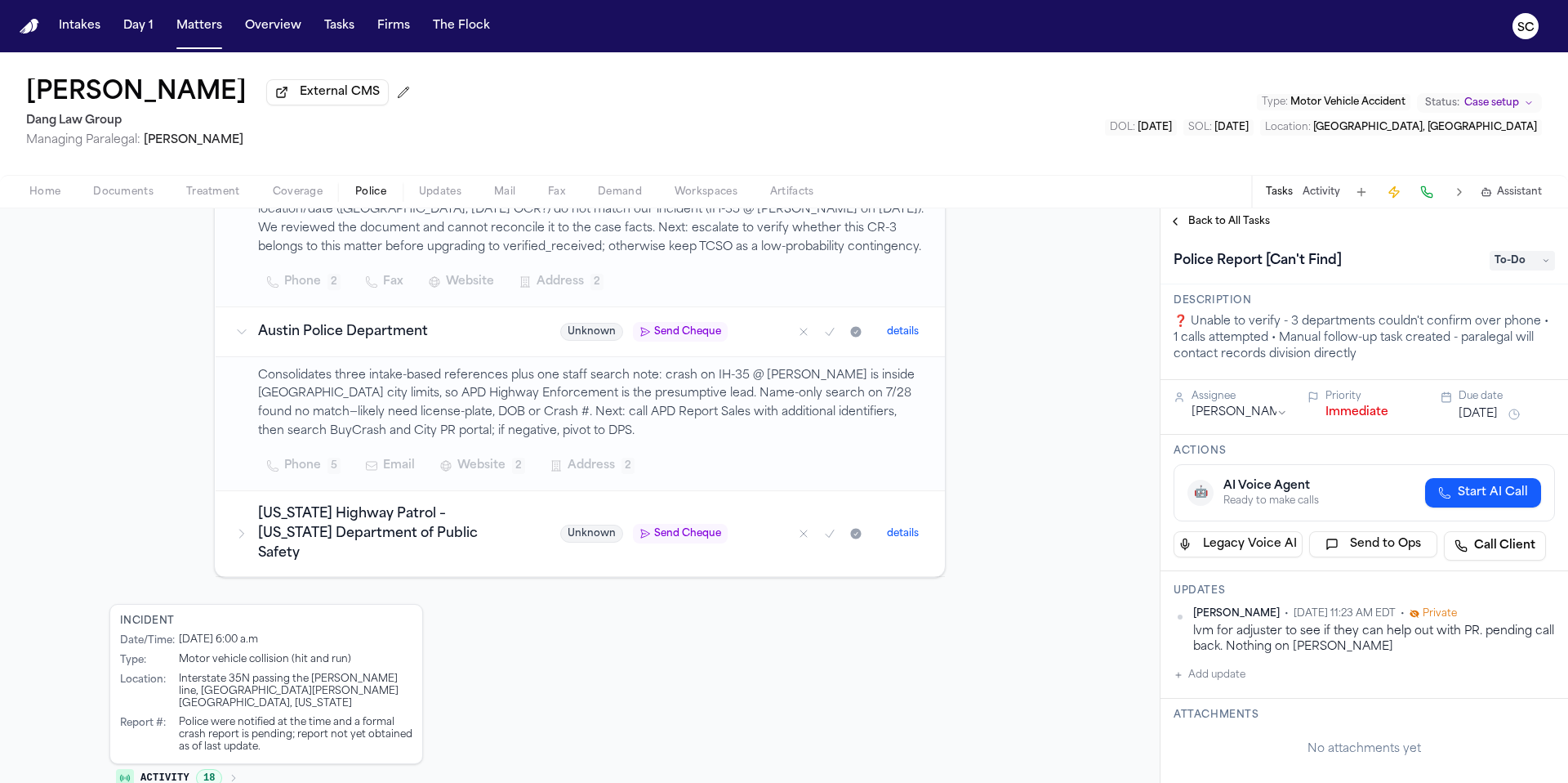
click at [235, 527] on icon at bounding box center [242, 534] width 13 height 13
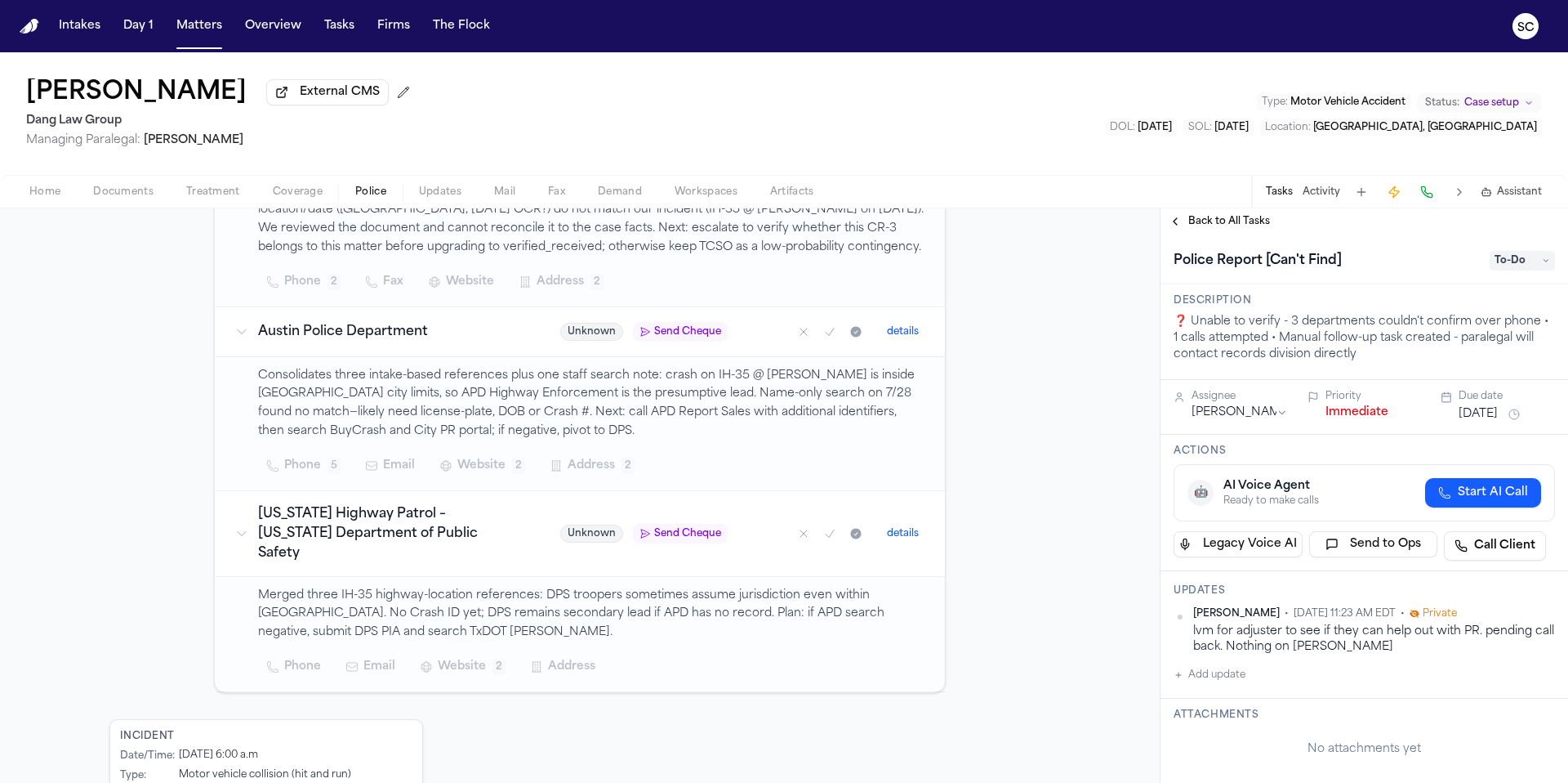
click at [150, 190] on span "Documents" at bounding box center [123, 192] width 60 height 13
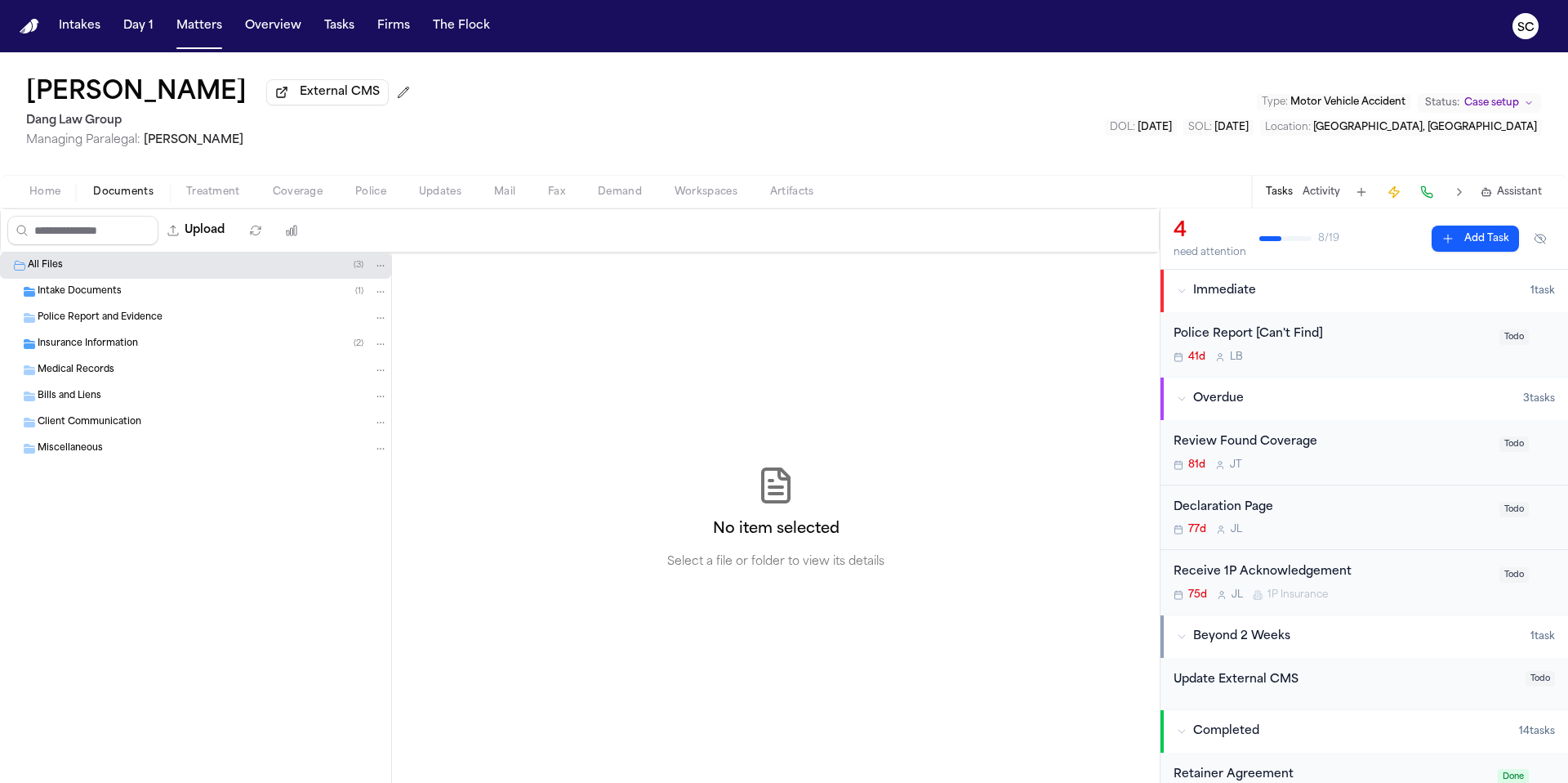
click at [144, 321] on span "Police Report and Evidence" at bounding box center [99, 318] width 125 height 14
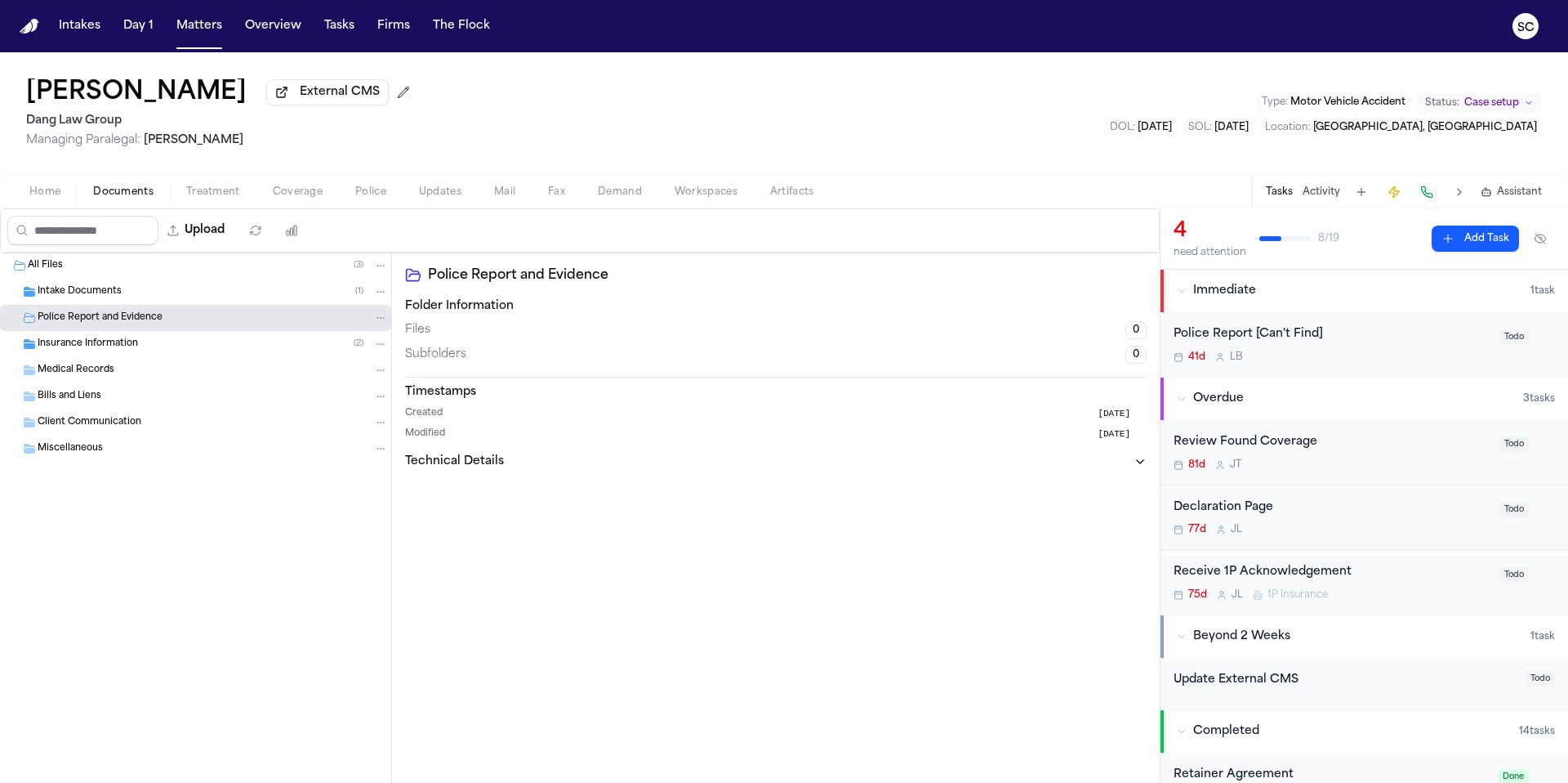
click at [138, 302] on div "Intake Documents ( 1 )" at bounding box center [195, 292] width 391 height 27
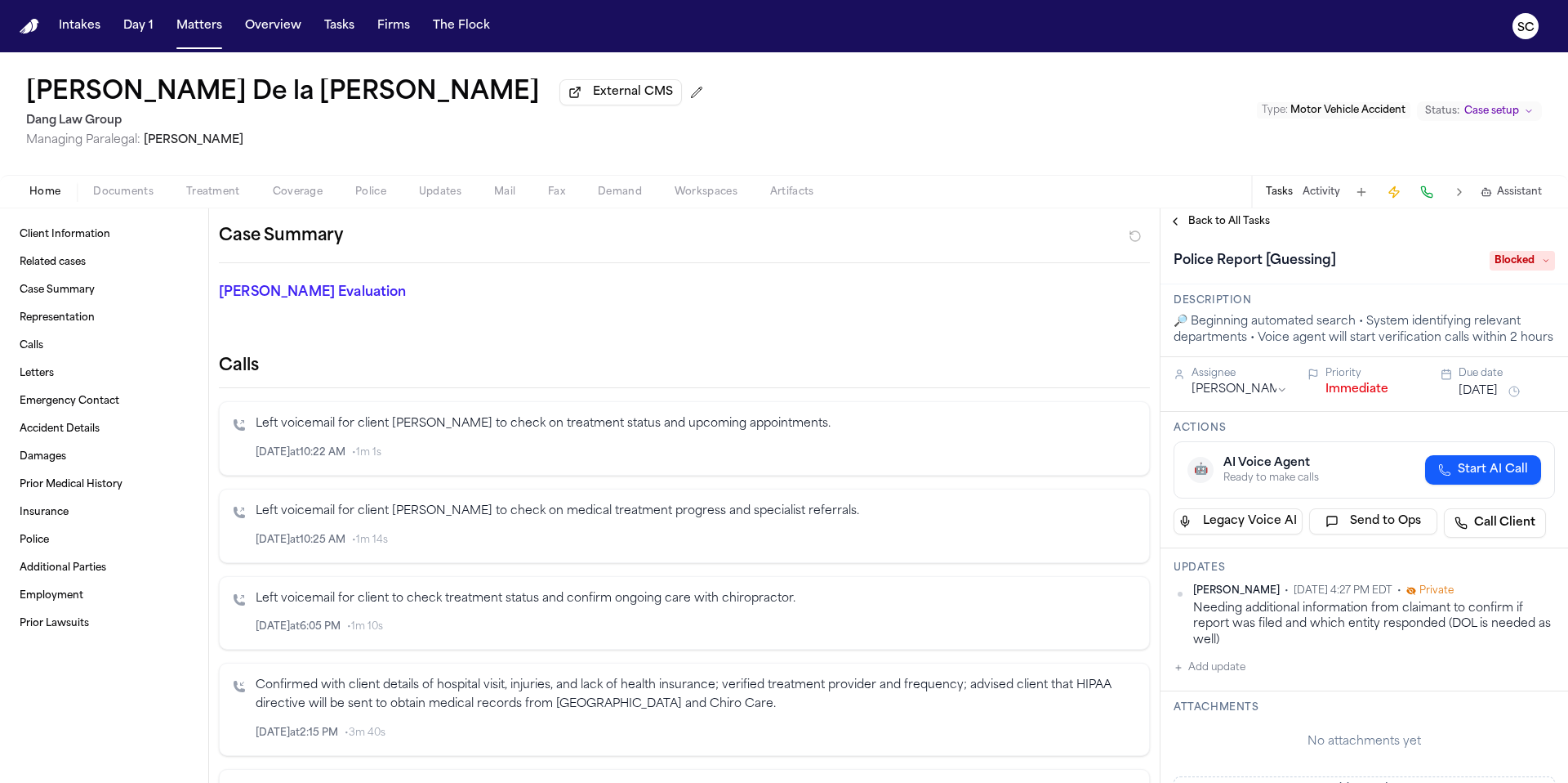
scroll to position [660, 0]
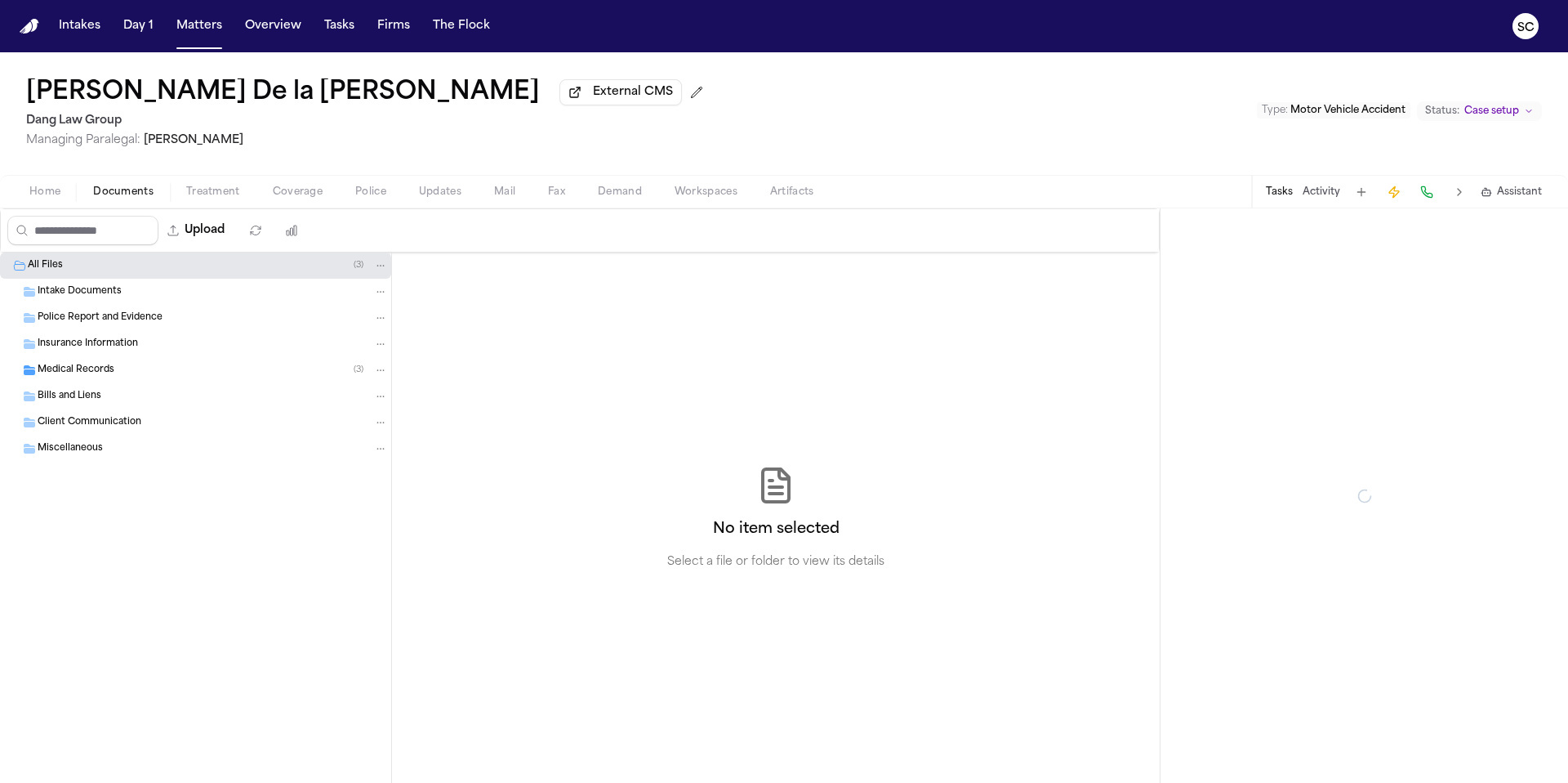
click at [110, 199] on span "Documents" at bounding box center [123, 192] width 60 height 13
click at [91, 294] on span "Intake Documents" at bounding box center [80, 292] width 84 height 14
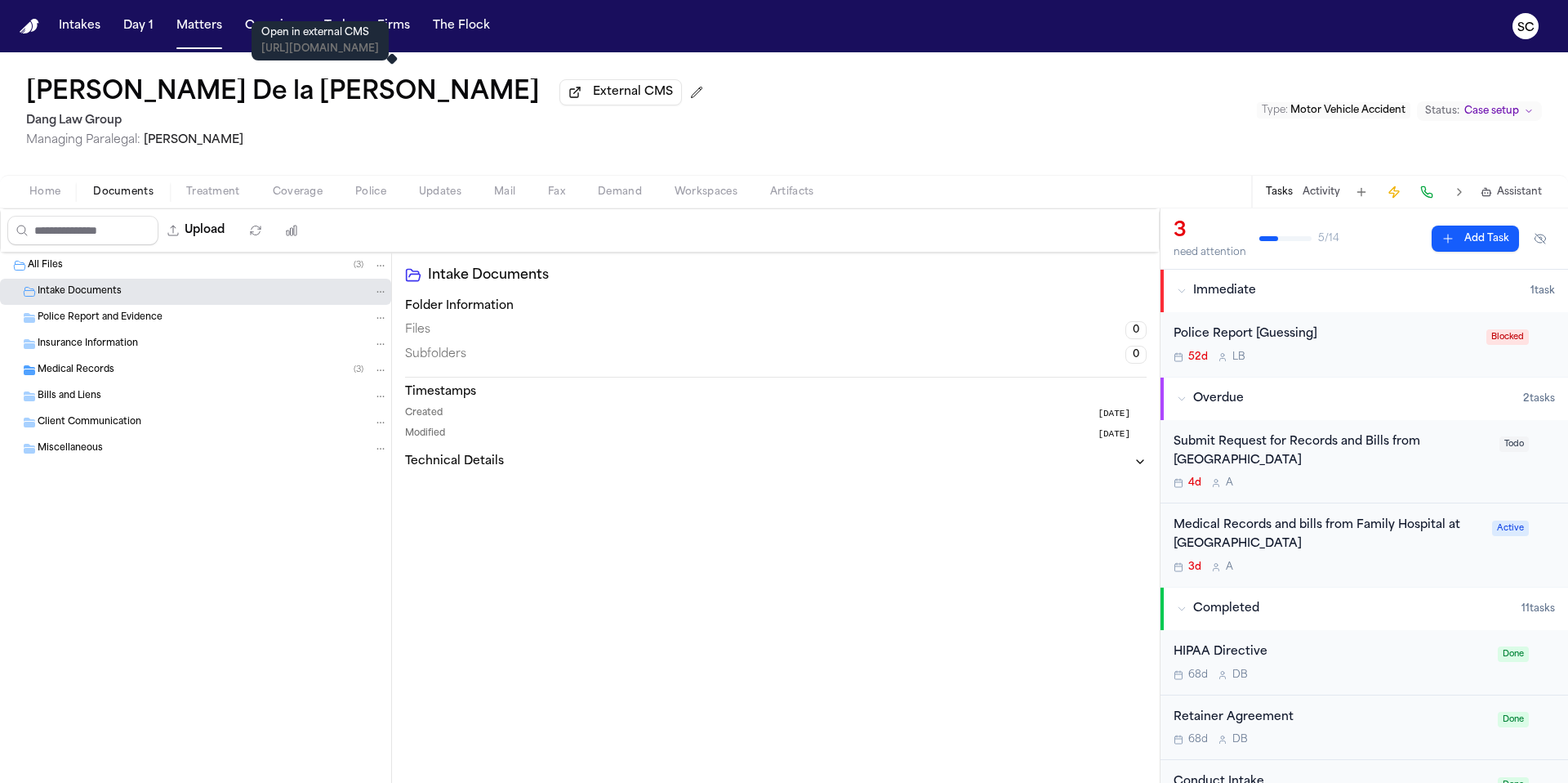
click at [593, 100] on span "External CMS" at bounding box center [633, 93] width 80 height 17
click at [1397, 355] on div "52d L B" at bounding box center [1325, 357] width 303 height 13
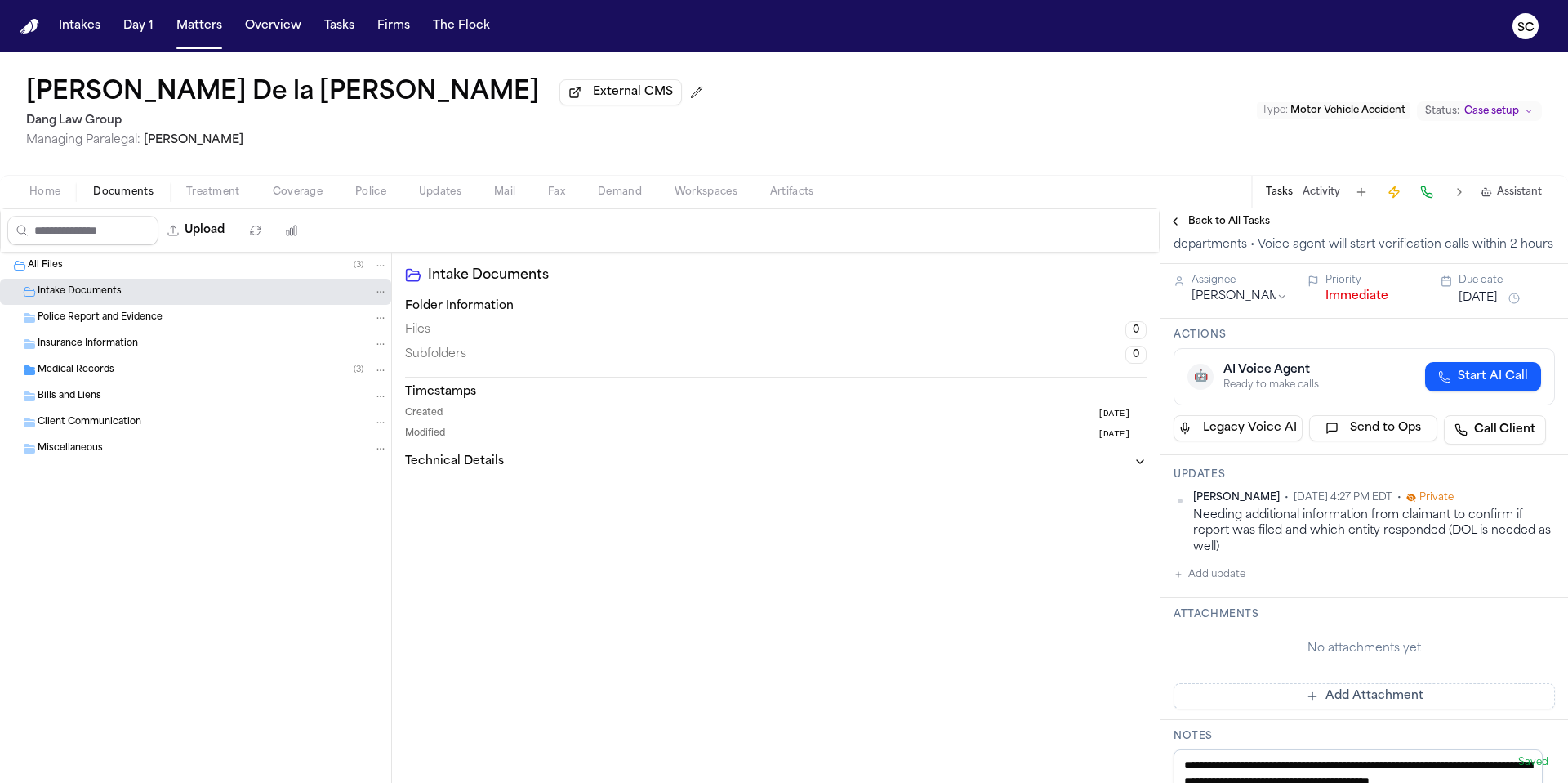
scroll to position [206, 0]
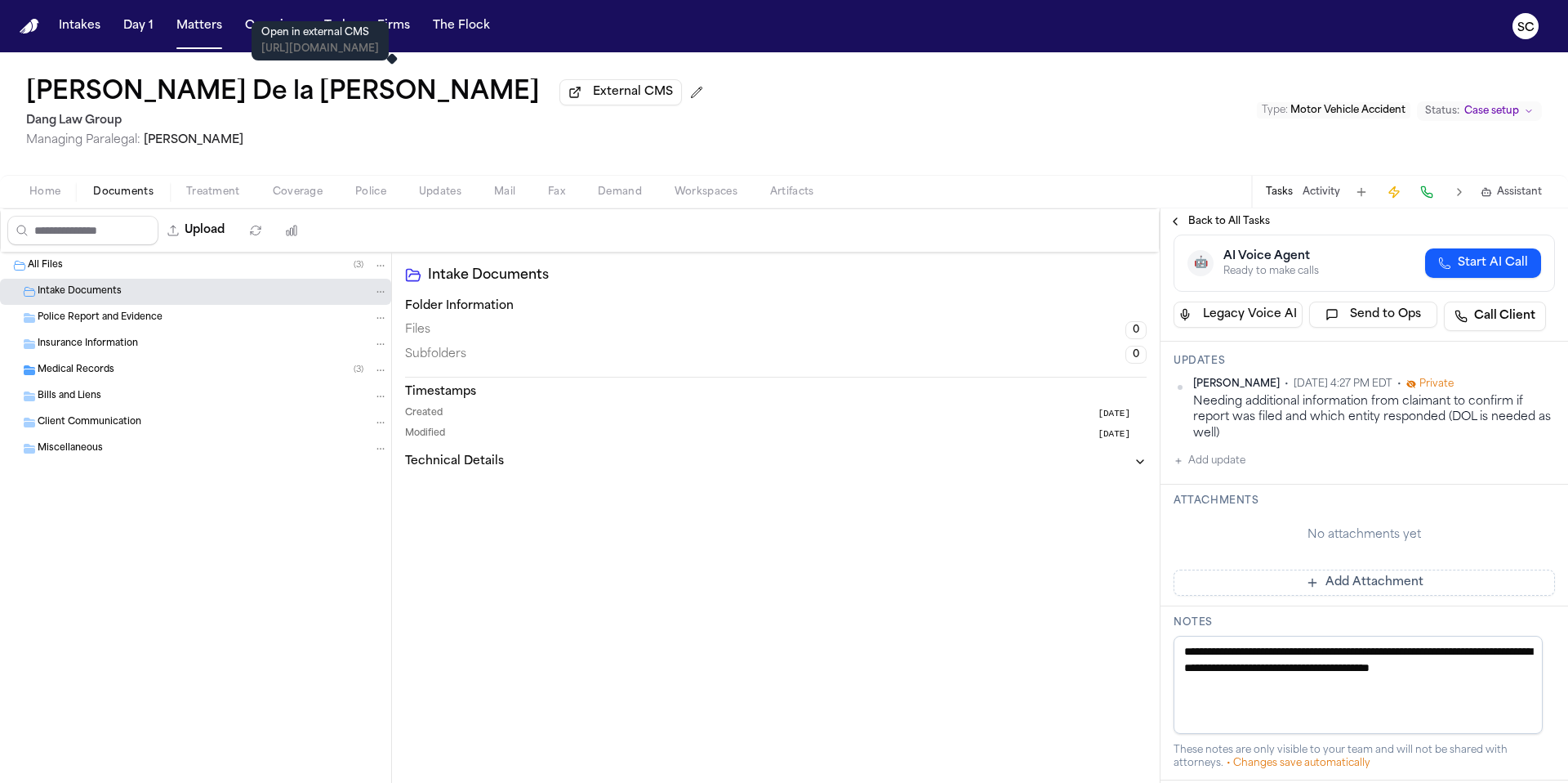
click at [593, 98] on span "External CMS" at bounding box center [633, 93] width 80 height 17
click at [1210, 471] on button "Add update" at bounding box center [1209, 461] width 72 height 20
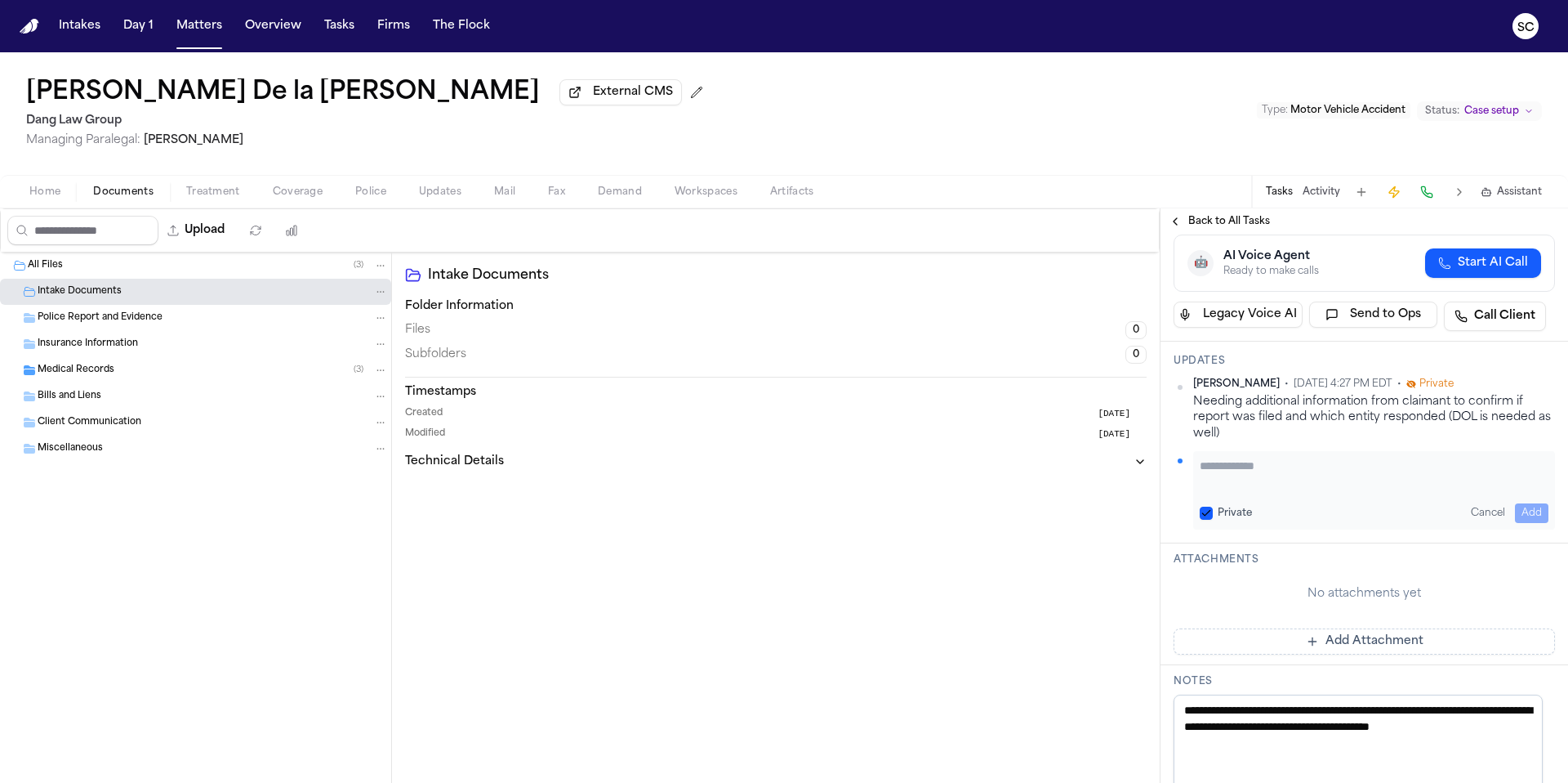
click at [1261, 491] on textarea "Add your update" at bounding box center [1373, 473] width 349 height 32
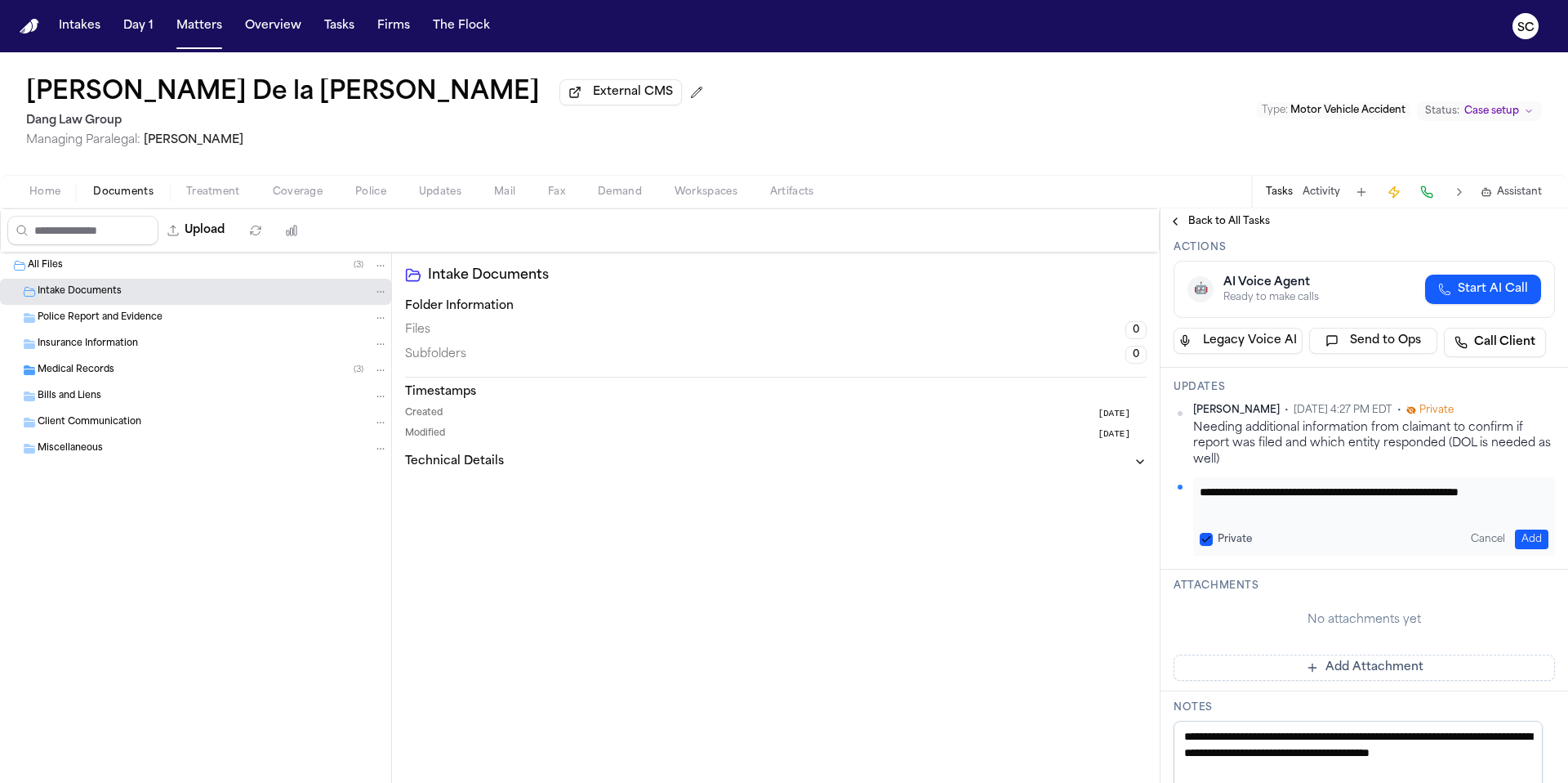
scroll to position [0, 0]
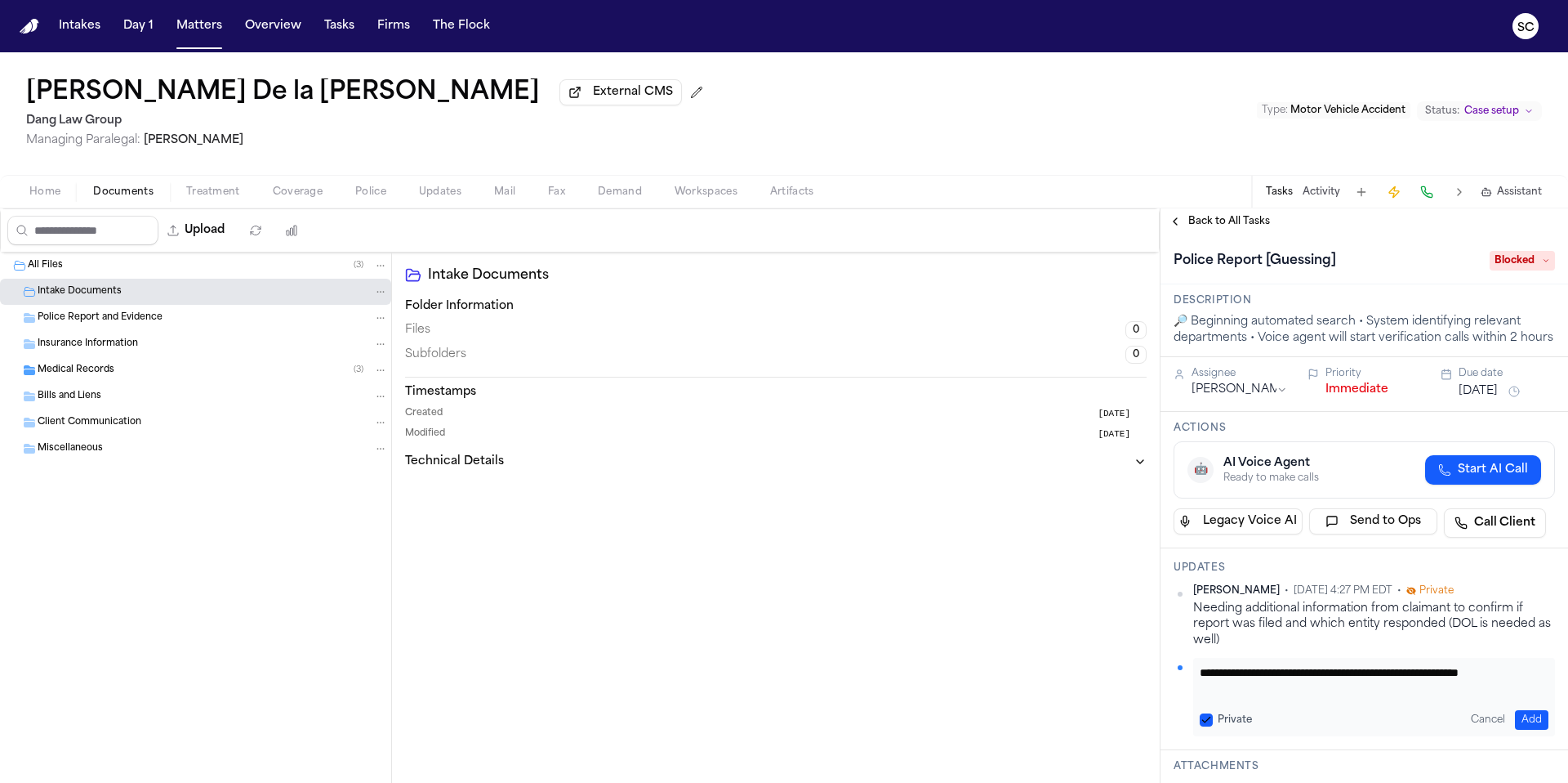
type textarea "**********"
click at [1503, 266] on span "Blocked" at bounding box center [1522, 261] width 65 height 20
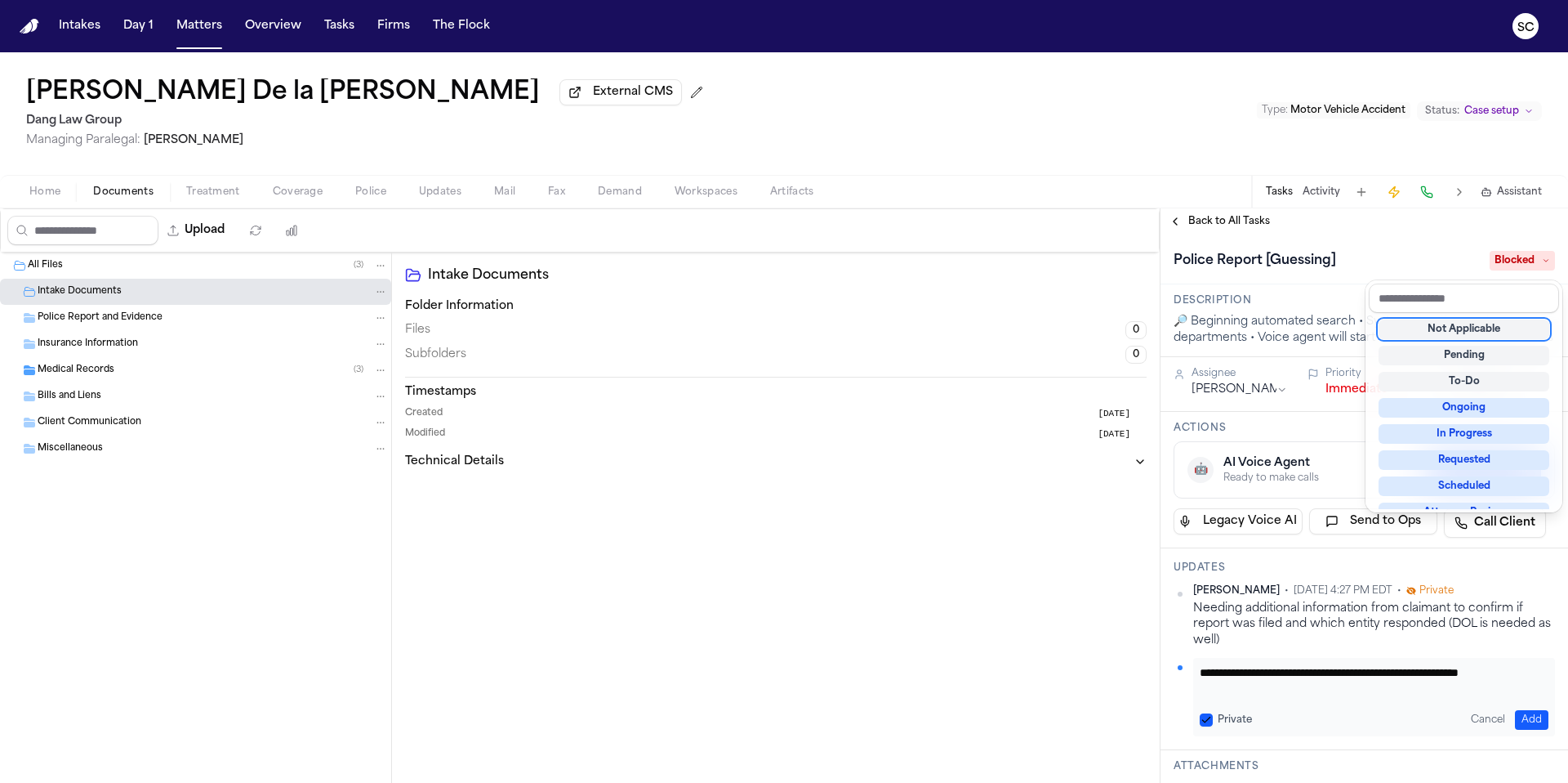
click at [1465, 331] on div "Not Applicable" at bounding box center [1464, 330] width 171 height 20
click at [73, 297] on div "**********" at bounding box center [784, 495] width 1568 height 574
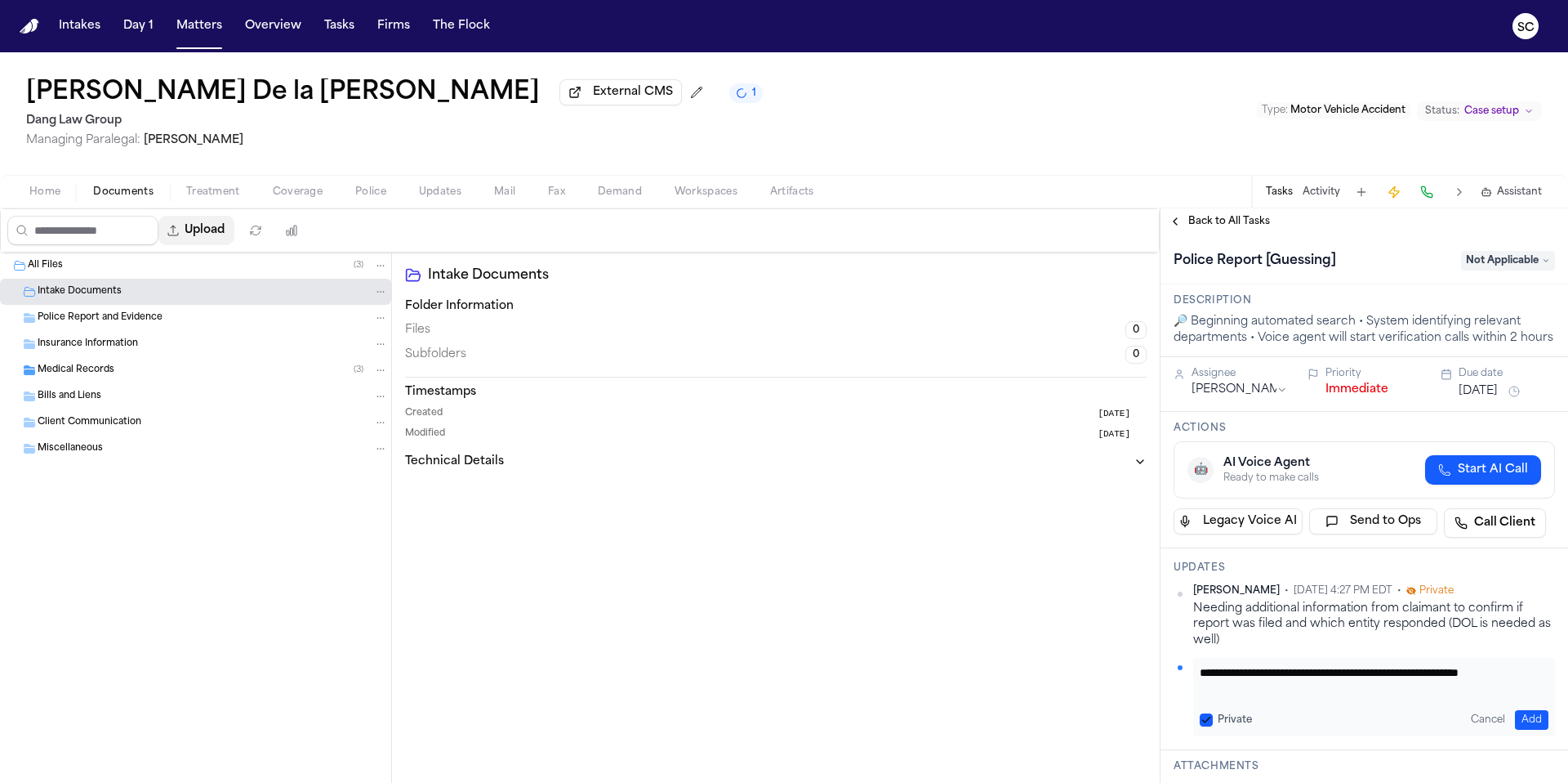
click at [216, 234] on button "Upload" at bounding box center [196, 230] width 76 height 29
select select "**********"
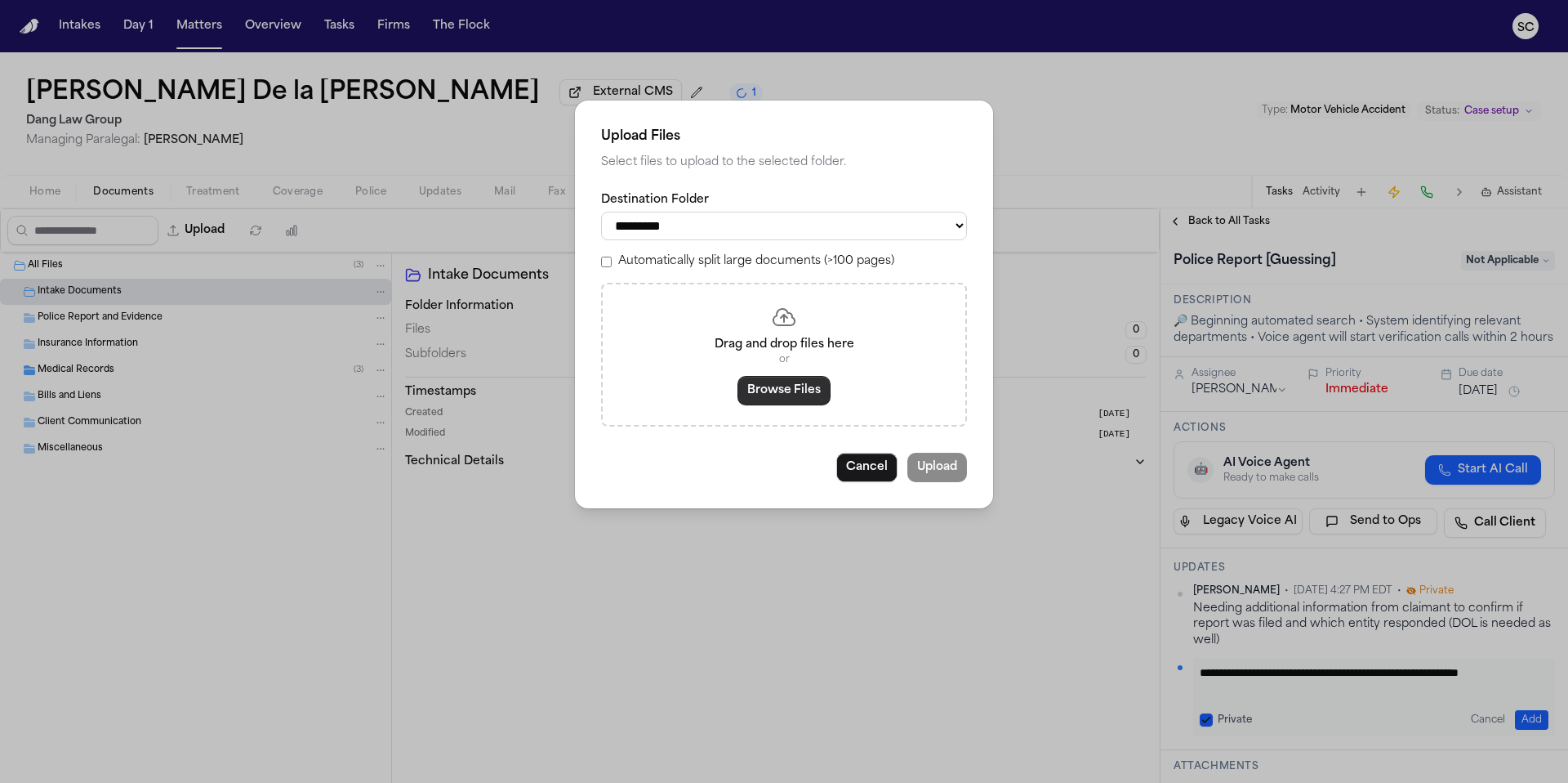
click at [787, 395] on button "Browse Files" at bounding box center [784, 390] width 93 height 29
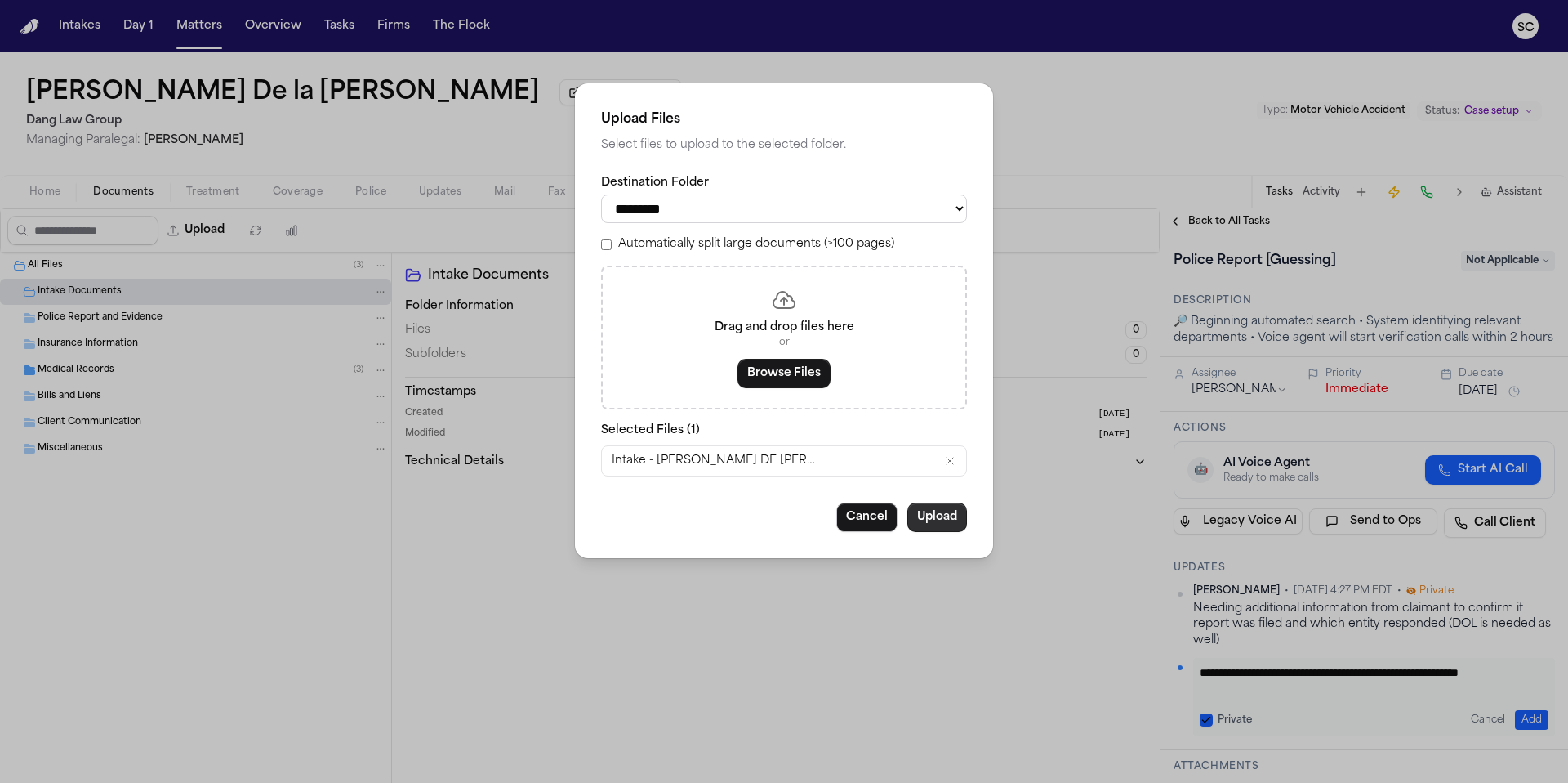
click at [938, 529] on button "Upload" at bounding box center [937, 516] width 60 height 29
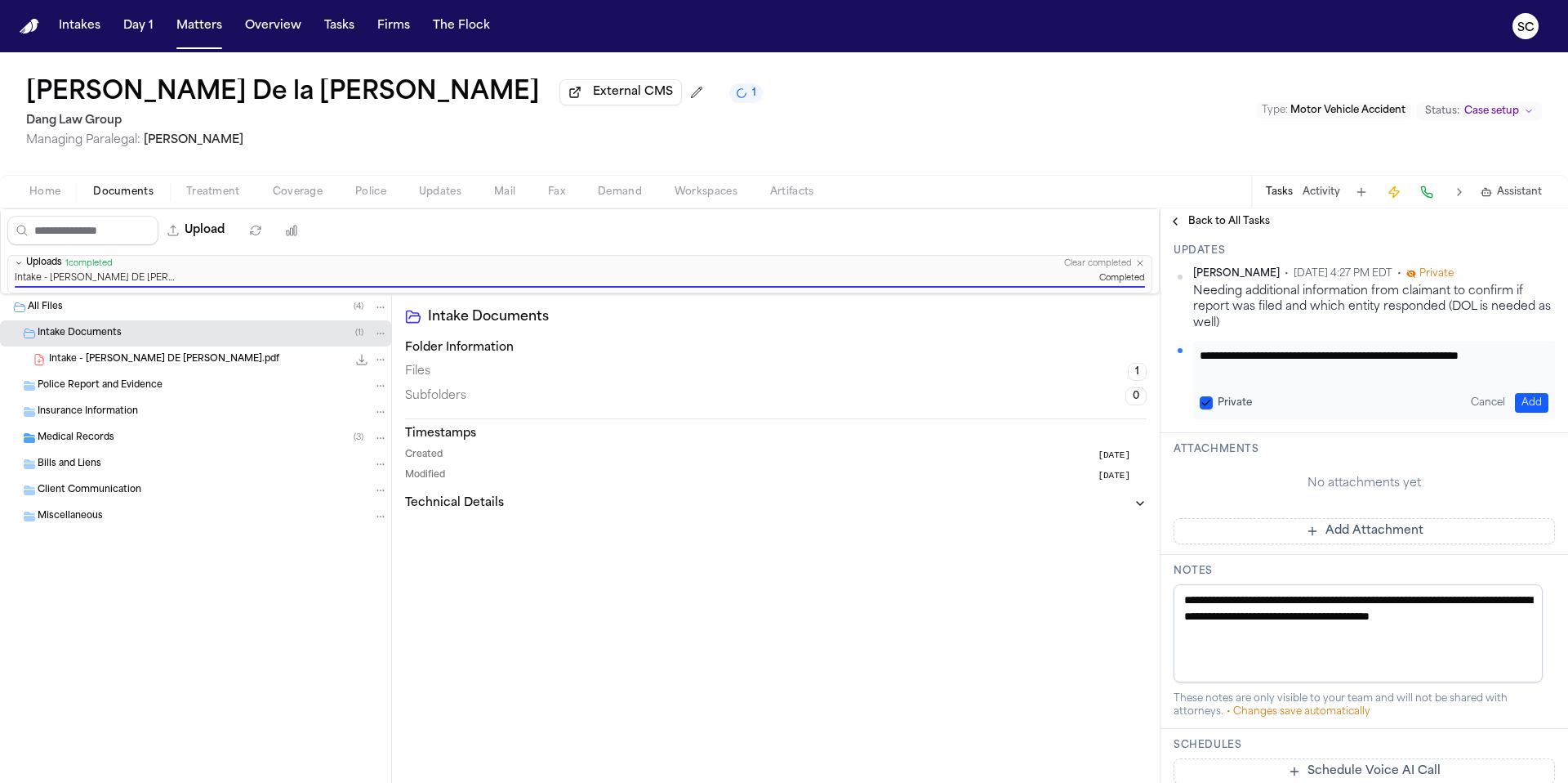
scroll to position [318, 0]
click at [1206, 408] on button "Private" at bounding box center [1206, 402] width 13 height 13
click at [1524, 412] on button "Add" at bounding box center [1532, 402] width 33 height 20
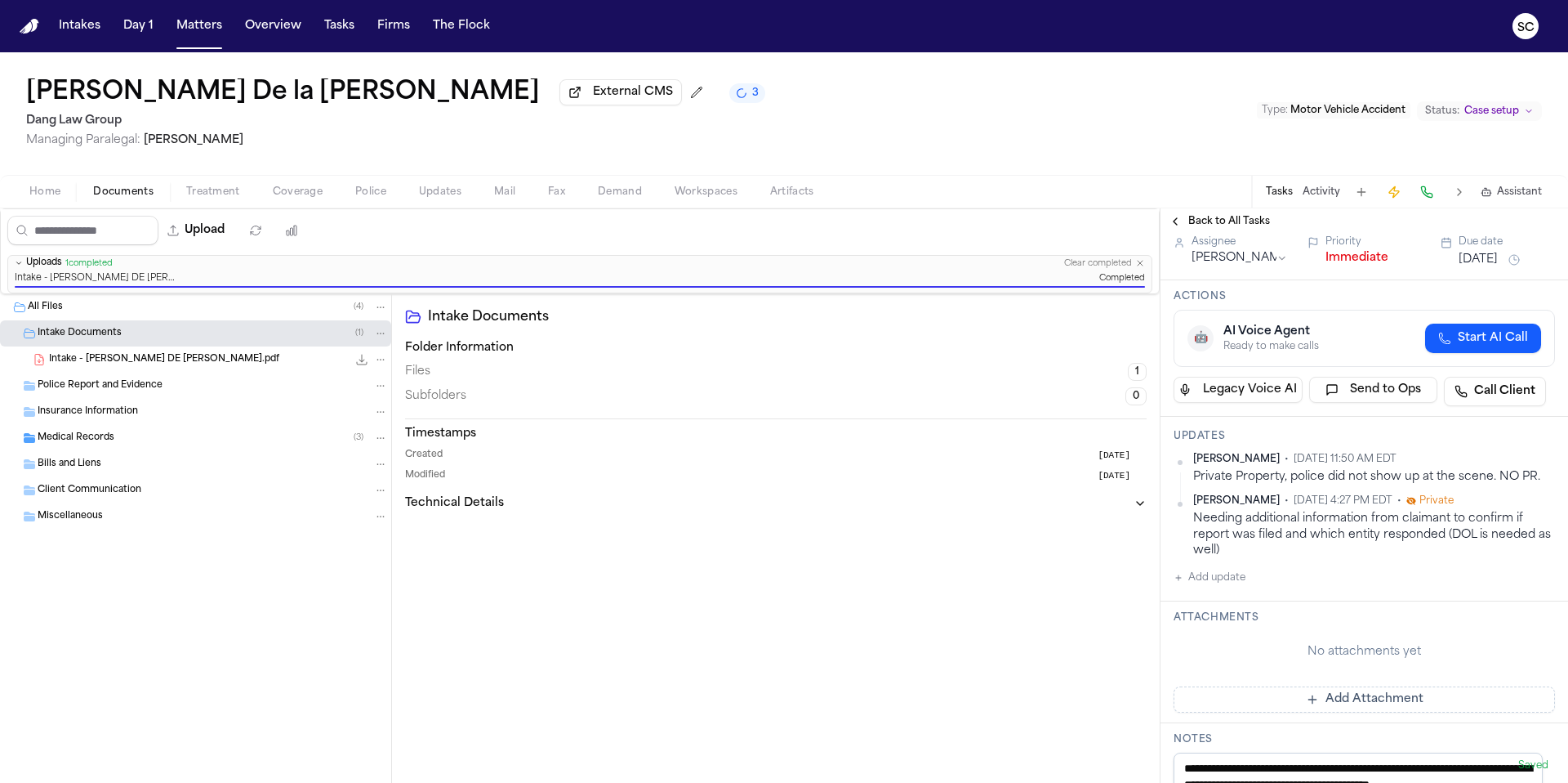
scroll to position [0, 0]
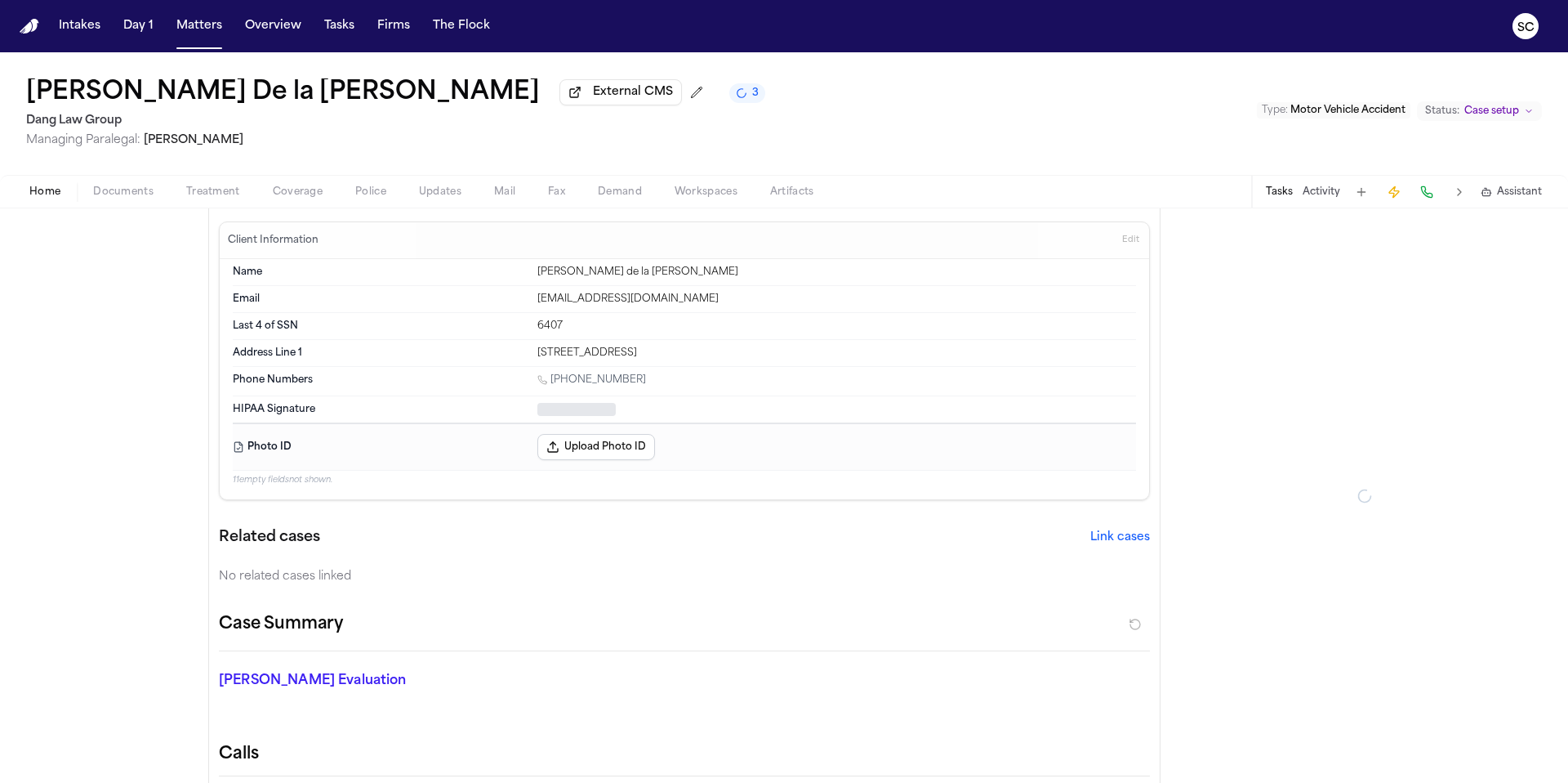
click at [52, 194] on span "Home" at bounding box center [44, 192] width 31 height 13
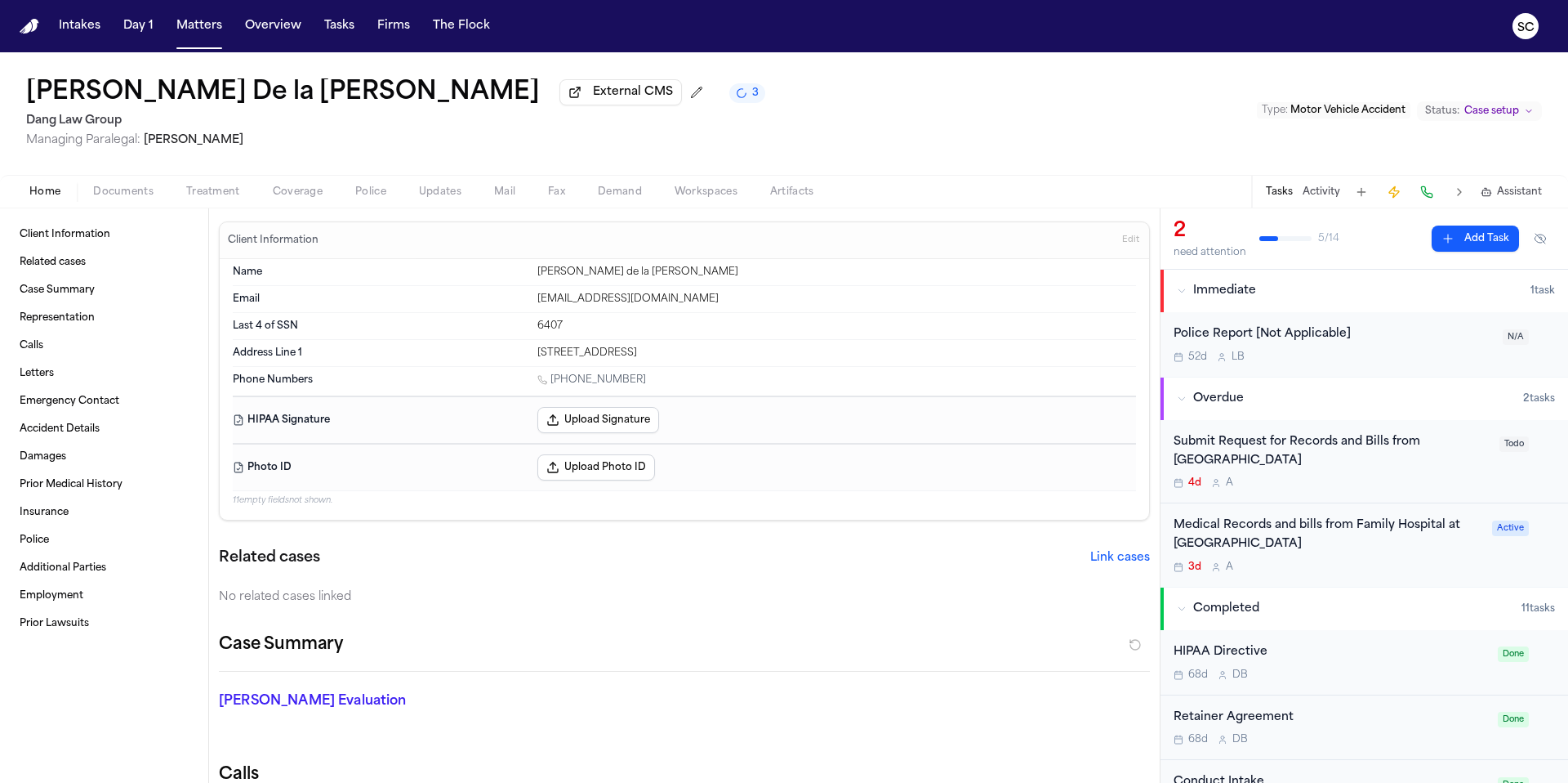
click at [1386, 360] on div "52d L B" at bounding box center [1334, 357] width 320 height 13
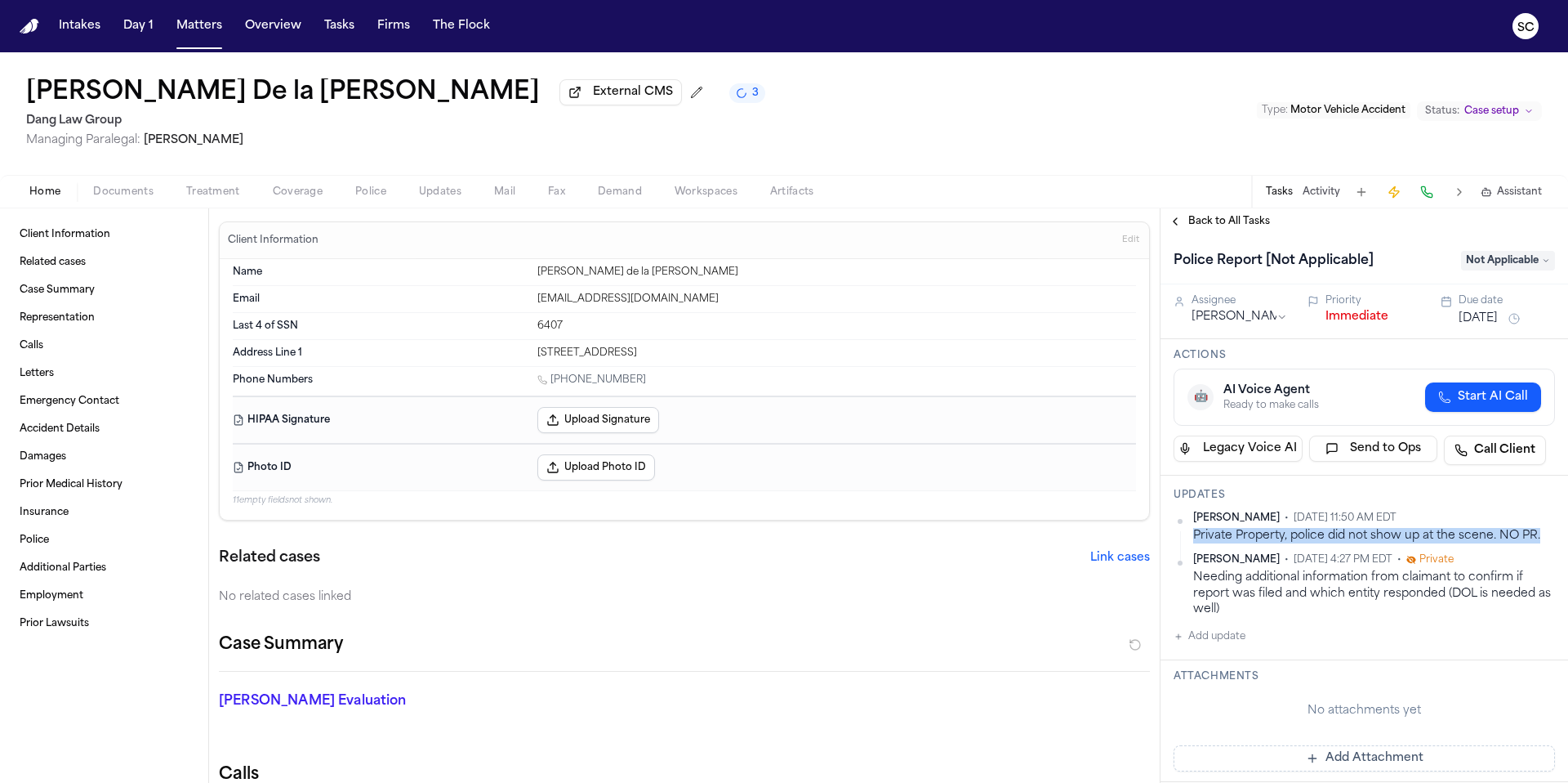
drag, startPoint x: 1535, startPoint y: 539, endPoint x: 1194, endPoint y: 541, distance: 341.0
click at [1194, 541] on div "Private Property, police did not show up at the scene. NO PR." at bounding box center [1374, 535] width 362 height 16
copy div "Private Property, police did not show up at the scene. NO PR."
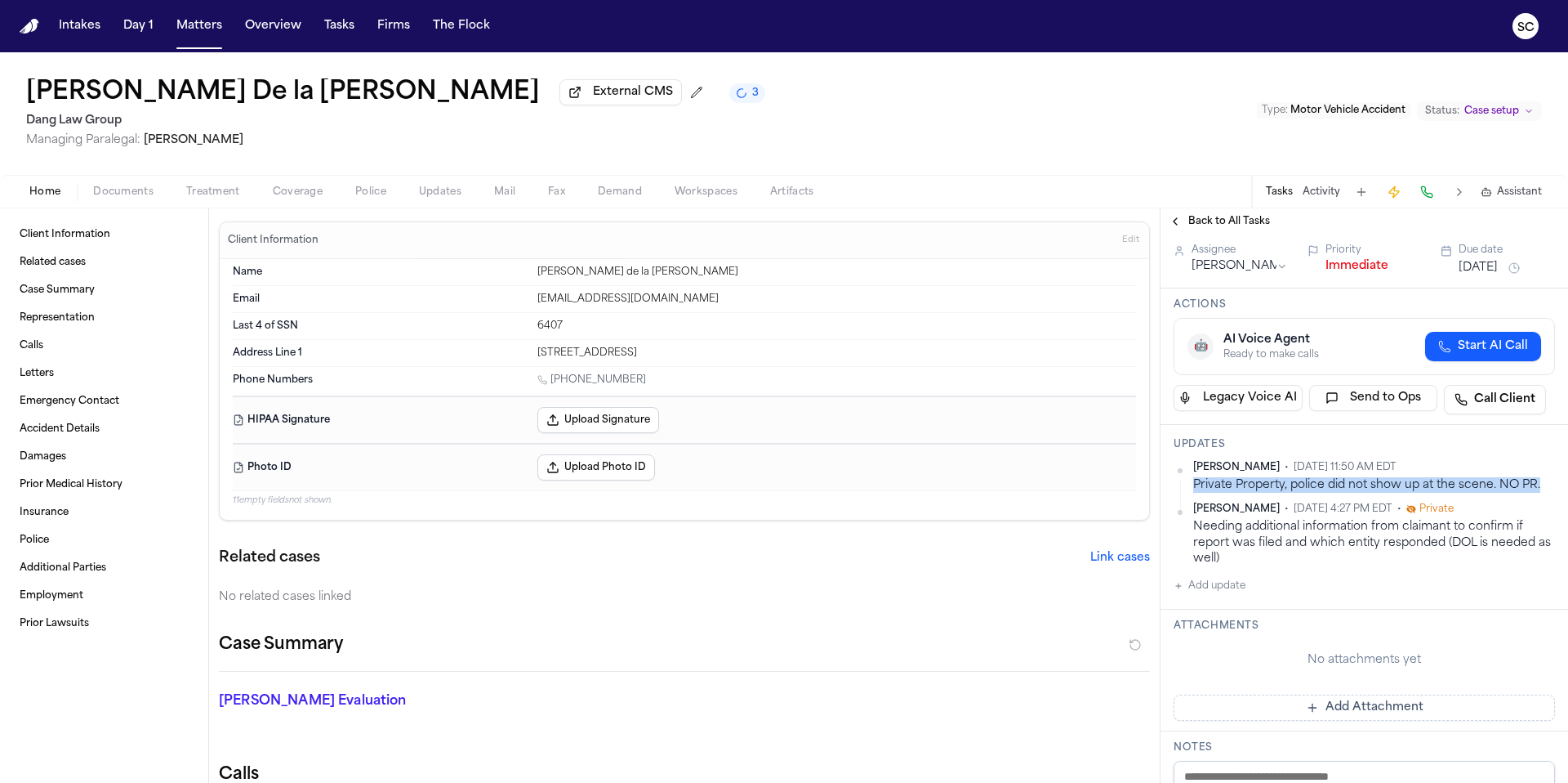
scroll to position [150, 0]
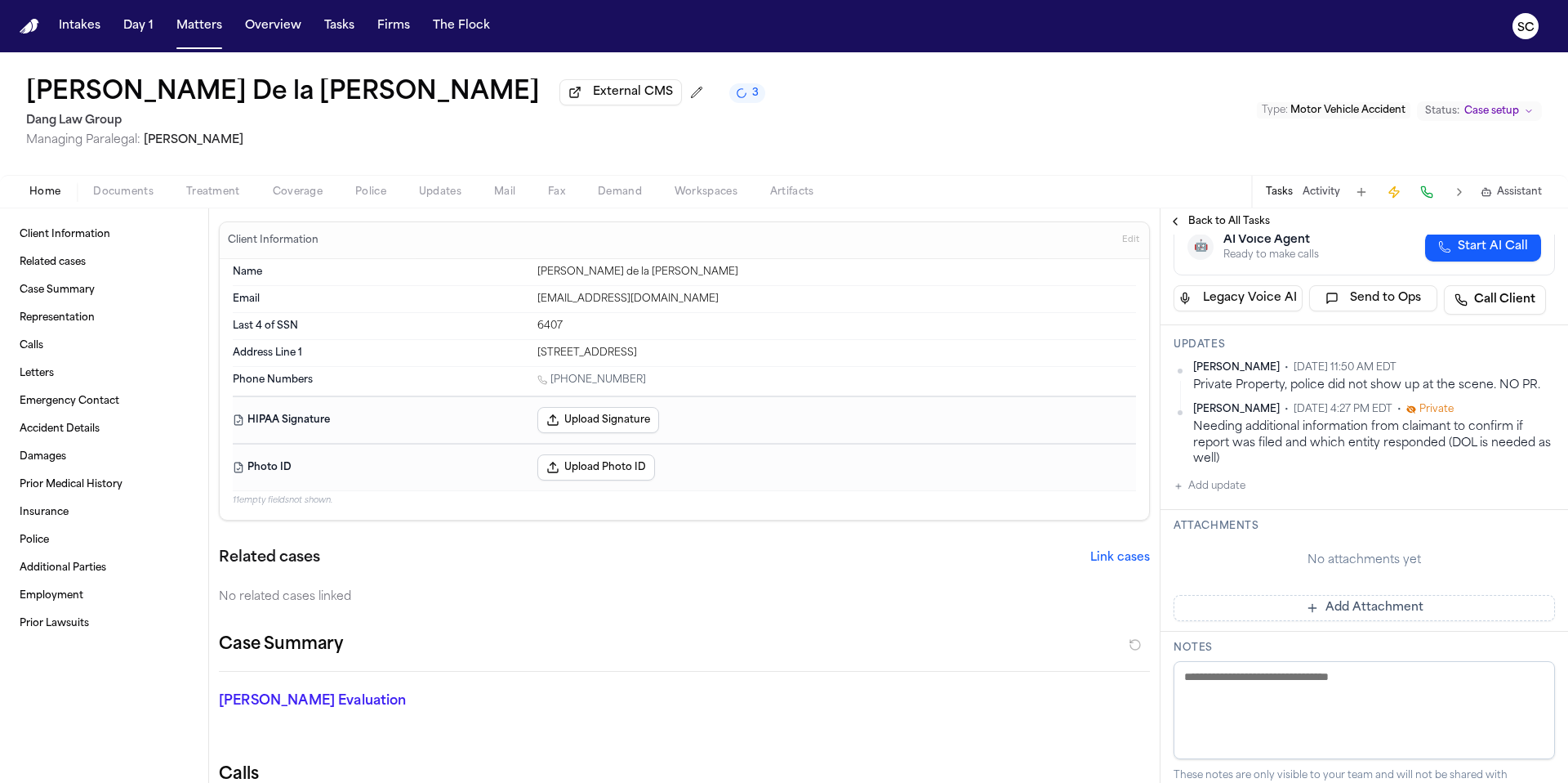
click at [1325, 677] on textarea at bounding box center [1364, 710] width 381 height 98
paste textarea "**********"
type textarea "**********"
click at [1019, 689] on div "Finch Evaluation * ​" at bounding box center [675, 703] width 951 height 65
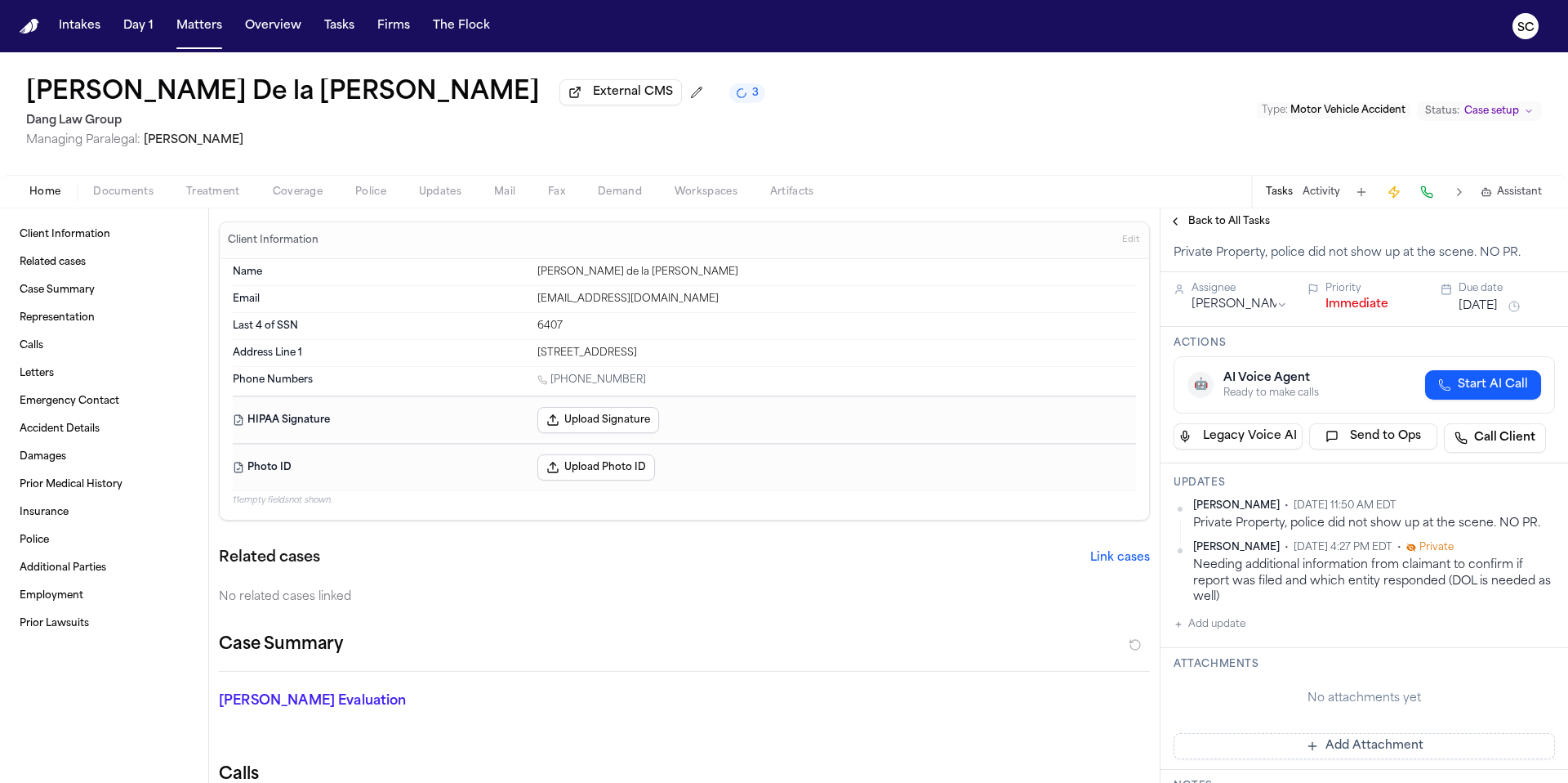
scroll to position [0, 0]
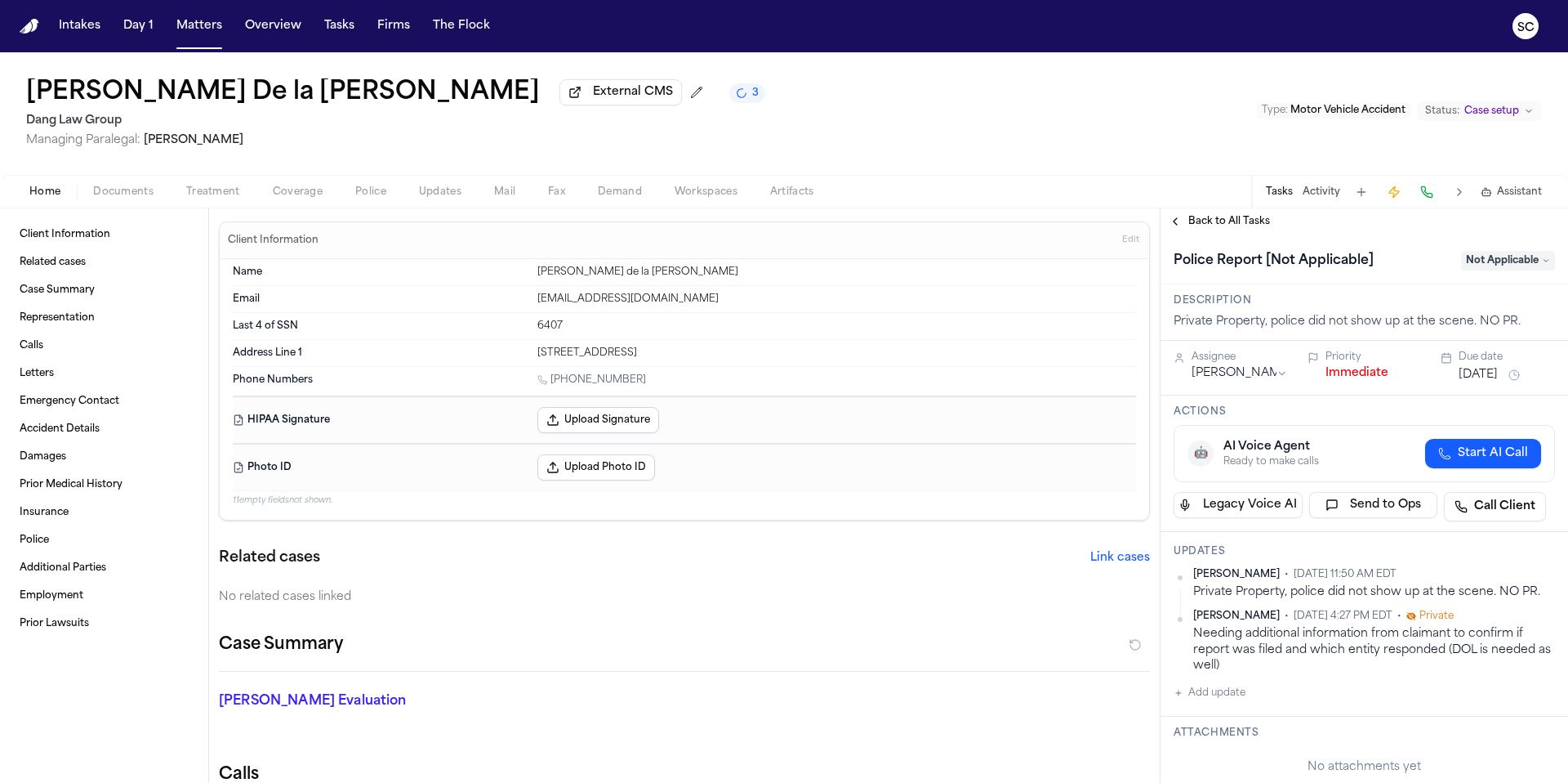
click at [967, 594] on div "No related cases linked" at bounding box center [684, 597] width 931 height 17
click at [736, 99] on icon "4 active tasks" at bounding box center [741, 94] width 12 height 12
click at [369, 197] on span "Police" at bounding box center [370, 192] width 31 height 13
click at [369, 197] on span "Police" at bounding box center [370, 192] width 31 height 13
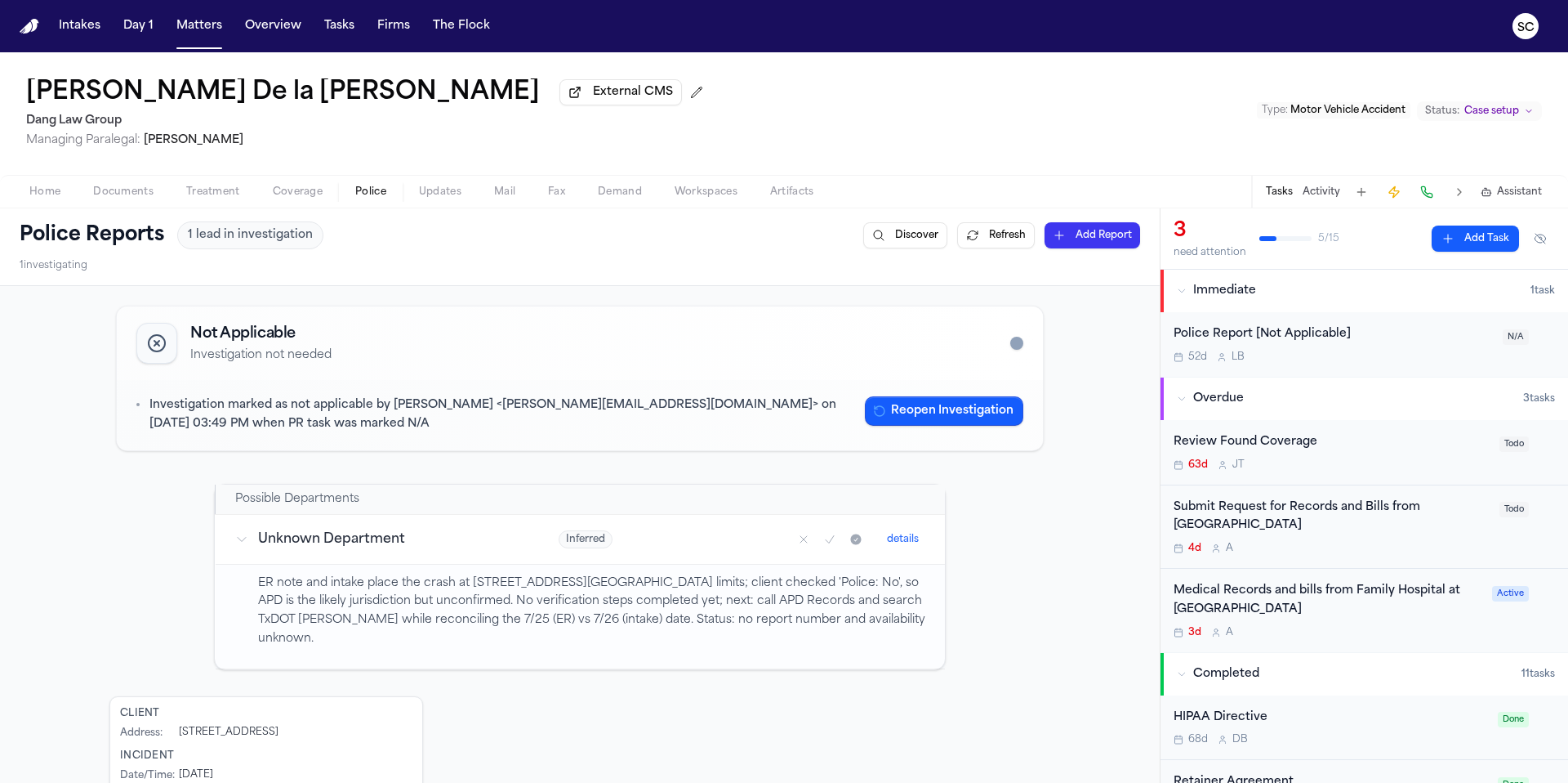
click at [826, 545] on icon "Mark as confirmed" at bounding box center [830, 539] width 13 height 13
click at [799, 543] on icon "Mark as no report" at bounding box center [803, 539] width 13 height 13
click at [570, 544] on span "Inferred" at bounding box center [585, 539] width 54 height 18
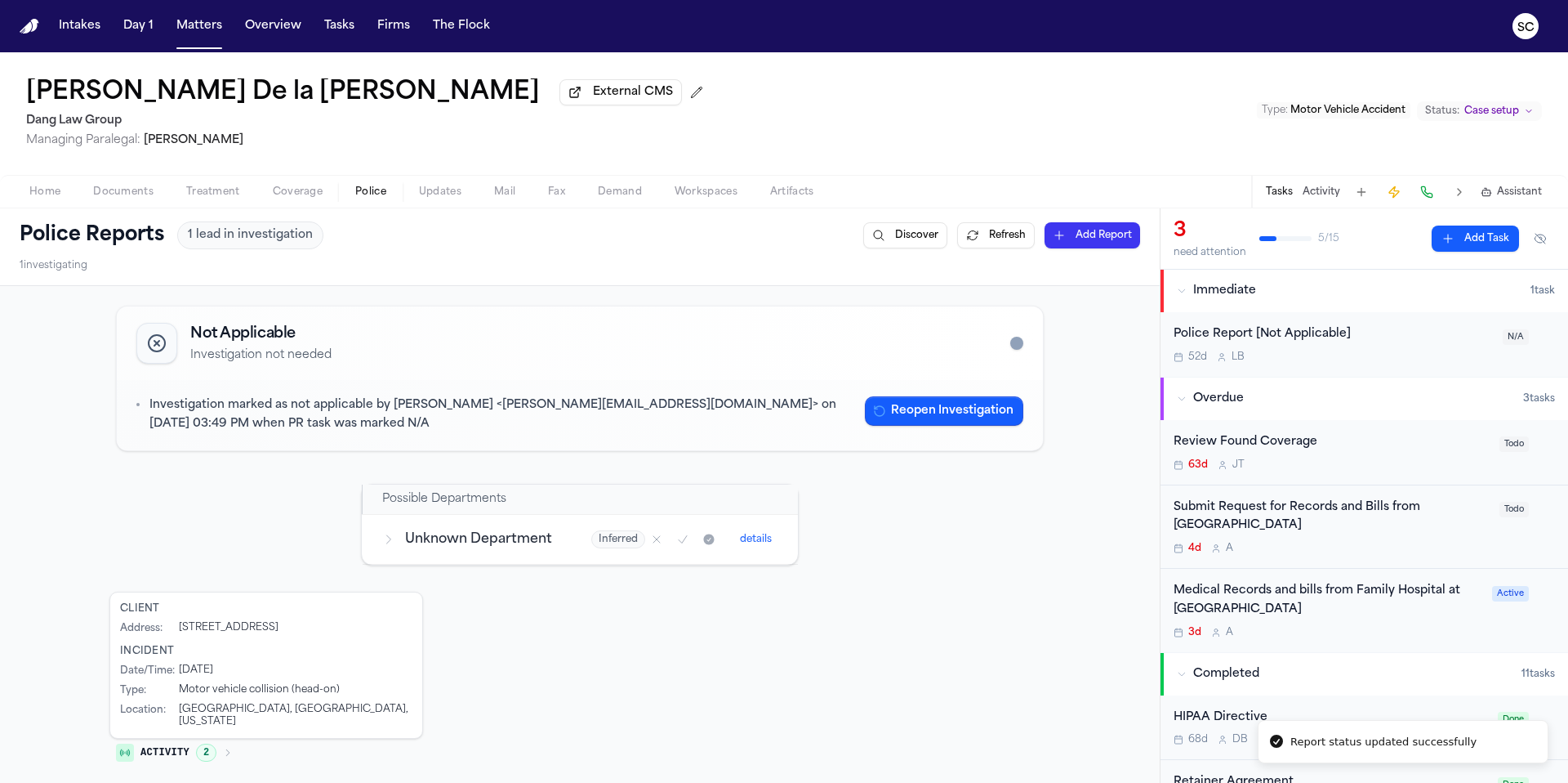
click at [609, 545] on span "Inferred" at bounding box center [618, 539] width 54 height 18
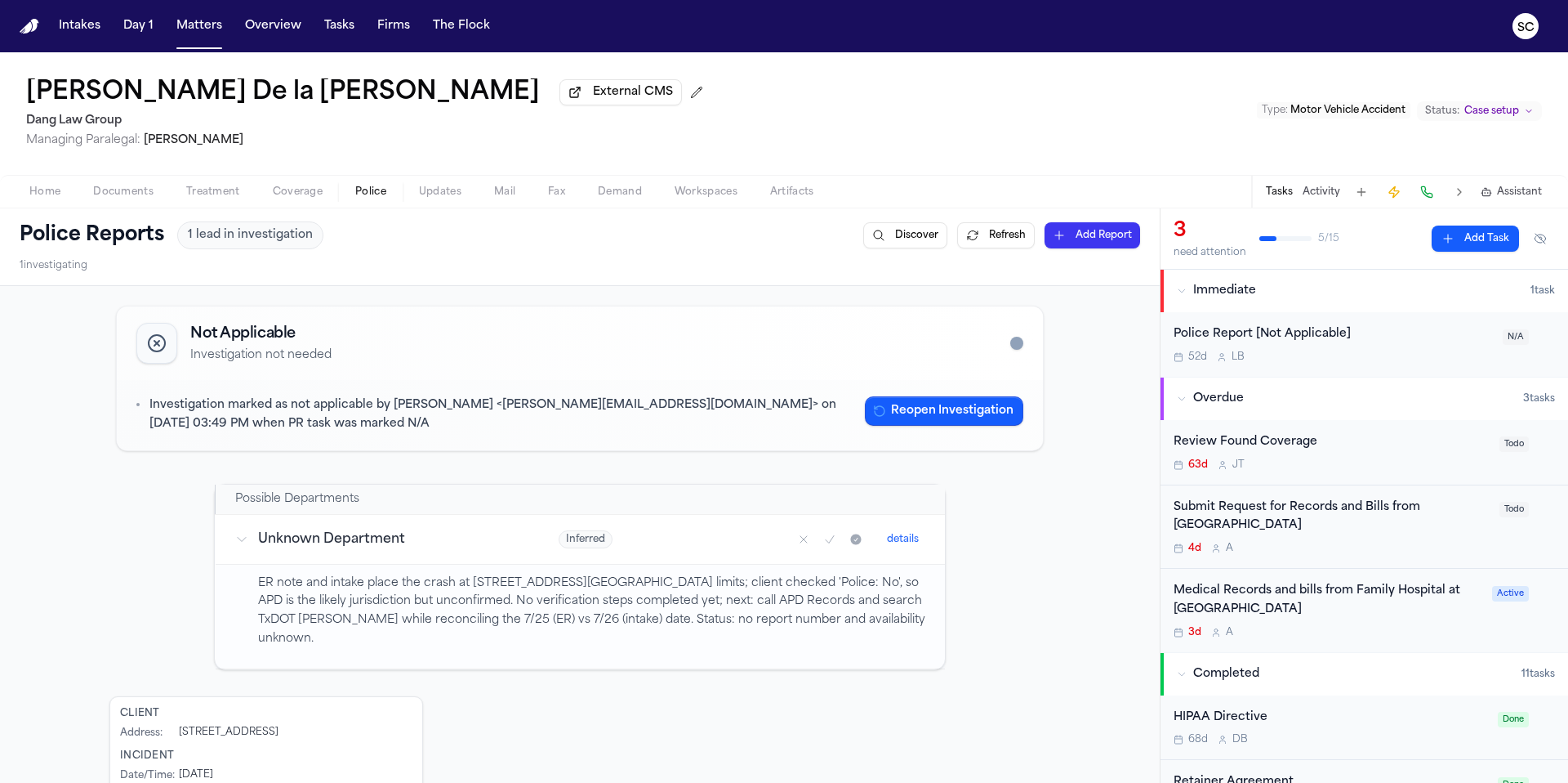
click at [586, 545] on span "Inferred" at bounding box center [585, 539] width 54 height 18
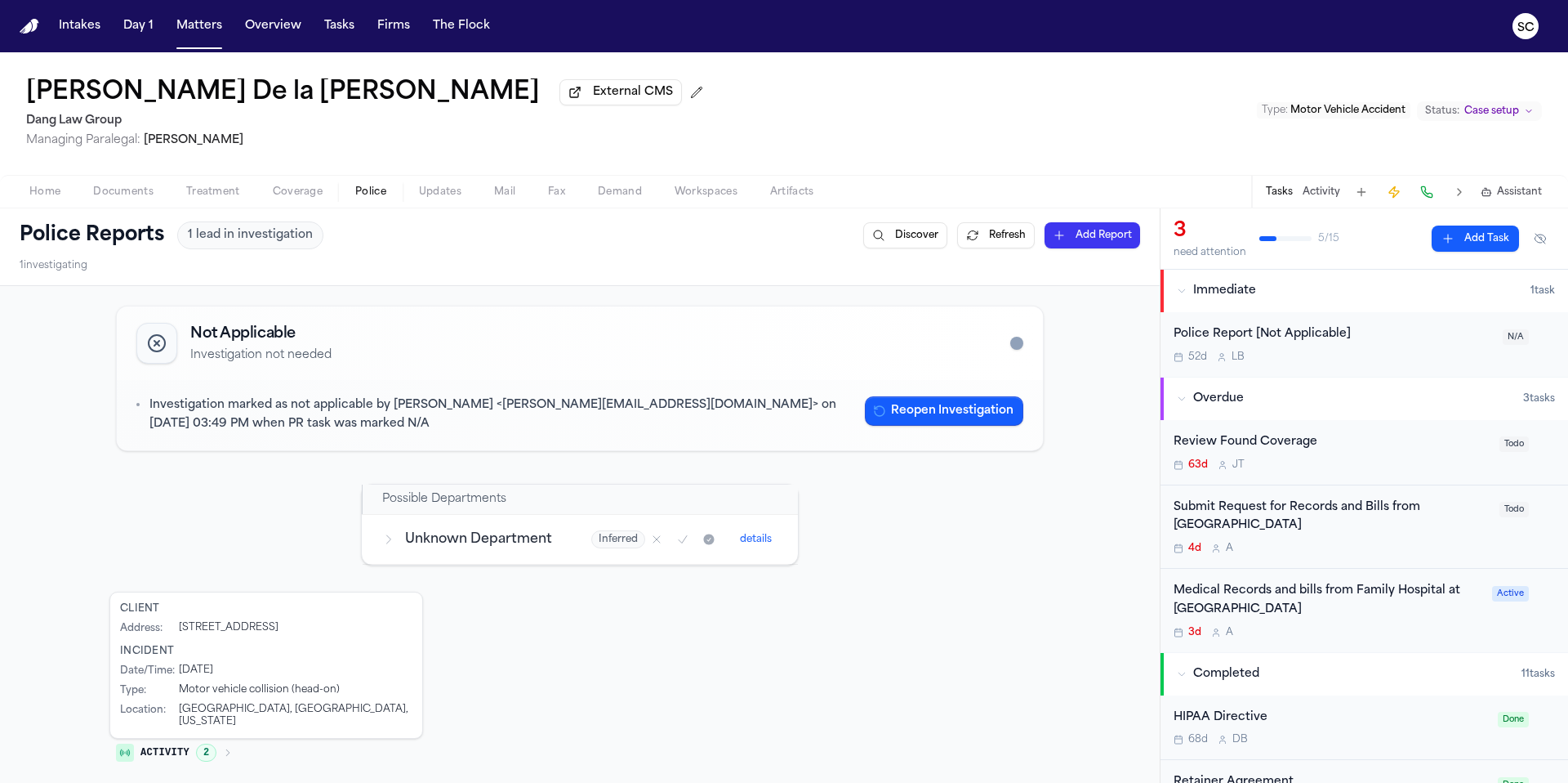
click at [388, 549] on div "Unknown Department" at bounding box center [466, 539] width 170 height 20
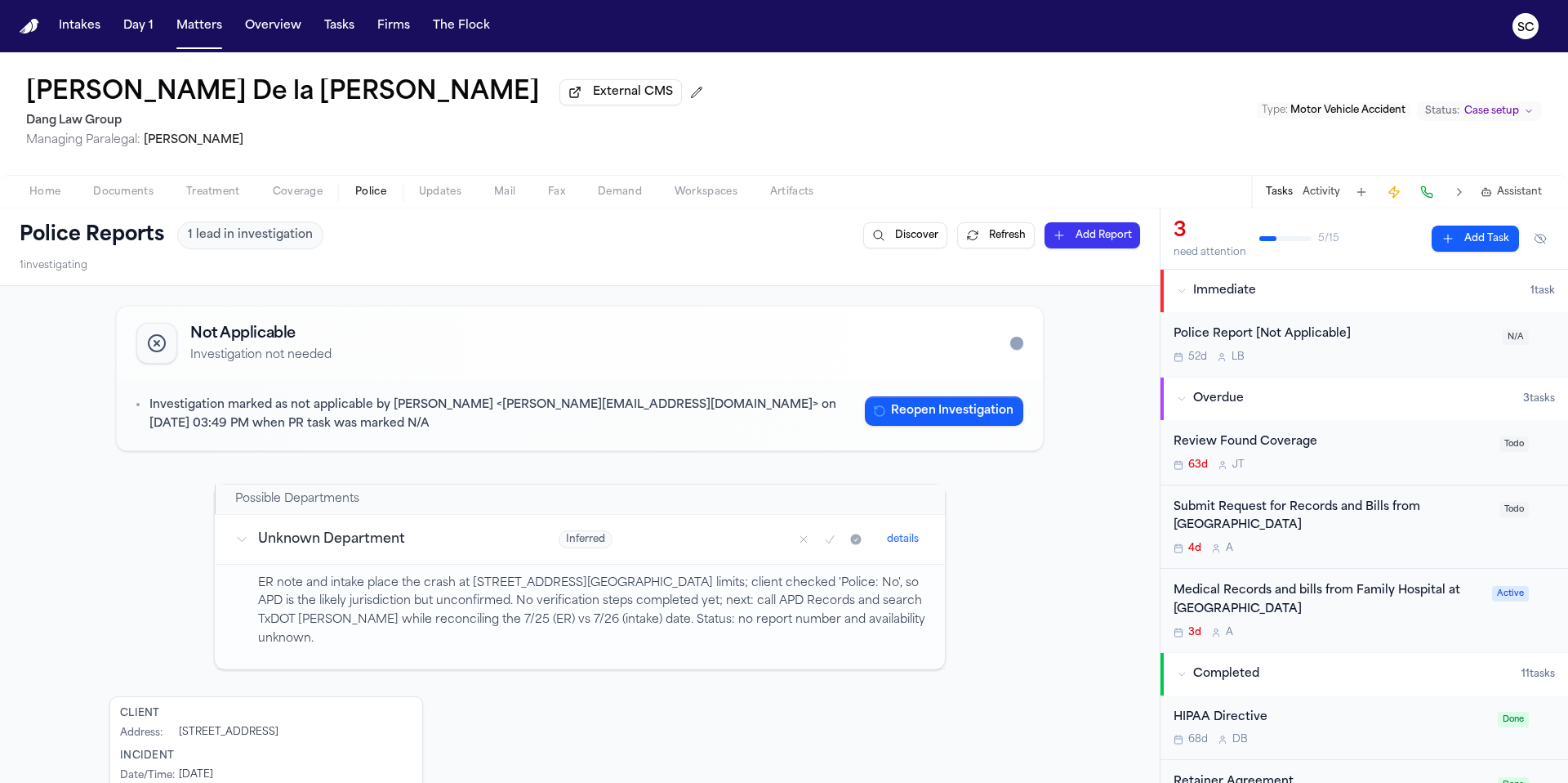
drag, startPoint x: 924, startPoint y: 537, endPoint x: 912, endPoint y: 538, distance: 12.0
click at [924, 537] on td "Inferred details" at bounding box center [742, 539] width 406 height 50
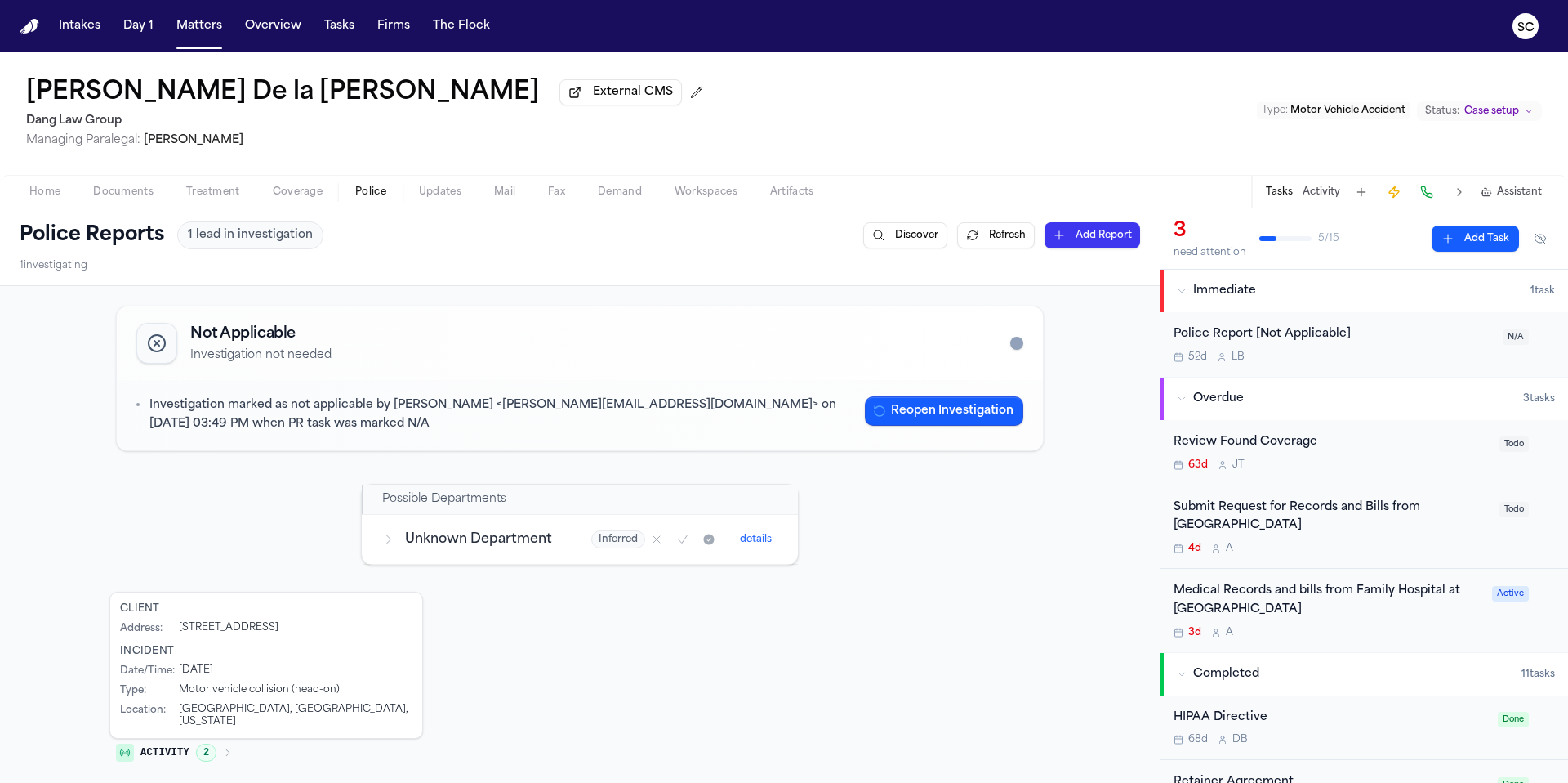
scroll to position [211, 0]
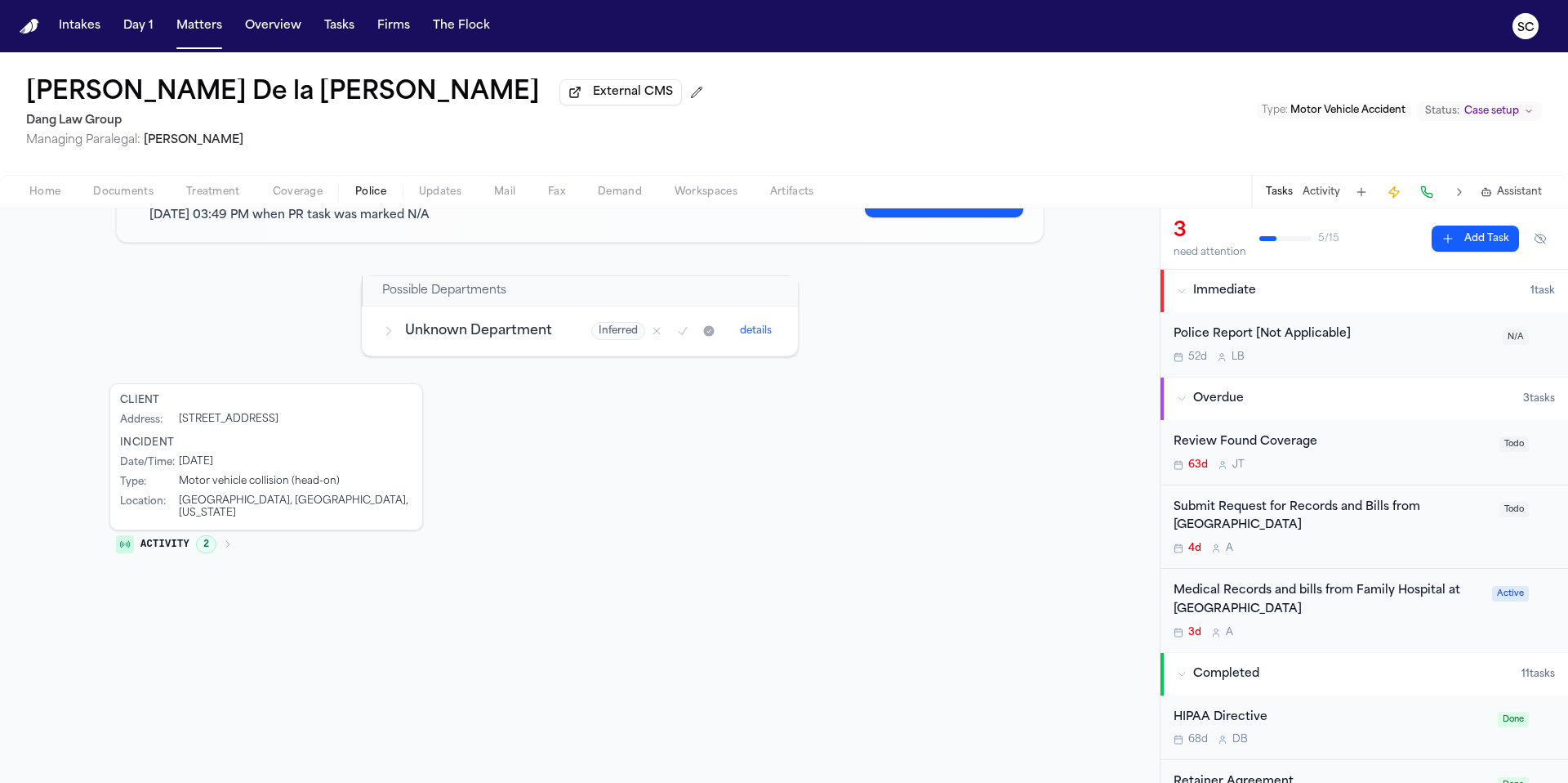
click at [125, 193] on span "Documents" at bounding box center [123, 192] width 60 height 13
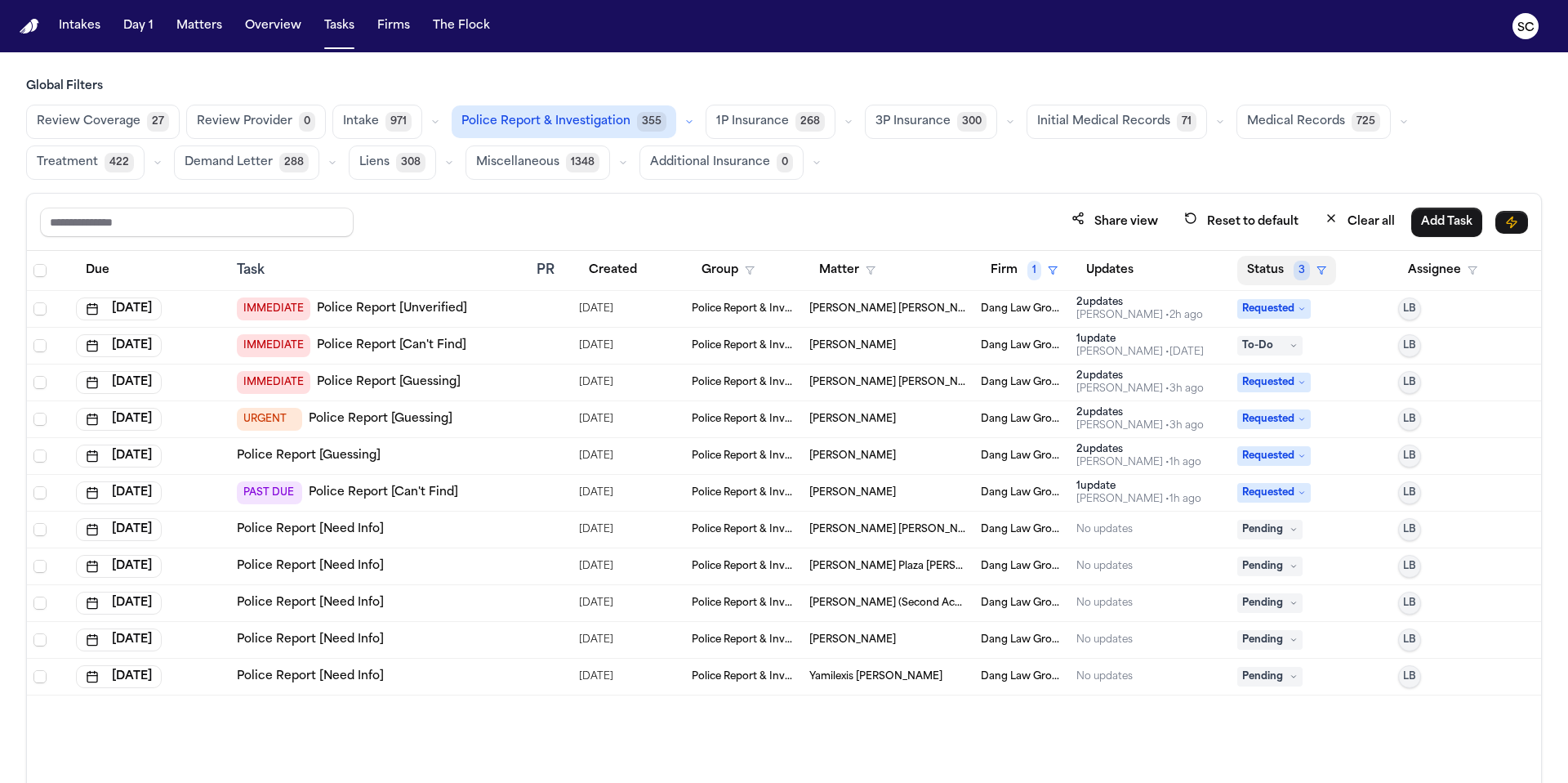
click at [1294, 266] on span "3" at bounding box center [1302, 271] width 17 height 20
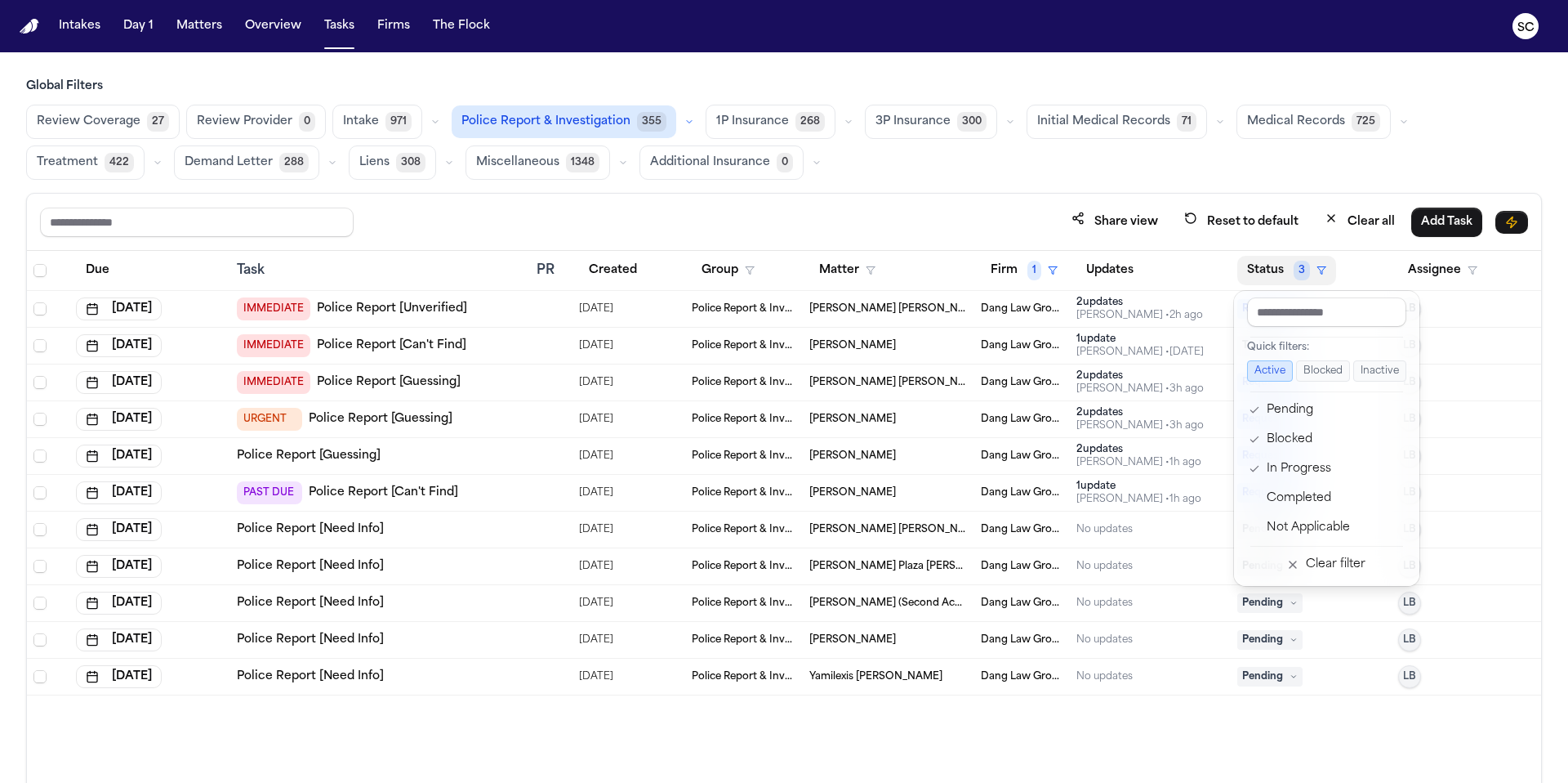
click at [1212, 756] on div "Due Task PR Created Group Matter Firm 1 Updates Status 3 Assignee [DATE] IMMEDI…" at bounding box center [784, 553] width 1514 height 603
